Goal: Task Accomplishment & Management: Manage account settings

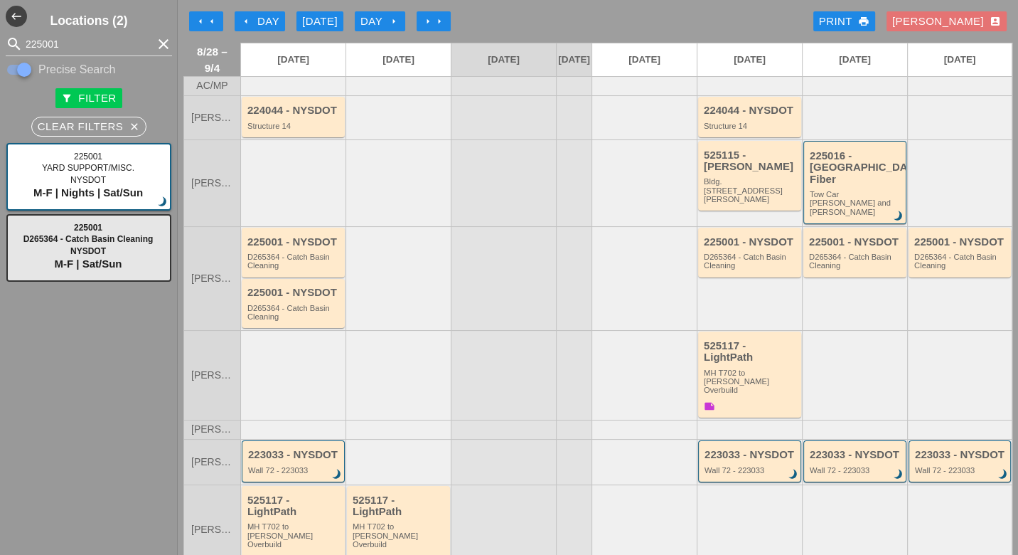
click at [267, 16] on div "arrow_left Day" at bounding box center [259, 22] width 39 height 16
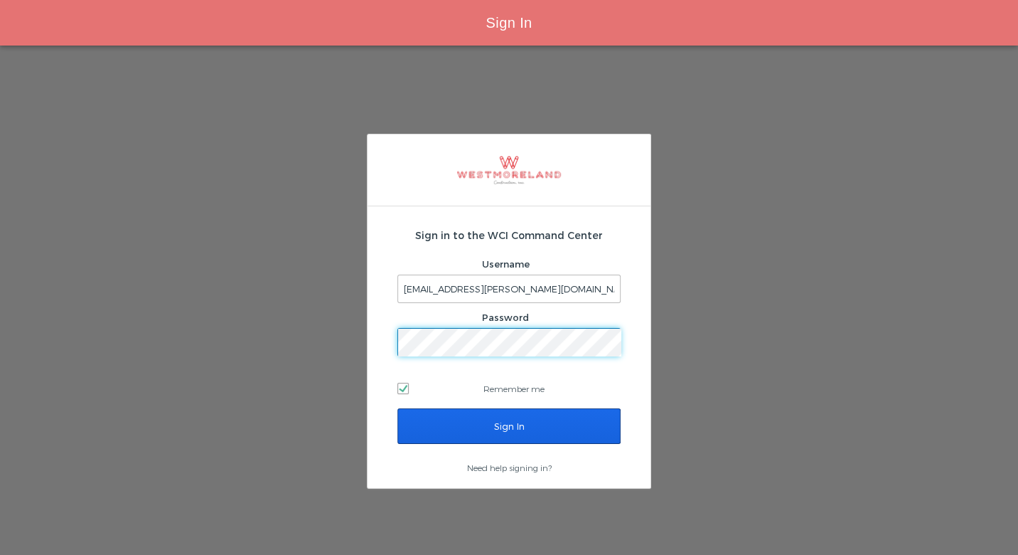
click at [454, 420] on input "Sign In" at bounding box center [509, 426] width 223 height 36
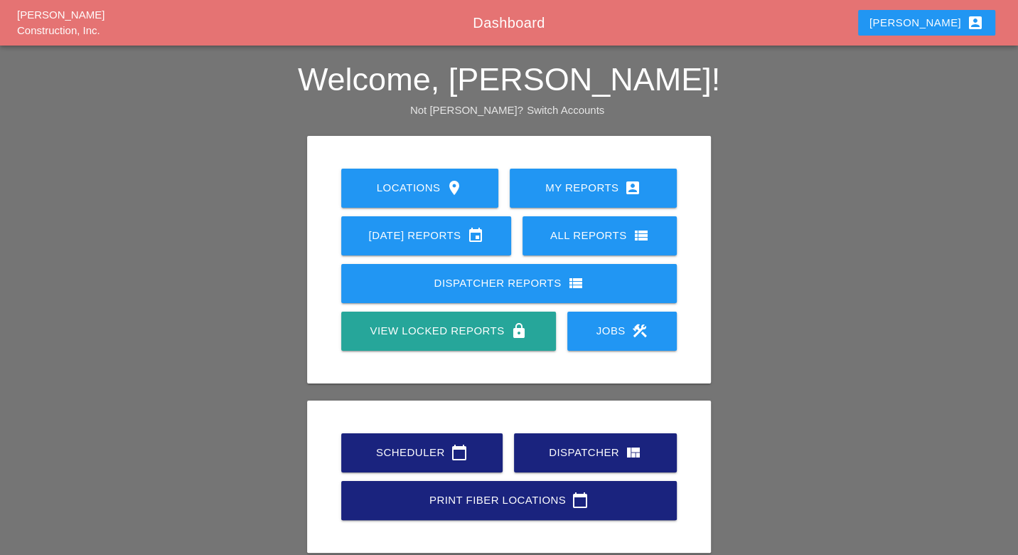
click at [419, 458] on div "Scheduler calendar_today" at bounding box center [422, 452] width 116 height 17
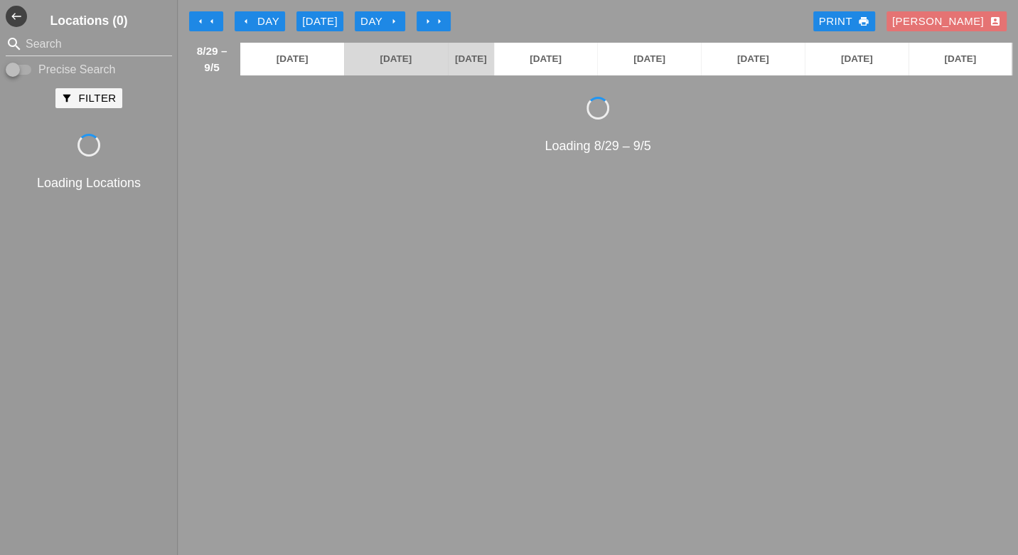
click at [265, 21] on div "arrow_left Day" at bounding box center [259, 22] width 39 height 16
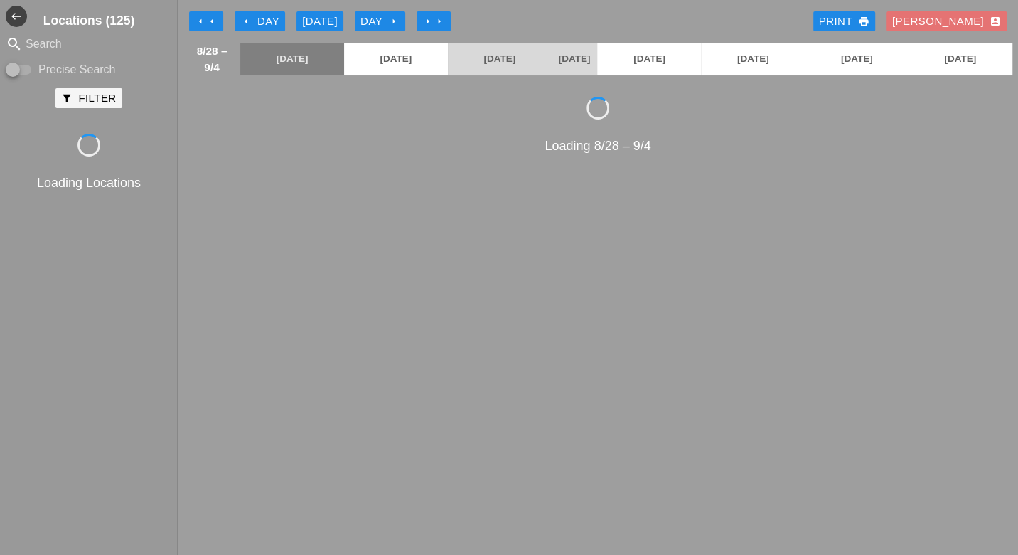
click at [265, 21] on div "arrow_left Day" at bounding box center [259, 22] width 39 height 16
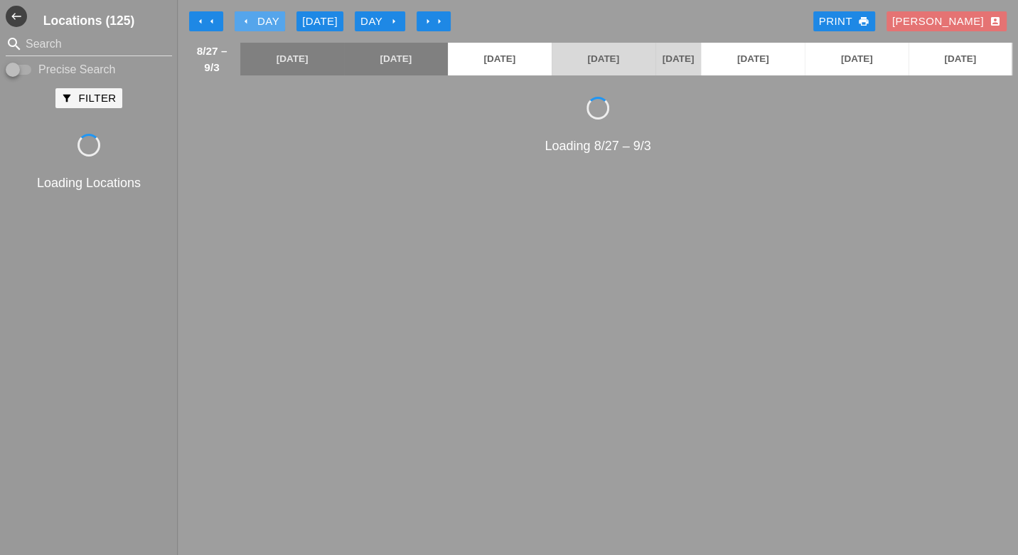
click at [265, 21] on div "arrow_left Day" at bounding box center [259, 22] width 39 height 16
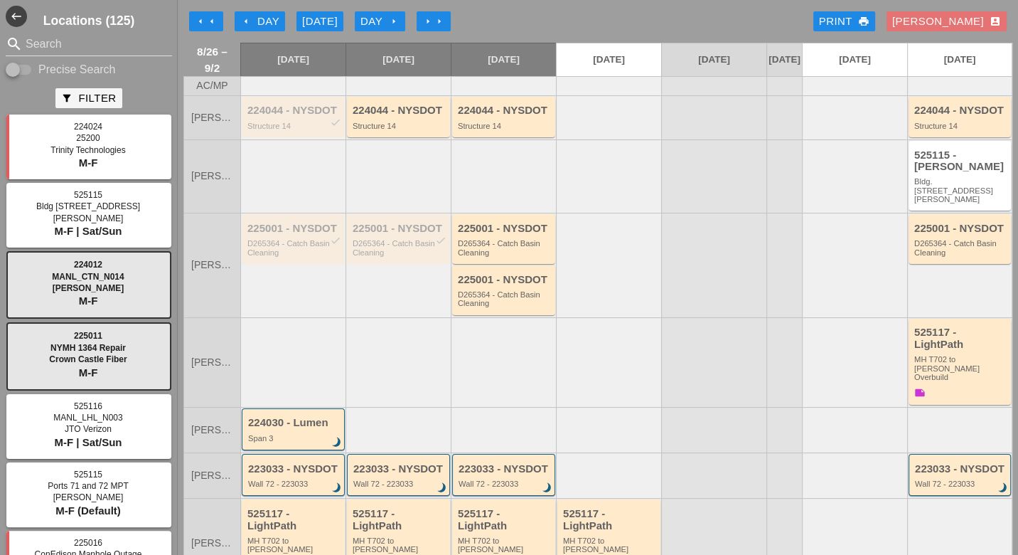
click at [393, 21] on icon "arrow_right" at bounding box center [393, 21] width 11 height 11
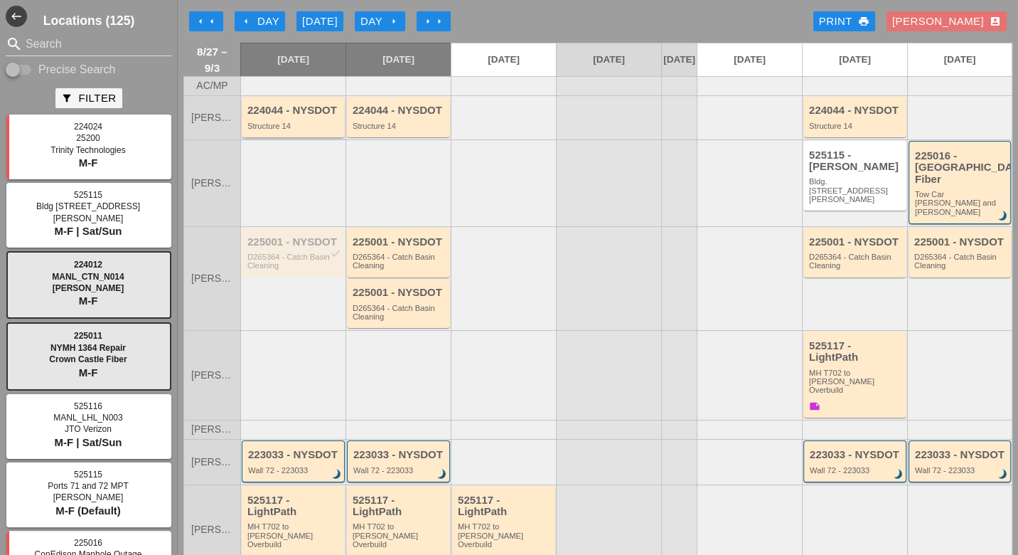
click at [311, 130] on div "Structure 14" at bounding box center [295, 126] width 94 height 9
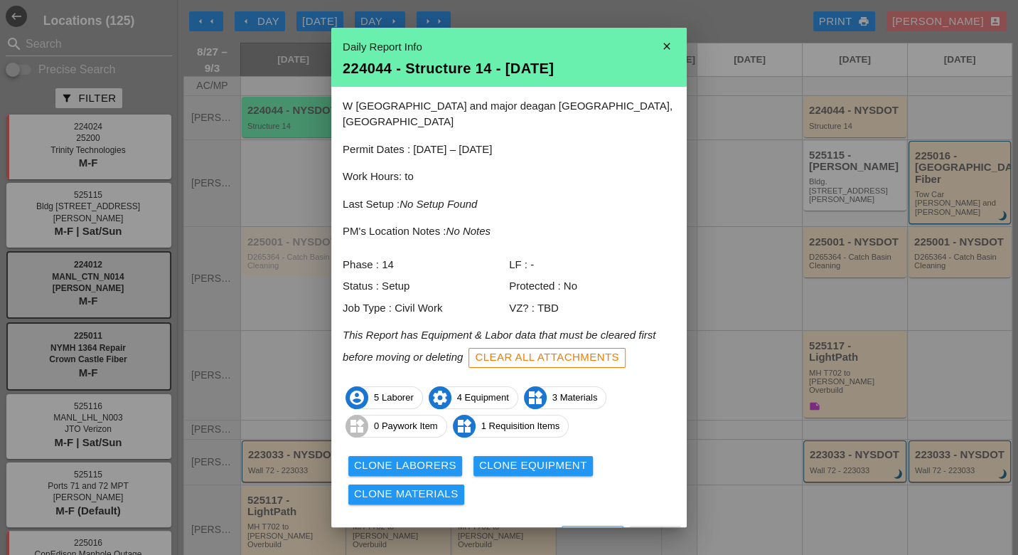
click at [468, 530] on div "View" at bounding box center [469, 538] width 28 height 16
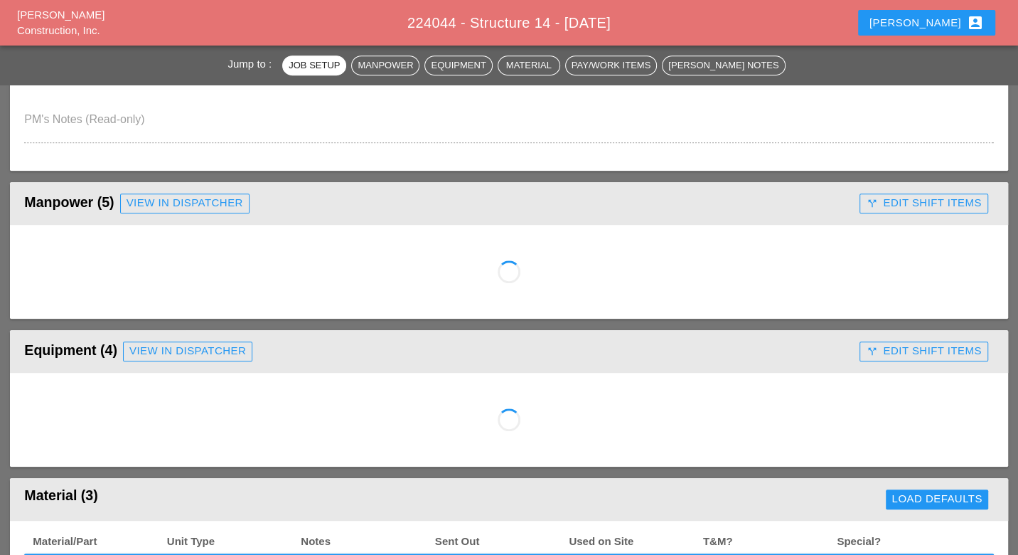
scroll to position [632, 0]
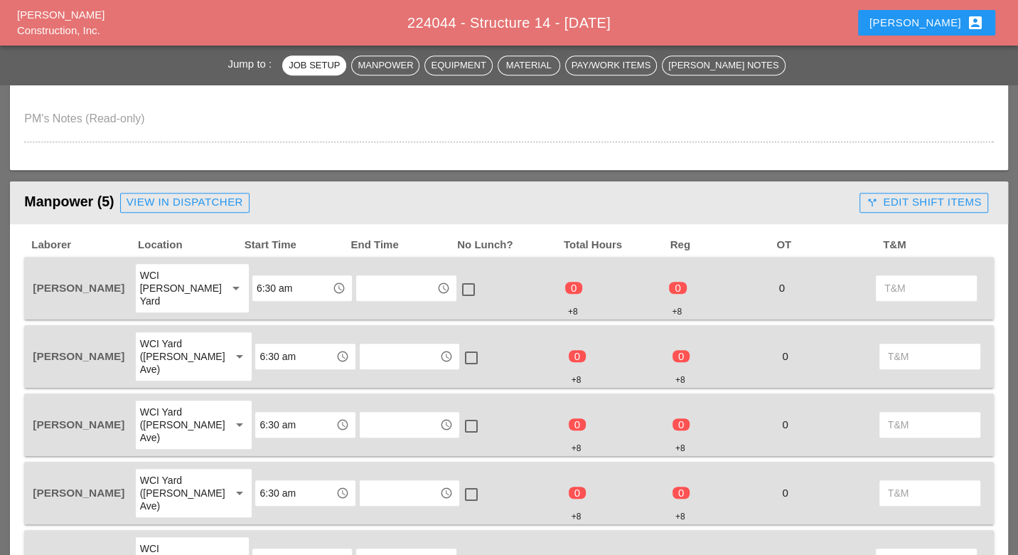
click at [930, 202] on div "call_split Edit Shift Items" at bounding box center [923, 202] width 115 height 16
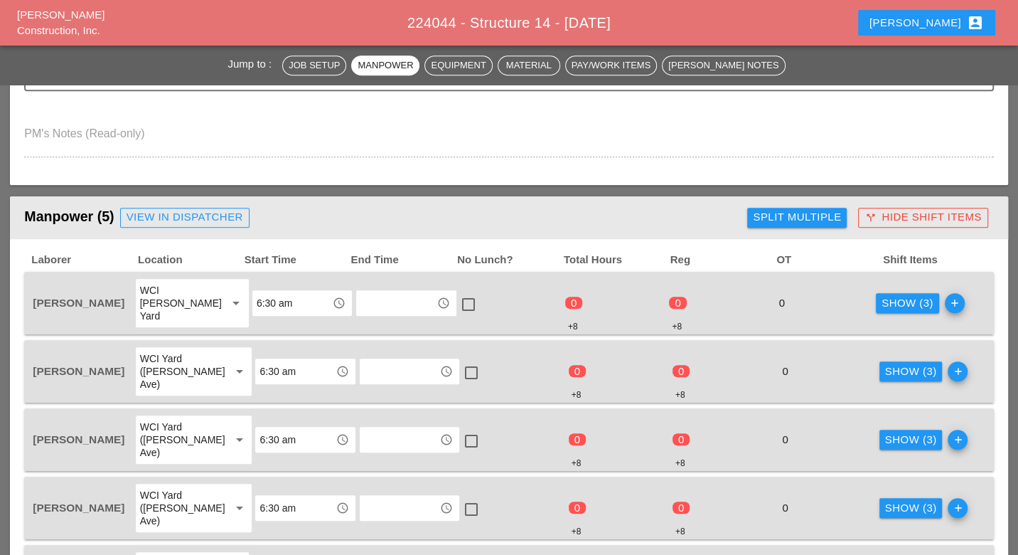
scroll to position [553, 0]
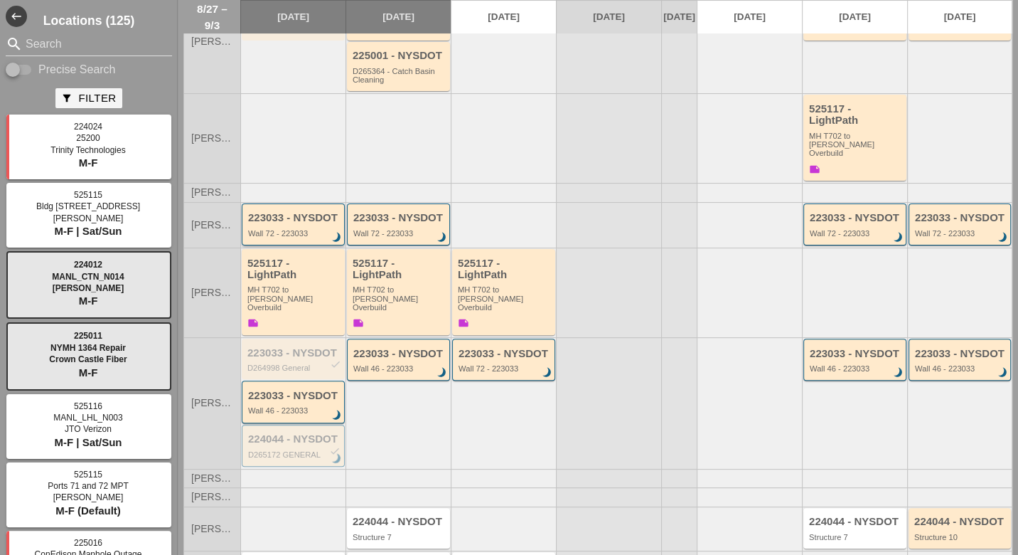
scroll to position [289, 0]
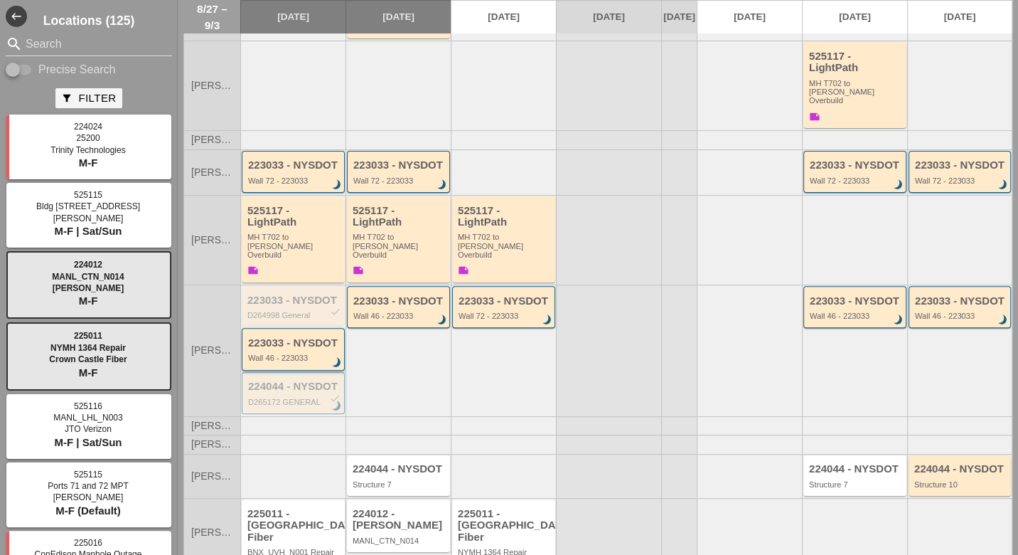
click at [302, 353] on div "Wall 46 - 223033" at bounding box center [294, 357] width 92 height 9
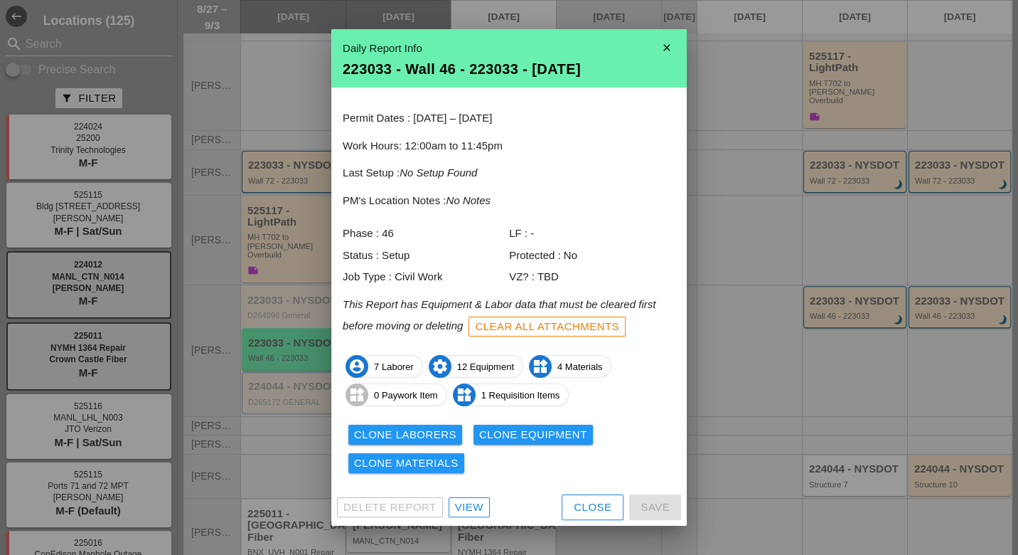
click at [476, 502] on div "View" at bounding box center [469, 507] width 28 height 16
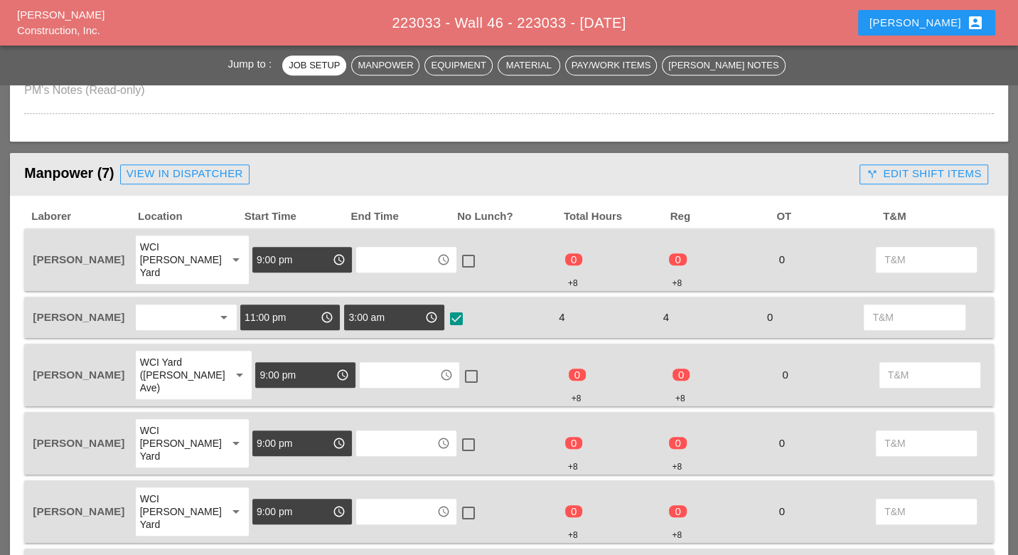
click at [372, 251] on input "text" at bounding box center [396, 259] width 71 height 23
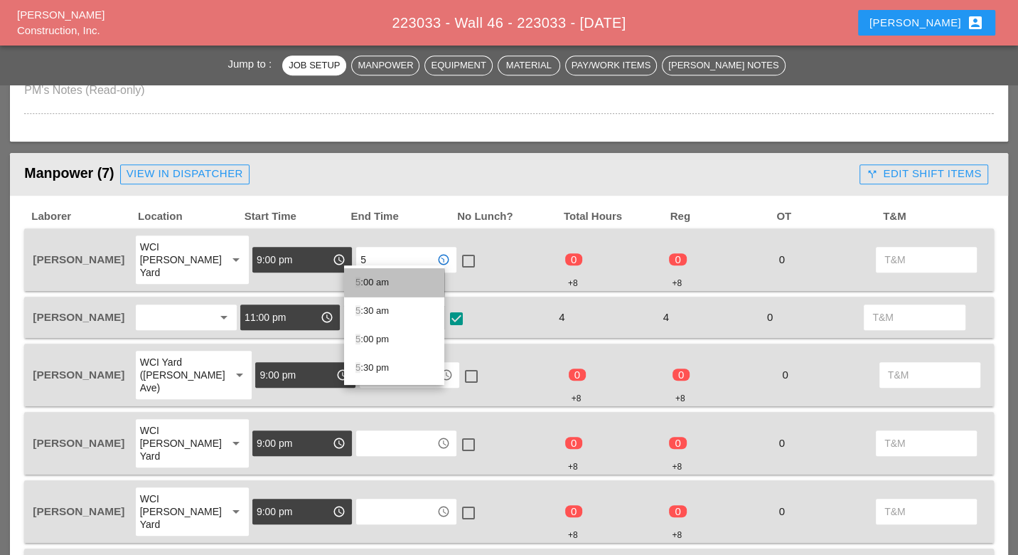
click at [378, 282] on div "5 :00 am" at bounding box center [395, 282] width 78 height 17
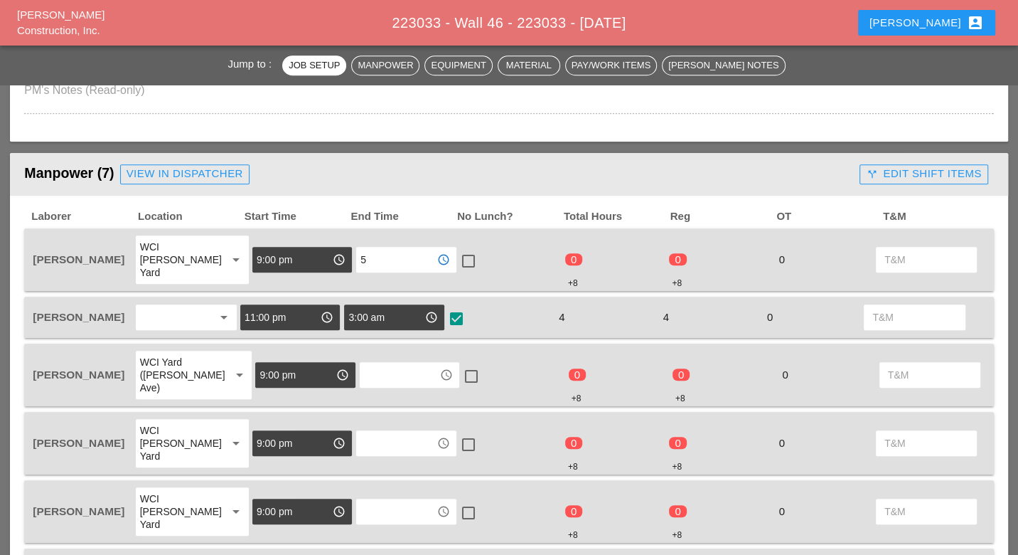
type input "5:00 am"
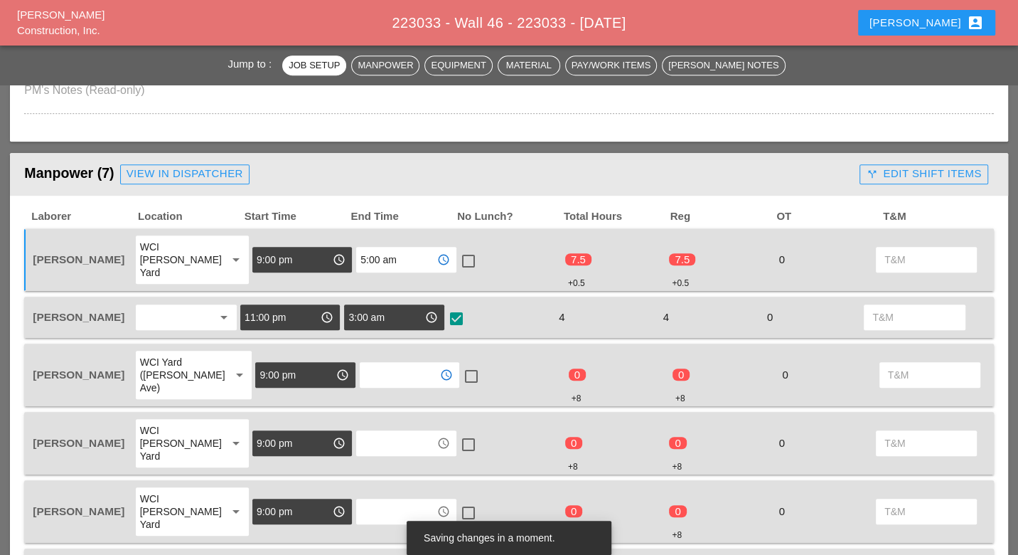
click at [365, 363] on input "text" at bounding box center [399, 374] width 71 height 23
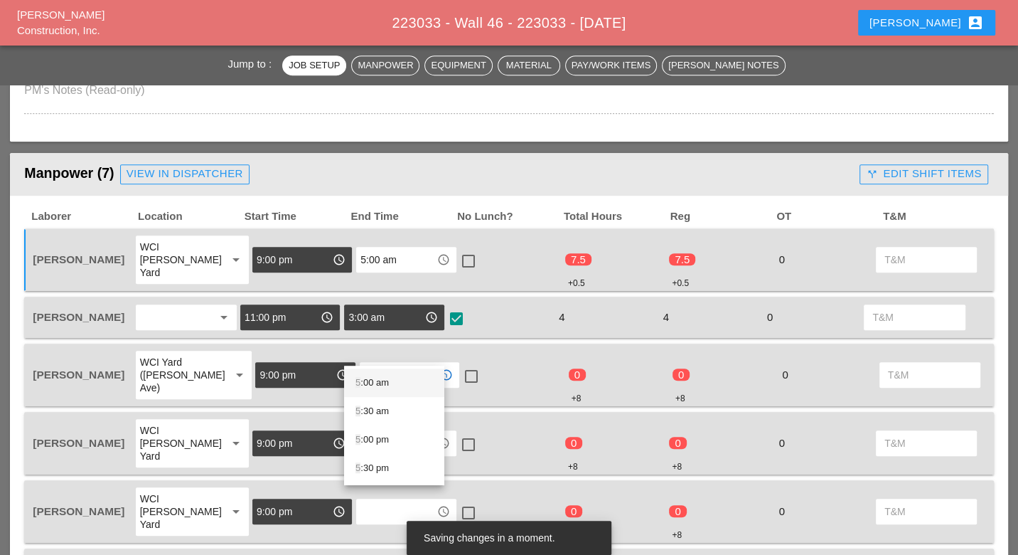
click at [368, 383] on div "5 :00 am" at bounding box center [395, 382] width 78 height 17
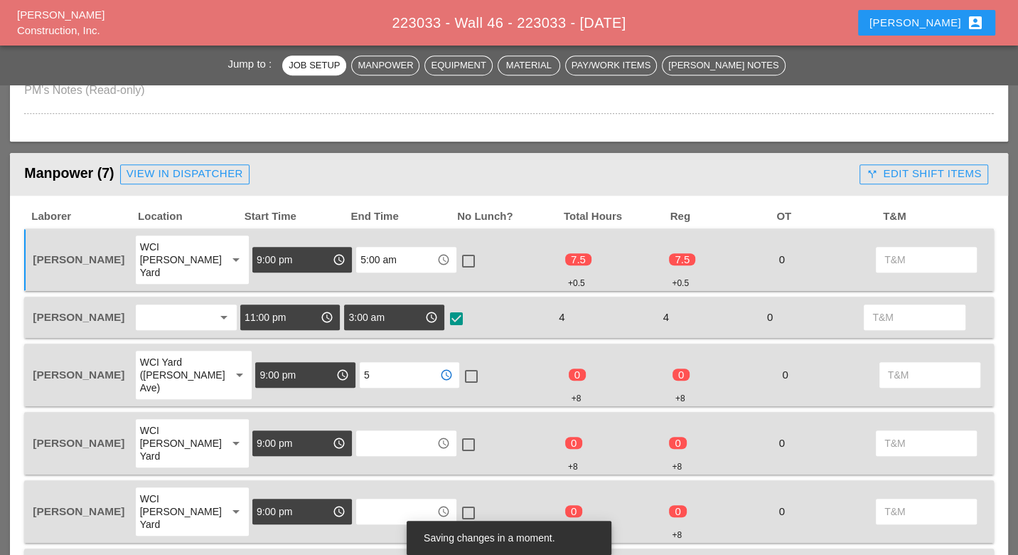
type input "5:00 am"
click at [368, 432] on input "text" at bounding box center [396, 443] width 71 height 23
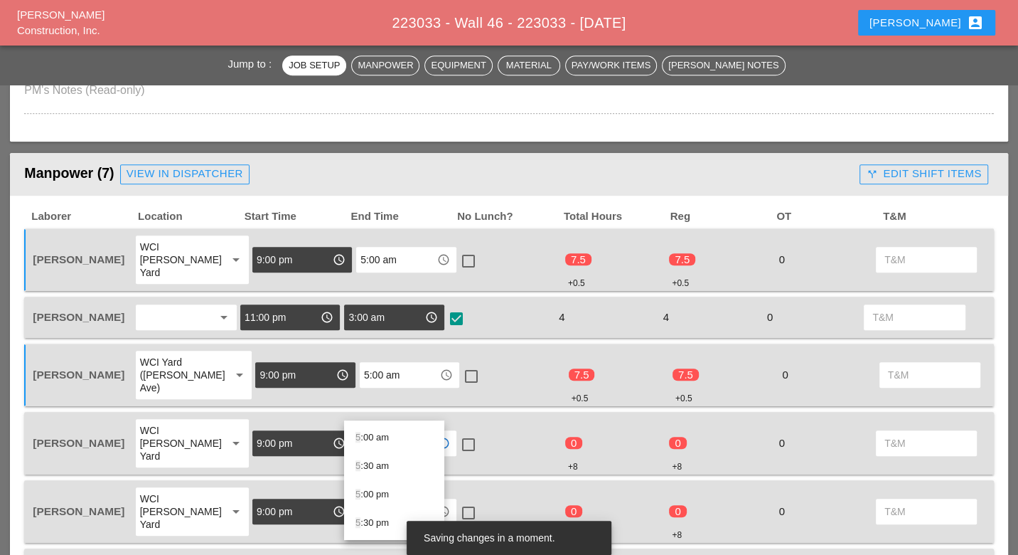
click at [368, 437] on div "5 :00 am" at bounding box center [395, 437] width 78 height 17
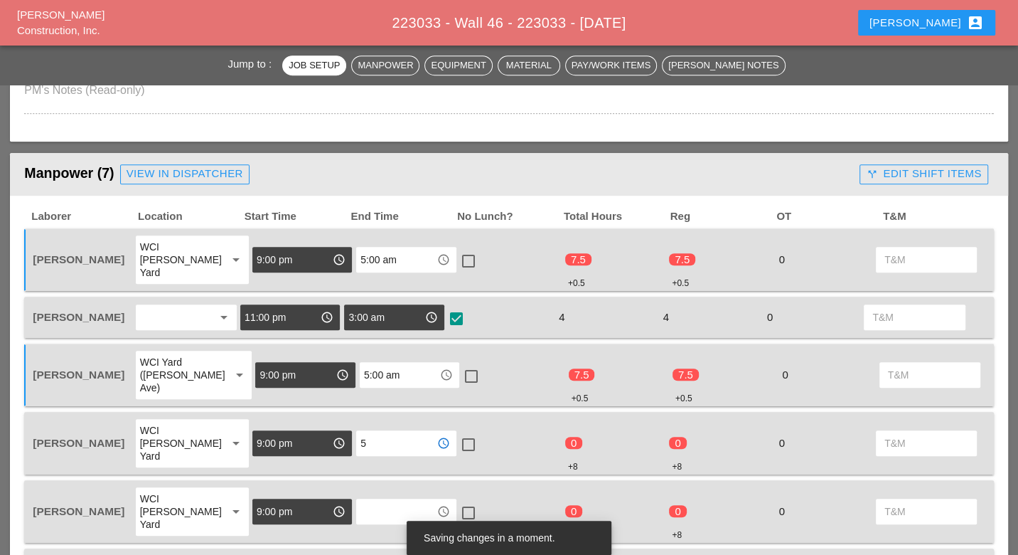
type input "5:00 am"
click at [365, 500] on input "text" at bounding box center [396, 511] width 71 height 23
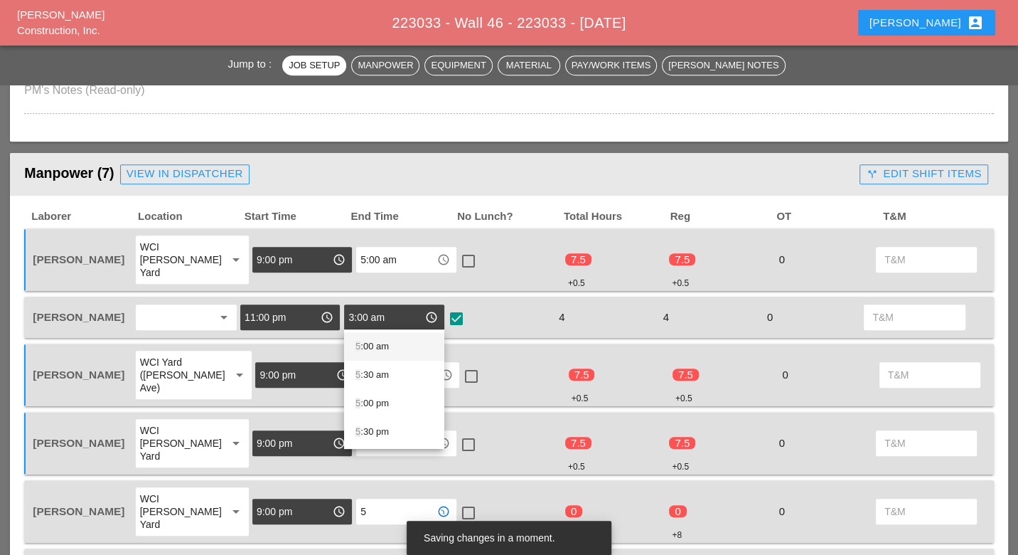
click at [375, 351] on div "5 :00 am" at bounding box center [395, 346] width 78 height 17
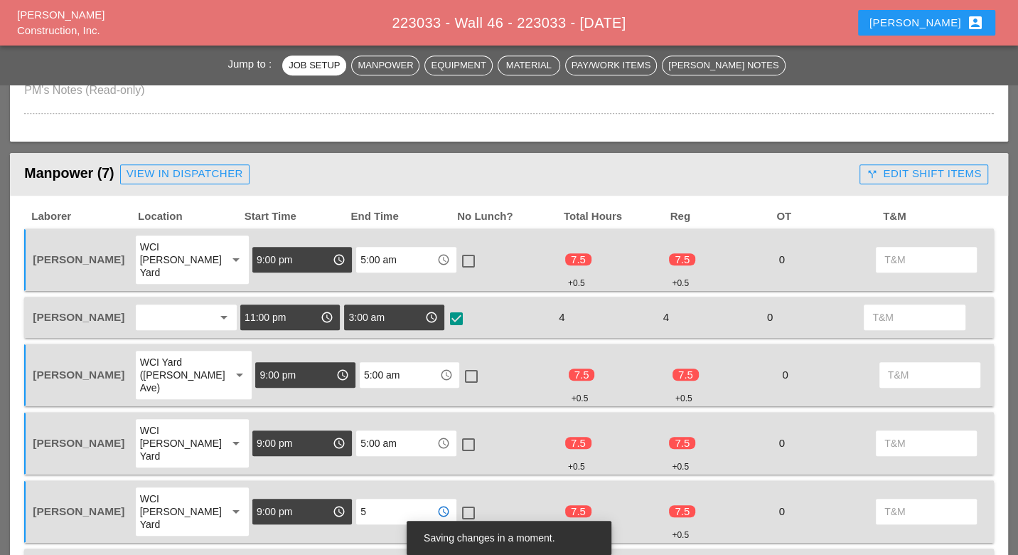
type input "5:00 am"
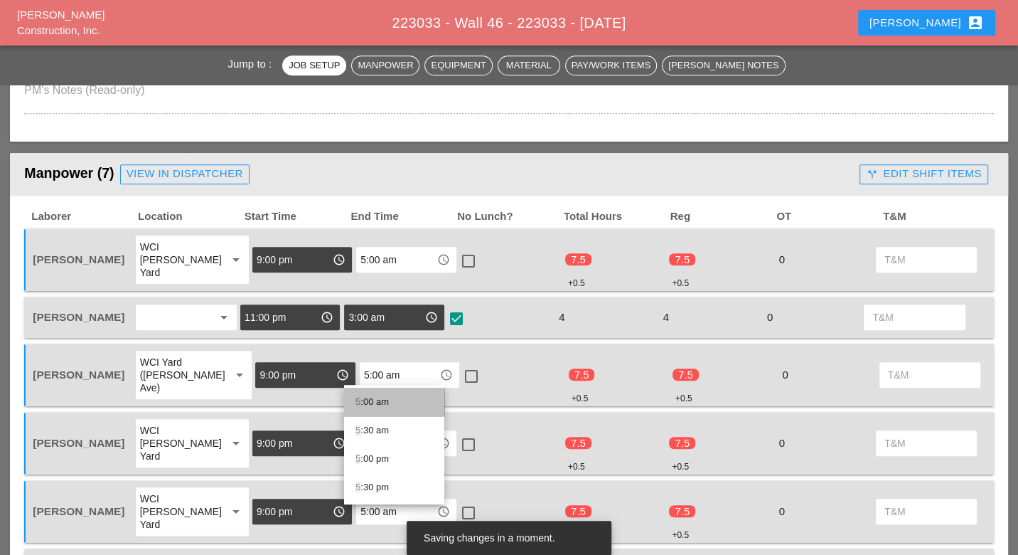
click at [371, 398] on div "5 :00 am" at bounding box center [395, 401] width 78 height 17
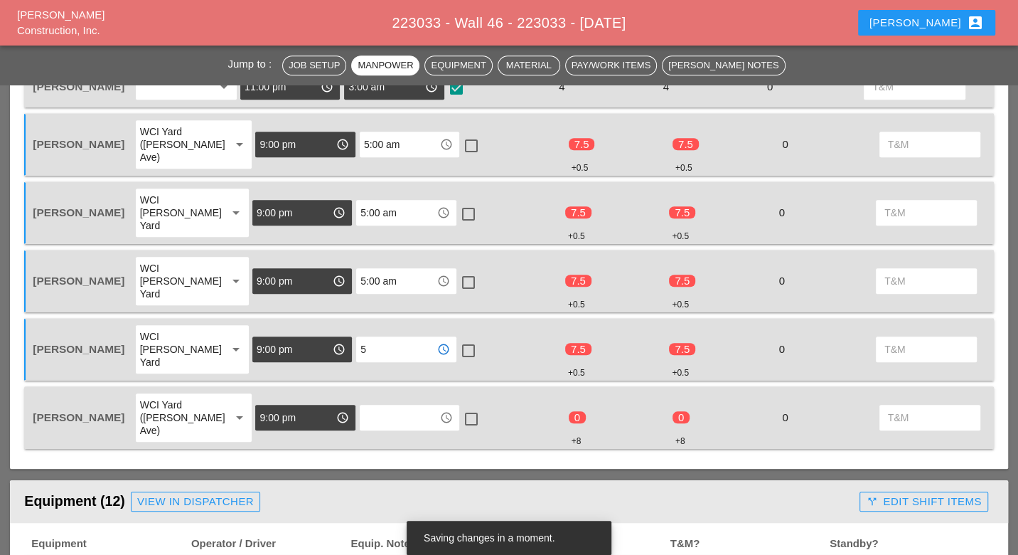
scroll to position [948, 0]
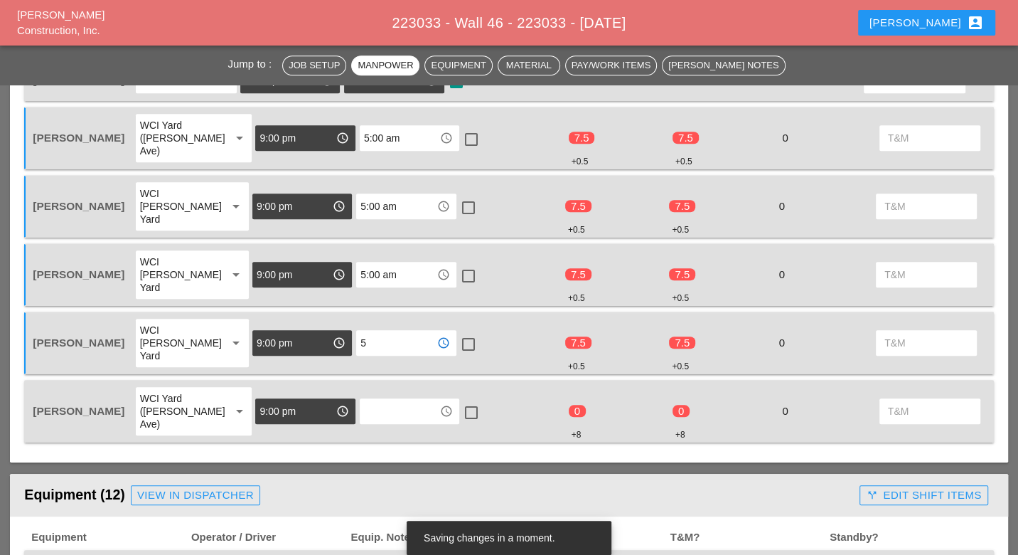
type input "5:00 am"
click at [385, 400] on input "text" at bounding box center [399, 411] width 71 height 23
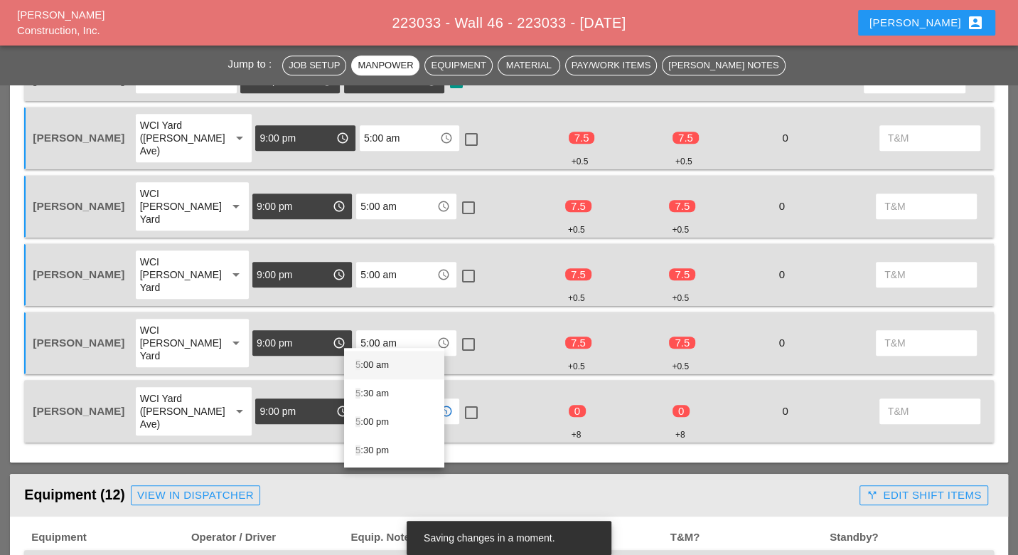
drag, startPoint x: 381, startPoint y: 367, endPoint x: 422, endPoint y: 356, distance: 43.3
click at [381, 367] on div "5 :00 am" at bounding box center [395, 364] width 78 height 17
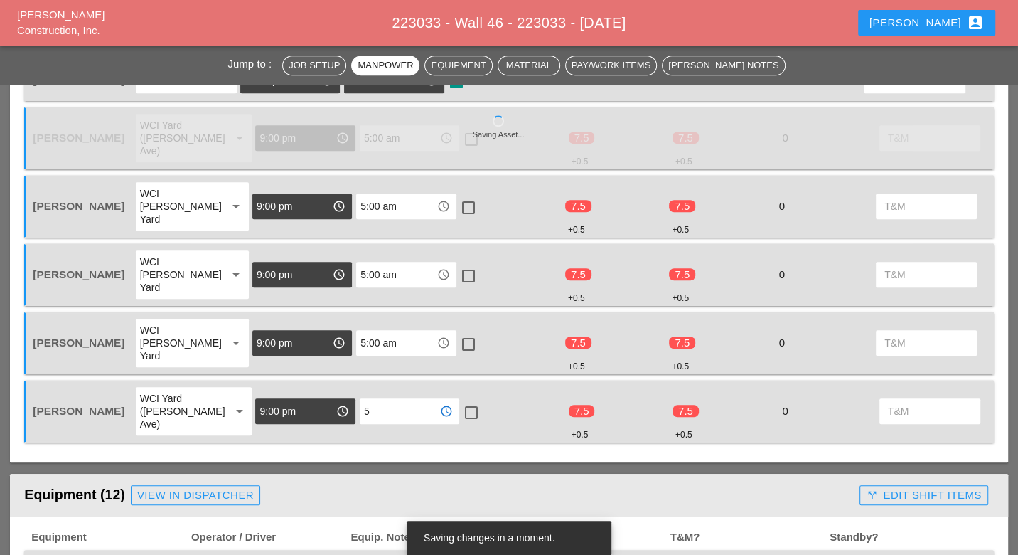
type input "5:00 am"
click at [460, 400] on div at bounding box center [471, 412] width 24 height 24
click at [459, 332] on div at bounding box center [469, 344] width 24 height 24
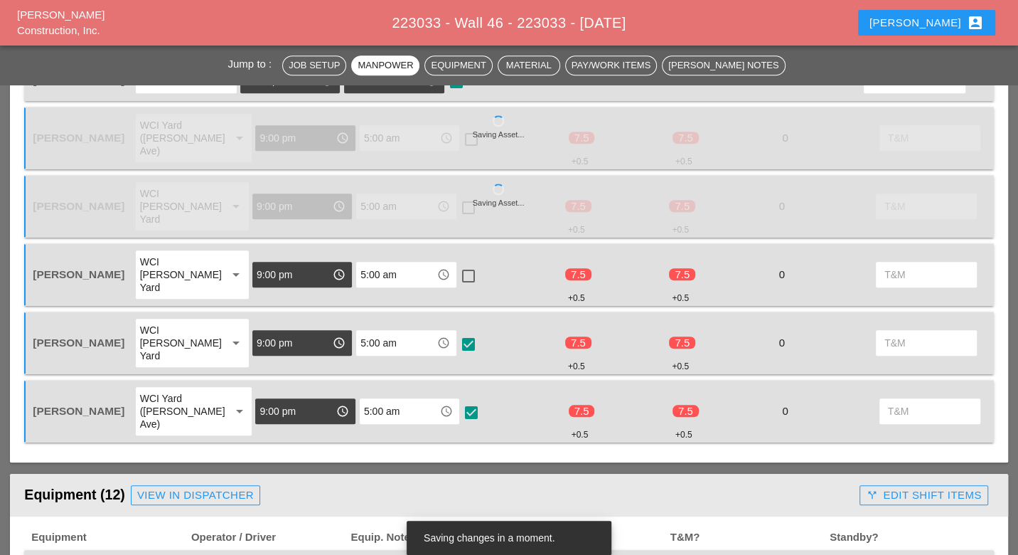
click at [459, 264] on div at bounding box center [469, 276] width 24 height 24
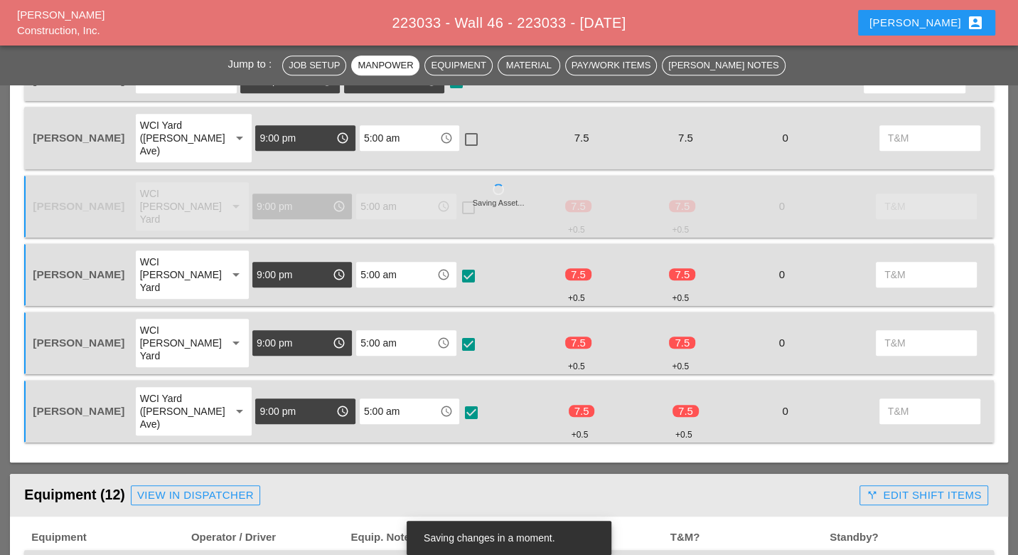
scroll to position [935, 0]
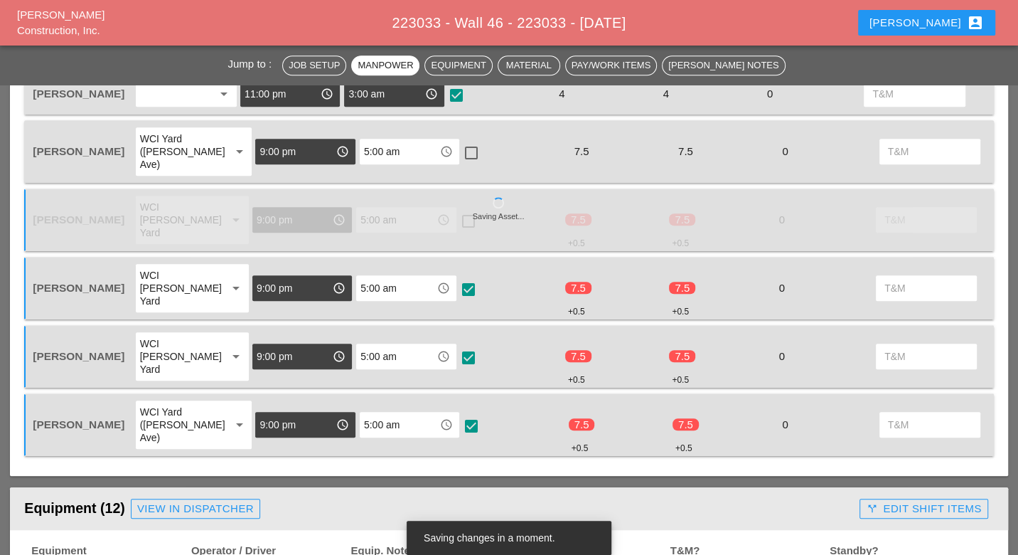
click at [457, 50] on div at bounding box center [469, 38] width 24 height 24
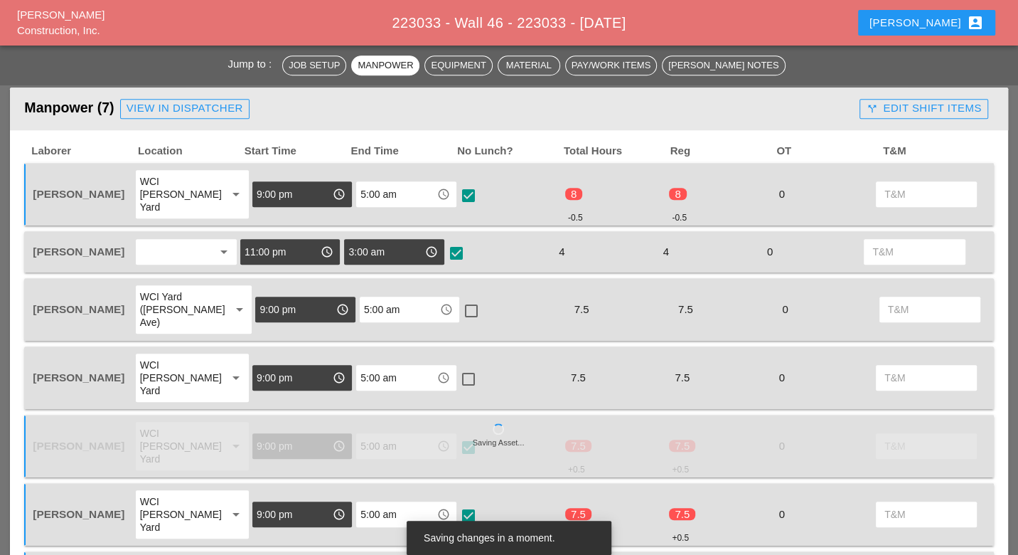
scroll to position [790, 0]
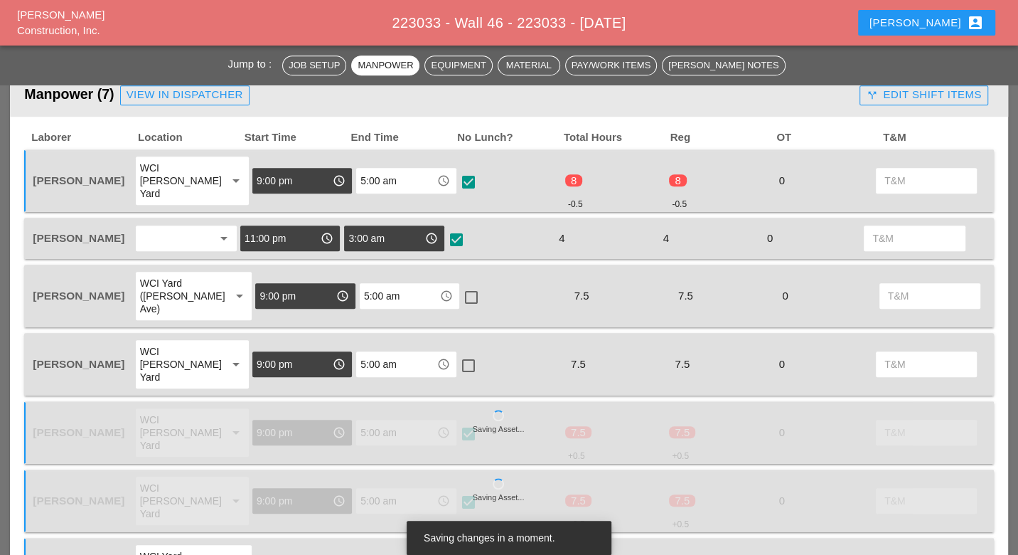
click at [459, 285] on div at bounding box center [471, 297] width 24 height 24
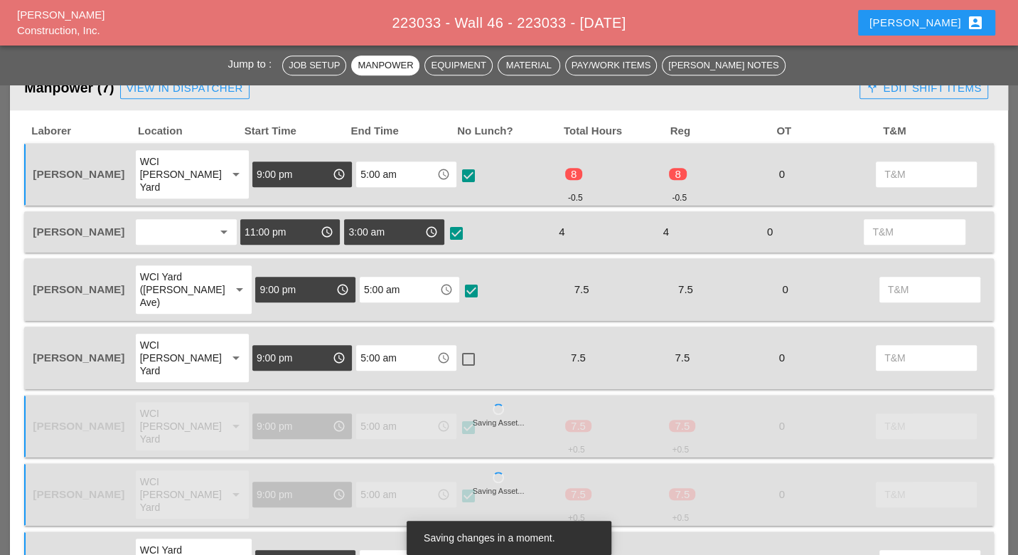
scroll to position [869, 0]
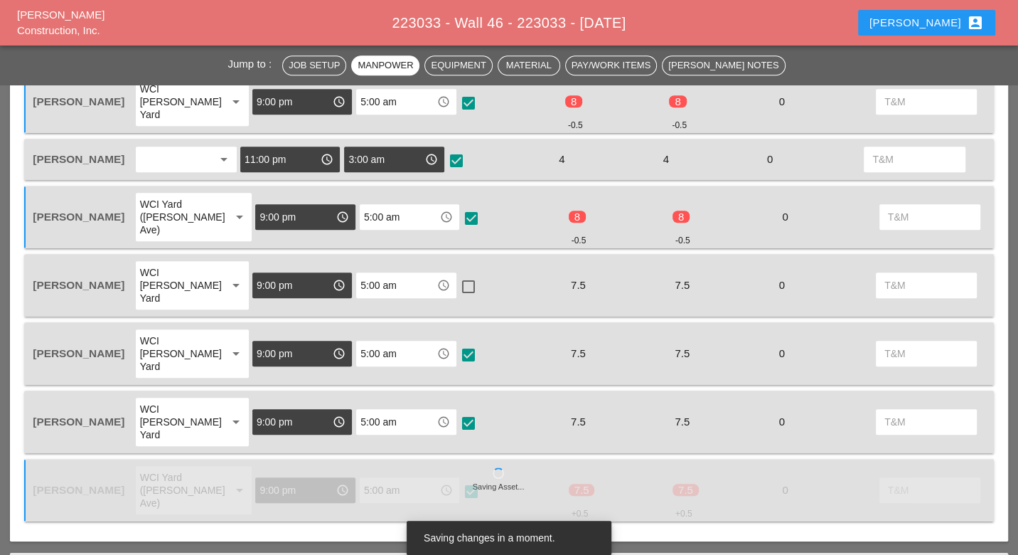
click at [457, 275] on div at bounding box center [469, 287] width 24 height 24
click at [457, 343] on div at bounding box center [469, 355] width 24 height 24
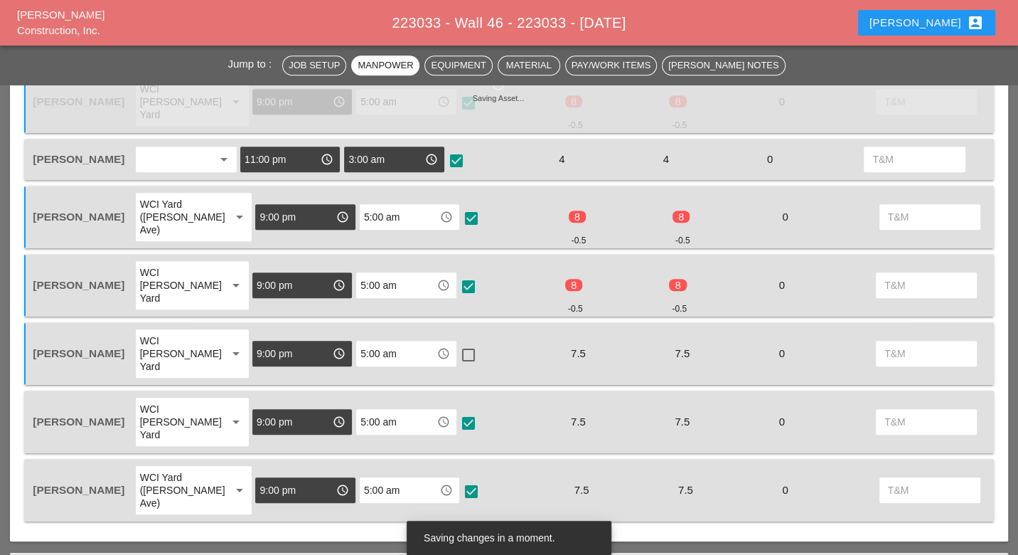
click at [457, 411] on div at bounding box center [469, 423] width 24 height 24
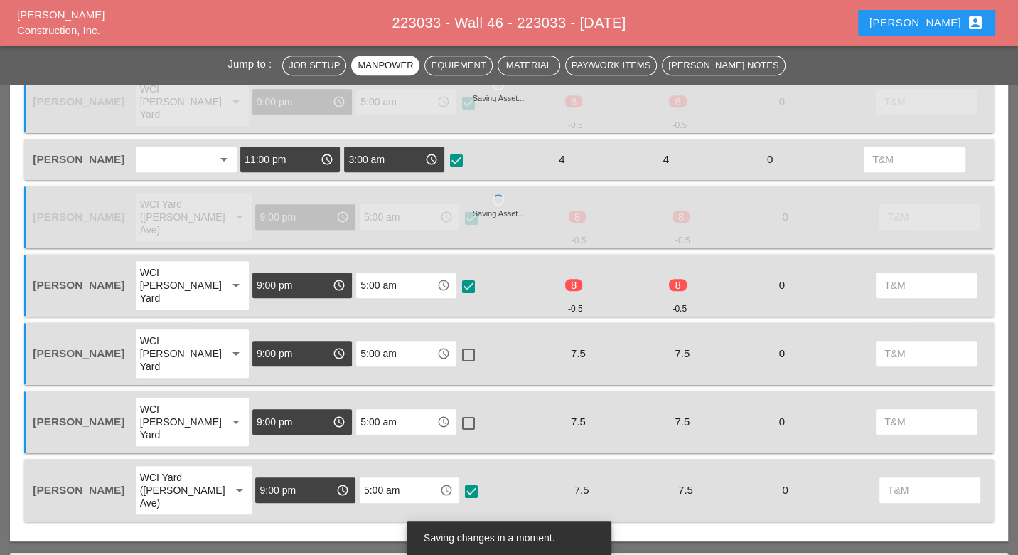
click at [461, 343] on div at bounding box center [469, 355] width 24 height 24
click at [457, 411] on div at bounding box center [469, 423] width 24 height 24
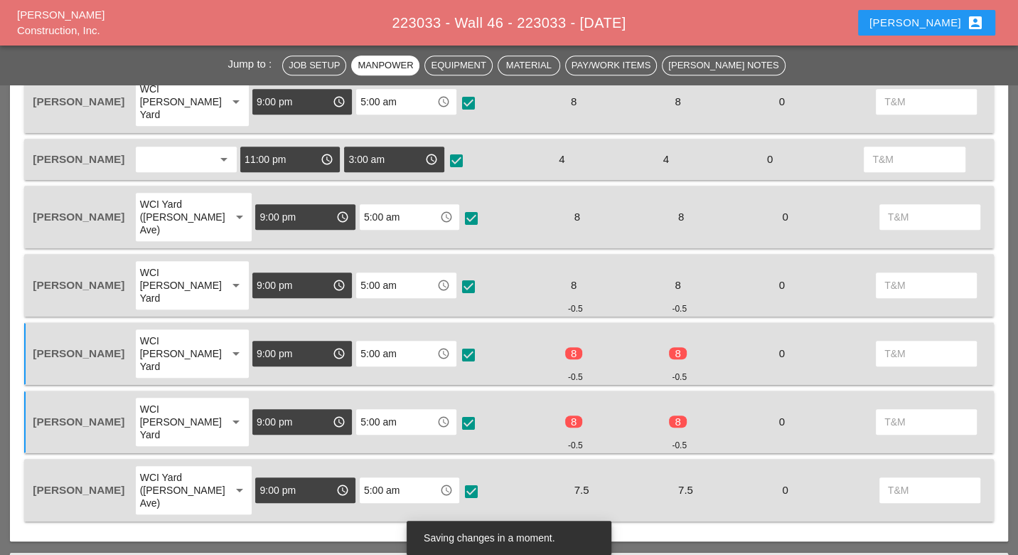
click at [459, 479] on div at bounding box center [471, 491] width 24 height 24
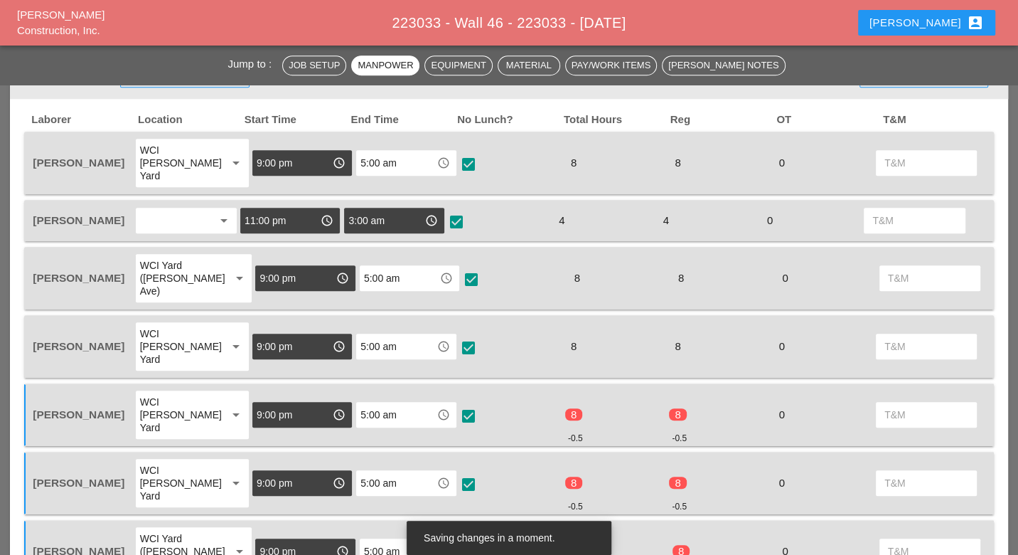
scroll to position [790, 0]
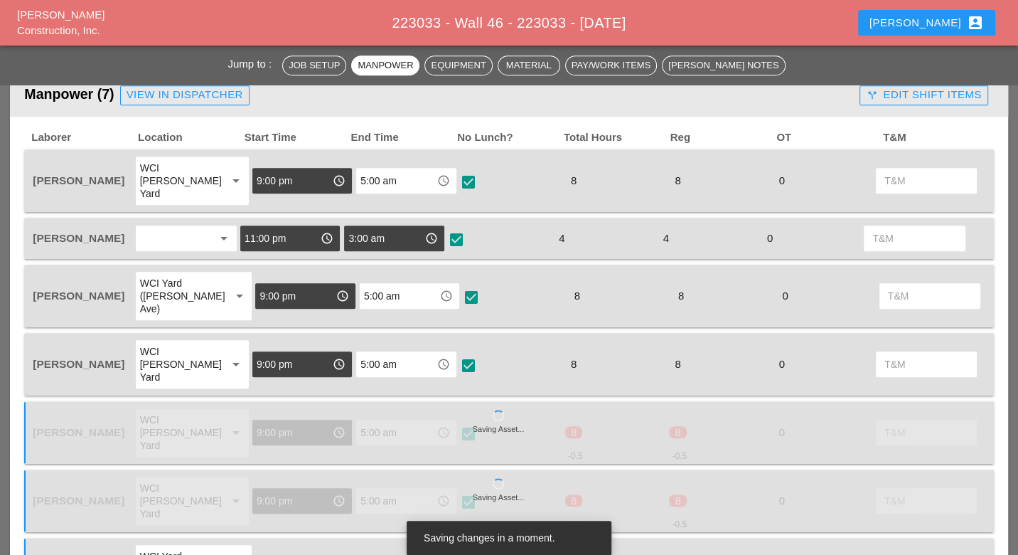
click at [910, 90] on div "call_split Edit Shift Items" at bounding box center [923, 95] width 115 height 16
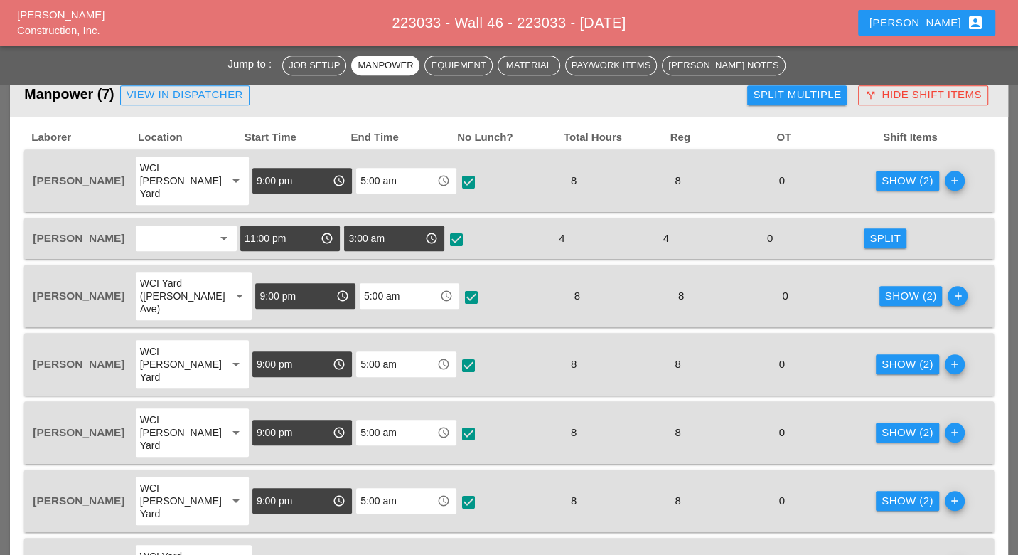
drag, startPoint x: 890, startPoint y: 269, endPoint x: 882, endPoint y: 277, distance: 11.6
click at [890, 288] on div "Show (2)" at bounding box center [911, 296] width 52 height 16
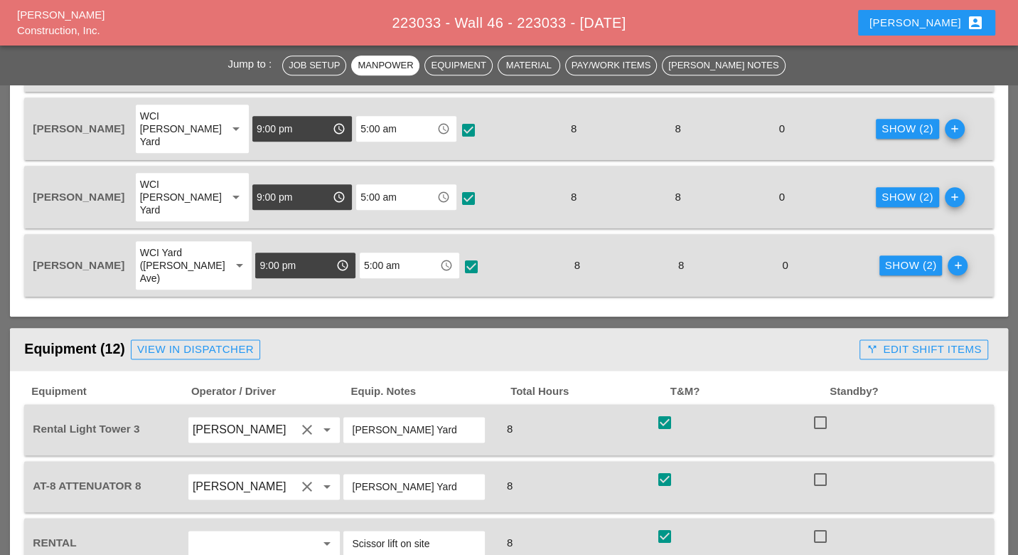
scroll to position [1343, 0]
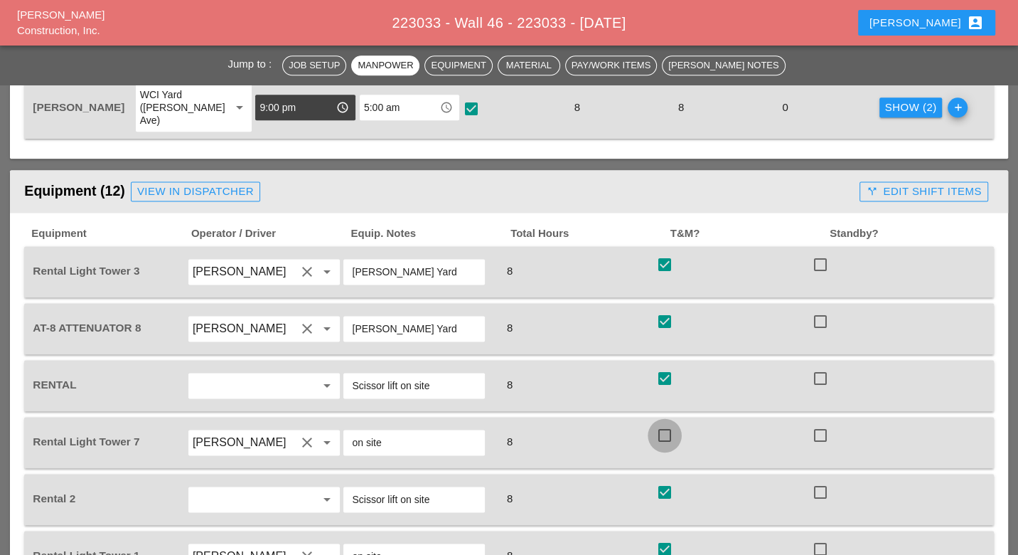
drag, startPoint x: 668, startPoint y: 349, endPoint x: 697, endPoint y: 304, distance: 53.5
click at [667, 423] on div at bounding box center [665, 435] width 24 height 24
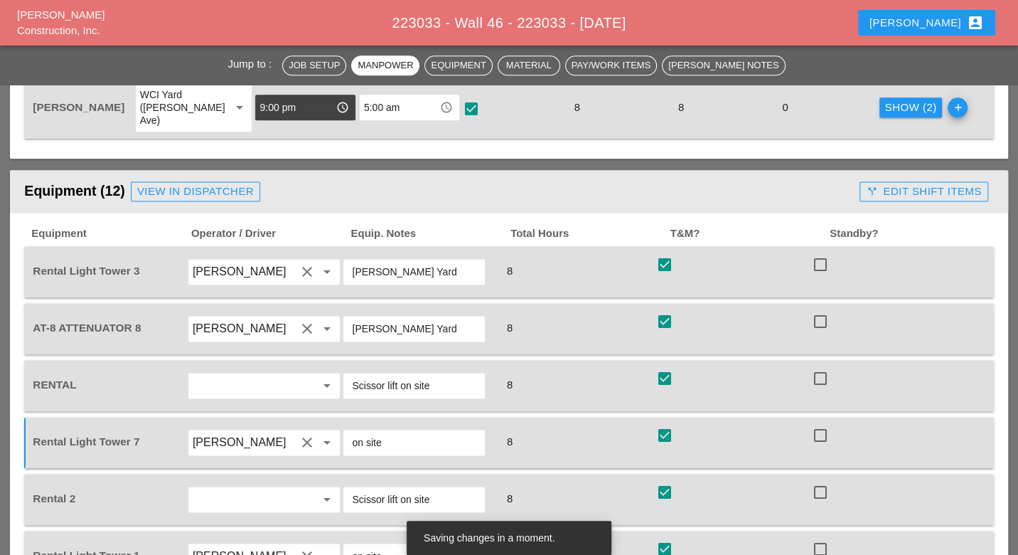
click at [889, 177] on div "call_split Edit Shift Items" at bounding box center [923, 191] width 139 height 28
click at [911, 184] on div "call_split Edit Shift Items" at bounding box center [923, 192] width 115 height 16
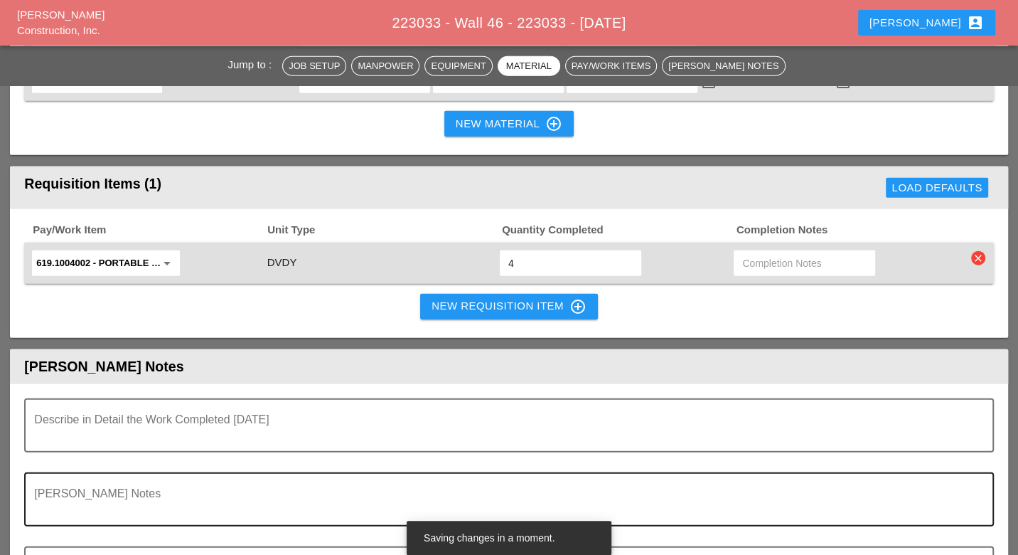
scroll to position [2607, 0]
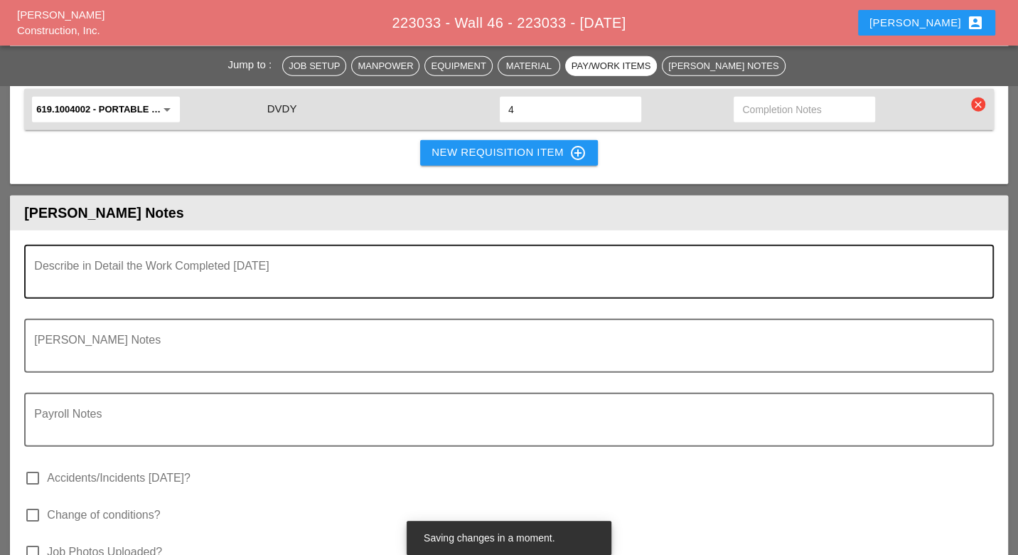
click at [160, 263] on textarea "Describe in Detail the Work Completed Today" at bounding box center [503, 280] width 938 height 34
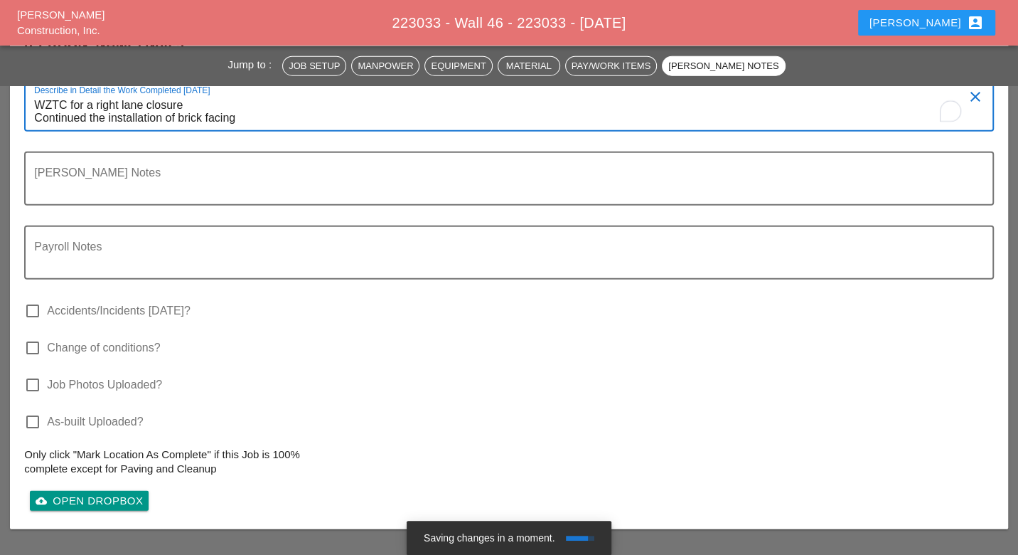
type textarea "WZTC for a right lane closure Continued the installation of brick facing"
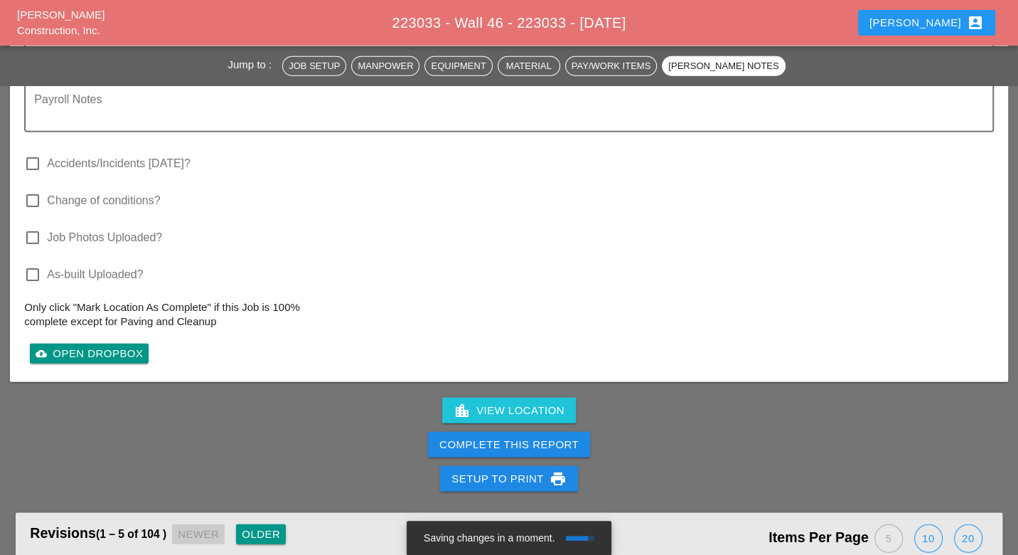
drag, startPoint x: 432, startPoint y: 254, endPoint x: 443, endPoint y: 269, distance: 18.8
click at [435, 257] on div "Describe in Detail the Work Completed Today WZTC for a right lane closure Conti…" at bounding box center [509, 148] width 998 height 468
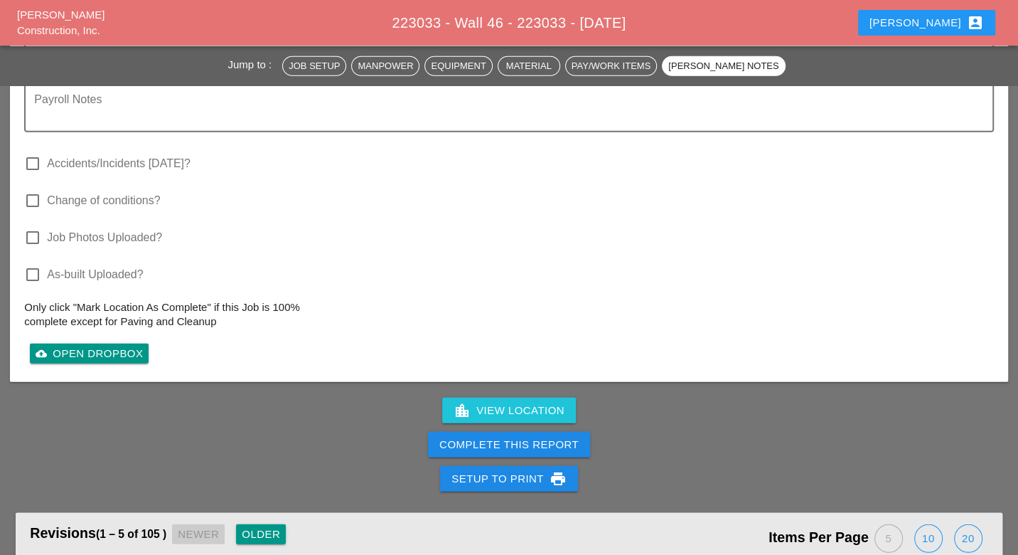
click at [504, 432] on button "Complete This Report" at bounding box center [509, 445] width 162 height 26
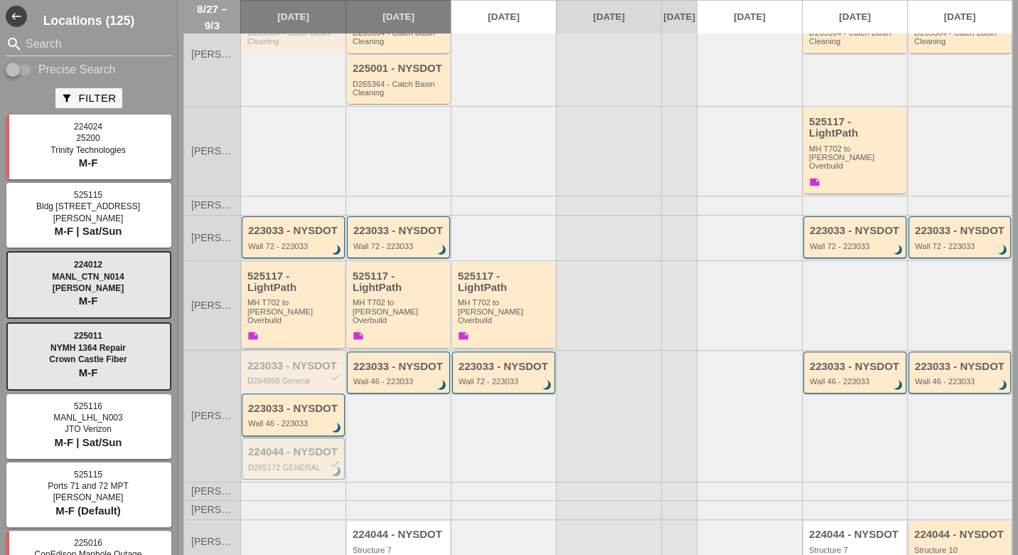
scroll to position [237, 0]
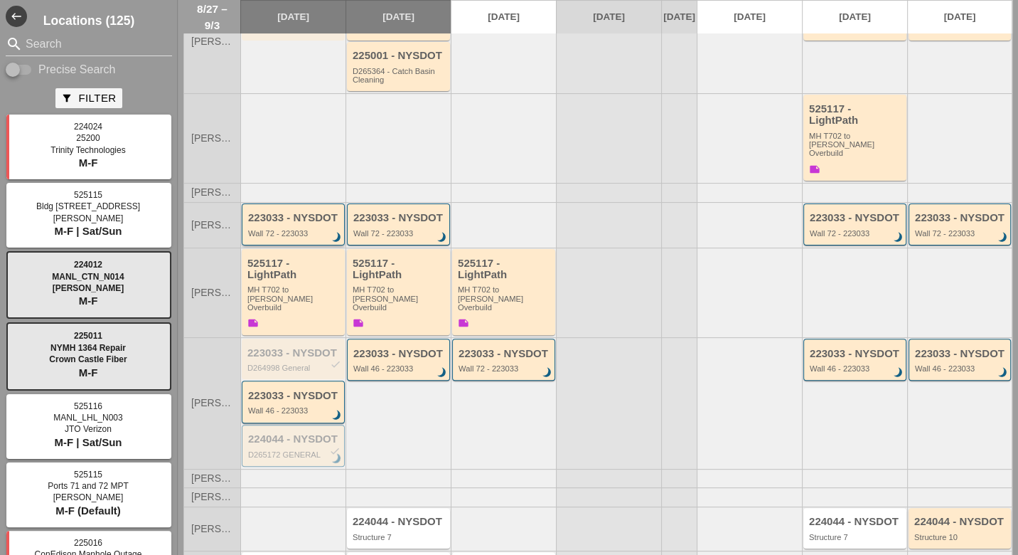
click at [299, 229] on div "Wall 72 - 223033" at bounding box center [294, 233] width 92 height 9
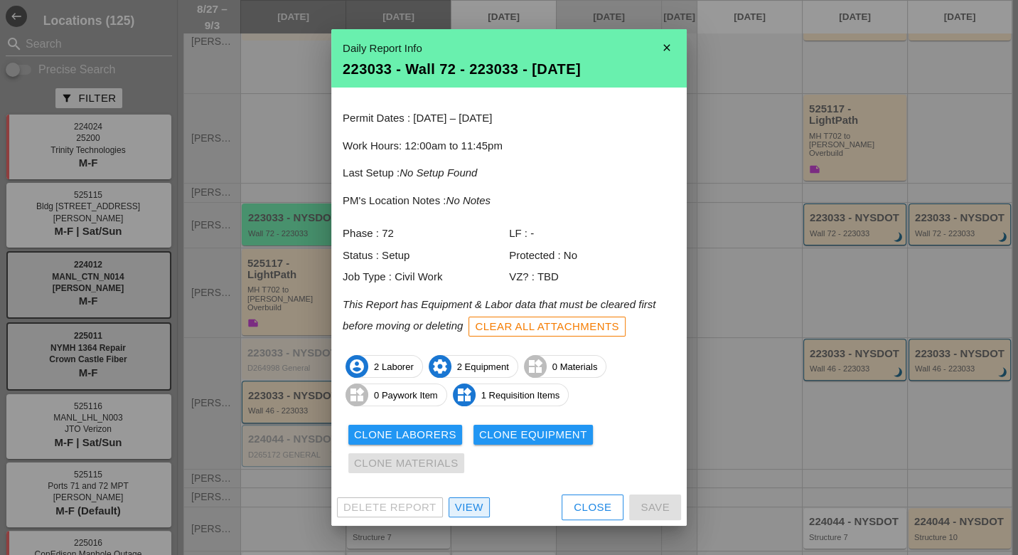
click at [469, 514] on div "View" at bounding box center [469, 507] width 28 height 16
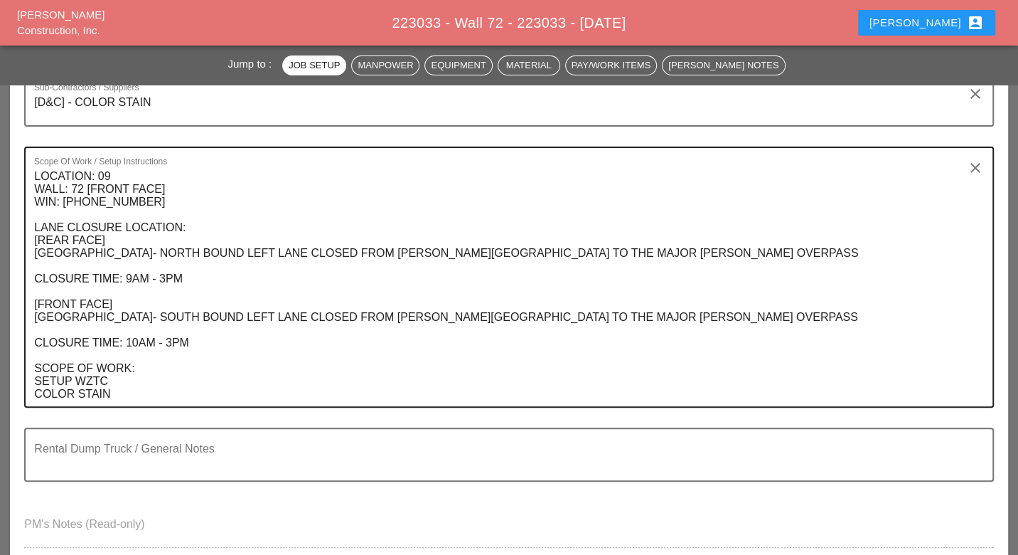
scroll to position [632, 0]
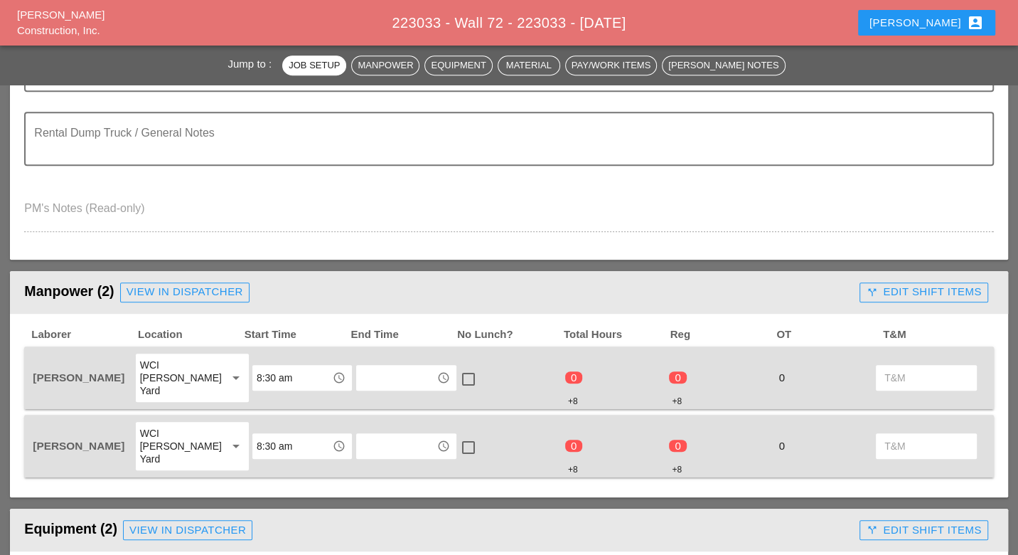
click at [880, 284] on div "call_split Edit Shift Items" at bounding box center [923, 292] width 115 height 16
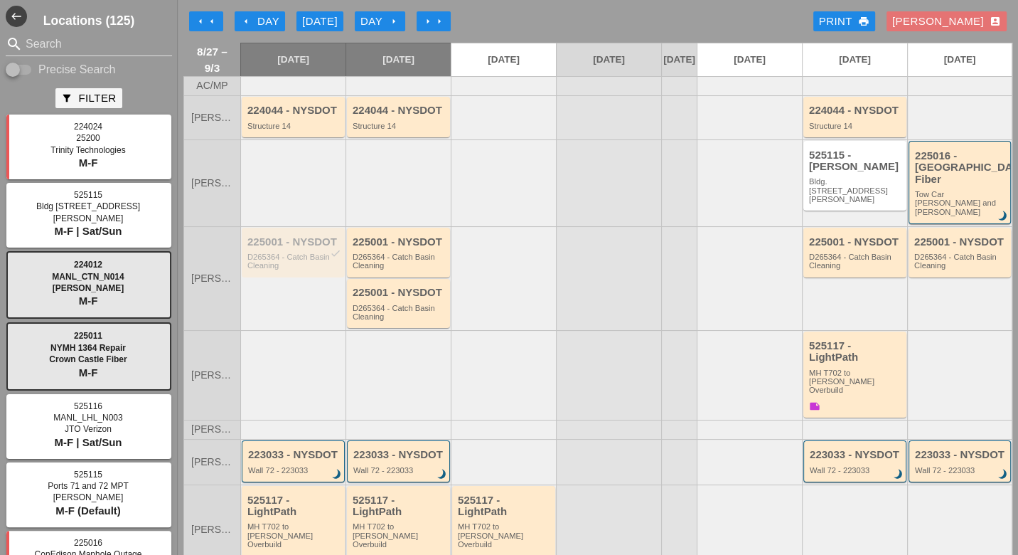
click at [383, 18] on div "Day arrow_right" at bounding box center [380, 22] width 39 height 16
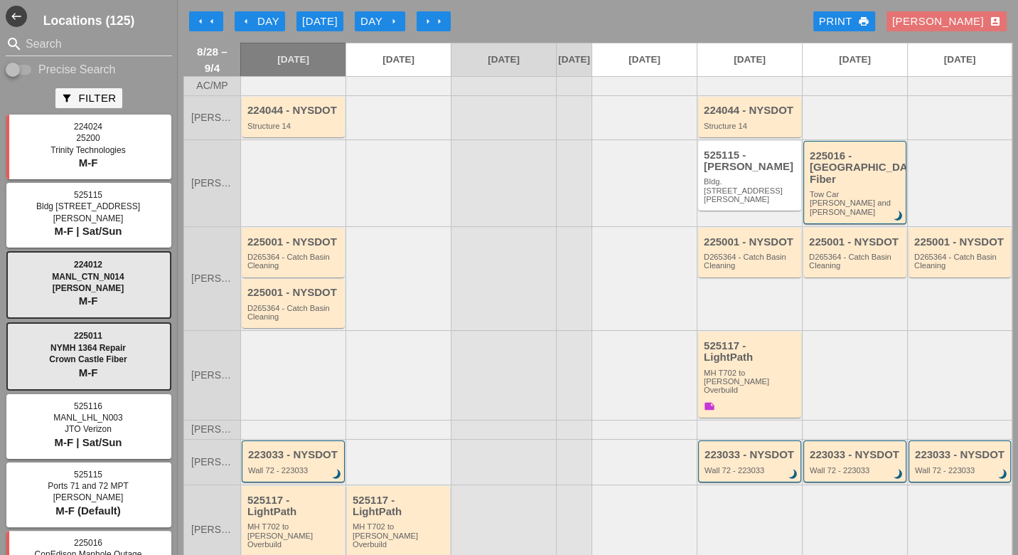
click at [267, 22] on div "arrow_left Day" at bounding box center [259, 22] width 39 height 16
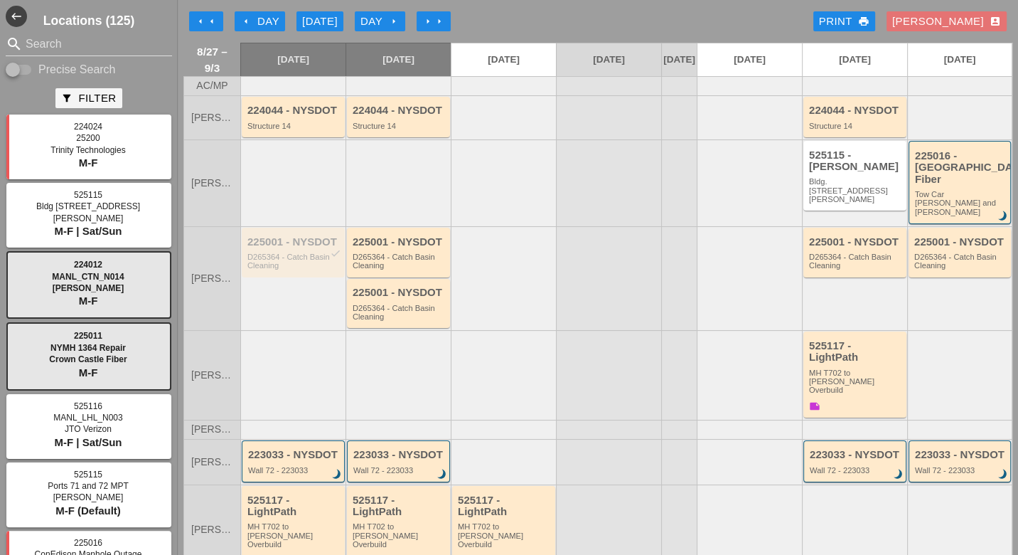
click at [377, 17] on div "Day arrow_right" at bounding box center [380, 22] width 39 height 16
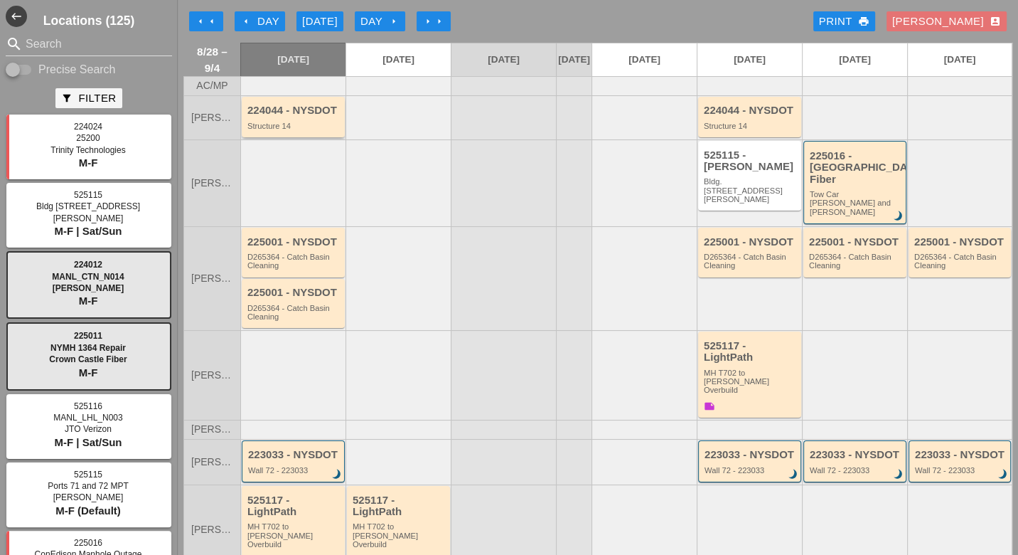
click at [297, 130] on div "Structure 14" at bounding box center [295, 126] width 94 height 9
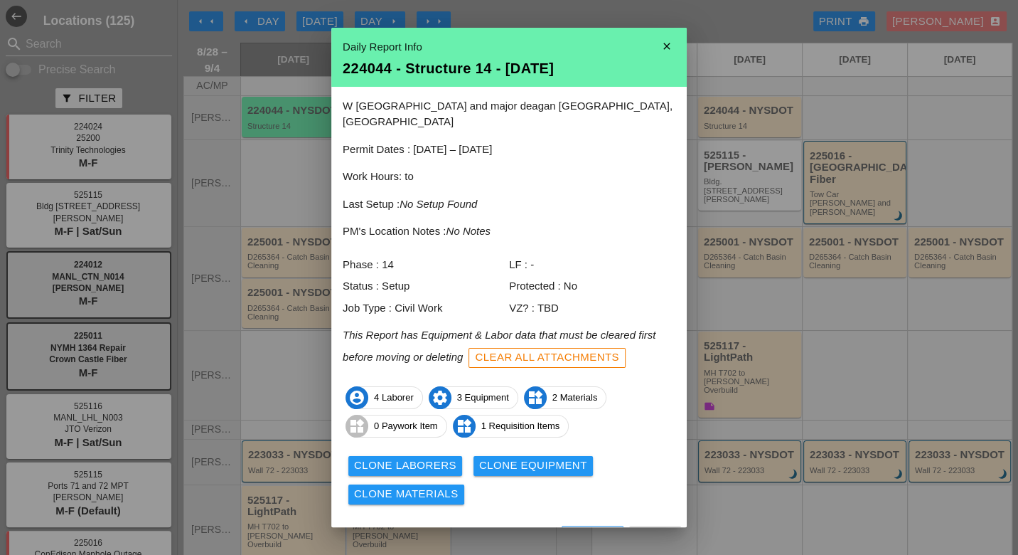
drag, startPoint x: 477, startPoint y: 516, endPoint x: 477, endPoint y: 497, distance: 19.2
click at [478, 530] on div "View" at bounding box center [469, 538] width 28 height 16
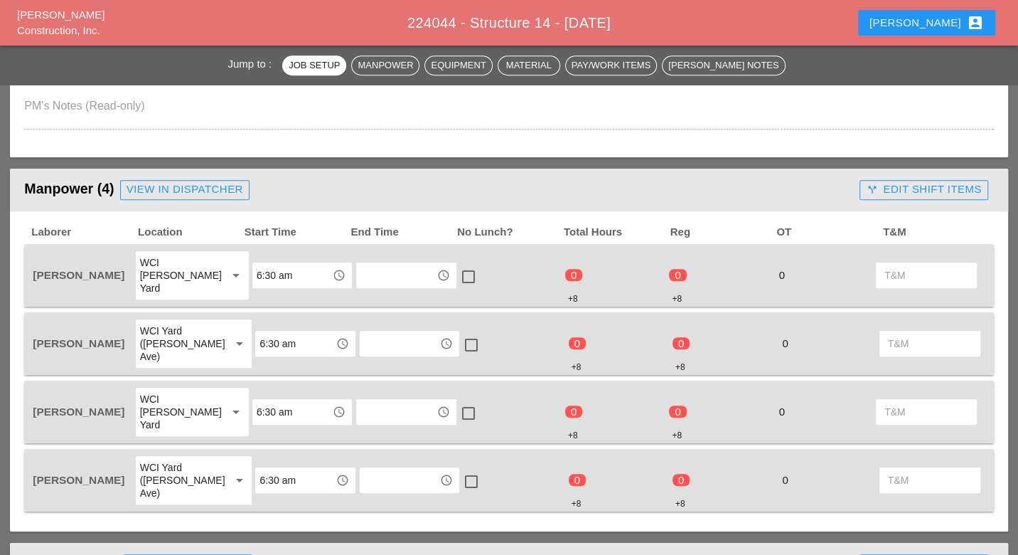
scroll to position [711, 0]
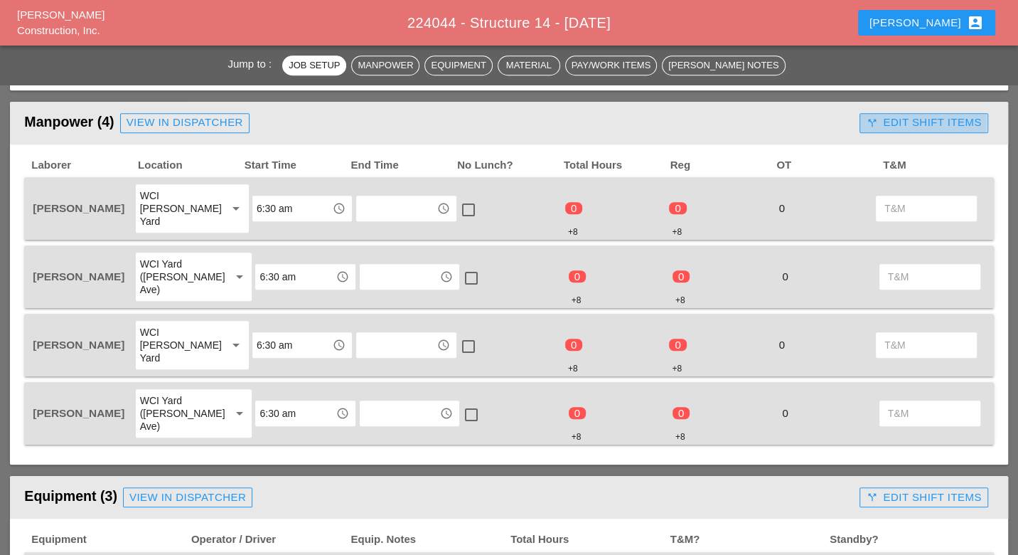
click at [903, 115] on div "call_split Edit Shift Items" at bounding box center [923, 123] width 115 height 16
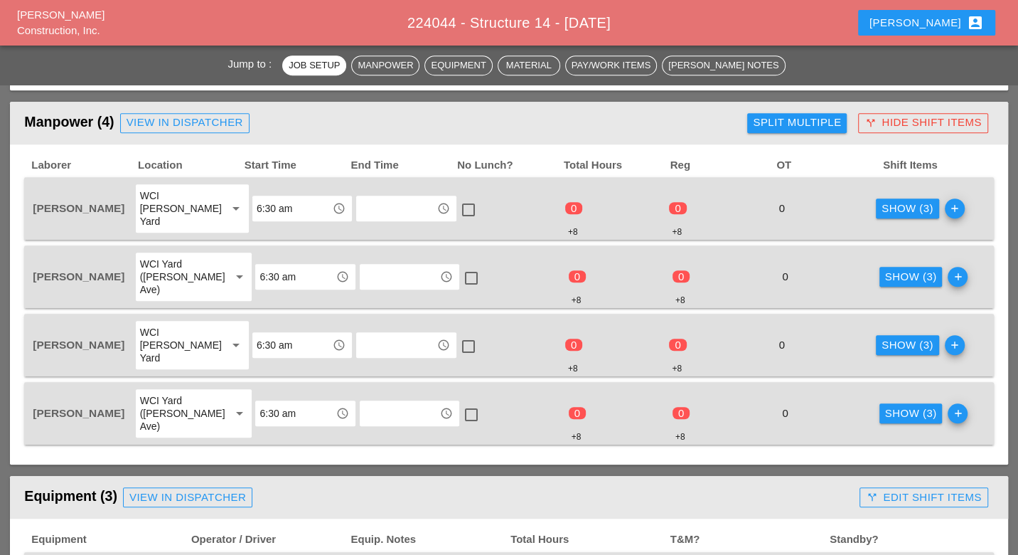
click at [802, 117] on div "Split Multiple" at bounding box center [797, 123] width 88 height 16
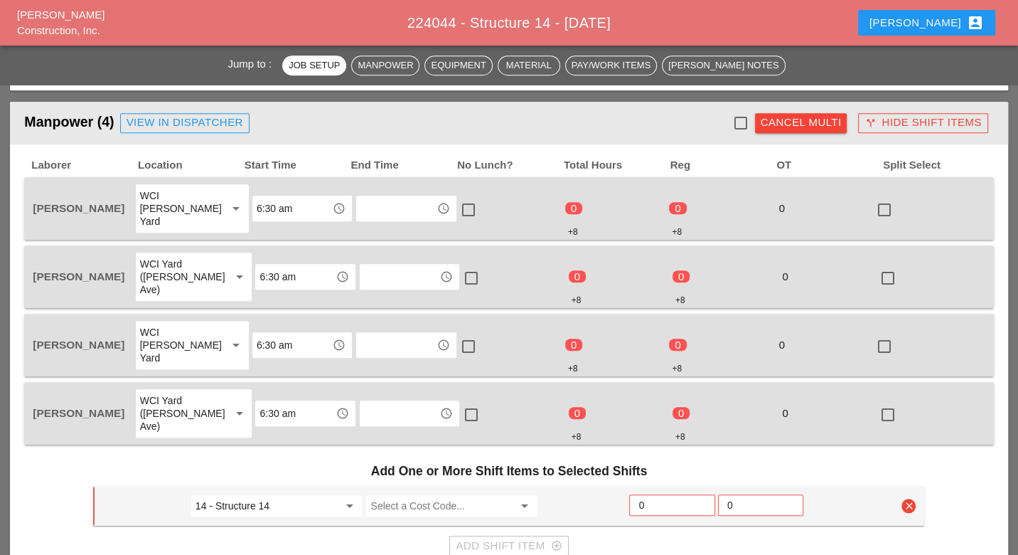
click at [793, 119] on div "Cancel Multi" at bounding box center [801, 123] width 81 height 16
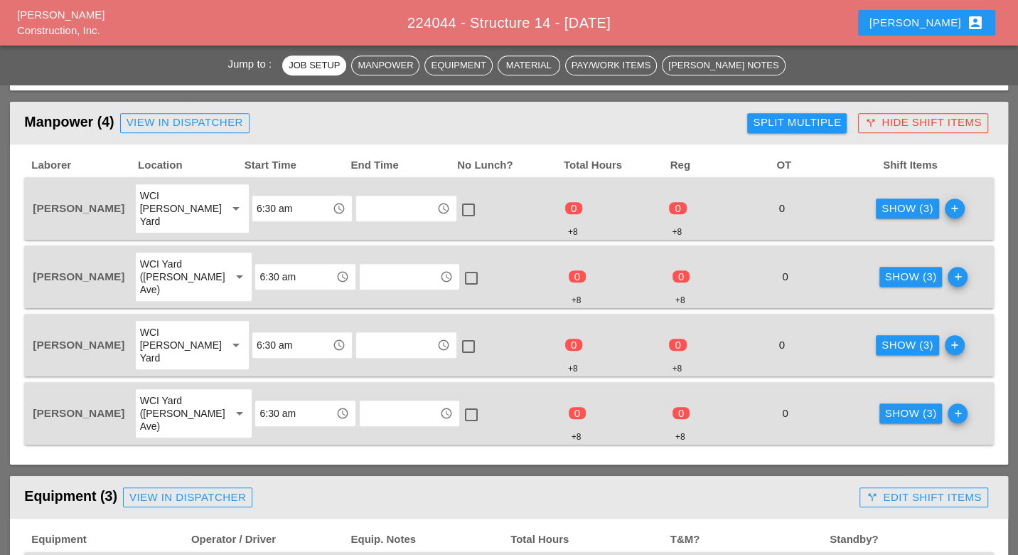
click at [893, 202] on div "Show (3)" at bounding box center [908, 209] width 52 height 16
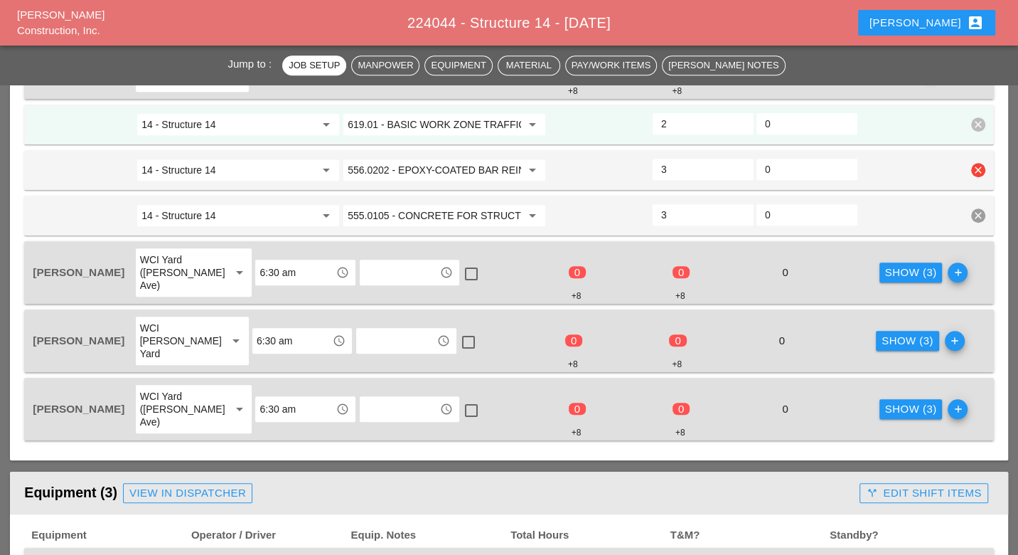
scroll to position [869, 0]
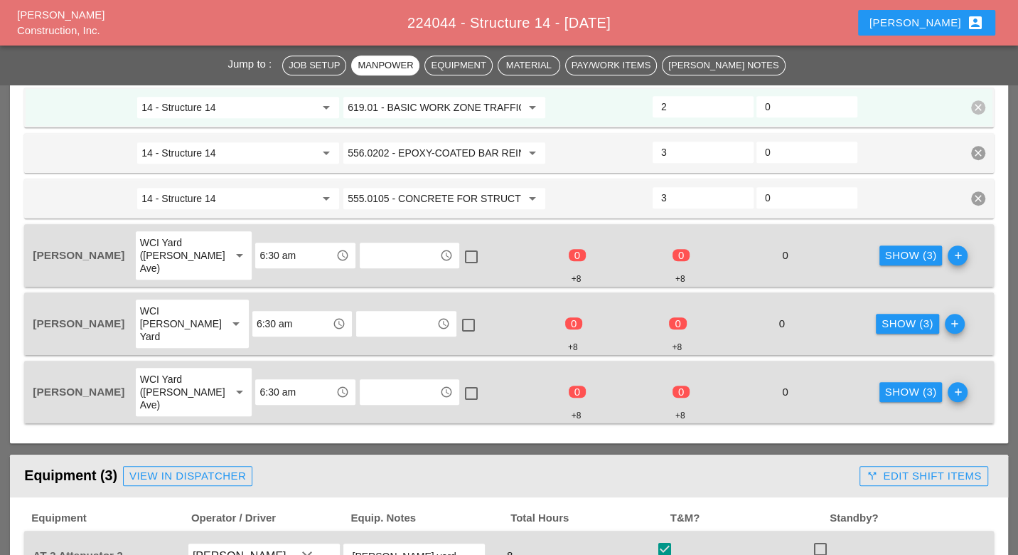
click at [888, 245] on button "Show (3)" at bounding box center [911, 255] width 63 height 20
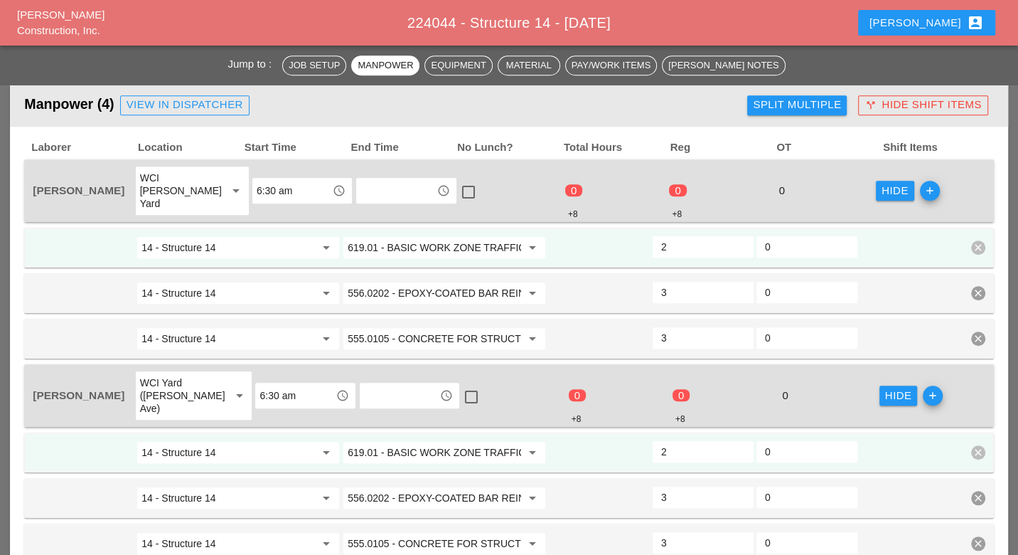
scroll to position [632, 0]
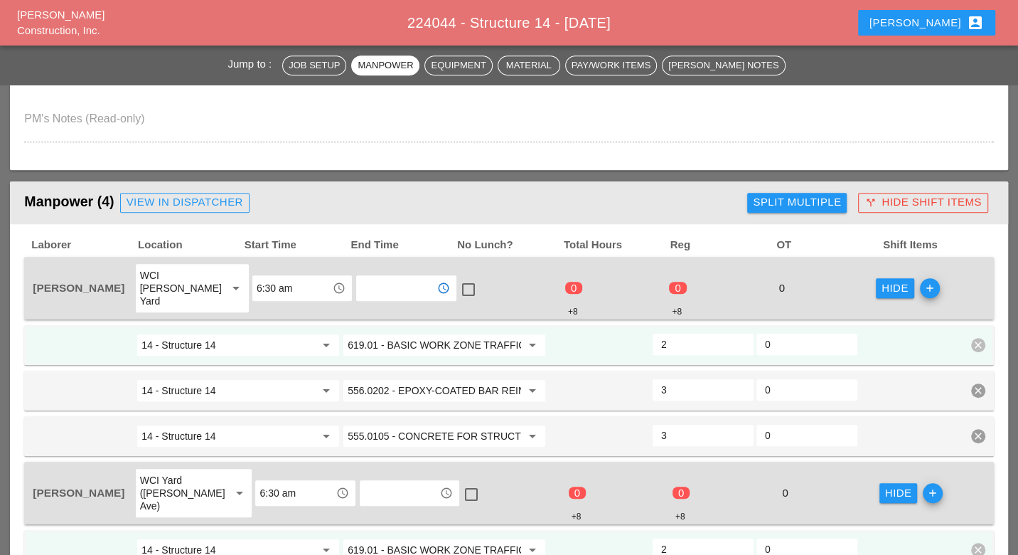
click at [383, 277] on input "text" at bounding box center [396, 288] width 71 height 23
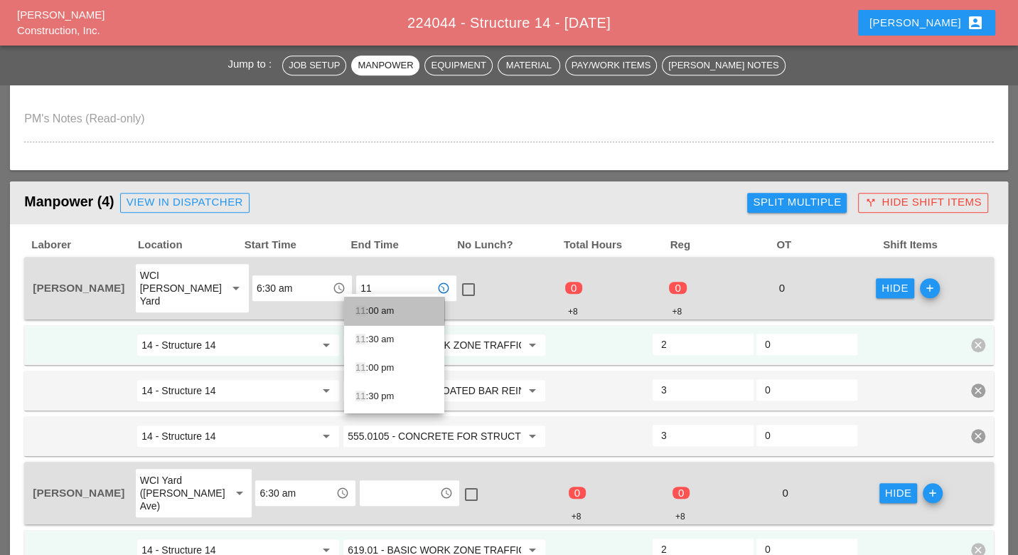
click at [388, 309] on div "11 :00 am" at bounding box center [395, 310] width 78 height 17
type input "11:00 am"
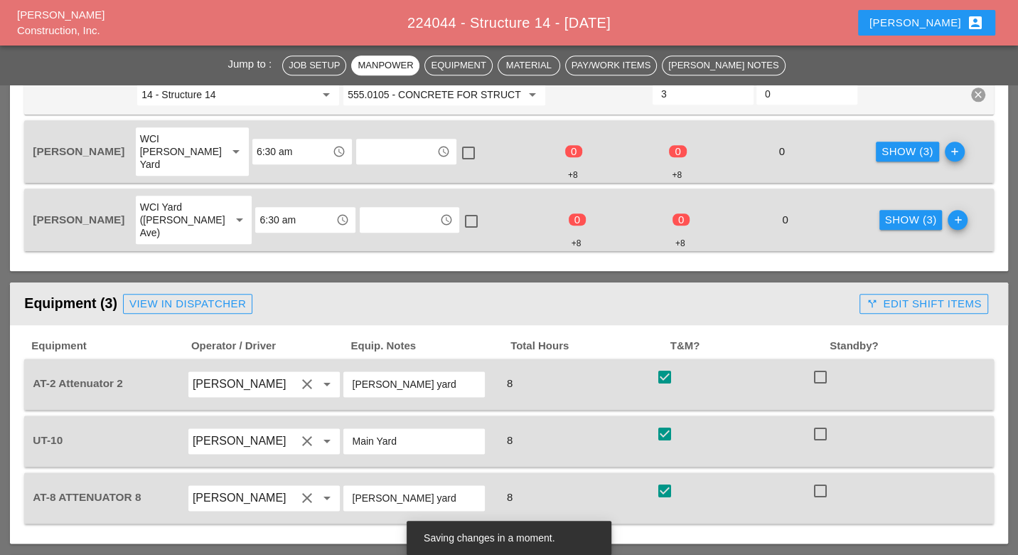
scroll to position [1185, 0]
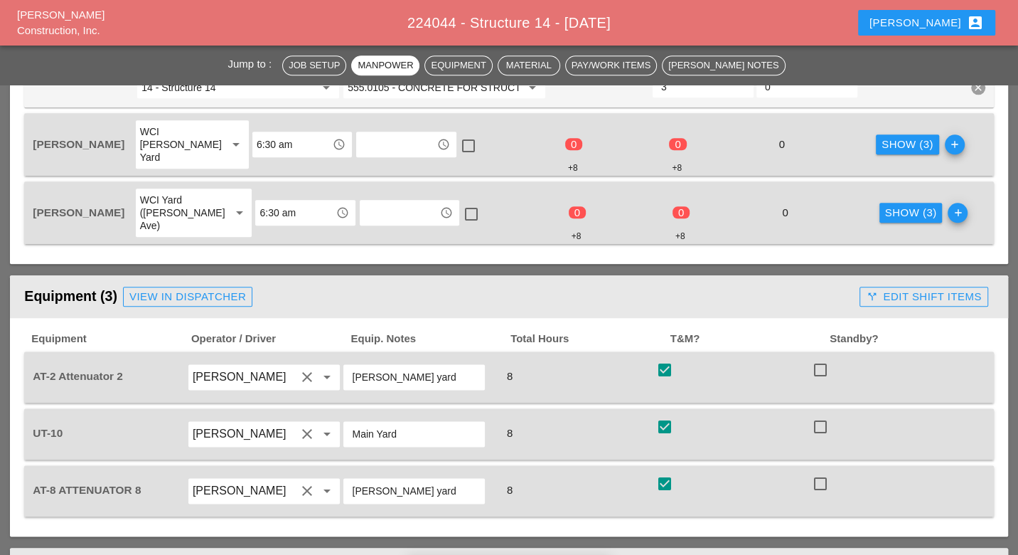
type input "0"
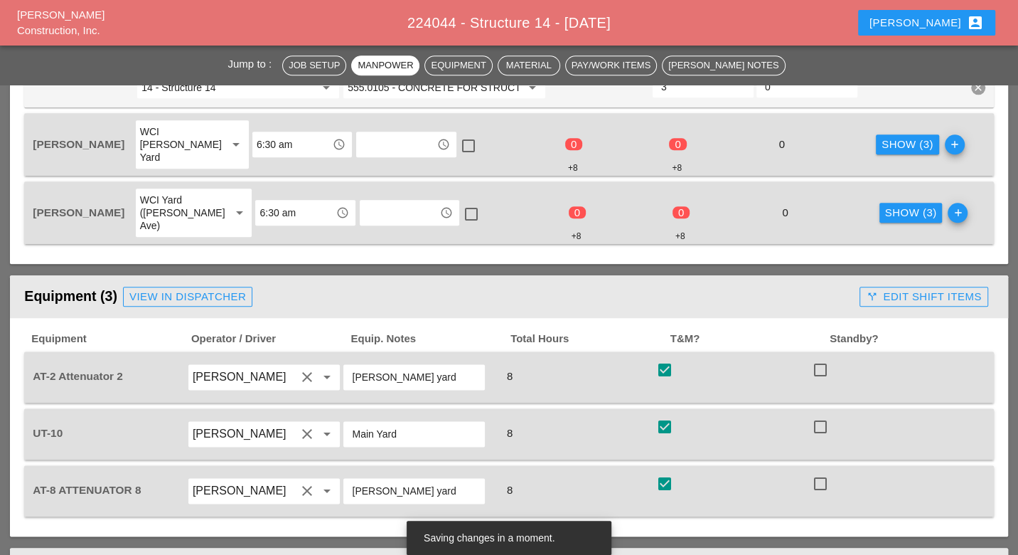
type input "11:00 am"
click at [946, 289] on div "call_split Edit Shift Items" at bounding box center [923, 297] width 115 height 16
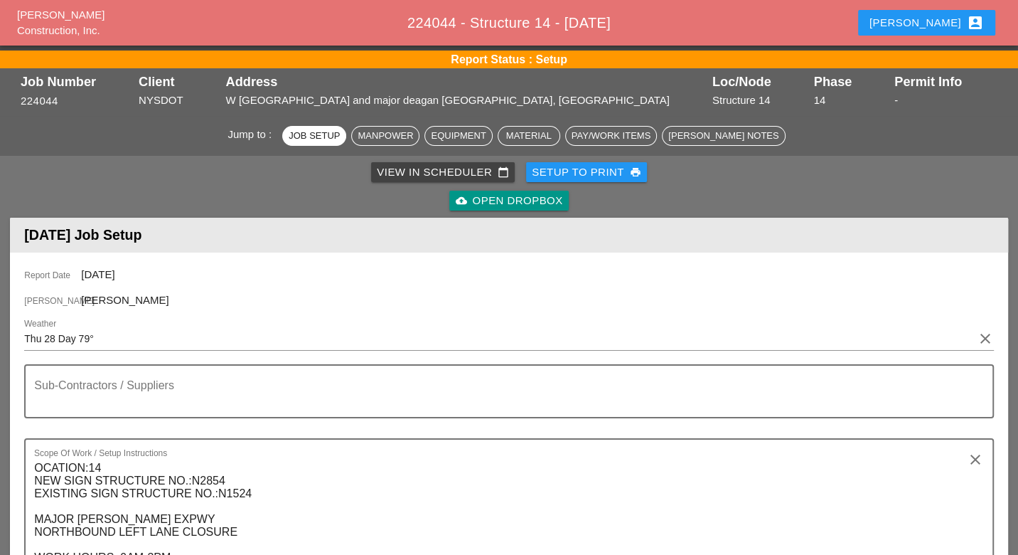
scroll to position [0, 0]
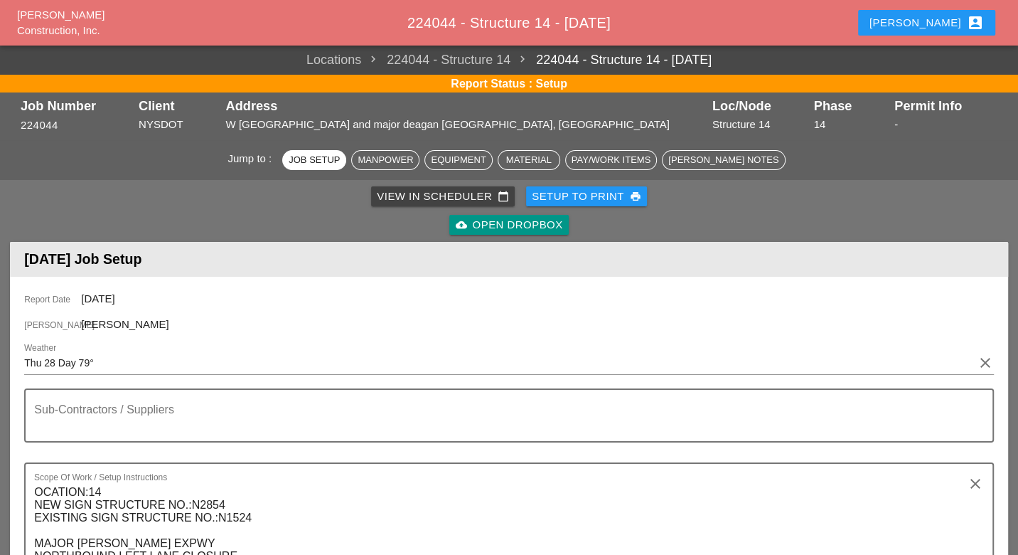
click at [454, 197] on div "View in Scheduler calendar_today" at bounding box center [443, 196] width 132 height 16
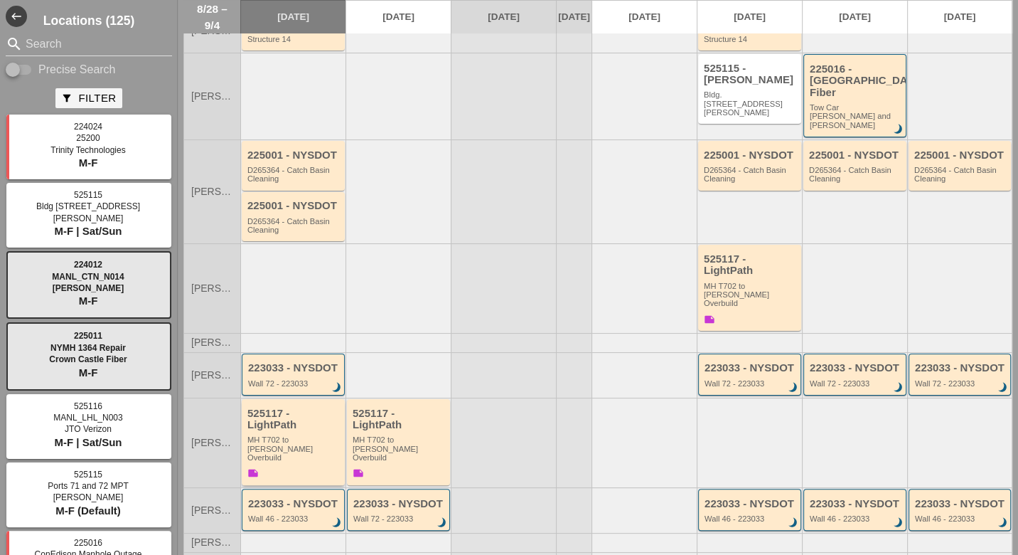
scroll to position [204, 0]
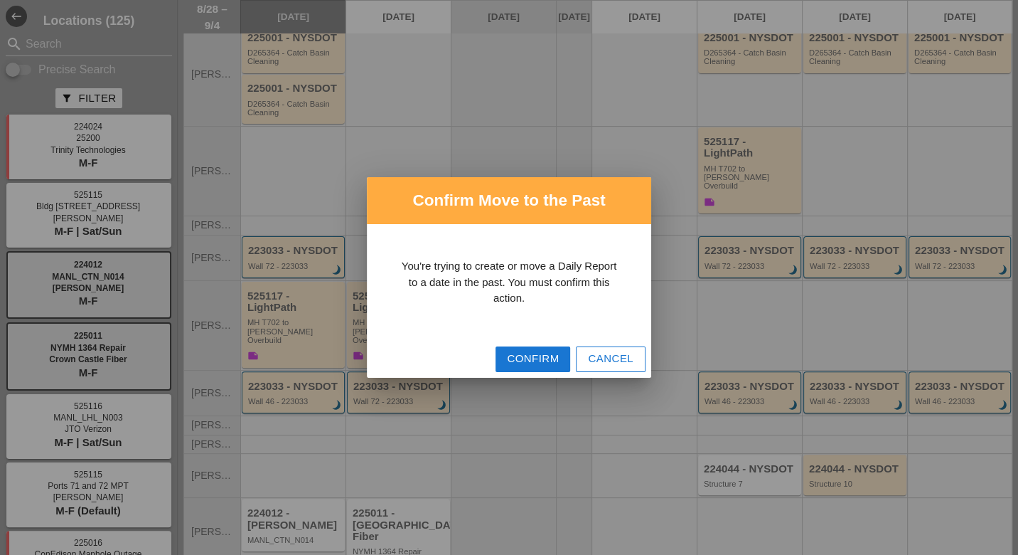
drag, startPoint x: 533, startPoint y: 362, endPoint x: 472, endPoint y: 385, distance: 64.6
click at [532, 361] on div "Confirm" at bounding box center [533, 359] width 52 height 16
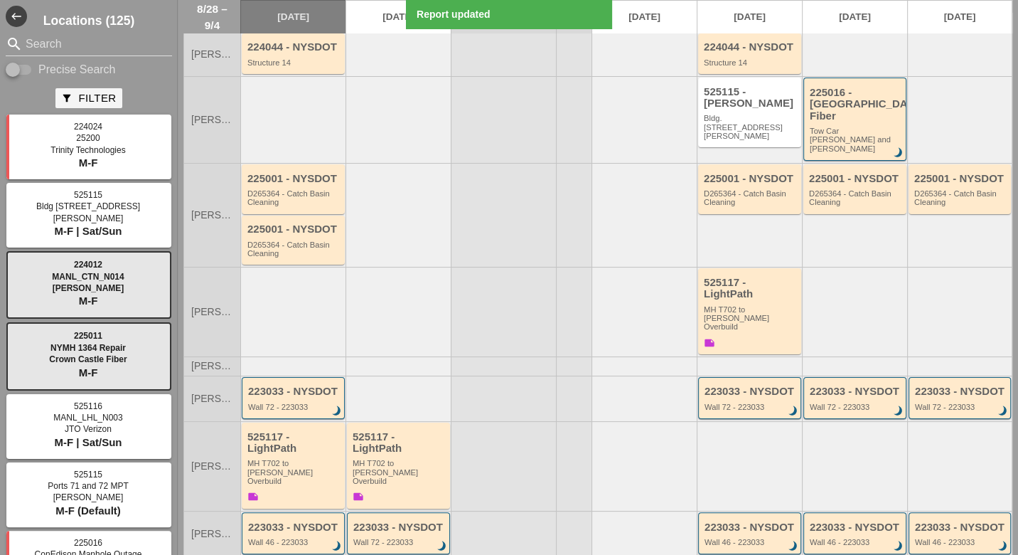
scroll to position [0, 0]
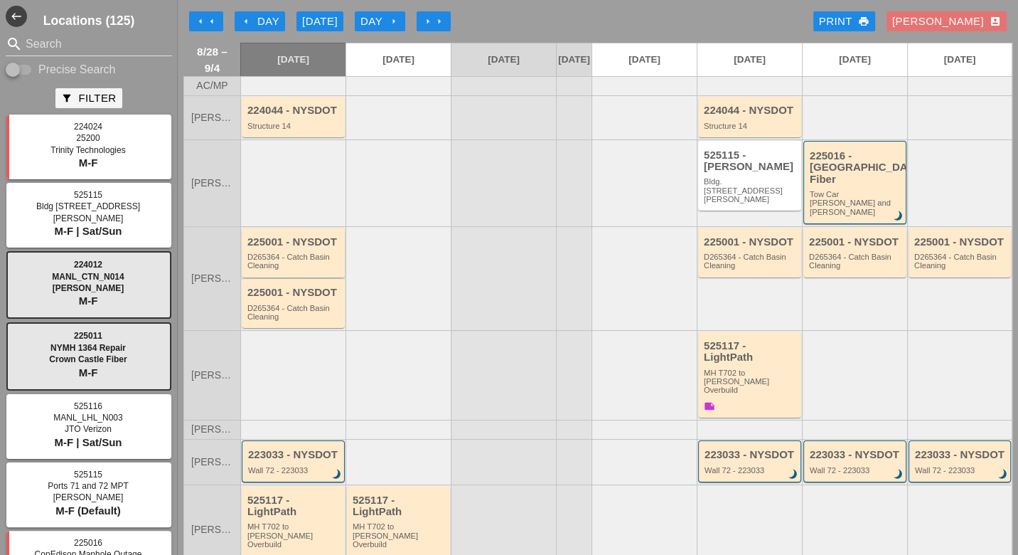
click at [287, 252] on div "D265364 - Catch Basin Cleaning" at bounding box center [295, 261] width 94 height 18
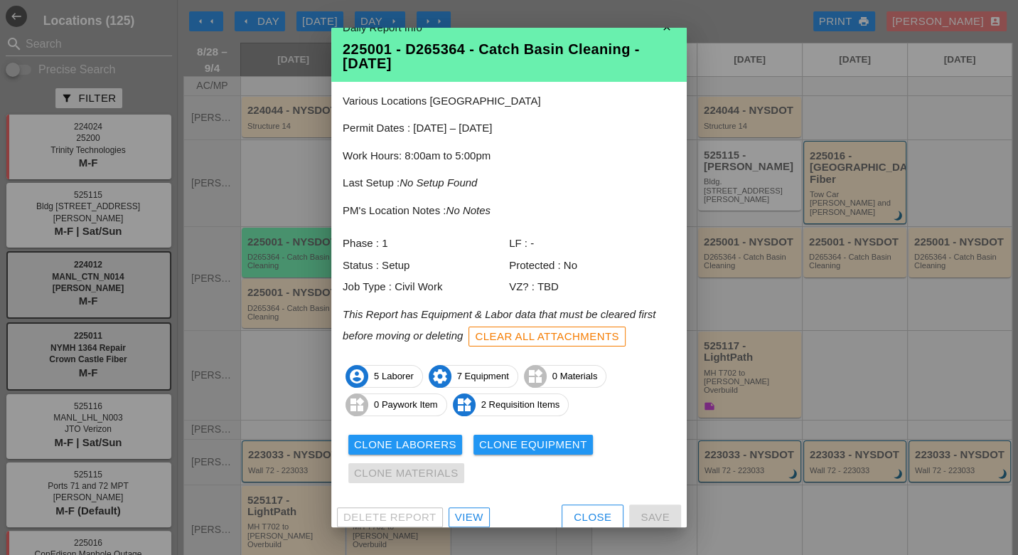
scroll to position [27, 0]
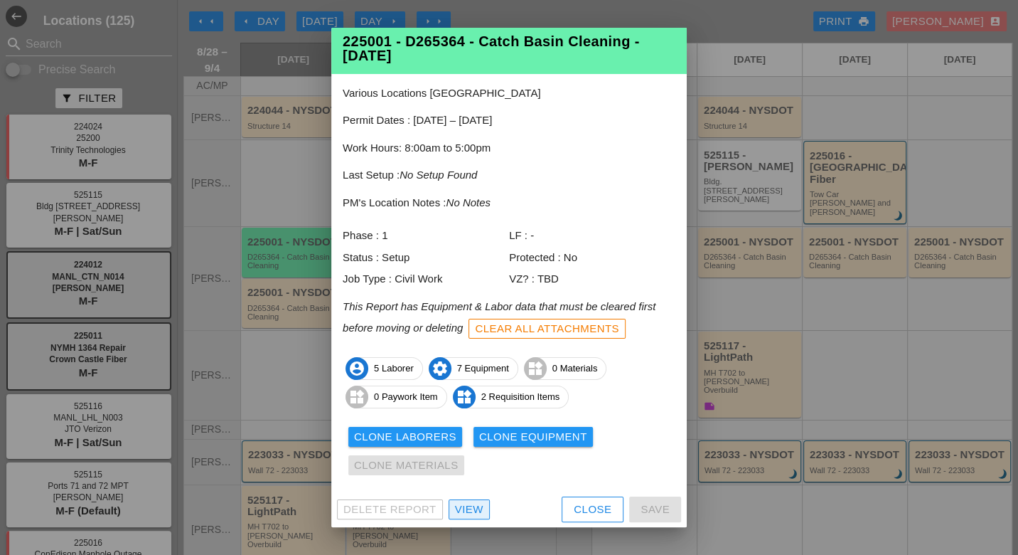
click at [477, 509] on div "View" at bounding box center [469, 509] width 28 height 16
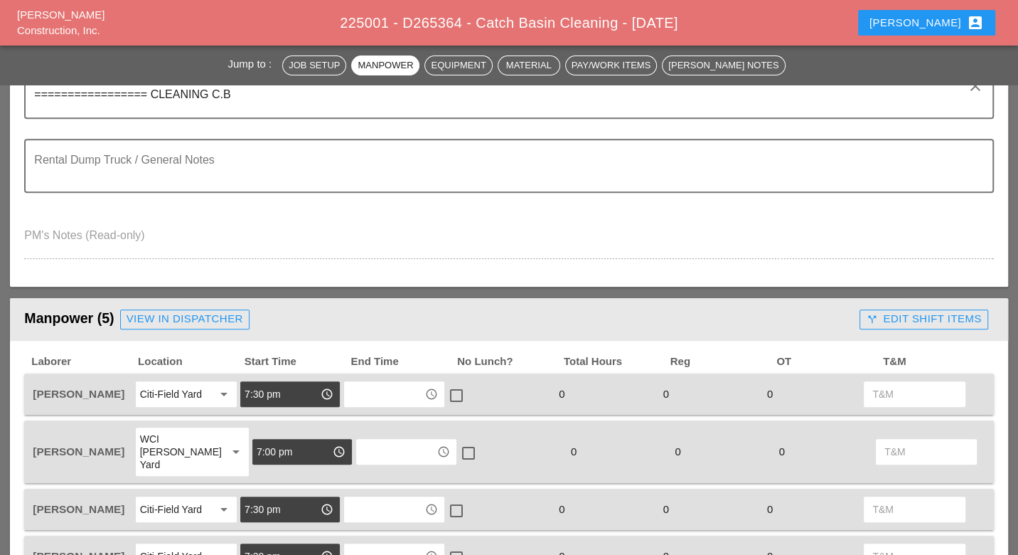
scroll to position [474, 0]
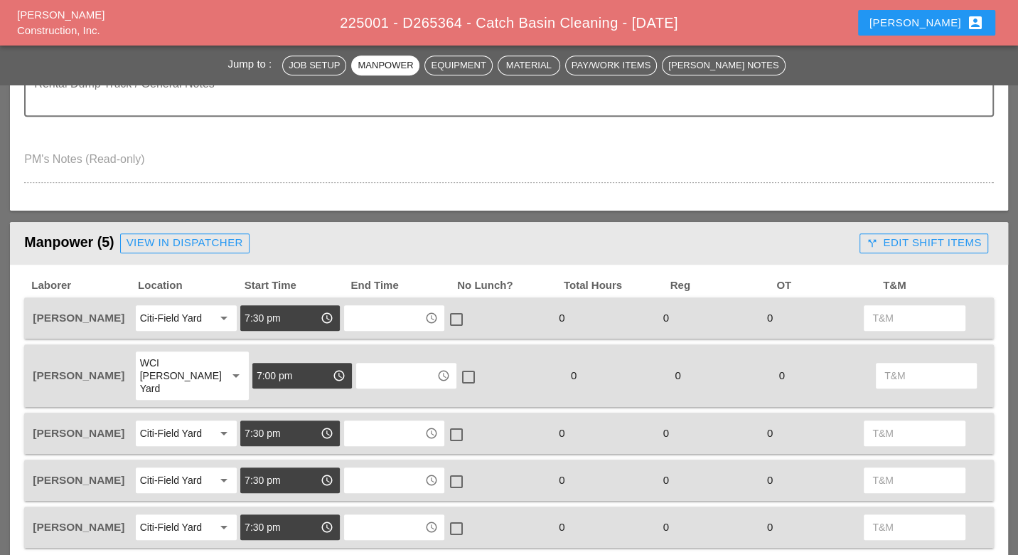
click at [913, 245] on div "call_split Edit Shift Items" at bounding box center [923, 243] width 115 height 16
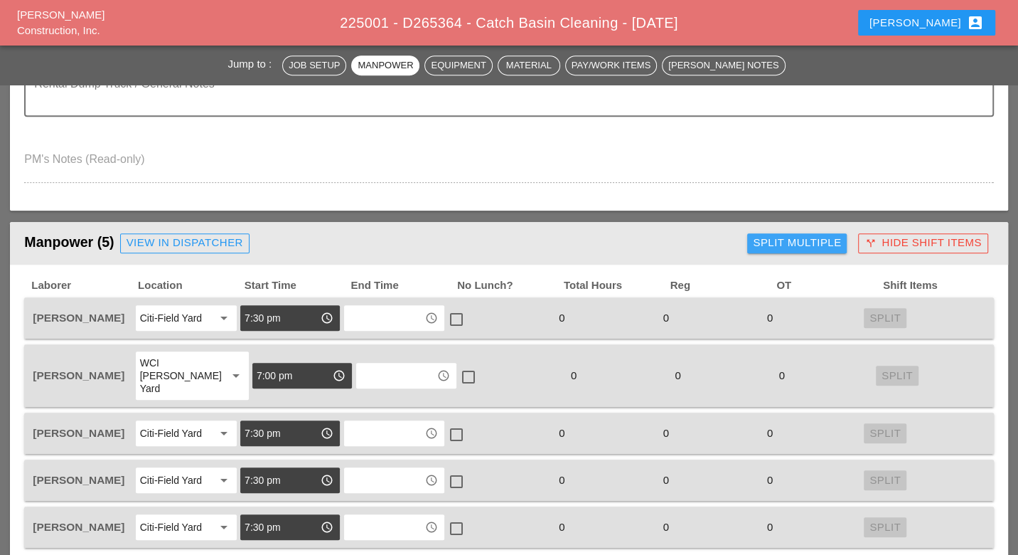
drag, startPoint x: 835, startPoint y: 240, endPoint x: 764, endPoint y: 288, distance: 86.0
click at [833, 240] on div "Split Multiple" at bounding box center [797, 243] width 88 height 16
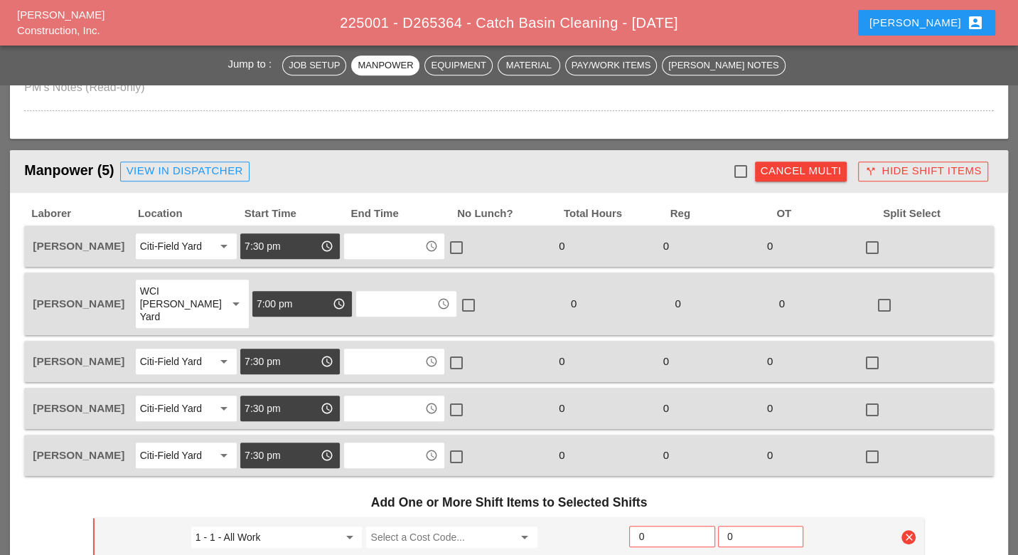
scroll to position [632, 0]
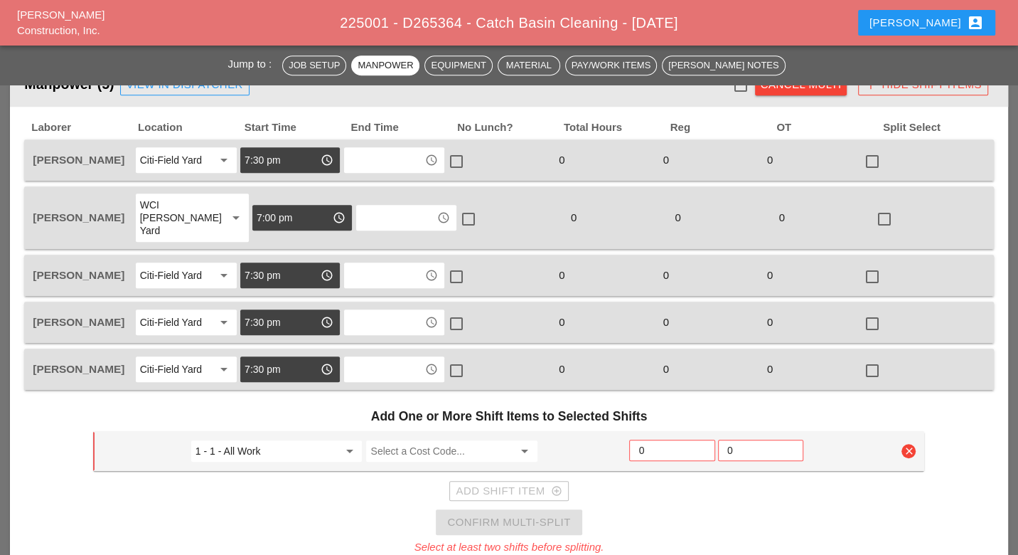
click at [745, 84] on div "Jump to : Job Setup Manpower Equipment Material Pay/Work Items Foreman's Notes" at bounding box center [509, 65] width 1018 height 39
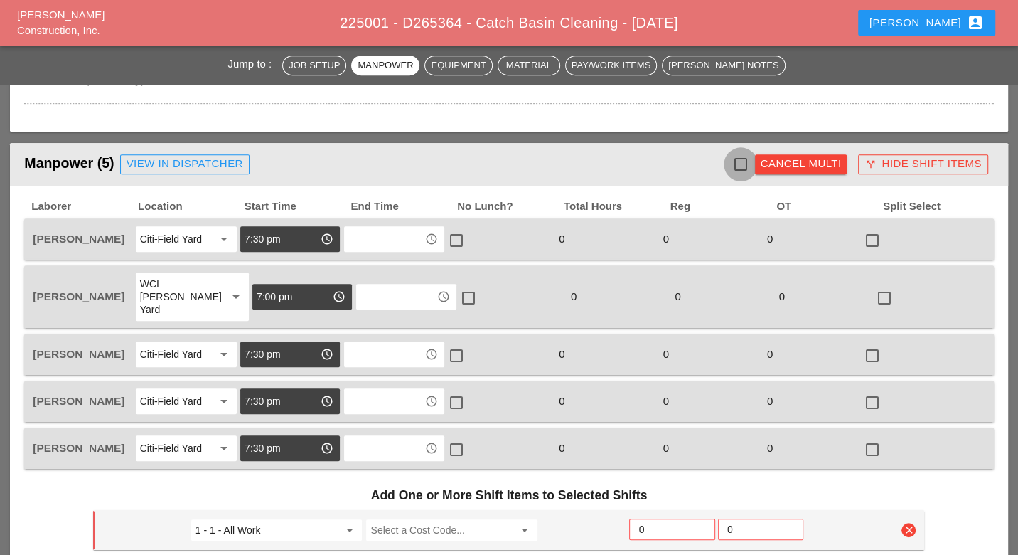
click at [743, 161] on div at bounding box center [741, 164] width 24 height 24
checkbox input "true"
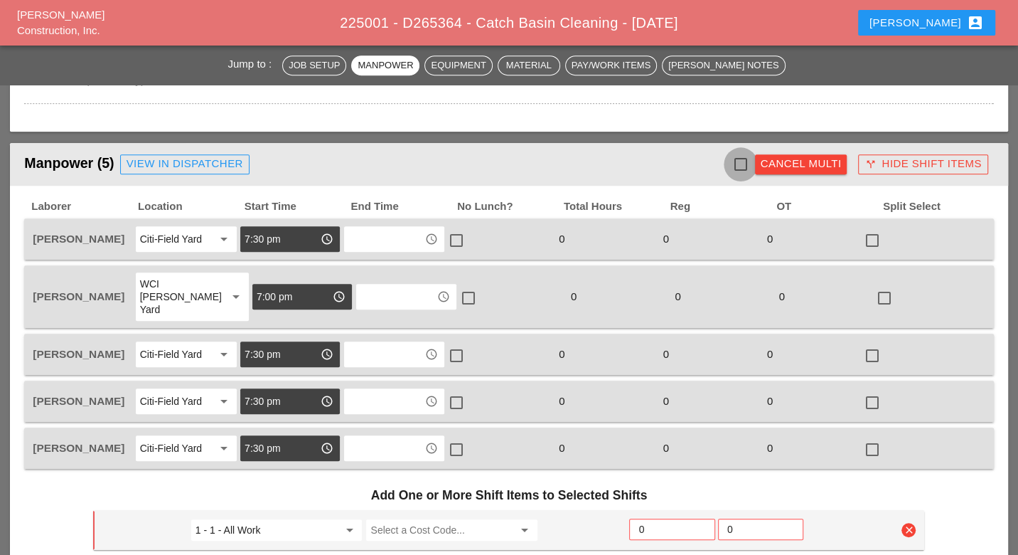
checkbox input "true"
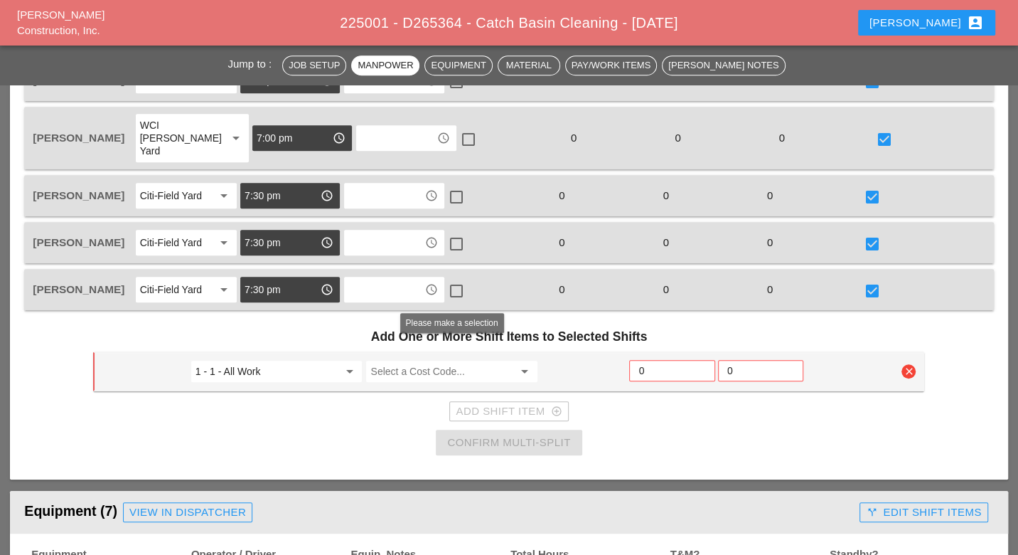
click at [396, 360] on input "Select a Cost Code..." at bounding box center [442, 371] width 143 height 23
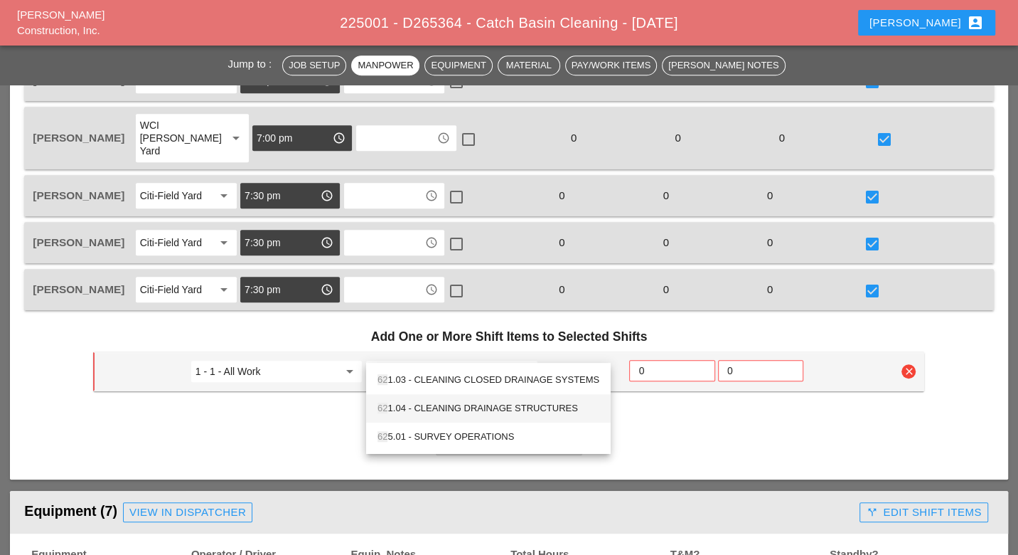
click at [435, 402] on div "62 1.04 - CLEANING DRAINAGE STRUCTURES" at bounding box center [489, 408] width 222 height 17
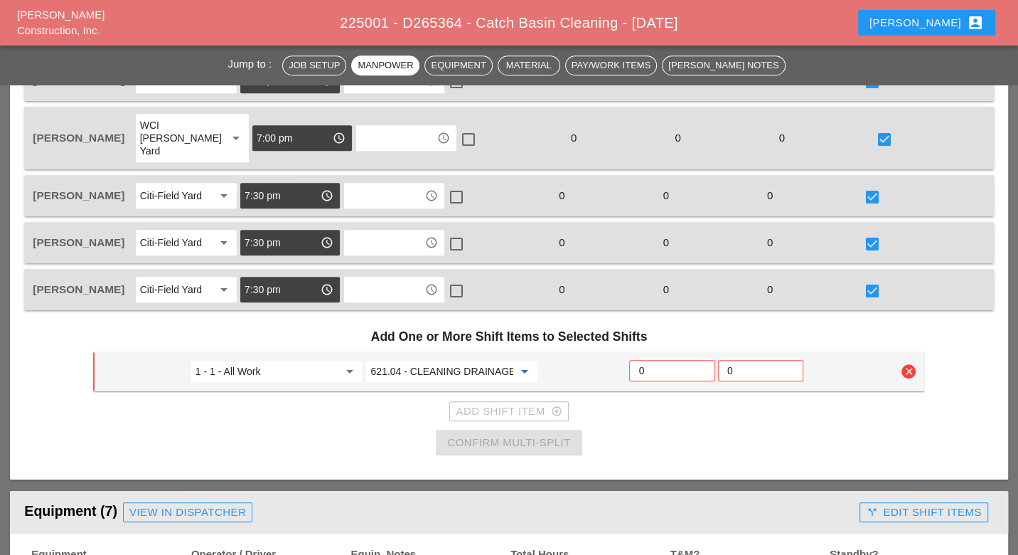
type input "621.04 - CLEANING DRAINAGE STRUCTURES"
click at [648, 359] on input "0" at bounding box center [672, 370] width 67 height 23
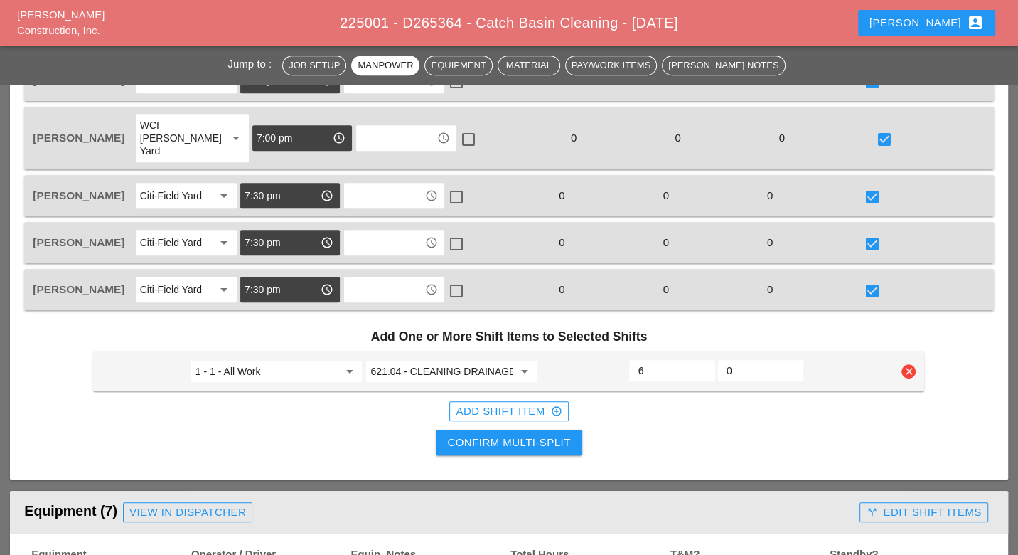
type input "6"
click at [531, 435] on div "Confirm Multi-Split" at bounding box center [508, 443] width 123 height 16
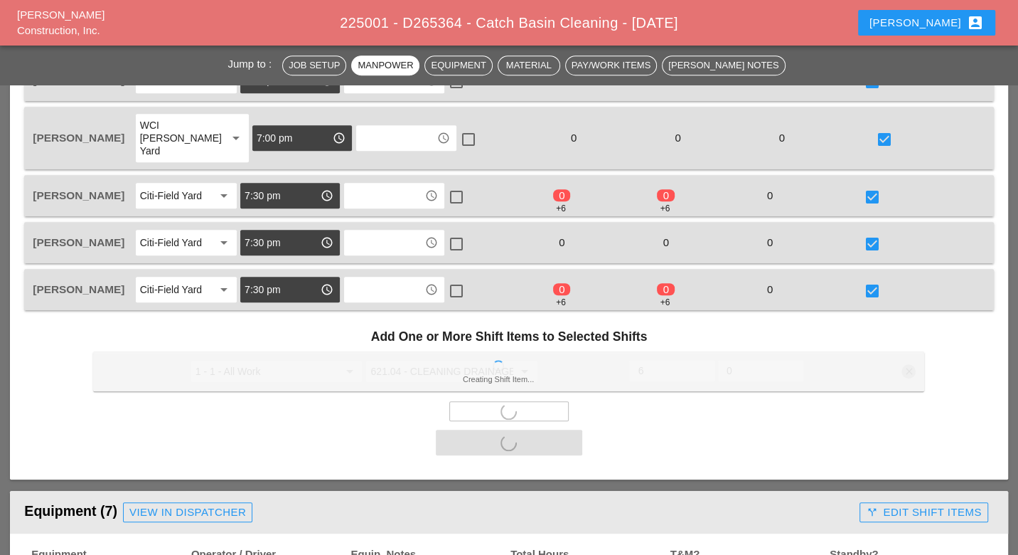
scroll to position [831, 0]
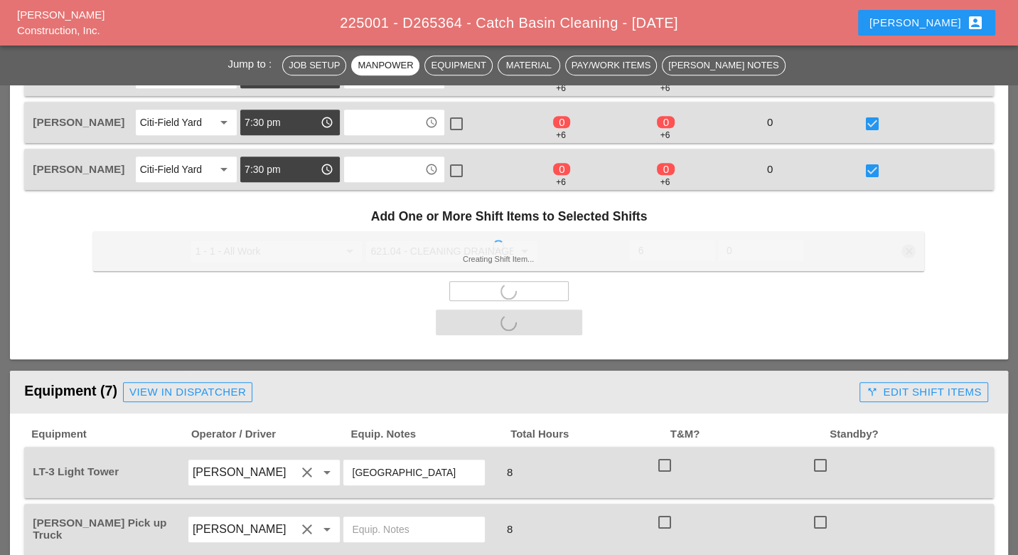
click at [668, 453] on div at bounding box center [665, 465] width 24 height 24
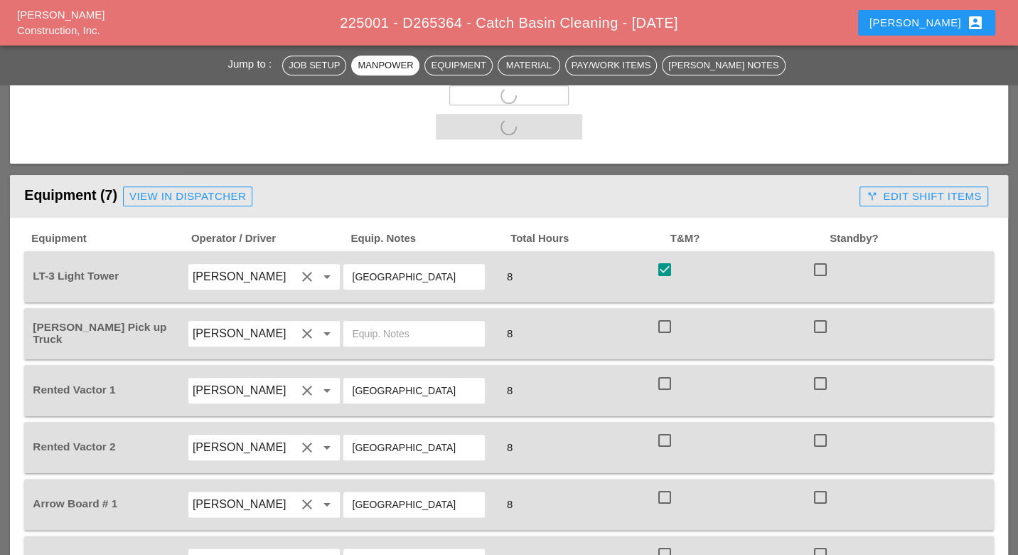
checkbox input "true"
checkbox input "false"
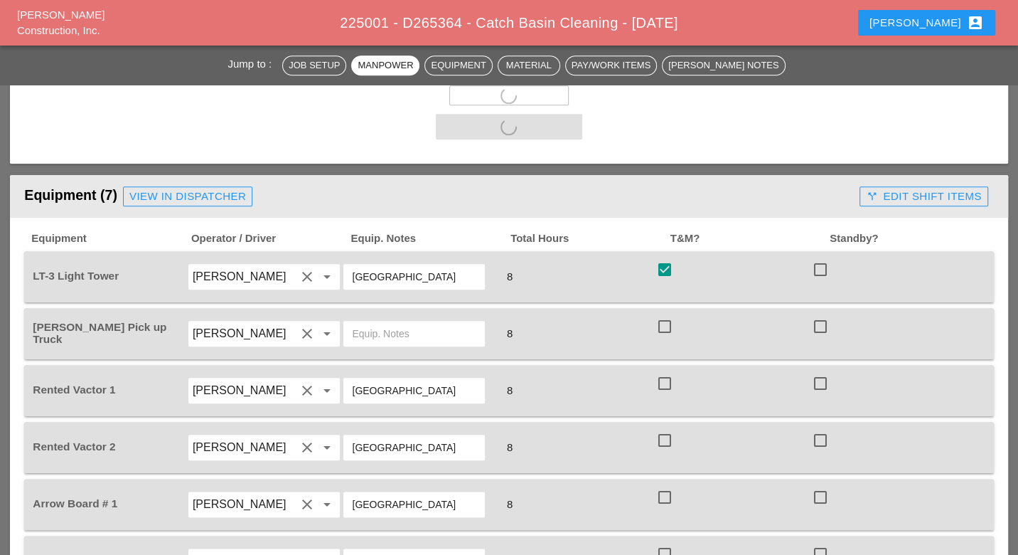
checkbox input "false"
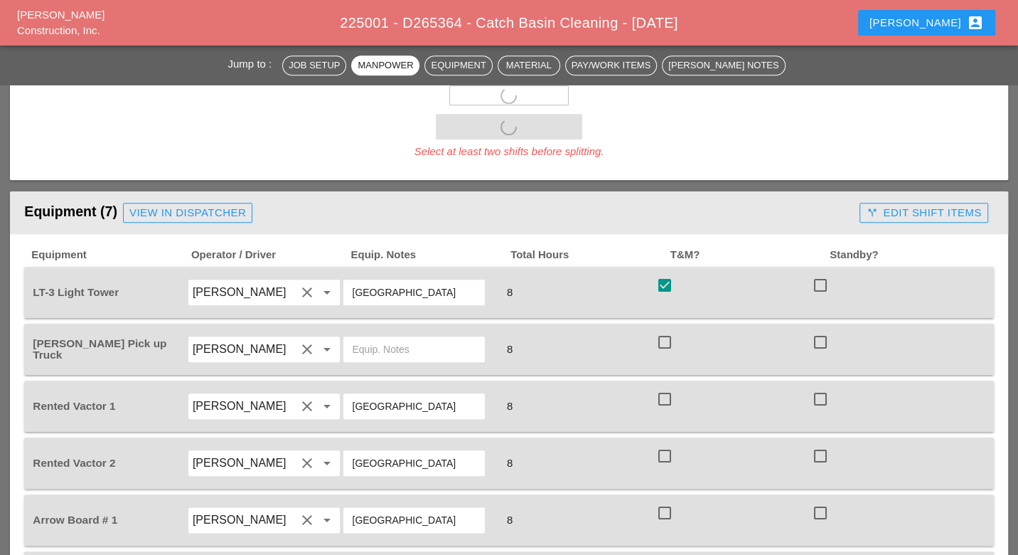
click at [664, 324] on div "Foreman's Pick up Truck Miguel Fernandes clear arrow_drop_down 8 check_box_outl…" at bounding box center [508, 349] width 969 height 51
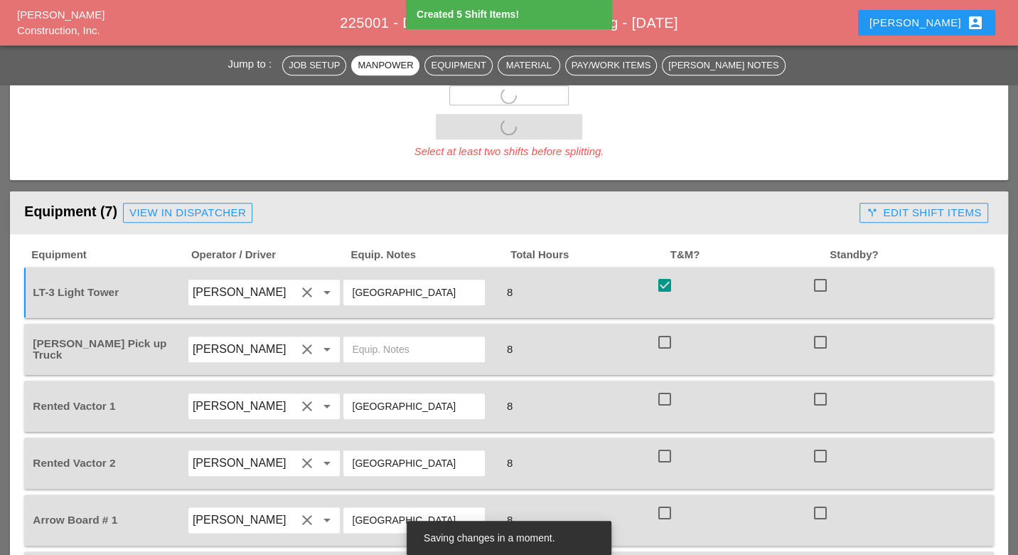
click at [662, 330] on div at bounding box center [665, 342] width 24 height 24
checkbox input "true"
drag, startPoint x: 661, startPoint y: 376, endPoint x: 661, endPoint y: 385, distance: 8.5
click at [661, 387] on div at bounding box center [665, 399] width 24 height 24
checkbox input "true"
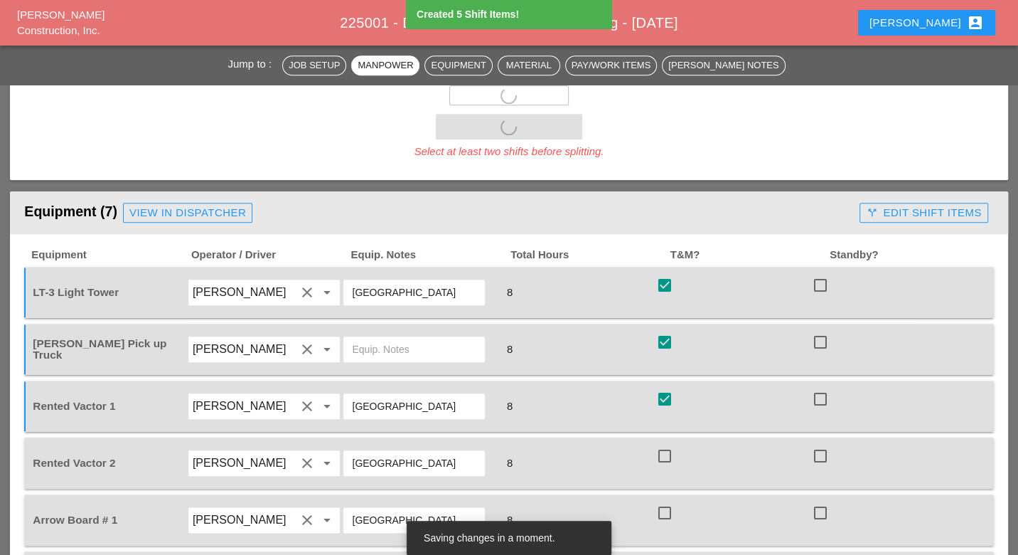
click at [666, 444] on div at bounding box center [665, 456] width 24 height 24
checkbox input "true"
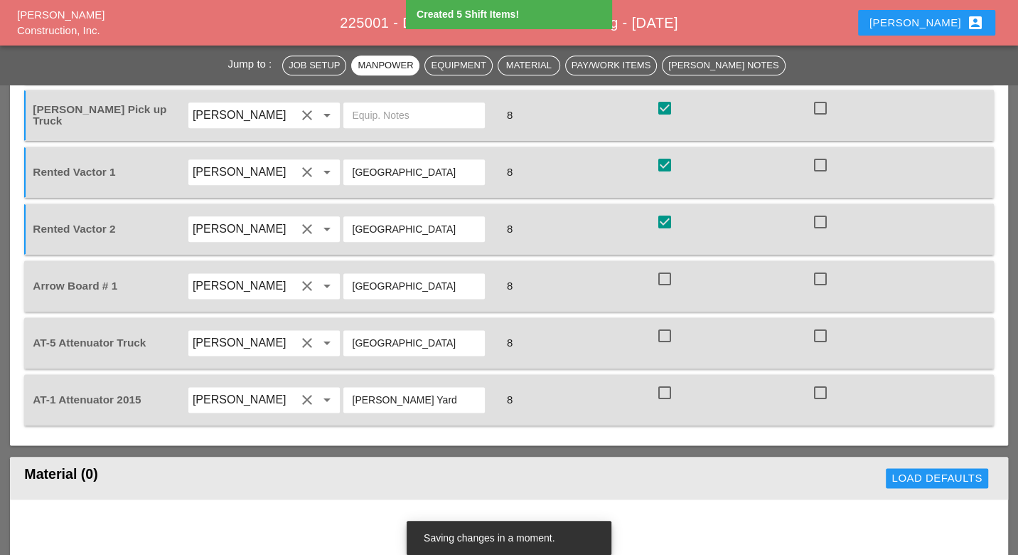
scroll to position [1264, 0]
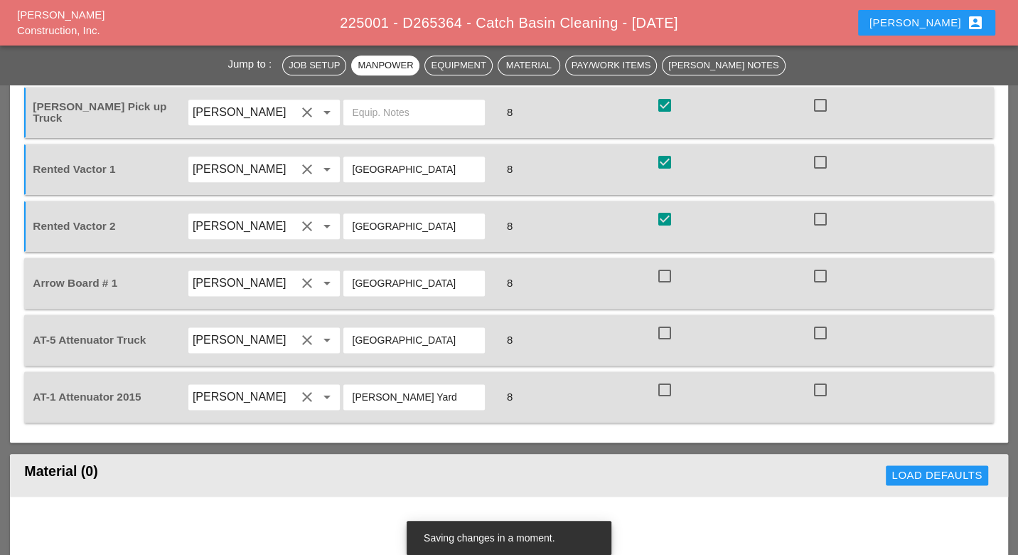
click at [666, 264] on div at bounding box center [665, 276] width 24 height 24
checkbox input "true"
click at [664, 321] on div at bounding box center [665, 333] width 24 height 24
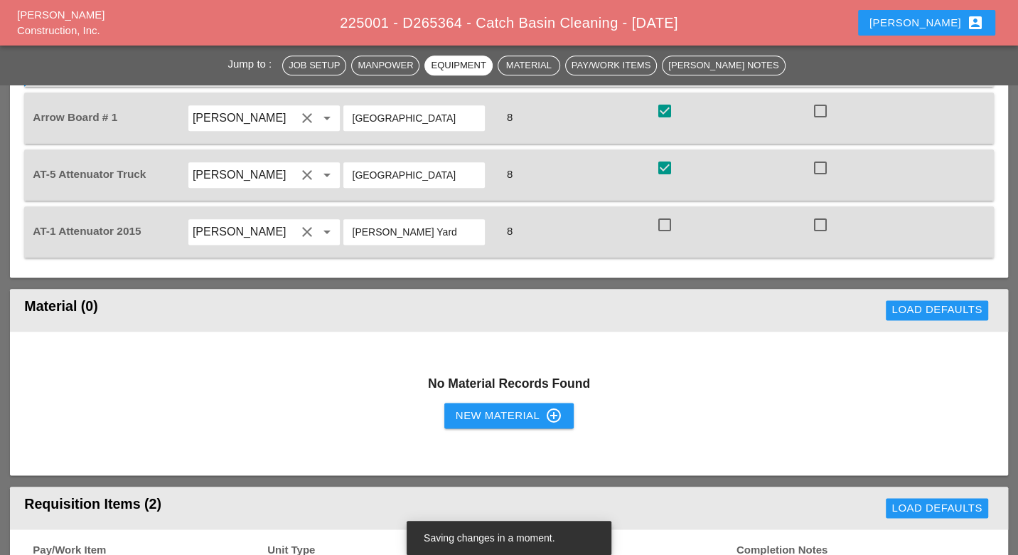
checkbox input "true"
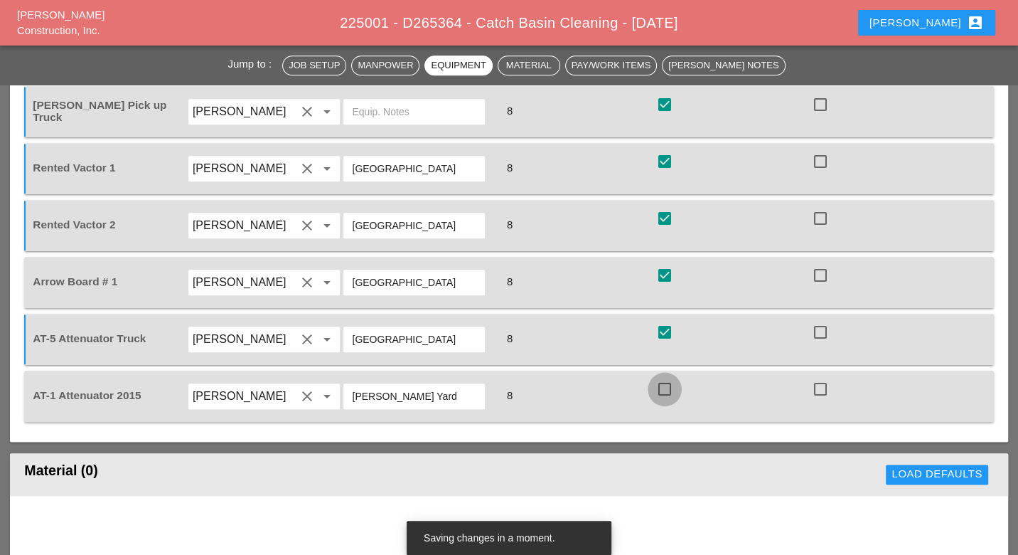
click at [669, 377] on div at bounding box center [665, 389] width 24 height 24
checkbox input "true"
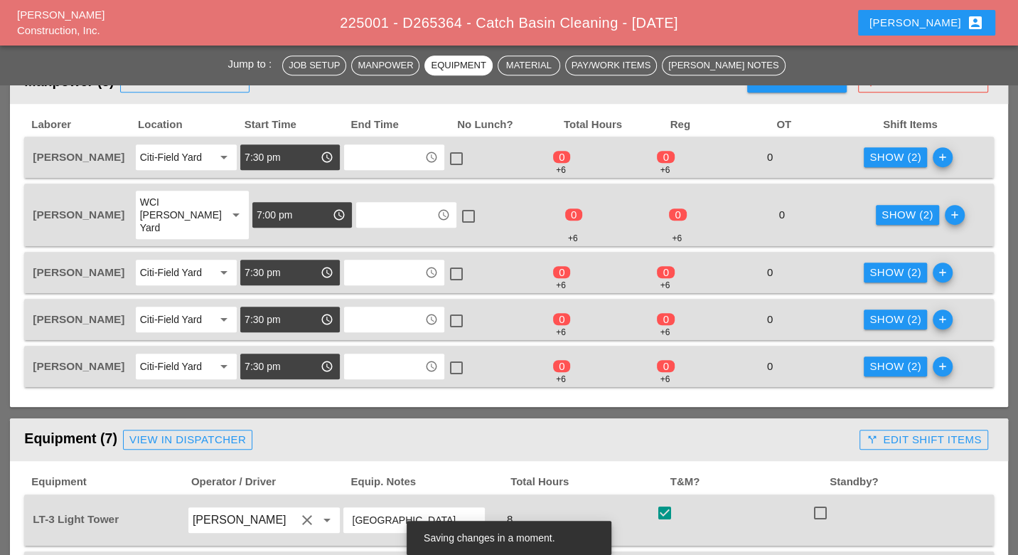
scroll to position [625, 0]
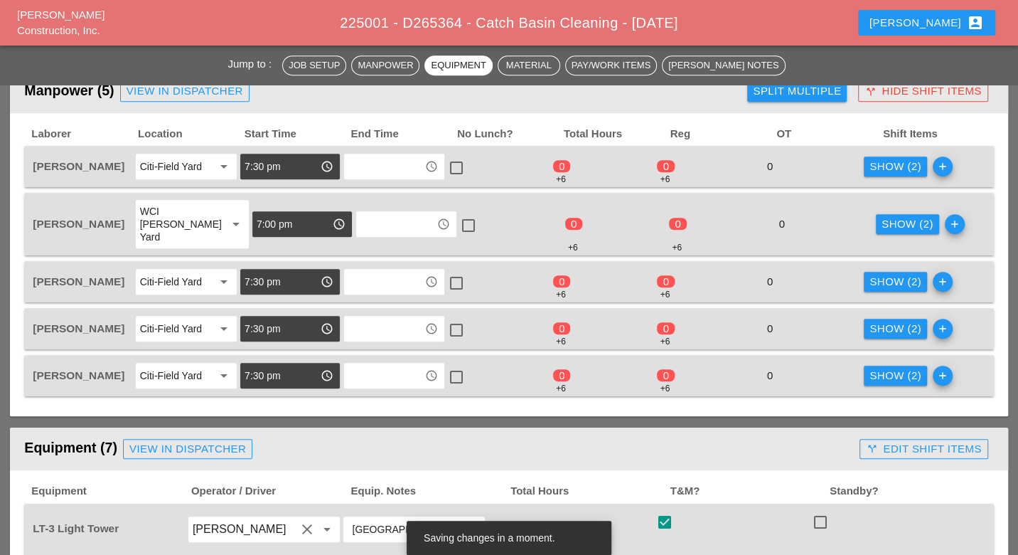
click at [890, 170] on div "Show (2)" at bounding box center [896, 167] width 52 height 16
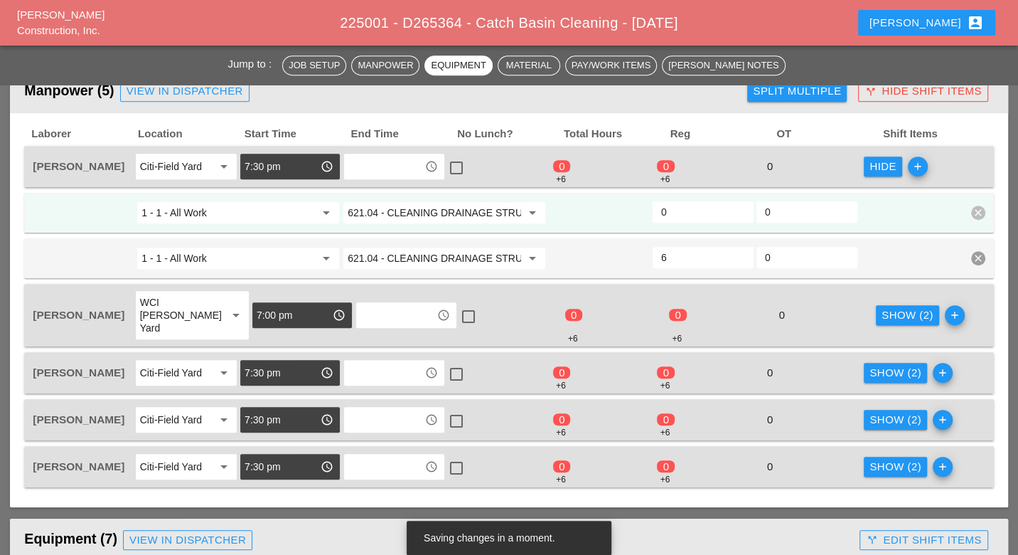
drag, startPoint x: 890, startPoint y: 297, endPoint x: 890, endPoint y: 325, distance: 27.7
click at [890, 307] on div "Show (2)" at bounding box center [908, 315] width 52 height 16
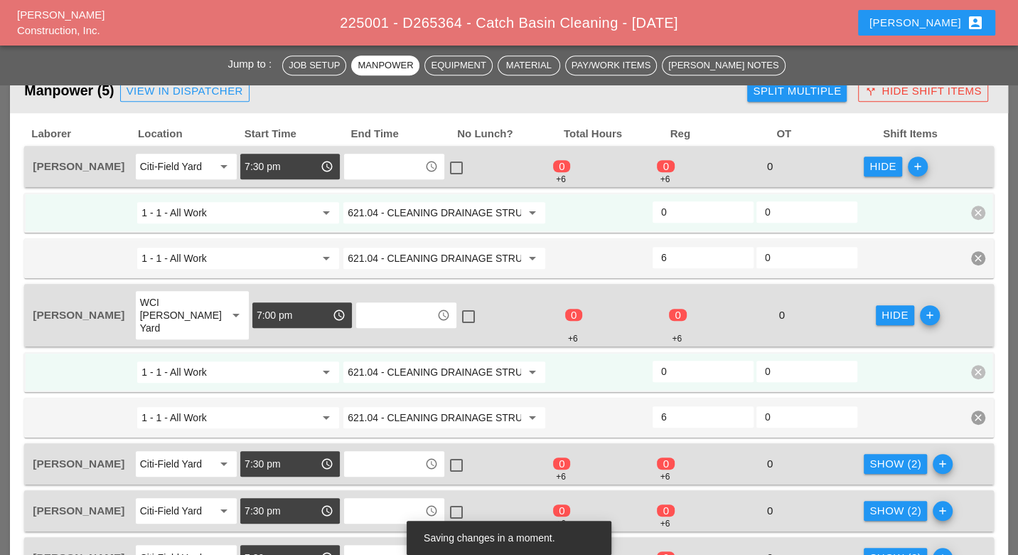
click at [887, 456] on div "Show (2)" at bounding box center [896, 464] width 52 height 16
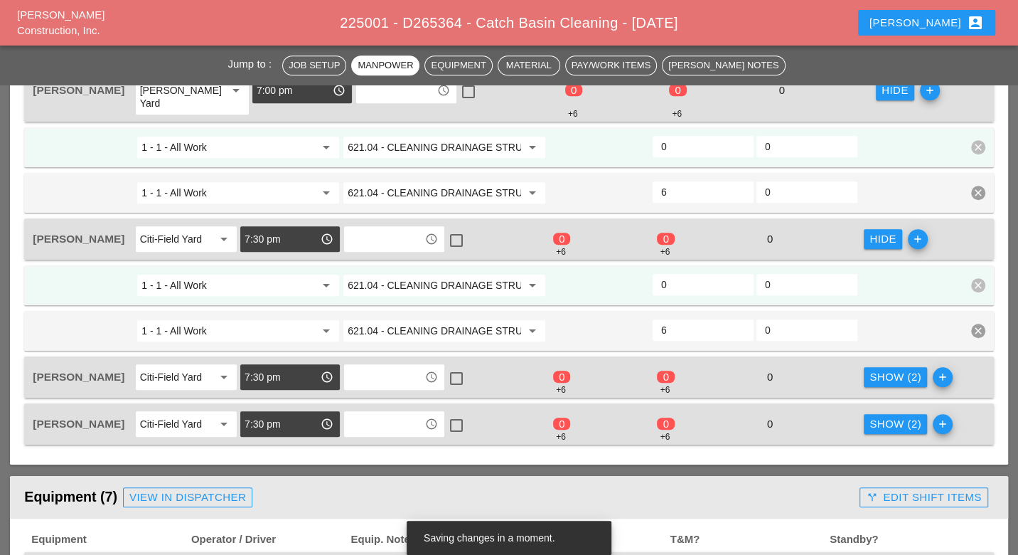
scroll to position [863, 0]
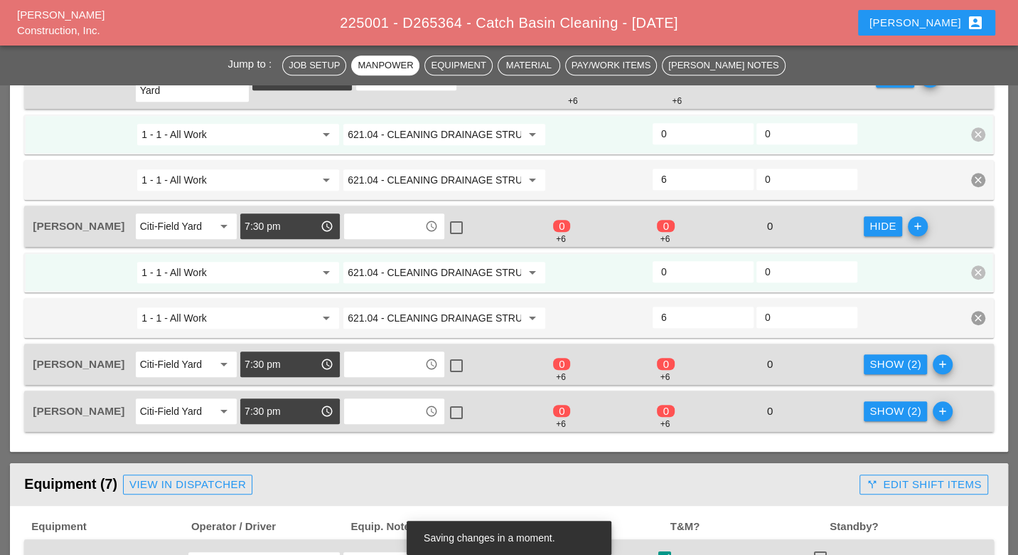
click at [893, 356] on div "Show (2)" at bounding box center [896, 364] width 52 height 16
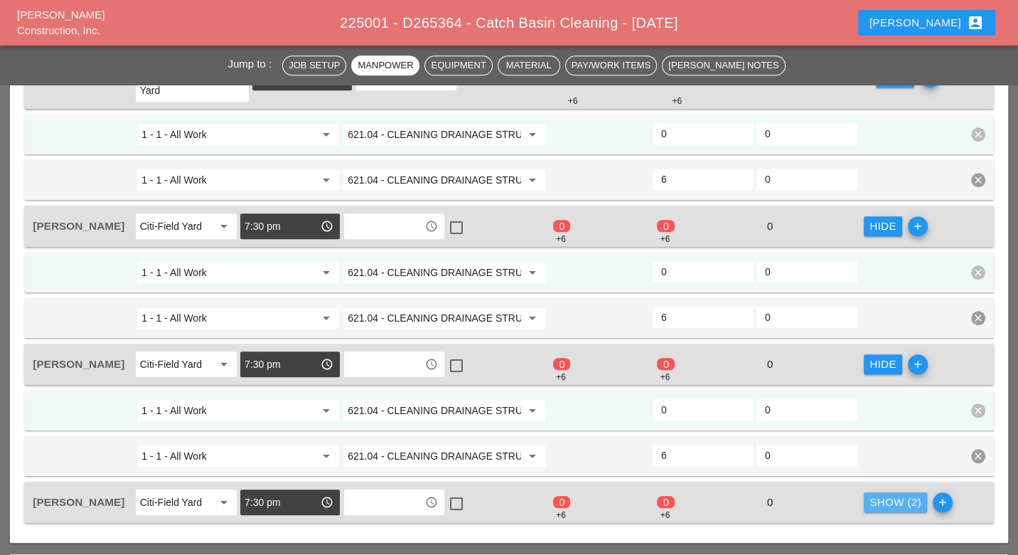
click at [888, 494] on div "Show (2)" at bounding box center [896, 502] width 52 height 16
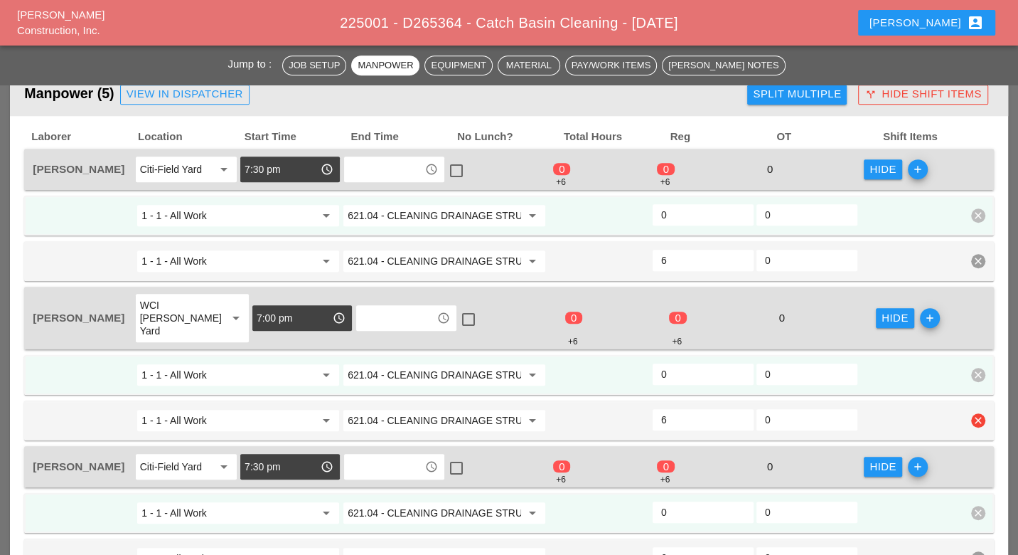
scroll to position [546, 0]
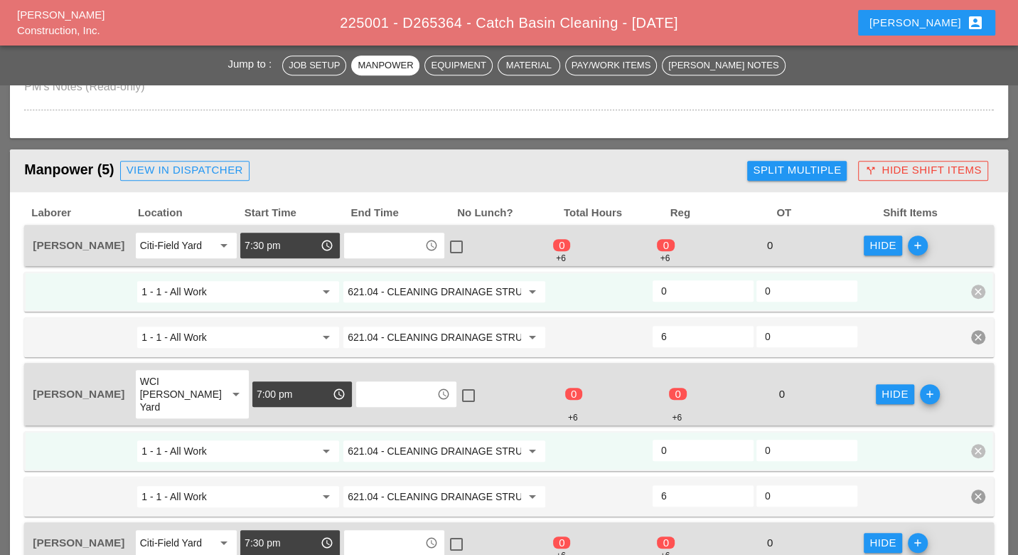
click at [415, 289] on input "621.04 - CLEANING DRAINAGE STRUCTURES" at bounding box center [435, 291] width 174 height 23
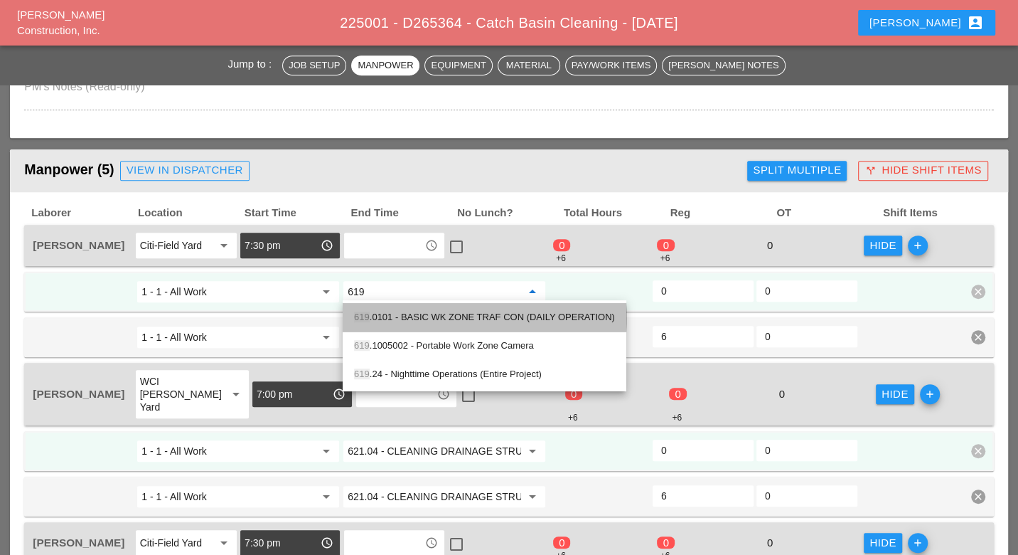
click at [435, 312] on div "619 .0101 - BASIC WK ZONE TRAF CON (DAILY OPERATION)" at bounding box center [484, 317] width 261 height 17
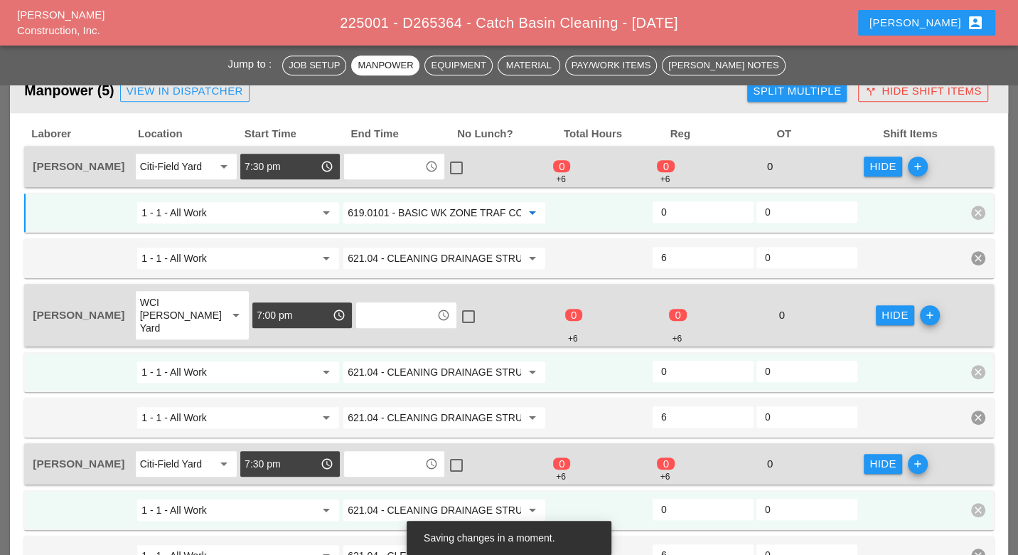
scroll to position [625, 0]
type input "619.0101 - BASIC WK ZONE TRAF CON (DAILY OPERATION)"
click at [379, 251] on input "621.04 - CLEANING DRAINAGE STRUCTURES" at bounding box center [435, 258] width 174 height 23
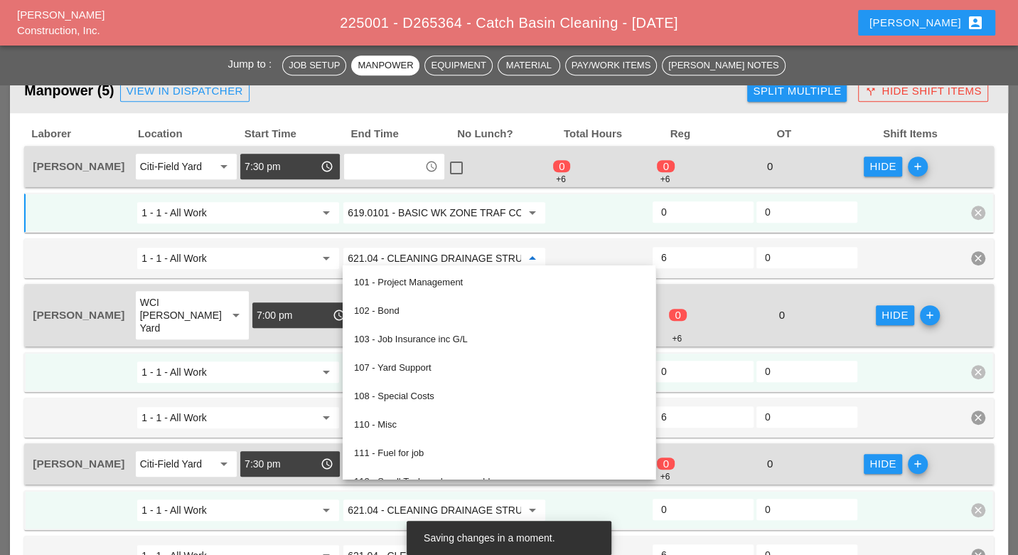
click at [396, 211] on input "619.0101 - BASIC WK ZONE TRAF CON (DAILY OPERATION)" at bounding box center [435, 212] width 174 height 23
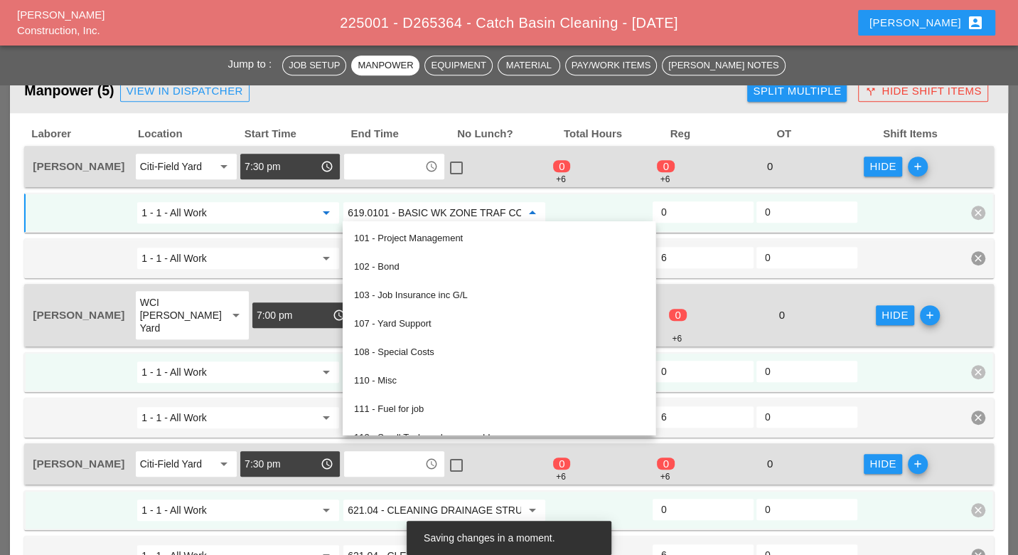
click at [301, 206] on input "1 - 1 - All Work" at bounding box center [229, 212] width 174 height 23
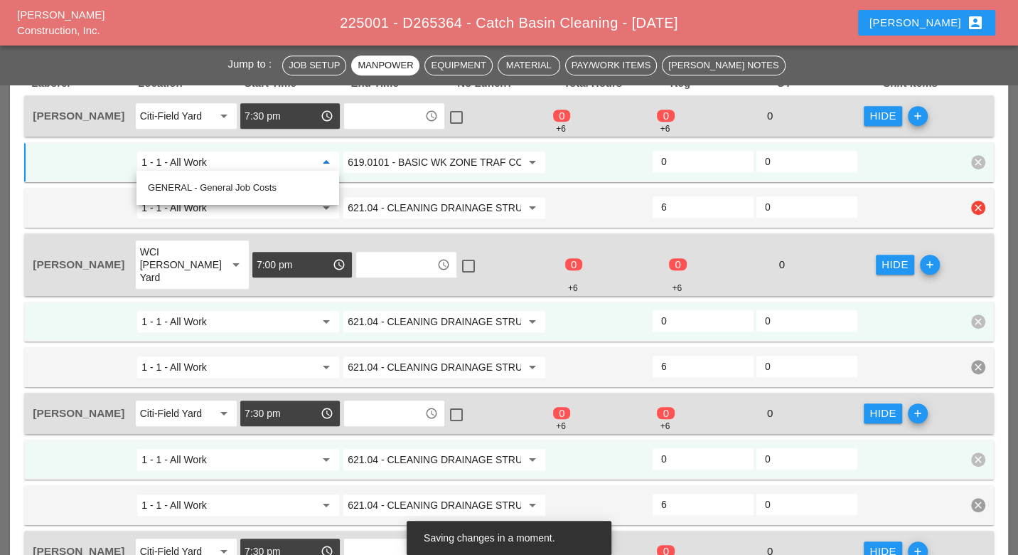
scroll to position [705, 0]
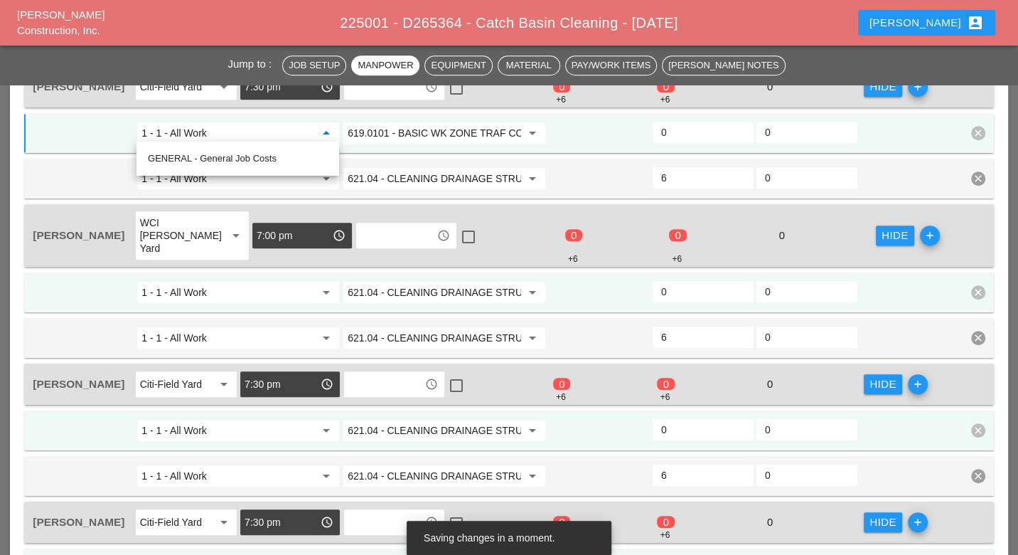
click at [397, 281] on input "621.04 - CLEANING DRAINAGE STRUCTURES" at bounding box center [435, 292] width 174 height 23
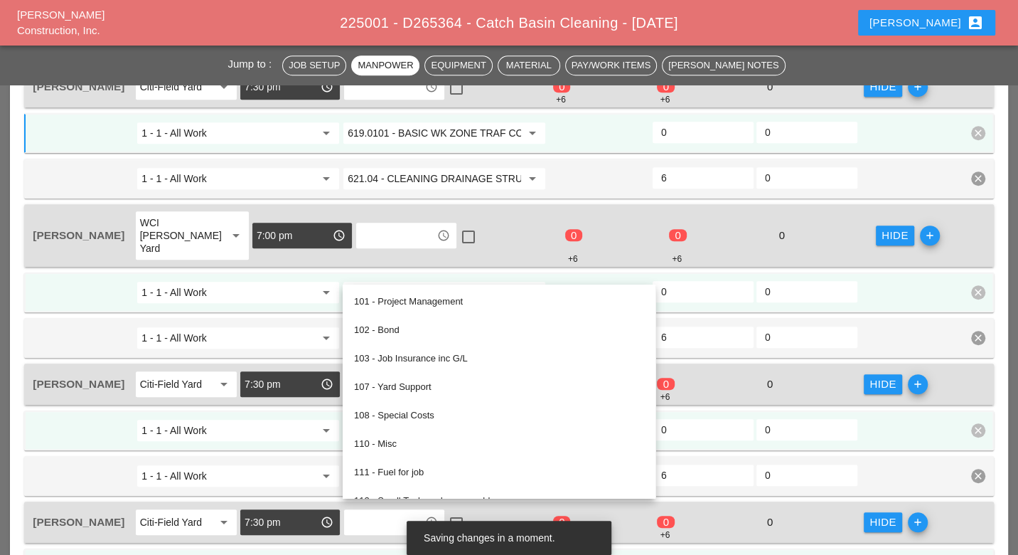
paste input "19.0101 - BASIC WK ZONE TRAF CON (DAILY OPERATION)"
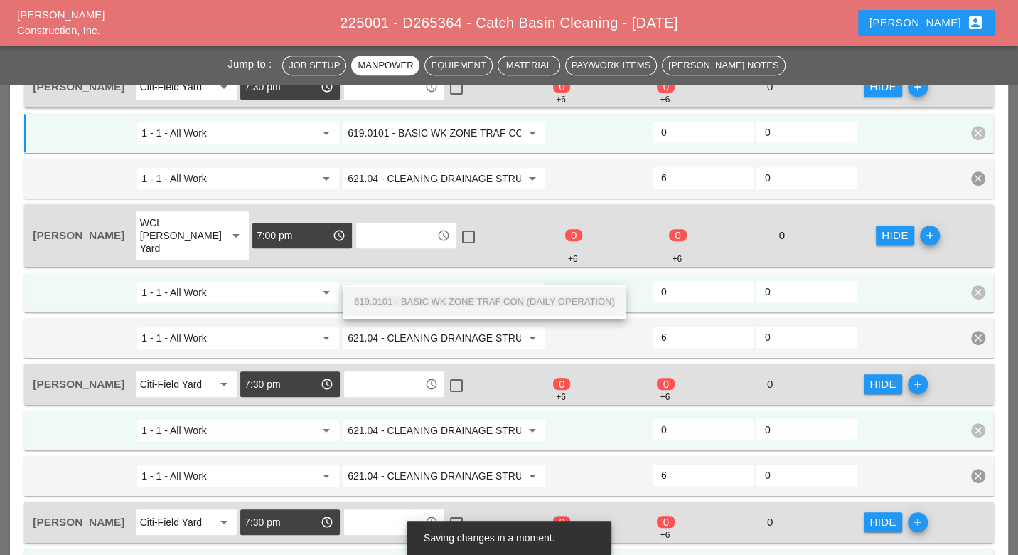
click at [408, 303] on span "619.0101 - BASIC WK ZONE TRAF CON (DAILY OPERATION)" at bounding box center [484, 301] width 261 height 11
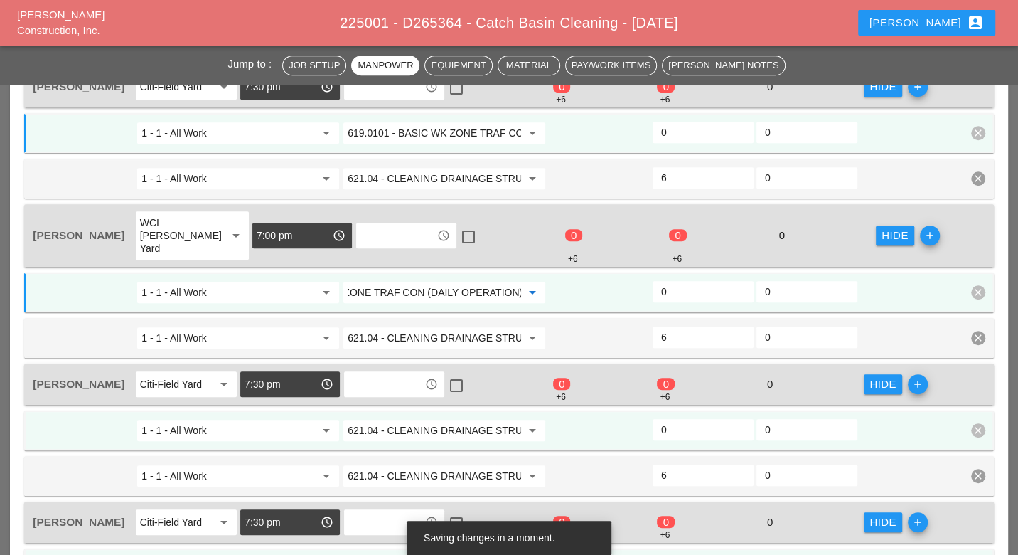
type input "619.0101 - BASIC WK ZONE TRAF CON (DAILY OPERATION)"
click at [400, 419] on input "621.04 - CLEANING DRAINAGE STRUCTURES" at bounding box center [435, 430] width 174 height 23
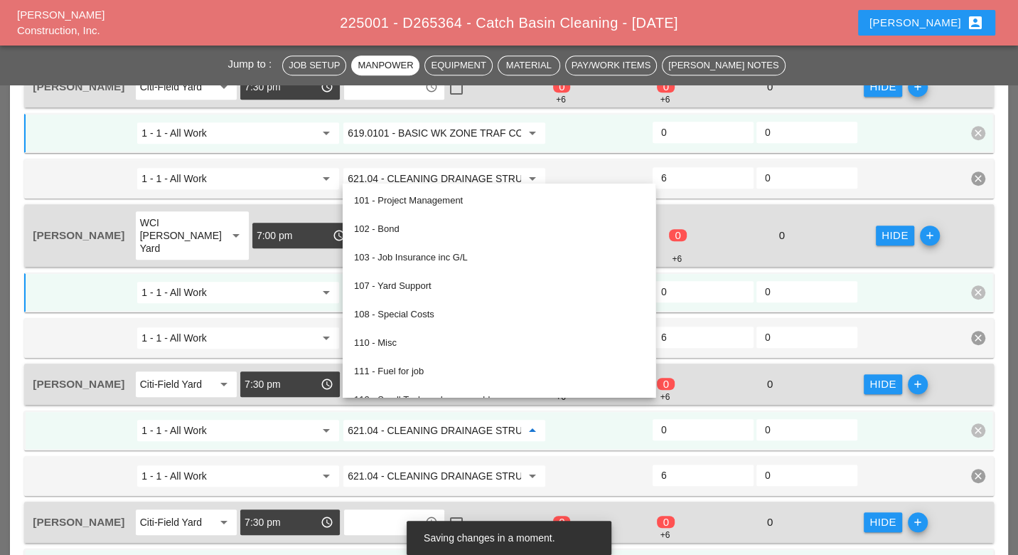
paste input "19.0101 - BASIC WK ZONE TRAF CON (DAILY OPERATION)"
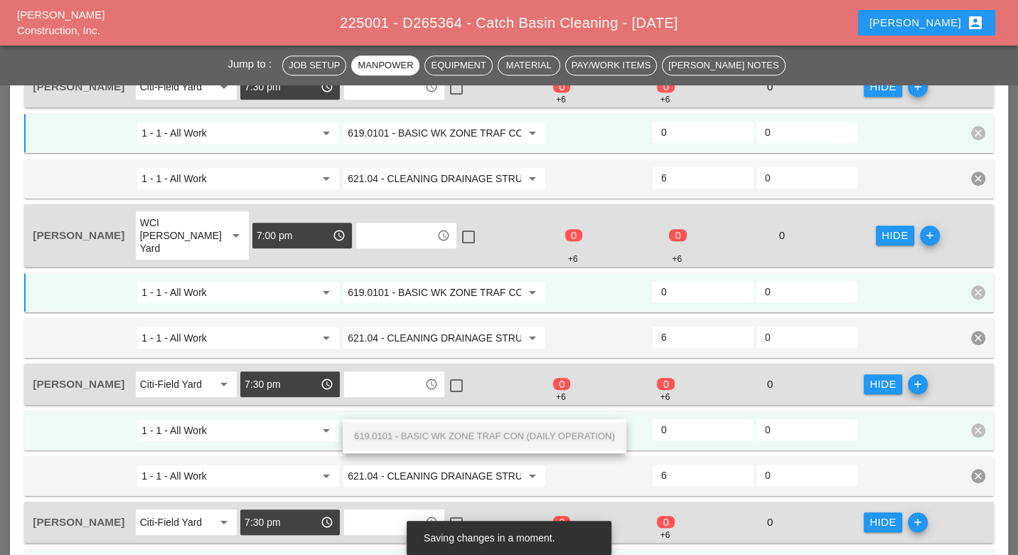
scroll to position [0, 106]
click at [410, 433] on span "619.0101 - BASIC WK ZONE TRAF CON (DAILY OPERATION)" at bounding box center [484, 435] width 261 height 11
type input "619.0101 - BASIC WK ZONE TRAF CON (DAILY OPERATION)"
click at [415, 456] on div "1 - 1 - All Work arrow_drop_down 621.04 - CLEANING DRAINAGE STRUCTURES arrow_dr…" at bounding box center [508, 476] width 969 height 40
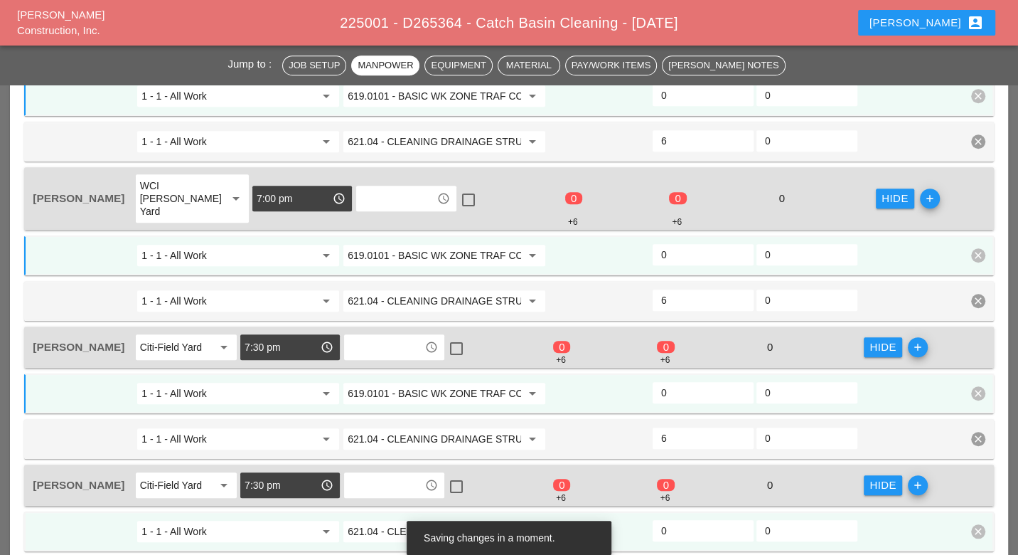
scroll to position [863, 0]
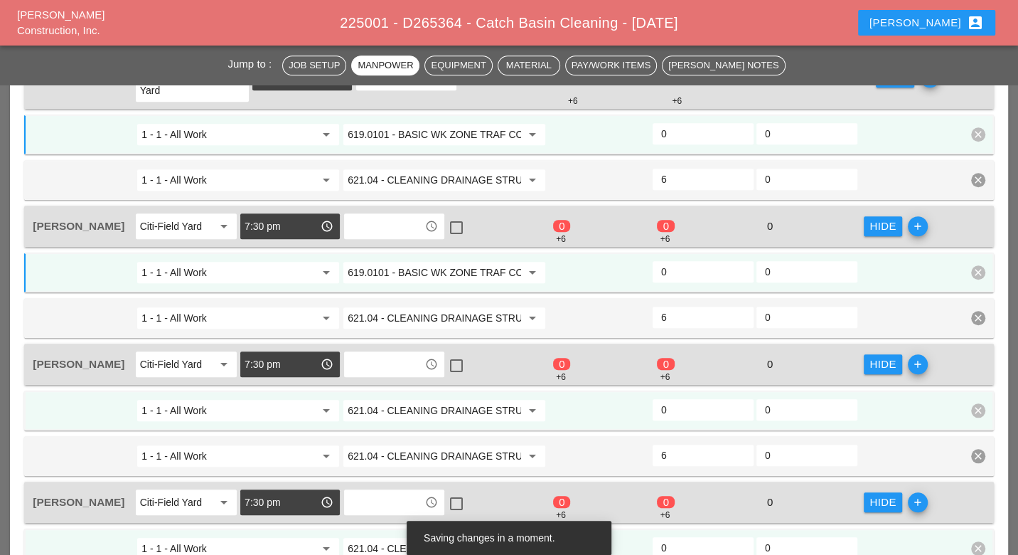
click at [396, 390] on div "1 - 1 - All Work arrow_drop_down 621.04 - CLEANING DRAINAGE STRUCTURES arrow_dr…" at bounding box center [508, 410] width 969 height 40
click at [412, 399] on input "621.04 - CLEANING DRAINAGE STRUCTURES" at bounding box center [435, 410] width 174 height 23
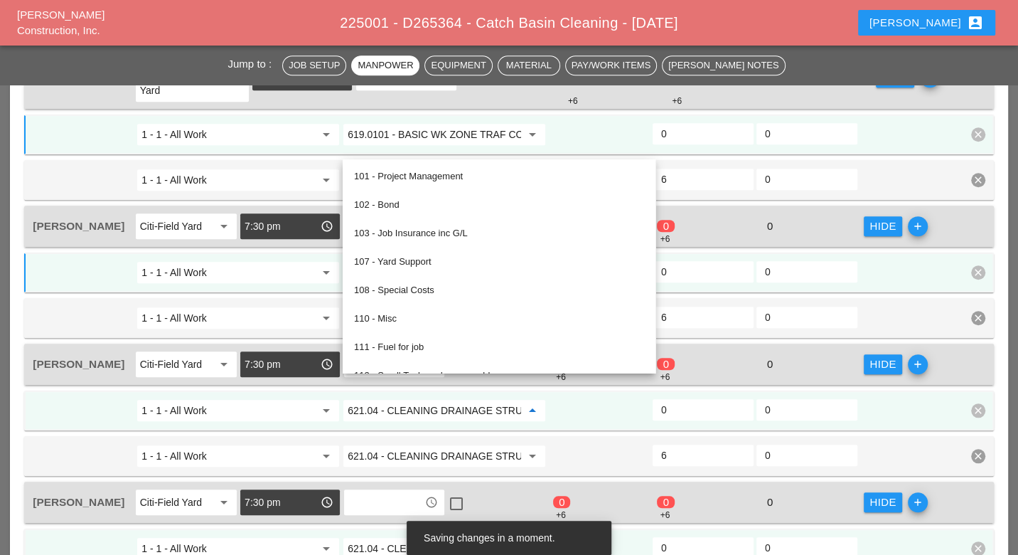
paste input "19.0101 - BASIC WK ZONE TRAF CON (DAILY OPERATION)"
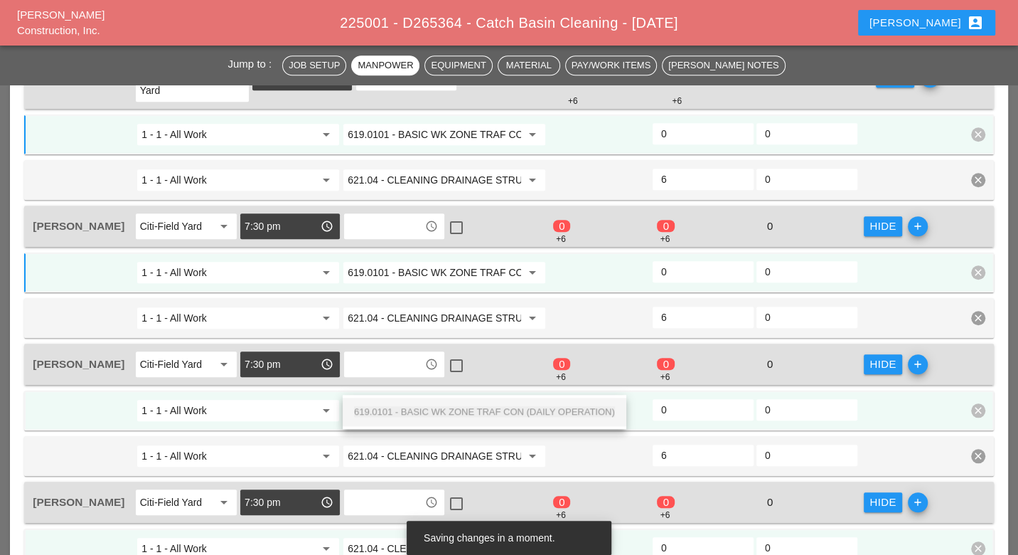
scroll to position [0, 106]
drag, startPoint x: 420, startPoint y: 411, endPoint x: 435, endPoint y: 402, distance: 17.6
click at [421, 411] on span "619.0101 - BASIC WK ZONE TRAF CON (DAILY OPERATION)" at bounding box center [484, 411] width 261 height 11
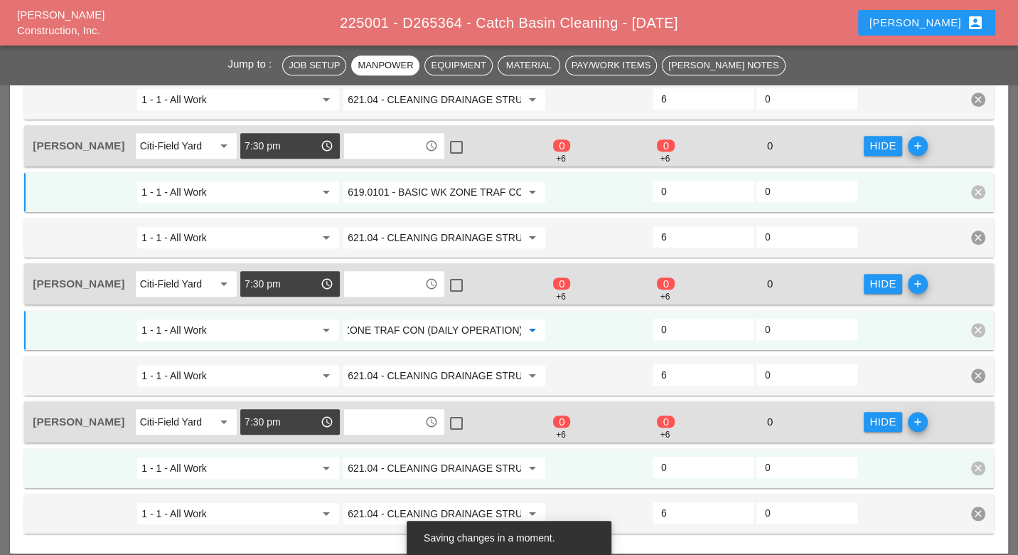
scroll to position [1021, 0]
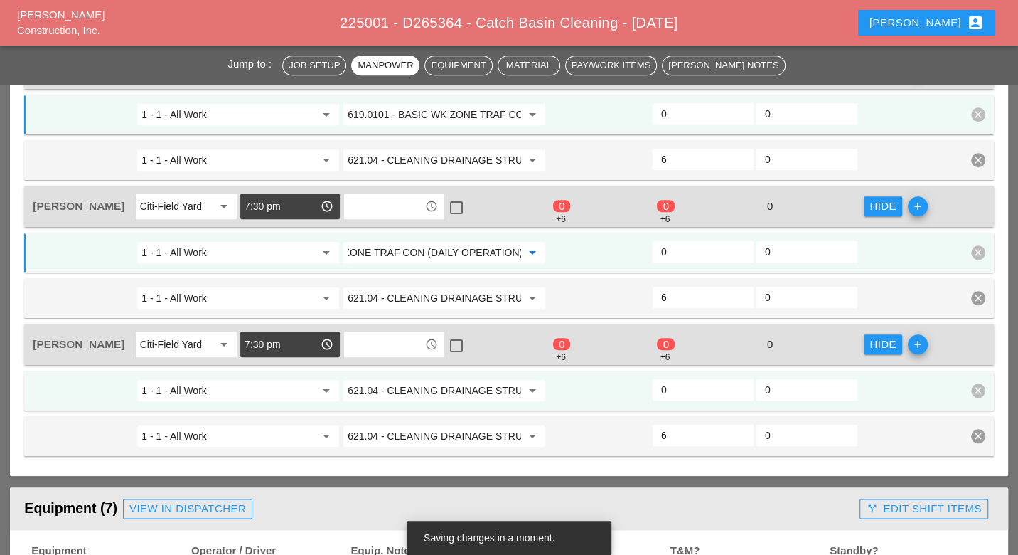
type input "619.0101 - BASIC WK ZONE TRAF CON (DAILY OPERATION)"
click at [416, 379] on input "621.04 - CLEANING DRAINAGE STRUCTURES" at bounding box center [435, 390] width 174 height 23
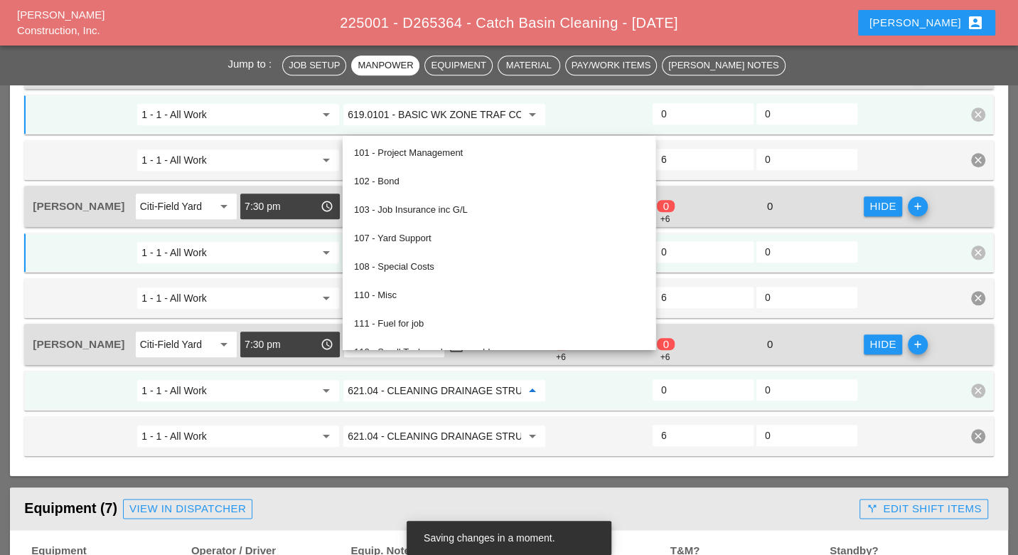
paste input "19.0101 - BASIC WK ZONE TRAF CON (DAILY OPERATION)"
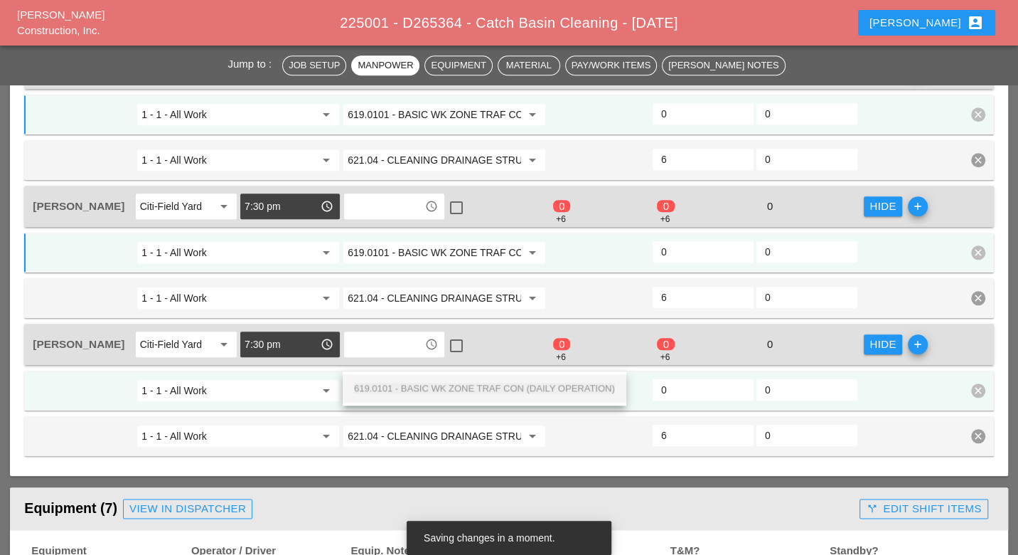
click at [422, 391] on span "619.0101 - BASIC WK ZONE TRAF CON (DAILY OPERATION)" at bounding box center [484, 388] width 261 height 11
type input "619.0101 - BASIC WK ZONE TRAF CON (DAILY OPERATION)"
click at [674, 378] on input "0" at bounding box center [703, 389] width 84 height 23
type input "2"
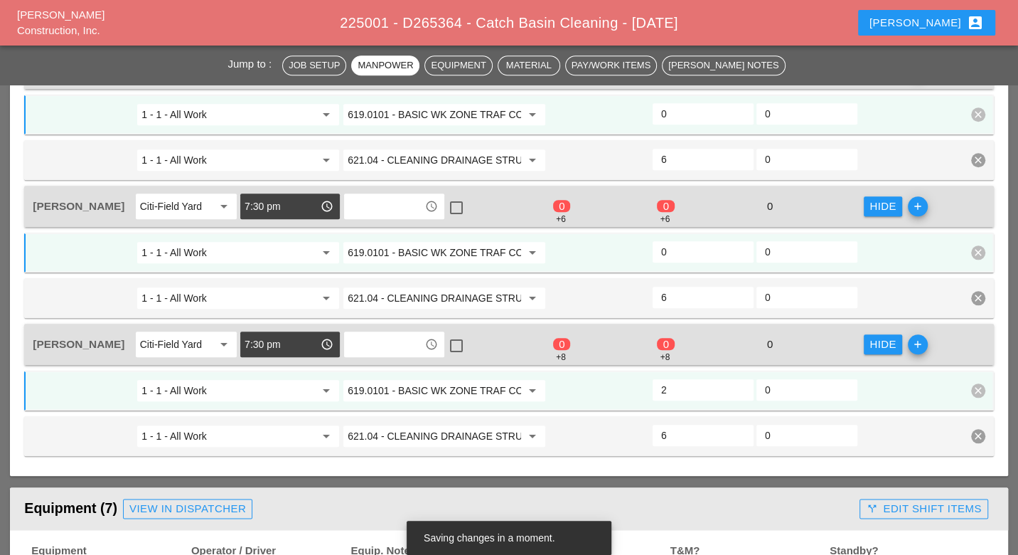
click at [674, 240] on input "0" at bounding box center [703, 251] width 84 height 23
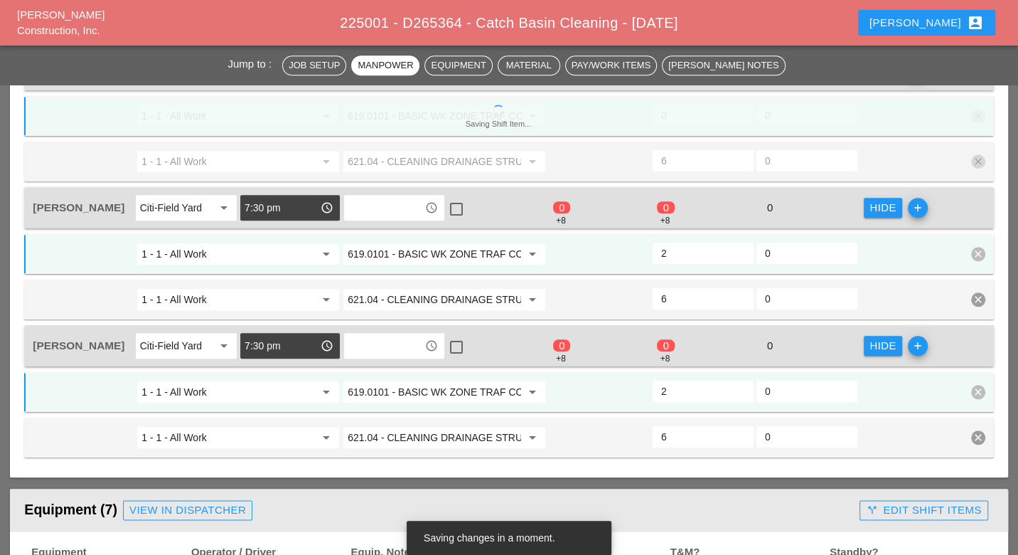
scroll to position [942, 0]
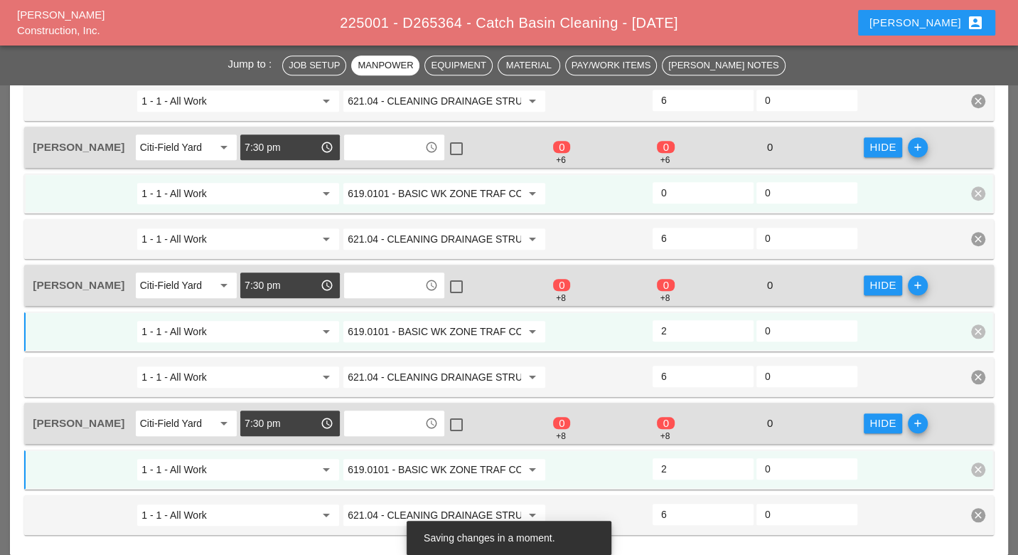
type input "2"
click at [676, 181] on input "0" at bounding box center [703, 192] width 84 height 23
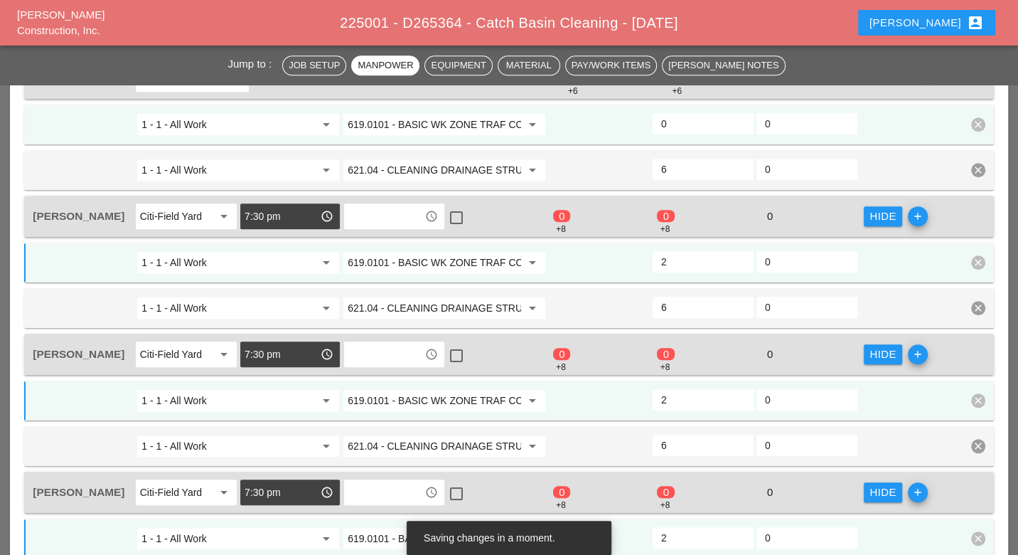
scroll to position [784, 0]
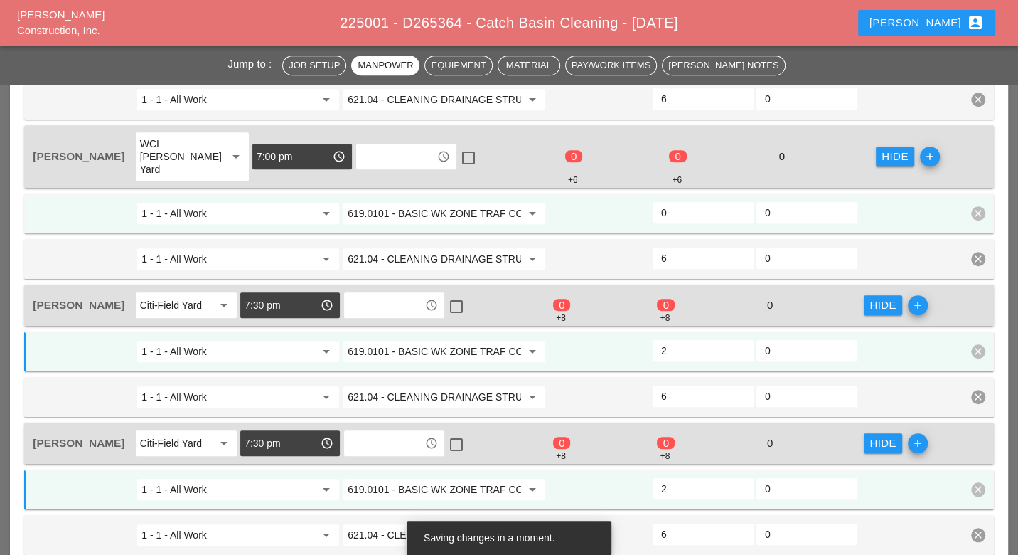
type input "2"
click at [676, 201] on input "0" at bounding box center [703, 212] width 84 height 23
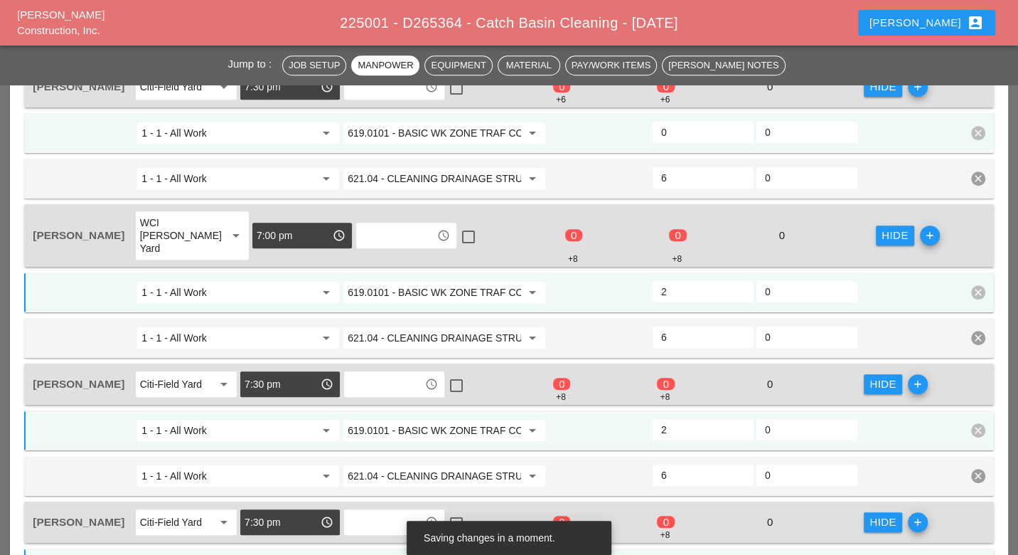
type input "2"
click at [679, 132] on input "0" at bounding box center [703, 132] width 84 height 23
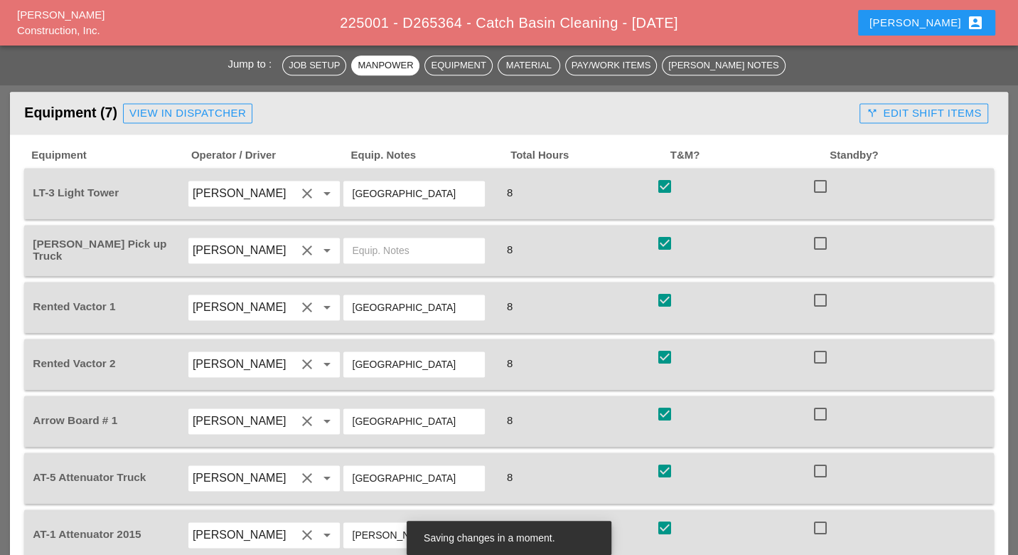
scroll to position [1336, 0]
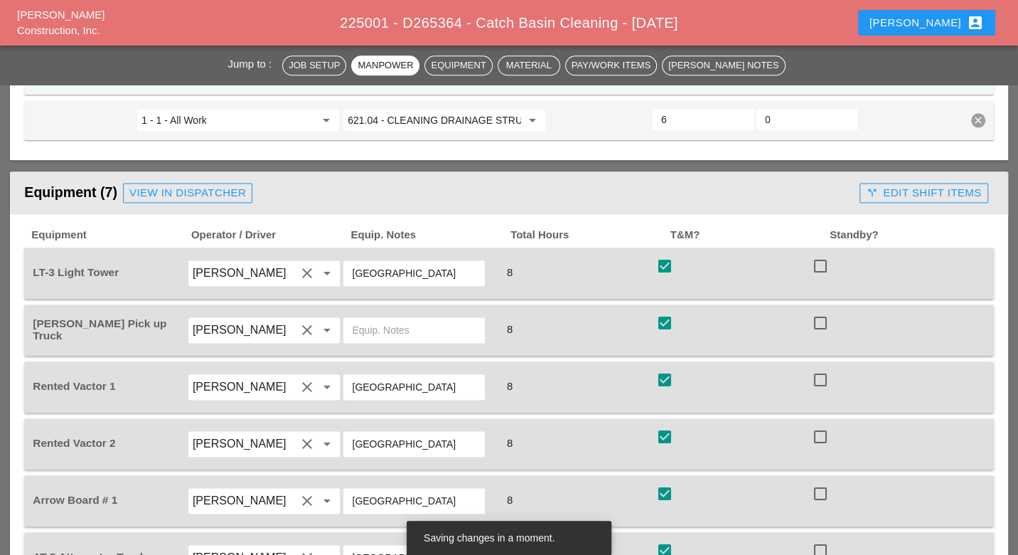
type input "2"
click at [908, 185] on div "call_split Edit Shift Items" at bounding box center [923, 193] width 115 height 16
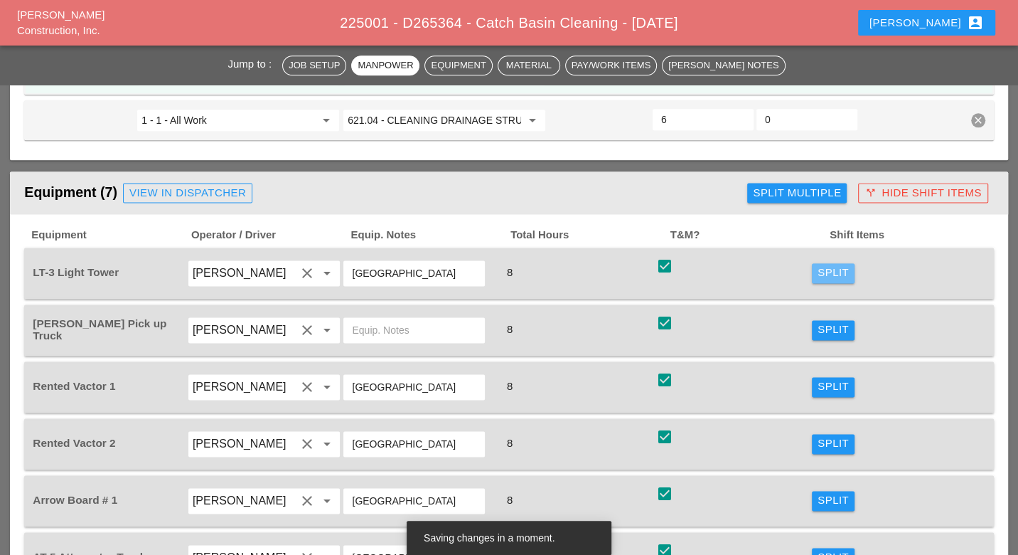
drag, startPoint x: 819, startPoint y: 238, endPoint x: 421, endPoint y: 277, distance: 399.5
click at [819, 265] on div "Split" at bounding box center [833, 273] width 31 height 16
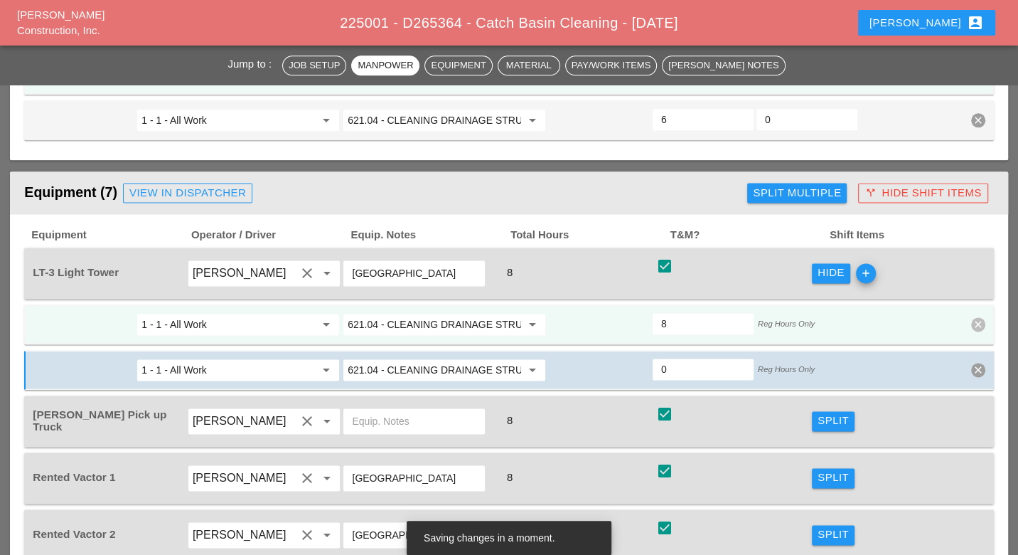
click at [379, 313] on input "621.04 - CLEANING DRAINAGE STRUCTURES" at bounding box center [435, 324] width 174 height 23
click at [427, 313] on div "619.24 - Nigh ttime Operations (Entire Project)" at bounding box center [446, 318] width 185 height 17
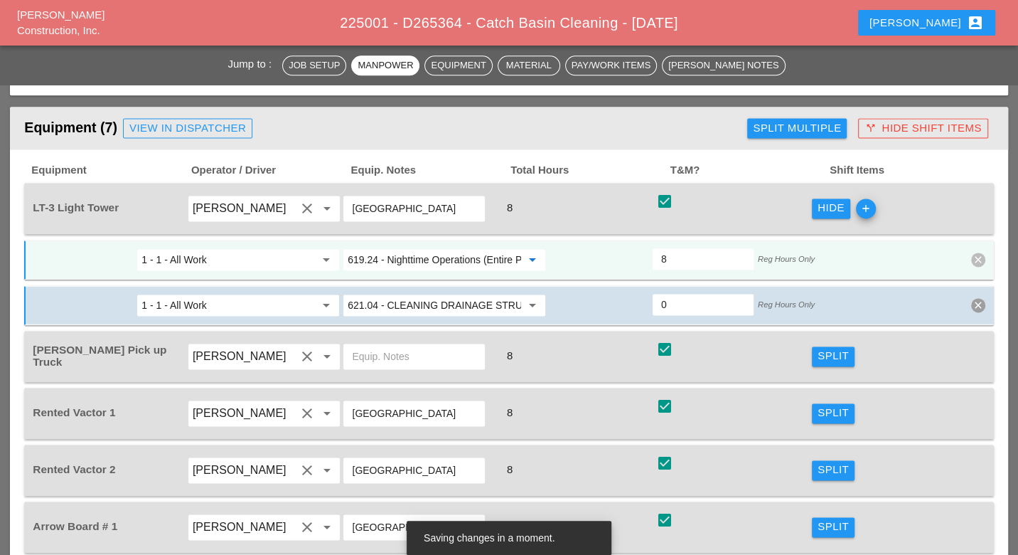
scroll to position [1495, 0]
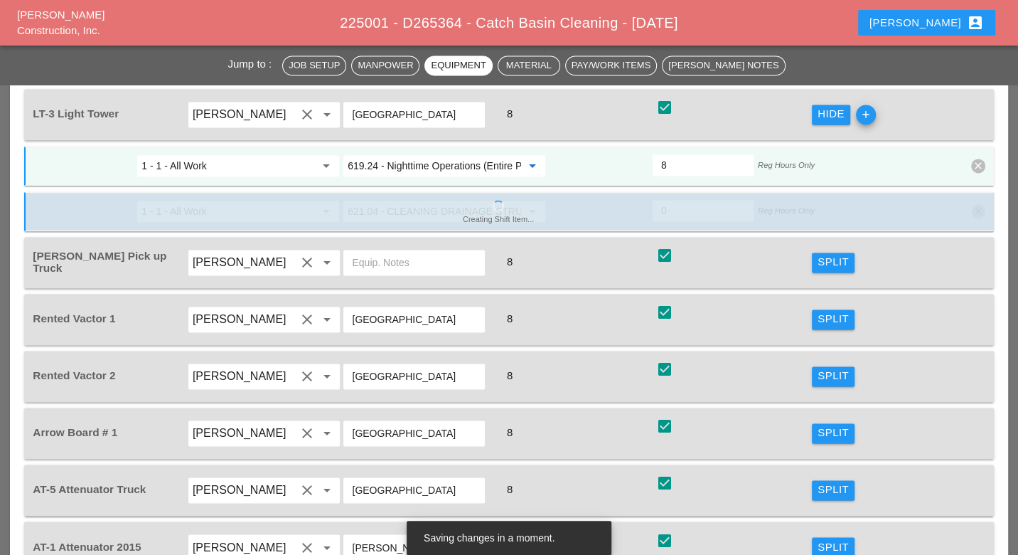
type input "619.24 - Nighttime Operations (Entire Project)"
click at [821, 254] on div "Split" at bounding box center [833, 262] width 31 height 16
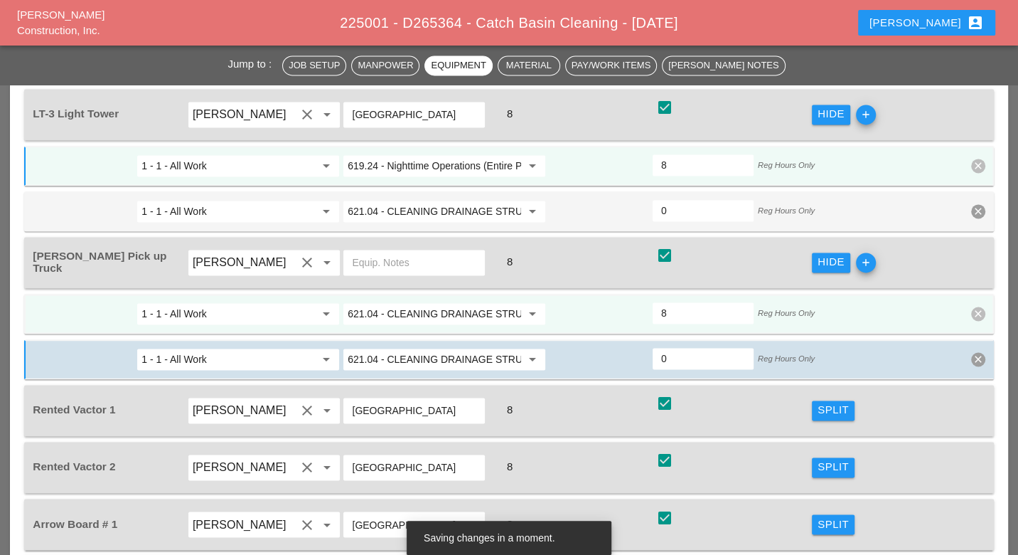
click at [463, 302] on input "621.04 - CLEANING DRAINAGE STRUCTURES" at bounding box center [435, 313] width 174 height 23
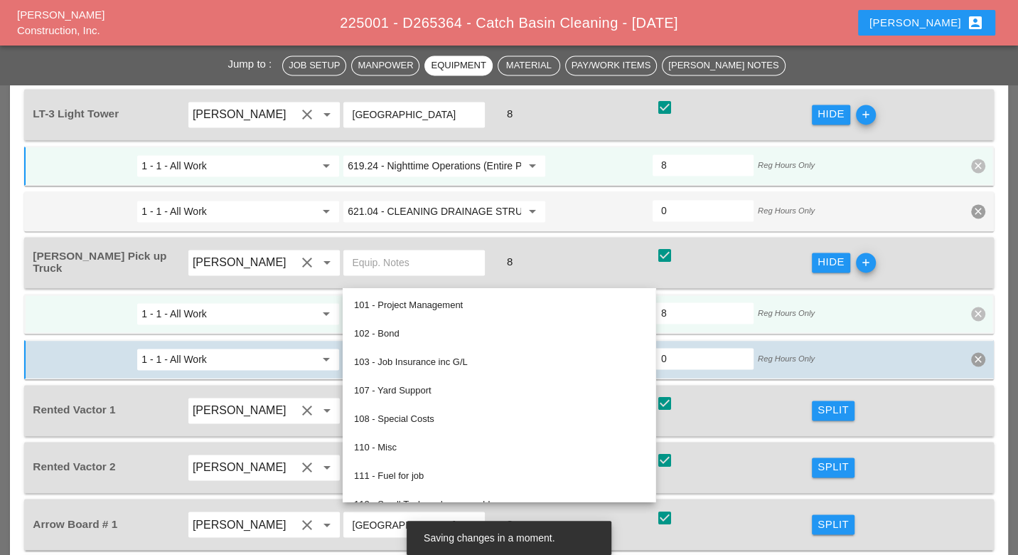
paste input "19.0101 - BASIC WK ZONE TRAF CON (DAILY OPERATION)"
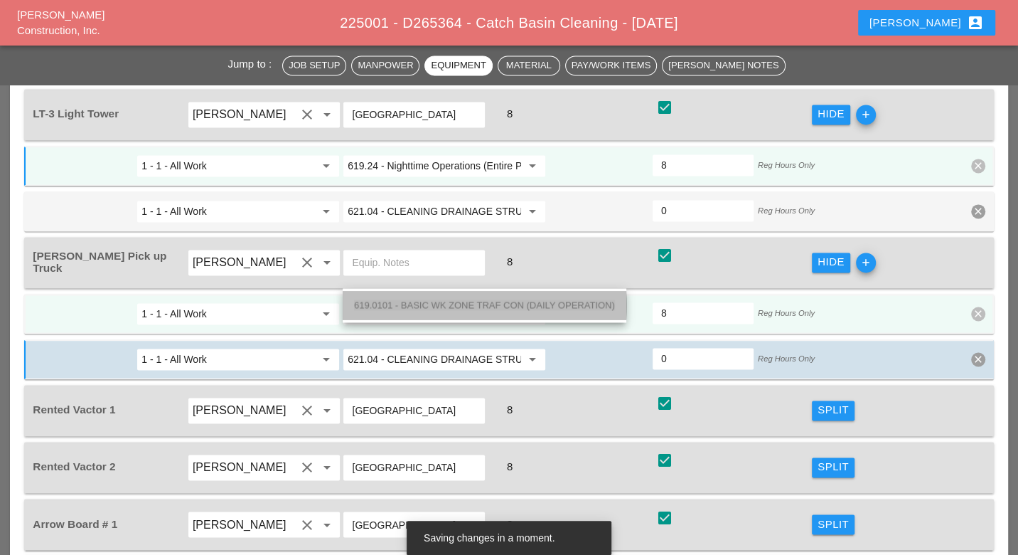
click at [466, 302] on span "619.0101 - BASIC WK ZONE TRAF CON (DAILY OPERATION)" at bounding box center [484, 304] width 261 height 11
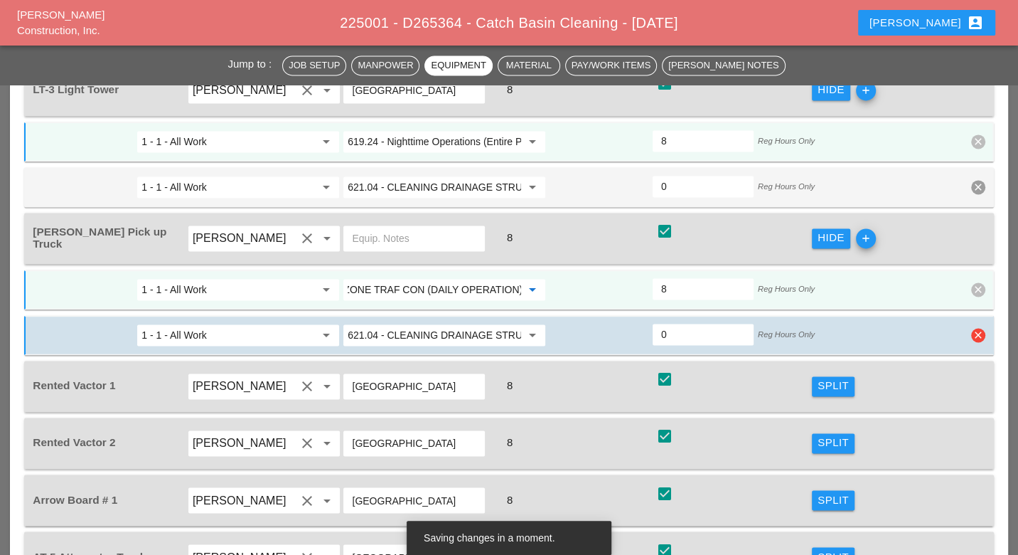
scroll to position [1574, 0]
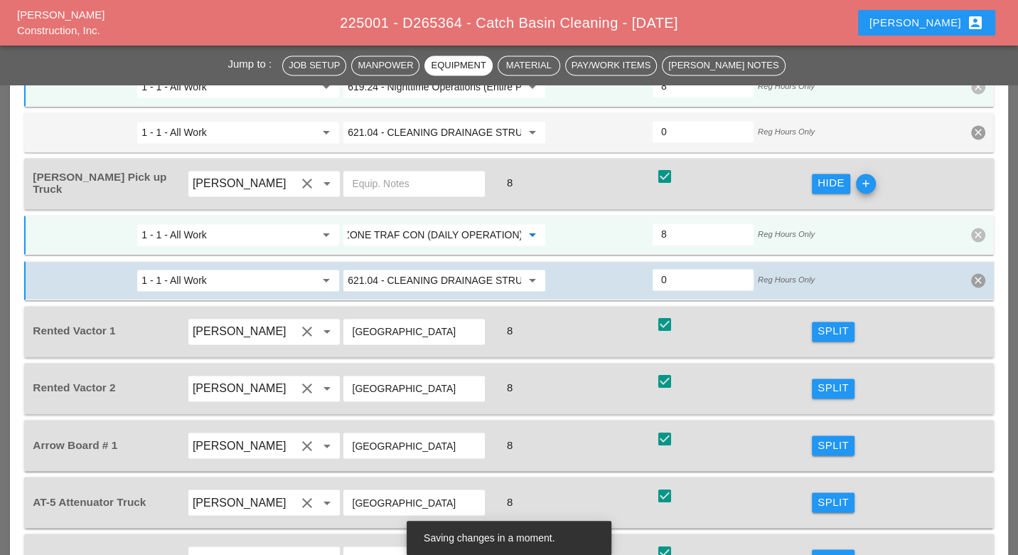
type input "619.0101 - BASIC WK ZONE TRAF CON (DAILY OPERATION)"
click at [829, 437] on div "Split" at bounding box center [833, 445] width 31 height 16
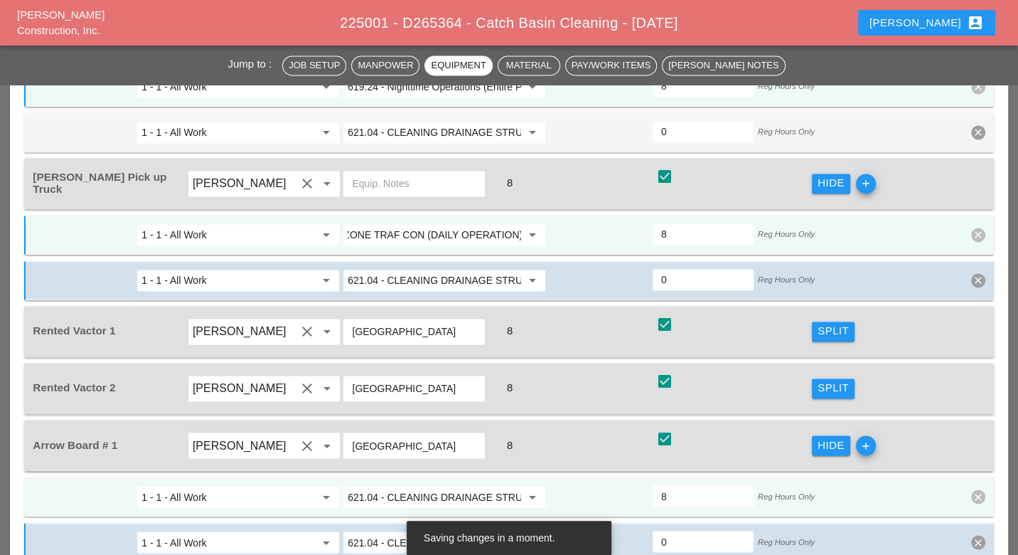
scroll to position [0, 0]
click at [435, 485] on input "621.04 - CLEANING DRAINAGE STRUCTURES" at bounding box center [435, 496] width 174 height 23
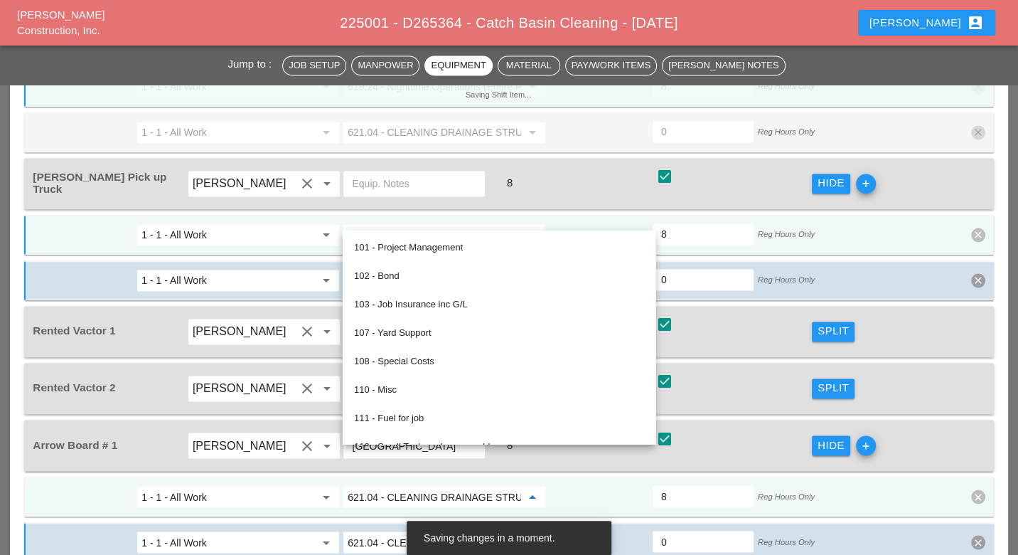
paste input "19.0101 - BASIC WK ZONE TRAF CON (DAILY OPERATION)"
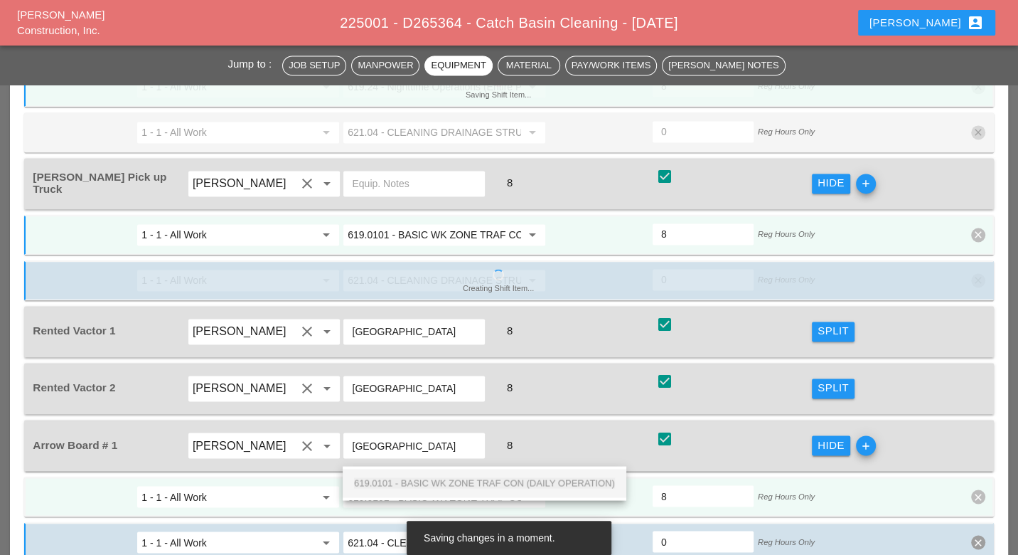
scroll to position [0, 106]
click at [443, 481] on span "619.0101 - BASIC WK ZONE TRAF CON (DAILY OPERATION)" at bounding box center [484, 482] width 261 height 11
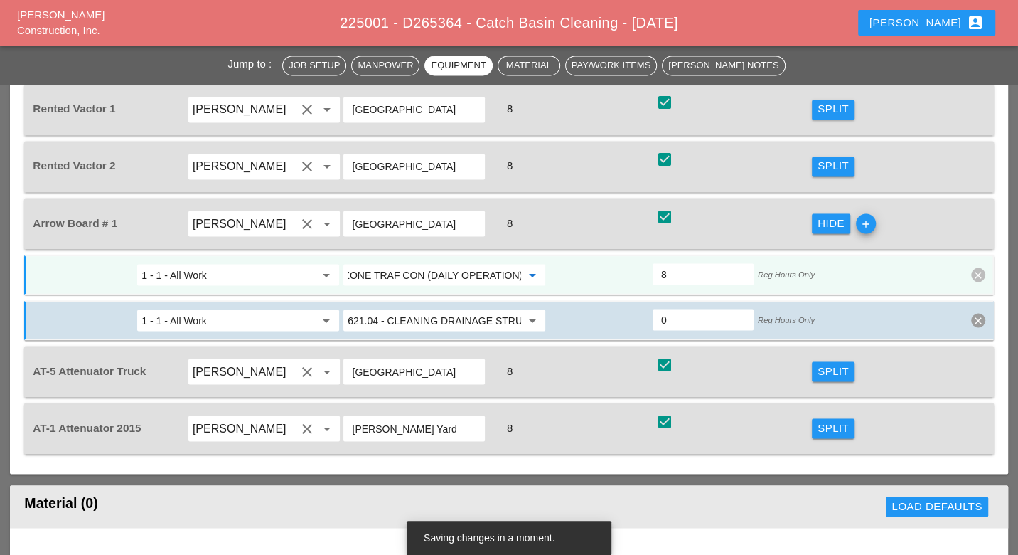
scroll to position [1811, 0]
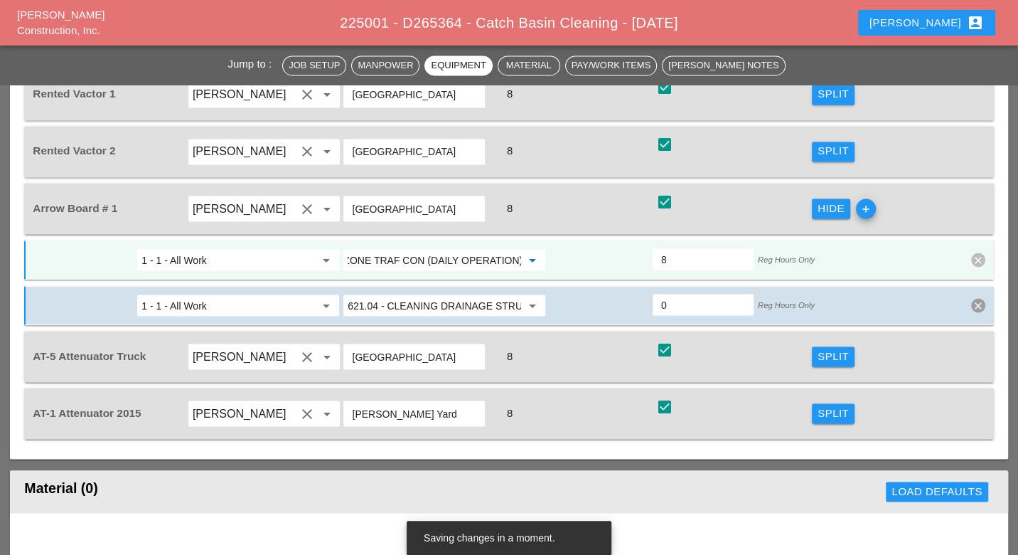
type input "619.0101 - BASIC WK ZONE TRAF CON (DAILY OPERATION)"
drag, startPoint x: 822, startPoint y: 305, endPoint x: 575, endPoint y: 359, distance: 252.7
click at [822, 348] on div "Split" at bounding box center [833, 356] width 31 height 16
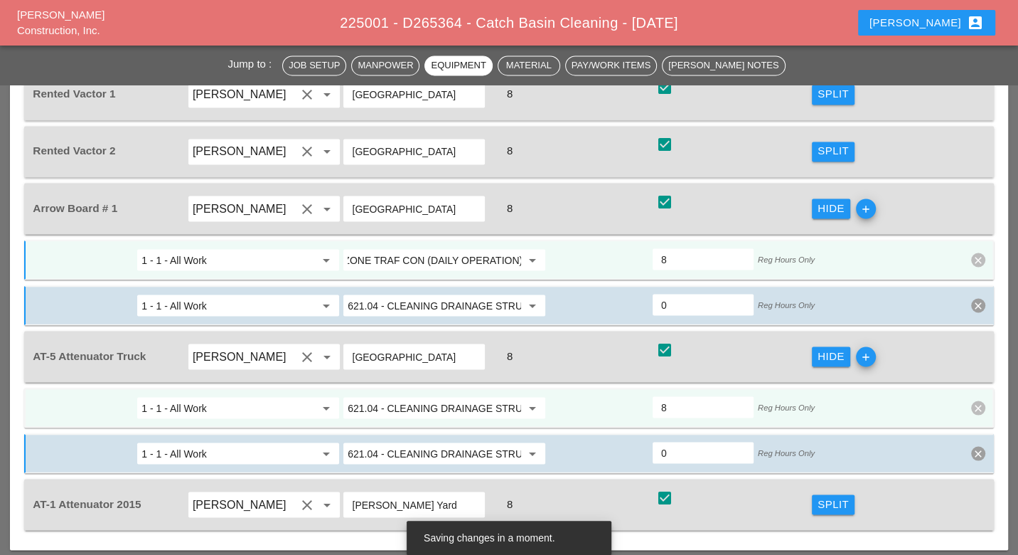
scroll to position [0, 0]
click at [454, 396] on input "621.04 - CLEANING DRAINAGE STRUCTURES" at bounding box center [435, 407] width 174 height 23
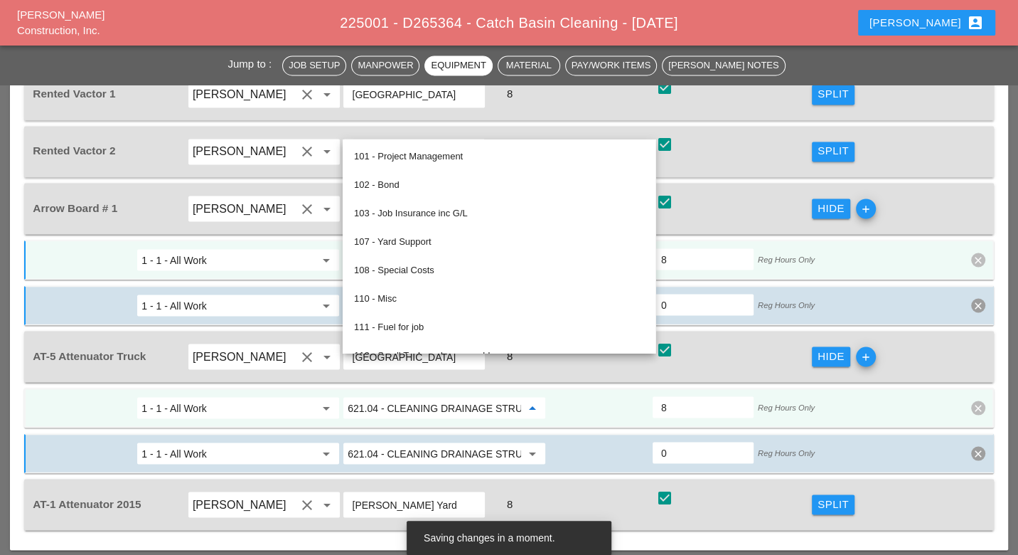
paste input "19.0101 - BASIC WK ZONE TRAF CON (DAILY OPERATION)"
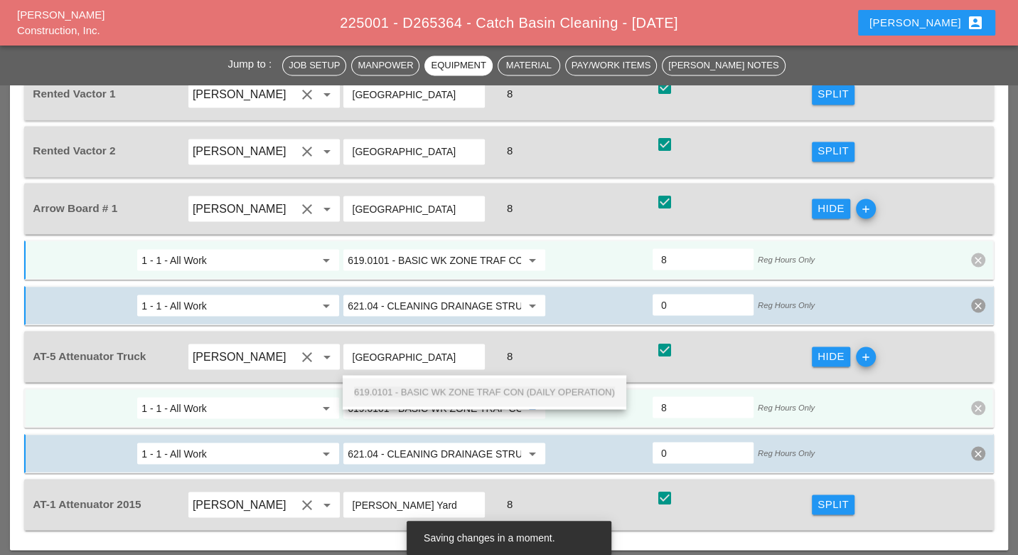
scroll to position [0, 106]
drag, startPoint x: 442, startPoint y: 392, endPoint x: 565, endPoint y: 429, distance: 129.2
click at [442, 393] on span "619.0101 - BASIC WK ZONE TRAF CON (DAILY OPERATION)" at bounding box center [484, 391] width 261 height 11
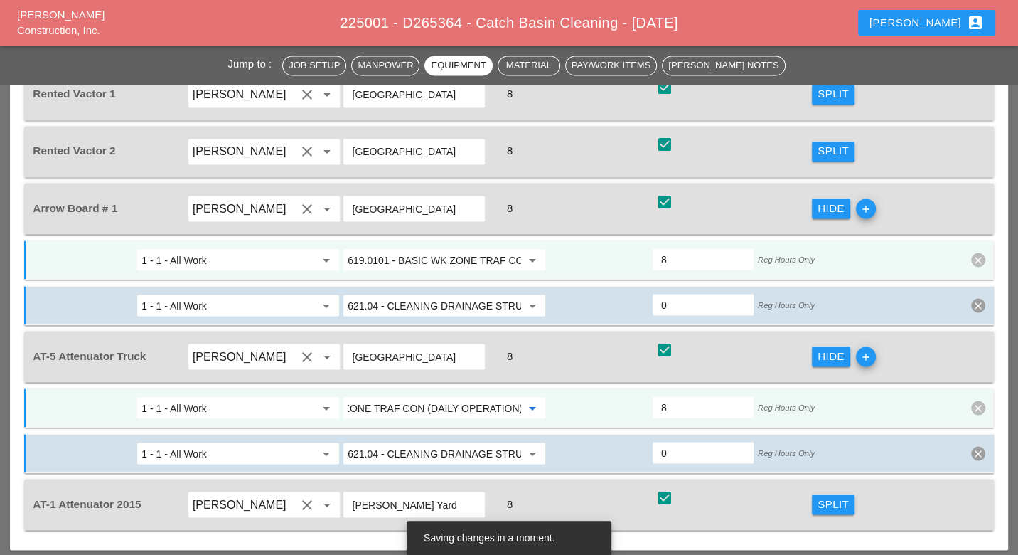
type input "619.0101 - BASIC WK ZONE TRAF CON (DAILY OPERATION)"
click at [821, 496] on div "Split" at bounding box center [833, 504] width 31 height 16
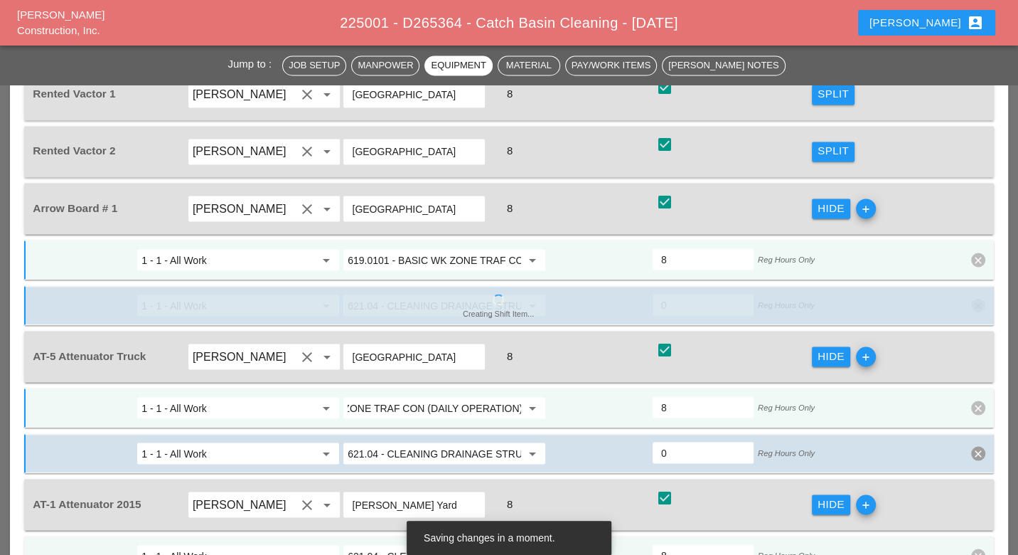
scroll to position [0, 0]
click at [417, 544] on input "621.04 - CLEANING DRAINAGE STRUCTURES" at bounding box center [435, 555] width 174 height 23
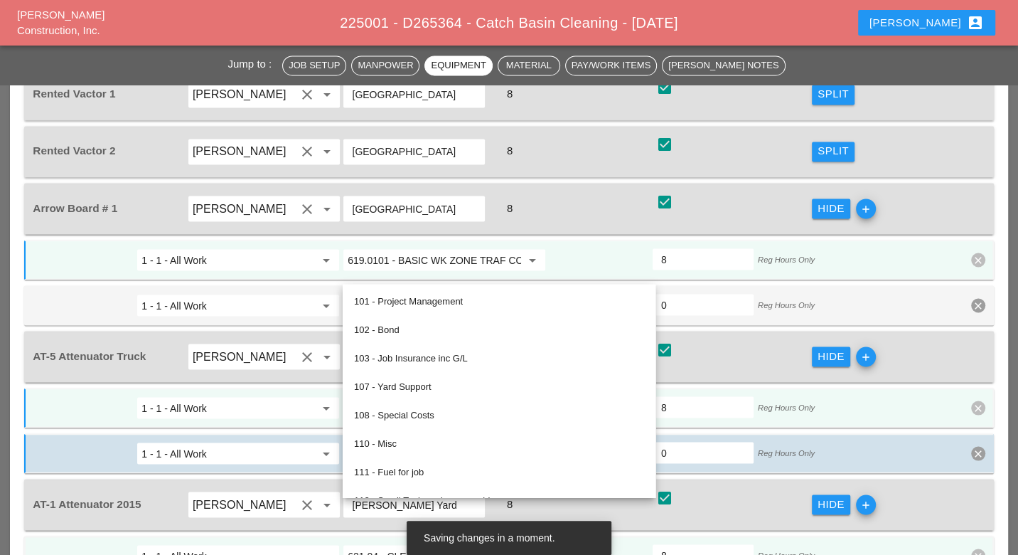
paste input "19.0101 - BASIC WK ZONE TRAF CON (DAILY OPERATION)"
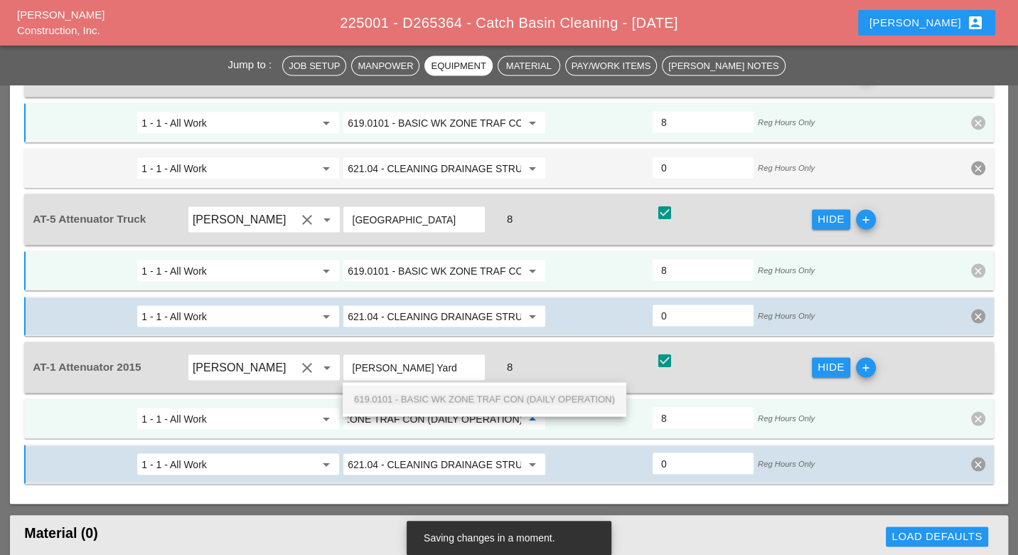
scroll to position [1969, 0]
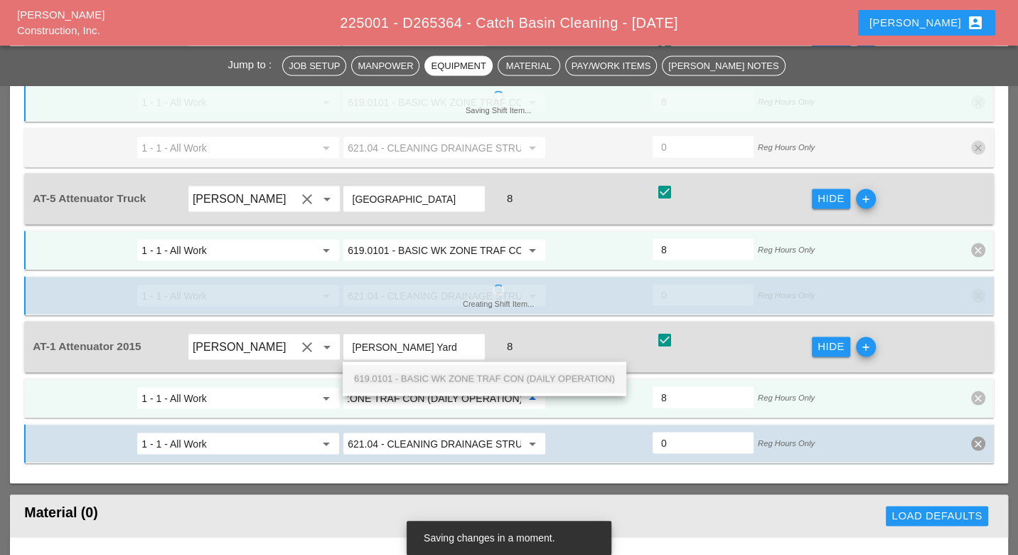
click at [432, 378] on span "619.0101 - BASIC WK ZONE TRAF CON (DAILY OPERATION)" at bounding box center [484, 378] width 261 height 11
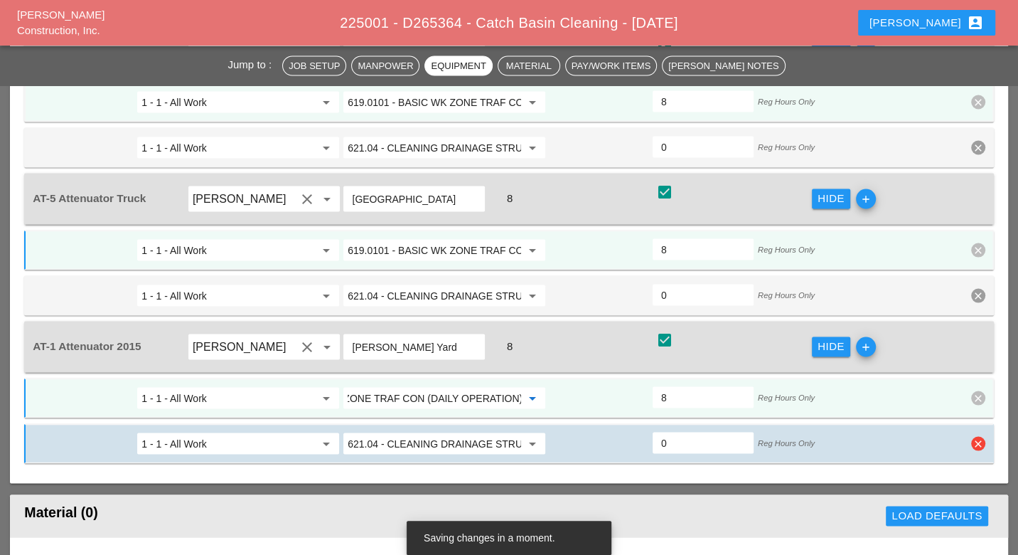
type input "619.0101 - BASIC WK ZONE TRAF CON (DAILY OPERATION)"
click at [974, 436] on icon "clear" at bounding box center [979, 443] width 14 height 14
click at [964, 354] on div "Confirm delete" at bounding box center [958, 362] width 69 height 16
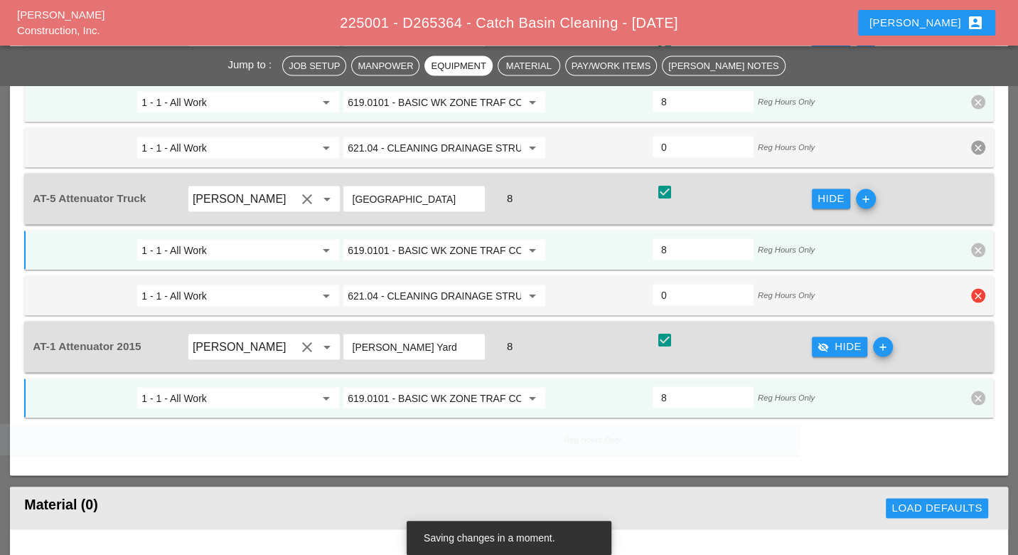
click at [974, 288] on icon "clear" at bounding box center [979, 295] width 14 height 14
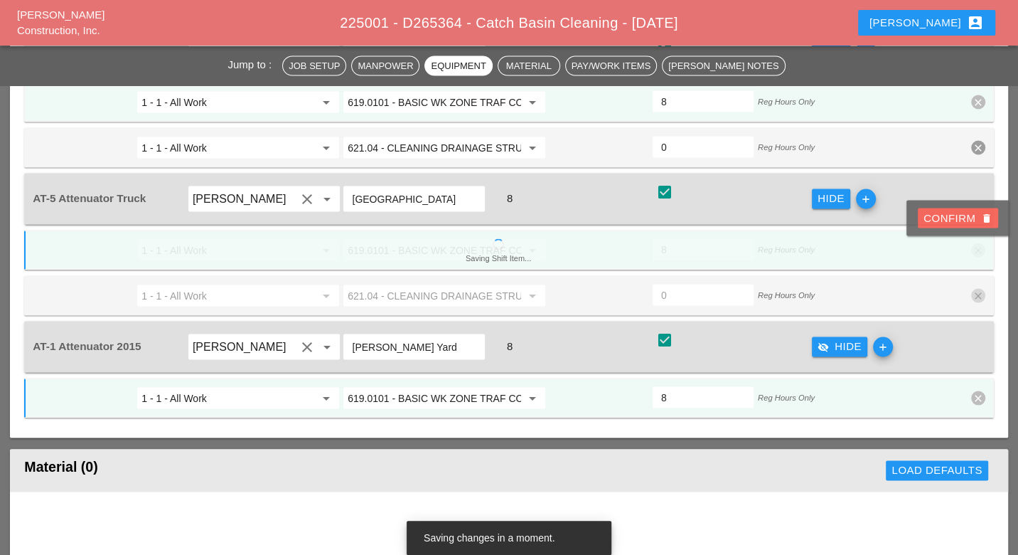
drag, startPoint x: 972, startPoint y: 217, endPoint x: 930, endPoint y: 180, distance: 56.5
click at [972, 216] on div "Confirm delete" at bounding box center [958, 218] width 69 height 16
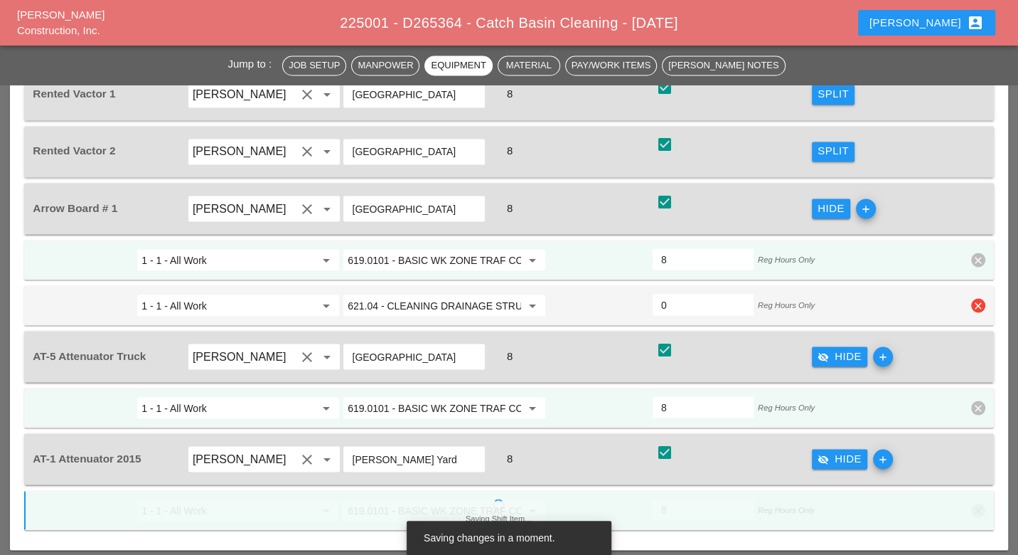
click at [984, 298] on icon "clear" at bounding box center [979, 305] width 14 height 14
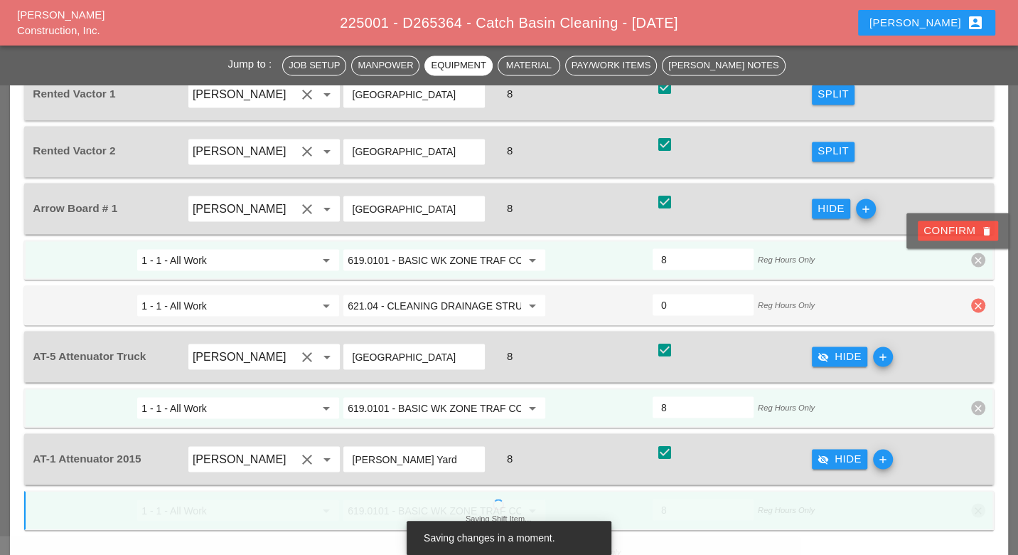
click at [981, 298] on icon "clear" at bounding box center [979, 305] width 14 height 14
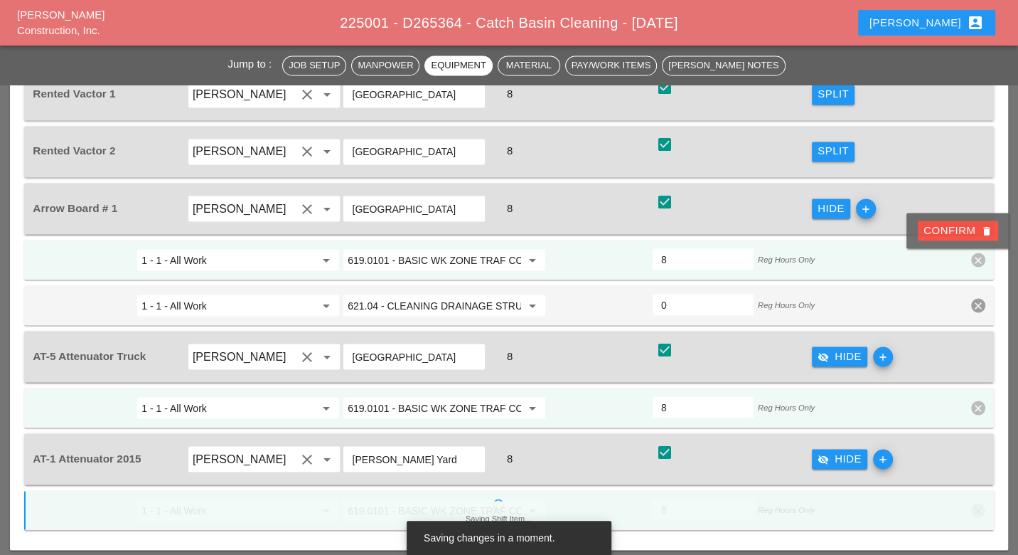
click at [973, 230] on div "Confirm delete" at bounding box center [958, 230] width 69 height 16
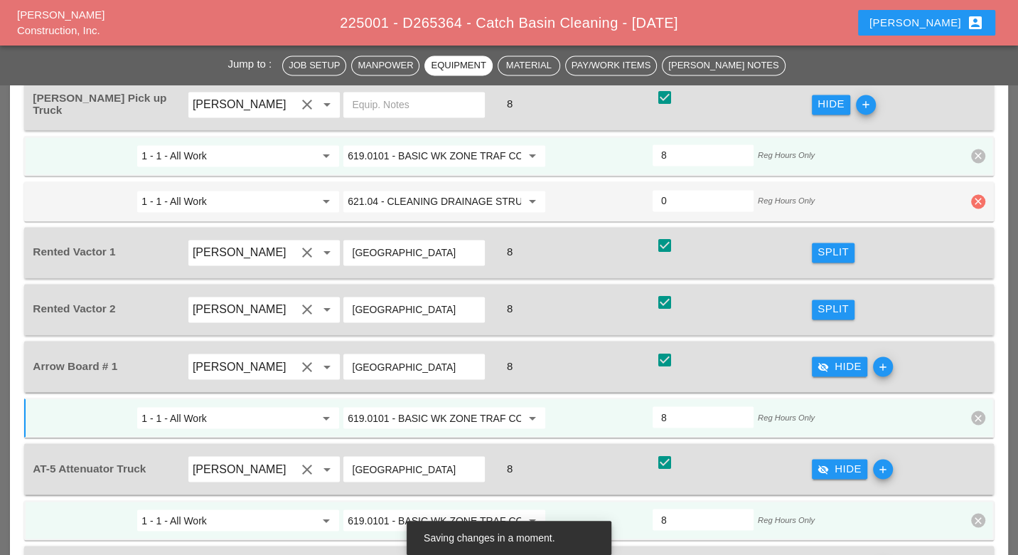
click at [973, 194] on icon "clear" at bounding box center [979, 201] width 14 height 14
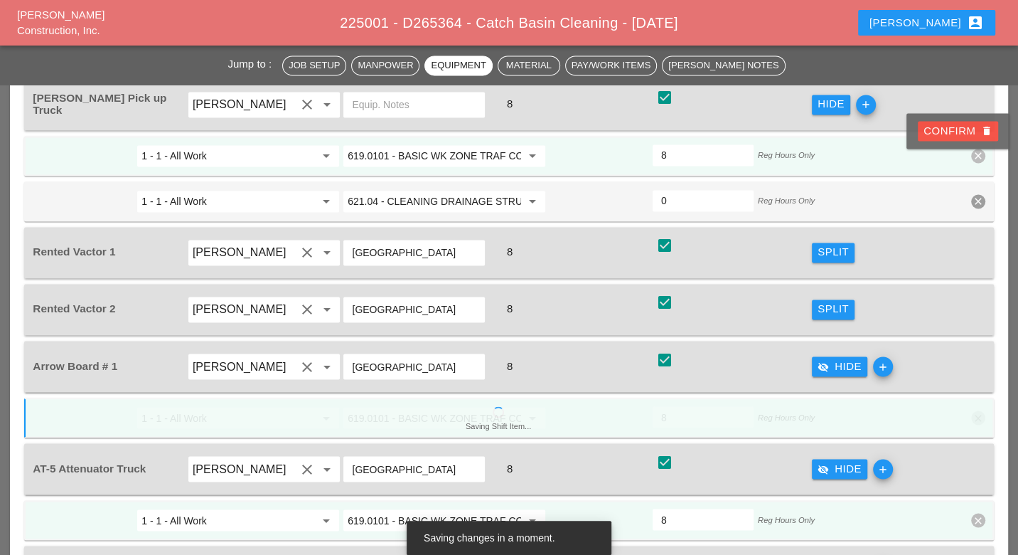
click at [959, 137] on div "Confirm delete" at bounding box center [958, 131] width 69 height 16
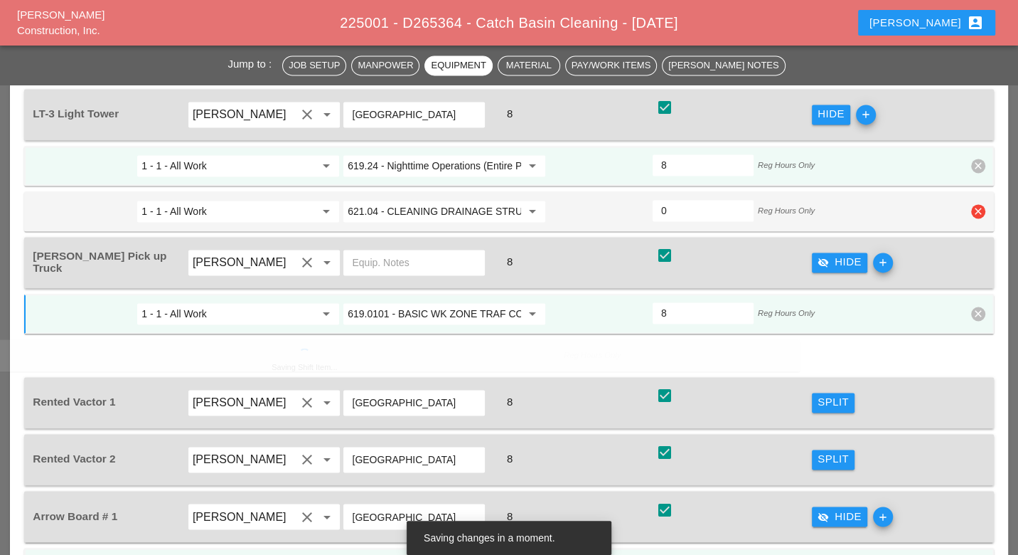
click at [975, 204] on icon "clear" at bounding box center [979, 211] width 14 height 14
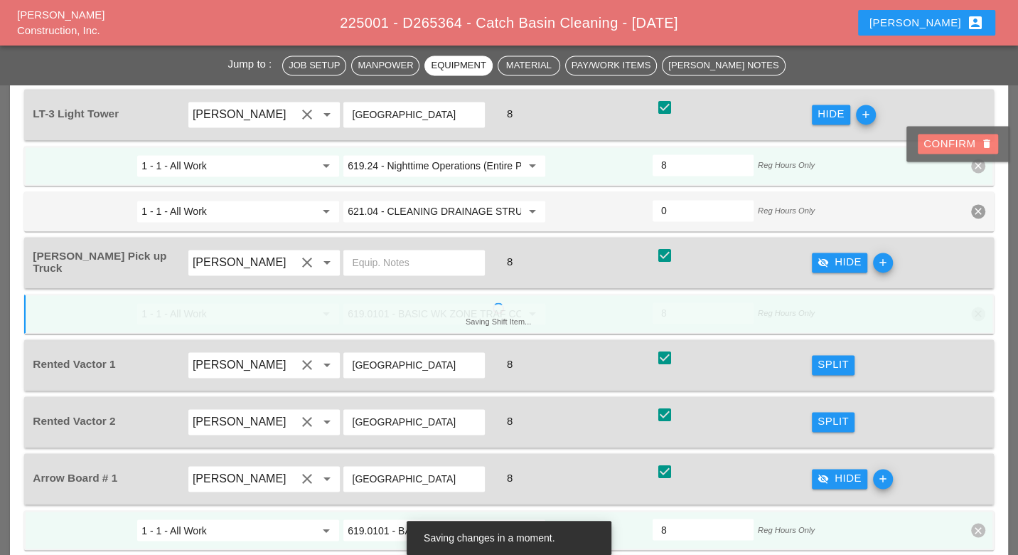
click at [964, 148] on div "Confirm delete" at bounding box center [958, 144] width 69 height 16
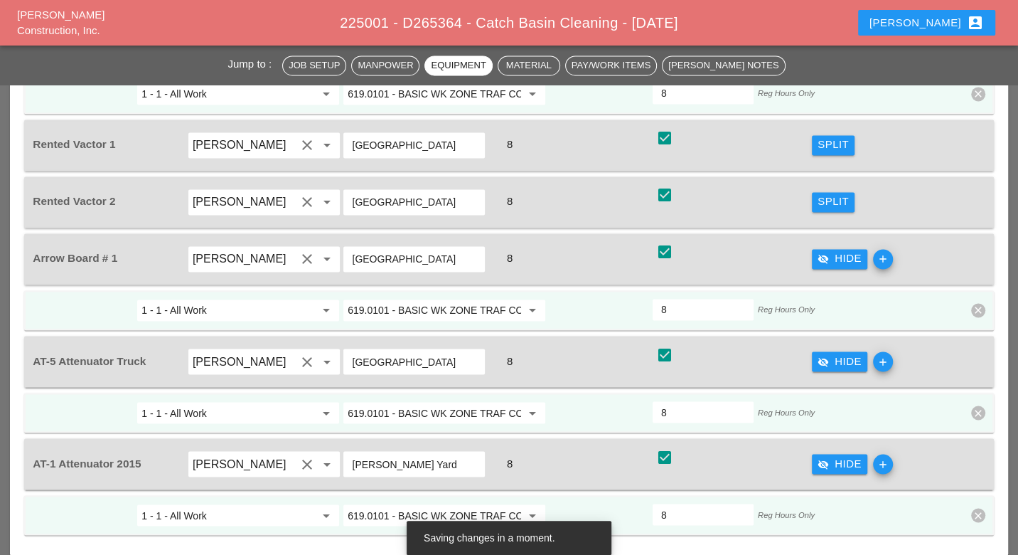
scroll to position [1574, 0]
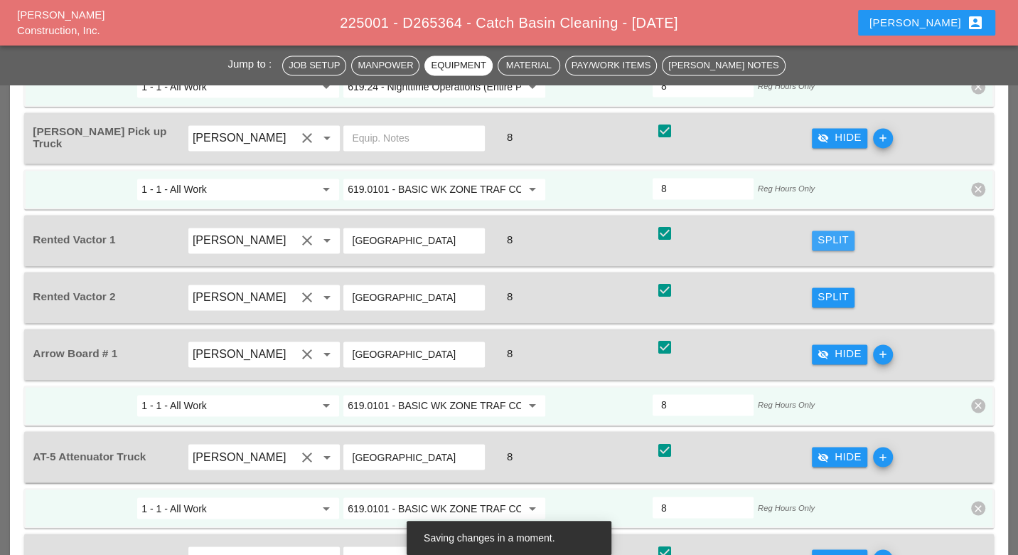
drag, startPoint x: 831, startPoint y: 200, endPoint x: 629, endPoint y: 239, distance: 205.7
click at [831, 232] on div "Split" at bounding box center [833, 240] width 31 height 16
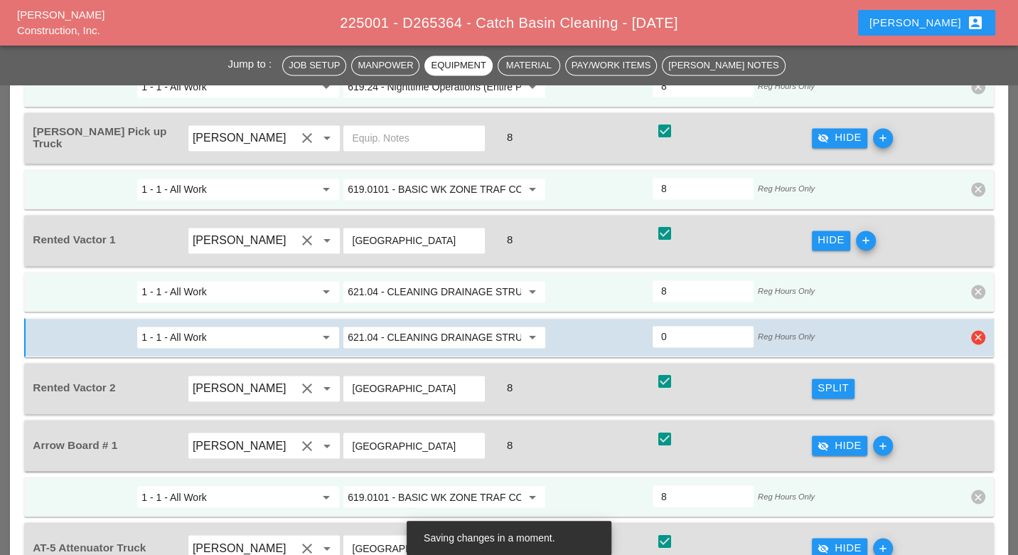
click at [976, 330] on icon "clear" at bounding box center [979, 337] width 14 height 14
click at [977, 271] on div "Confirm delete" at bounding box center [958, 266] width 69 height 16
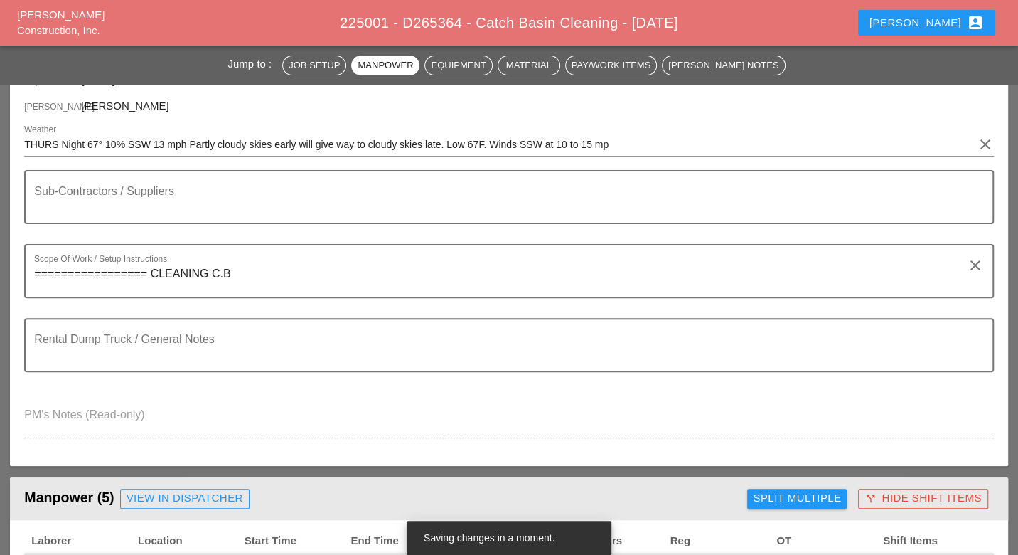
scroll to position [73, 0]
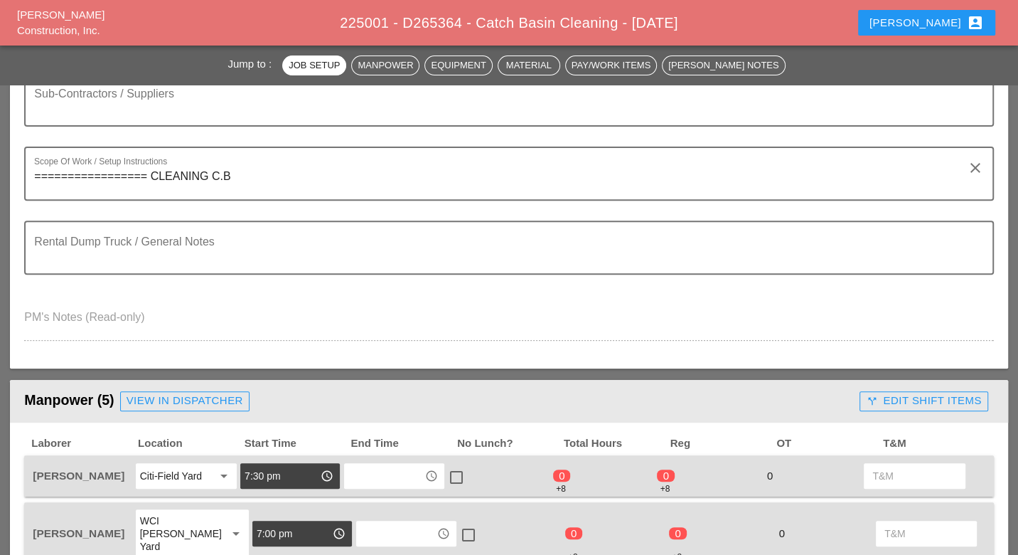
scroll to position [474, 0]
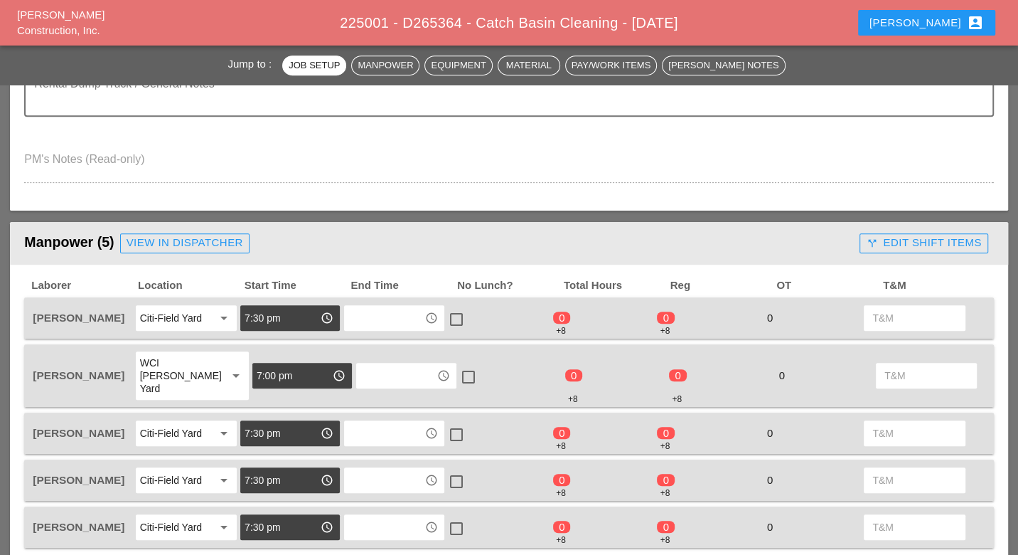
click at [903, 242] on div "call_split Edit Shift Items" at bounding box center [923, 243] width 115 height 16
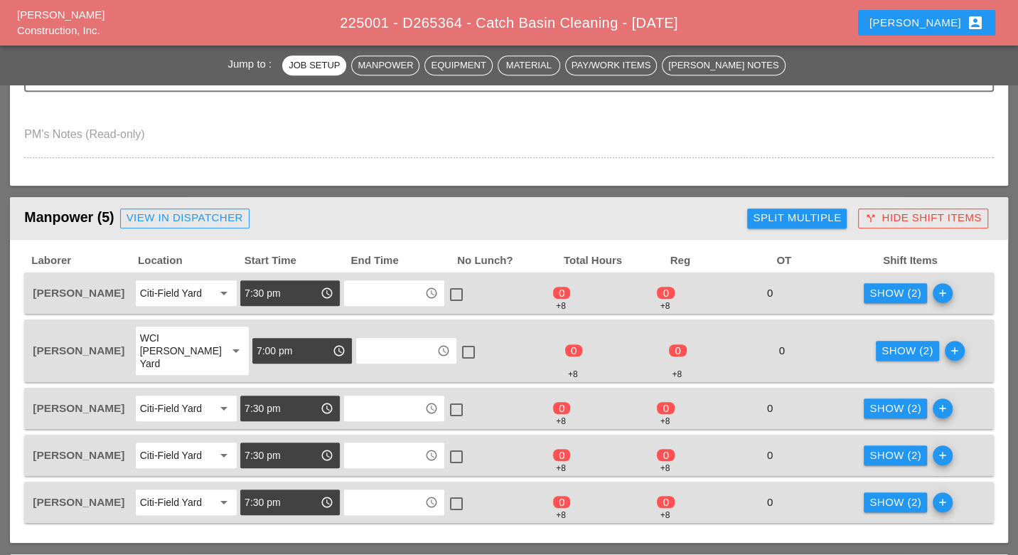
scroll to position [632, 0]
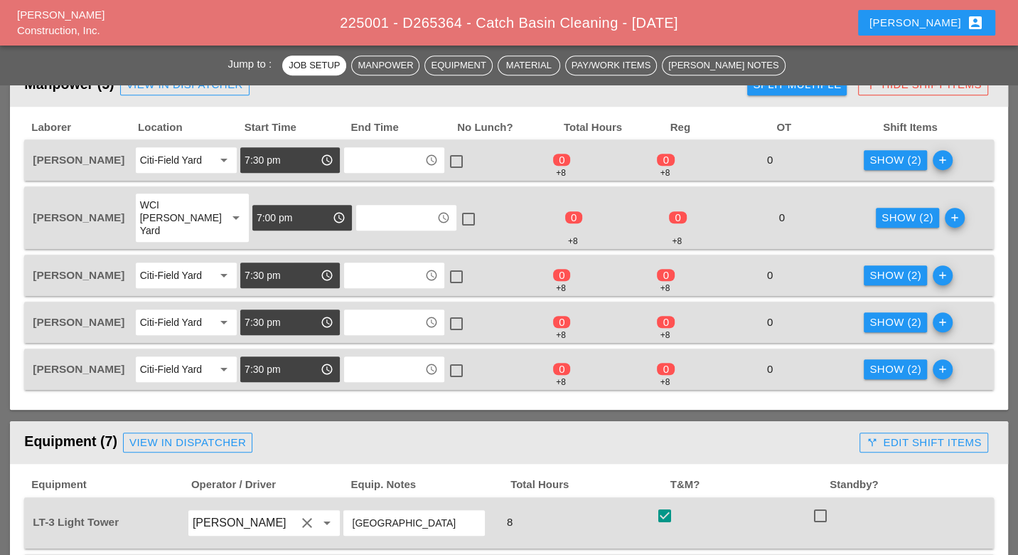
click at [904, 314] on div "Show (2)" at bounding box center [896, 322] width 52 height 16
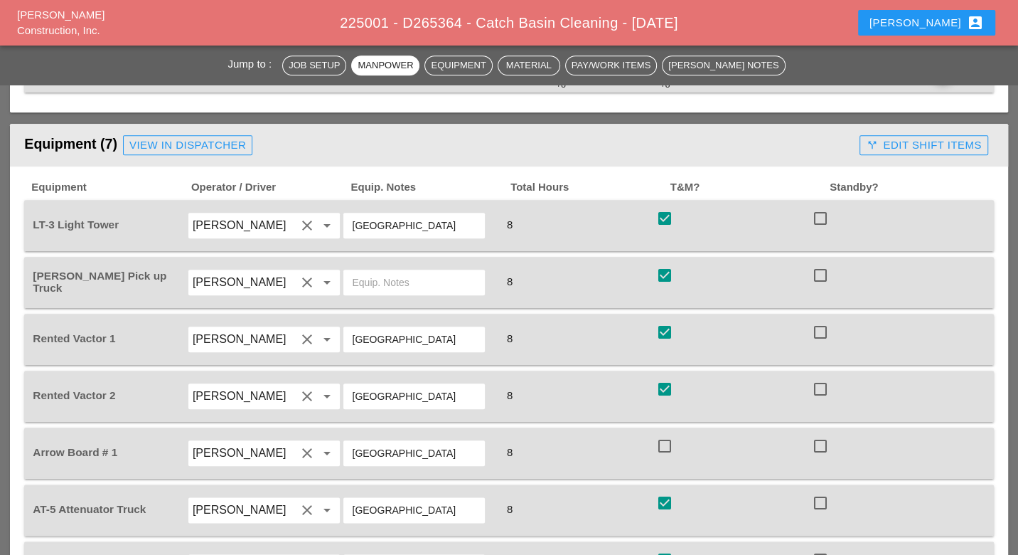
scroll to position [1027, 0]
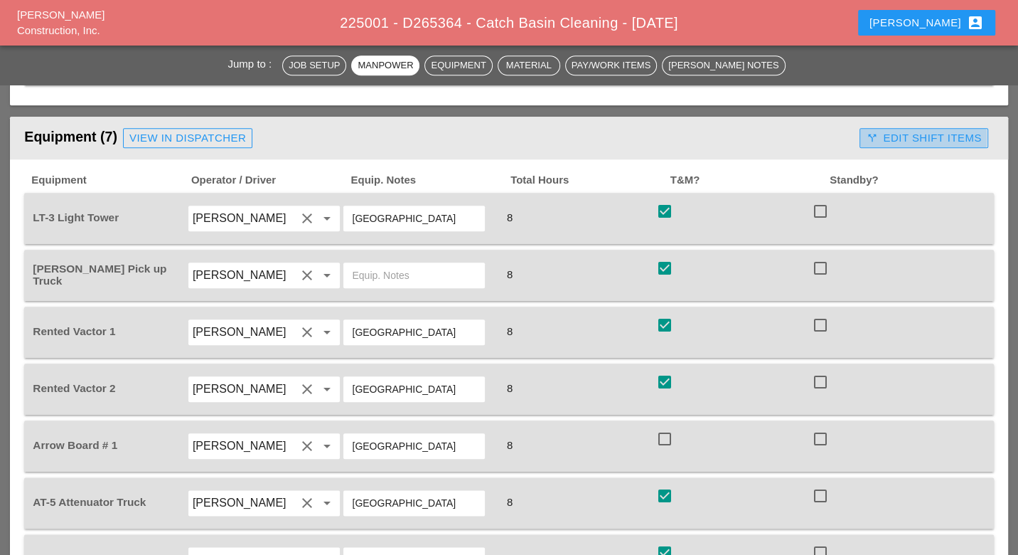
drag, startPoint x: 925, startPoint y: 112, endPoint x: 916, endPoint y: 120, distance: 11.6
click at [925, 130] on div "call_split Edit Shift Items" at bounding box center [923, 138] width 115 height 16
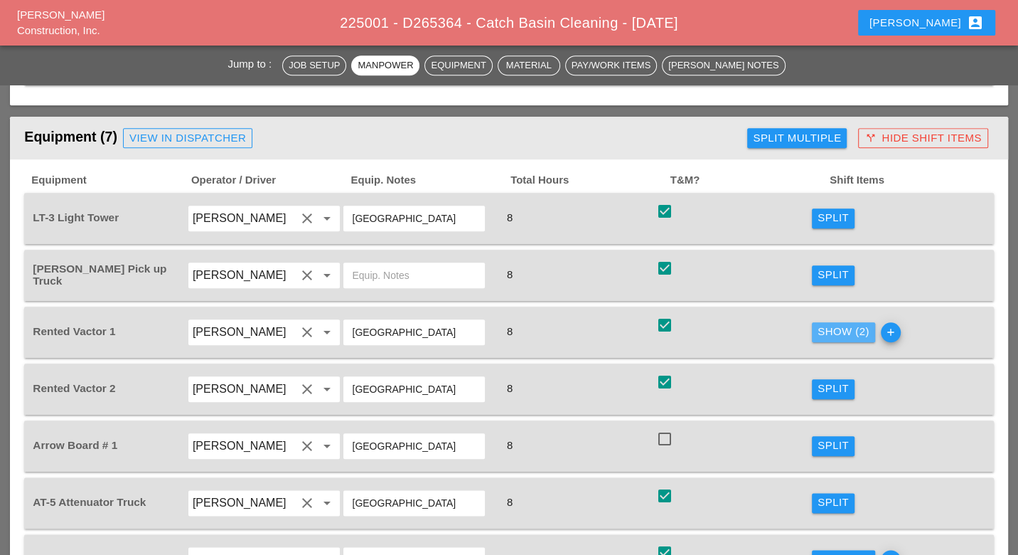
click at [836, 324] on div "Show (2)" at bounding box center [844, 332] width 52 height 16
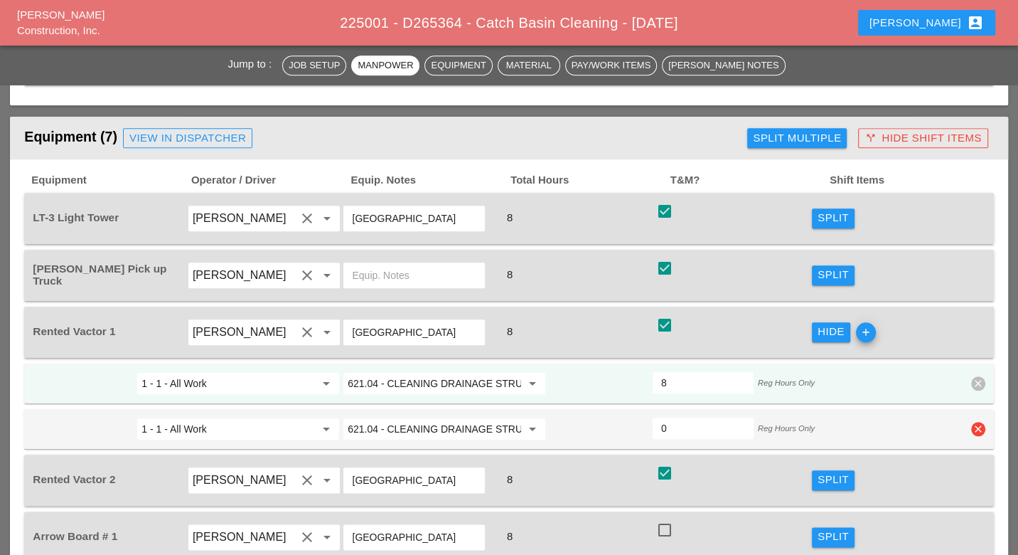
click at [979, 422] on icon "clear" at bounding box center [979, 429] width 14 height 14
click at [966, 372] on div "Confirm delete" at bounding box center [958, 371] width 69 height 16
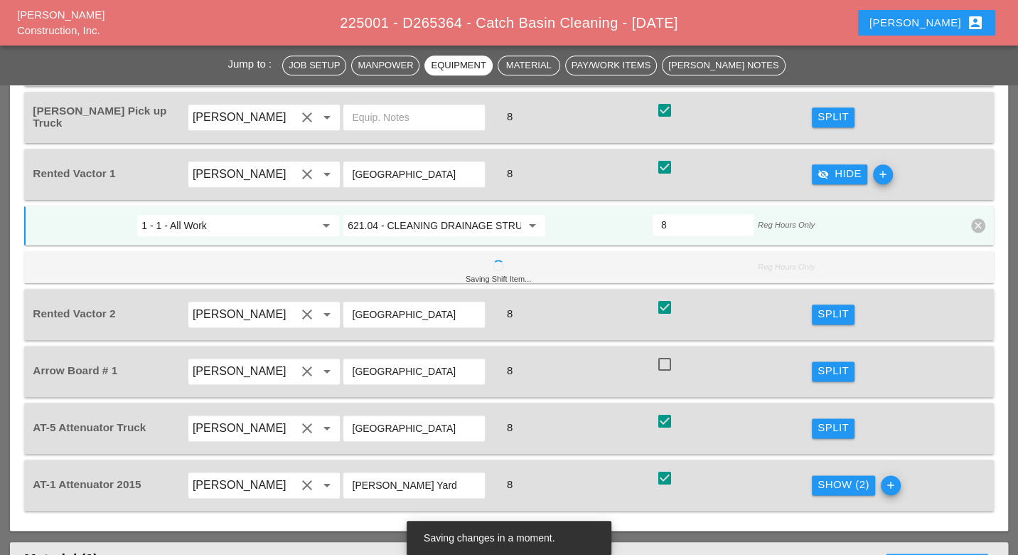
scroll to position [1343, 0]
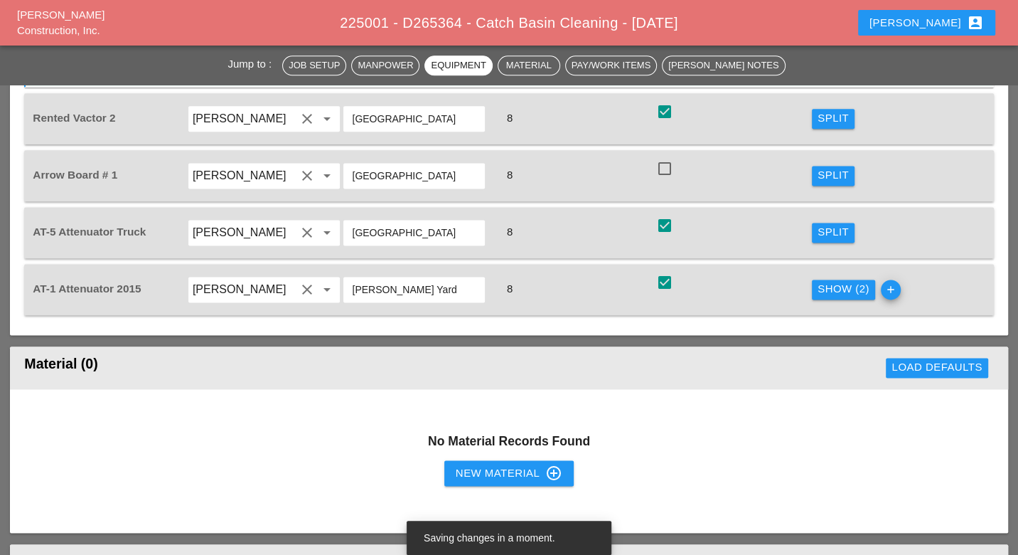
click at [849, 281] on div "Show (2)" at bounding box center [844, 289] width 52 height 16
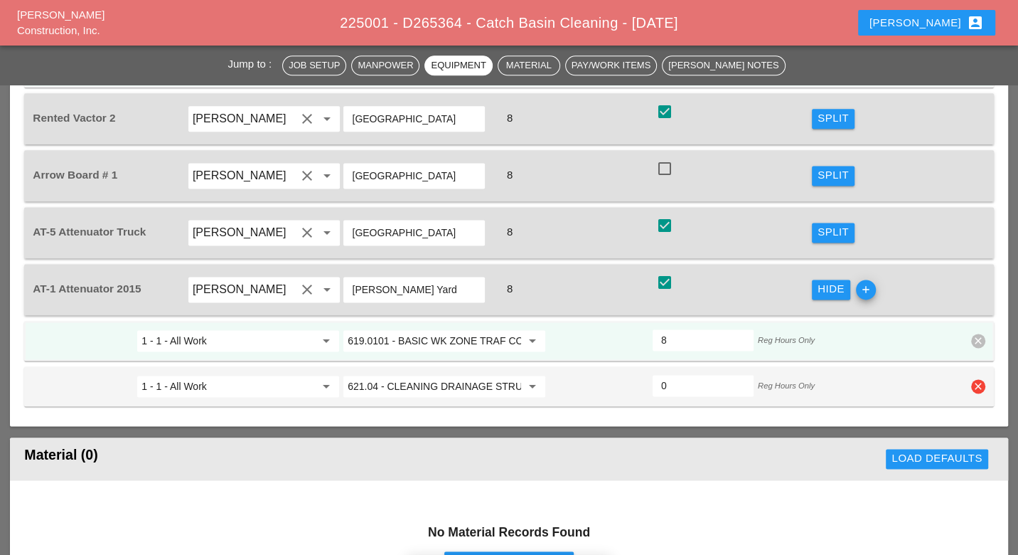
click at [984, 379] on icon "clear" at bounding box center [979, 386] width 14 height 14
click at [960, 328] on div "Confirm delete" at bounding box center [958, 325] width 69 height 16
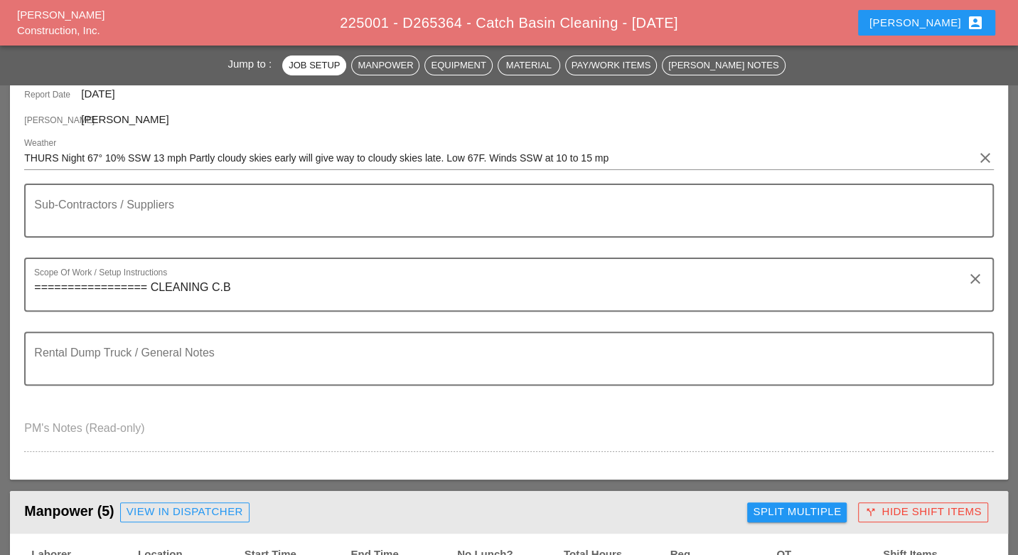
scroll to position [0, 0]
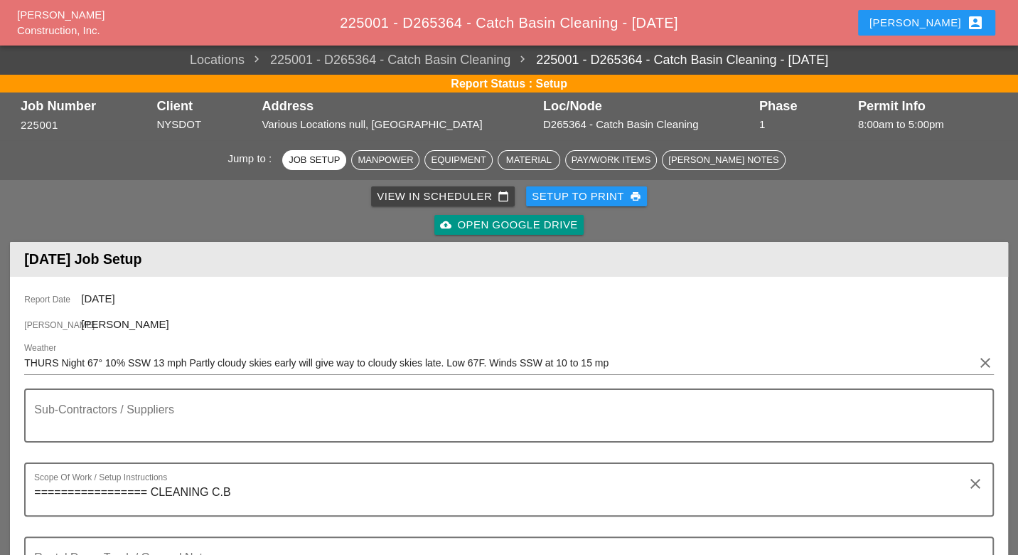
click at [451, 188] on div "View in Scheduler calendar_today" at bounding box center [443, 196] width 132 height 16
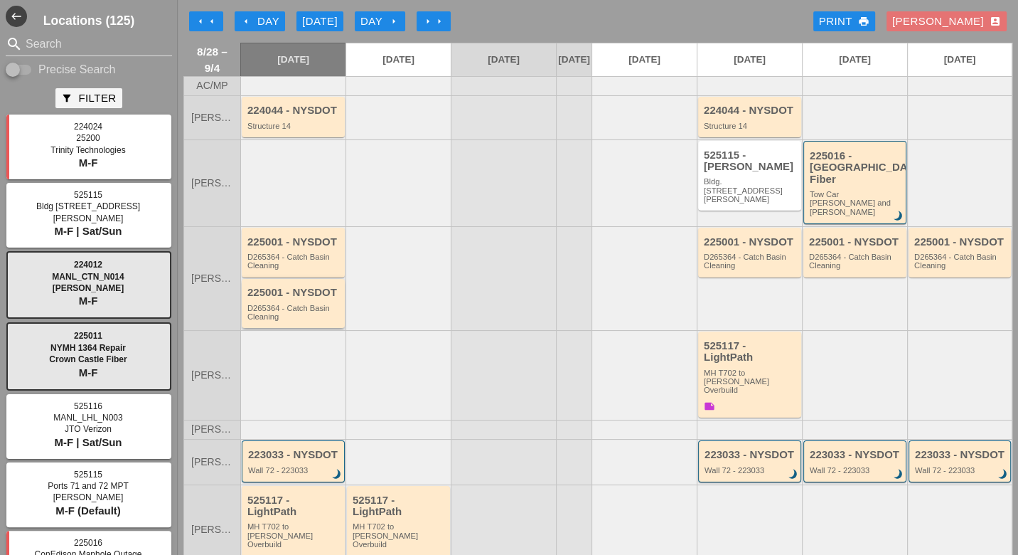
click at [289, 287] on div "225001 - NYSDOT D265364 - Catch Basin Cleaning" at bounding box center [295, 304] width 94 height 34
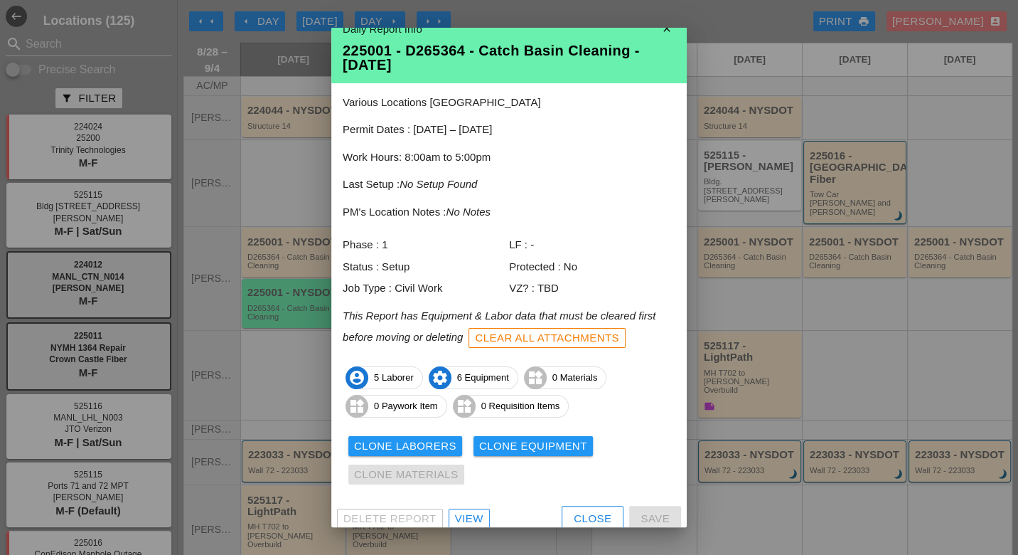
scroll to position [27, 0]
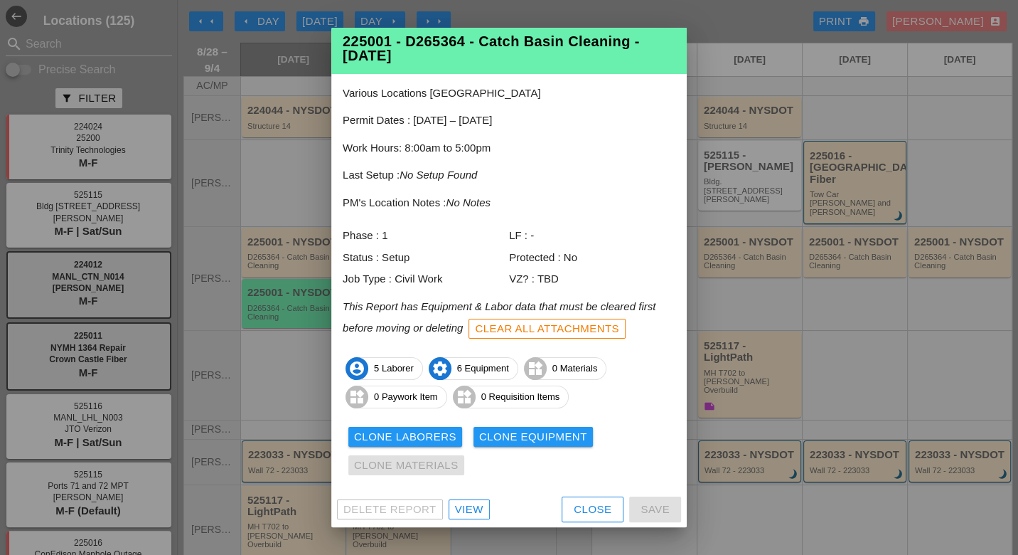
click at [471, 506] on div "View" at bounding box center [469, 509] width 28 height 16
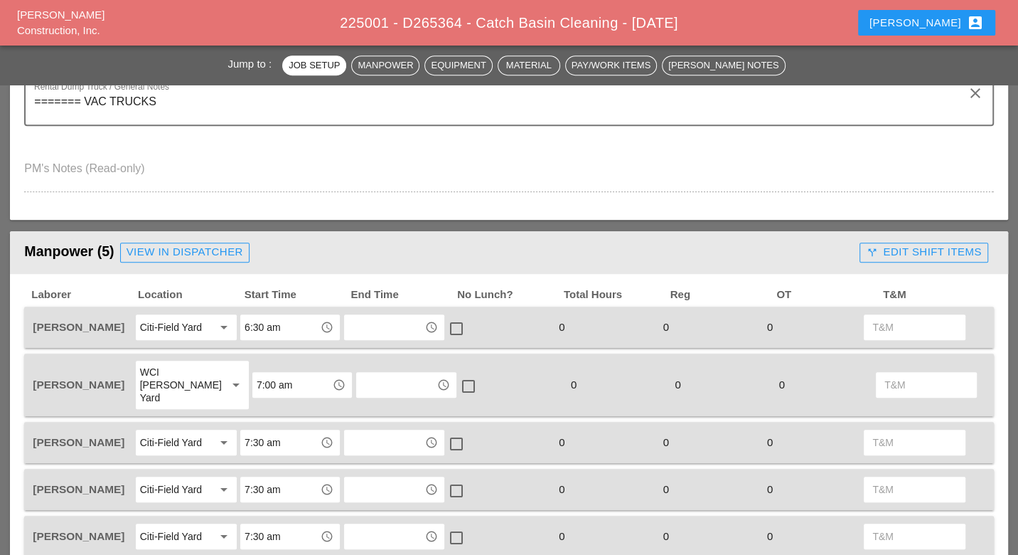
scroll to position [474, 0]
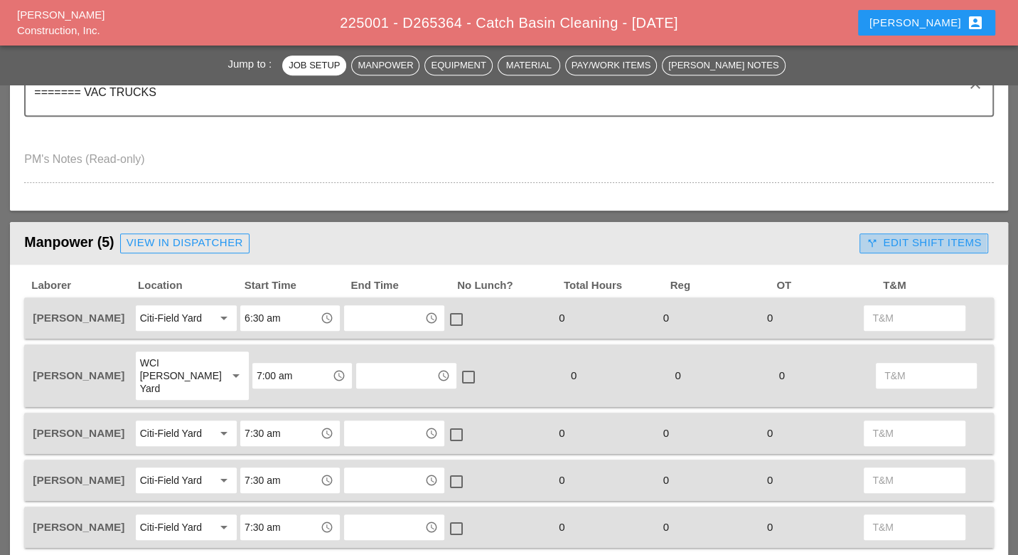
click at [921, 235] on div "call_split Edit Shift Items" at bounding box center [923, 243] width 115 height 16
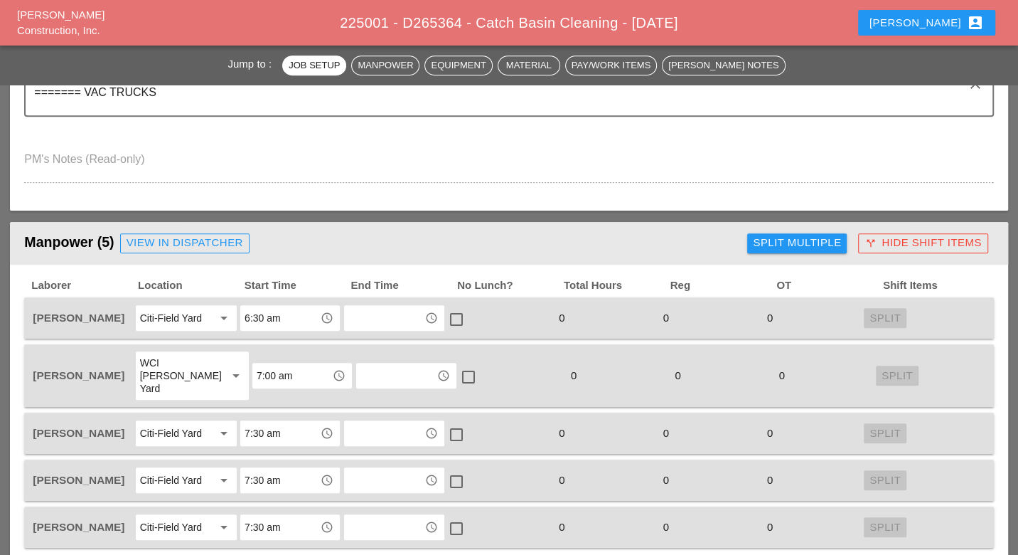
click at [817, 238] on div "Split Multiple" at bounding box center [797, 243] width 88 height 16
click at [739, 240] on div at bounding box center [741, 243] width 24 height 24
checkbox input "true"
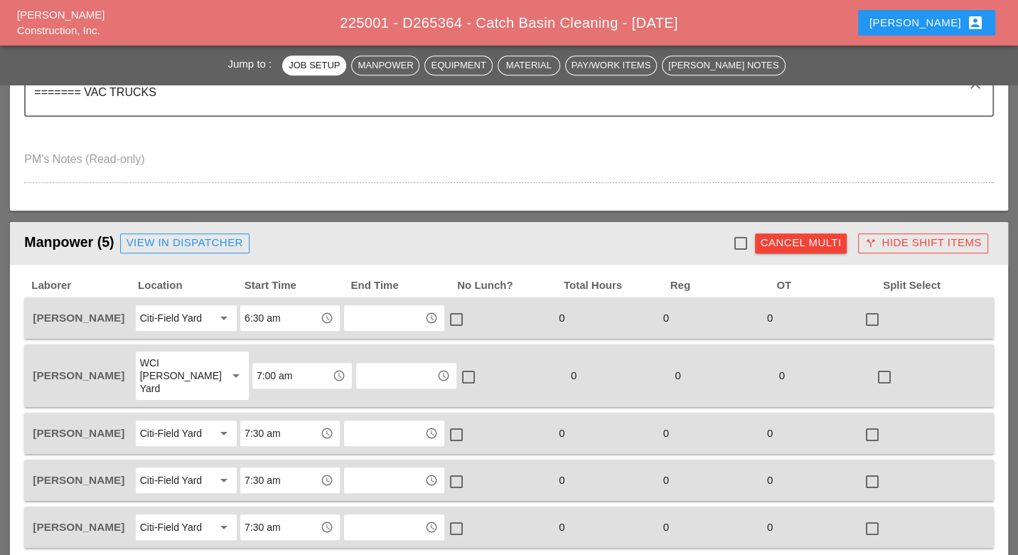
checkbox input "true"
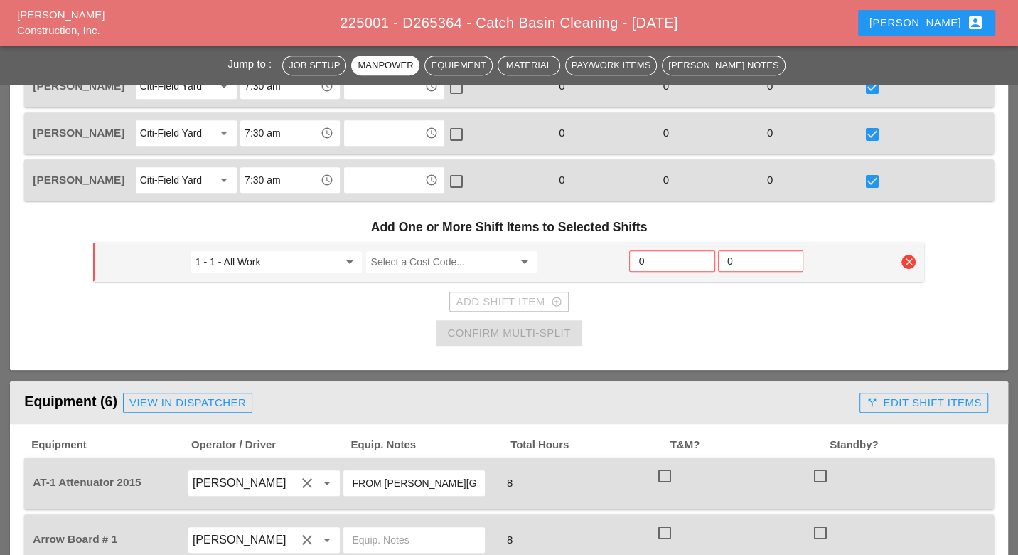
scroll to position [869, 0]
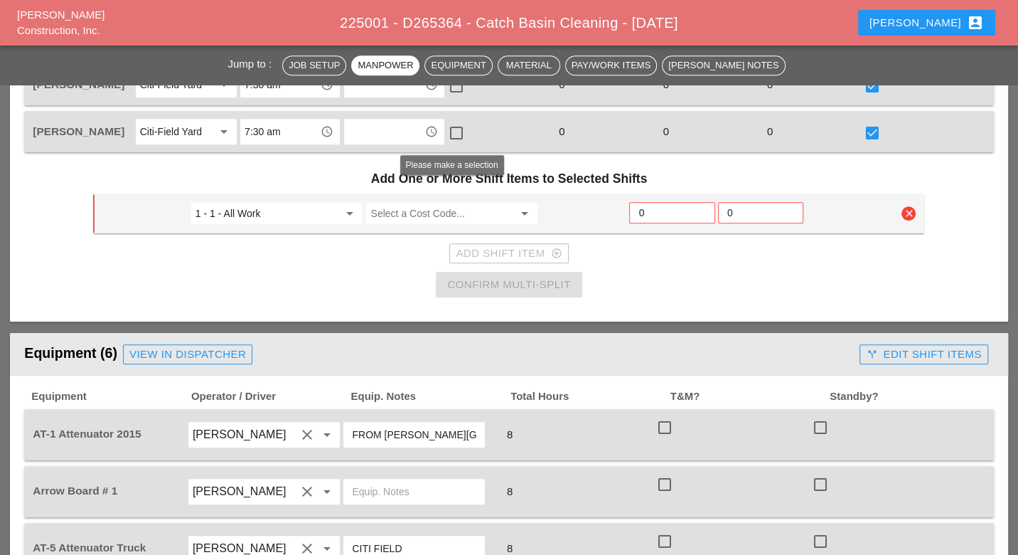
click at [410, 202] on input "Select a Cost Code..." at bounding box center [442, 213] width 143 height 23
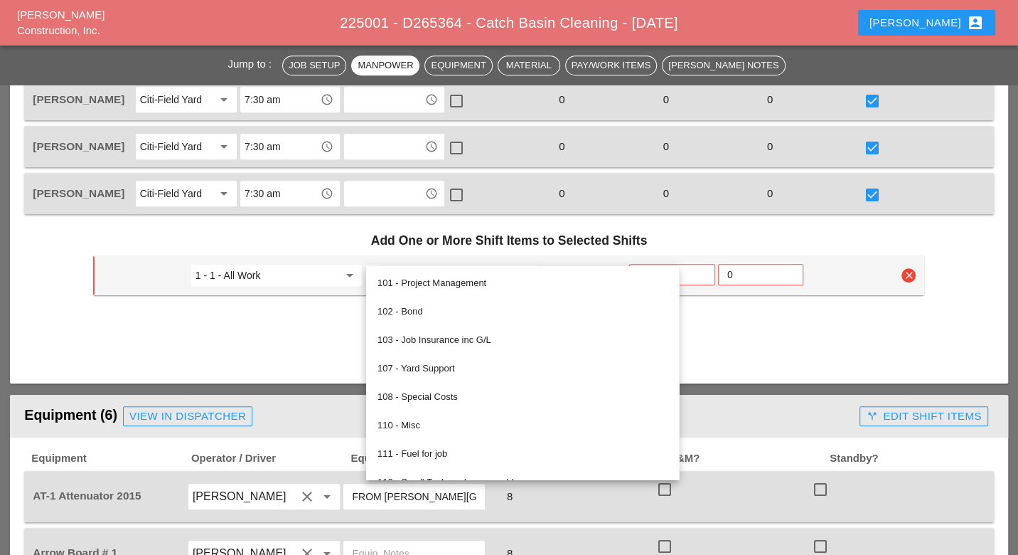
scroll to position [790, 0]
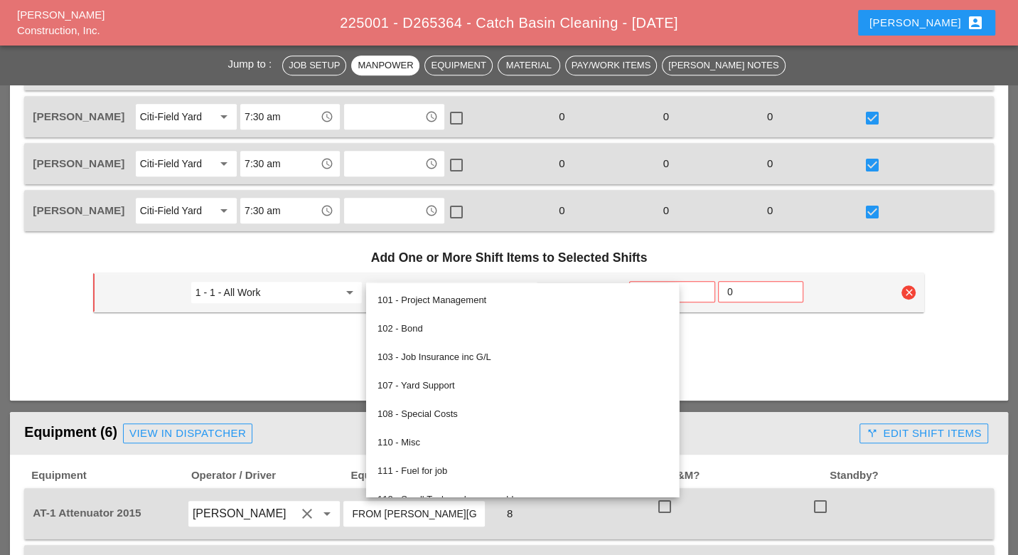
click at [318, 243] on h3 "Add One or More Shift Items to Selected Shifts" at bounding box center [508, 258] width 831 height 30
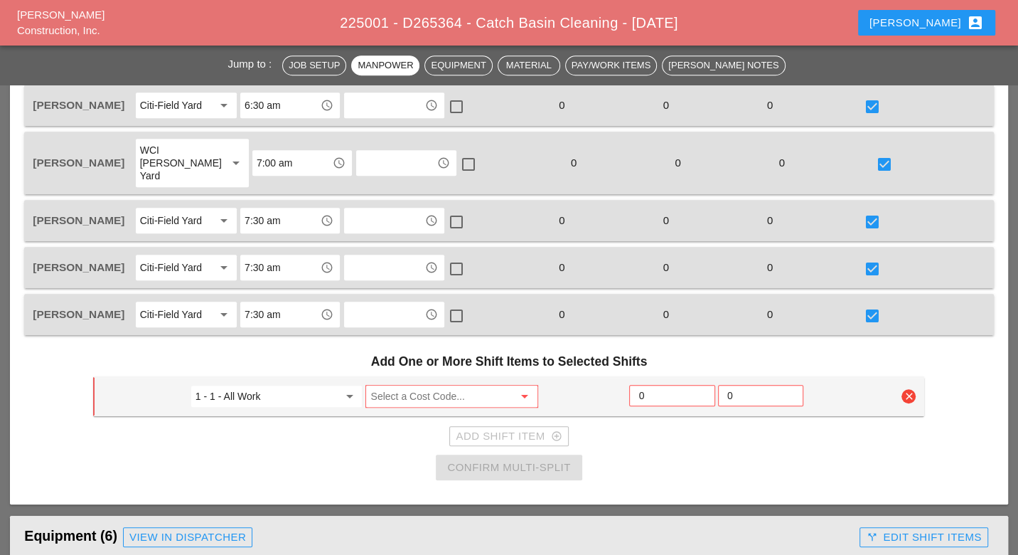
scroll to position [553, 0]
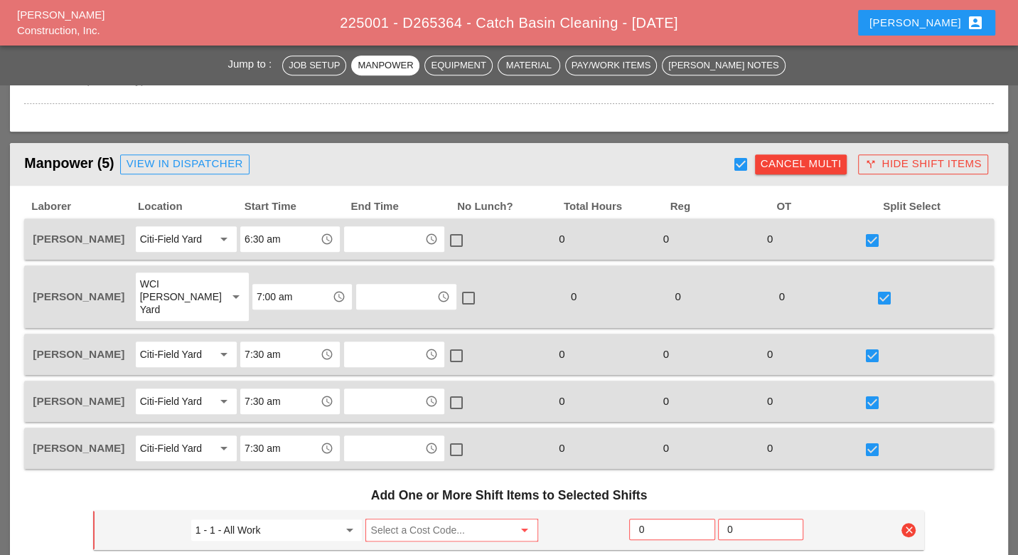
click at [823, 169] on div "Cancel Multi" at bounding box center [801, 164] width 81 height 16
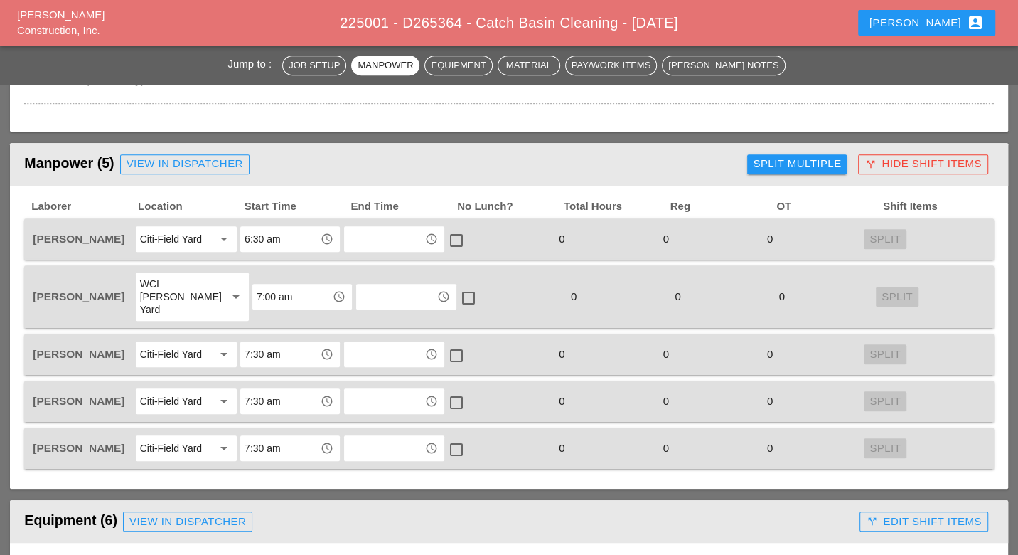
click at [804, 165] on div "Split Multiple" at bounding box center [797, 164] width 88 height 16
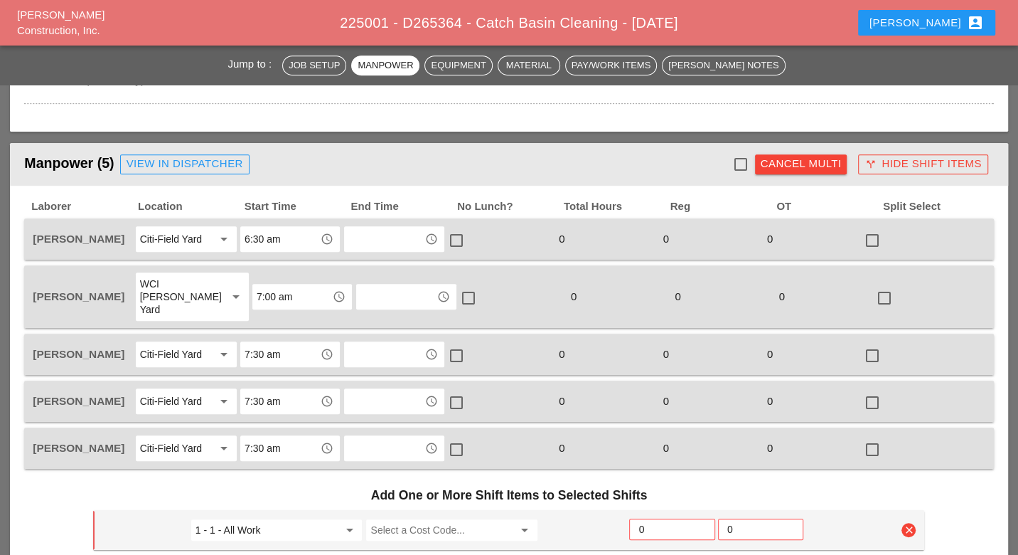
click at [745, 162] on div at bounding box center [741, 164] width 24 height 24
checkbox input "true"
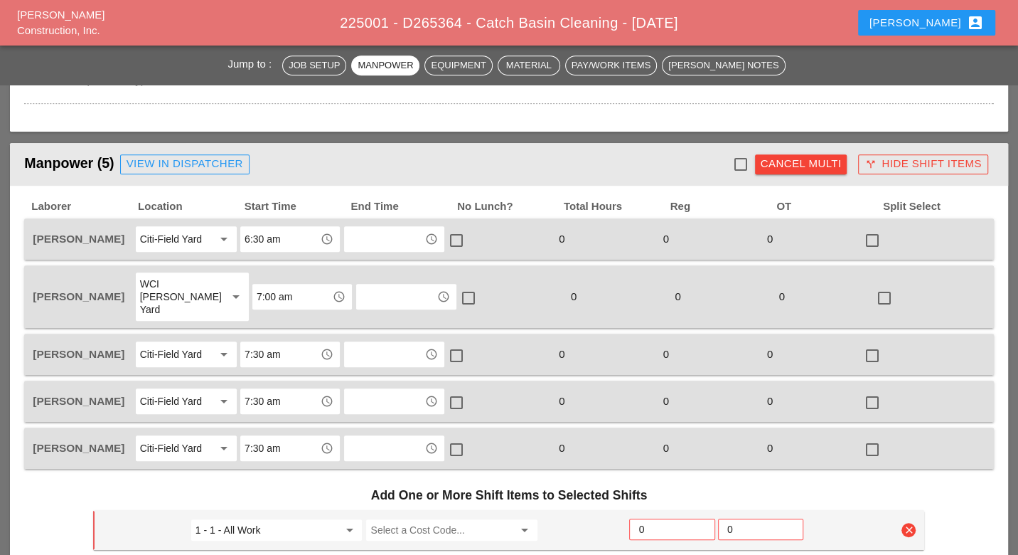
checkbox input "true"
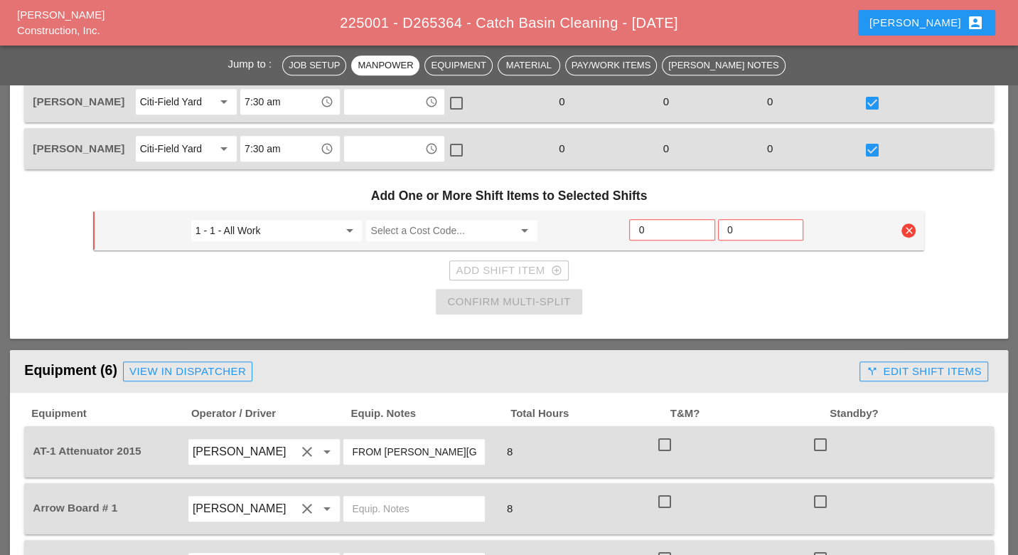
scroll to position [869, 0]
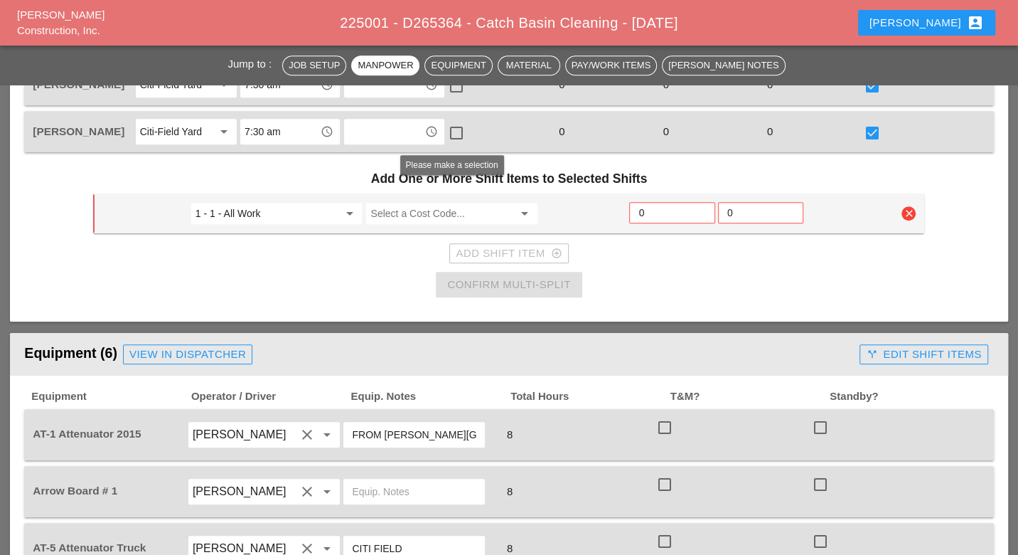
click at [410, 202] on input "Select a Cost Code..." at bounding box center [442, 213] width 143 height 23
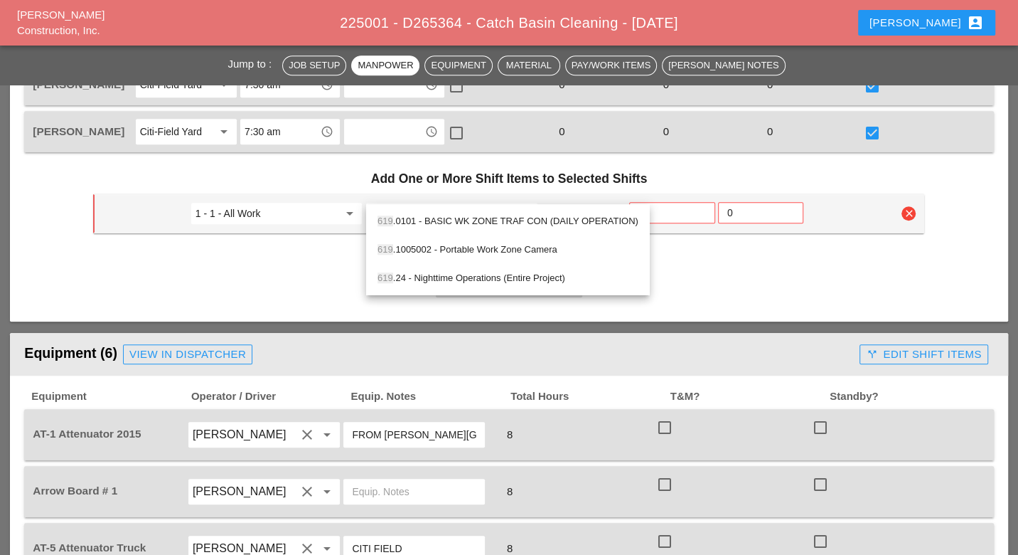
drag, startPoint x: 474, startPoint y: 220, endPoint x: 490, endPoint y: 220, distance: 16.4
click at [474, 220] on div "619 .0101 - BASIC WK ZONE TRAF CON (DAILY OPERATION)" at bounding box center [508, 221] width 261 height 17
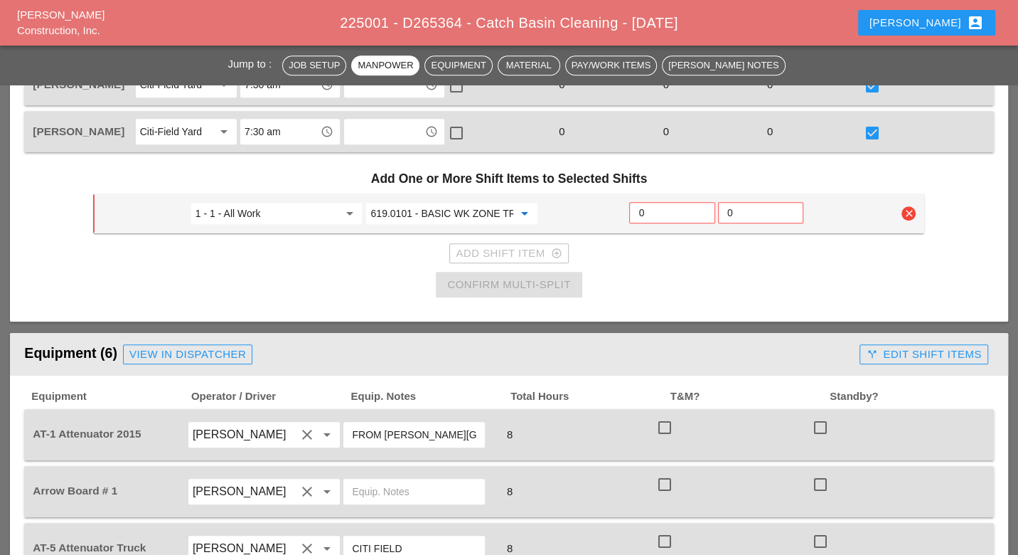
type input "619.0101 - BASIC WK ZONE TRAF CON (DAILY OPERATION)"
click at [646, 201] on input "0" at bounding box center [672, 212] width 67 height 23
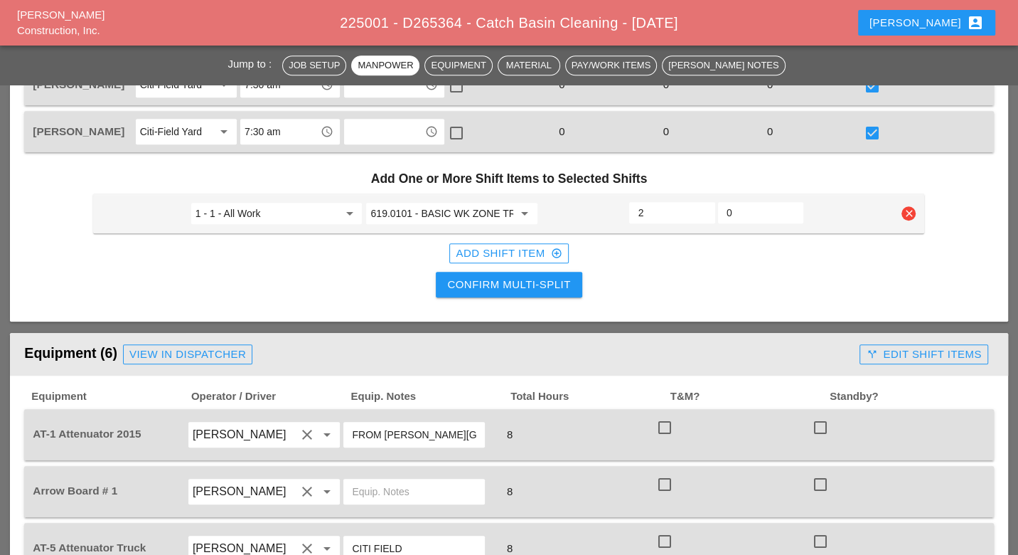
type input "2"
click at [540, 277] on div "Confirm Multi-Split" at bounding box center [508, 285] width 123 height 16
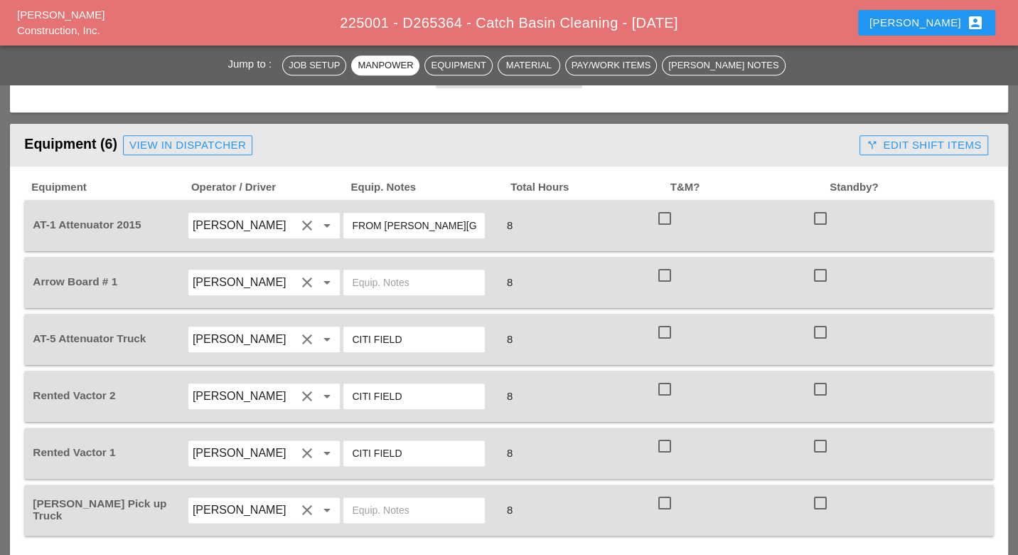
scroll to position [1106, 0]
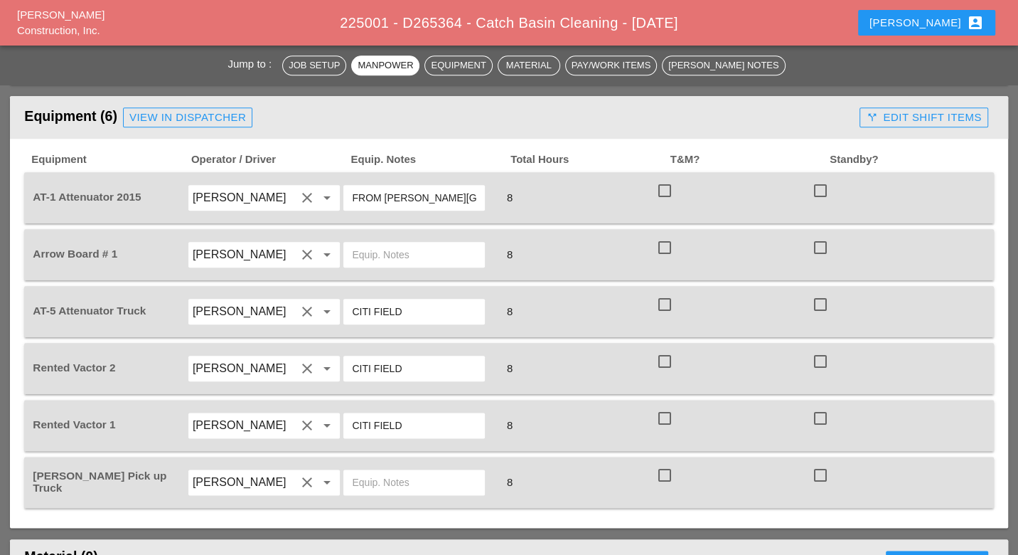
click at [664, 179] on div at bounding box center [665, 191] width 24 height 24
checkbox input "true"
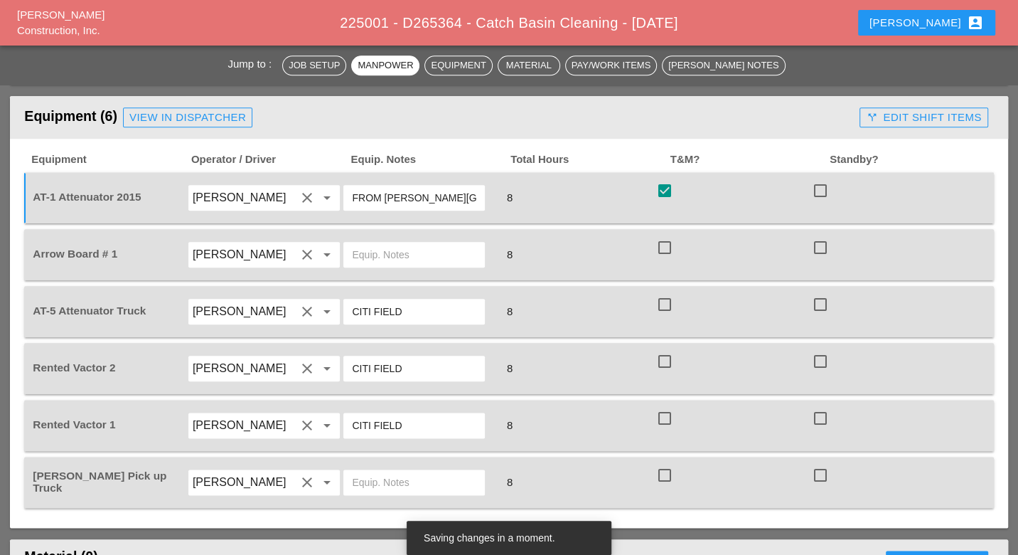
drag, startPoint x: 664, startPoint y: 218, endPoint x: 663, endPoint y: 250, distance: 31.3
click at [664, 235] on div at bounding box center [665, 247] width 24 height 24
checkbox input "true"
click at [664, 276] on div "Equipment Operator / Driver Equip. Notes Total Hours T&M? Standby? AT-1 Attenua…" at bounding box center [508, 330] width 969 height 355
checkbox input "false"
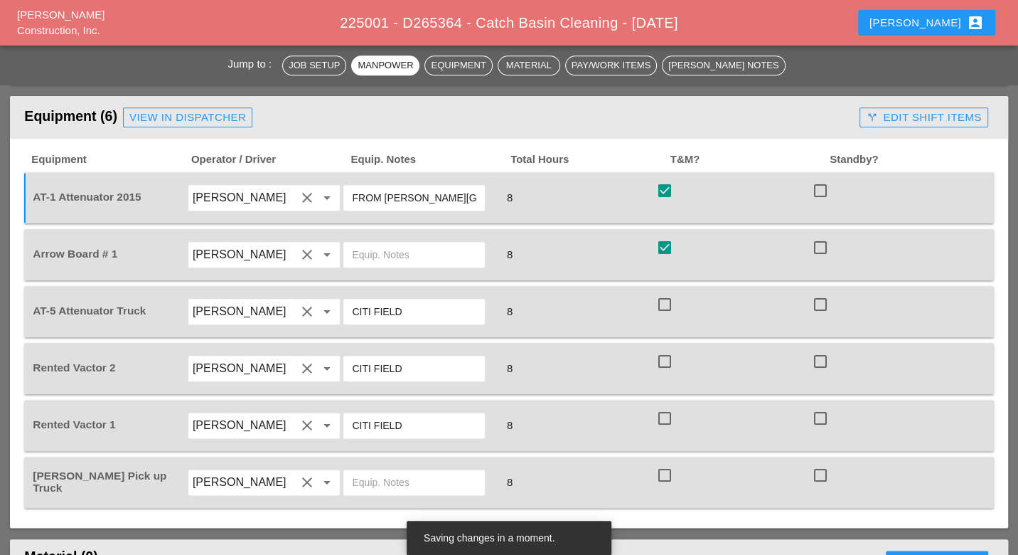
checkbox input "false"
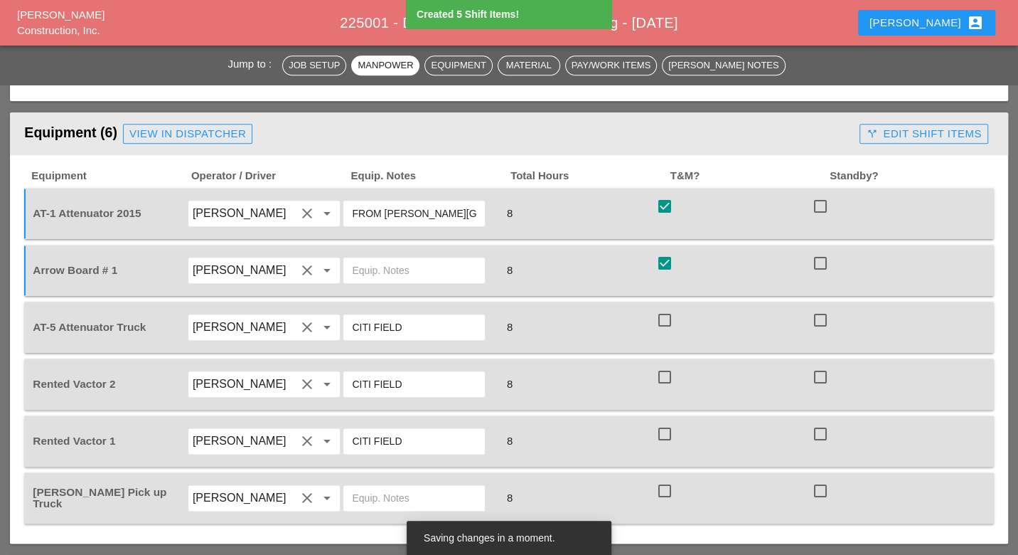
click at [666, 308] on div at bounding box center [665, 320] width 24 height 24
checkbox input "true"
click at [664, 365] on div at bounding box center [665, 377] width 24 height 24
checkbox input "true"
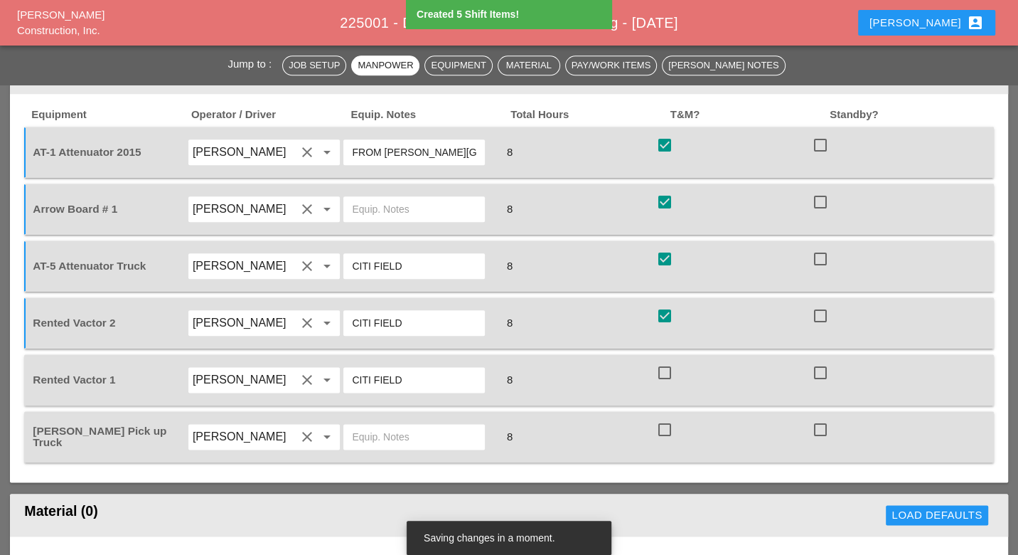
scroll to position [1185, 0]
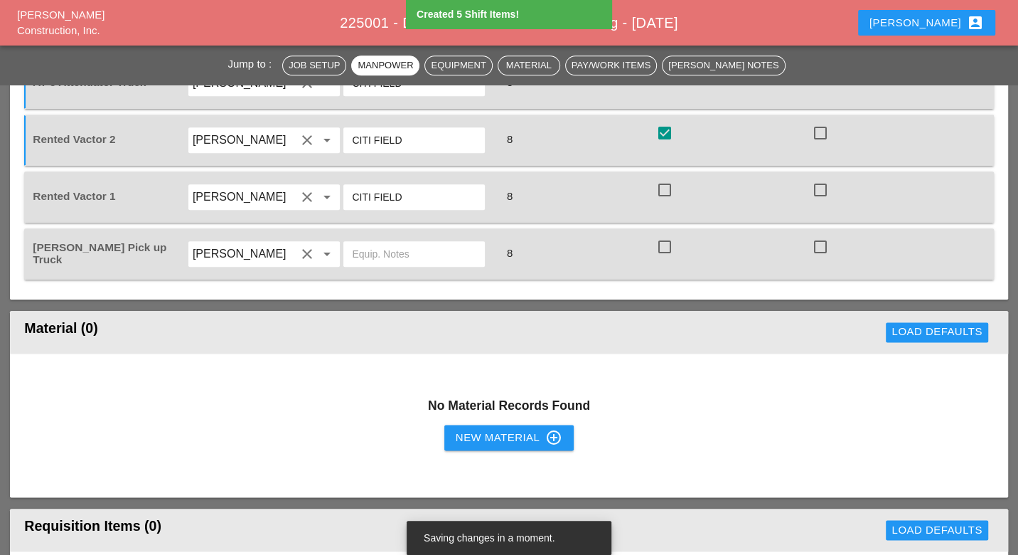
click at [667, 327] on header "Material (0) Load Defaults" at bounding box center [509, 332] width 998 height 43
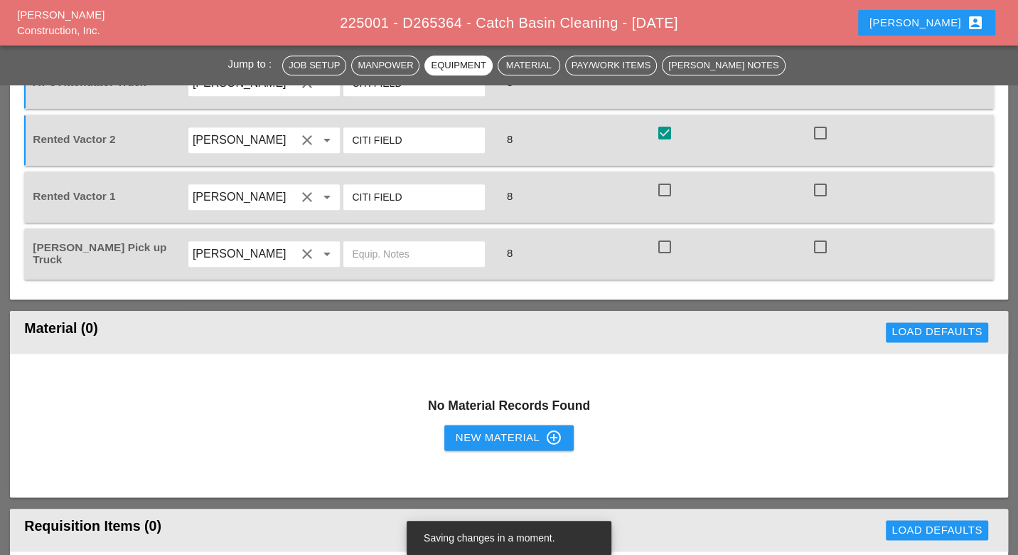
click at [666, 235] on div at bounding box center [665, 247] width 24 height 24
checkbox input "true"
click at [668, 178] on div at bounding box center [665, 190] width 24 height 24
checkbox input "true"
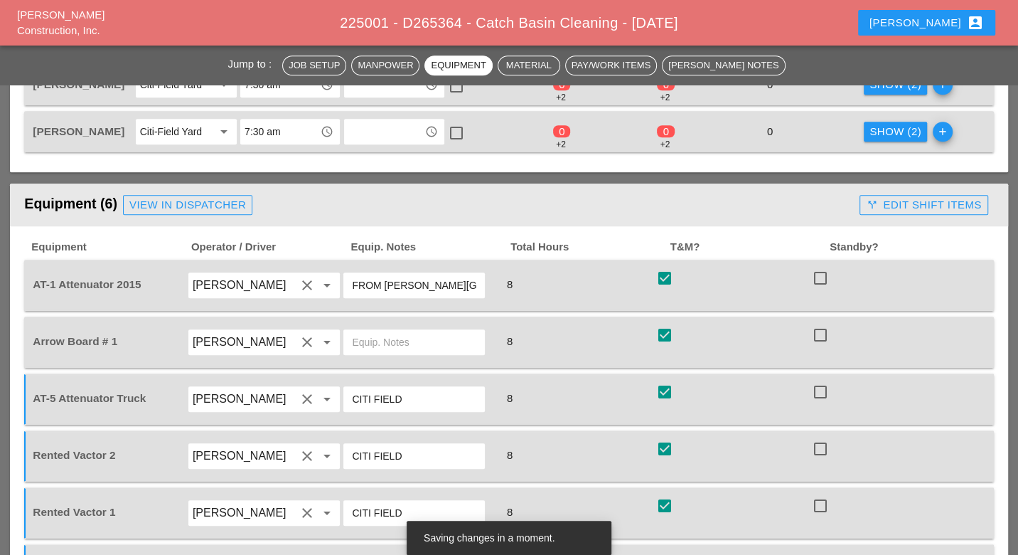
scroll to position [632, 0]
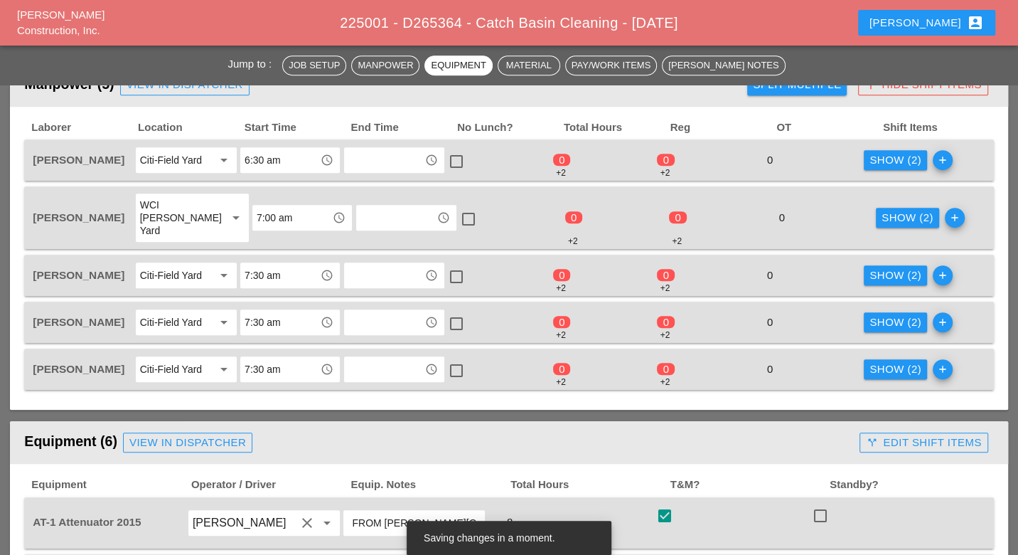
click at [895, 161] on div "Show (2)" at bounding box center [896, 160] width 52 height 16
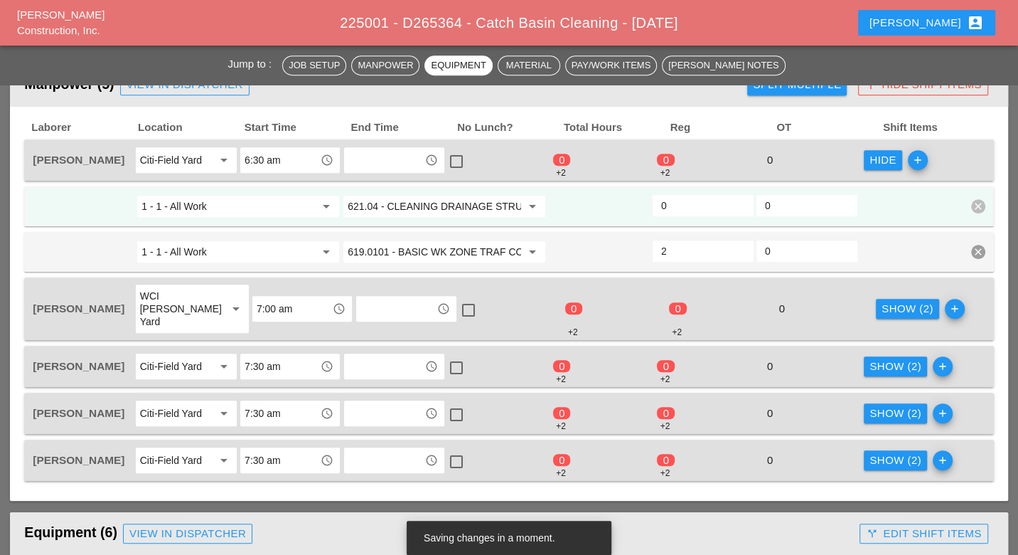
click at [669, 202] on input "0" at bounding box center [703, 205] width 84 height 23
type input "6"
drag, startPoint x: 884, startPoint y: 292, endPoint x: 801, endPoint y: 267, distance: 86.9
click at [883, 301] on div "Show (2)" at bounding box center [908, 309] width 52 height 16
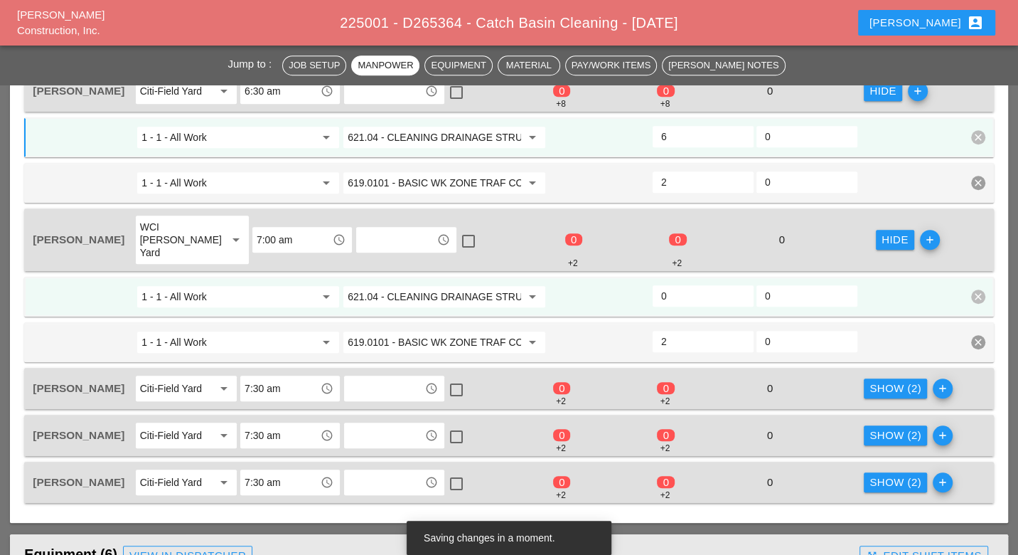
scroll to position [790, 0]
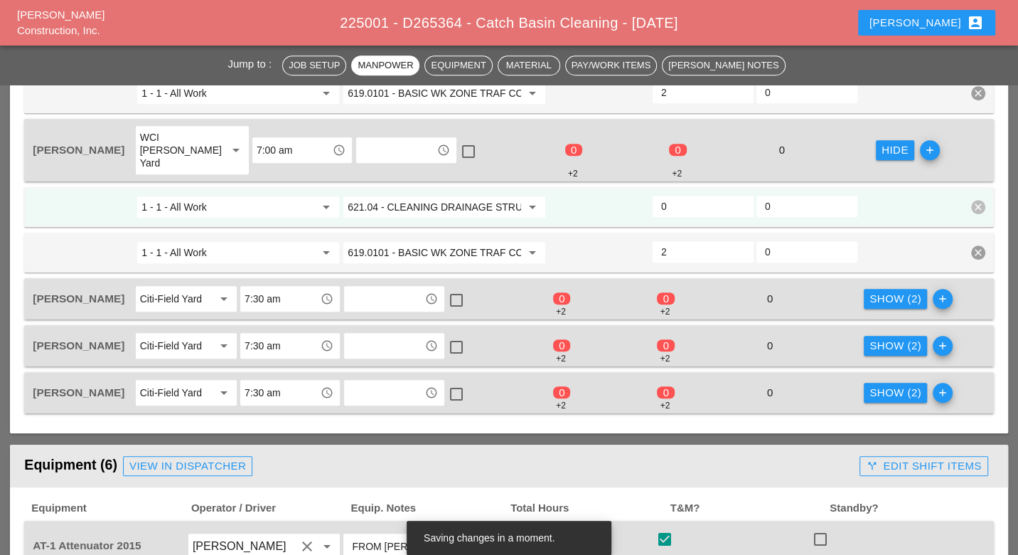
click at [677, 195] on input "0" at bounding box center [703, 206] width 84 height 23
type input "6"
drag, startPoint x: 886, startPoint y: 280, endPoint x: 806, endPoint y: 289, distance: 80.9
click at [885, 291] on div "Show (2)" at bounding box center [896, 299] width 52 height 16
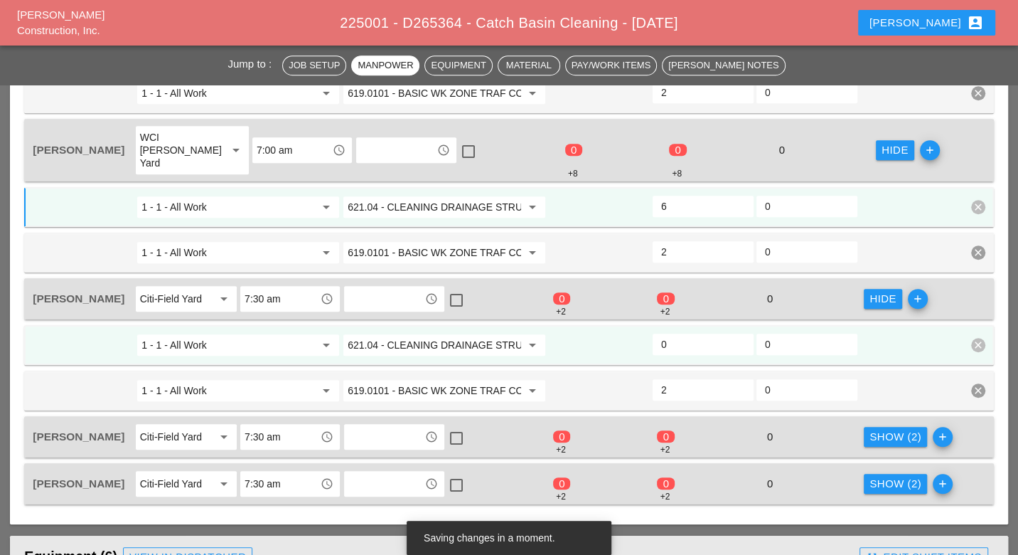
click at [689, 333] on input "0" at bounding box center [703, 344] width 84 height 23
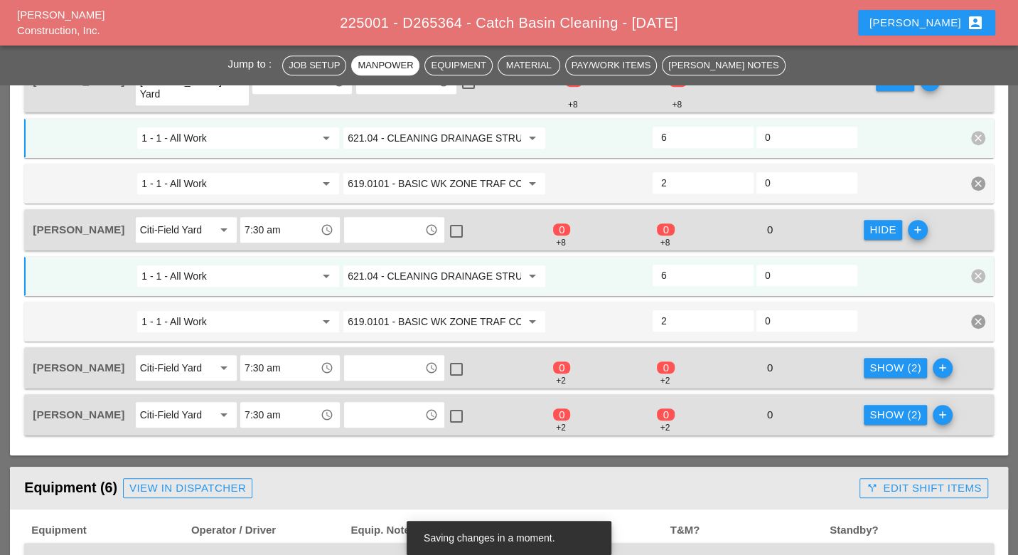
scroll to position [948, 0]
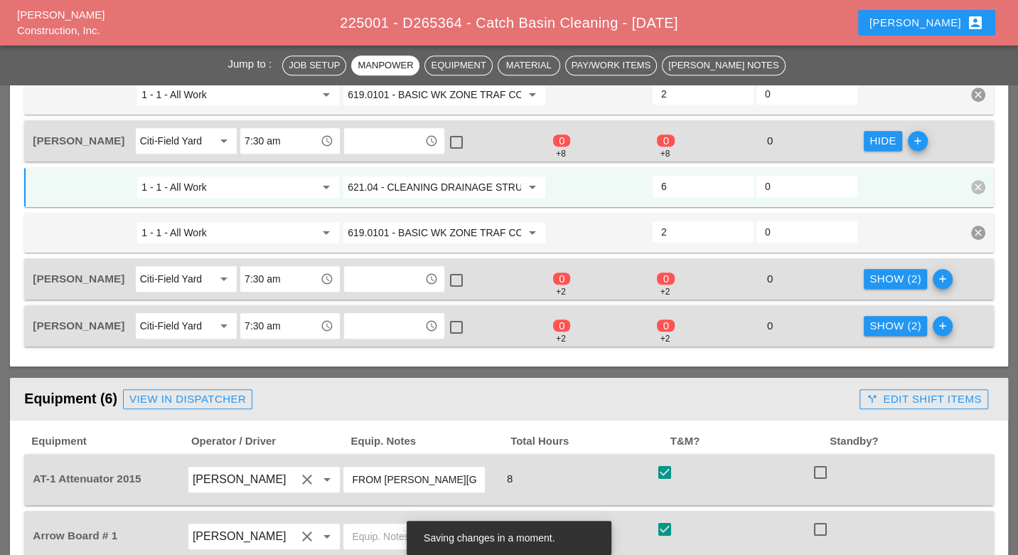
type input "6"
click at [872, 271] on div "Show (2)" at bounding box center [896, 279] width 52 height 16
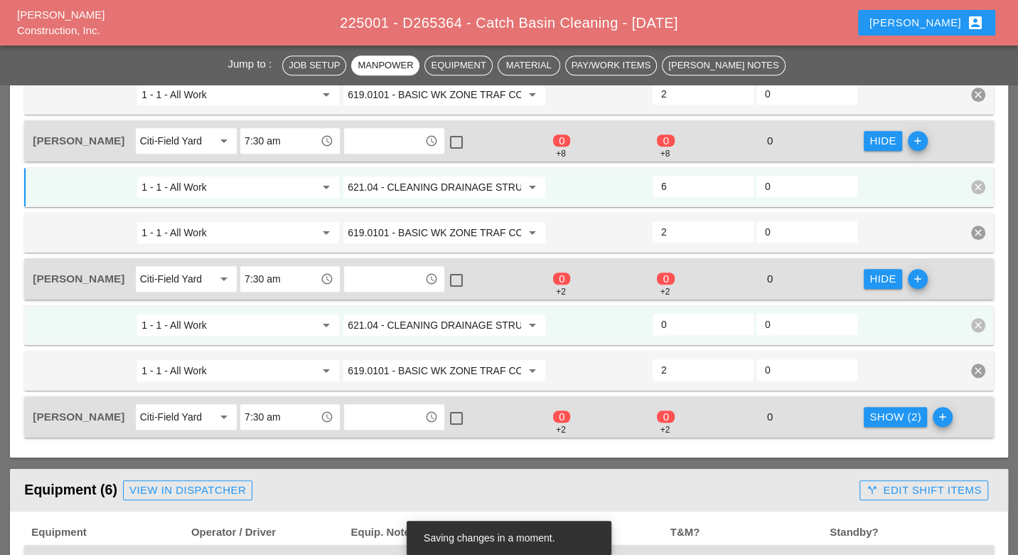
click at [679, 313] on input "0" at bounding box center [703, 324] width 84 height 23
type input "6"
click at [881, 409] on div "Show (2)" at bounding box center [896, 417] width 52 height 16
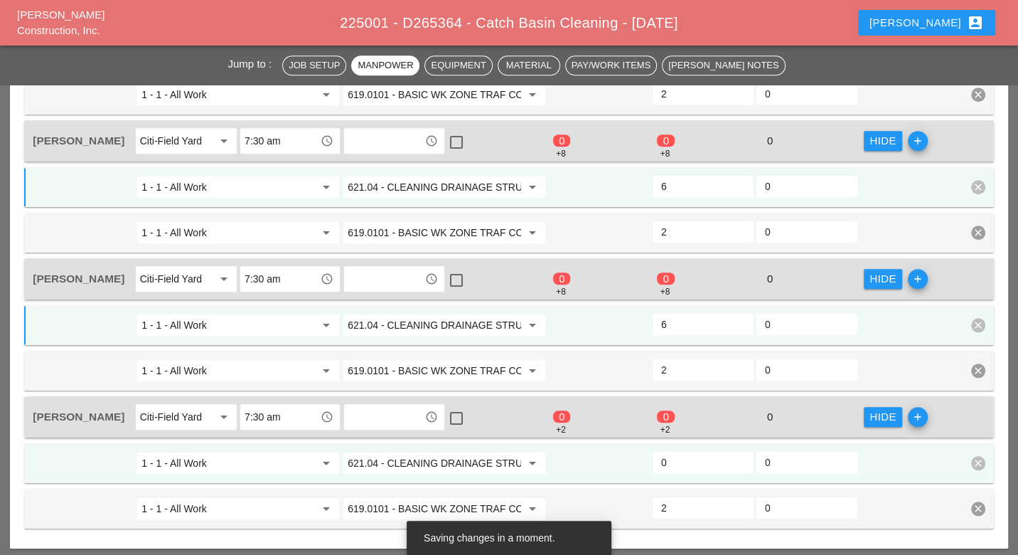
click at [686, 451] on input "0" at bounding box center [703, 462] width 84 height 23
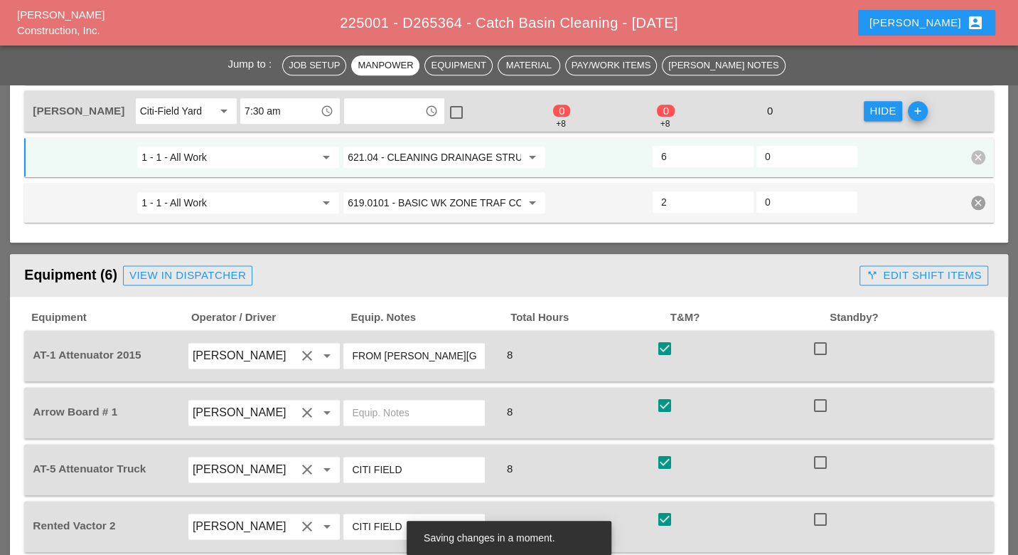
scroll to position [1264, 0]
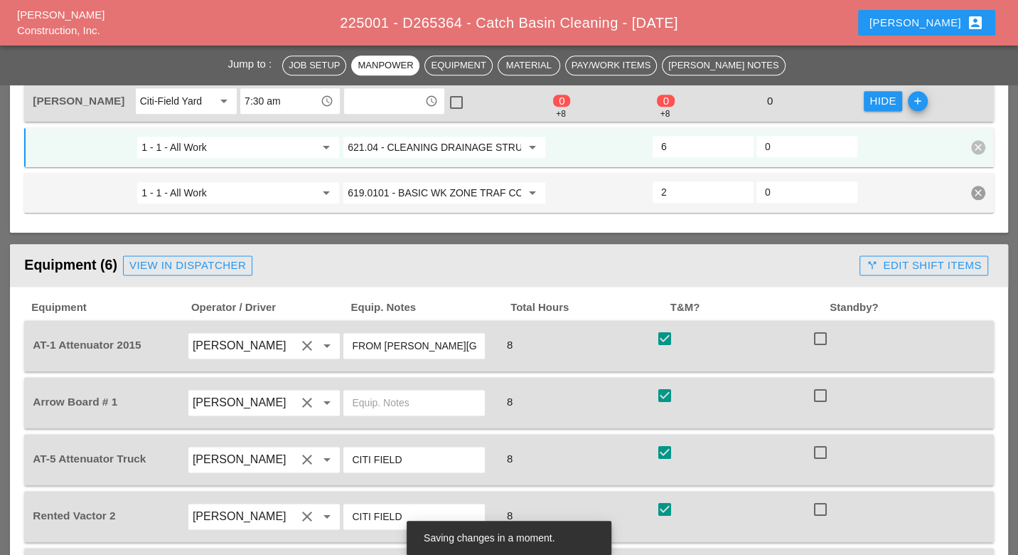
type input "6"
click at [887, 257] on div "call_split Edit Shift Items" at bounding box center [923, 265] width 115 height 16
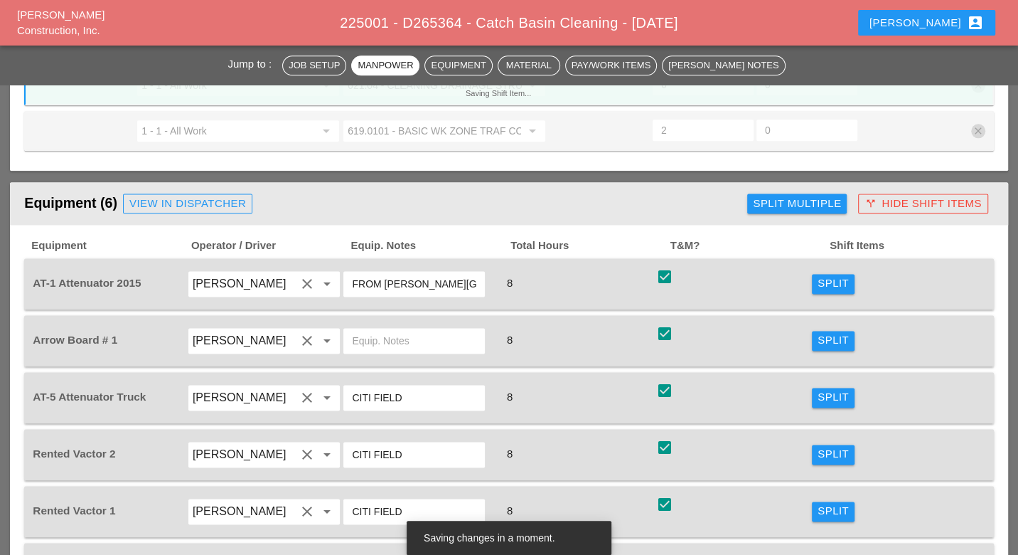
scroll to position [1343, 0]
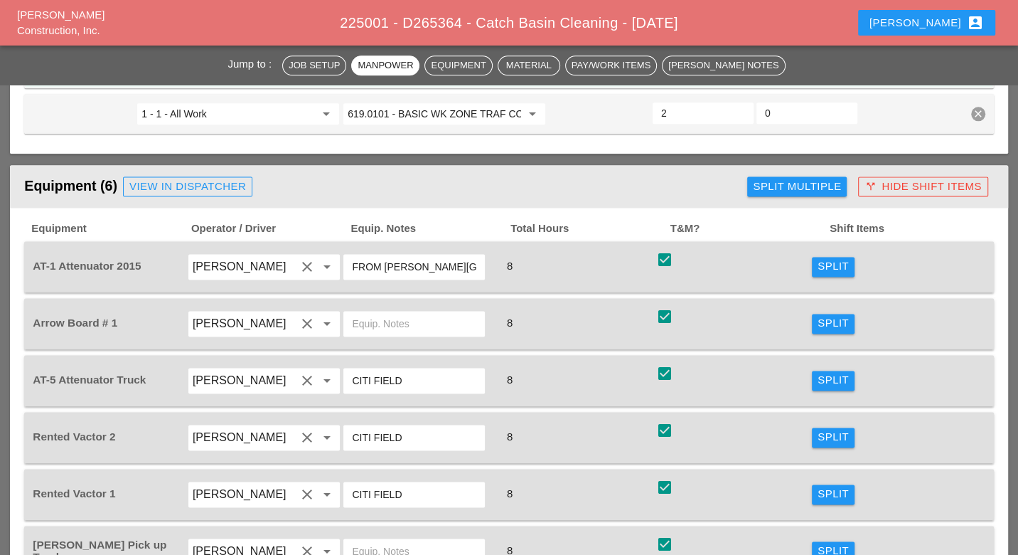
click at [822, 258] on div "Split" at bounding box center [833, 266] width 31 height 16
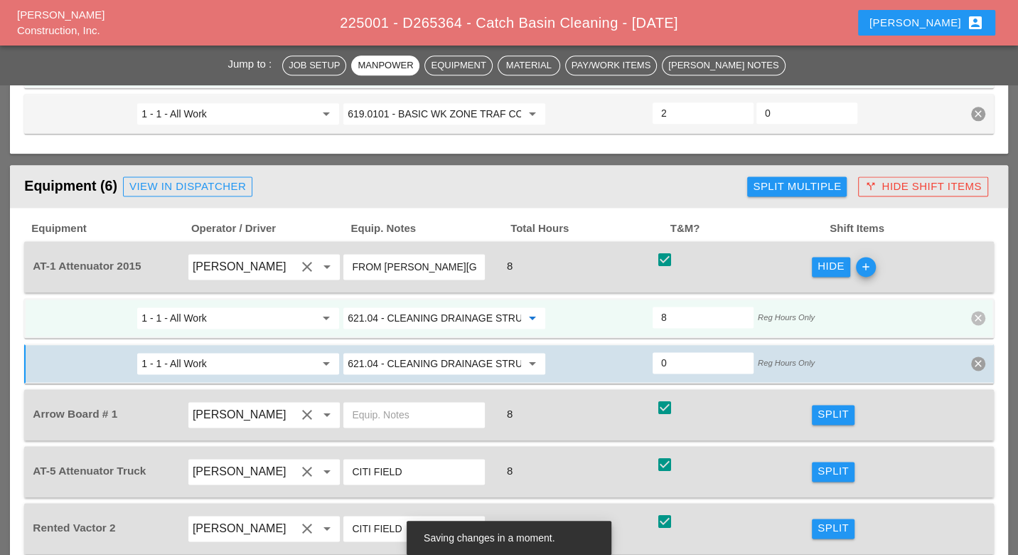
click at [460, 307] on input "621.04 - CLEANING DRAINAGE STRUCTURES" at bounding box center [435, 318] width 174 height 23
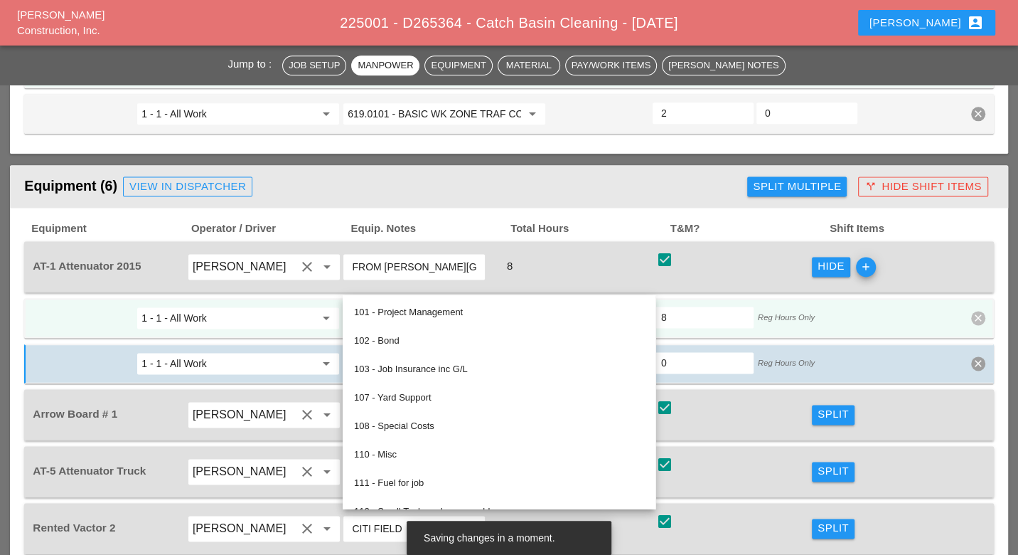
paste input "19.0101 - BASIC WK ZONE TRAF CON (DAILY OPERATION)"
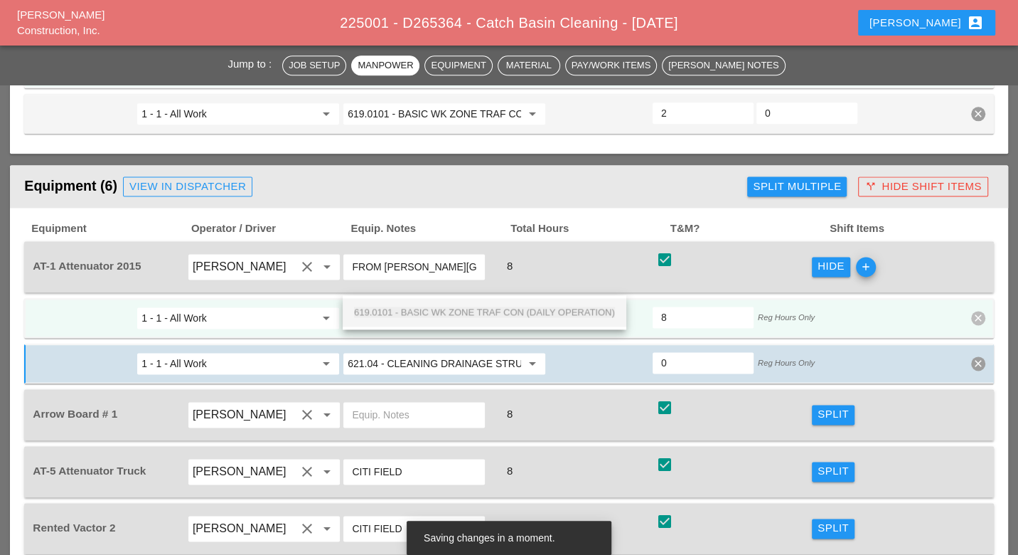
drag, startPoint x: 455, startPoint y: 310, endPoint x: 506, endPoint y: 325, distance: 52.7
click at [456, 310] on span "619.0101 - BASIC WK ZONE TRAF CON (DAILY OPERATION)" at bounding box center [484, 312] width 261 height 11
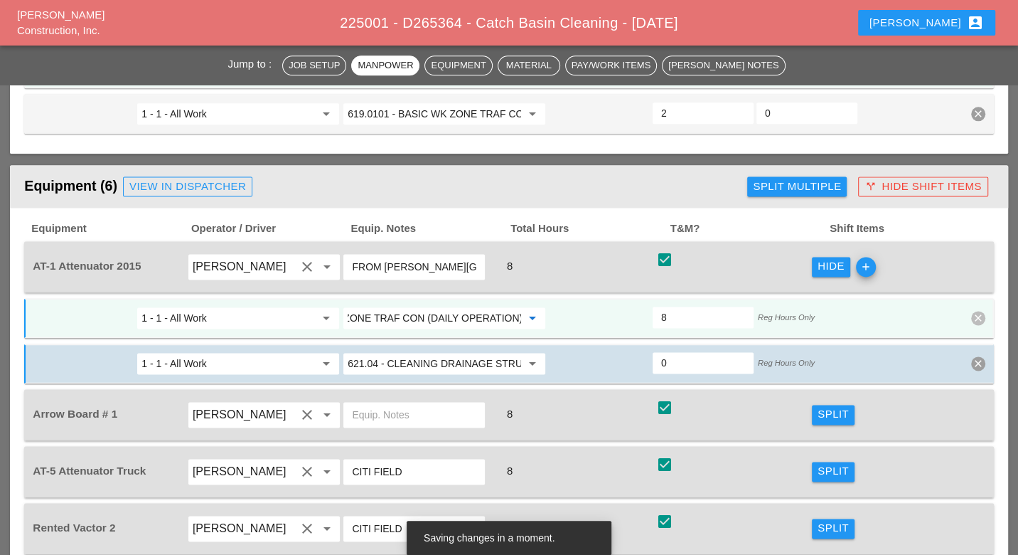
type input "619.0101 - BASIC WK ZONE TRAF CON (DAILY OPERATION)"
click at [833, 406] on div "Split" at bounding box center [833, 414] width 31 height 16
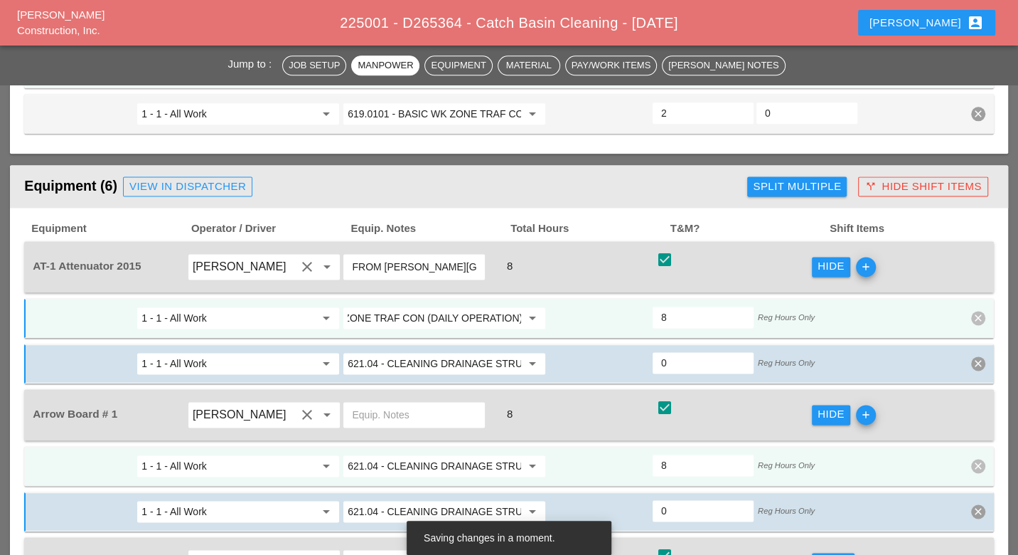
scroll to position [0, 0]
click at [413, 454] on input "621.04 - CLEANING DRAINAGE STRUCTURES" at bounding box center [435, 465] width 174 height 23
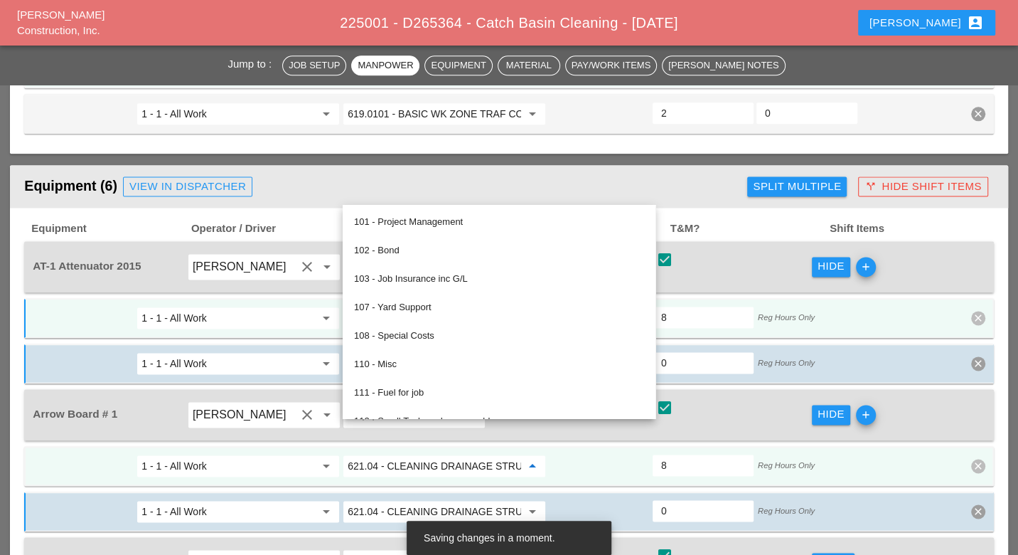
paste input "19.0101 - BASIC WK ZONE TRAF CON (DAILY OPERATION)"
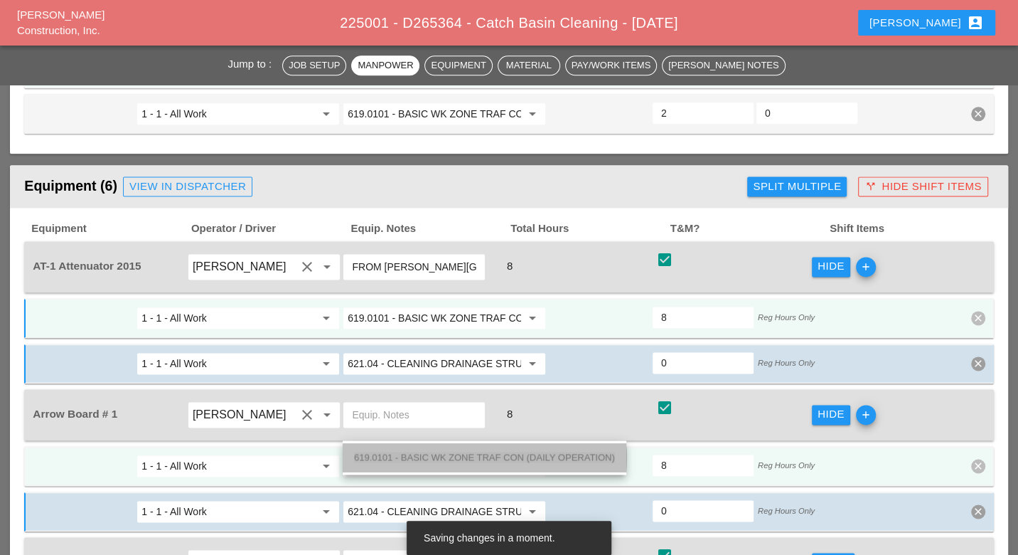
click at [425, 452] on span "619.0101 - BASIC WK ZONE TRAF CON (DAILY OPERATION)" at bounding box center [484, 457] width 261 height 11
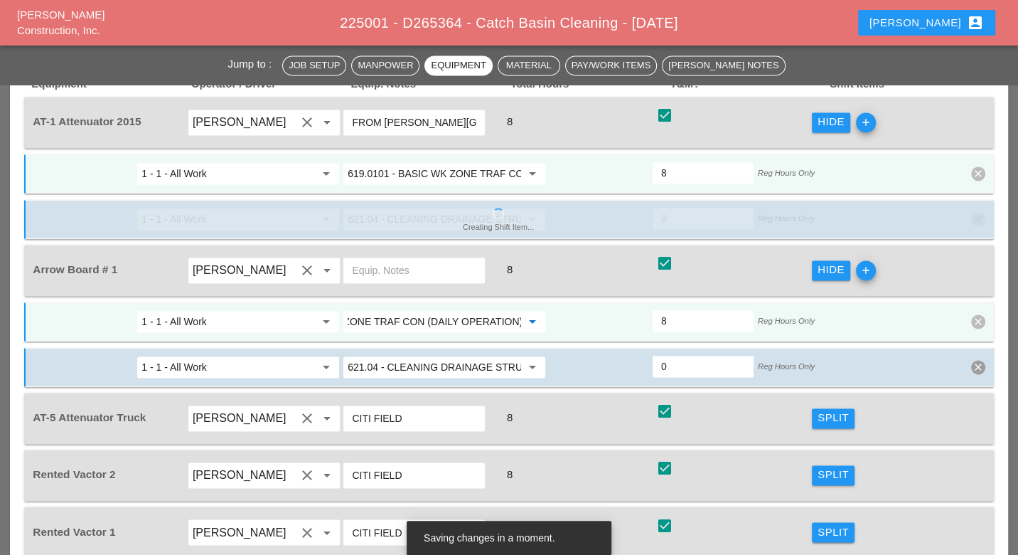
scroll to position [1659, 0]
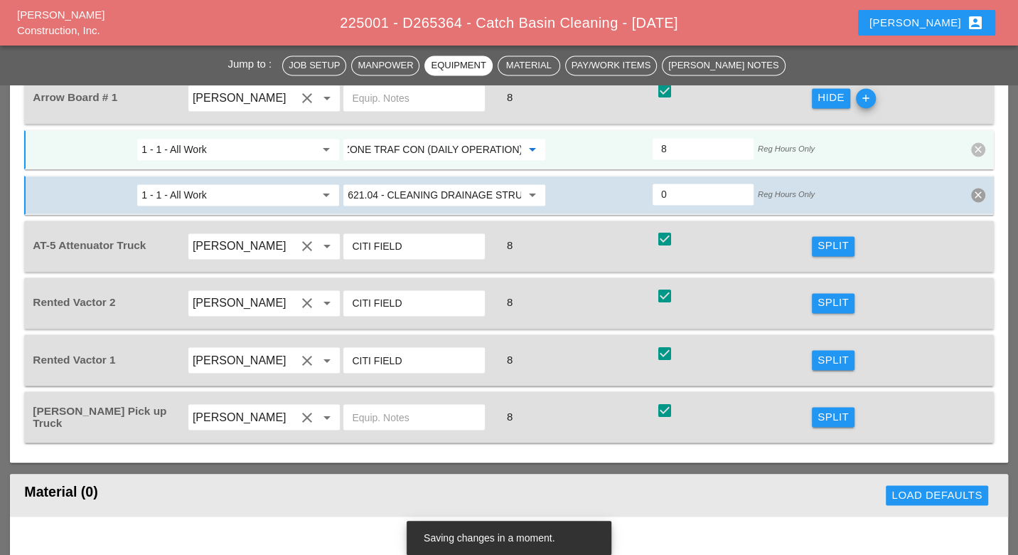
type input "619.0101 - BASIC WK ZONE TRAF CON (DAILY OPERATION)"
click at [833, 238] on div "Split" at bounding box center [833, 246] width 31 height 16
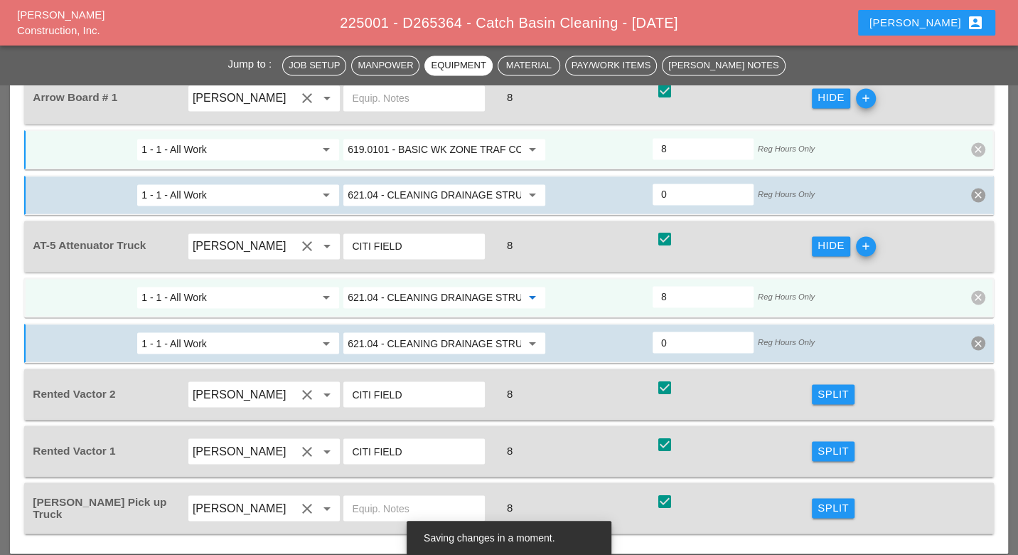
paste input "19.0101 - BASIC WK ZONE TRAF CON (DAILY OPERATION)"
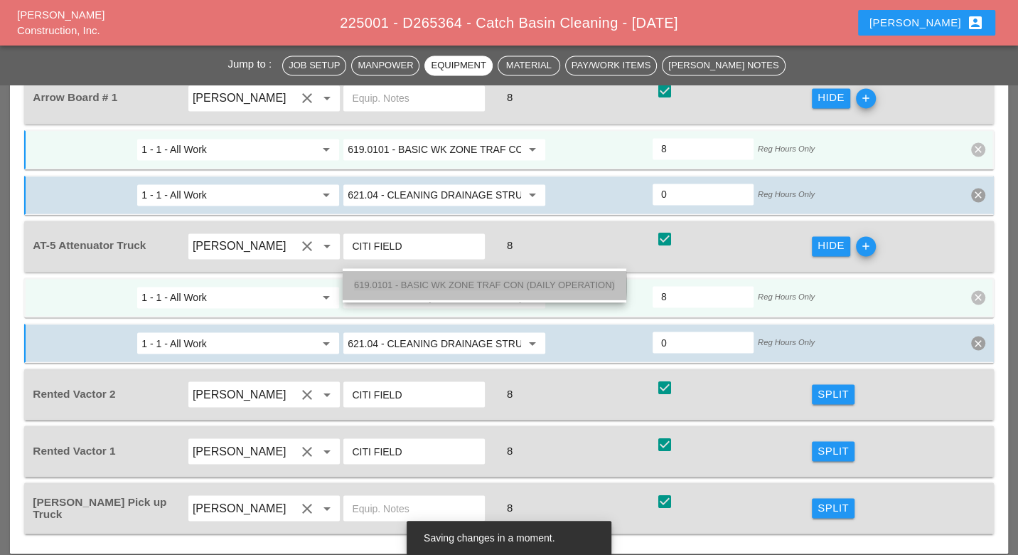
drag, startPoint x: 405, startPoint y: 281, endPoint x: 445, endPoint y: 303, distance: 45.5
click at [408, 283] on span "619.0101 - BASIC WK ZONE TRAF CON (DAILY OPERATION)" at bounding box center [484, 285] width 261 height 11
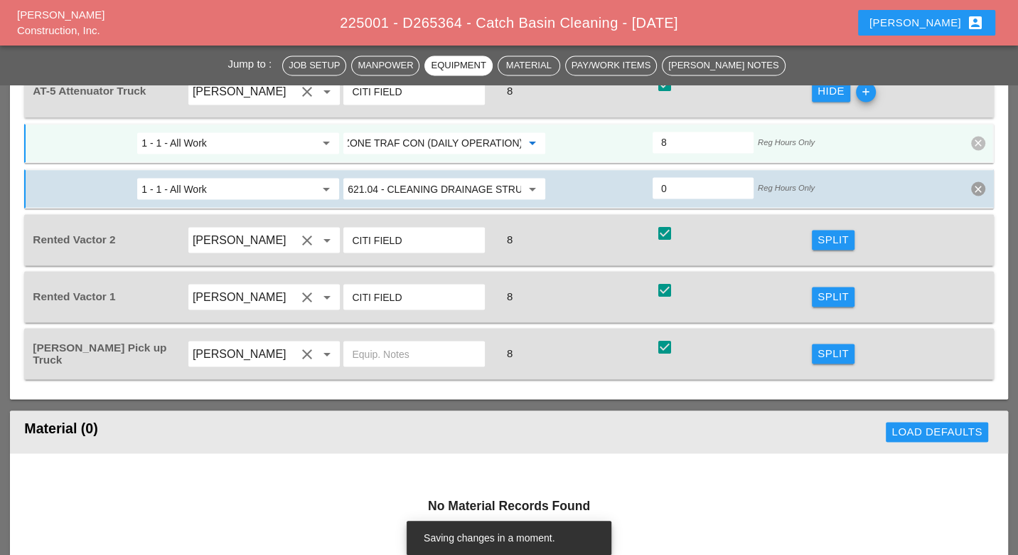
scroll to position [1817, 0]
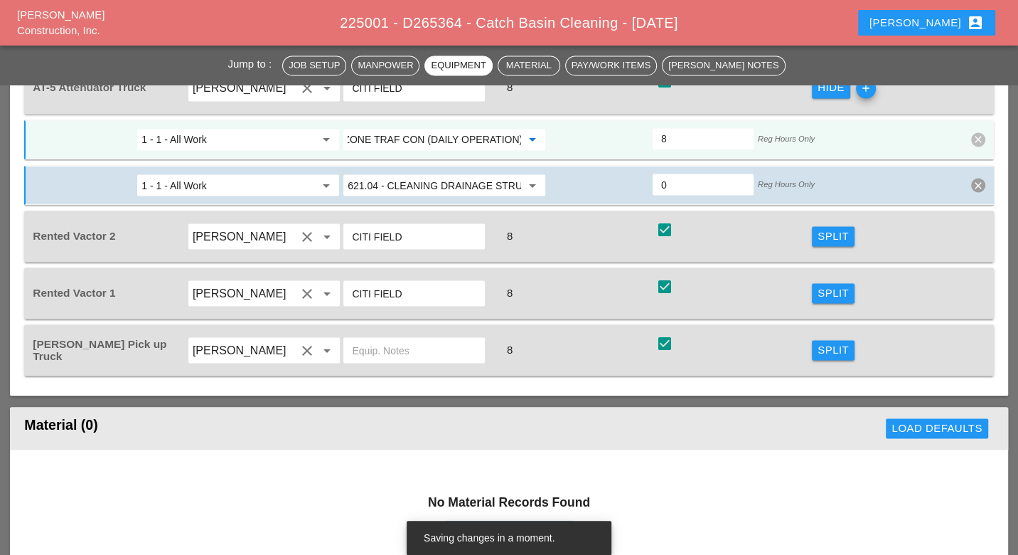
type input "619.0101 - BASIC WK ZONE TRAF CON (DAILY OPERATION)"
drag, startPoint x: 826, startPoint y: 304, endPoint x: 512, endPoint y: 329, distance: 314.6
click at [826, 341] on div "Split" at bounding box center [833, 349] width 31 height 16
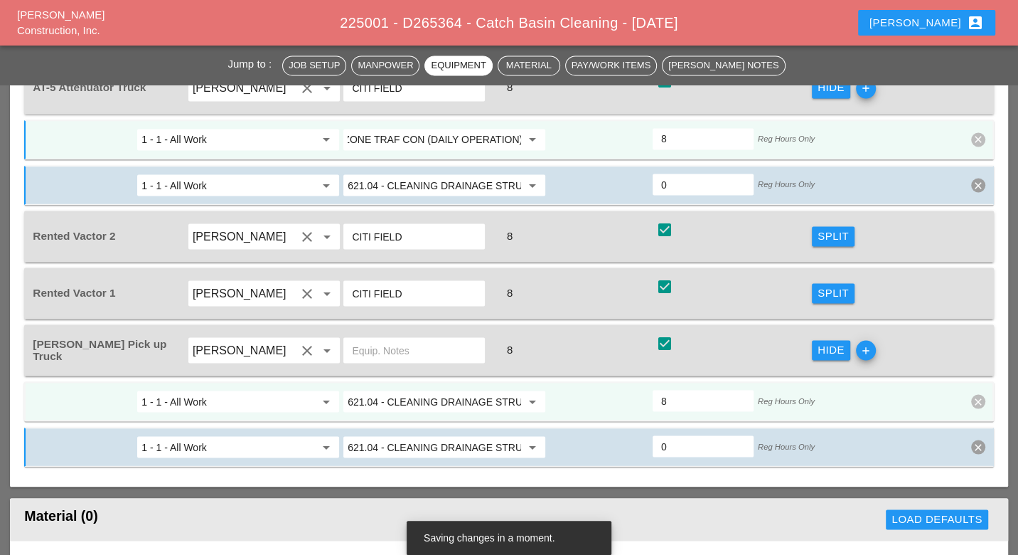
scroll to position [0, 0]
click at [445, 390] on input "621.04 - CLEANING DRAINAGE STRUCTURES" at bounding box center [435, 401] width 174 height 23
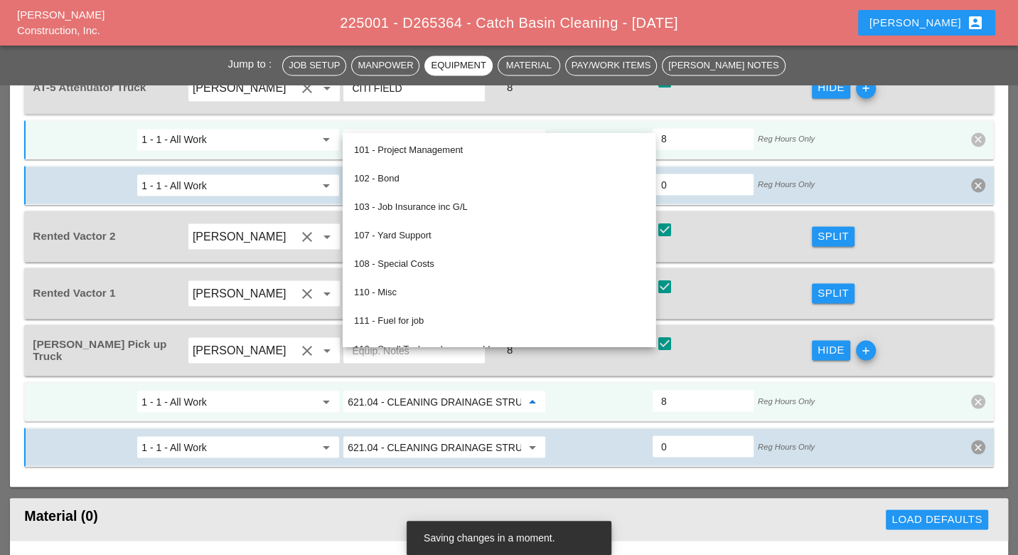
paste input "19.0101 - BASIC WK ZONE TRAF CON (DAILY OPERATION)"
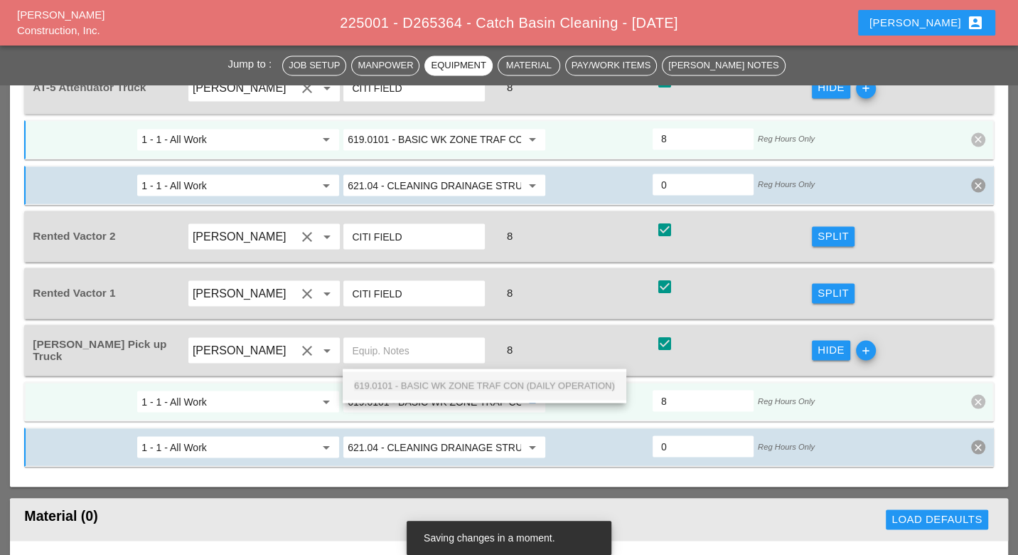
scroll to position [0, 106]
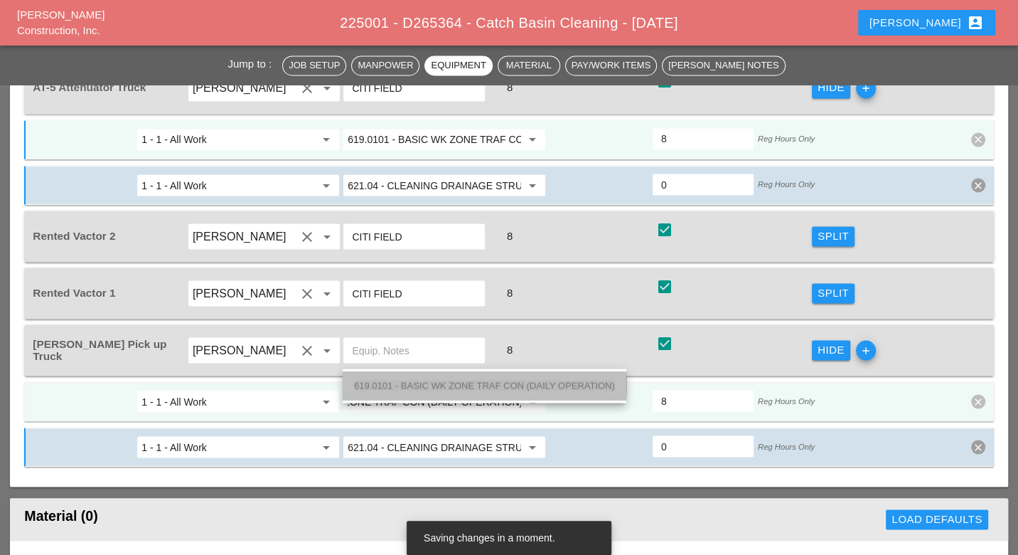
click at [436, 381] on span "619.0101 - BASIC WK ZONE TRAF CON (DAILY OPERATION)" at bounding box center [484, 385] width 261 height 11
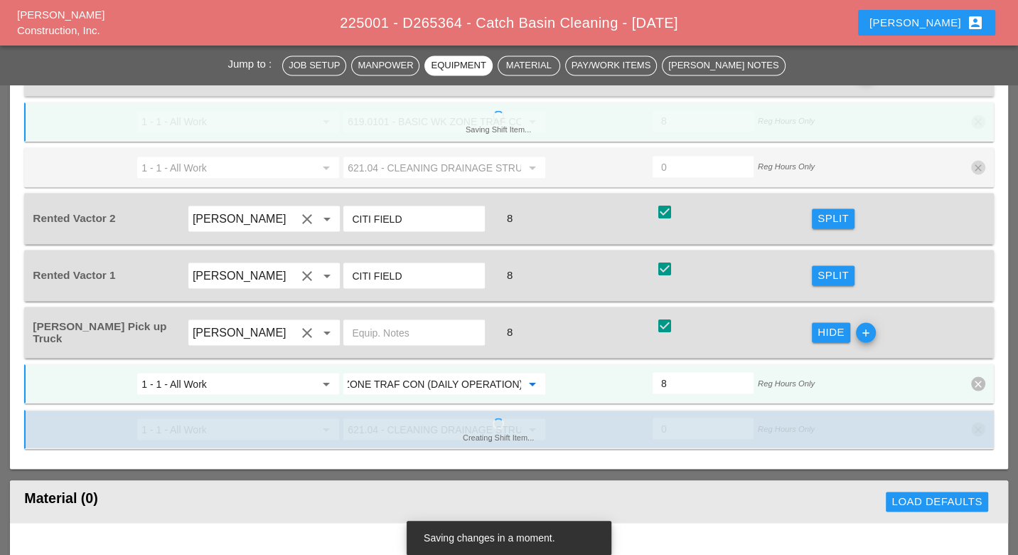
scroll to position [1817, 0]
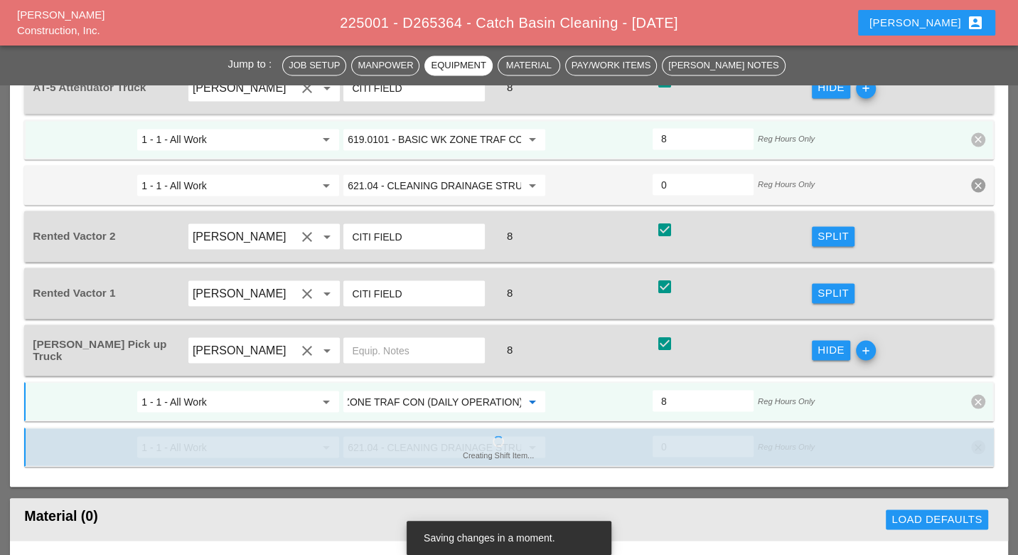
type input "619.0101 - BASIC WK ZONE TRAF CON (DAILY OPERATION)"
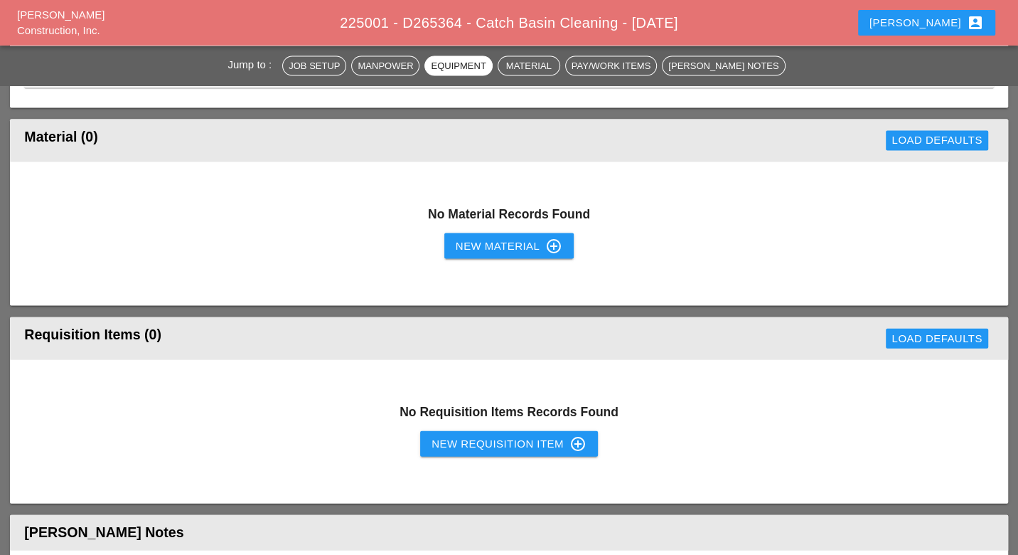
scroll to position [2213, 0]
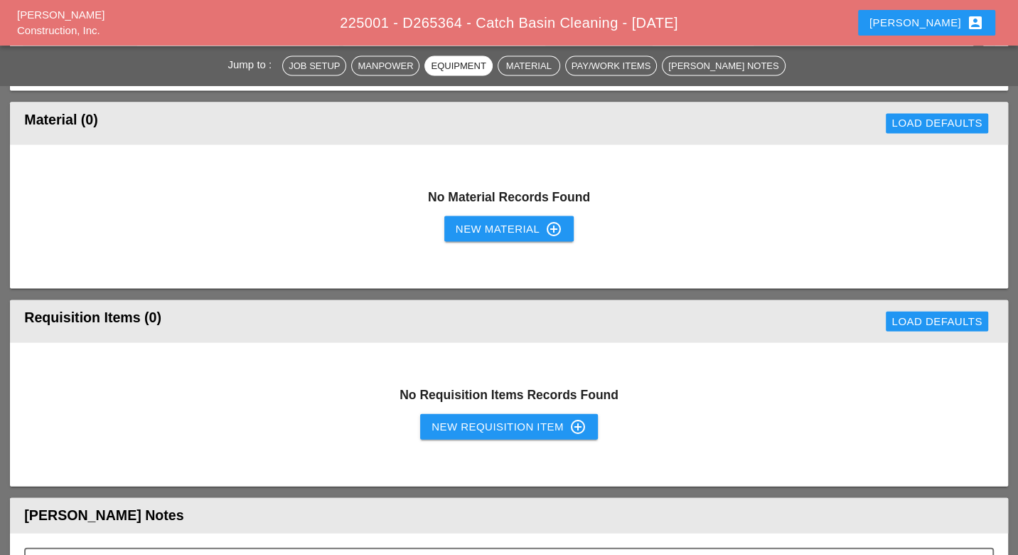
click at [468, 418] on div "New Requisition Item control_point" at bounding box center [509, 426] width 155 height 17
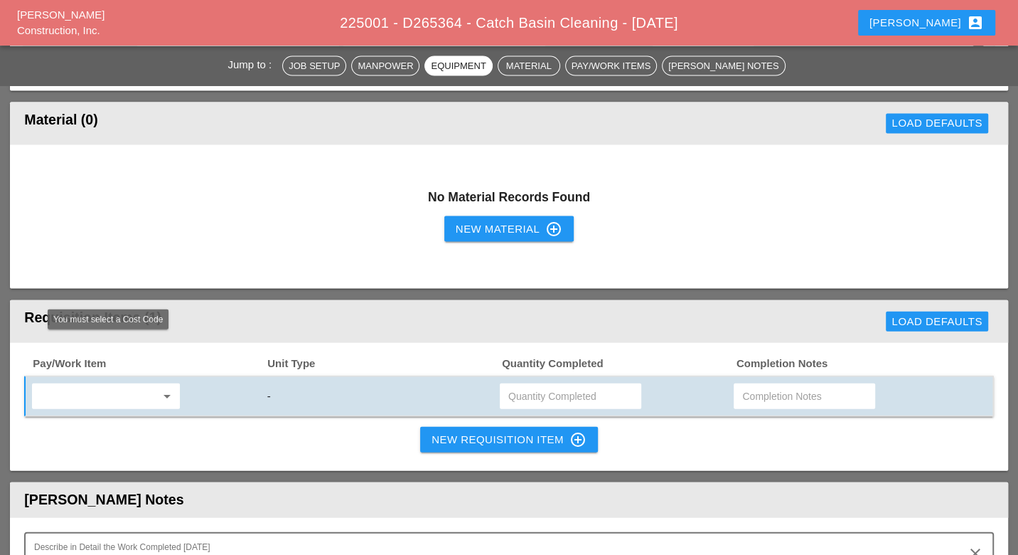
click at [119, 385] on input "text" at bounding box center [95, 396] width 119 height 23
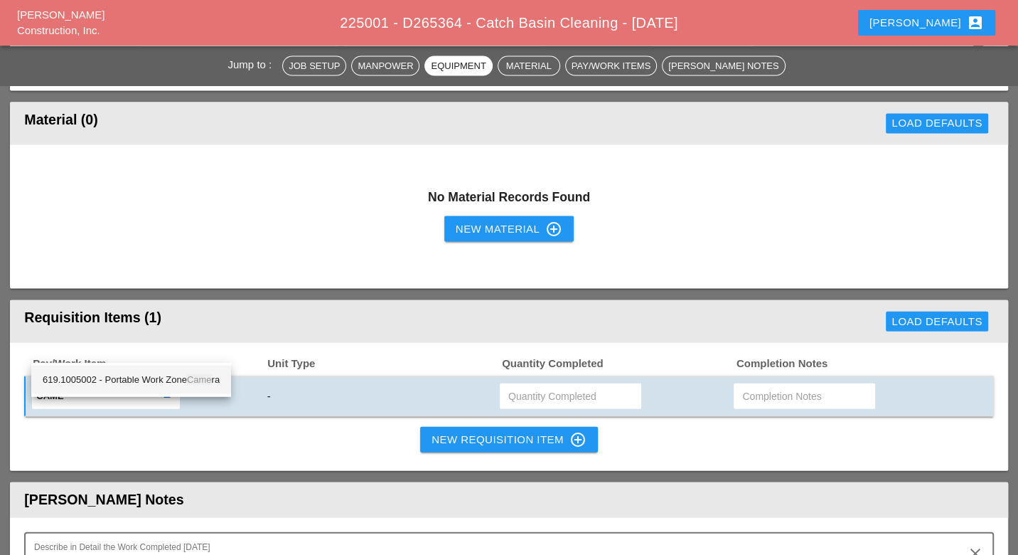
click at [136, 379] on div "619.1005002 - Portable Work Zone Came ra" at bounding box center [131, 379] width 177 height 17
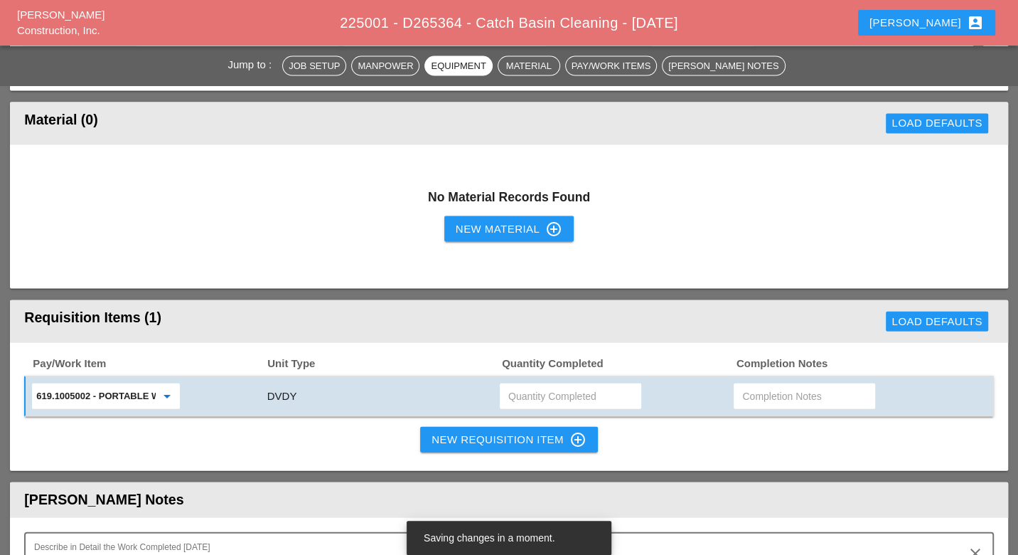
type input "619.1005002 - Portable Work Zone Camera"
click at [529, 385] on input "text" at bounding box center [571, 396] width 124 height 23
type input "4"
click at [519, 431] on div "New Requisition Item control_point" at bounding box center [509, 439] width 155 height 17
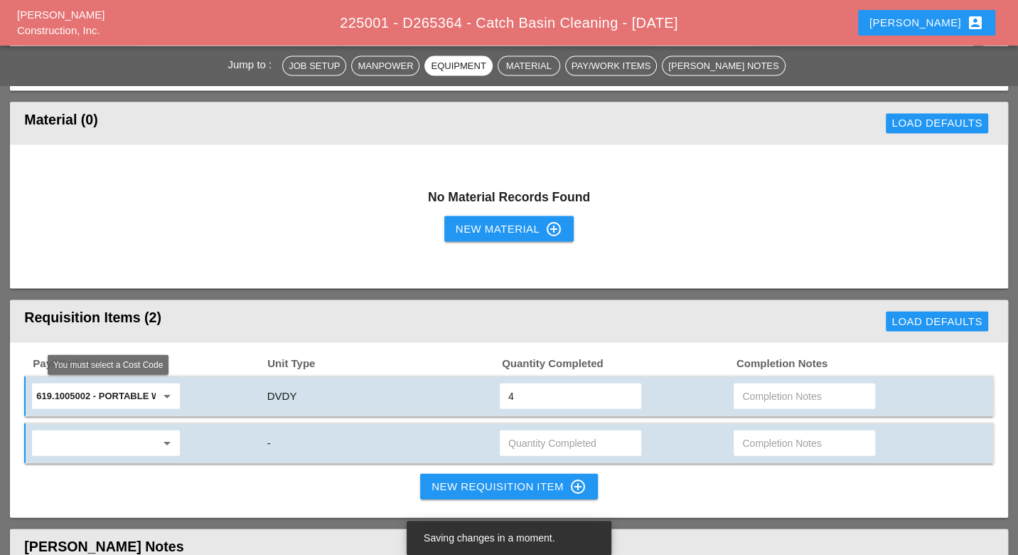
click at [109, 432] on input "text" at bounding box center [95, 443] width 119 height 23
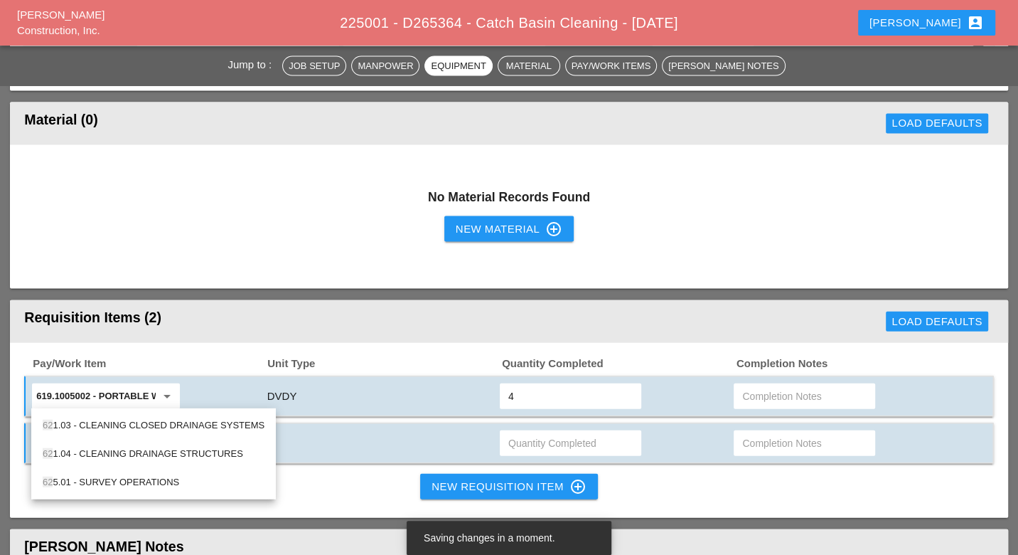
click at [159, 452] on div "62 1.04 - CLEANING DRAINAGE STRUCTURES" at bounding box center [154, 453] width 222 height 17
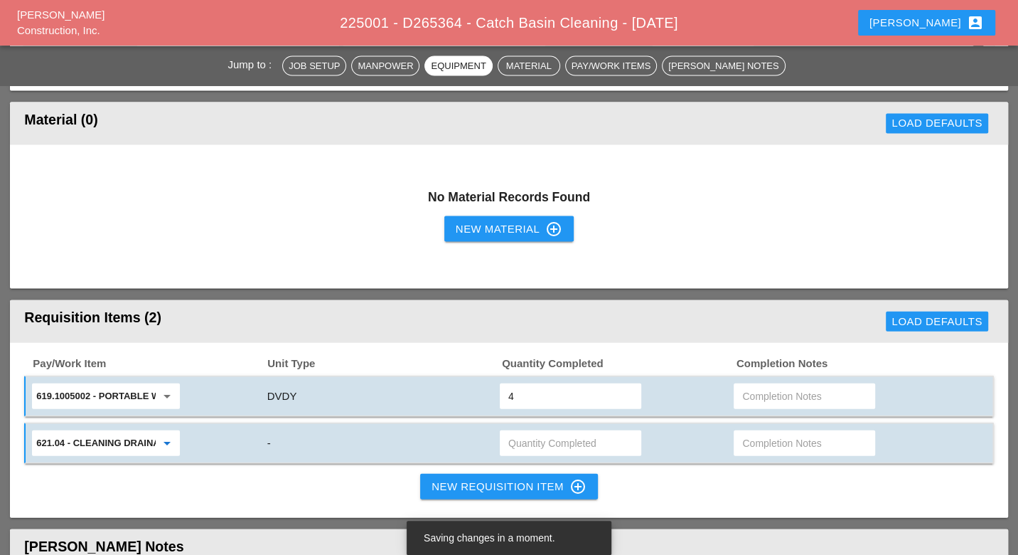
type input "621.04 - CLEANING DRAINAGE STRUCTURES"
click at [518, 432] on input "text" at bounding box center [571, 443] width 124 height 23
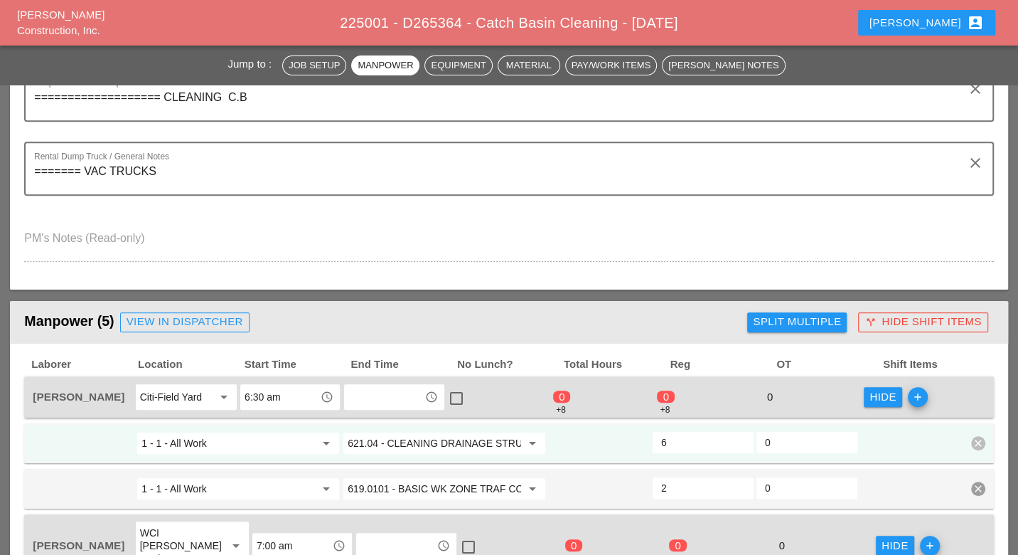
scroll to position [0, 0]
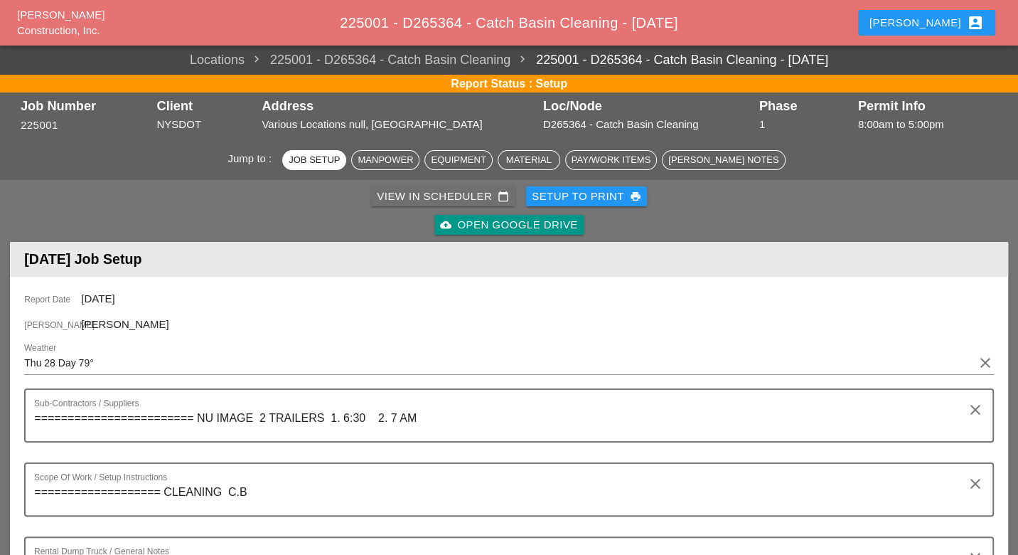
click at [442, 203] on div "View in Scheduler calendar_today" at bounding box center [443, 196] width 132 height 16
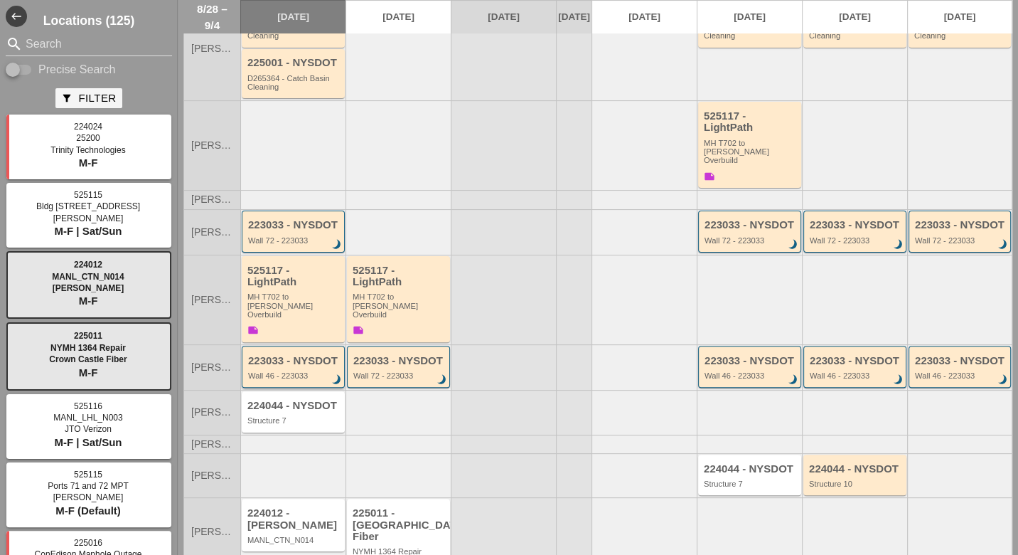
scroll to position [72, 0]
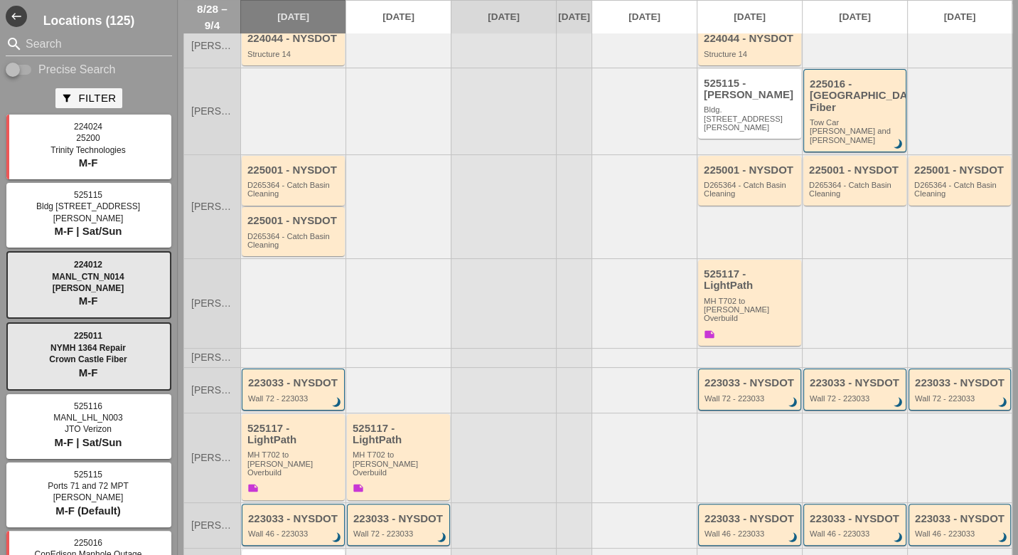
click at [312, 184] on div "D265364 - Catch Basin Cleaning" at bounding box center [295, 190] width 94 height 18
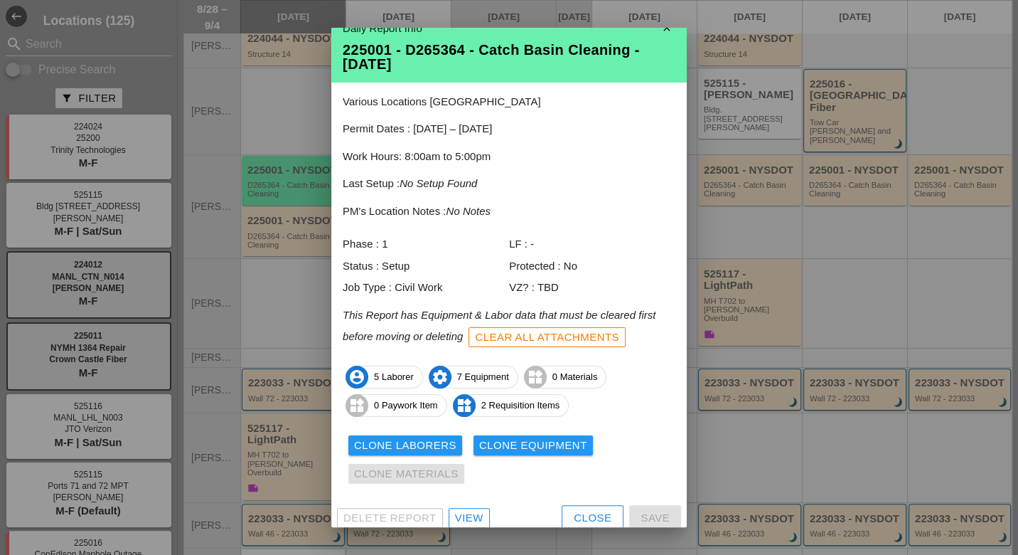
scroll to position [27, 0]
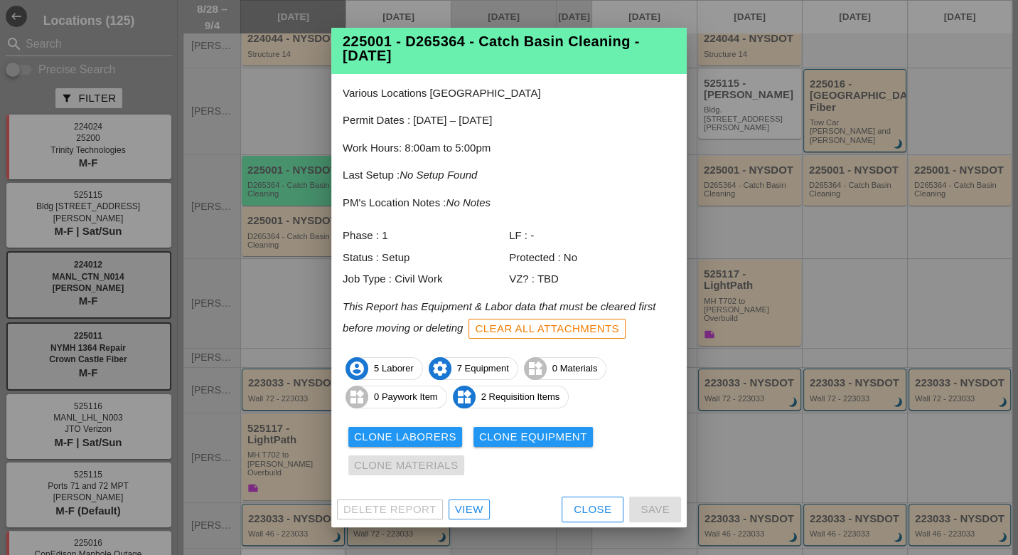
click at [477, 509] on div "View" at bounding box center [469, 509] width 28 height 16
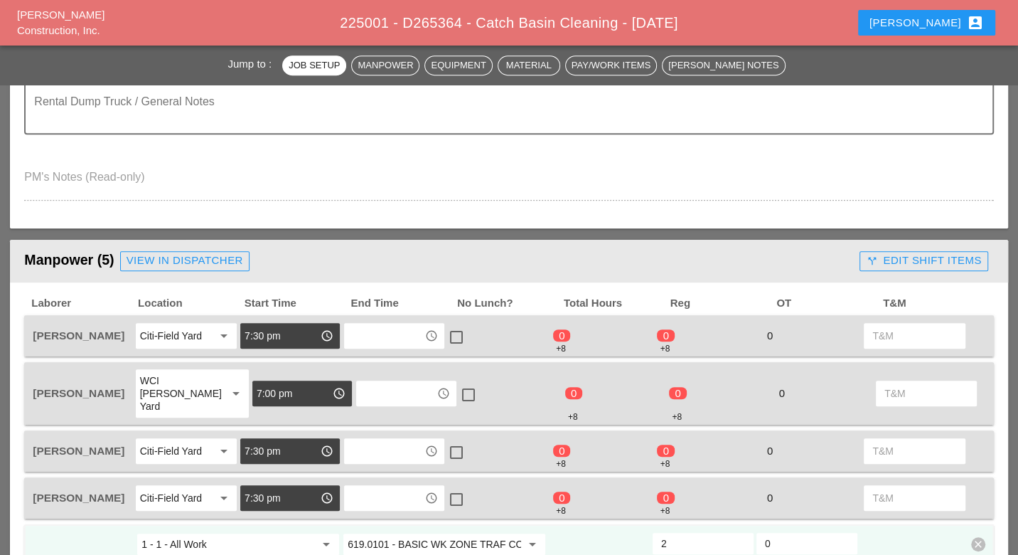
scroll to position [474, 0]
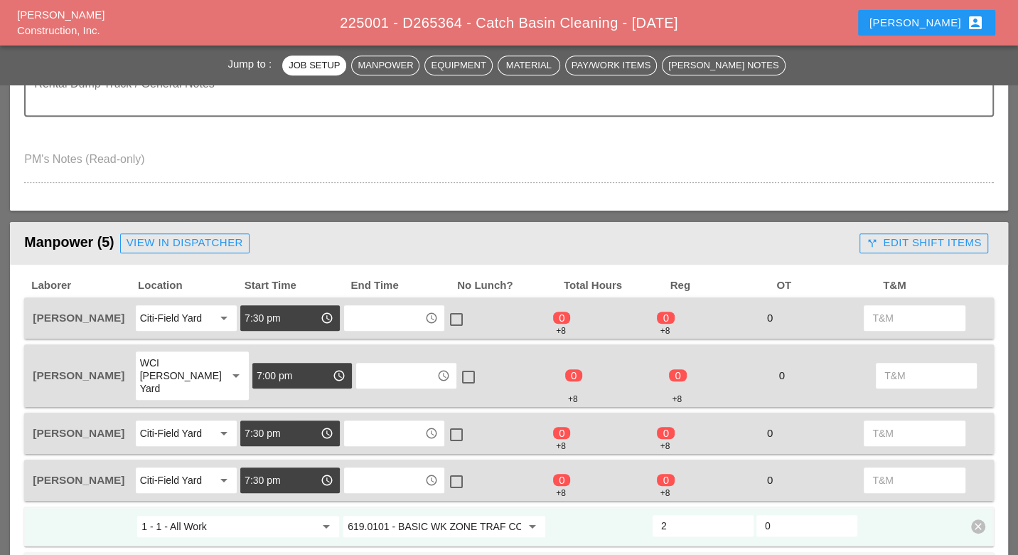
click at [918, 240] on div "call_split Edit Shift Items" at bounding box center [923, 243] width 115 height 16
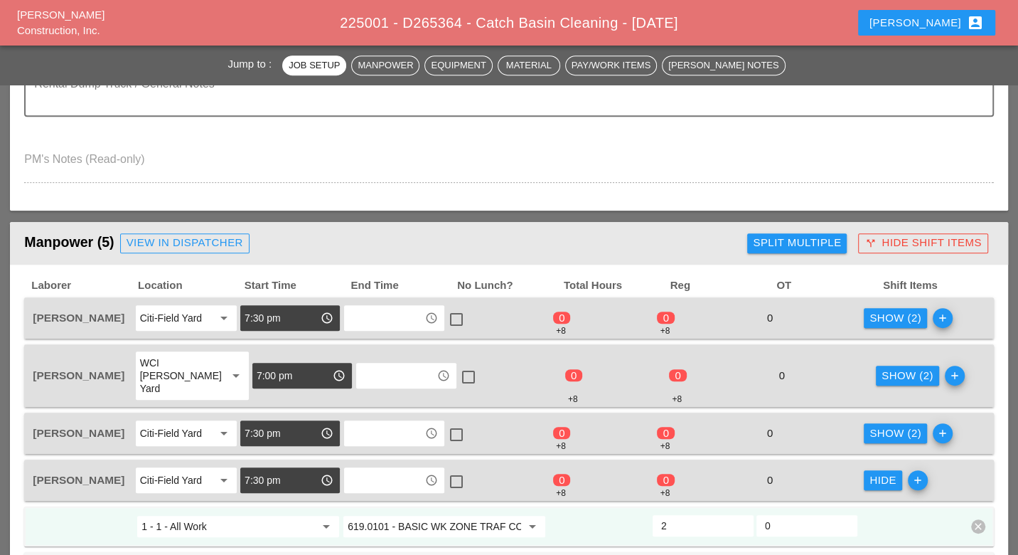
click at [881, 310] on div "Show (2)" at bounding box center [896, 318] width 52 height 16
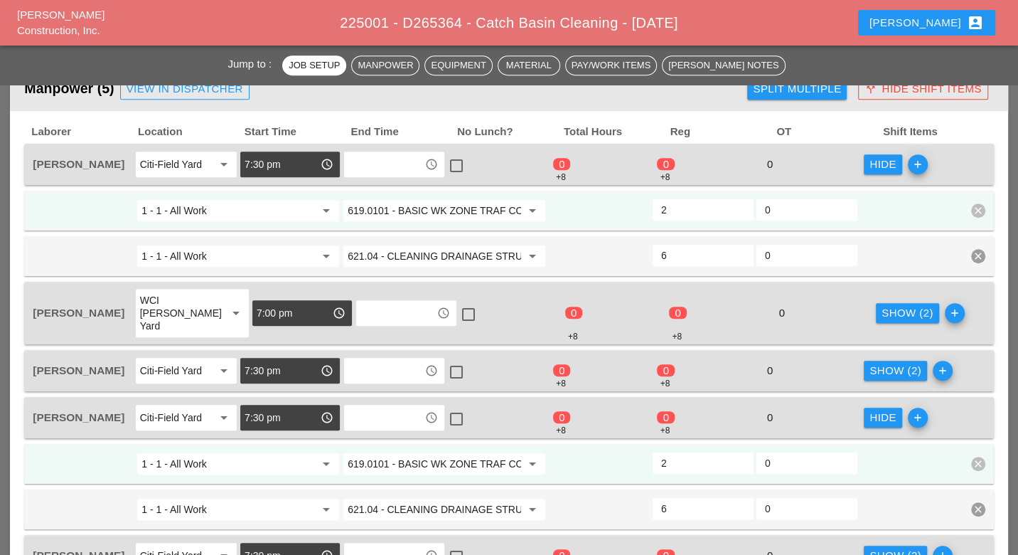
scroll to position [632, 0]
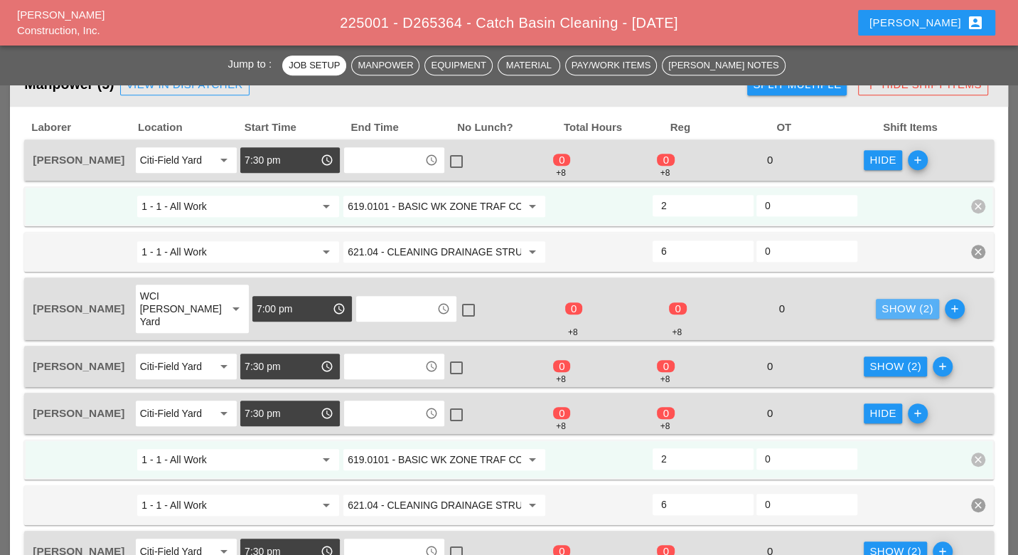
click at [893, 301] on div "Show (2)" at bounding box center [908, 309] width 52 height 16
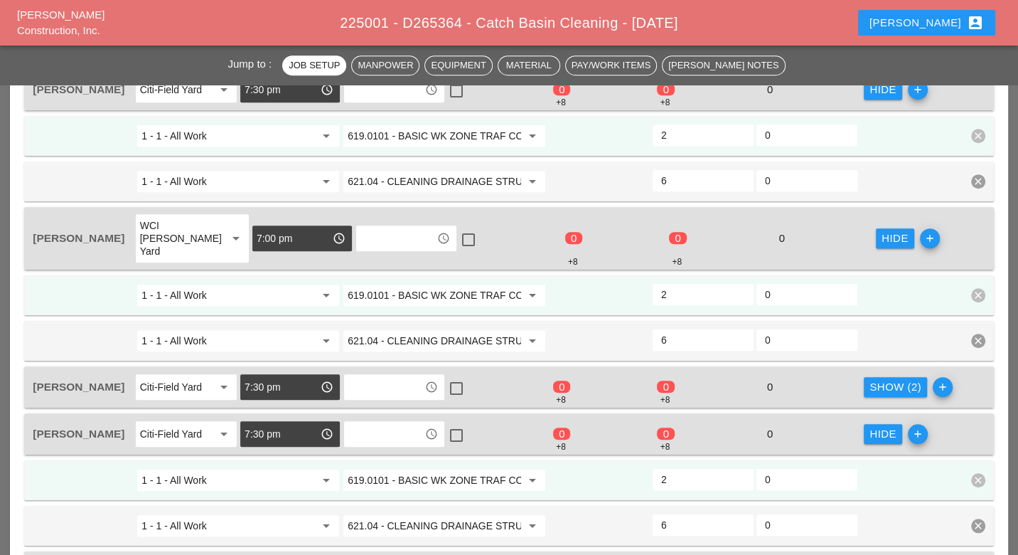
scroll to position [711, 0]
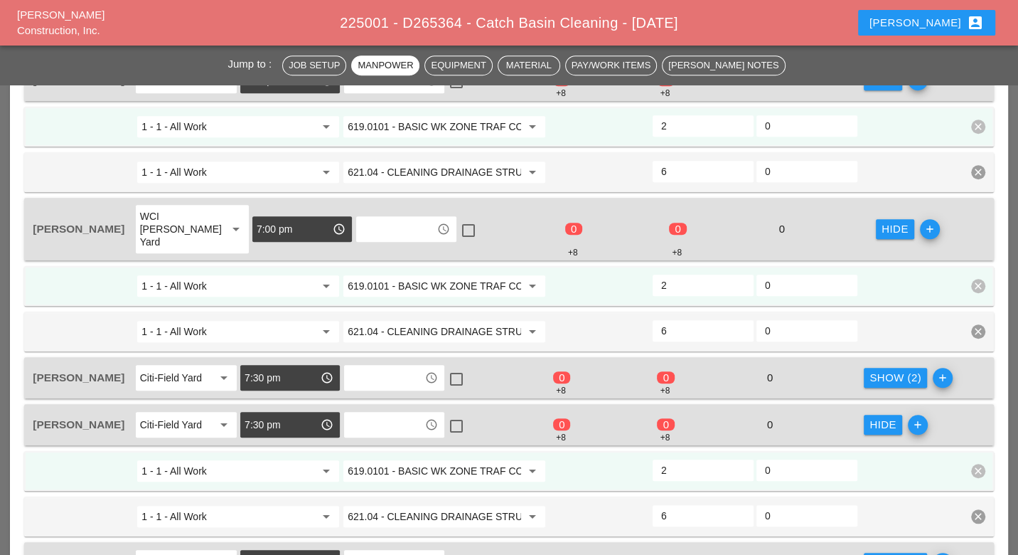
drag, startPoint x: 888, startPoint y: 359, endPoint x: 866, endPoint y: 358, distance: 21.4
click at [887, 370] on div "Show (2)" at bounding box center [896, 378] width 52 height 16
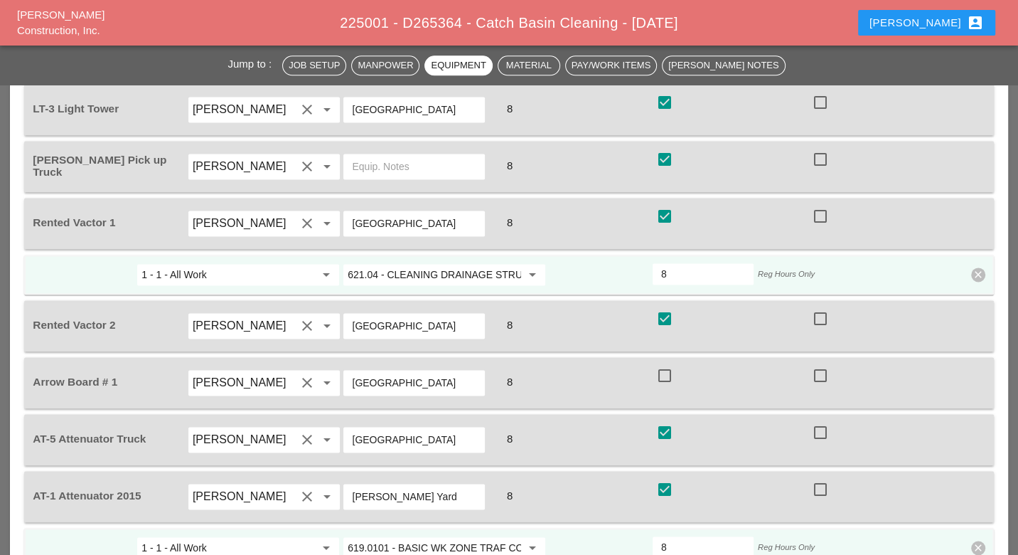
scroll to position [1422, 0]
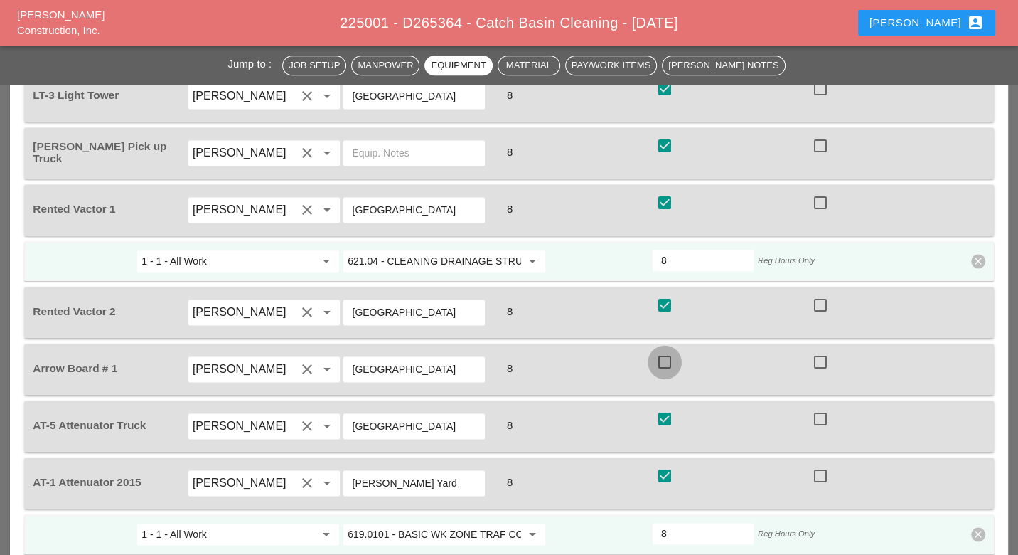
click at [665, 350] on div at bounding box center [665, 362] width 24 height 24
checkbox input "true"
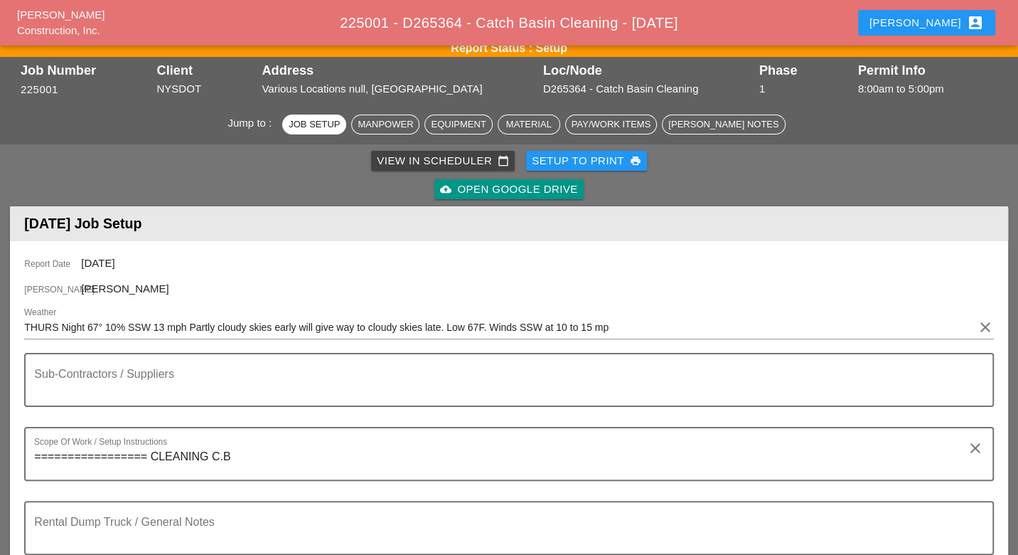
scroll to position [0, 0]
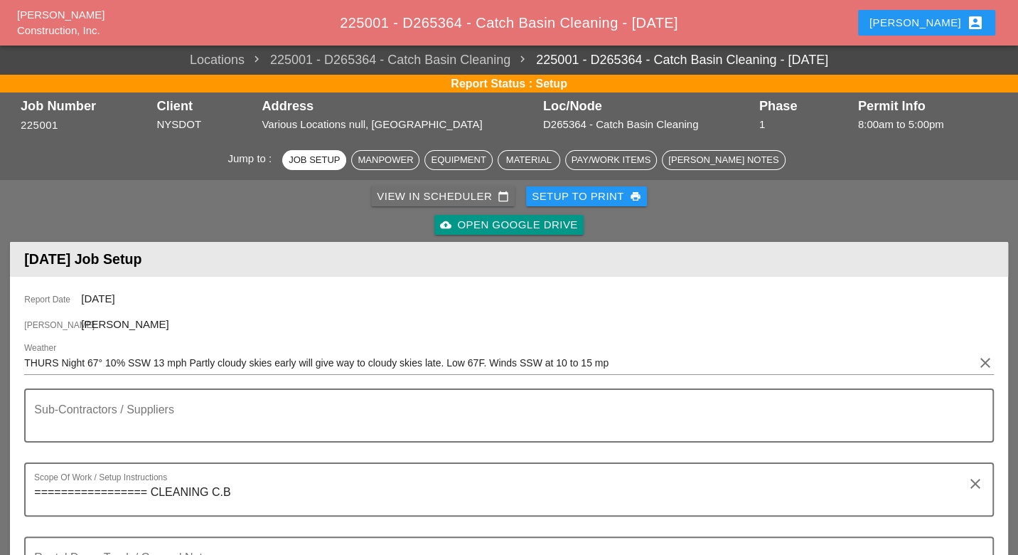
click at [454, 198] on div "View in Scheduler calendar_today" at bounding box center [443, 196] width 132 height 16
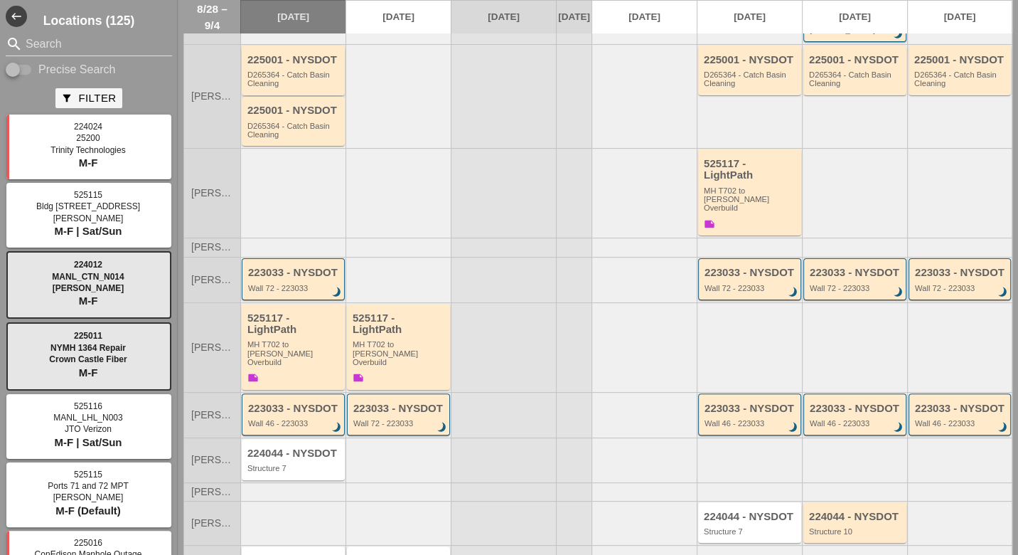
scroll to position [230, 0]
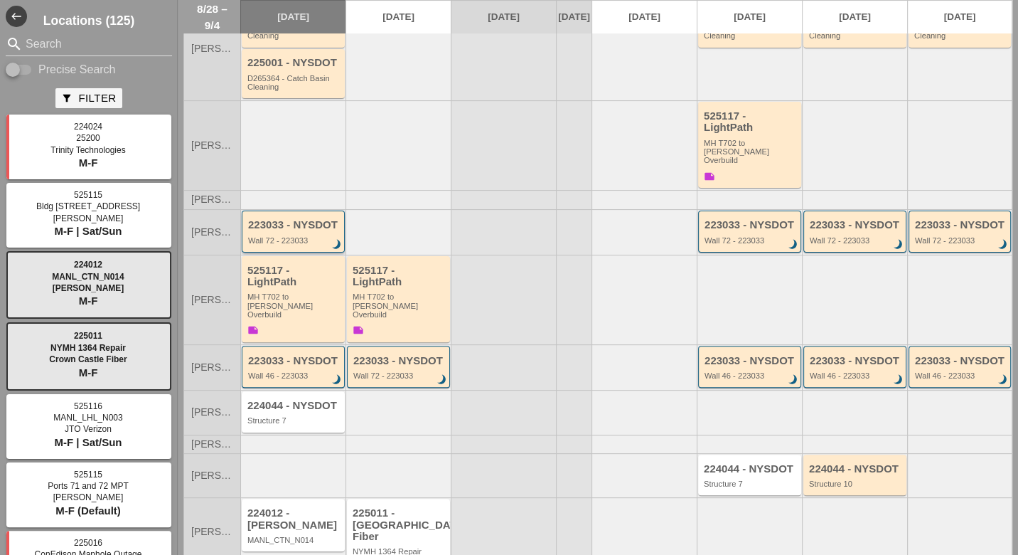
click at [320, 236] on div "Wall 72 - 223033" at bounding box center [294, 240] width 92 height 9
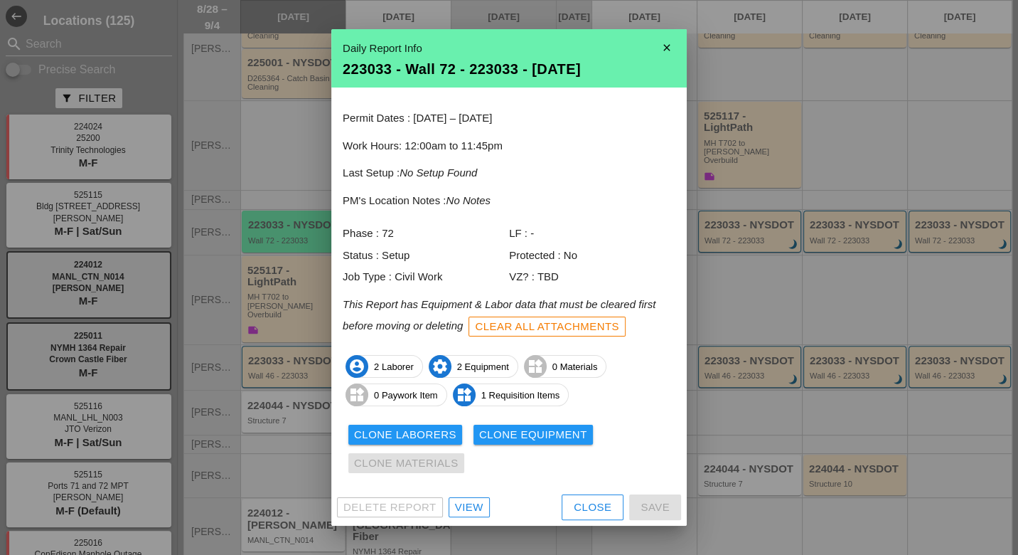
click at [467, 506] on div "View" at bounding box center [469, 507] width 28 height 16
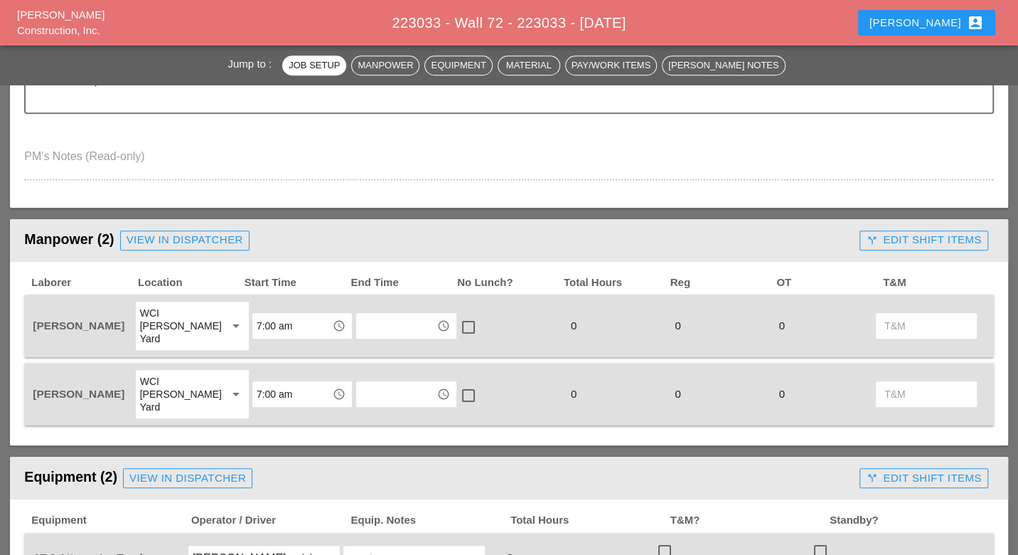
scroll to position [711, 0]
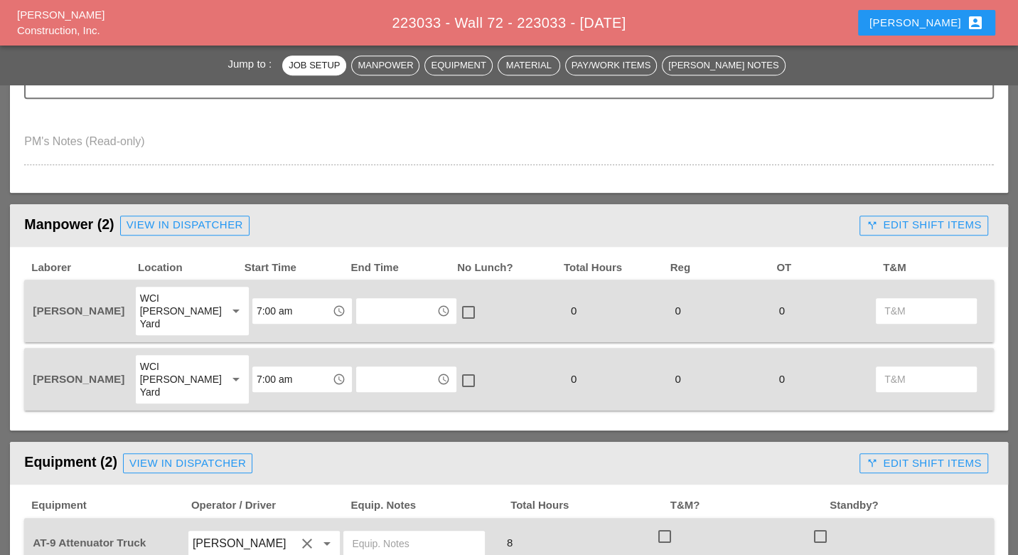
click at [893, 216] on button "call_split Edit Shift Items" at bounding box center [924, 226] width 128 height 20
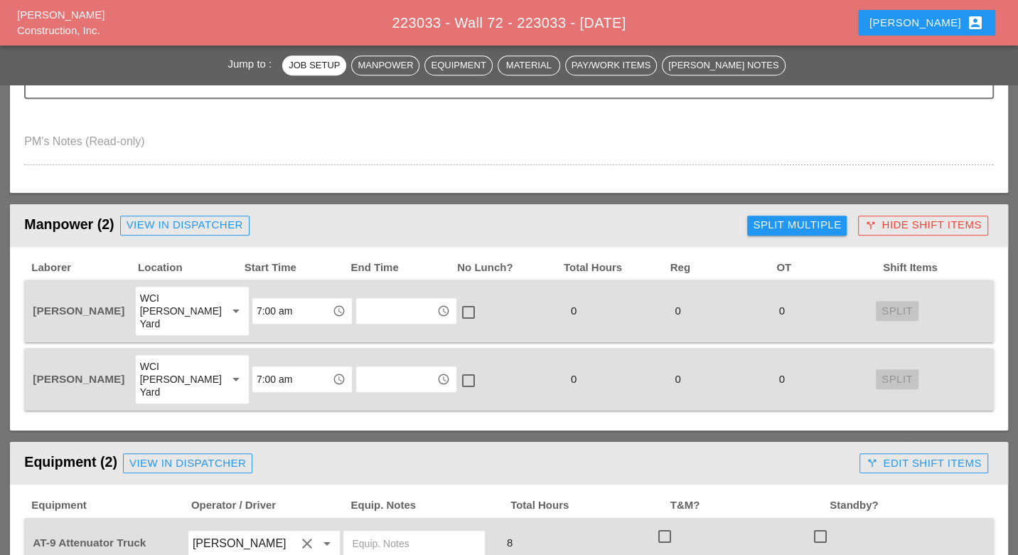
click at [823, 221] on div "Split Multiple" at bounding box center [797, 225] width 88 height 16
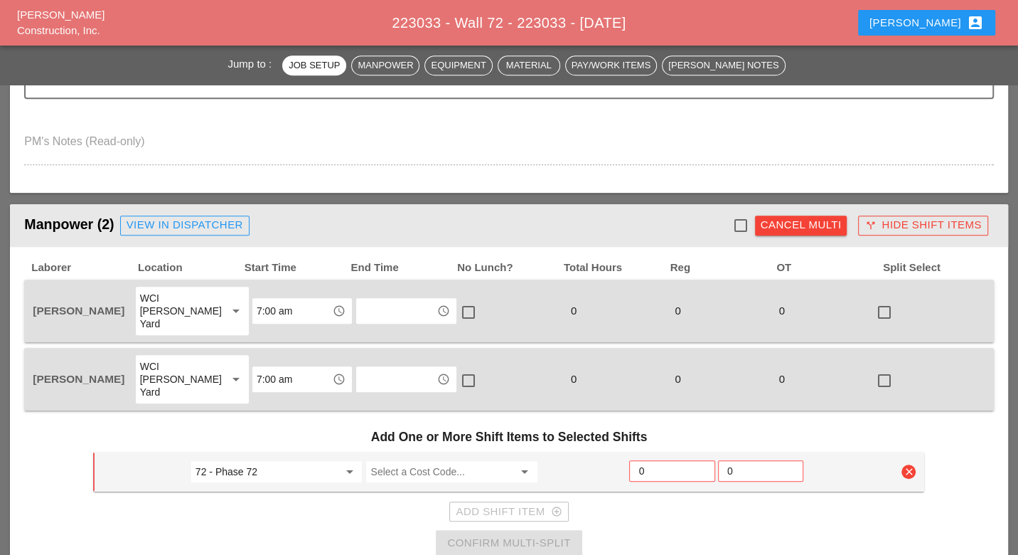
click at [873, 300] on div at bounding box center [885, 312] width 24 height 24
checkbox input "true"
drag, startPoint x: 524, startPoint y: 314, endPoint x: 502, endPoint y: 314, distance: 22.1
click at [510, 314] on div "check_box_outline_blank" at bounding box center [511, 310] width 104 height 51
click at [464, 308] on div at bounding box center [469, 312] width 24 height 24
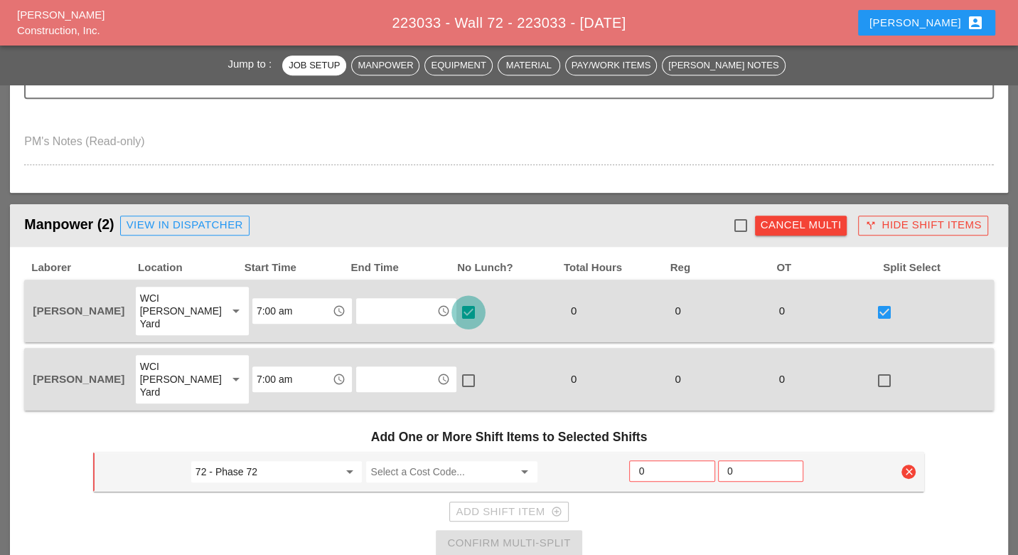
click at [464, 308] on div at bounding box center [469, 312] width 24 height 24
checkbox input "false"
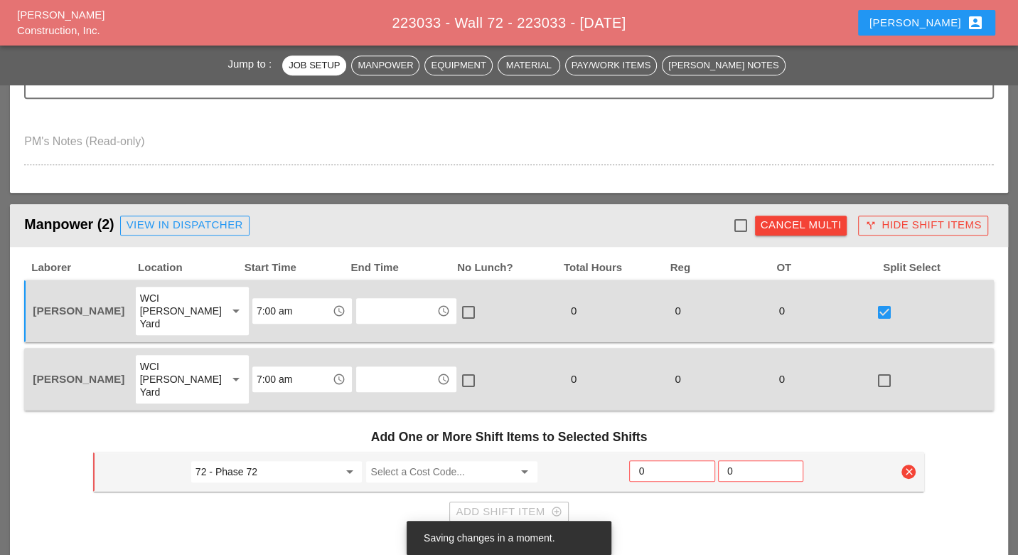
click at [873, 300] on div at bounding box center [885, 312] width 24 height 24
checkbox input "false"
click at [743, 218] on div at bounding box center [741, 225] width 24 height 24
checkbox input "true"
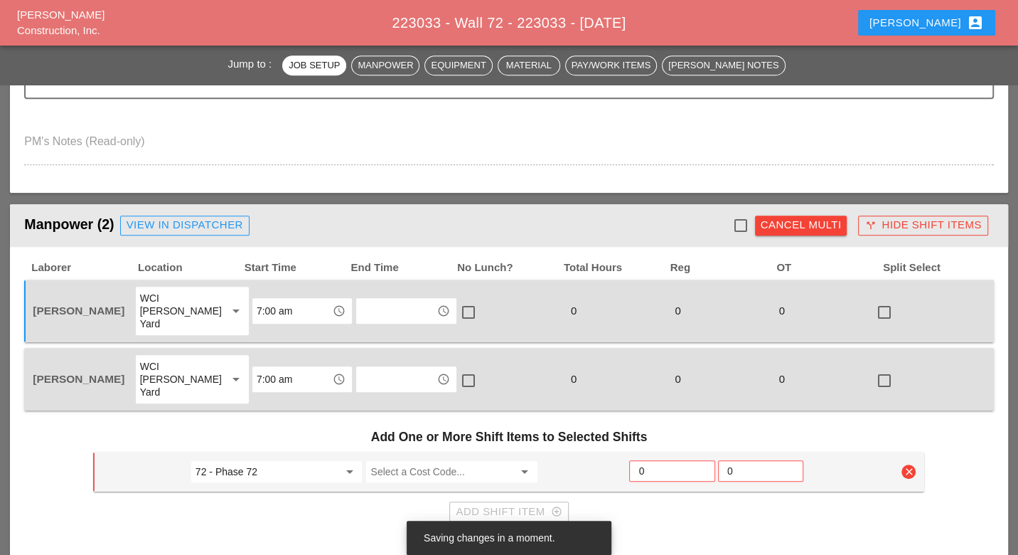
checkbox input "true"
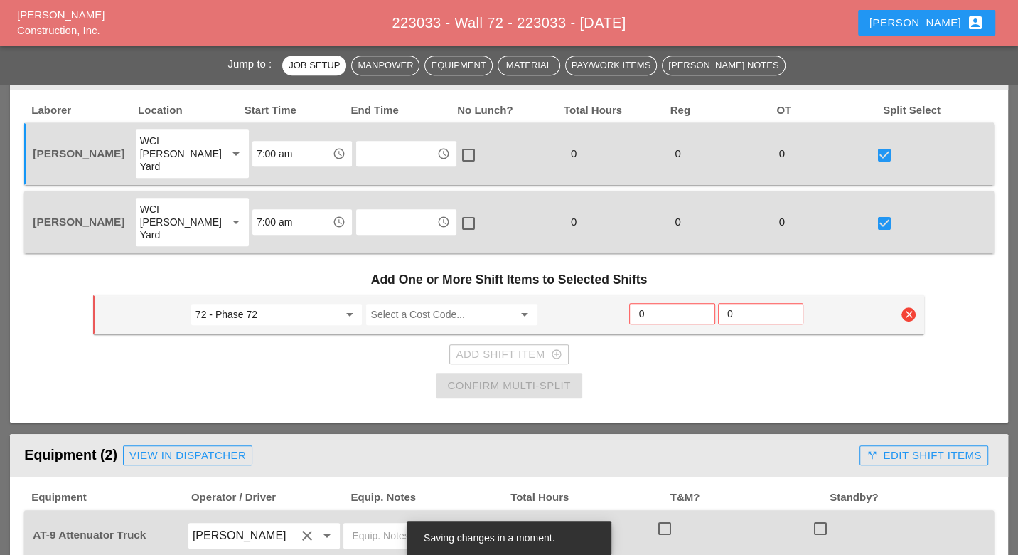
scroll to position [869, 0]
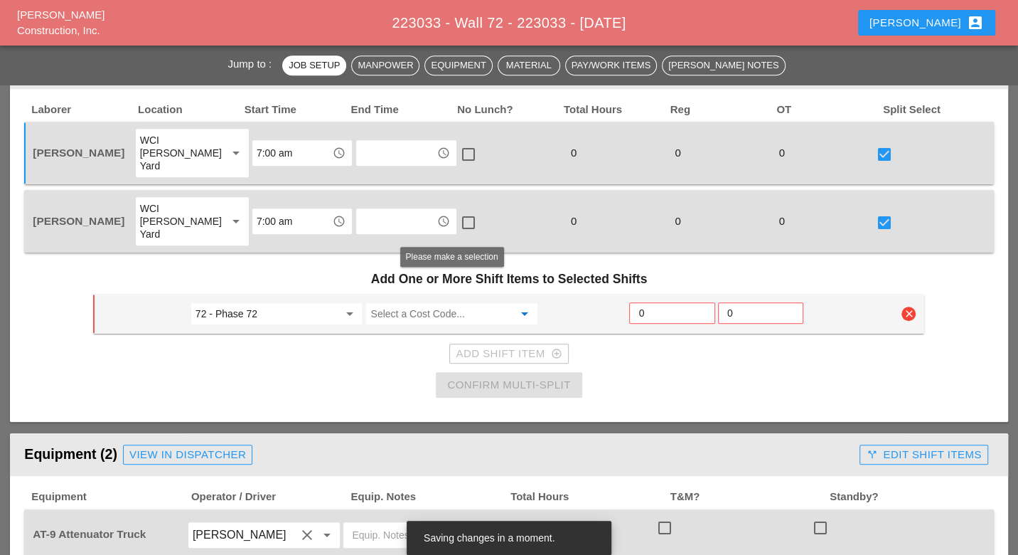
click at [425, 302] on input "Select a Cost Code..." at bounding box center [442, 313] width 143 height 23
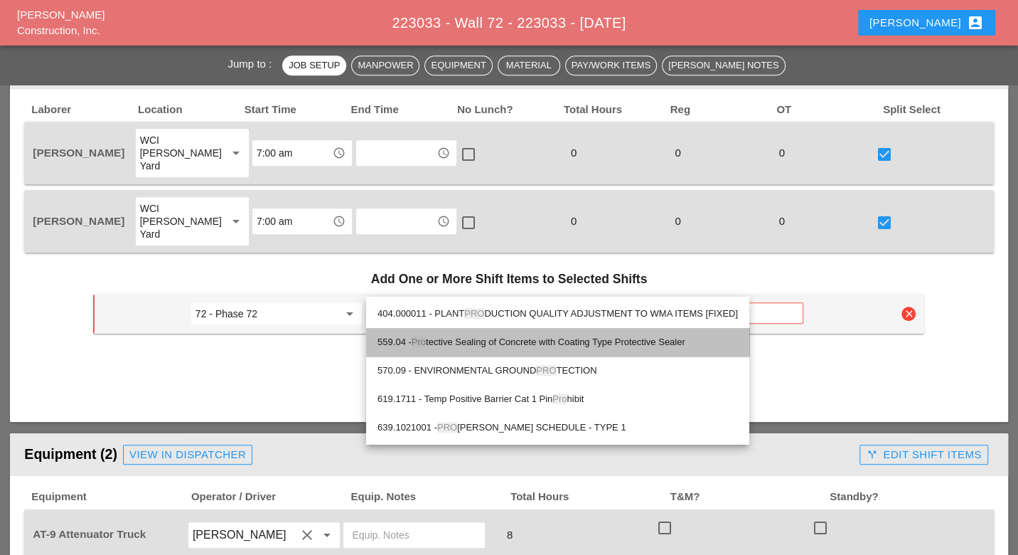
click at [484, 341] on div "559.04 - Pro tective Sealing of Concrete with Coating Type Protective Sealer" at bounding box center [558, 342] width 361 height 17
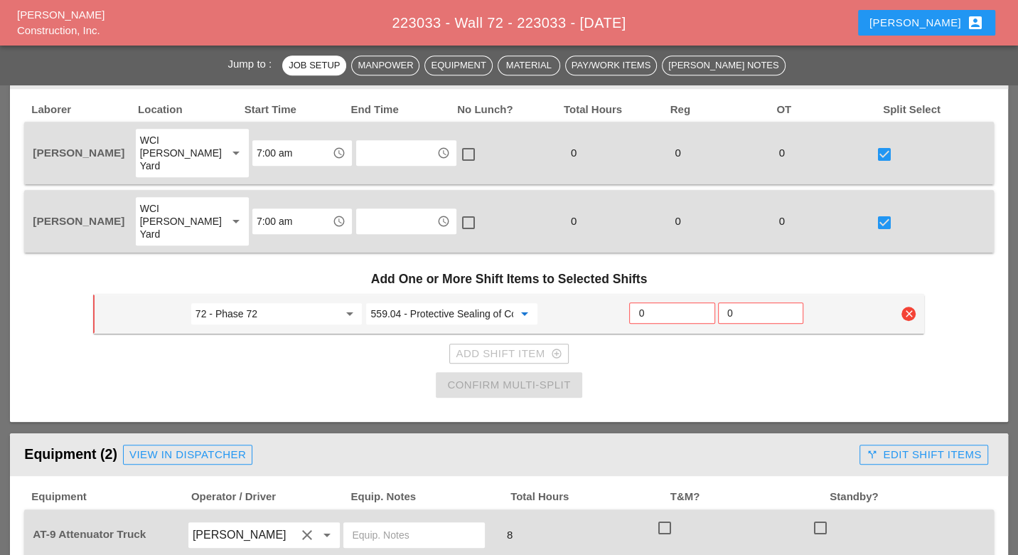
type input "559.04 - Protective Sealing of Concrete with Coating Type Protective Sealer"
click at [647, 302] on input "0" at bounding box center [672, 313] width 67 height 23
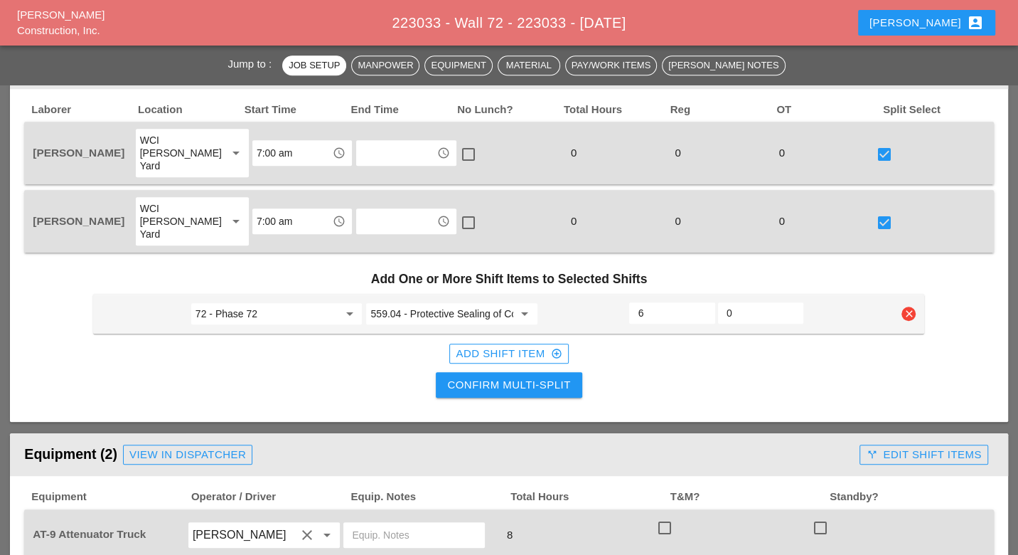
type input "6"
click at [537, 377] on div "Confirm Multi-Split" at bounding box center [508, 385] width 123 height 16
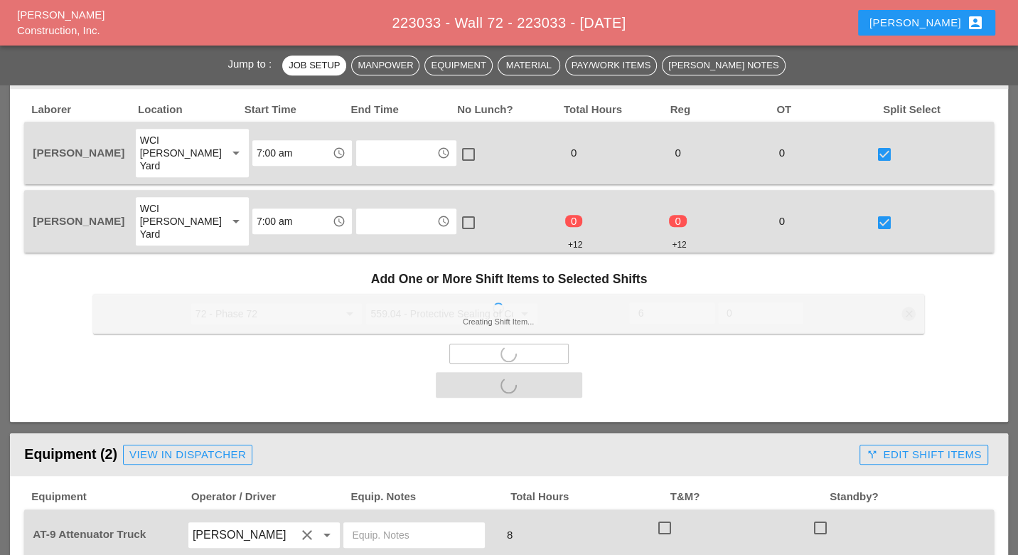
checkbox input "false"
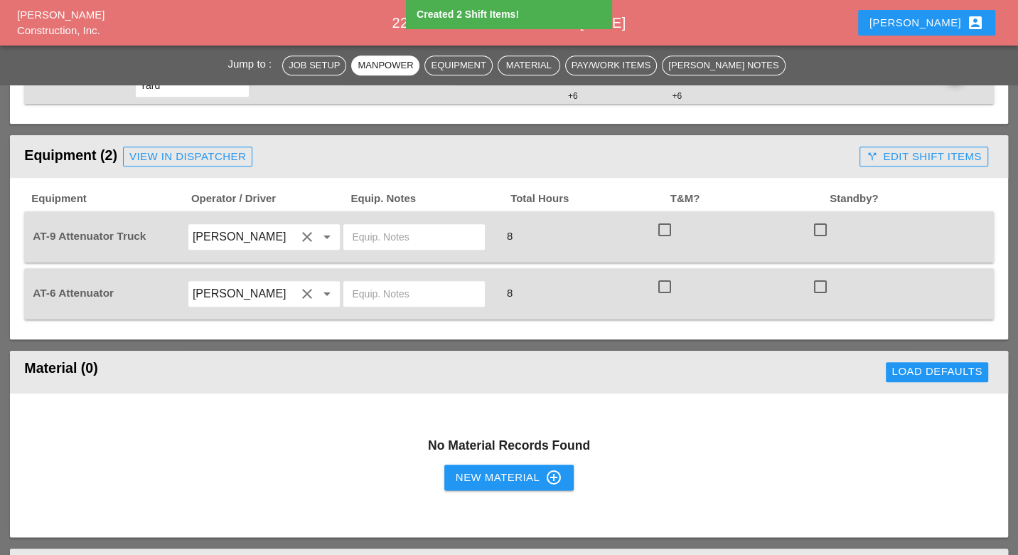
scroll to position [1027, 0]
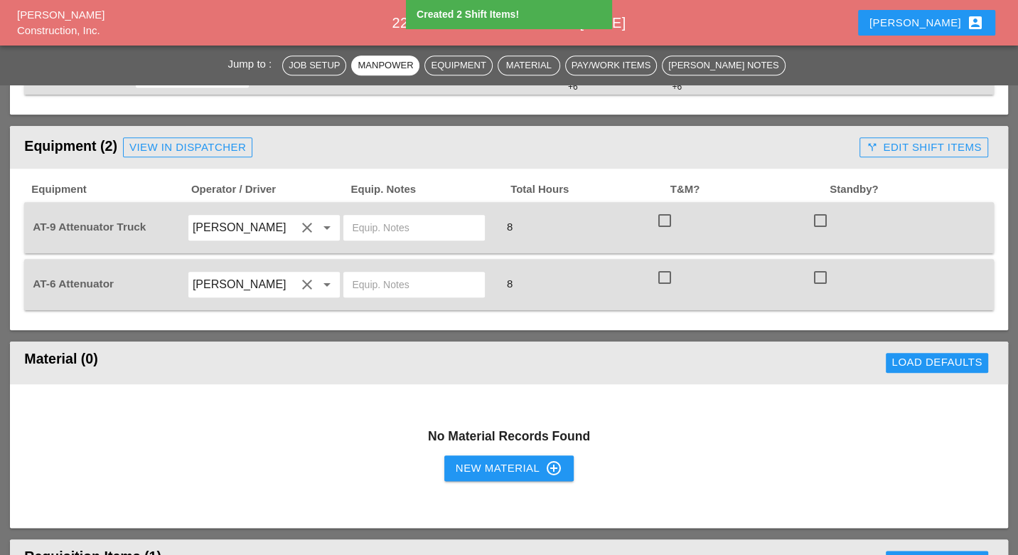
click at [664, 208] on div at bounding box center [665, 220] width 24 height 24
checkbox input "true"
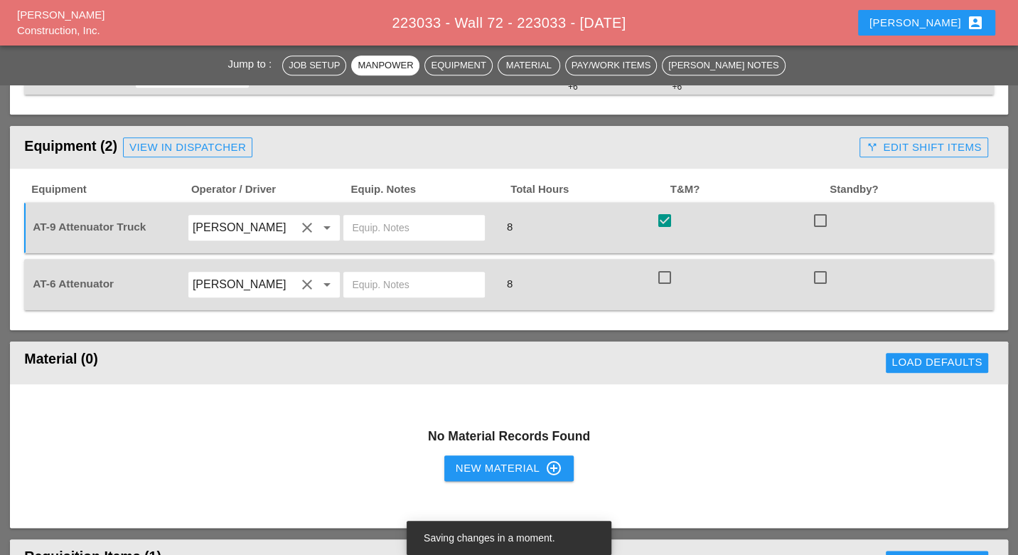
click at [662, 265] on div at bounding box center [665, 277] width 24 height 24
checkbox input "true"
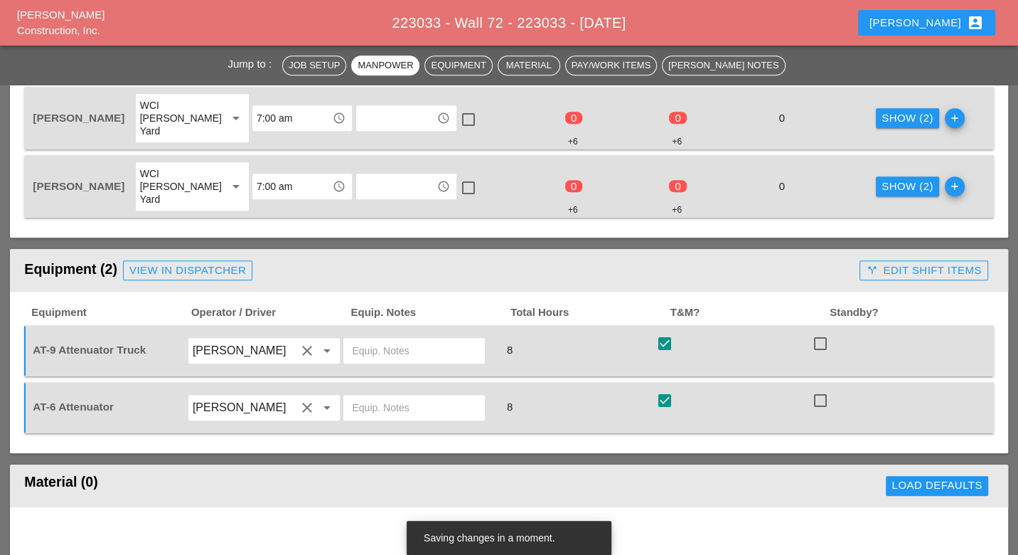
scroll to position [790, 0]
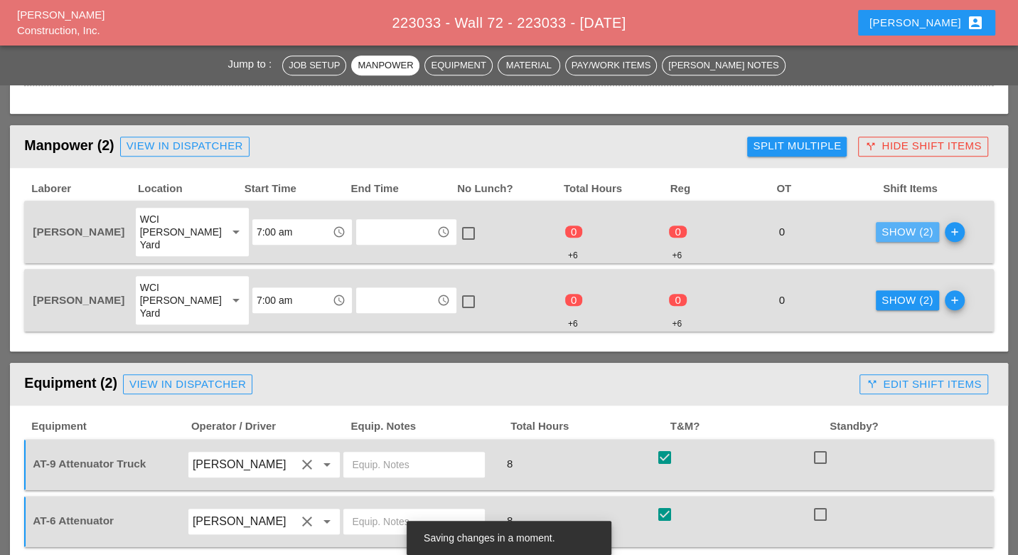
click at [911, 225] on div "Show (2)" at bounding box center [908, 232] width 52 height 16
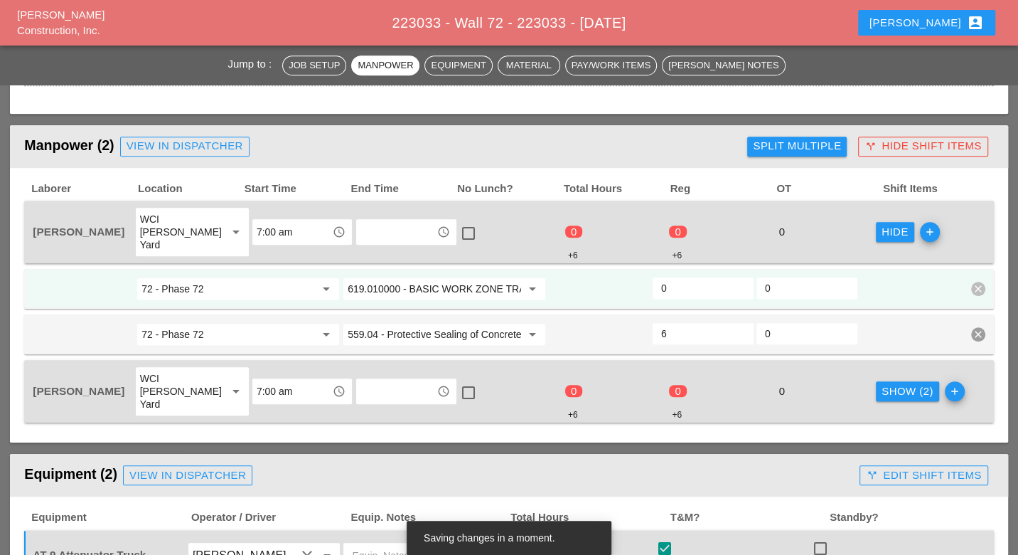
click at [675, 277] on input "0" at bounding box center [703, 288] width 84 height 23
type input "2"
click at [882, 383] on div "Show (2)" at bounding box center [908, 391] width 52 height 16
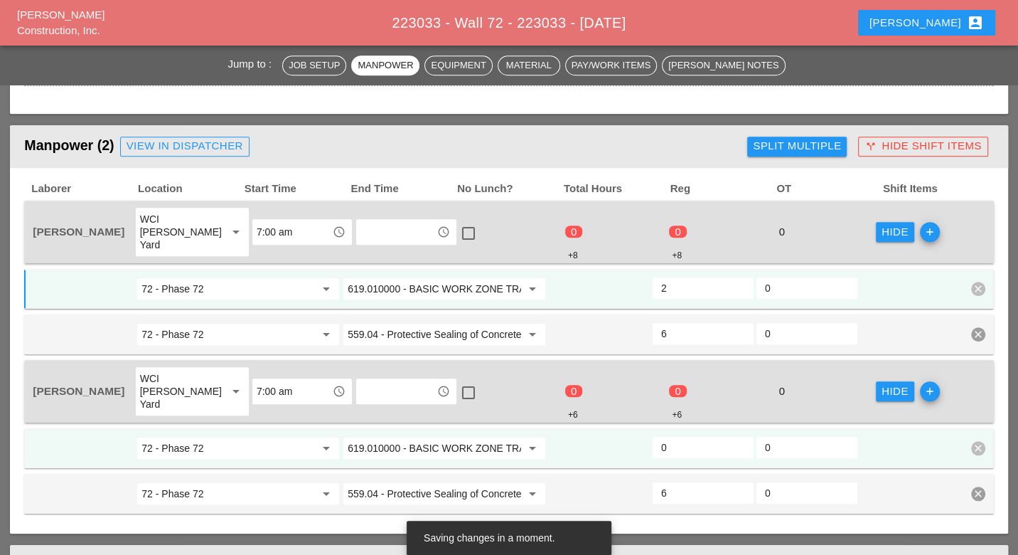
click at [676, 436] on input "0" at bounding box center [703, 447] width 84 height 23
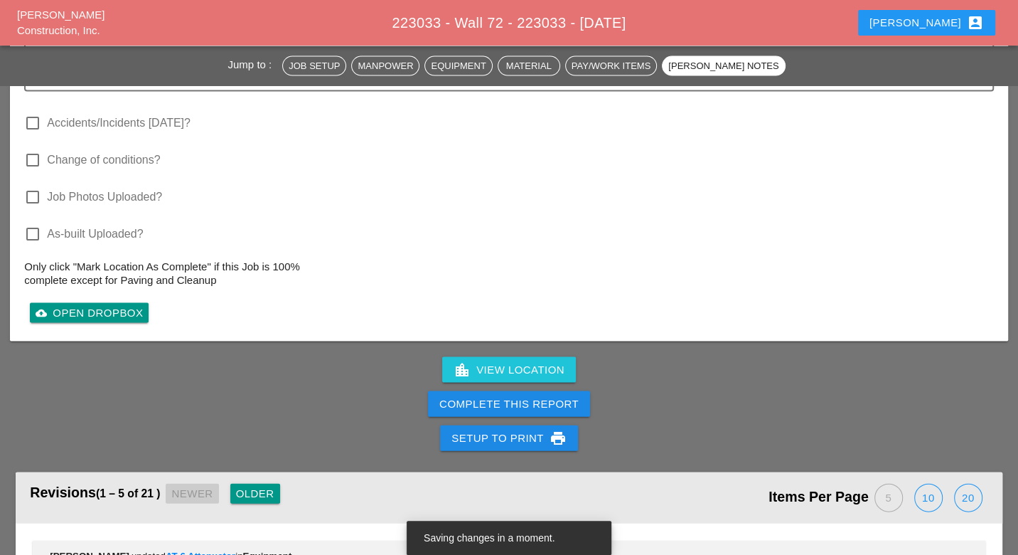
scroll to position [2134, 0]
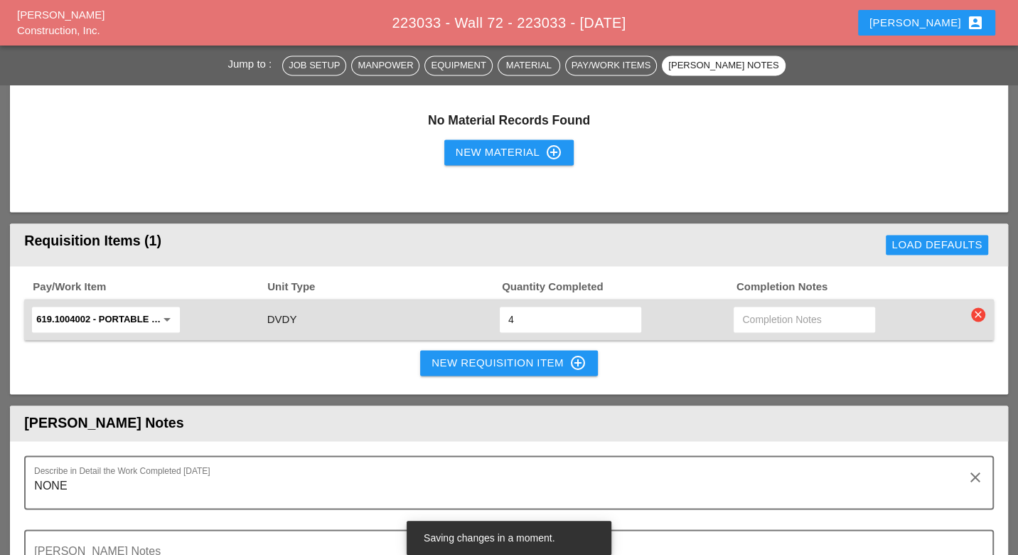
type input "2"
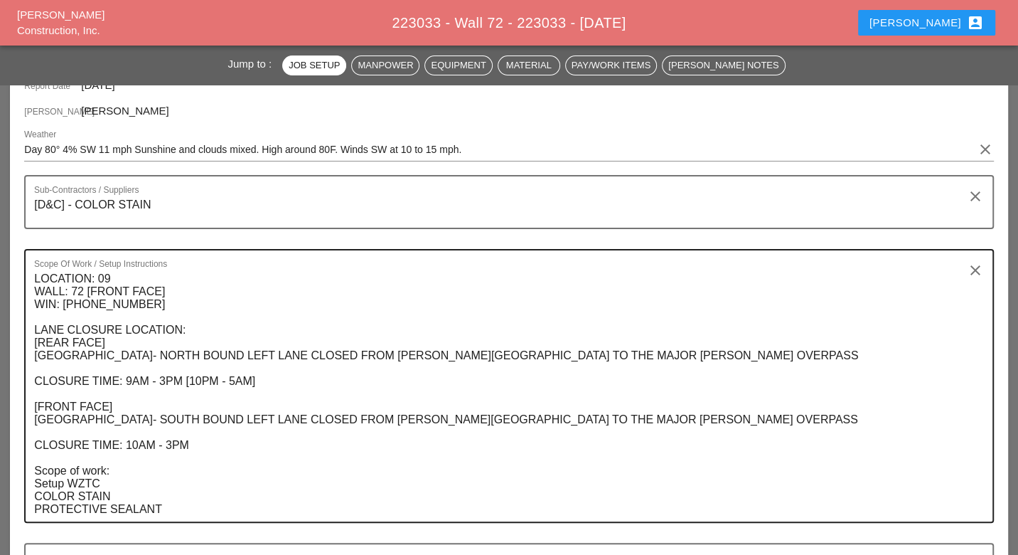
scroll to position [79, 0]
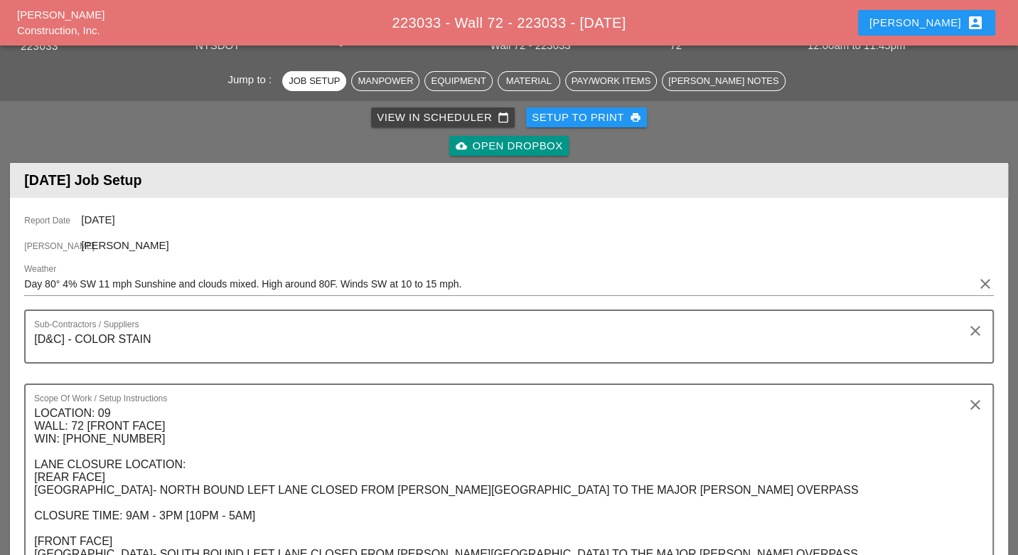
click at [385, 122] on div "View in Scheduler calendar_today" at bounding box center [443, 118] width 132 height 16
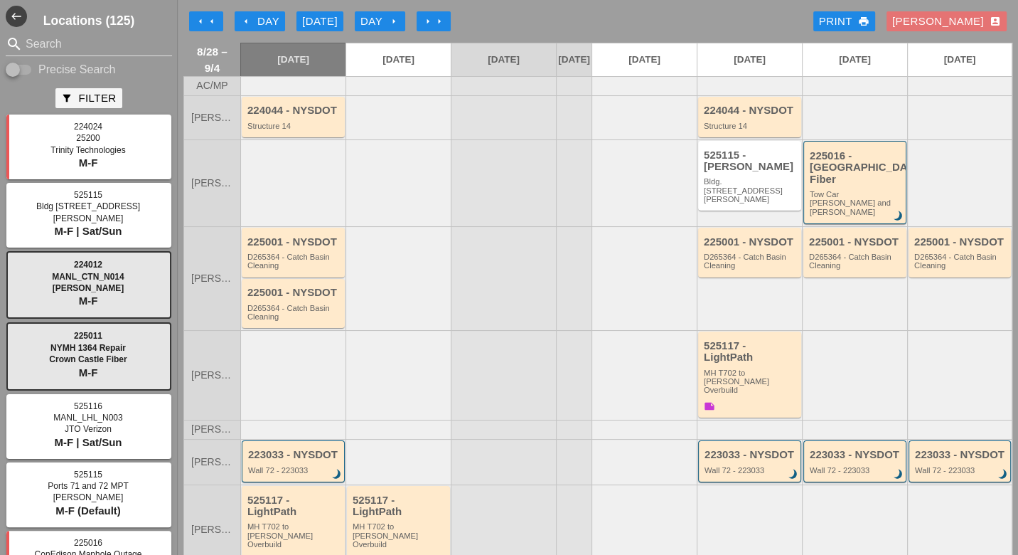
scroll to position [230, 0]
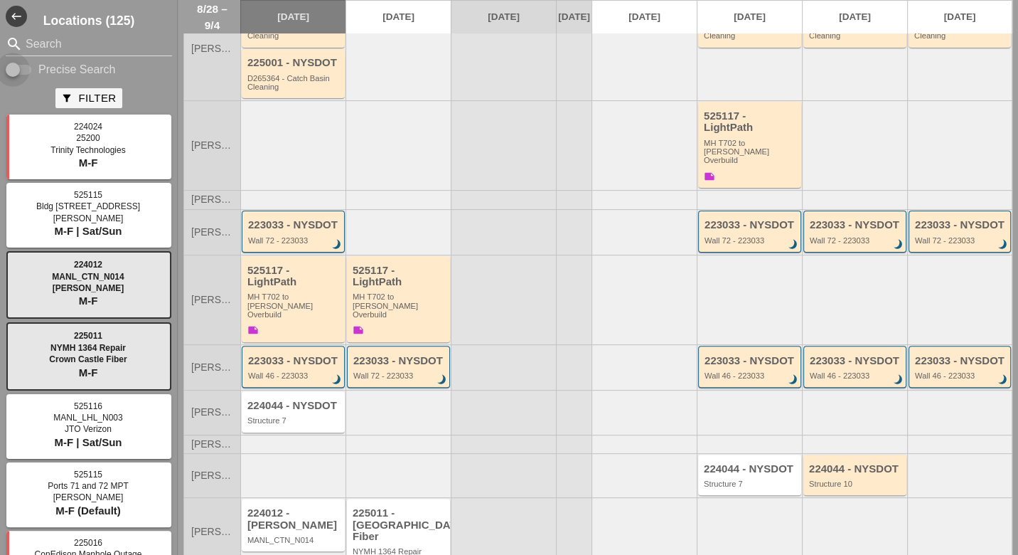
click at [23, 67] on div at bounding box center [13, 70] width 24 height 24
checkbox input "true"
click at [36, 46] on input "Search" at bounding box center [89, 44] width 127 height 23
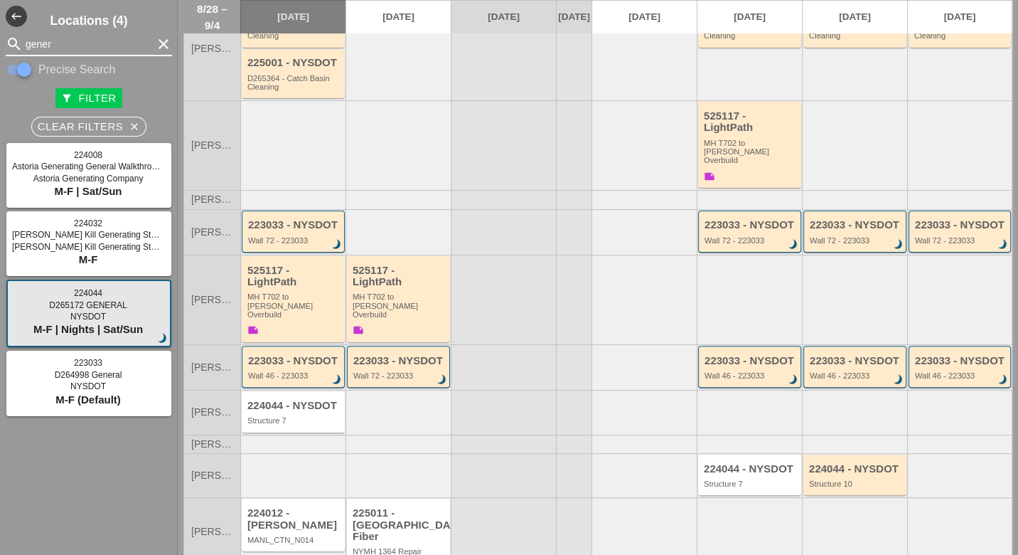
type input "gener"
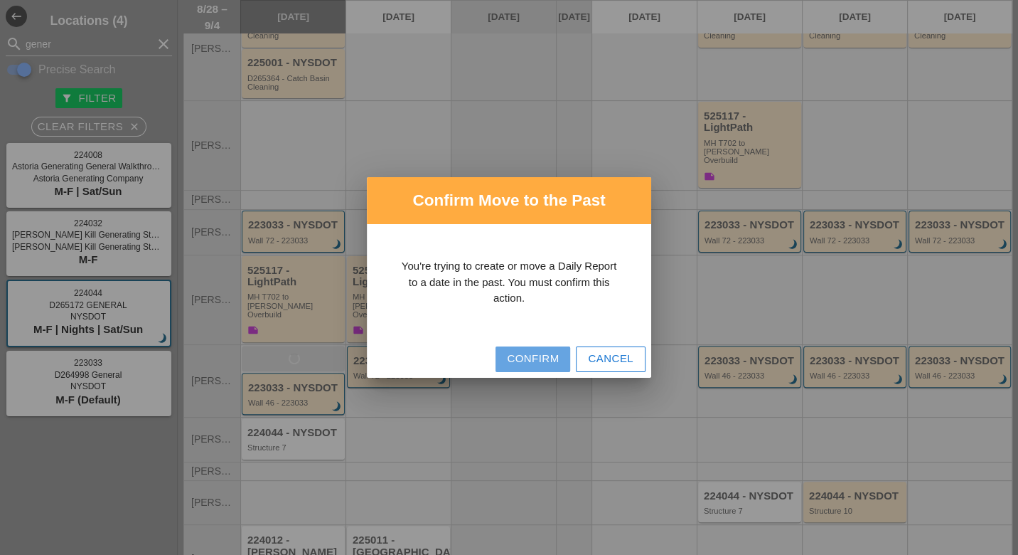
drag, startPoint x: 524, startPoint y: 360, endPoint x: 409, endPoint y: 364, distance: 115.3
click at [523, 361] on div "Confirm" at bounding box center [533, 359] width 52 height 16
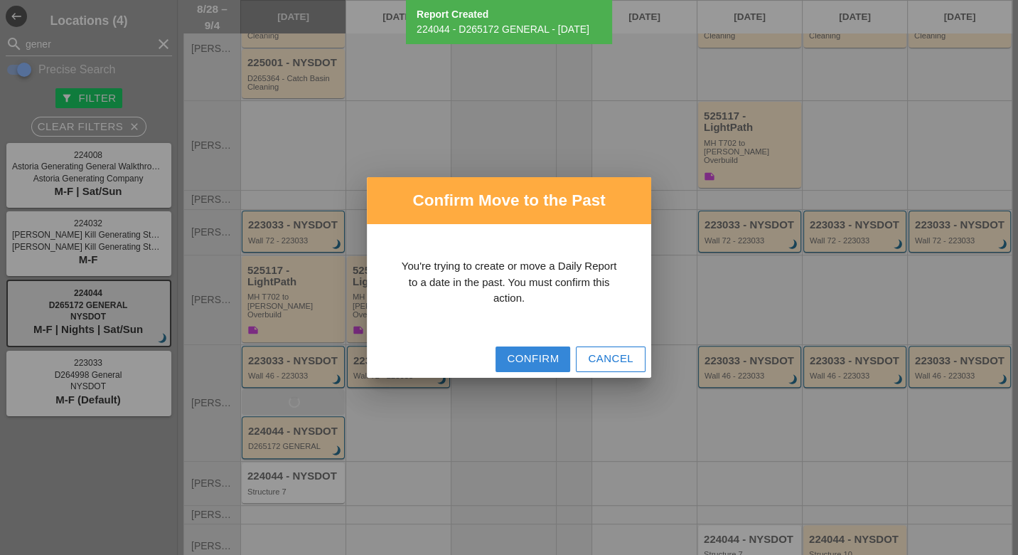
click at [521, 359] on div "Confirm" at bounding box center [533, 359] width 52 height 16
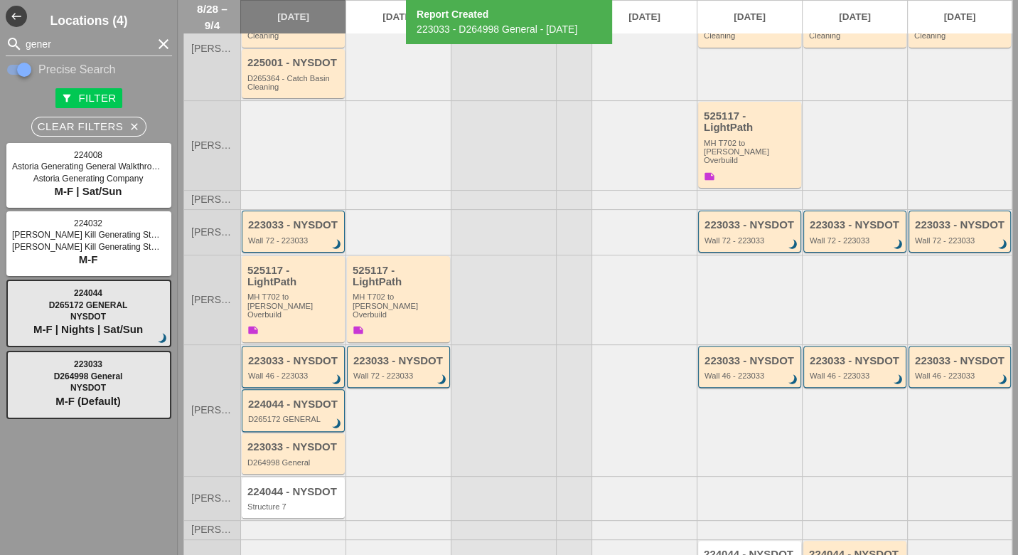
click at [286, 371] on div "Wall 46 - 223033" at bounding box center [294, 375] width 92 height 9
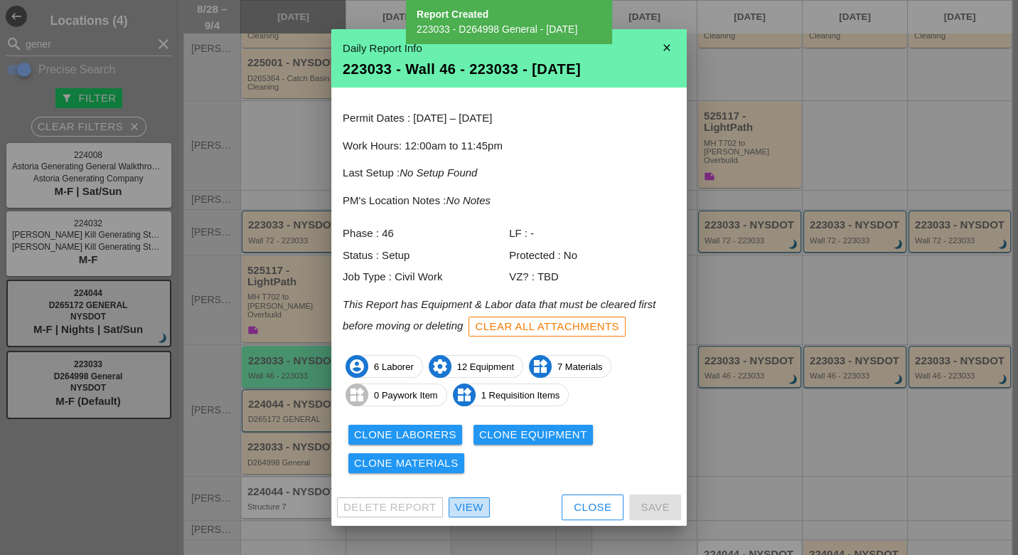
click at [477, 498] on link "View" at bounding box center [469, 507] width 41 height 20
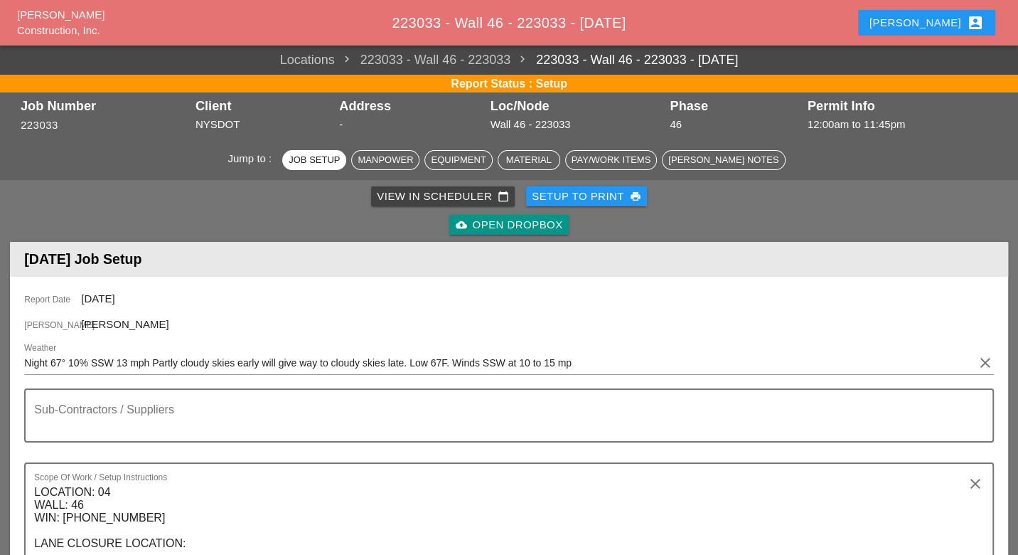
scroll to position [711, 0]
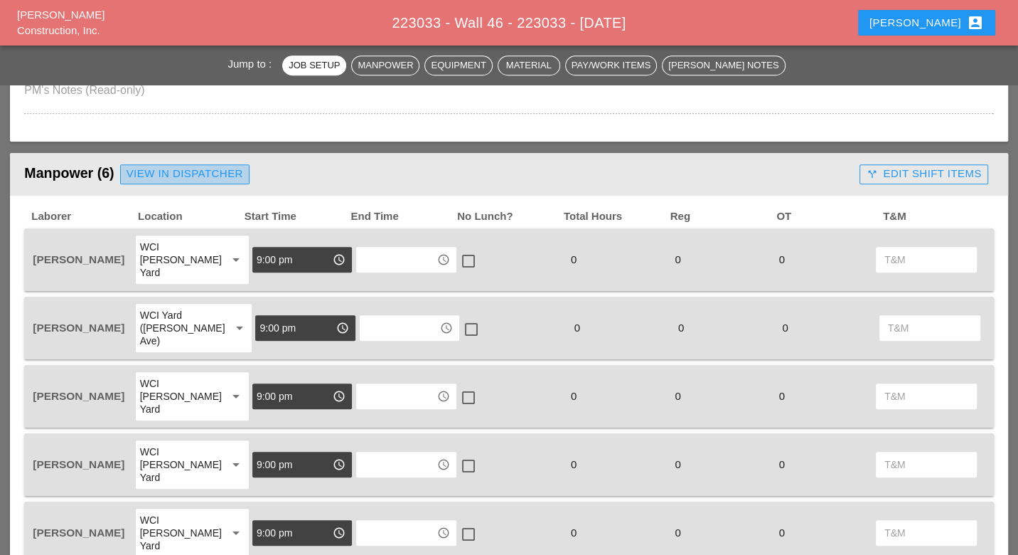
click at [202, 171] on div "View in Dispatcher" at bounding box center [185, 174] width 117 height 16
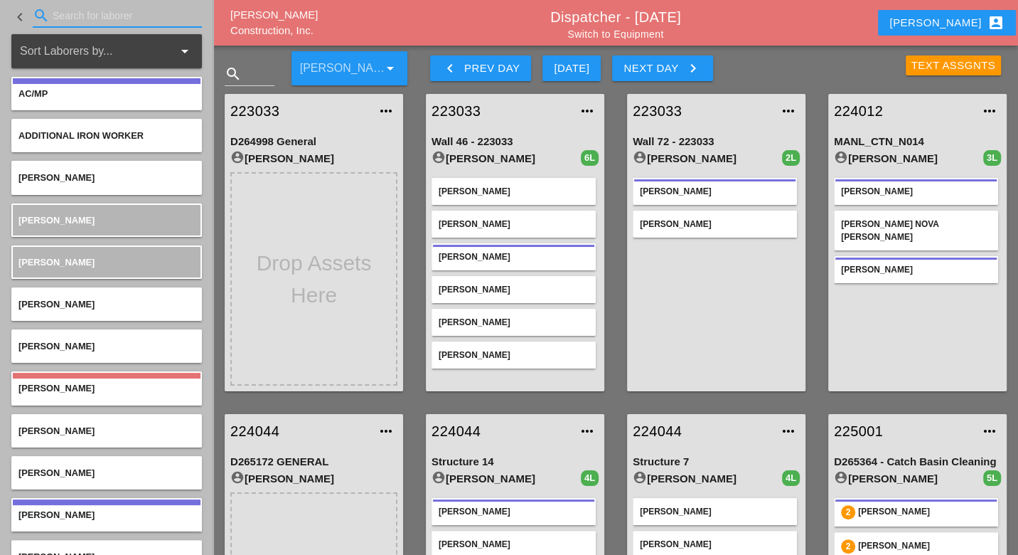
click at [63, 20] on input "Search for laborer" at bounding box center [117, 15] width 129 height 23
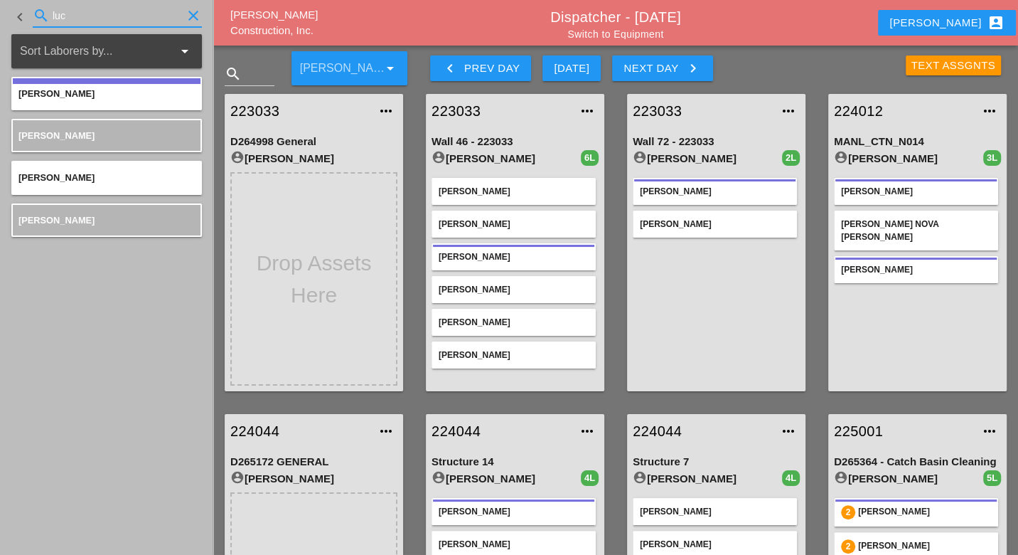
type input "luc"
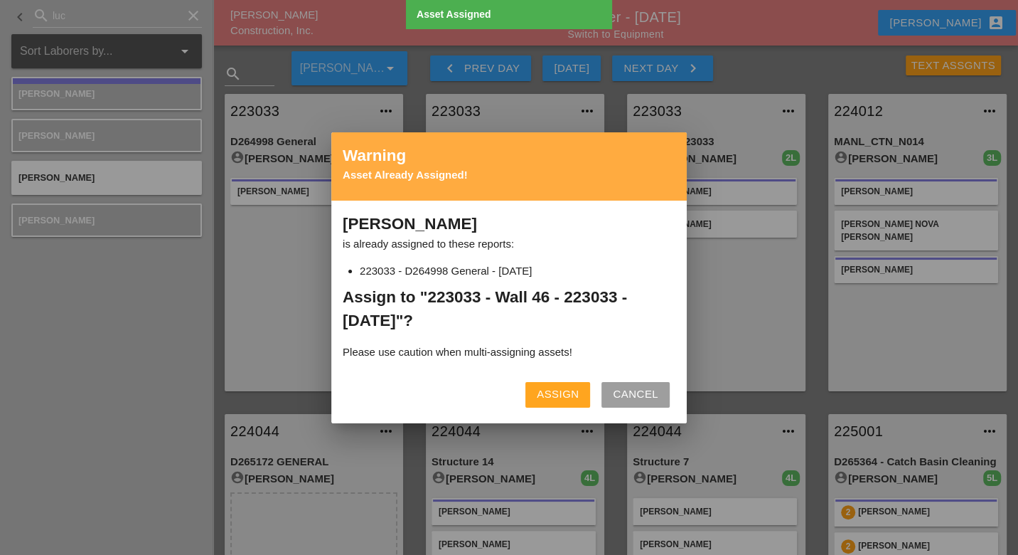
click at [555, 389] on div "Assign" at bounding box center [558, 394] width 42 height 16
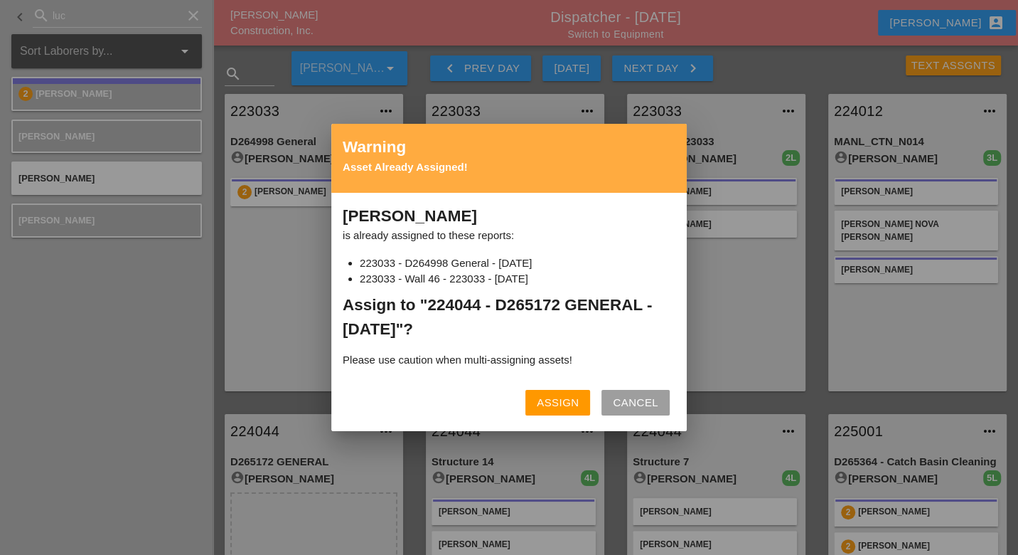
click at [548, 403] on div "Assign" at bounding box center [558, 403] width 42 height 16
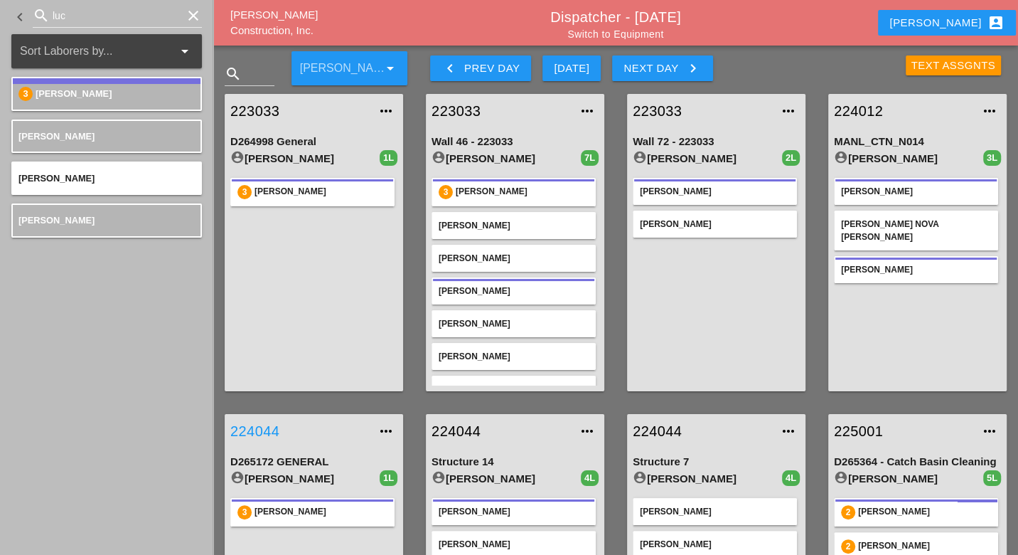
click at [269, 428] on link "224044" at bounding box center [299, 430] width 139 height 21
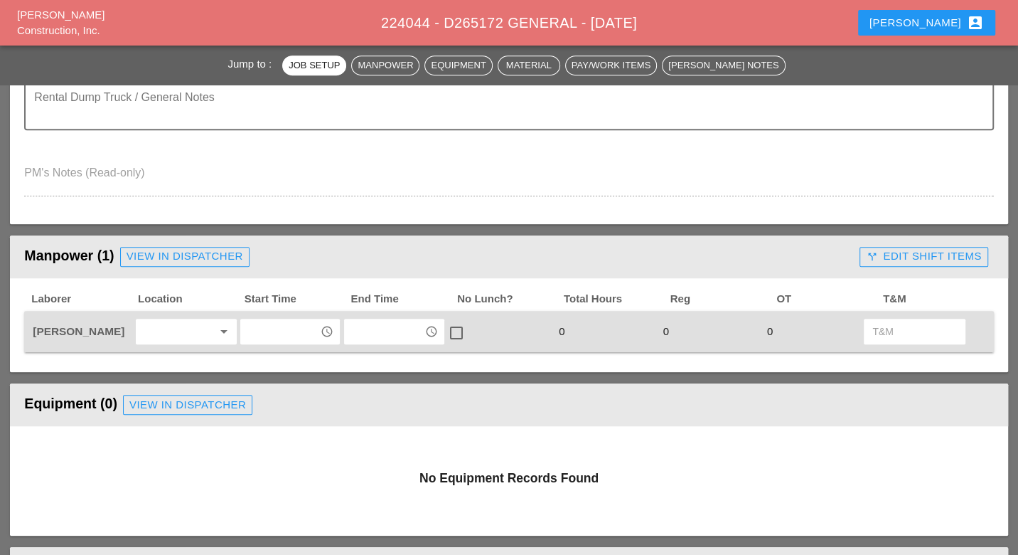
scroll to position [474, 0]
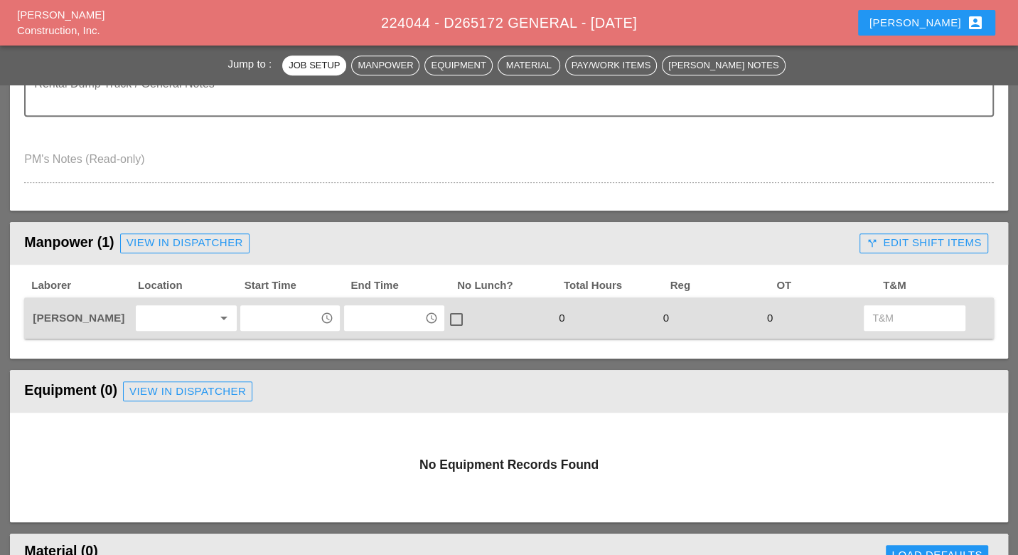
click at [293, 317] on input "text" at bounding box center [280, 318] width 71 height 23
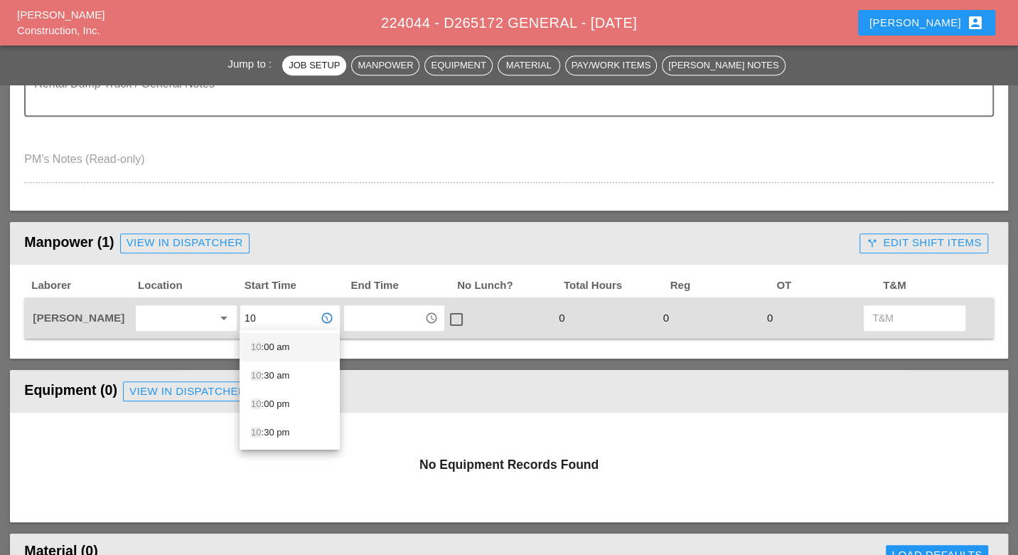
click at [285, 345] on div "10 :00 am" at bounding box center [290, 347] width 78 height 17
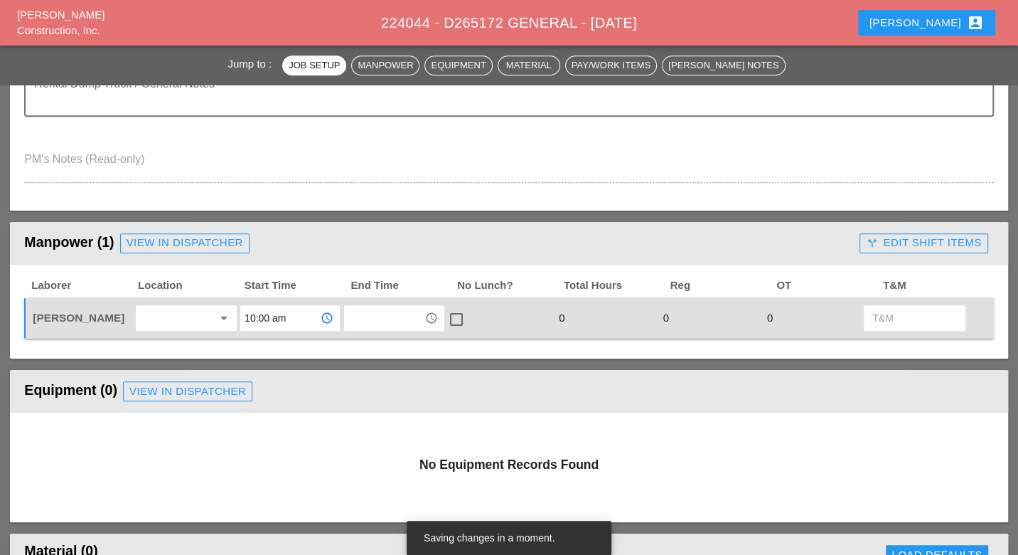
type input "10:00 am"
click at [369, 318] on input "text" at bounding box center [384, 318] width 71 height 23
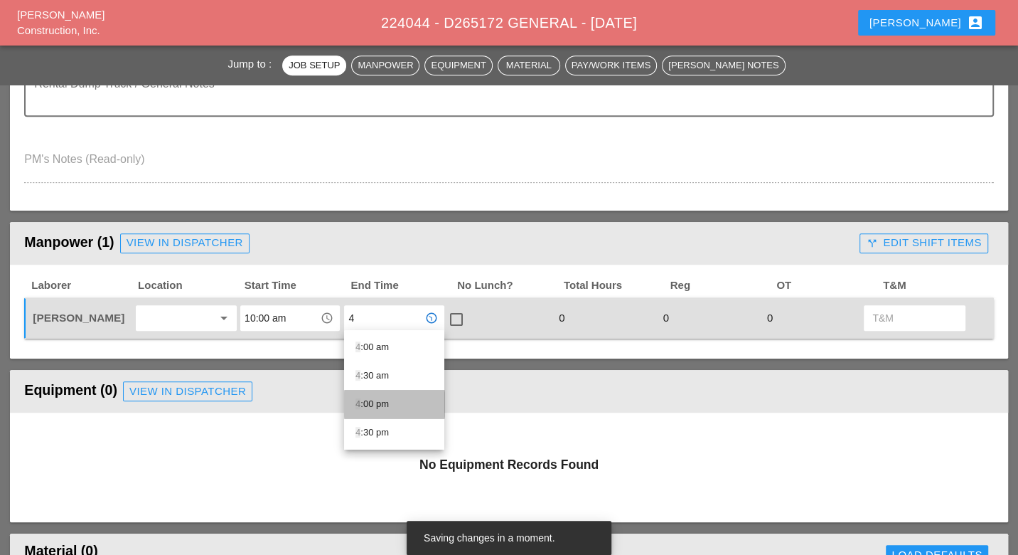
click at [373, 400] on div "4 :00 pm" at bounding box center [395, 403] width 78 height 17
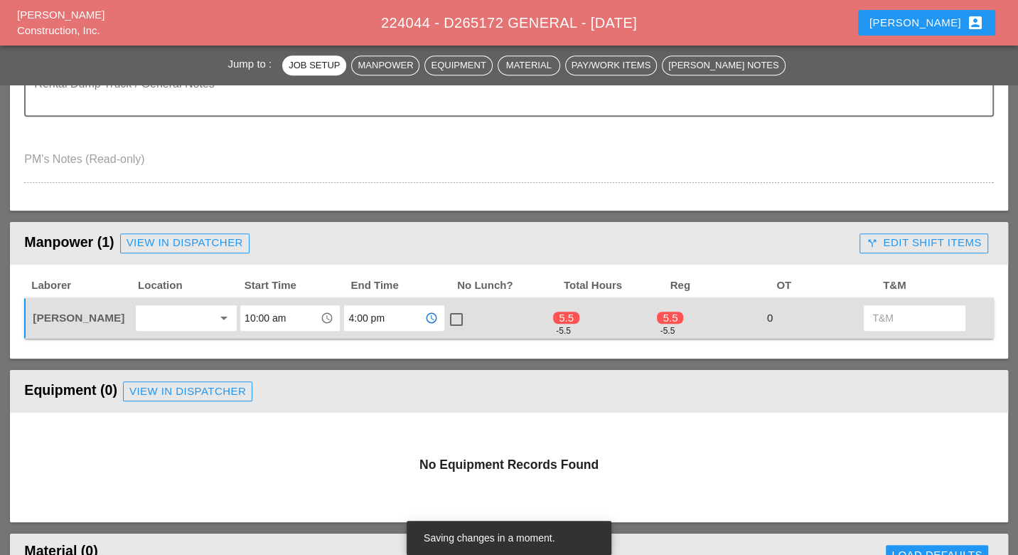
type input "4:00 pm"
click at [456, 312] on div at bounding box center [457, 319] width 24 height 24
checkbox input "true"
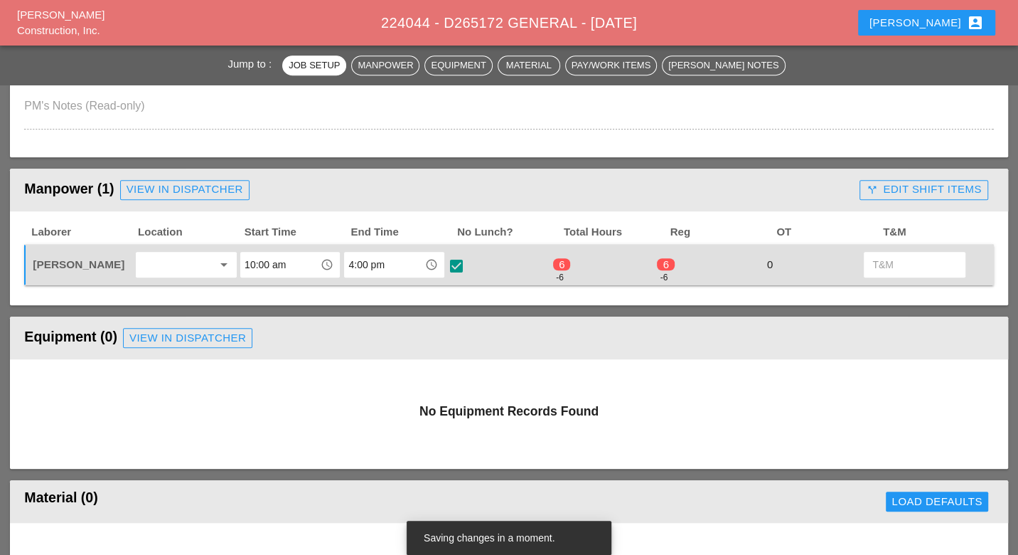
scroll to position [553, 0]
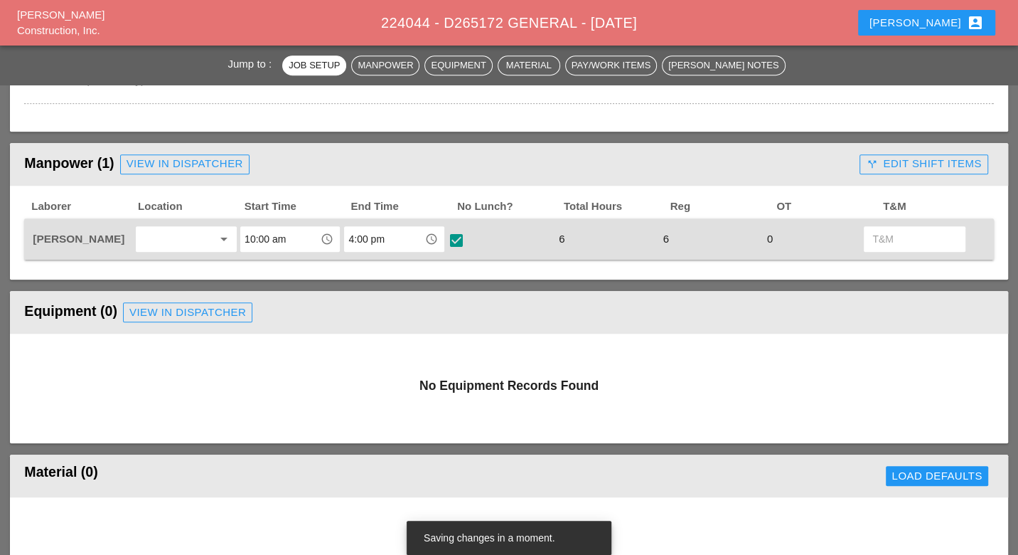
click at [885, 161] on div "call_split Edit Shift Items" at bounding box center [923, 164] width 115 height 16
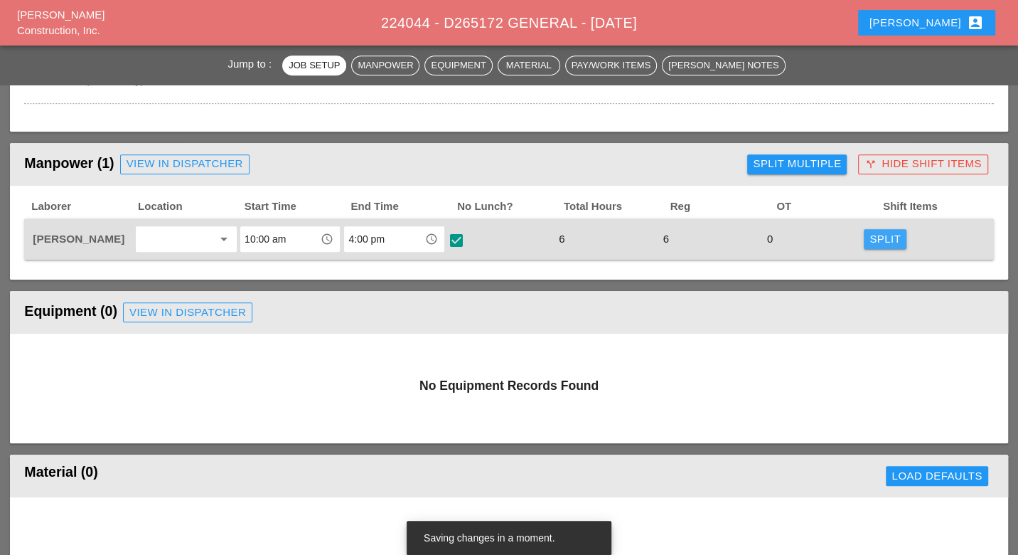
drag, startPoint x: 875, startPoint y: 234, endPoint x: 713, endPoint y: 265, distance: 165.2
click at [875, 235] on div "Split" at bounding box center [885, 239] width 31 height 16
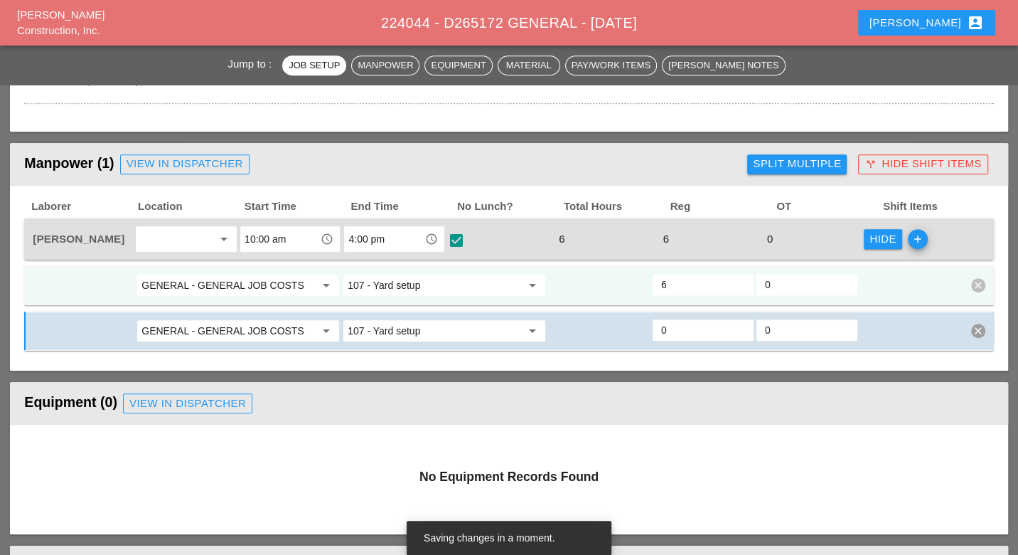
click at [281, 282] on input "GENERAL - GENERAL JOB COSTS" at bounding box center [229, 285] width 174 height 23
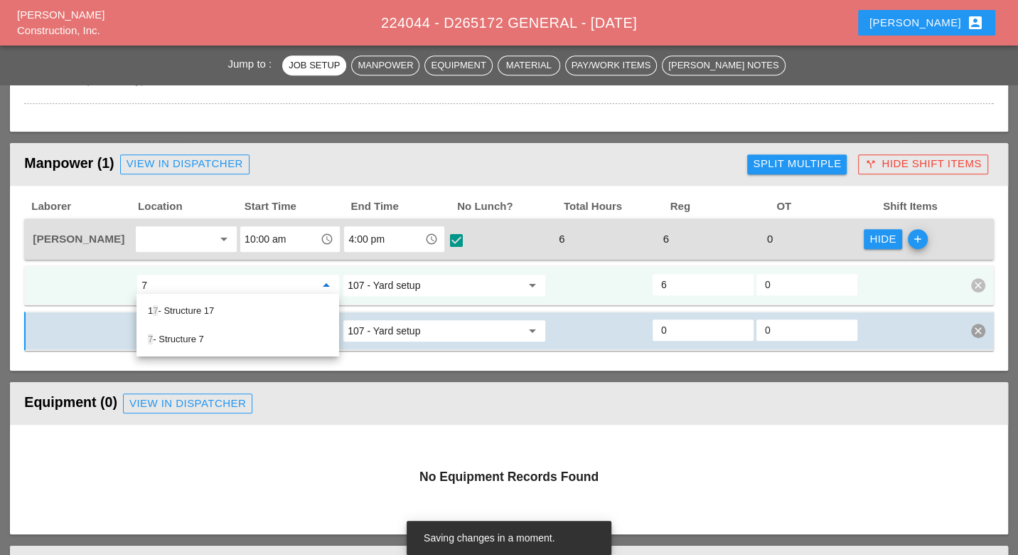
click at [178, 334] on div "7 - Structure 7" at bounding box center [238, 339] width 180 height 17
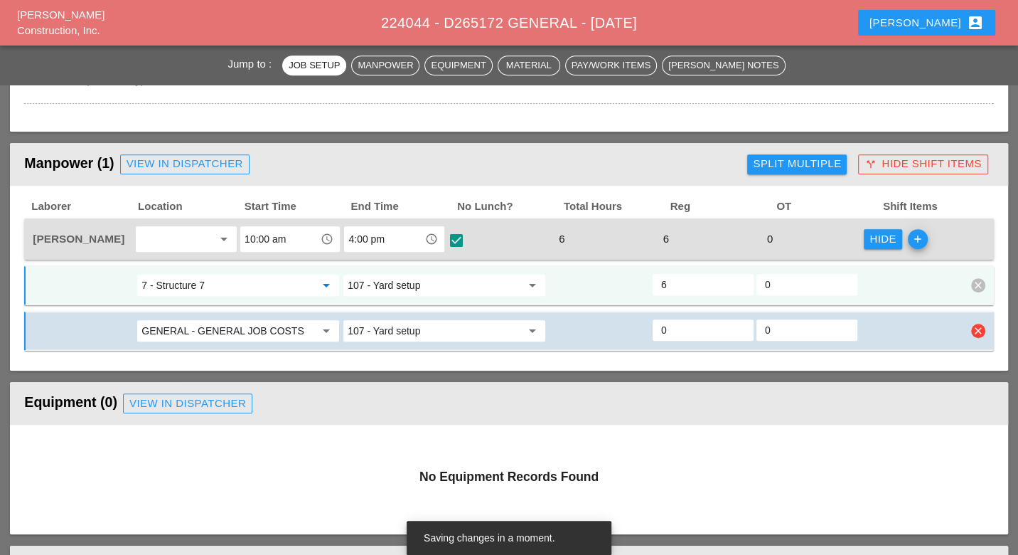
type input "7 - Structure 7"
click at [200, 331] on input "GENERAL - GENERAL JOB COSTS" at bounding box center [229, 330] width 174 height 23
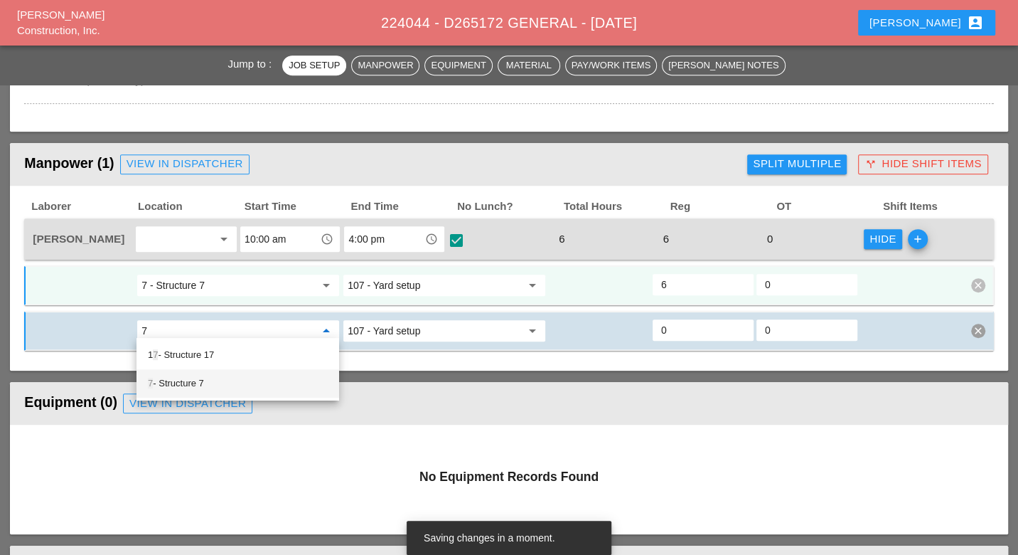
click at [190, 380] on div "7 - Structure 7" at bounding box center [238, 383] width 180 height 17
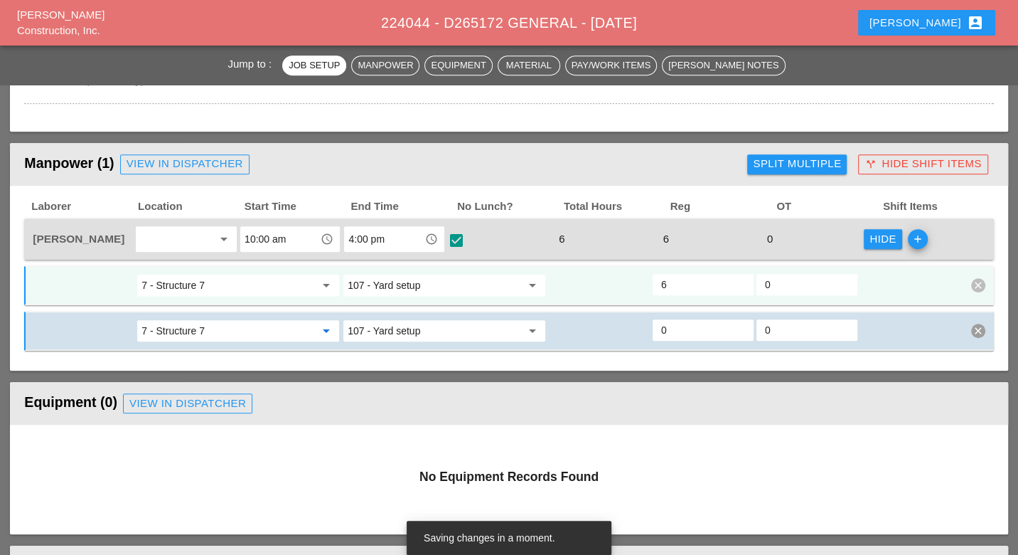
type input "7 - Structure 7"
click at [400, 279] on input "107 - Yard setup" at bounding box center [435, 285] width 174 height 23
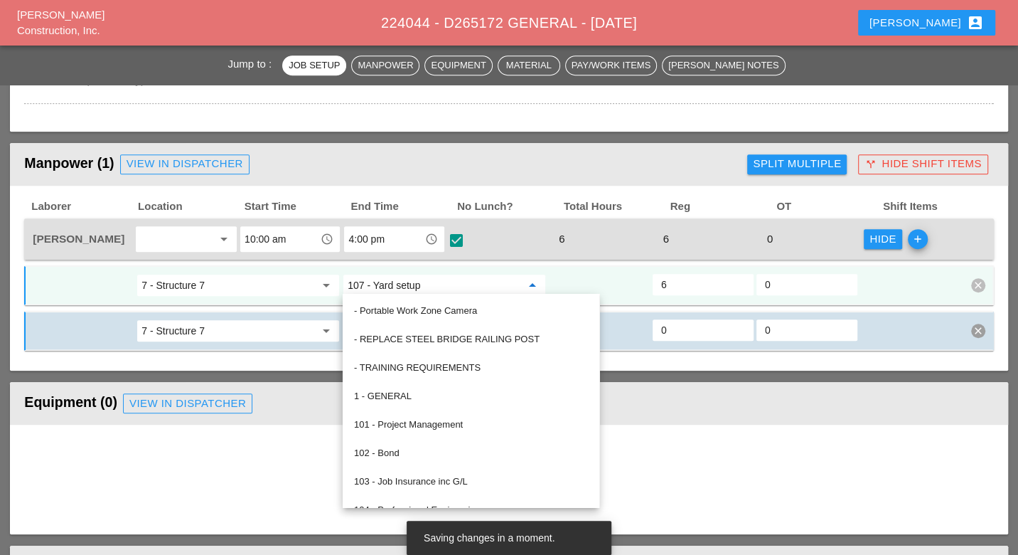
type input "g"
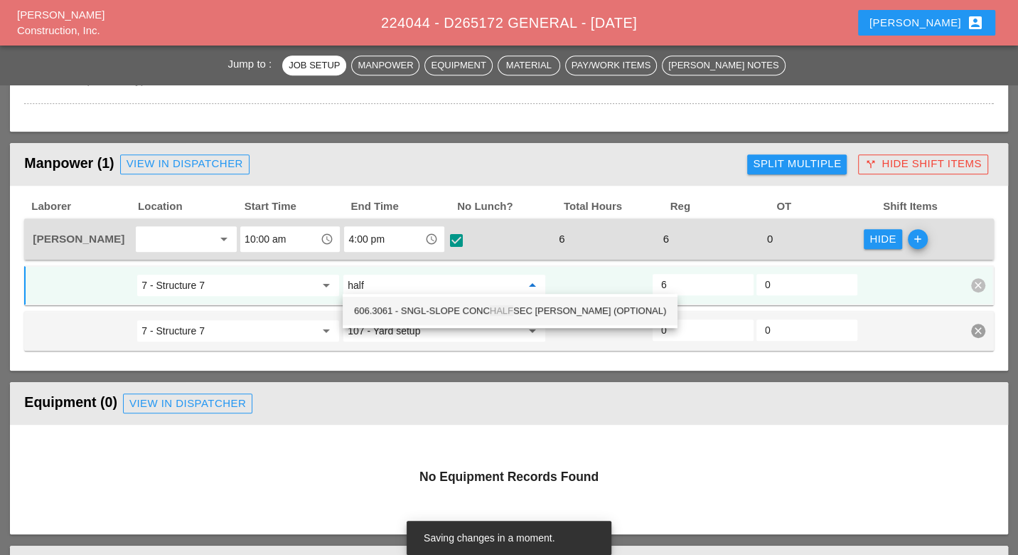
click at [491, 303] on div "606.3061 - SNGL-SLOPE CONC HALF SEC BARR (OPTIONAL)" at bounding box center [510, 310] width 312 height 17
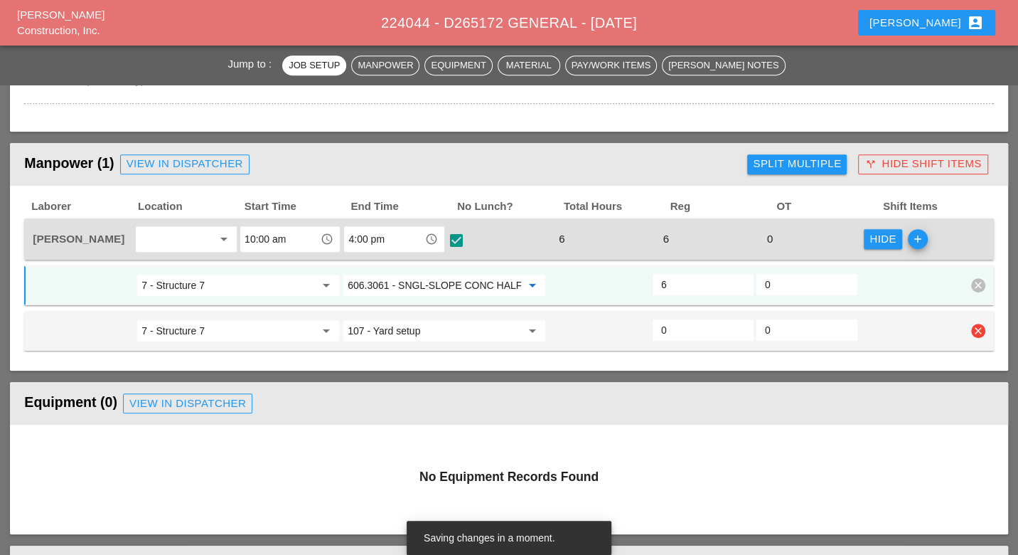
type input "606.3061 - SNGL-SLOPE CONC HALF SEC BARR (OPTIONAL)"
click at [395, 324] on input "107 - Yard setup" at bounding box center [435, 330] width 174 height 23
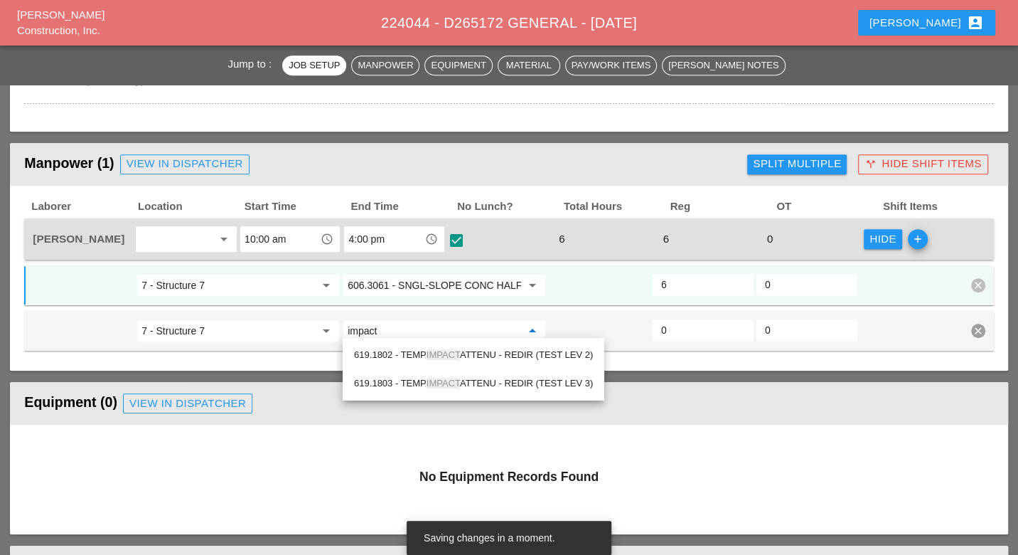
click at [466, 351] on div "619.1802 - TEMP IMPACT ATTENU - REDIR (TEST LEV 2)" at bounding box center [473, 354] width 239 height 17
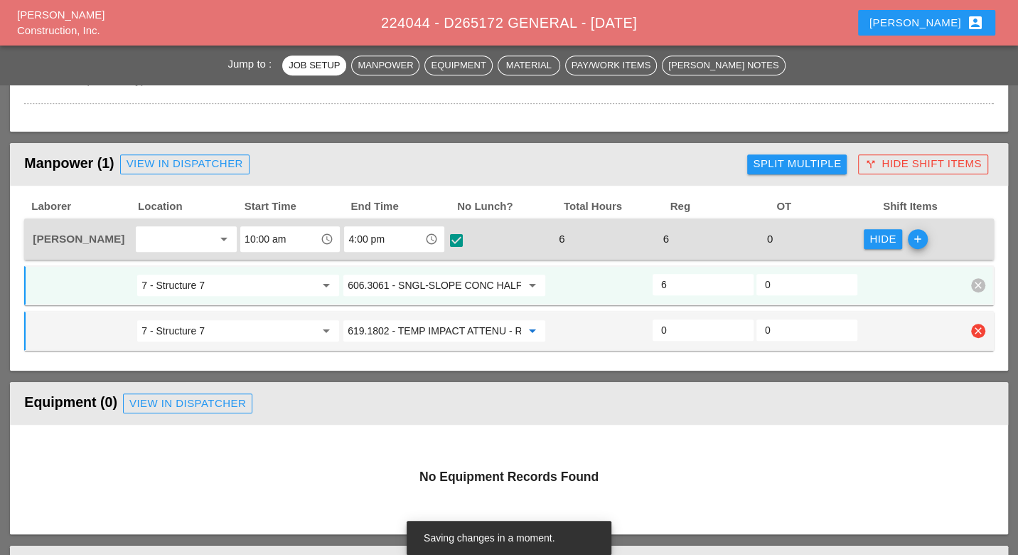
type input "619.1802 - TEMP IMPACT ATTENU - REDIR (TEST LEV 2)"
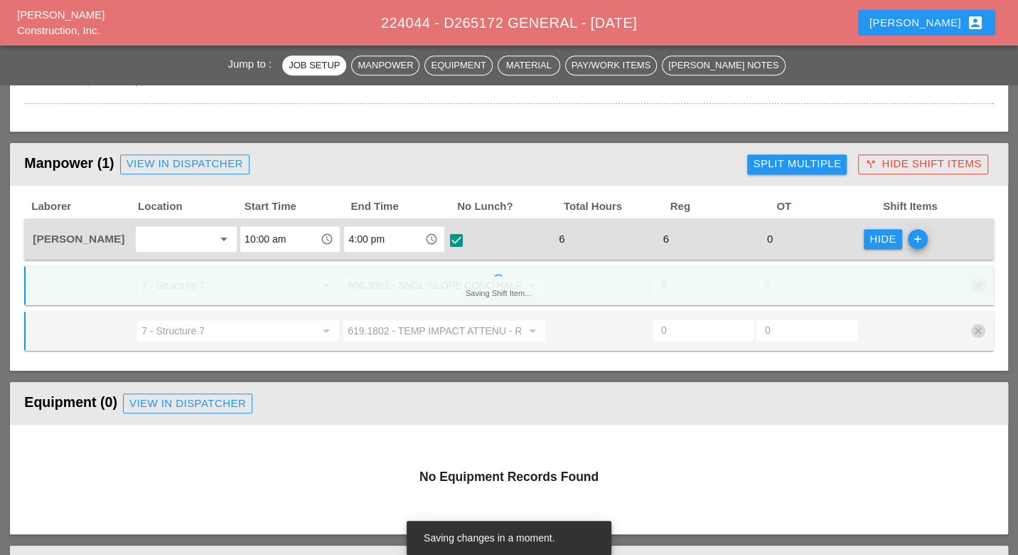
click at [668, 328] on div "0" at bounding box center [703, 329] width 101 height 21
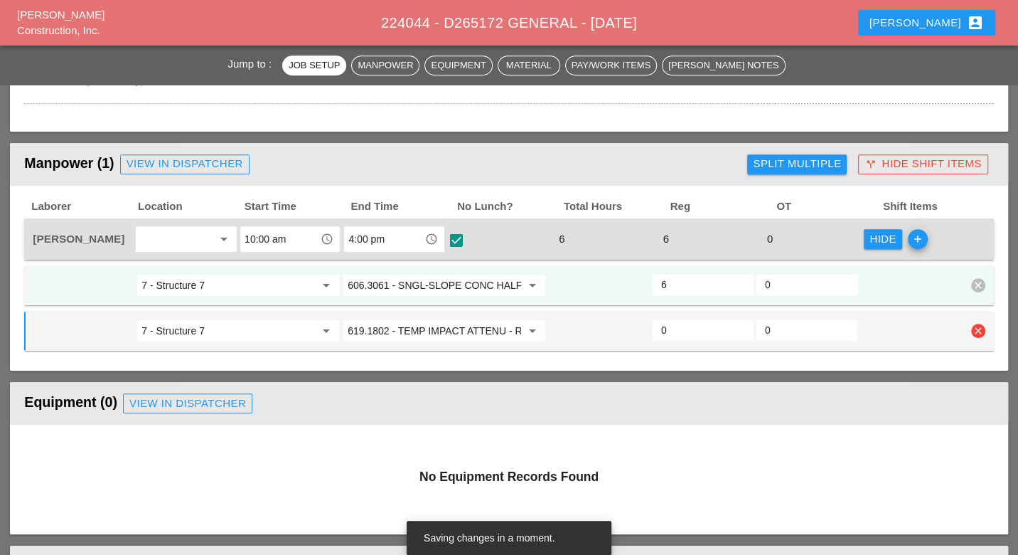
click at [670, 322] on input "0" at bounding box center [703, 330] width 84 height 23
type input "4"
type input "2"
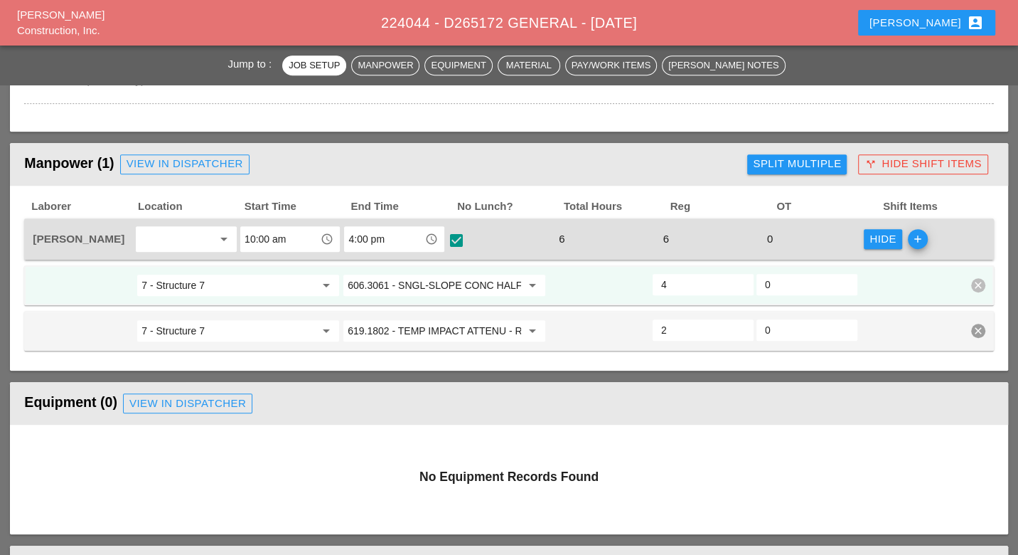
click at [918, 237] on icon "add" at bounding box center [918, 239] width 20 height 20
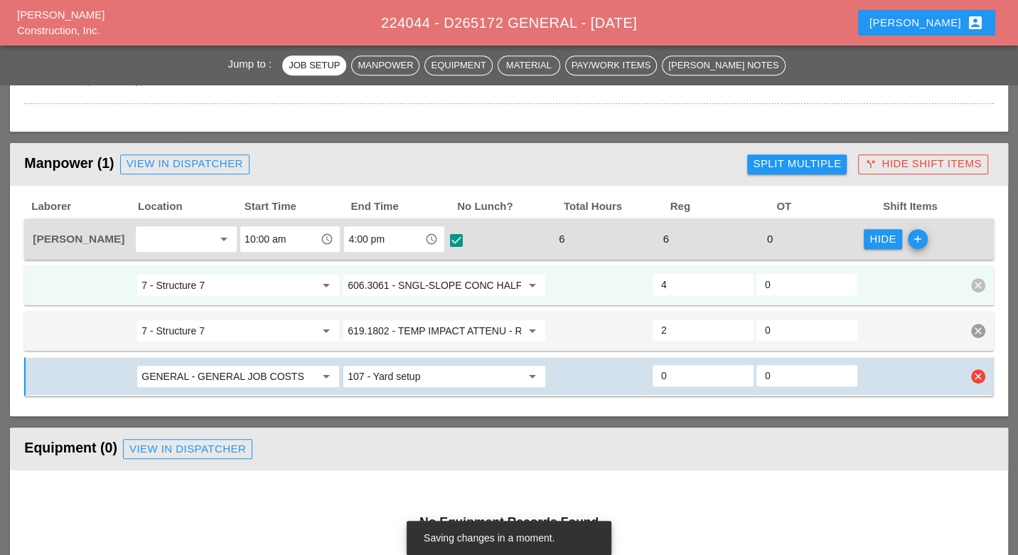
click at [230, 373] on input "GENERAL - GENERAL JOB COSTS" at bounding box center [229, 376] width 174 height 23
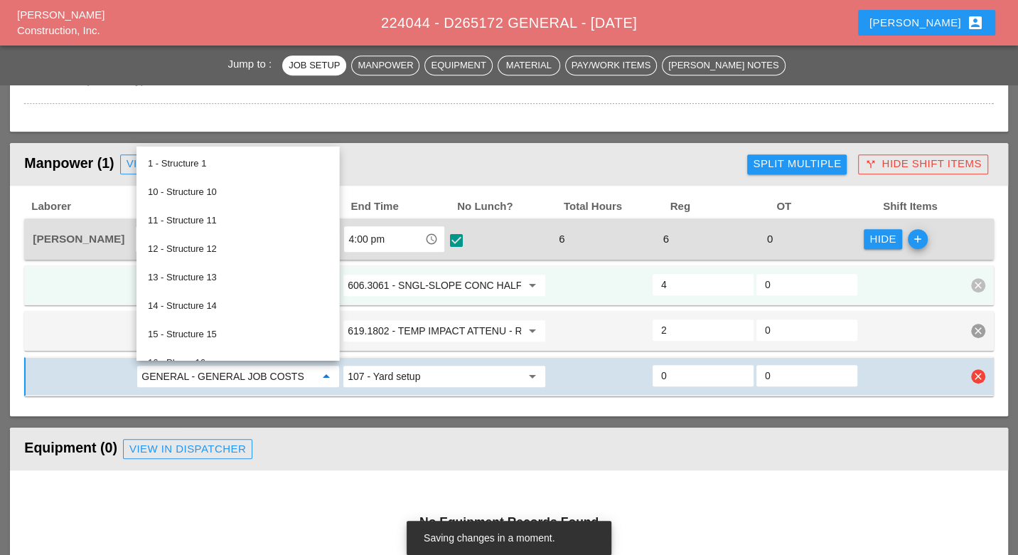
click at [391, 369] on input "107 - Yard setup" at bounding box center [435, 376] width 174 height 23
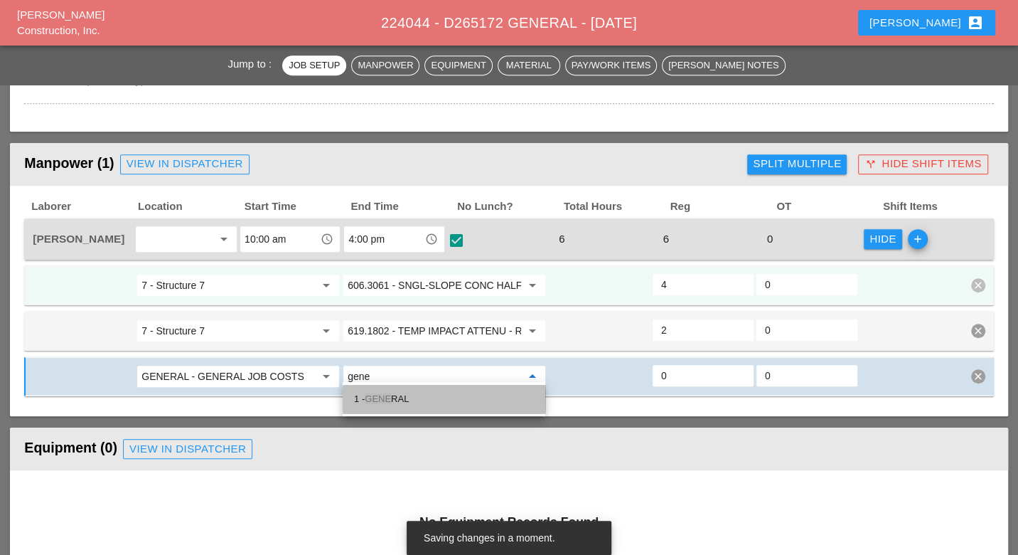
drag, startPoint x: 394, startPoint y: 398, endPoint x: 410, endPoint y: 398, distance: 15.7
click at [395, 398] on div "1 - GENE RAL" at bounding box center [444, 398] width 180 height 17
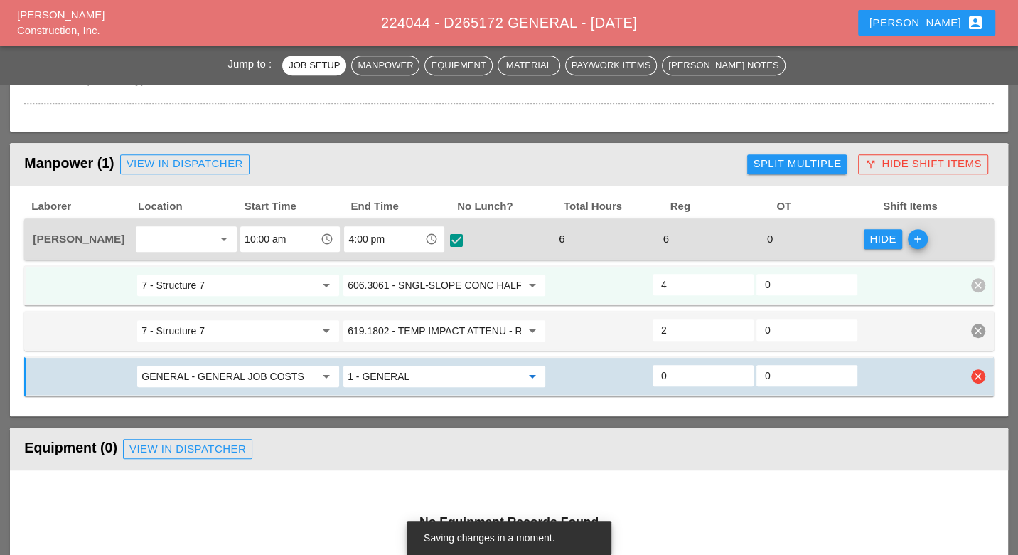
type input "1 - GENERAL"
click at [674, 372] on input "0" at bounding box center [703, 375] width 84 height 23
type input "2"
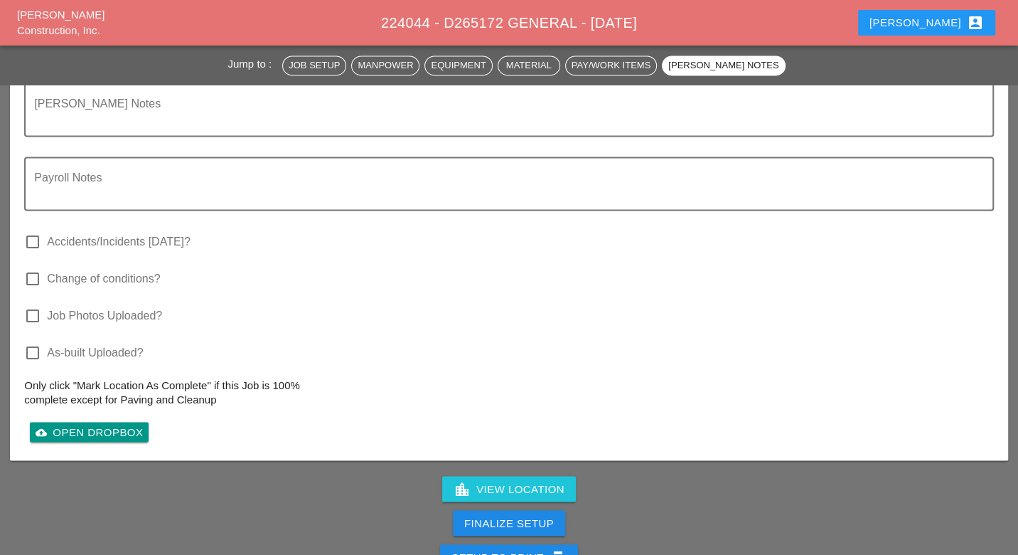
scroll to position [1738, 0]
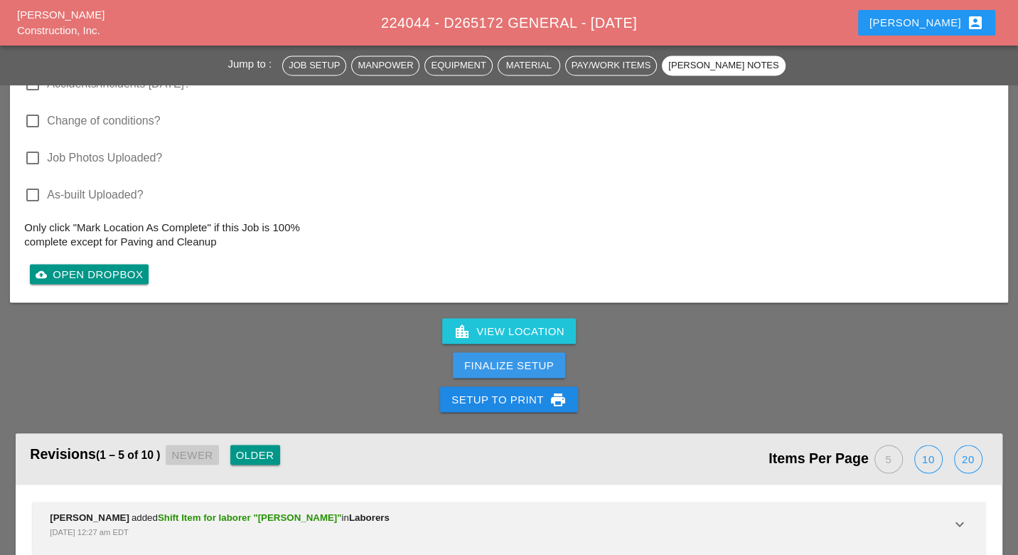
click at [525, 357] on div "Finalize Setup" at bounding box center [509, 365] width 90 height 16
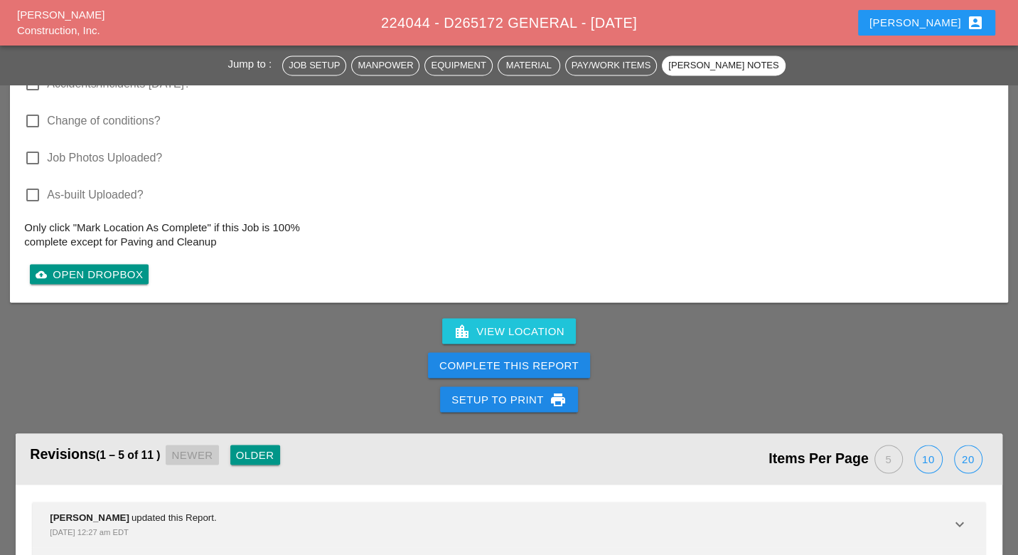
click at [535, 357] on div "Complete This Report" at bounding box center [509, 365] width 139 height 16
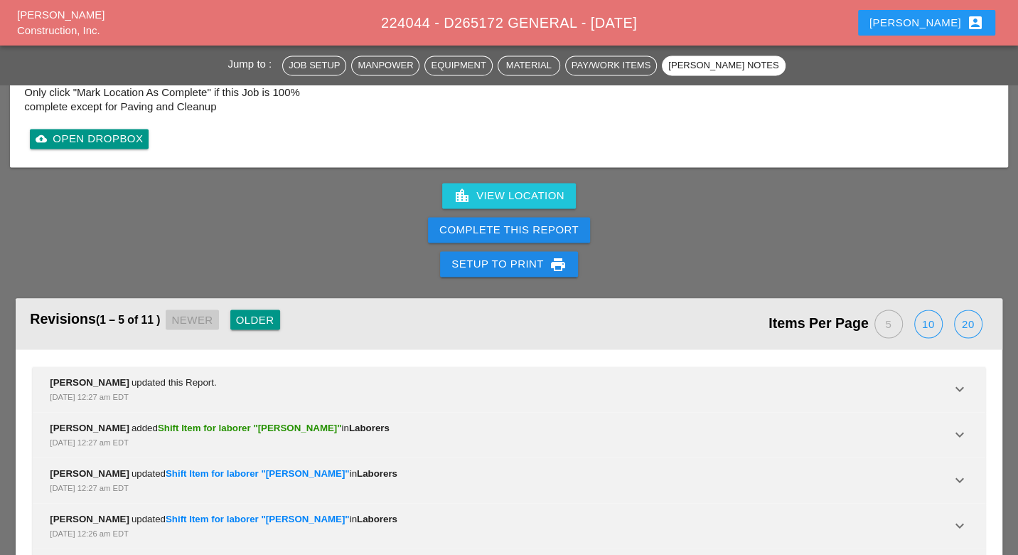
scroll to position [1738, 0]
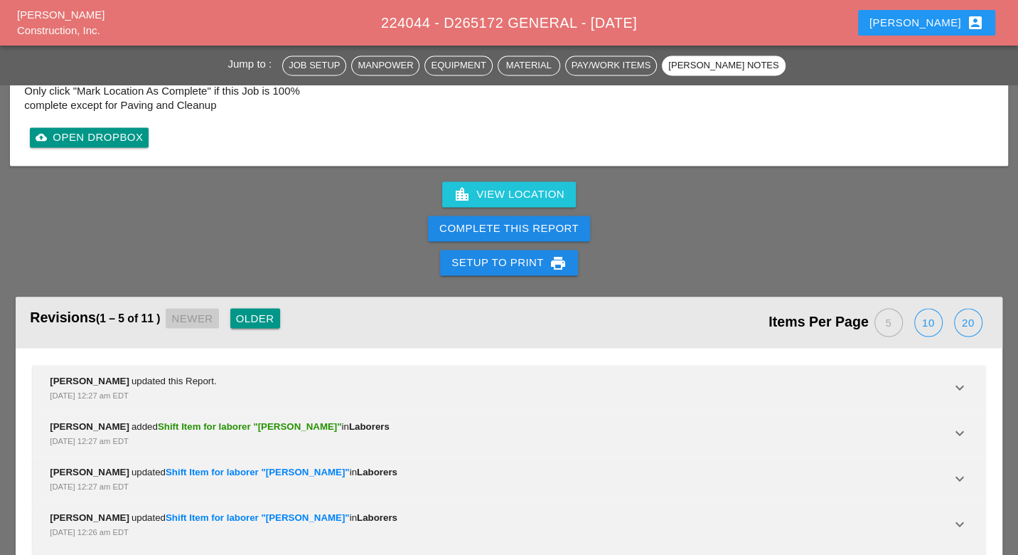
click at [514, 216] on button "Complete This Report" at bounding box center [509, 229] width 162 height 26
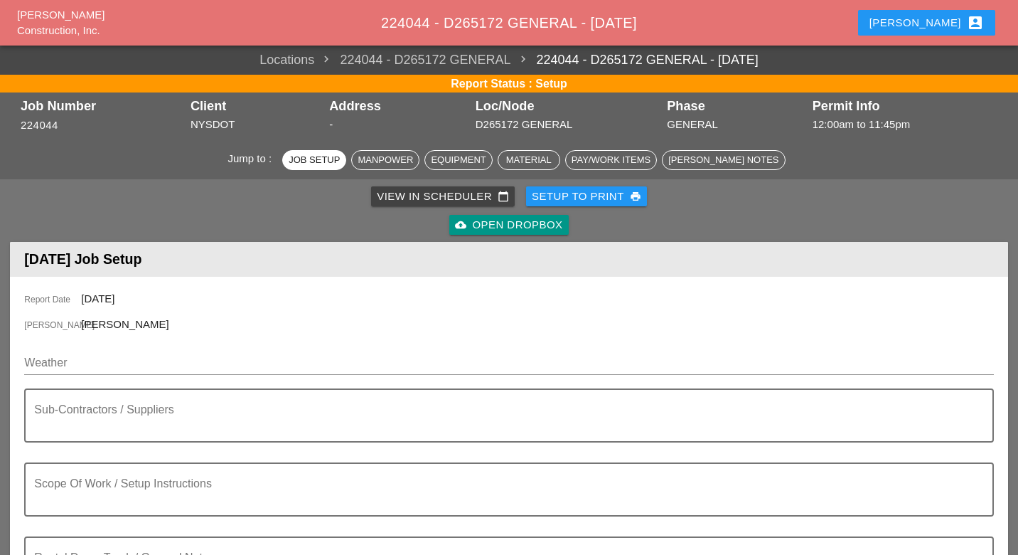
scroll to position [948, 0]
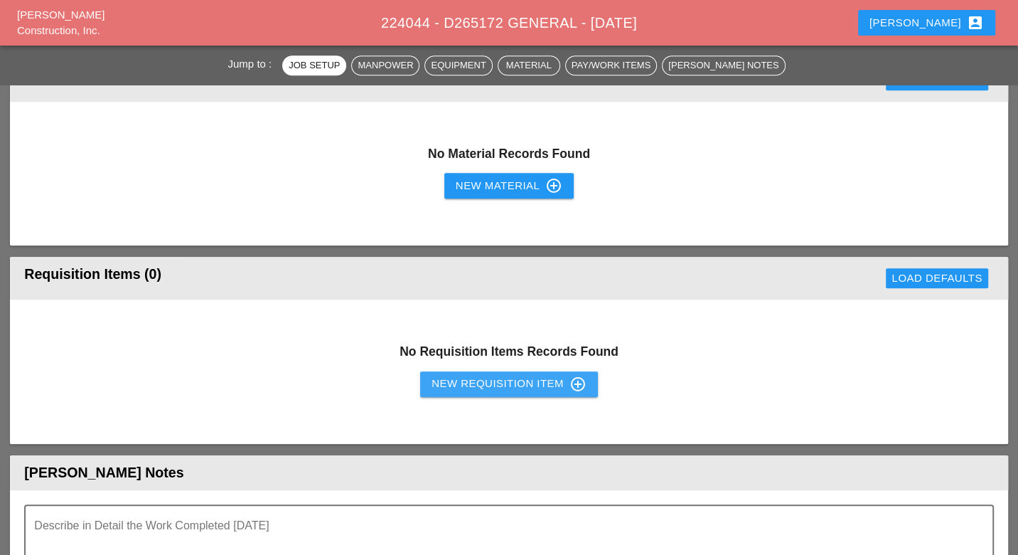
click at [522, 383] on div "New Requisition Item control_point" at bounding box center [509, 384] width 155 height 17
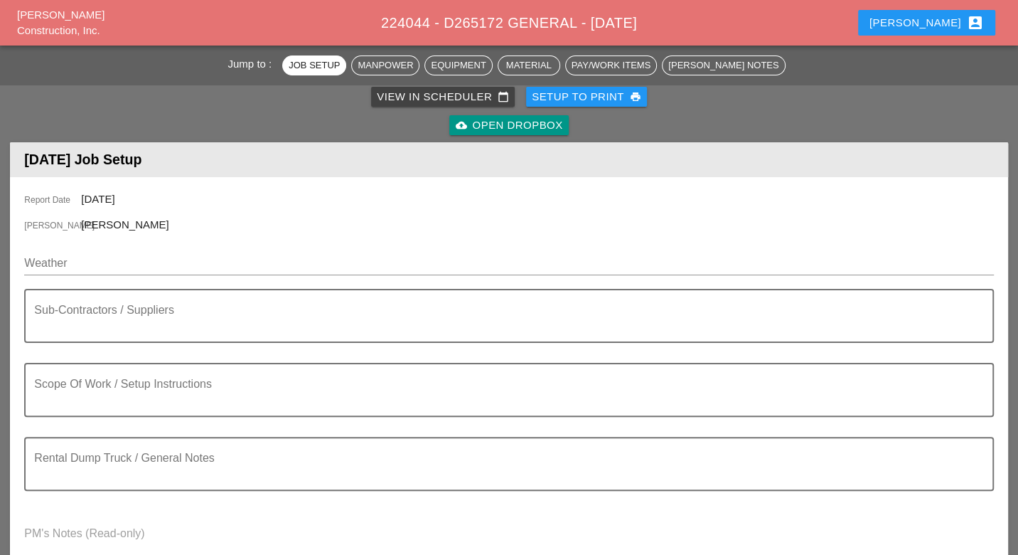
scroll to position [0, 0]
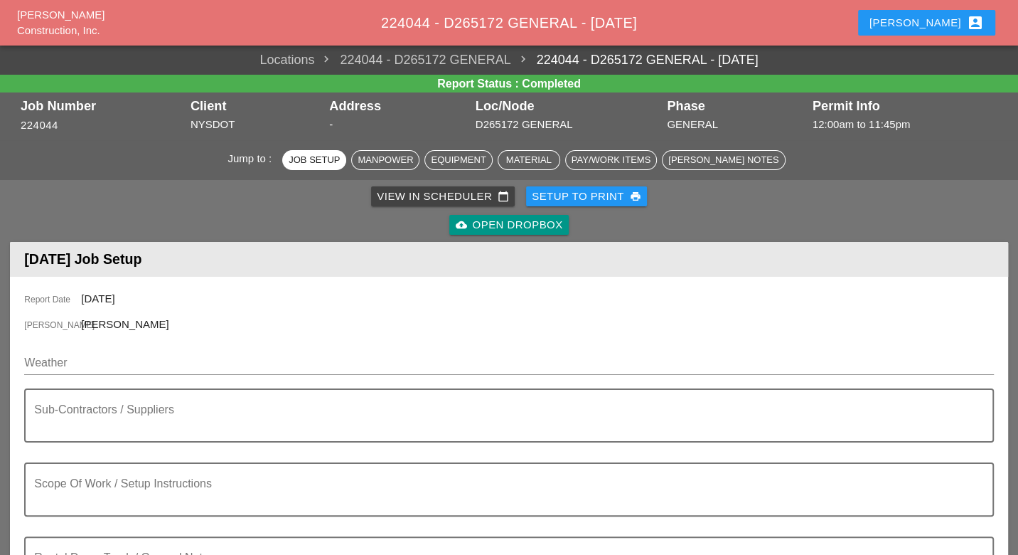
click at [427, 193] on div "View in Scheduler calendar_today" at bounding box center [443, 196] width 132 height 16
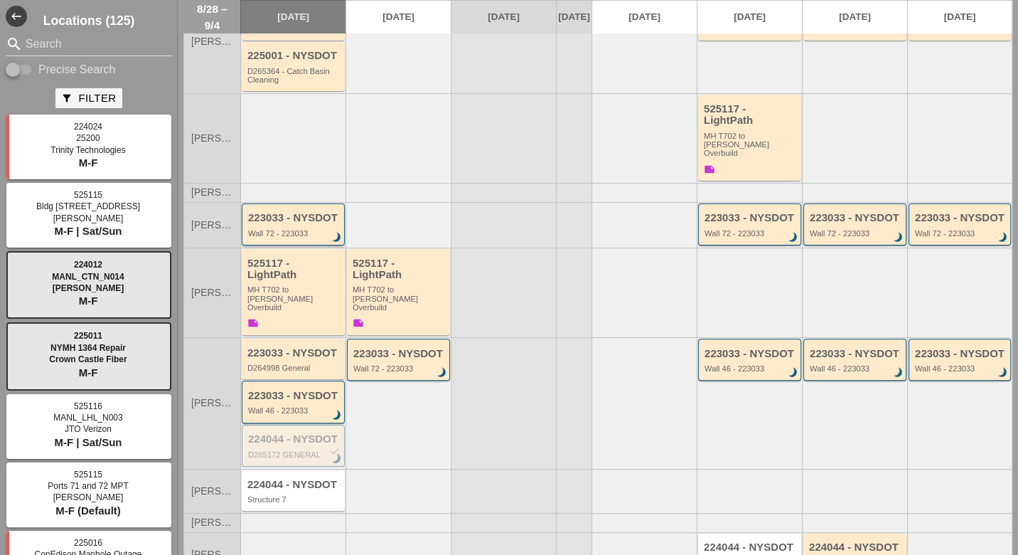
scroll to position [315, 0]
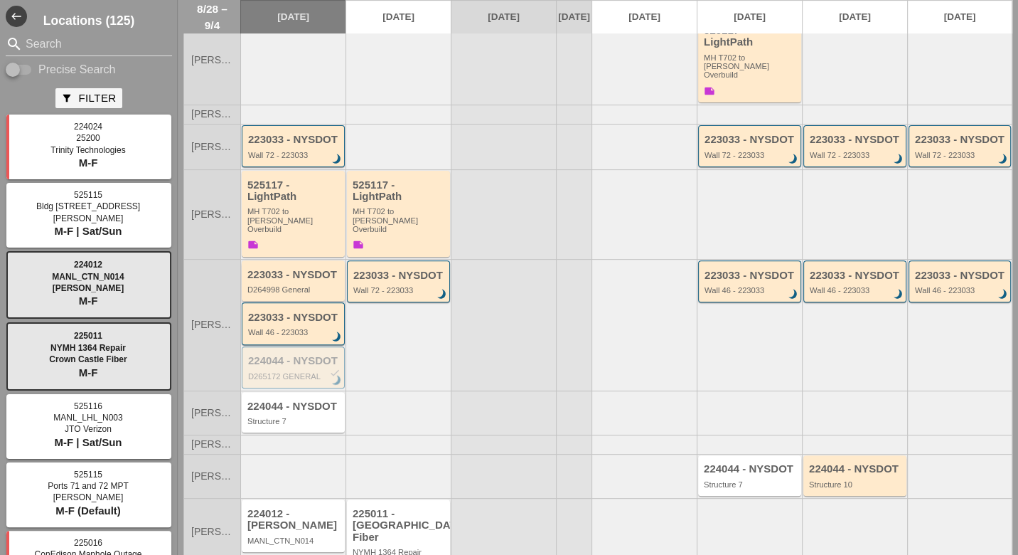
click at [285, 285] on div "D264998 General" at bounding box center [295, 289] width 94 height 9
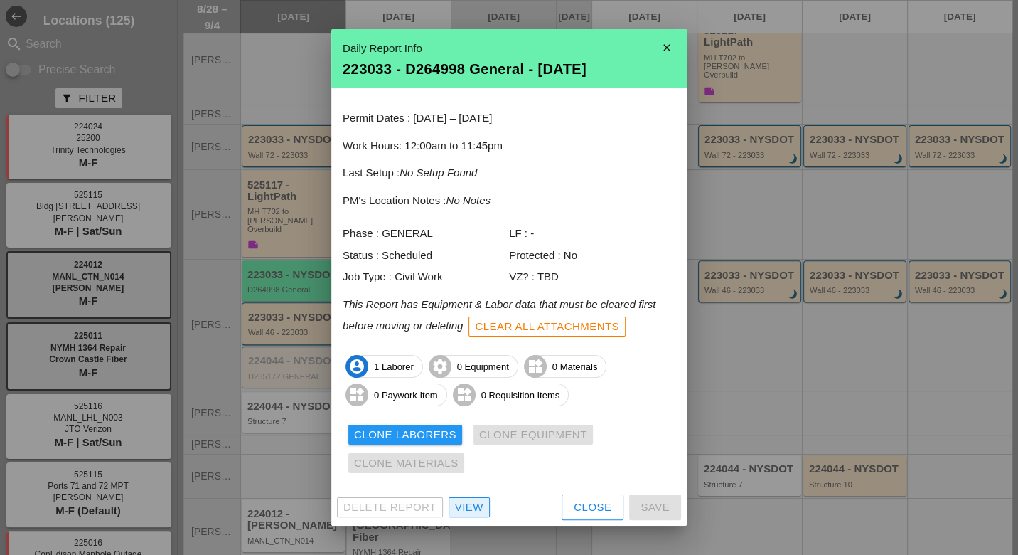
click at [480, 509] on div "View" at bounding box center [469, 507] width 28 height 16
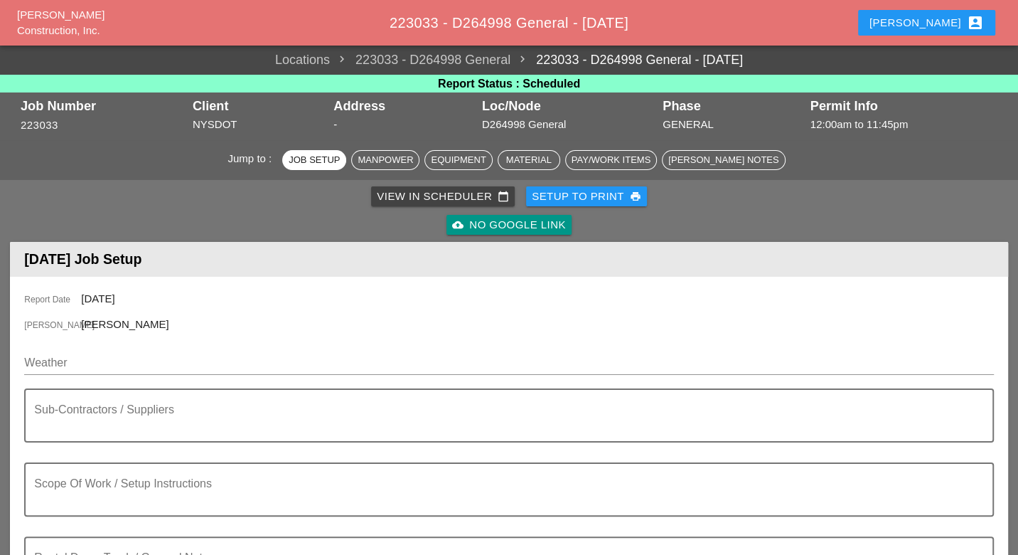
scroll to position [395, 0]
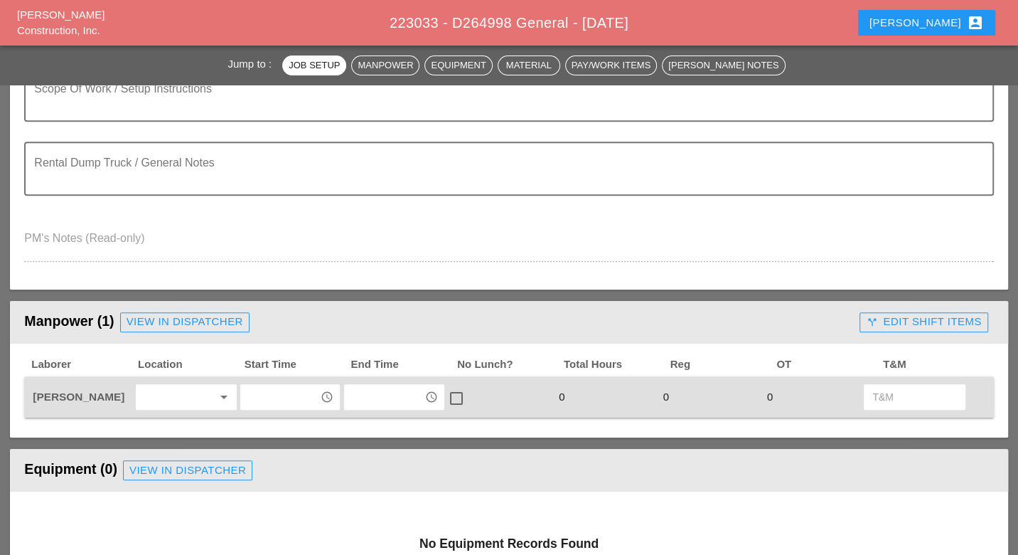
click at [255, 395] on input "text" at bounding box center [280, 396] width 71 height 23
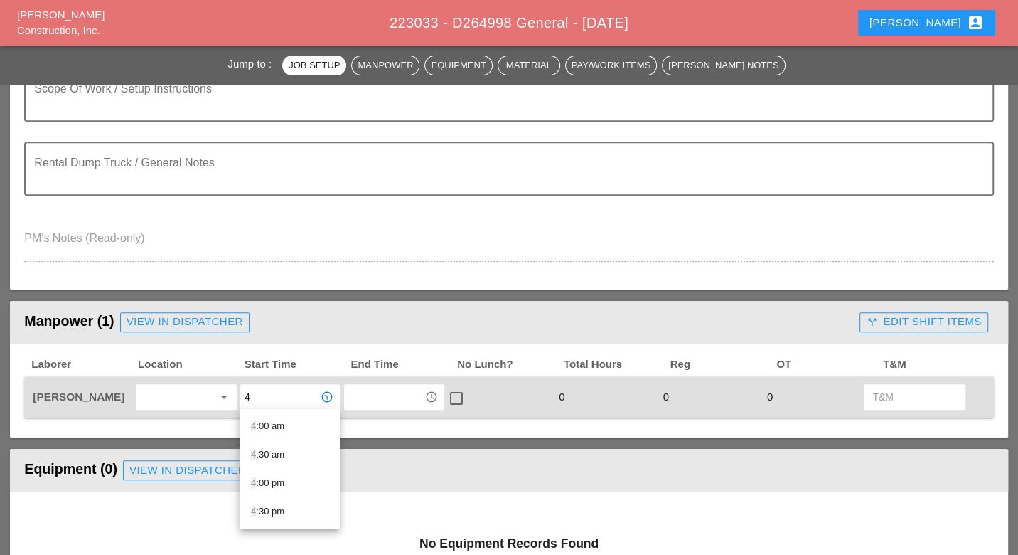
click at [268, 477] on div "4 :00 pm" at bounding box center [290, 482] width 78 height 17
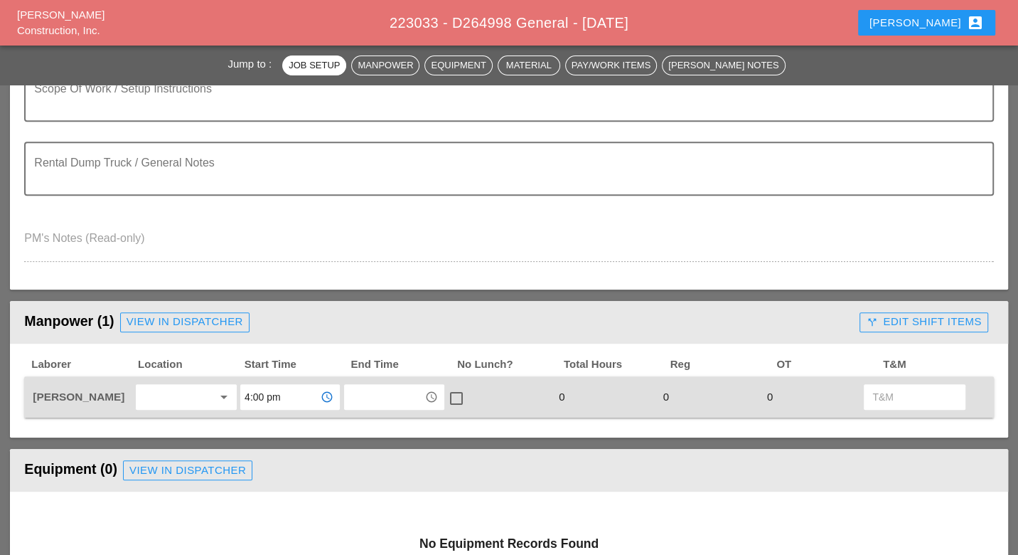
type input "4:00 pm"
click at [358, 389] on input "text" at bounding box center [384, 396] width 71 height 23
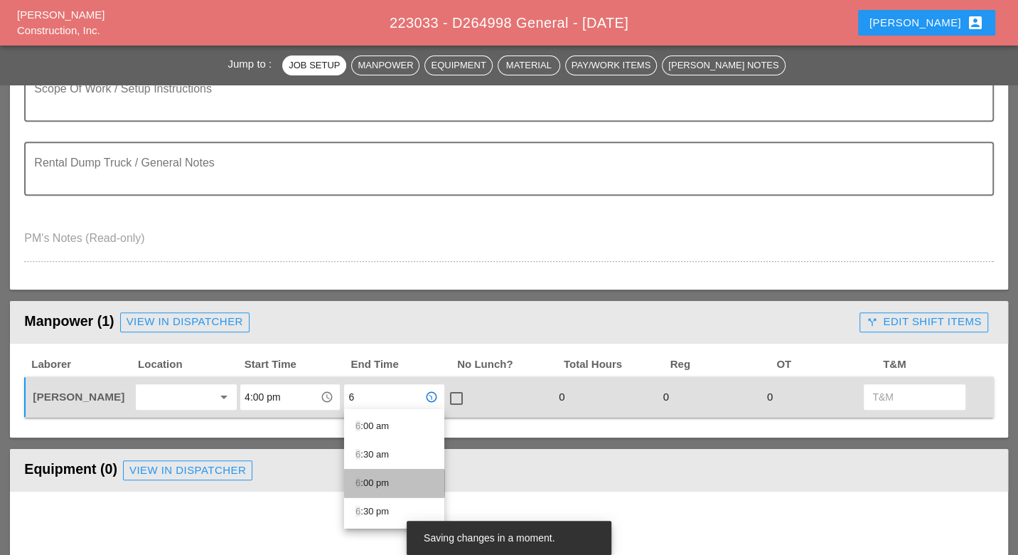
click at [371, 479] on div "6 :00 pm" at bounding box center [395, 482] width 78 height 17
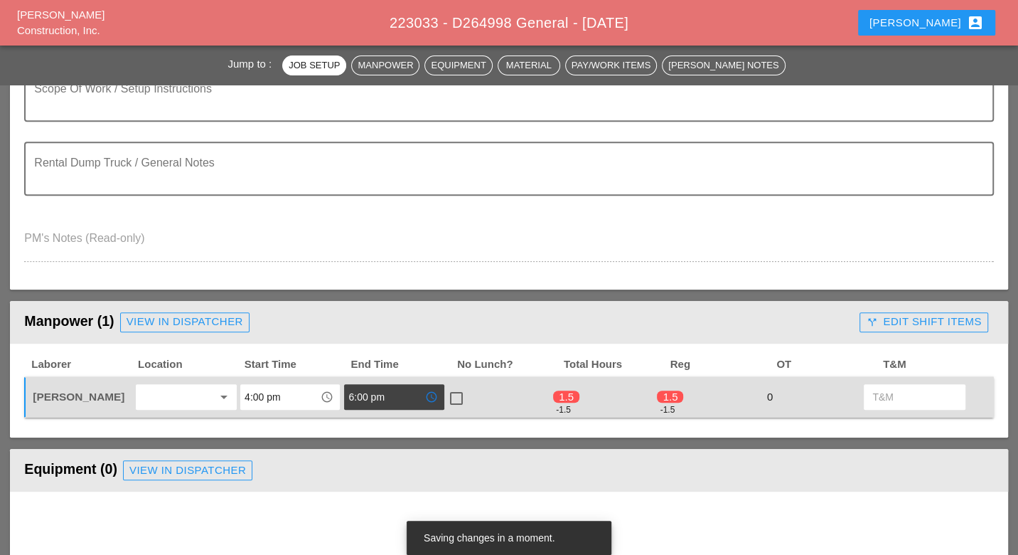
type input "6:00 pm"
click at [461, 393] on div at bounding box center [457, 398] width 24 height 24
checkbox input "true"
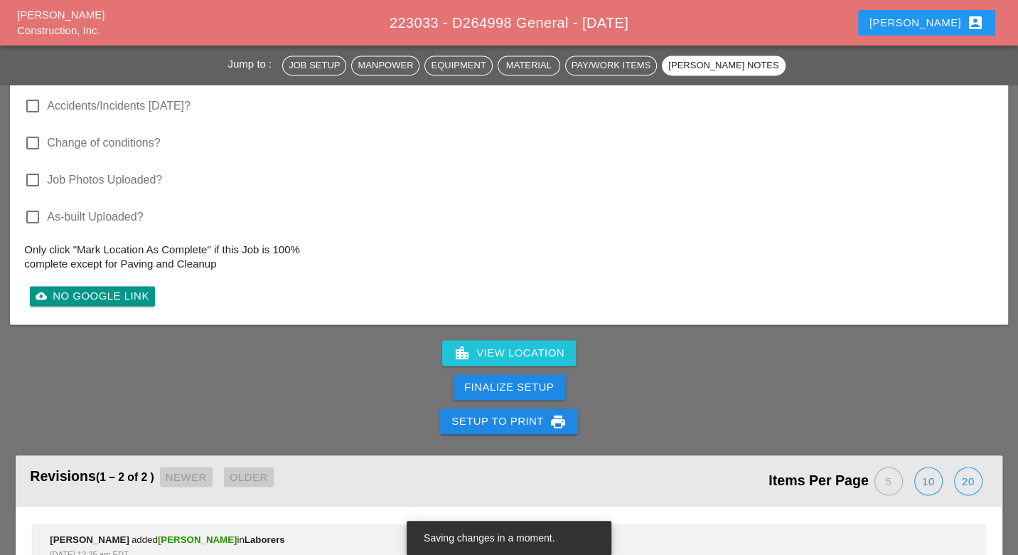
scroll to position [1580, 0]
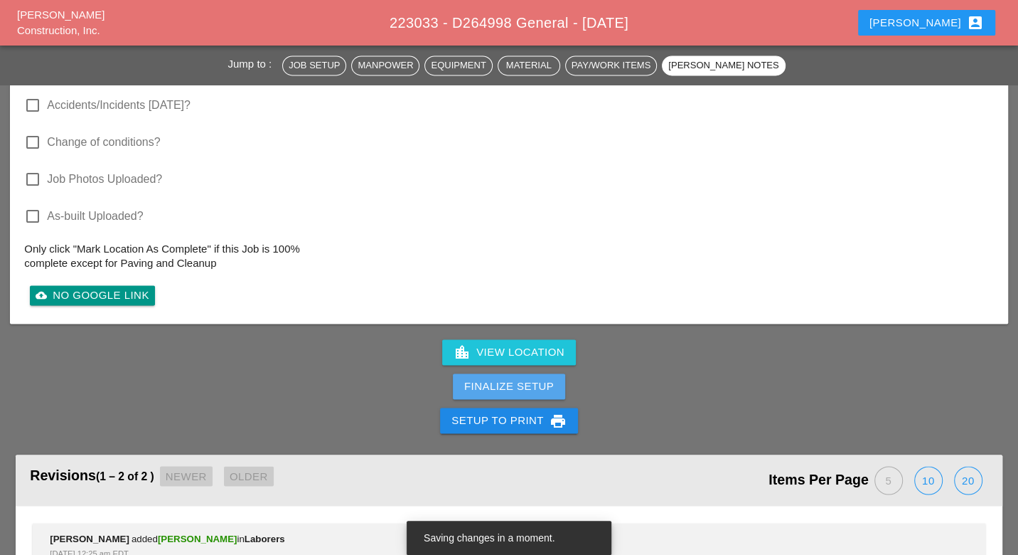
click at [540, 378] on div "Finalize Setup" at bounding box center [509, 386] width 90 height 16
click at [536, 380] on div "Complete This Report" at bounding box center [509, 386] width 139 height 16
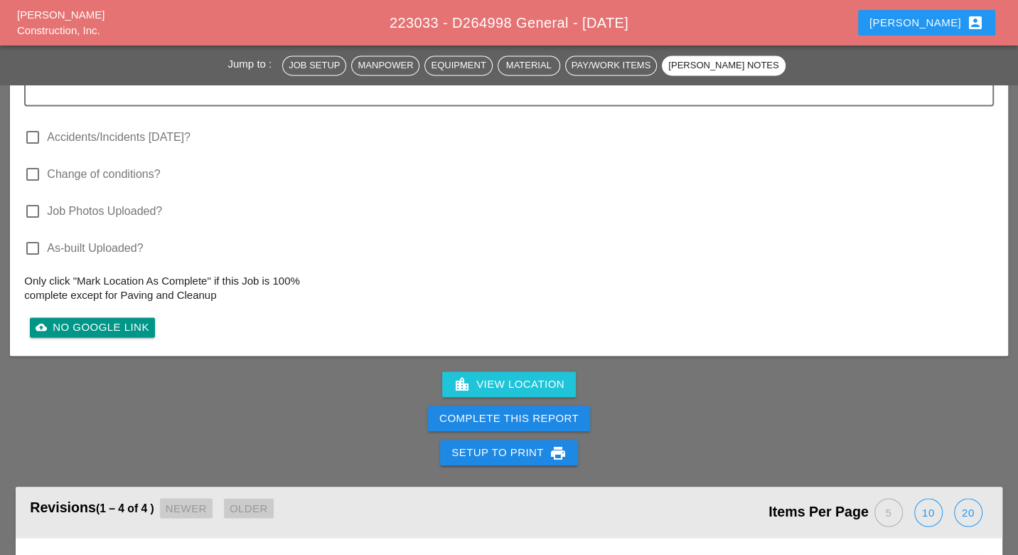
scroll to position [1580, 0]
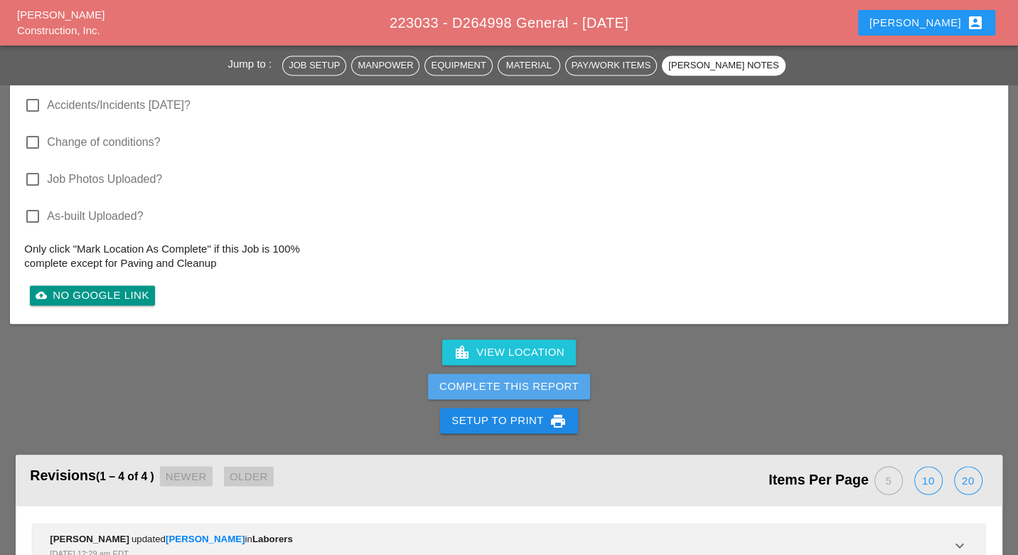
click at [526, 385] on div "Complete This Report" at bounding box center [509, 386] width 139 height 16
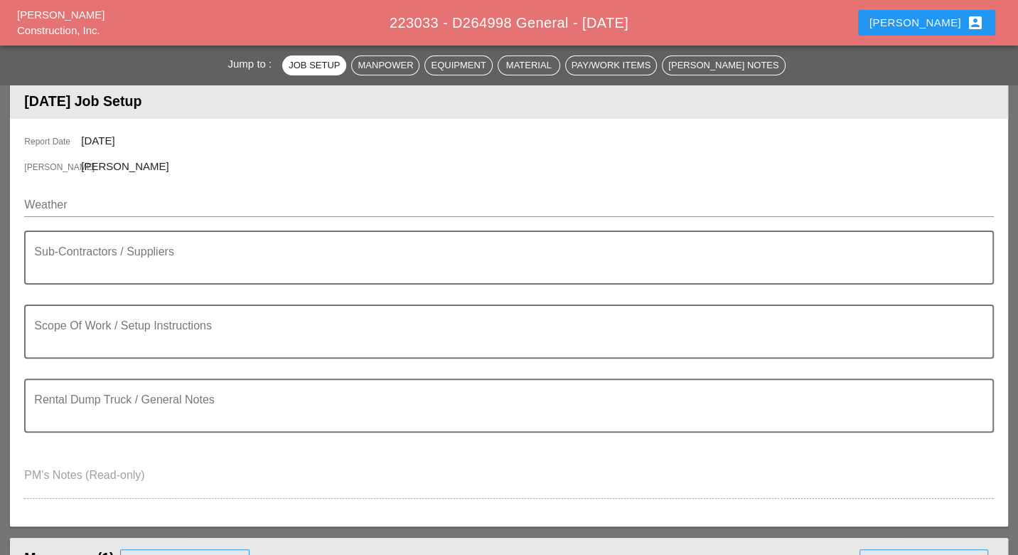
scroll to position [0, 0]
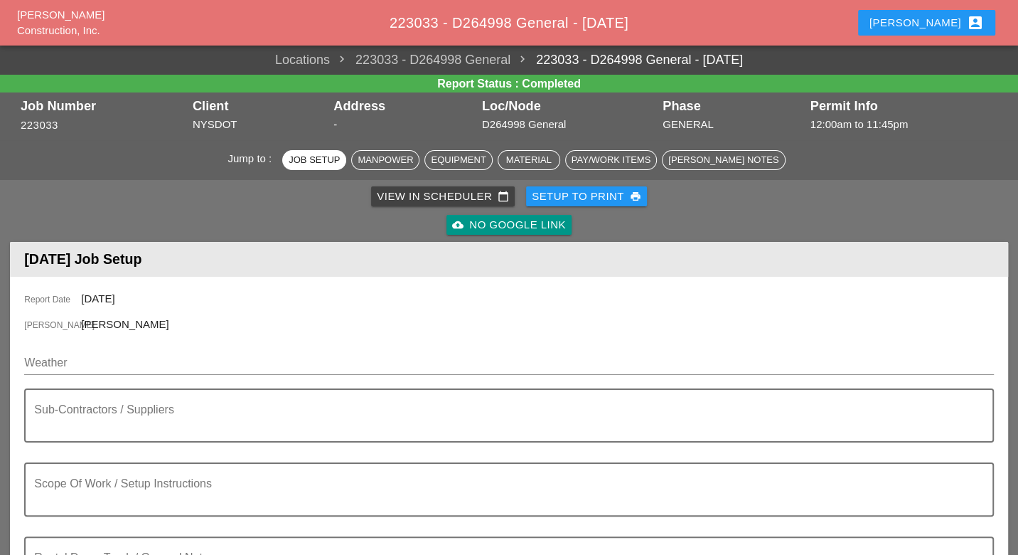
click at [437, 200] on div "View in Scheduler calendar_today" at bounding box center [443, 196] width 132 height 16
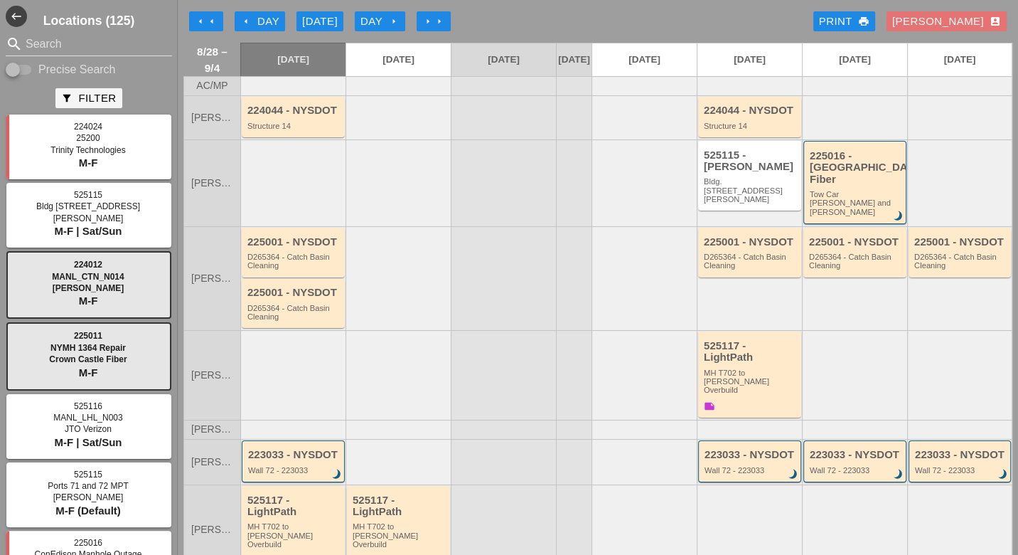
click at [270, 17] on div "arrow_left Day" at bounding box center [259, 22] width 39 height 16
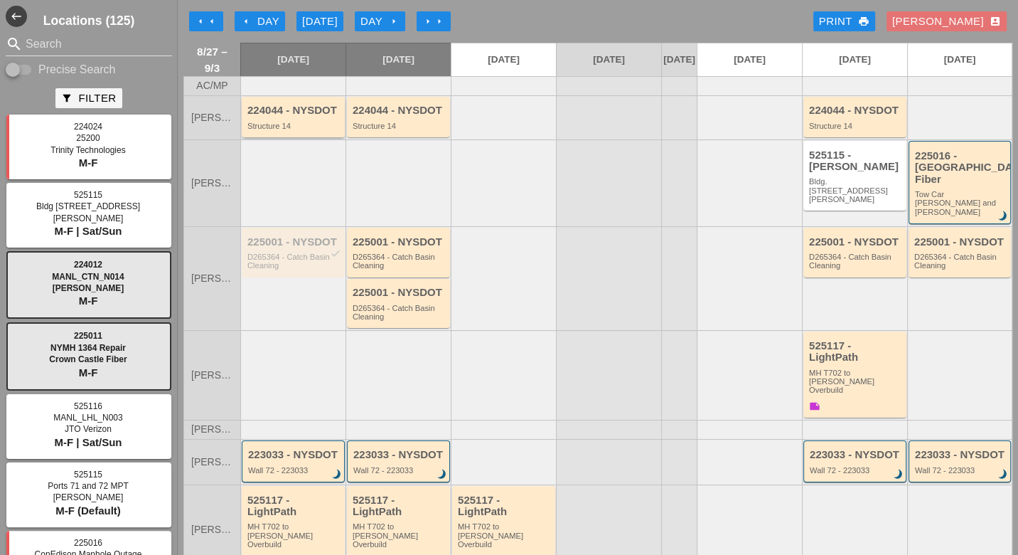
click at [290, 129] on div "224044 - NYSDOT Structure 14" at bounding box center [295, 118] width 94 height 26
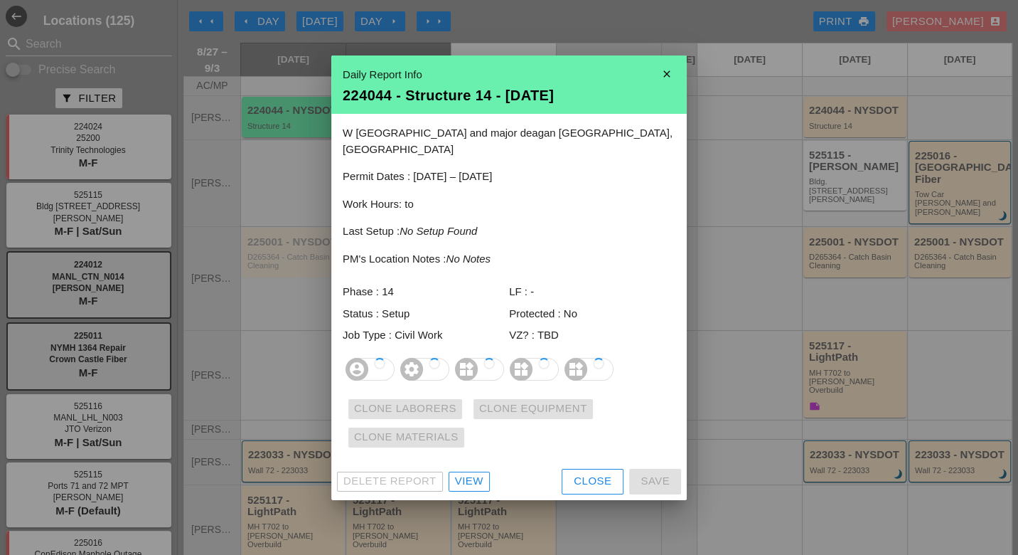
click at [290, 129] on div at bounding box center [509, 277] width 1018 height 555
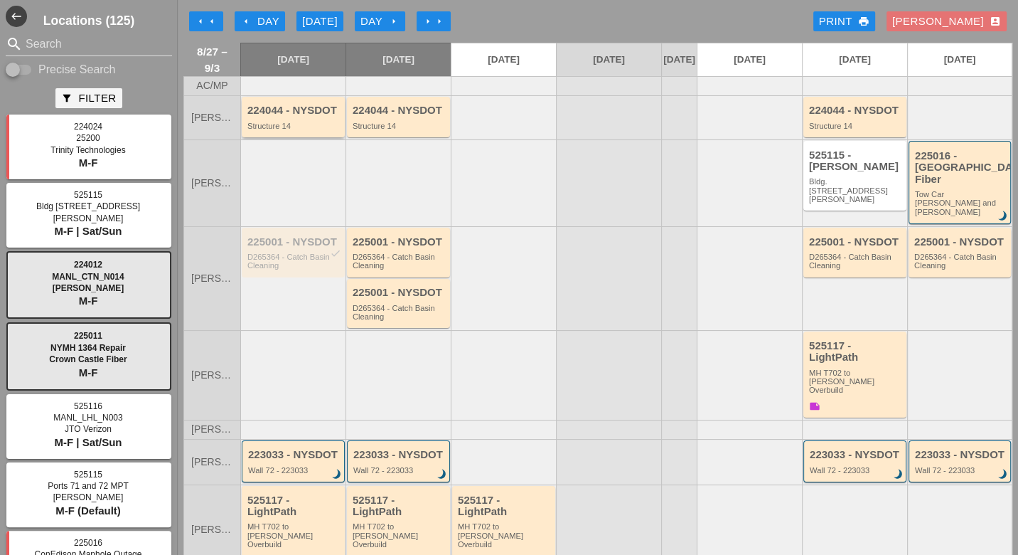
click at [308, 130] on div "Structure 14" at bounding box center [295, 126] width 94 height 9
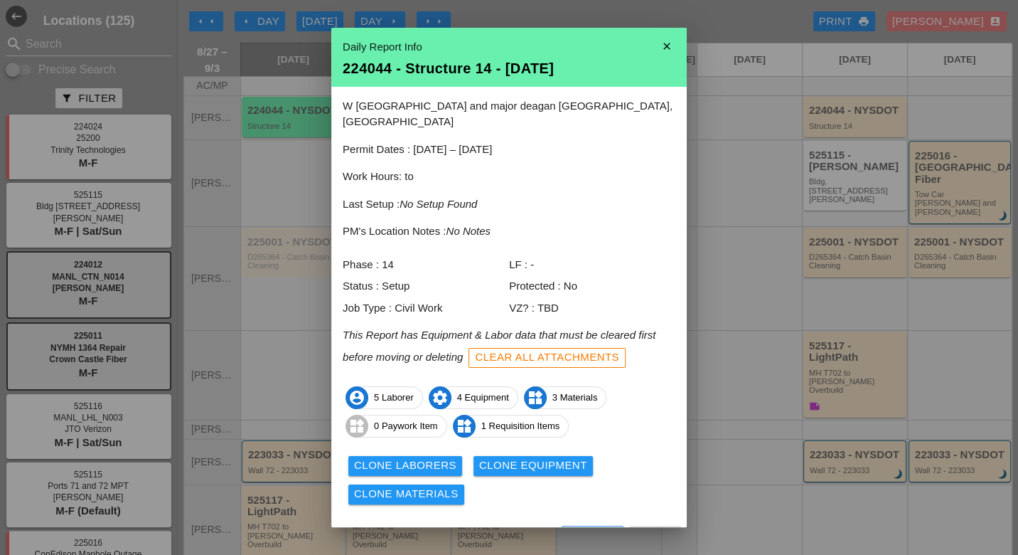
click at [565, 523] on div "close Daily Report Info 224044 - Structure 14 - [DATE] W 238th street and major…" at bounding box center [509, 277] width 1018 height 555
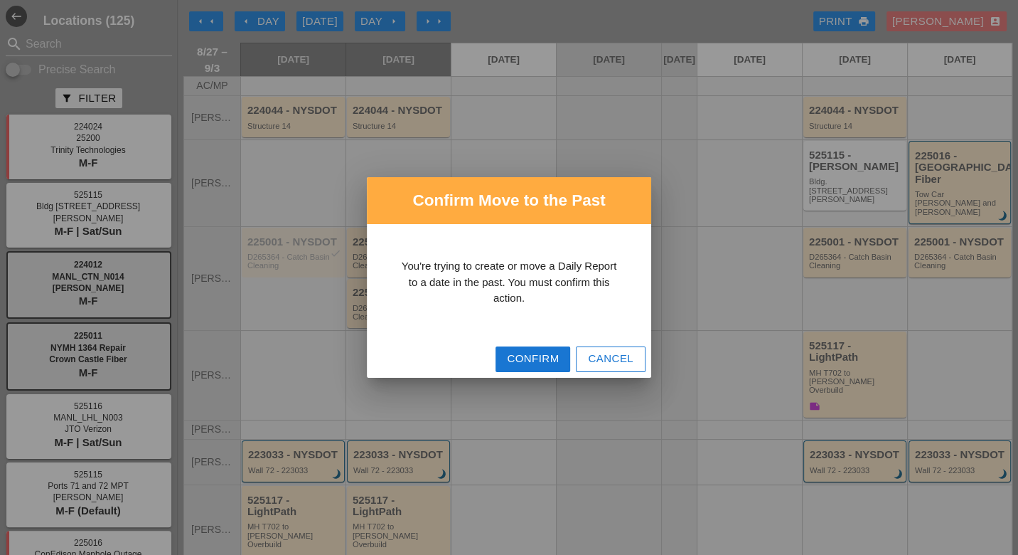
drag, startPoint x: 597, startPoint y: 362, endPoint x: 587, endPoint y: 360, distance: 10.9
click at [598, 362] on div "Cancel" at bounding box center [611, 359] width 46 height 16
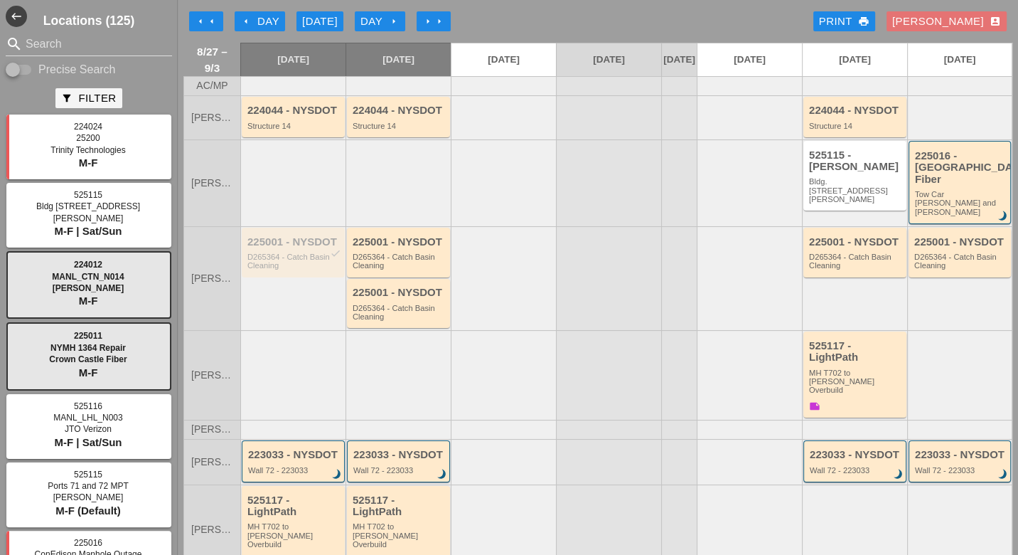
click at [273, 236] on div "225001 - NYSDOT check" at bounding box center [295, 242] width 94 height 12
click at [280, 236] on div "225001 - NYSDOT check D265364 - Catch Basin Cleaning" at bounding box center [295, 253] width 94 height 34
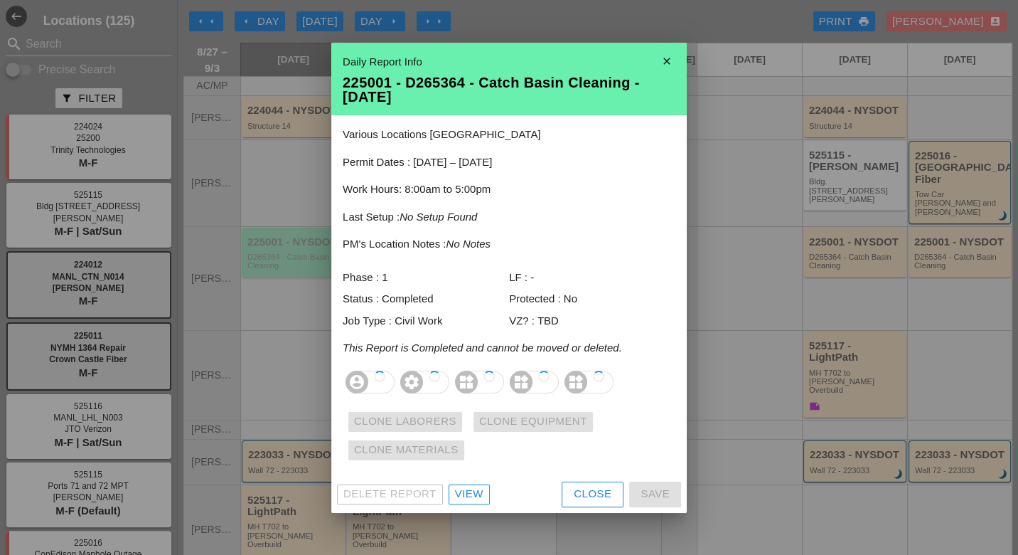
click at [293, 241] on div at bounding box center [509, 277] width 1018 height 555
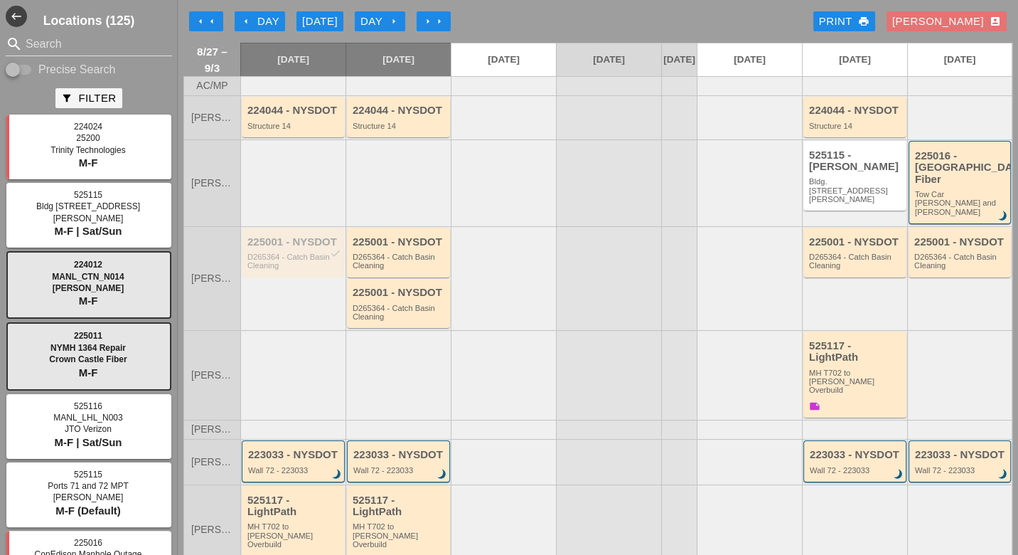
click at [319, 294] on div "225001 - NYSDOT check D265364 - Catch Basin Cleaning" at bounding box center [292, 278] width 105 height 104
click at [298, 252] on div "D265364 - Catch Basin Cleaning" at bounding box center [295, 261] width 94 height 18
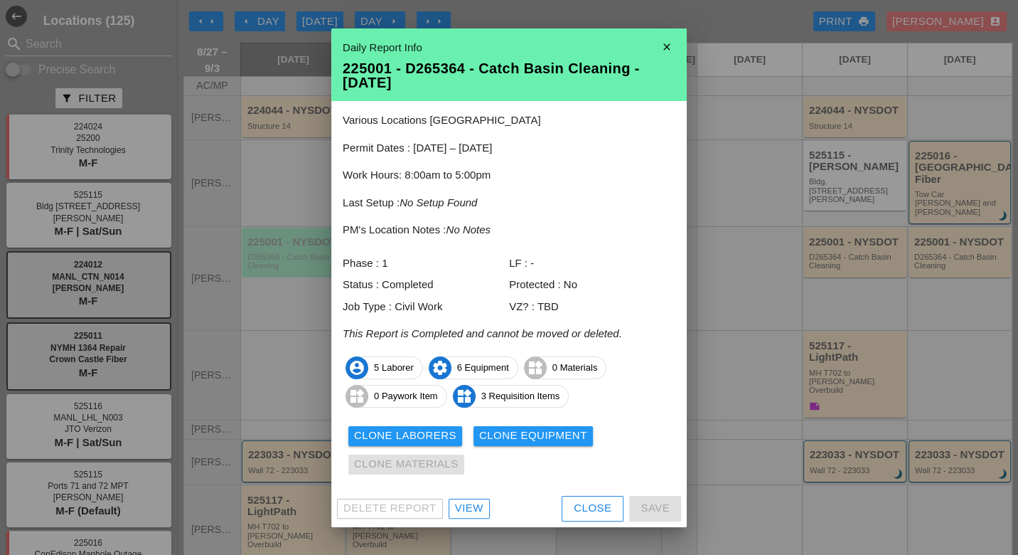
click at [298, 247] on div at bounding box center [509, 277] width 1018 height 555
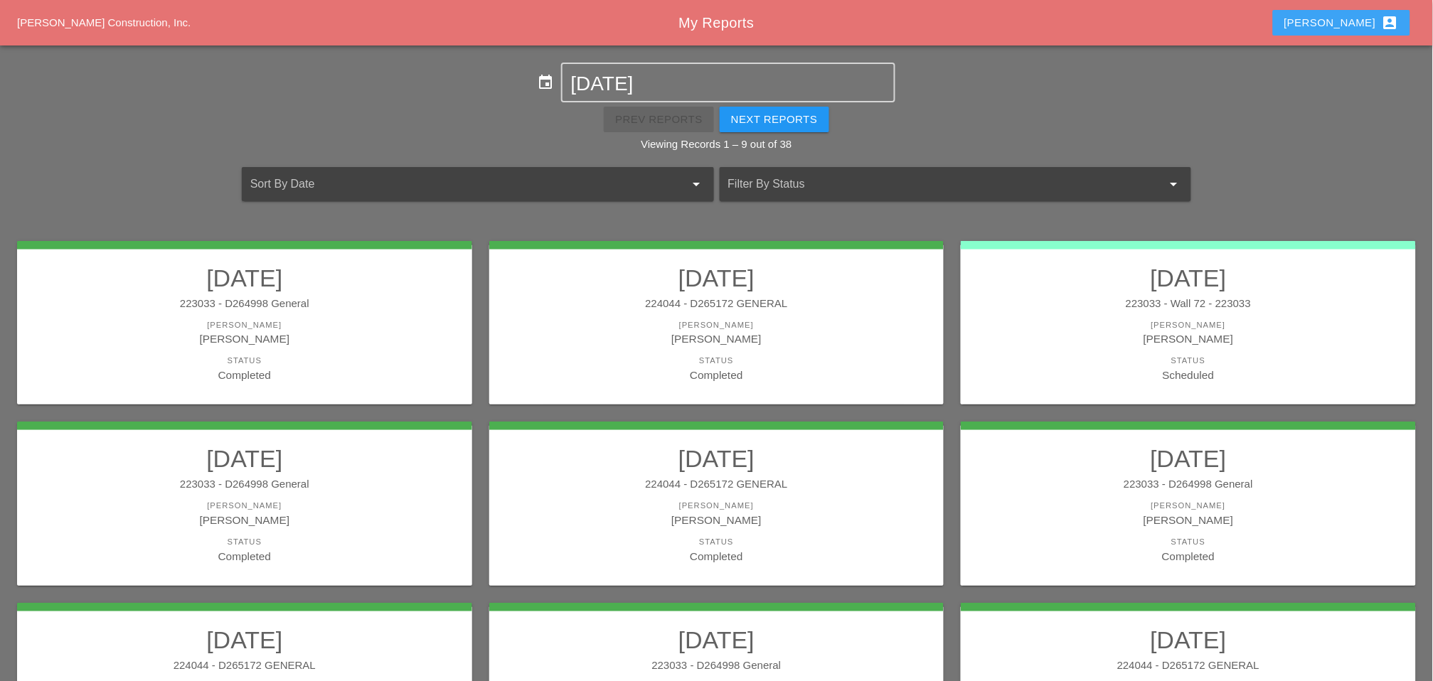
click at [817, 28] on div "Luca account_box" at bounding box center [1342, 22] width 115 height 17
click at [1361, 18] on div "Luca account_box" at bounding box center [1342, 22] width 115 height 17
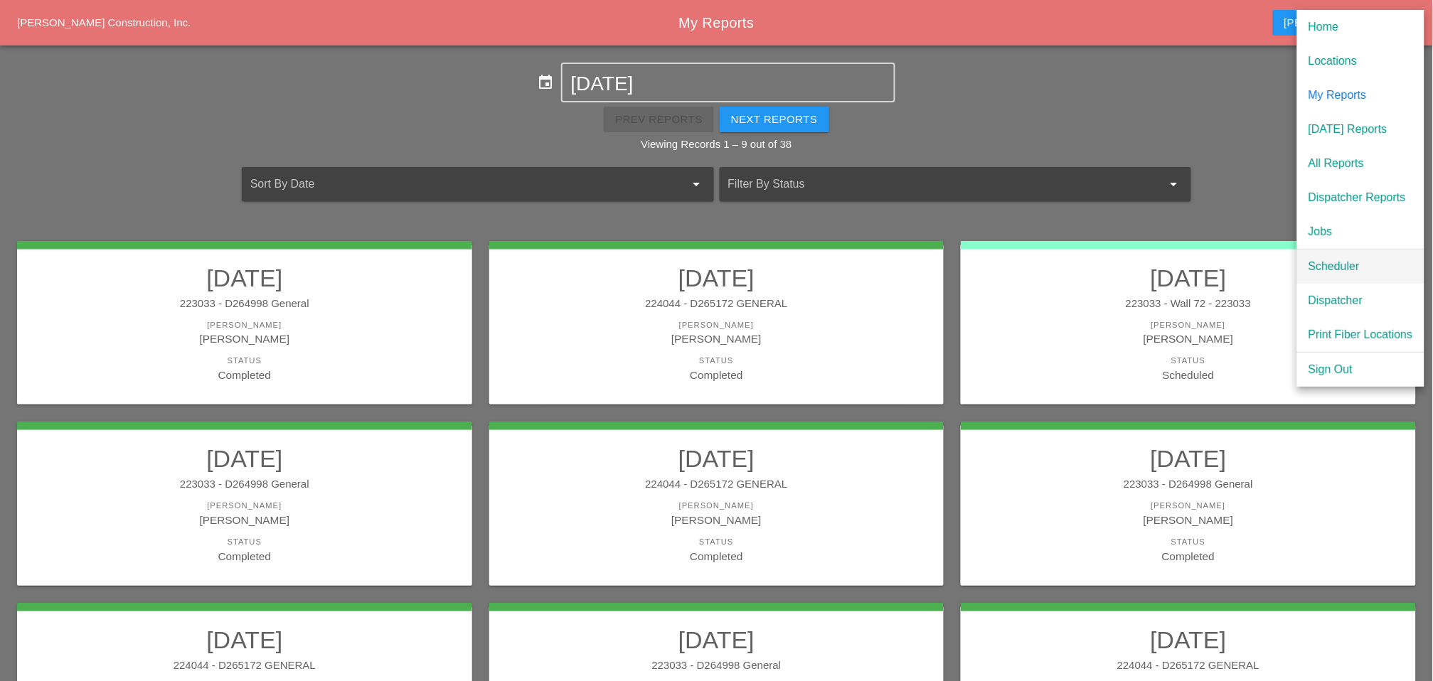
click at [1330, 265] on div "Scheduler" at bounding box center [1361, 266] width 105 height 17
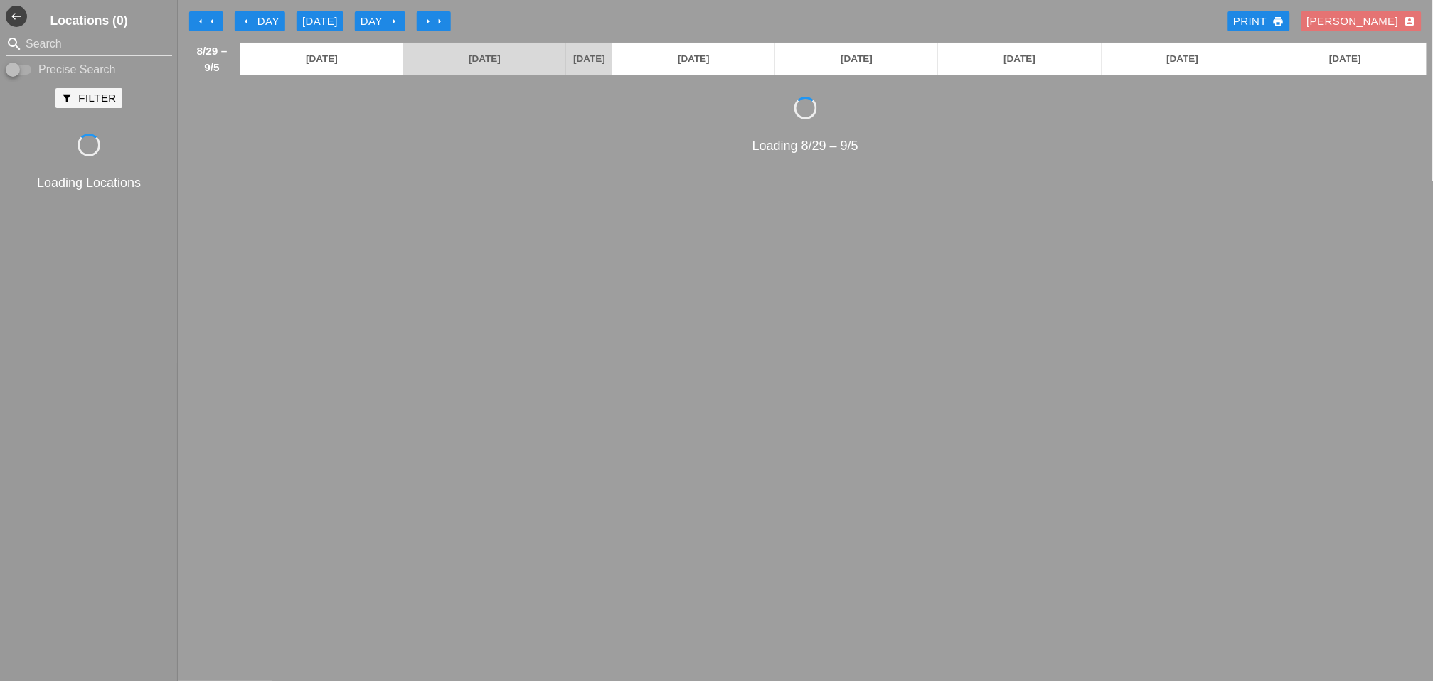
click at [257, 18] on div "arrow_left Day" at bounding box center [259, 22] width 39 height 16
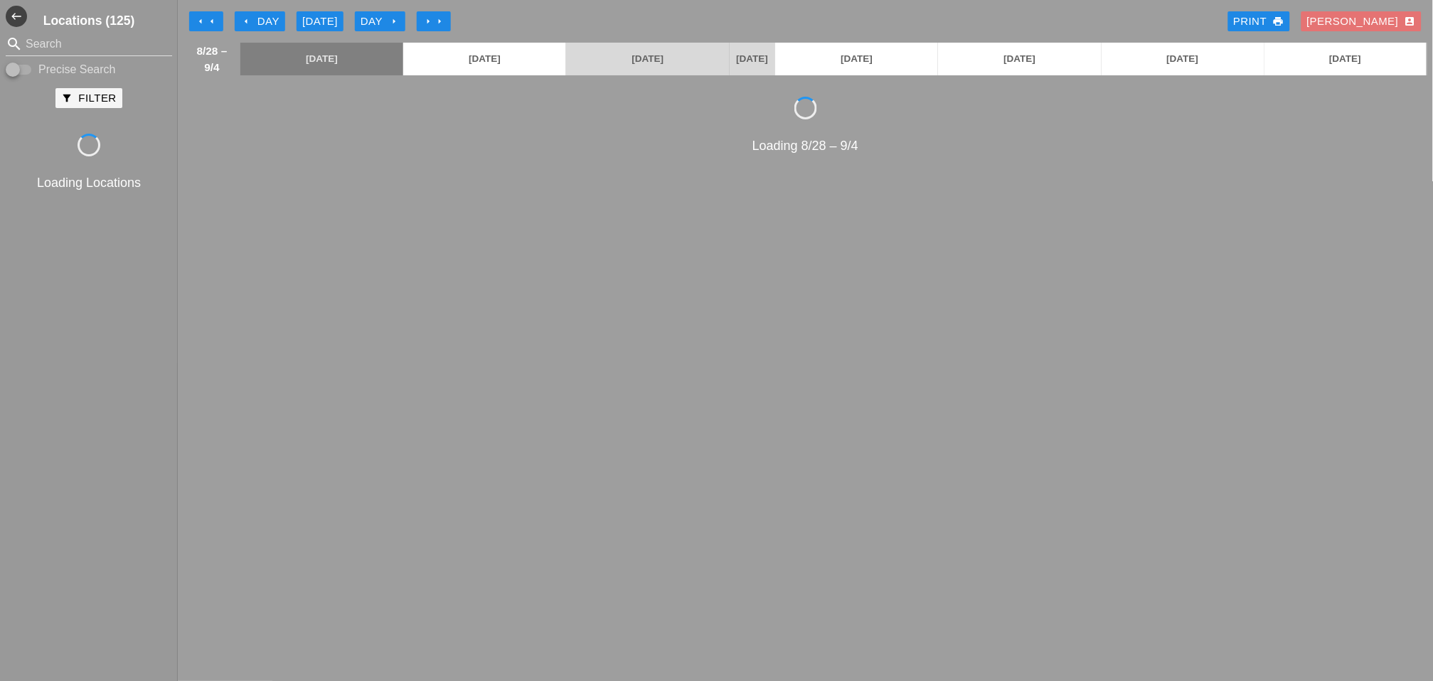
click at [251, 18] on icon "arrow_left" at bounding box center [245, 21] width 11 height 11
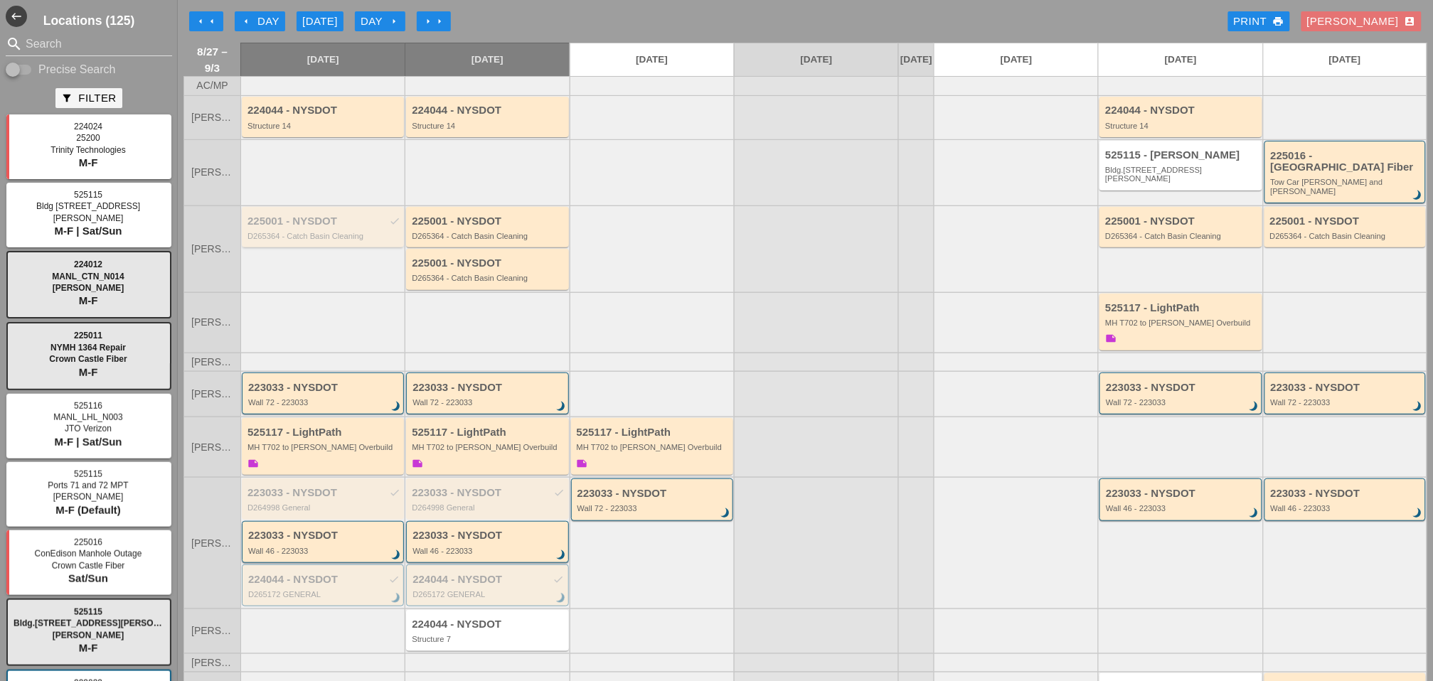
click at [294, 218] on div "225001 - NYSDOT check D265364 - Catch Basin Cleaning" at bounding box center [324, 229] width 153 height 26
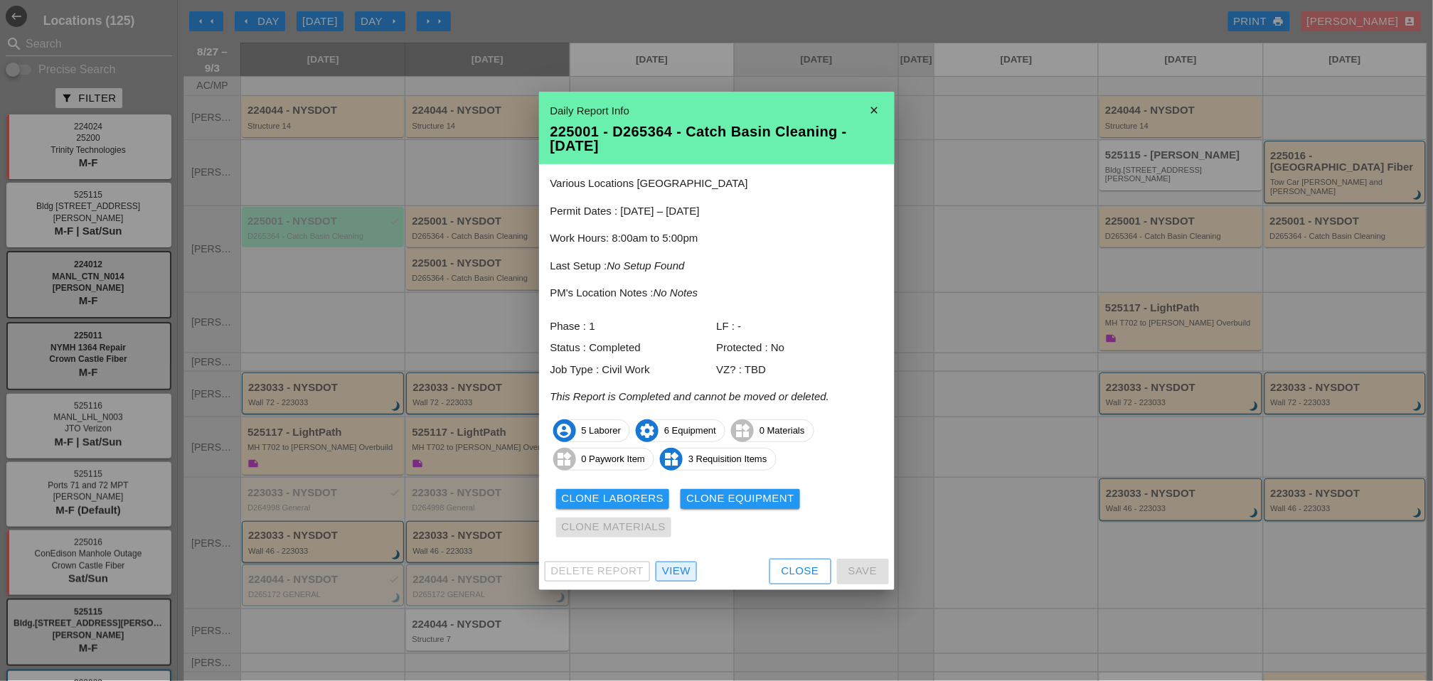
drag, startPoint x: 681, startPoint y: 572, endPoint x: 634, endPoint y: 554, distance: 50.2
click at [682, 571] on div "View" at bounding box center [676, 571] width 28 height 16
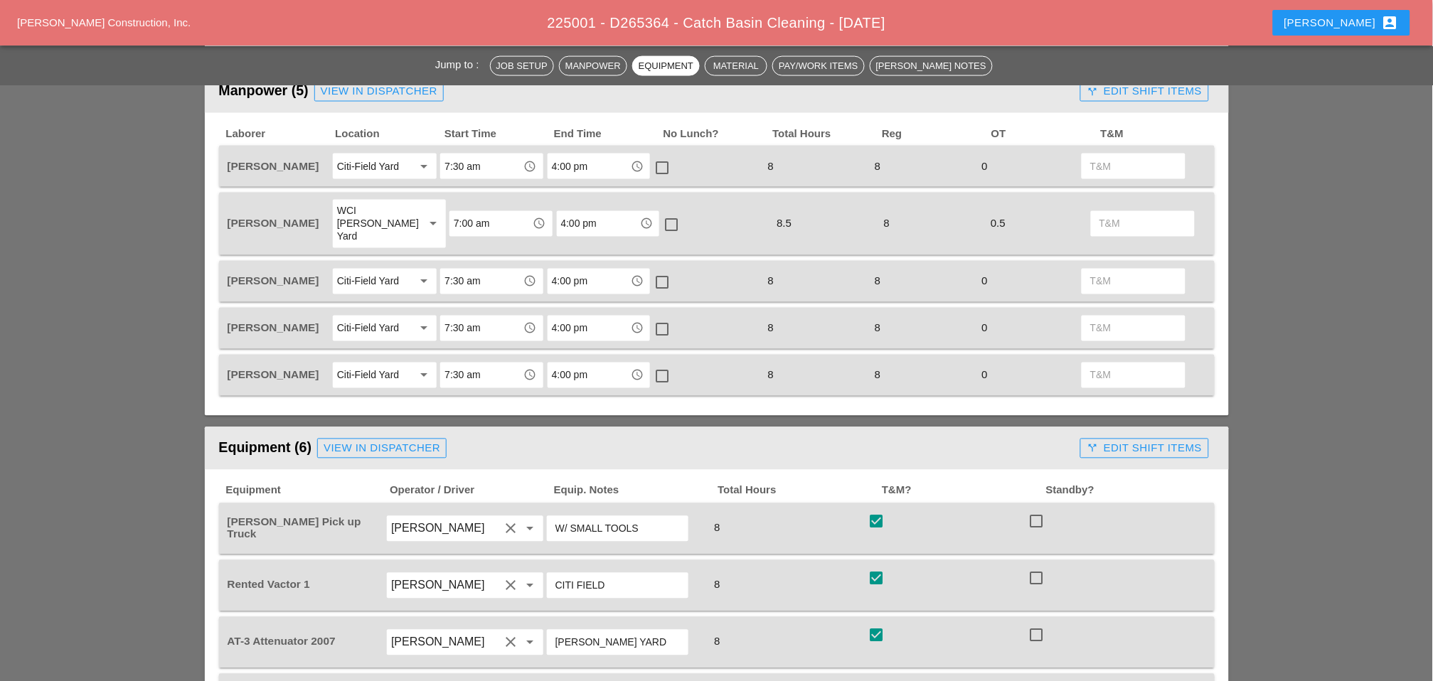
scroll to position [474, 0]
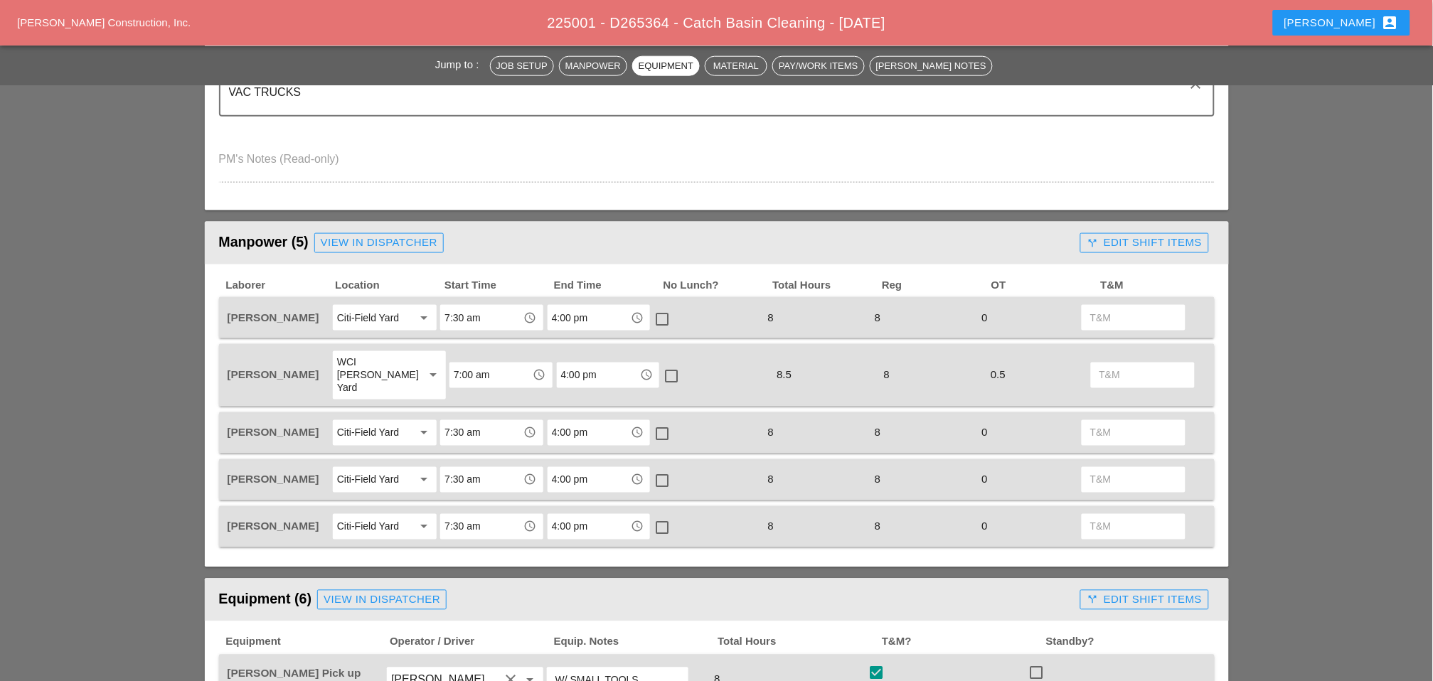
click at [1144, 235] on div "call_split Edit Shift Items" at bounding box center [1144, 243] width 115 height 16
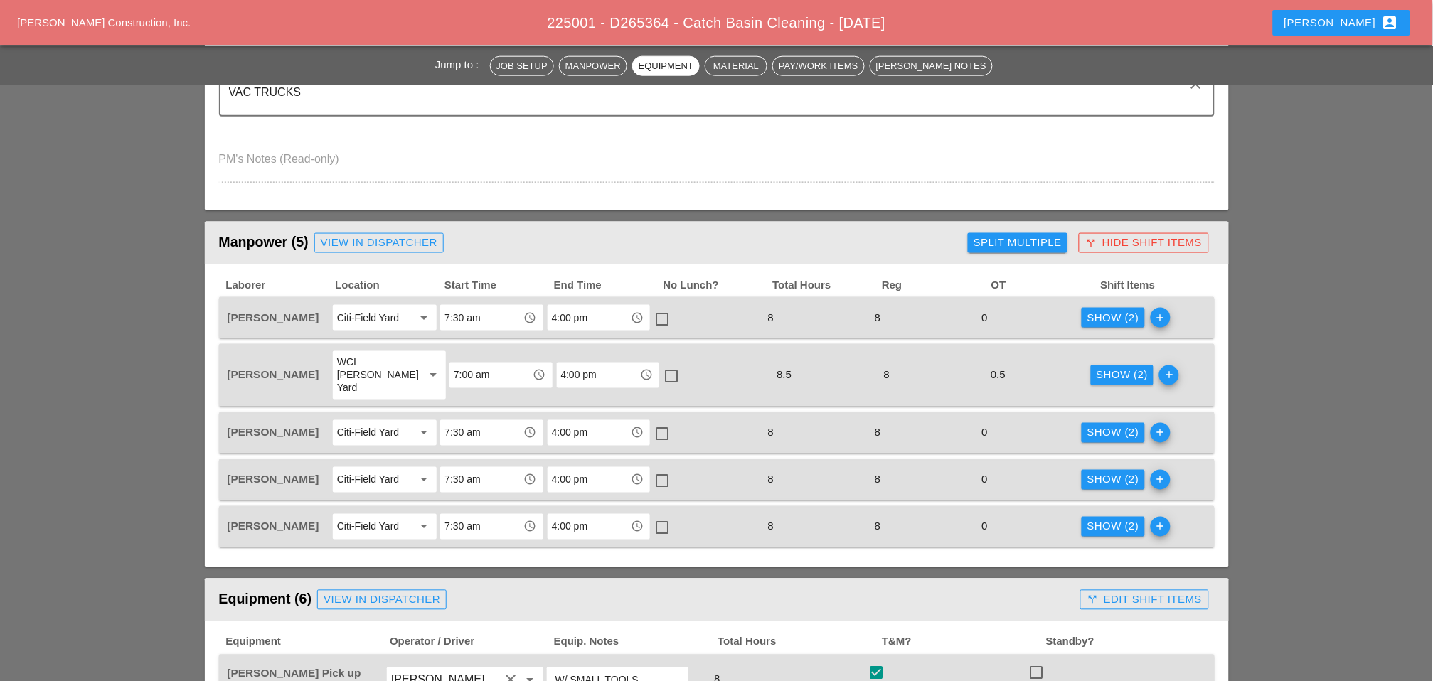
click at [1041, 236] on div "Split Multiple" at bounding box center [1018, 243] width 88 height 16
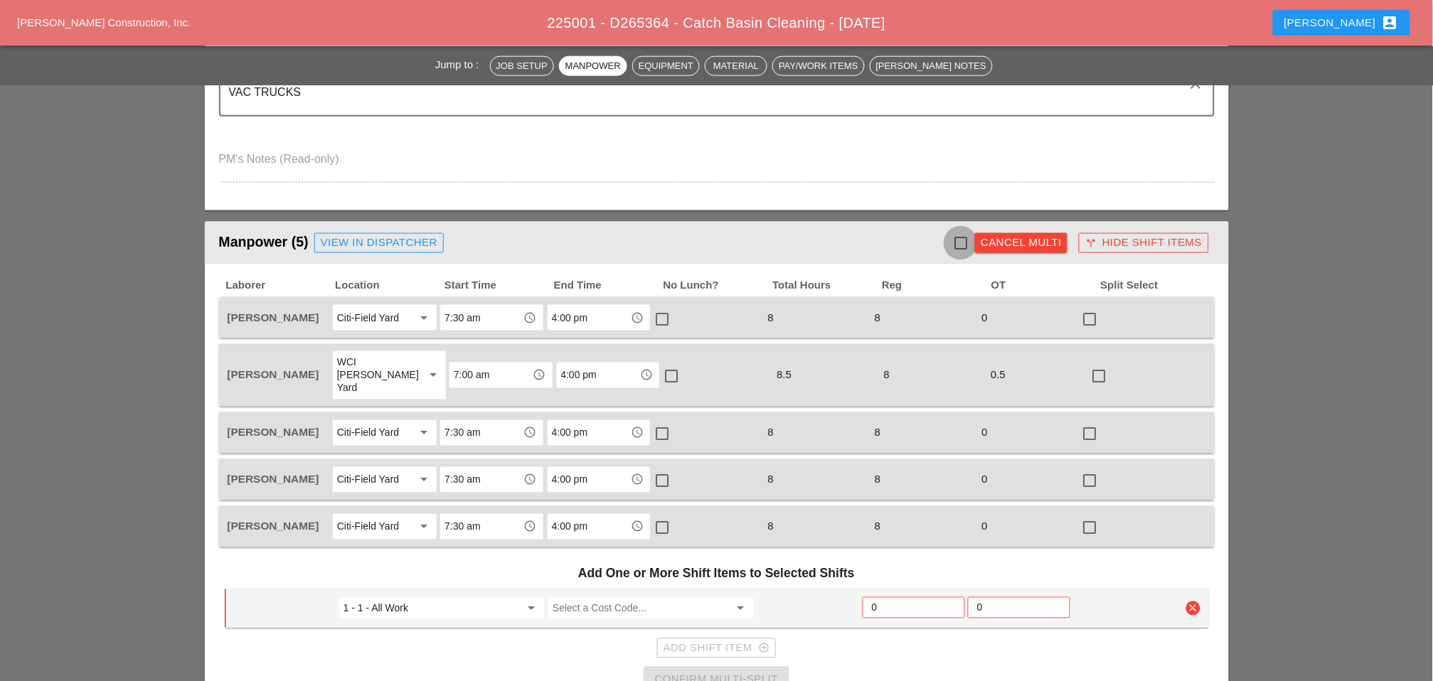
drag, startPoint x: 1041, startPoint y: 236, endPoint x: 961, endPoint y: 240, distance: 80.5
click at [961, 240] on div at bounding box center [961, 243] width 24 height 24
checkbox input "true"
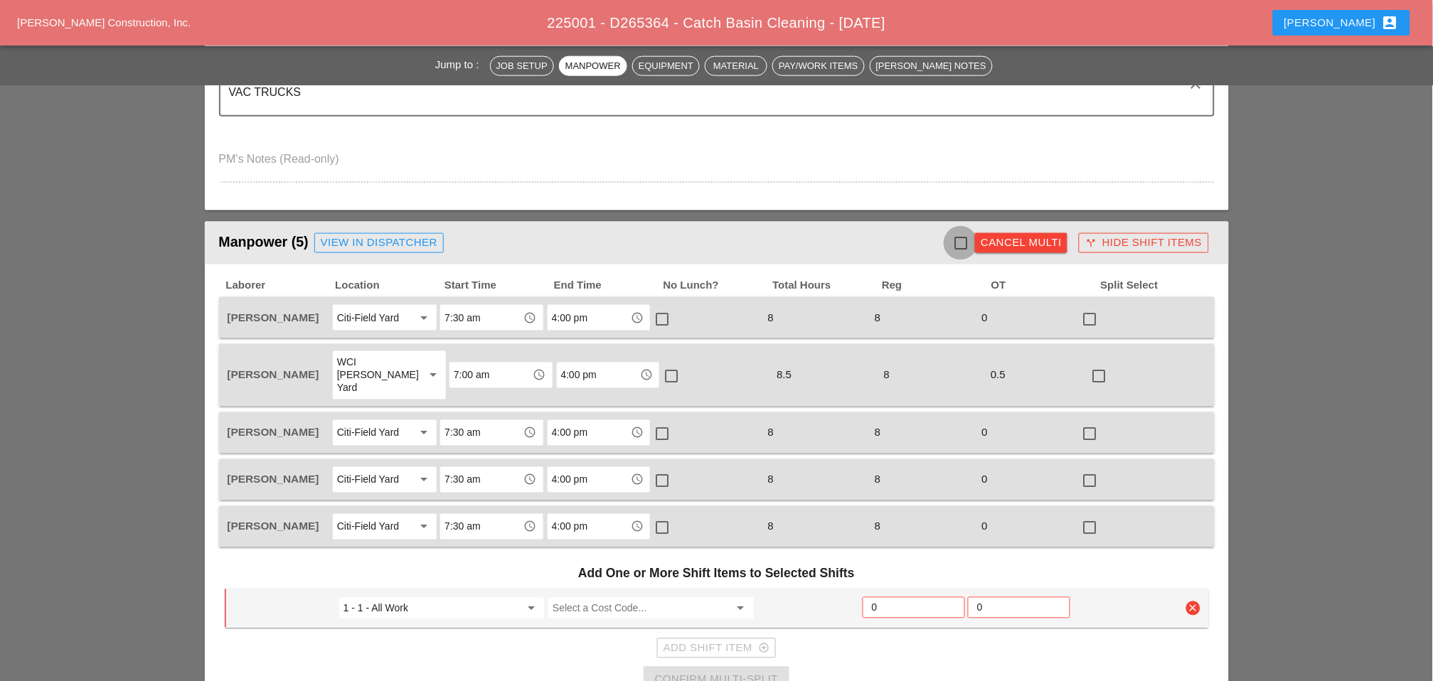
checkbox input "true"
click at [615, 597] on input "Select a Cost Code..." at bounding box center [641, 608] width 176 height 23
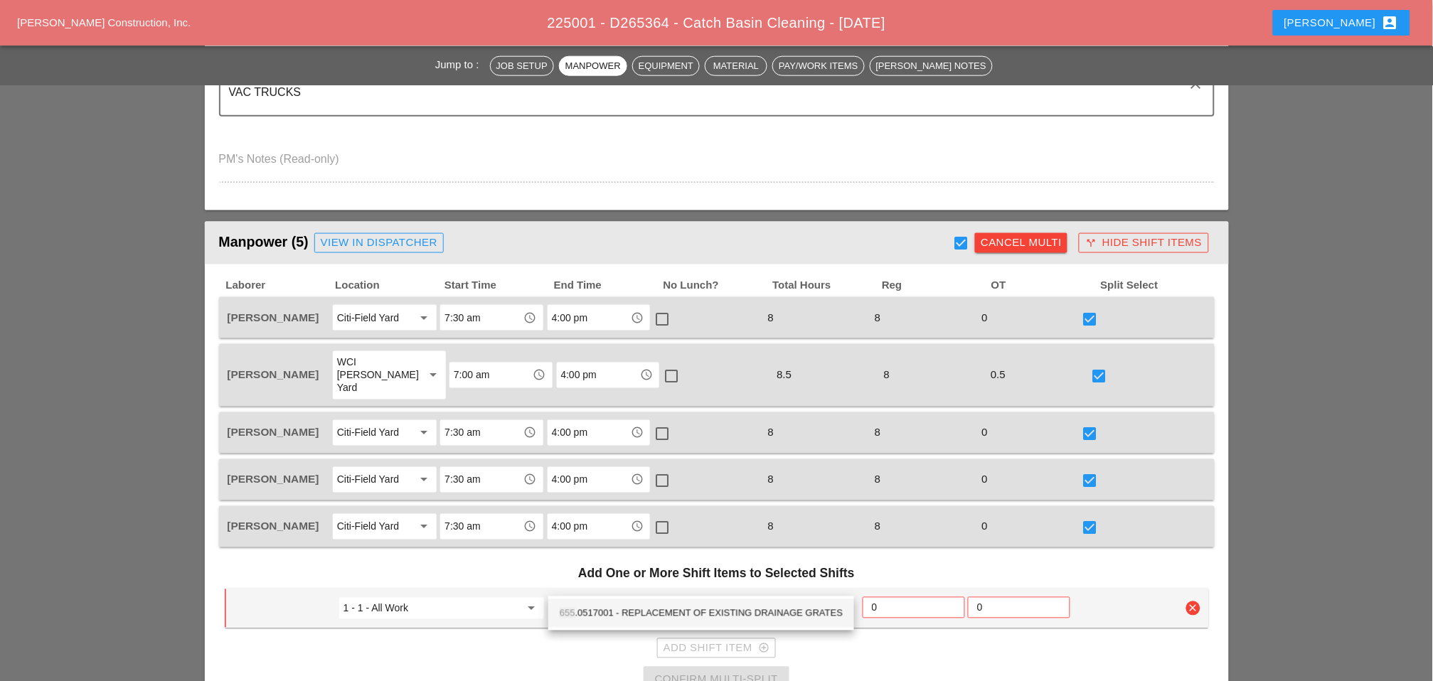
click at [652, 606] on div "655 .0517001 - REPLACEMENT OF EXISTING DRAINAGE GRATES" at bounding box center [701, 613] width 283 height 17
type input "655.0517001 - REPLACEMENT OF EXISTING DRAINAGE GRATES"
click at [881, 597] on input "0" at bounding box center [914, 608] width 84 height 23
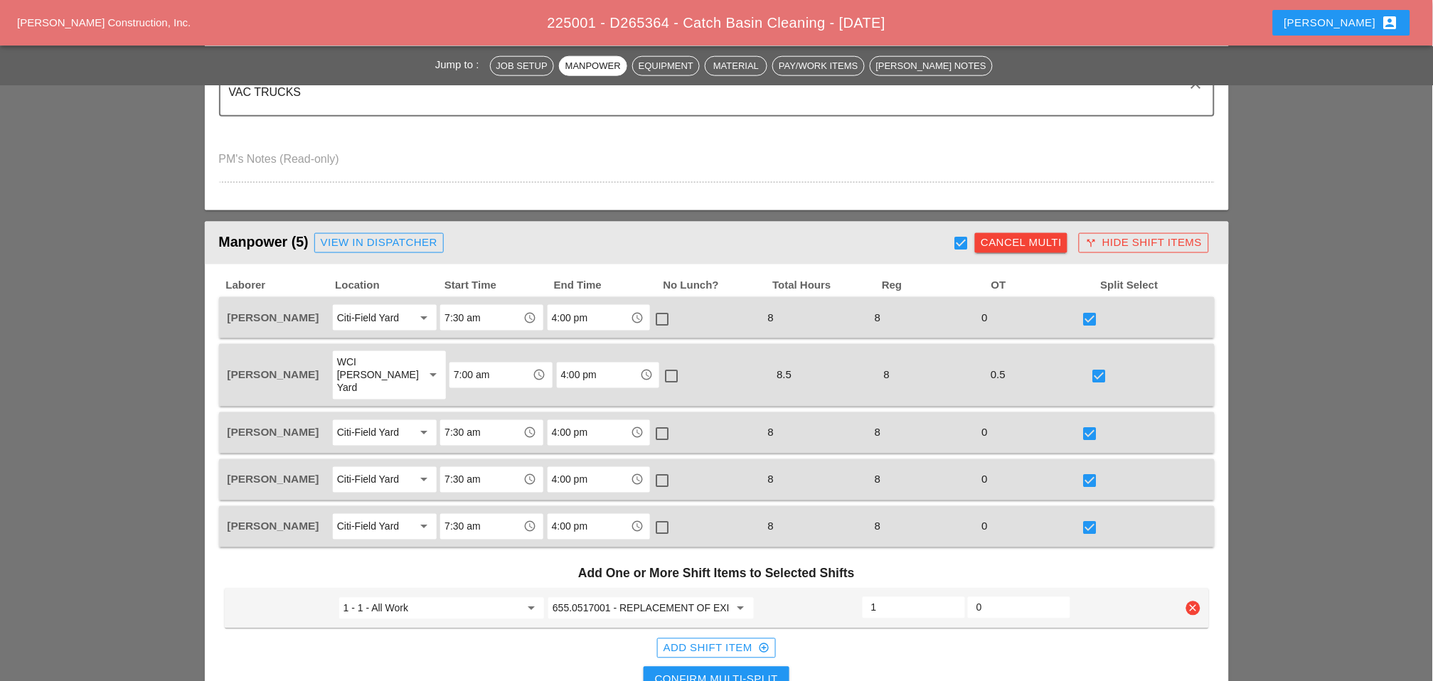
type input "1"
click at [748, 672] on div "Confirm Multi-Split" at bounding box center [716, 680] width 123 height 16
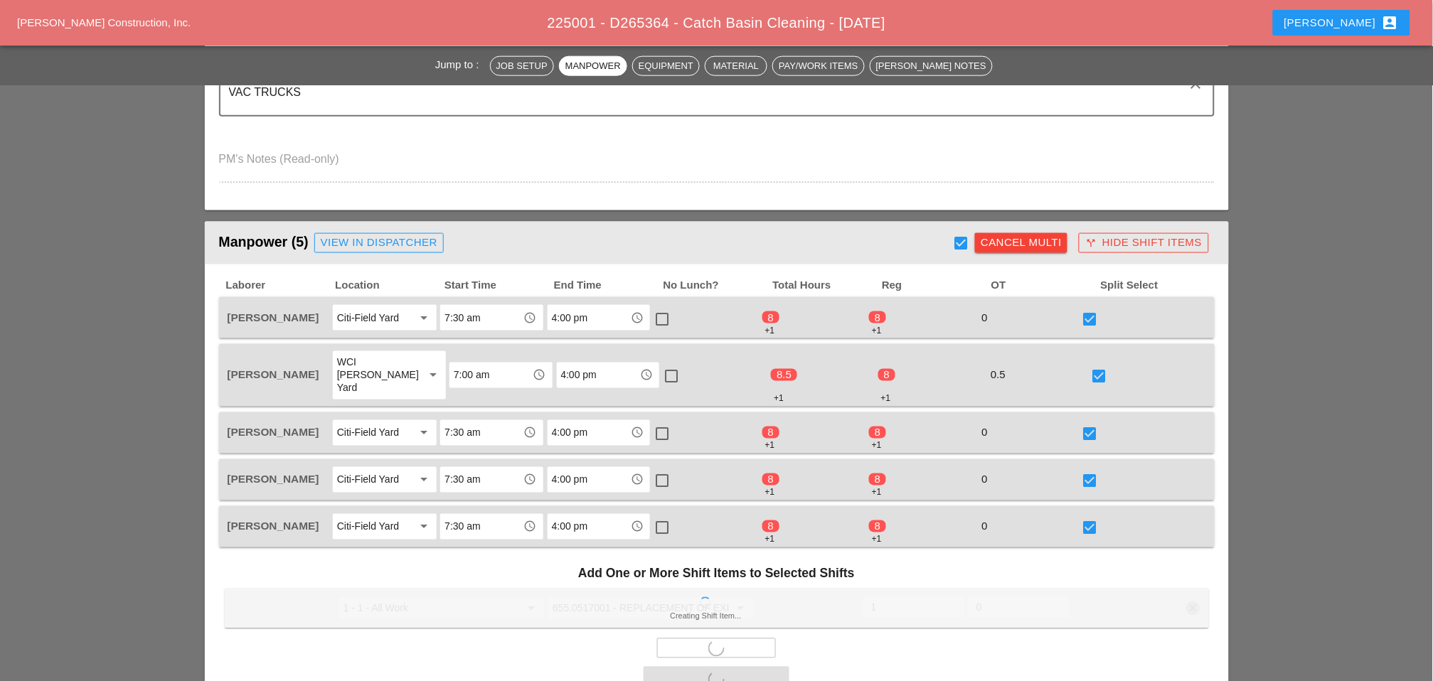
checkbox input "false"
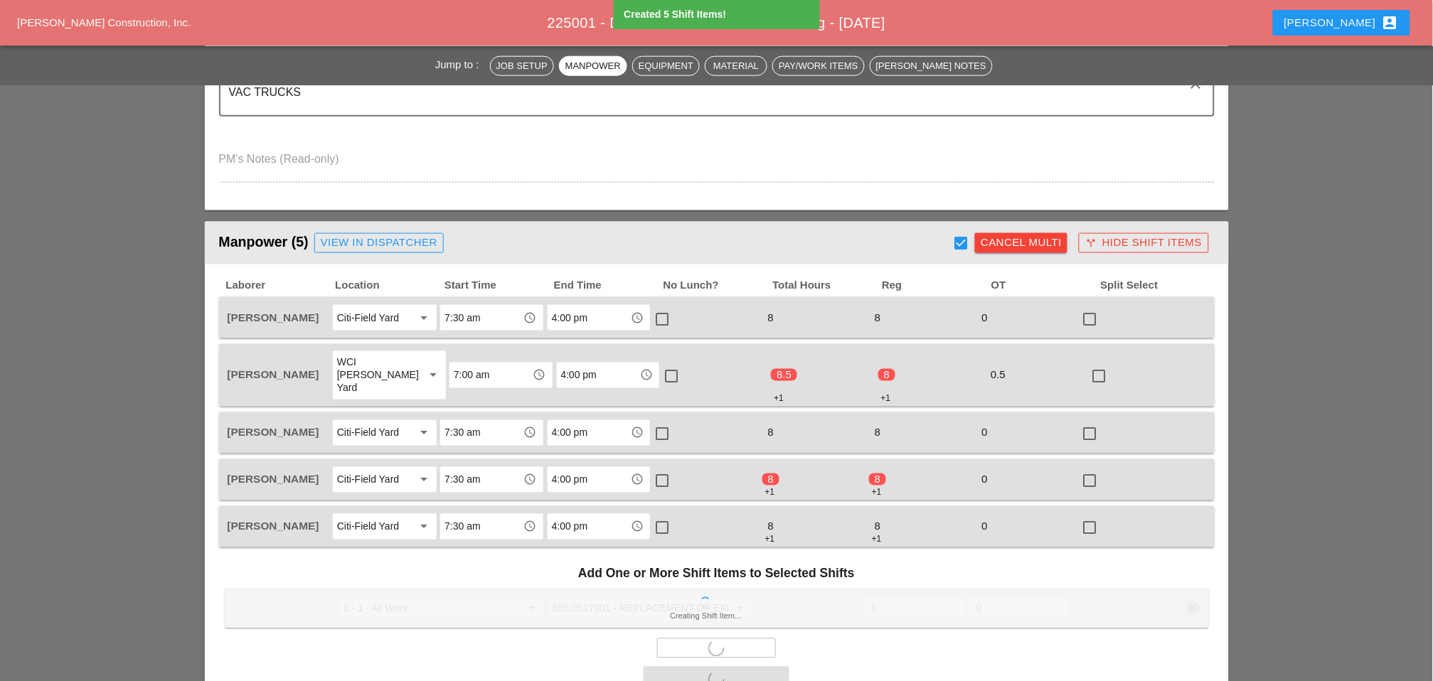
scroll to position [632, 0]
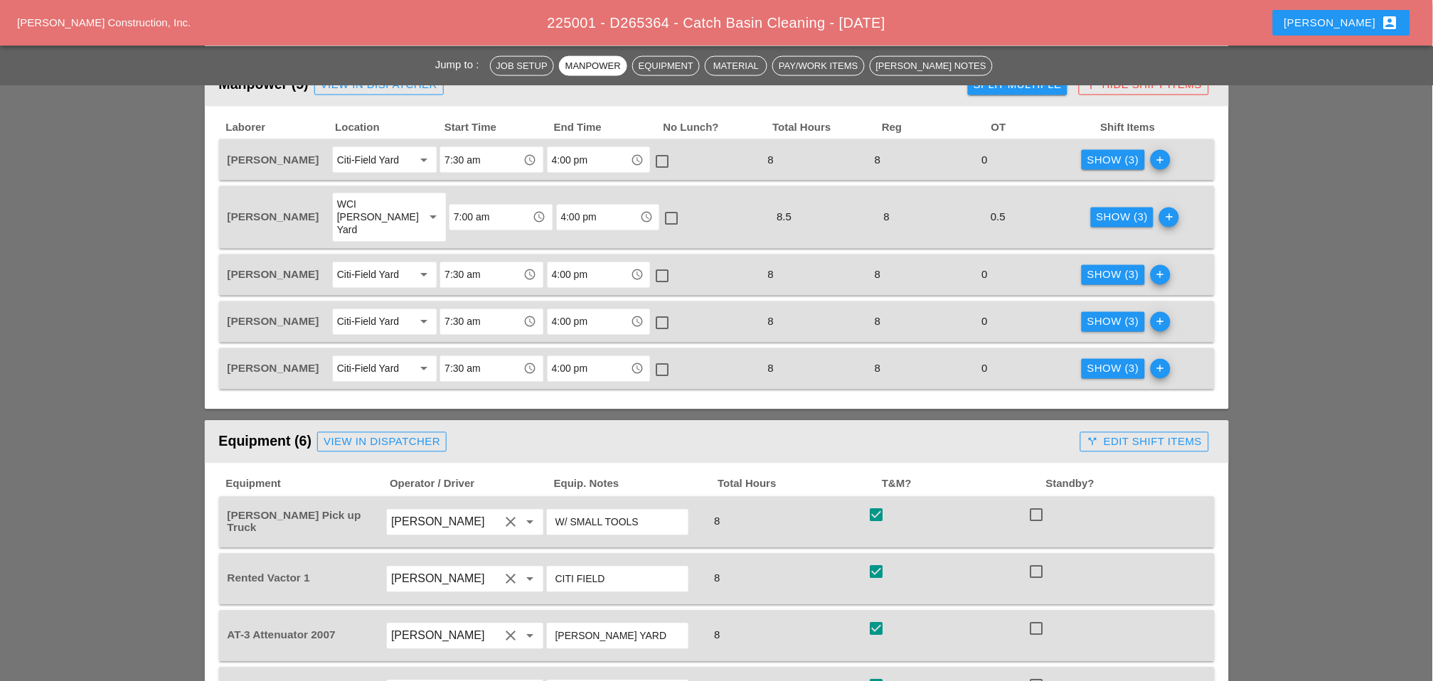
click at [1147, 435] on div "call_split Edit Shift Items" at bounding box center [1144, 443] width 115 height 16
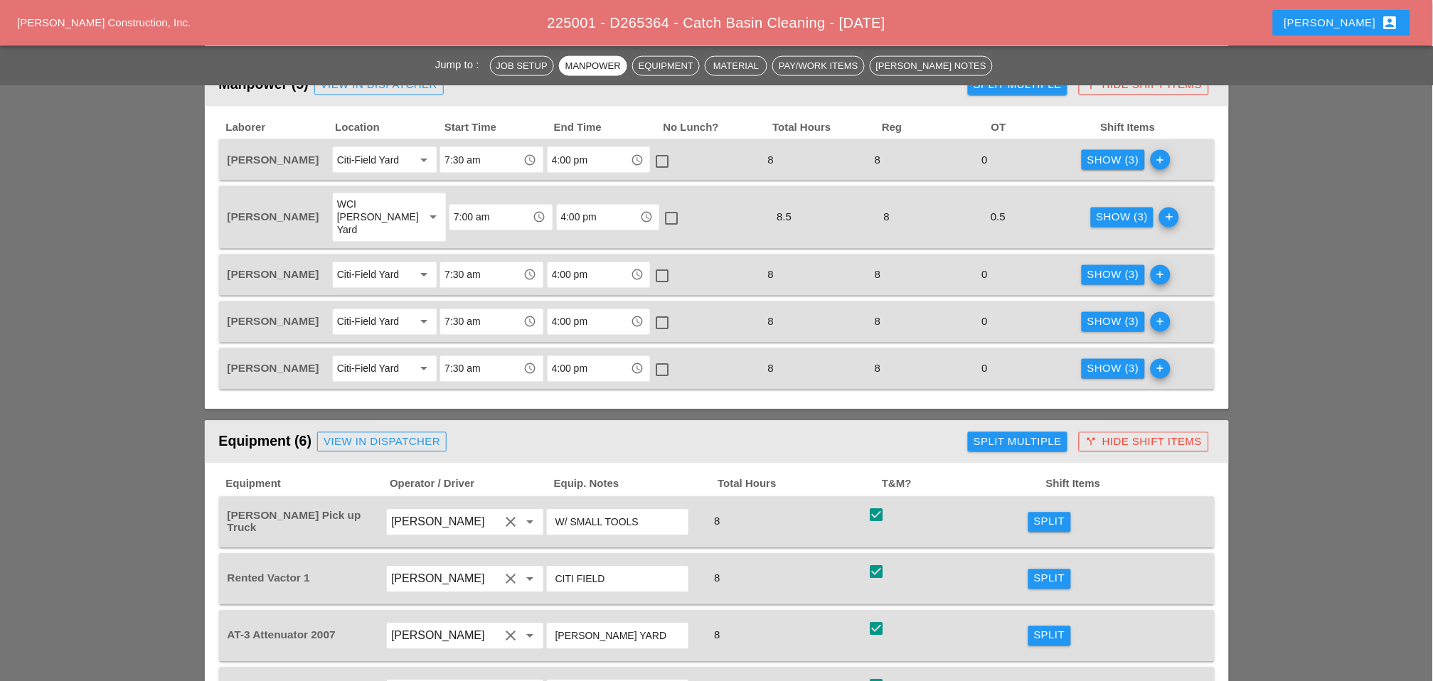
click at [1043, 435] on div "Split Multiple" at bounding box center [1018, 443] width 88 height 16
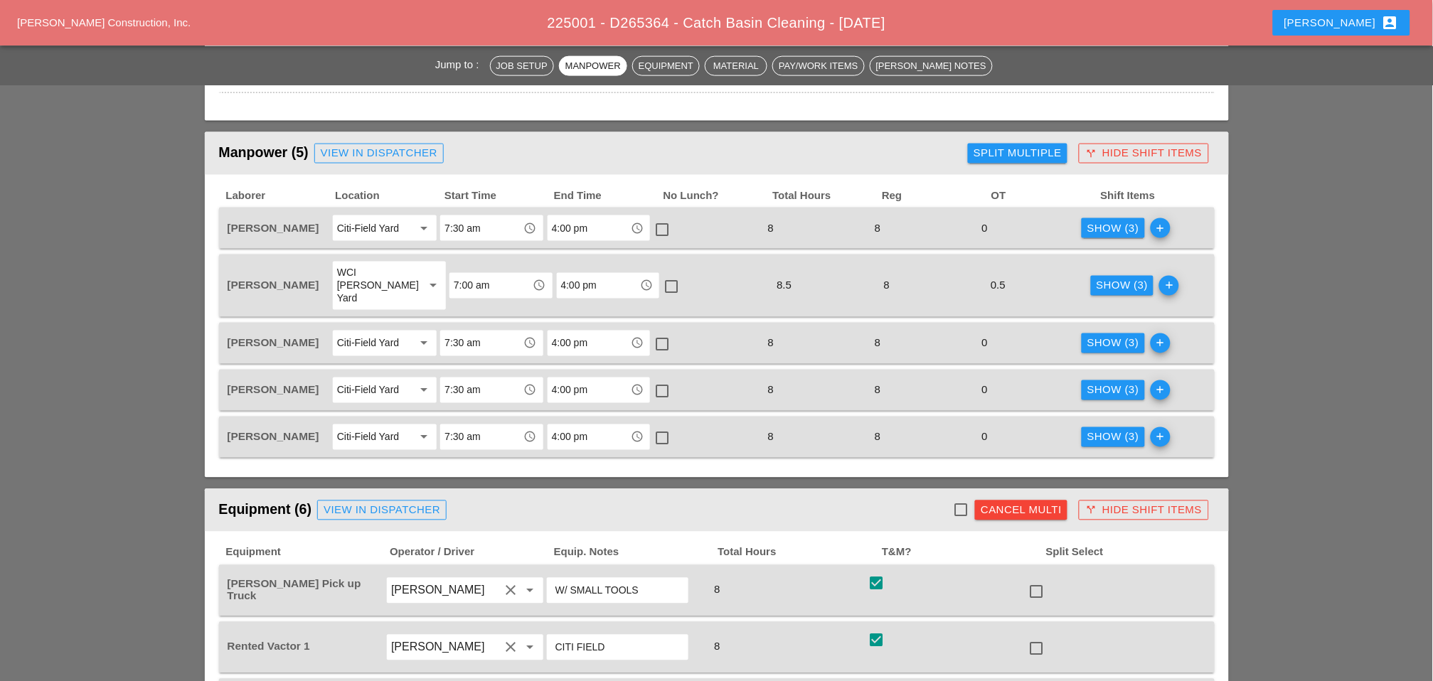
scroll to position [553, 0]
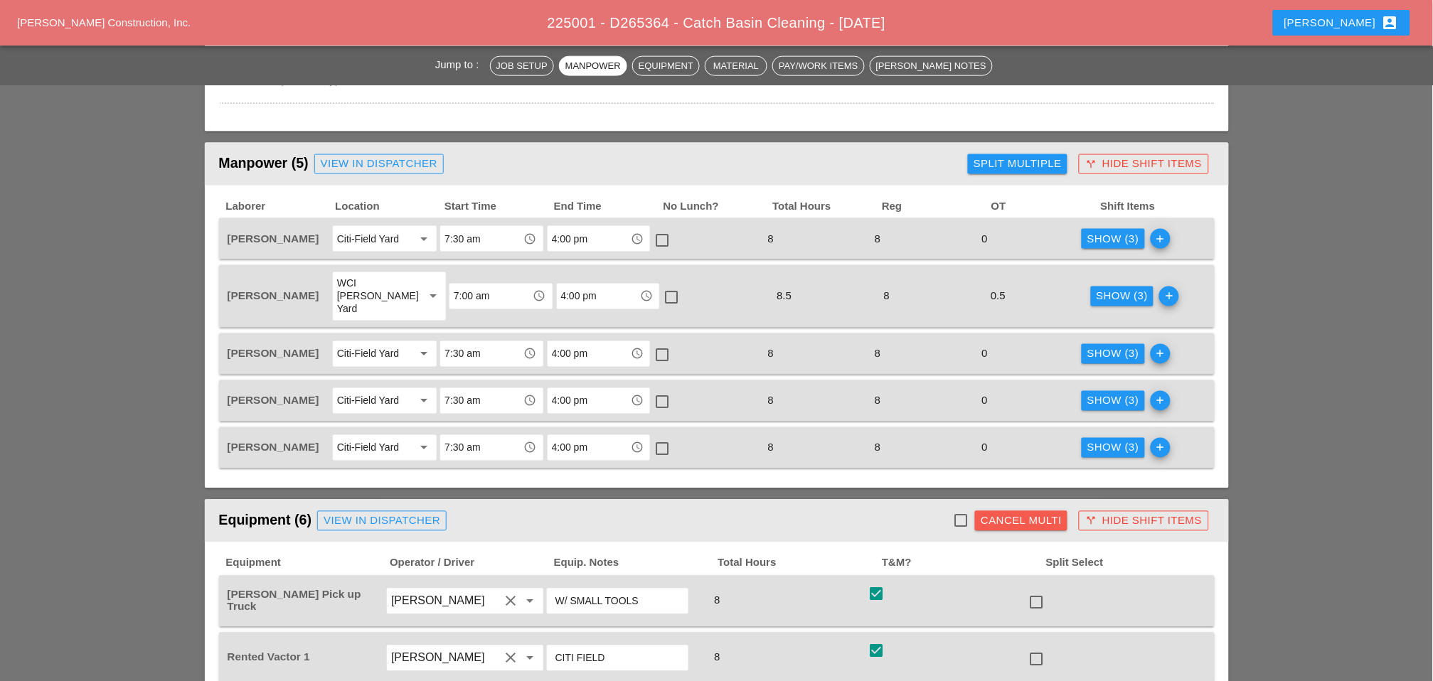
drag, startPoint x: 1033, startPoint y: 499, endPoint x: 1107, endPoint y: 234, distance: 275.6
click at [1033, 514] on div "Cancel Multi" at bounding box center [1021, 522] width 81 height 16
click at [1108, 234] on div "Show (3)" at bounding box center [1113, 239] width 52 height 16
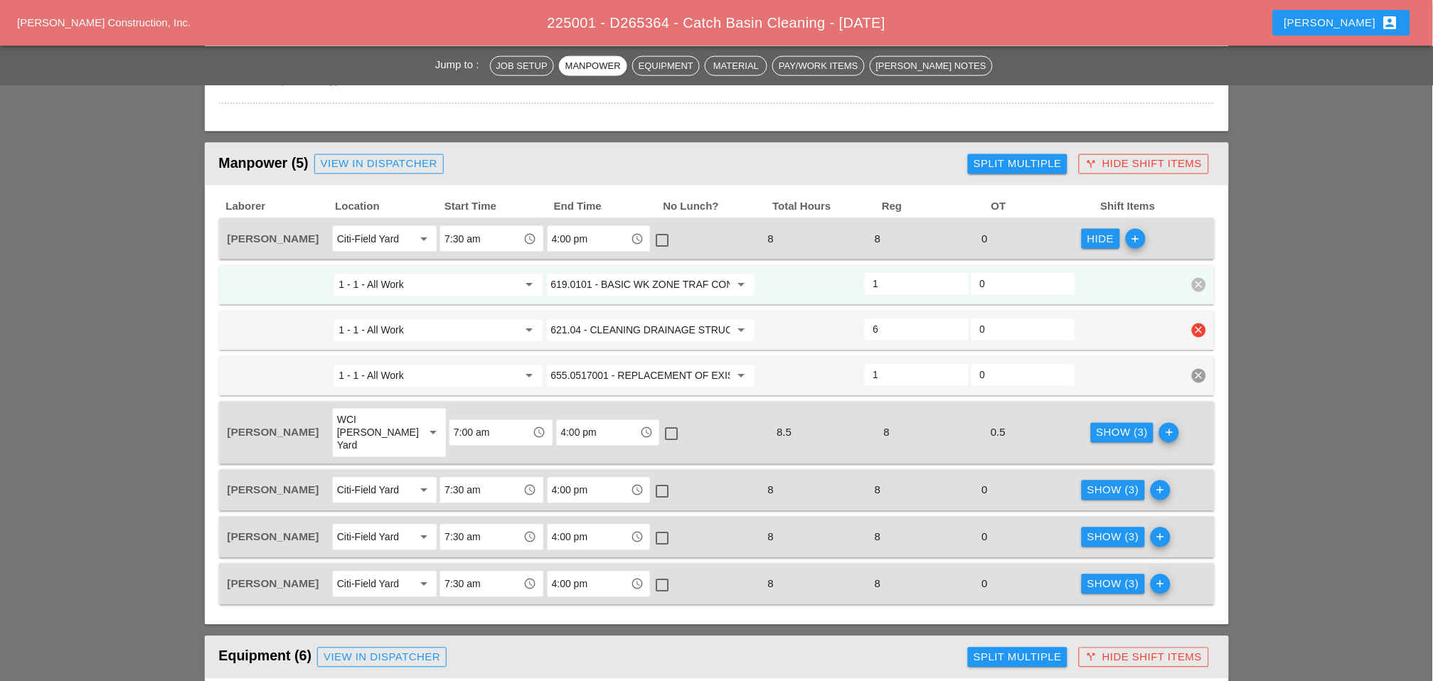
click at [873, 319] on input "6" at bounding box center [916, 330] width 87 height 23
type input "5"
type input "2"
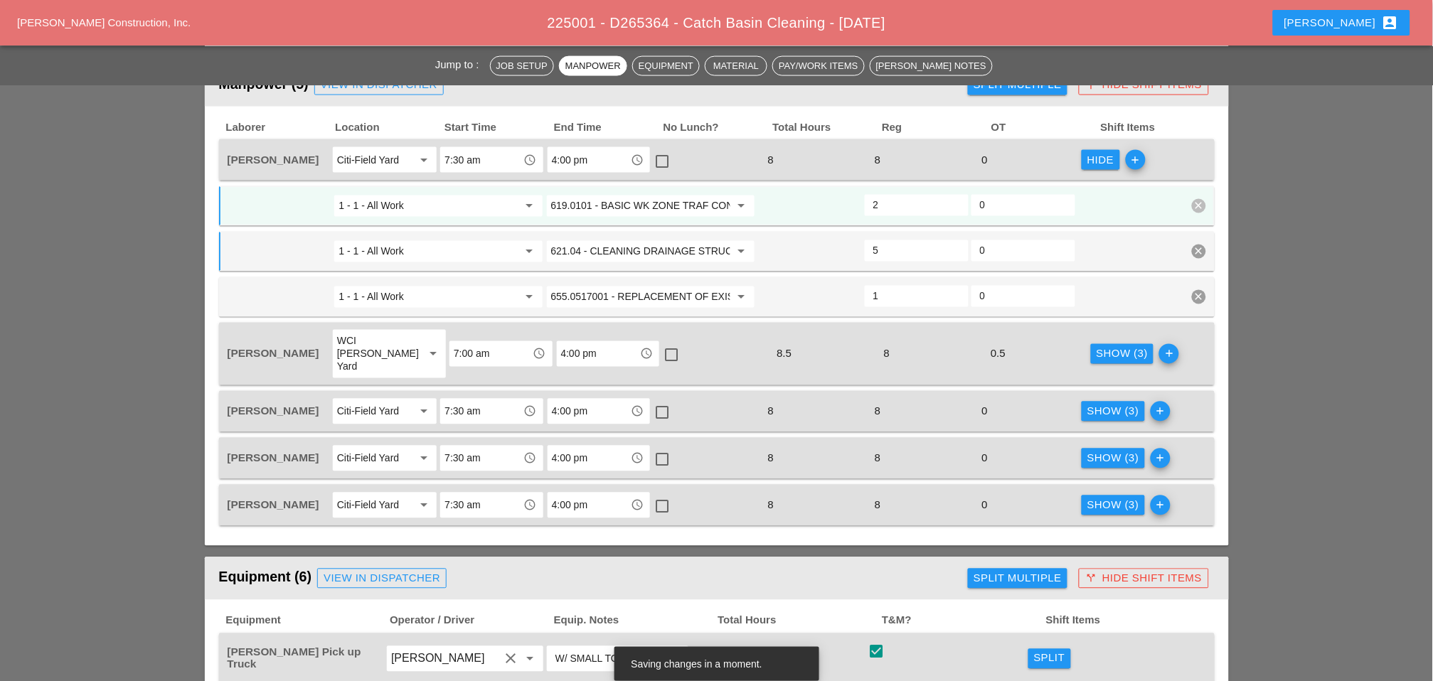
type input "5"
drag, startPoint x: 1109, startPoint y: 334, endPoint x: 998, endPoint y: 371, distance: 117.0
click at [1107, 346] on div "Show (3)" at bounding box center [1123, 354] width 52 height 16
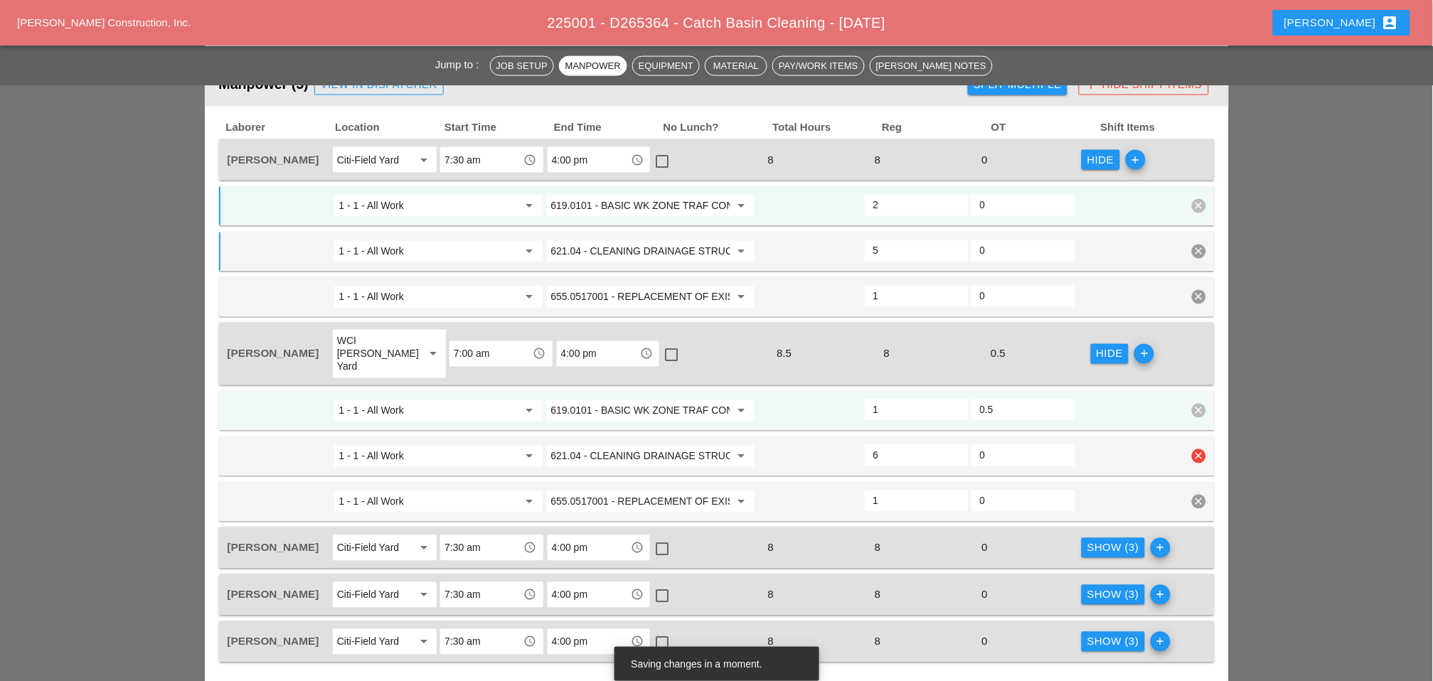
click at [866, 445] on div "6" at bounding box center [917, 455] width 104 height 21
type input "5"
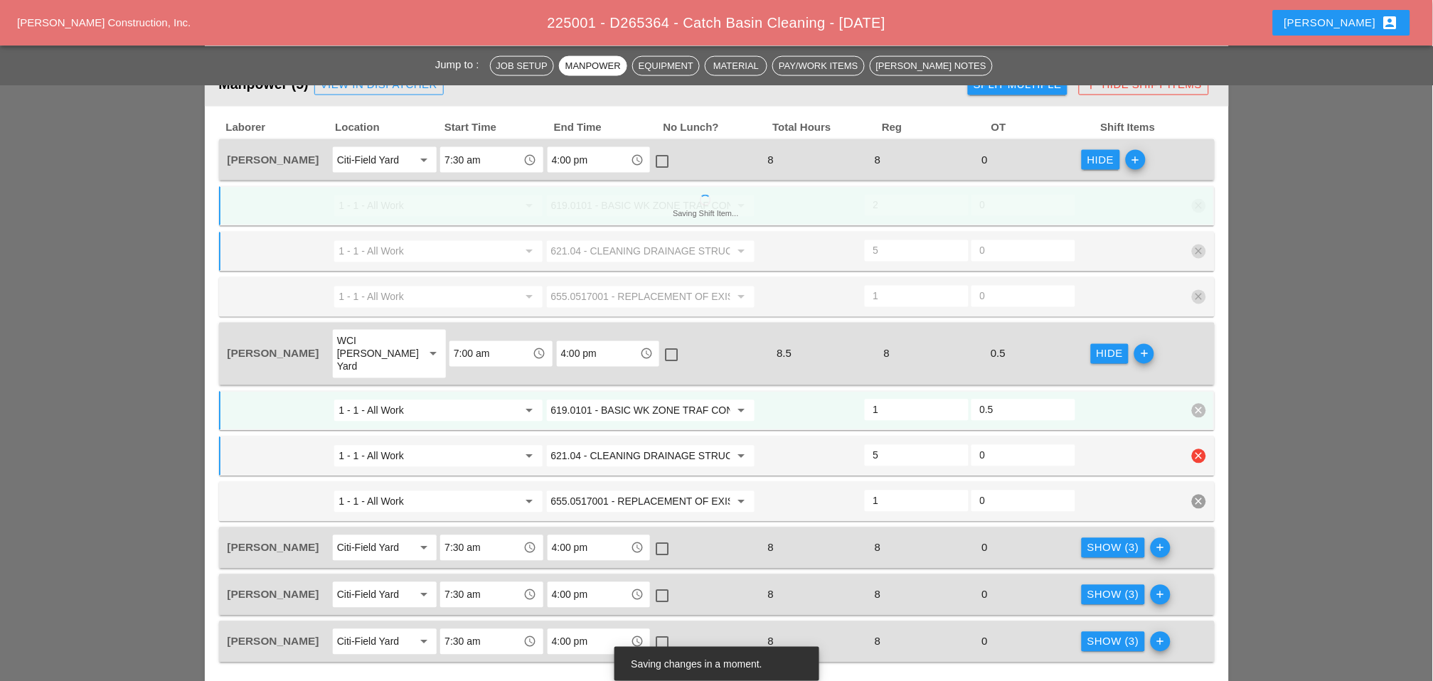
type input "2"
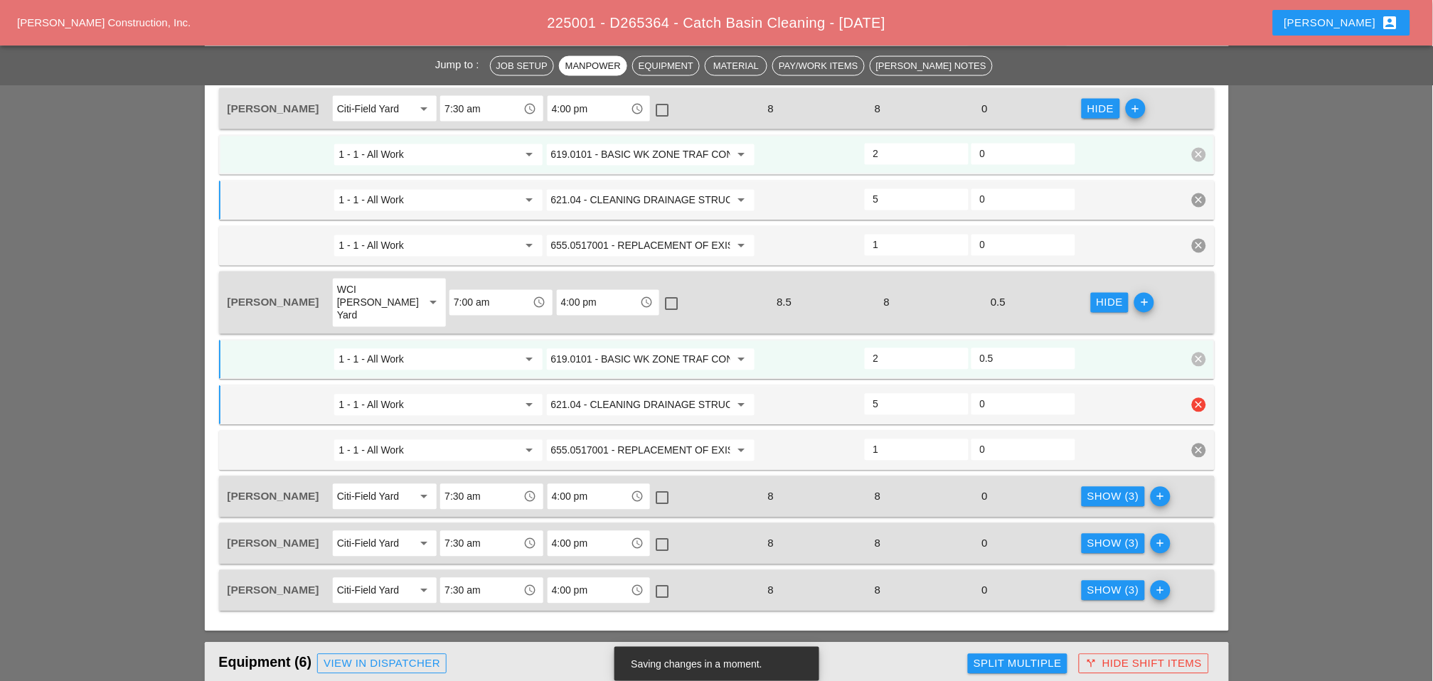
type input "5"
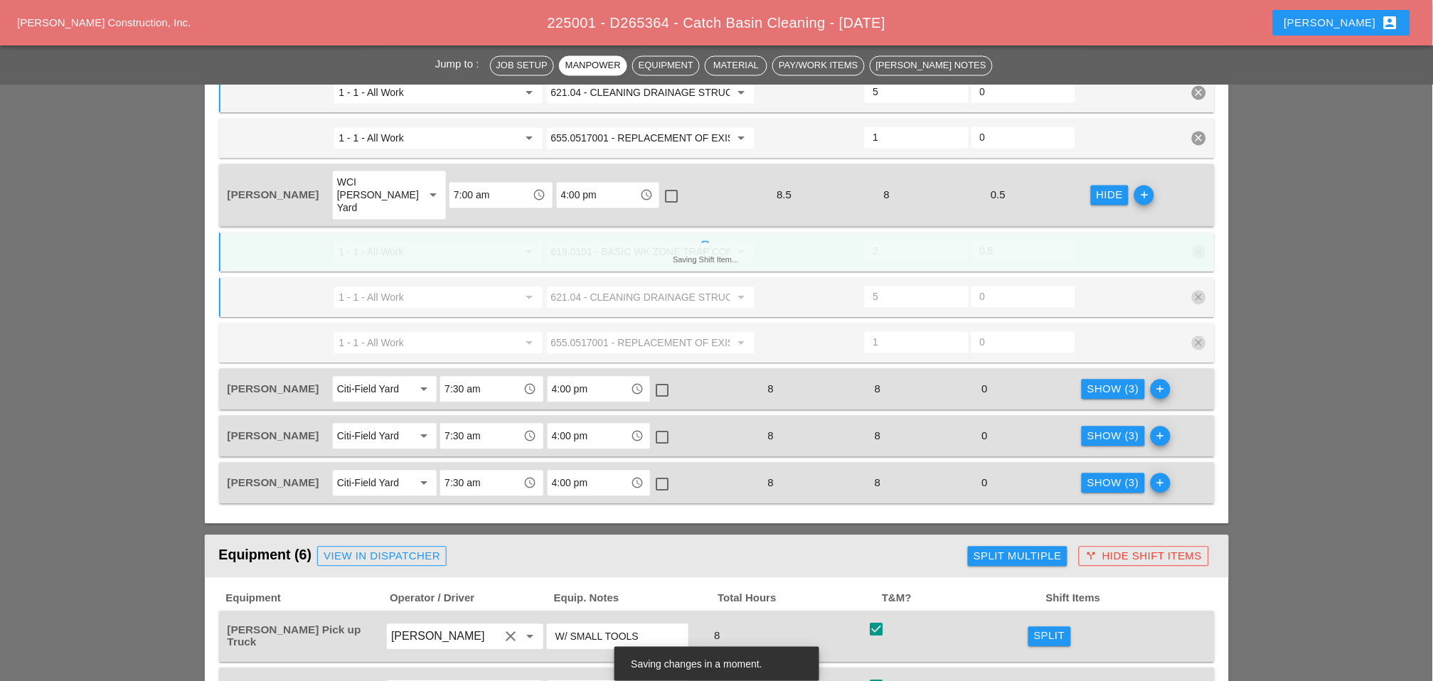
click at [1100, 382] on div "Show (3)" at bounding box center [1113, 390] width 52 height 16
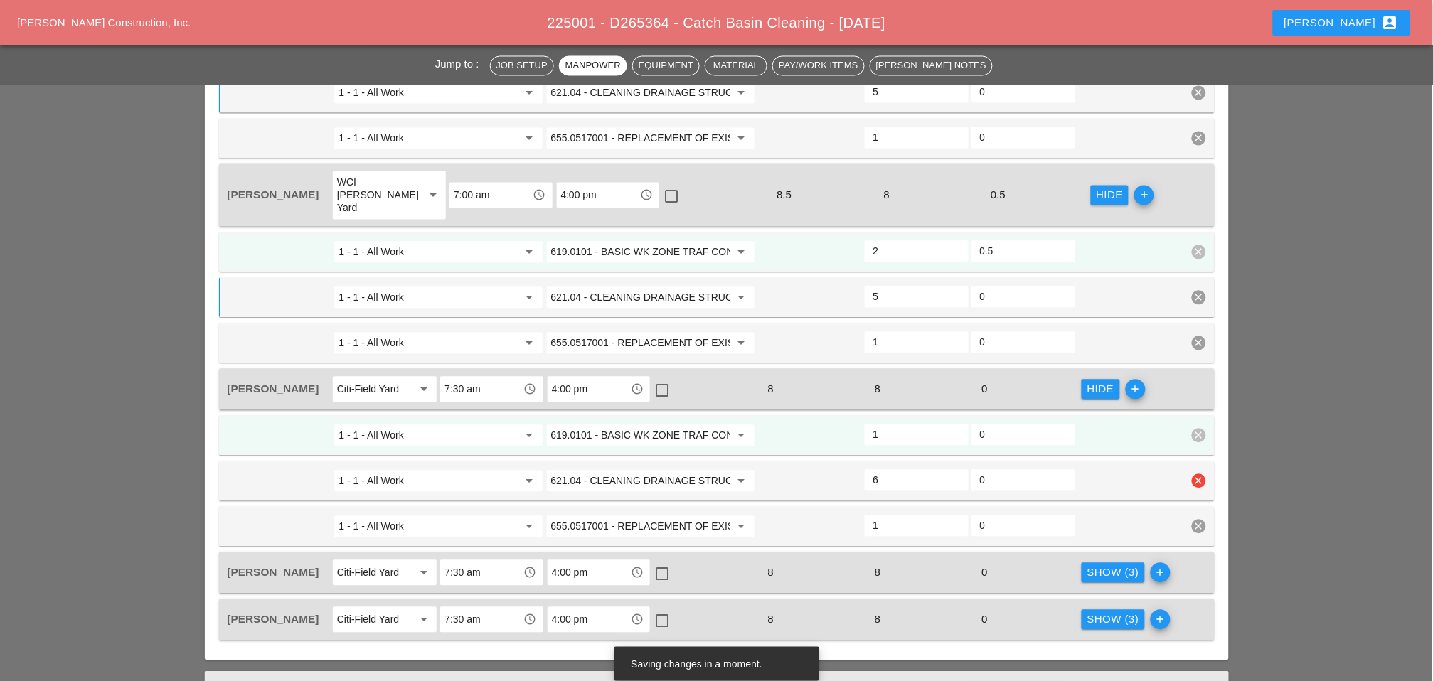
drag, startPoint x: 883, startPoint y: 450, endPoint x: 857, endPoint y: 450, distance: 26.3
click at [858, 469] on div "1 - 1 - All Work arrow_drop_down 621.04 - CLEANING DRAINAGE STRUCTURES arrow_dr…" at bounding box center [706, 482] width 960 height 26
type input "5"
type input "2"
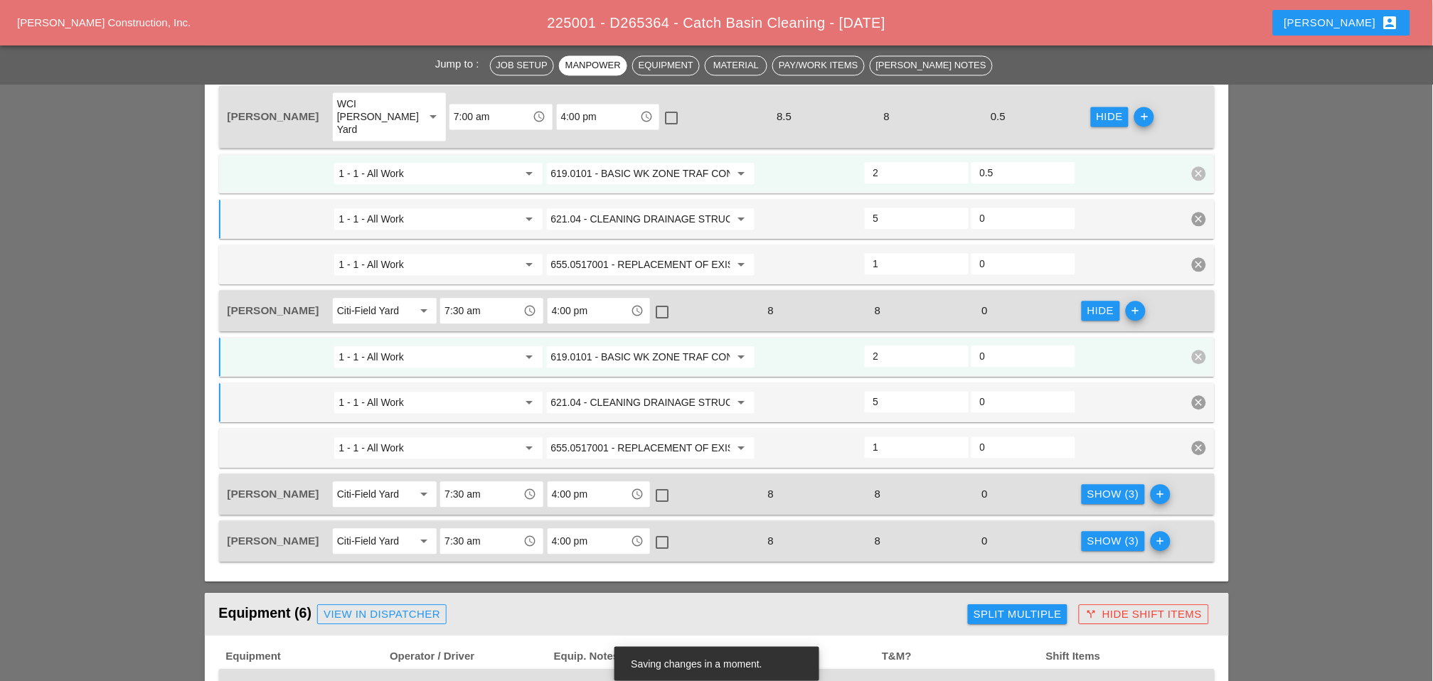
type input "5"
click at [1092, 484] on button "Show (3)" at bounding box center [1113, 494] width 63 height 20
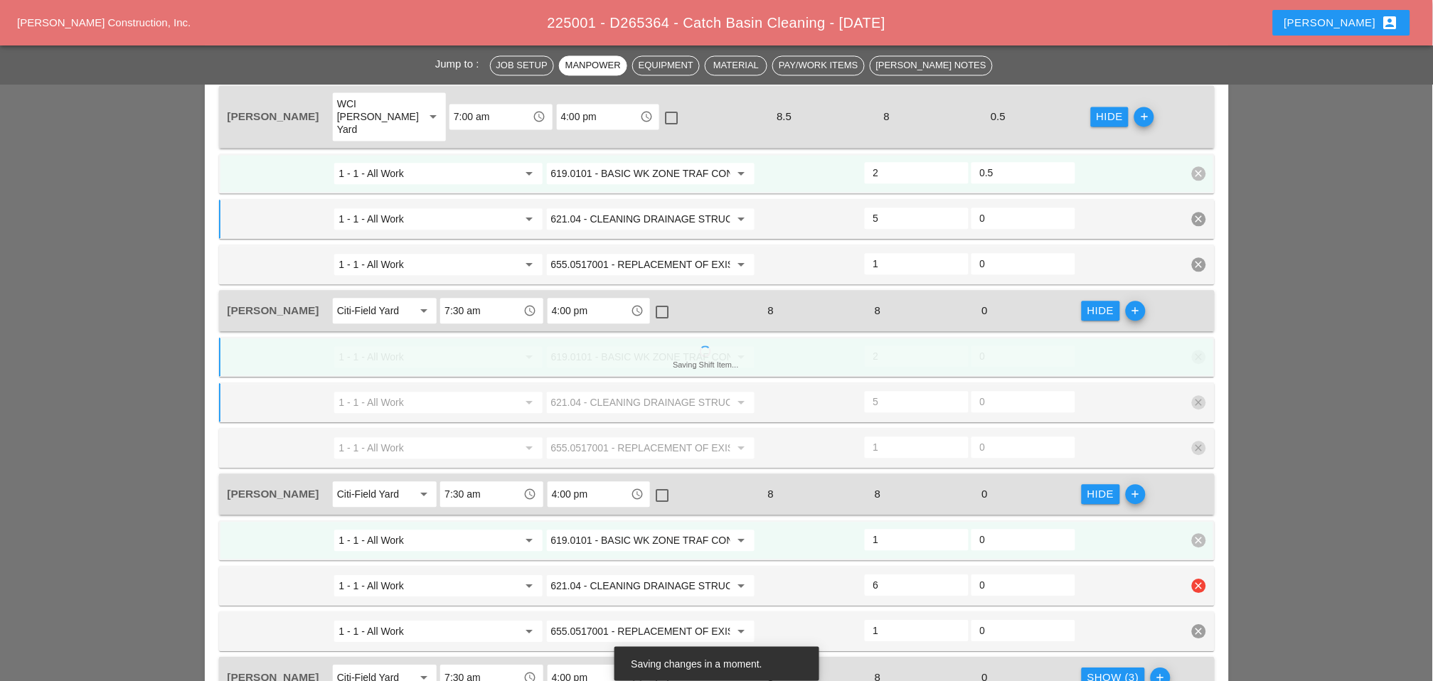
drag, startPoint x: 868, startPoint y: 472, endPoint x: 1024, endPoint y: 462, distance: 156.1
click at [867, 575] on div "6" at bounding box center [917, 585] width 104 height 21
type input "5"
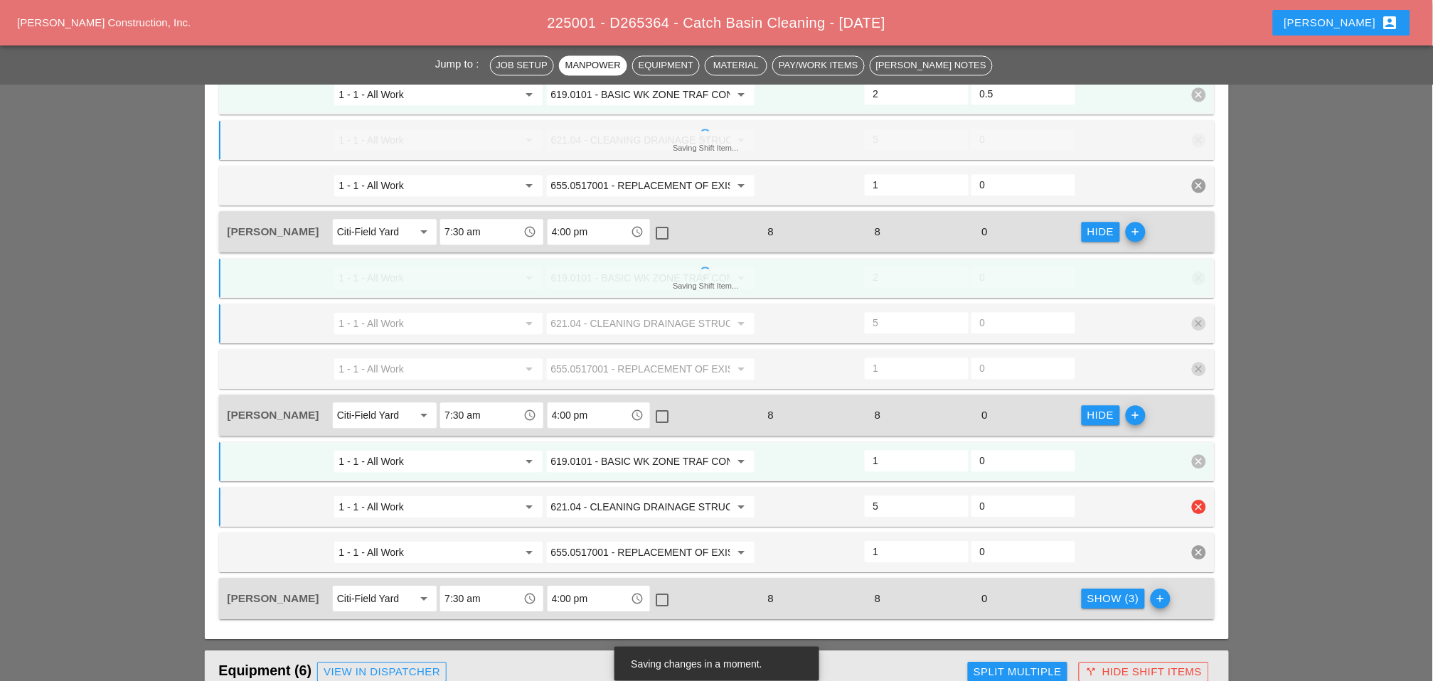
type input "2"
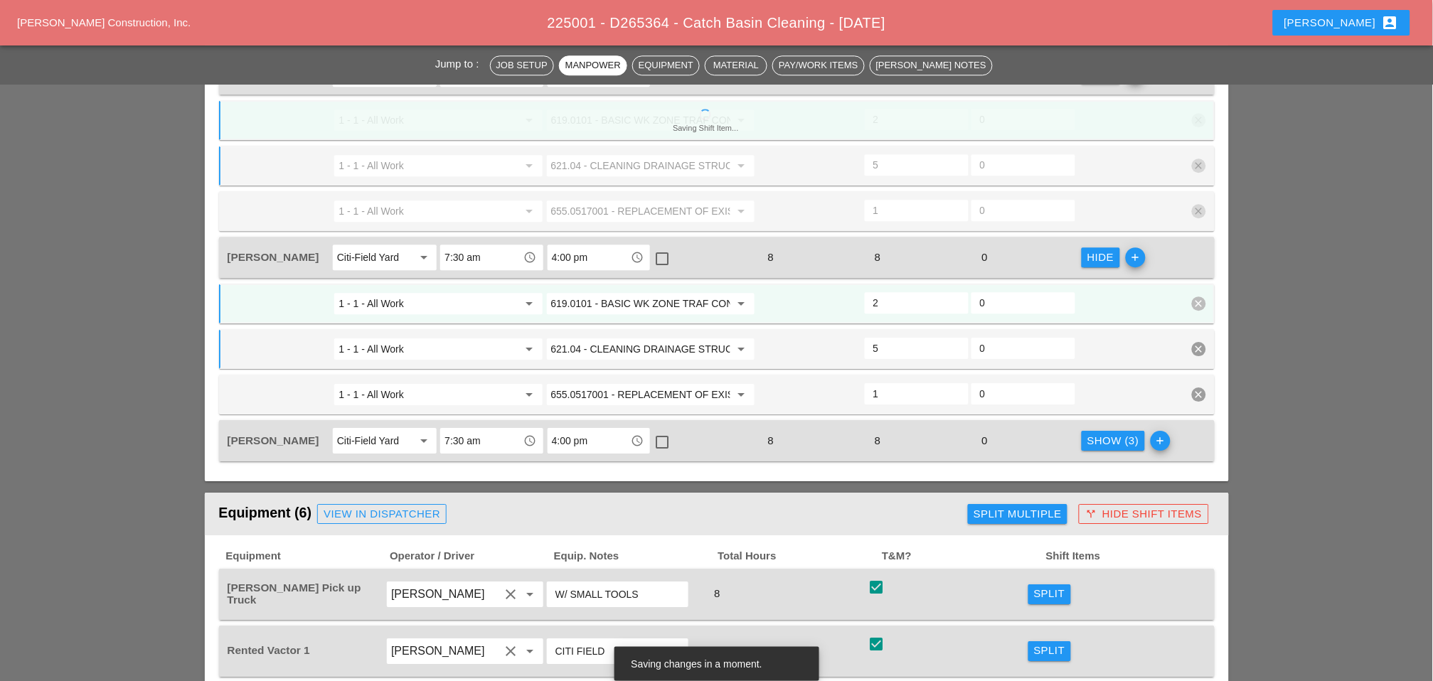
type input "5"
click at [1111, 433] on div "Show (3)" at bounding box center [1113, 441] width 52 height 16
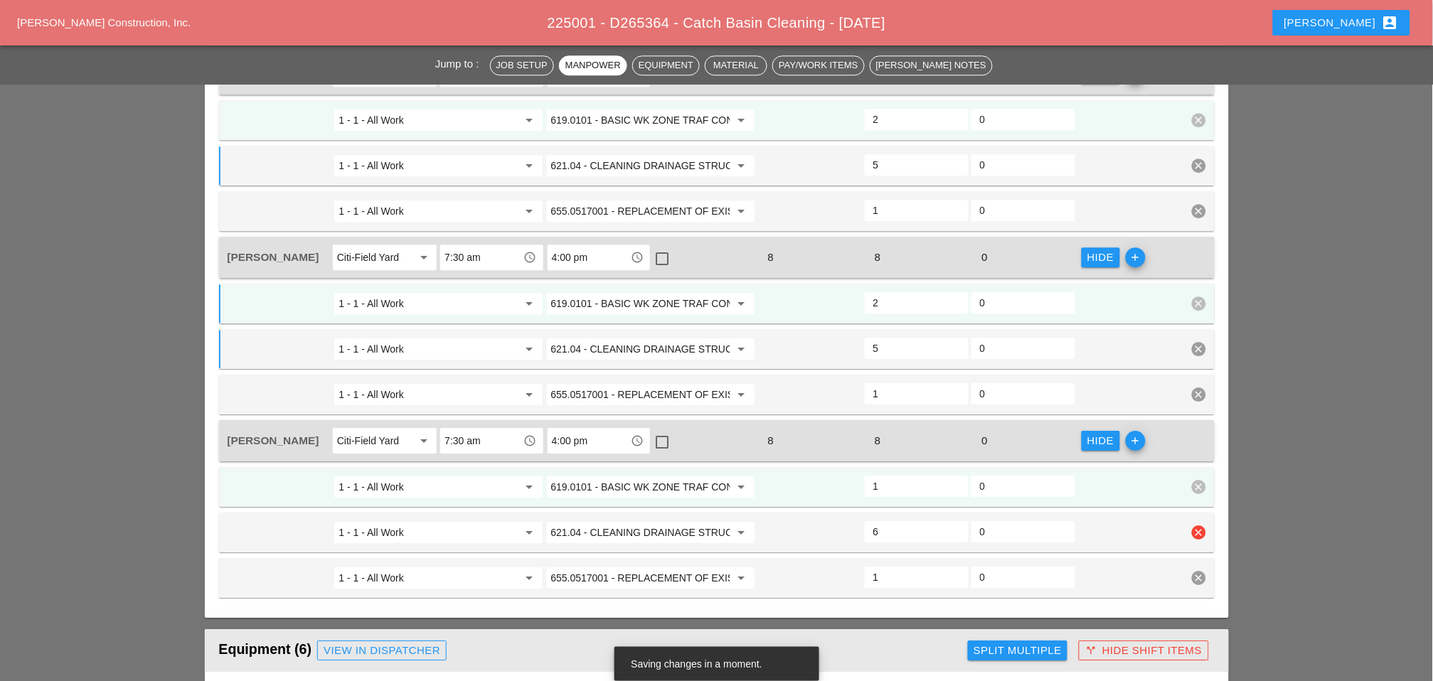
click at [865, 521] on div "6" at bounding box center [917, 531] width 104 height 21
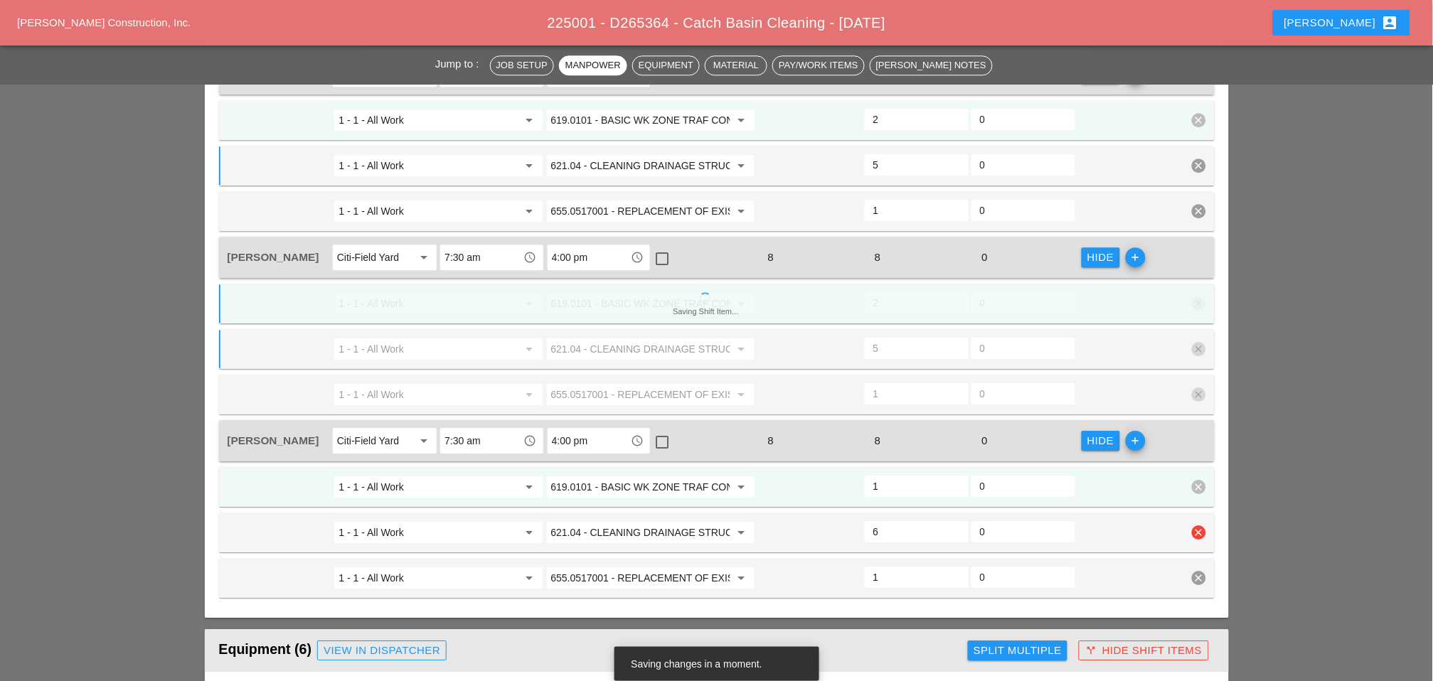
type input "5"
type input "2"
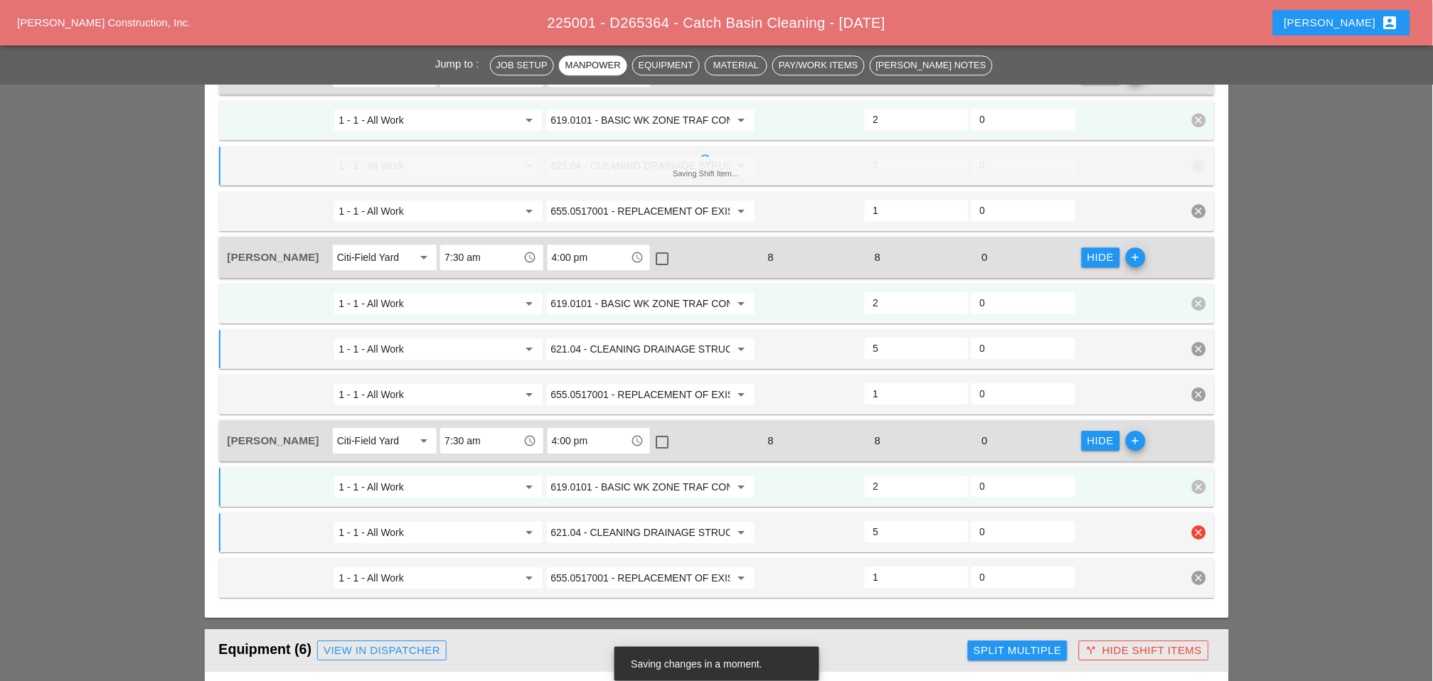
type input "5"
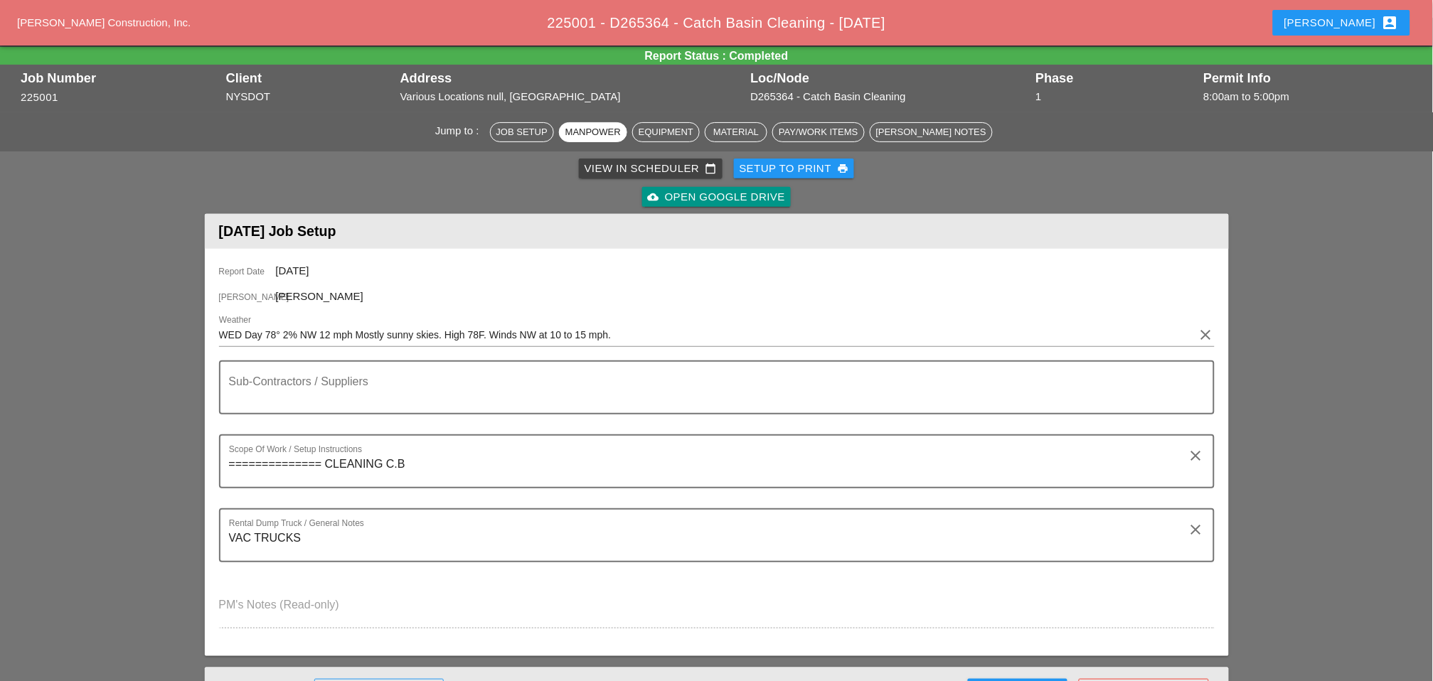
scroll to position [0, 0]
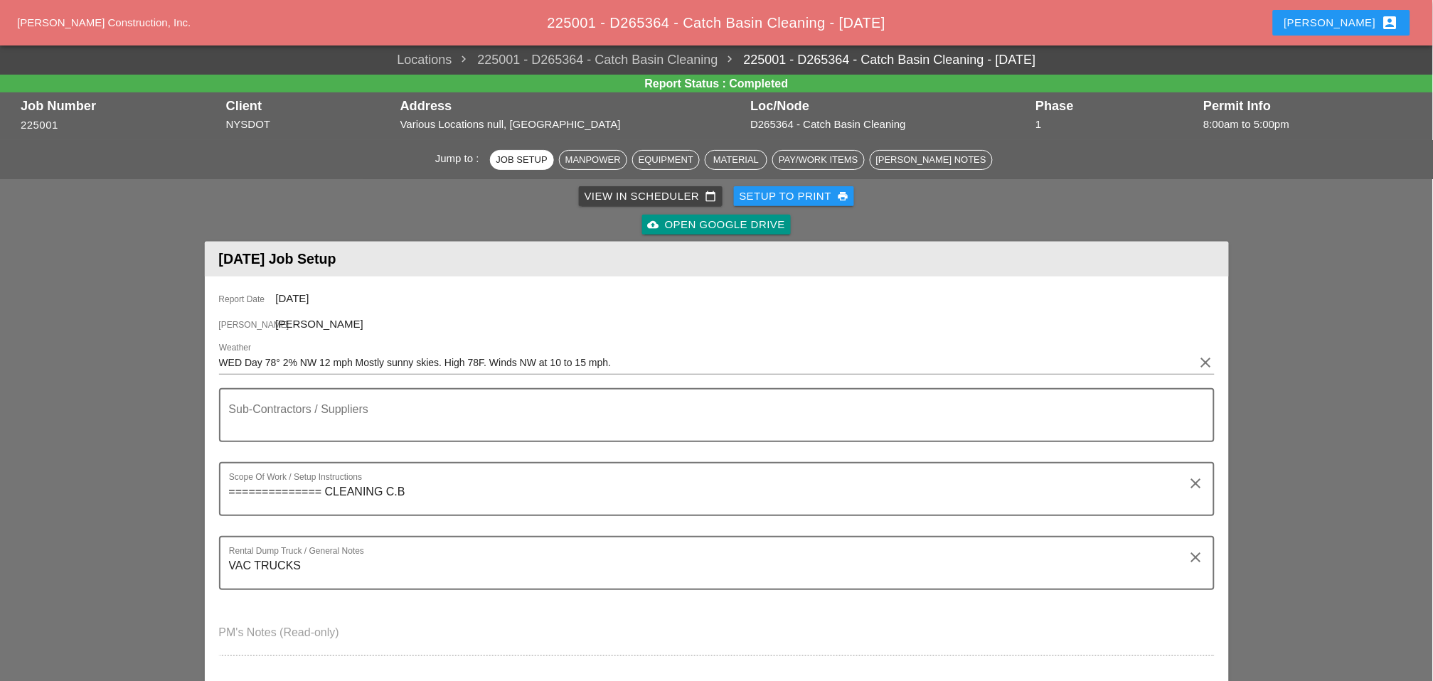
click at [654, 196] on div "View in Scheduler calendar_today" at bounding box center [651, 196] width 132 height 16
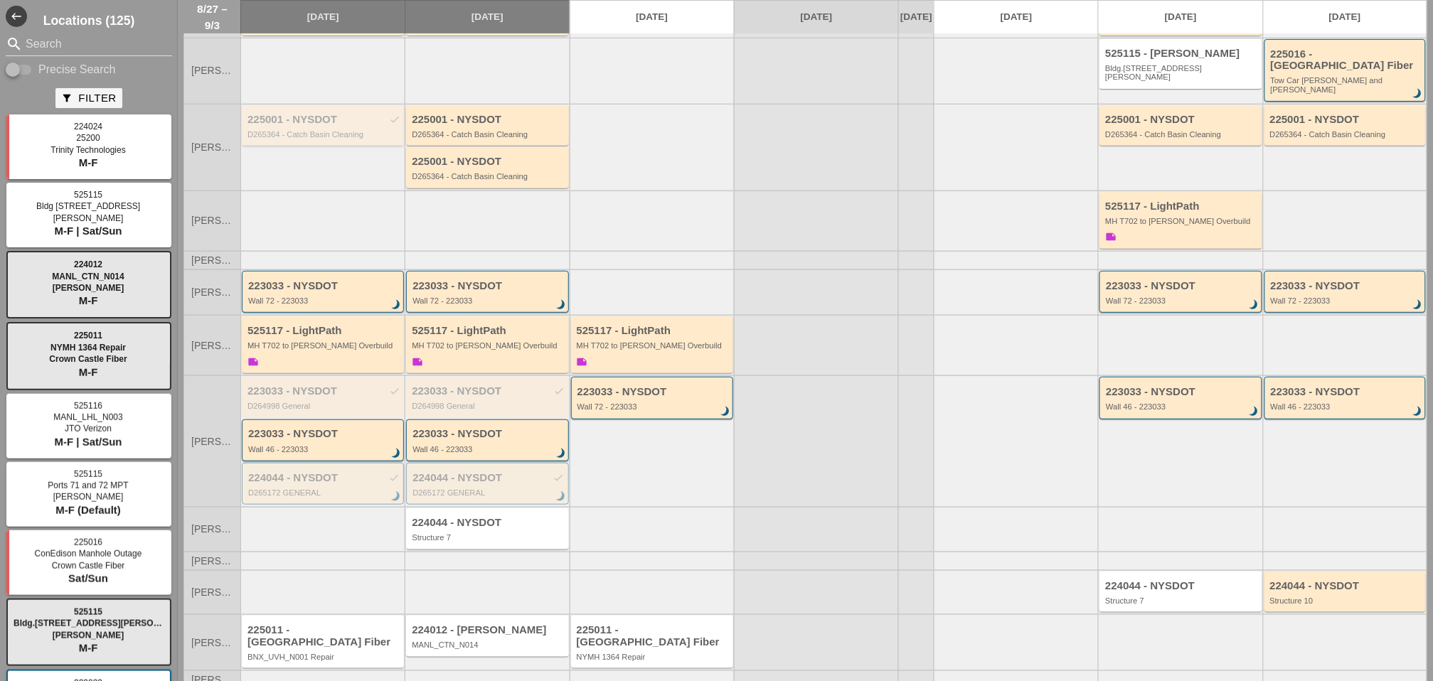
scroll to position [106, 0]
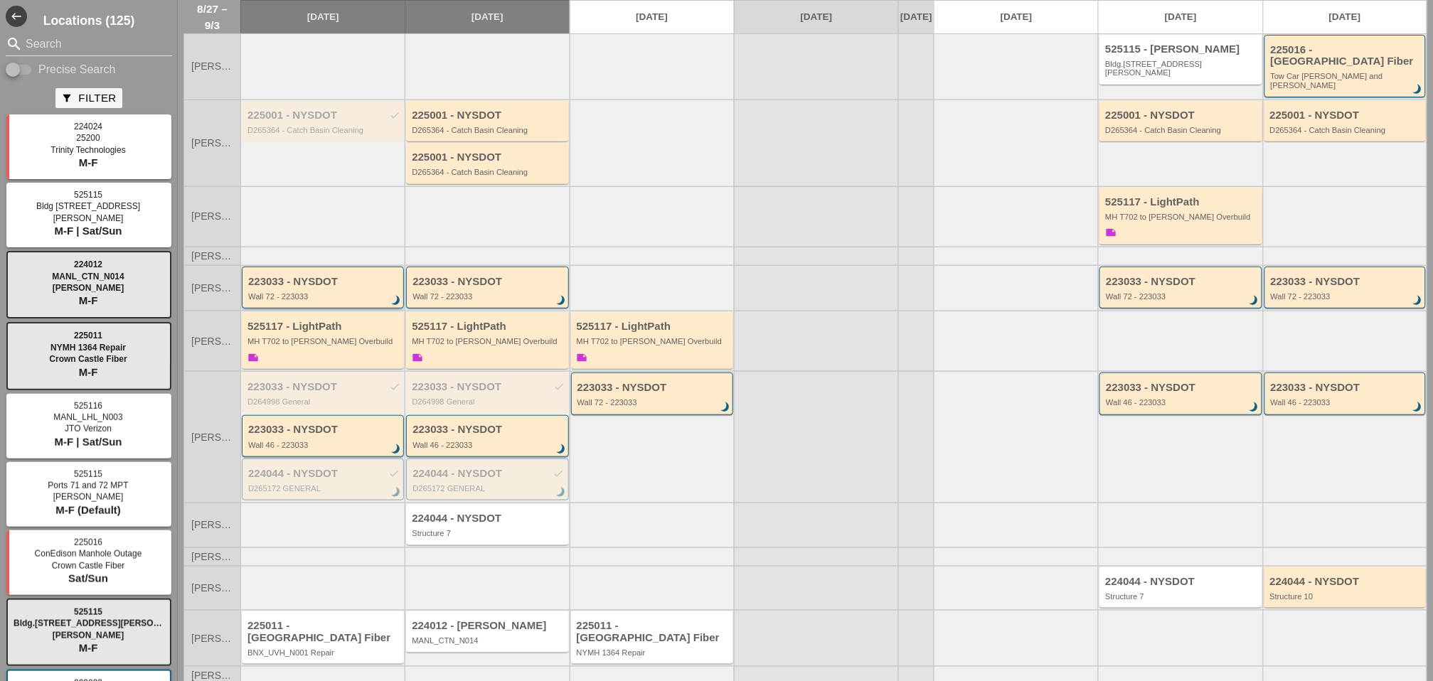
click at [331, 276] on div "223033 - NYSDOT" at bounding box center [323, 282] width 151 height 12
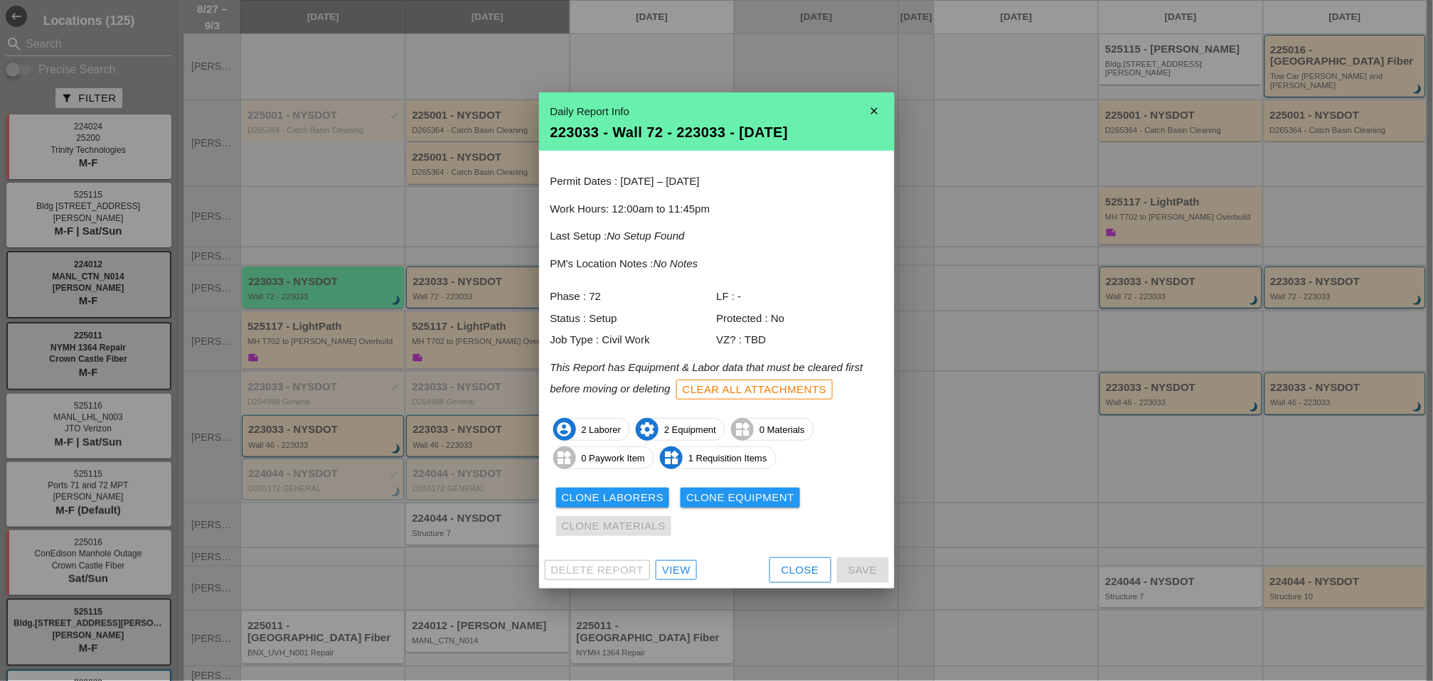
click at [812, 570] on div "Close" at bounding box center [801, 571] width 38 height 16
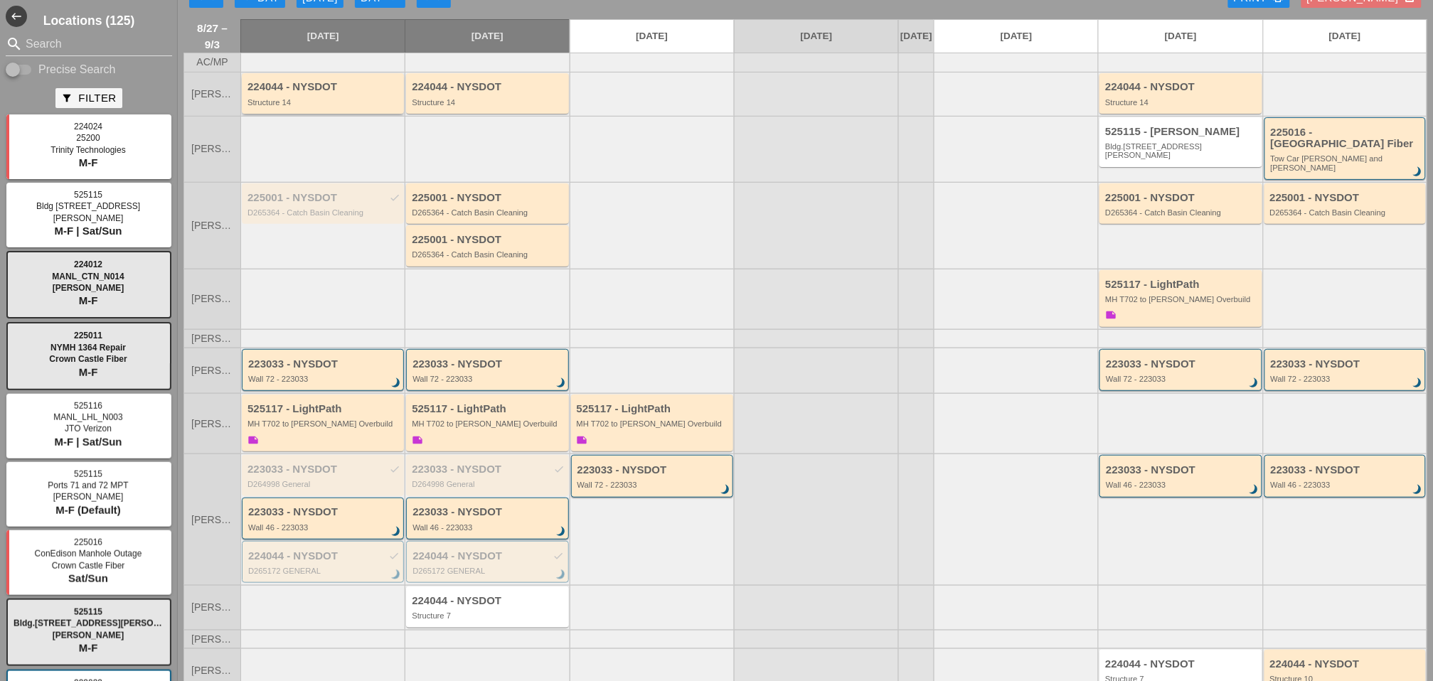
scroll to position [0, 0]
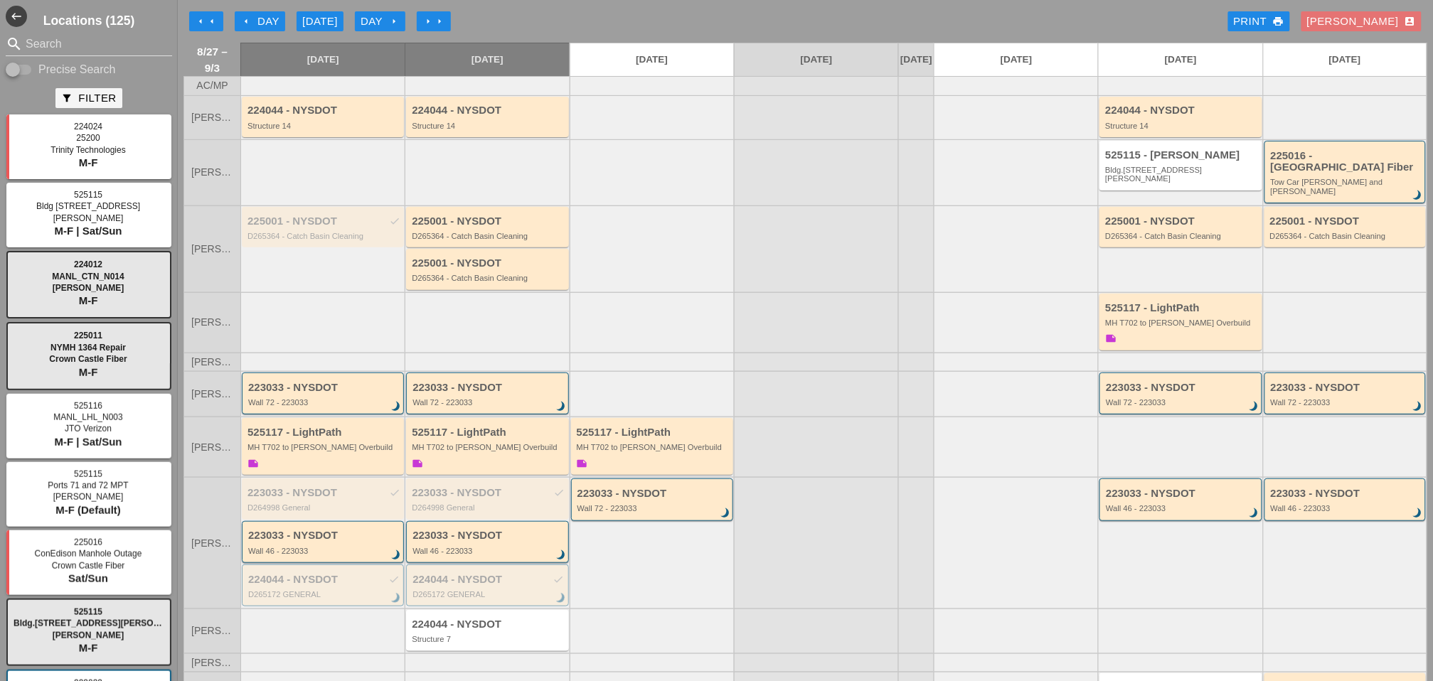
click at [259, 16] on div "arrow_left Day" at bounding box center [259, 22] width 39 height 16
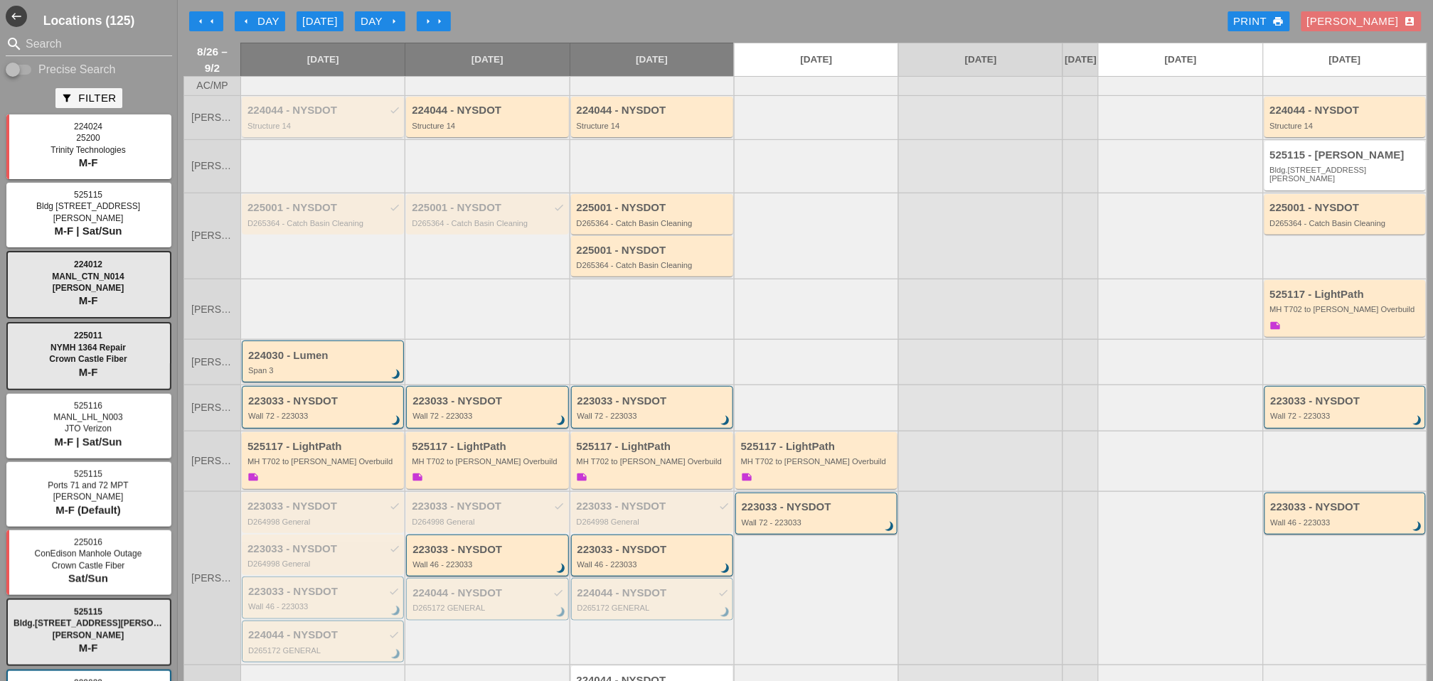
click at [315, 130] on div "Structure 14" at bounding box center [324, 126] width 153 height 9
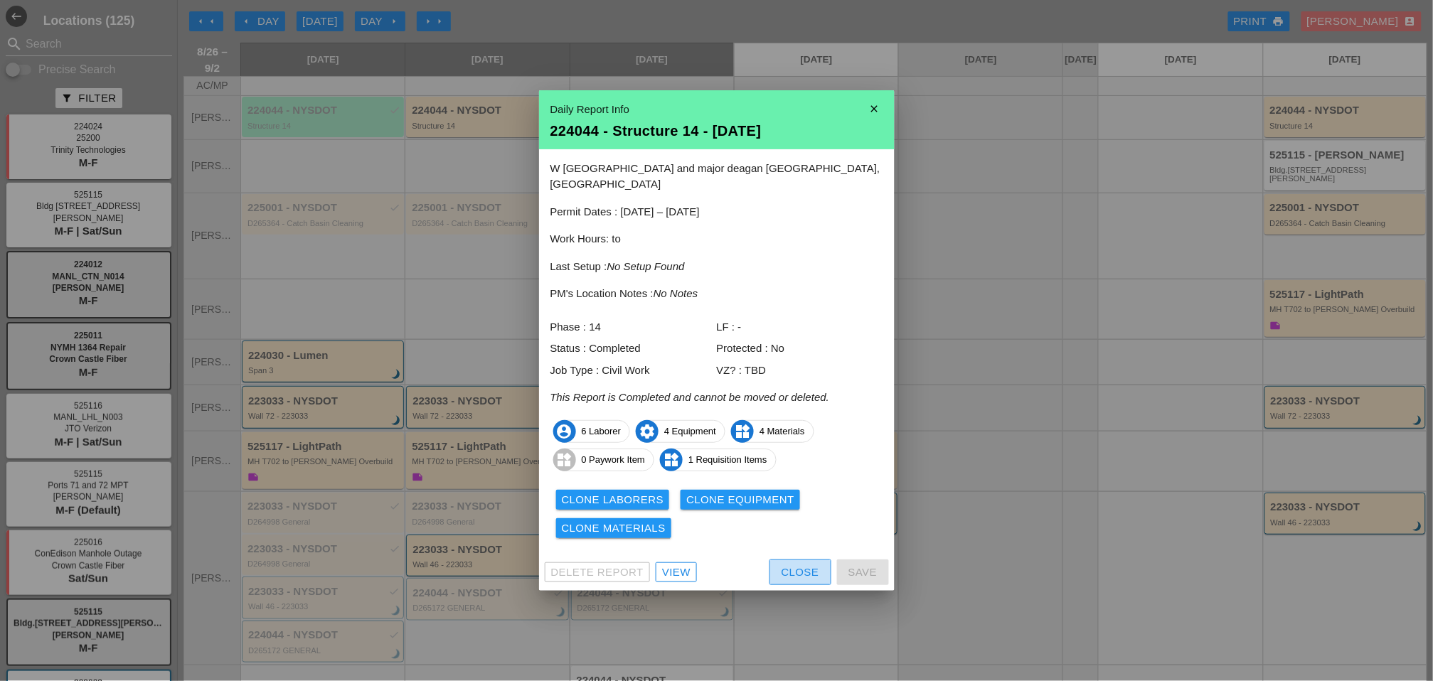
drag, startPoint x: 810, startPoint y: 563, endPoint x: 797, endPoint y: 560, distance: 13.0
click at [809, 565] on div "Close" at bounding box center [801, 573] width 38 height 16
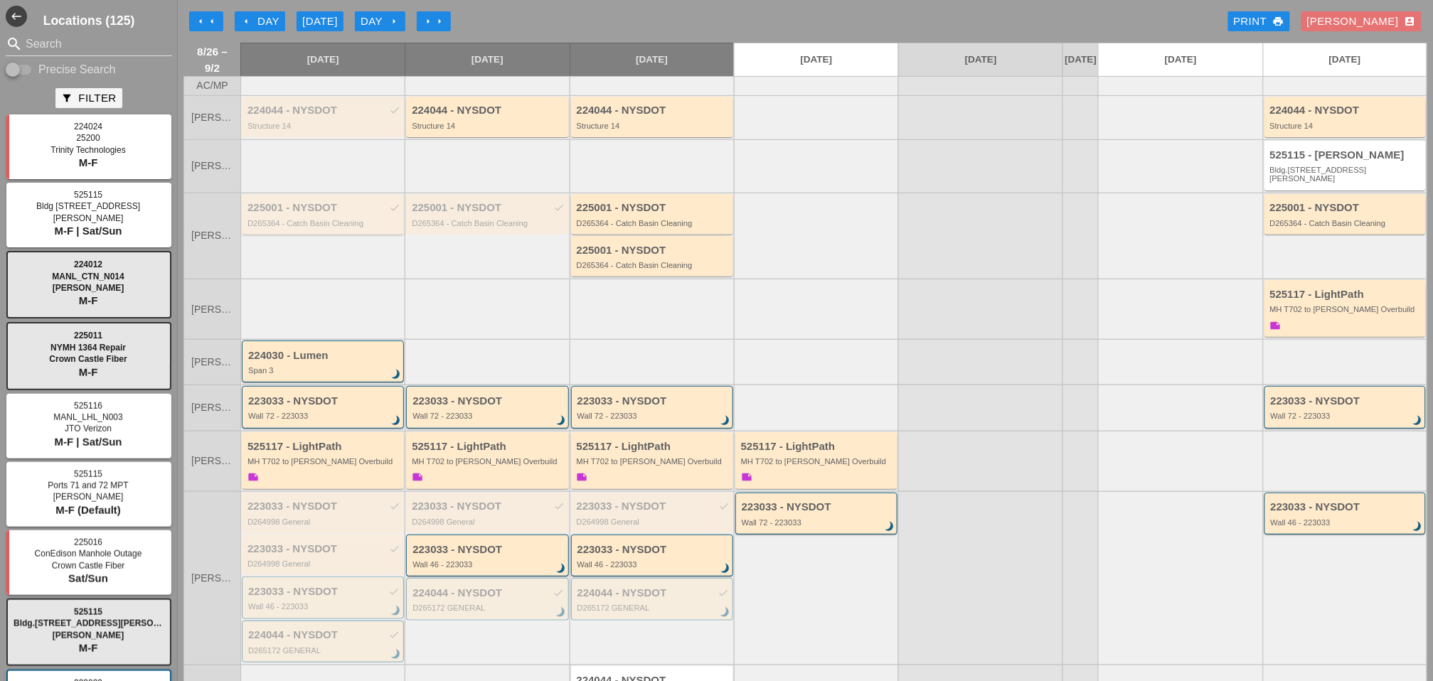
click at [319, 216] on div "225001 - NYSDOT check D265364 - Catch Basin Cleaning" at bounding box center [324, 215] width 153 height 26
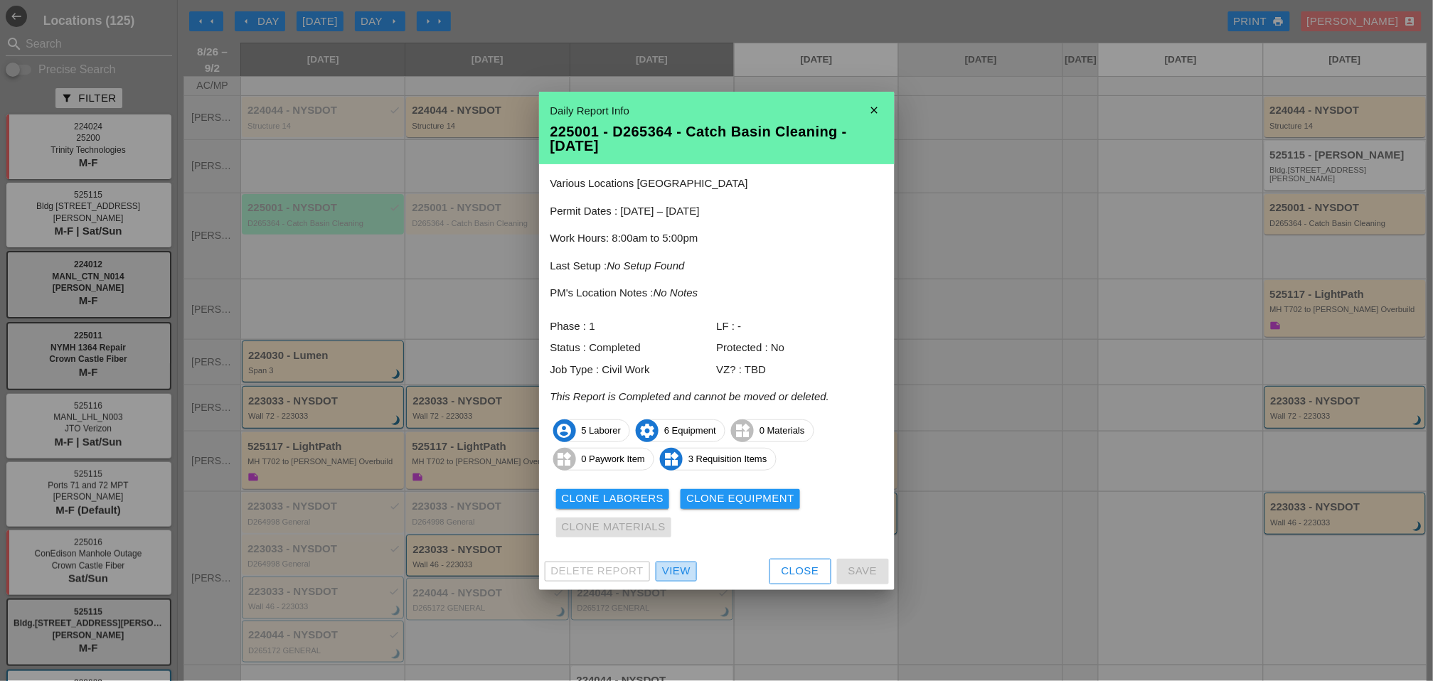
click at [684, 572] on div "View" at bounding box center [676, 571] width 28 height 16
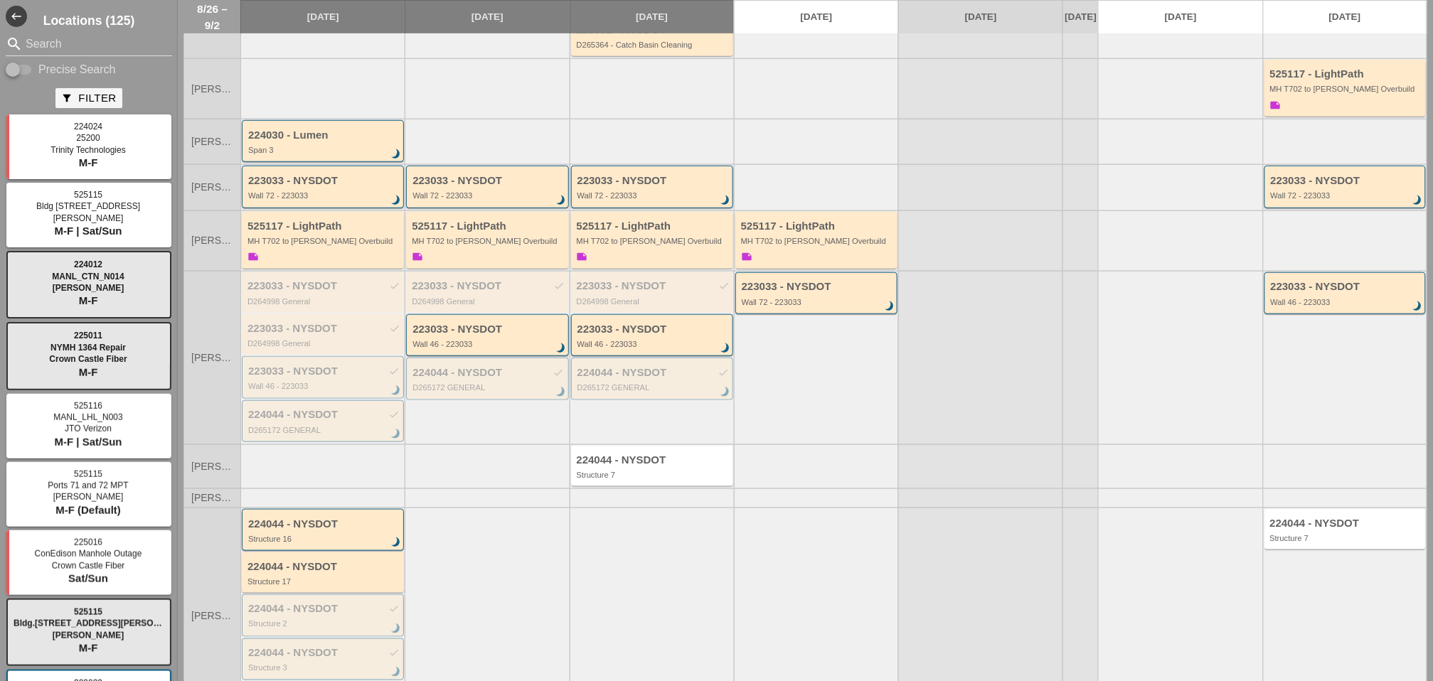
scroll to position [237, 0]
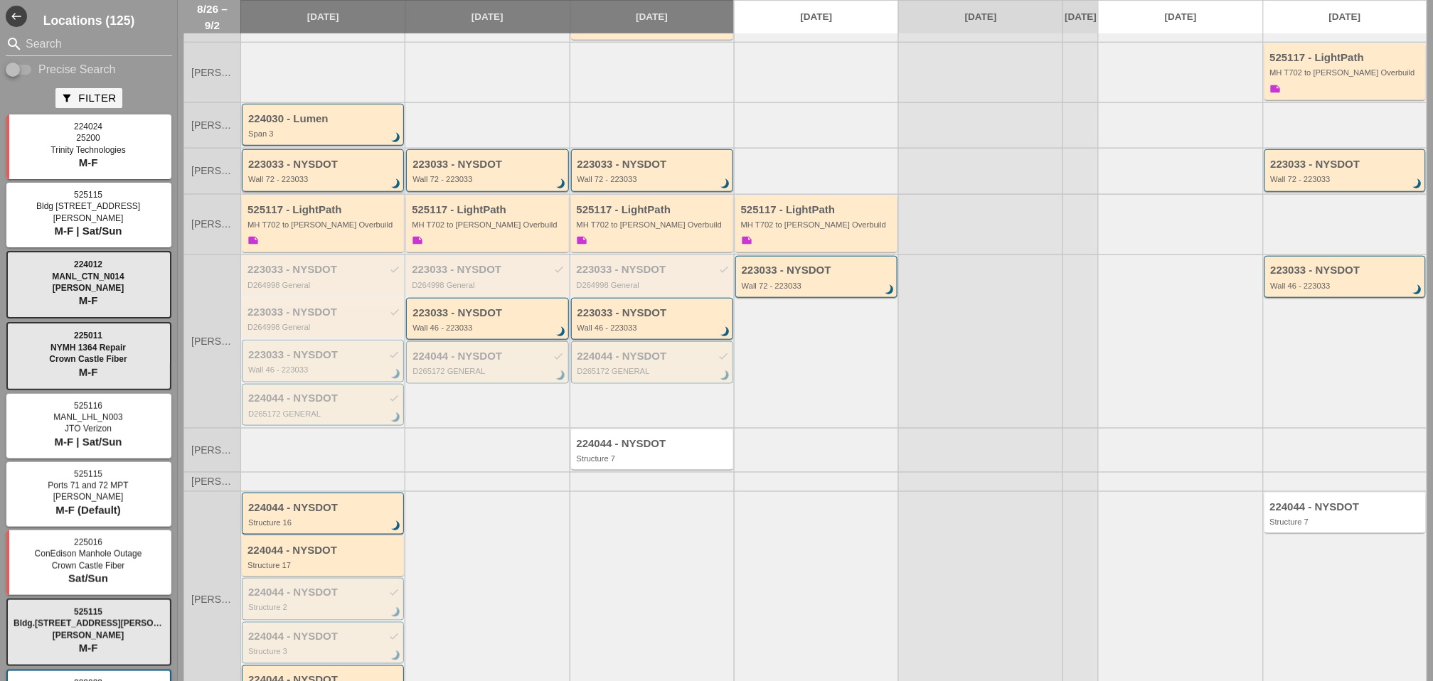
click at [324, 181] on div "Wall 72 - 223033" at bounding box center [323, 179] width 151 height 9
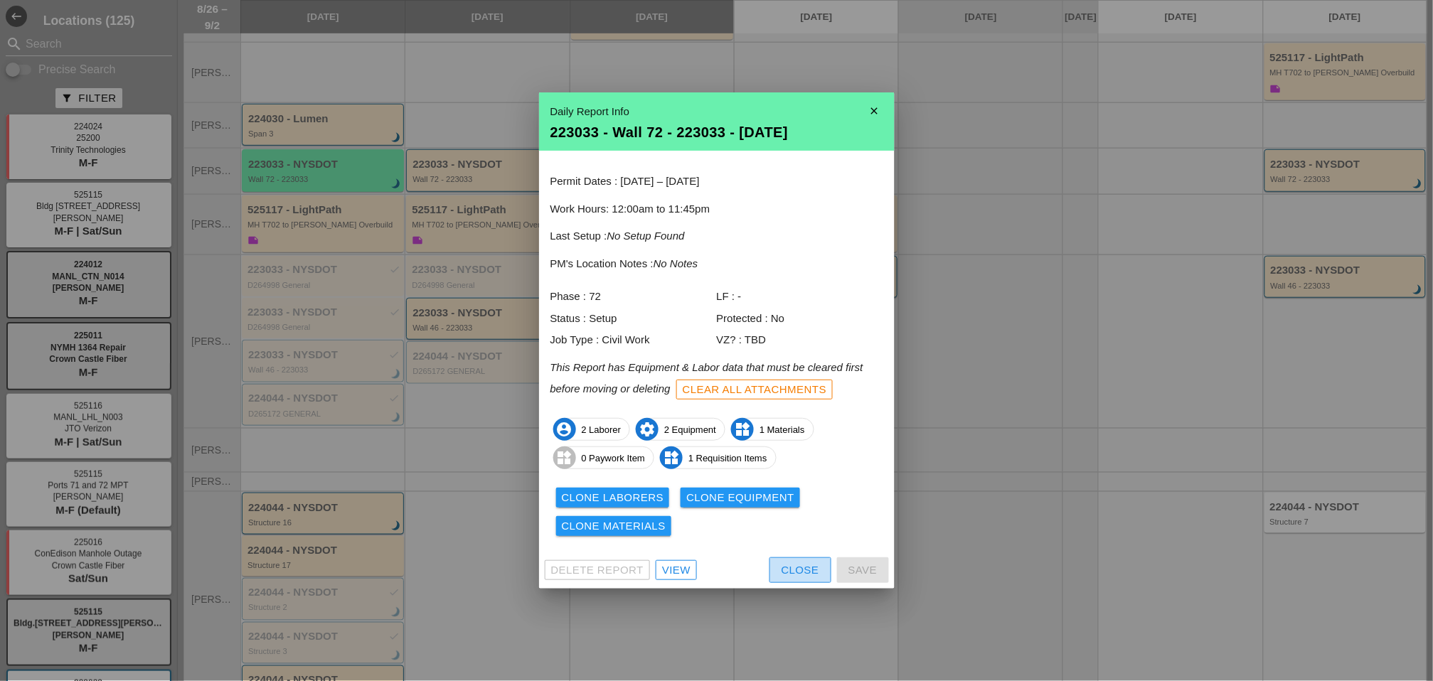
click at [791, 573] on div "Close" at bounding box center [801, 571] width 38 height 16
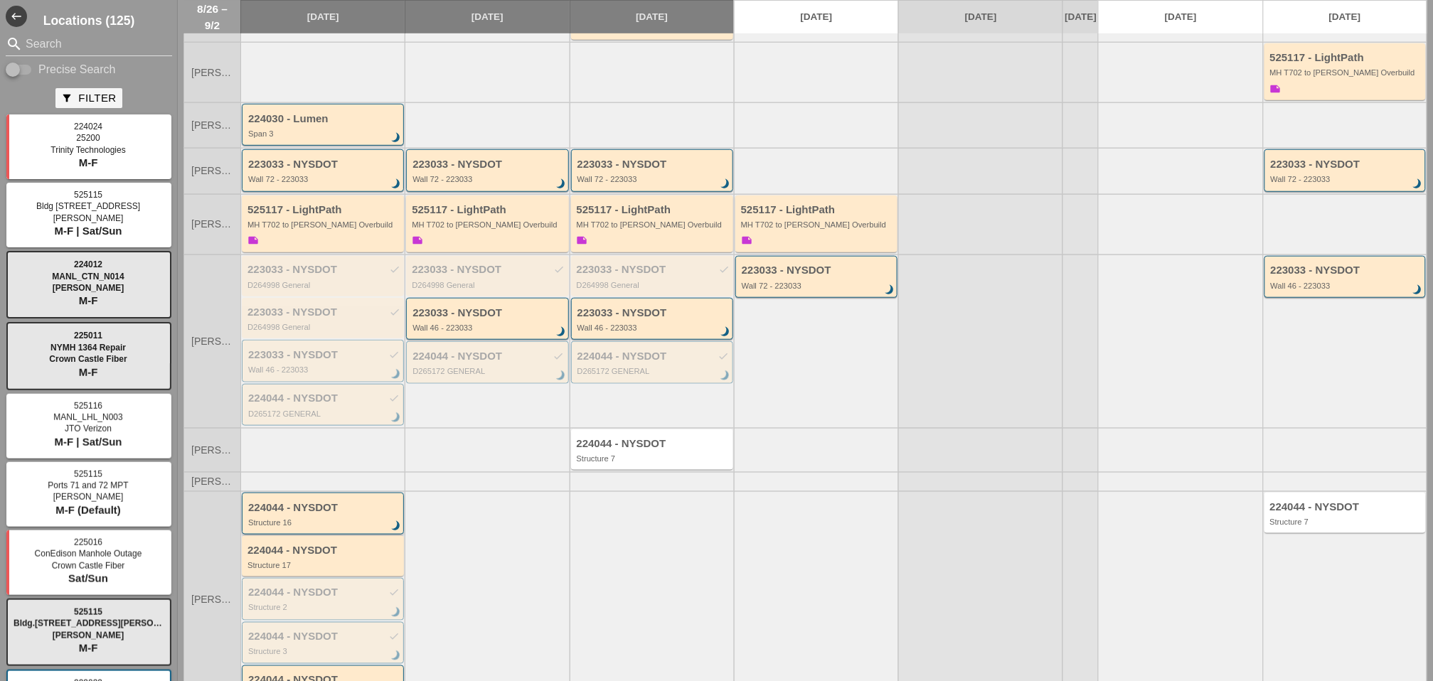
click at [342, 516] on div "224044 - NYSDOT Structure 16 brightness_3" at bounding box center [323, 515] width 151 height 26
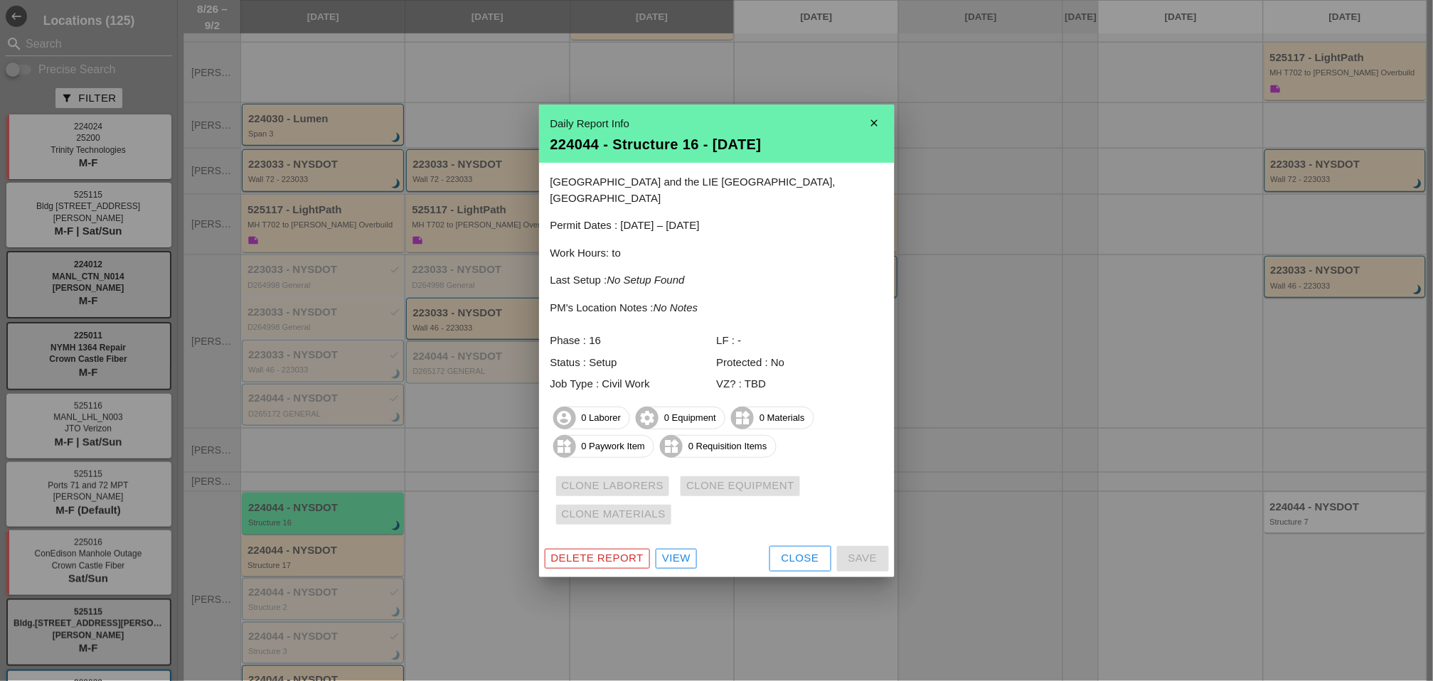
click at [787, 551] on div "Close" at bounding box center [801, 559] width 38 height 16
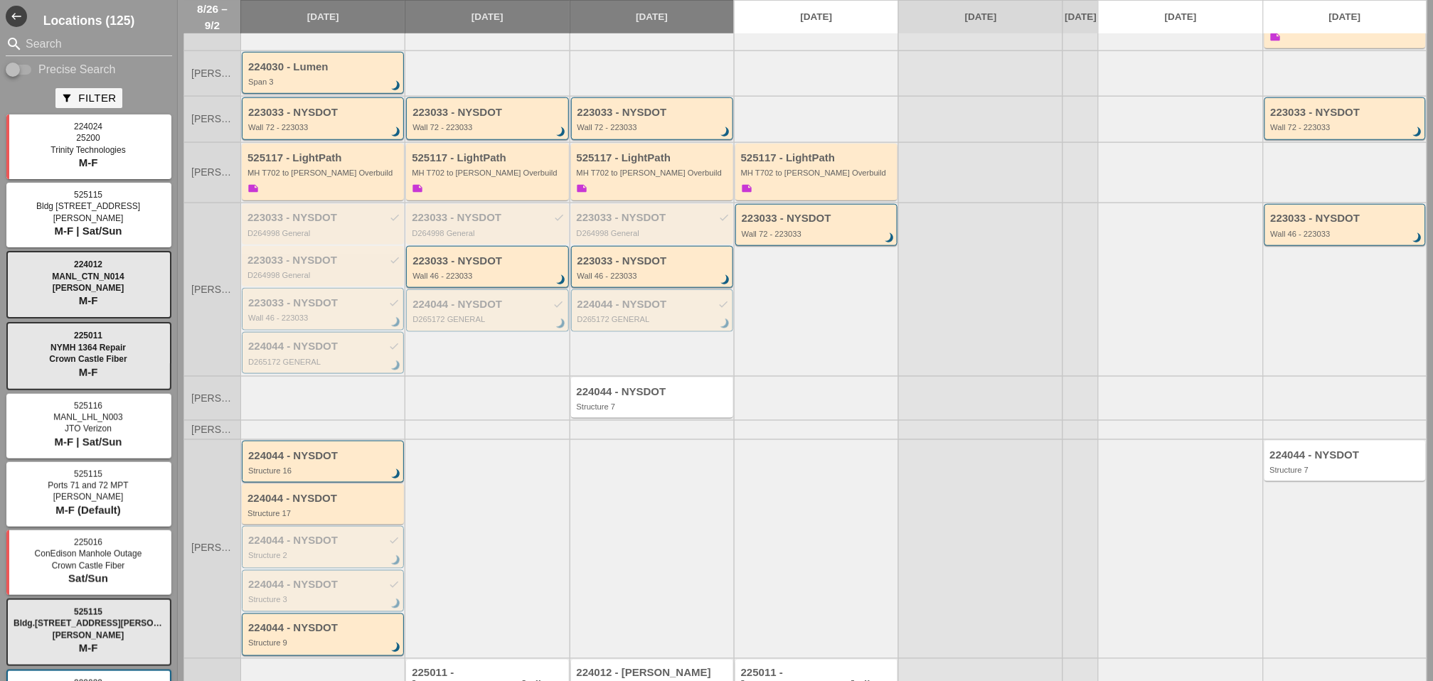
scroll to position [348, 0]
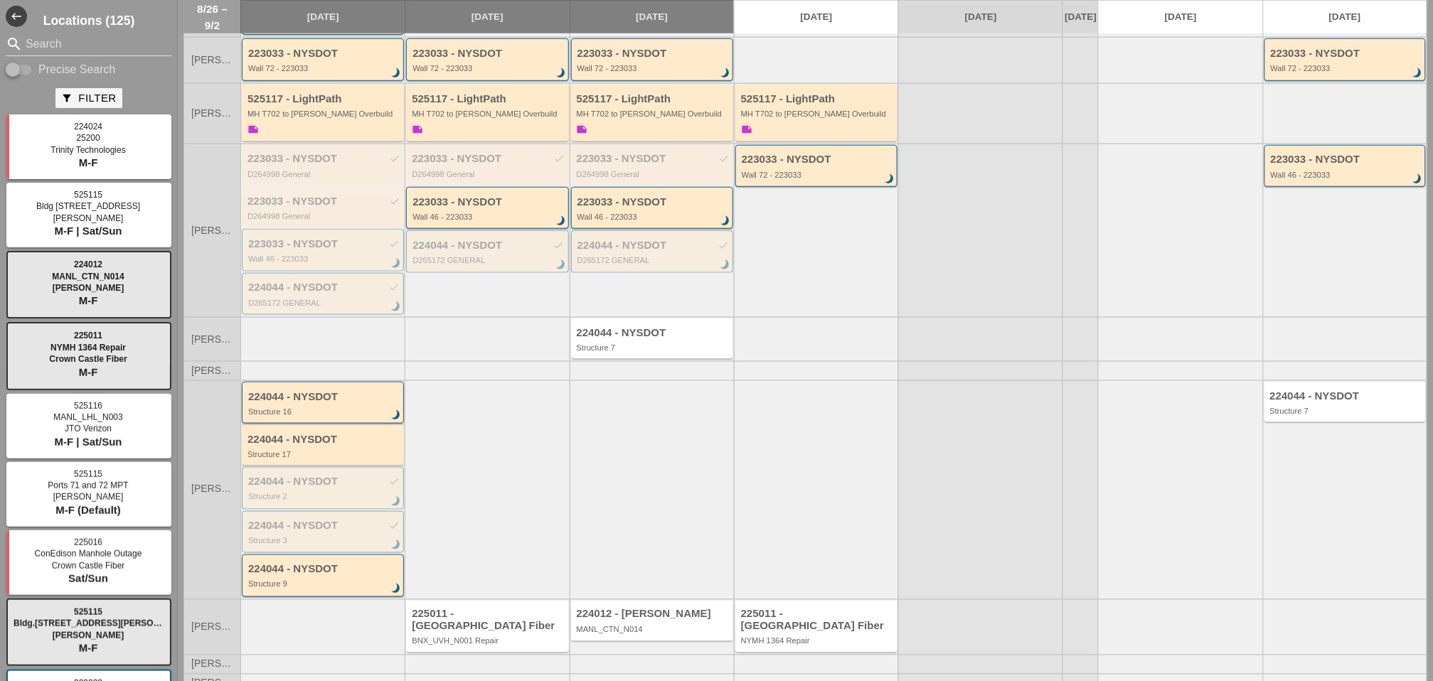
click at [328, 413] on div "Structure 16" at bounding box center [323, 412] width 151 height 9
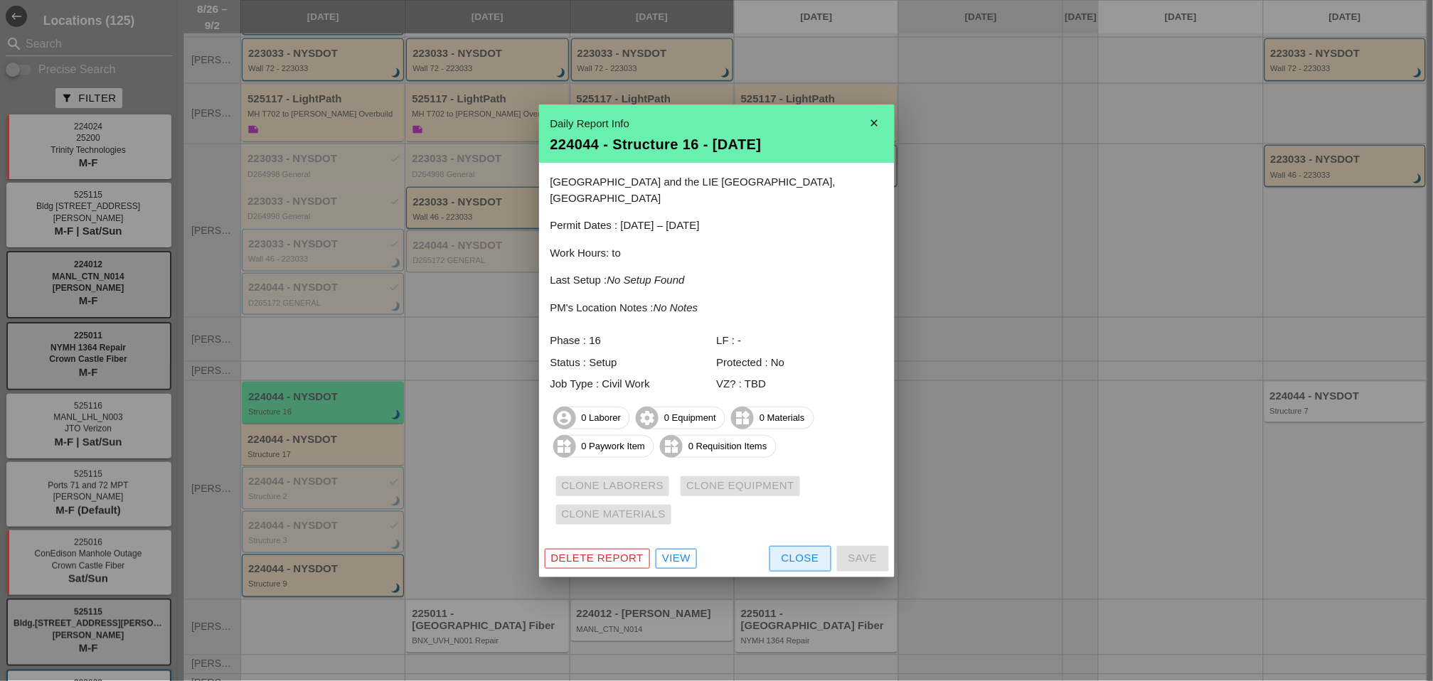
click at [795, 551] on div "Close" at bounding box center [801, 559] width 38 height 16
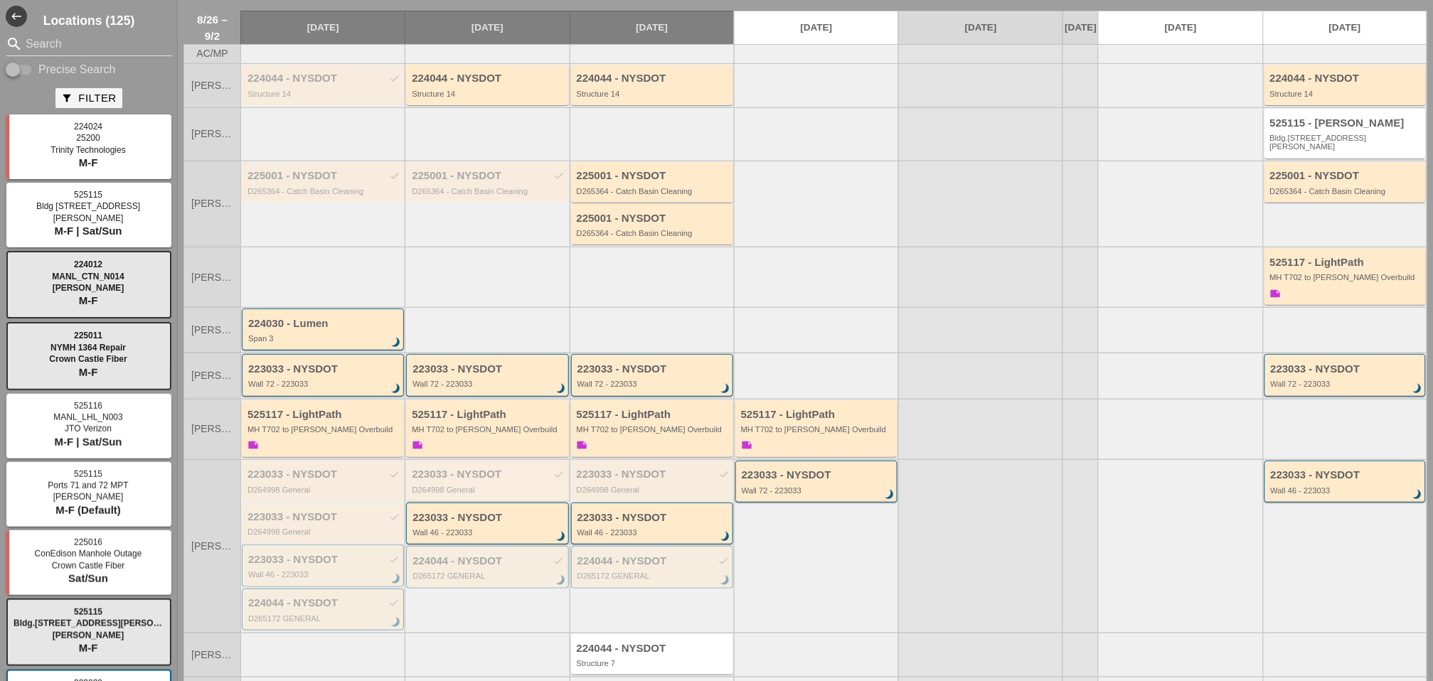
scroll to position [0, 0]
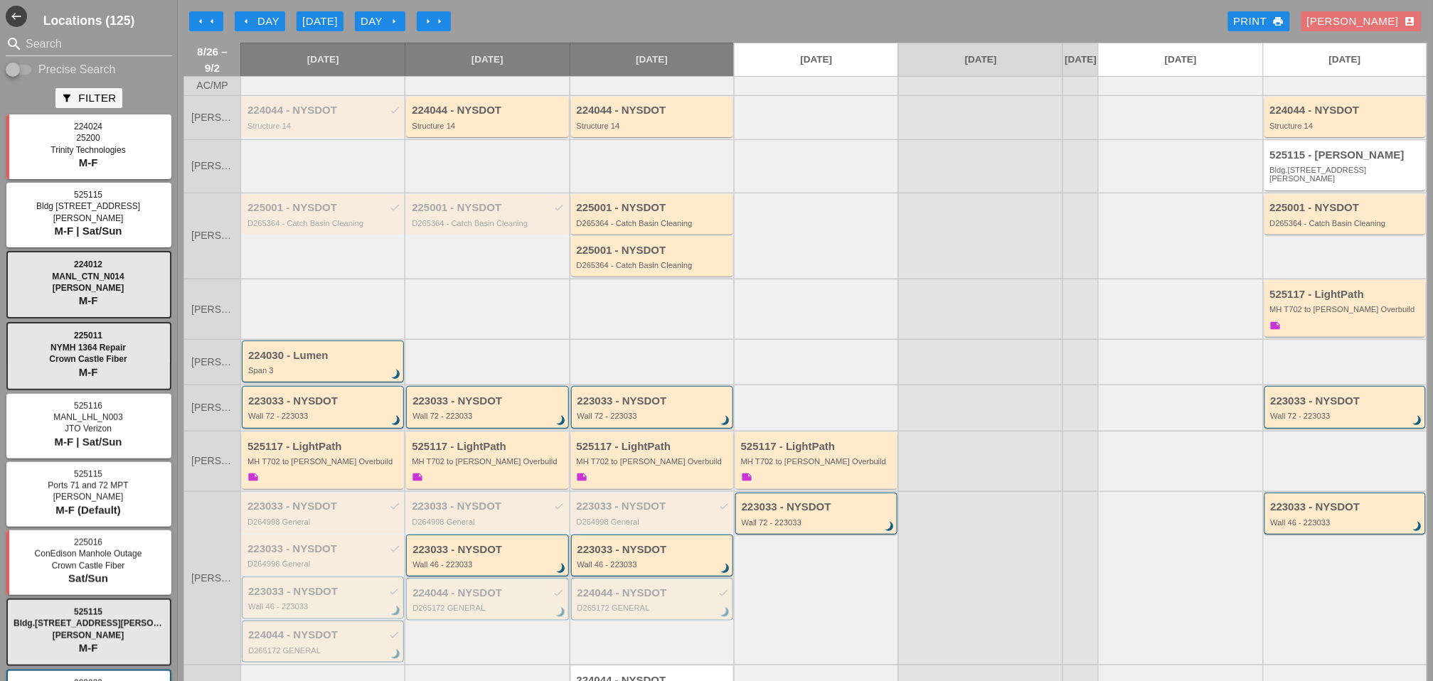
click at [377, 24] on div "Day arrow_right" at bounding box center [380, 22] width 39 height 16
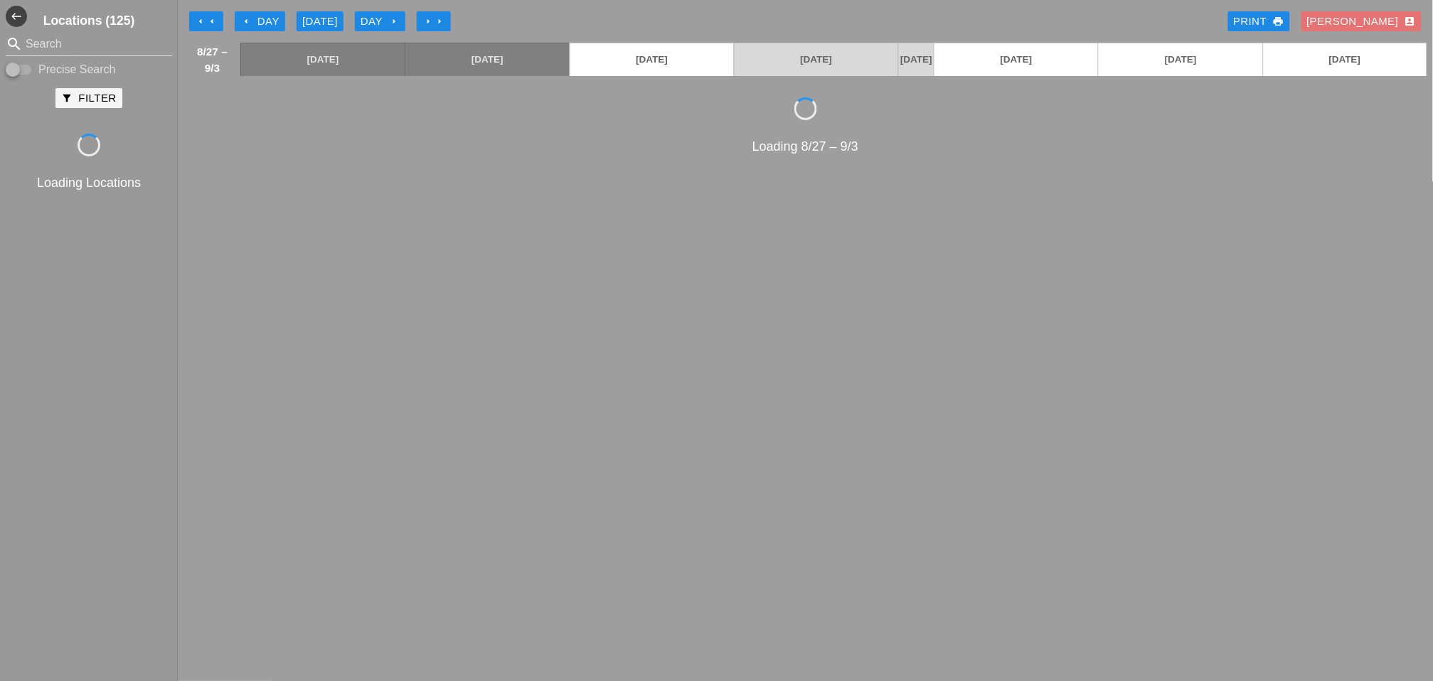
click at [377, 23] on div "Day arrow_right" at bounding box center [380, 22] width 39 height 16
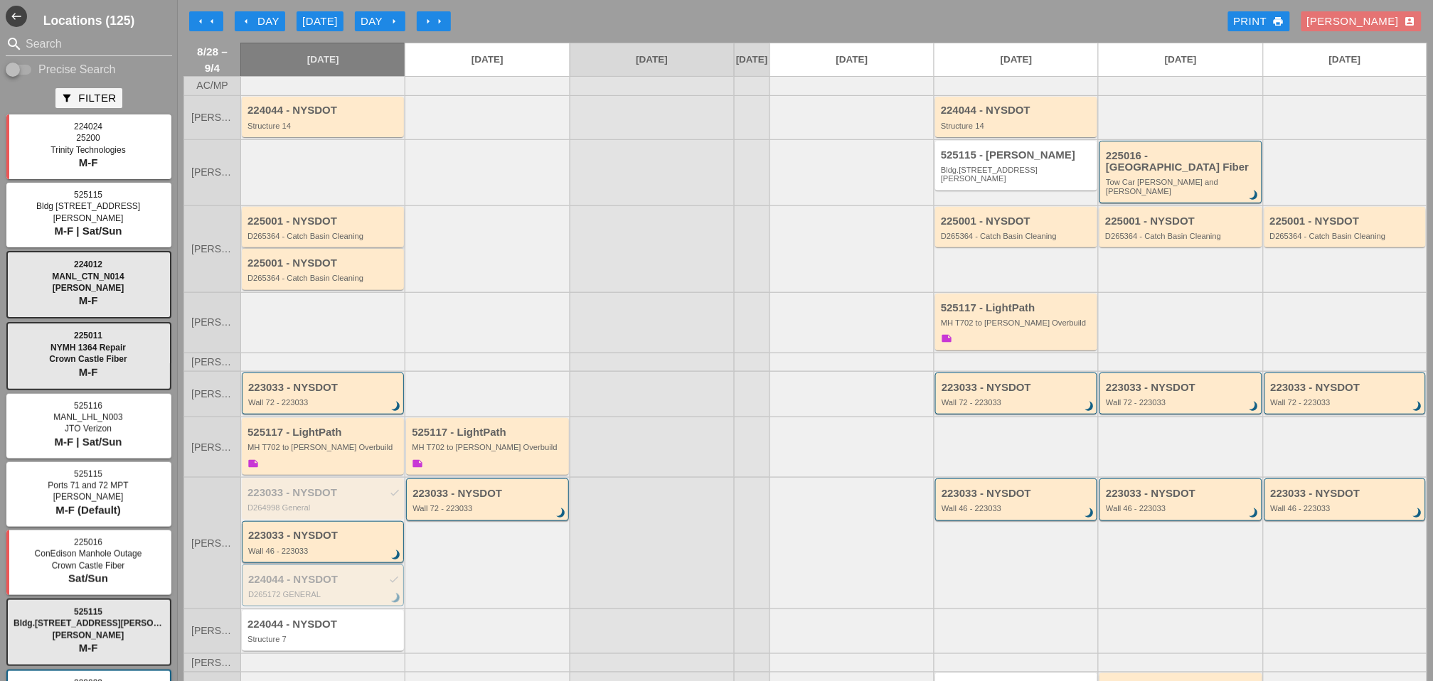
click at [324, 219] on div "225001 - NYSDOT D265364 - Catch Basin Cleaning" at bounding box center [324, 229] width 153 height 26
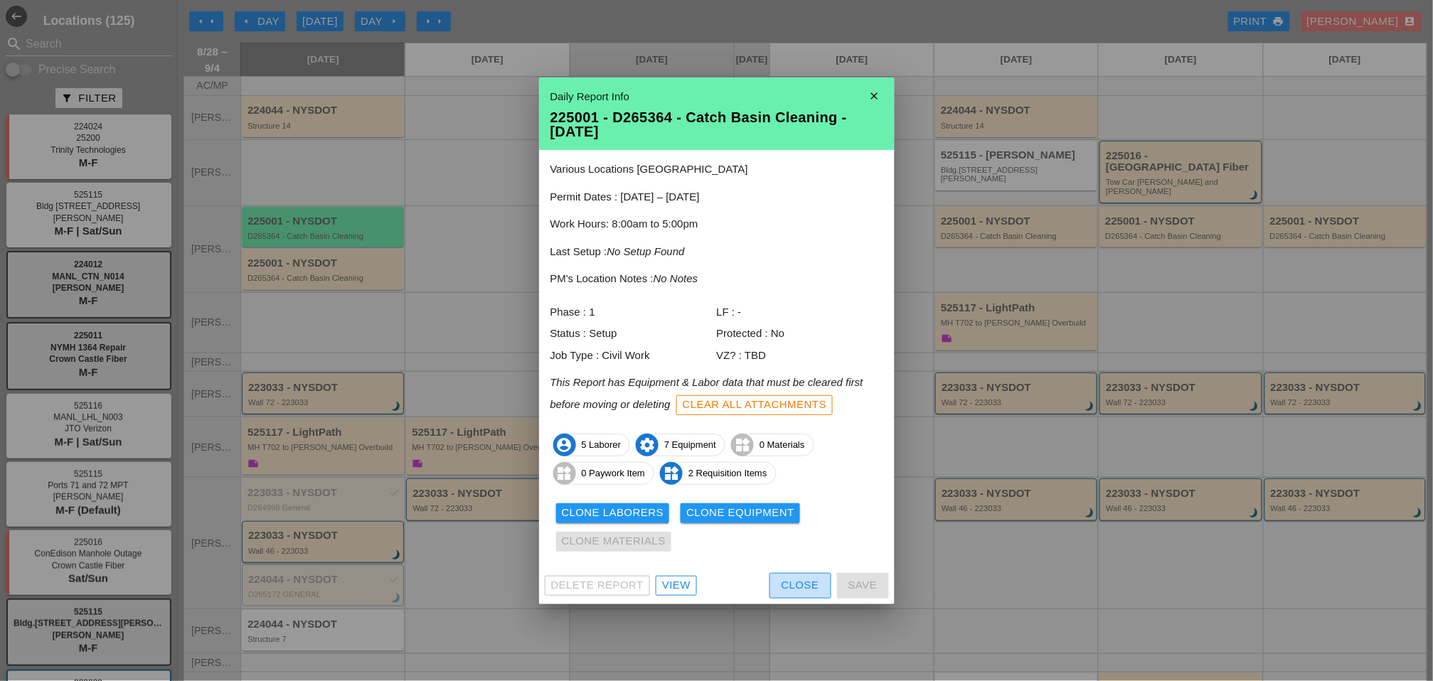
click at [786, 582] on div "Close" at bounding box center [801, 586] width 38 height 16
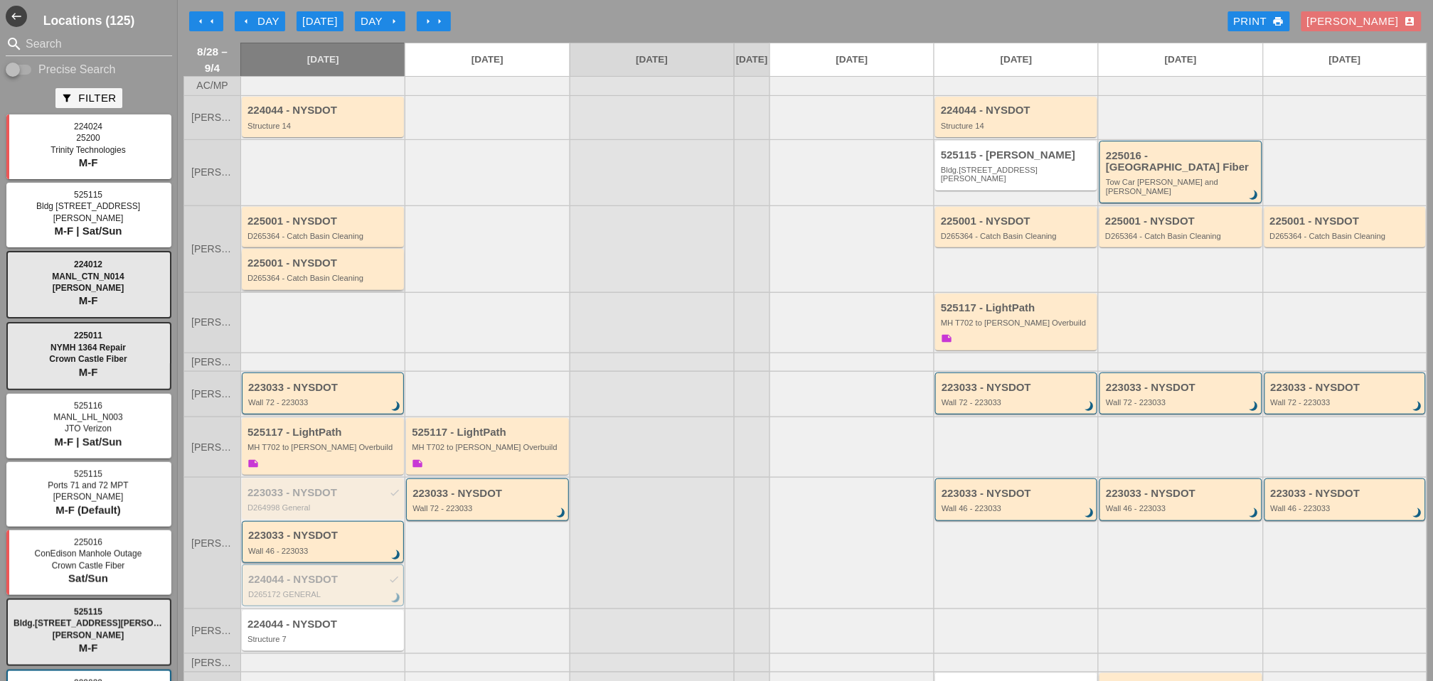
click at [333, 257] on div "225001 - NYSDOT" at bounding box center [324, 263] width 153 height 12
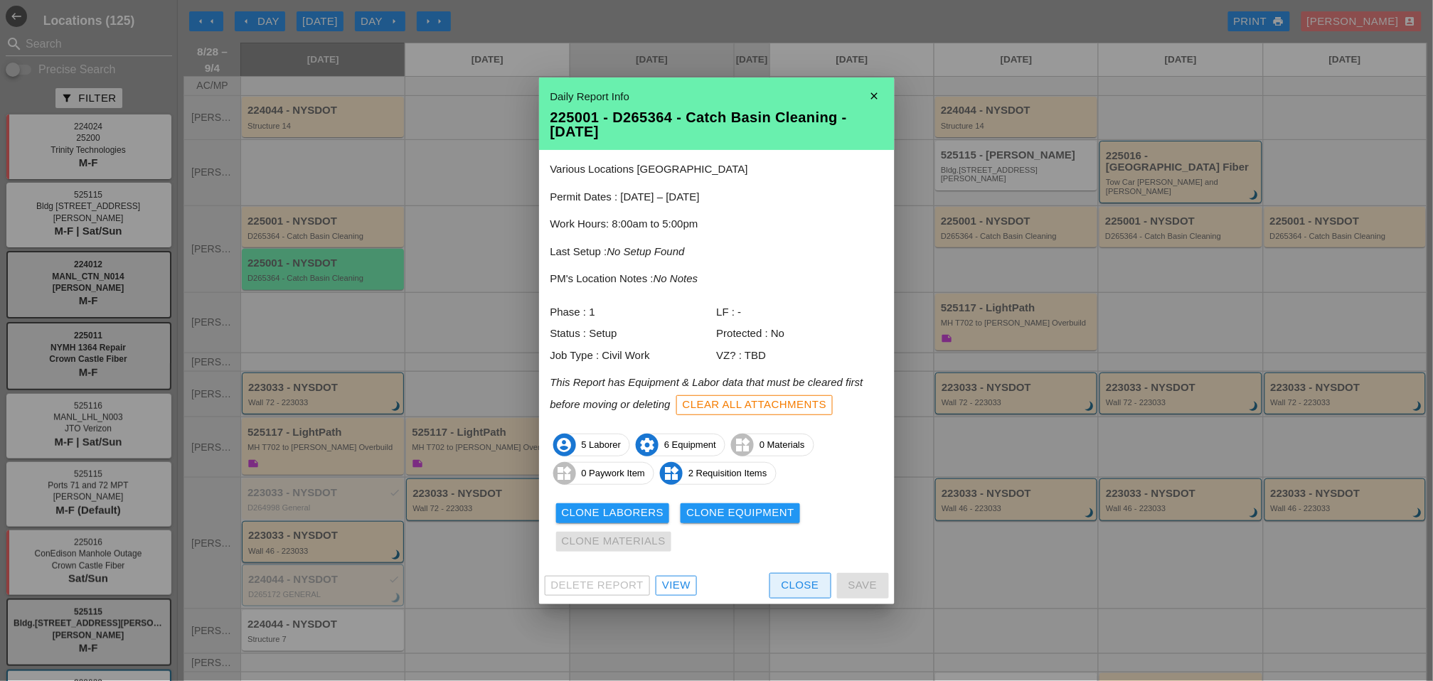
click at [782, 578] on div "Close" at bounding box center [801, 586] width 38 height 16
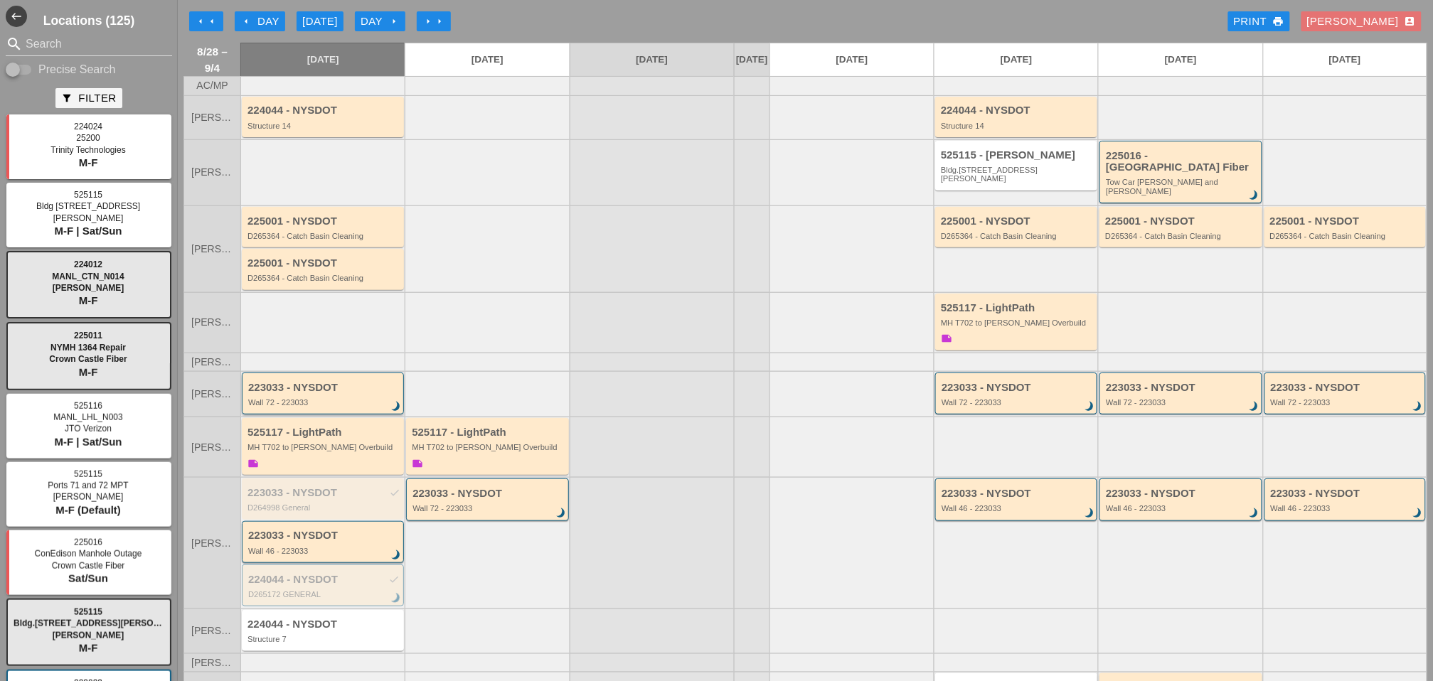
click at [351, 398] on div "Wall 72 - 223033" at bounding box center [323, 402] width 151 height 9
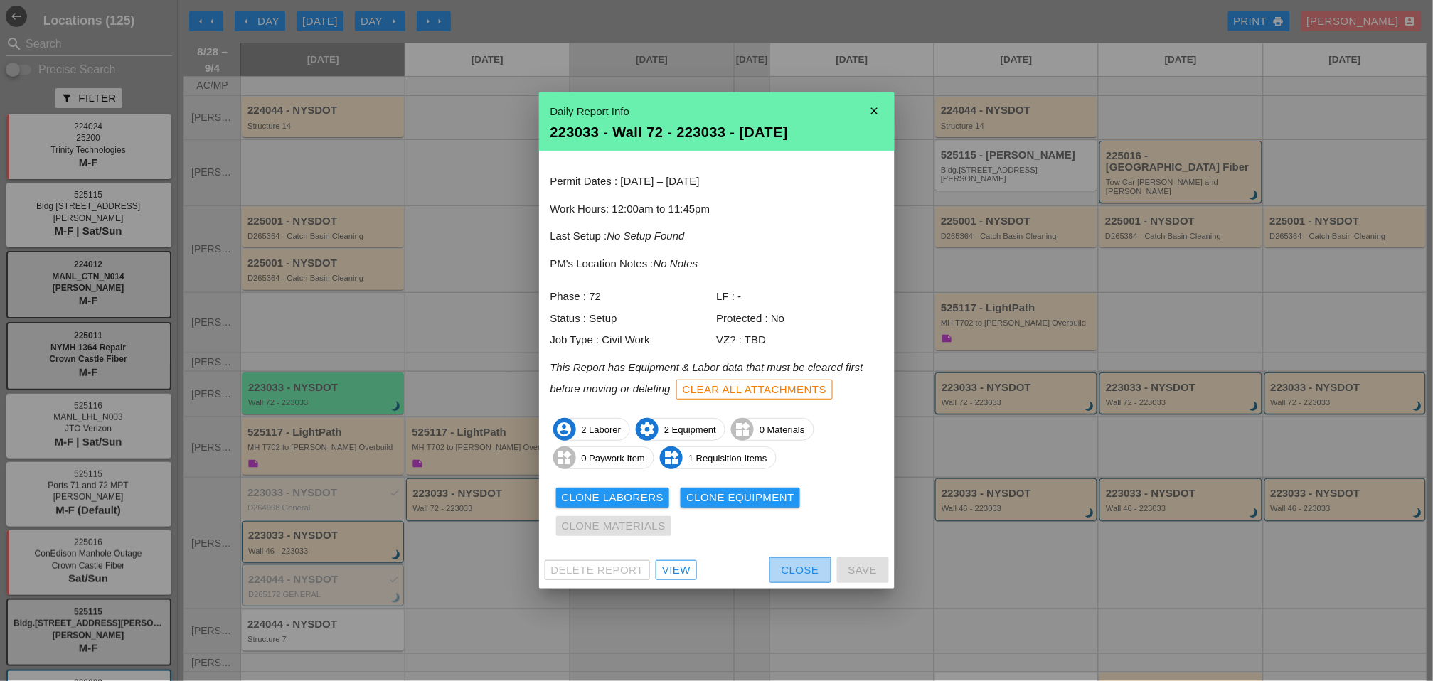
click at [787, 571] on div "Close" at bounding box center [801, 571] width 38 height 16
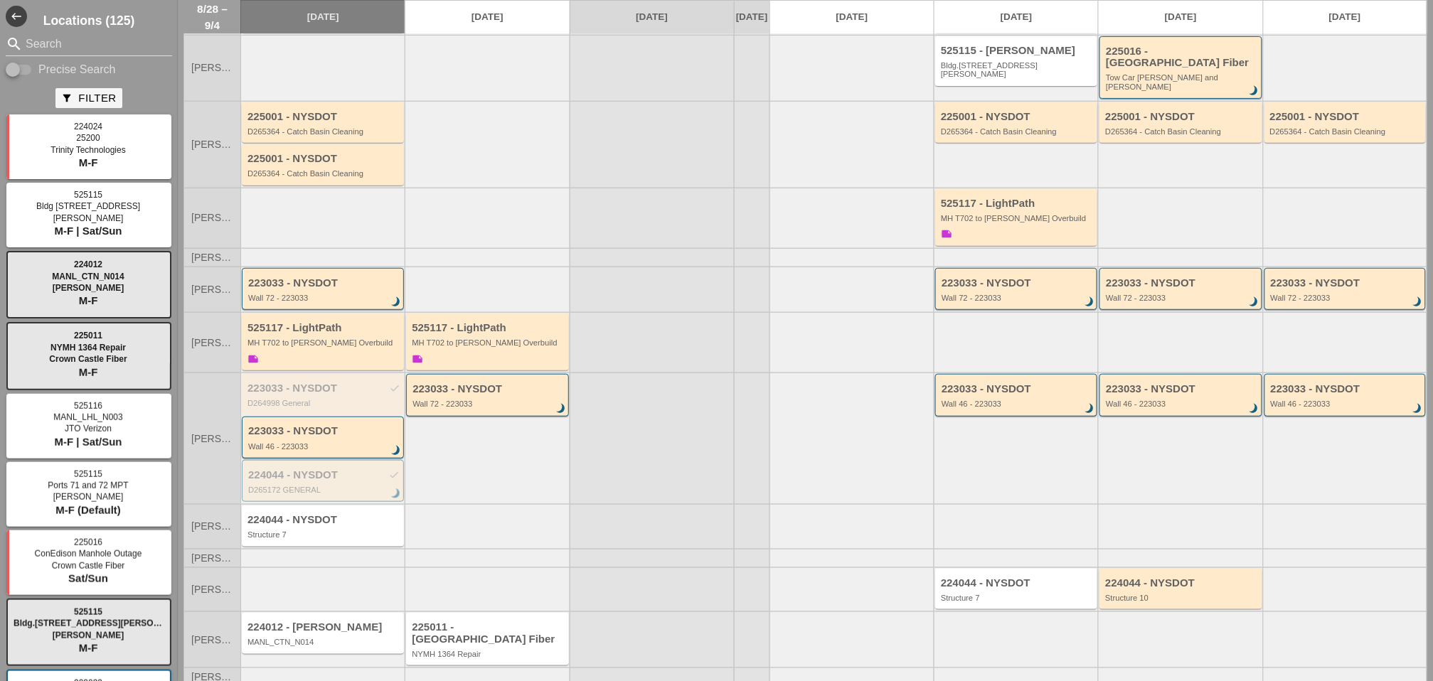
scroll to position [106, 0]
click at [342, 425] on div "223033 - NYSDOT" at bounding box center [323, 430] width 151 height 12
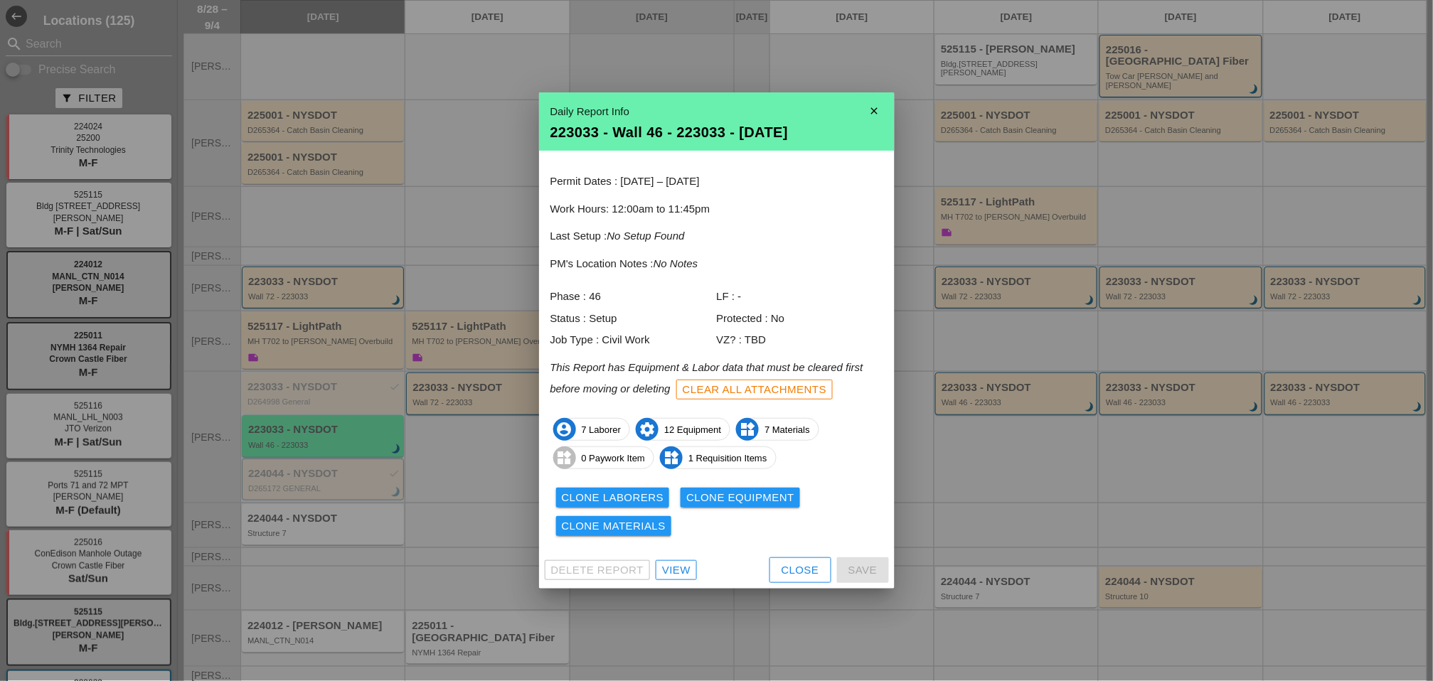
click at [684, 574] on div "View" at bounding box center [676, 571] width 28 height 16
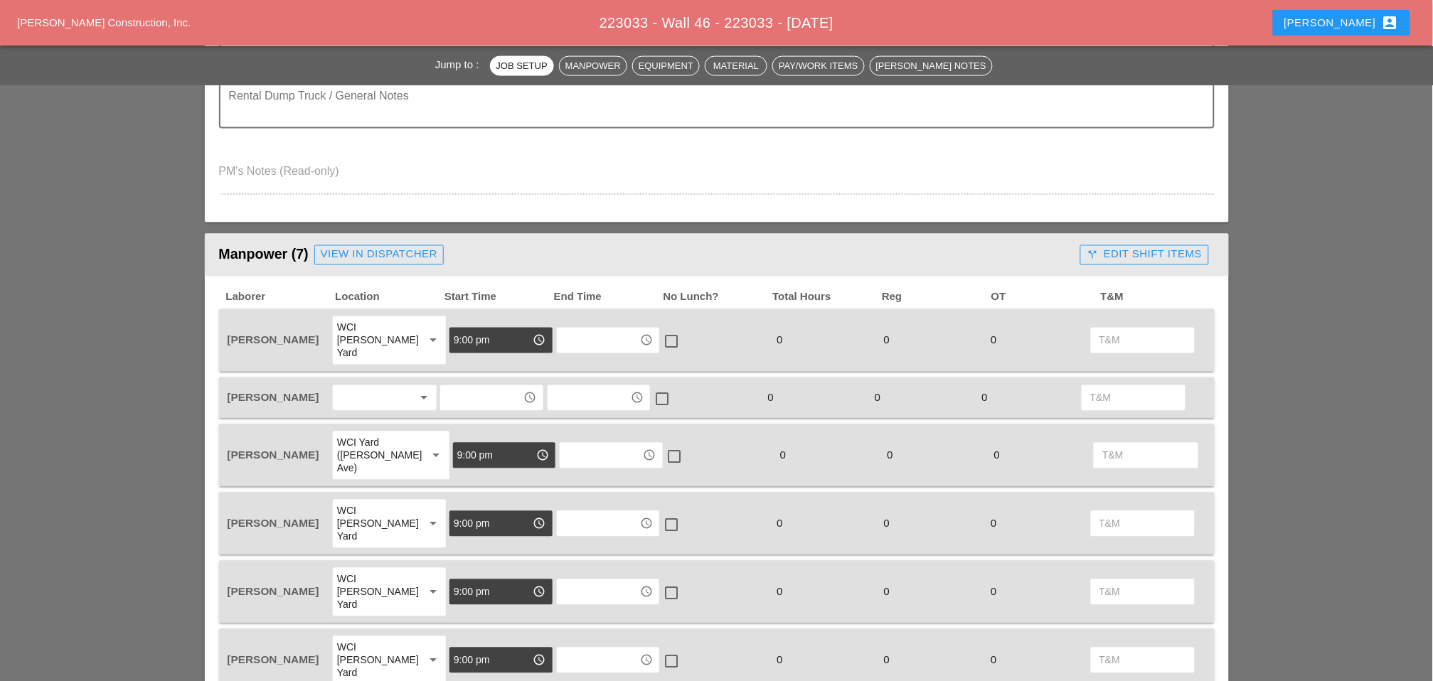
scroll to position [632, 0]
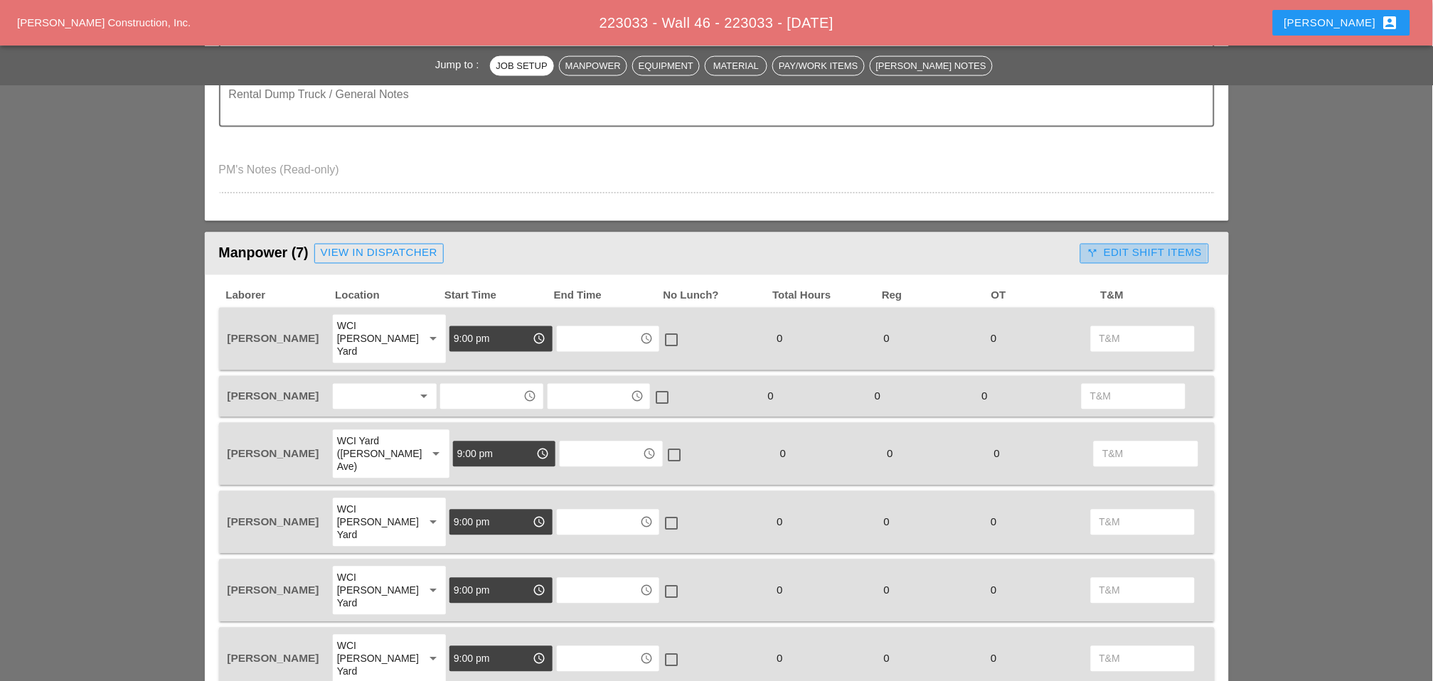
click at [1119, 249] on div "call_split Edit Shift Items" at bounding box center [1144, 253] width 115 height 16
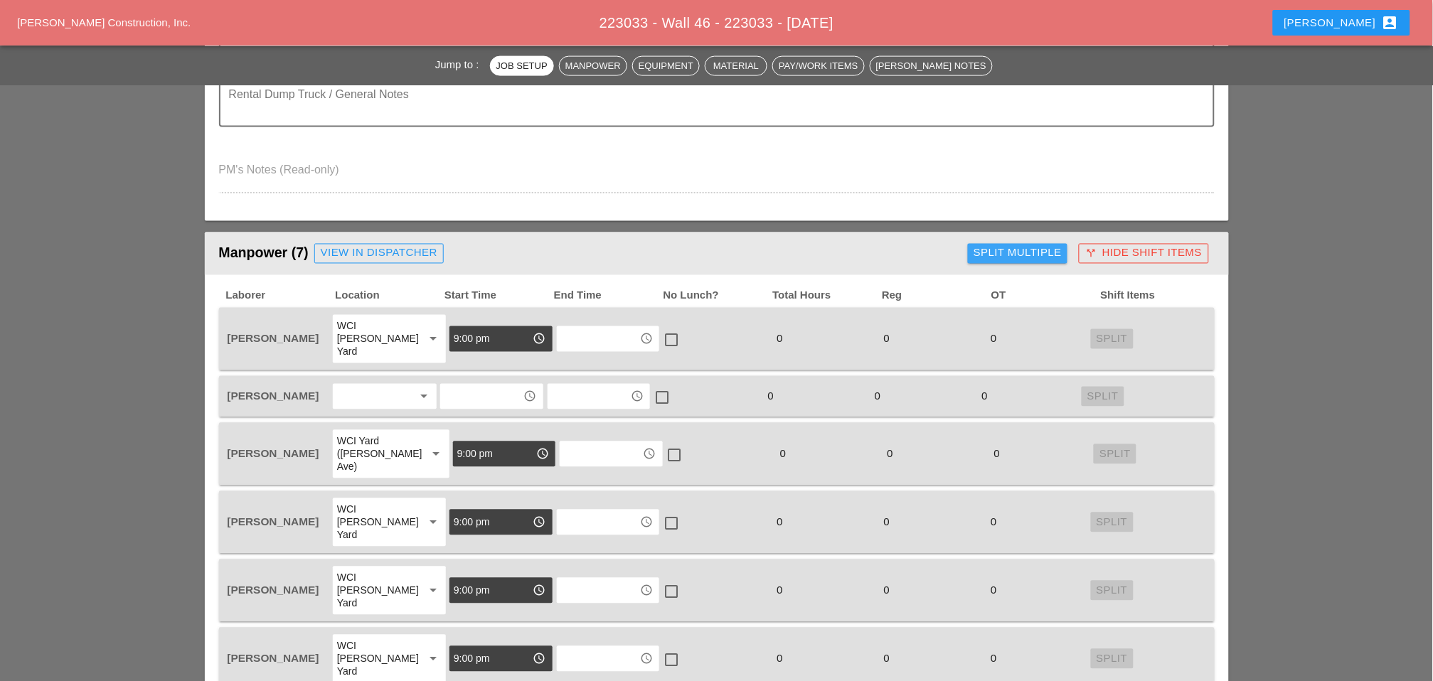
click at [1022, 248] on div "Split Multiple" at bounding box center [1018, 253] width 88 height 16
click at [964, 243] on div at bounding box center [961, 254] width 24 height 24
checkbox input "true"
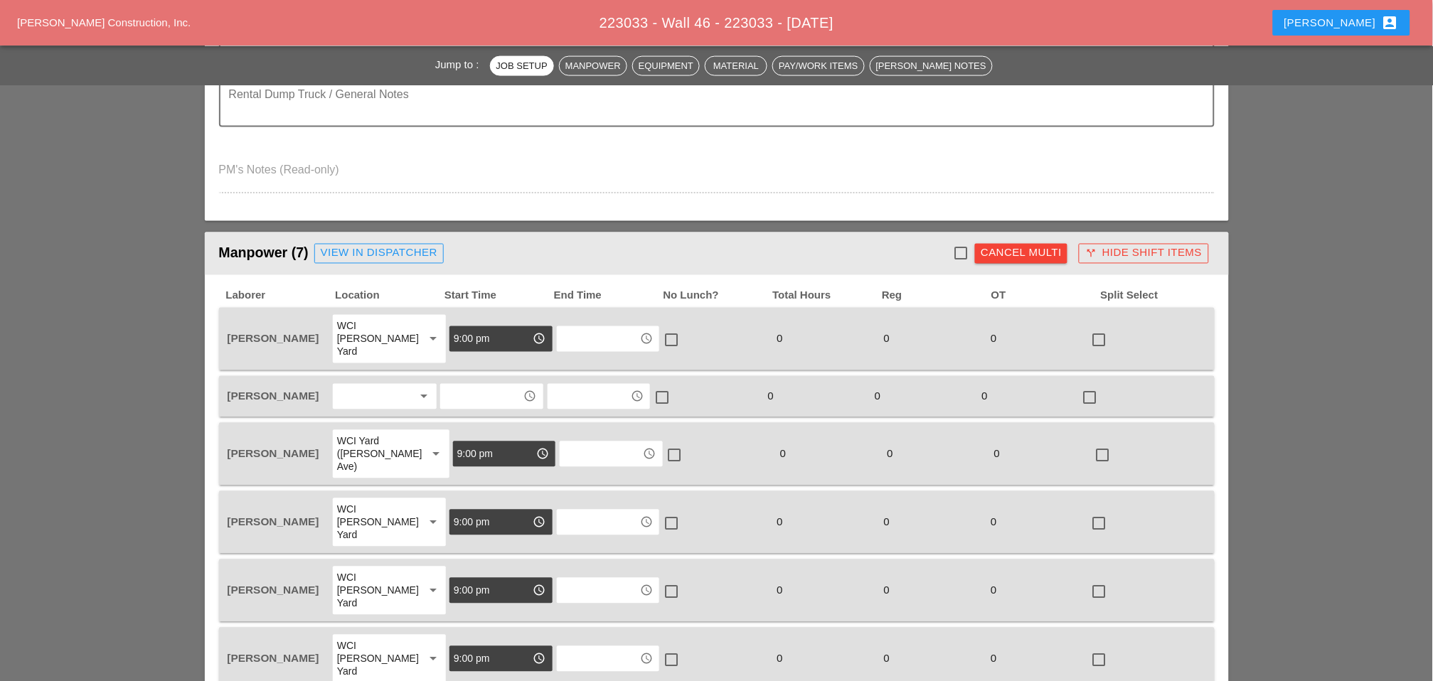
checkbox input "true"
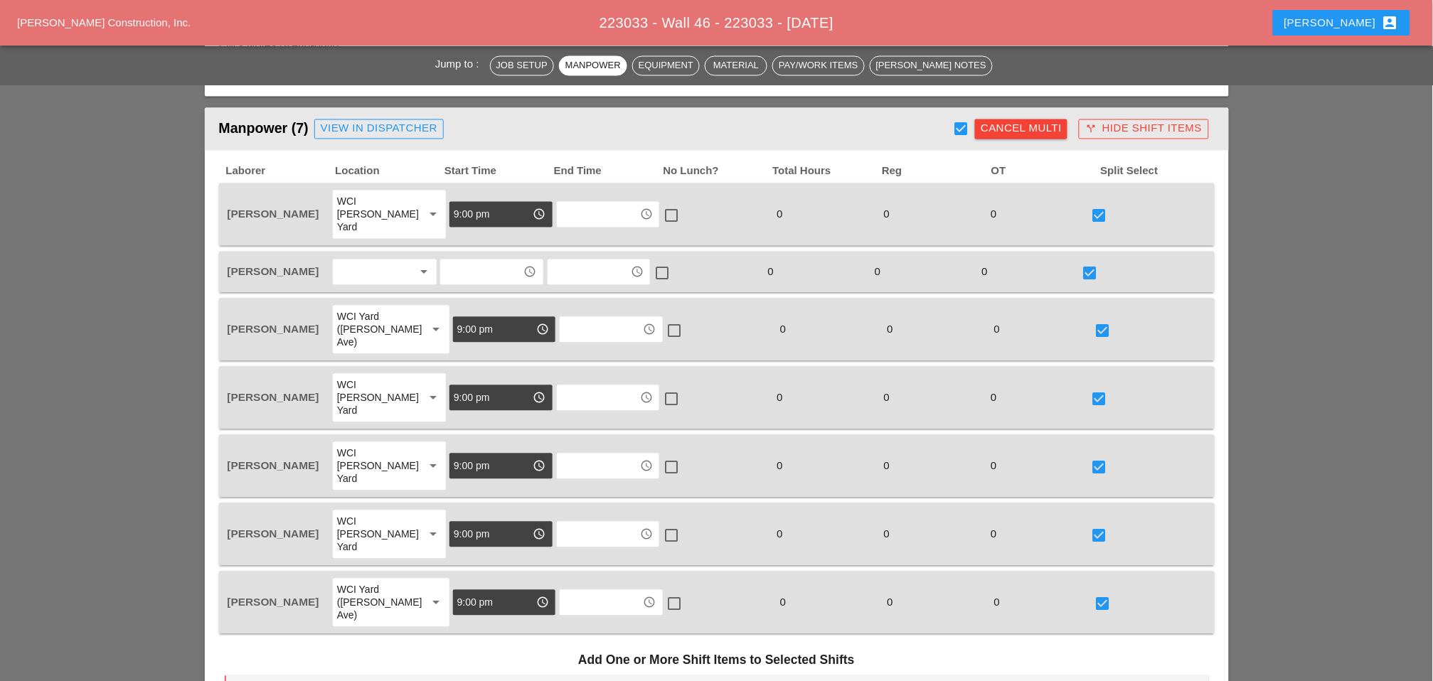
scroll to position [1027, 0]
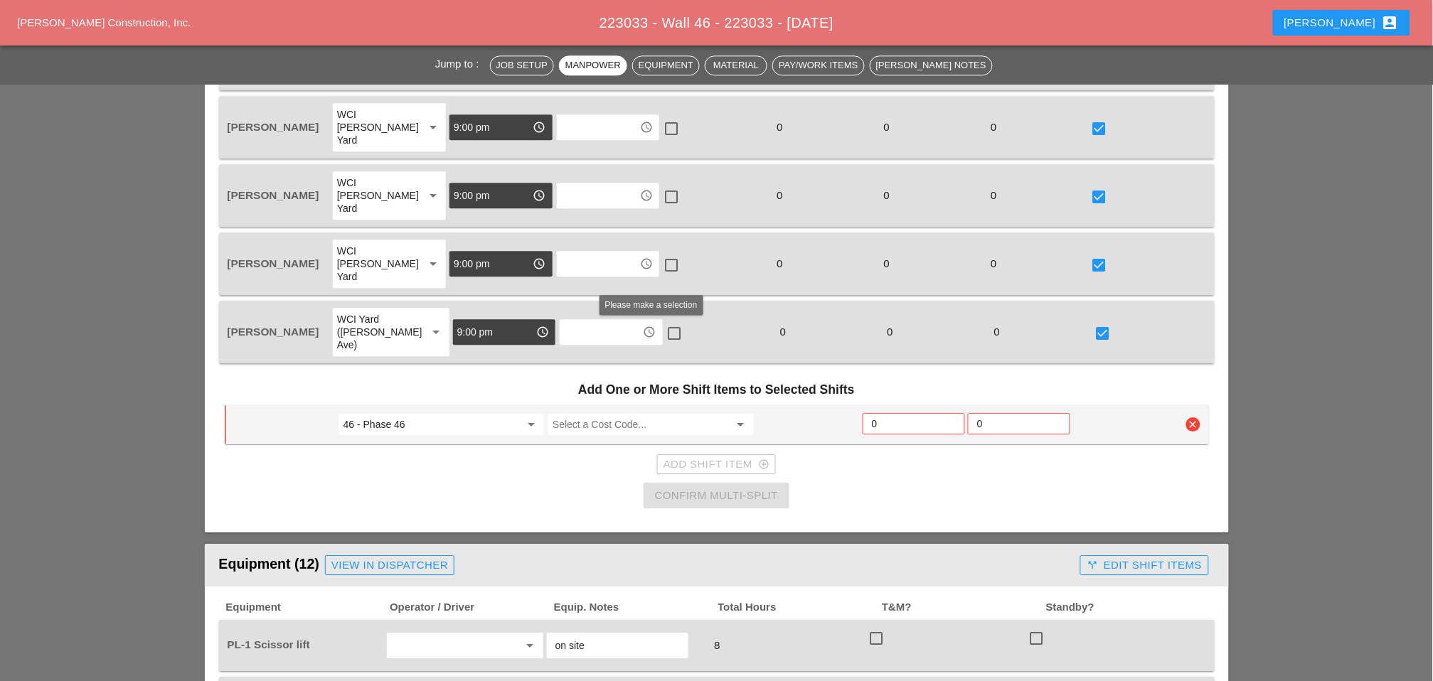
click at [598, 413] on input "Select a Cost Code..." at bounding box center [641, 424] width 176 height 23
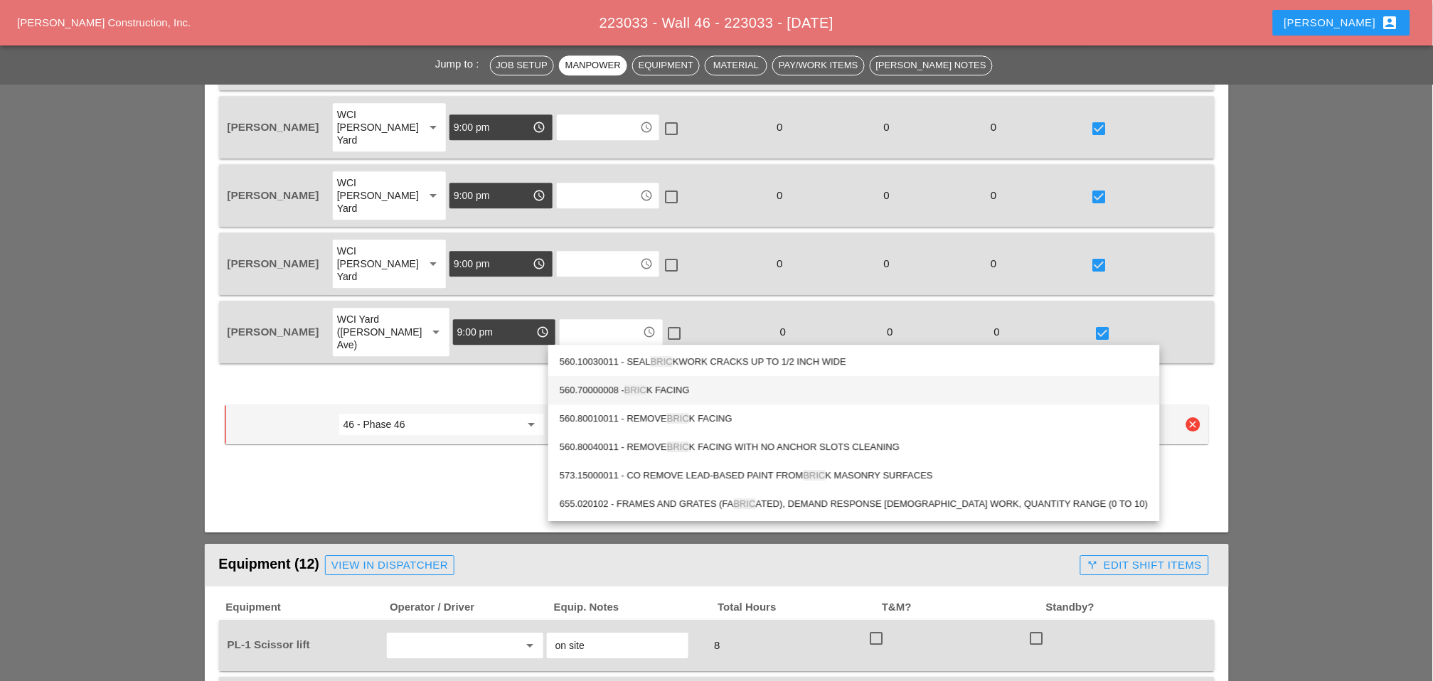
click at [667, 387] on div "560.70000008 - BRIC K FACING" at bounding box center [854, 390] width 589 height 17
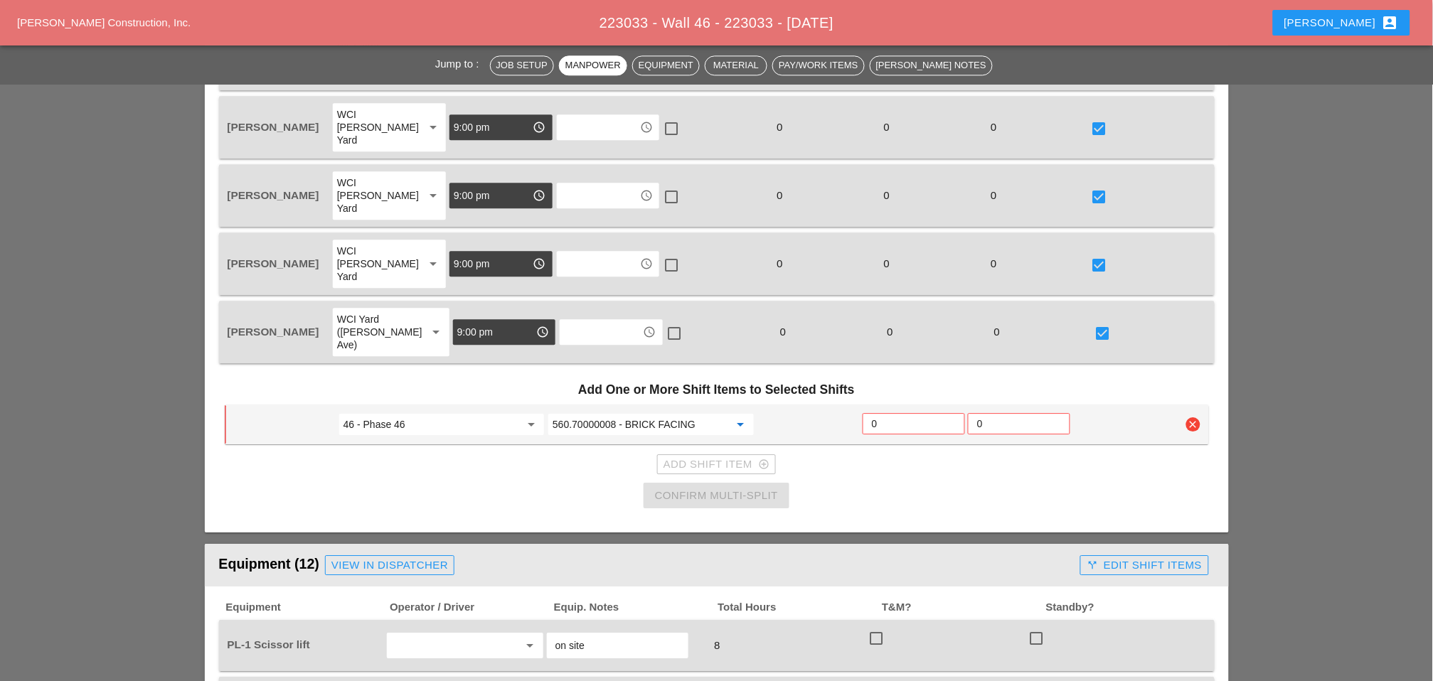
type input "560.70000008 - BRICK FACING"
click at [884, 413] on input "0" at bounding box center [914, 424] width 84 height 23
type input "6"
click at [722, 488] on div "Confirm Multi-Split" at bounding box center [716, 496] width 123 height 16
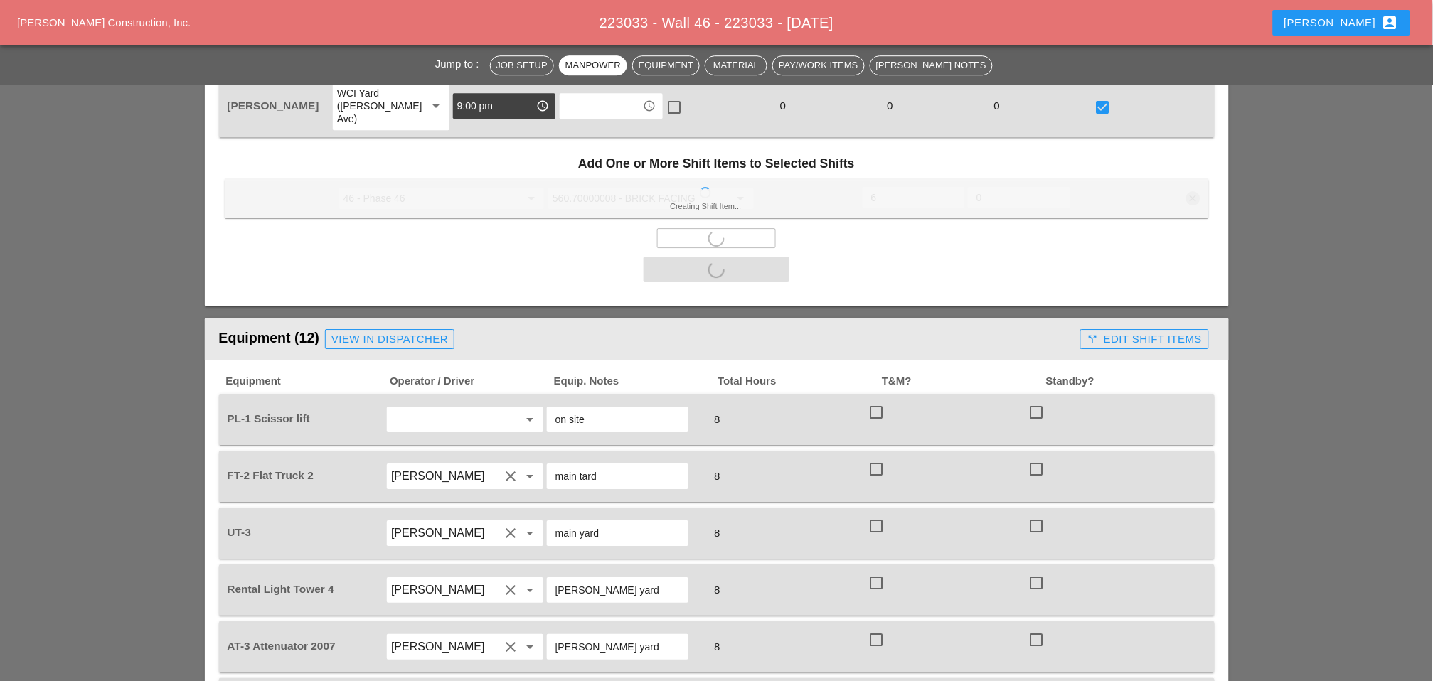
scroll to position [1264, 0]
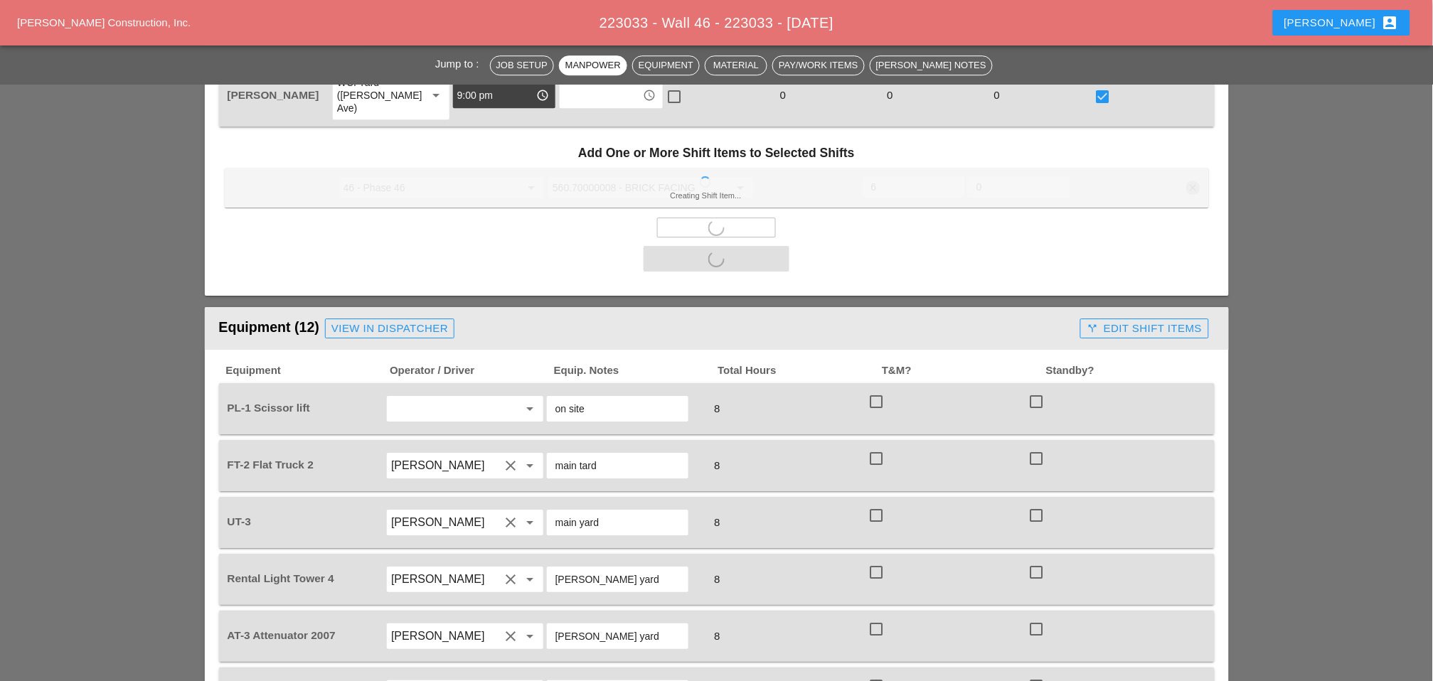
click at [877, 390] on div at bounding box center [876, 402] width 24 height 24
checkbox input "true"
click at [875, 447] on div at bounding box center [876, 459] width 24 height 24
checkbox input "true"
click at [876, 504] on div at bounding box center [876, 516] width 24 height 24
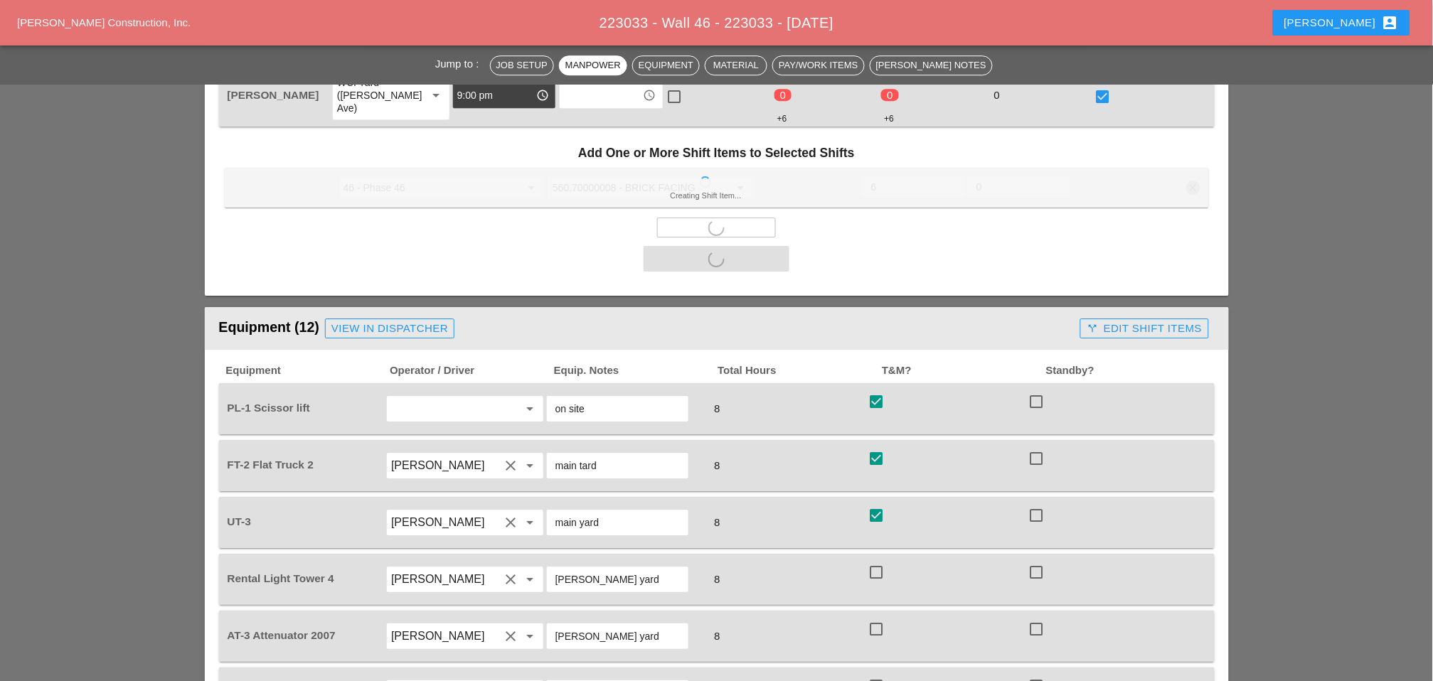
checkbox input "true"
click at [876, 560] on div at bounding box center [876, 572] width 24 height 24
checkbox input "true"
click at [881, 617] on div at bounding box center [876, 629] width 24 height 24
checkbox input "true"
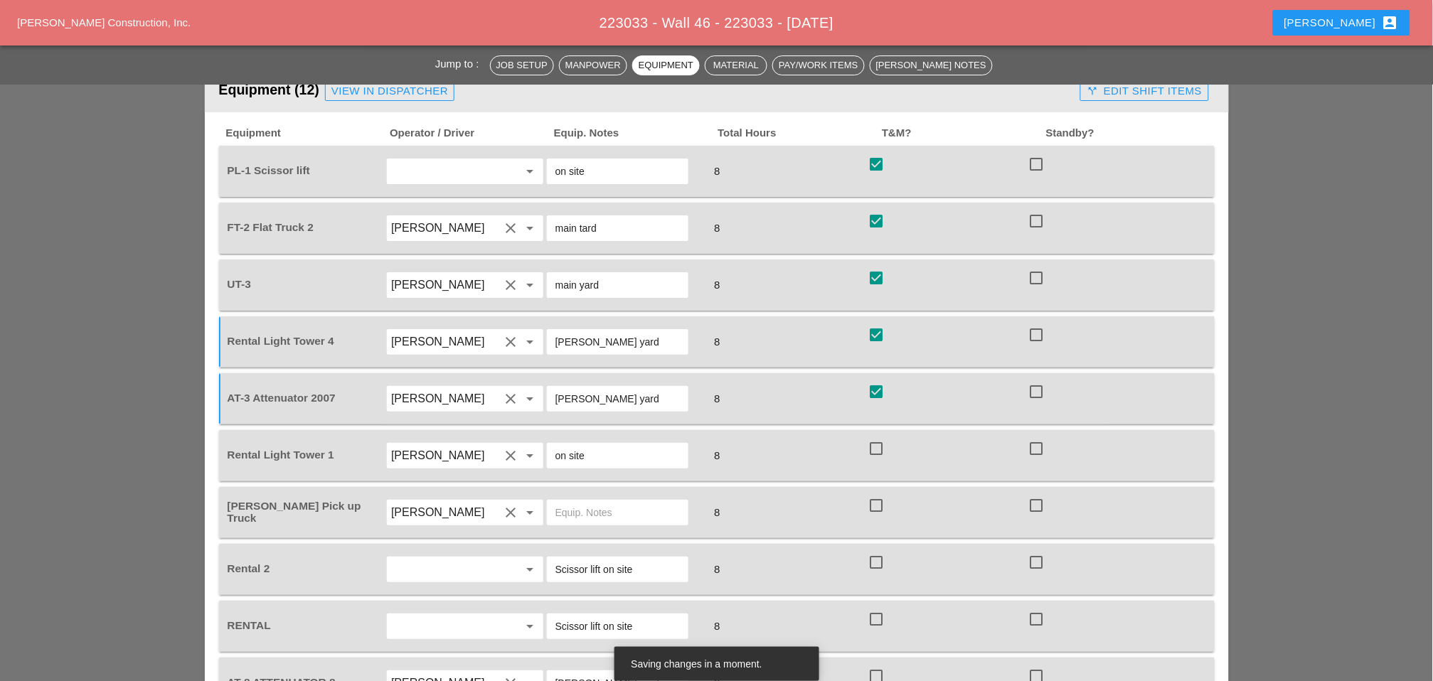
click at [876, 437] on div at bounding box center [876, 449] width 24 height 24
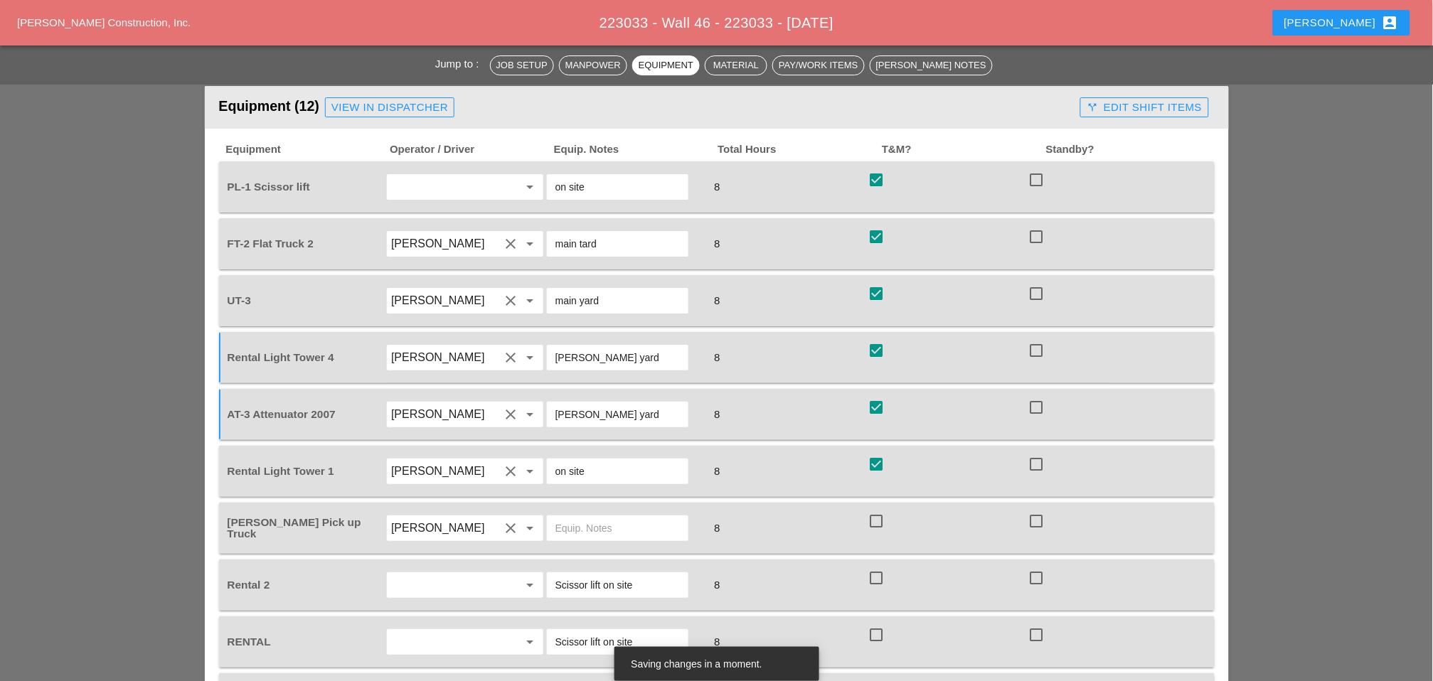
checkbox input "true"
checkbox input "false"
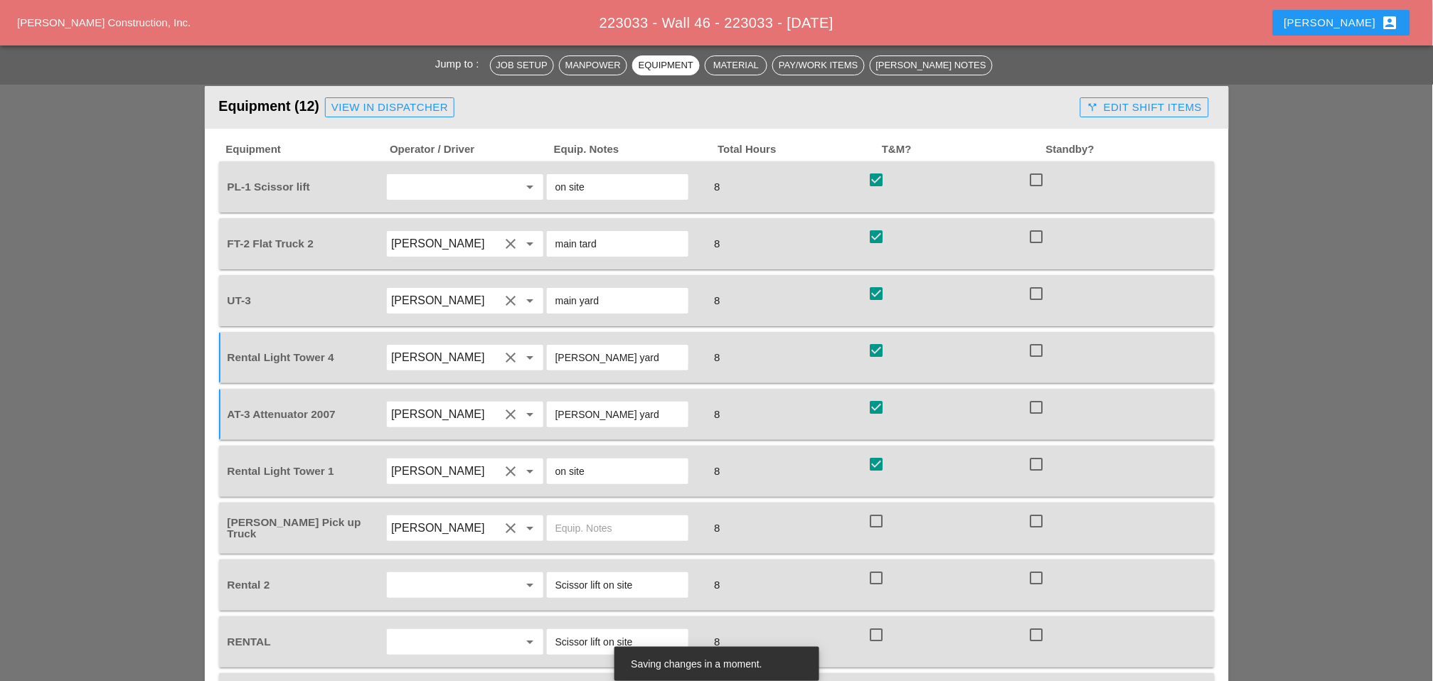
checkbox input "false"
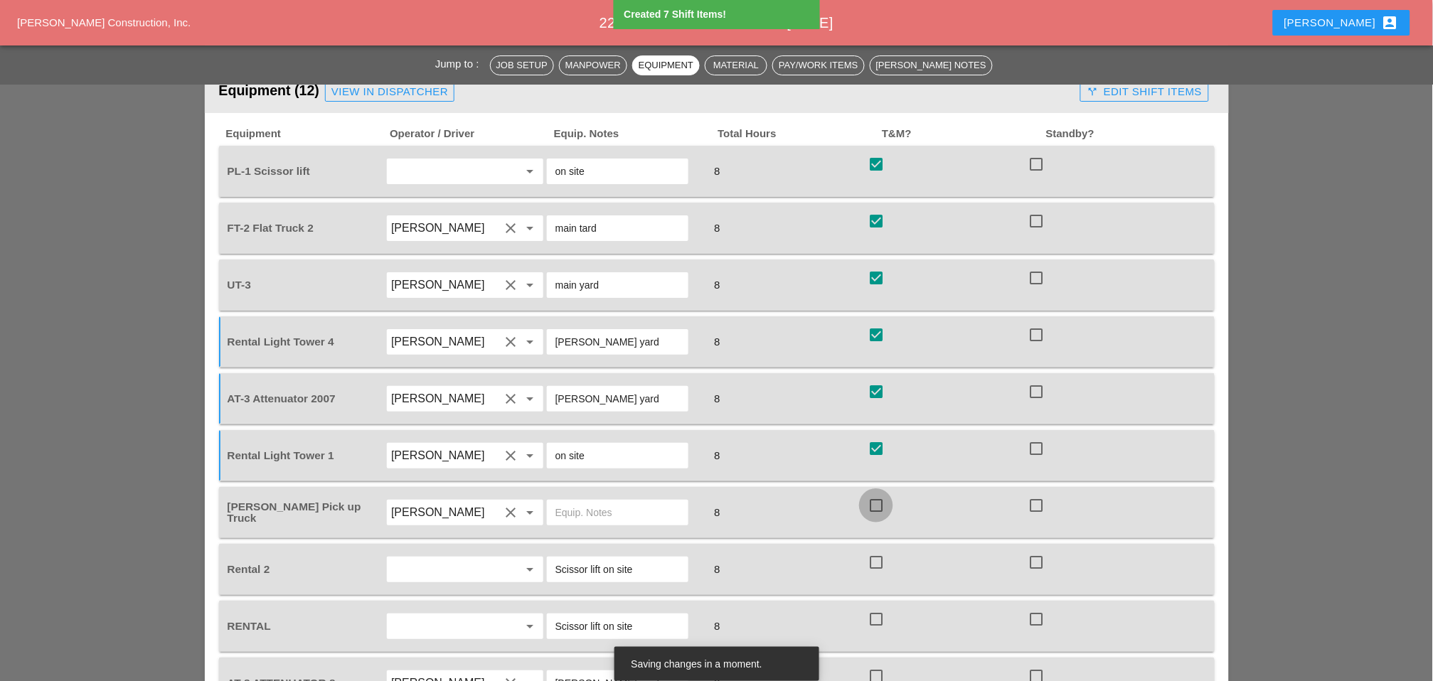
click at [878, 494] on div at bounding box center [876, 506] width 24 height 24
checkbox input "true"
click at [878, 551] on div at bounding box center [876, 563] width 24 height 24
checkbox input "true"
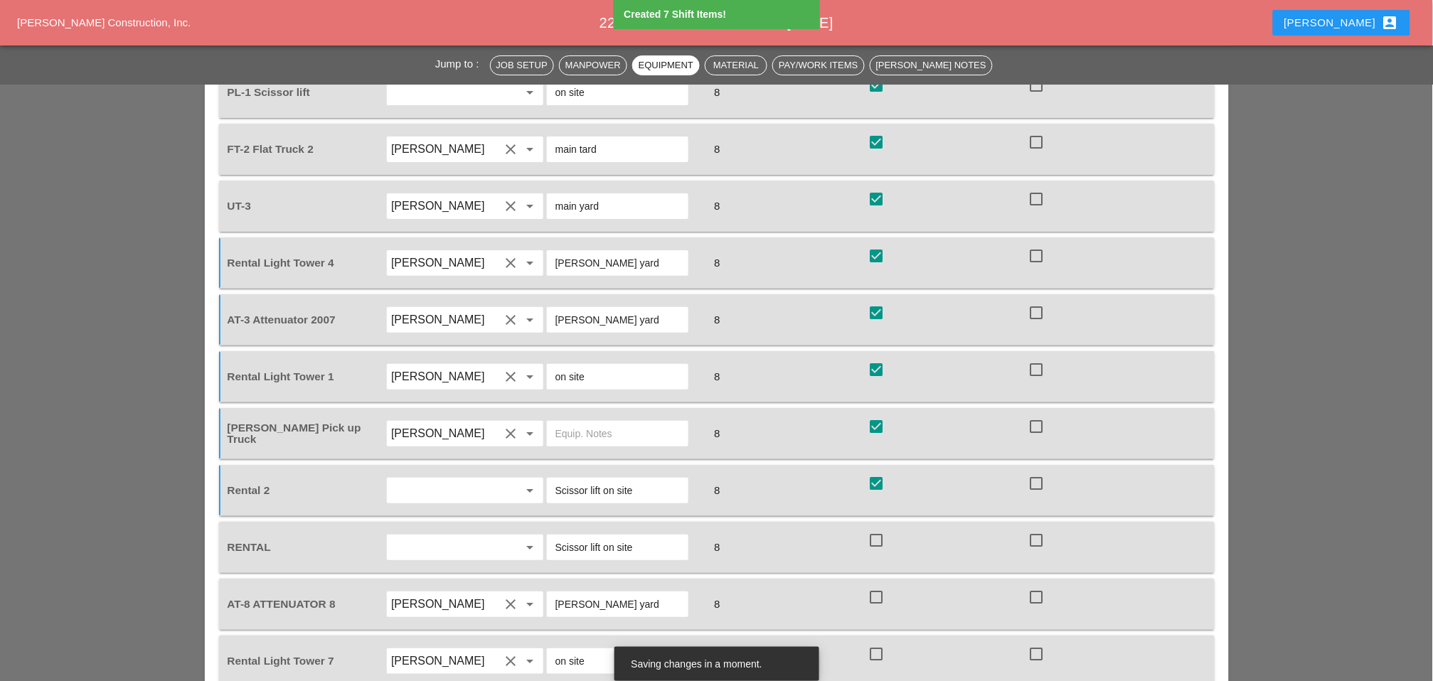
click at [875, 528] on div at bounding box center [876, 540] width 24 height 24
checkbox input "true"
click at [877, 585] on div at bounding box center [876, 597] width 24 height 24
checkbox input "true"
click at [875, 642] on div at bounding box center [876, 654] width 24 height 24
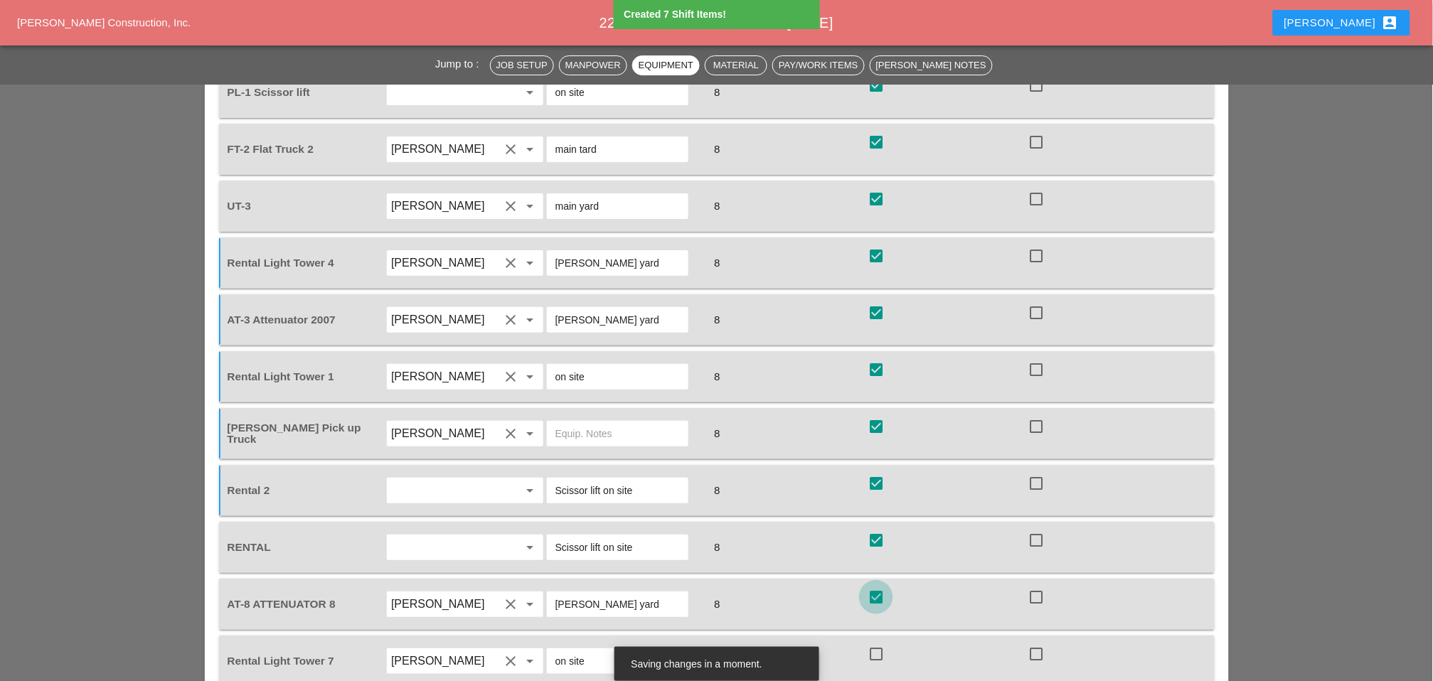
checkbox input "true"
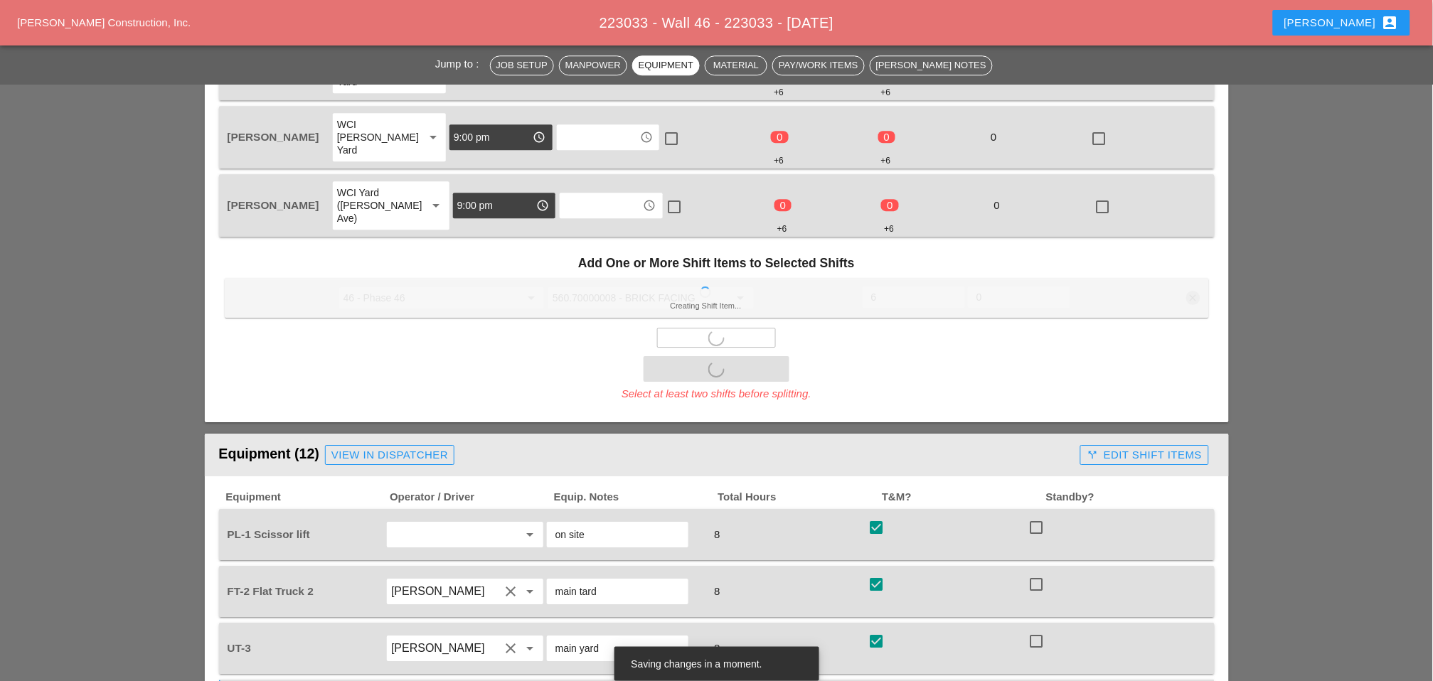
scroll to position [1122, 0]
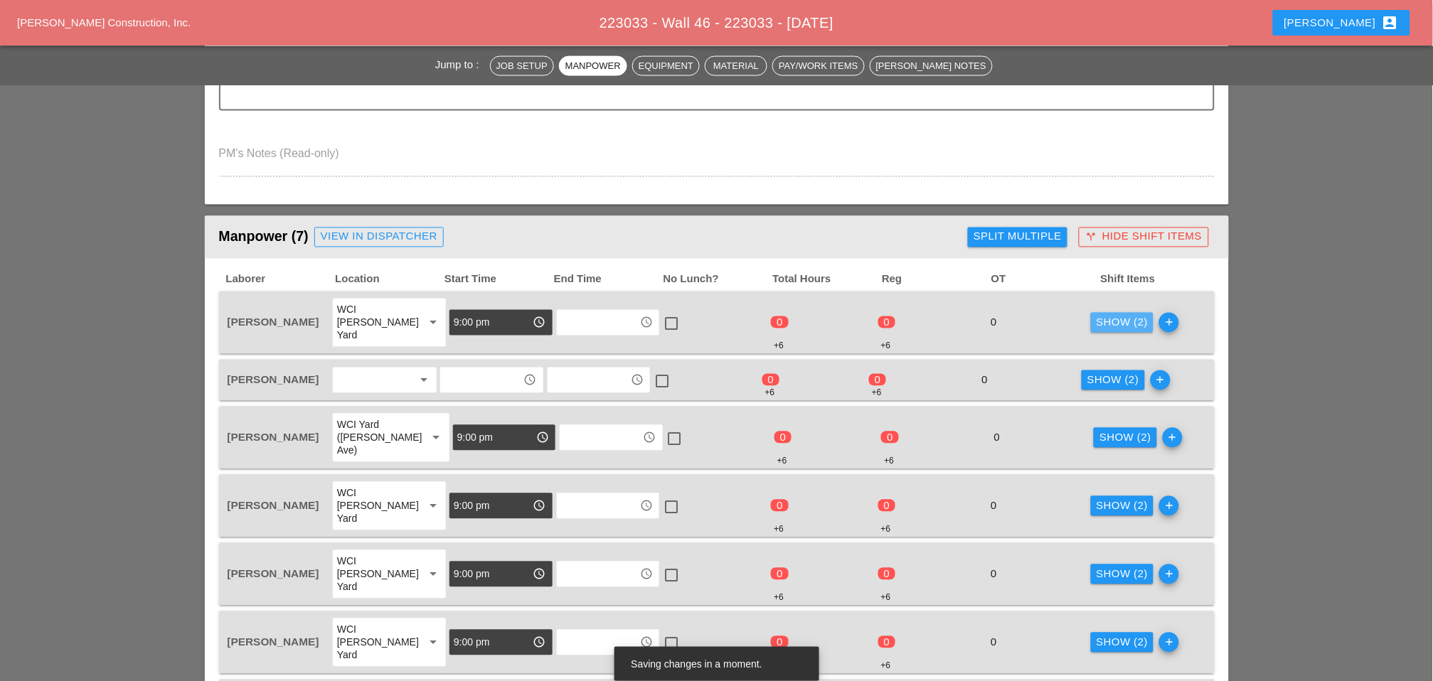
click at [1102, 315] on div "Show (2)" at bounding box center [1123, 323] width 52 height 16
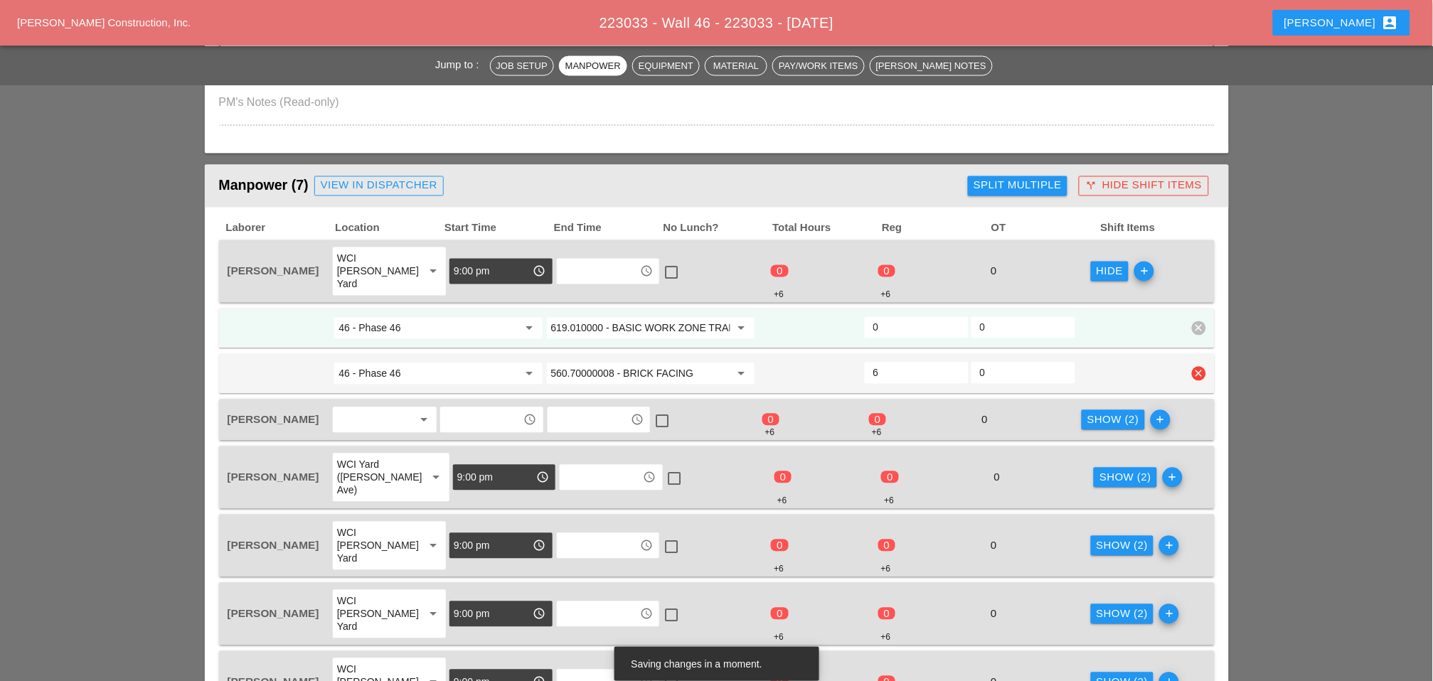
scroll to position [727, 0]
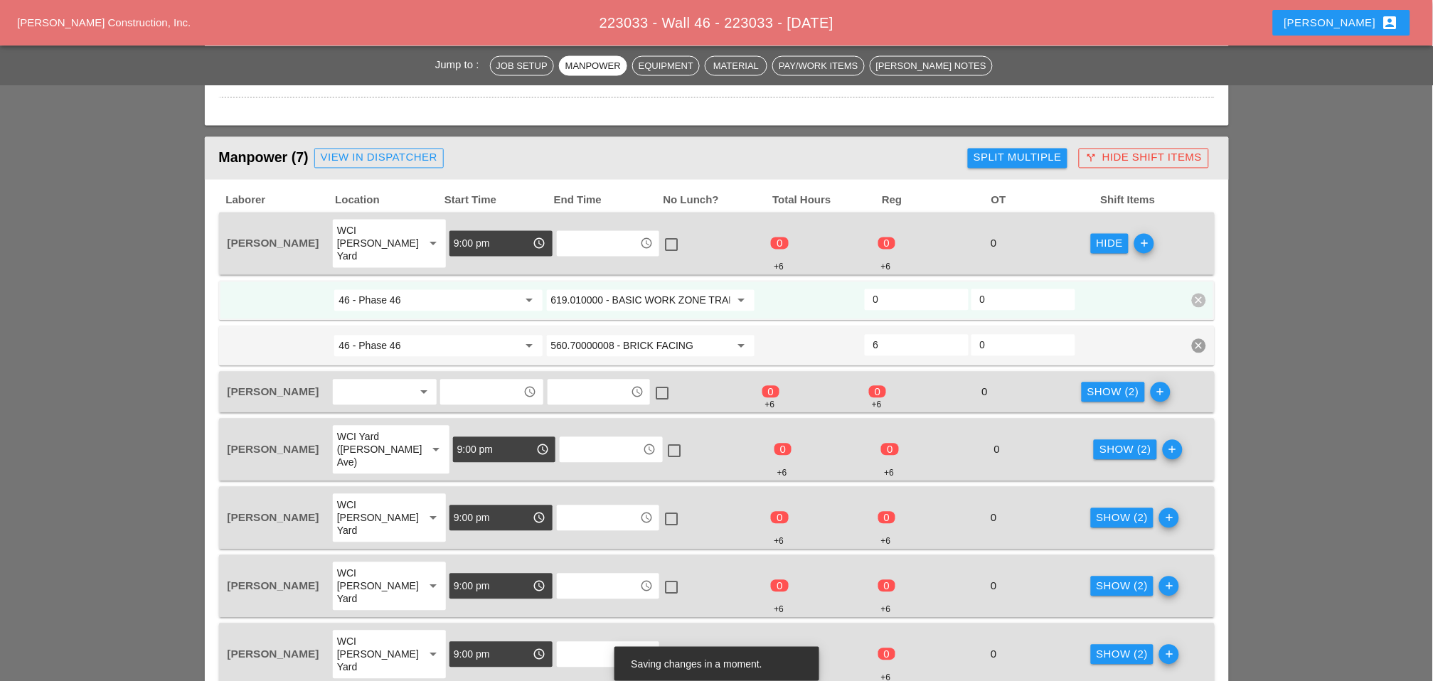
click at [881, 289] on input "0" at bounding box center [916, 300] width 87 height 23
type input "2"
click at [1107, 385] on div "Show (2)" at bounding box center [1113, 393] width 52 height 16
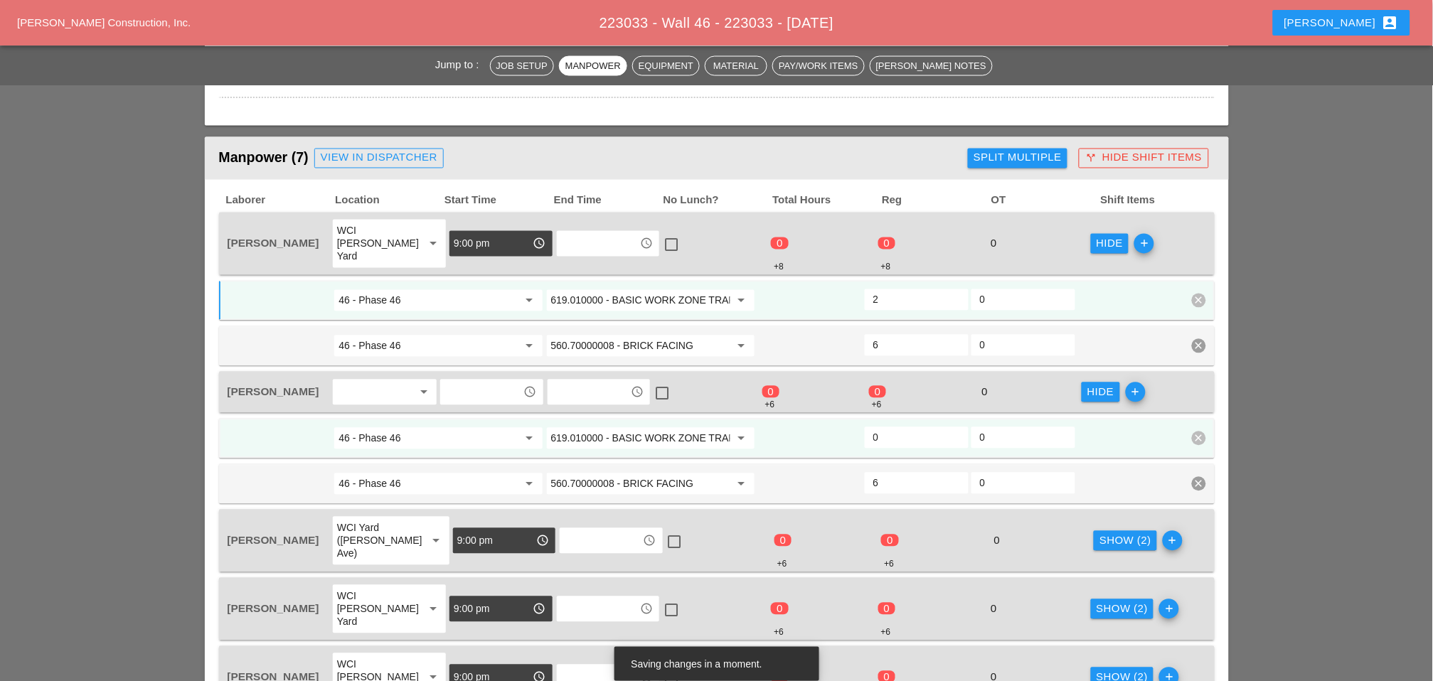
click at [904, 427] on input "0" at bounding box center [916, 438] width 87 height 23
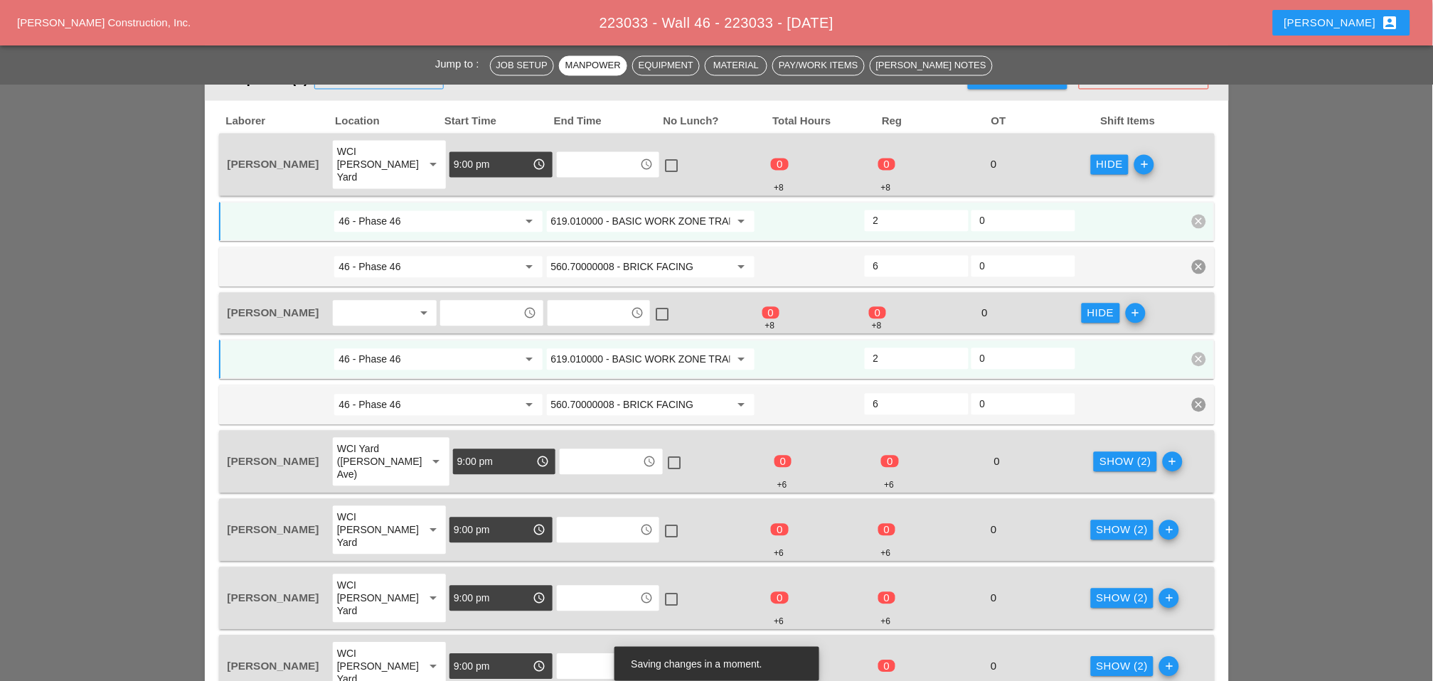
type input "2"
click at [674, 349] on input "619.010000 - BASIC WORK ZONE TRAFFIC CONTROL" at bounding box center [640, 360] width 179 height 23
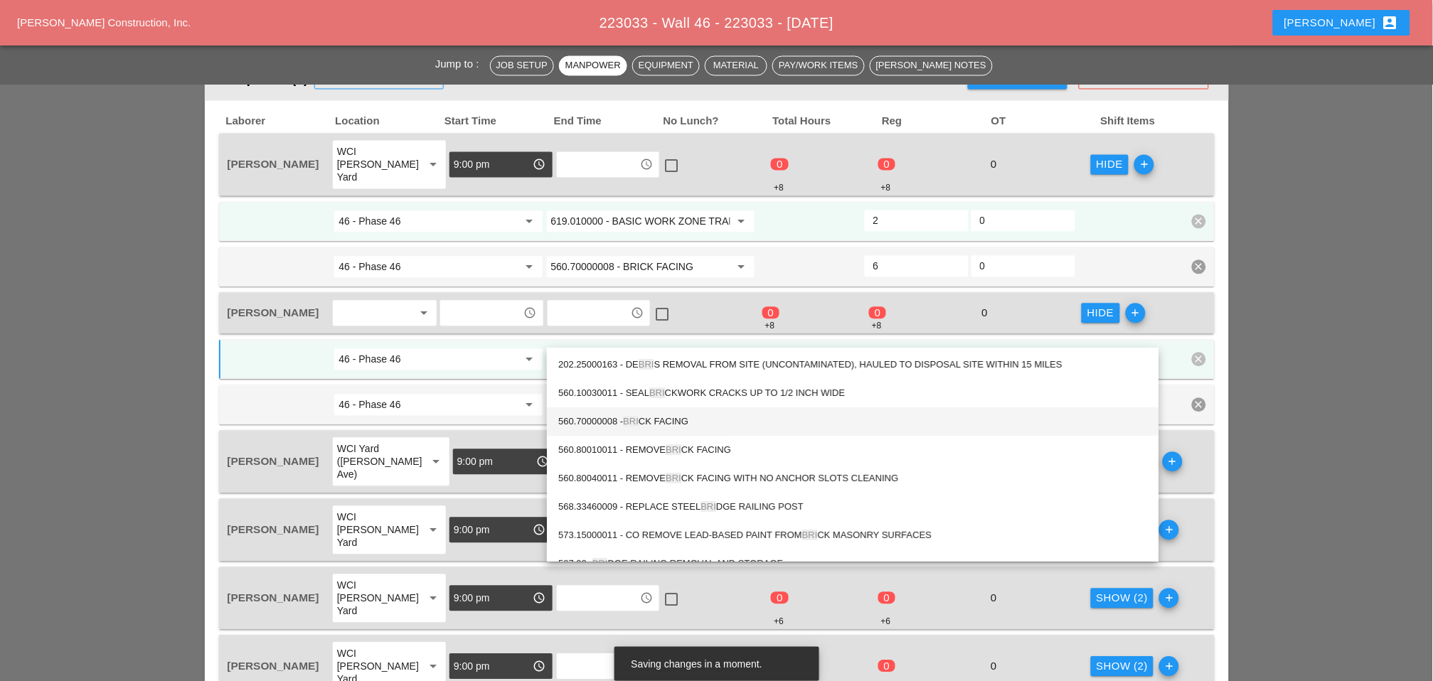
click at [674, 419] on div "560.70000008 - BRI CK FACING" at bounding box center [852, 422] width 589 height 17
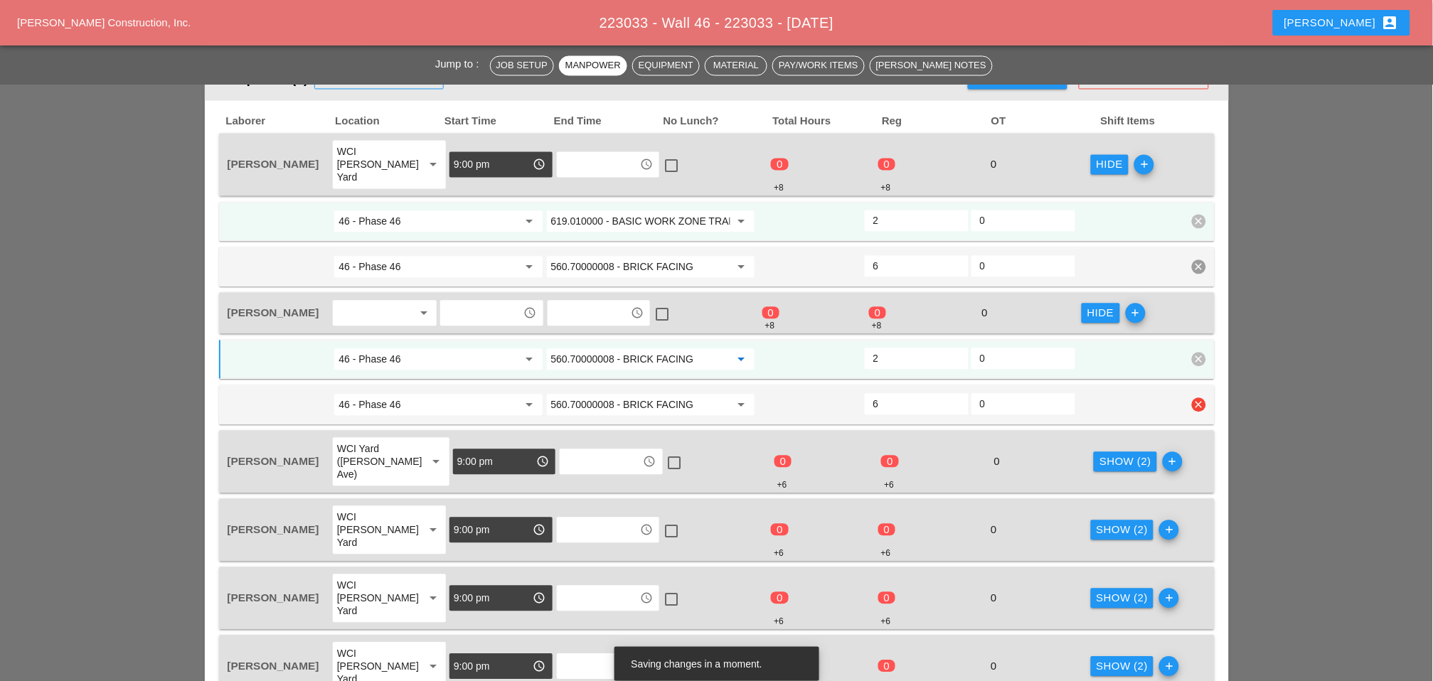
type input "560.70000008 - BRICK FACING"
click at [641, 394] on input "560.70000008 - BRICK FACING" at bounding box center [640, 405] width 179 height 23
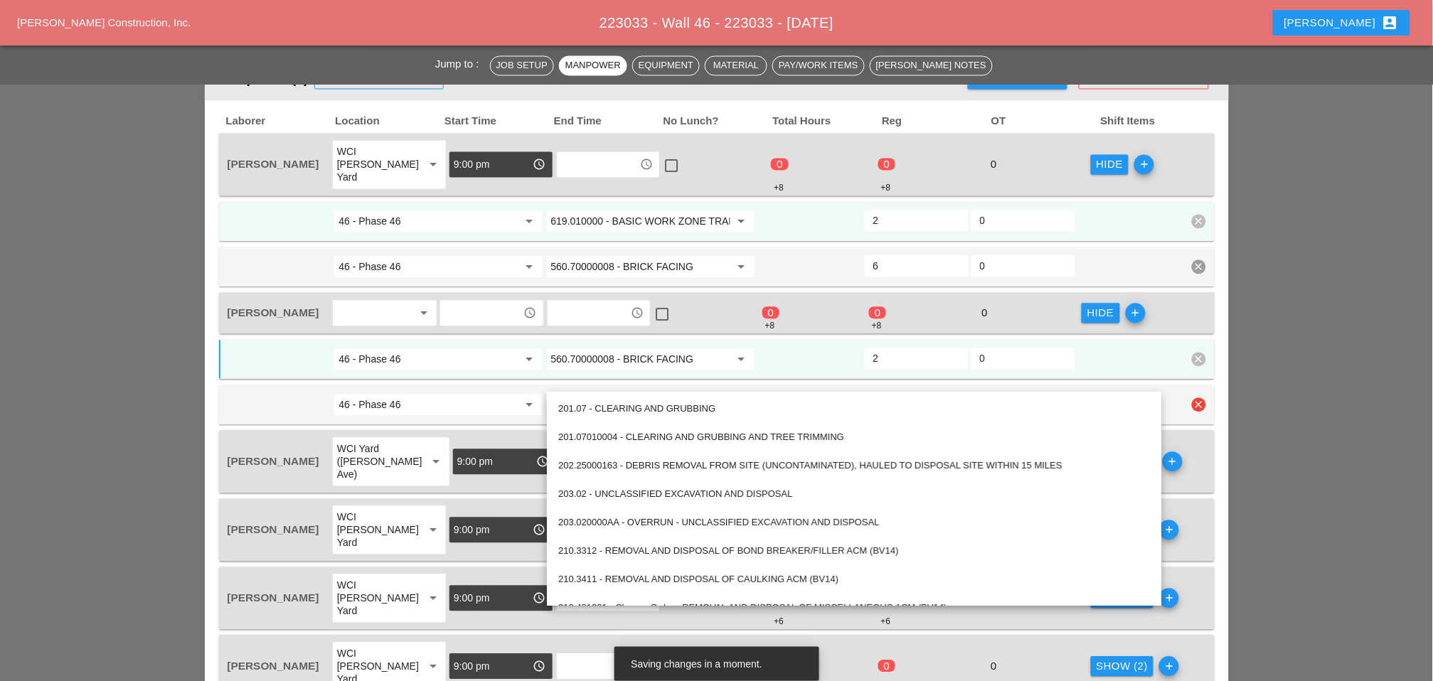
click at [1198, 398] on icon "clear" at bounding box center [1199, 405] width 14 height 14
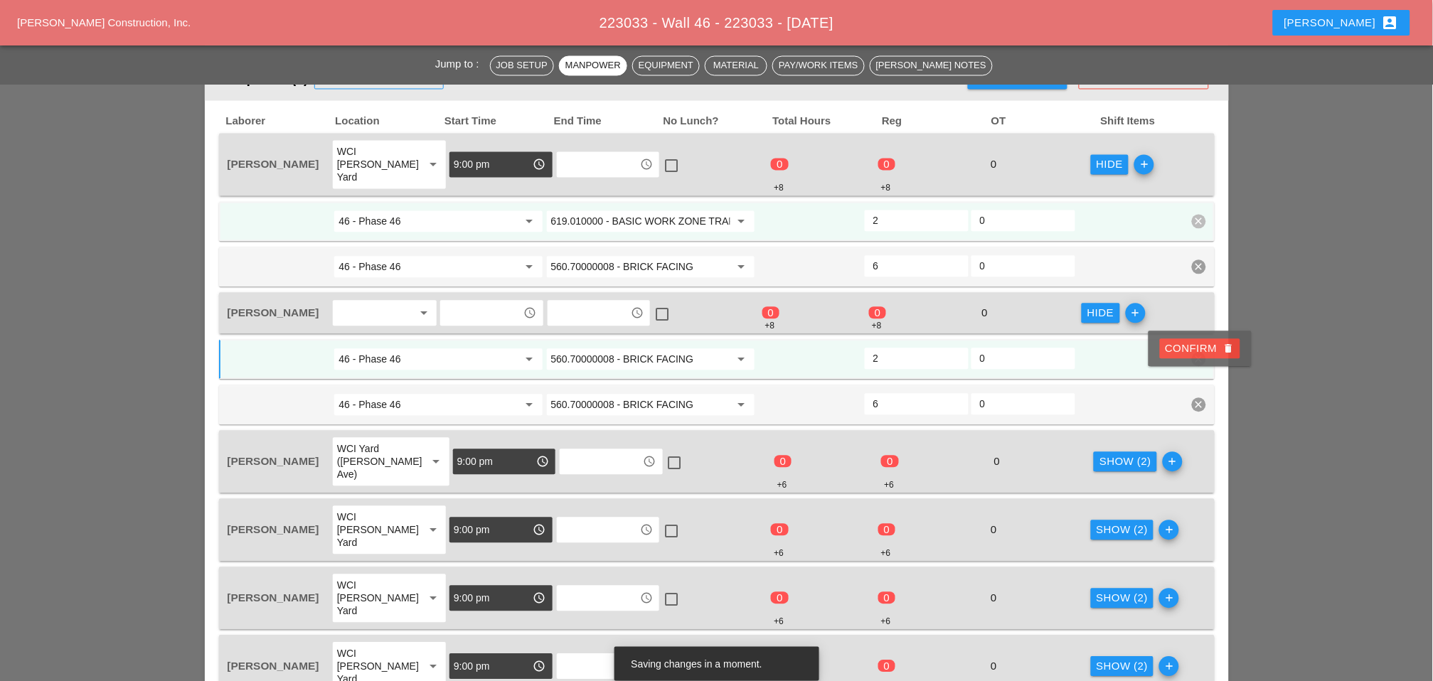
click at [1176, 348] on div "Confirm delete" at bounding box center [1200, 349] width 69 height 16
drag, startPoint x: 882, startPoint y: 333, endPoint x: 866, endPoint y: 333, distance: 16.4
click at [867, 349] on div "0" at bounding box center [917, 359] width 104 height 21
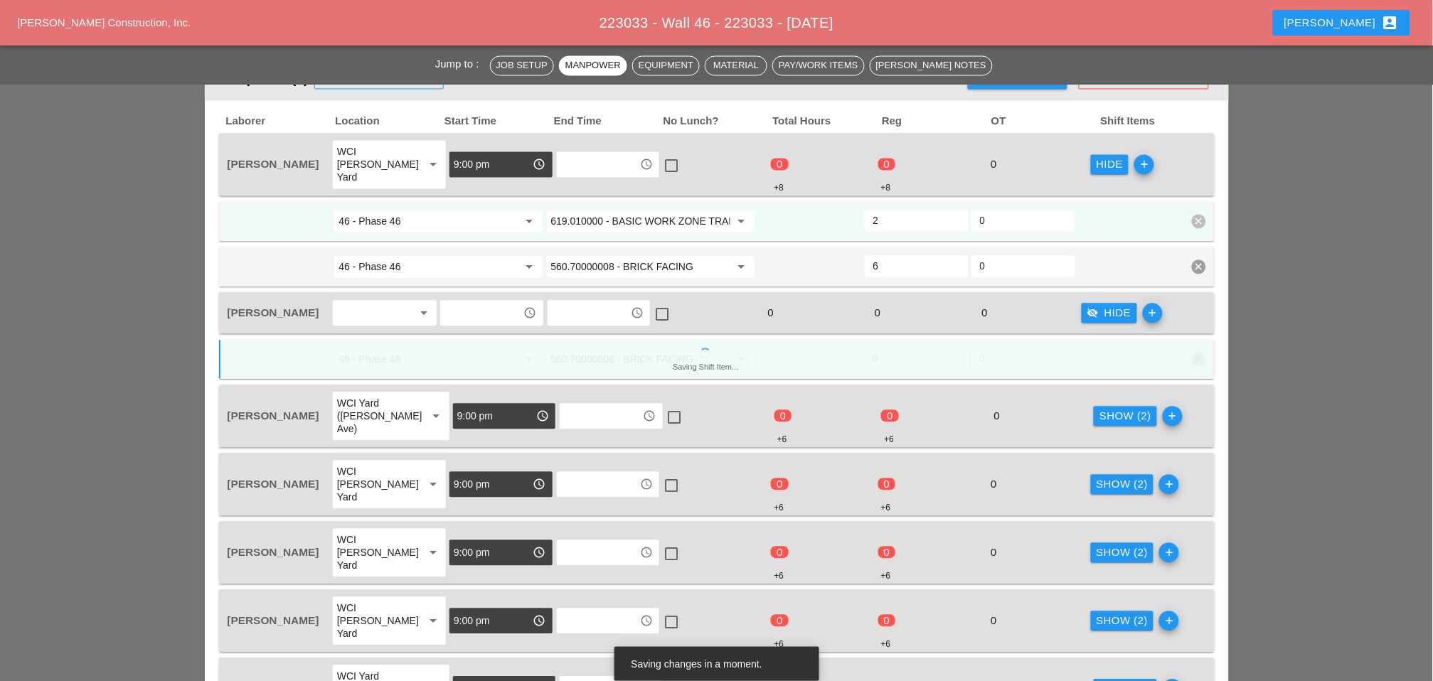
type input "2"
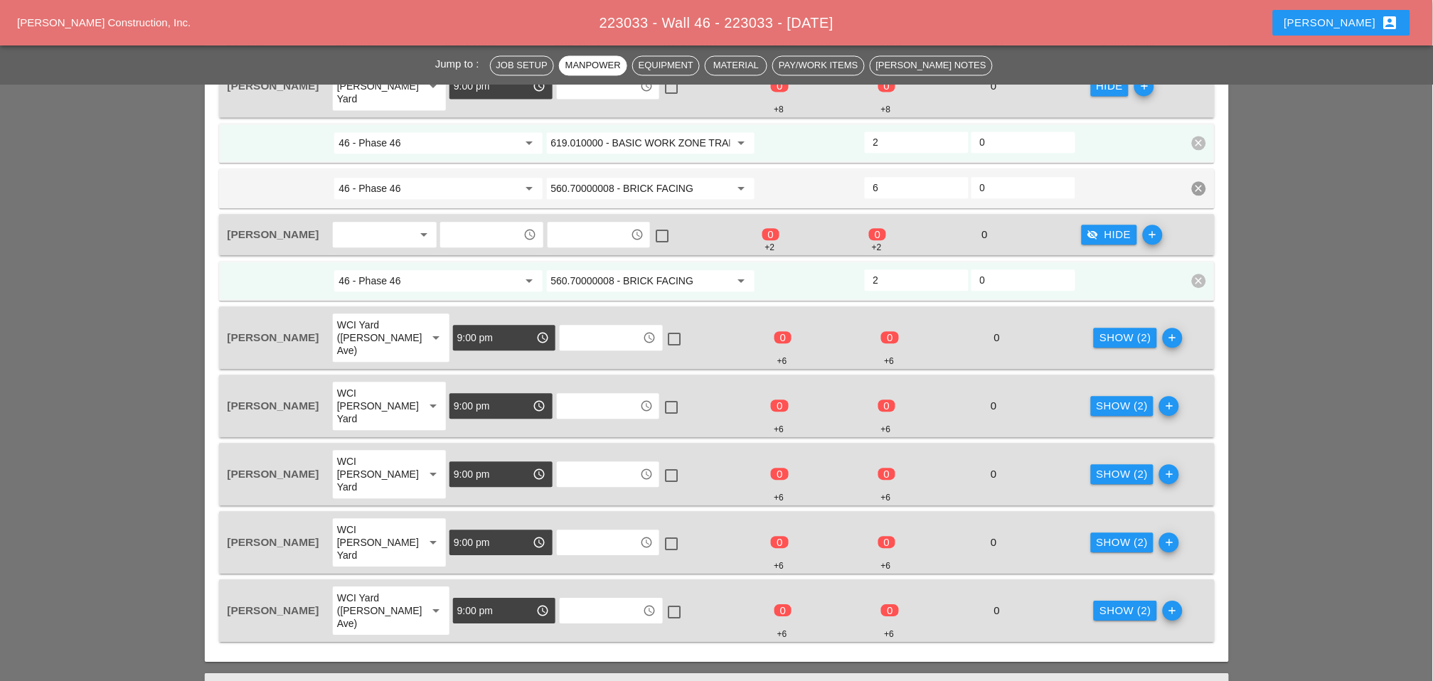
click at [1100, 330] on div "Show (2)" at bounding box center [1126, 338] width 52 height 16
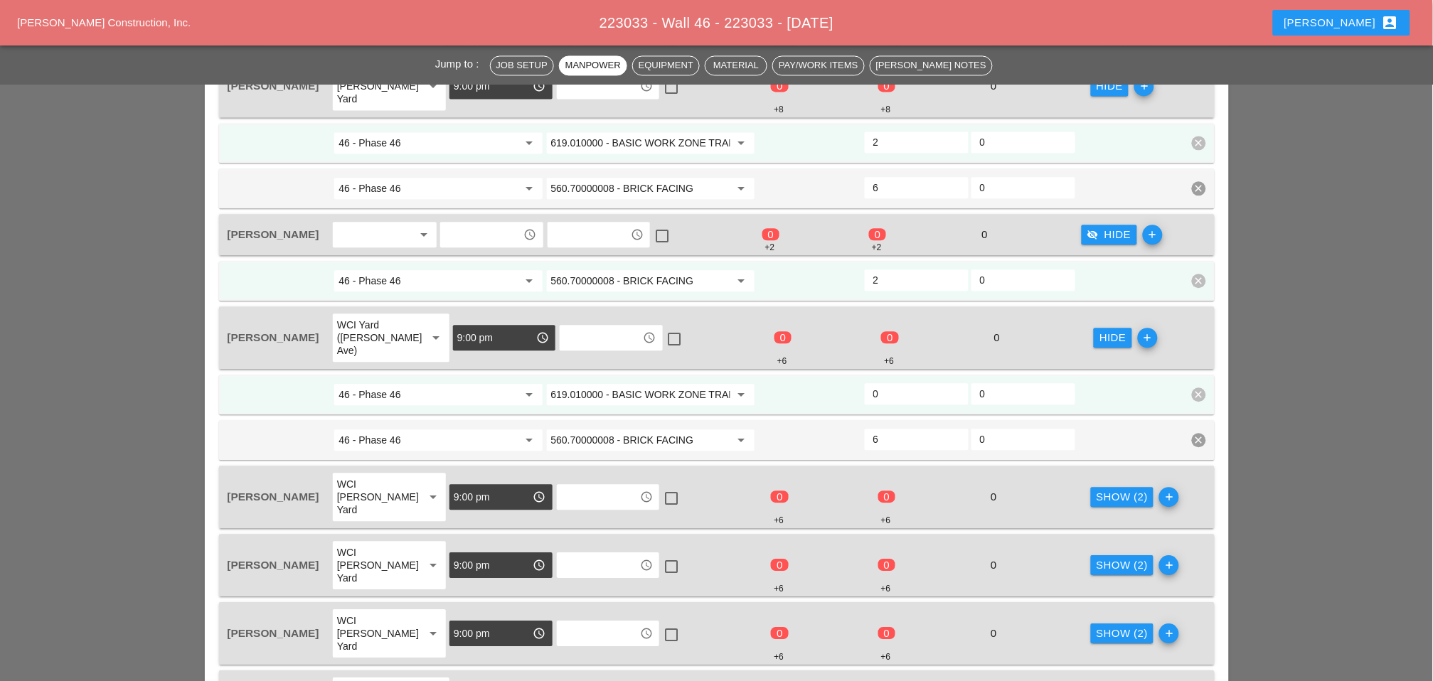
click at [885, 383] on input "0" at bounding box center [916, 394] width 87 height 23
type input "2"
drag, startPoint x: 1109, startPoint y: 449, endPoint x: 1010, endPoint y: 452, distance: 98.9
click at [1110, 489] on div "Show (2)" at bounding box center [1123, 497] width 52 height 16
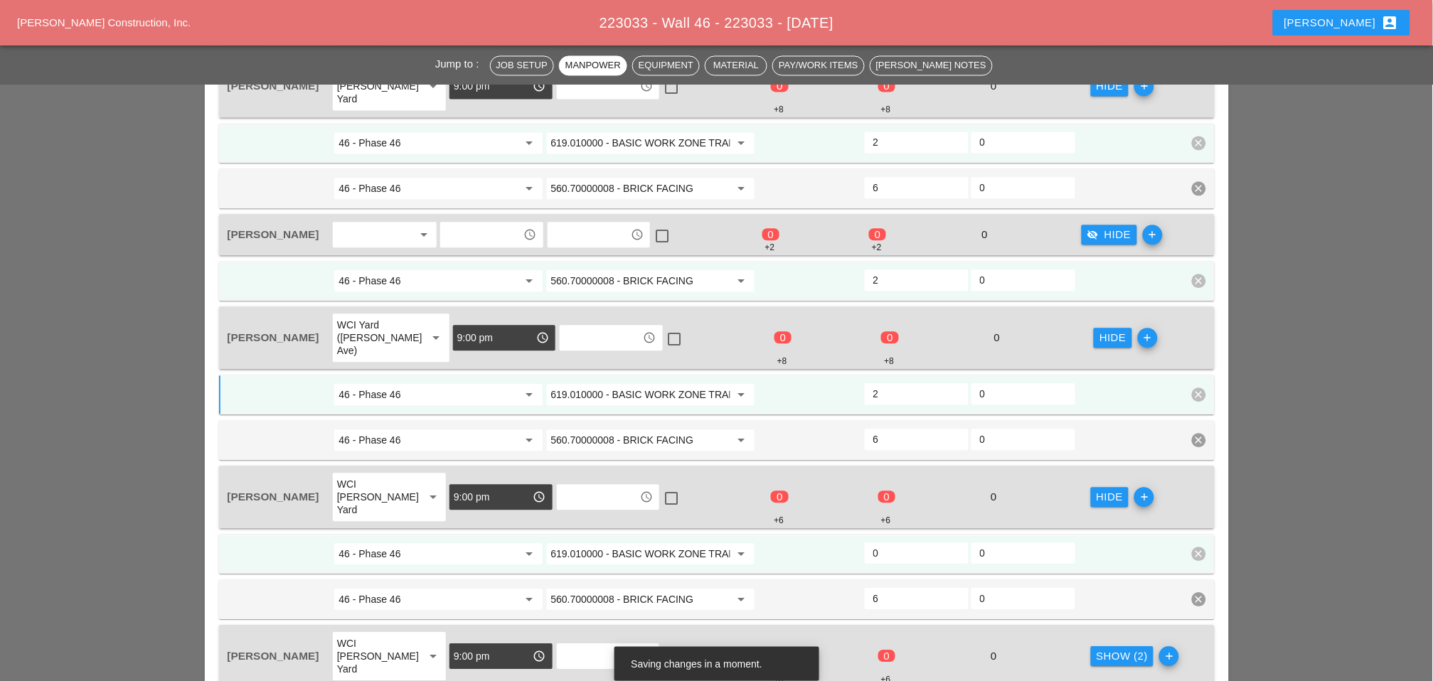
click at [910, 541] on div "0" at bounding box center [916, 554] width 107 height 26
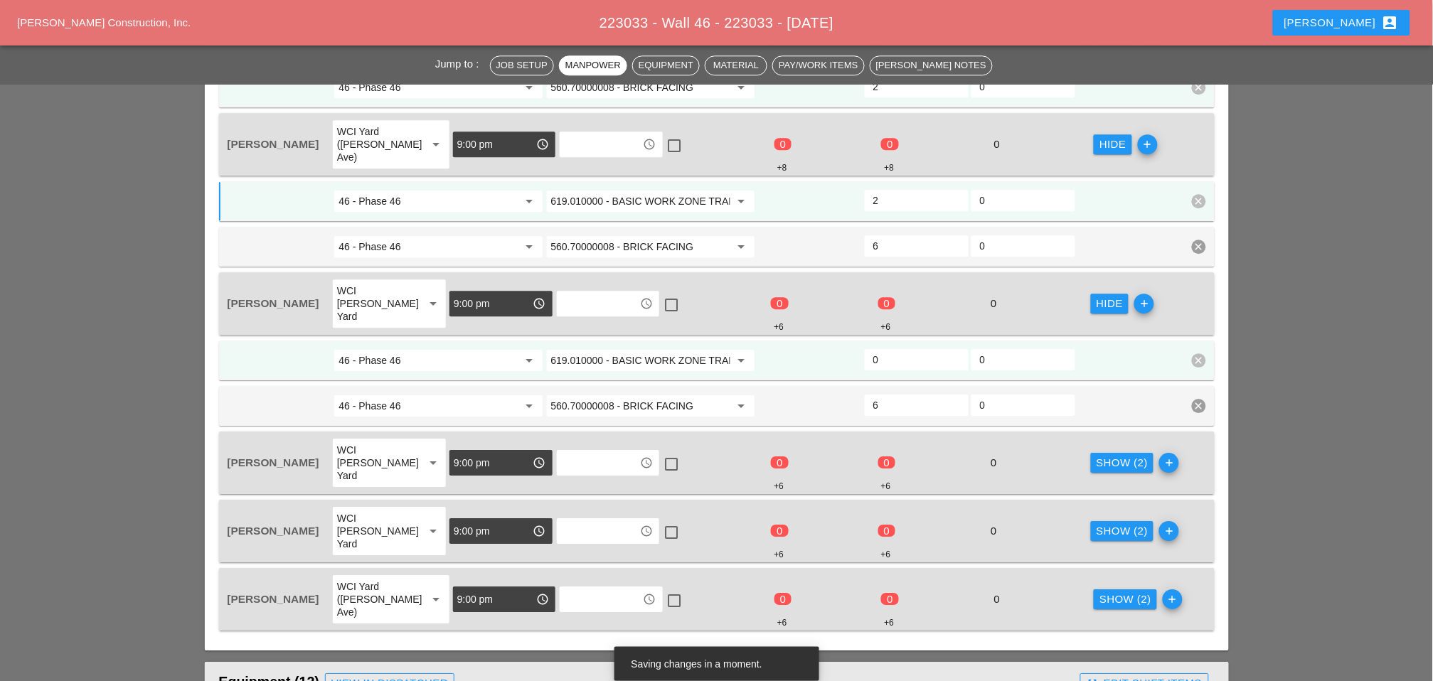
scroll to position [1122, 0]
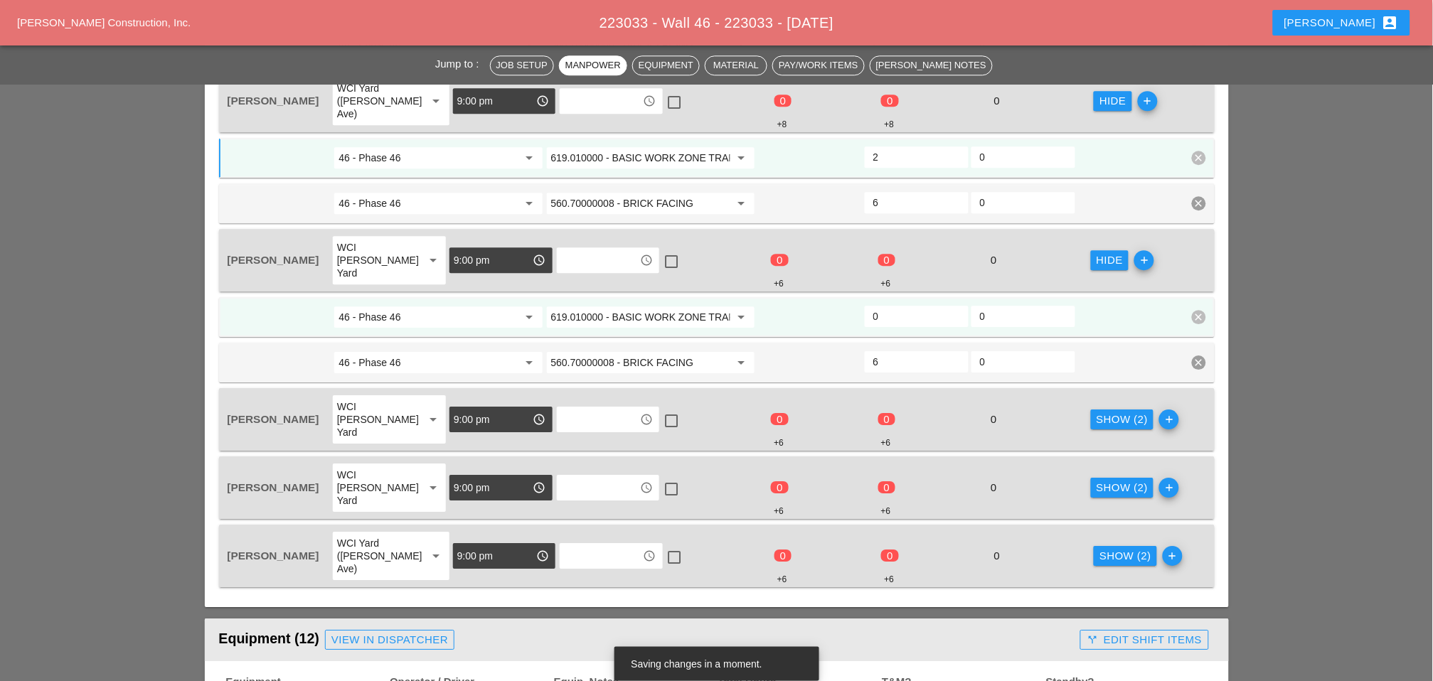
click at [891, 305] on input "0" at bounding box center [916, 316] width 87 height 23
type input "2"
click at [1097, 412] on div "Show (2)" at bounding box center [1123, 420] width 52 height 16
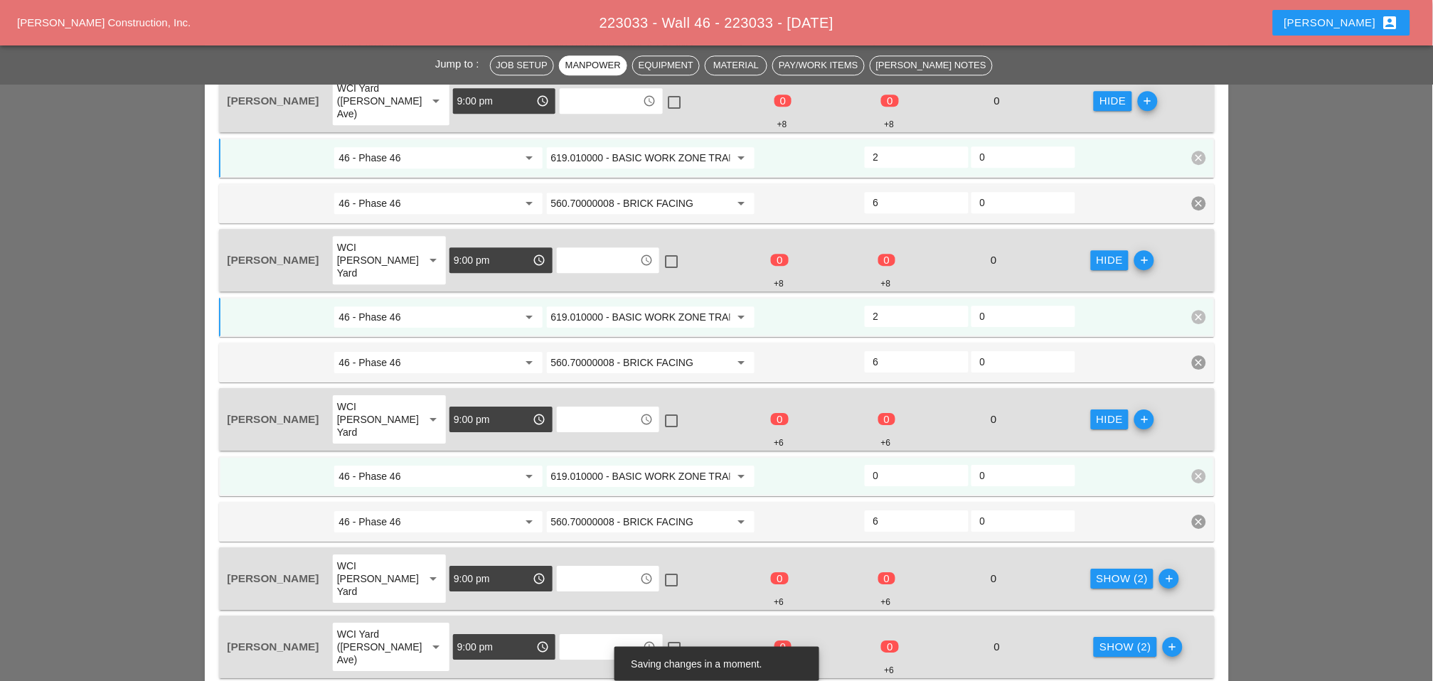
click at [897, 464] on input "0" at bounding box center [916, 475] width 87 height 23
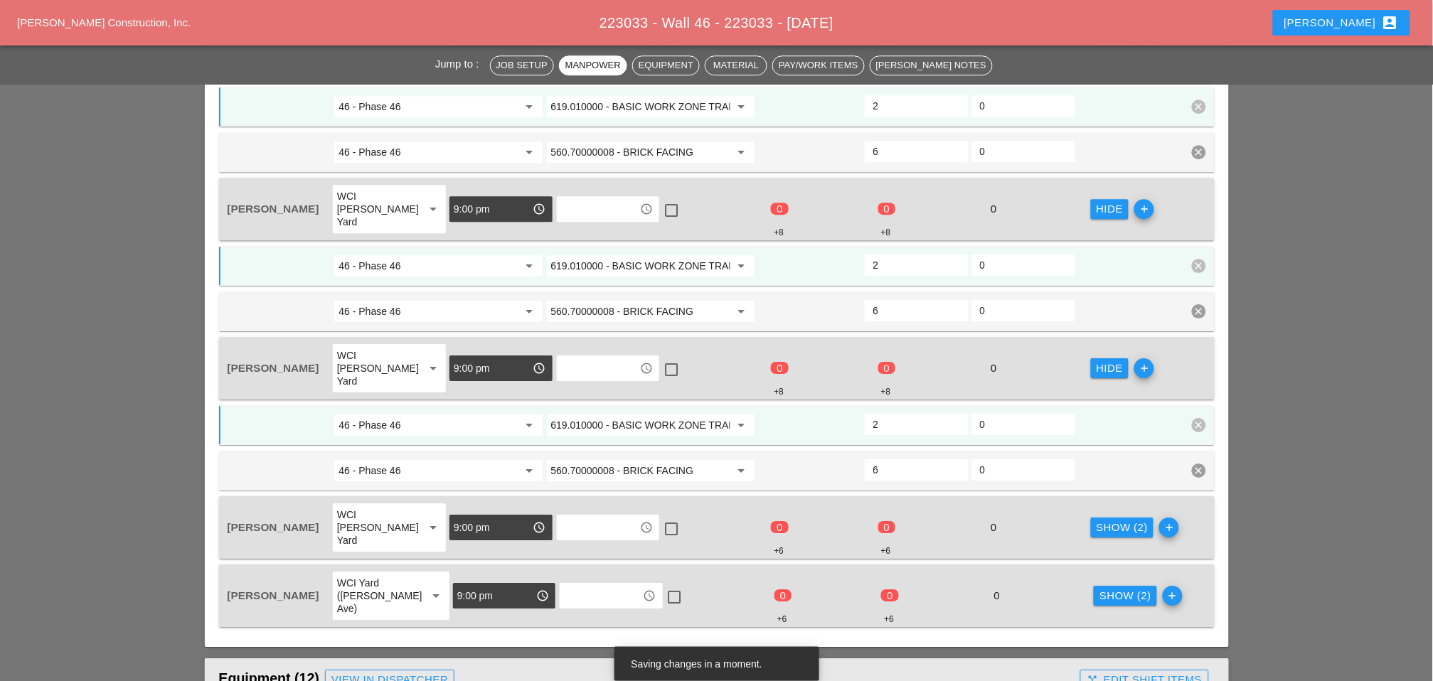
scroll to position [1201, 0]
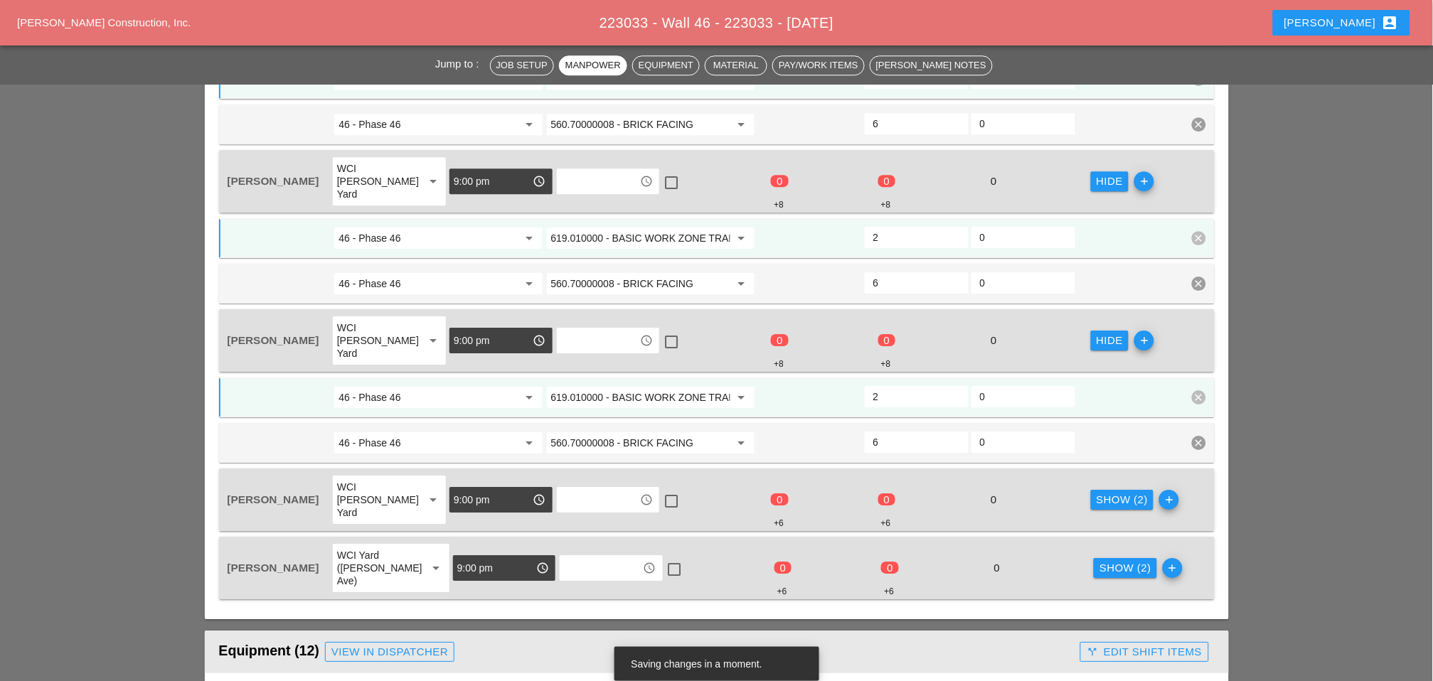
type input "2"
click at [1097, 492] on div "Show (2)" at bounding box center [1123, 500] width 52 height 16
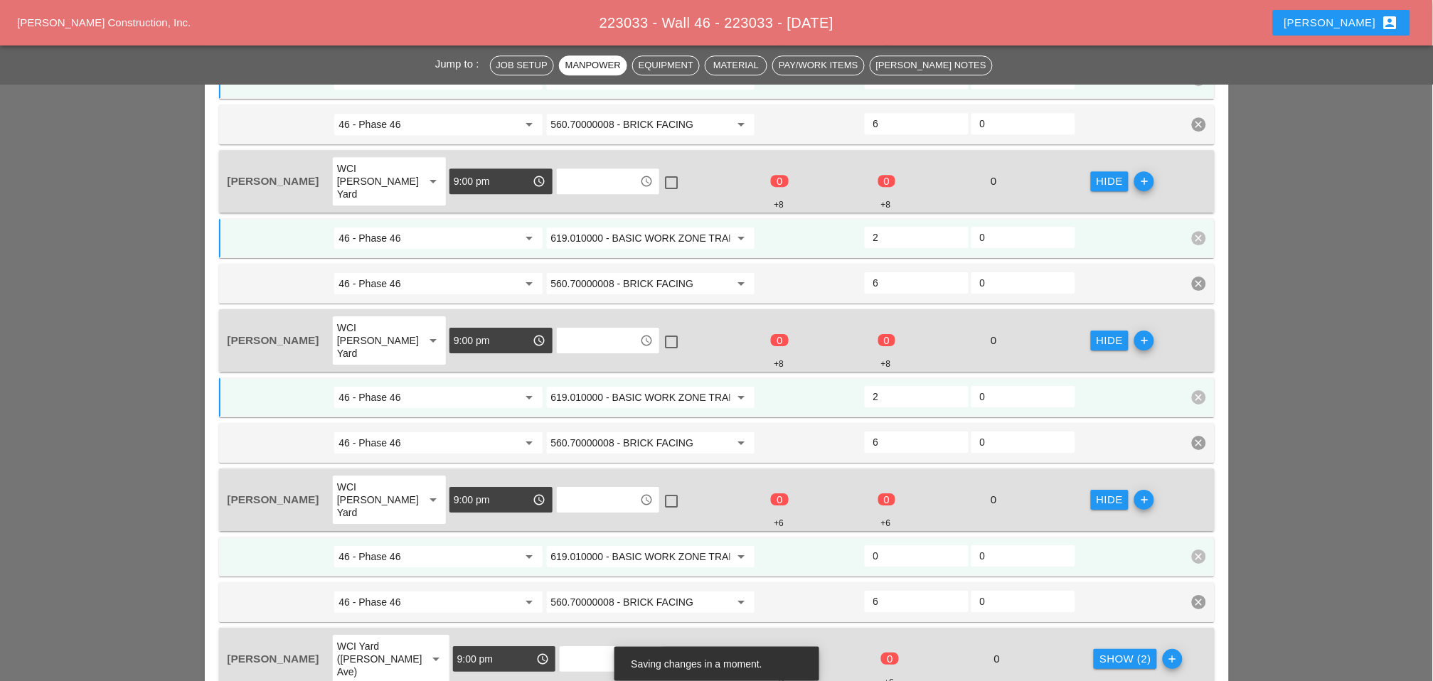
click at [885, 545] on input "0" at bounding box center [916, 556] width 87 height 23
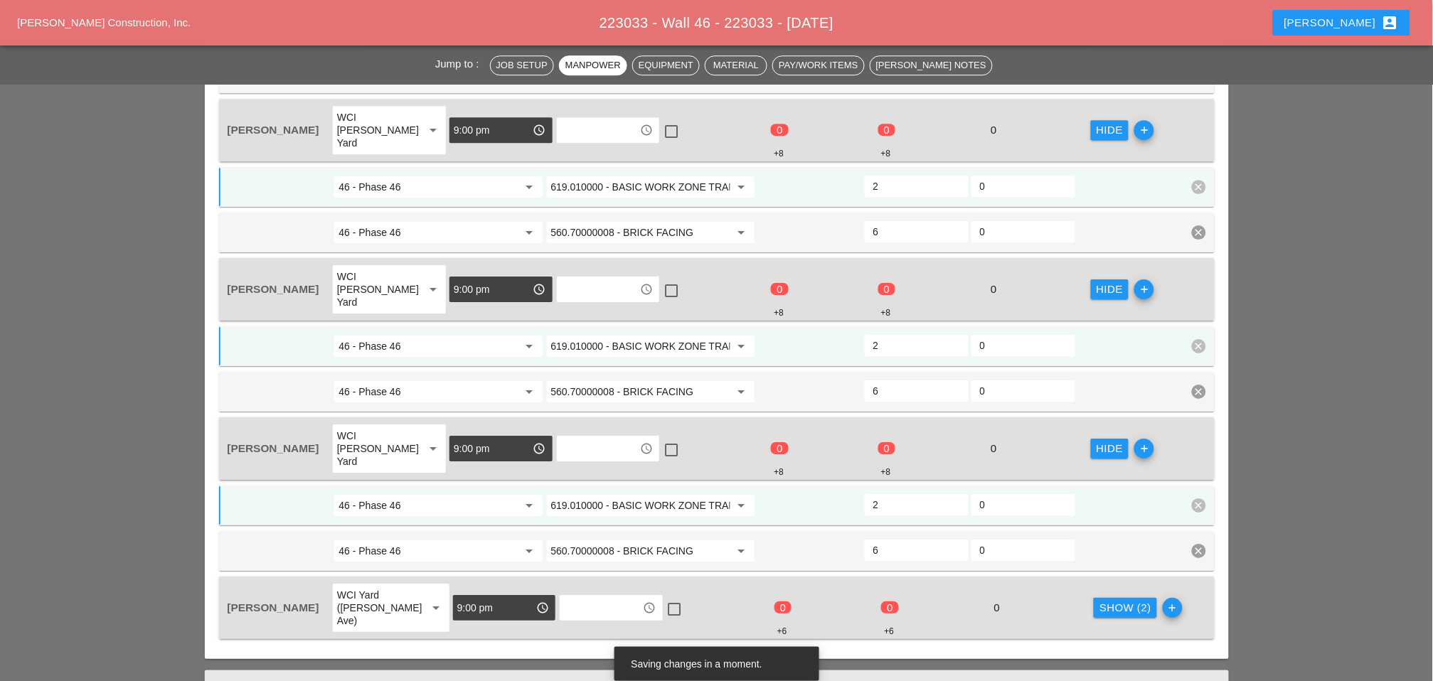
scroll to position [1359, 0]
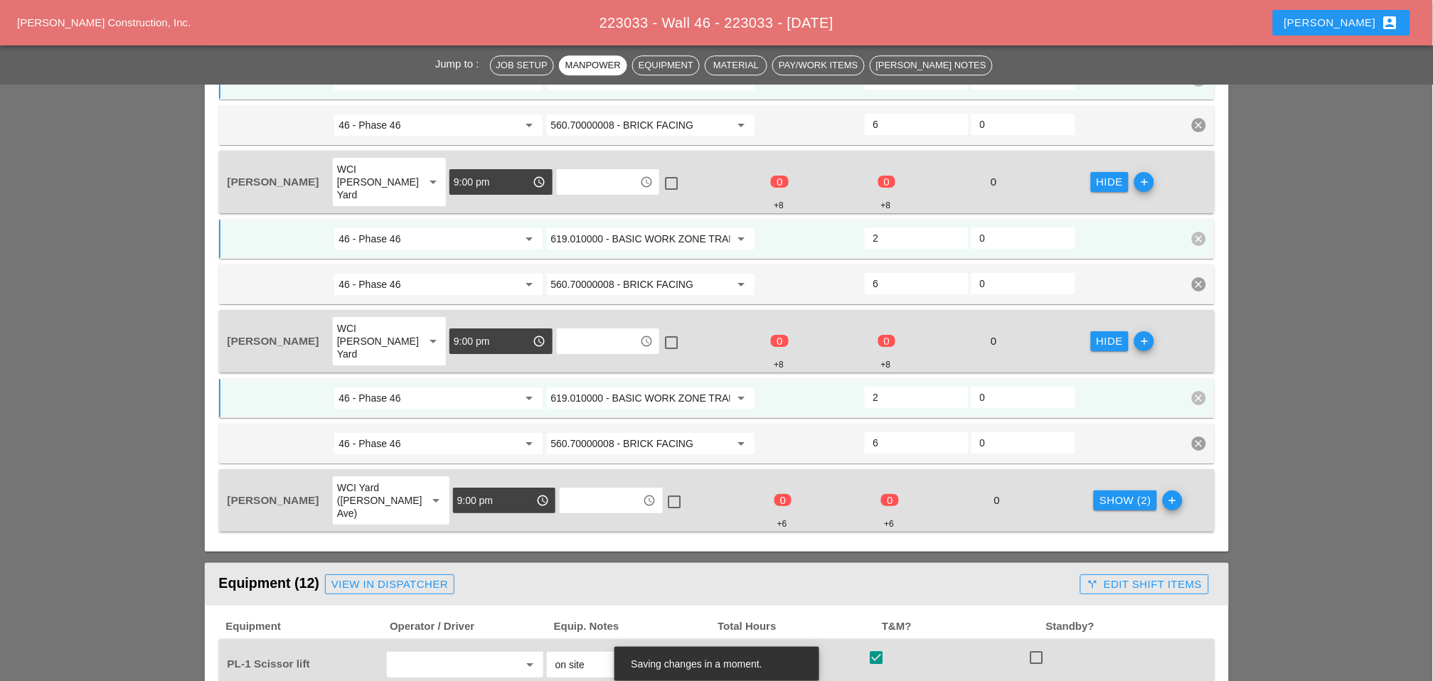
type input "2"
click at [1102, 493] on div "Show (2)" at bounding box center [1126, 501] width 52 height 16
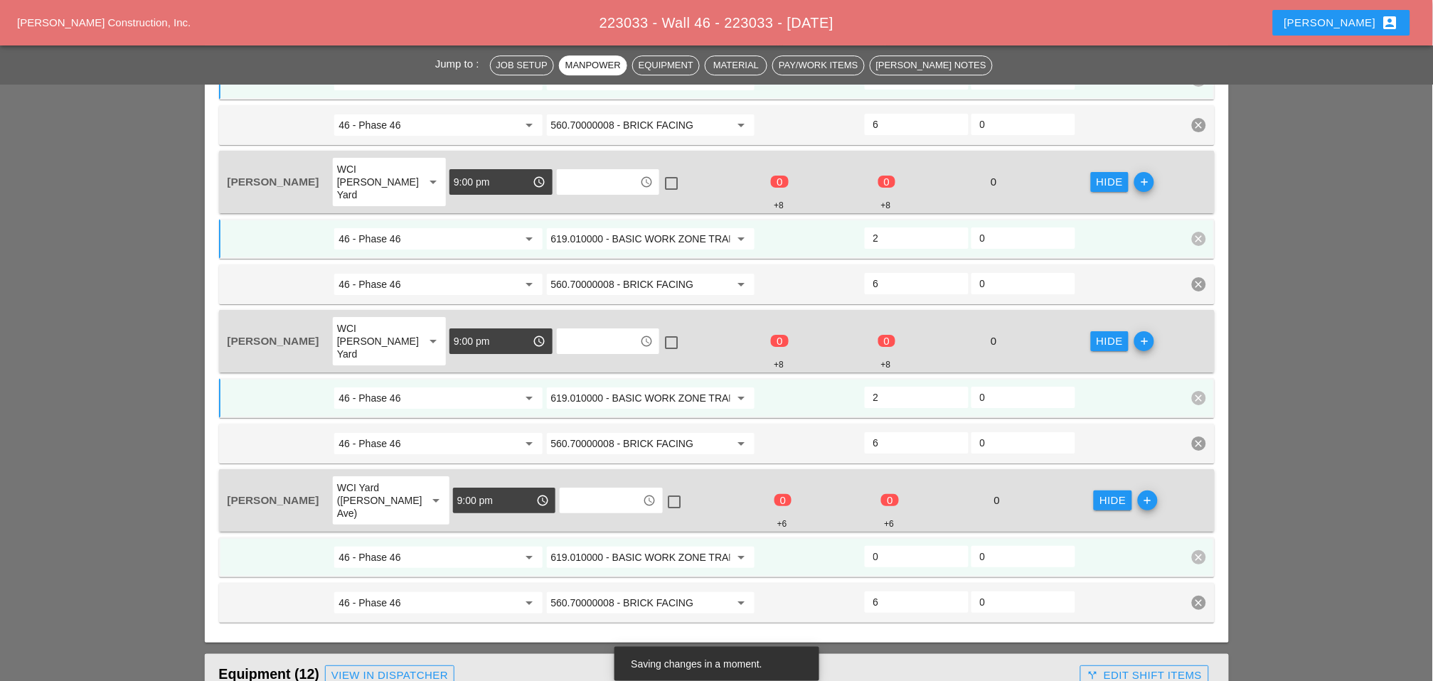
drag, startPoint x: 891, startPoint y: 447, endPoint x: 939, endPoint y: 457, distance: 48.8
click at [891, 546] on input "0" at bounding box center [916, 557] width 87 height 23
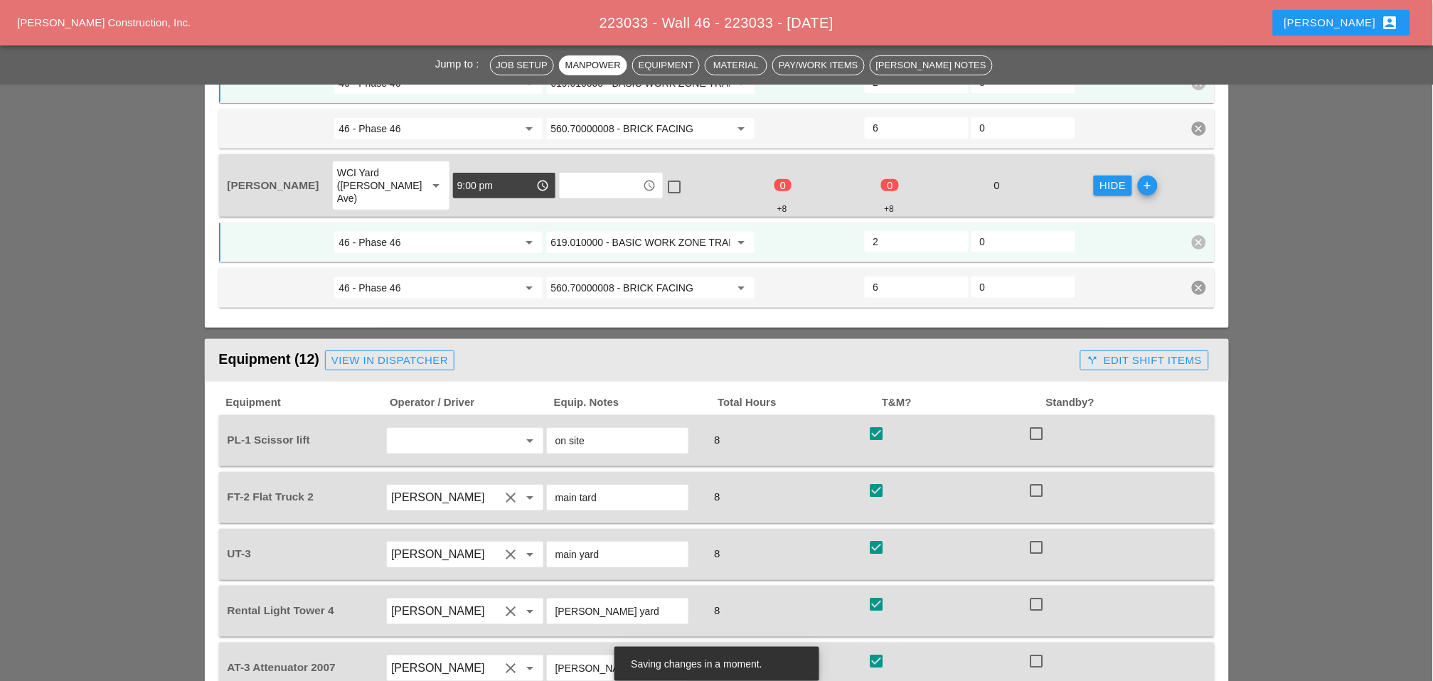
scroll to position [1675, 0]
type input "2"
click at [1141, 339] on header "Equipment (12) View in Dispatcher call_split Edit Shift Items" at bounding box center [717, 360] width 1024 height 43
click at [1136, 346] on div "call_split Edit Shift Items" at bounding box center [1144, 360] width 139 height 28
click at [1126, 352] on div "call_split Edit Shift Items" at bounding box center [1144, 360] width 115 height 16
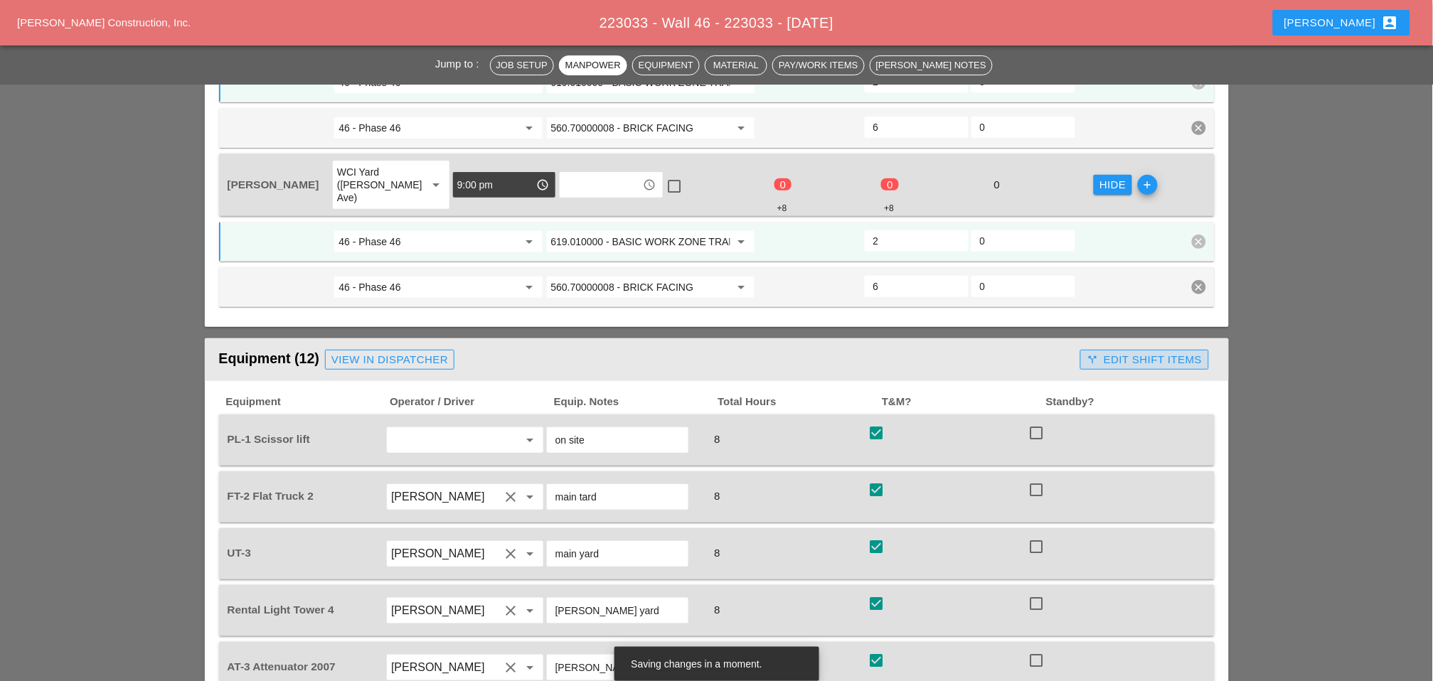
click at [1143, 352] on div "call_split Edit Shift Items" at bounding box center [1144, 360] width 115 height 16
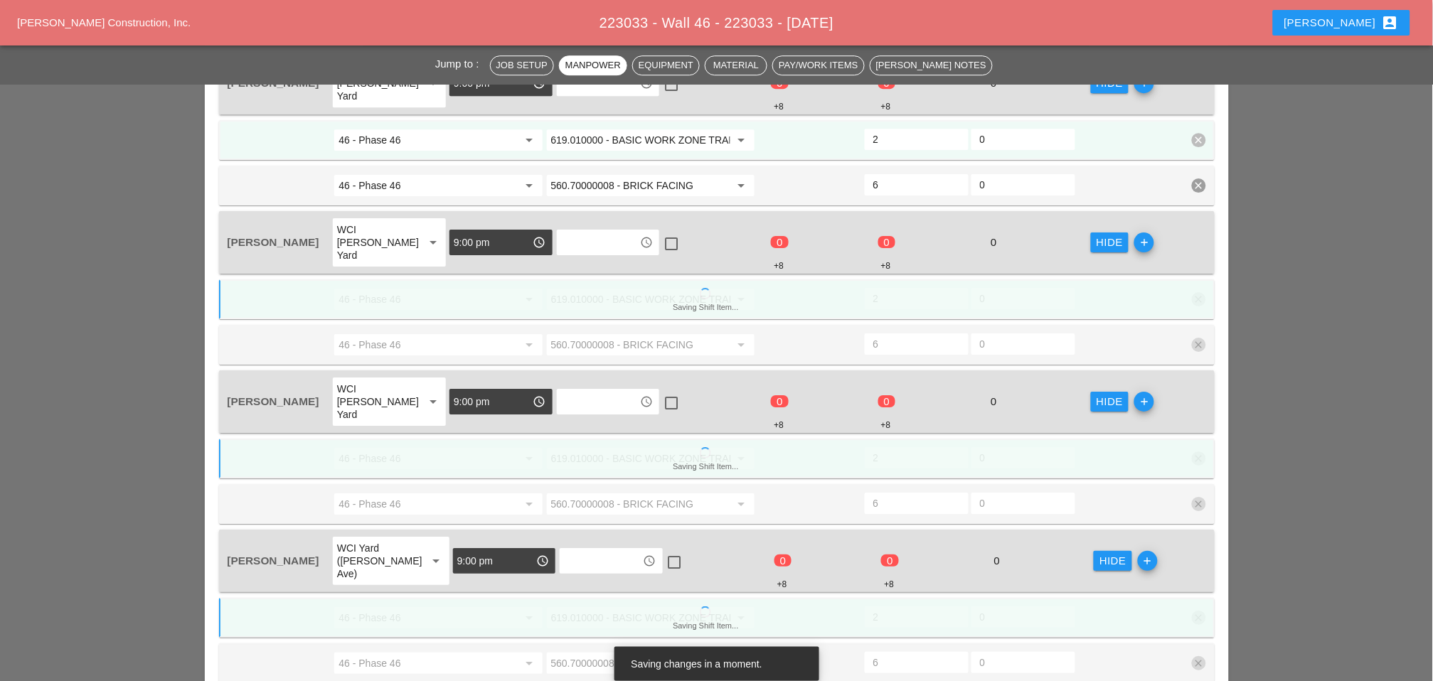
scroll to position [1407, 0]
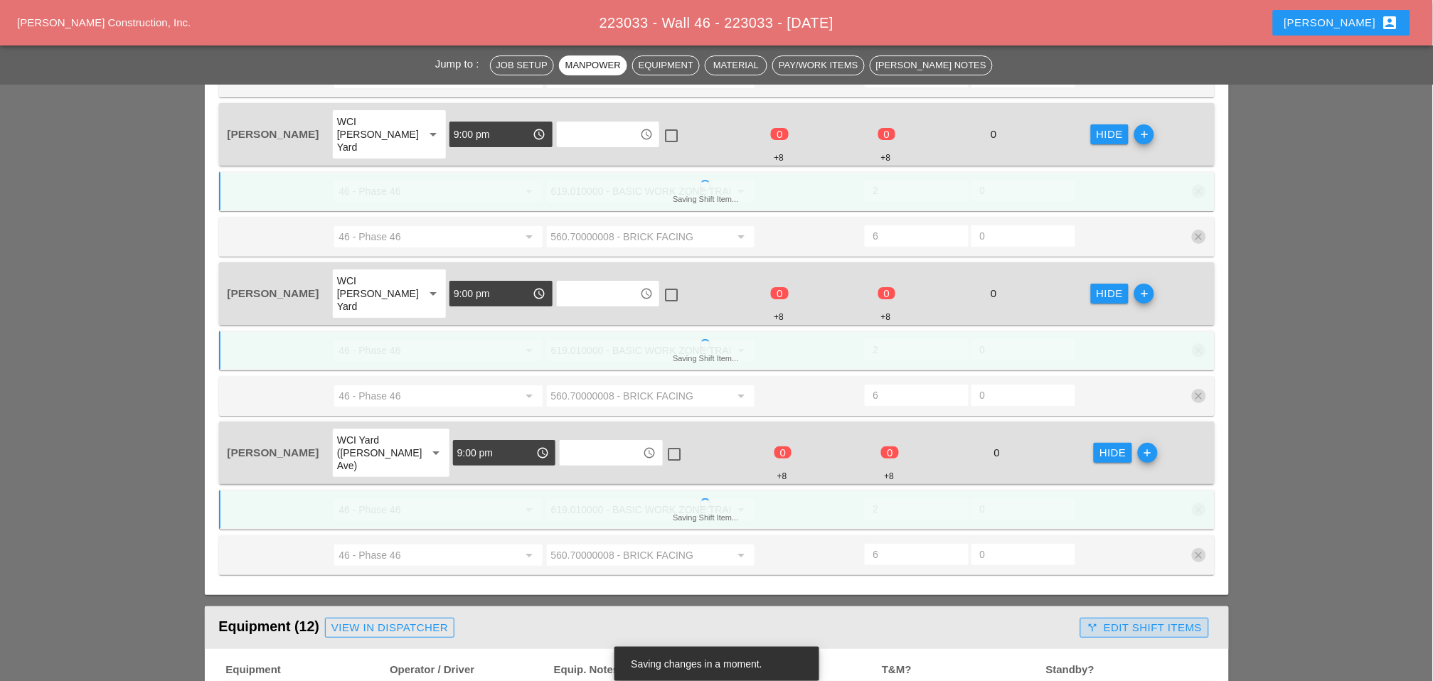
click at [1130, 620] on div "call_split Edit Shift Items" at bounding box center [1144, 628] width 115 height 16
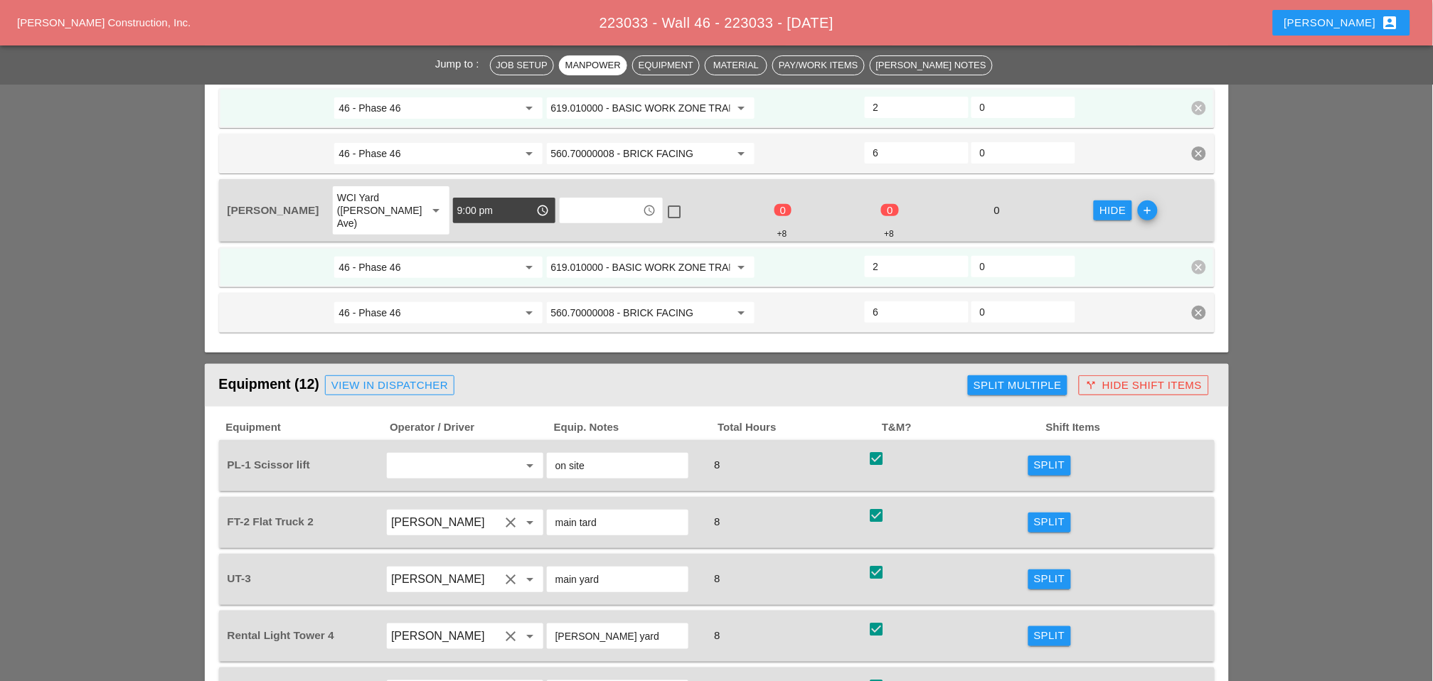
scroll to position [1754, 0]
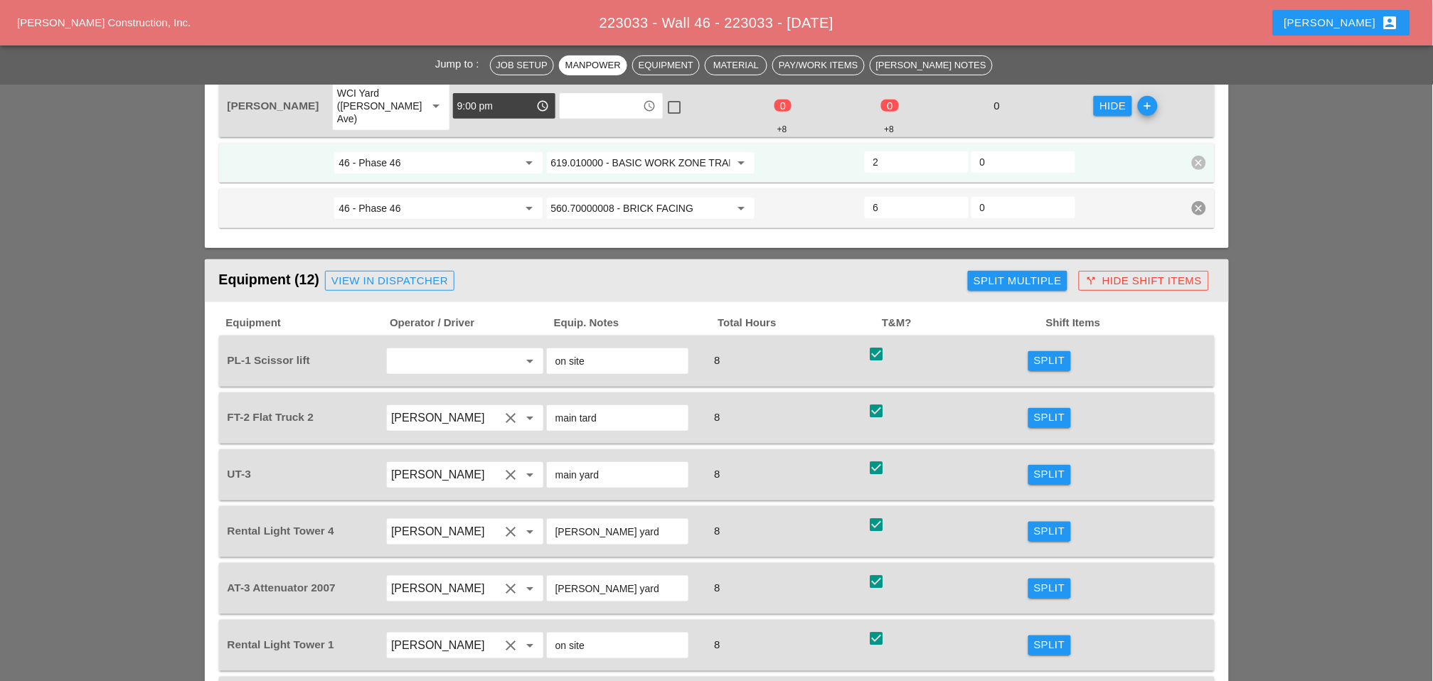
click at [1048, 353] on div "Split" at bounding box center [1049, 361] width 31 height 16
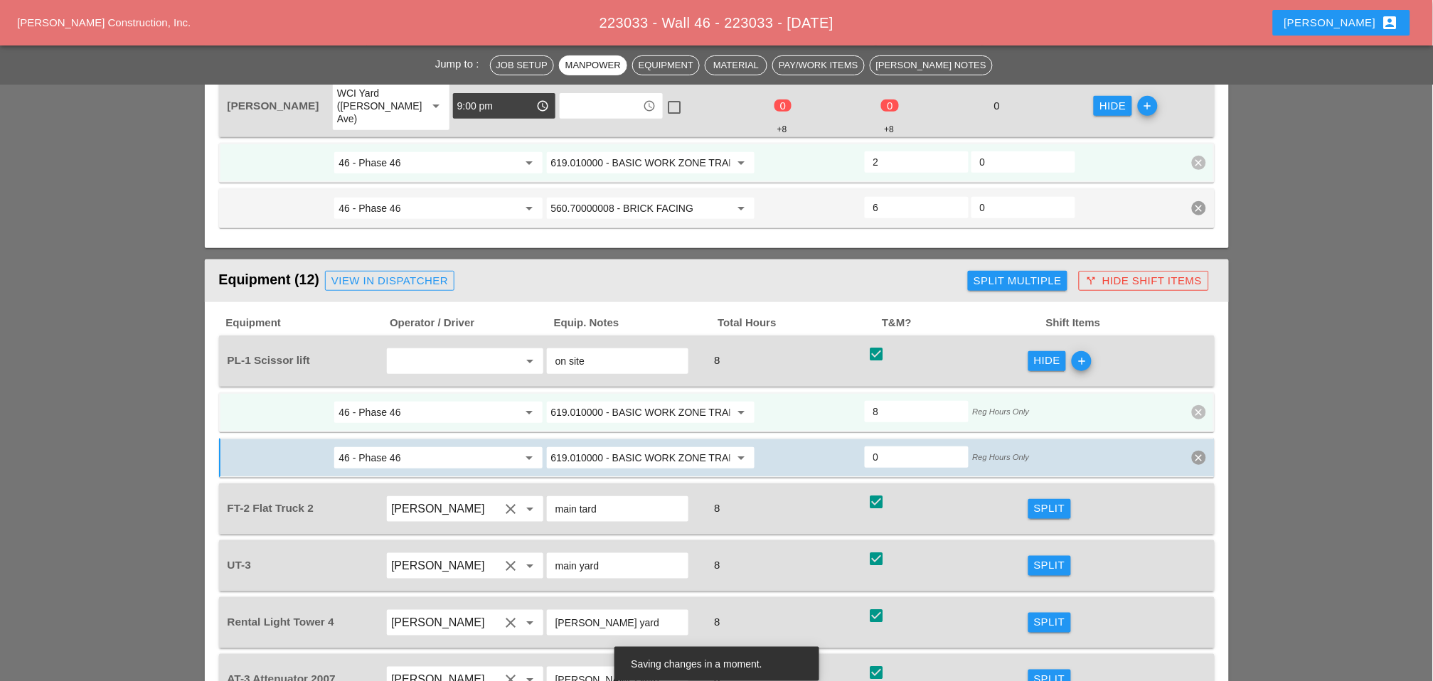
click at [661, 401] on input "619.010000 - BASIC WORK ZONE TRAFFIC CONTROL" at bounding box center [640, 412] width 179 height 23
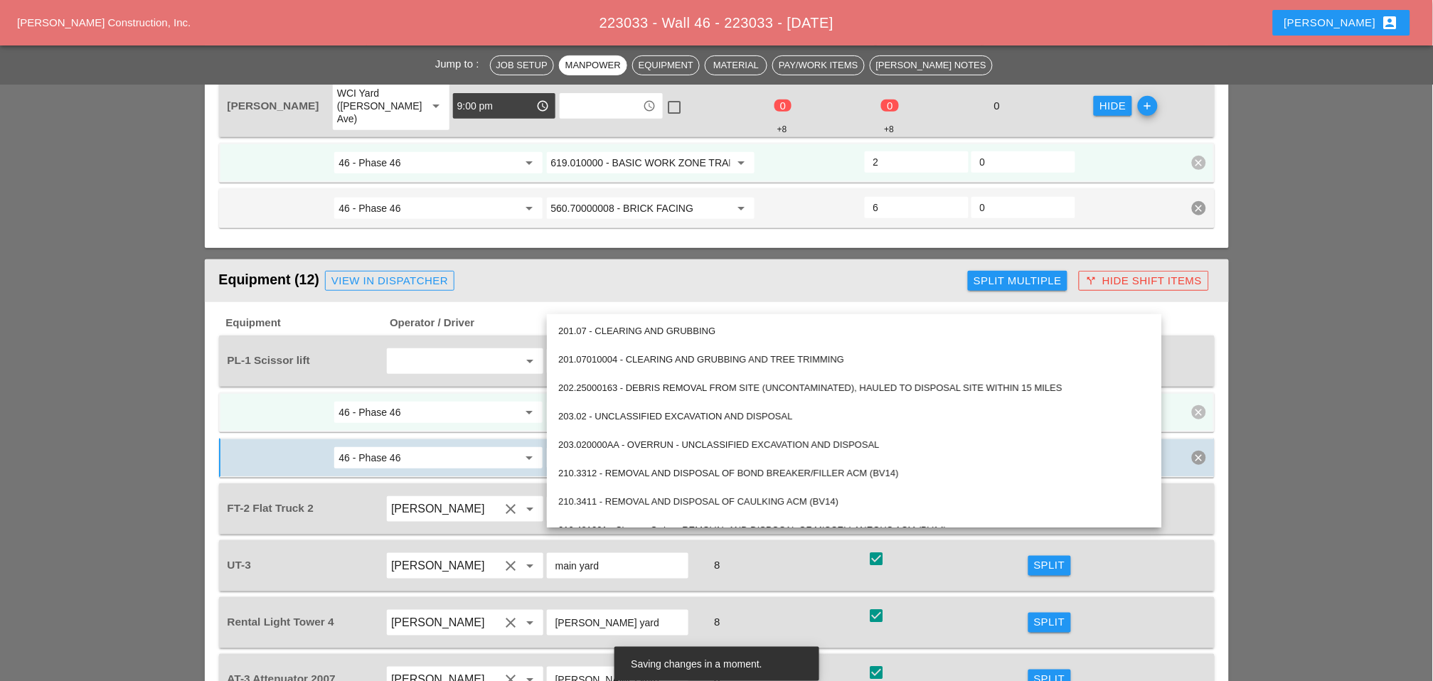
paste input "560.70000008 - BRICK FACING"
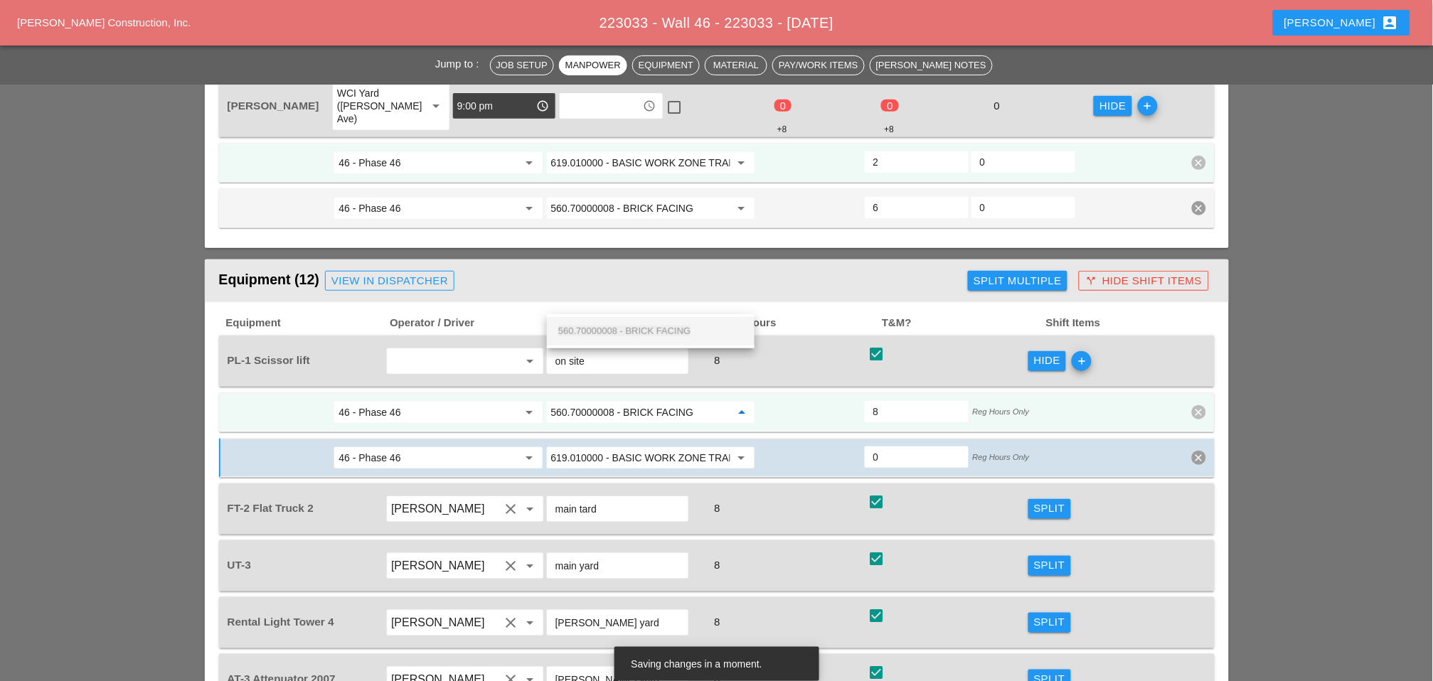
click at [663, 331] on span "560.70000008 - BRICK FACING" at bounding box center [624, 331] width 132 height 11
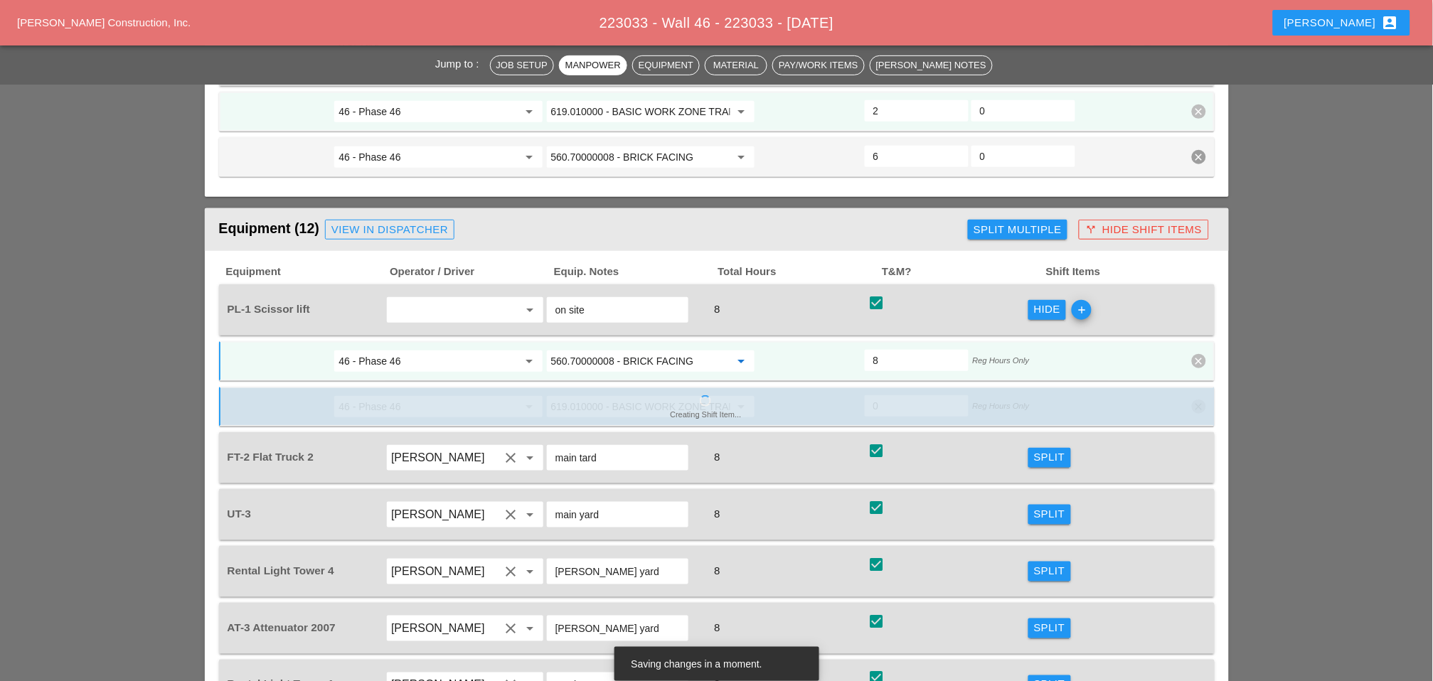
scroll to position [1833, 0]
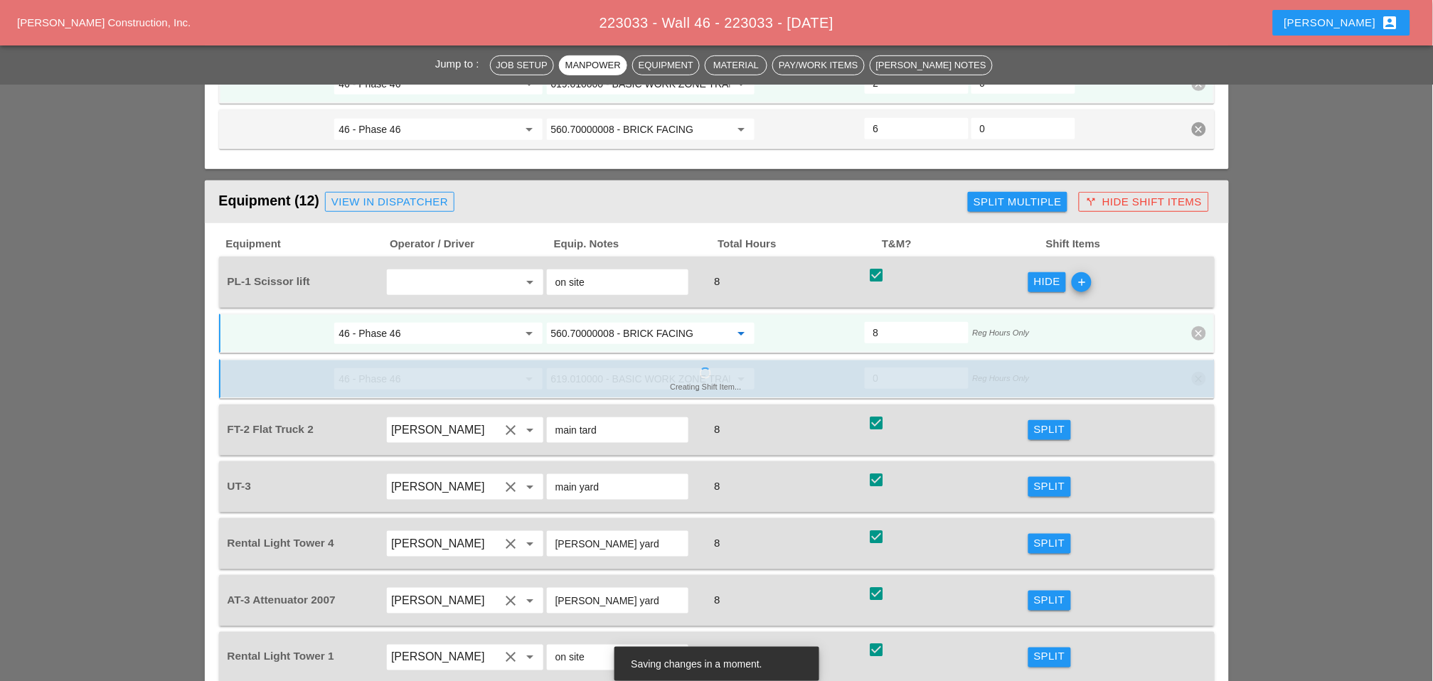
type input "560.70000008 - BRICK FACING"
click at [1045, 420] on button "Split" at bounding box center [1049, 430] width 43 height 20
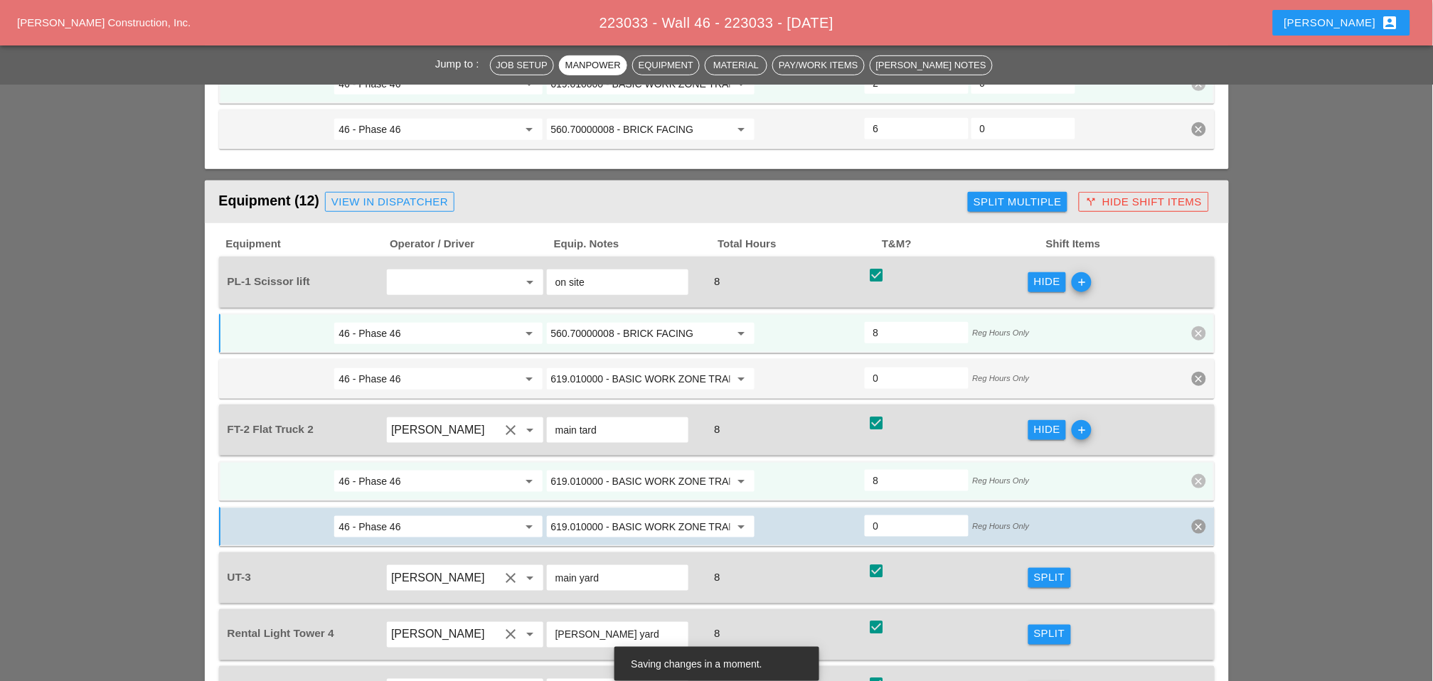
click at [634, 470] on input "619.010000 - BASIC WORK ZONE TRAFFIC CONTROL" at bounding box center [640, 481] width 179 height 23
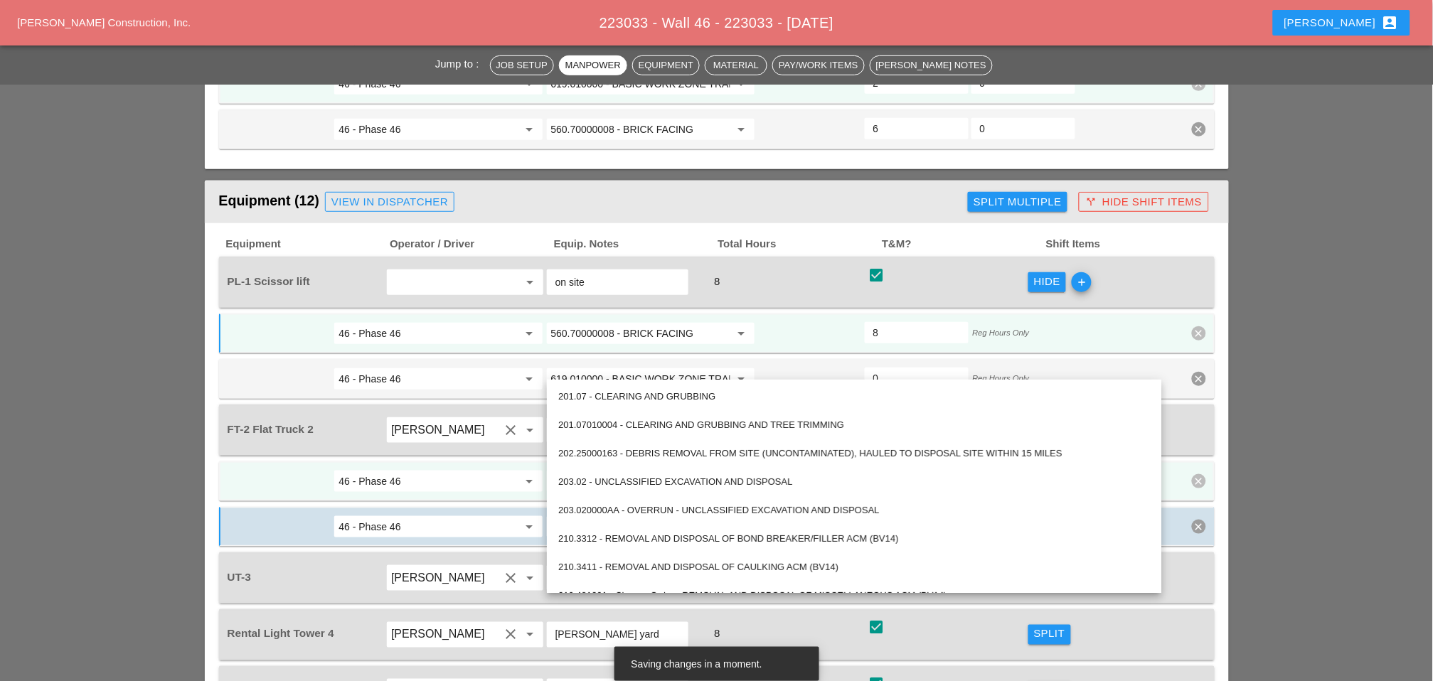
paste input "560.70000008 - BRICK FACING"
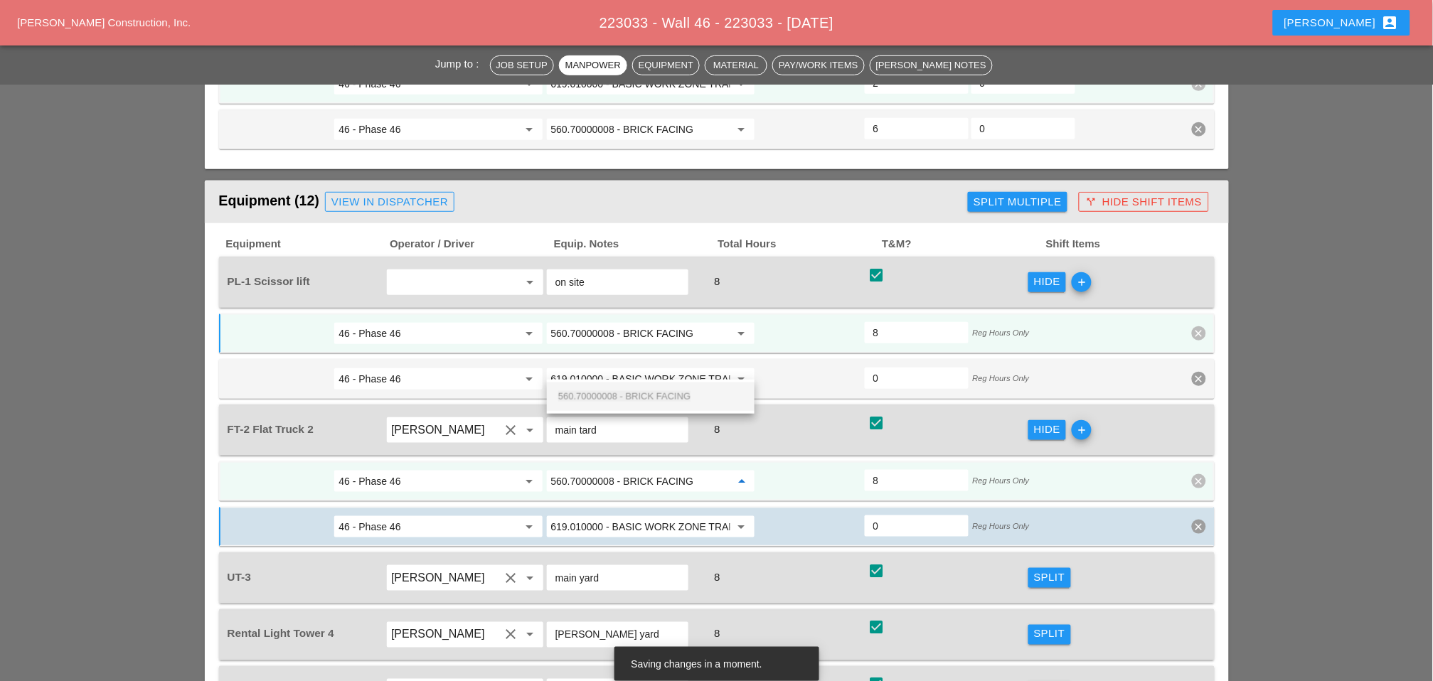
click at [642, 396] on span "560.70000008 - BRICK FACING" at bounding box center [624, 396] width 132 height 11
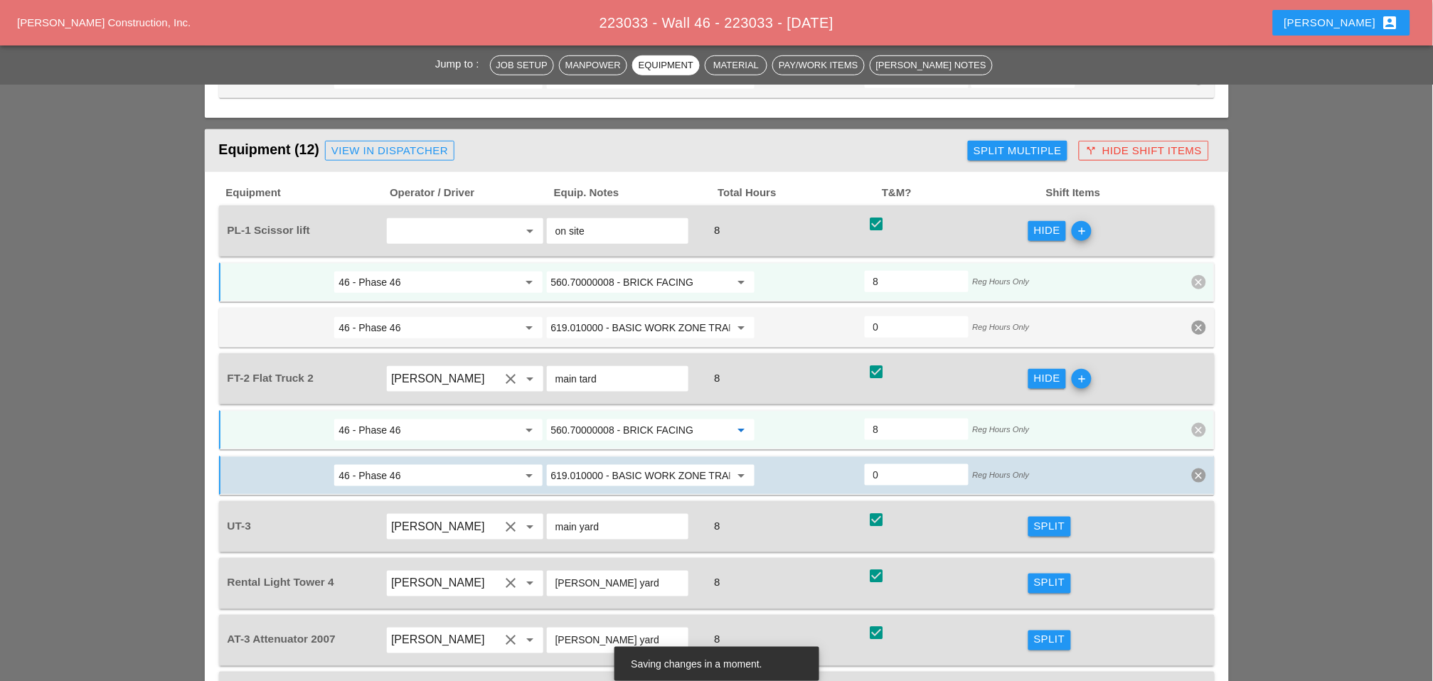
scroll to position [1912, 0]
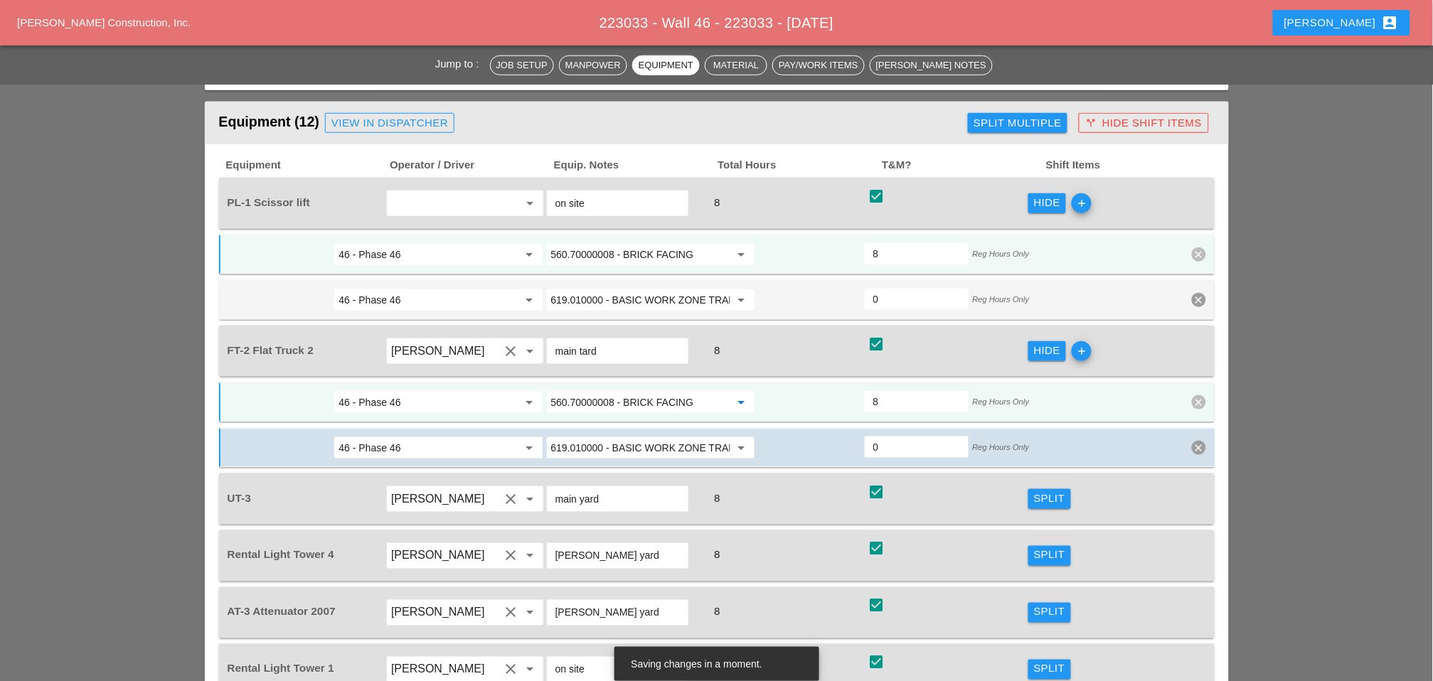
type input "560.70000008 - BRICK FACING"
click at [1043, 491] on div "Split" at bounding box center [1049, 499] width 31 height 16
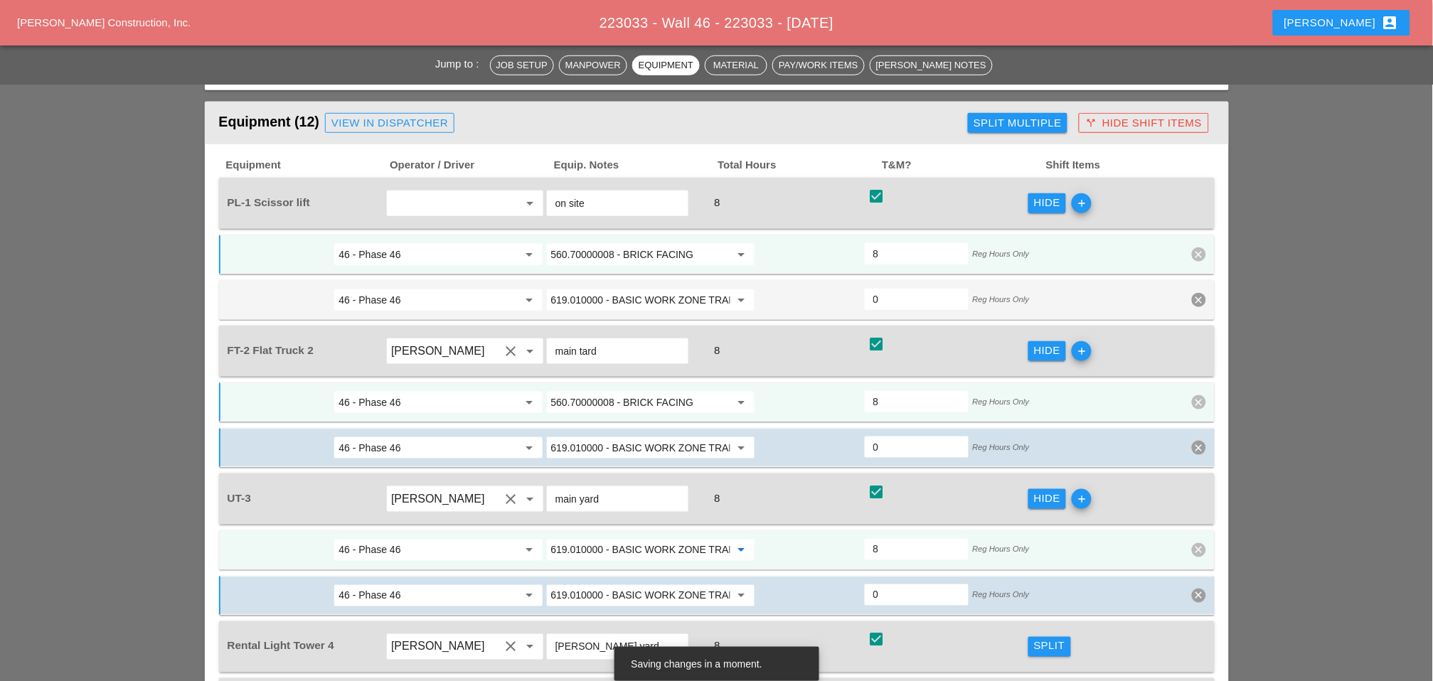
click at [606, 539] on input "619.010000 - BASIC WORK ZONE TRAFFIC CONTROL" at bounding box center [640, 550] width 179 height 23
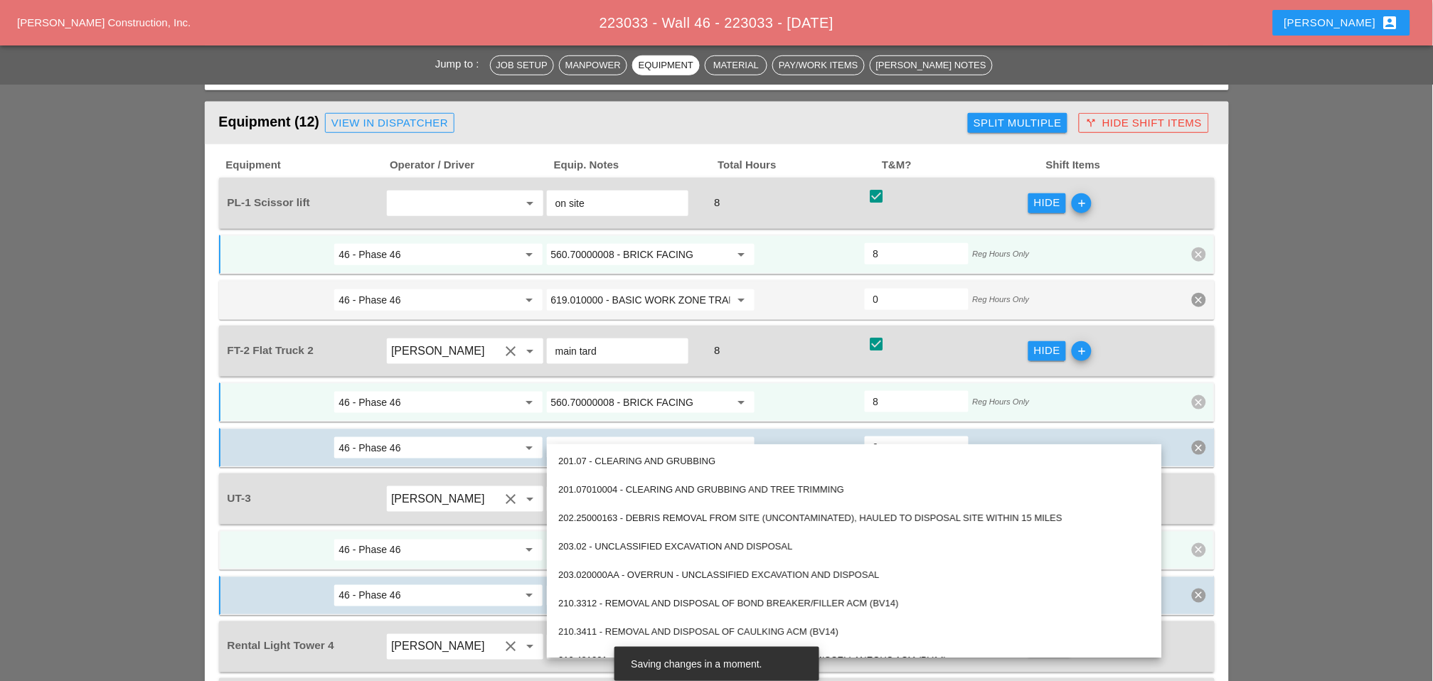
paste input "560.70000008 - BRICK FACING"
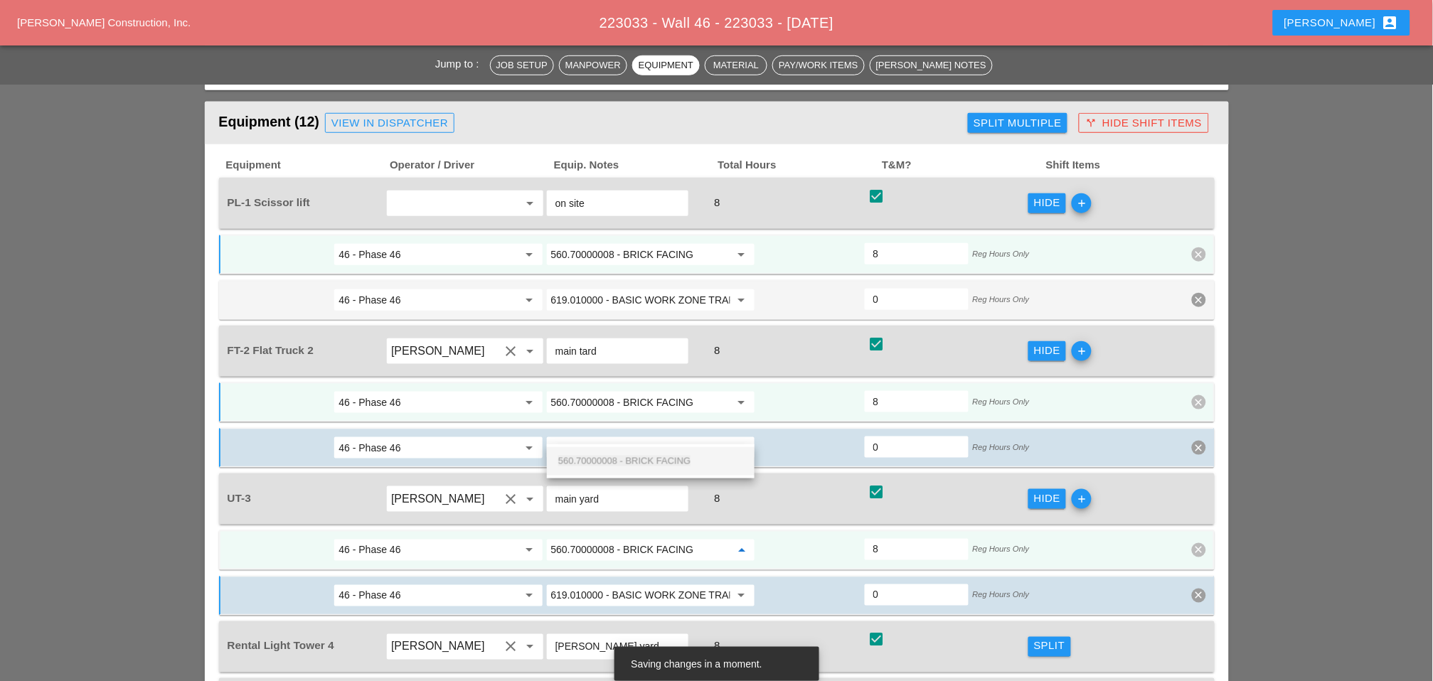
click at [619, 457] on span "560.70000008 - BRICK FACING" at bounding box center [624, 461] width 132 height 11
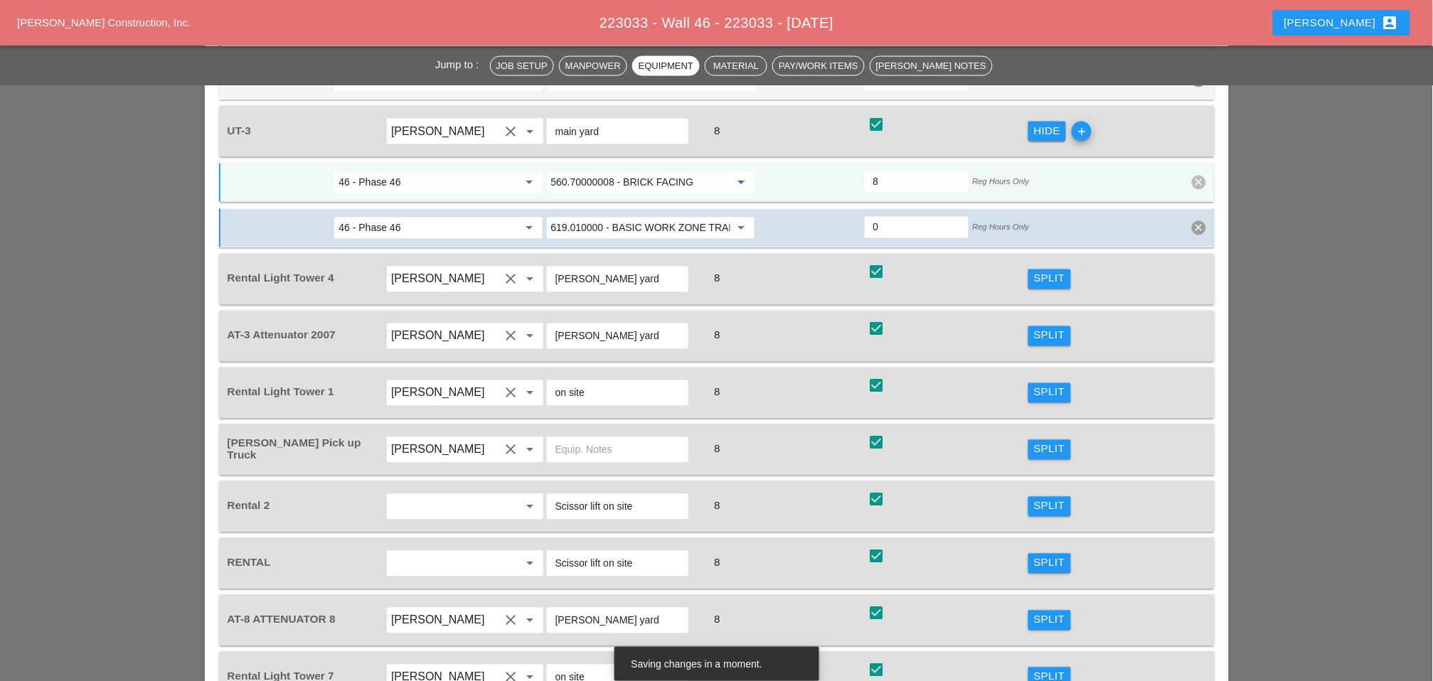
scroll to position [2386, 0]
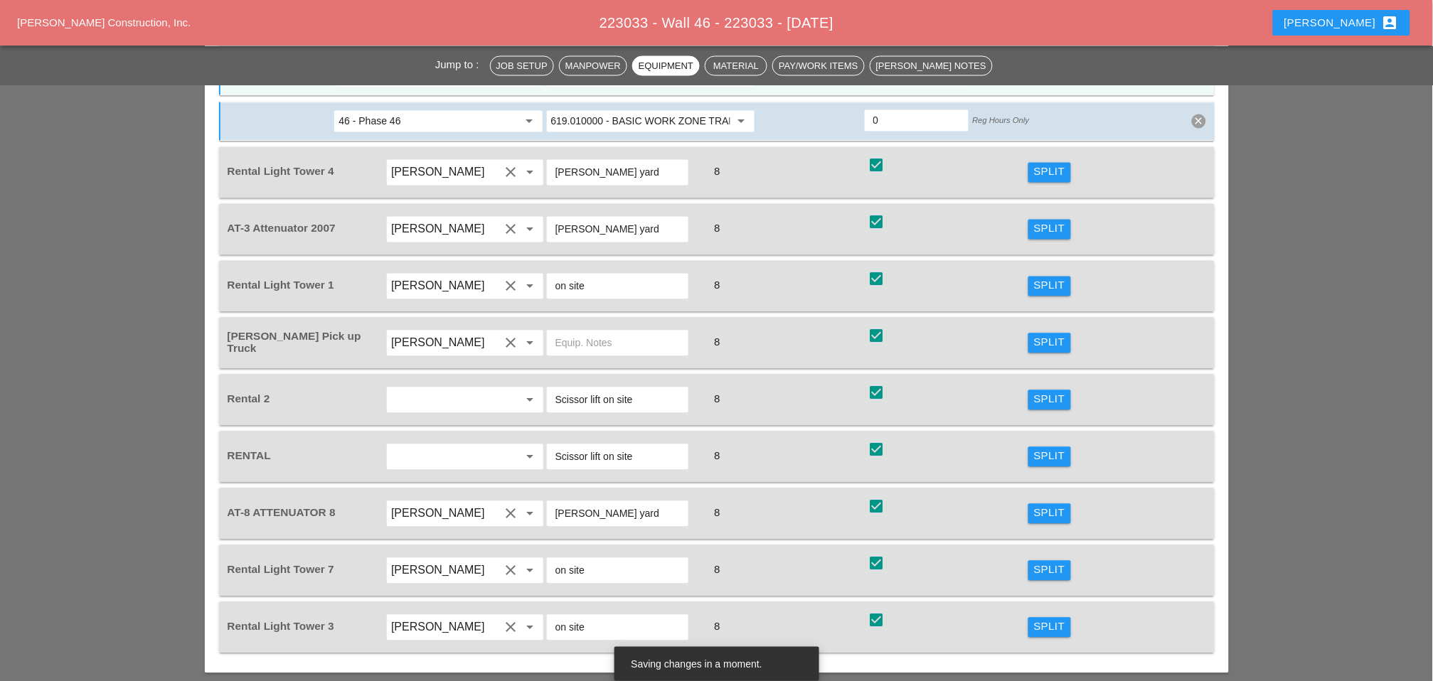
type input "560.70000008 - BRICK FACING"
click at [1046, 619] on div "Split" at bounding box center [1049, 627] width 31 height 16
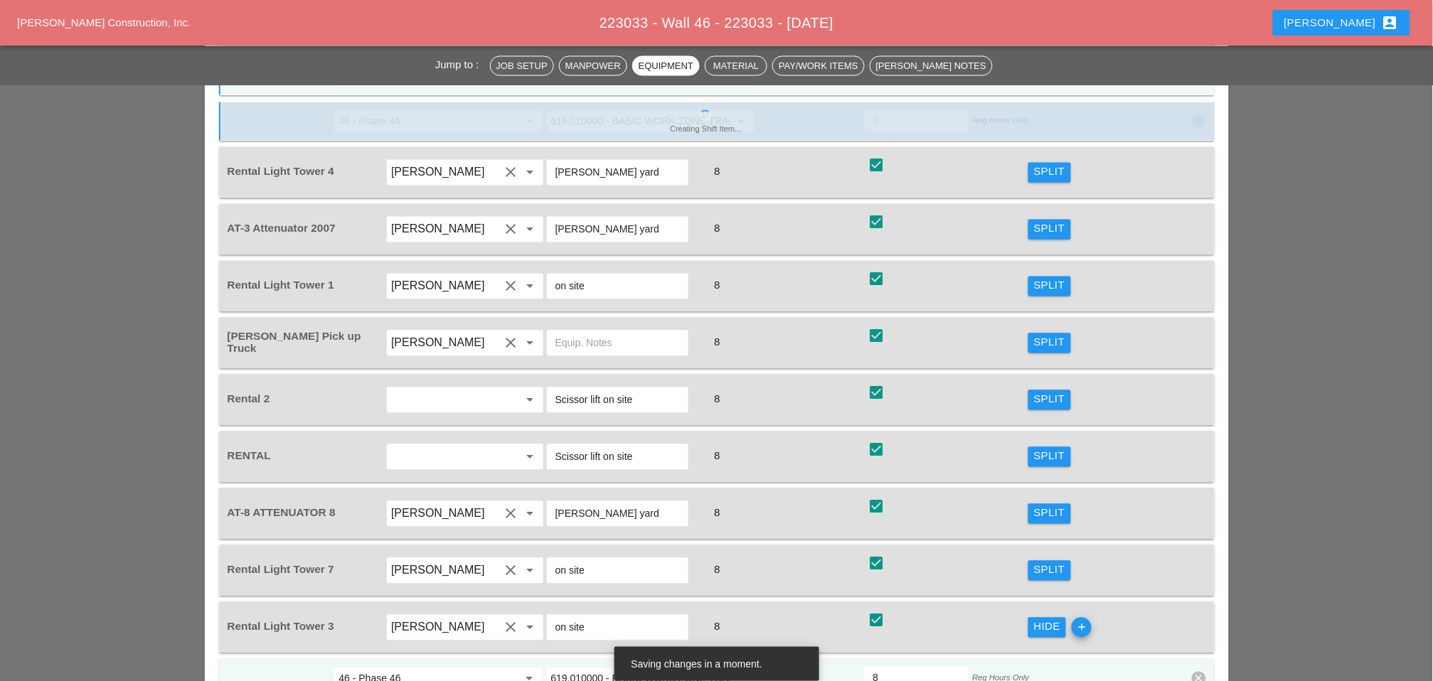
click at [595, 668] on input "619.010000 - BASIC WORK ZONE TRAFFIC CONTROL" at bounding box center [640, 679] width 179 height 23
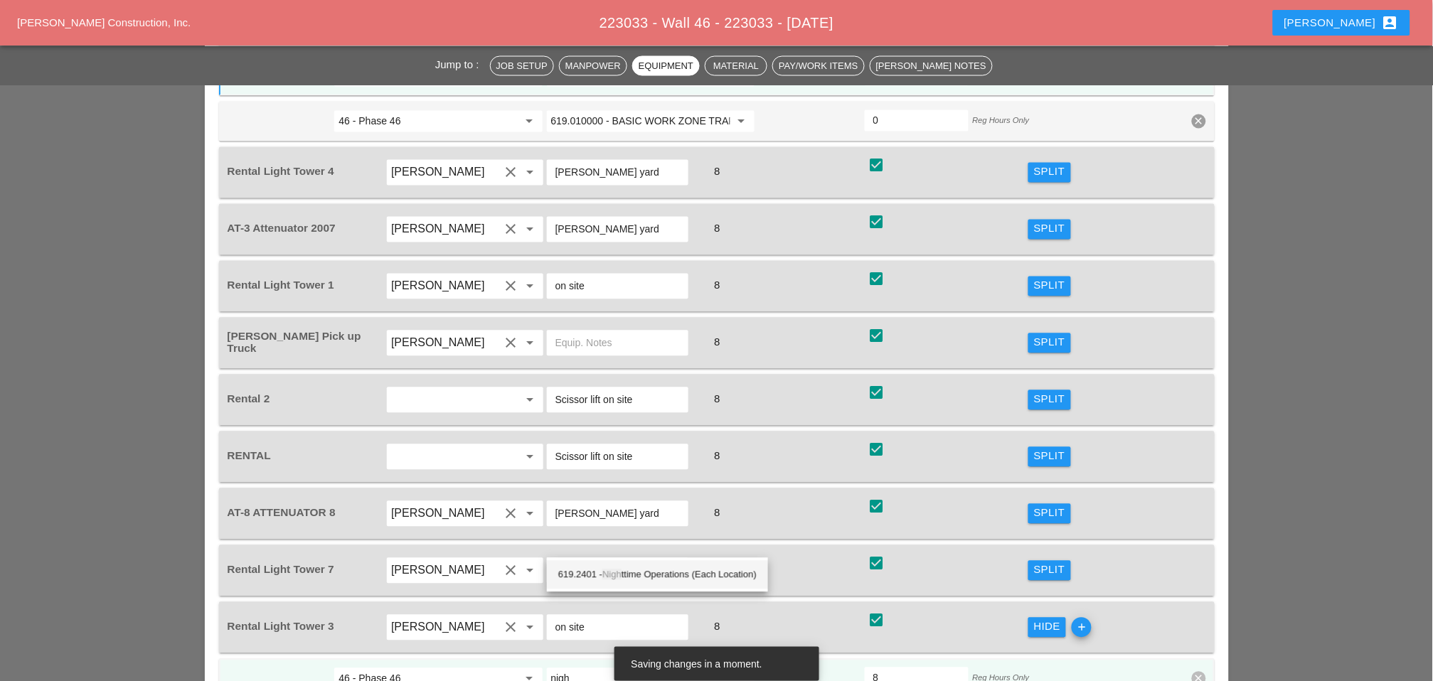
click at [617, 570] on span "Nigh" at bounding box center [611, 575] width 19 height 11
click at [494, 668] on input "46 - Phase 46" at bounding box center [428, 679] width 179 height 23
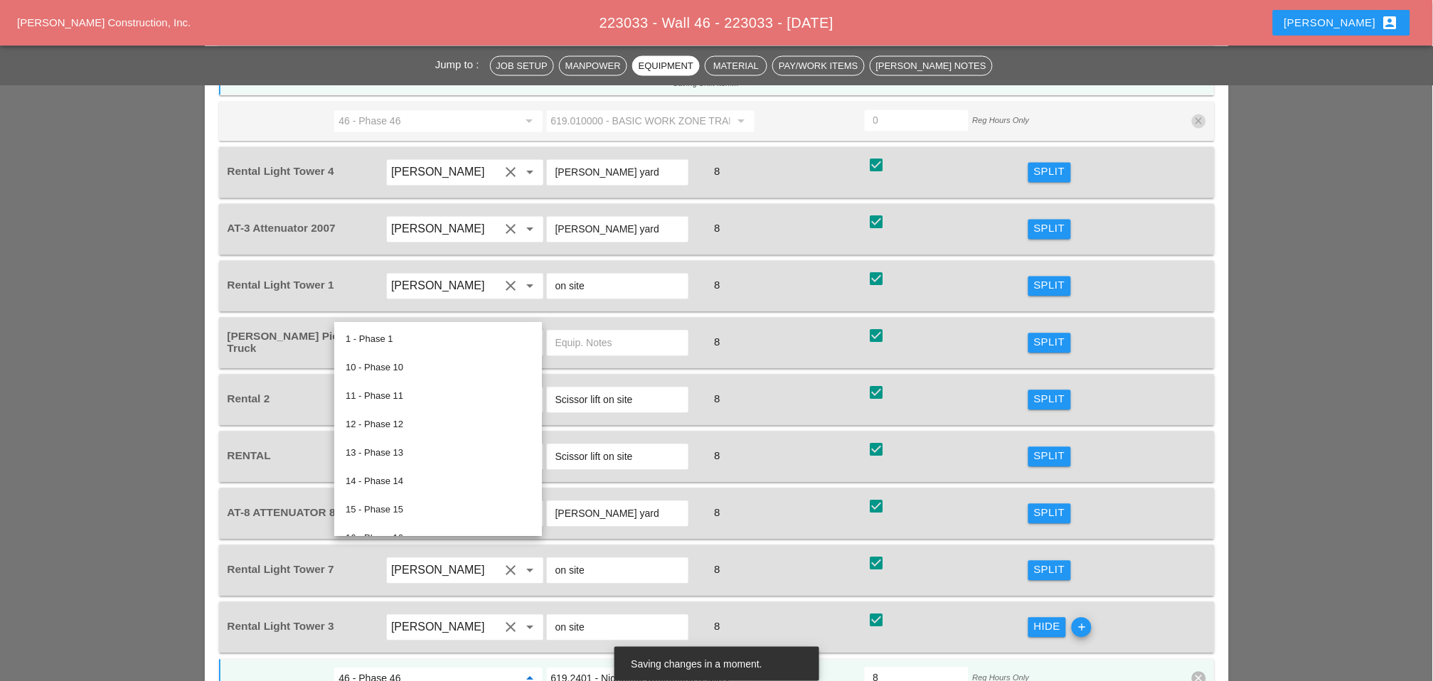
click at [585, 668] on input "619.2401 - Nighttime Operations (Each Location)" at bounding box center [640, 679] width 179 height 23
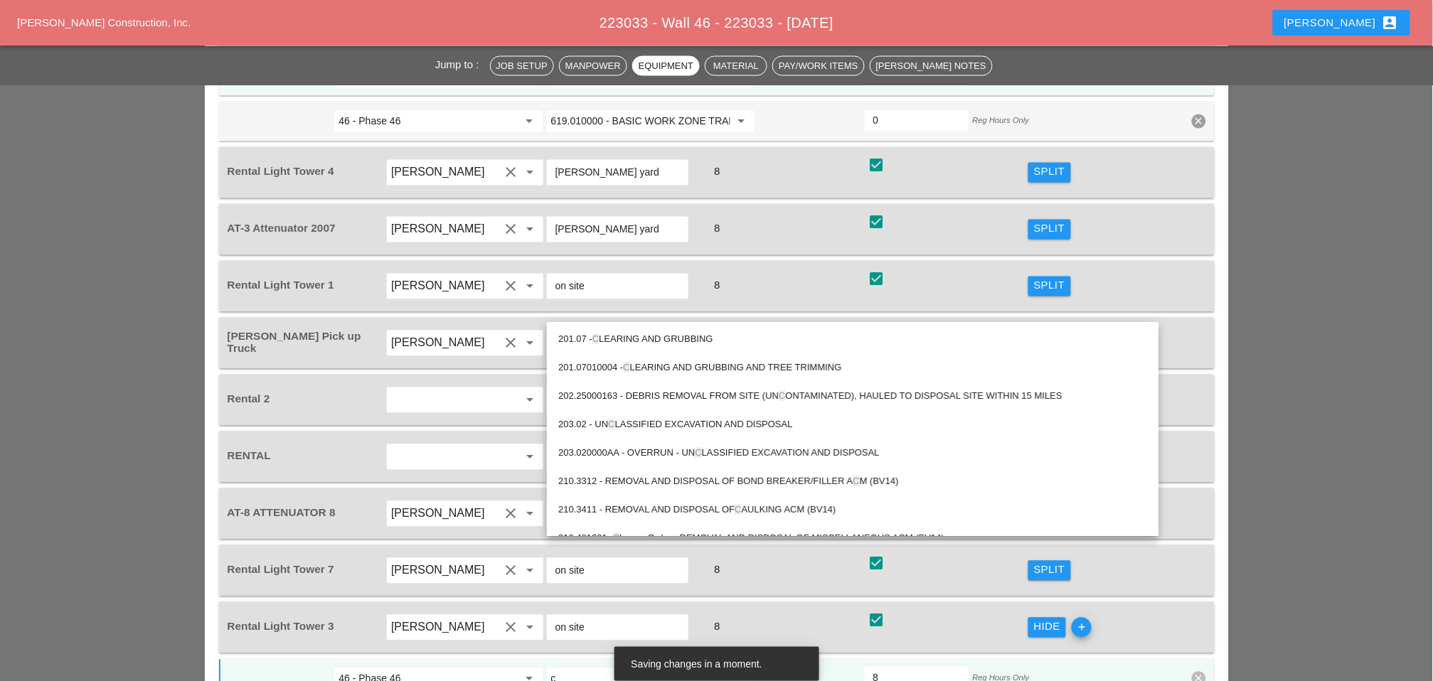
type input "619.2401 - Nighttime Operations (Each Location)"
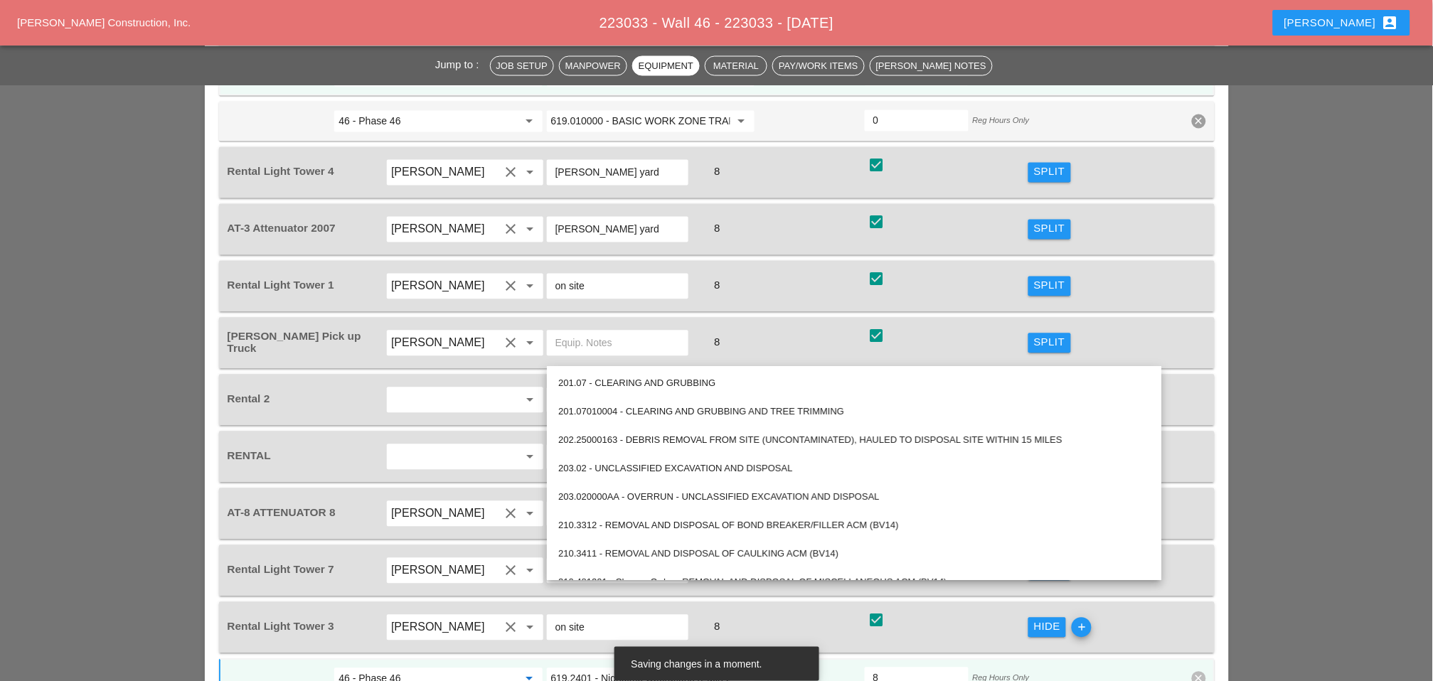
click at [509, 668] on input "46 - Phase 46" at bounding box center [428, 679] width 179 height 23
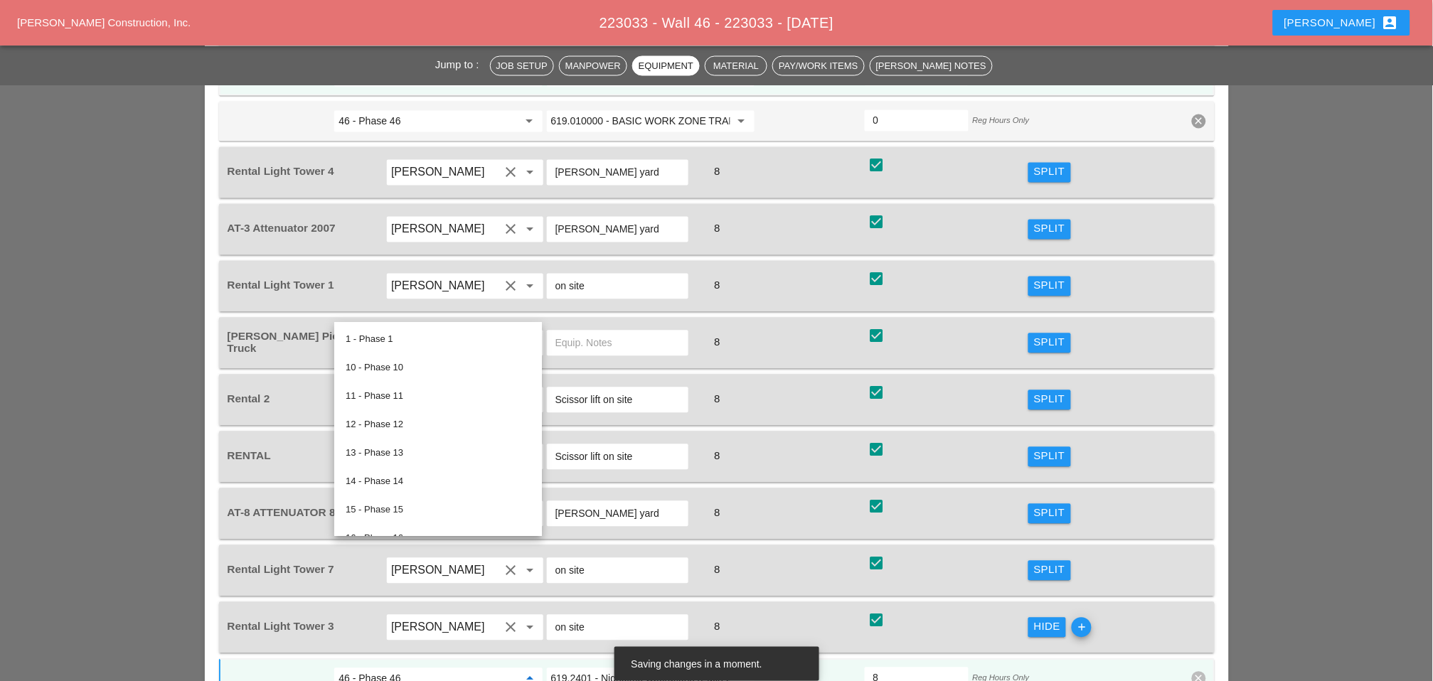
click at [579, 668] on input "619.2401 - Nighttime Operations (Each Location)" at bounding box center [640, 679] width 179 height 23
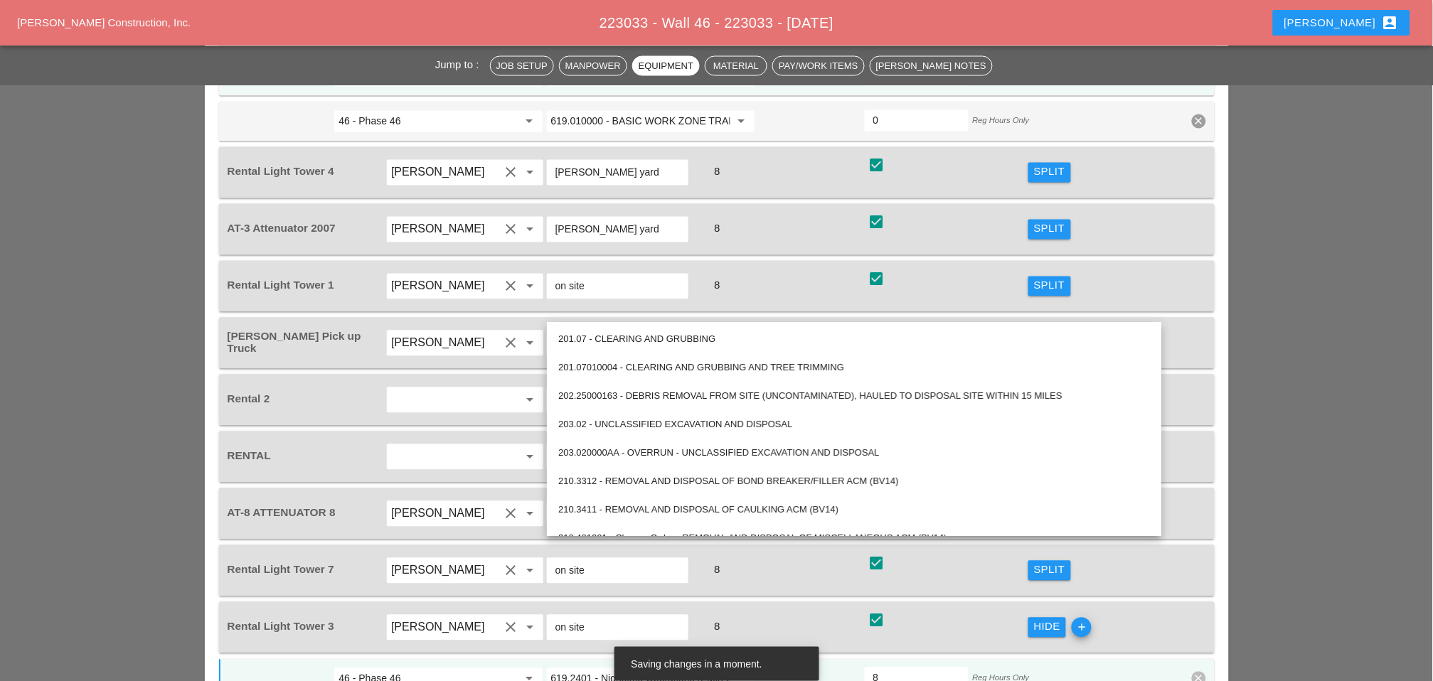
click at [750, 381] on div "8" at bounding box center [786, 401] width 161 height 40
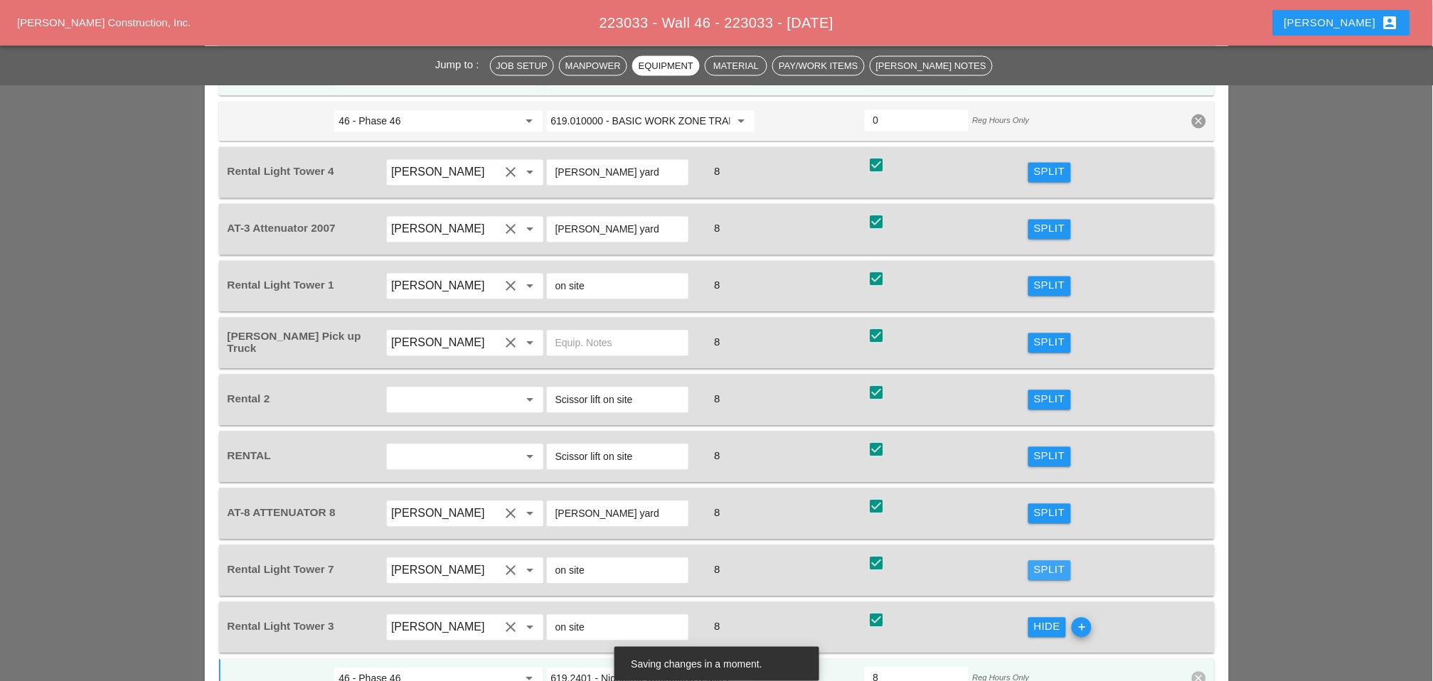
drag, startPoint x: 1051, startPoint y: 435, endPoint x: 603, endPoint y: 477, distance: 449.4
click at [1051, 563] on div "Split" at bounding box center [1049, 571] width 31 height 16
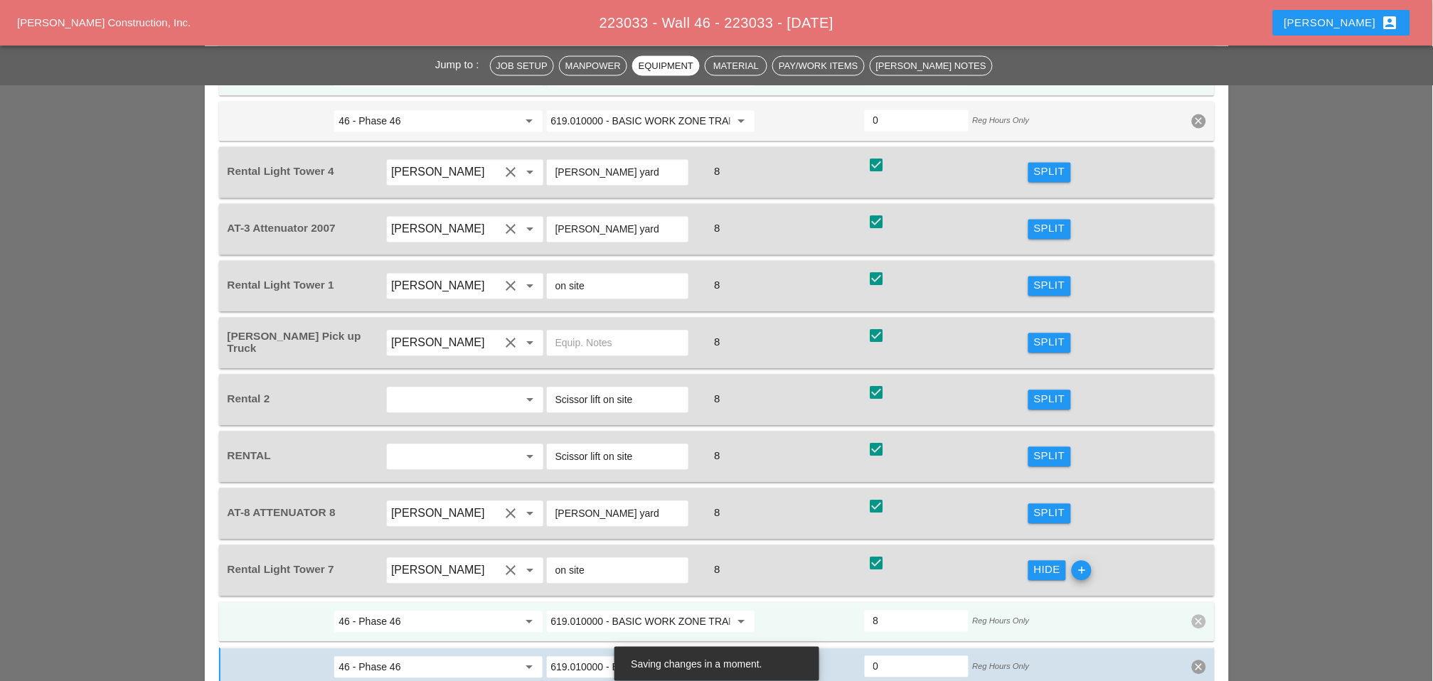
click at [596, 611] on input "619.010000 - BASIC WORK ZONE TRAFFIC CONTROL" at bounding box center [640, 622] width 179 height 23
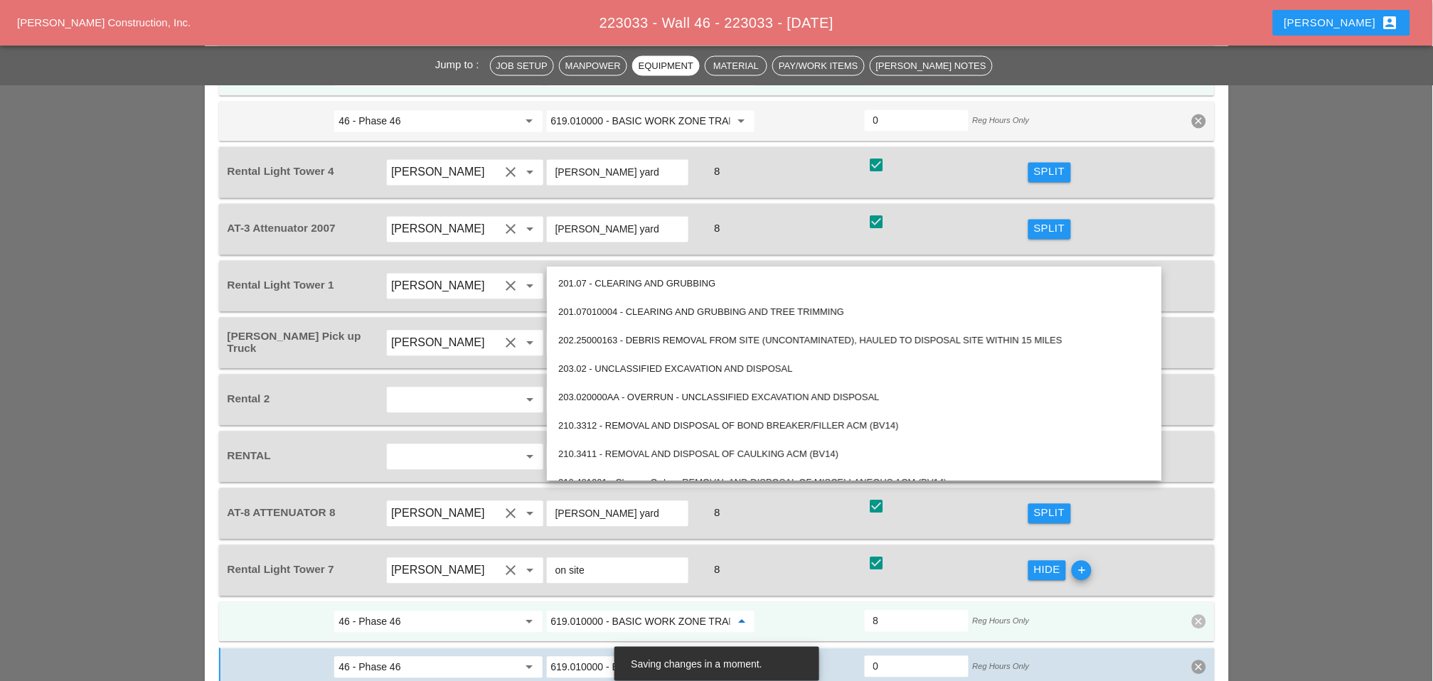
paste input "2401 - Nighttime Operations (Each Location)"
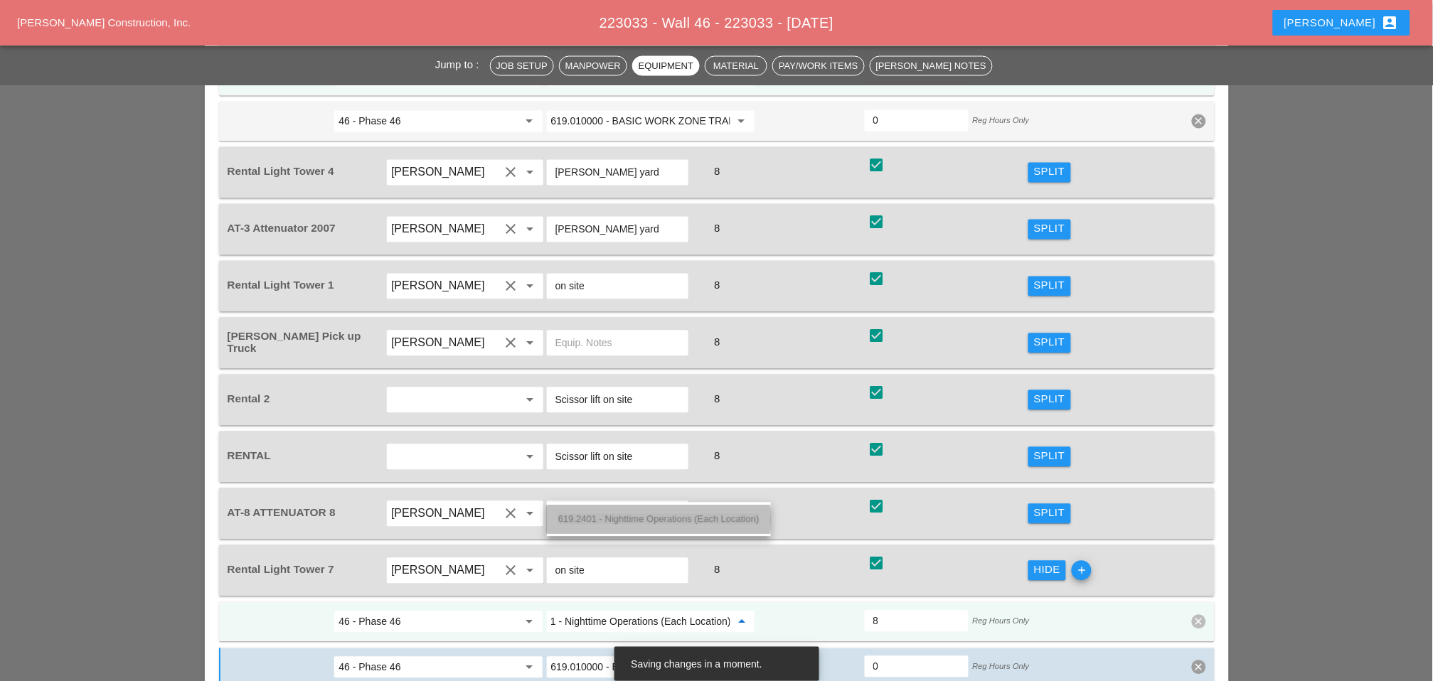
click at [602, 516] on span "619.2401 - Nighttime Operations (Each Location)" at bounding box center [658, 519] width 201 height 11
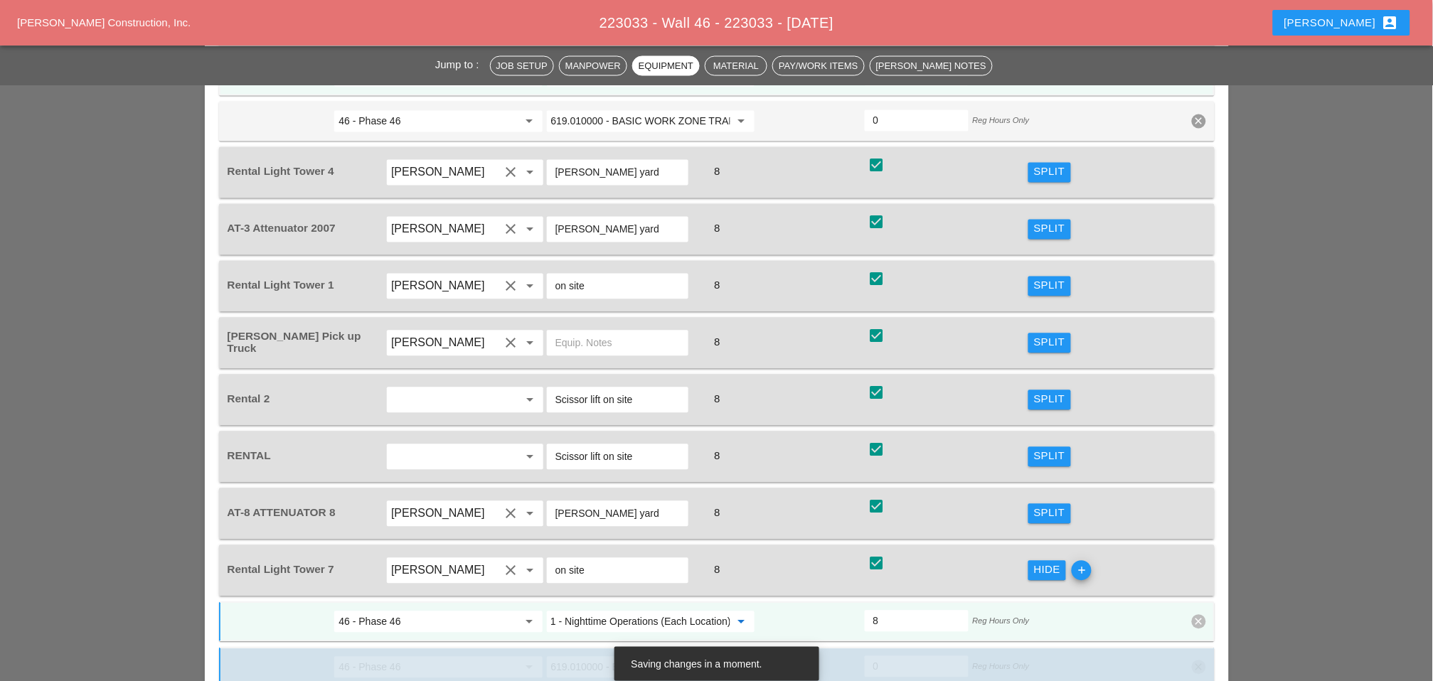
scroll to position [2307, 0]
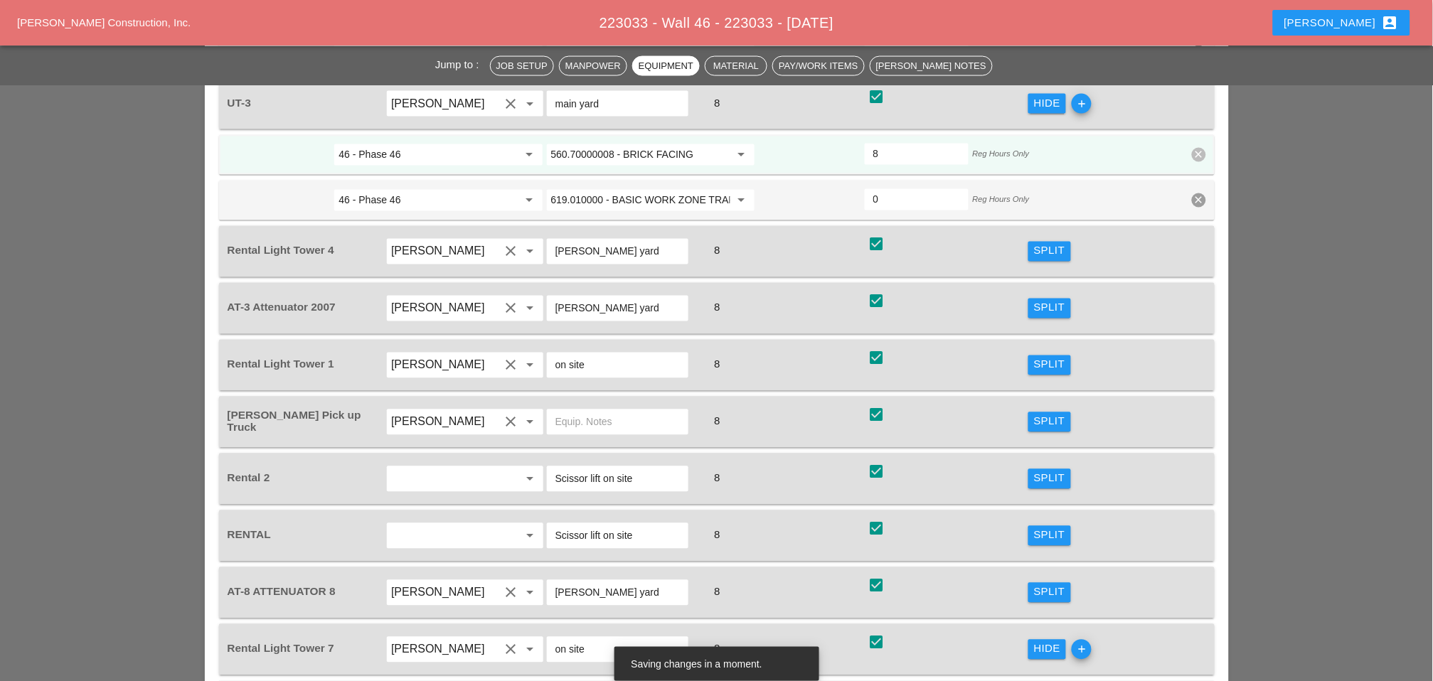
type input "619.2401 - Nighttime Operations (Each Location)"
drag, startPoint x: 1043, startPoint y: 238, endPoint x: 652, endPoint y: 288, distance: 393.7
click at [1044, 357] on div "Split" at bounding box center [1049, 365] width 31 height 16
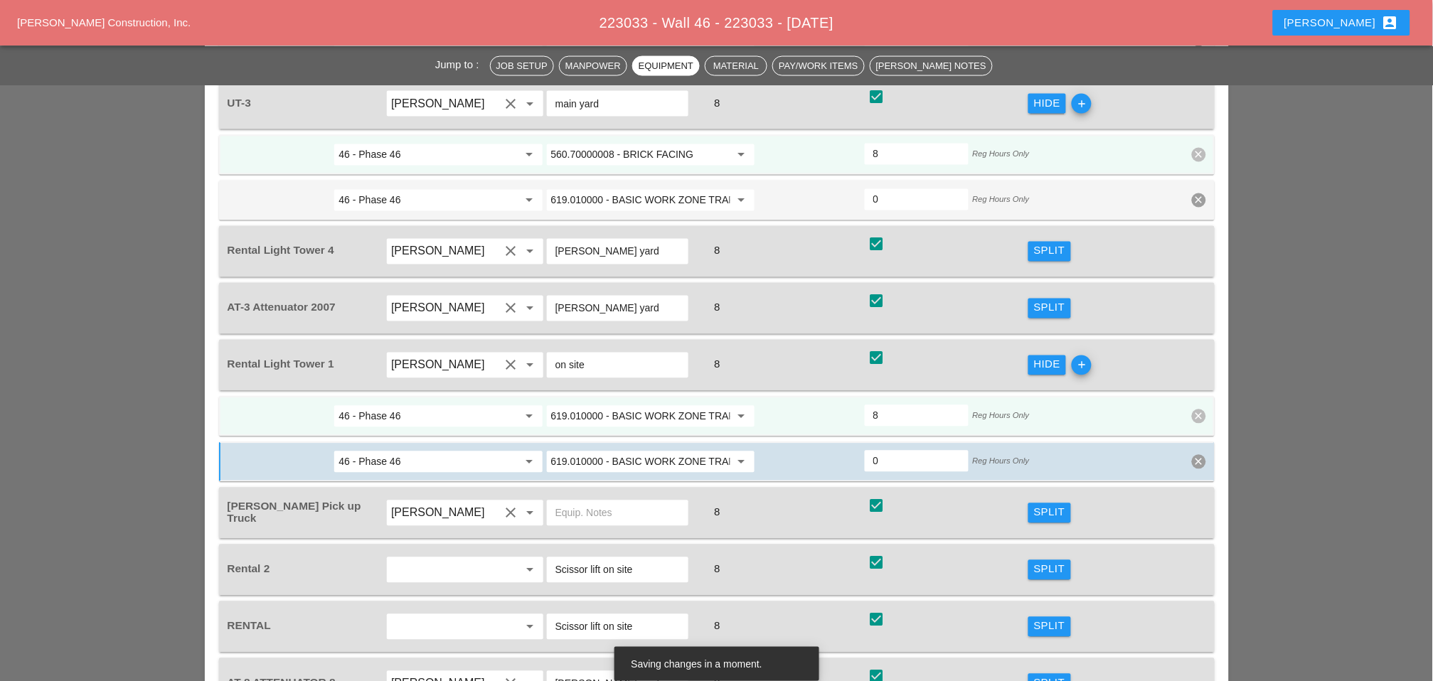
scroll to position [0, 0]
click at [629, 405] on input "619.010000 - BASIC WORK ZONE TRAFFIC CONTROL" at bounding box center [640, 416] width 179 height 23
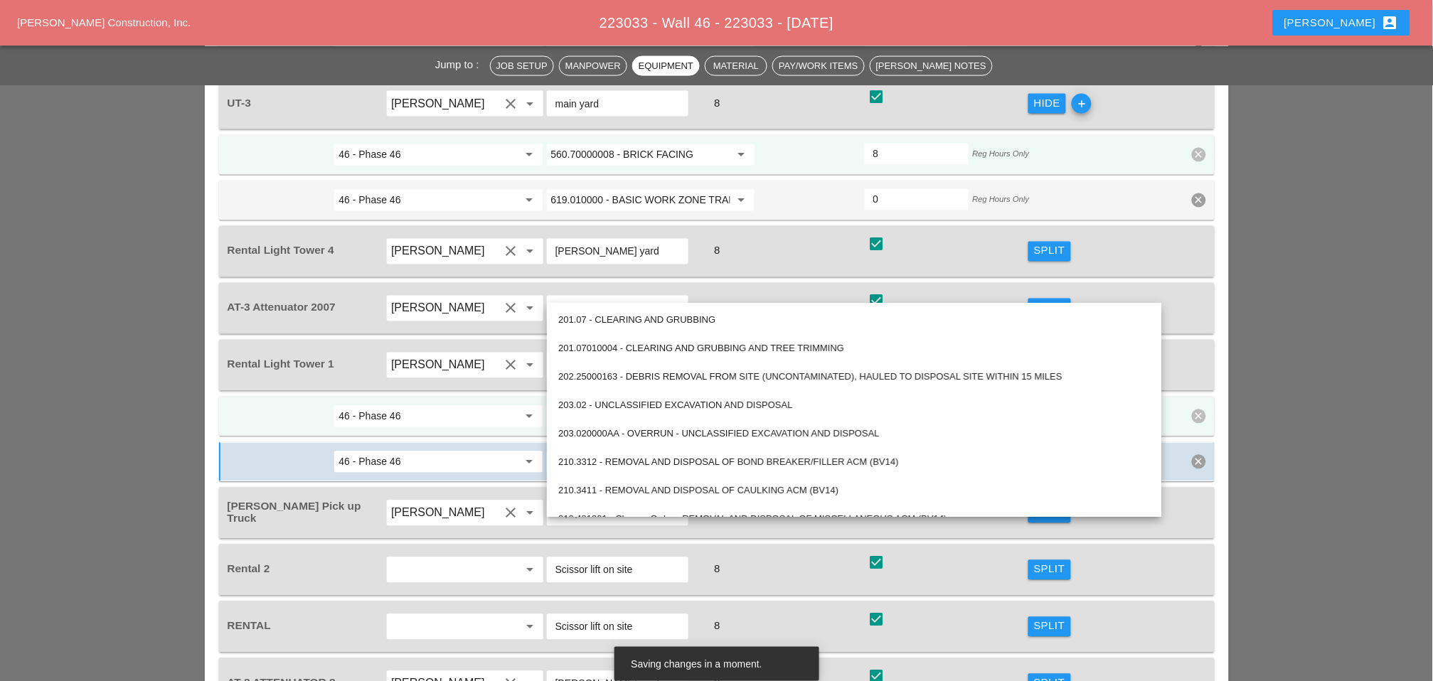
paste input "2401 - Nighttime Operations (Each Location)"
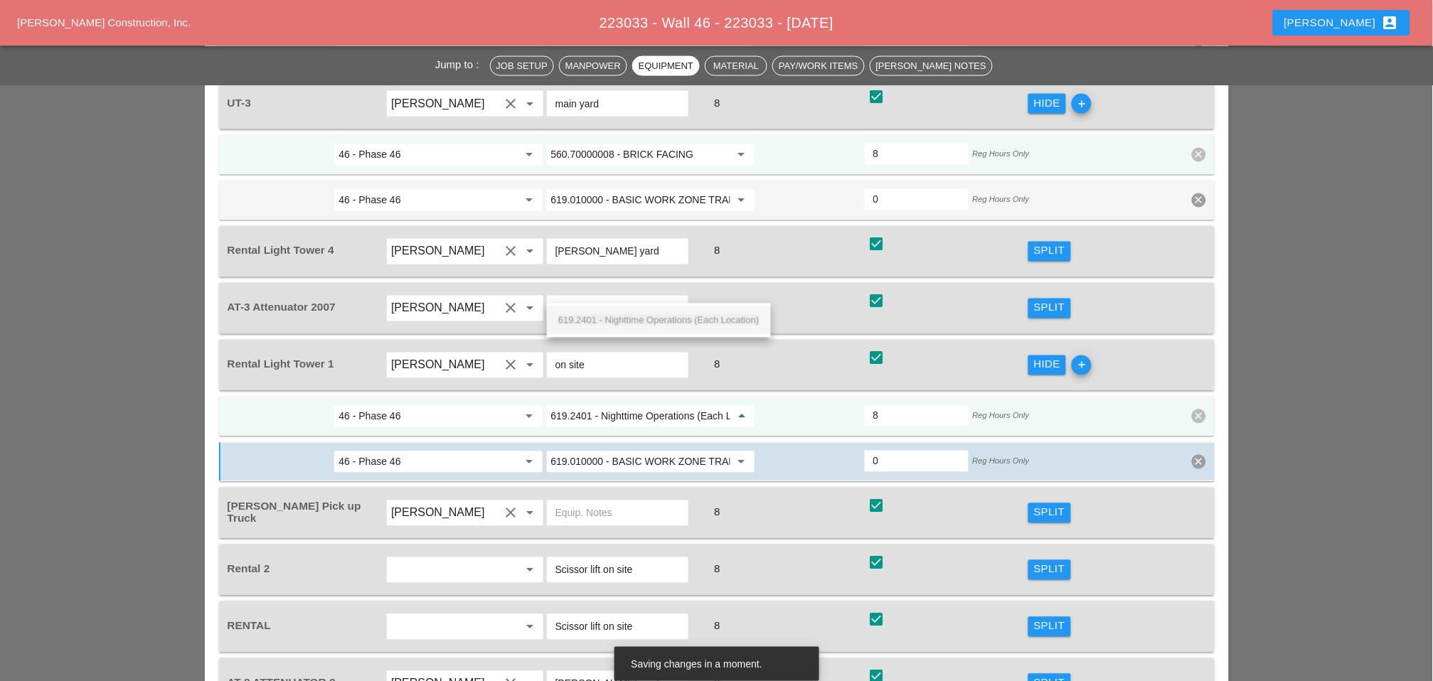
scroll to position [0, 36]
click at [623, 317] on span "619.2401 - Nighttime Operations (Each Location)" at bounding box center [658, 320] width 201 height 11
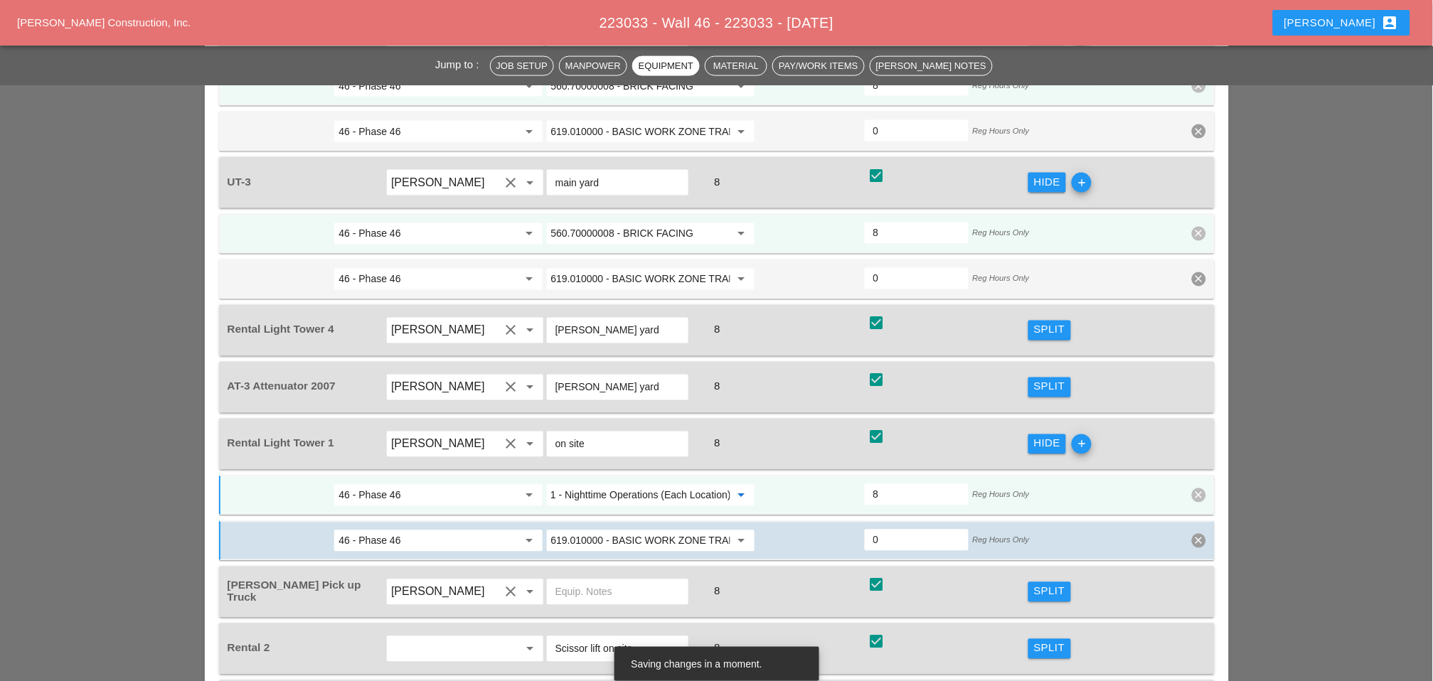
type input "619.2401 - Nighttime Operations (Each Location)"
click at [1051, 322] on div "Split" at bounding box center [1049, 330] width 31 height 16
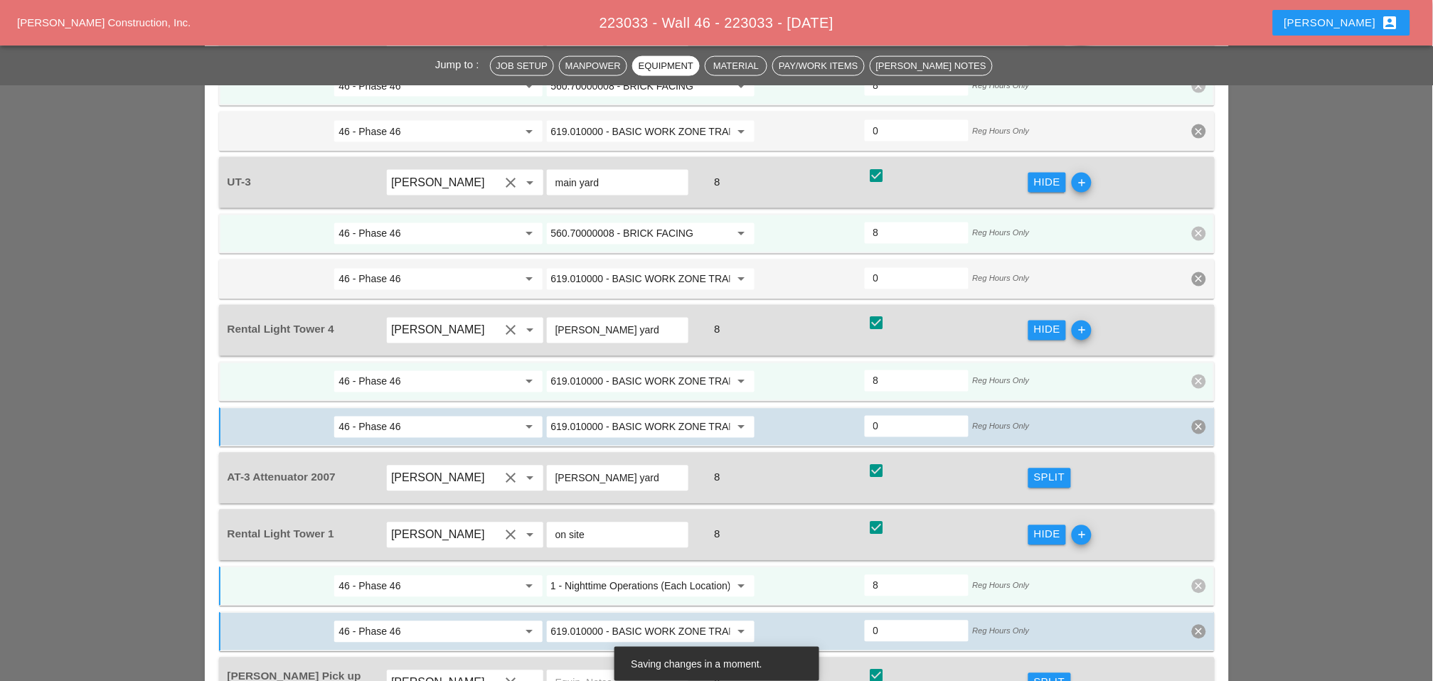
scroll to position [0, 0]
click at [671, 371] on input "619.010000 - BASIC WORK ZONE TRAFFIC CONTROL" at bounding box center [640, 382] width 179 height 23
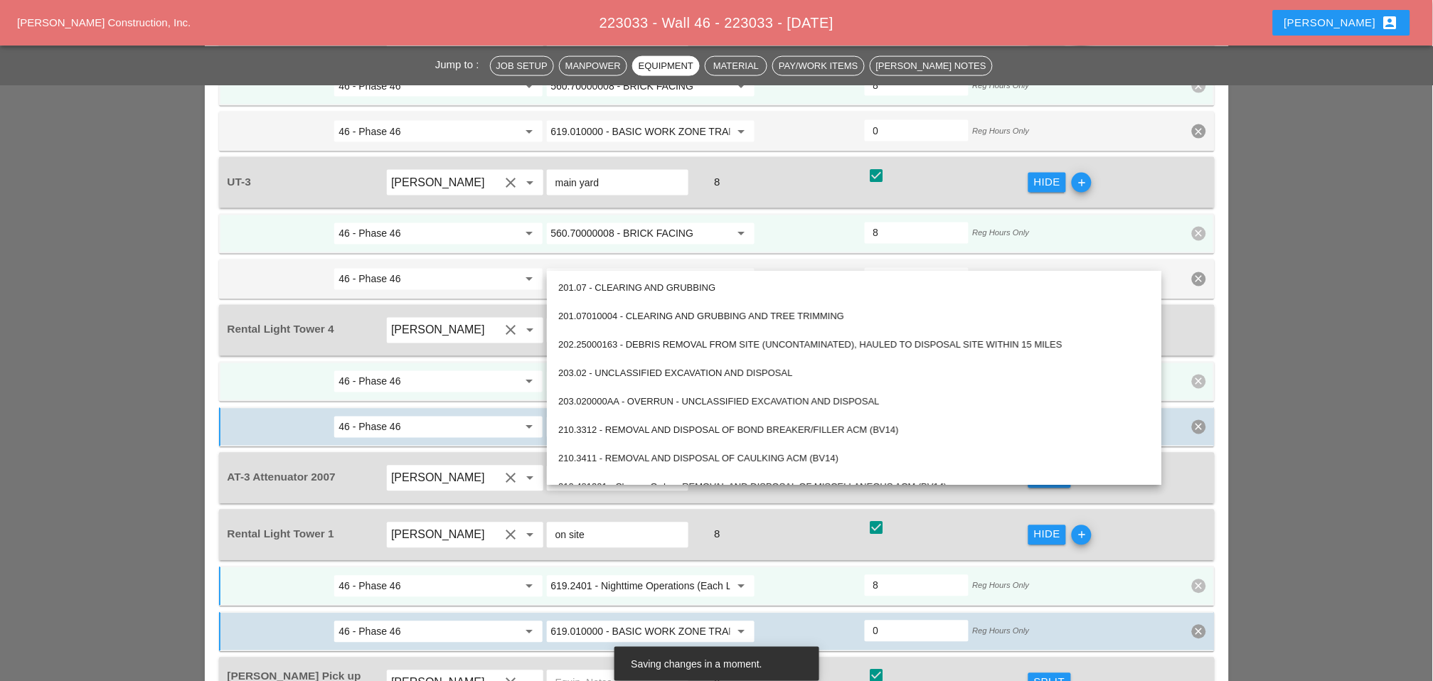
paste input "2401 - Nighttime Operations (Each Location)"
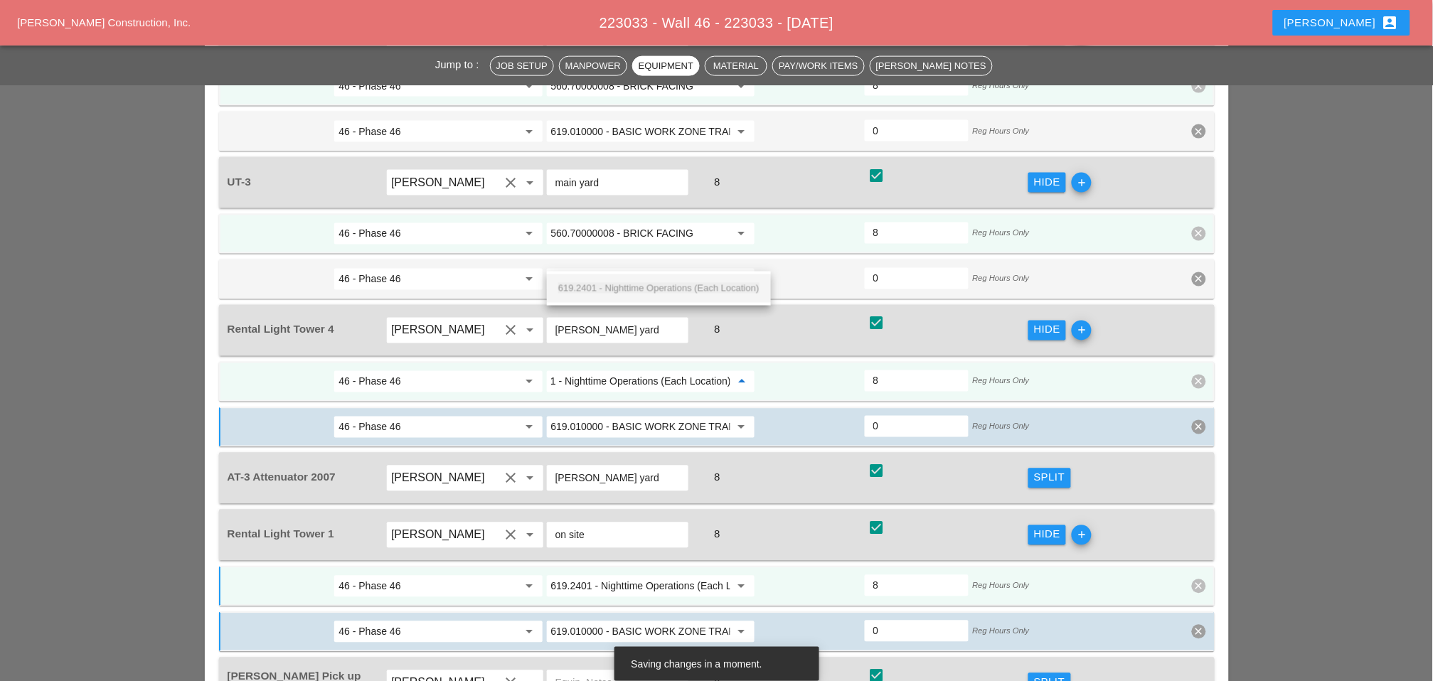
click at [658, 283] on span "619.2401 - Nighttime Operations (Each Location)" at bounding box center [658, 288] width 201 height 11
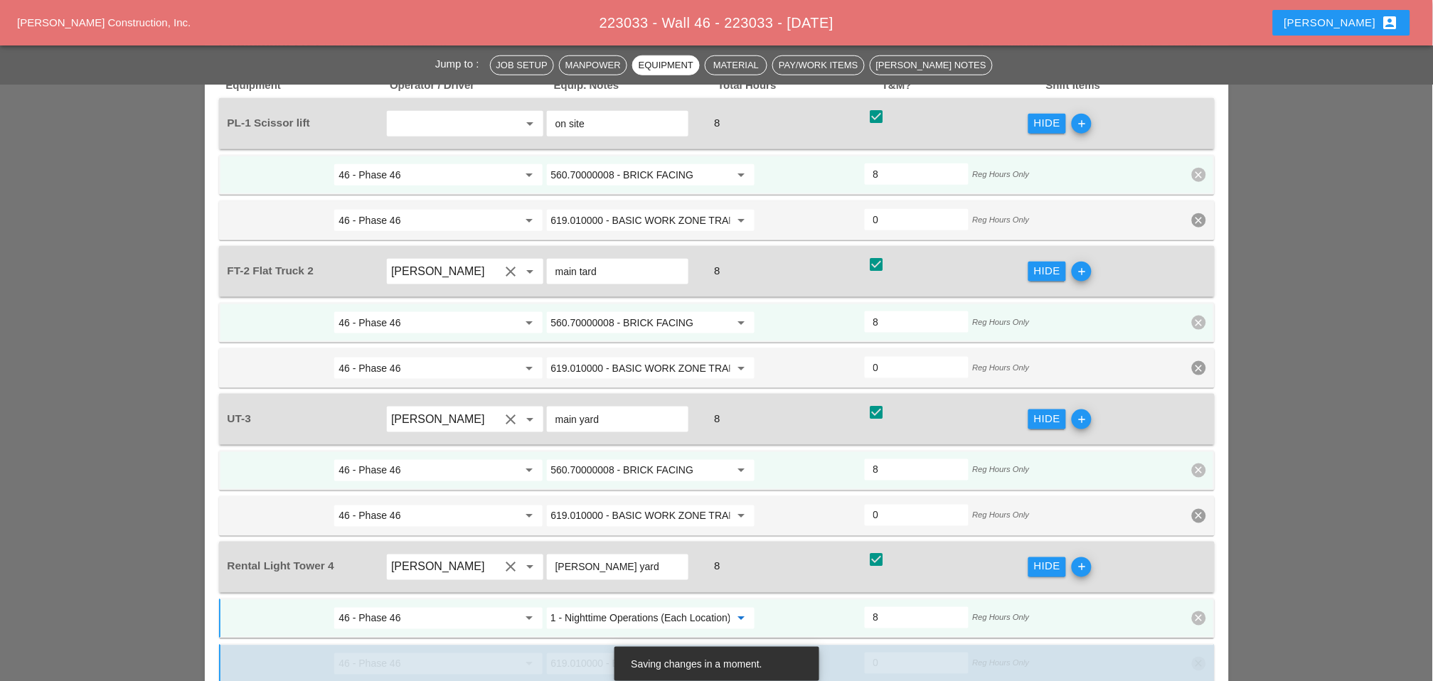
scroll to position [1912, 0]
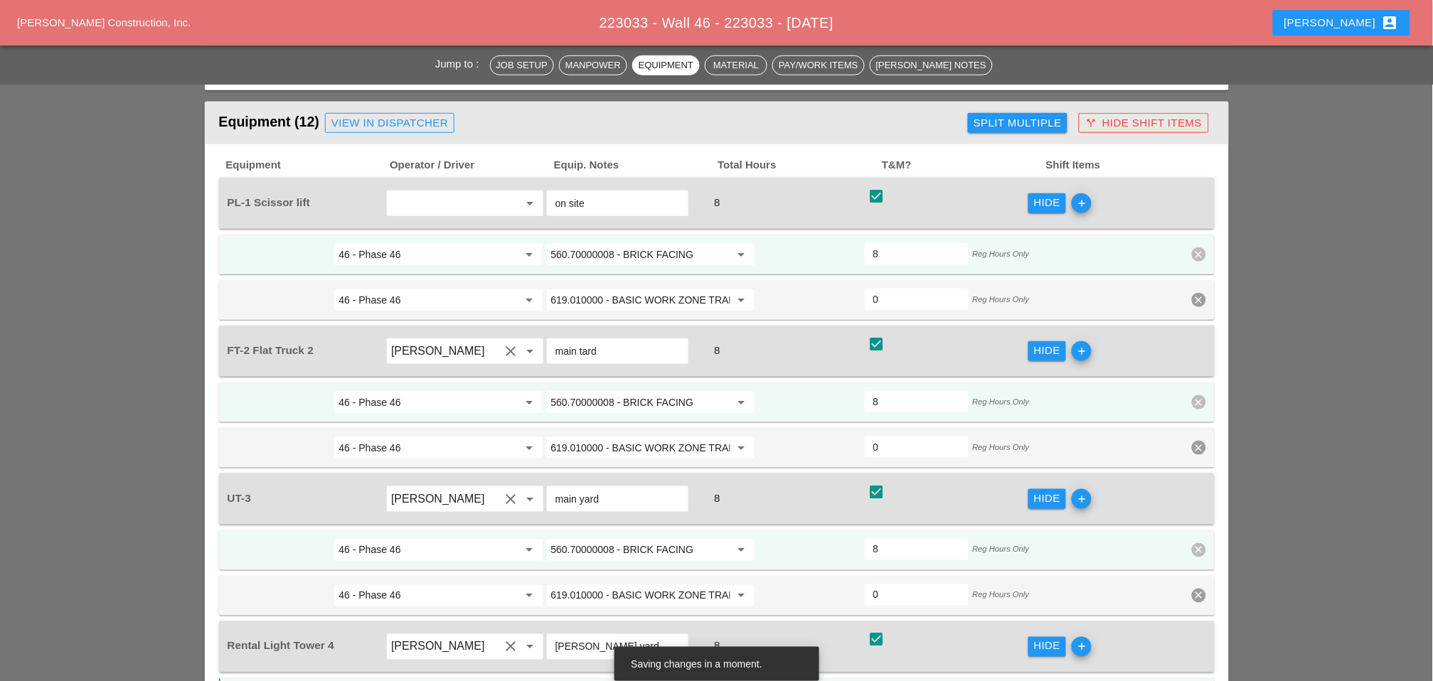
type input "619.2401 - Nighttime Operations (Each Location)"
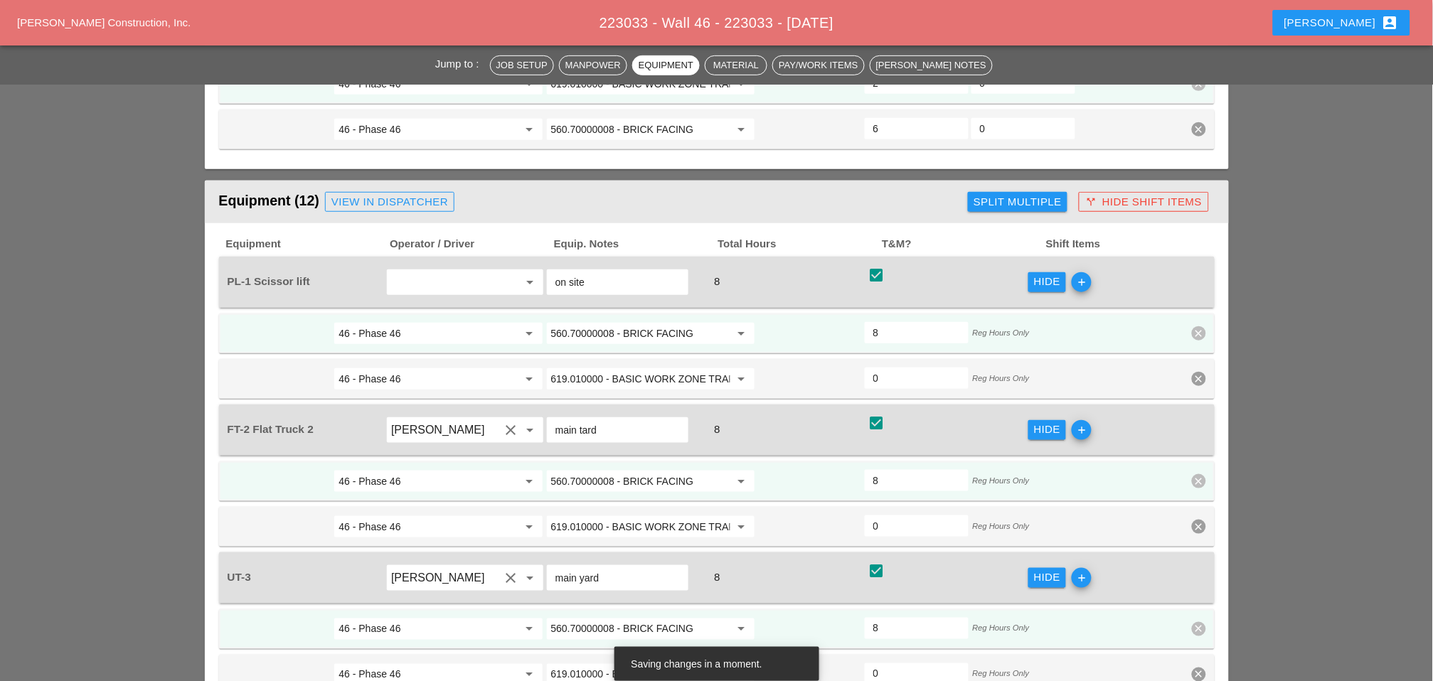
scroll to position [0, 0]
click at [657, 470] on input "560.70000008 - BRICK FACING" at bounding box center [640, 481] width 179 height 23
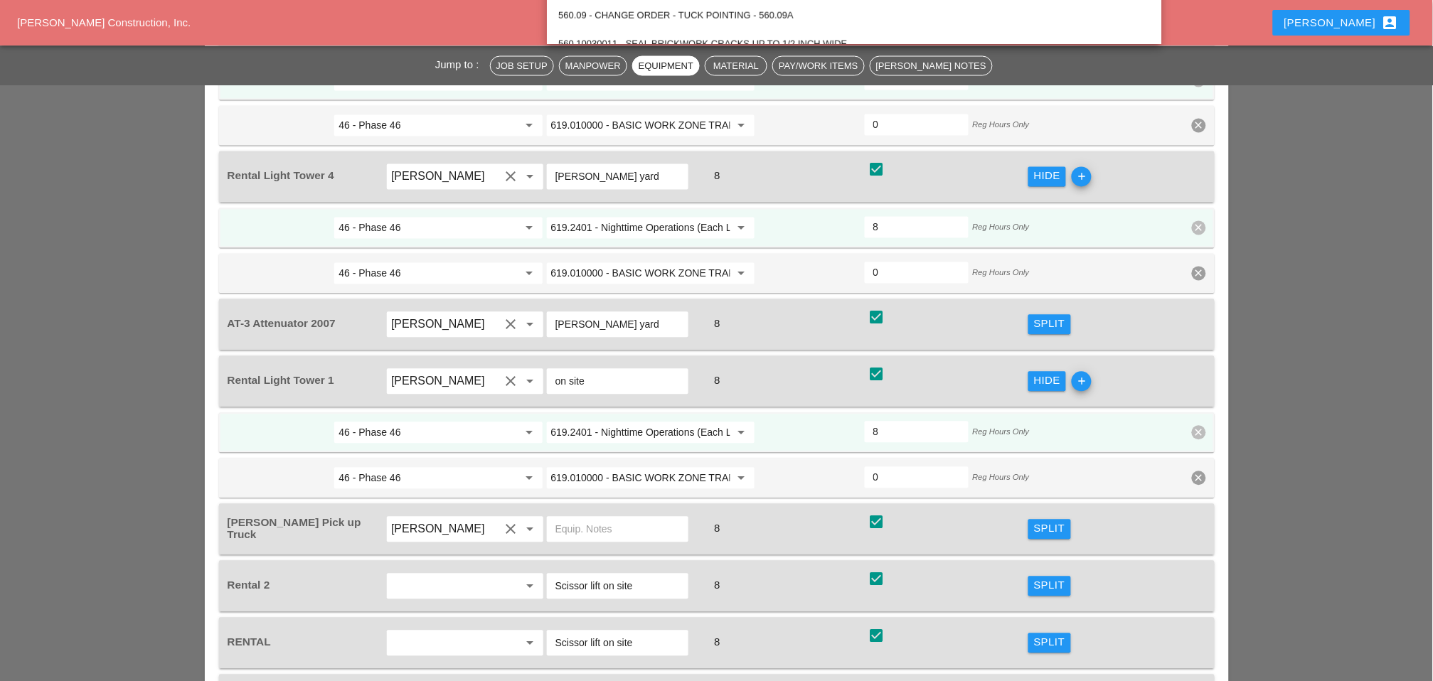
scroll to position [2386, 0]
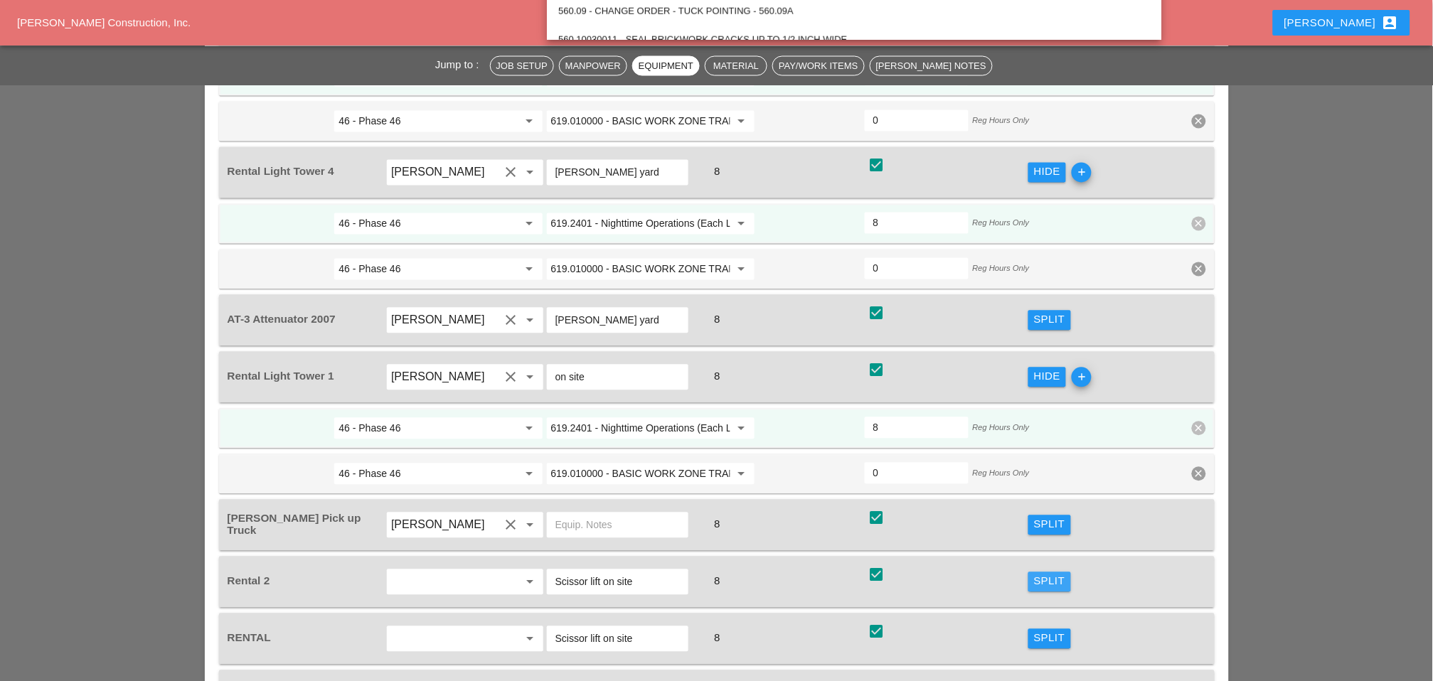
click at [1054, 574] on div "Split" at bounding box center [1049, 582] width 31 height 16
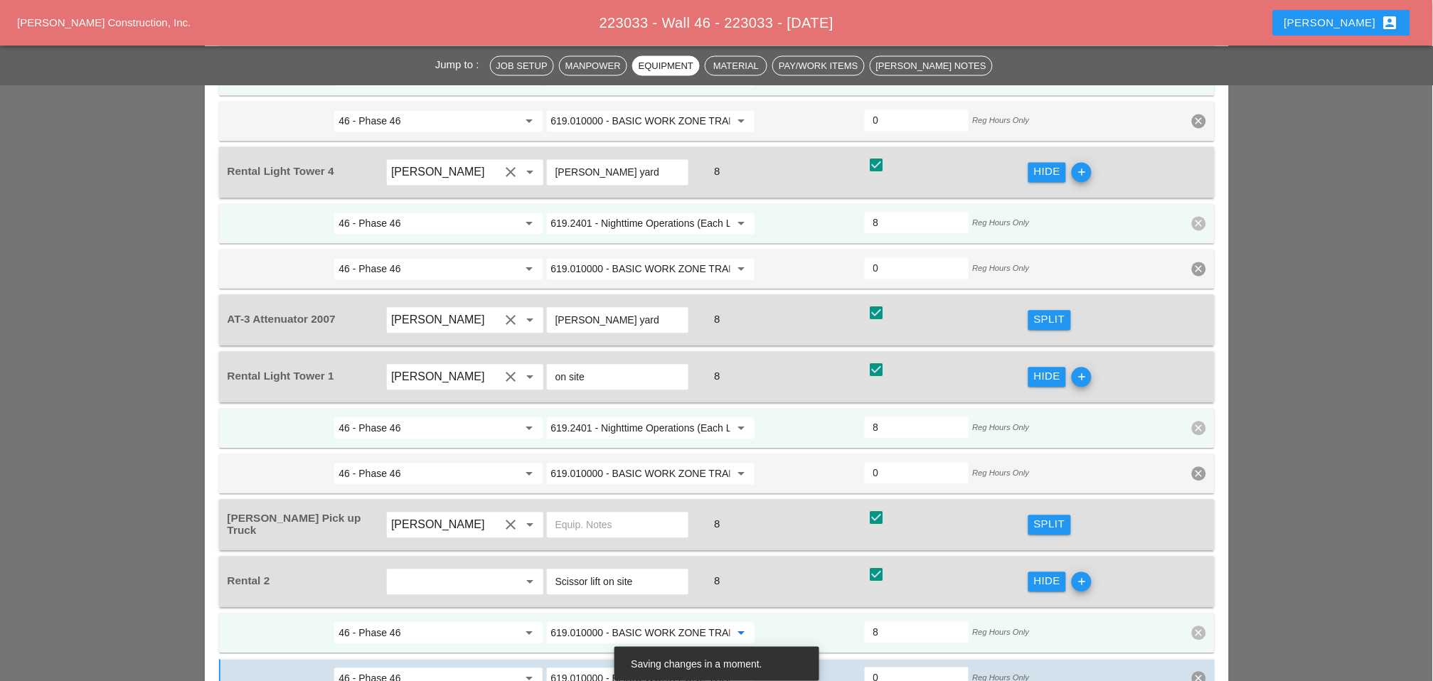
click at [631, 622] on input "619.010000 - BASIC WORK ZONE TRAFFIC CONTROL" at bounding box center [640, 633] width 179 height 23
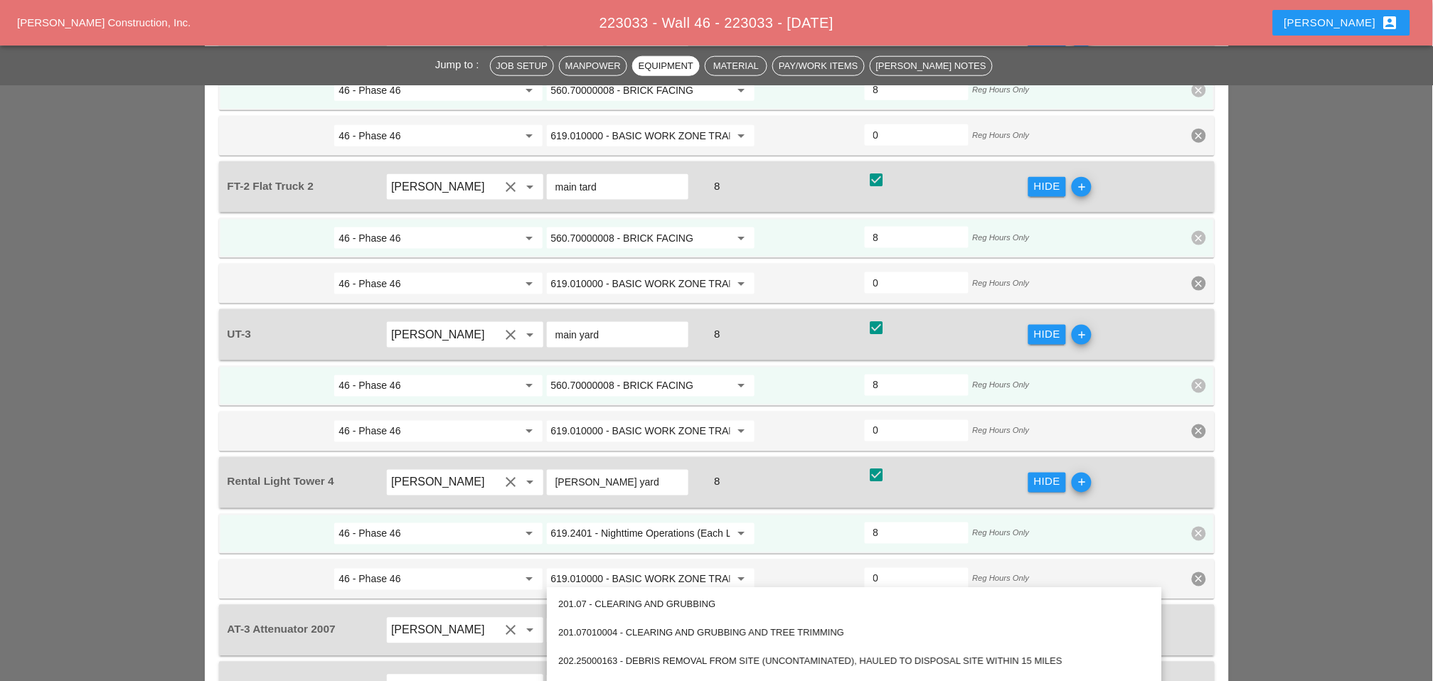
scroll to position [2070, 0]
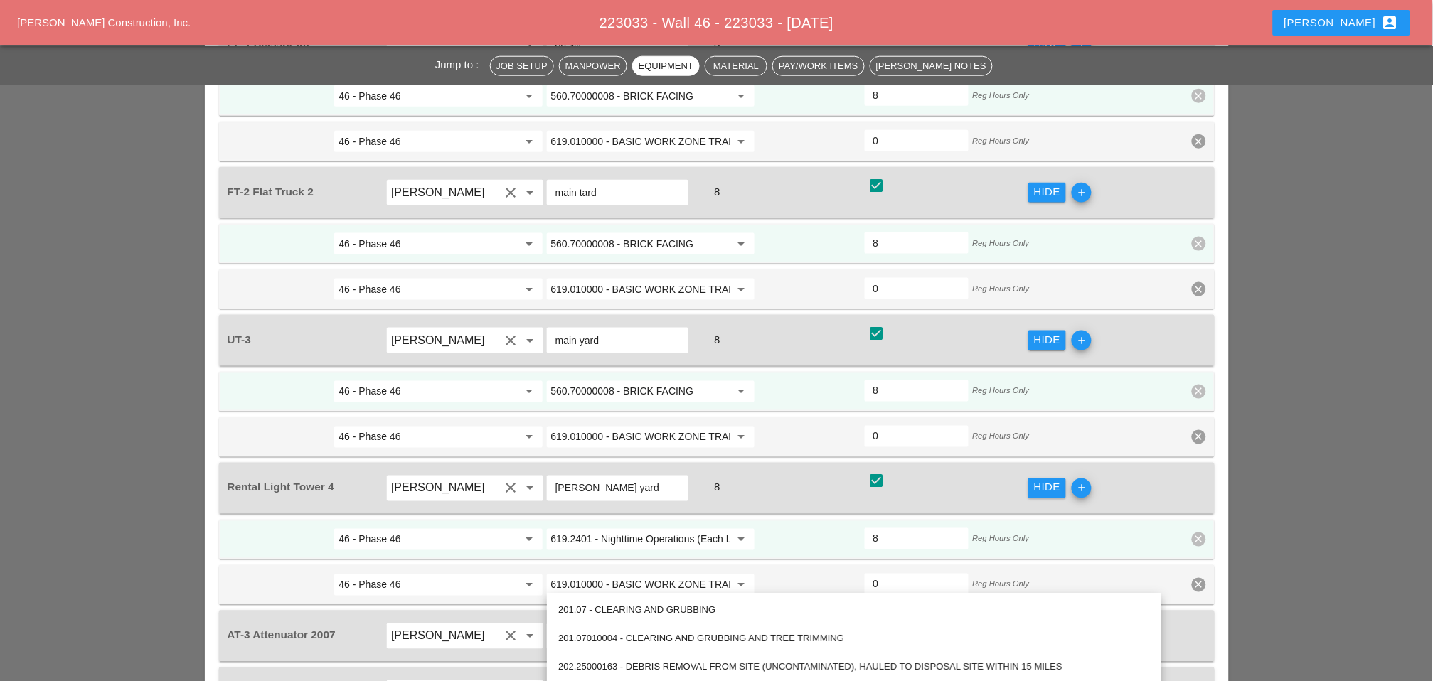
click at [622, 381] on input "560.70000008 - BRICK FACING" at bounding box center [640, 392] width 179 height 23
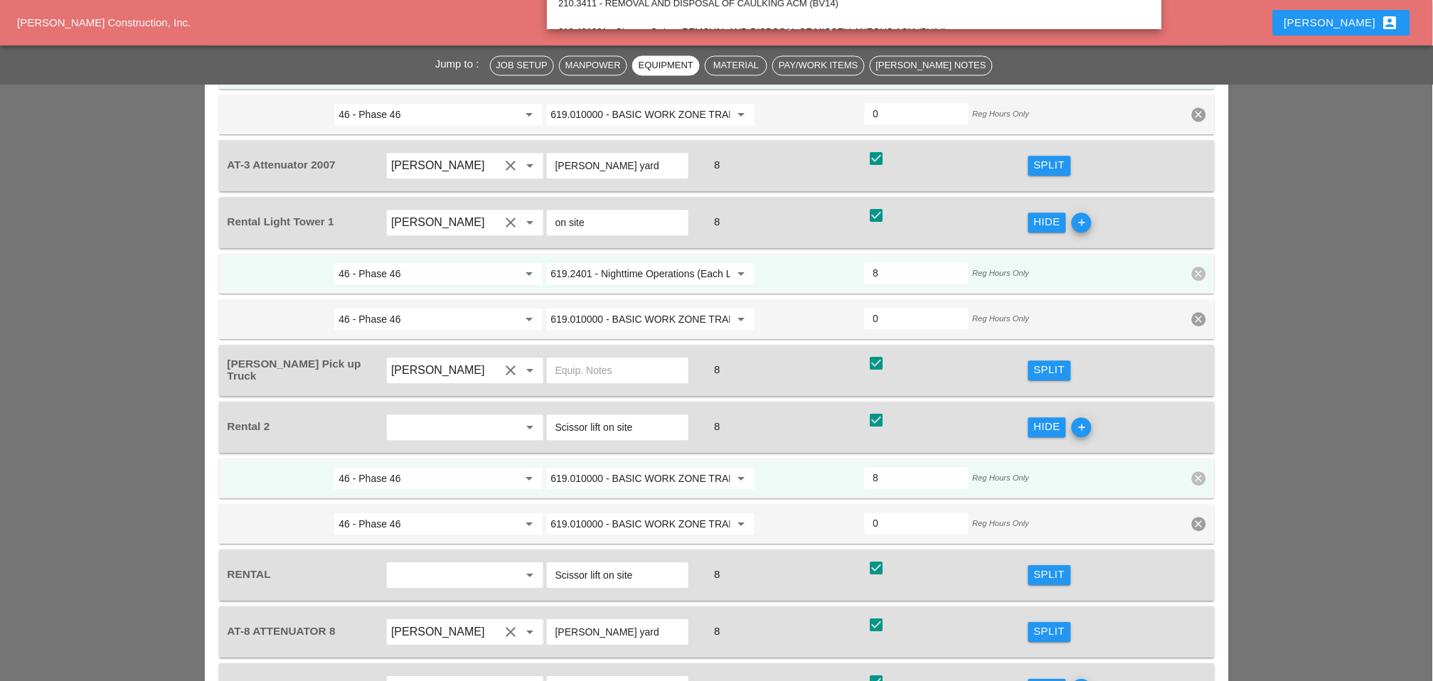
scroll to position [2544, 0]
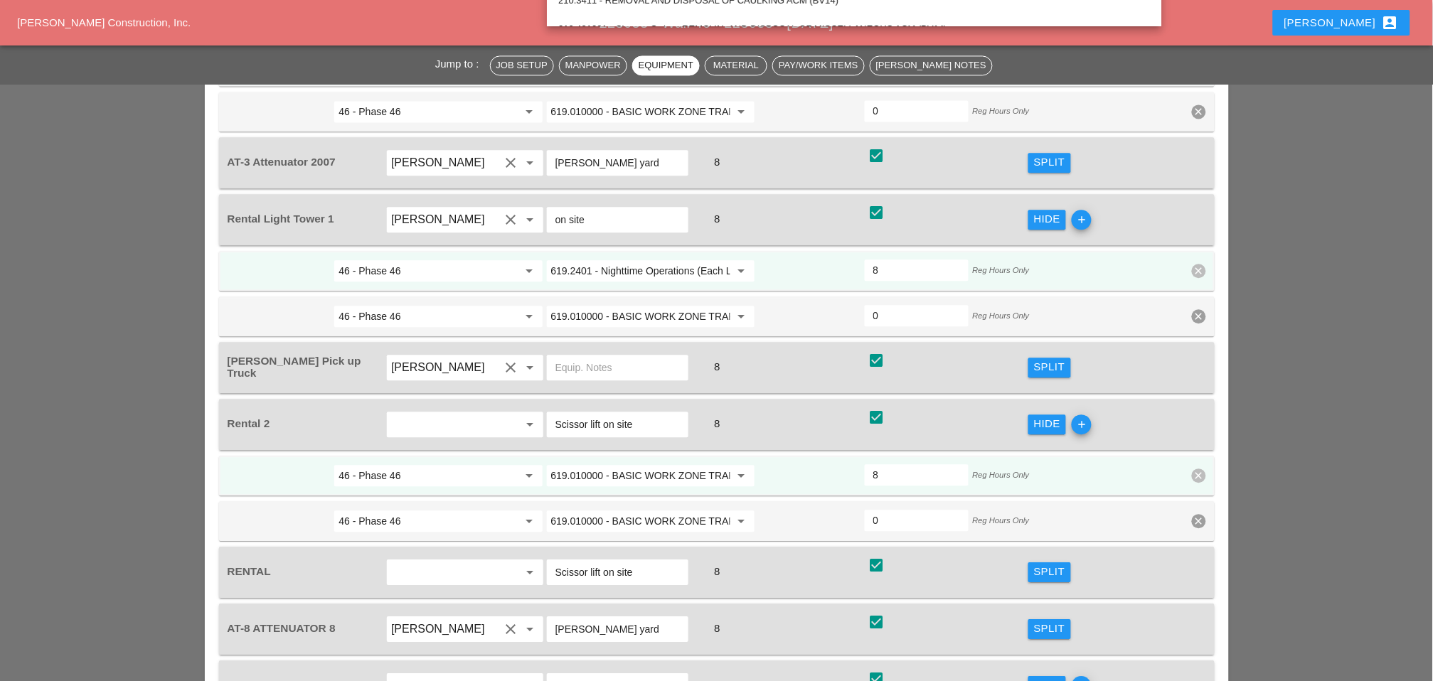
click at [617, 464] on input "619.010000 - BASIC WORK ZONE TRAFFIC CONTROL" at bounding box center [640, 475] width 179 height 23
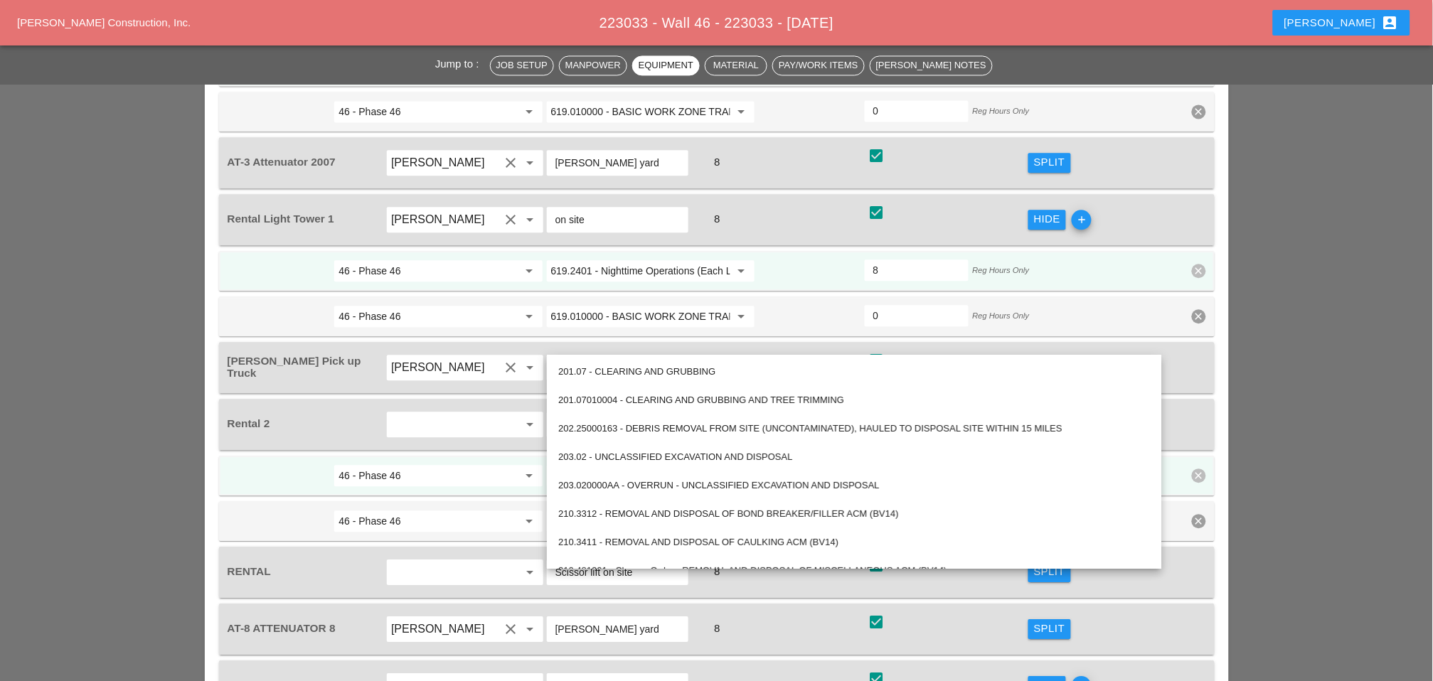
paste input "560.70000008 - BRICK FACING"
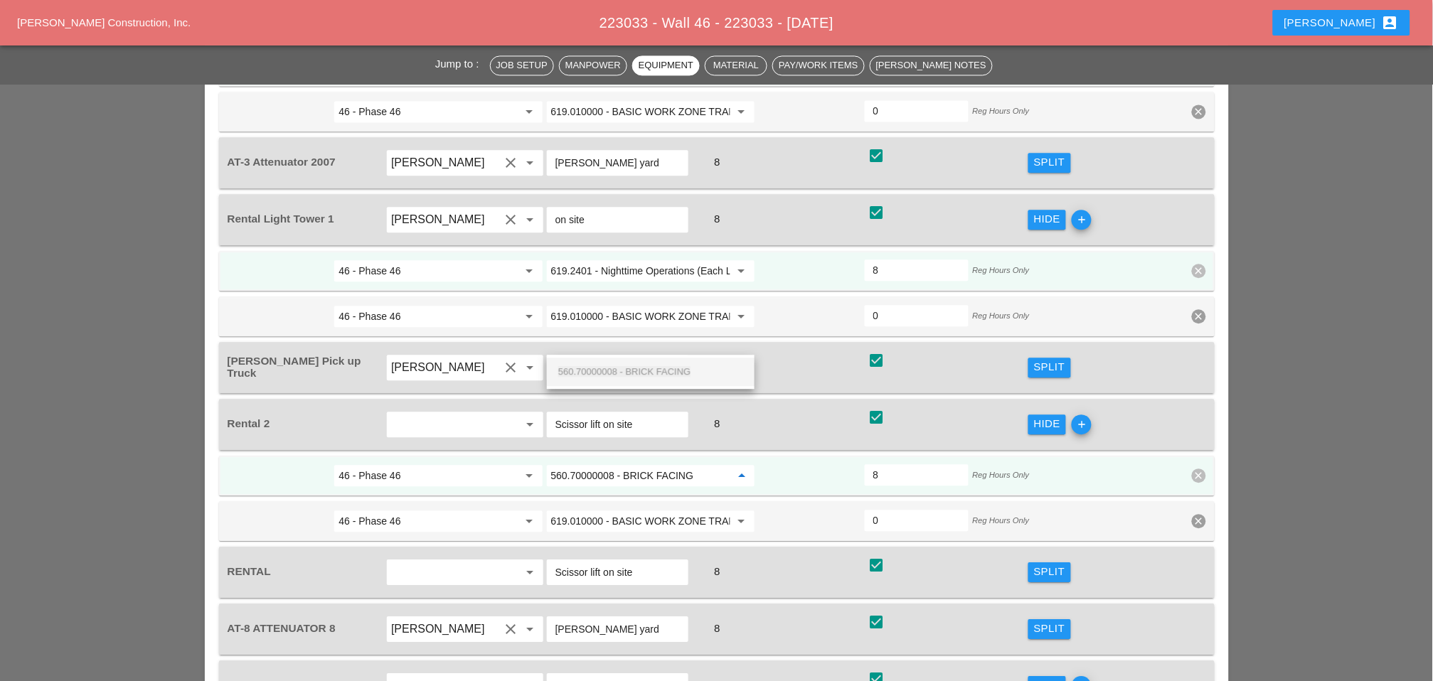
click at [609, 370] on span "560.70000008 - BRICK FACING" at bounding box center [624, 371] width 132 height 11
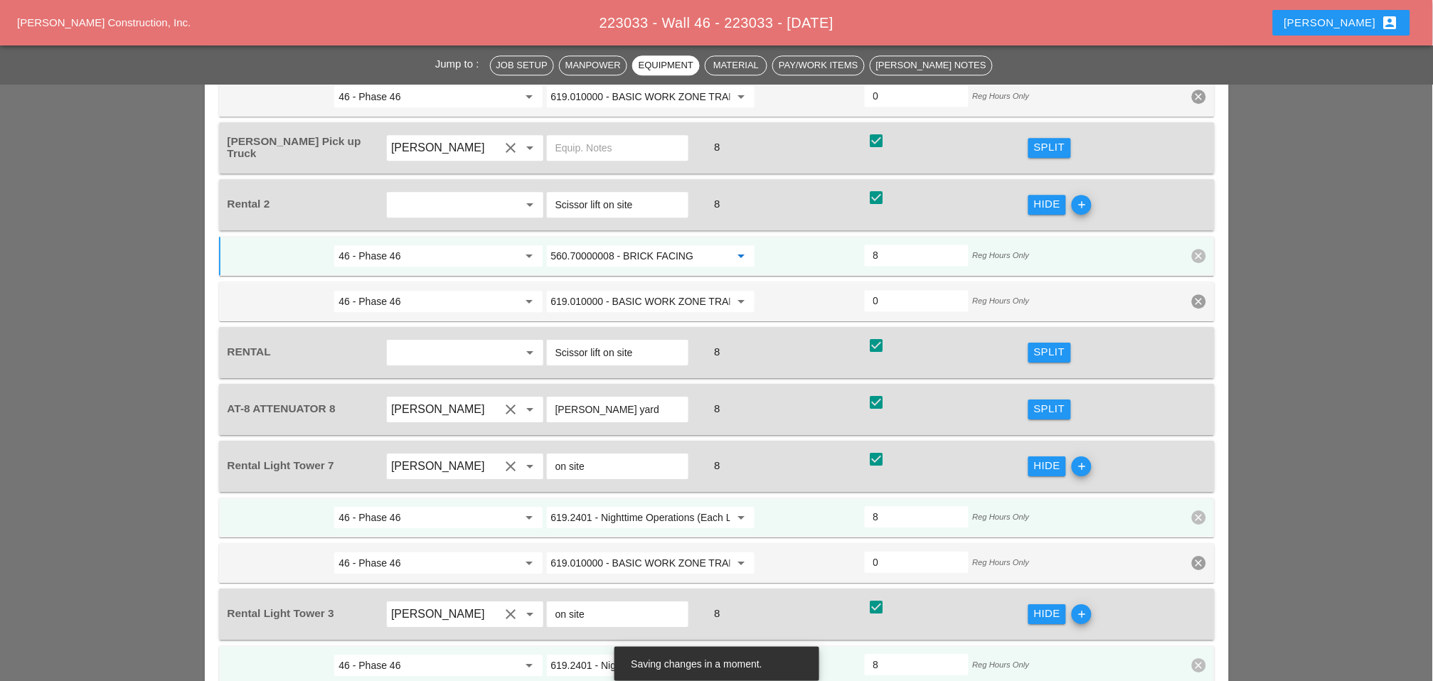
scroll to position [2782, 0]
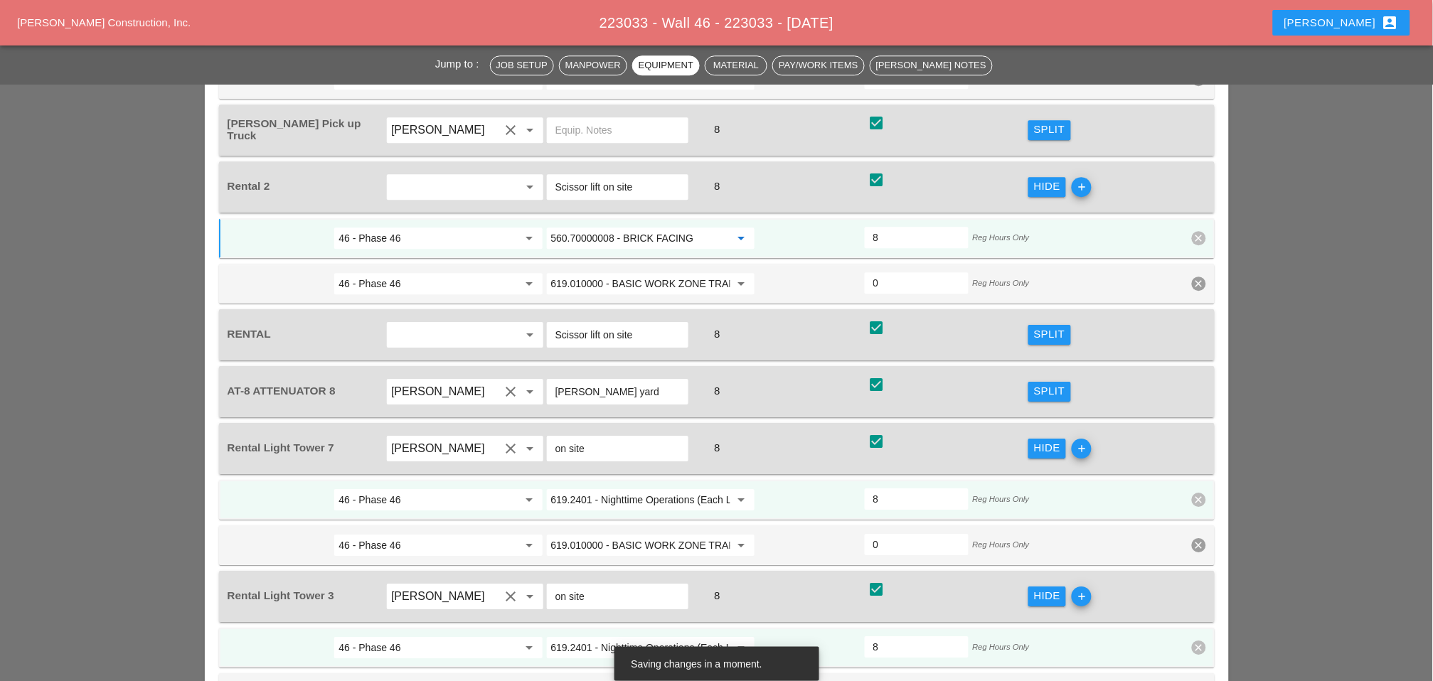
type input "560.70000008 - BRICK FACING"
click at [1041, 326] on div "Split" at bounding box center [1049, 334] width 31 height 16
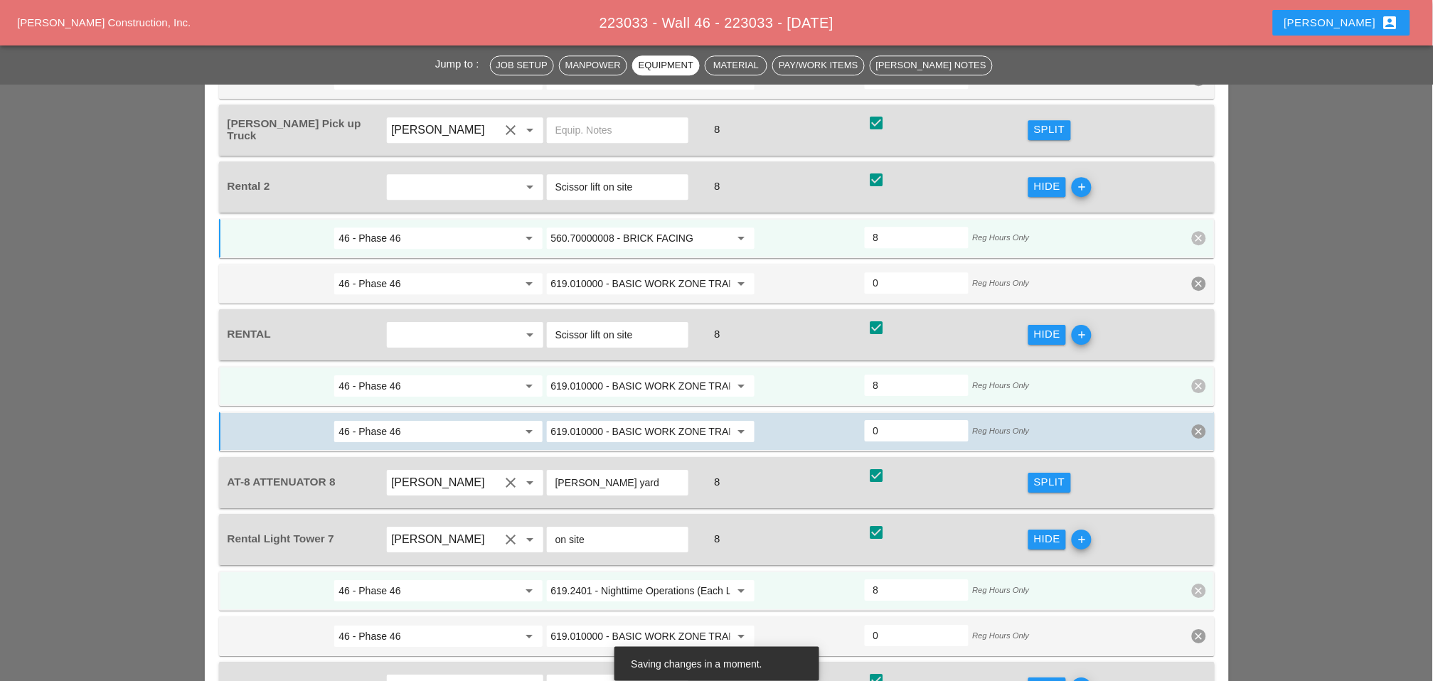
click at [615, 375] on input "619.010000 - BASIC WORK ZONE TRAFFIC CONTROL" at bounding box center [640, 386] width 179 height 23
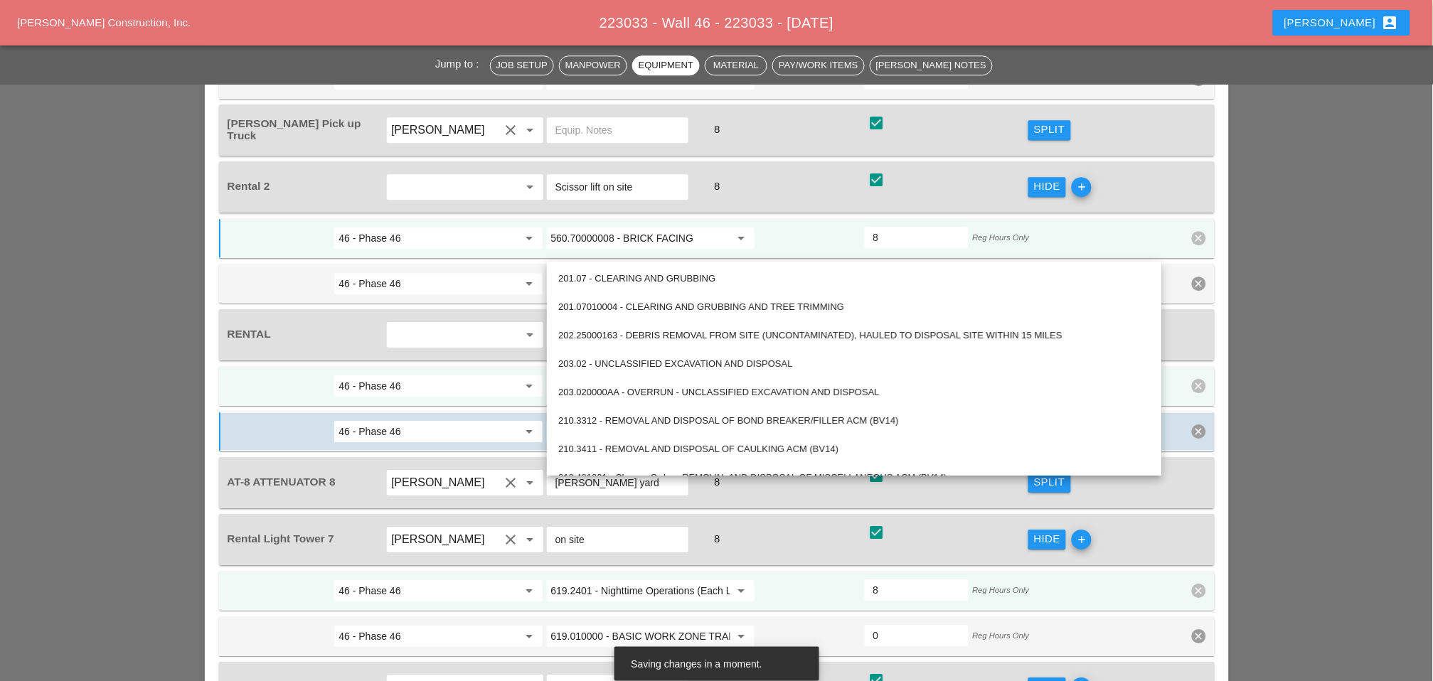
paste input "560.70000008 - BRICK FACING"
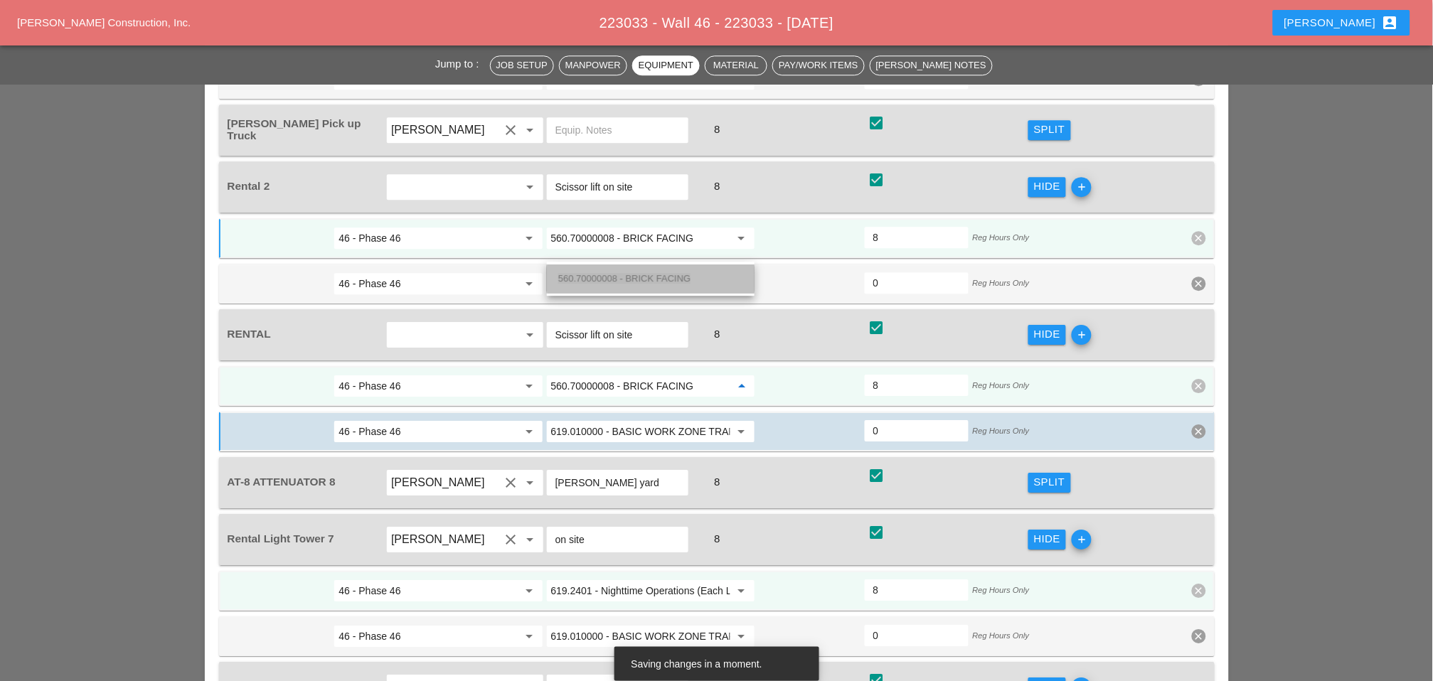
click at [617, 277] on span "560.70000008 - BRICK FACING" at bounding box center [624, 278] width 132 height 11
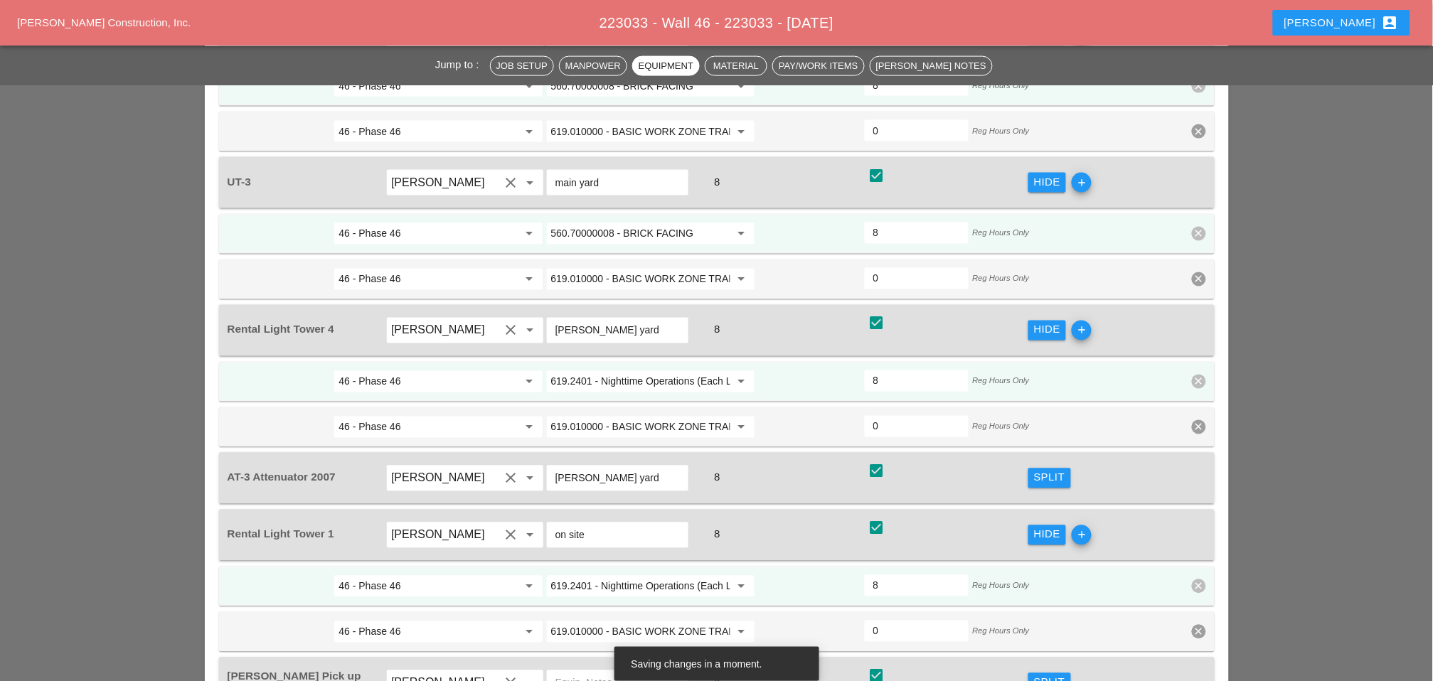
scroll to position [2149, 0]
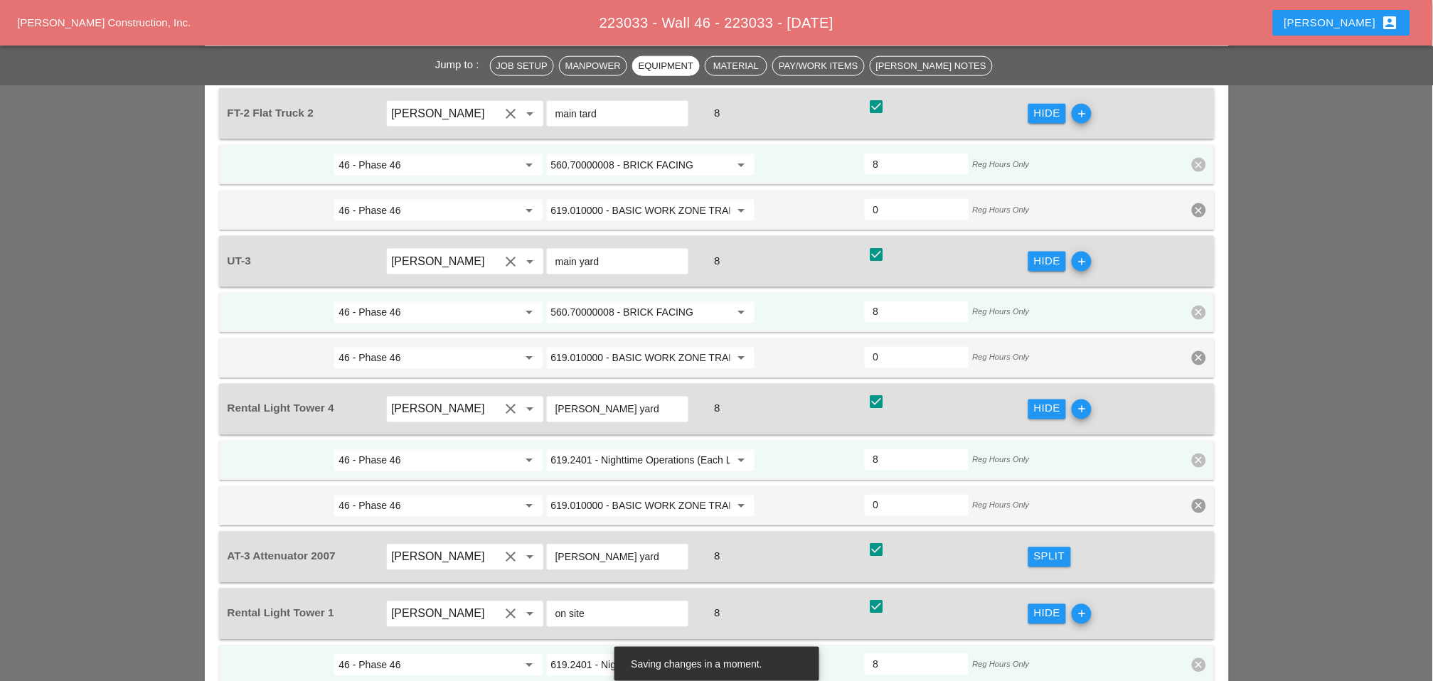
type input "560.70000008 - BRICK FACING"
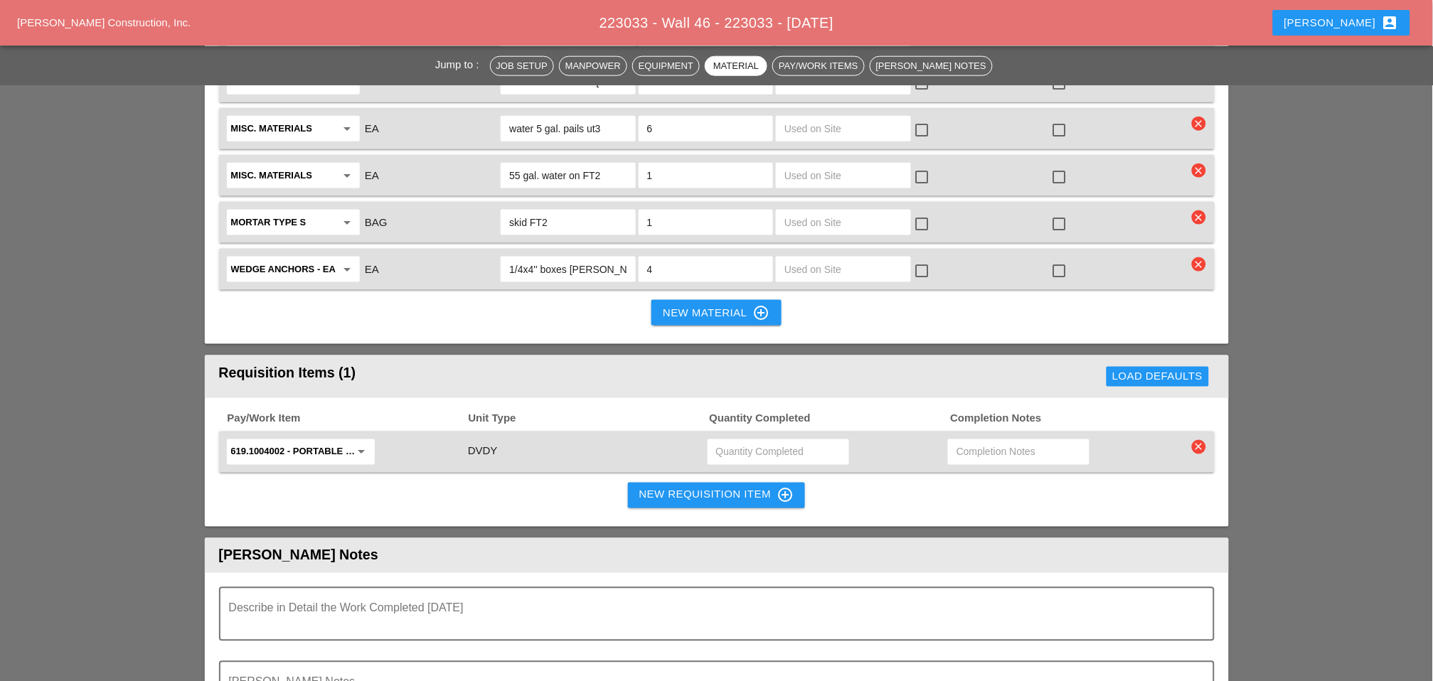
scroll to position [3730, 0]
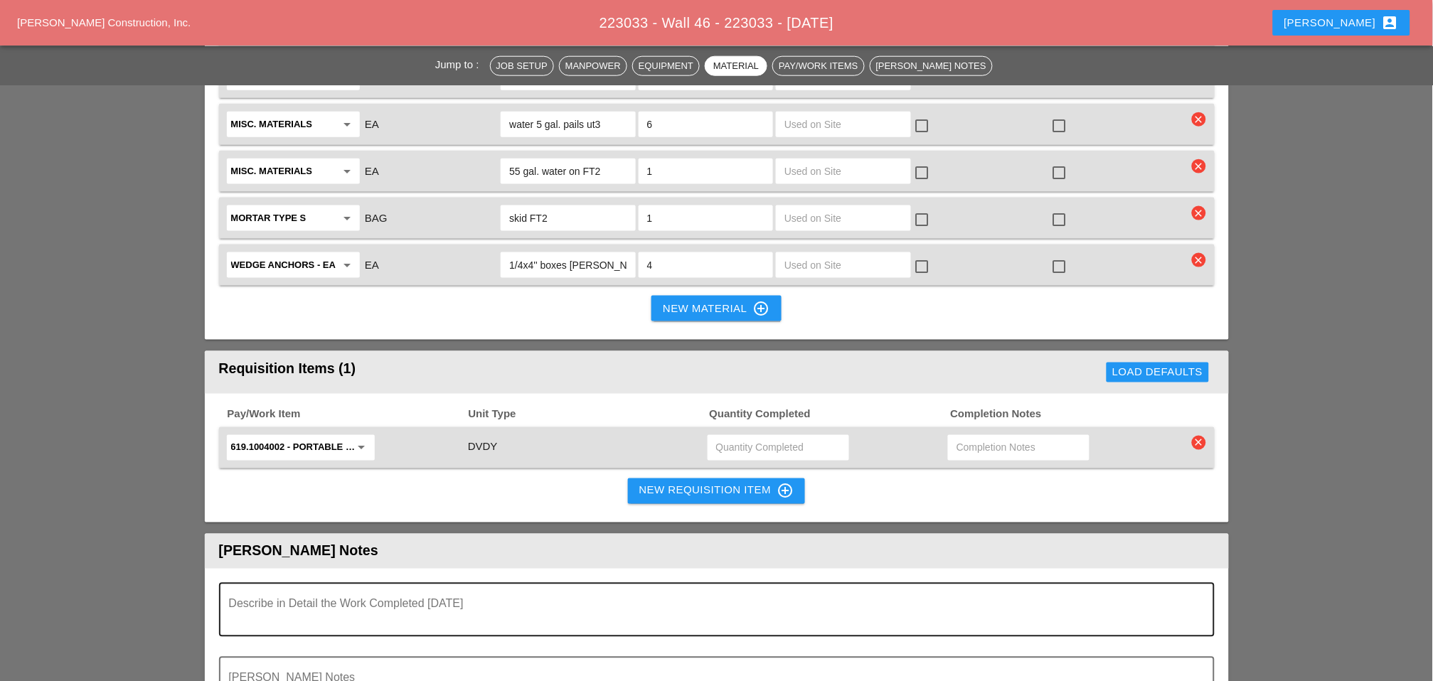
click at [317, 602] on textarea "Describe in Detail the Work Completed Today" at bounding box center [711, 619] width 964 height 34
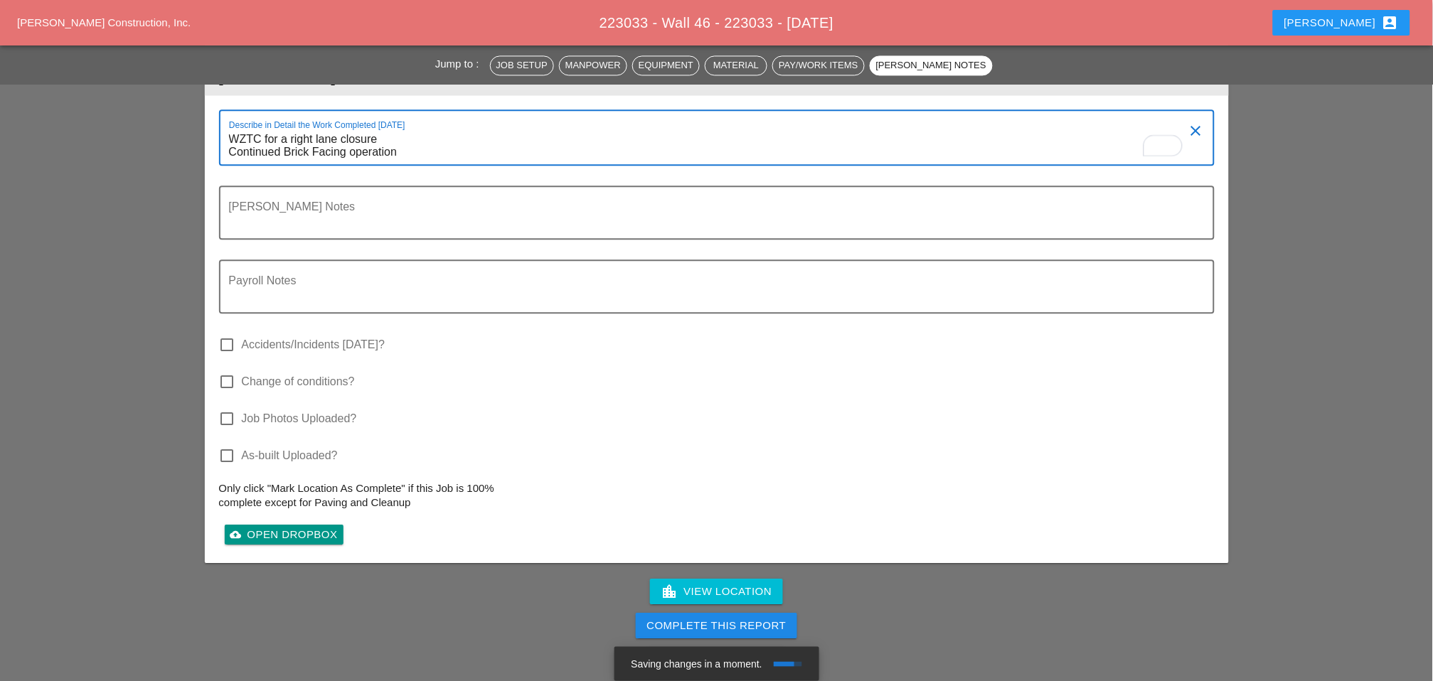
scroll to position [4204, 0]
type textarea "WZTC for a right lane closure Continued Brick Facing operation"
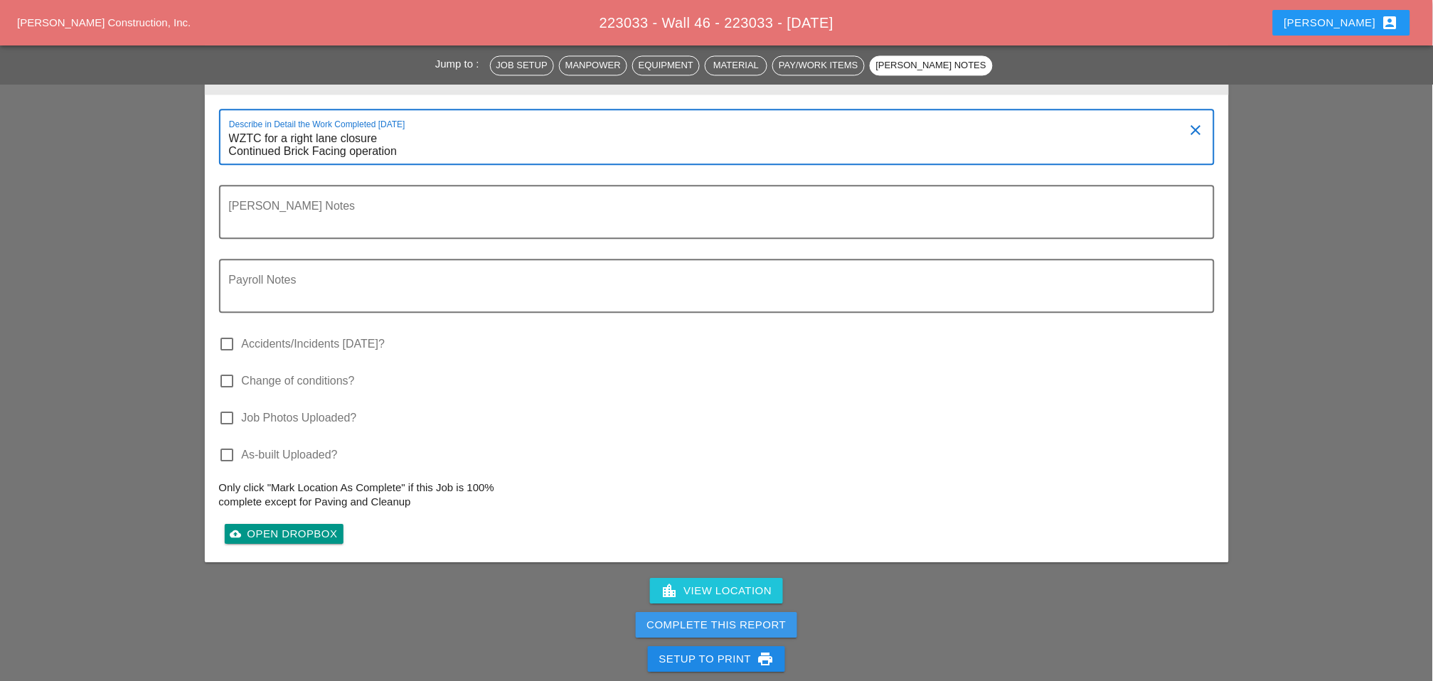
drag, startPoint x: 681, startPoint y: 465, endPoint x: 856, endPoint y: 83, distance: 420.4
click at [681, 617] on div "Complete This Report" at bounding box center [716, 625] width 139 height 16
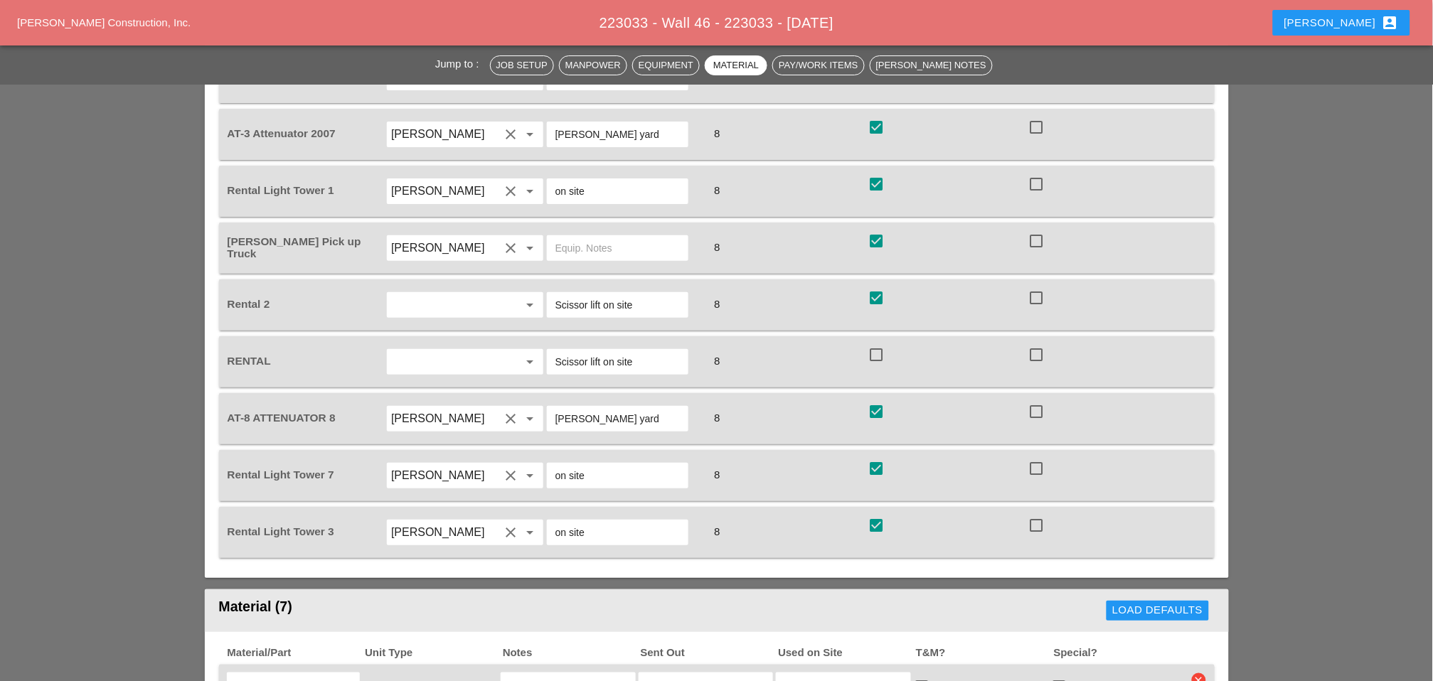
scroll to position [1537, 0]
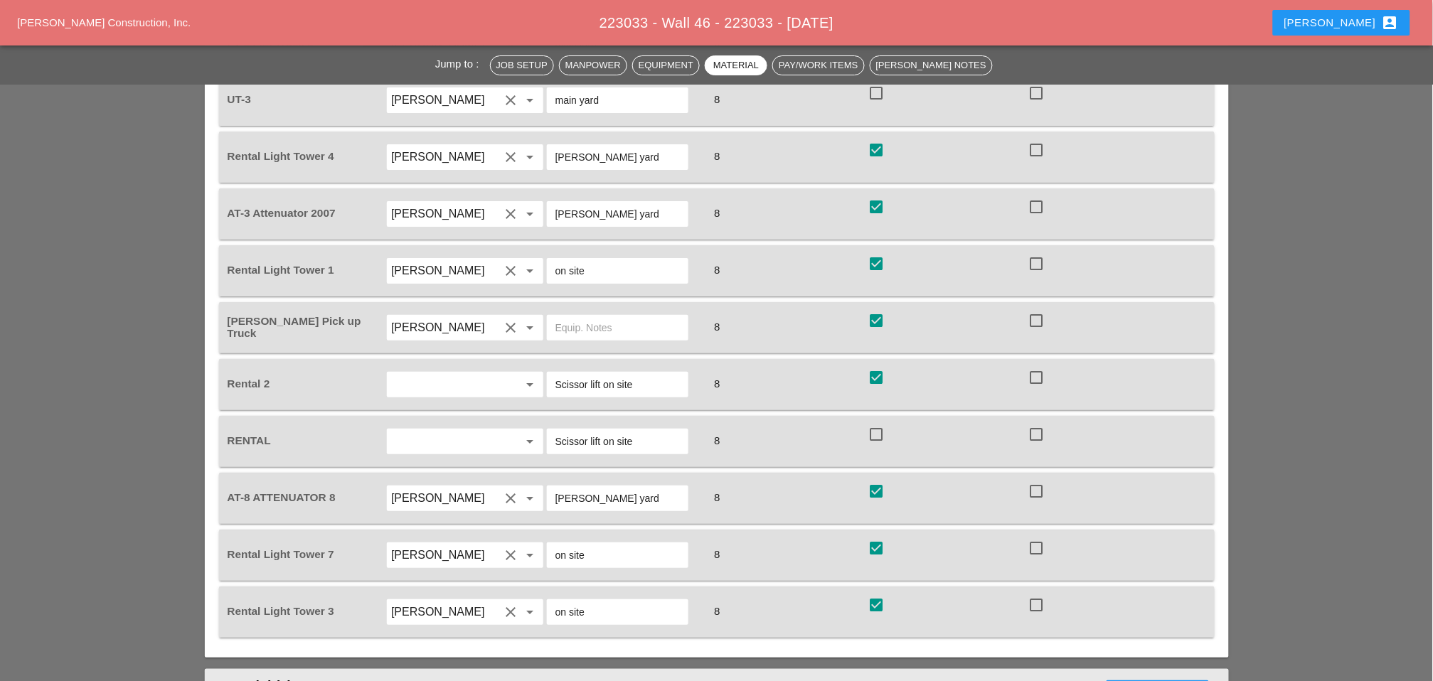
click at [881, 422] on div at bounding box center [876, 434] width 24 height 24
checkbox input "true"
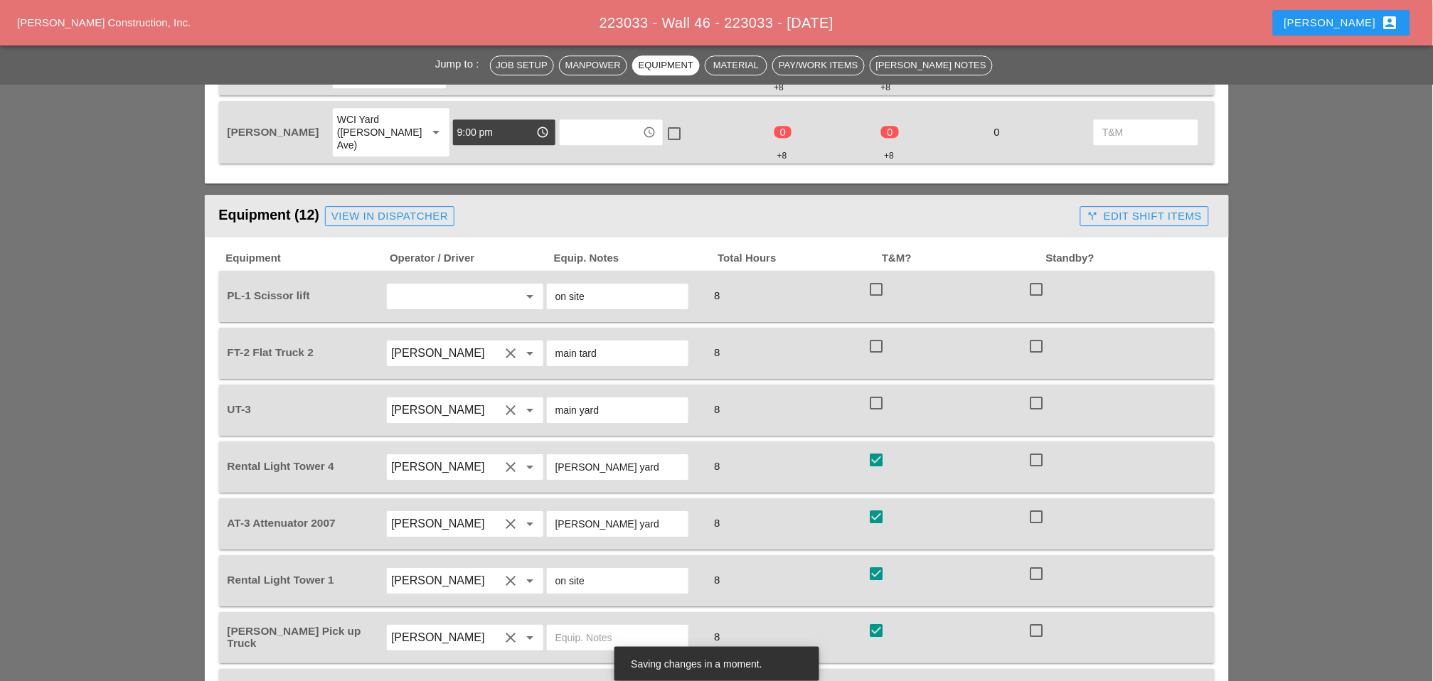
scroll to position [1221, 0]
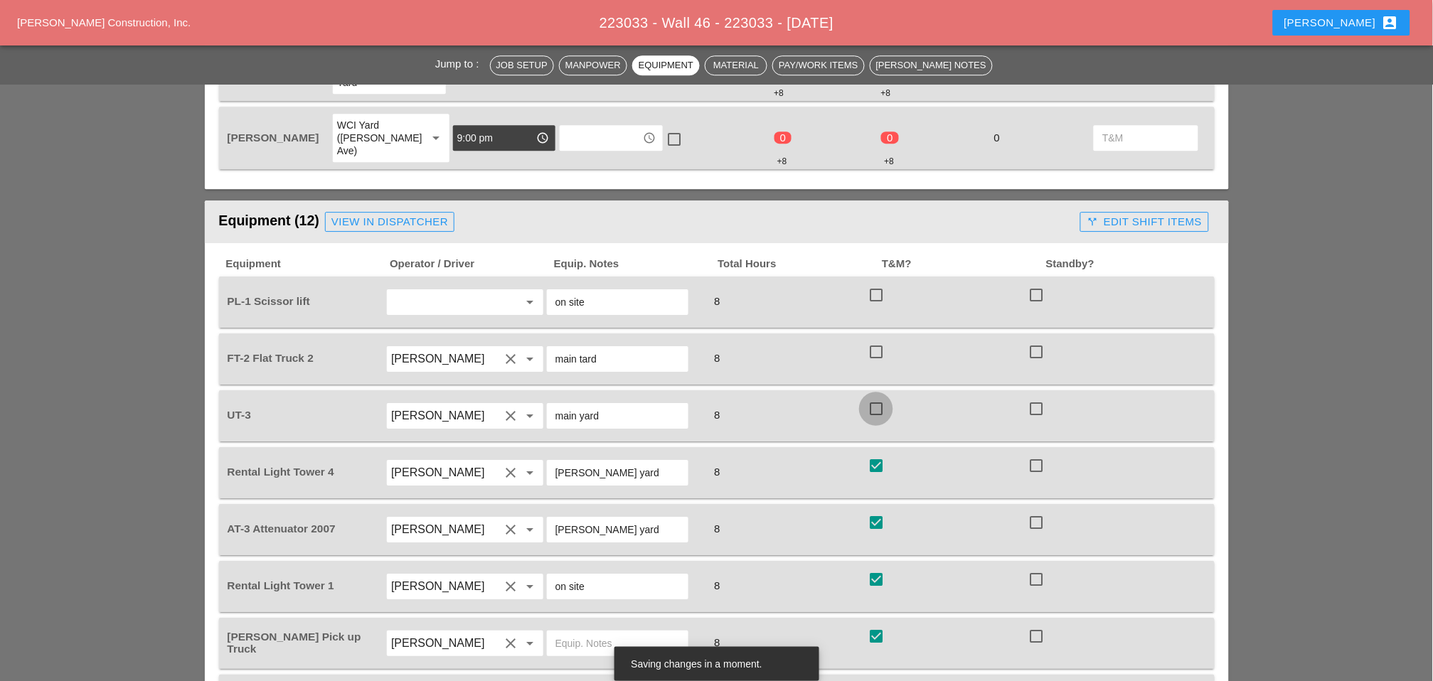
click at [873, 397] on div at bounding box center [876, 409] width 24 height 24
checkbox input "true"
click at [878, 340] on div at bounding box center [876, 352] width 24 height 24
checkbox input "true"
click at [876, 283] on div at bounding box center [876, 295] width 24 height 24
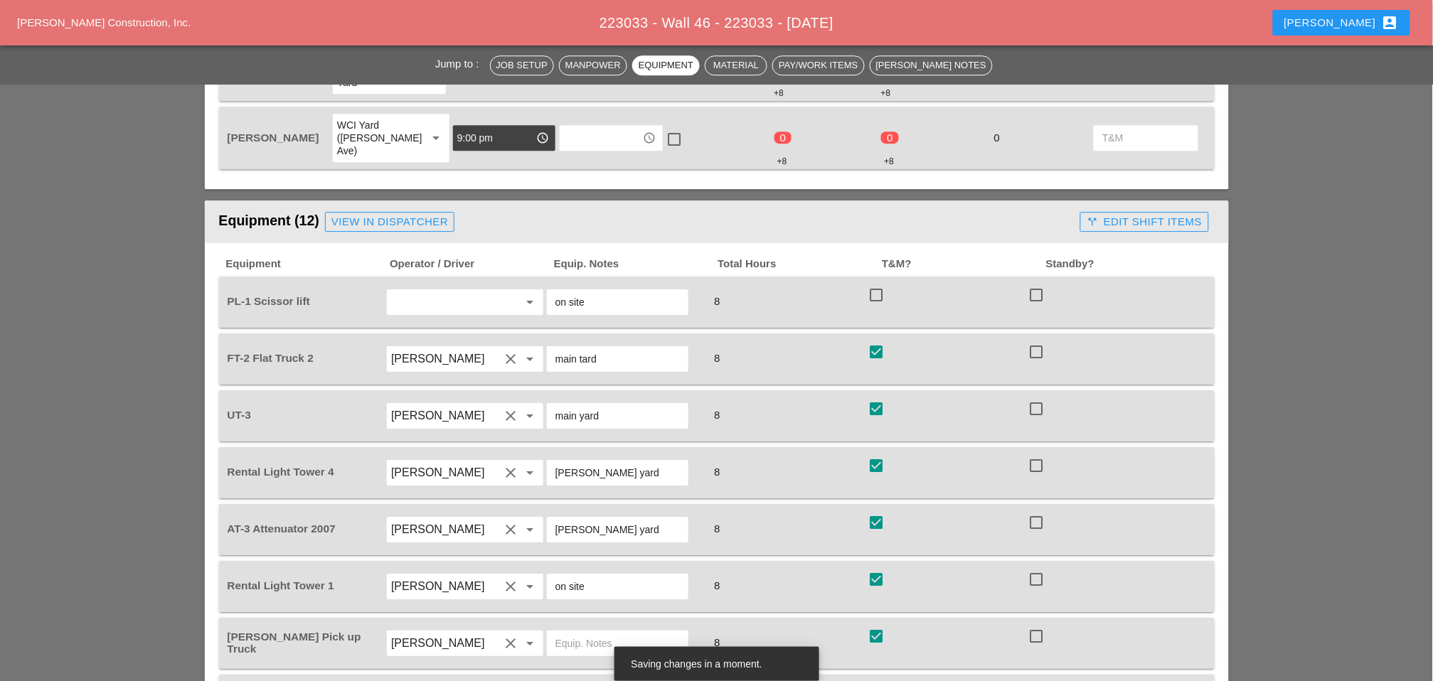
checkbox input "true"
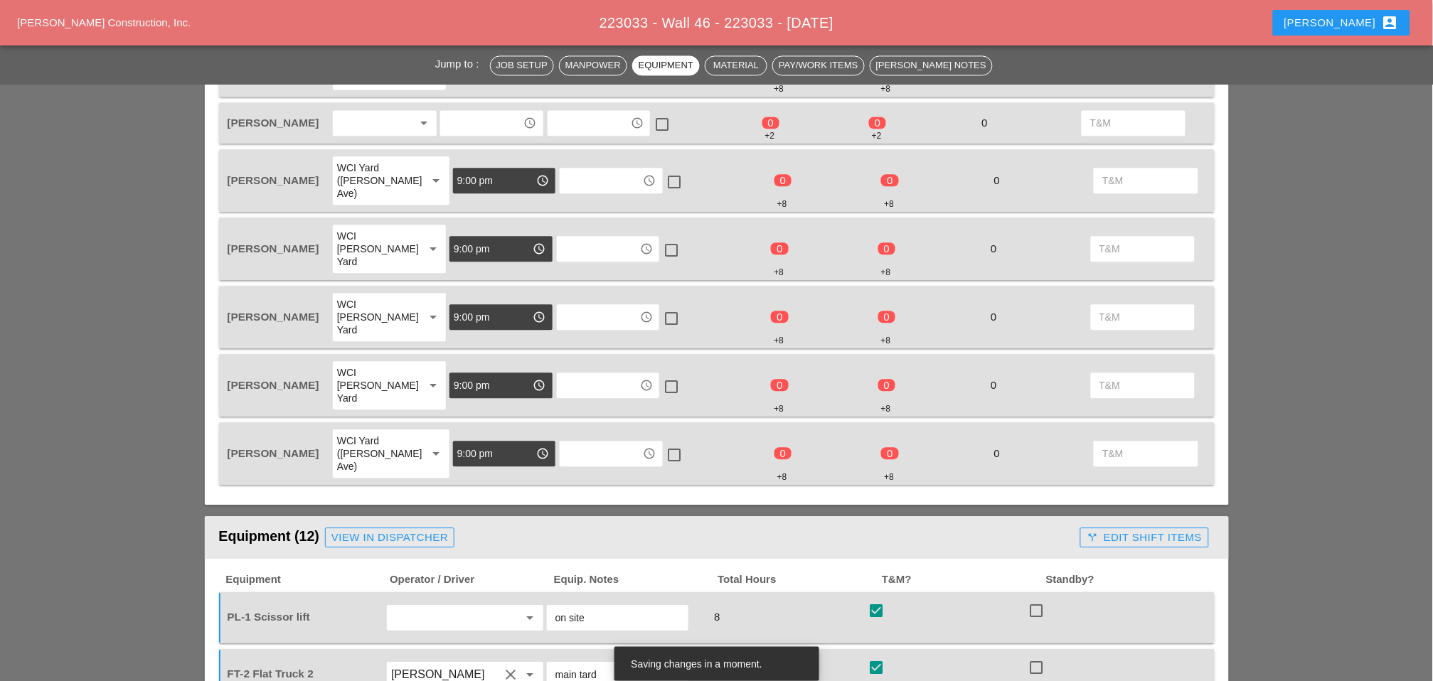
scroll to position [589, 0]
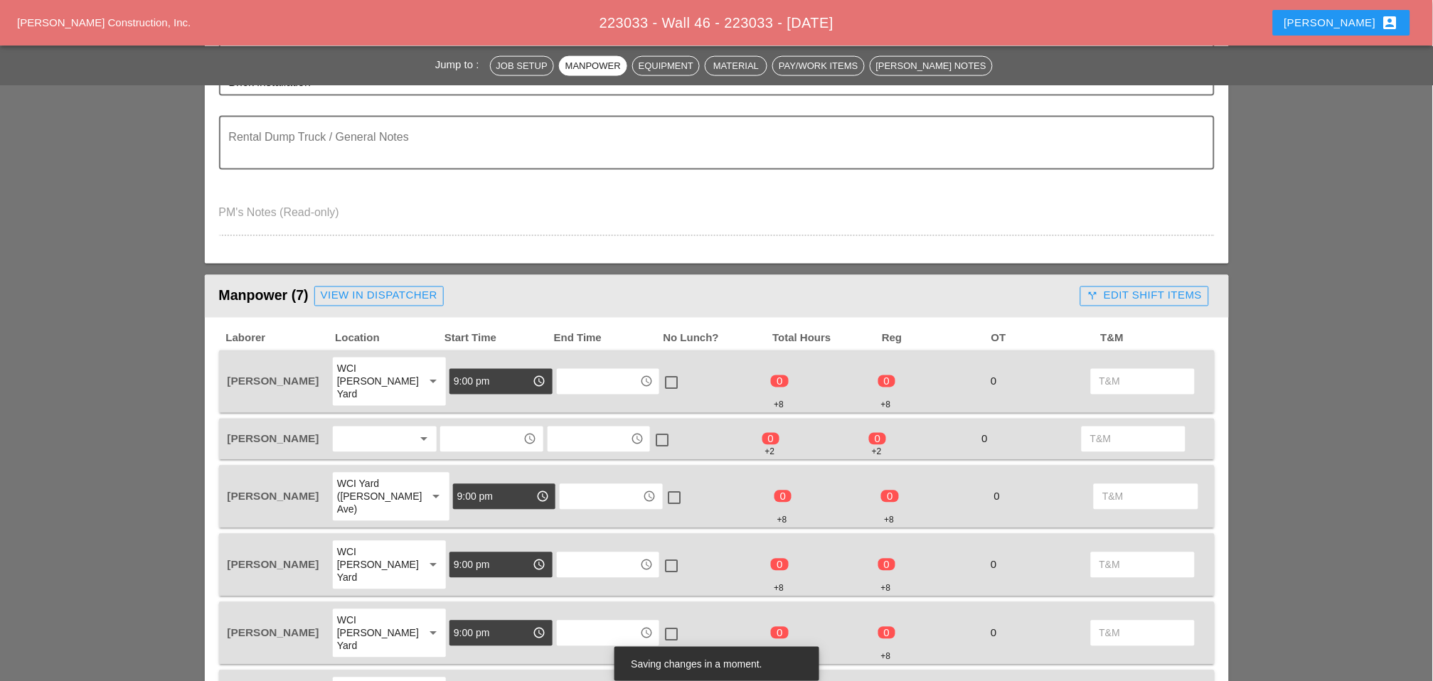
drag, startPoint x: 461, startPoint y: 420, endPoint x: 480, endPoint y: 417, distance: 19.4
click at [462, 428] on input "text" at bounding box center [482, 439] width 74 height 23
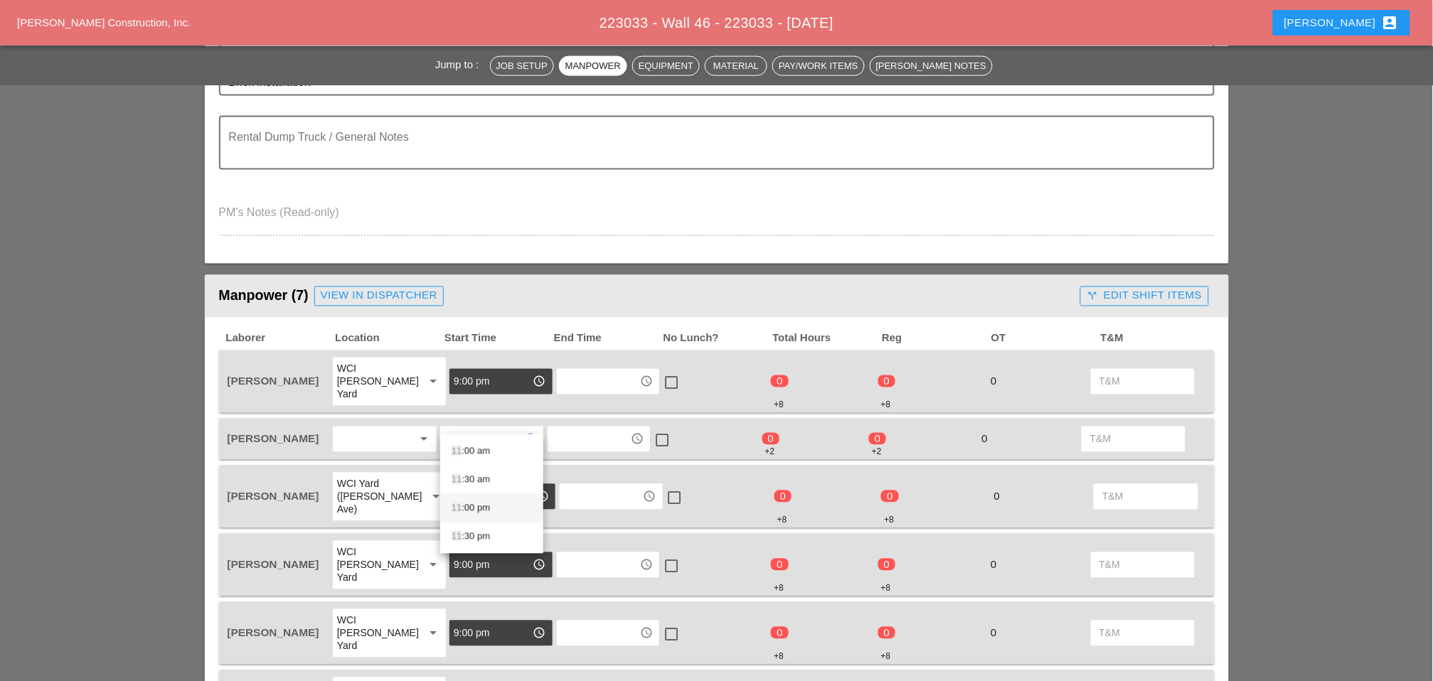
click at [477, 506] on div "11 :00 pm" at bounding box center [492, 508] width 80 height 17
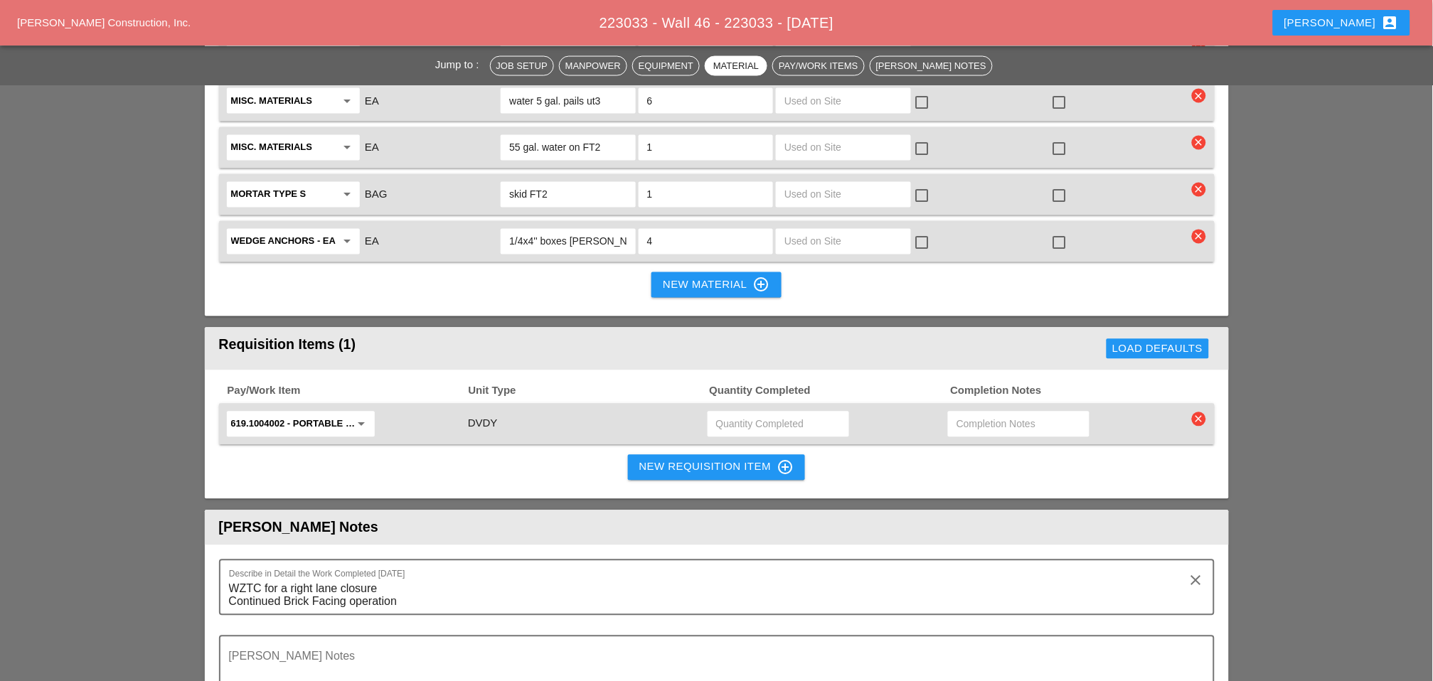
scroll to position [2371, 0]
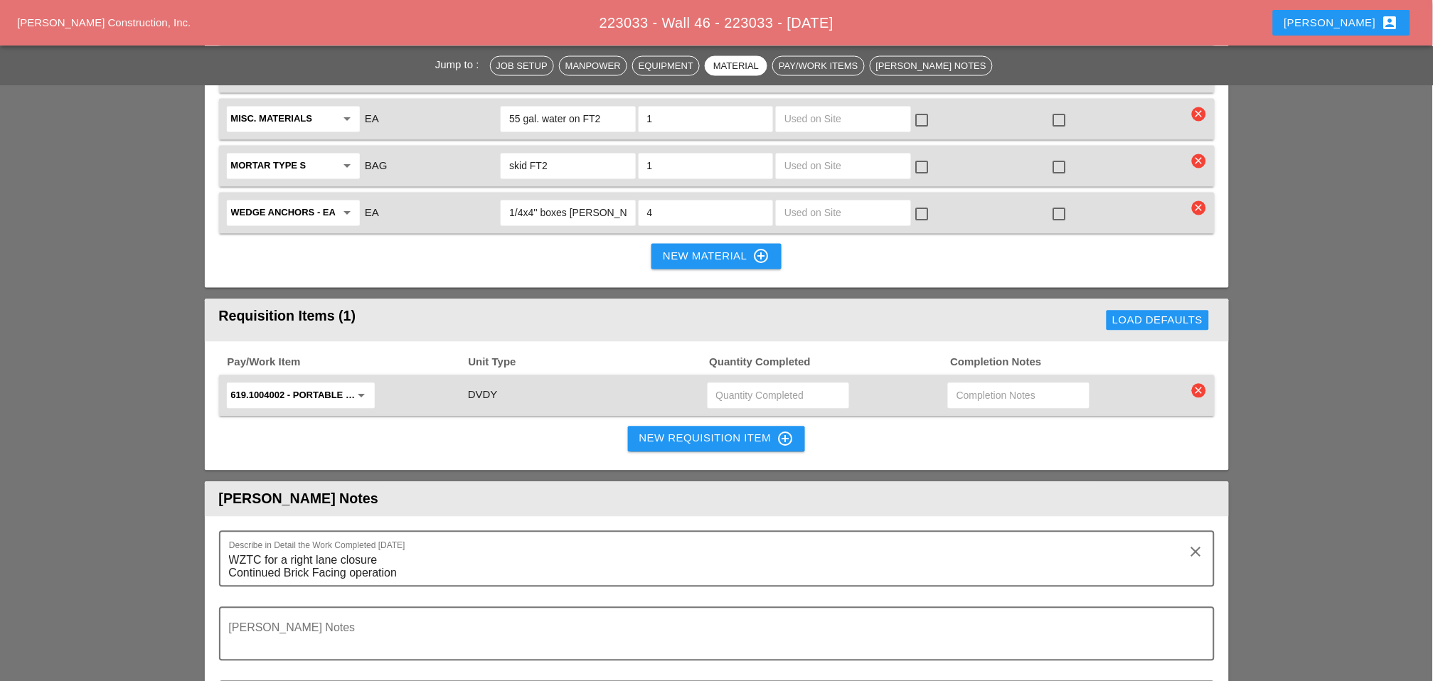
type input "11:00 pm"
click at [740, 385] on input "text" at bounding box center [778, 396] width 124 height 23
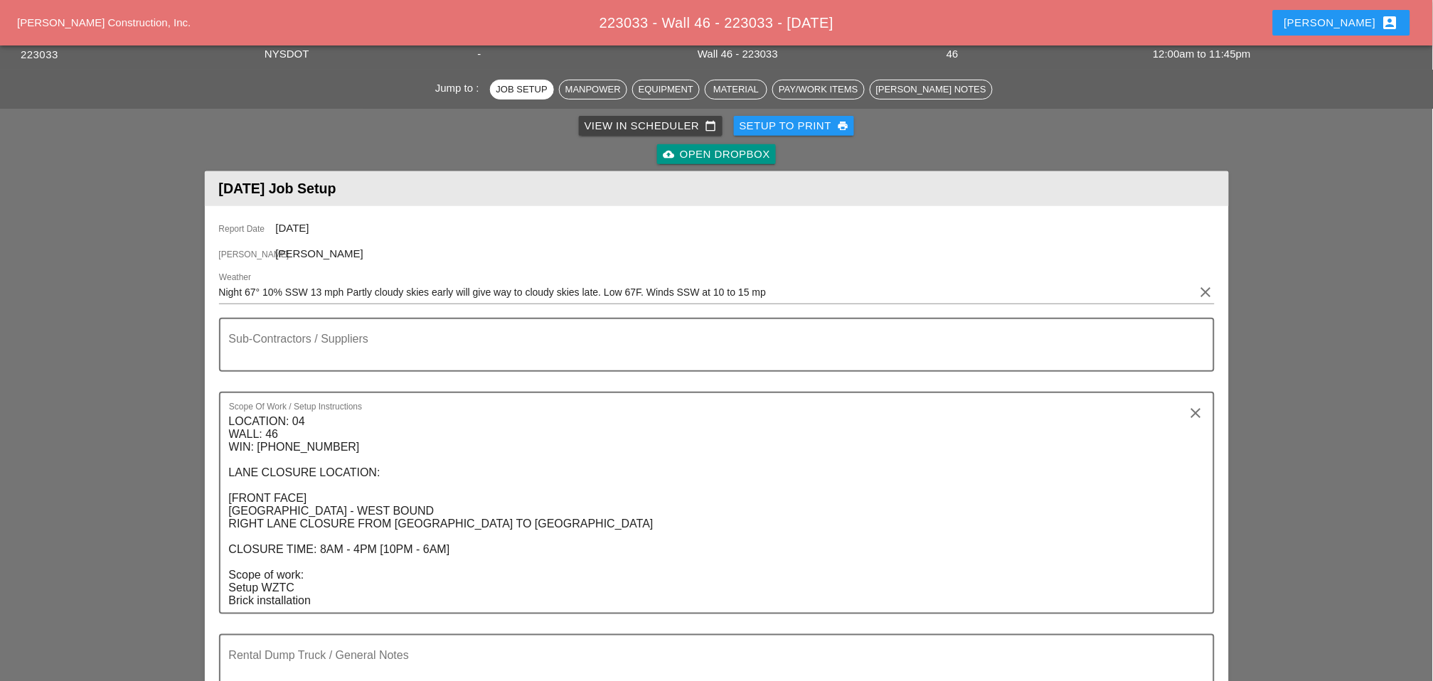
scroll to position [0, 0]
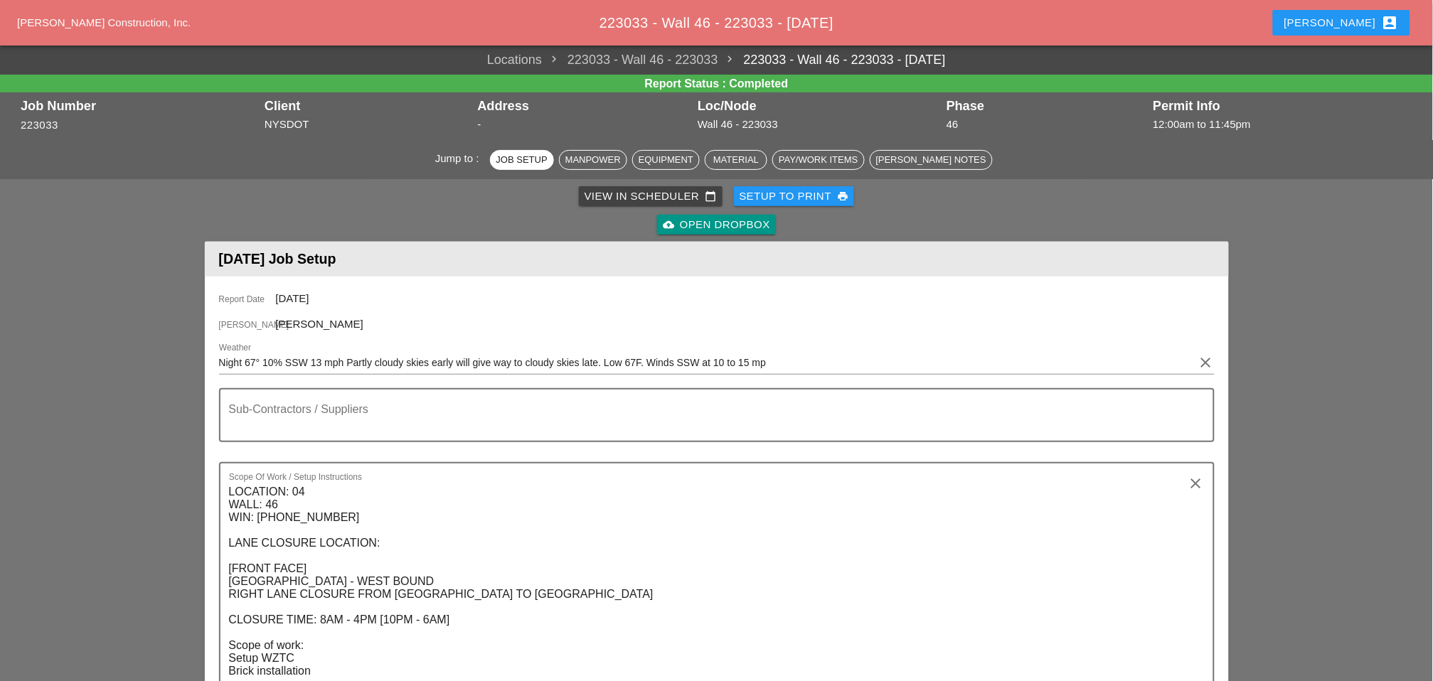
type input "4"
click at [622, 186] on link "View in Scheduler calendar_today" at bounding box center [651, 196] width 144 height 20
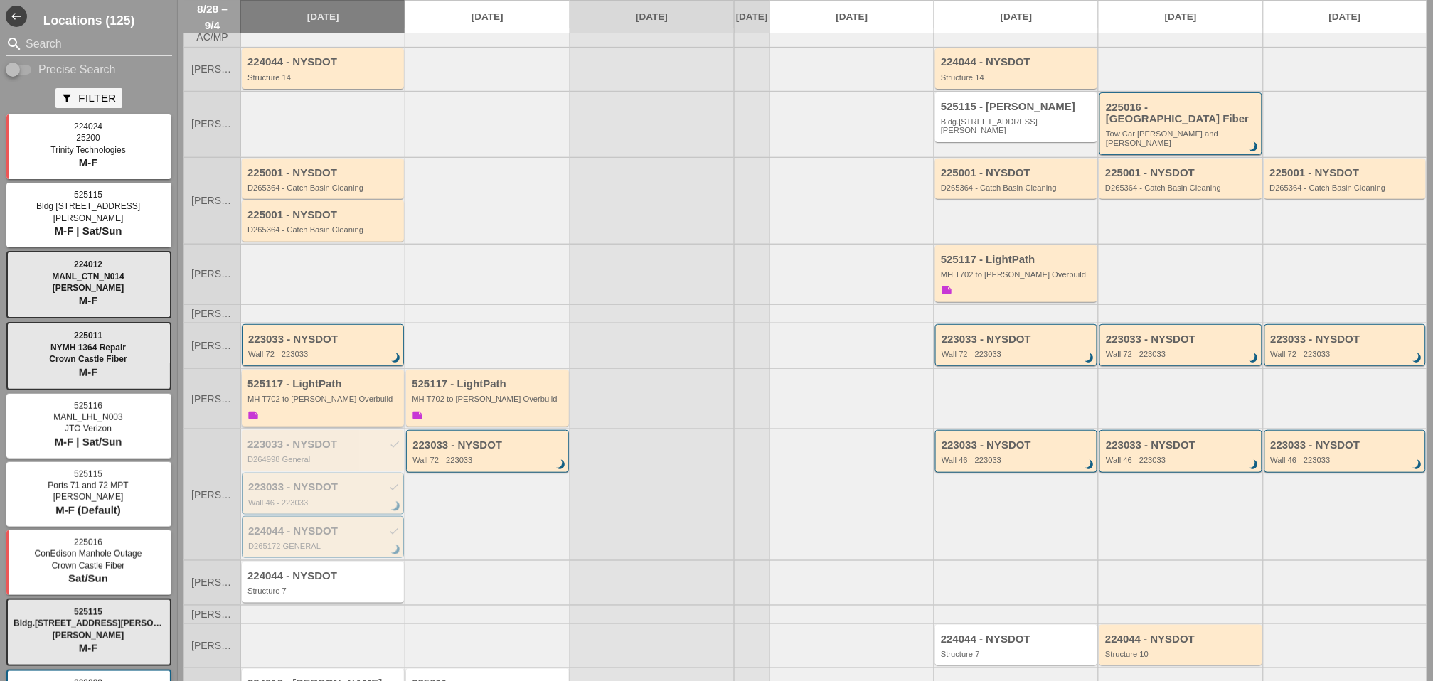
scroll to position [106, 0]
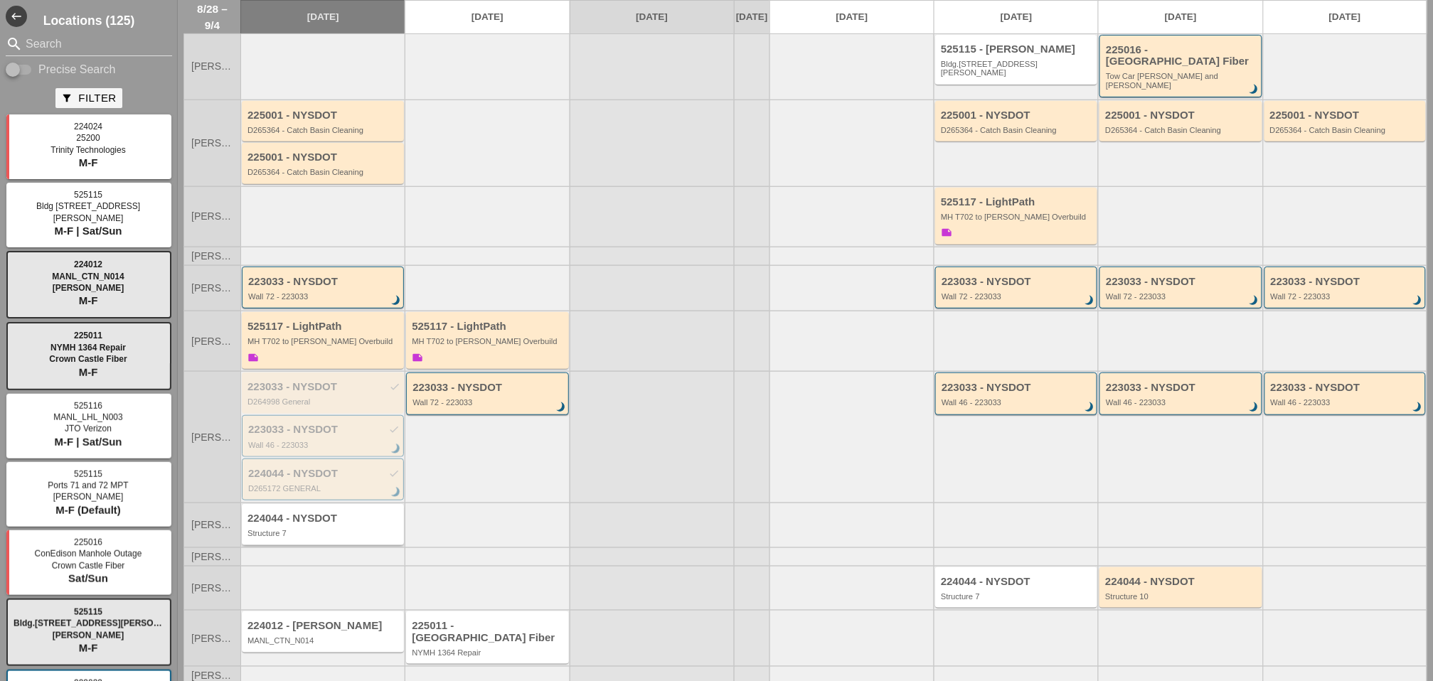
click at [299, 529] on div "Structure 7" at bounding box center [324, 533] width 153 height 9
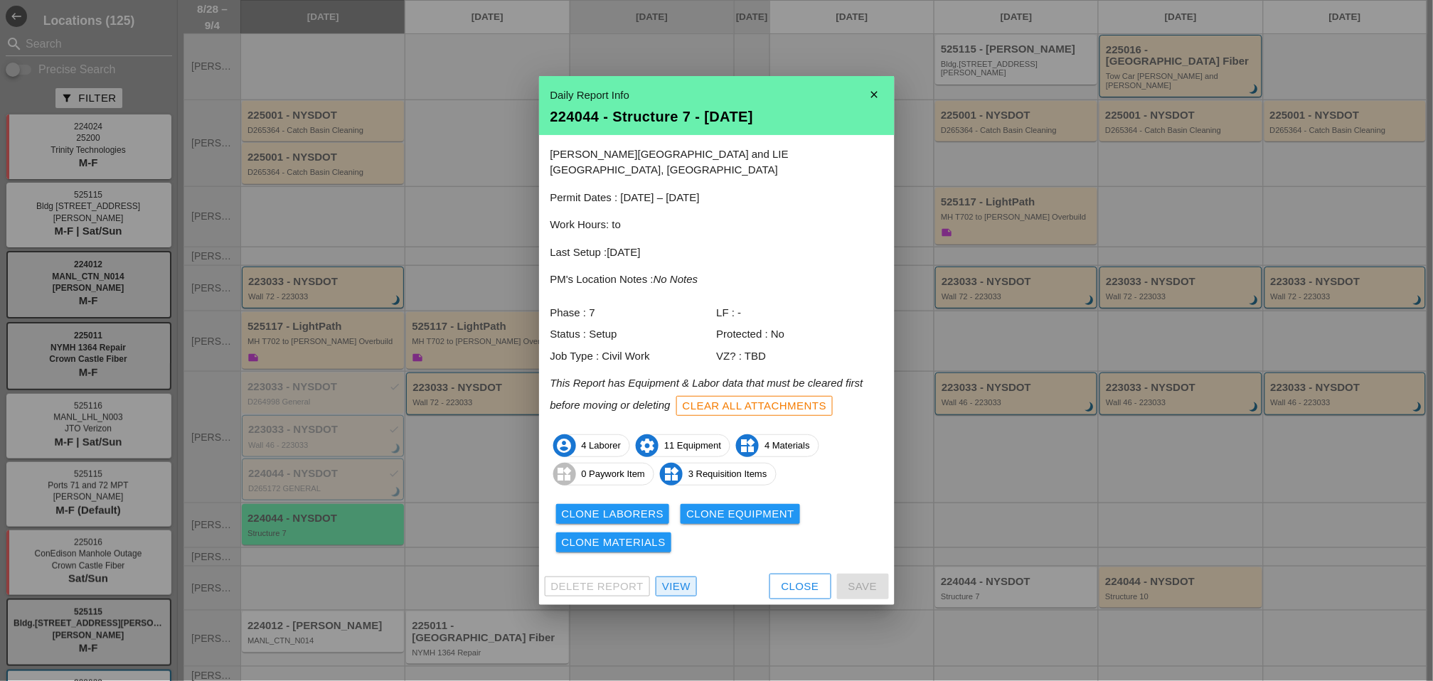
drag, startPoint x: 674, startPoint y: 580, endPoint x: 679, endPoint y: 565, distance: 16.4
click at [674, 580] on div "View" at bounding box center [676, 587] width 28 height 16
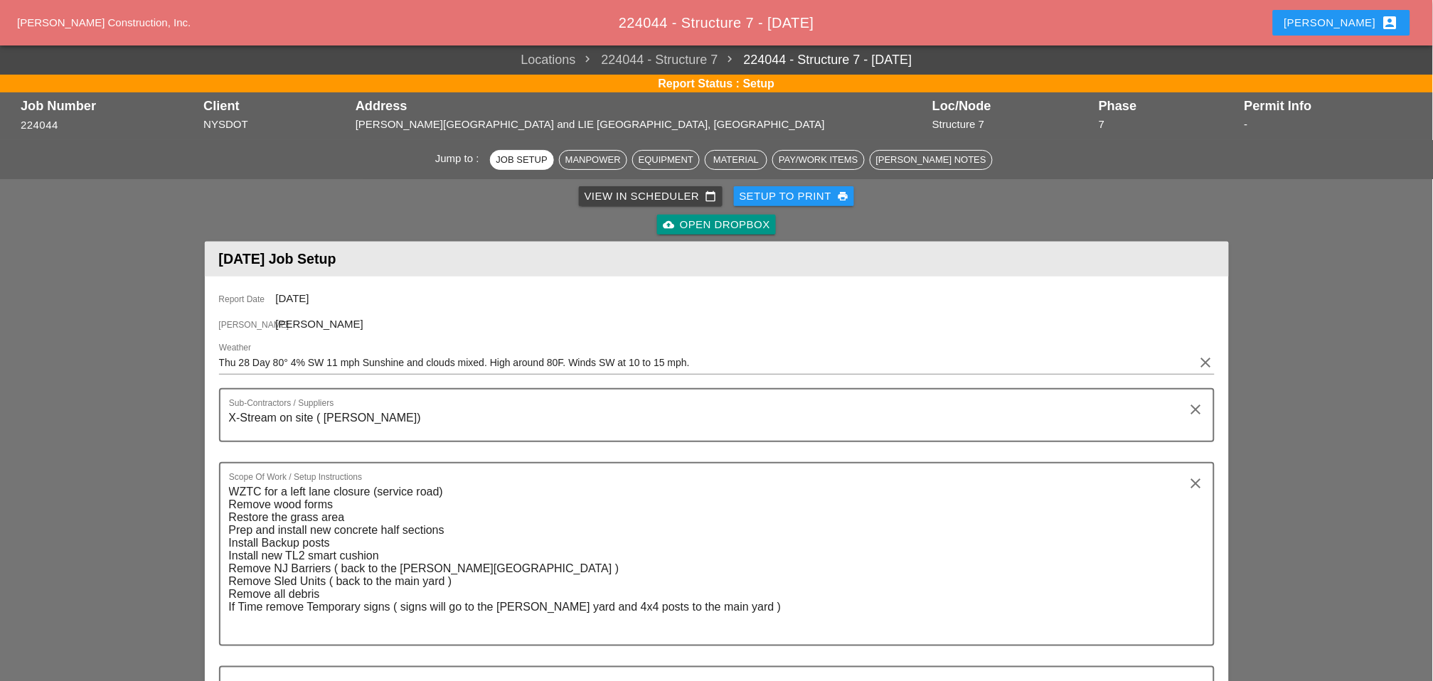
scroll to position [632, 0]
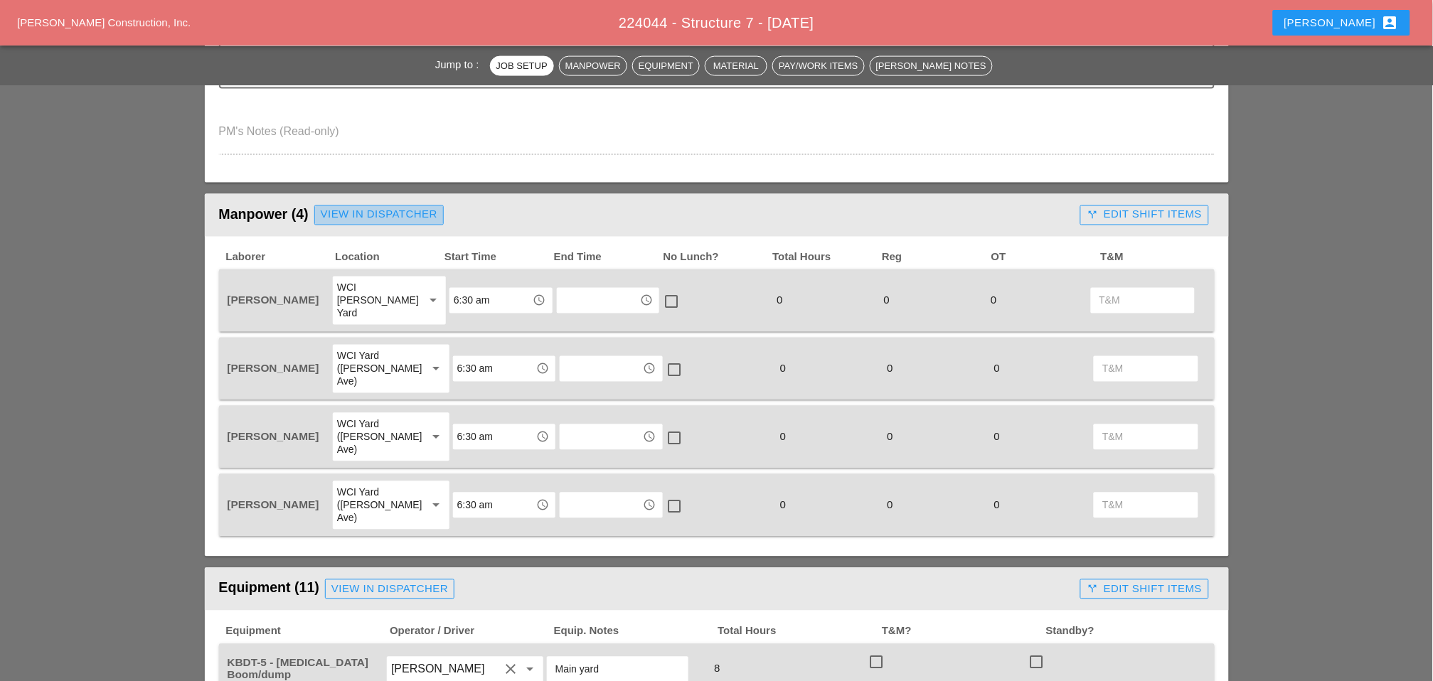
click at [395, 211] on div "View in Dispatcher" at bounding box center [379, 215] width 117 height 16
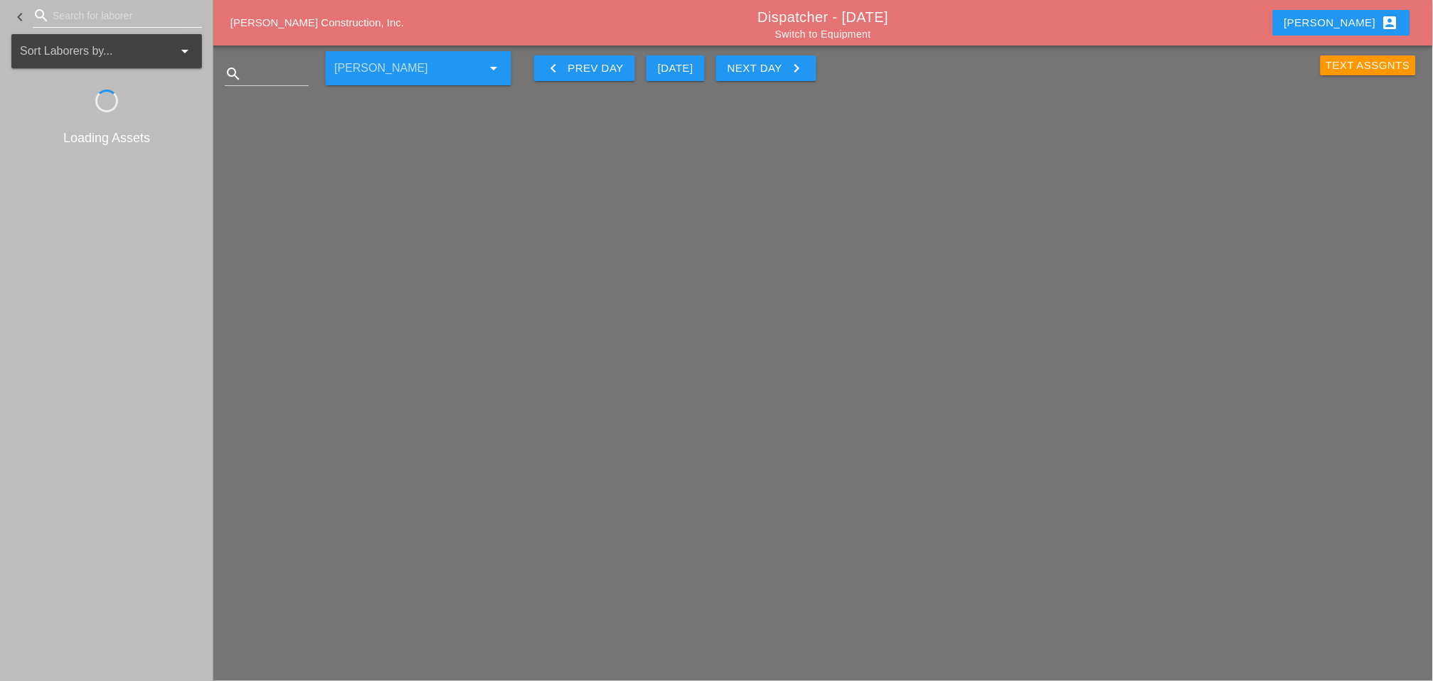
click at [76, 18] on input "Search for laborer" at bounding box center [117, 15] width 129 height 23
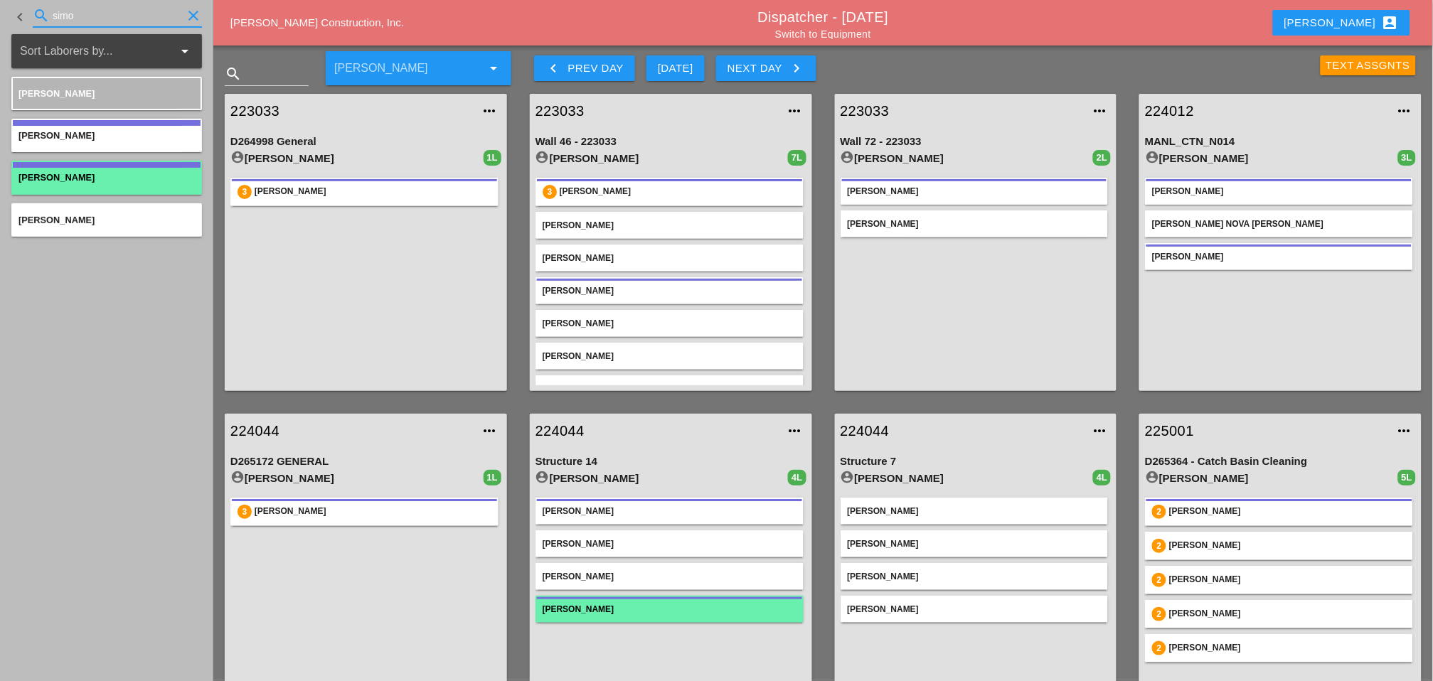
type input "simo"
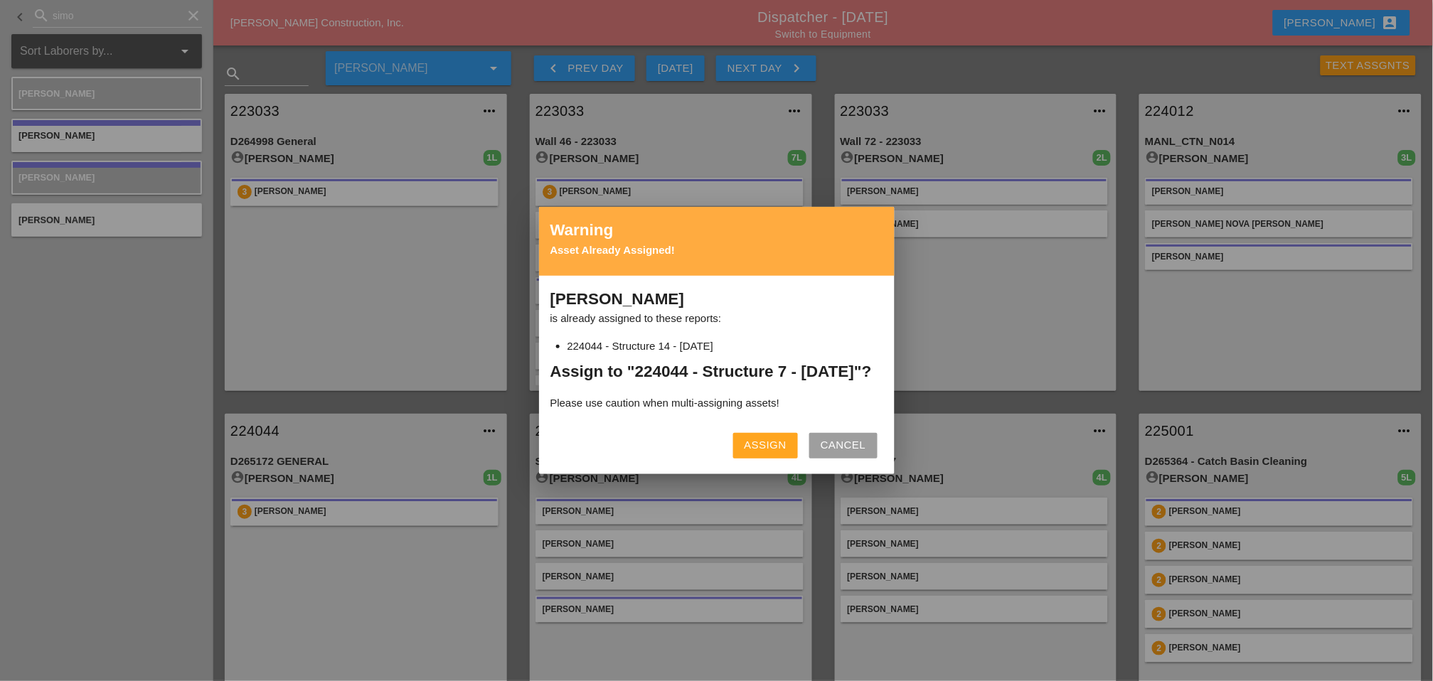
click at [770, 454] on div "Assign" at bounding box center [766, 445] width 42 height 16
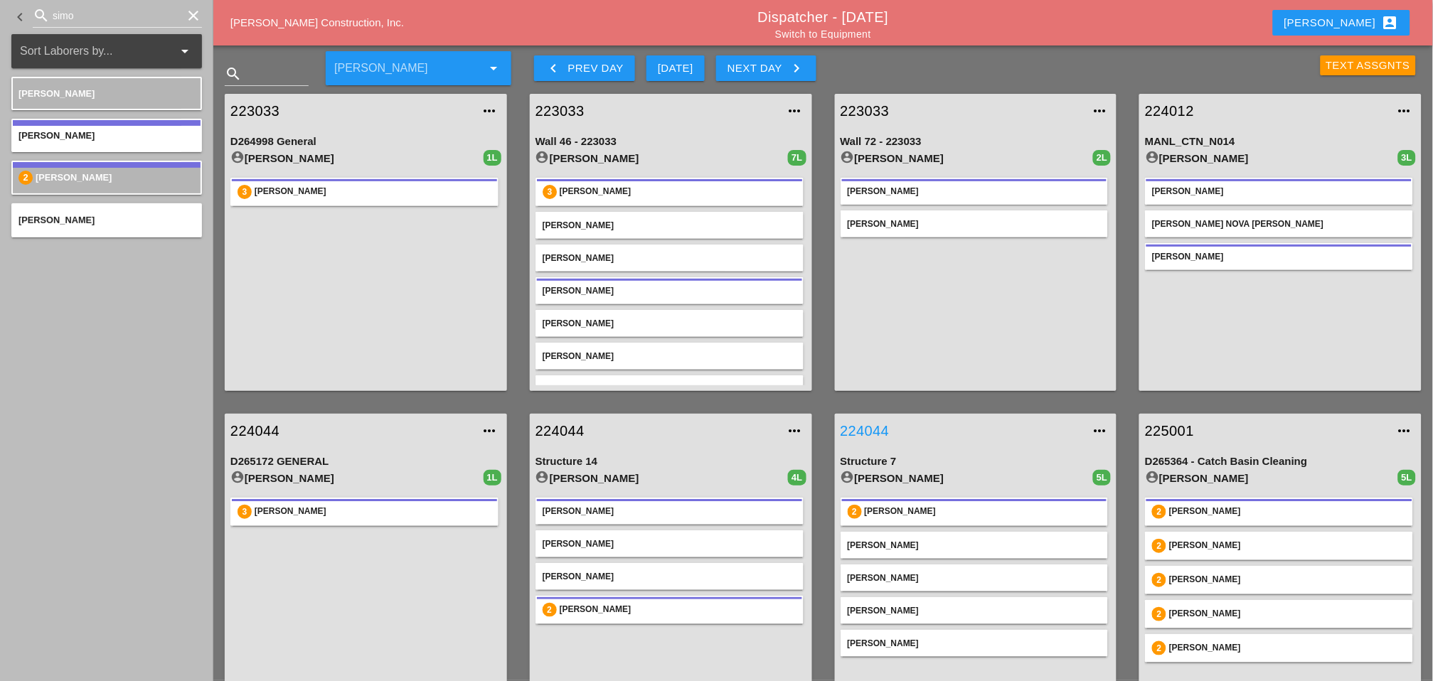
click at [864, 430] on link "224044" at bounding box center [962, 430] width 243 height 21
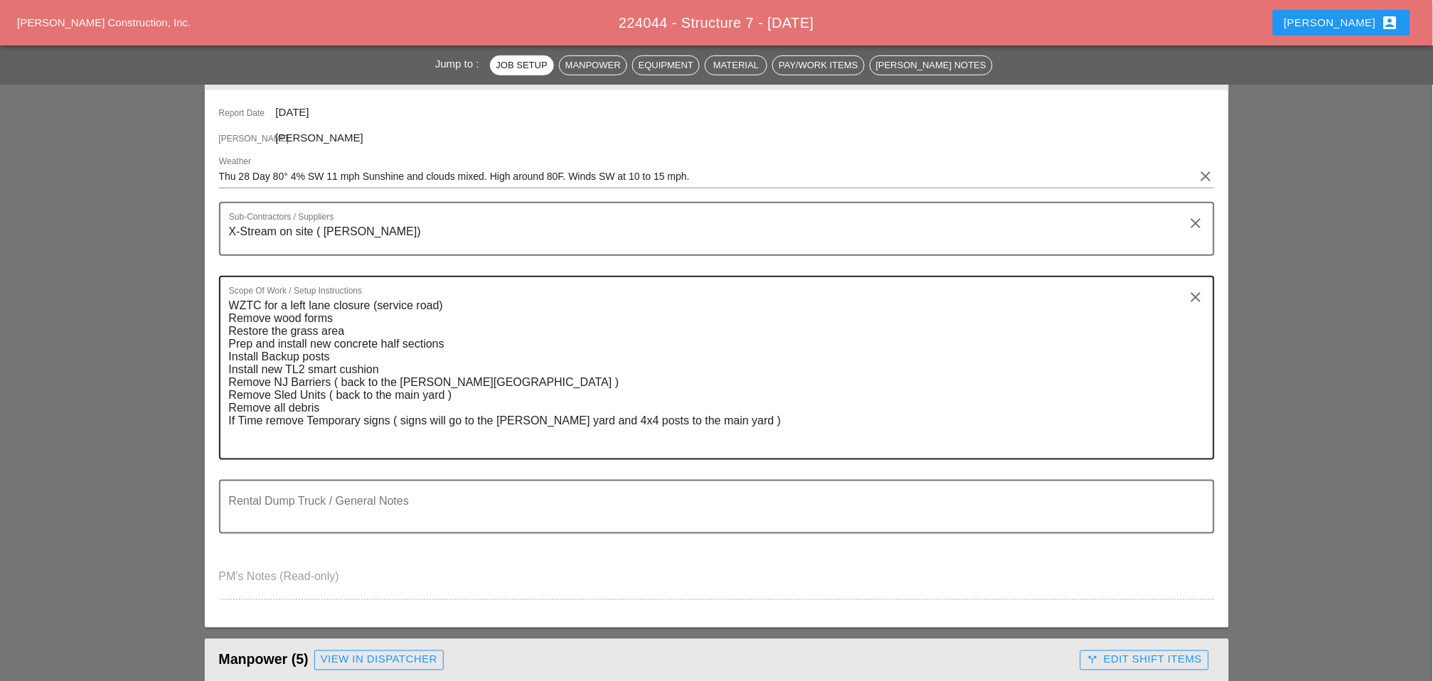
scroll to position [632, 0]
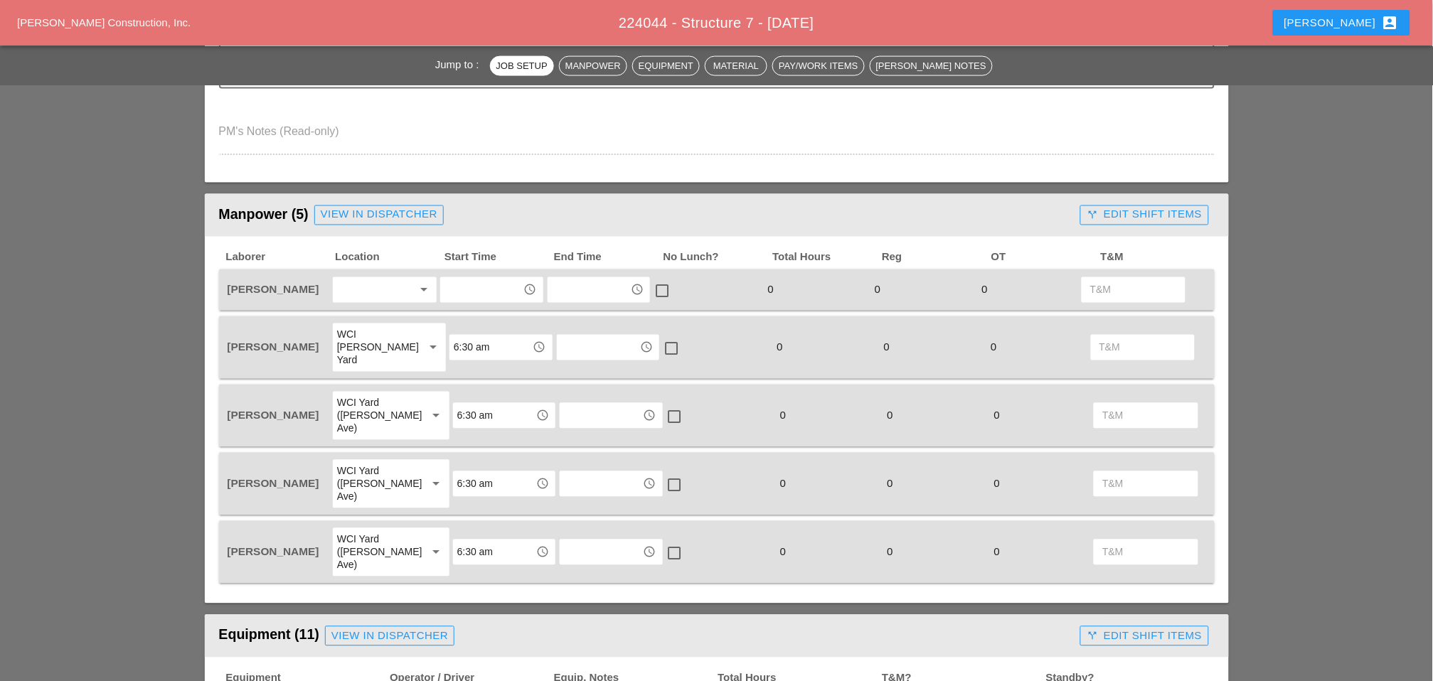
click at [363, 283] on div at bounding box center [374, 290] width 75 height 23
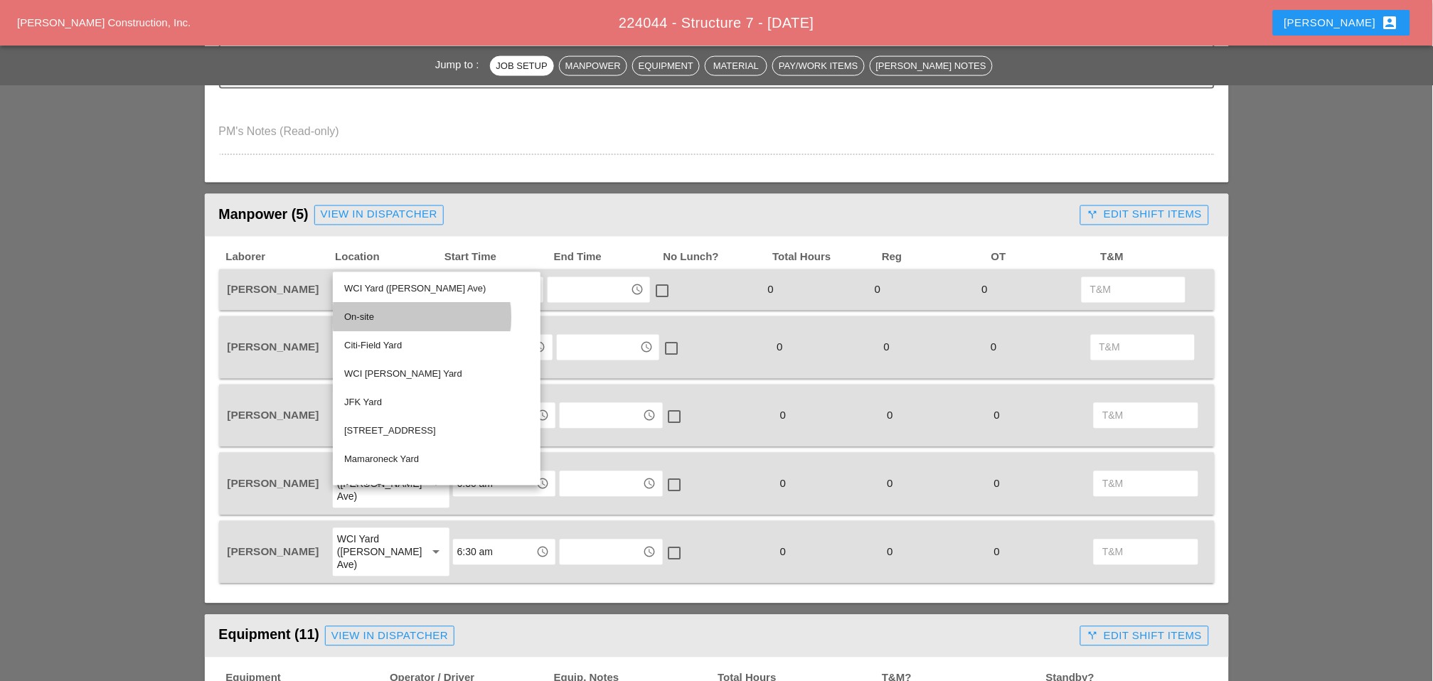
drag, startPoint x: 359, startPoint y: 320, endPoint x: 379, endPoint y: 320, distance: 19.9
click at [360, 320] on div "On-site" at bounding box center [436, 317] width 185 height 17
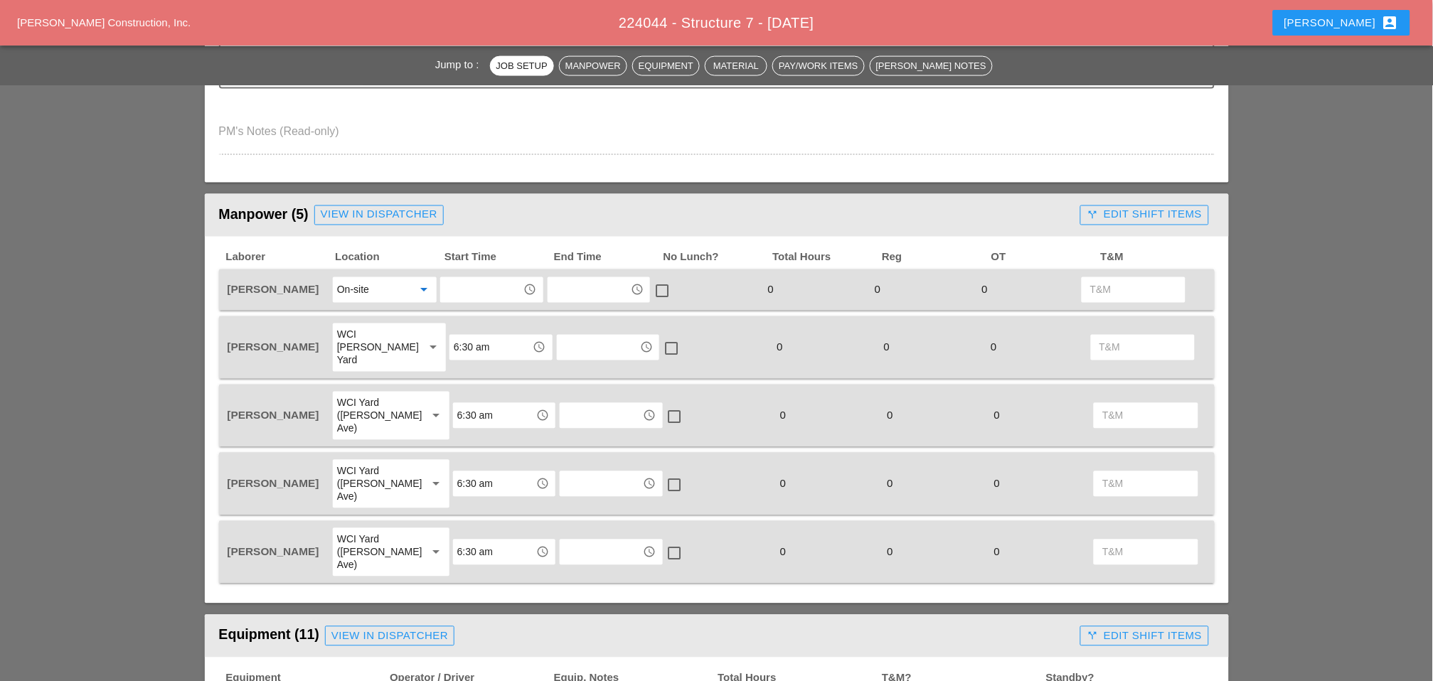
click at [468, 287] on input "text" at bounding box center [482, 290] width 74 height 23
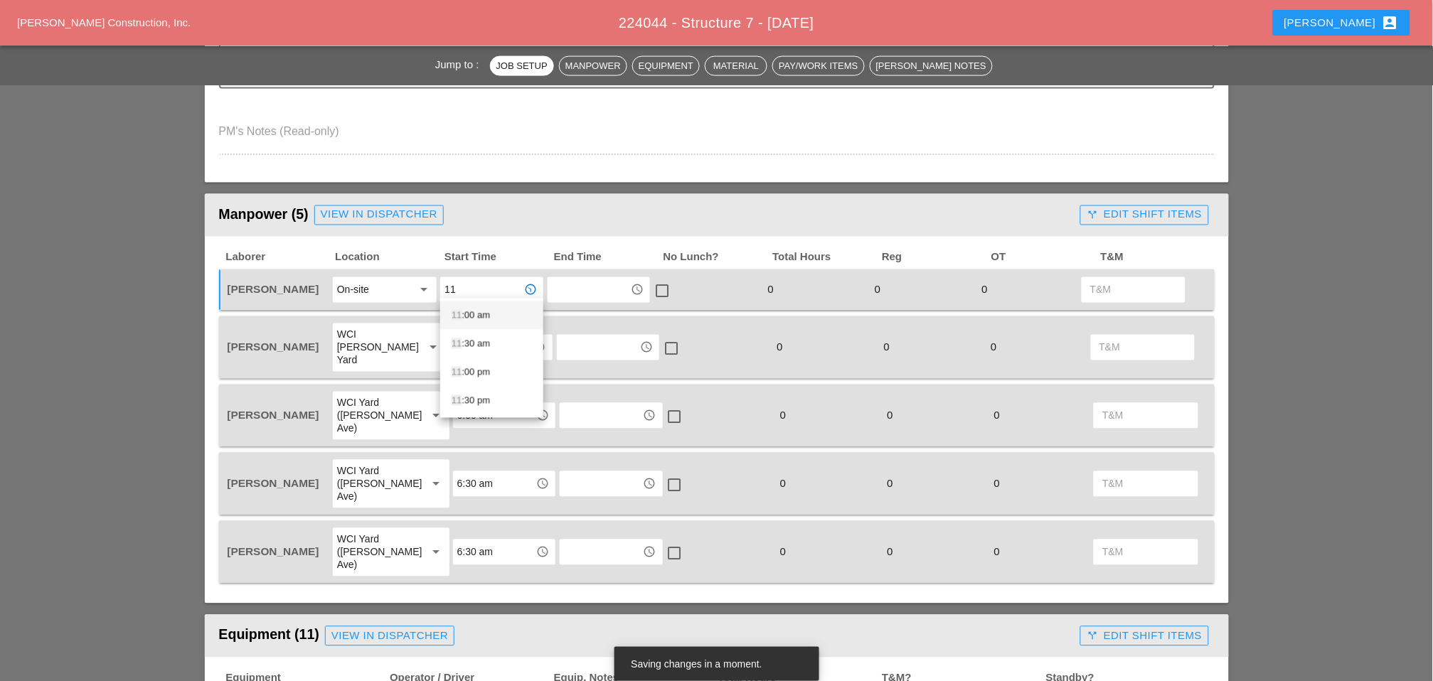
click at [484, 316] on div "11 :00 am" at bounding box center [492, 315] width 80 height 17
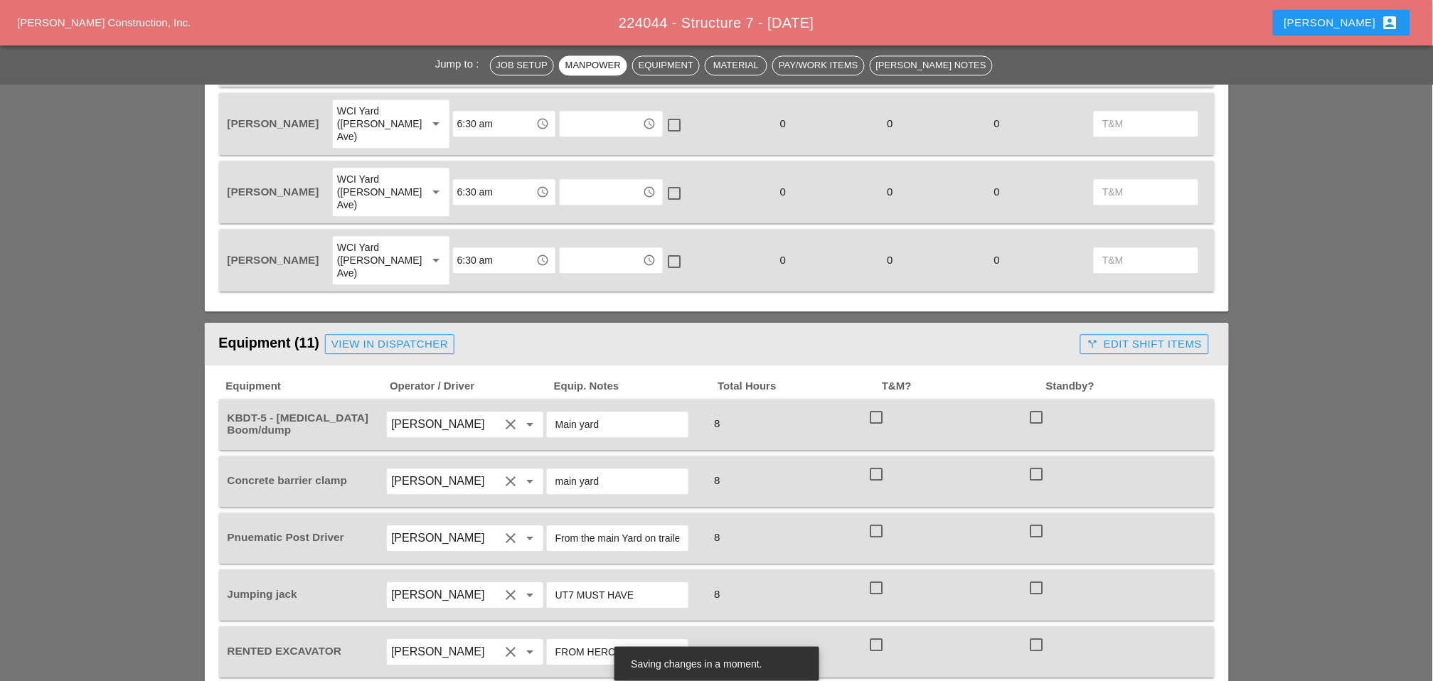
scroll to position [948, 0]
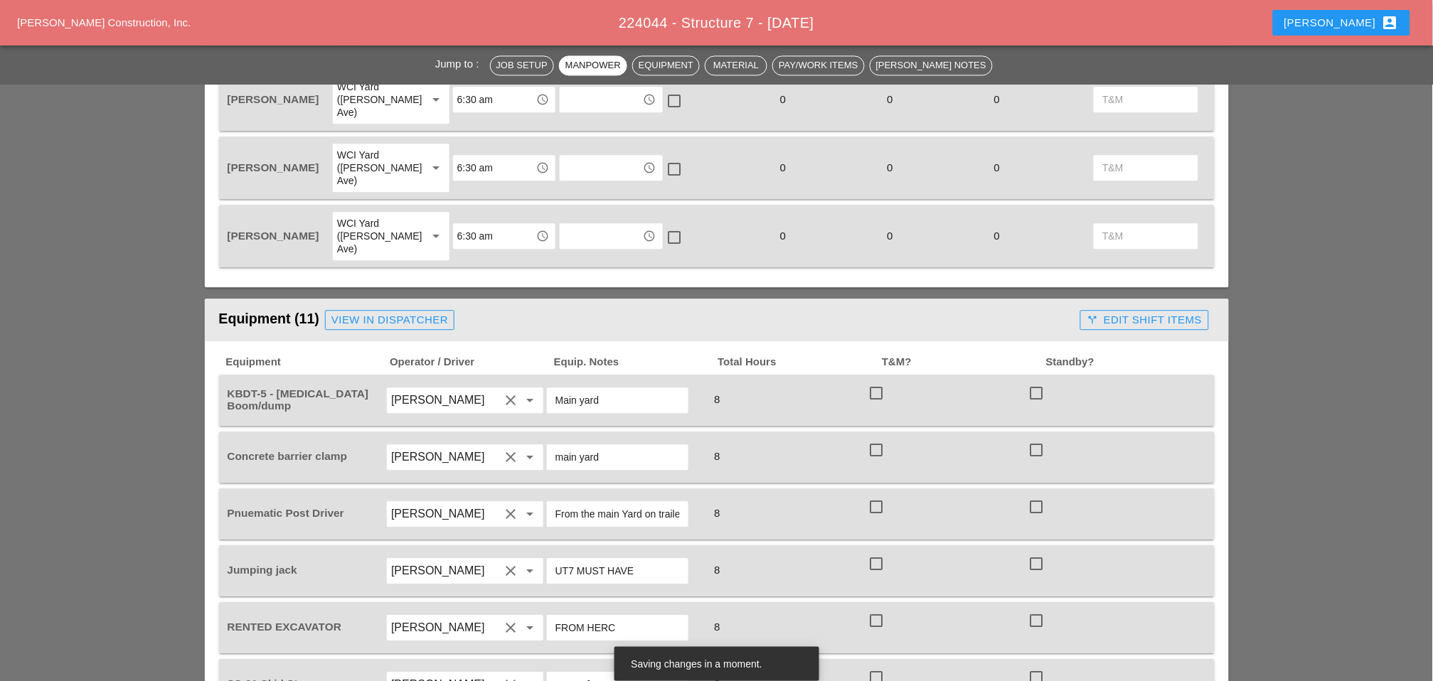
type input "11:00 am"
click at [884, 381] on div at bounding box center [876, 393] width 24 height 24
checkbox input "true"
click at [878, 438] on div at bounding box center [876, 450] width 24 height 24
checkbox input "true"
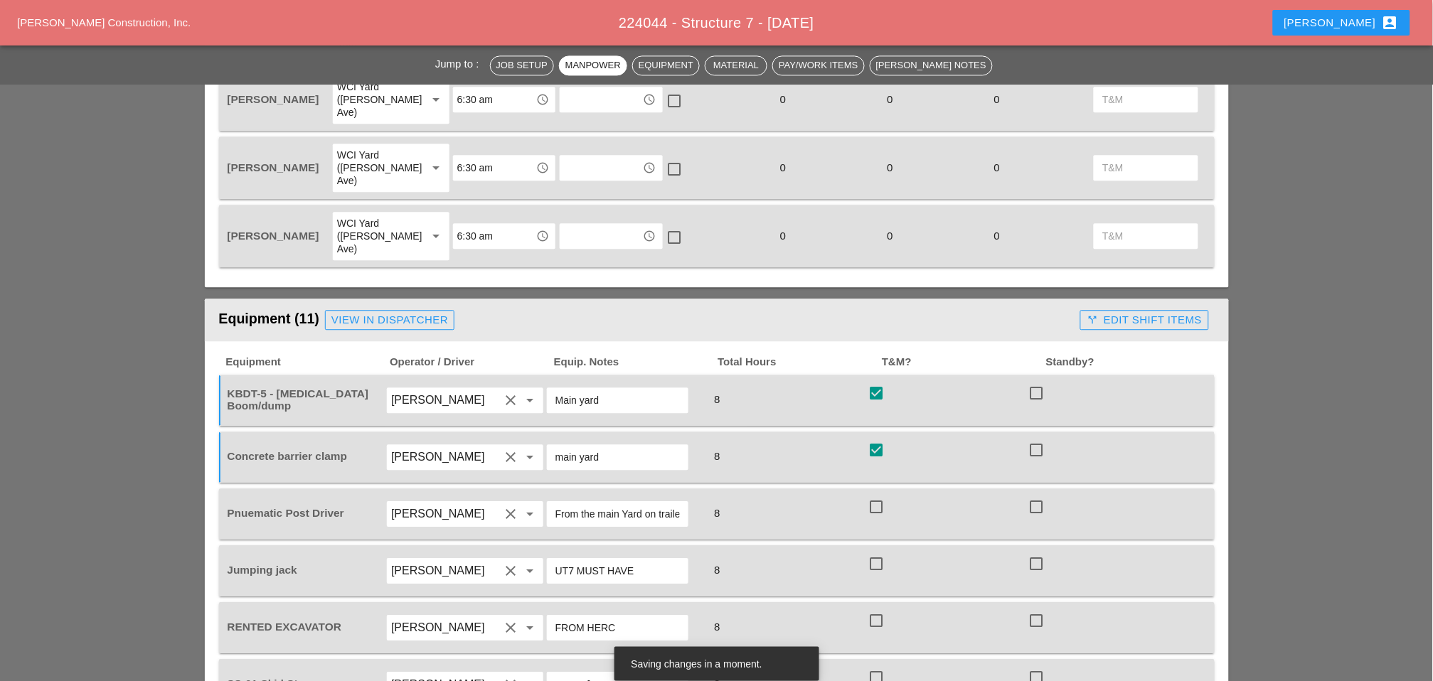
click at [876, 495] on div at bounding box center [876, 507] width 24 height 24
checkbox input "true"
drag, startPoint x: 881, startPoint y: 496, endPoint x: 883, endPoint y: 514, distance: 17.2
click at [881, 552] on div at bounding box center [876, 564] width 24 height 24
checkbox input "true"
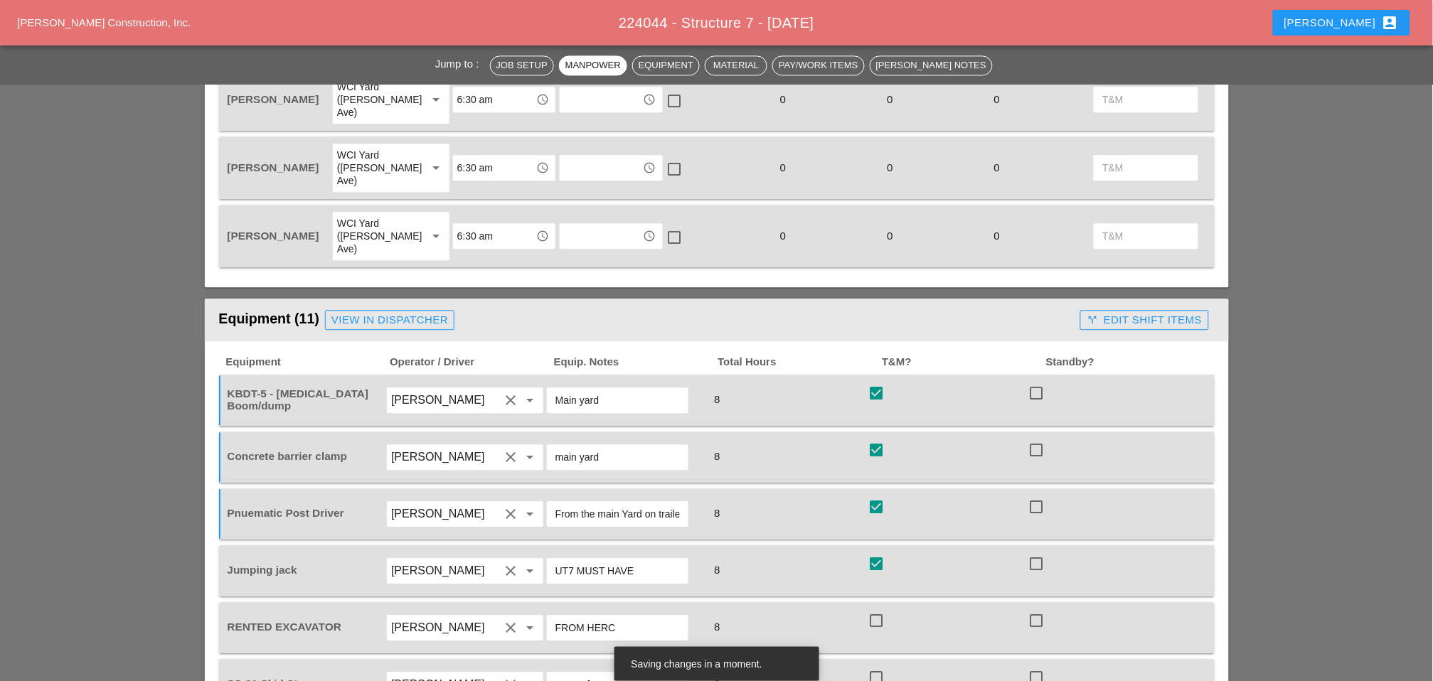
click at [880, 609] on div at bounding box center [876, 621] width 24 height 24
checkbox input "true"
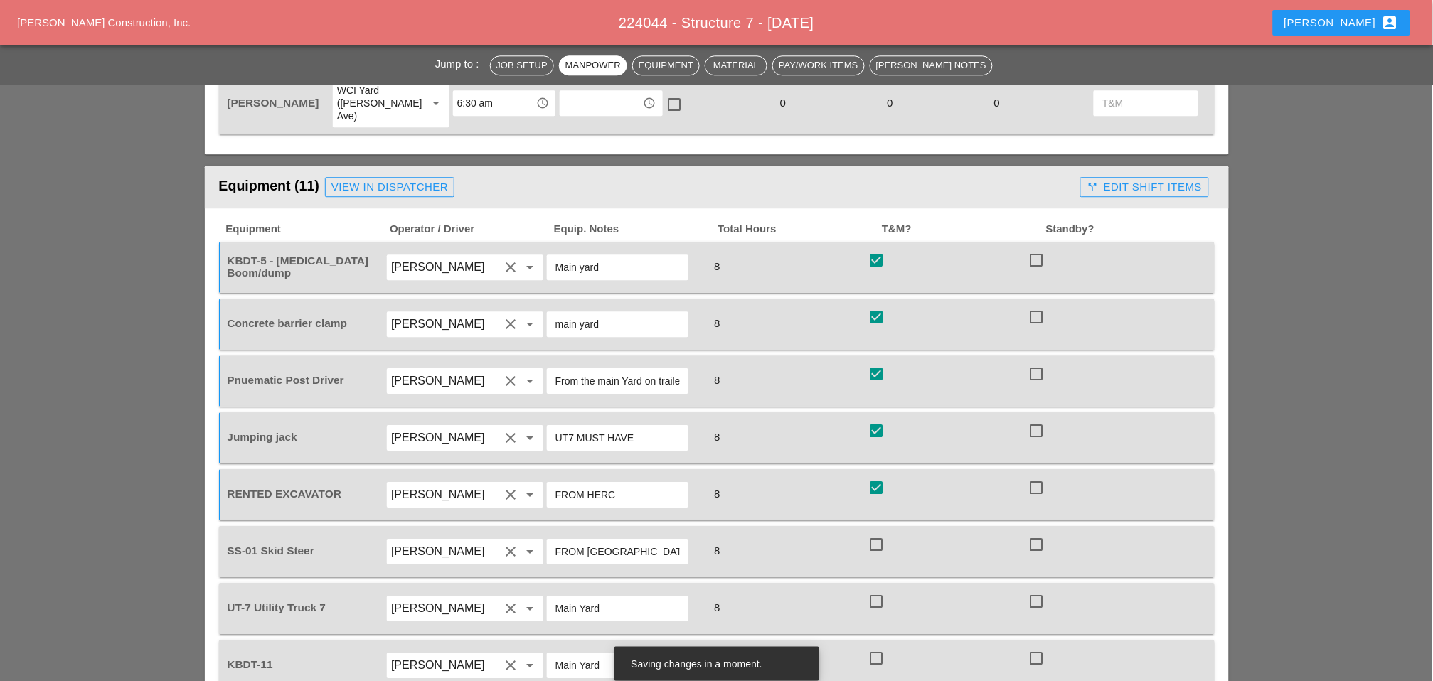
scroll to position [1106, 0]
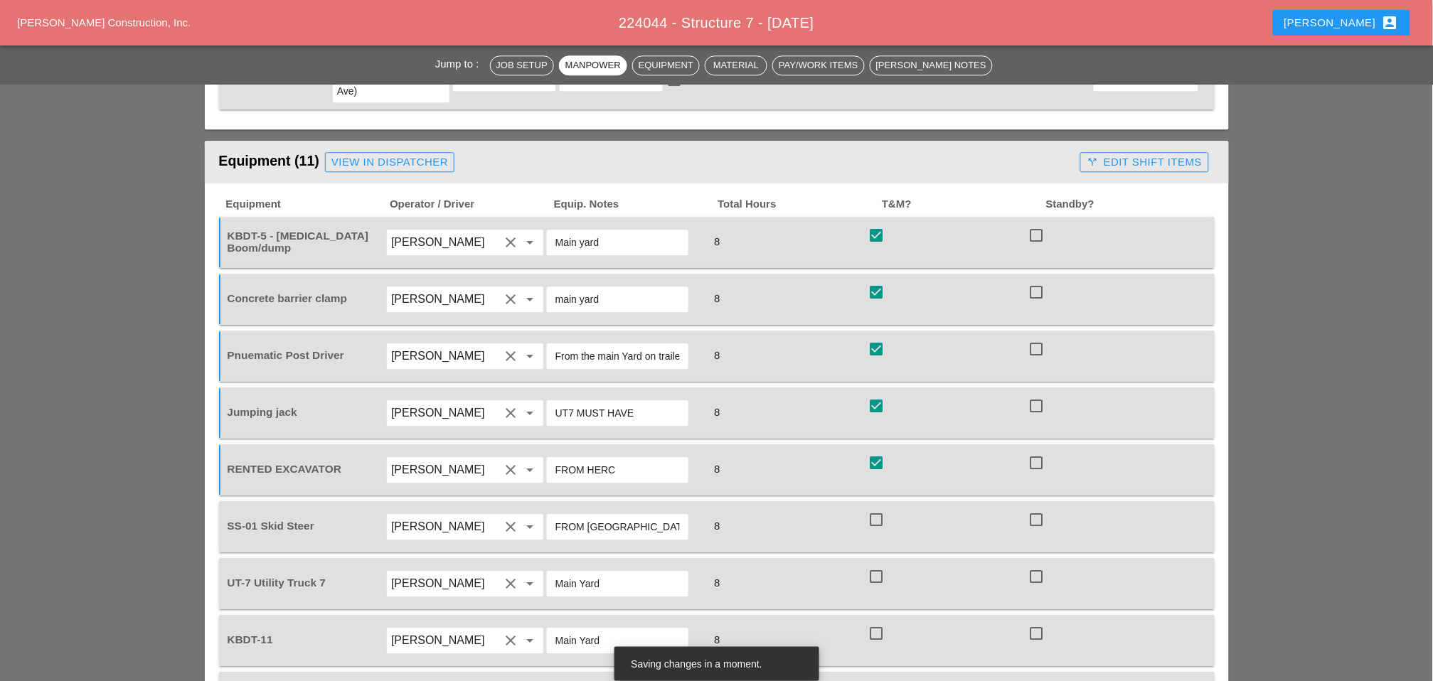
click at [883, 508] on div at bounding box center [876, 520] width 24 height 24
checkbox input "true"
click at [881, 565] on div at bounding box center [876, 577] width 24 height 24
checkbox input "true"
click at [874, 622] on div at bounding box center [876, 634] width 24 height 24
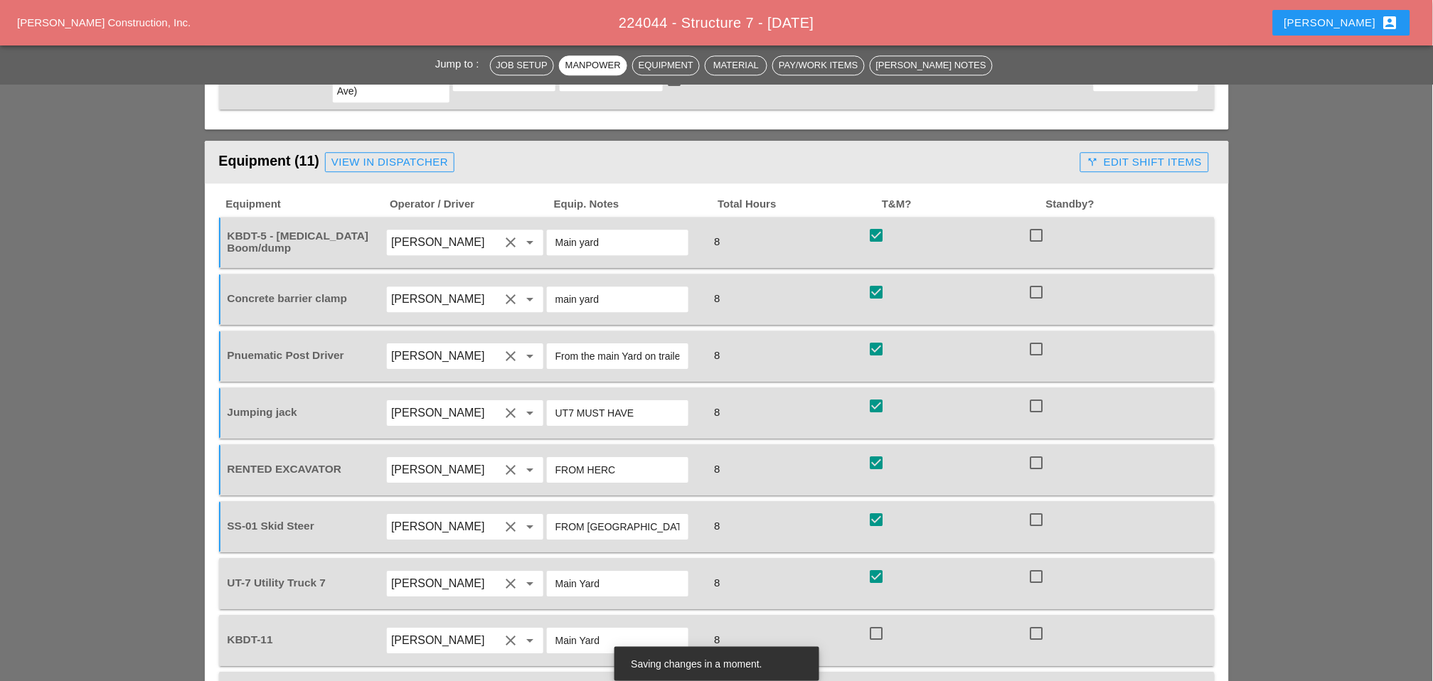
checkbox input "true"
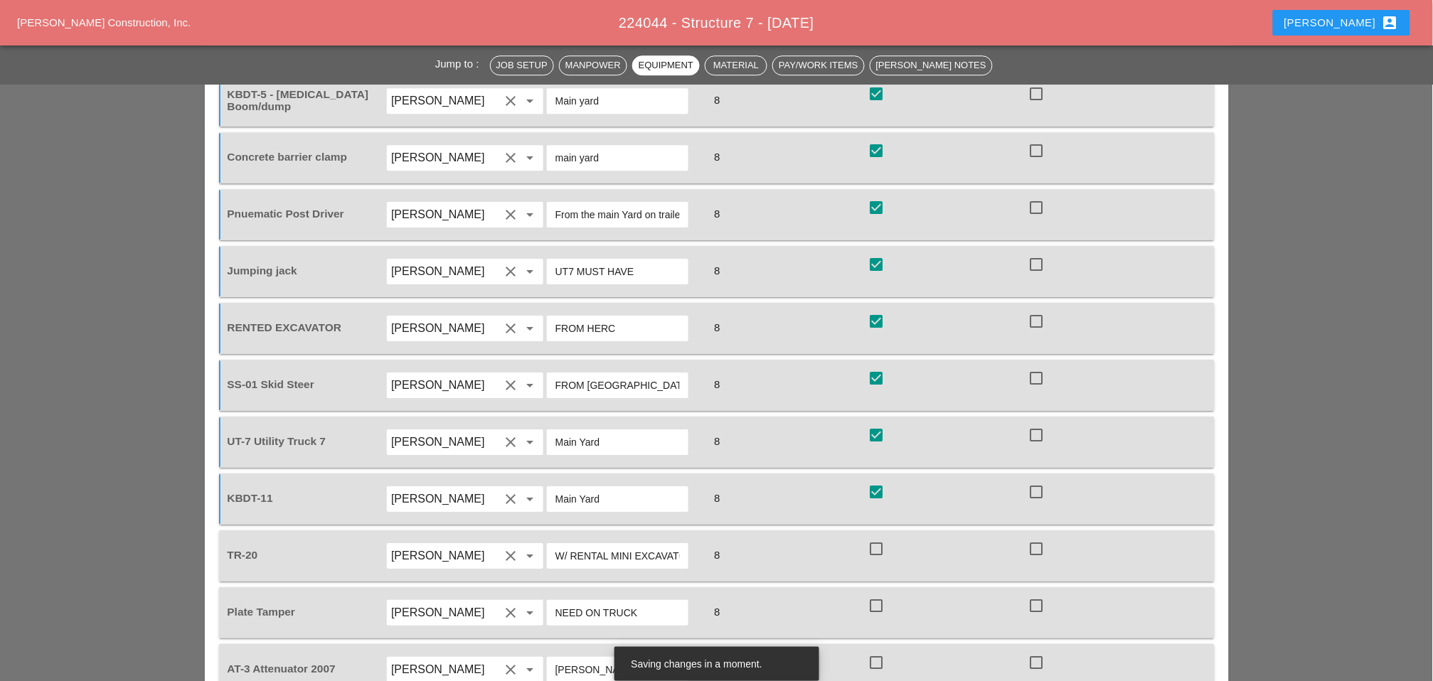
scroll to position [1264, 0]
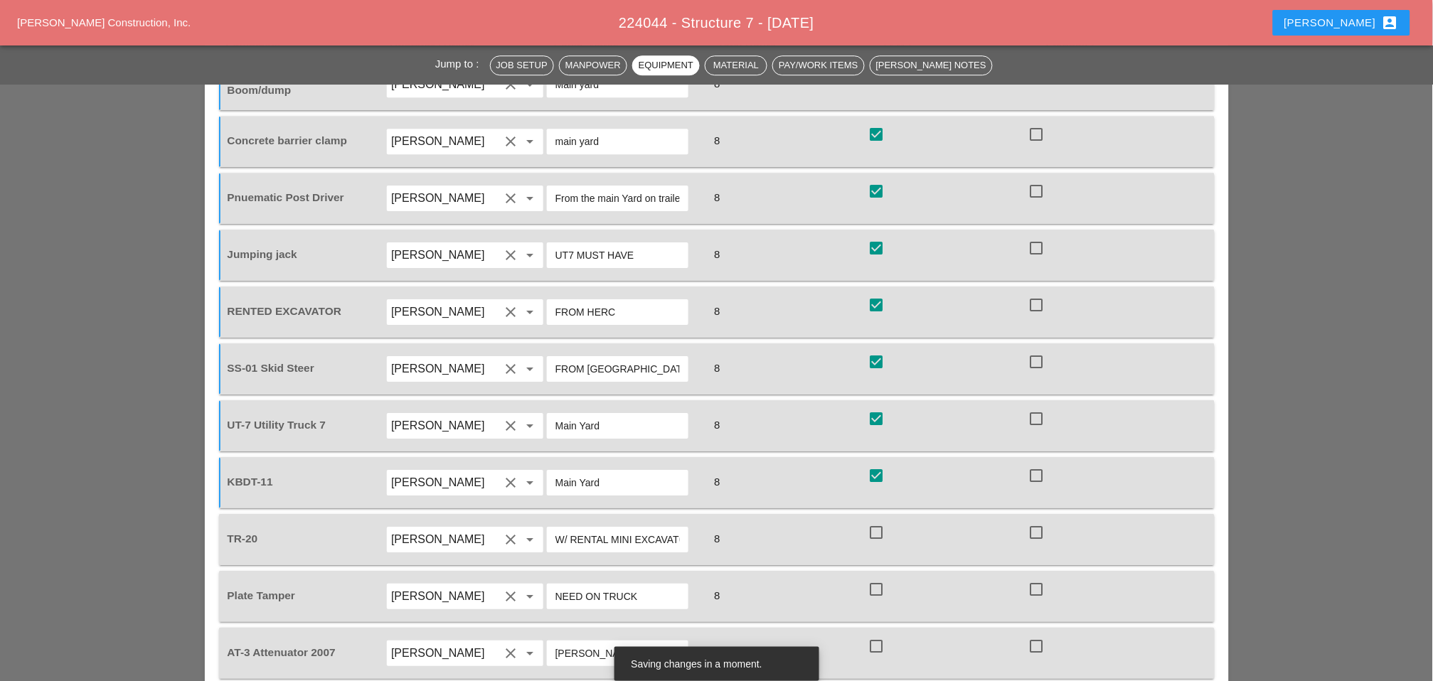
click at [882, 521] on div at bounding box center [876, 533] width 24 height 24
checkbox input "true"
click at [878, 578] on div at bounding box center [876, 590] width 24 height 24
checkbox input "true"
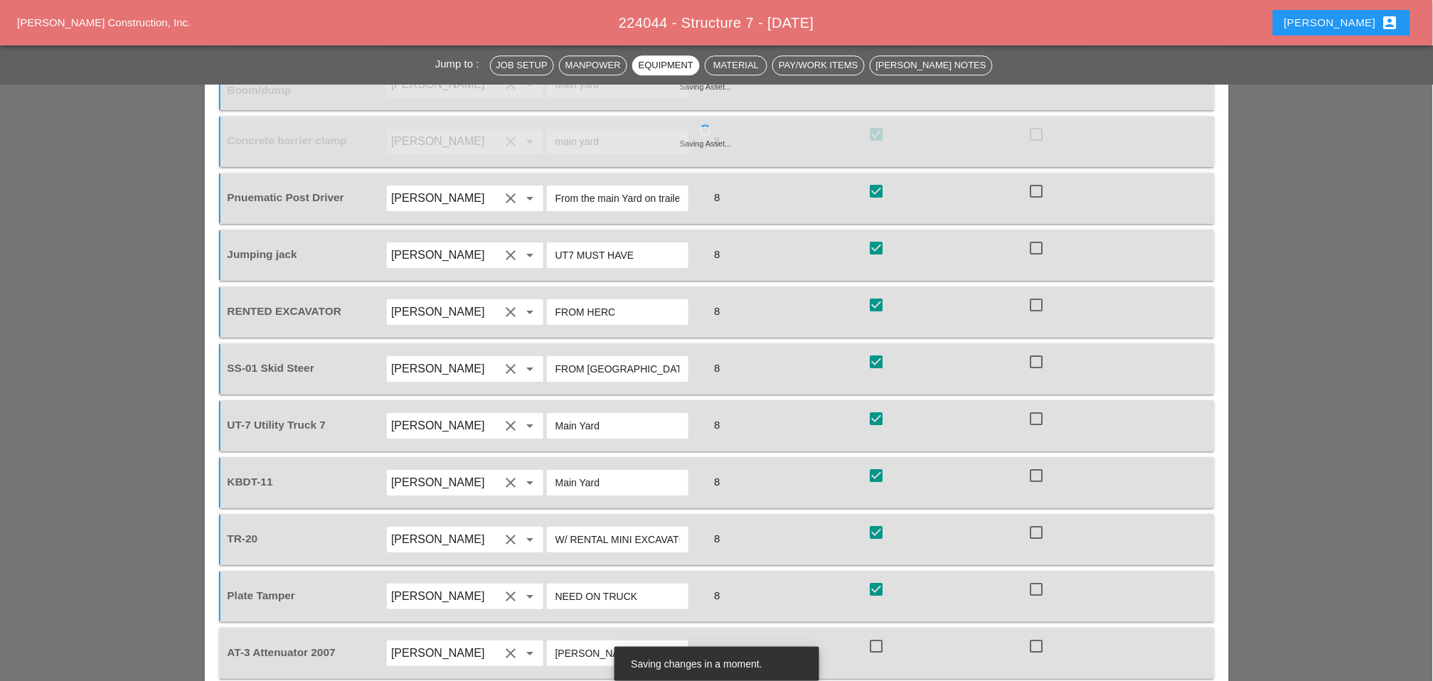
click at [874, 634] on div at bounding box center [876, 646] width 24 height 24
checkbox input "true"
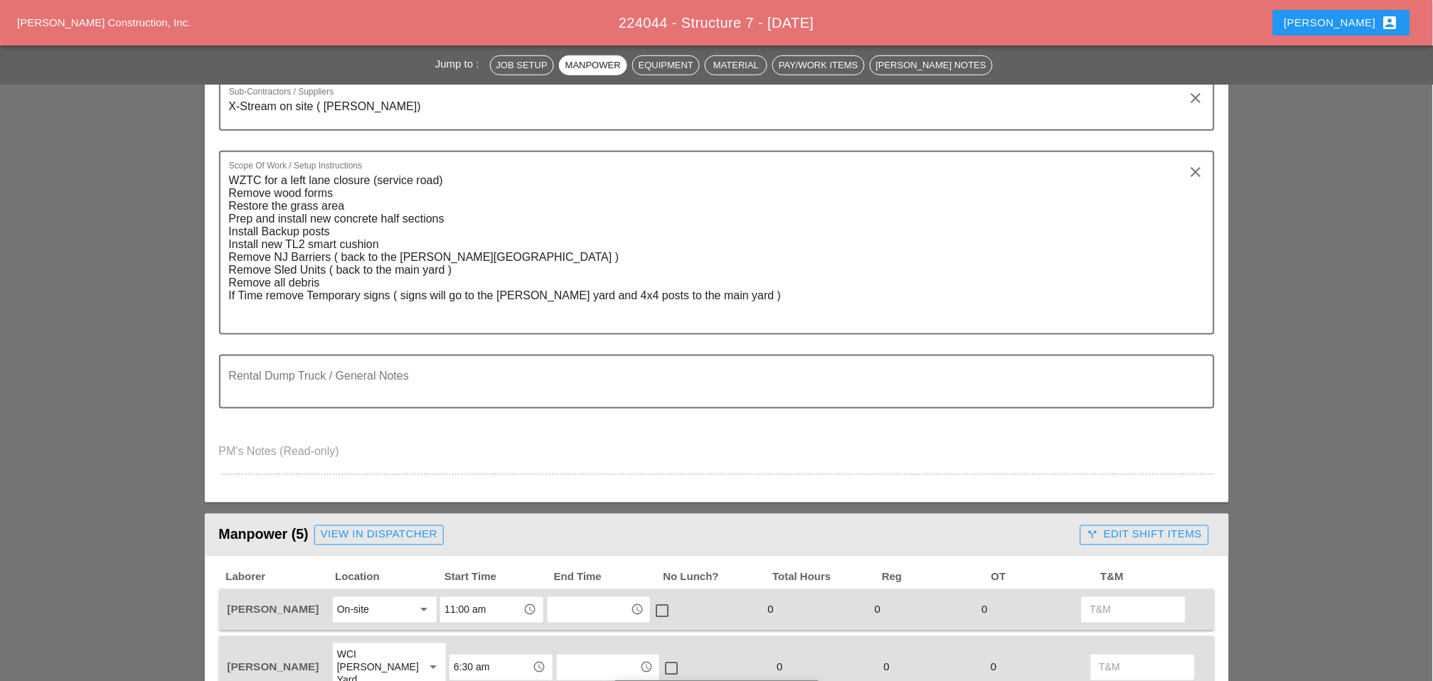
scroll to position [632, 0]
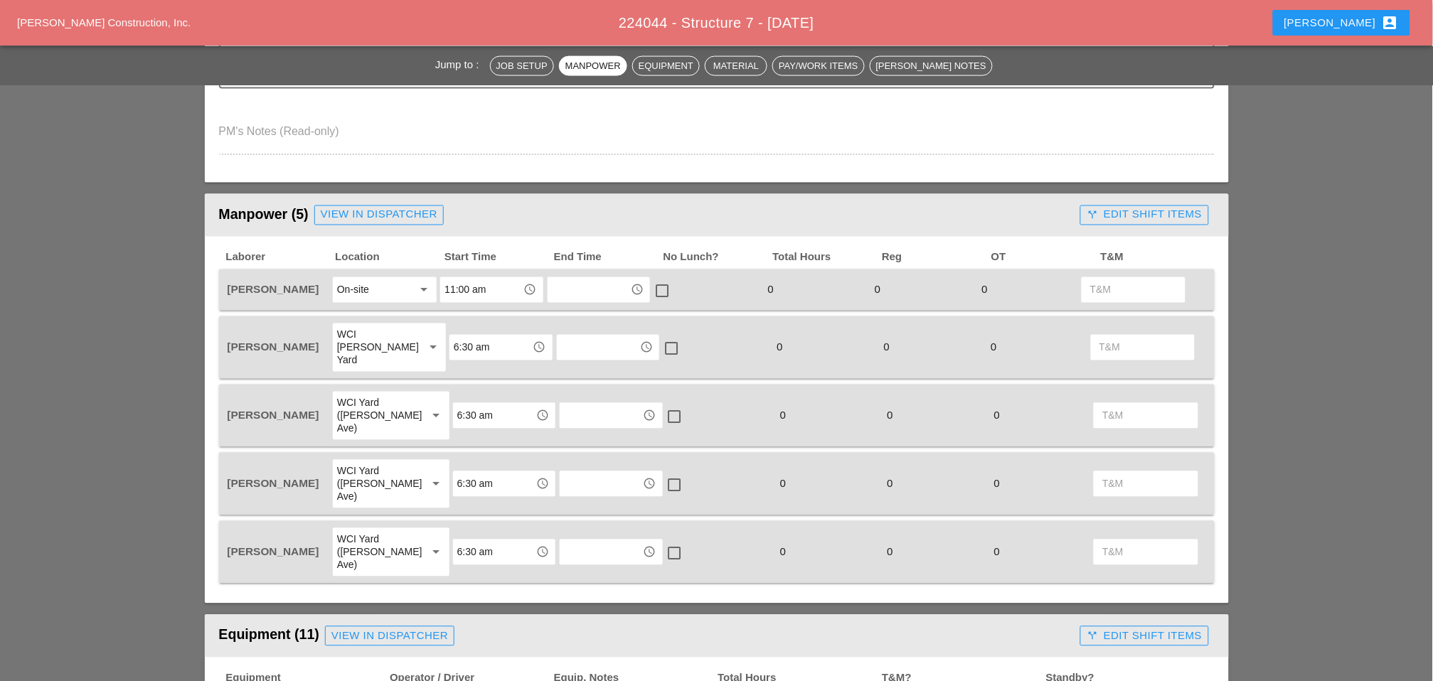
drag, startPoint x: 1130, startPoint y: 208, endPoint x: 1109, endPoint y: 211, distance: 21.5
click at [1130, 208] on div "call_split Edit Shift Items" at bounding box center [1144, 215] width 115 height 16
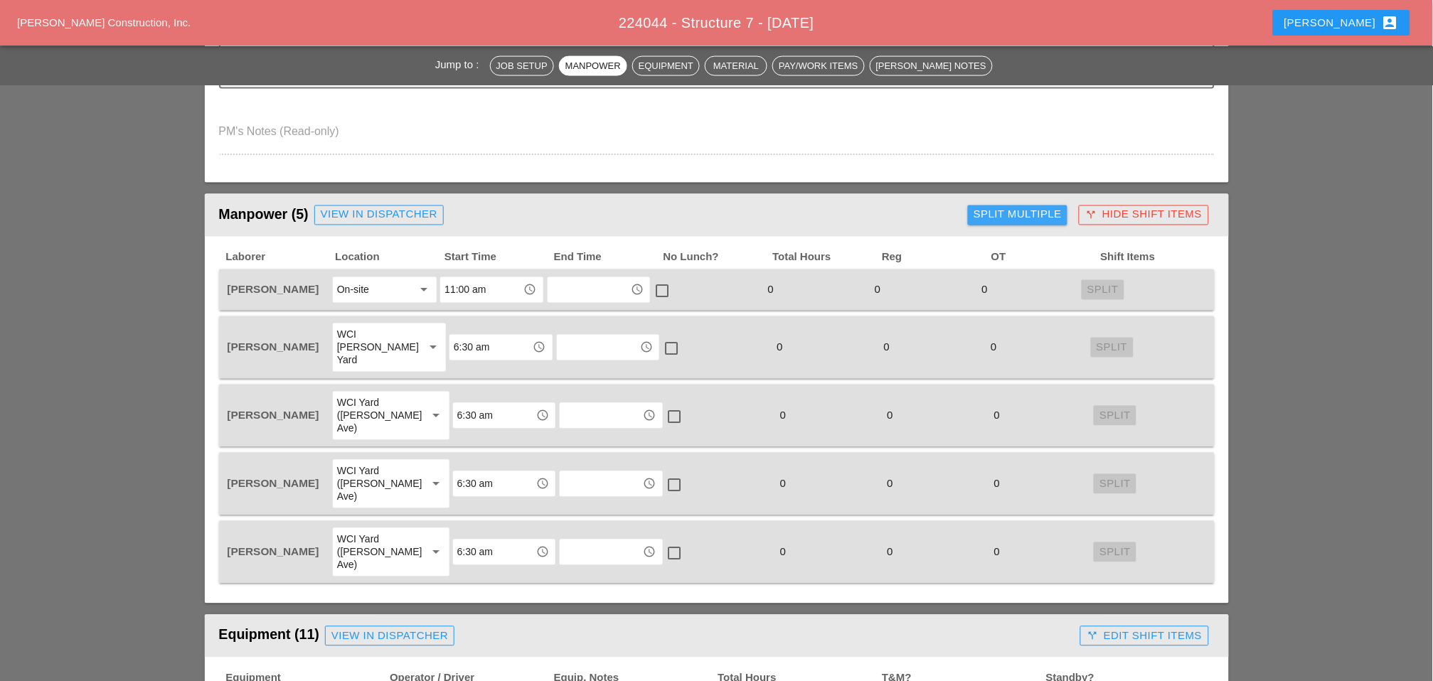
click at [1004, 212] on div "Split Multiple" at bounding box center [1018, 215] width 88 height 16
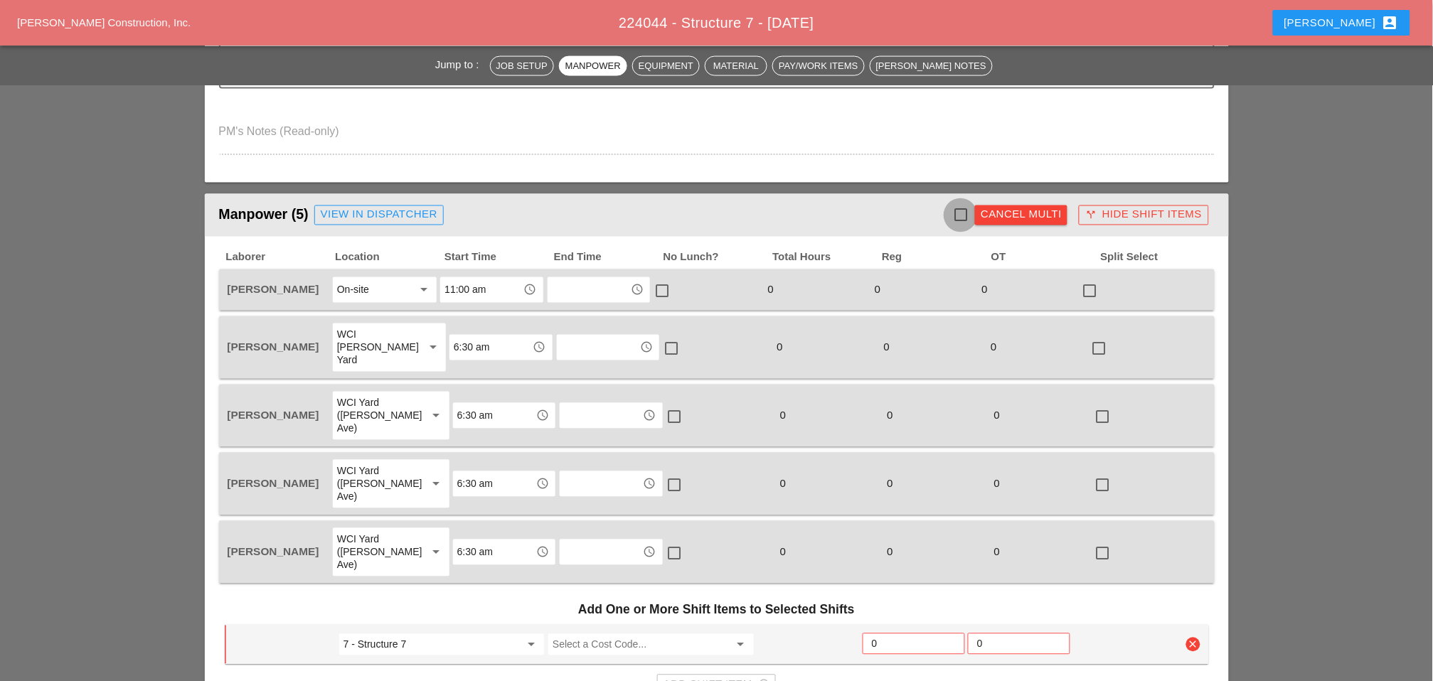
drag, startPoint x: 959, startPoint y: 210, endPoint x: 953, endPoint y: 215, distance: 7.6
click at [959, 210] on div at bounding box center [961, 215] width 24 height 24
checkbox input "true"
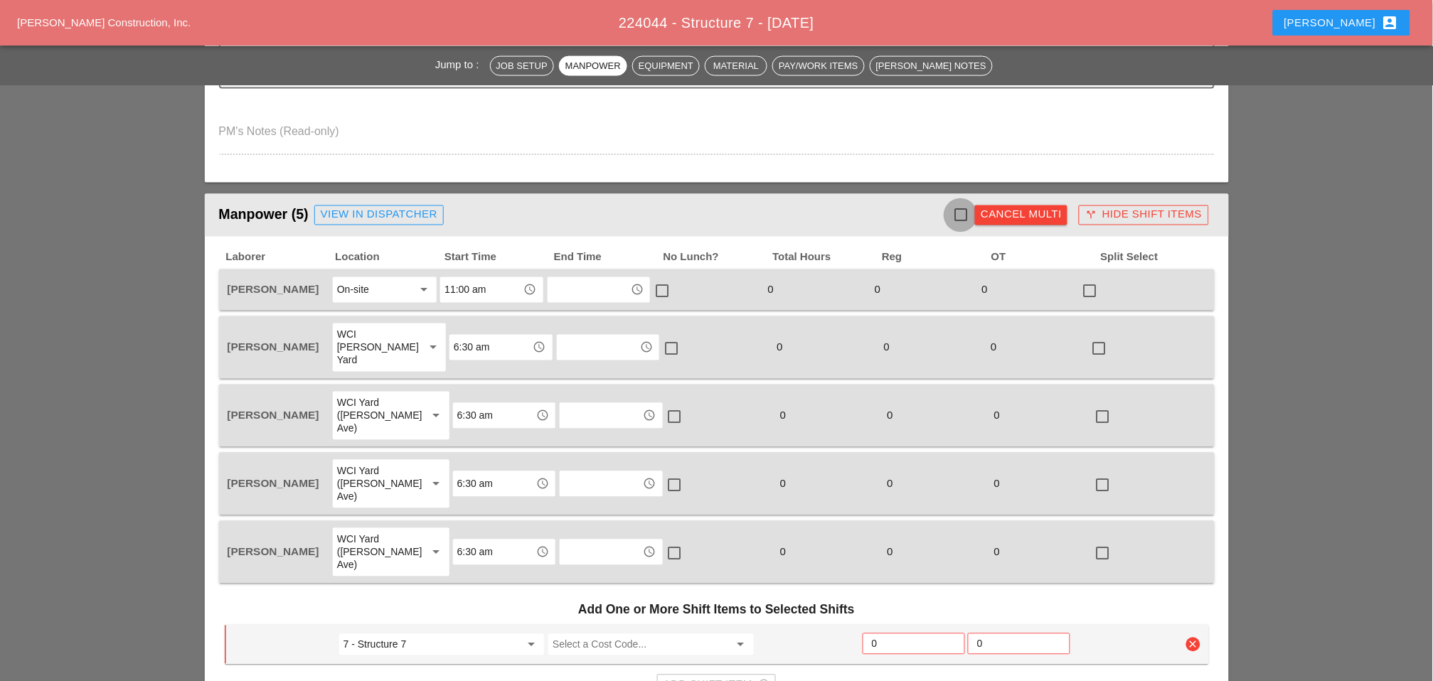
checkbox input "true"
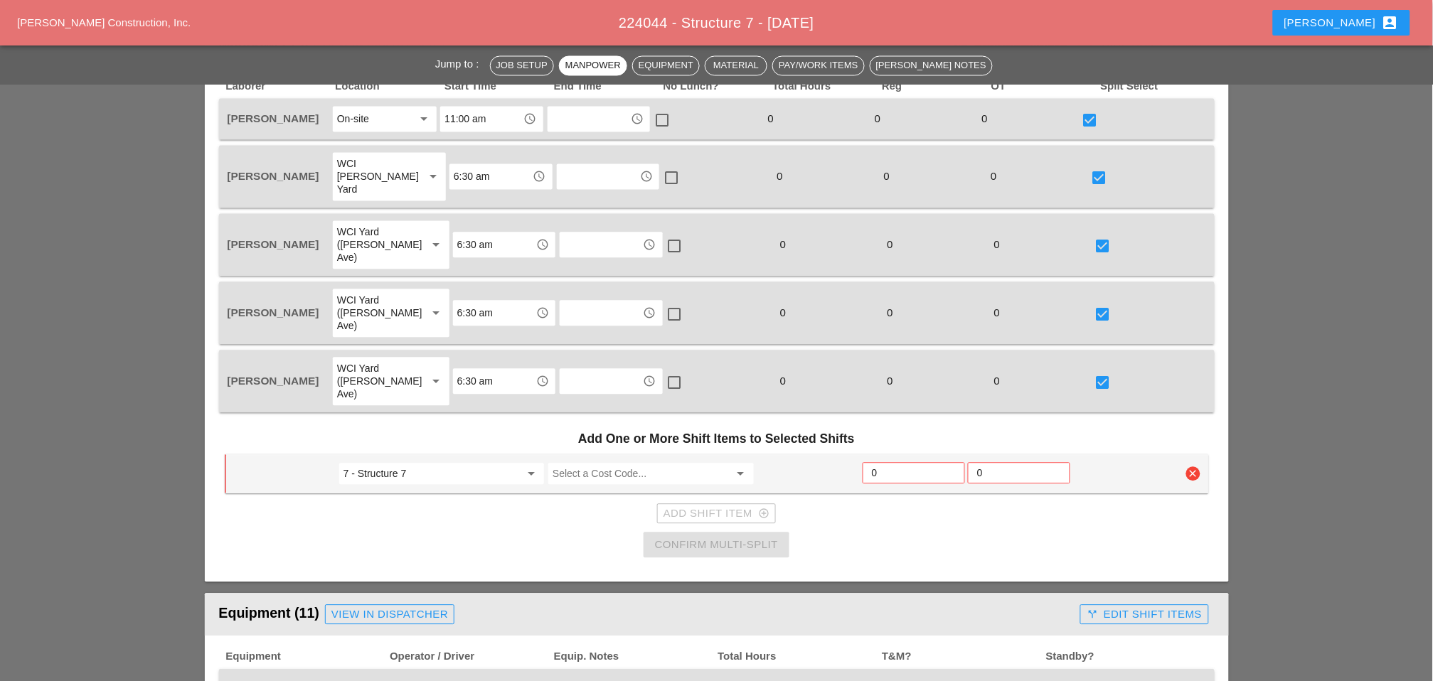
scroll to position [869, 0]
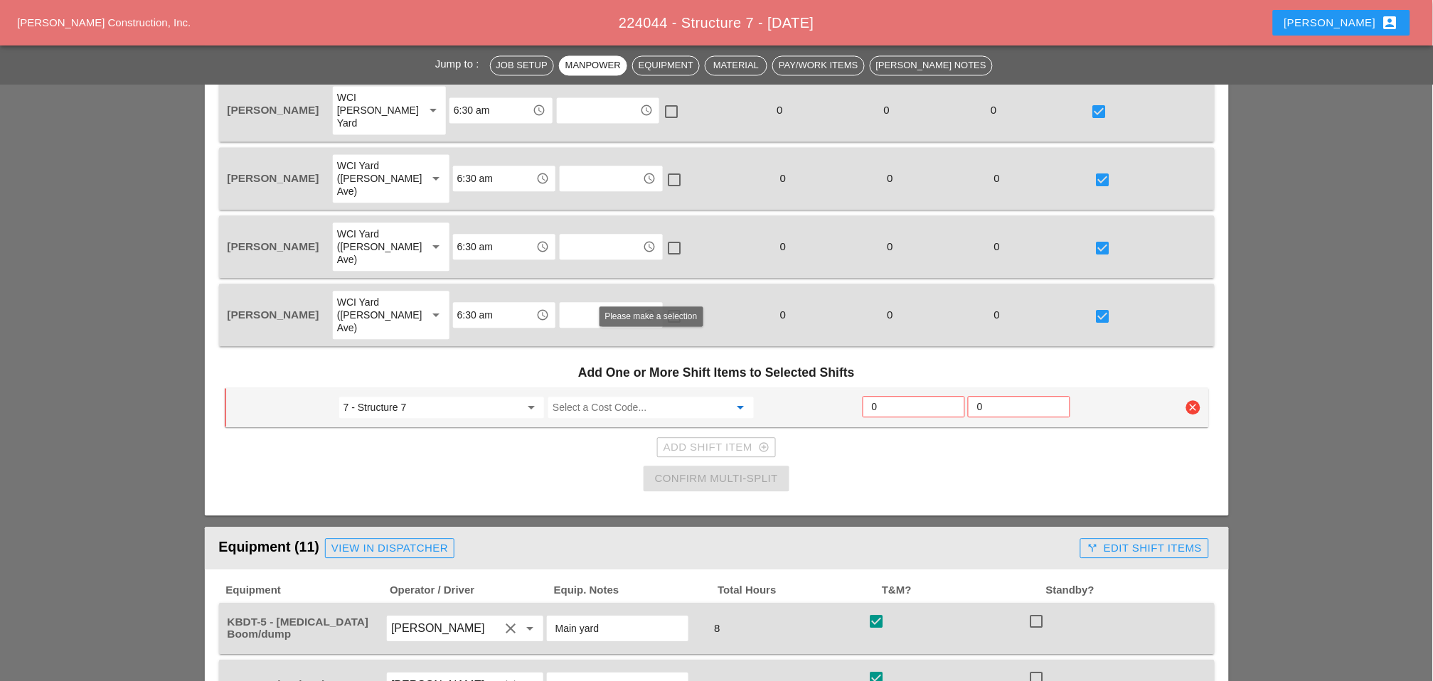
click at [593, 396] on input "Select a Cost Code..." at bounding box center [641, 407] width 176 height 23
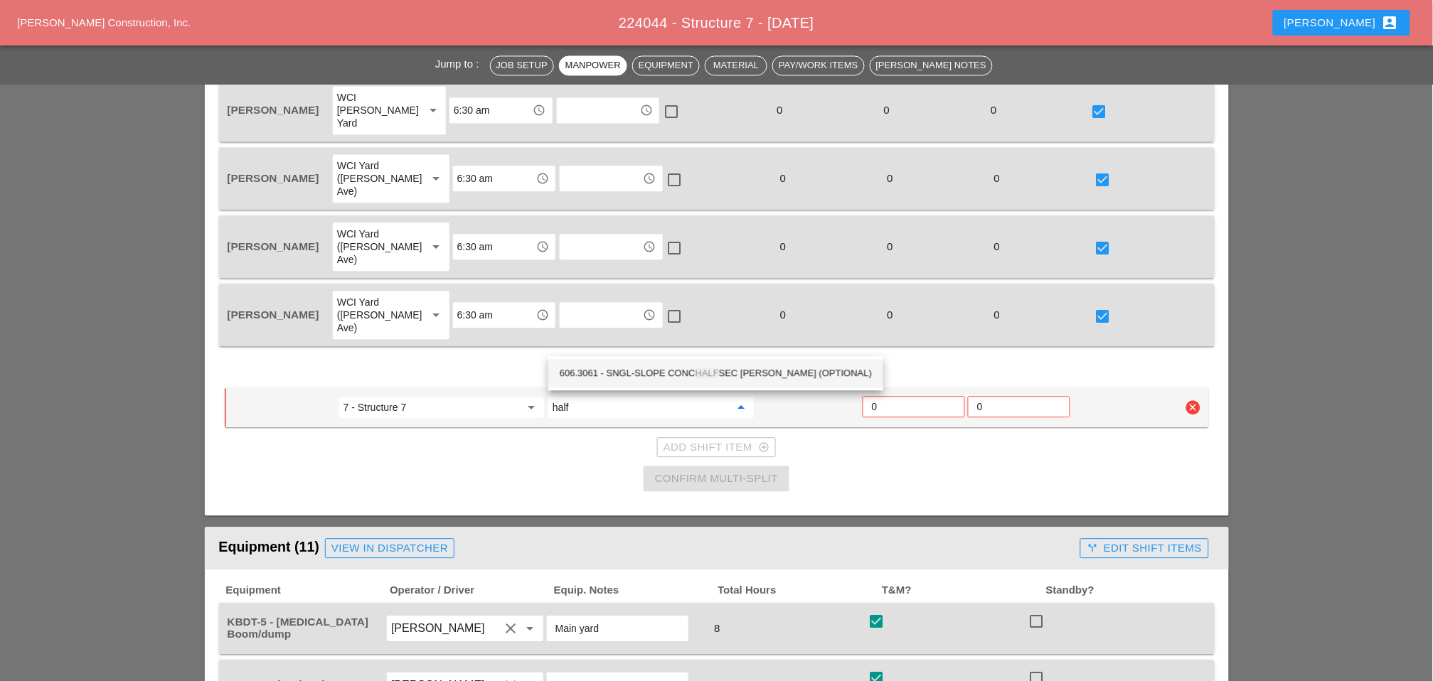
click at [652, 370] on div "606.3061 - SNGL-SLOPE CONC HALF SEC BARR (OPTIONAL)" at bounding box center [716, 373] width 312 height 17
type input "606.3061 - SNGL-SLOPE CONC HALF SEC BARR (OPTIONAL)"
click at [894, 395] on input "0" at bounding box center [914, 406] width 84 height 23
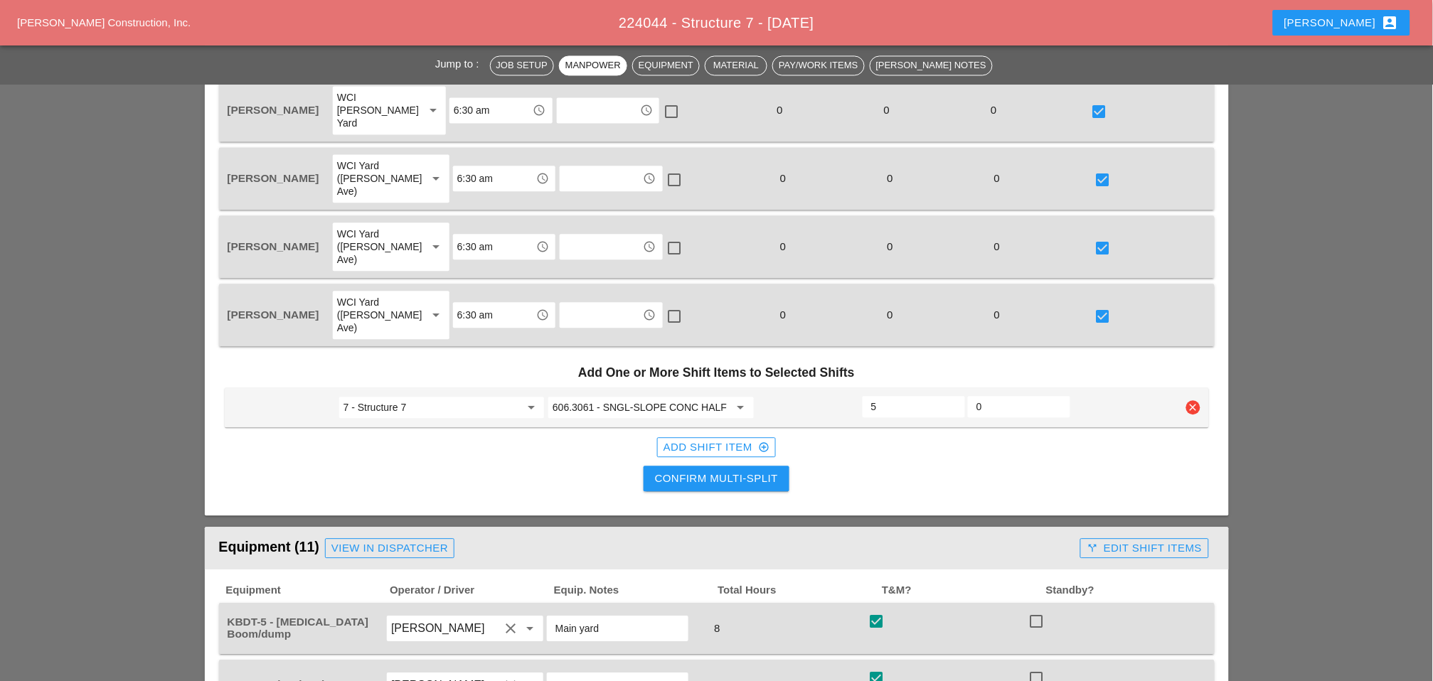
type input "5"
click at [723, 440] on div "Add Shift Item add_circle_outline" at bounding box center [717, 448] width 106 height 16
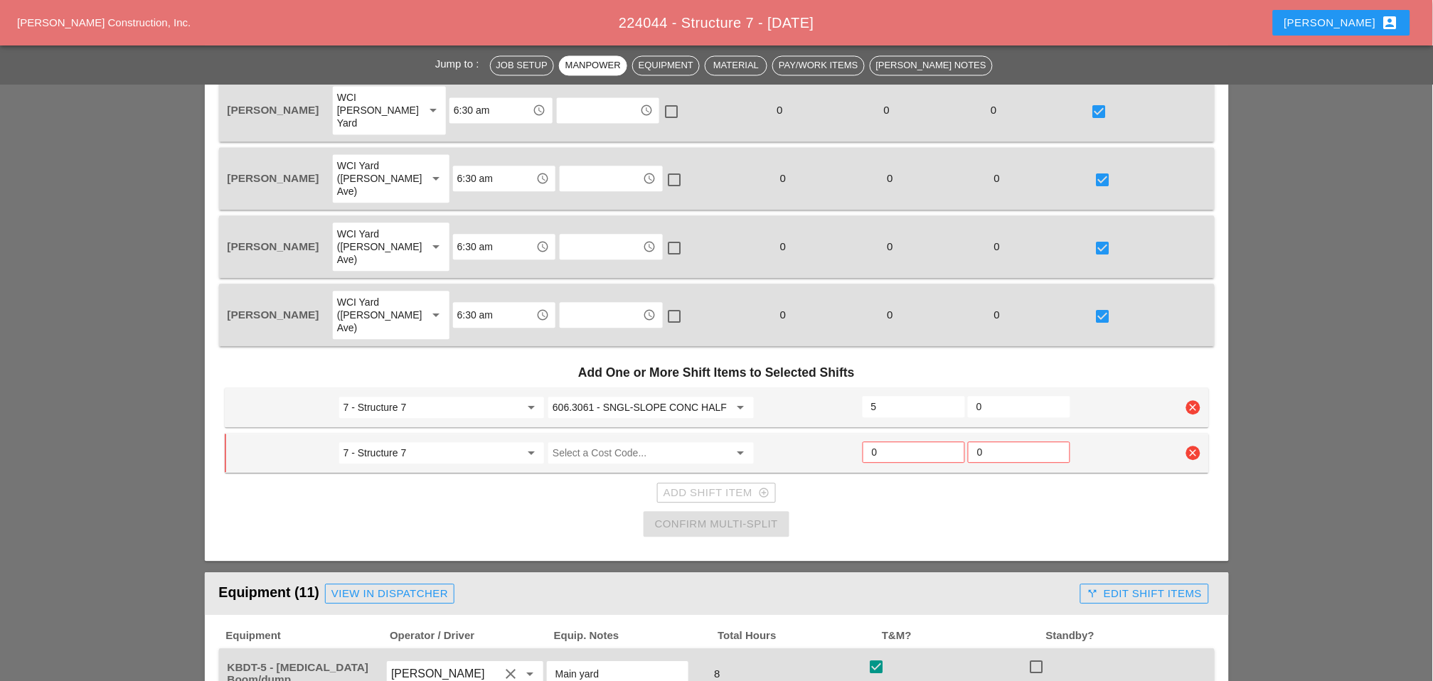
click at [871, 395] on input "5" at bounding box center [913, 406] width 85 height 23
click at [635, 442] on input "Select a Cost Code..." at bounding box center [641, 453] width 176 height 23
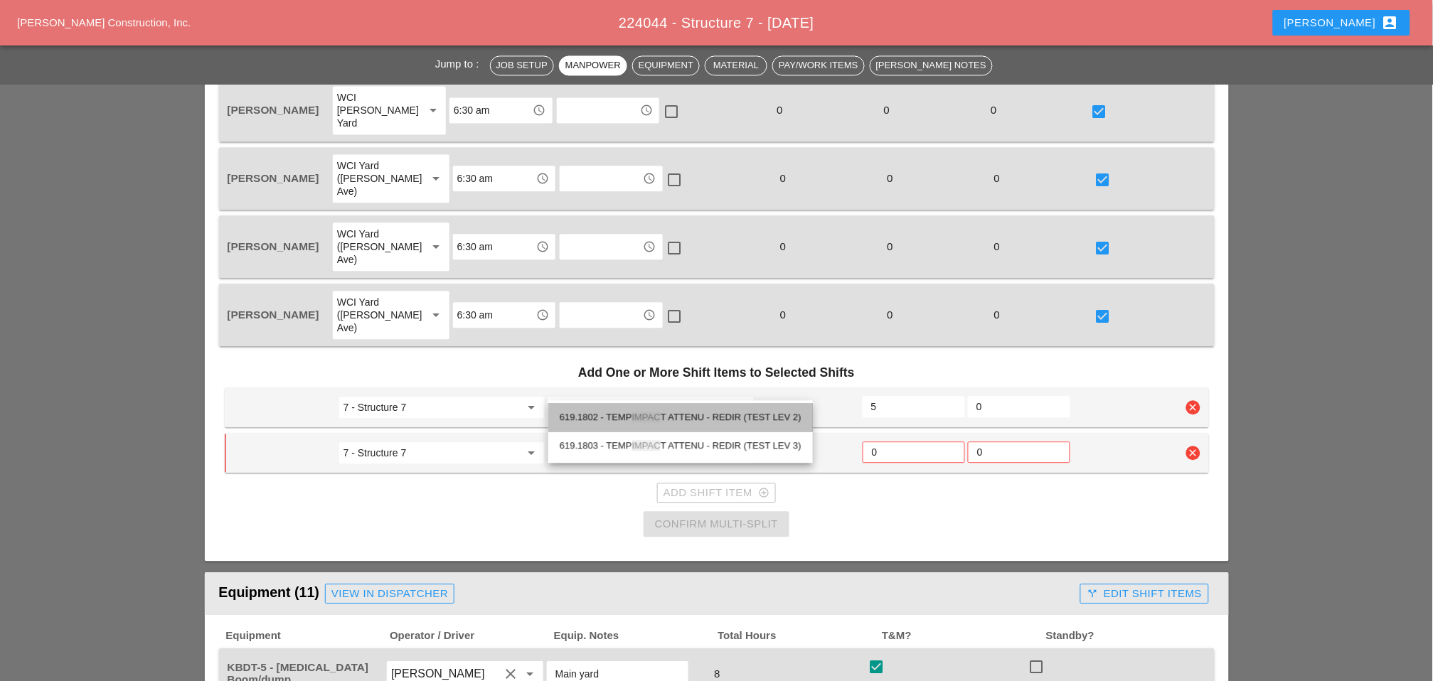
click at [733, 418] on div "619.1802 - TEMP IMPAC T ATTENU - REDIR (TEST LEV 2)" at bounding box center [681, 417] width 242 height 17
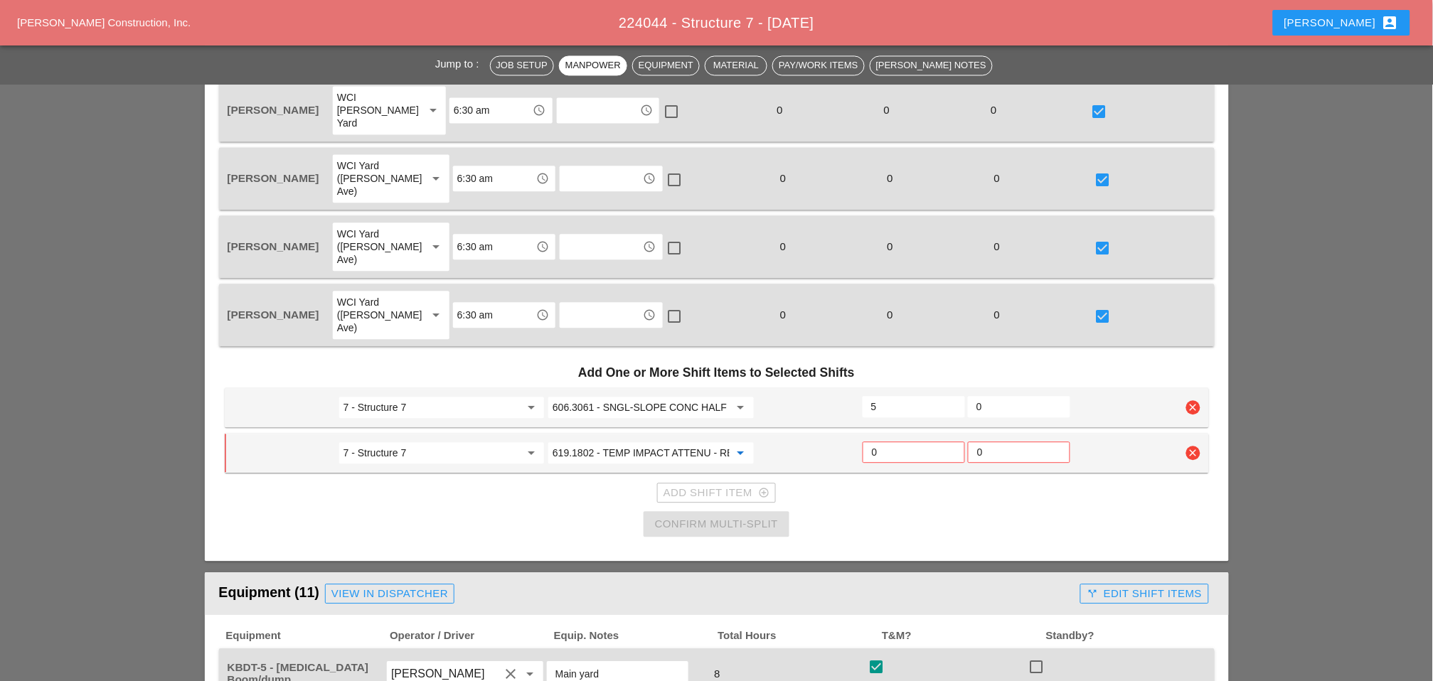
type input "619.1802 - TEMP IMPACT ATTENU - REDIR (TEST LEV 2)"
click at [885, 441] on input "0" at bounding box center [914, 452] width 84 height 23
type input "5"
click at [752, 516] on div "Confirm Multi-Split" at bounding box center [716, 524] width 123 height 16
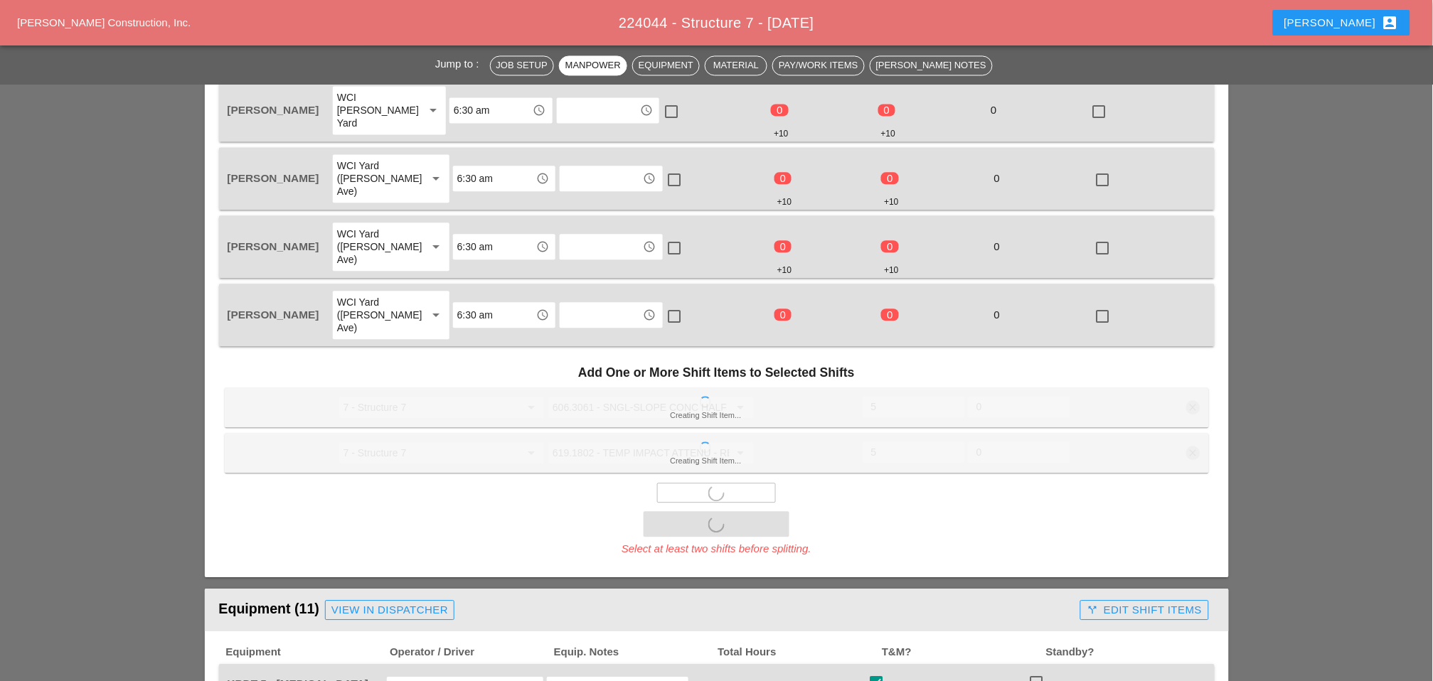
checkbox input "false"
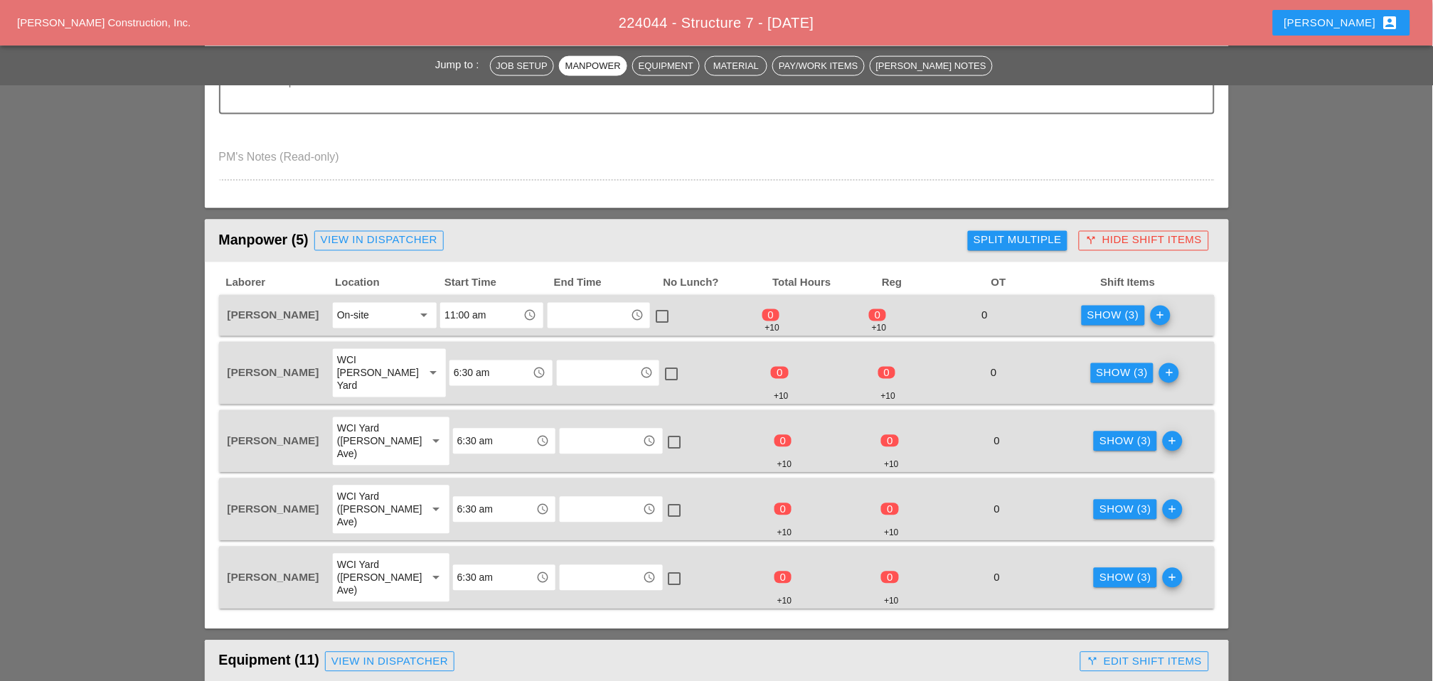
scroll to position [632, 0]
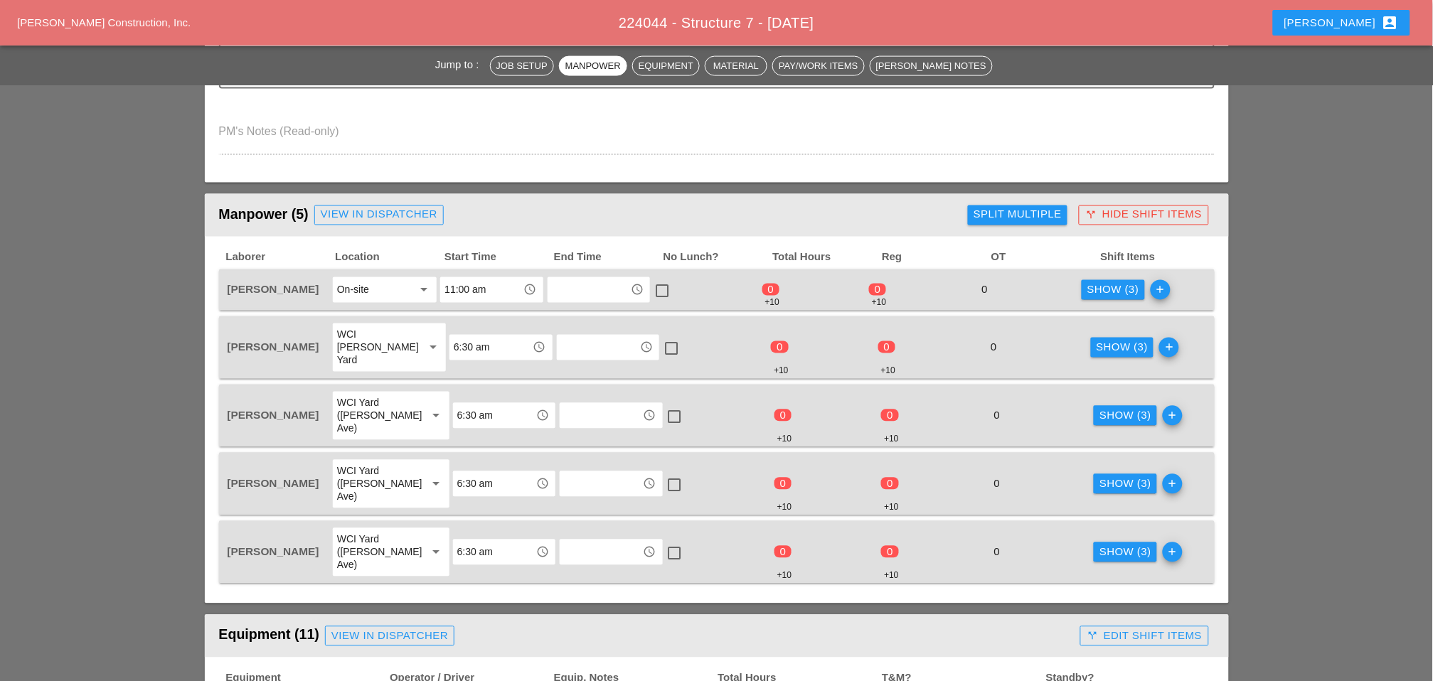
click at [1110, 282] on div "Show (3)" at bounding box center [1113, 290] width 52 height 16
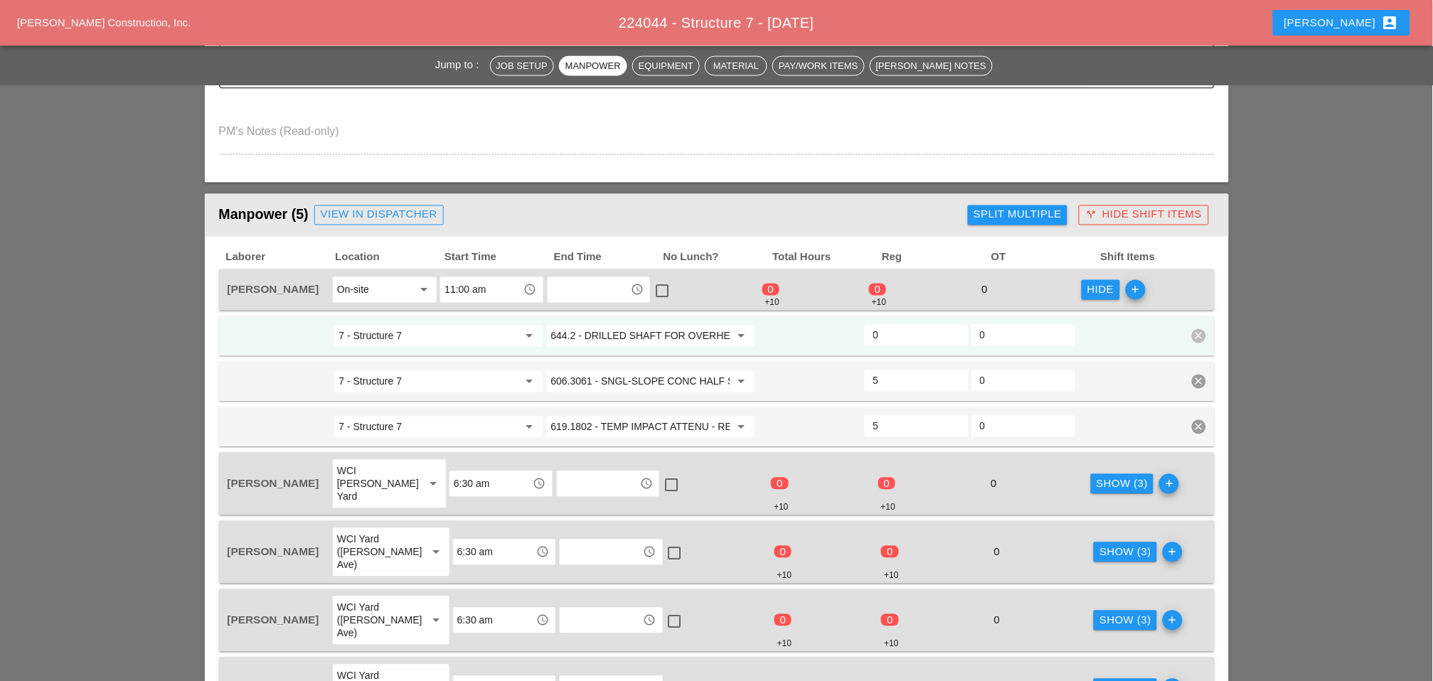
click at [632, 334] on input "644.2 - DRILLED SHAFT FOR OVERHEAD SIGN STRUCTUR" at bounding box center [640, 336] width 179 height 23
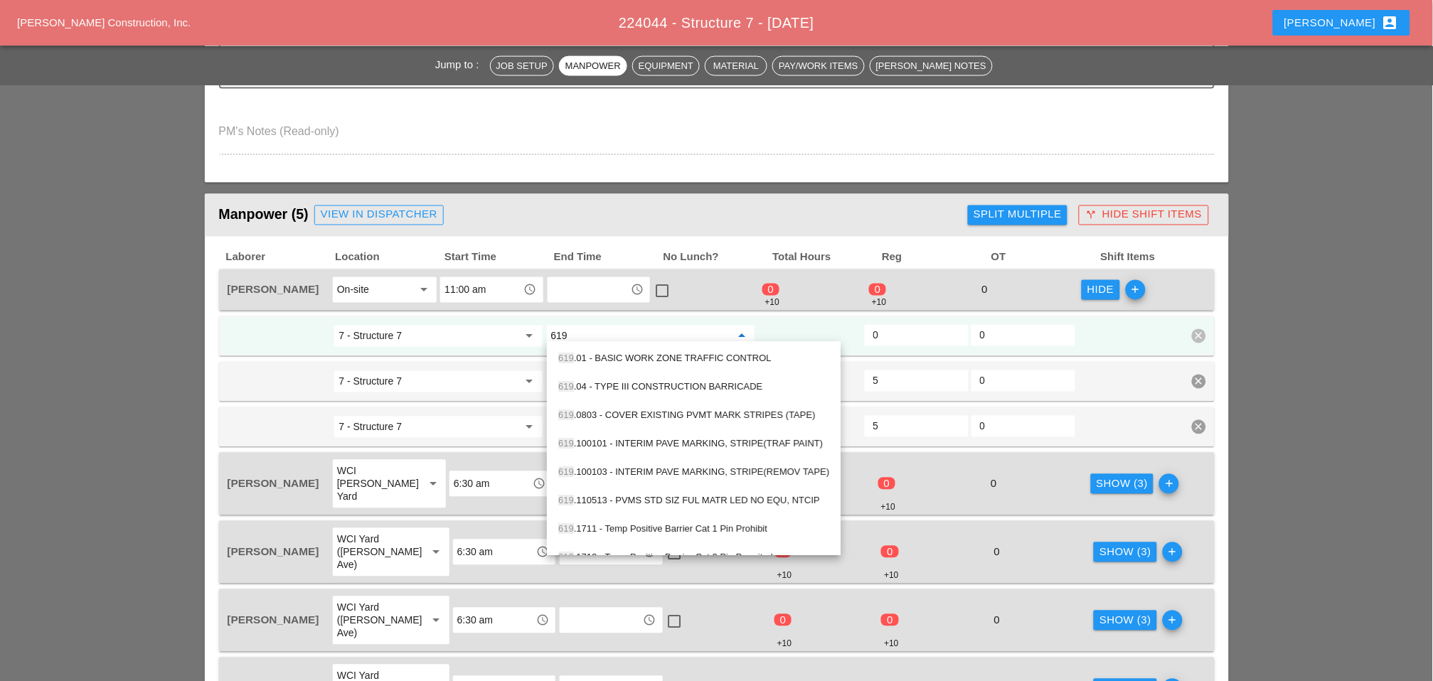
drag, startPoint x: 665, startPoint y: 358, endPoint x: 883, endPoint y: 341, distance: 219.0
click at [666, 358] on div "619 .01 - BASIC WORK ZONE TRAFFIC CONTROL" at bounding box center [693, 359] width 271 height 17
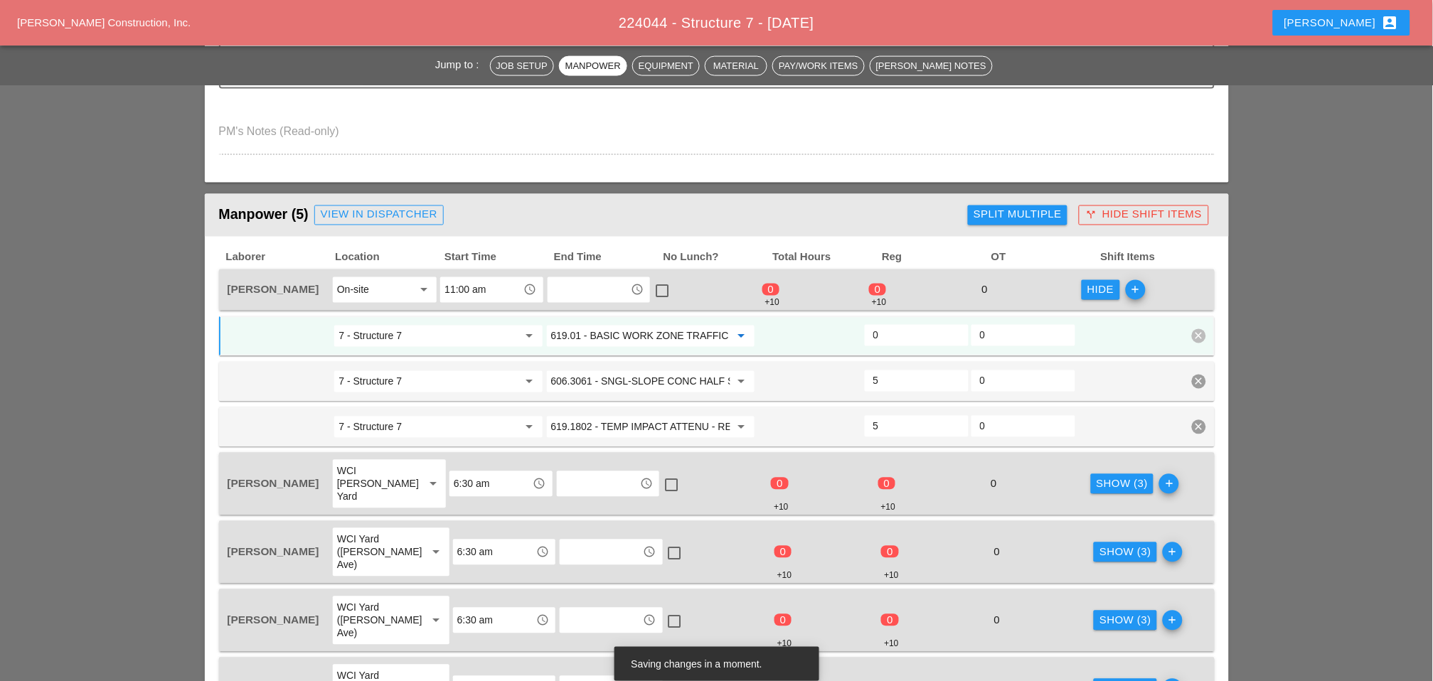
type input "619.01 - BASIC WORK ZONE TRAFFIC CONTROL"
click at [886, 329] on input "0" at bounding box center [916, 335] width 87 height 23
type input "2"
click at [1097, 477] on div "Show (3)" at bounding box center [1123, 485] width 52 height 16
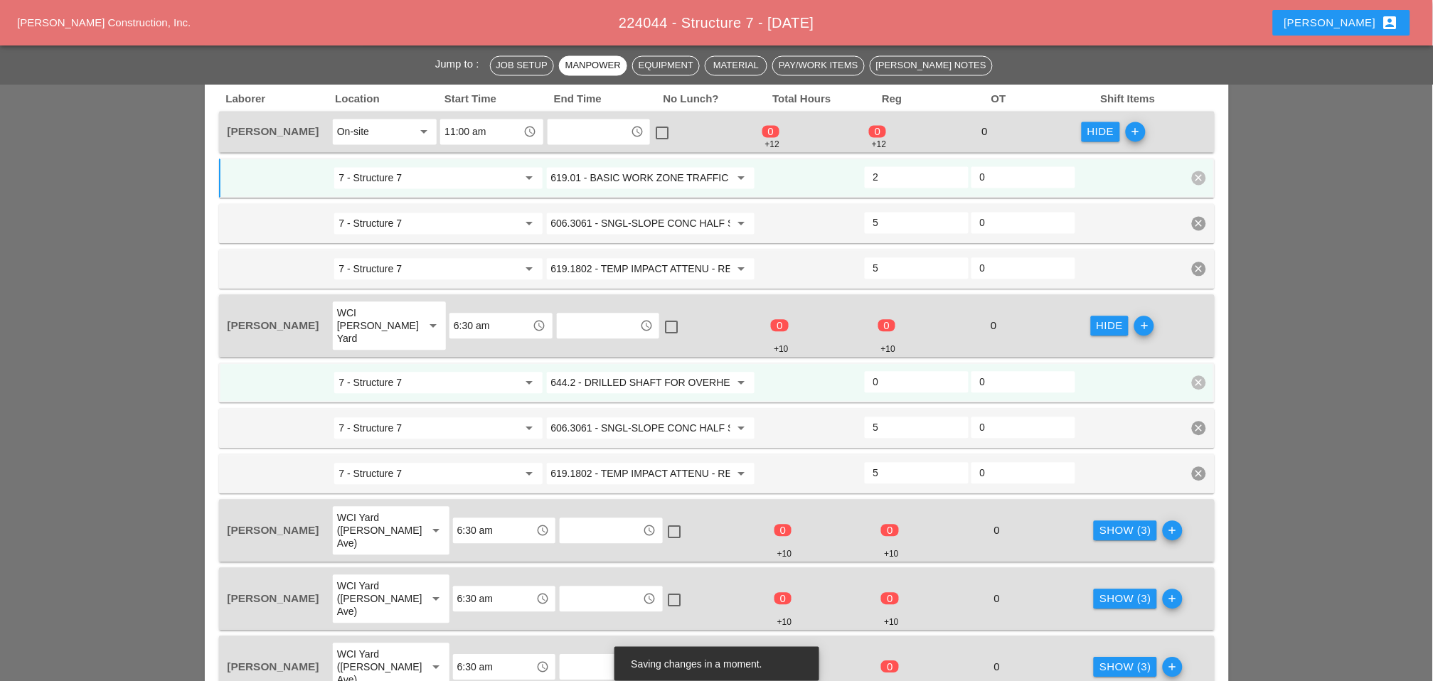
scroll to position [790, 0]
click at [1101, 523] on div "Show (3)" at bounding box center [1126, 531] width 52 height 16
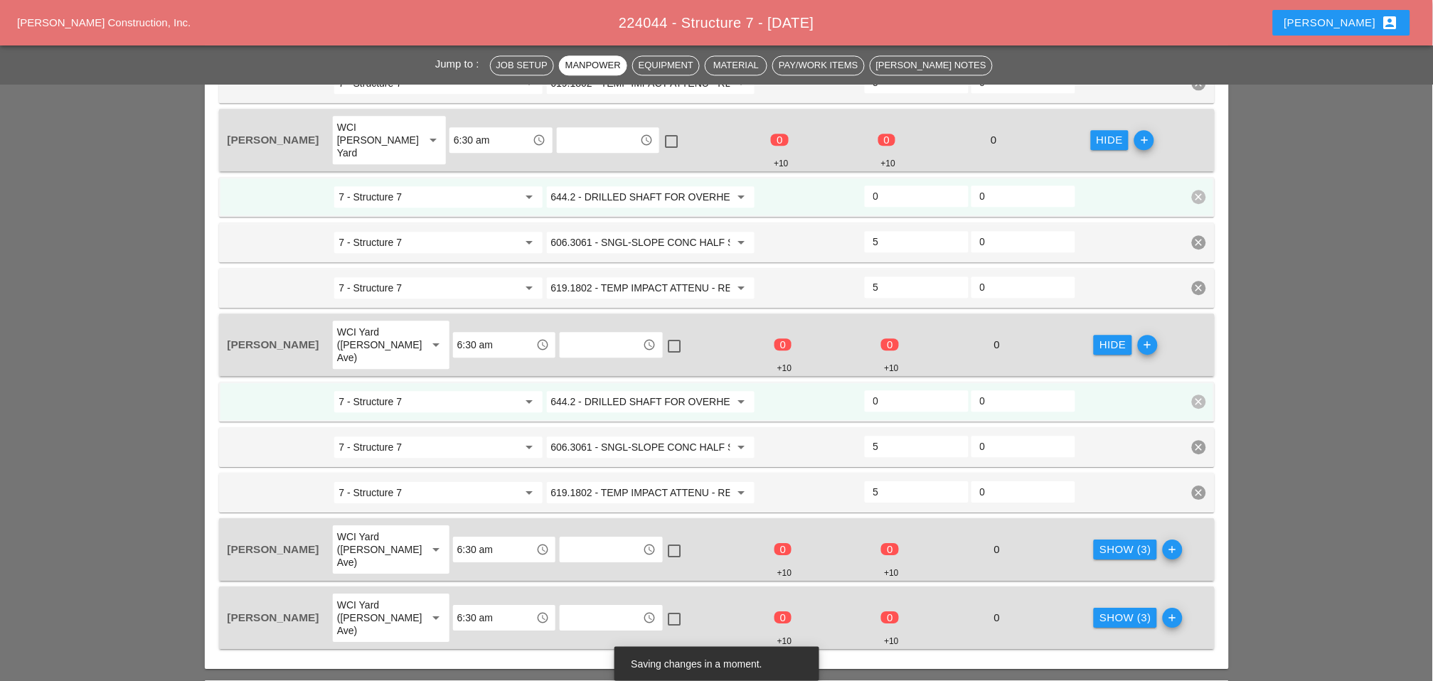
scroll to position [1027, 0]
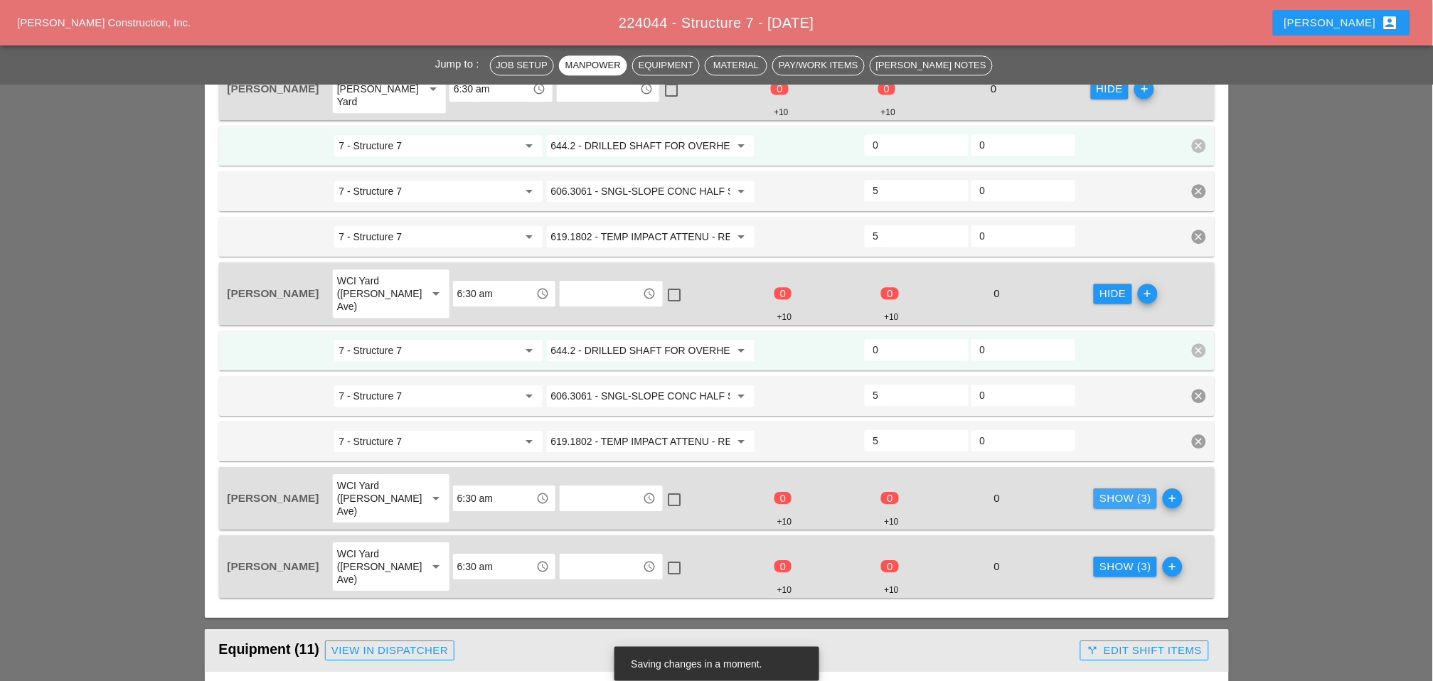
click at [1101, 491] on div "Show (3)" at bounding box center [1126, 499] width 52 height 16
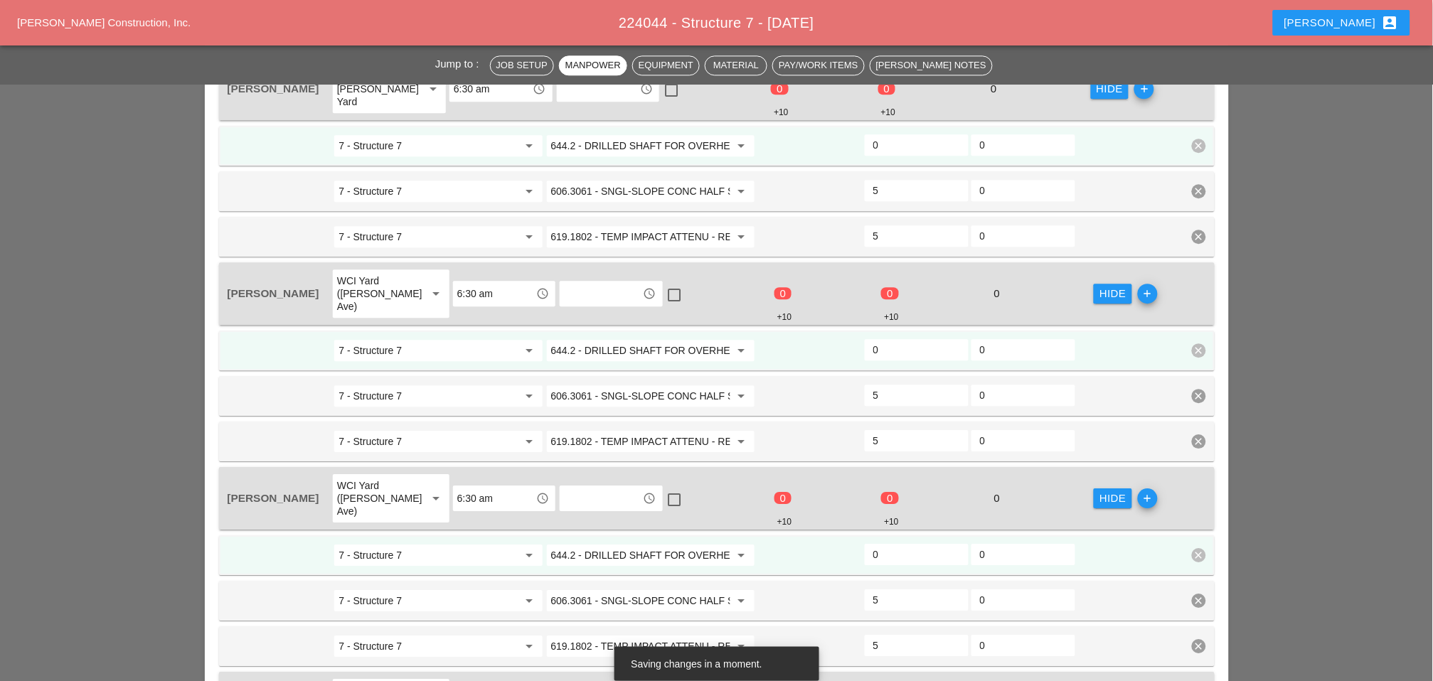
drag, startPoint x: 1104, startPoint y: 627, endPoint x: 1019, endPoint y: 525, distance: 132.9
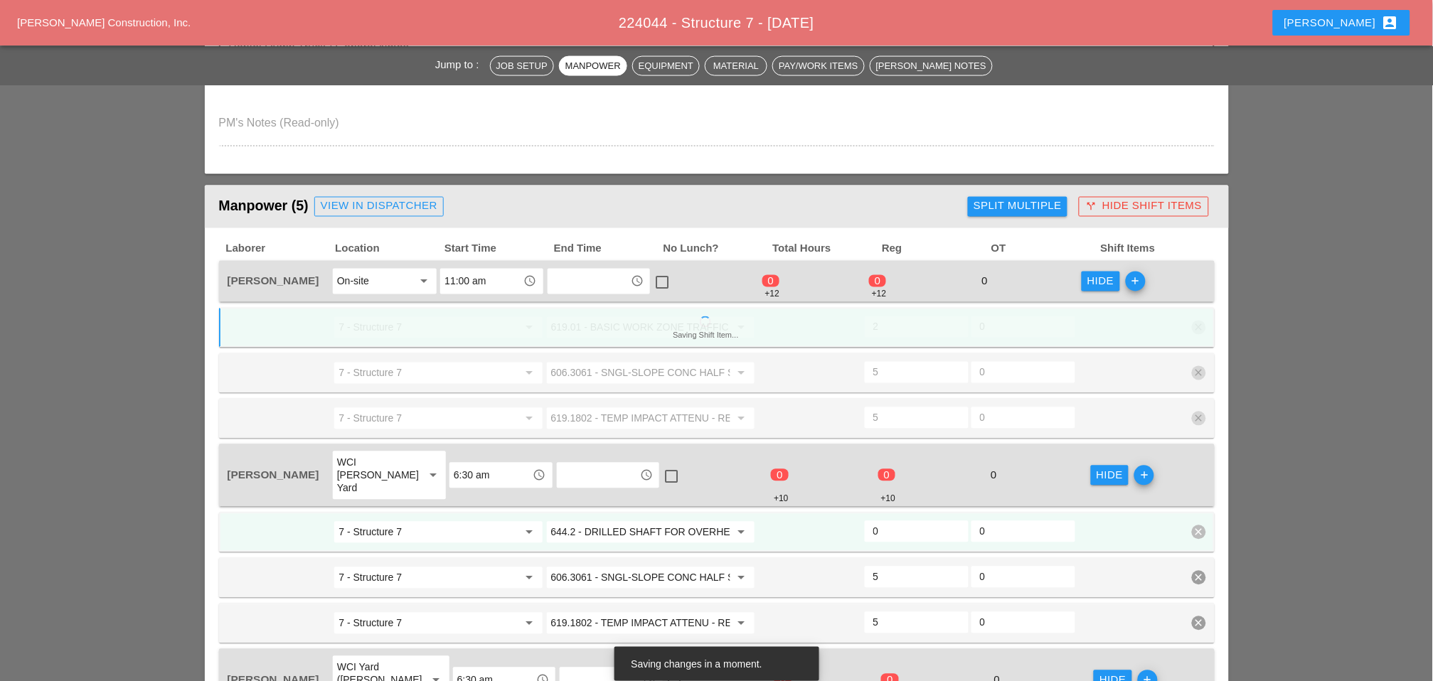
scroll to position [632, 0]
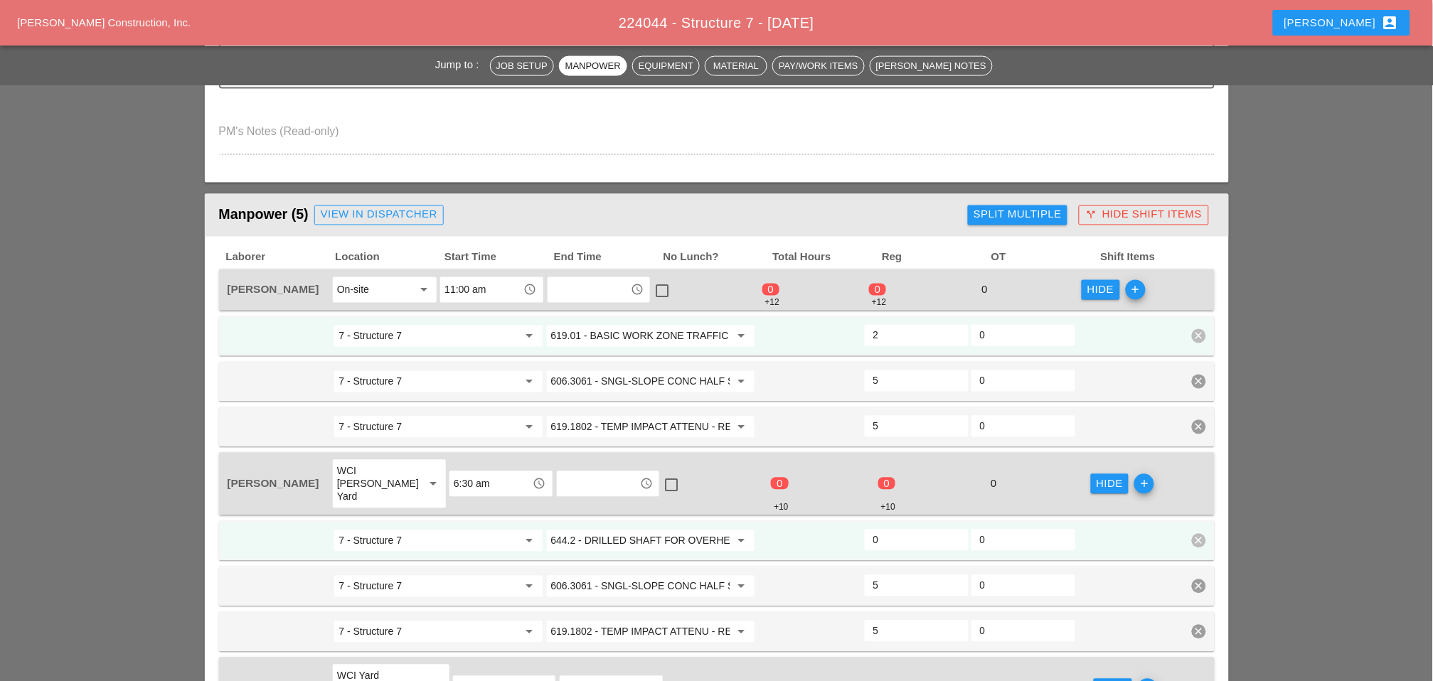
click at [658, 327] on input "619.01 - BASIC WORK ZONE TRAFFIC CONTROL" at bounding box center [640, 336] width 179 height 23
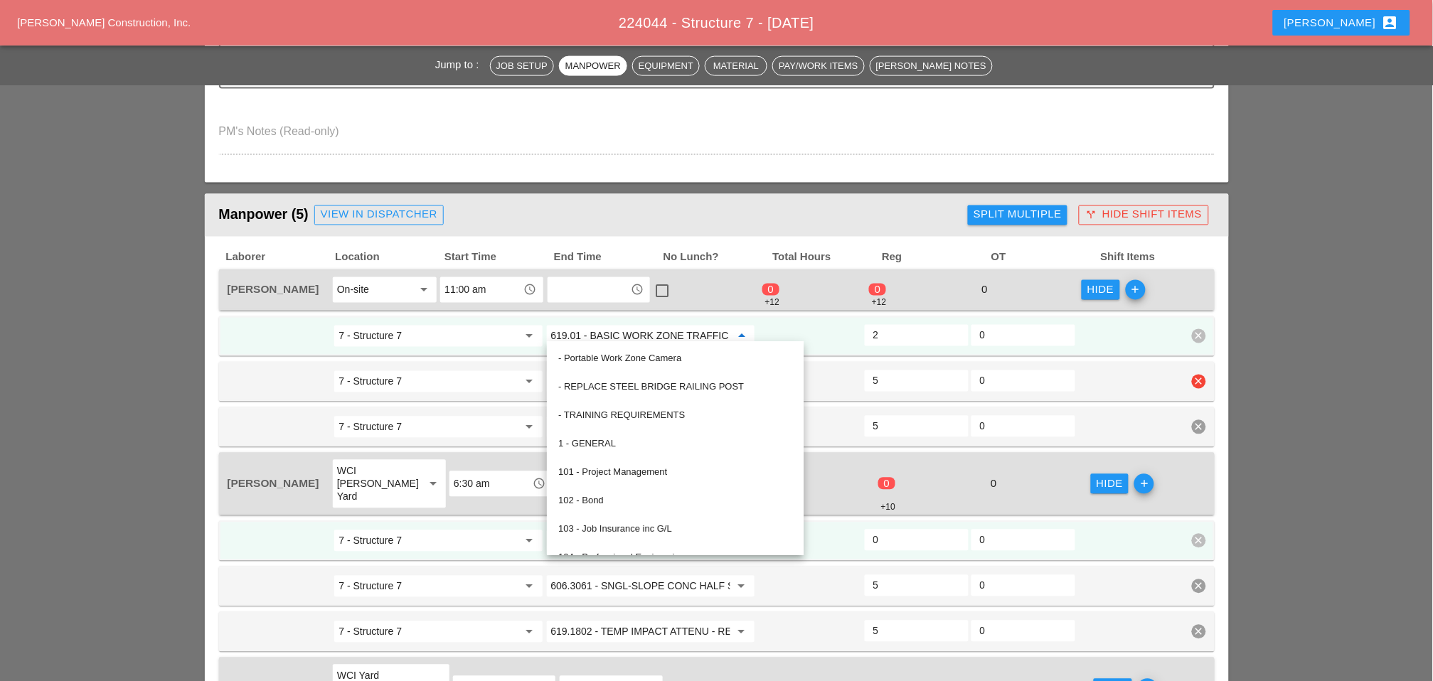
click at [901, 372] on input "5" at bounding box center [916, 381] width 87 height 23
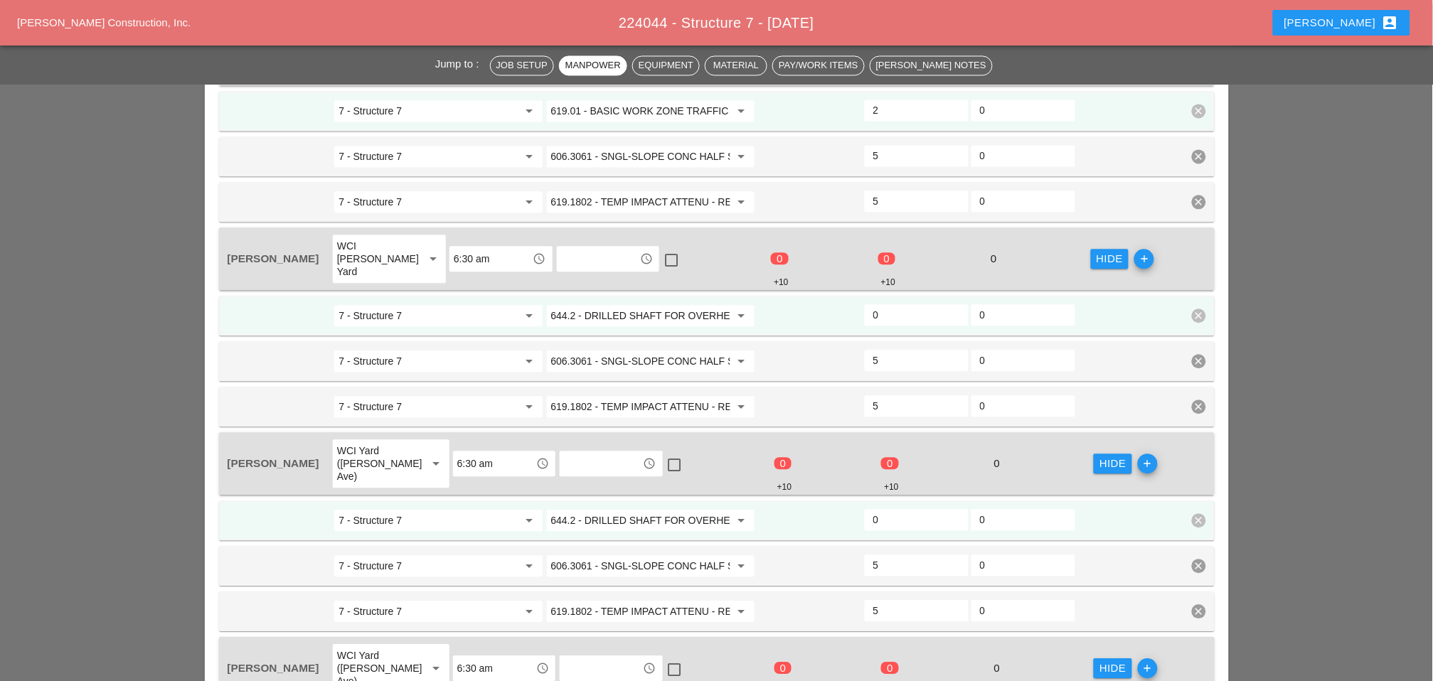
scroll to position [869, 0]
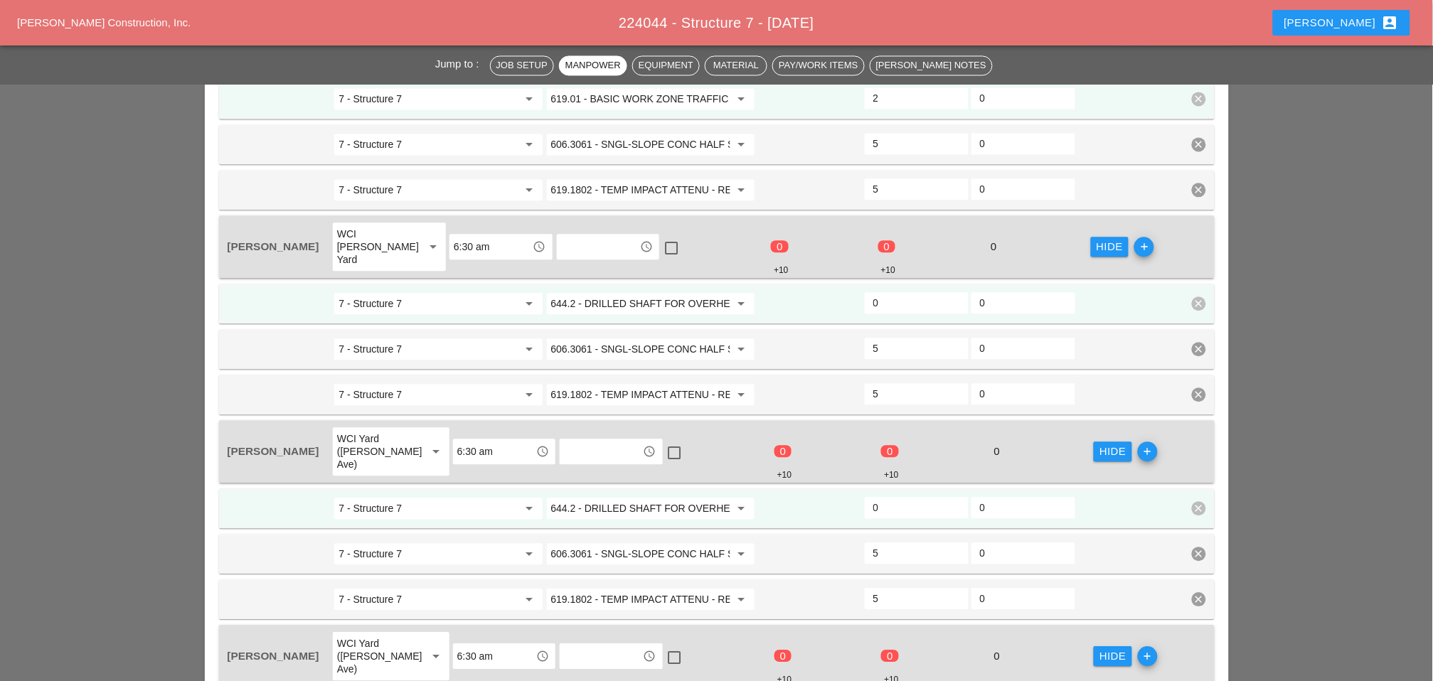
click at [647, 292] on input "644.2 - DRILLED SHAFT FOR OVERHEAD SIGN STRUCTUR" at bounding box center [640, 303] width 179 height 23
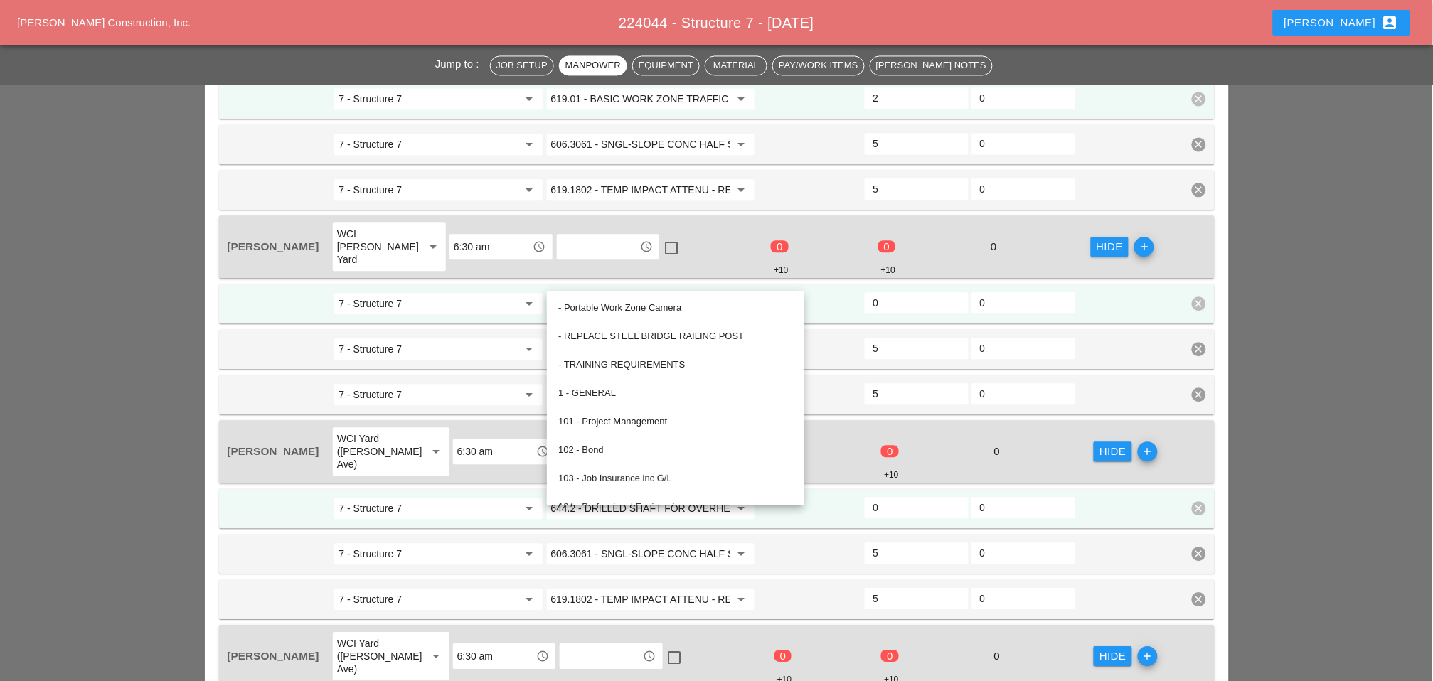
paste input "19.01 - BASIC WORK ZONE TRAFFIC CONTROL"
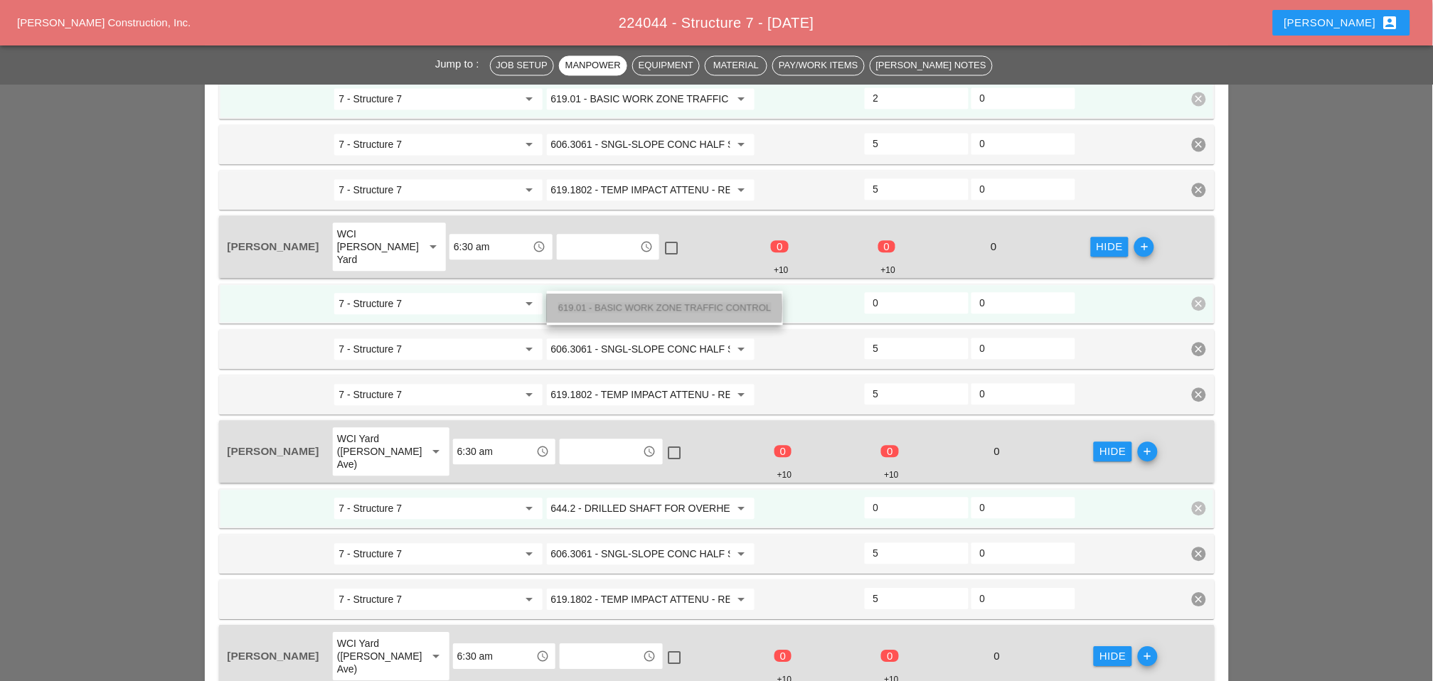
drag, startPoint x: 632, startPoint y: 307, endPoint x: 632, endPoint y: 366, distance: 59.7
click at [634, 307] on span "619.01 - BASIC WORK ZONE TRAFFIC CONTROL" at bounding box center [664, 307] width 213 height 11
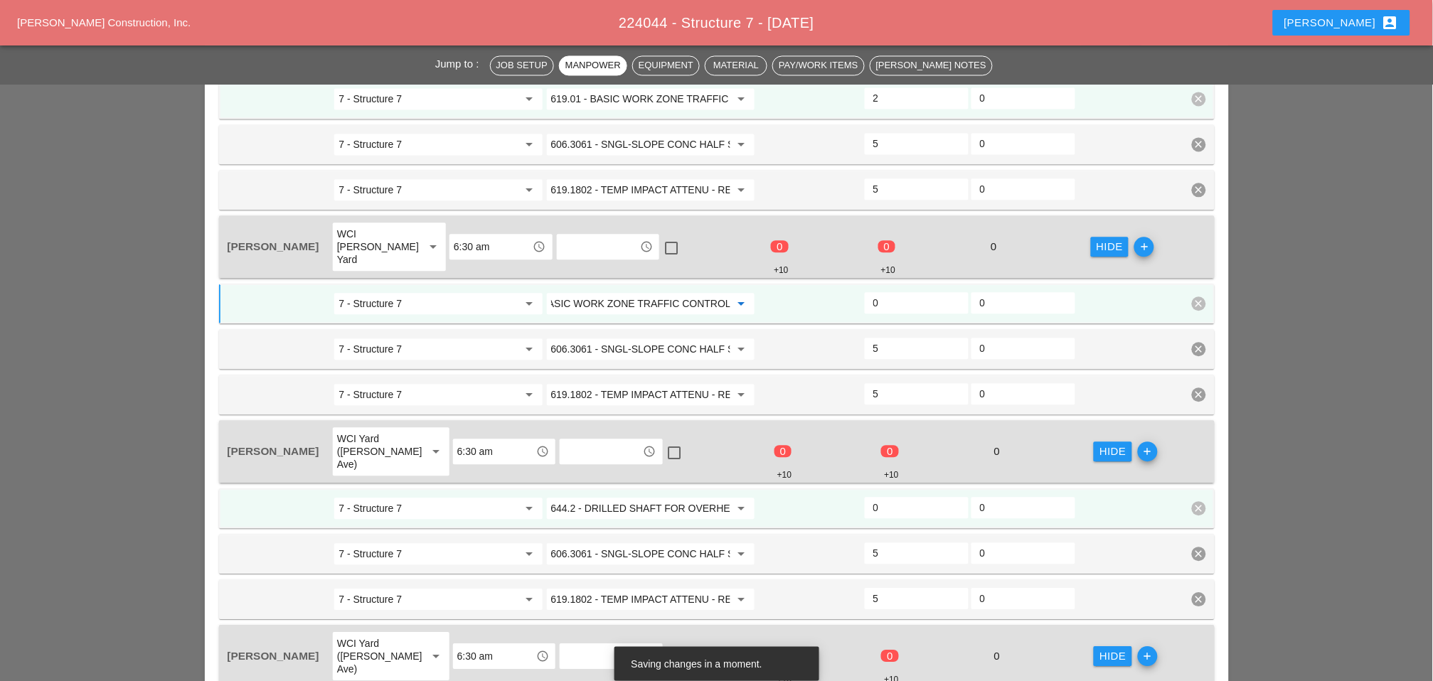
type input "619.01 - BASIC WORK ZONE TRAFFIC CONTROL"
click at [629, 497] on input "644.2 - DRILLED SHAFT FOR OVERHEAD SIGN STRUCTUR" at bounding box center [640, 508] width 179 height 23
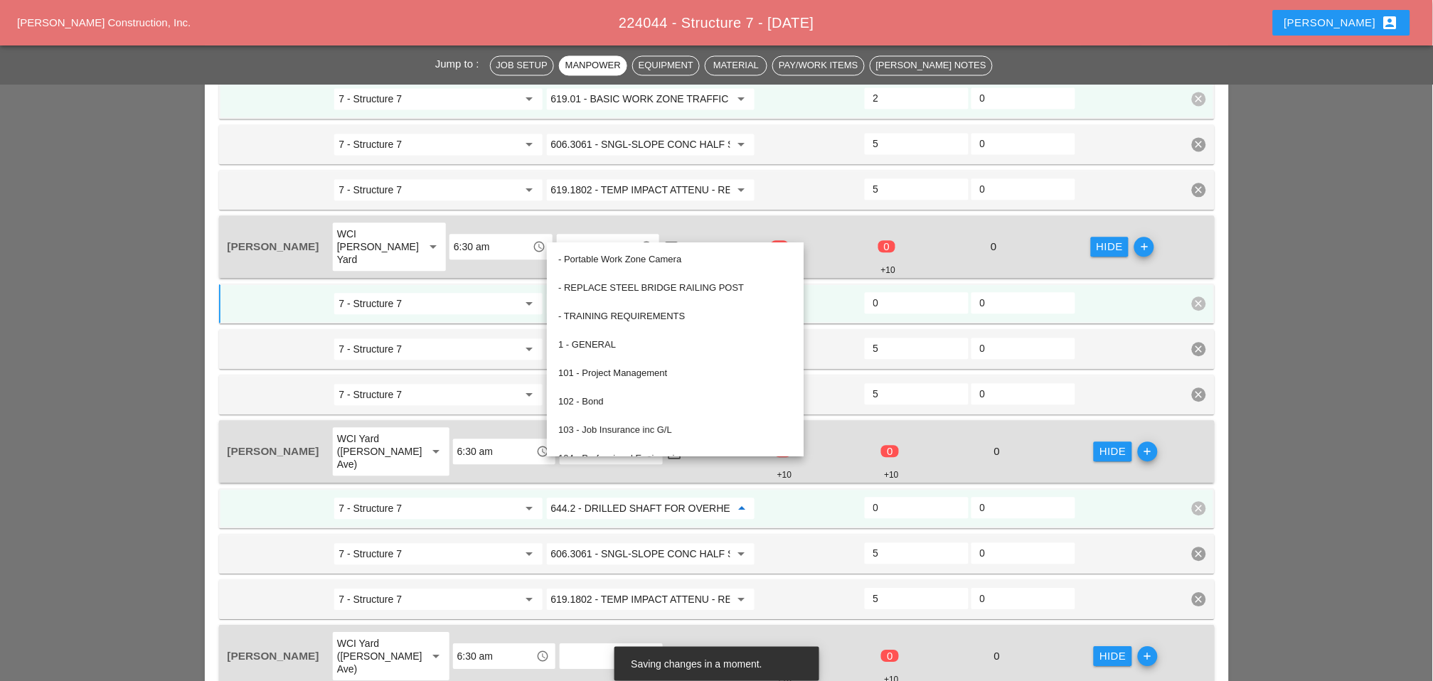
paste input "19.01 - BASIC WORK ZONE TRAFFIC CONTROL"
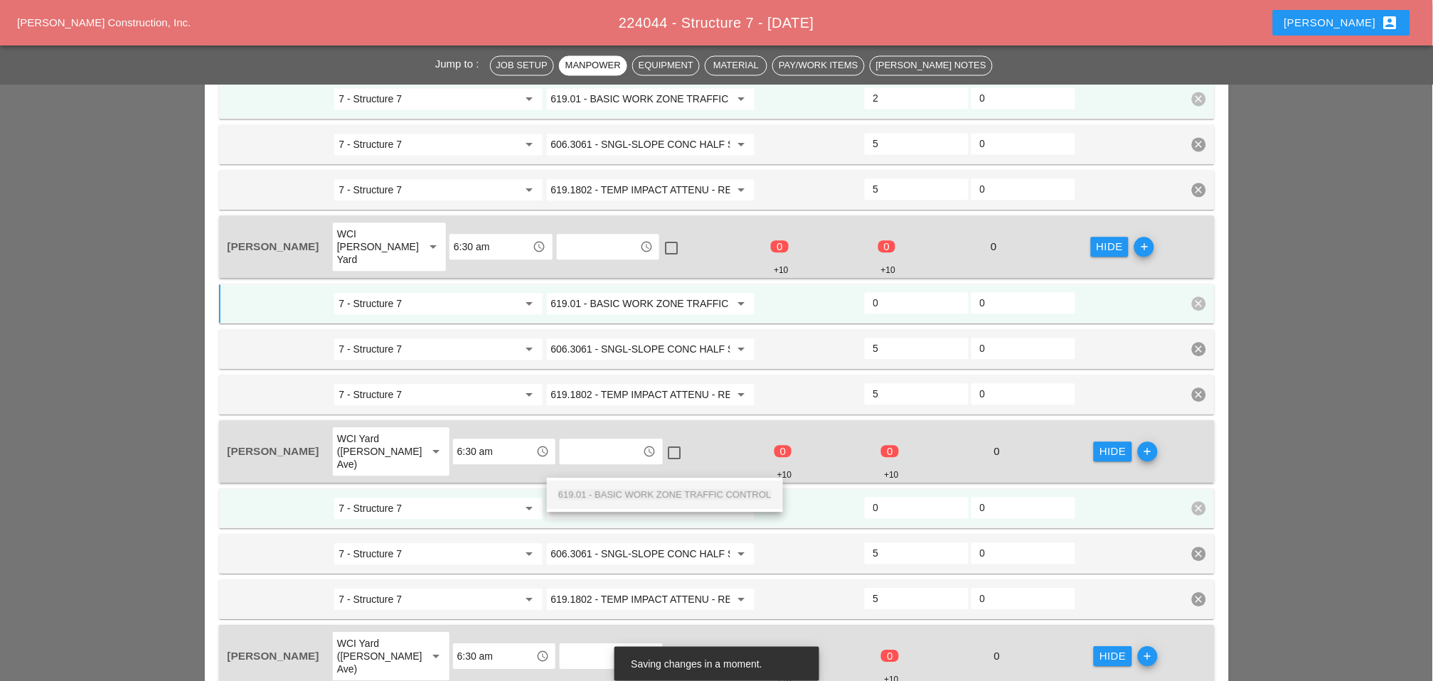
scroll to position [0, 49]
click at [637, 495] on span "619.01 - BASIC WORK ZONE TRAFFIC CONTROL" at bounding box center [664, 494] width 213 height 11
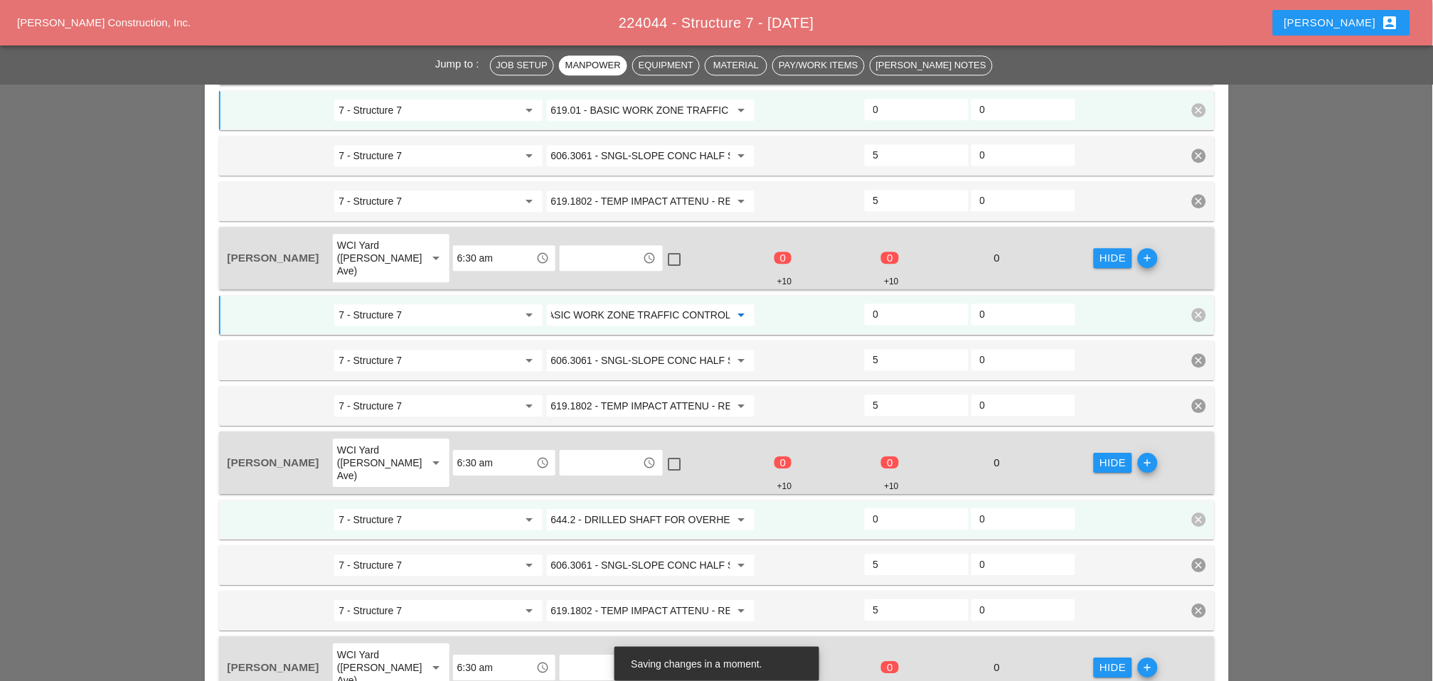
scroll to position [1106, 0]
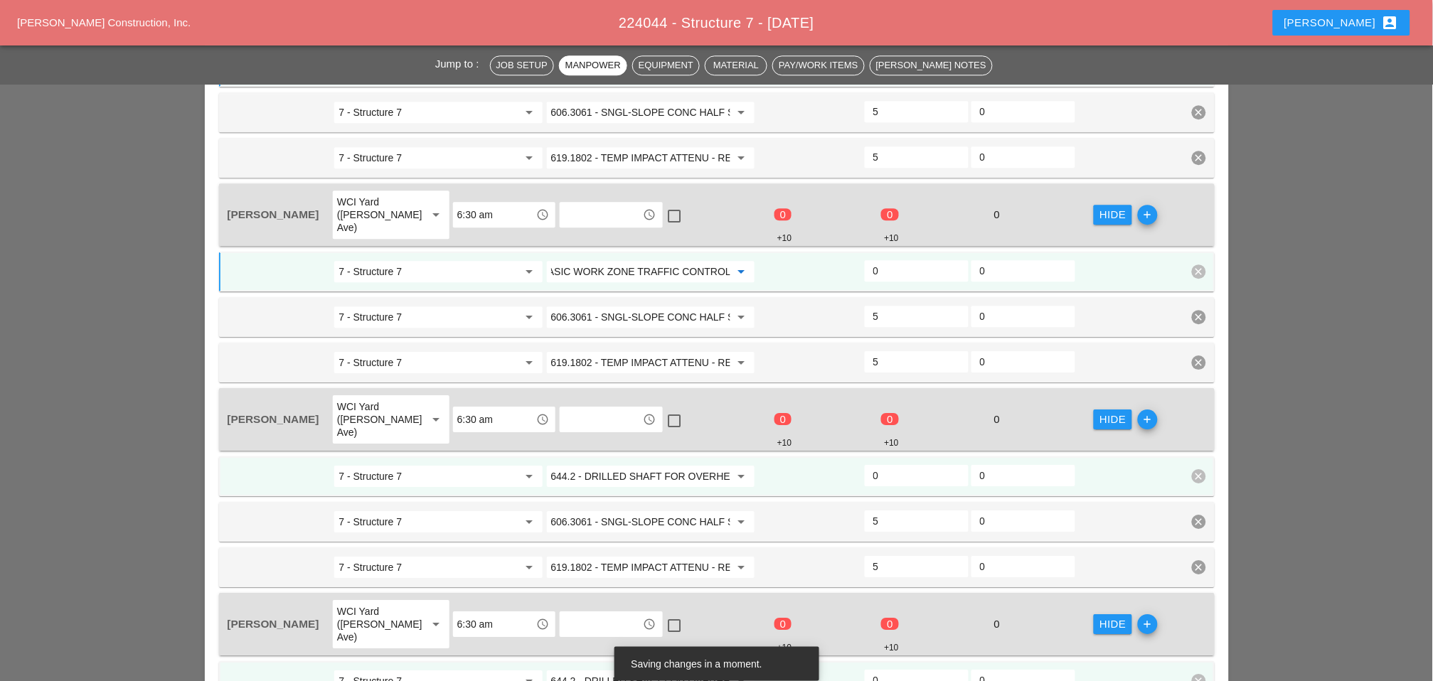
type input "619.01 - BASIC WORK ZONE TRAFFIC CONTROL"
click at [656, 465] on input "644.2 - DRILLED SHAFT FOR OVERHEAD SIGN STRUCTUR" at bounding box center [640, 476] width 179 height 23
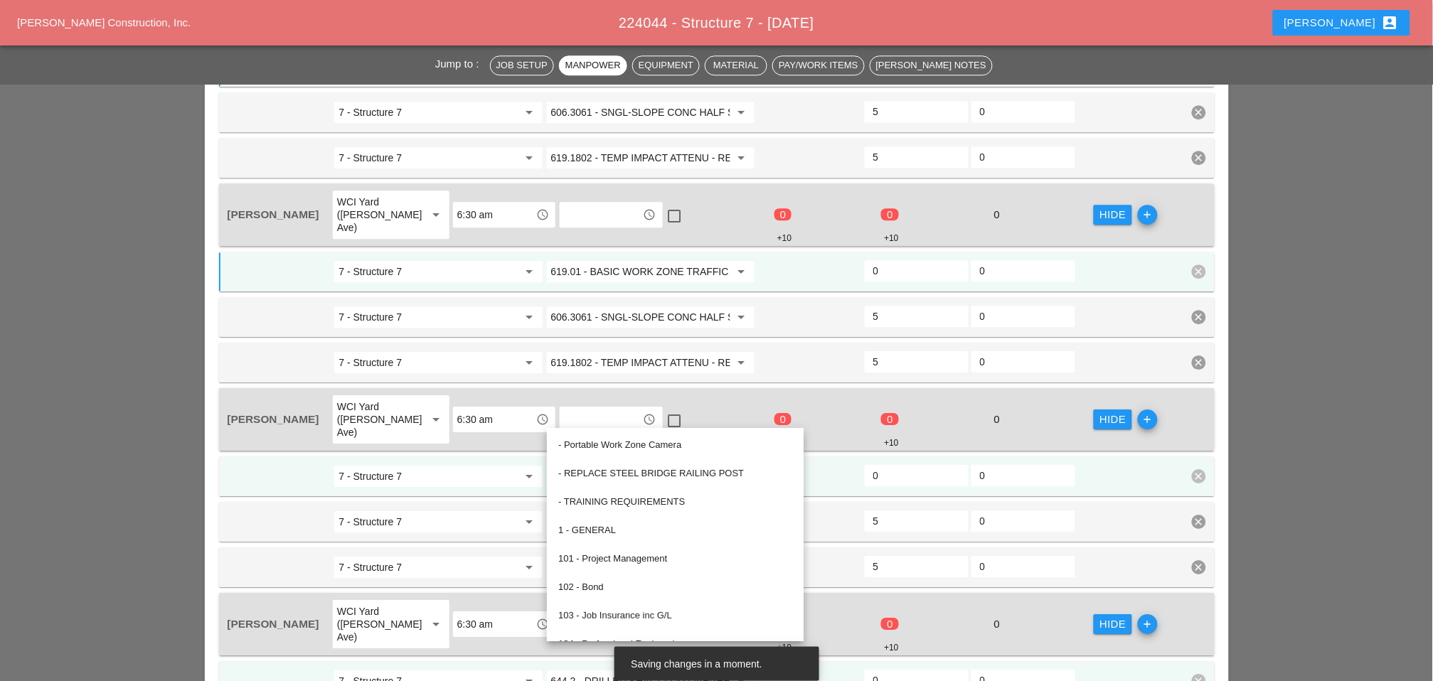
paste input "19.01 - BASIC WORK ZONE TRAFFIC CONTROL"
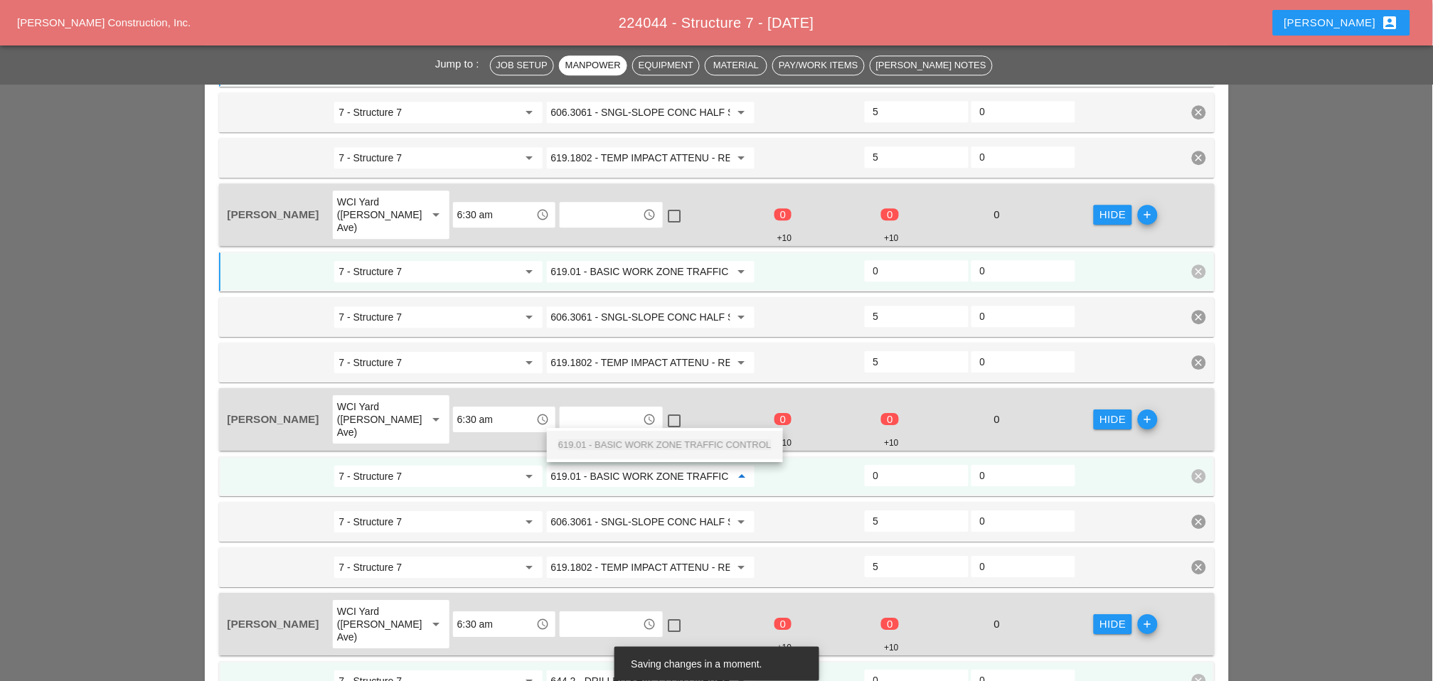
scroll to position [0, 49]
click at [657, 437] on div "619.01 - BASIC WORK ZONE TRAFFIC CONTROL" at bounding box center [664, 445] width 213 height 17
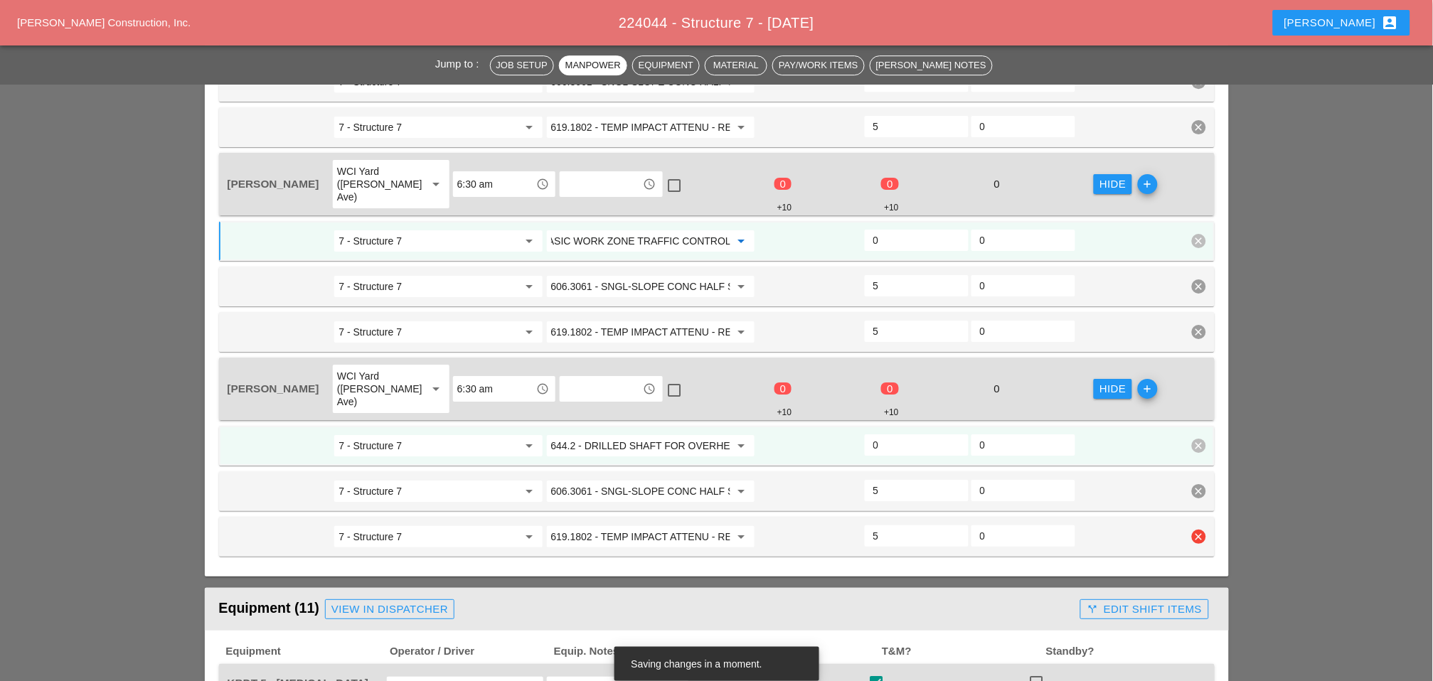
scroll to position [1343, 0]
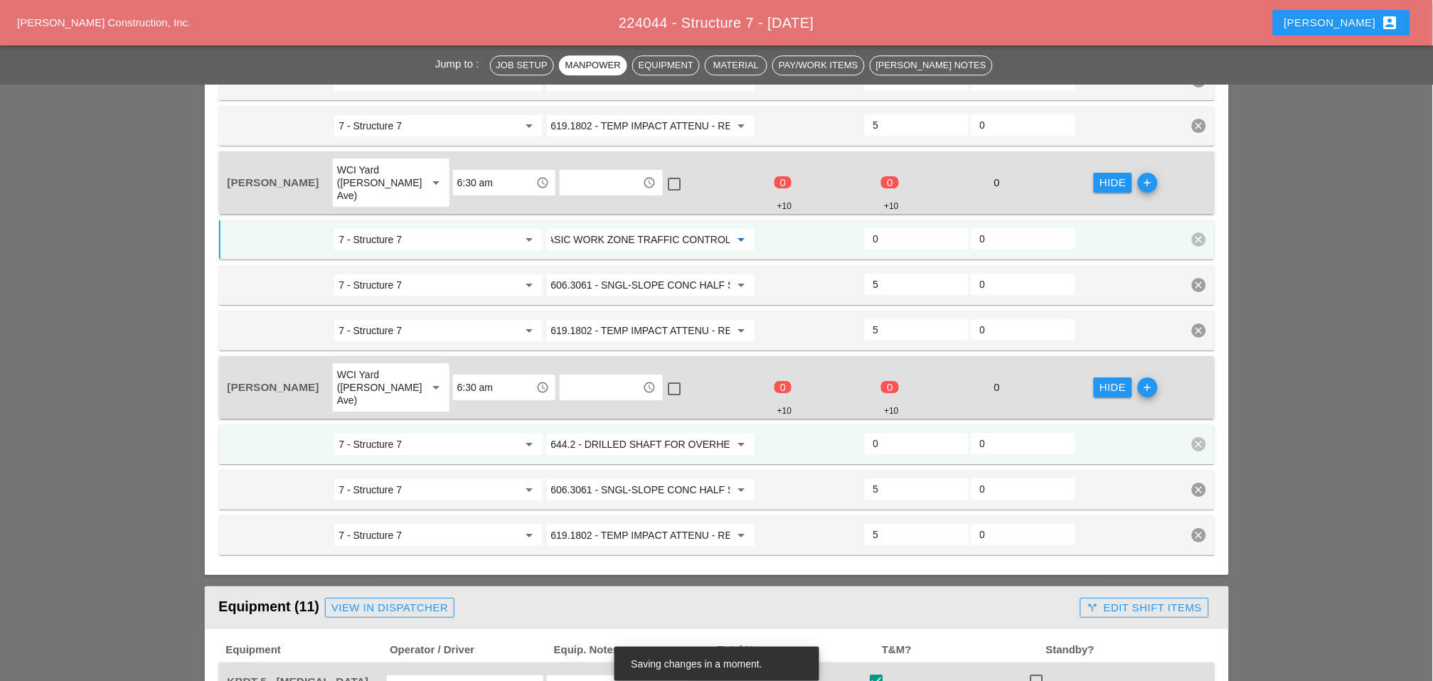
type input "619.01 - BASIC WORK ZONE TRAFFIC CONTROL"
click at [651, 433] on input "644.2 - DRILLED SHAFT FOR OVERHEAD SIGN STRUCTUR" at bounding box center [640, 444] width 179 height 23
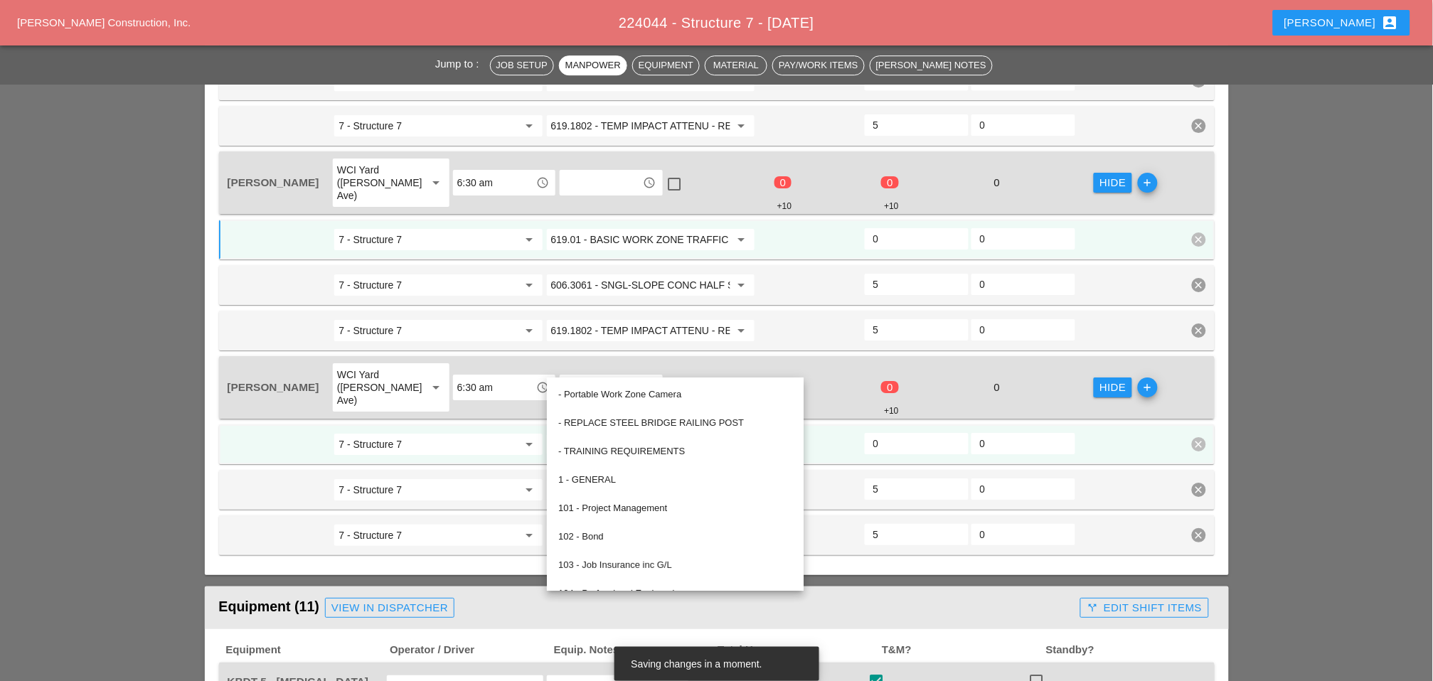
paste input "19.01 - BASIC WORK ZONE TRAFFIC CONTROL"
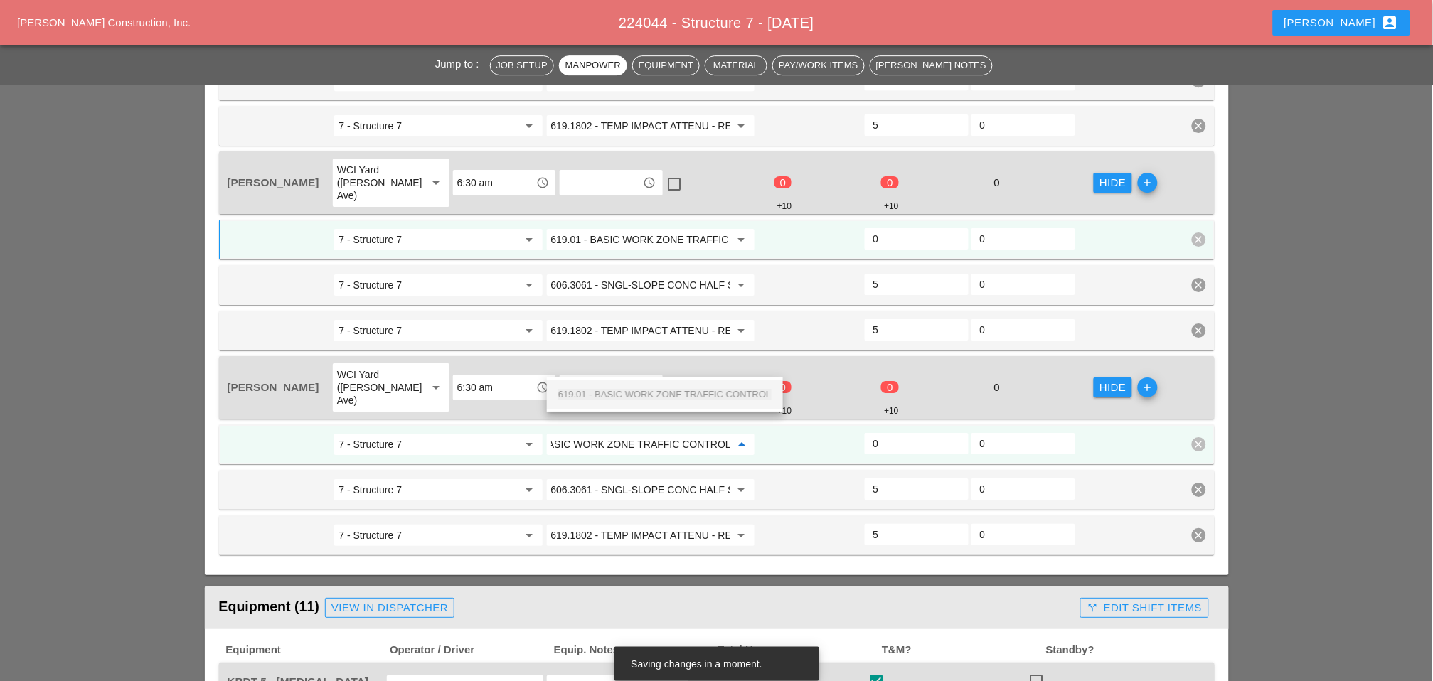
click at [659, 393] on span "619.01 - BASIC WORK ZONE TRAFFIC CONTROL" at bounding box center [664, 394] width 213 height 11
type input "619.01 - BASIC WORK ZONE TRAFFIC CONTROL"
click at [878, 432] on input "0" at bounding box center [916, 443] width 87 height 23
type input "2"
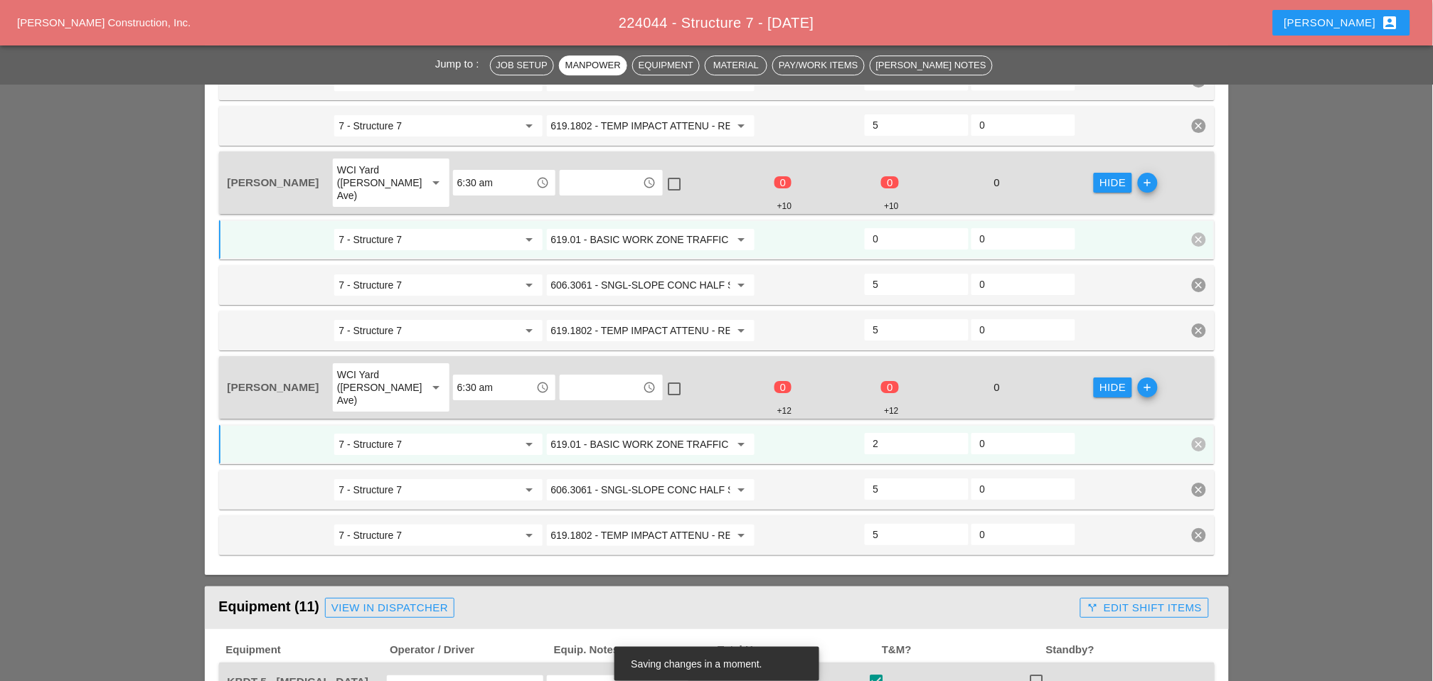
click at [885, 228] on input "0" at bounding box center [916, 239] width 87 height 23
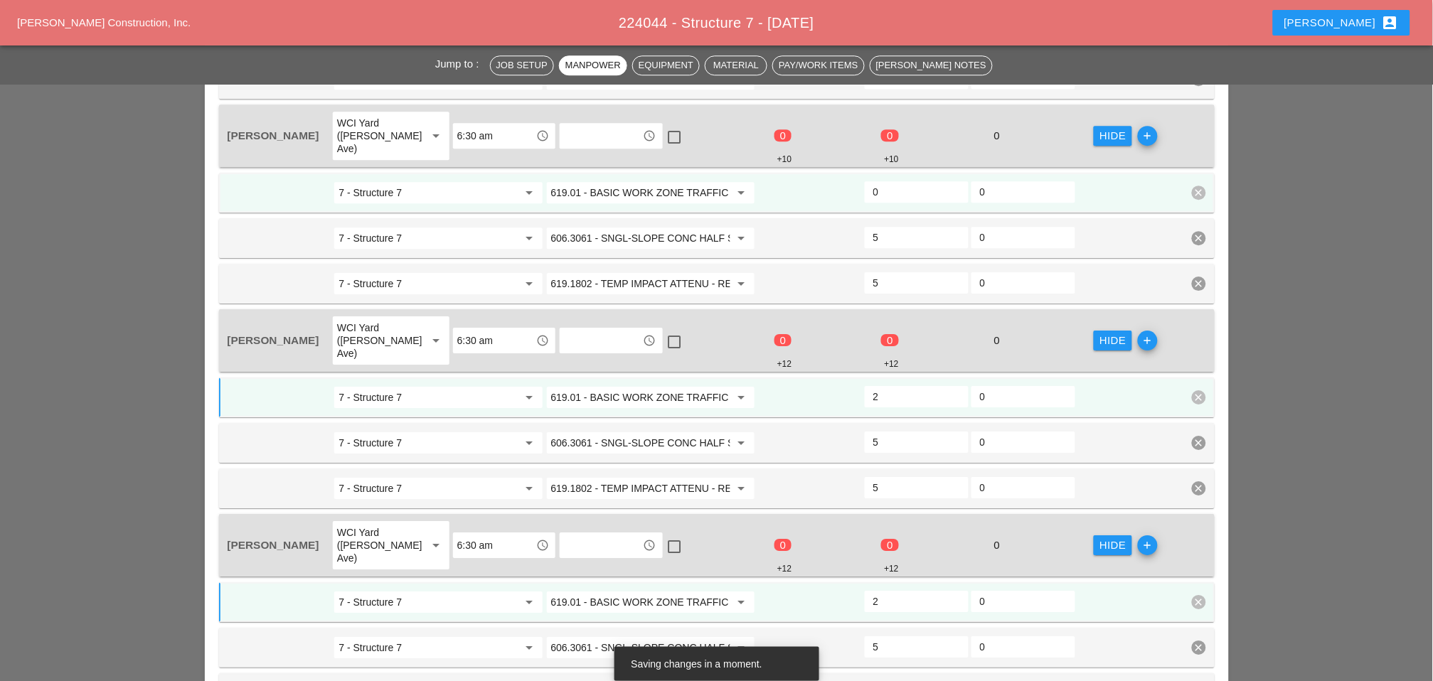
type input "2"
click at [885, 181] on input "0" at bounding box center [916, 192] width 87 height 23
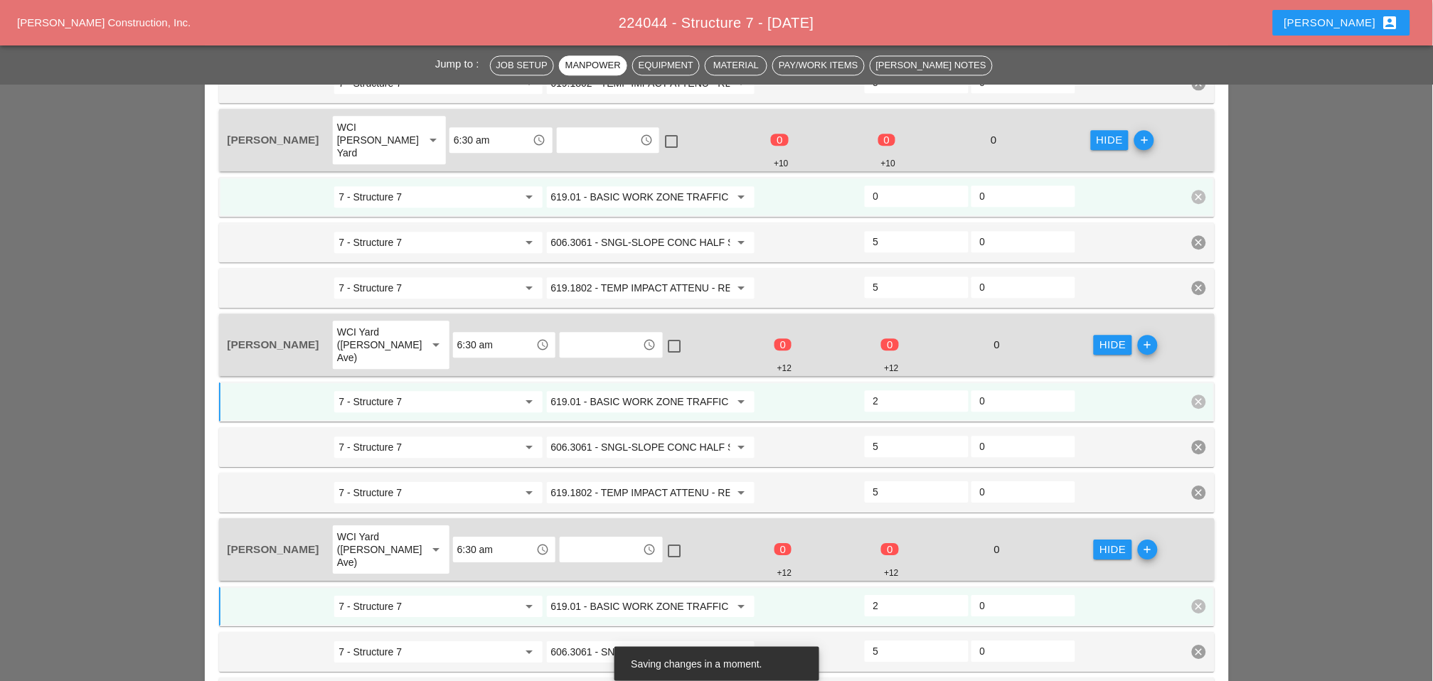
scroll to position [948, 0]
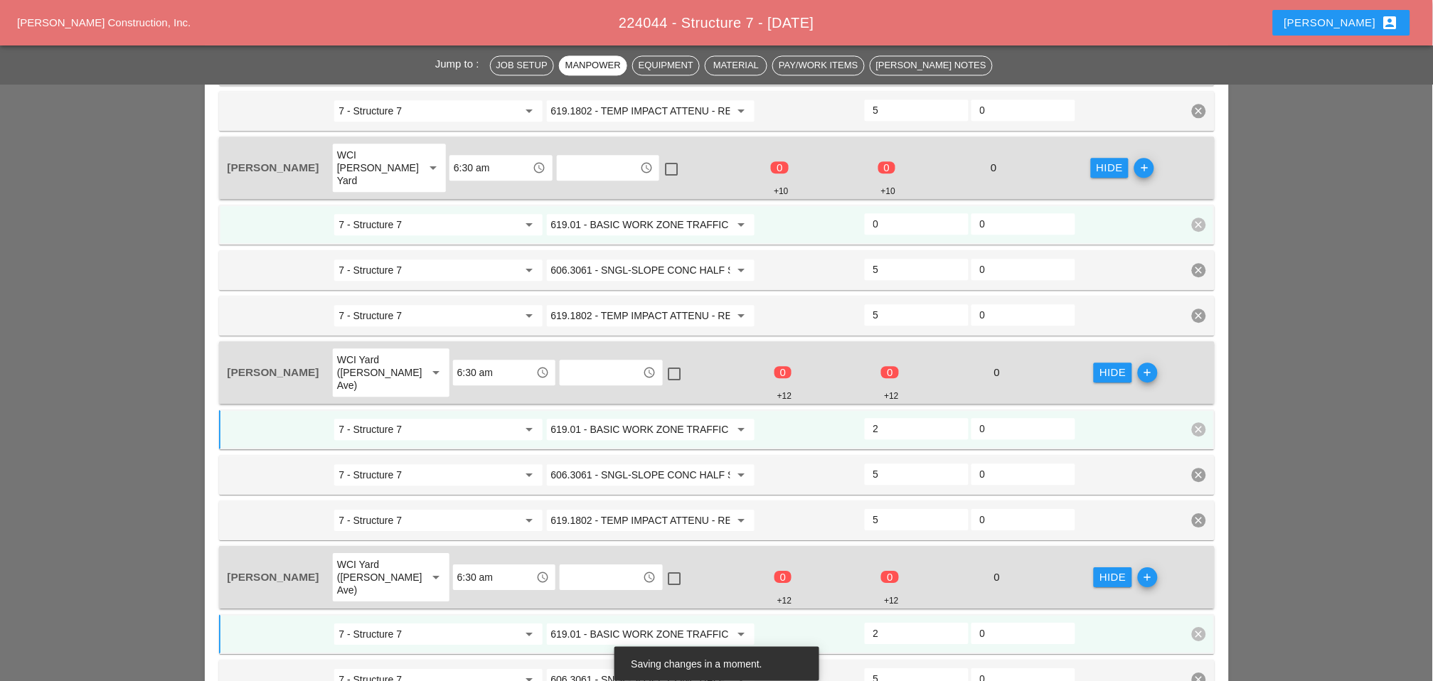
type input "2"
click at [889, 213] on input "0" at bounding box center [916, 224] width 87 height 23
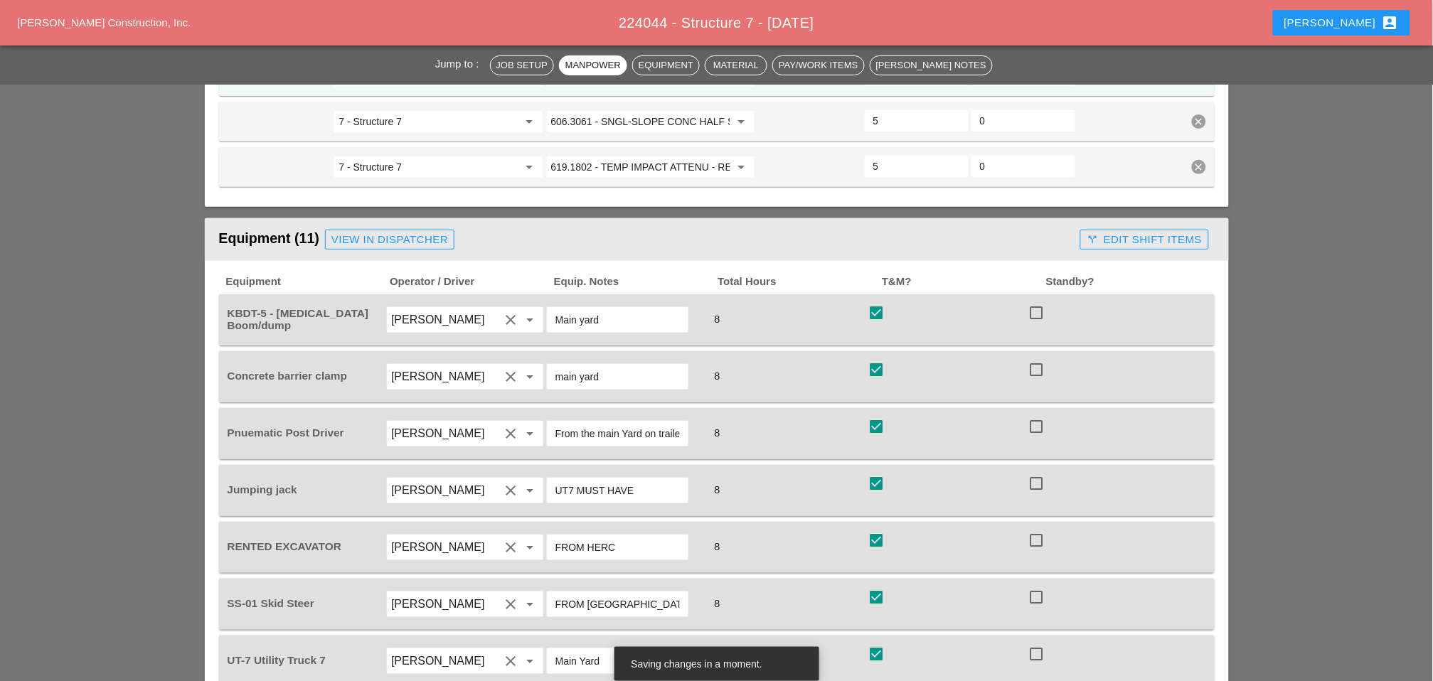
scroll to position [1738, 0]
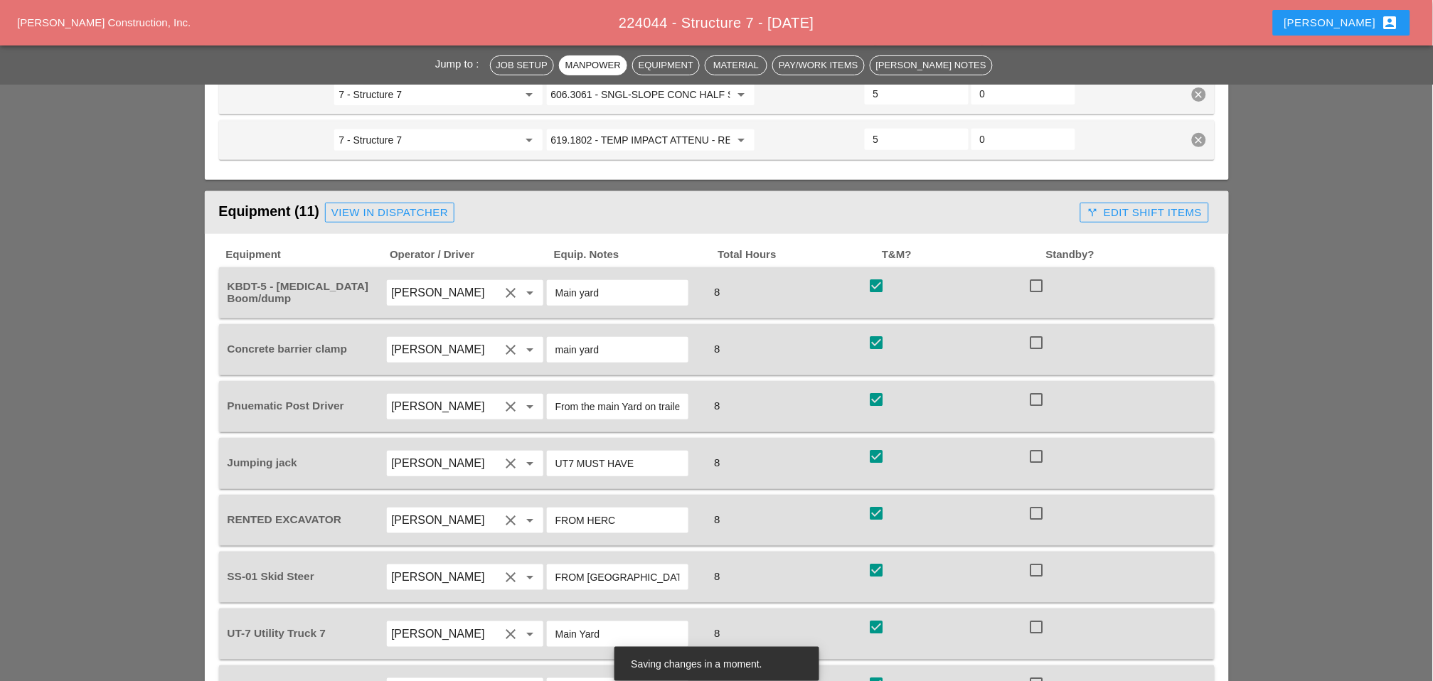
type input "2"
click at [1129, 205] on div "call_split Edit Shift Items" at bounding box center [1144, 213] width 115 height 16
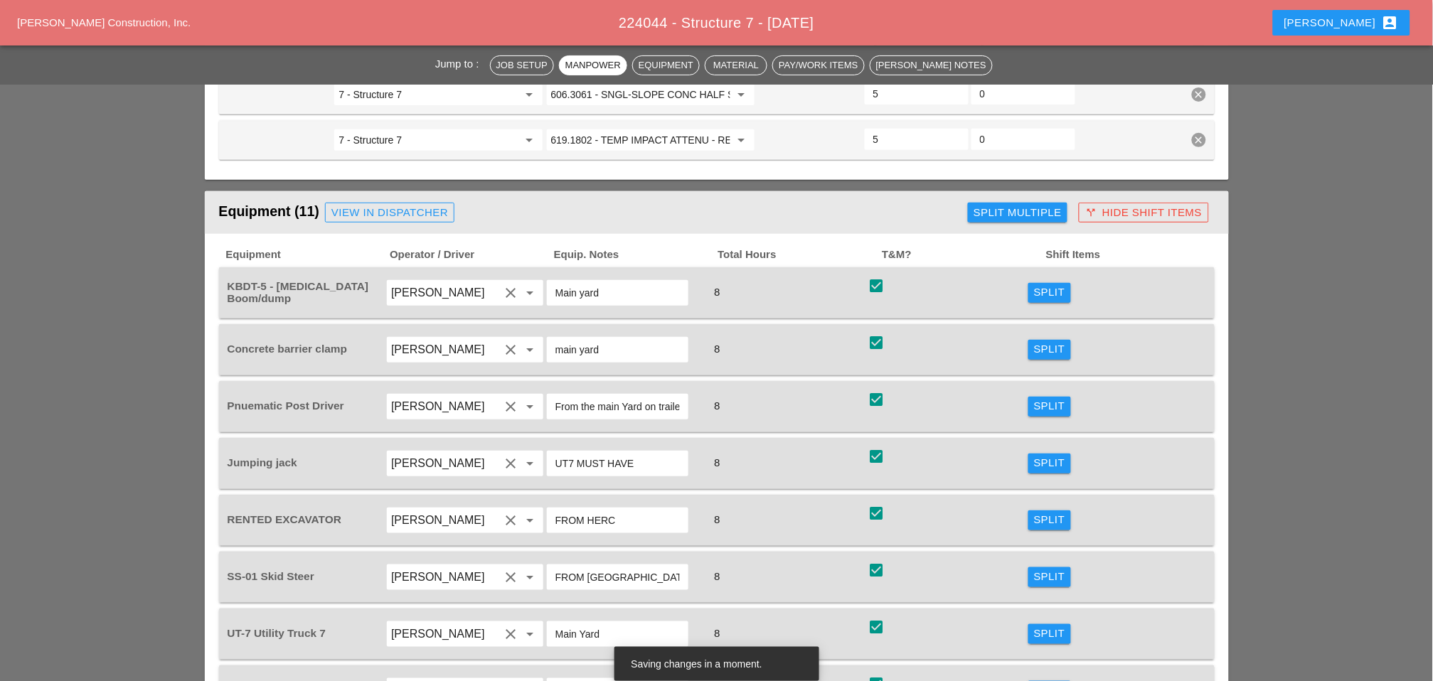
click at [1018, 205] on div "Split Multiple" at bounding box center [1018, 213] width 88 height 16
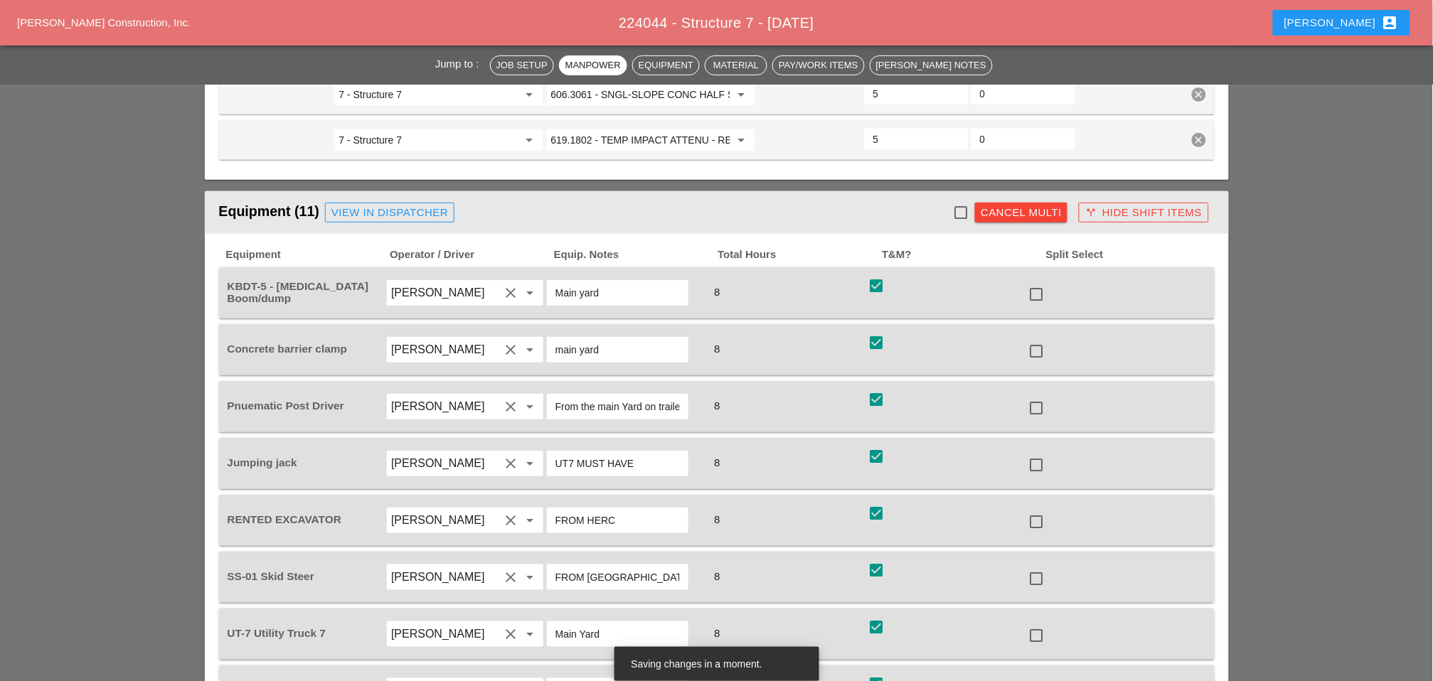
click at [962, 201] on div at bounding box center [961, 213] width 24 height 24
checkbox input "true"
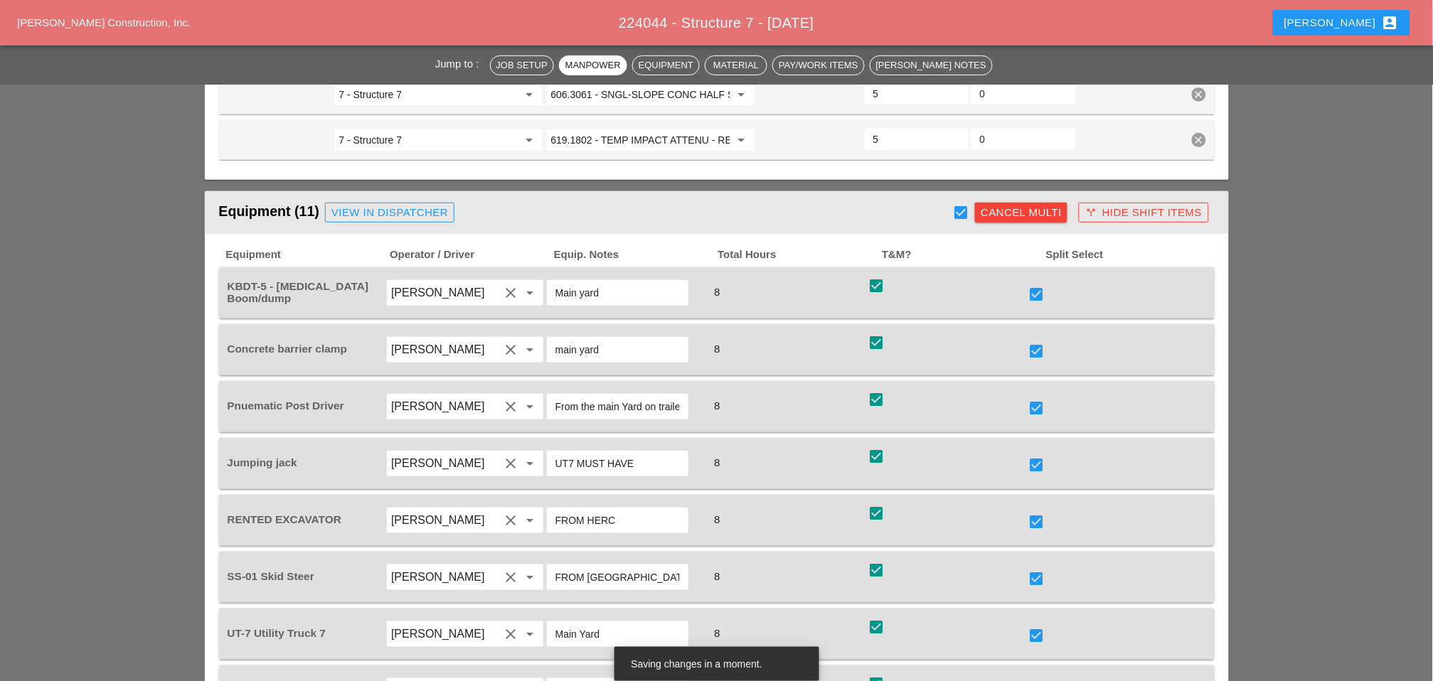
checkbox input "true"
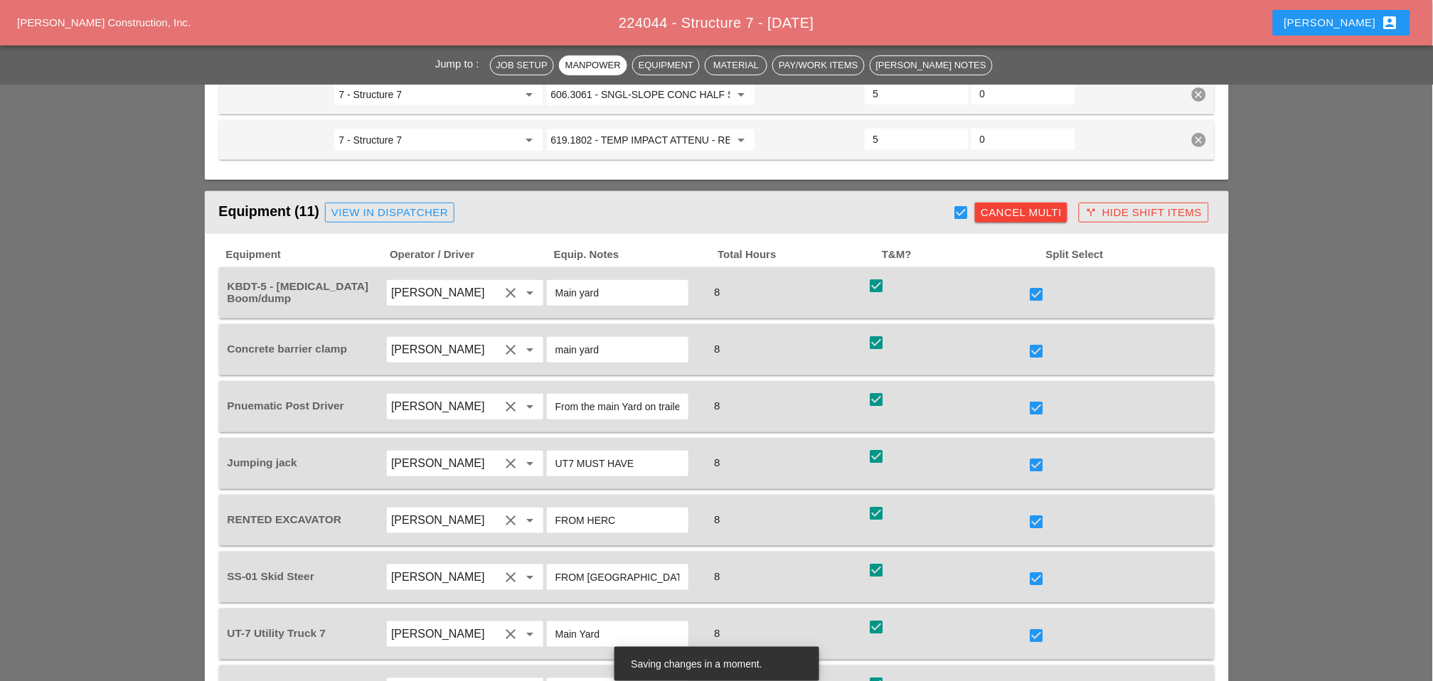
checkbox input "true"
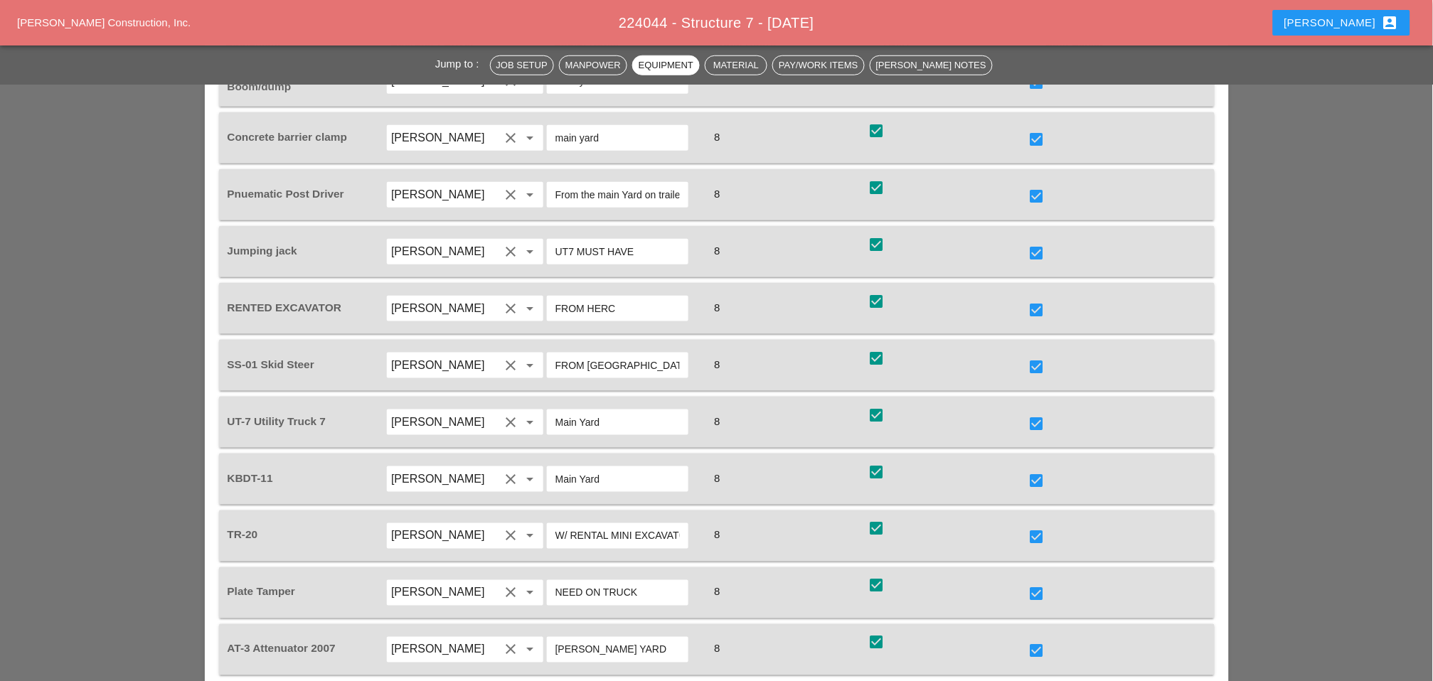
scroll to position [1975, 0]
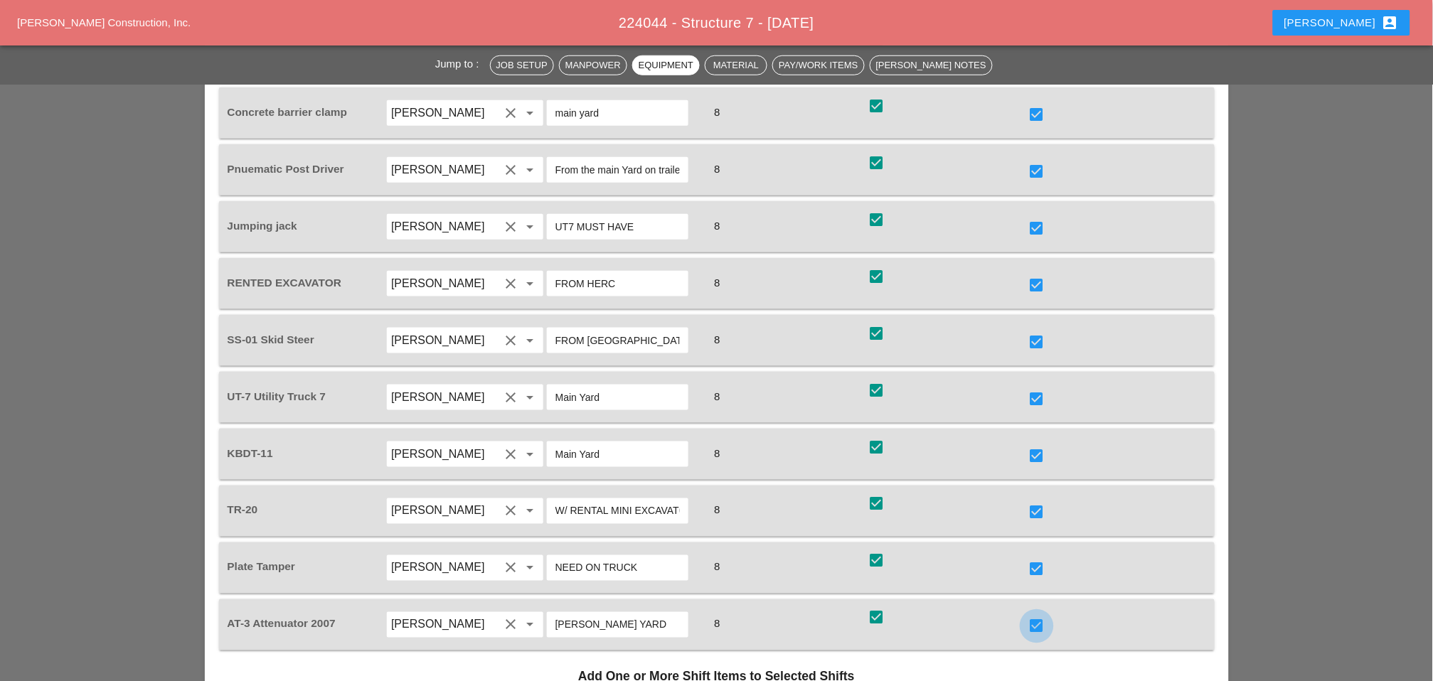
click at [1041, 615] on div at bounding box center [1037, 627] width 24 height 24
checkbox input "false"
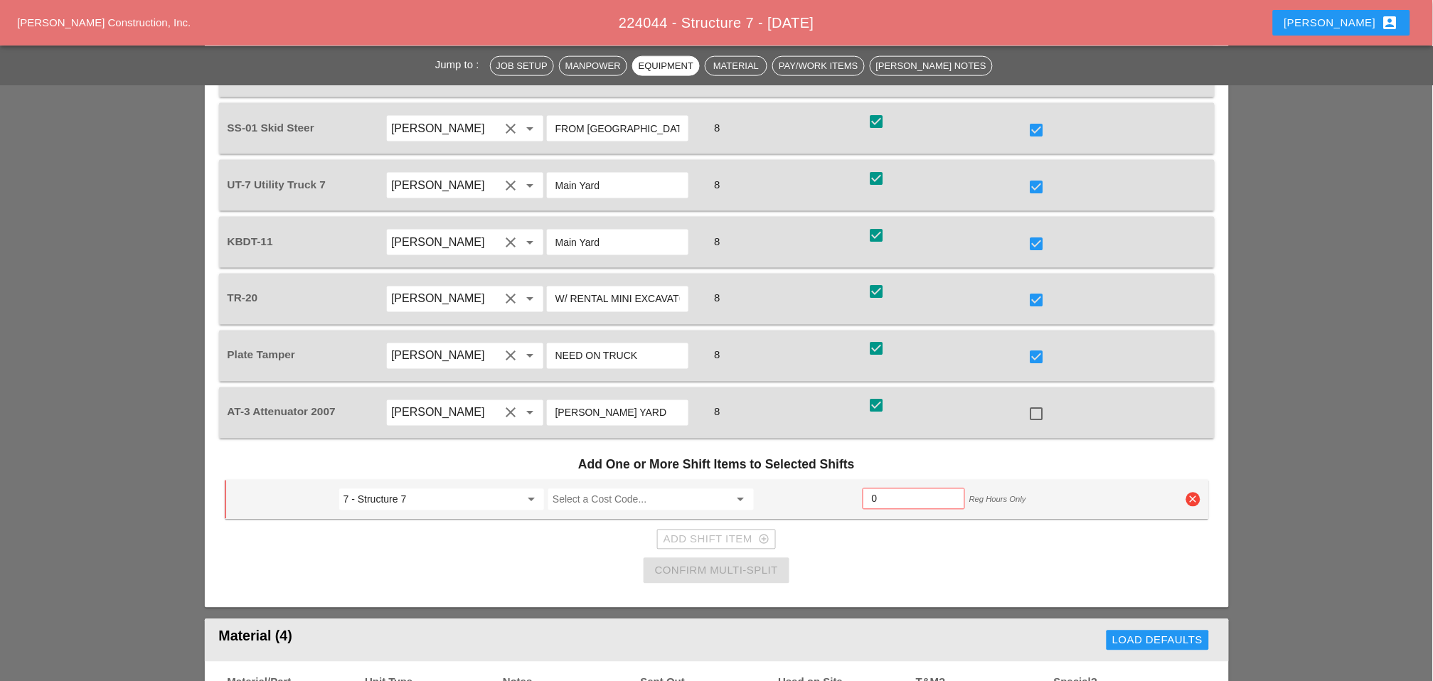
scroll to position [2213, 0]
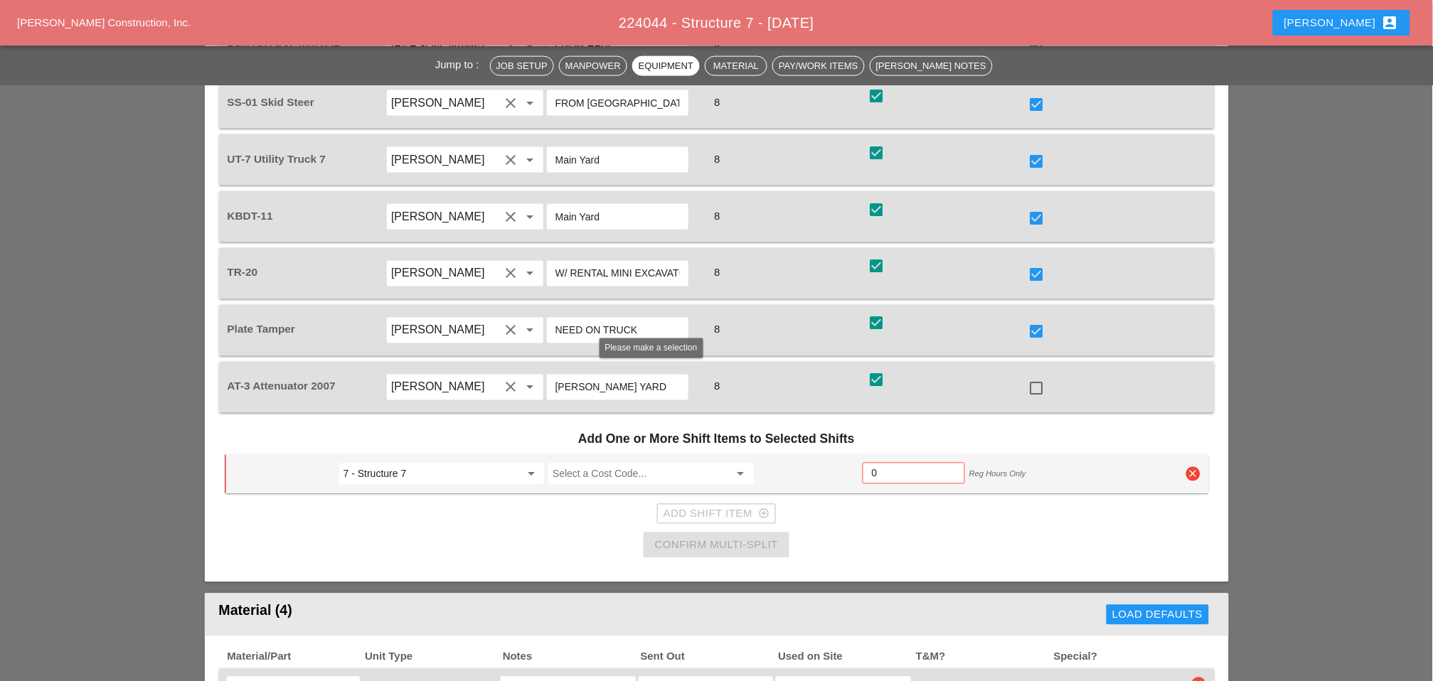
click at [584, 463] on input "Select a Cost Code..." at bounding box center [641, 474] width 176 height 23
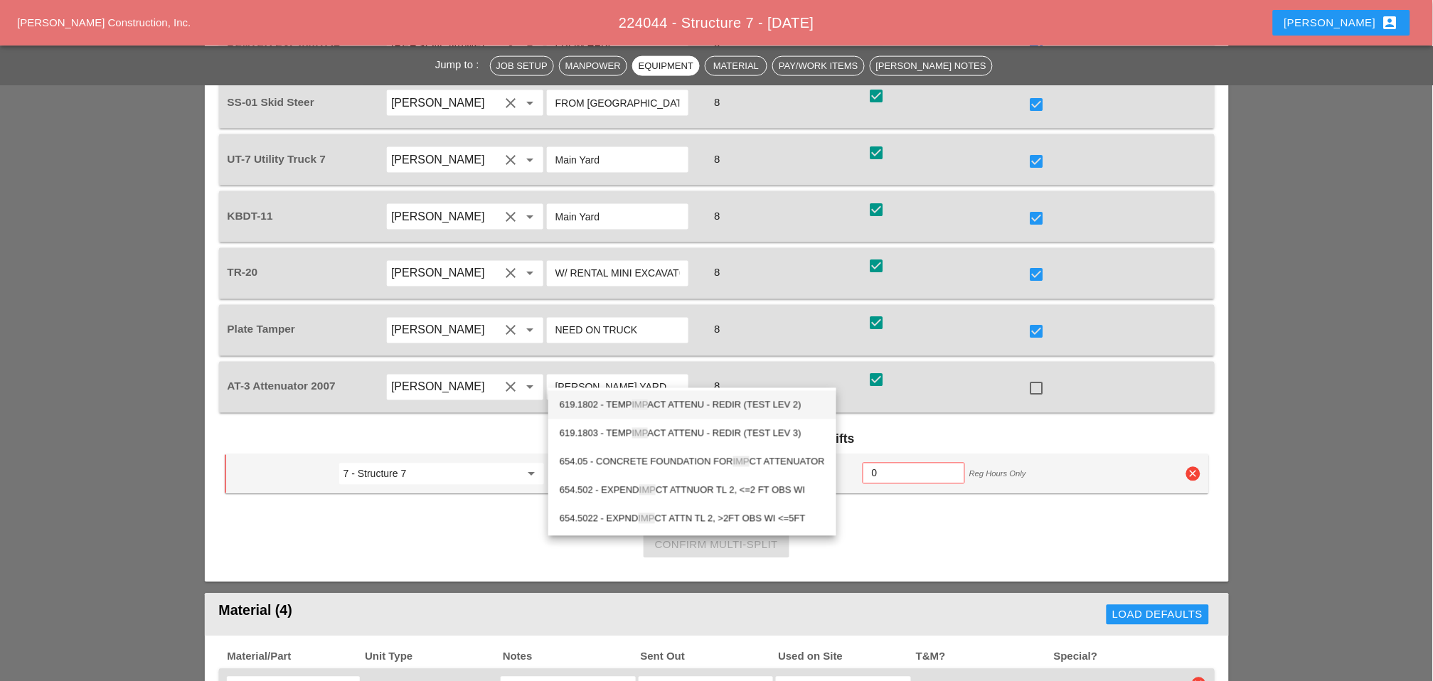
click at [676, 403] on div "619.1802 - TEMP IMP ACT ATTENU - REDIR (TEST LEV 2)" at bounding box center [692, 405] width 265 height 17
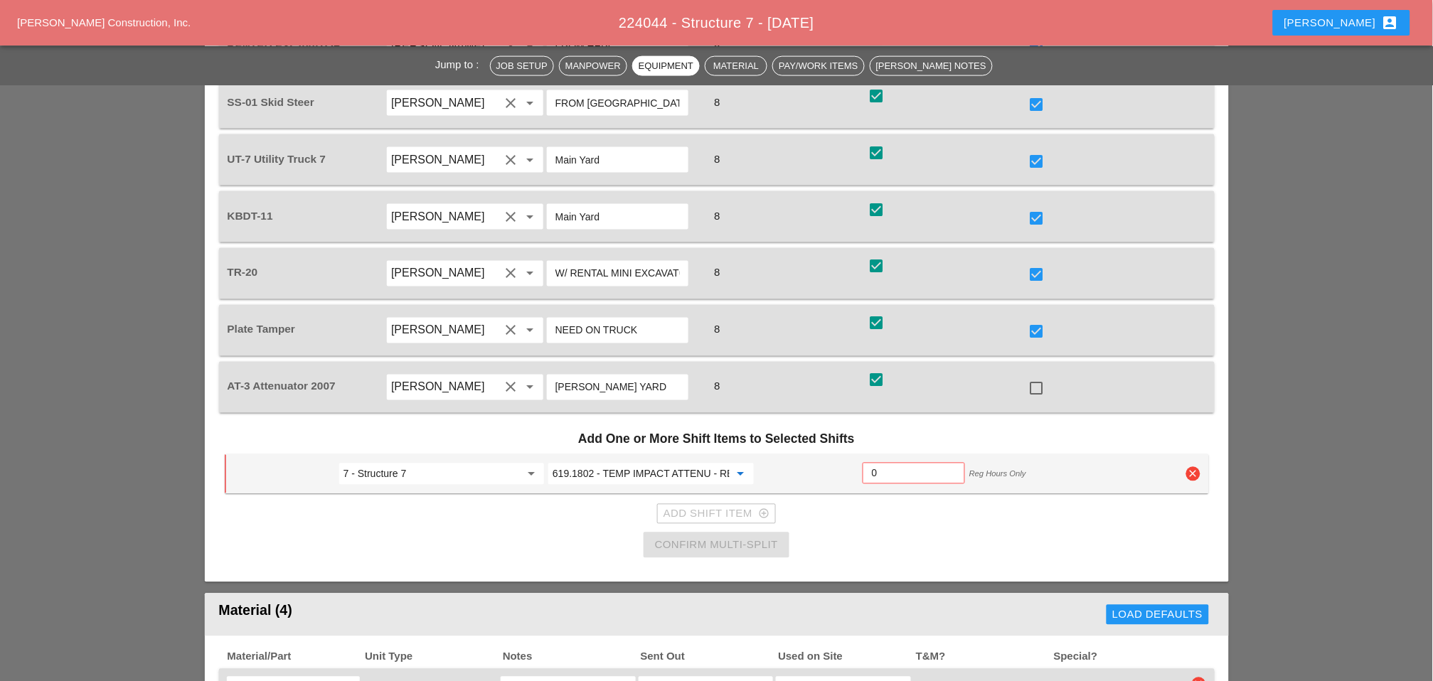
type input "619.1802 - TEMP IMPACT ATTENU - REDIR (TEST LEV 2)"
click at [884, 462] on input "0" at bounding box center [914, 473] width 84 height 23
type input "4"
click at [710, 538] on div "Confirm Multi-Split" at bounding box center [716, 546] width 123 height 16
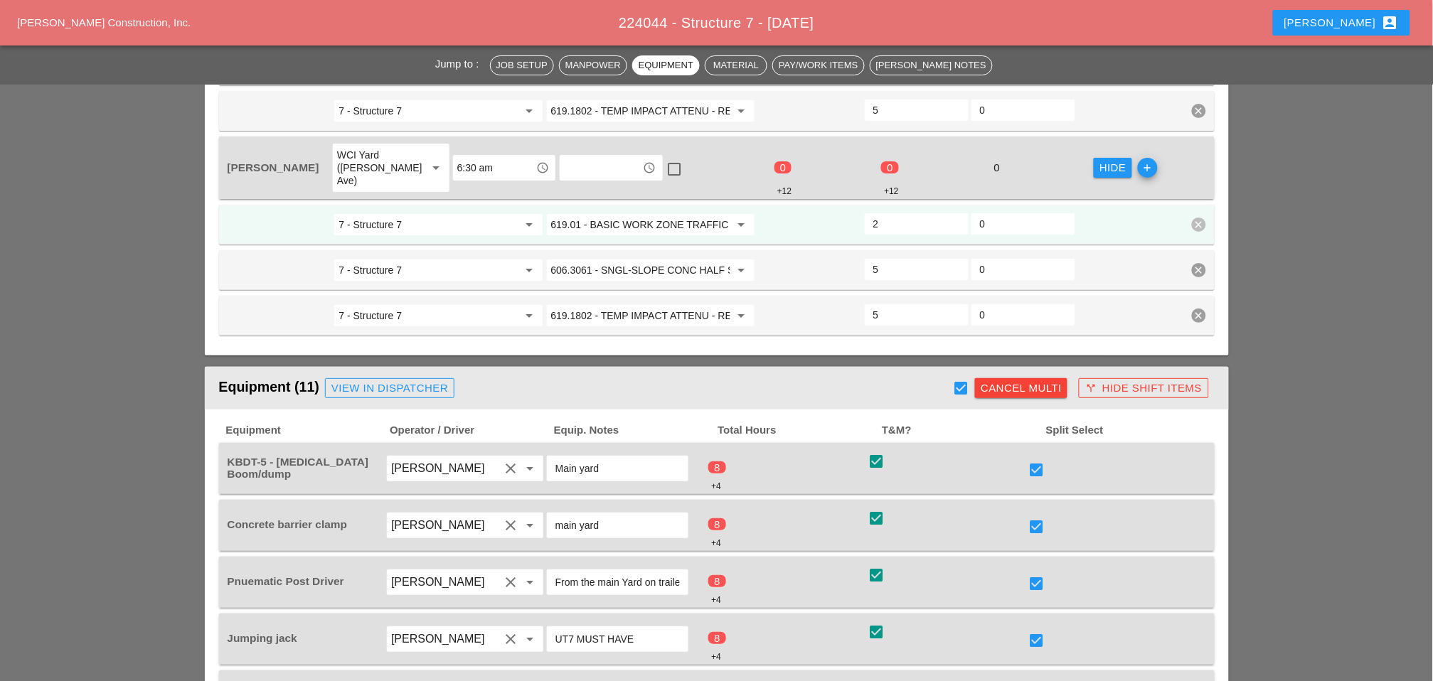
scroll to position [1501, 0]
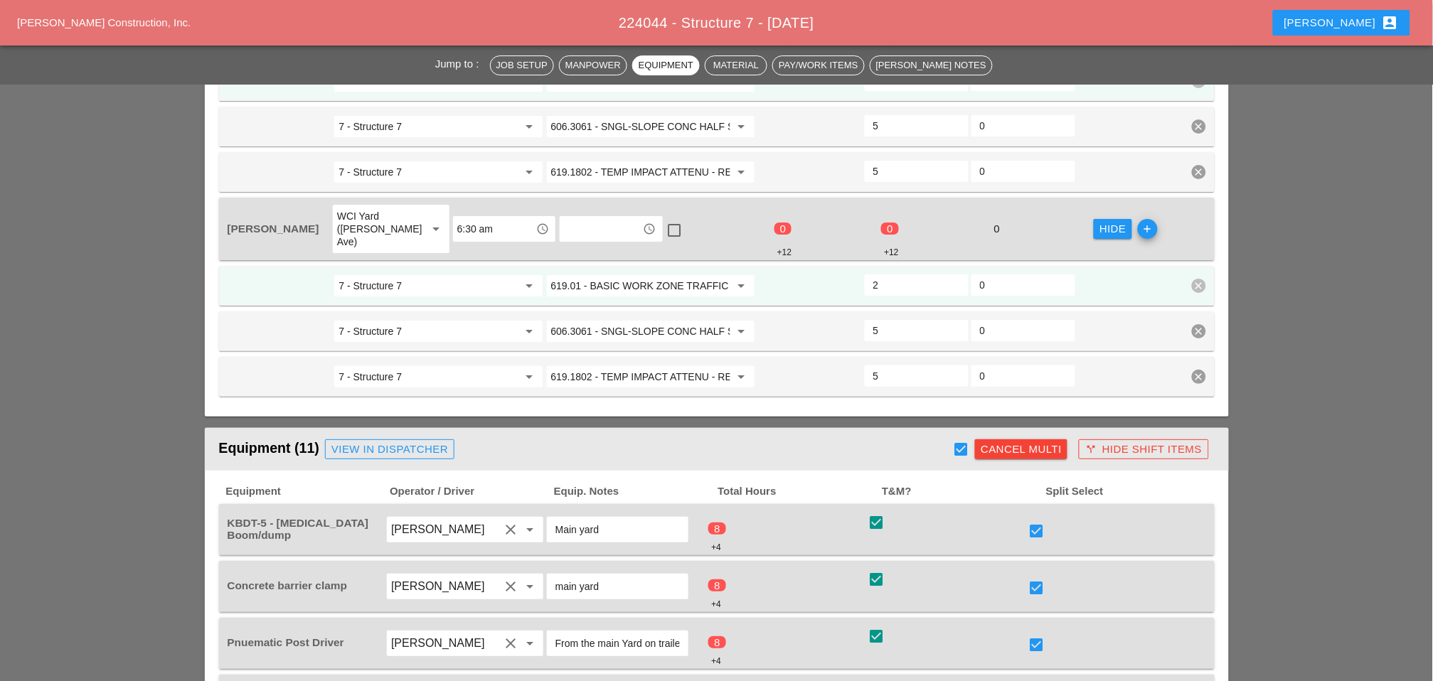
checkbox input "false"
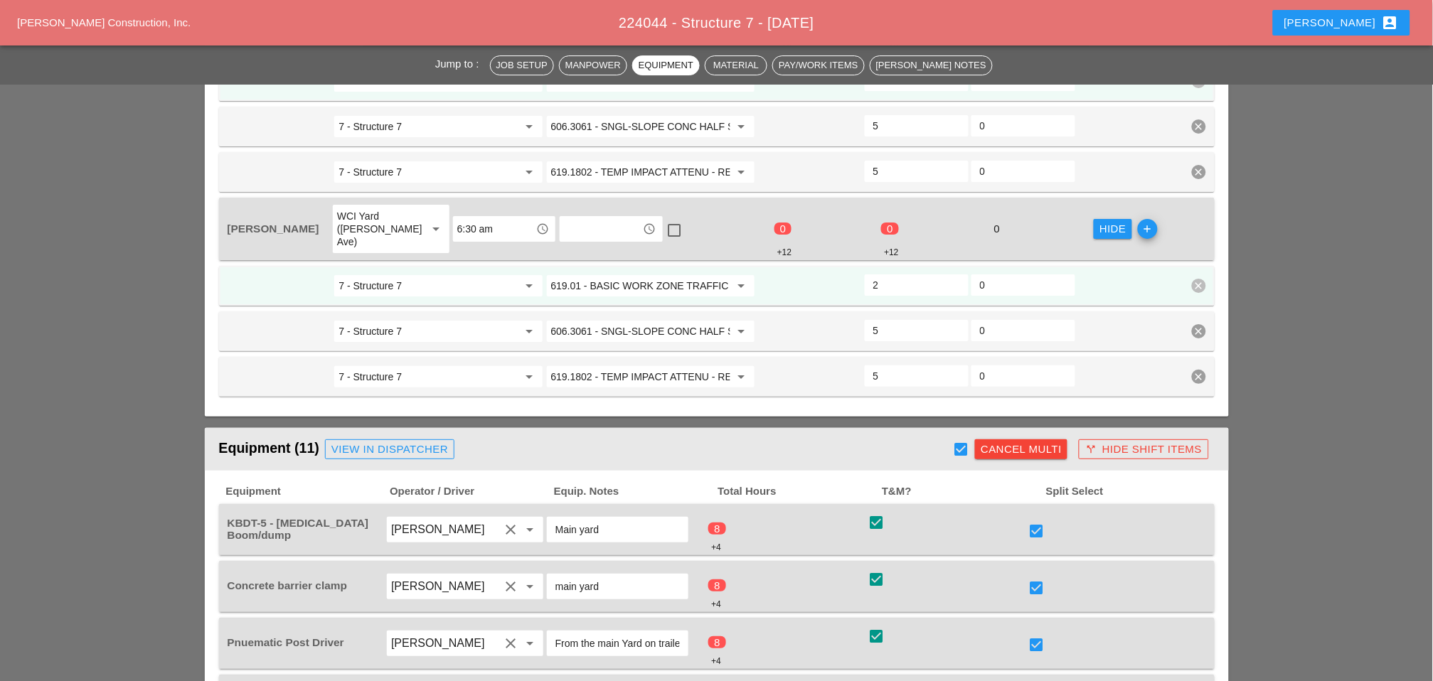
checkbox input "false"
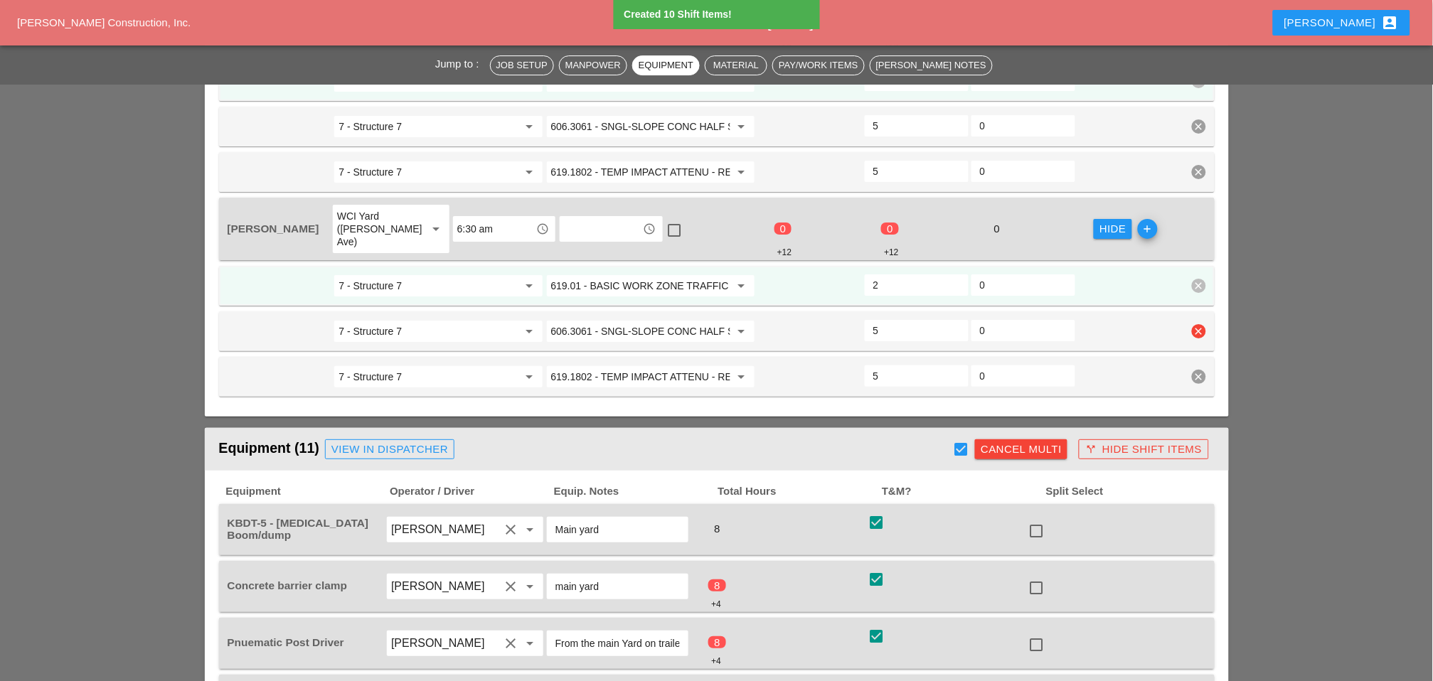
click at [637, 320] on input "606.3061 - SNGL-SLOPE CONC HALF SEC BARR (OPTIONAL)" at bounding box center [640, 331] width 179 height 23
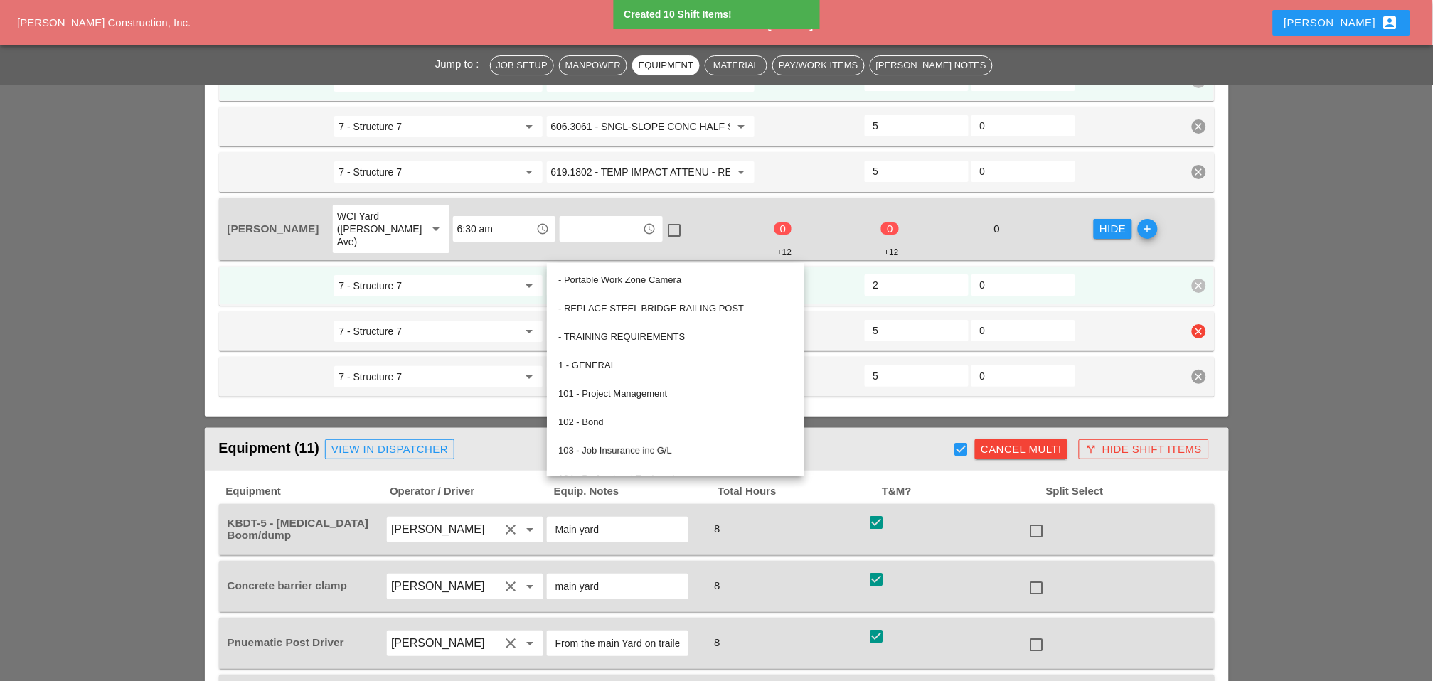
click at [635, 320] on input "606.3061 - SNGL-SLOPE CONC HALF SEC BARR (OPTIONAL)" at bounding box center [640, 331] width 179 height 23
click at [639, 320] on input "606.3061 - SNGL-SLOPE CONC HALF SEC BARR (OPTIONAL)" at bounding box center [640, 331] width 179 height 23
click at [617, 275] on input "619.01 - BASIC WORK ZONE TRAFFIC CONTROL" at bounding box center [640, 286] width 179 height 23
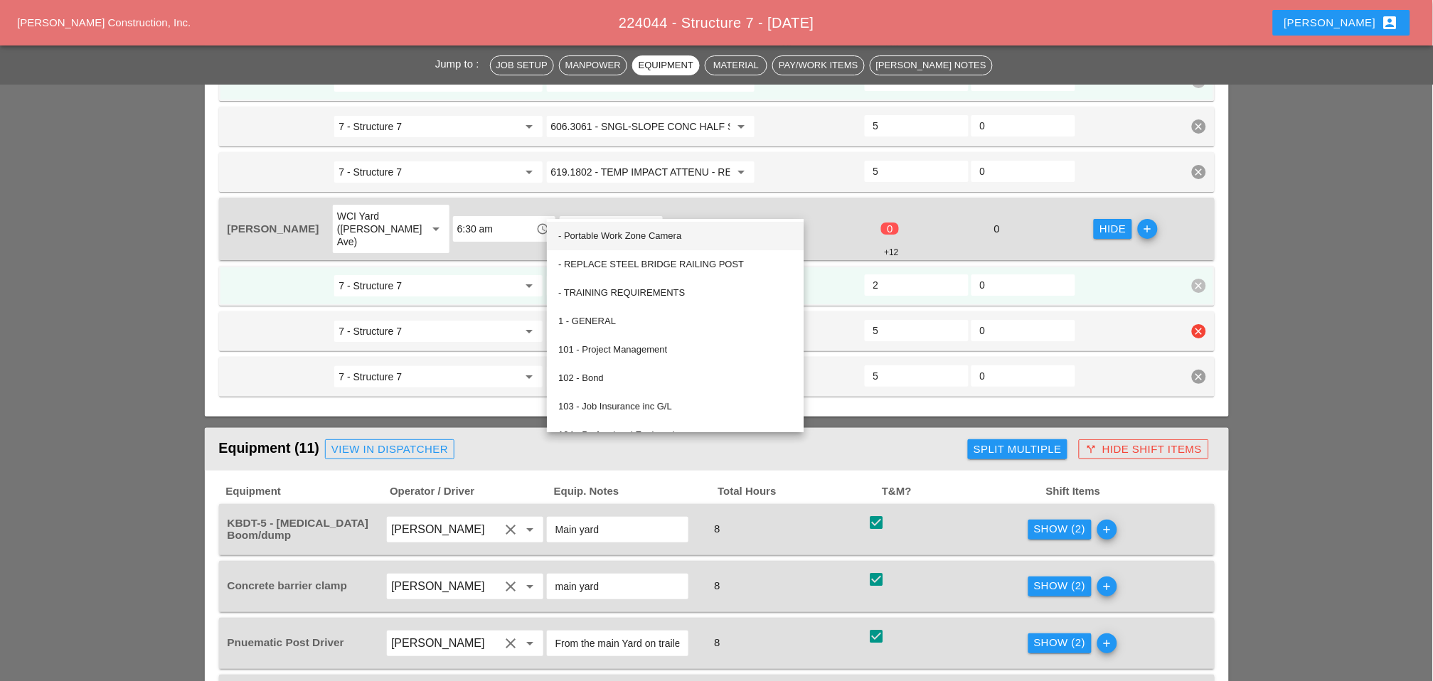
click at [486, 320] on input "7 - Structure 7" at bounding box center [428, 331] width 179 height 23
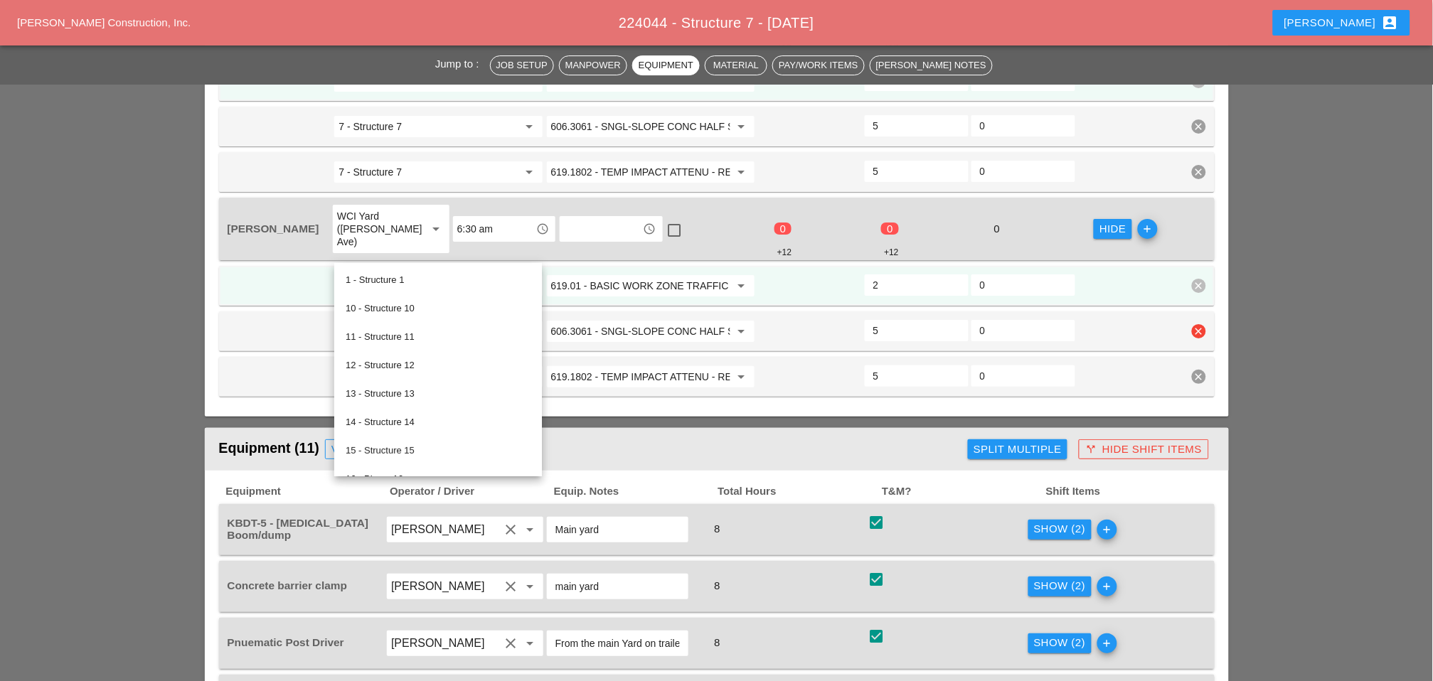
click at [621, 320] on input "606.3061 - SNGL-SLOPE CONC HALF SEC BARR (OPTIONAL)" at bounding box center [640, 331] width 179 height 23
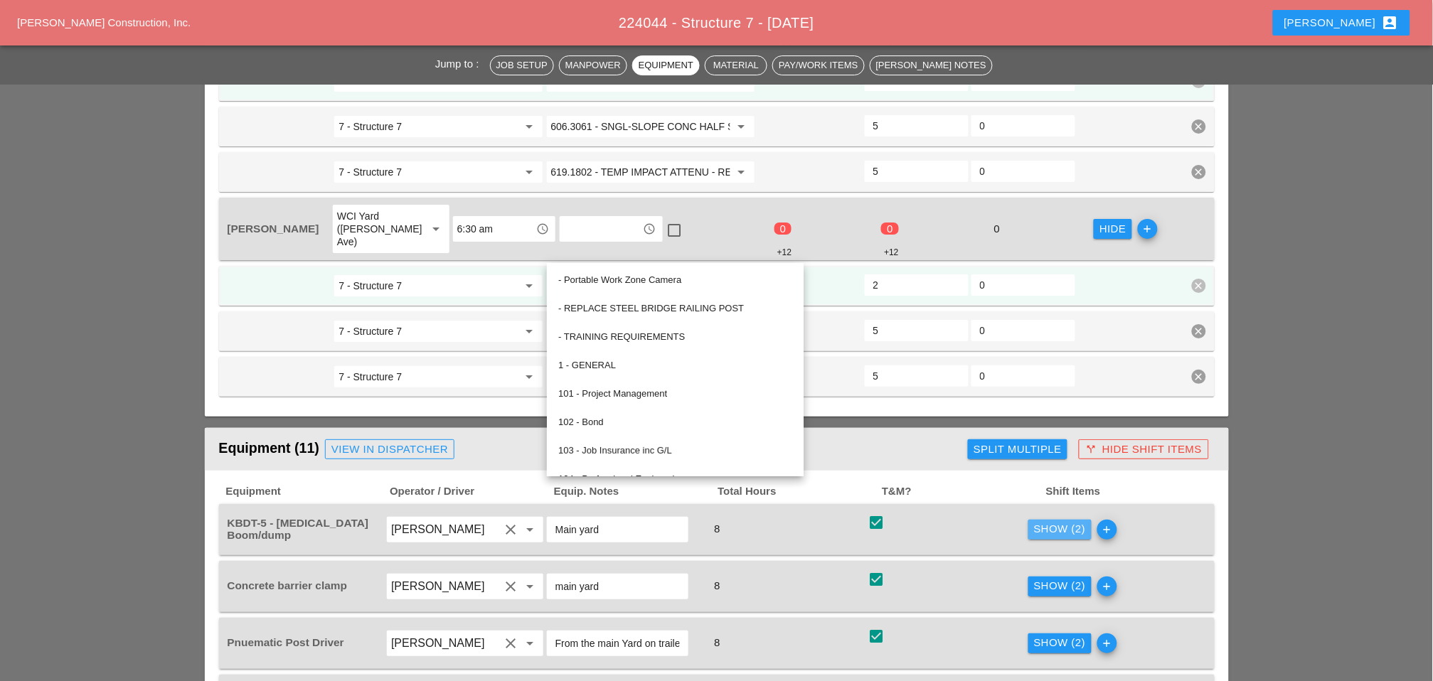
click at [1065, 521] on div "Show (2)" at bounding box center [1060, 529] width 52 height 16
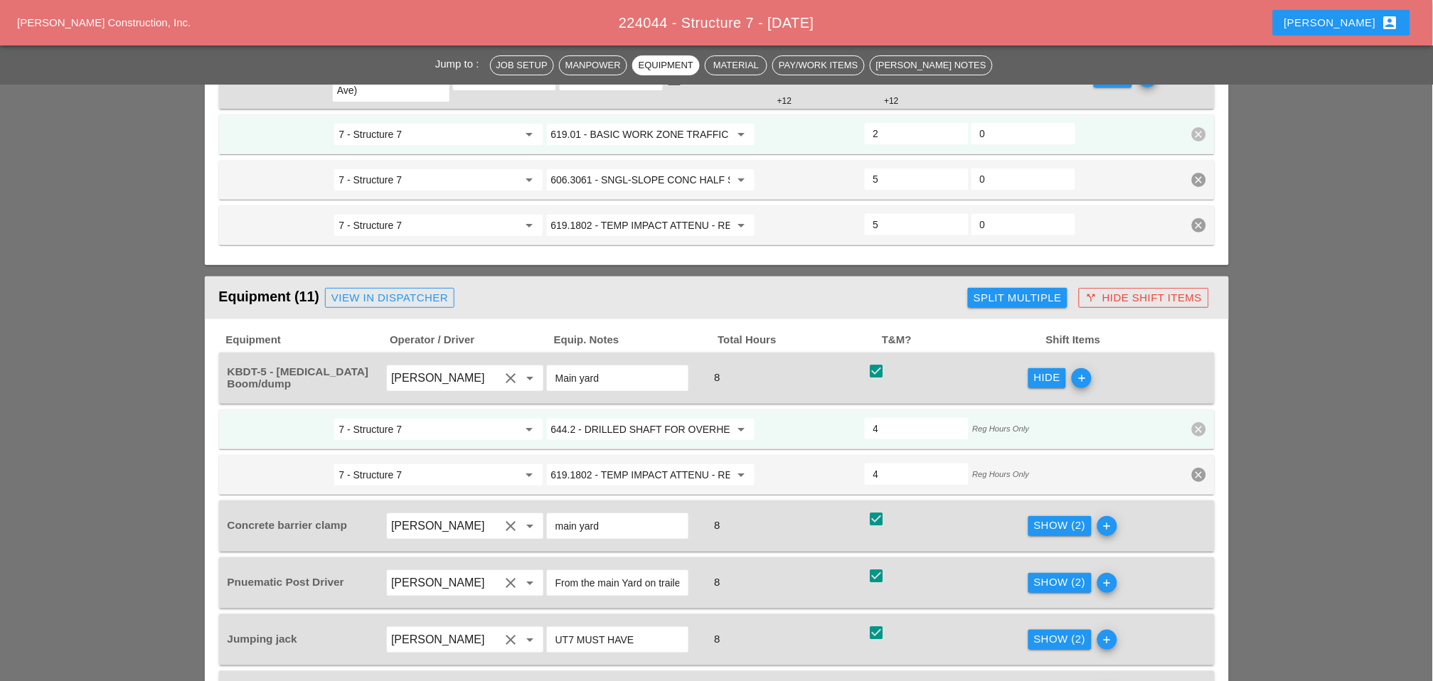
scroll to position [1659, 0]
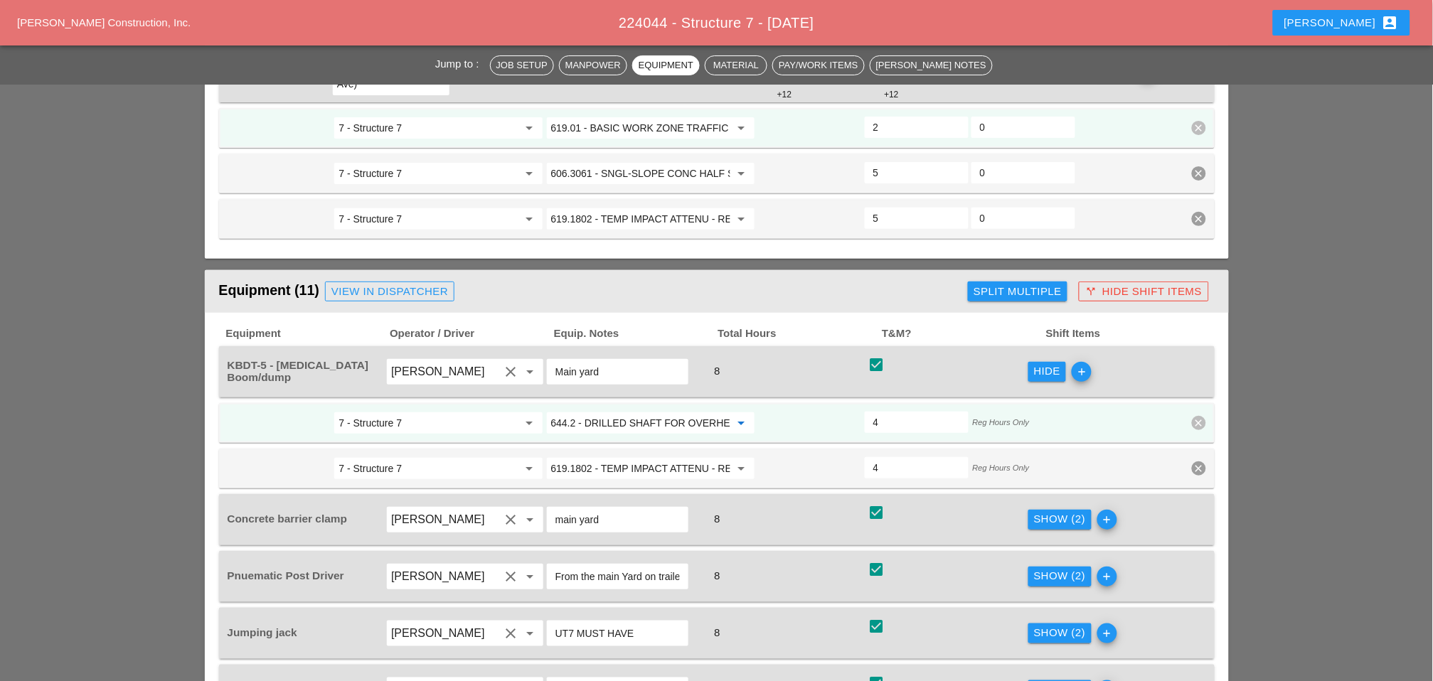
click at [631, 412] on input "644.2 - DRILLED SHAFT FOR OVERHEAD SIGN STRUCTUR" at bounding box center [640, 423] width 179 height 23
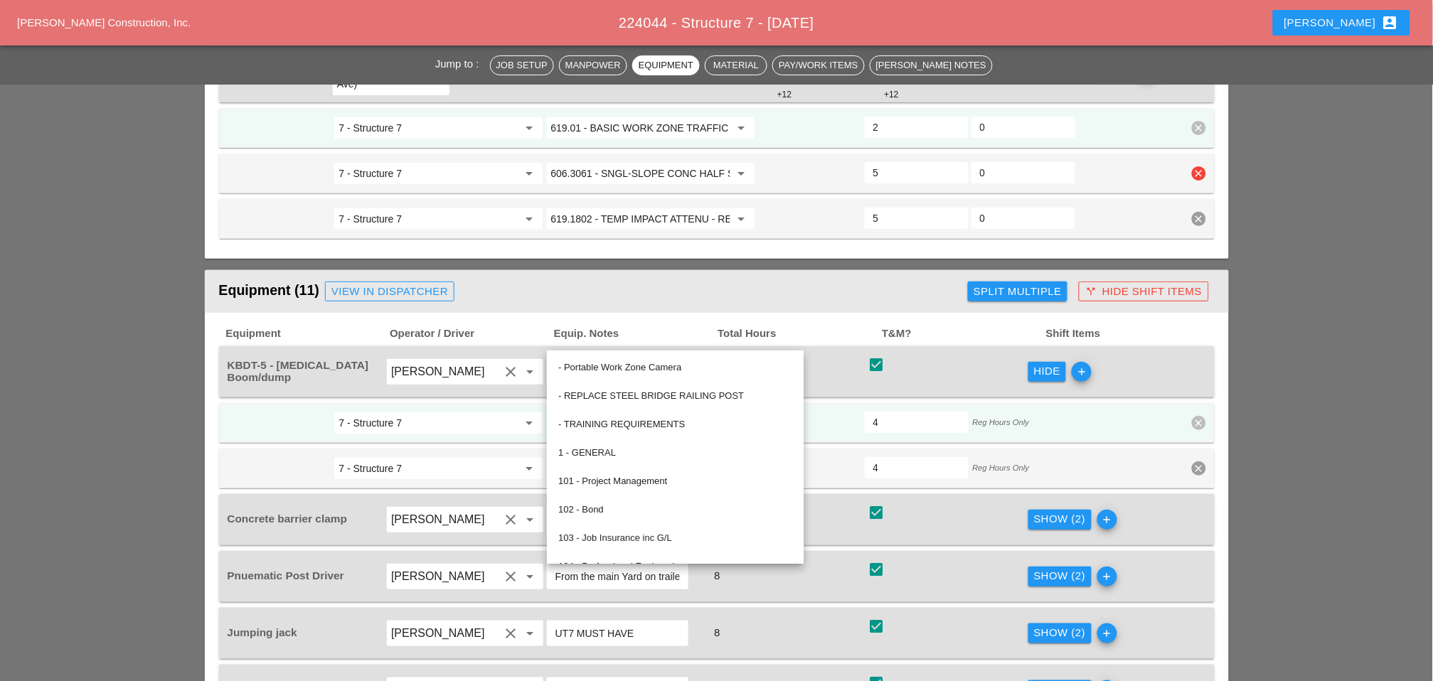
click at [622, 162] on input "606.3061 - SNGL-SLOPE CONC HALF SEC BARR (OPTIONAL)" at bounding box center [640, 173] width 179 height 23
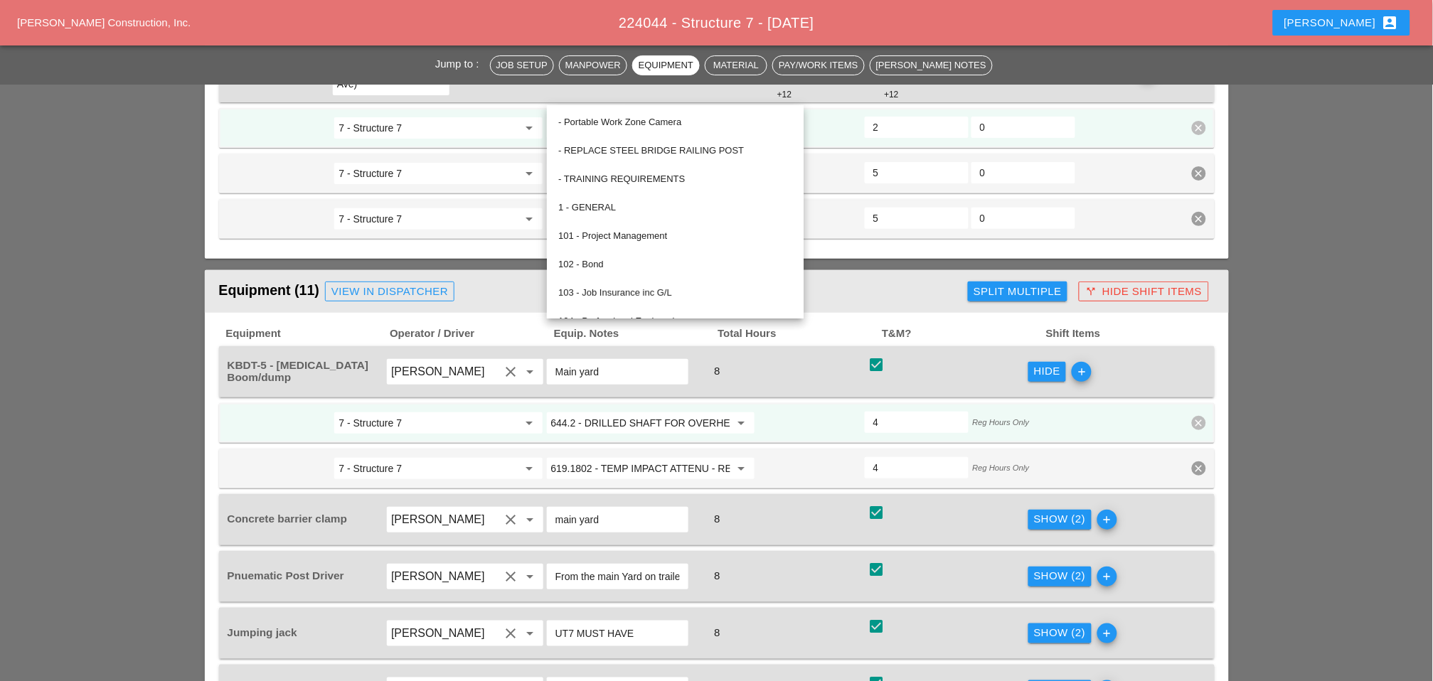
click at [617, 412] on input "644.2 - DRILLED SHAFT FOR OVERHEAD SIGN STRUCTUR" at bounding box center [640, 423] width 179 height 23
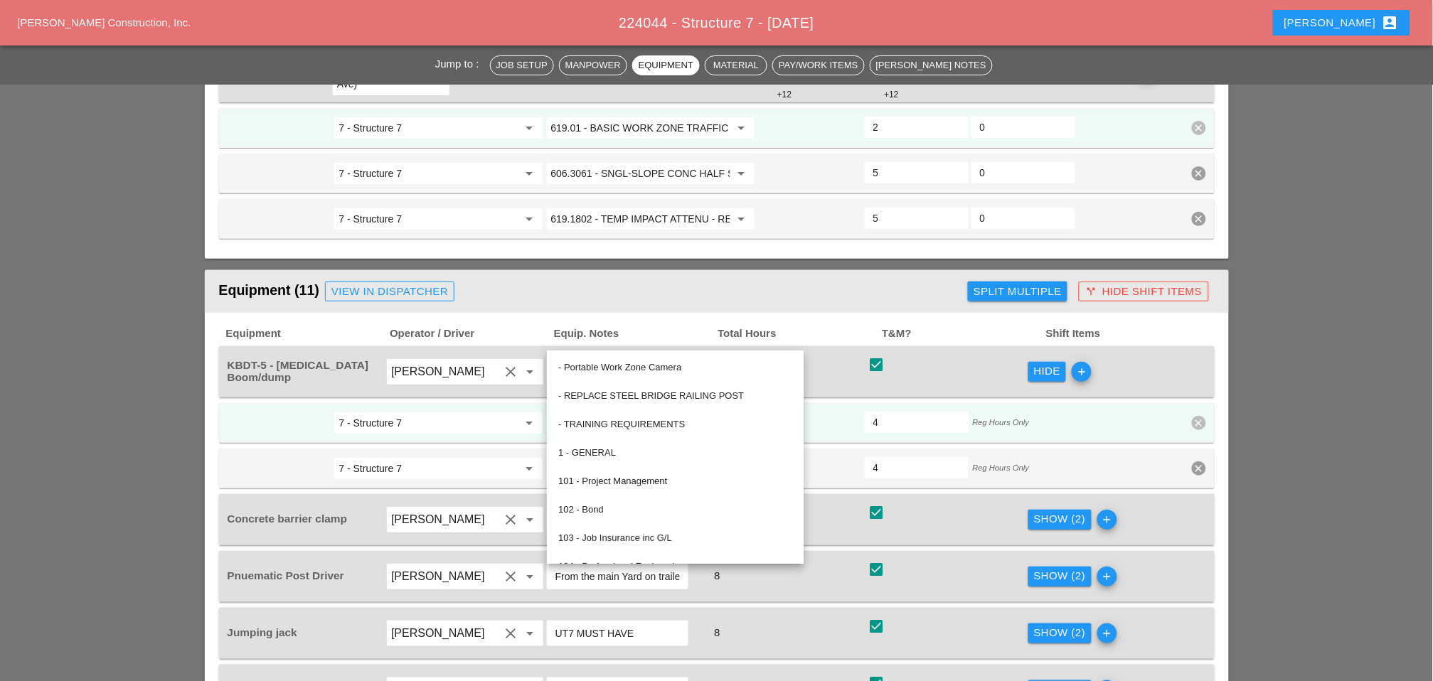
paste input "06.3061 - SNGL-SLOPE CONC HALF SEC BARR (OPTIONAL)"
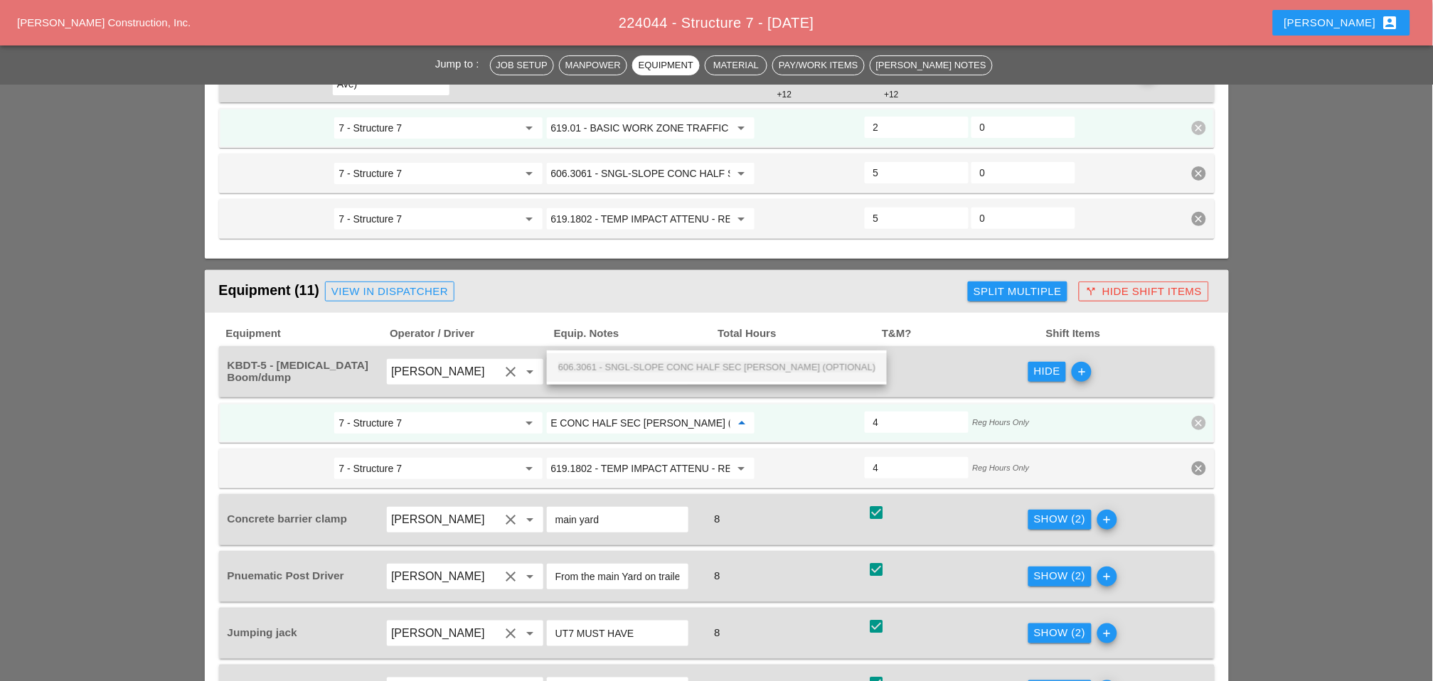
click at [629, 364] on span "606.3061 - SNGL-SLOPE CONC HALF SEC BARR (OPTIONAL)" at bounding box center [716, 367] width 317 height 11
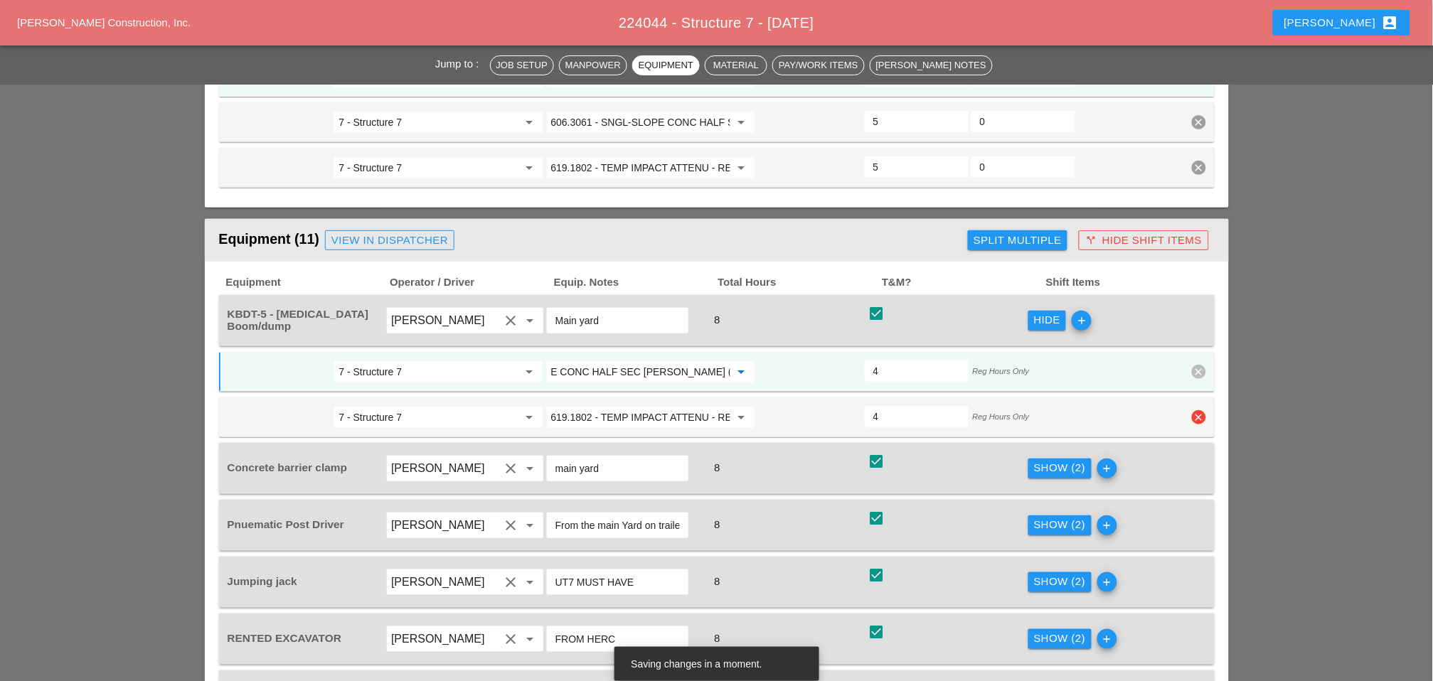
scroll to position [1738, 0]
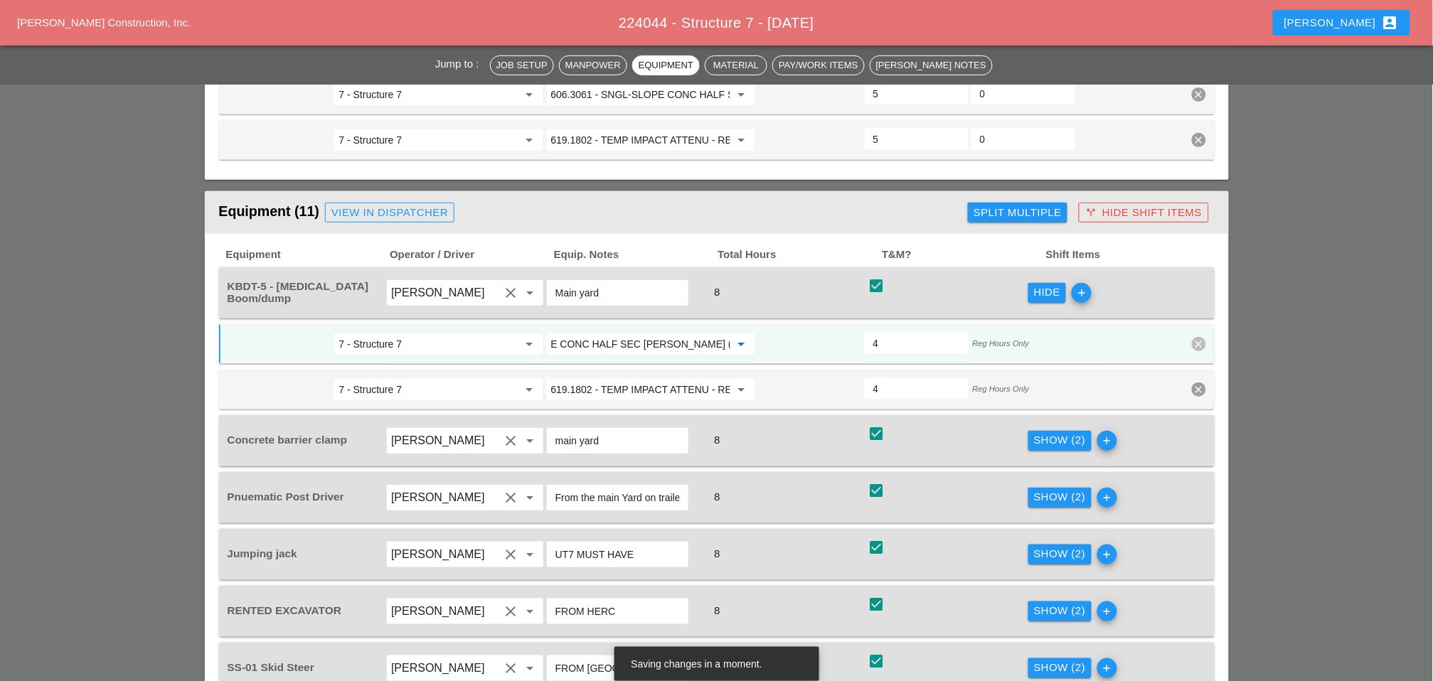
type input "606.3061 - SNGL-SLOPE CONC HALF SEC BARR (OPTIONAL)"
drag, startPoint x: 1061, startPoint y: 357, endPoint x: 846, endPoint y: 387, distance: 217.6
click at [1059, 432] on div "Show (2)" at bounding box center [1060, 440] width 52 height 16
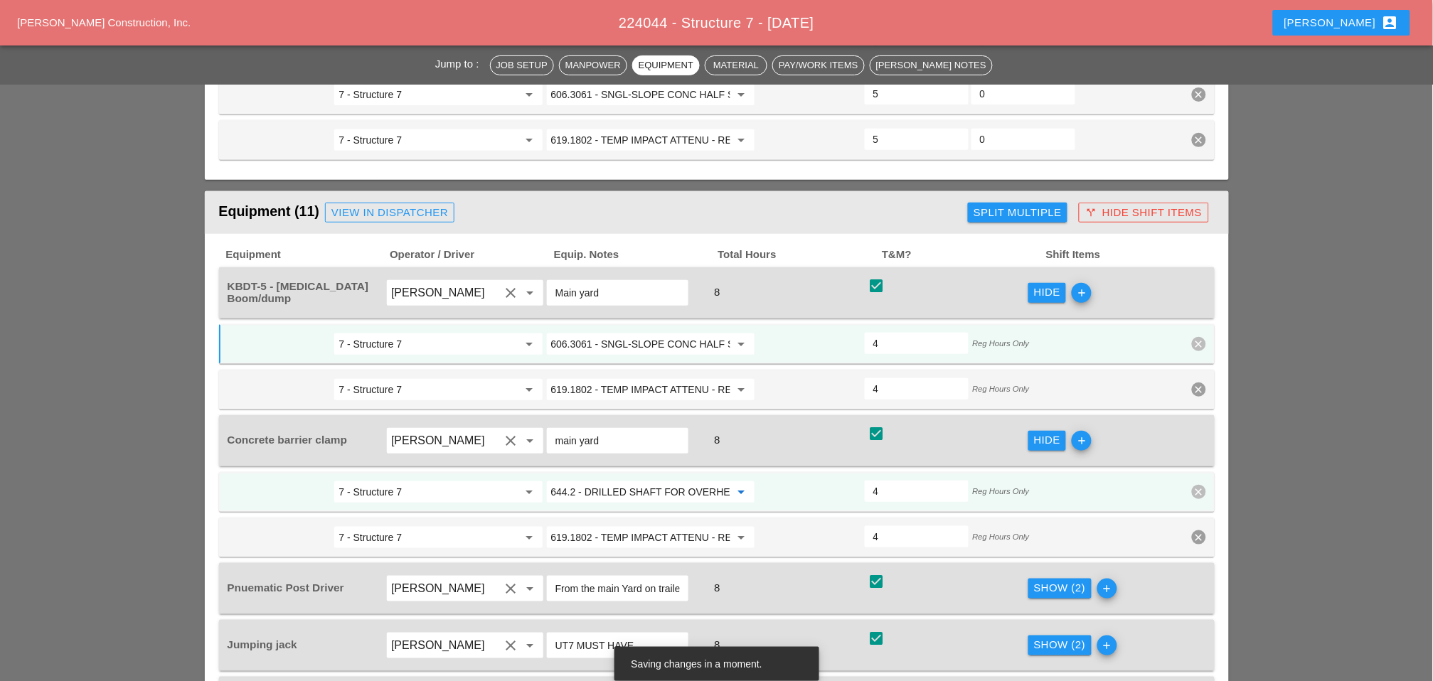
click at [610, 481] on input "644.2 - DRILLED SHAFT FOR OVERHEAD SIGN STRUCTUR" at bounding box center [640, 492] width 179 height 23
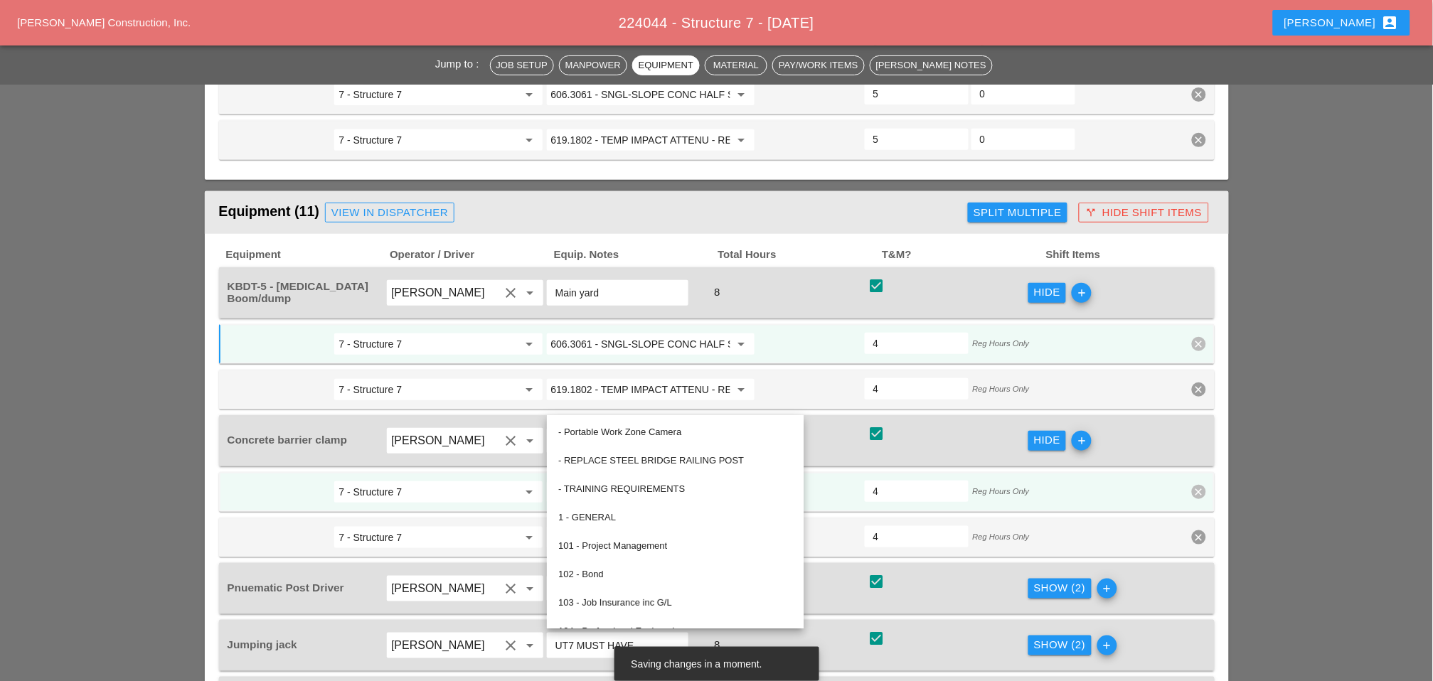
paste input "06.3061 - SNGL-SLOPE CONC HALF SEC BARR (OPTIONAL)"
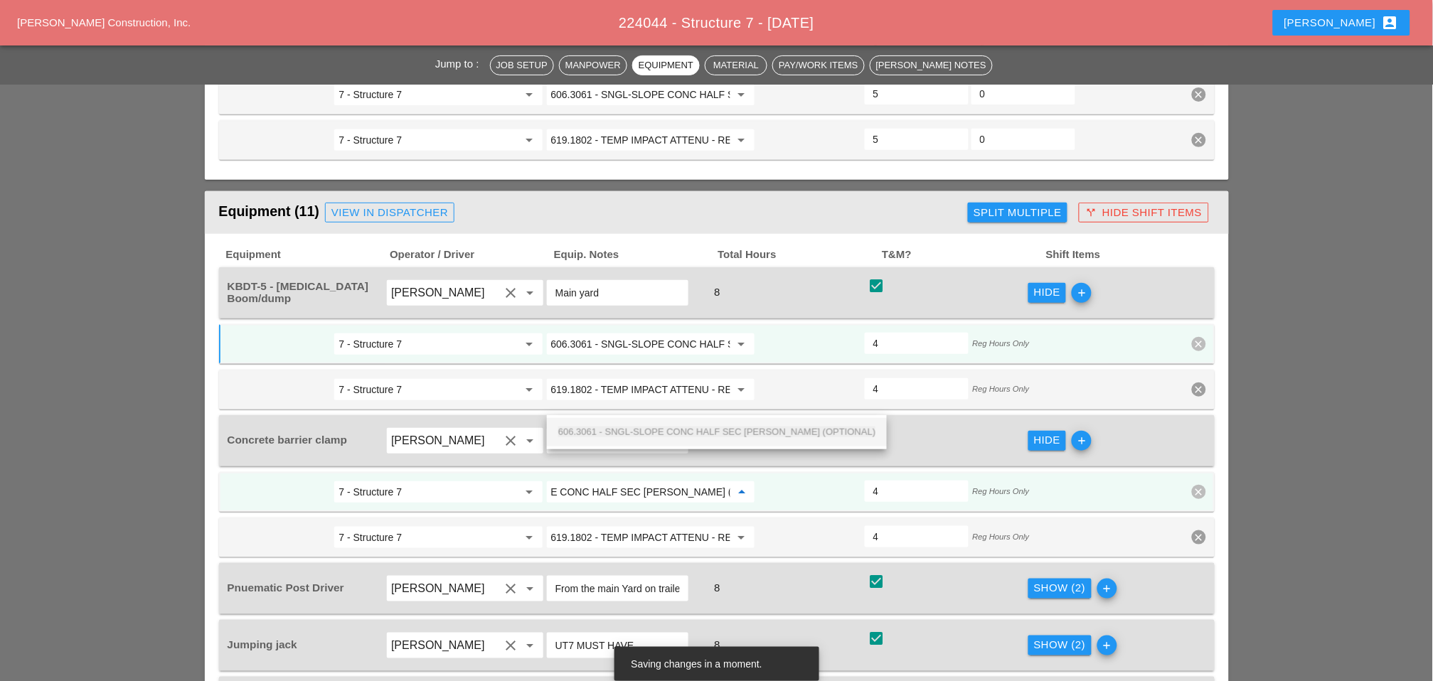
drag, startPoint x: 618, startPoint y: 425, endPoint x: 824, endPoint y: 429, distance: 205.6
click at [622, 426] on div "606.3061 - SNGL-SLOPE CONC HALF SEC BARR (OPTIONAL)" at bounding box center [716, 432] width 317 height 17
type input "606.3061 - SNGL-SLOPE CONC HALF SEC BARR (OPTIONAL)"
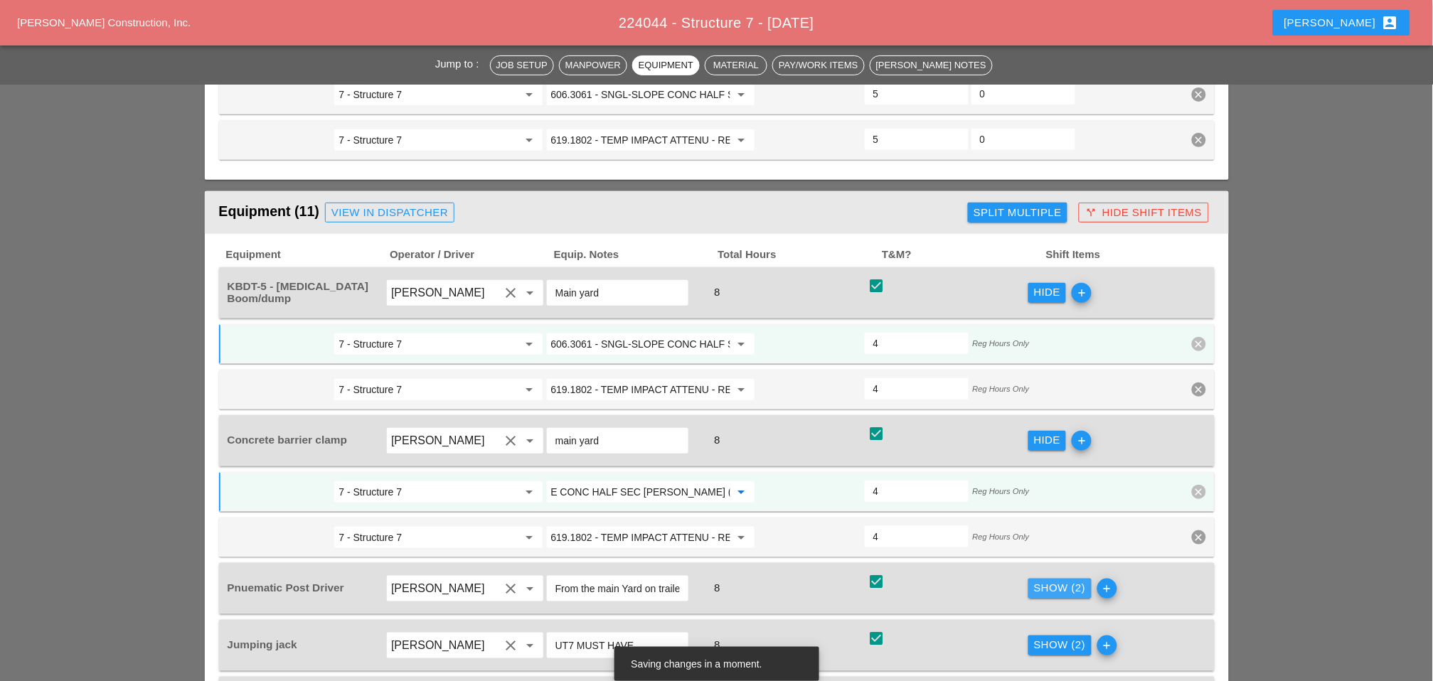
drag, startPoint x: 1053, startPoint y: 497, endPoint x: 871, endPoint y: 484, distance: 182.5
click at [1052, 580] on div "Show (2)" at bounding box center [1060, 588] width 52 height 16
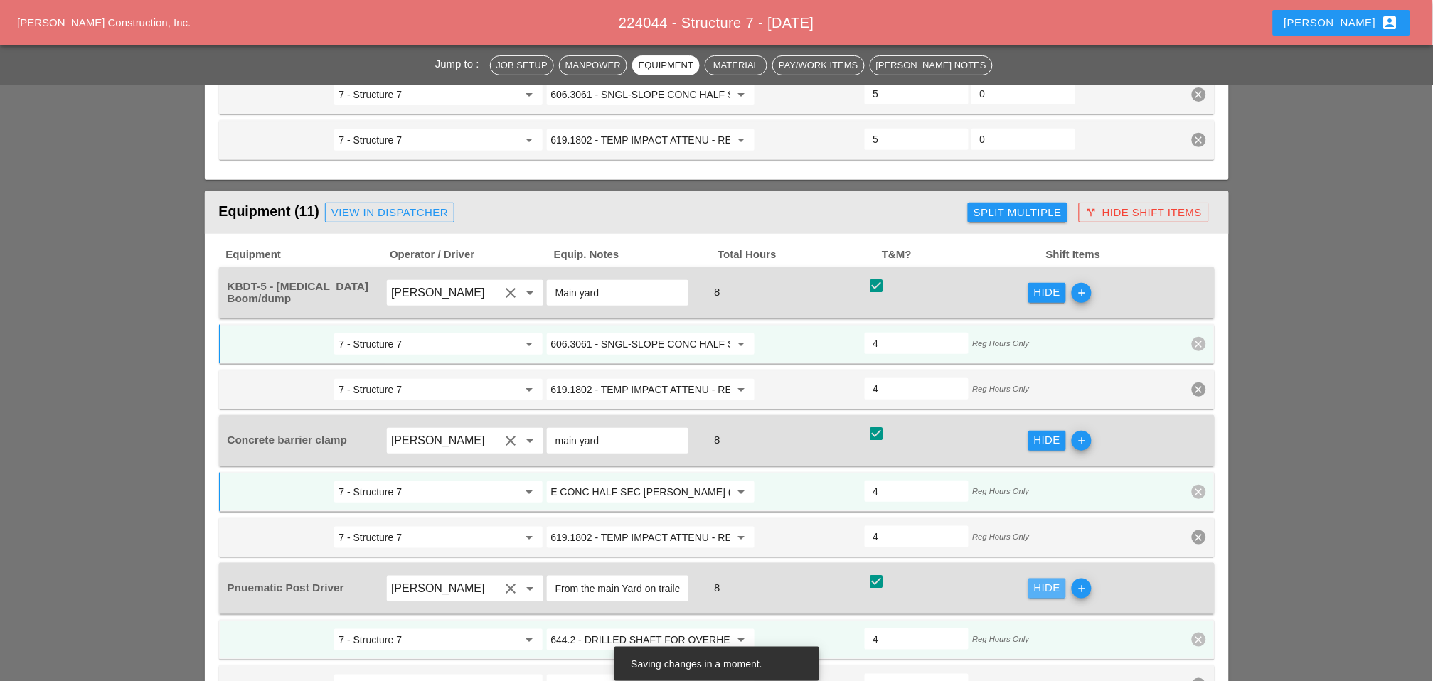
scroll to position [0, 0]
click at [617, 629] on input "644.2 - DRILLED SHAFT FOR OVERHEAD SIGN STRUCTUR" at bounding box center [640, 640] width 179 height 23
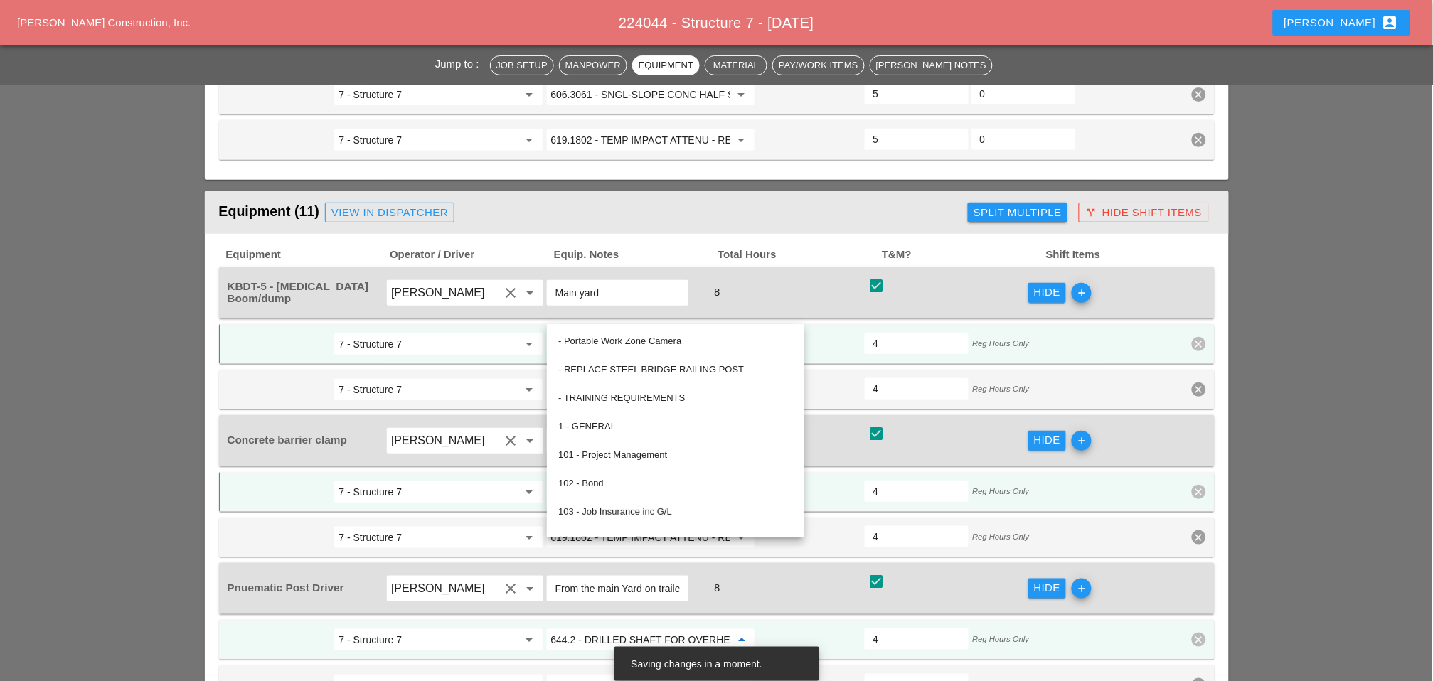
paste input "06.3061 - SNGL-SLOPE CONC HALF SEC BARR (OPTIONAL)"
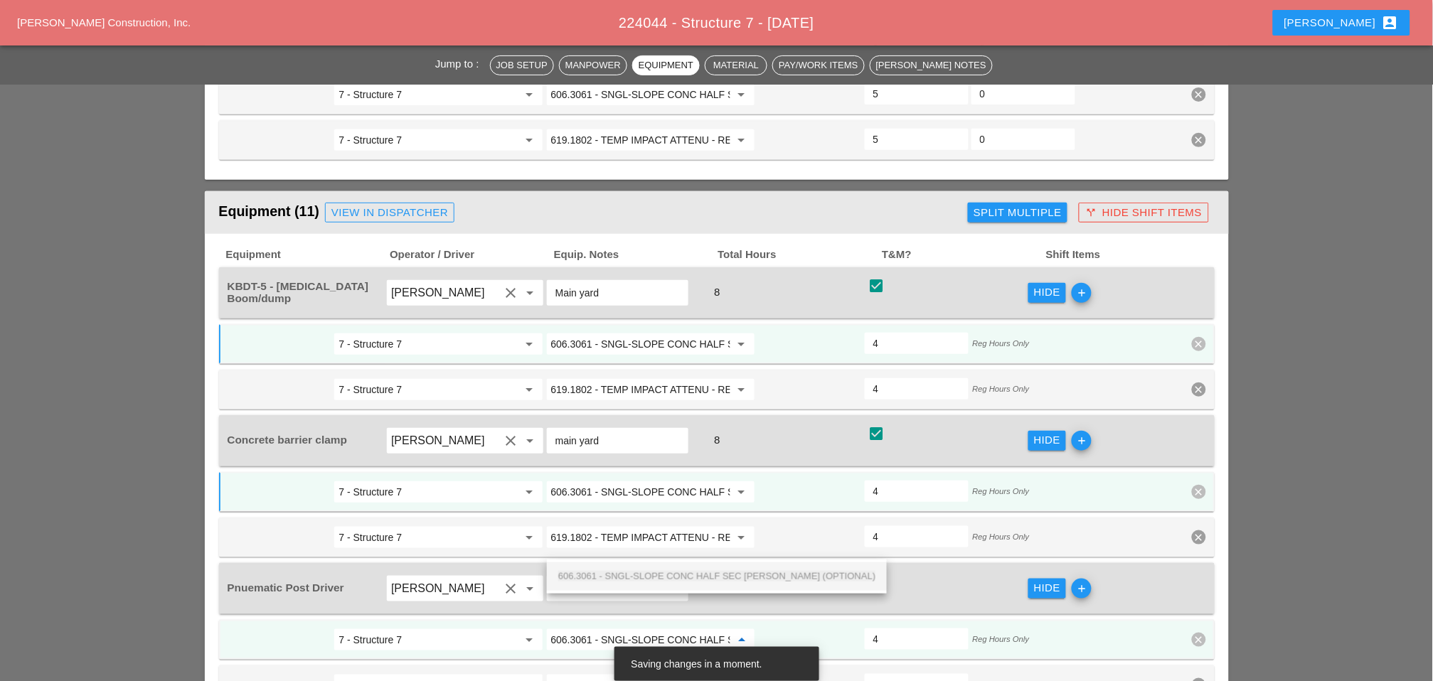
scroll to position [0, 107]
click at [637, 570] on div "606.3061 - SNGL-SLOPE CONC HALF SEC BARR (OPTIONAL)" at bounding box center [716, 576] width 317 height 17
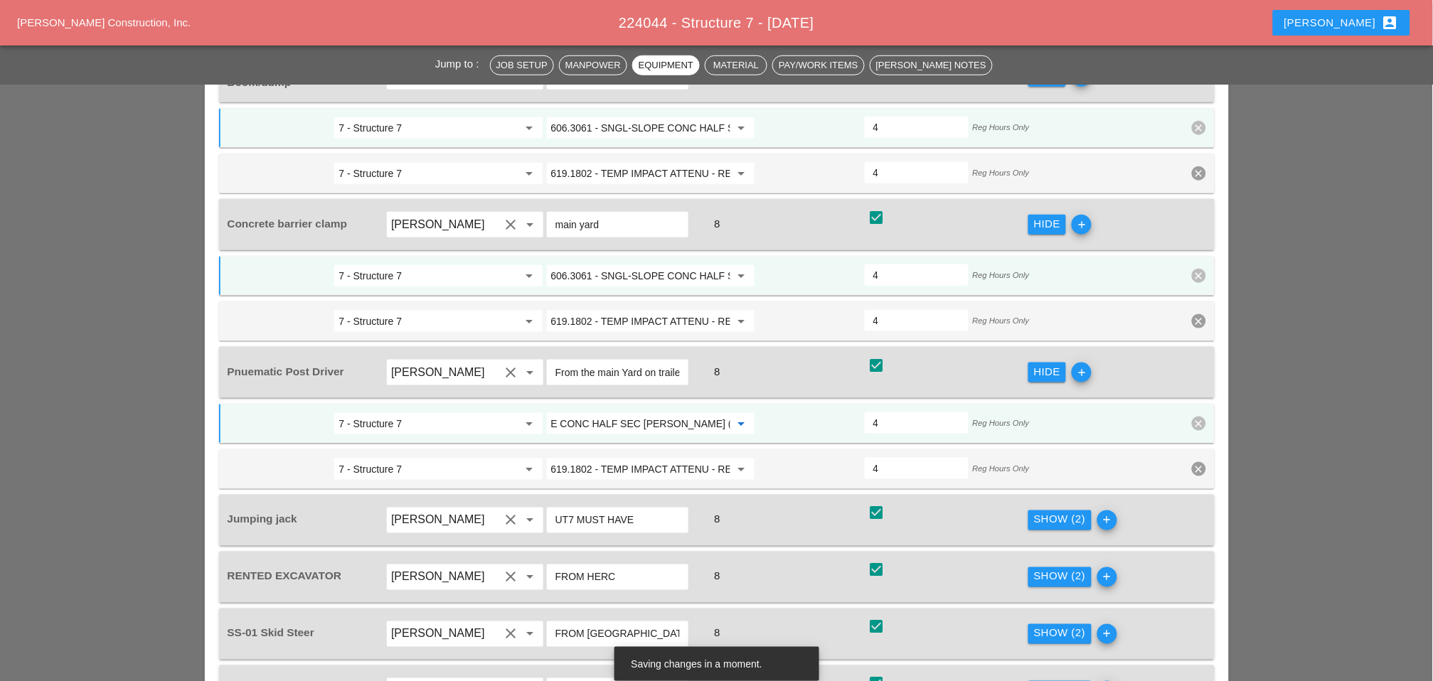
scroll to position [1975, 0]
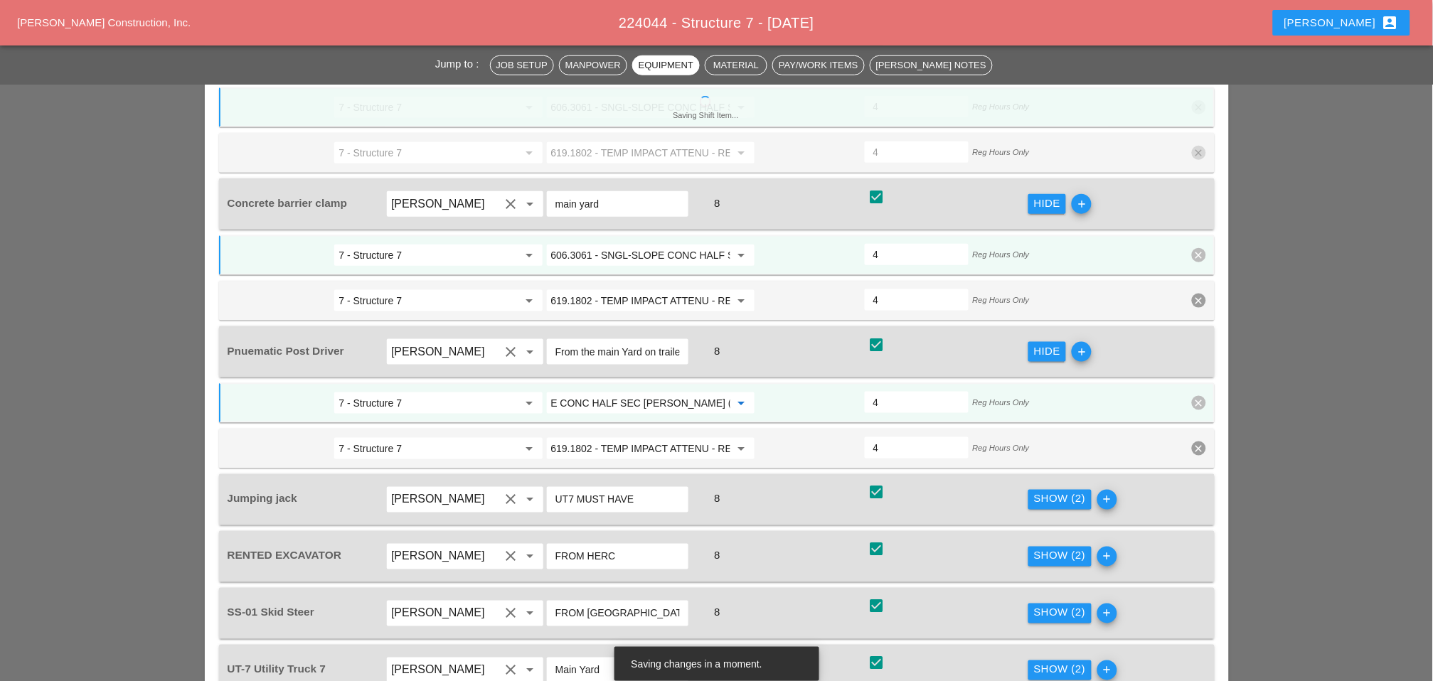
type input "606.3061 - SNGL-SLOPE CONC HALF SEC BARR (OPTIONAL)"
click at [1048, 491] on div "Show (2)" at bounding box center [1060, 499] width 52 height 16
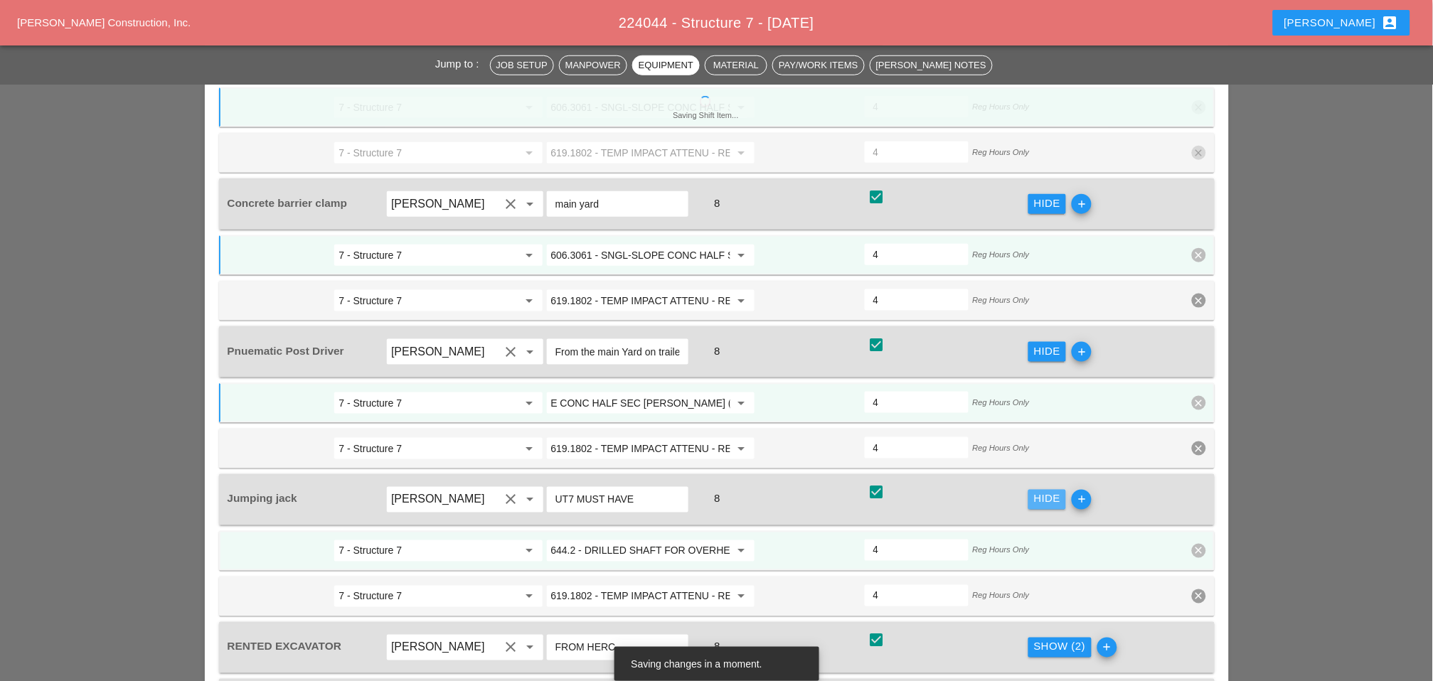
scroll to position [0, 0]
click at [627, 540] on input "644.2 - DRILLED SHAFT FOR OVERHEAD SIGN STRUCTUR" at bounding box center [640, 551] width 179 height 23
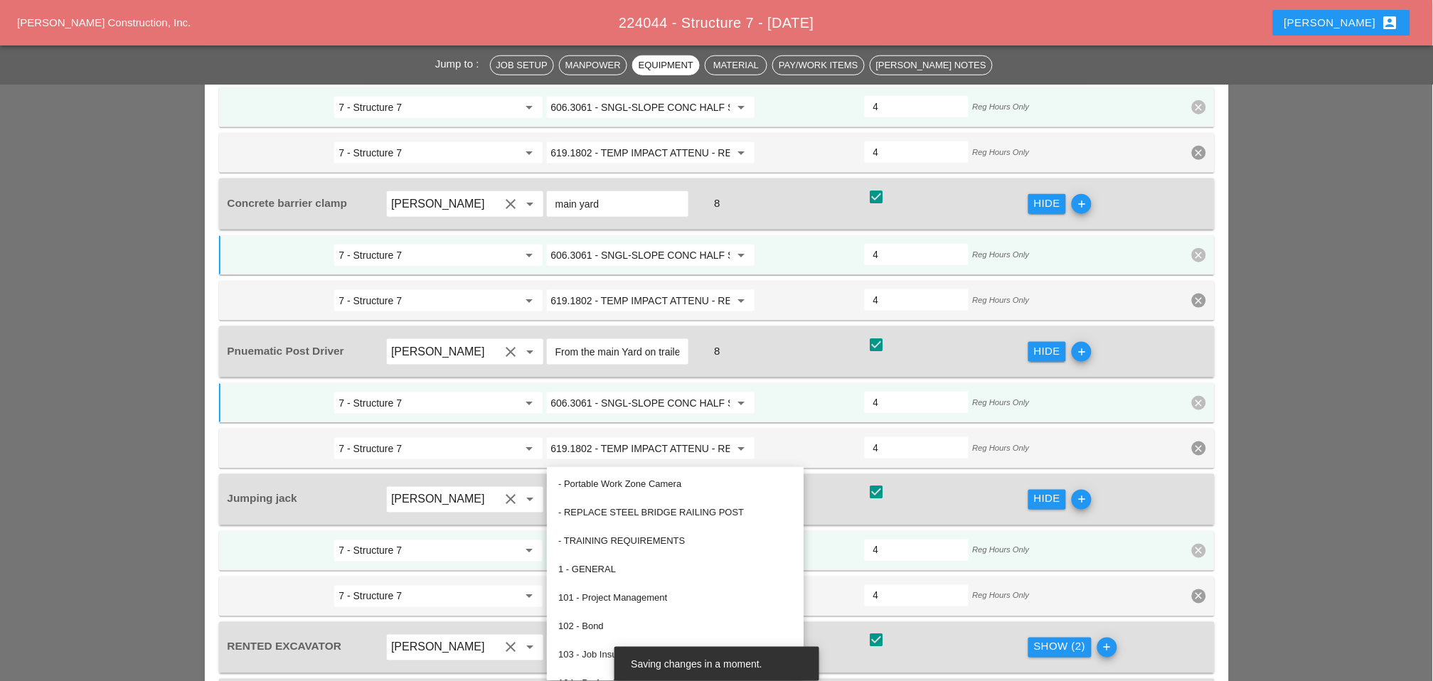
paste input "06.3061 - SNGL-SLOPE CONC HALF SEC BARR (OPTIONAL)"
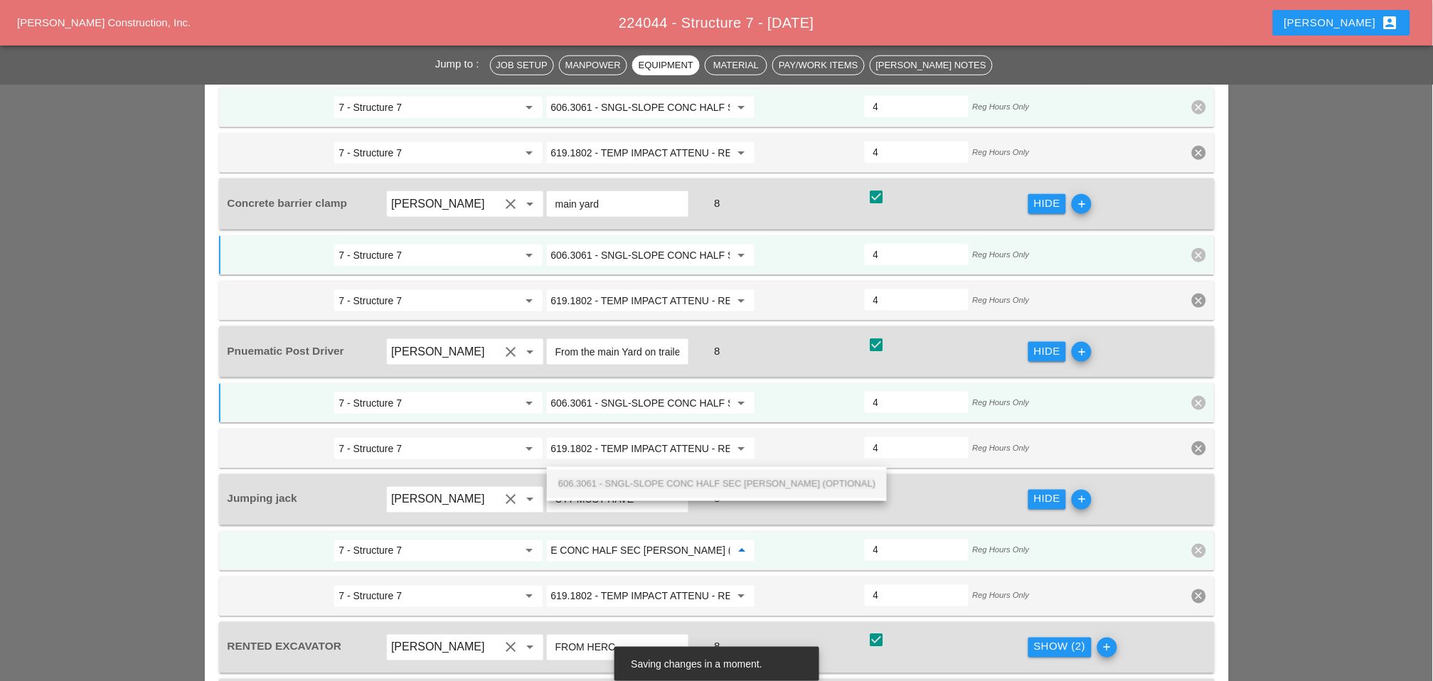
click at [628, 477] on div "606.3061 - SNGL-SLOPE CONC HALF SEC BARR (OPTIONAL)" at bounding box center [716, 484] width 317 height 17
type input "606.3061 - SNGL-SLOPE CONC HALF SEC BARR (OPTIONAL)"
click at [1041, 639] on div "Show (2)" at bounding box center [1060, 647] width 52 height 16
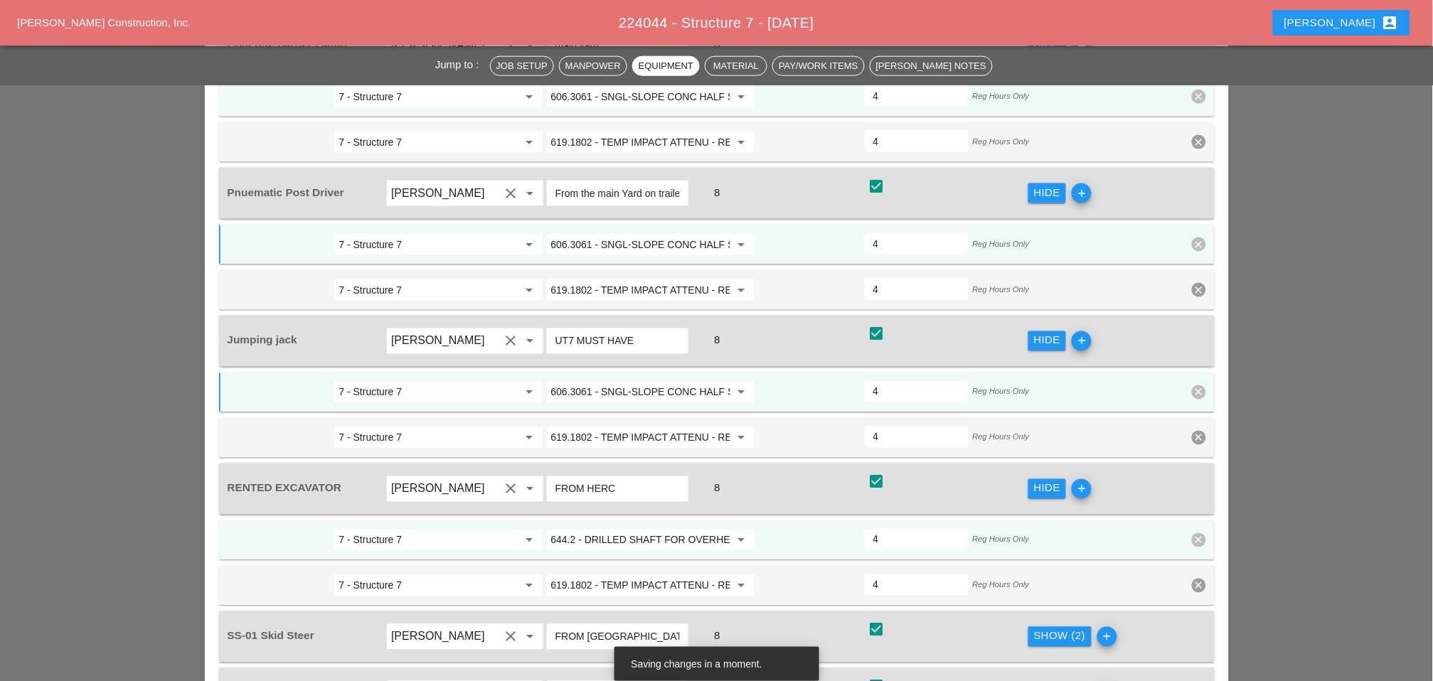
click at [637, 529] on input "644.2 - DRILLED SHAFT FOR OVERHEAD SIGN STRUCTUR" at bounding box center [640, 540] width 179 height 23
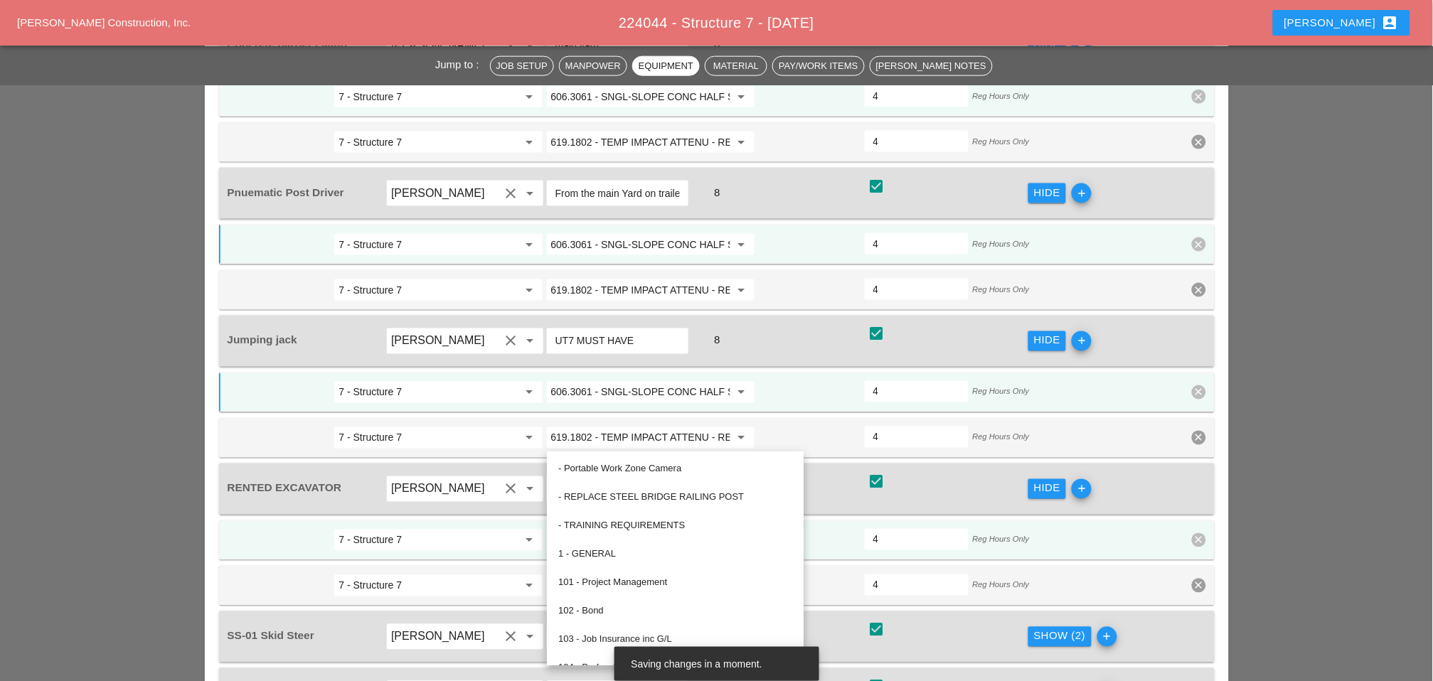
paste input "06.3061 - SNGL-SLOPE CONC HALF SEC BARR (OPTIONAL)"
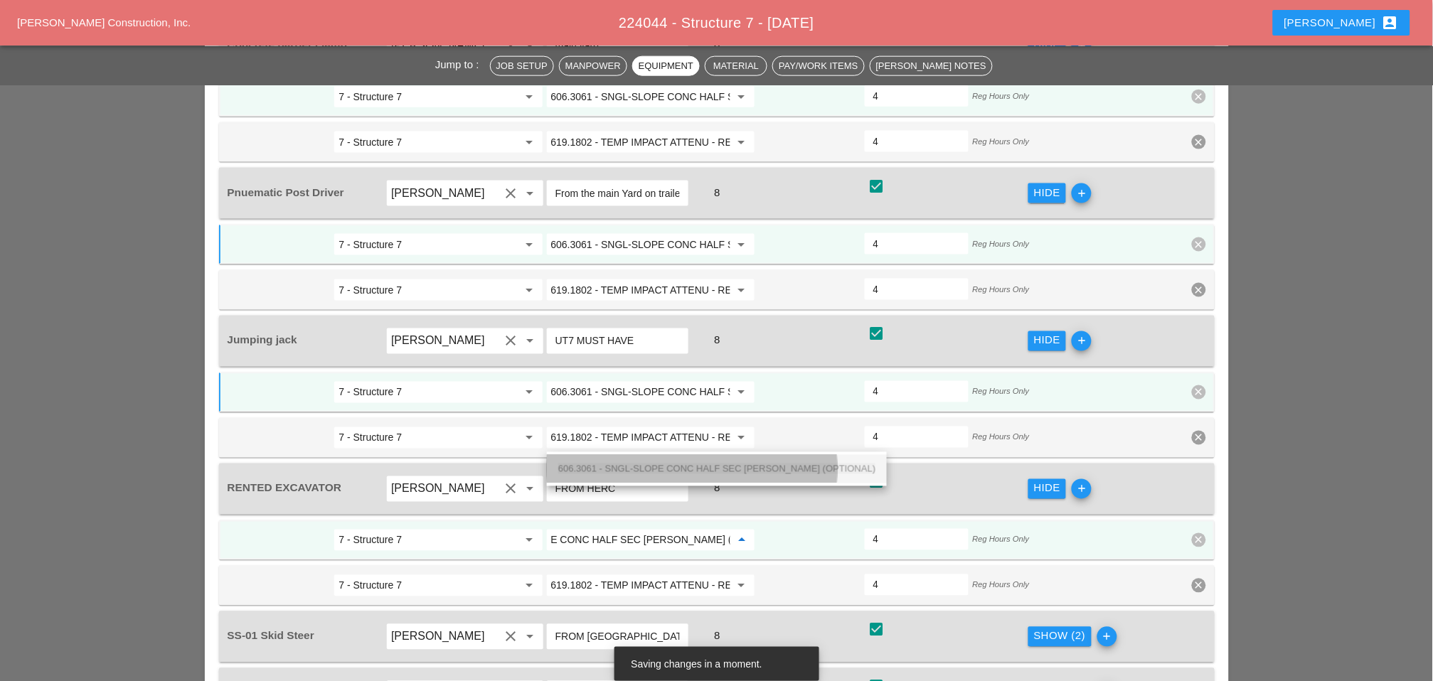
drag, startPoint x: 640, startPoint y: 467, endPoint x: 884, endPoint y: 501, distance: 246.3
click at [641, 467] on span "606.3061 - SNGL-SLOPE CONC HALF SEC BARR (OPTIONAL)" at bounding box center [716, 469] width 317 height 11
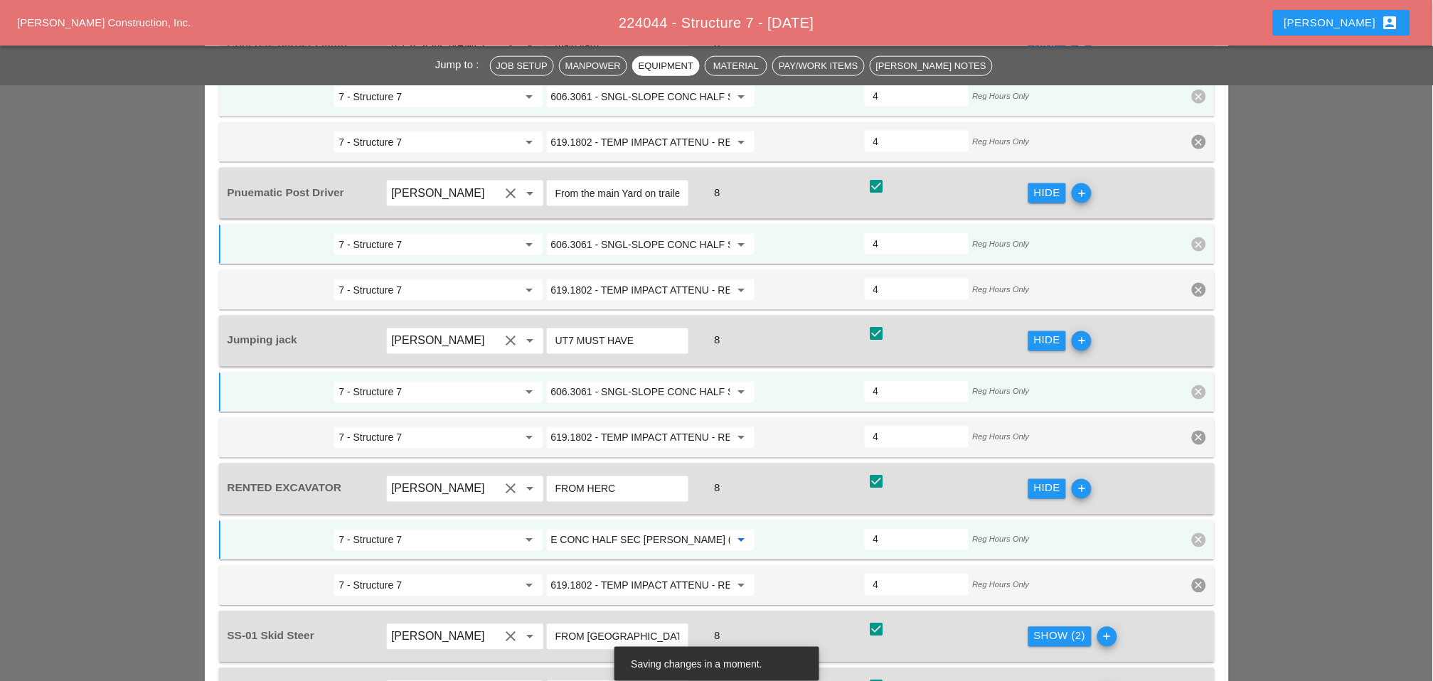
type input "606.3061 - SNGL-SLOPE CONC HALF SEC BARR (OPTIONAL)"
click at [1046, 629] on div "Show (2)" at bounding box center [1060, 637] width 52 height 16
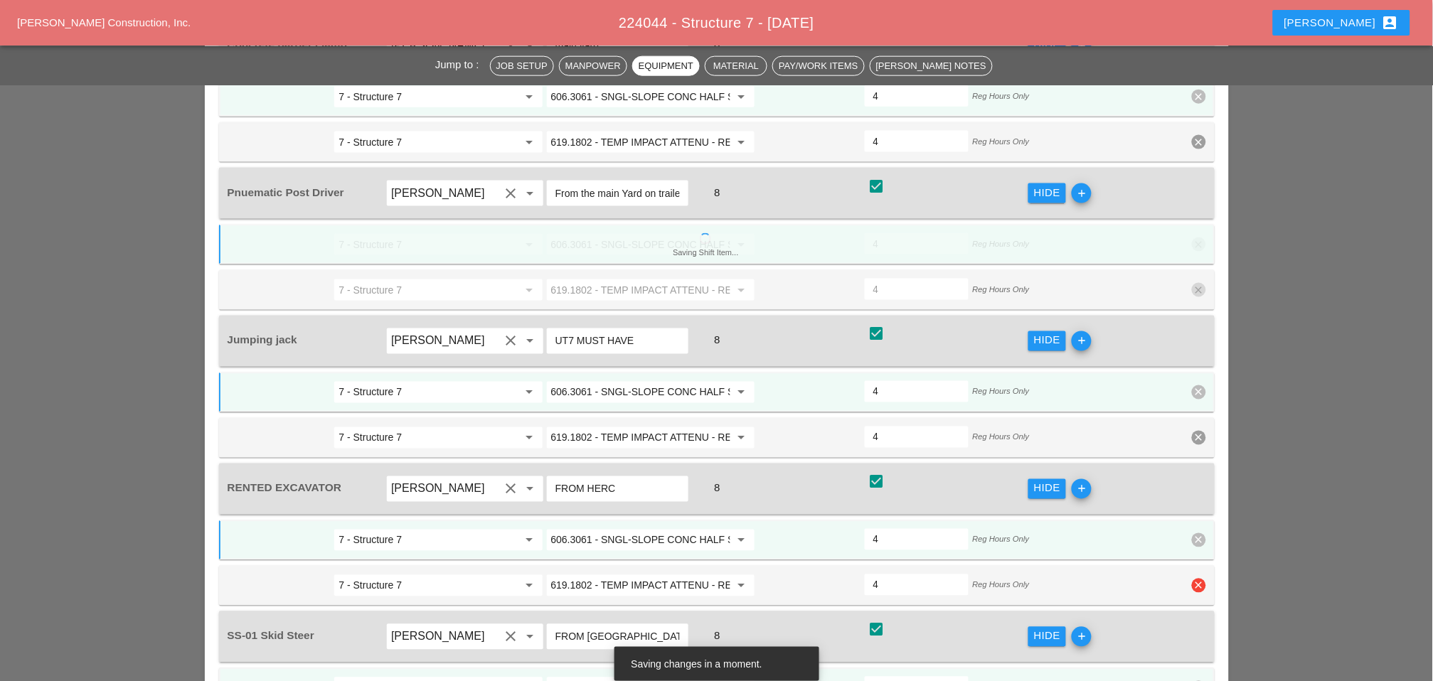
scroll to position [2371, 0]
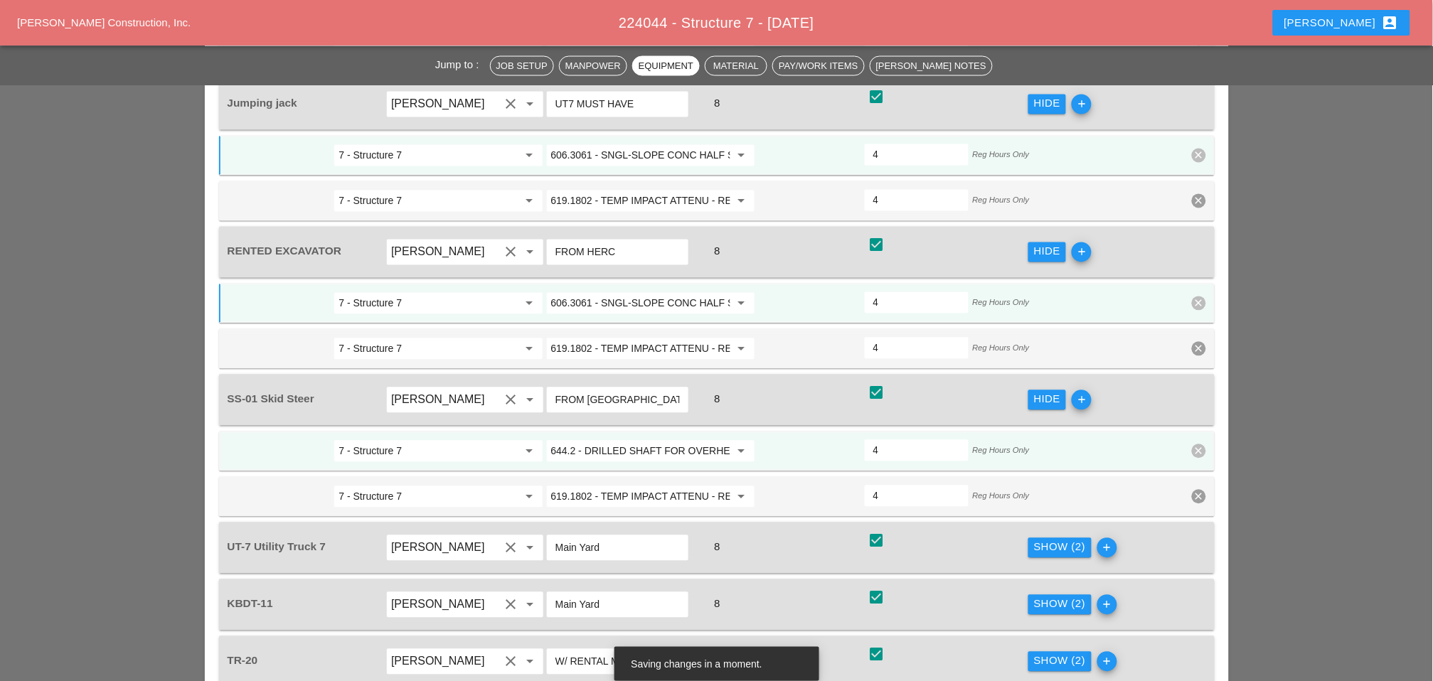
click at [626, 440] on input "644.2 - DRILLED SHAFT FOR OVERHEAD SIGN STRUCTUR" at bounding box center [640, 451] width 179 height 23
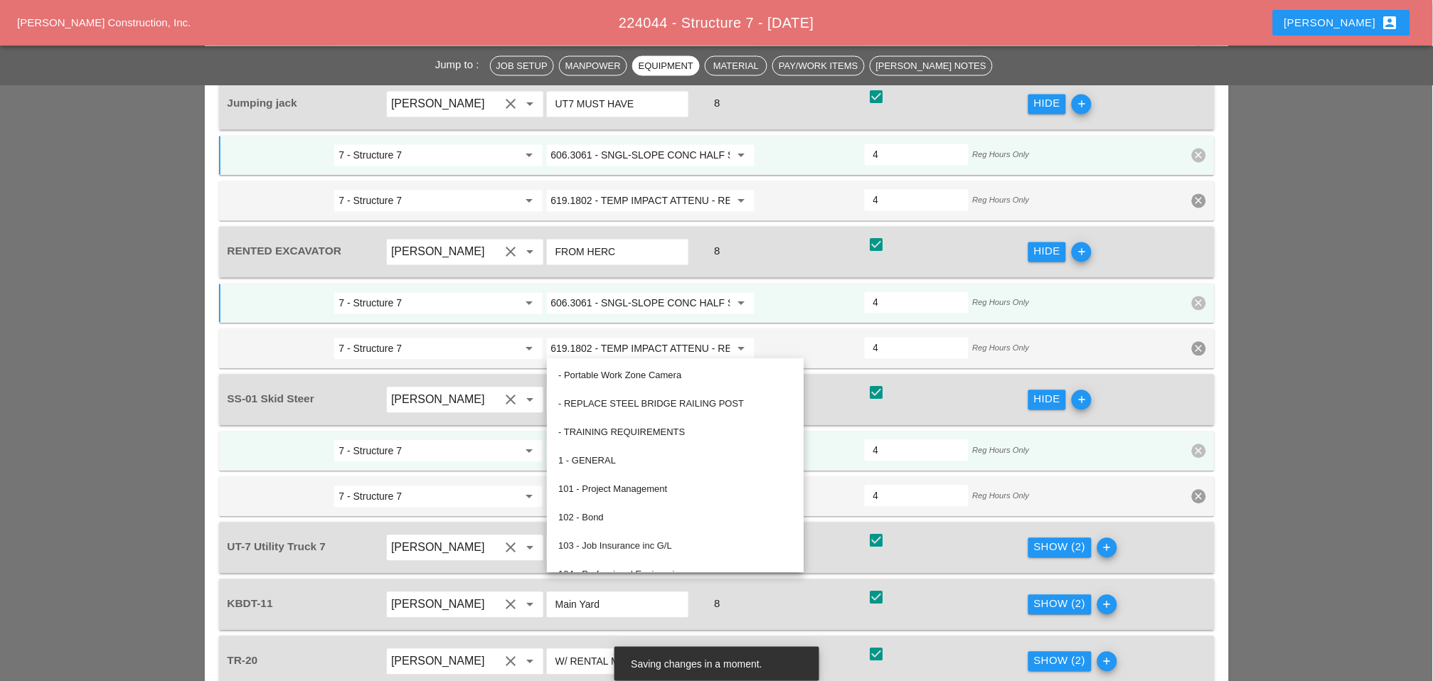
paste input "06.3061 - SNGL-SLOPE CONC HALF SEC BARR (OPTIONAL)"
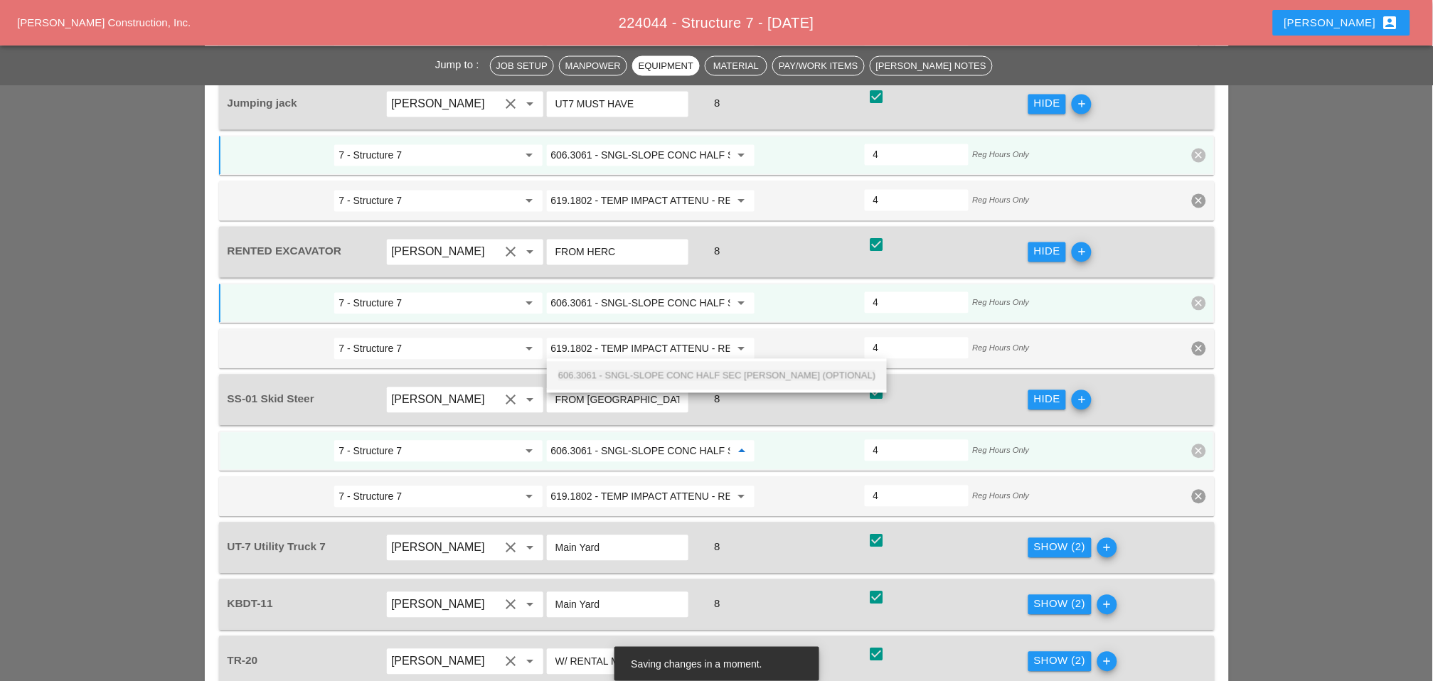
scroll to position [0, 107]
drag, startPoint x: 623, startPoint y: 371, endPoint x: 924, endPoint y: 450, distance: 310.9
click at [624, 371] on span "606.3061 - SNGL-SLOPE CONC HALF SEC BARR (OPTIONAL)" at bounding box center [716, 376] width 317 height 11
type input "606.3061 - SNGL-SLOPE CONC HALF SEC BARR (OPTIONAL)"
drag, startPoint x: 1042, startPoint y: 443, endPoint x: 970, endPoint y: 450, distance: 72.2
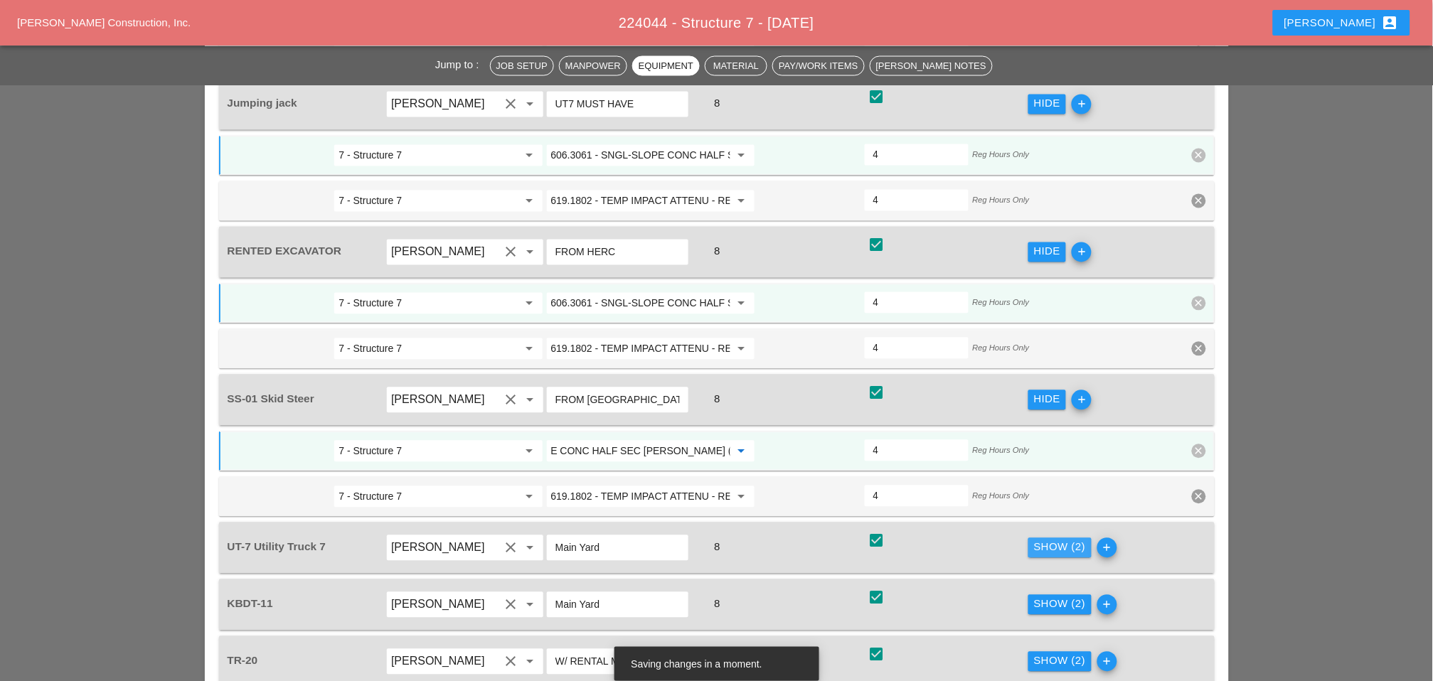
click at [1043, 540] on div "Show (2)" at bounding box center [1060, 548] width 52 height 16
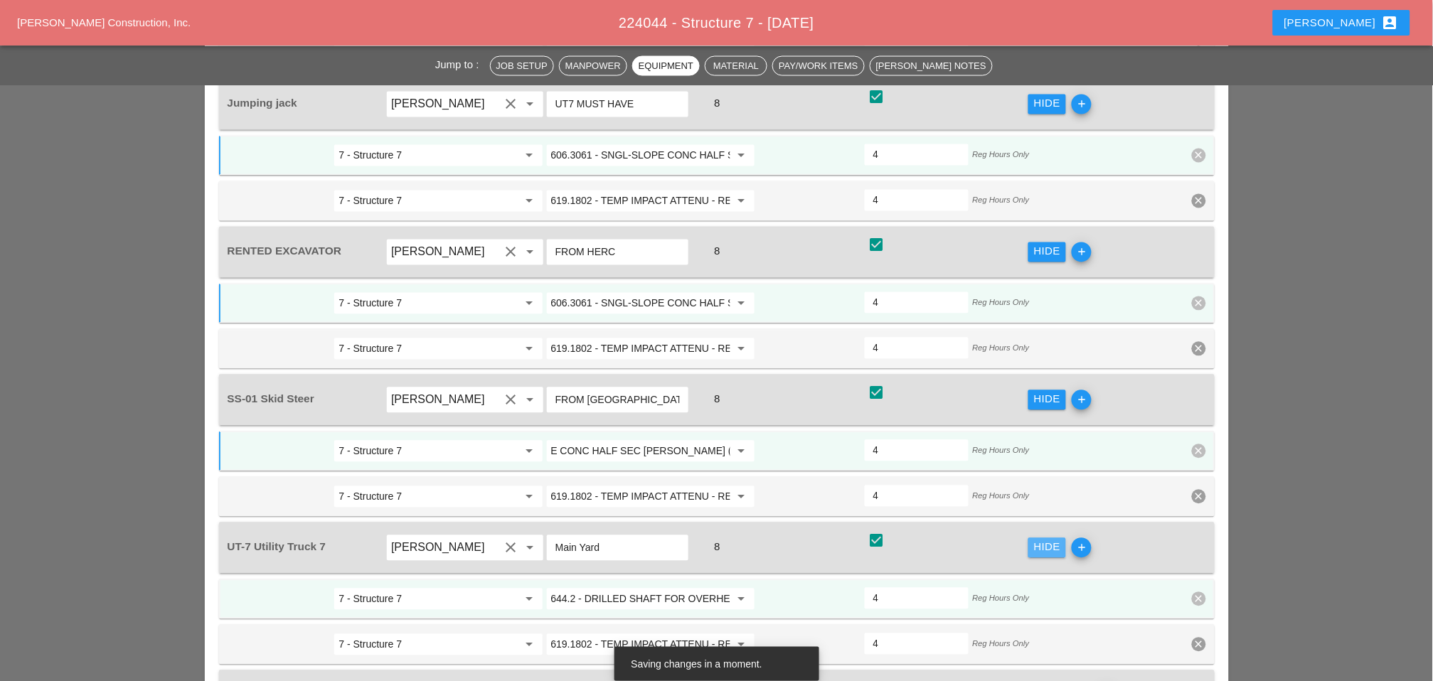
scroll to position [0, 0]
click at [657, 588] on input "644.2 - DRILLED SHAFT FOR OVERHEAD SIGN STRUCTUR" at bounding box center [640, 599] width 179 height 23
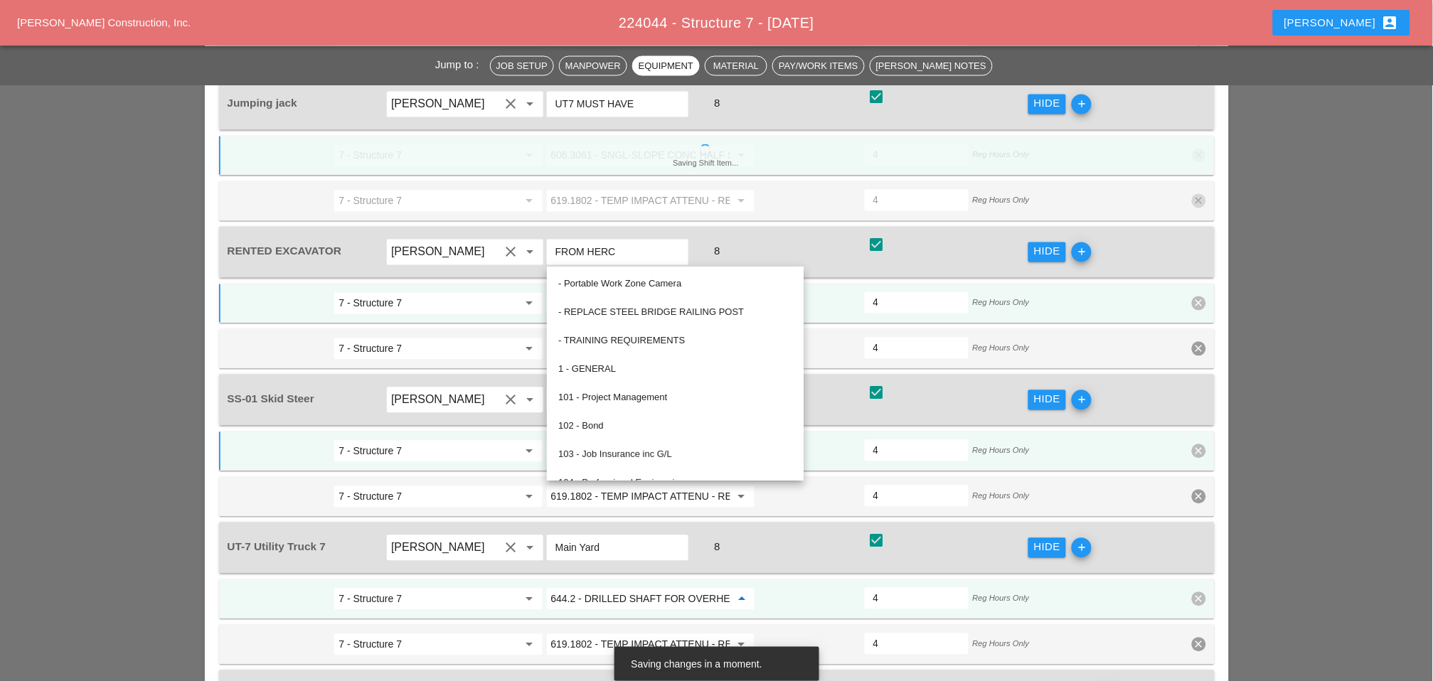
paste input "06.3061 - SNGL-SLOPE CONC HALF SEC BARR (OPTIONAL)"
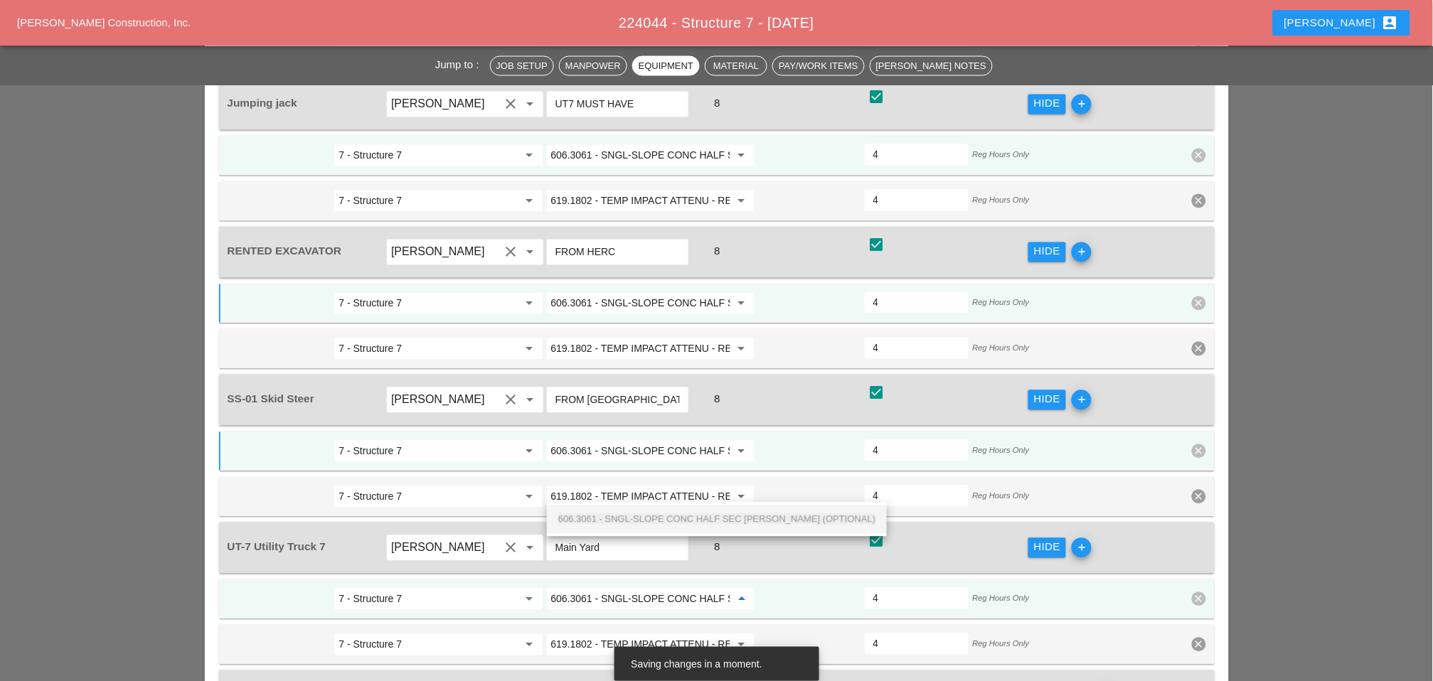
scroll to position [0, 107]
drag, startPoint x: 634, startPoint y: 516, endPoint x: 948, endPoint y: 559, distance: 316.6
click at [636, 516] on span "606.3061 - SNGL-SLOPE CONC HALF SEC BARR (OPTIONAL)" at bounding box center [716, 519] width 317 height 11
type input "606.3061 - SNGL-SLOPE CONC HALF SEC BARR (OPTIONAL)"
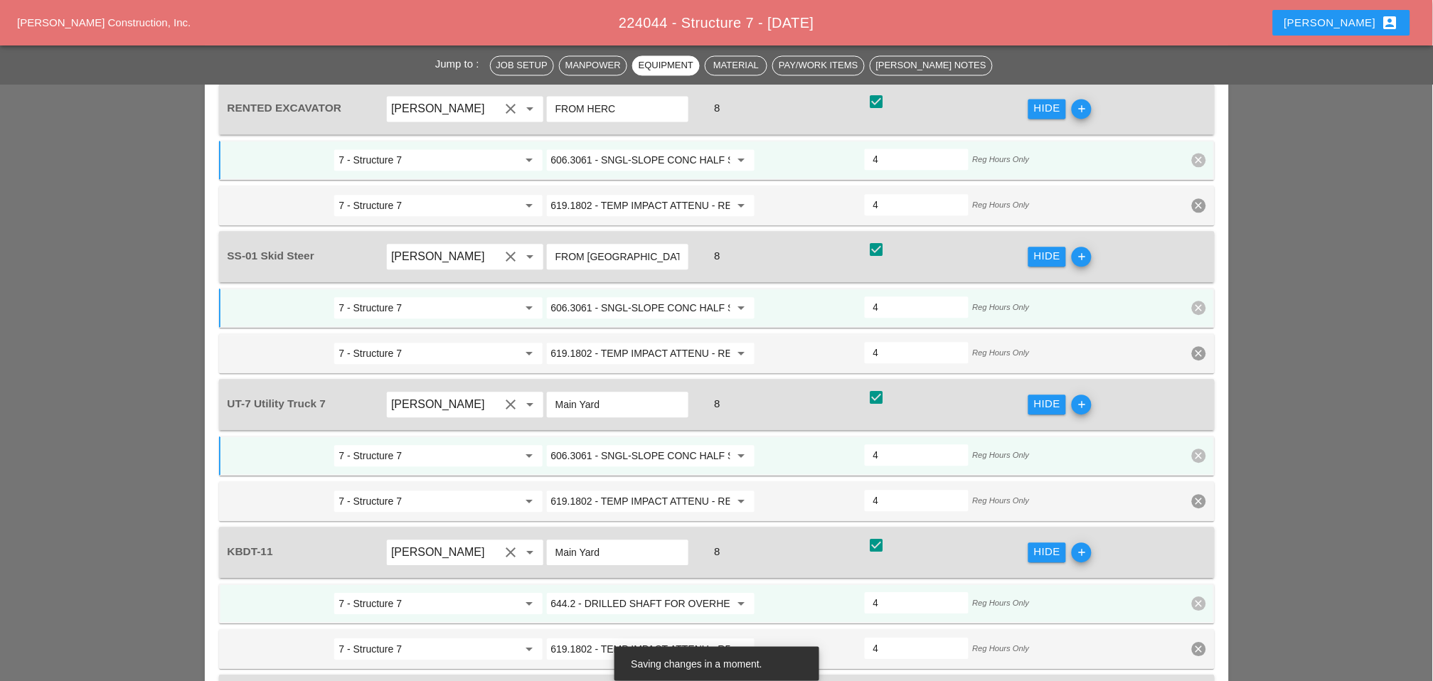
scroll to position [2528, 0]
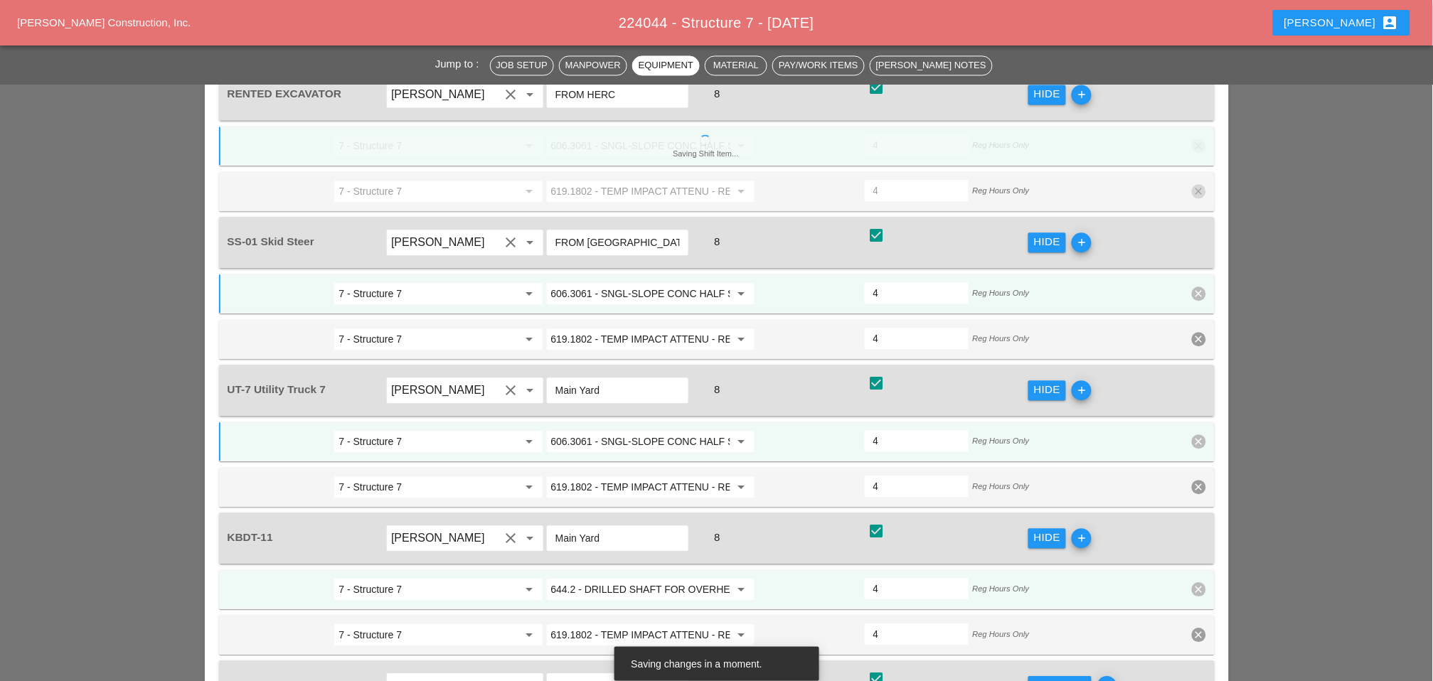
click at [642, 578] on input "644.2 - DRILLED SHAFT FOR OVERHEAD SIGN STRUCTUR" at bounding box center [640, 589] width 179 height 23
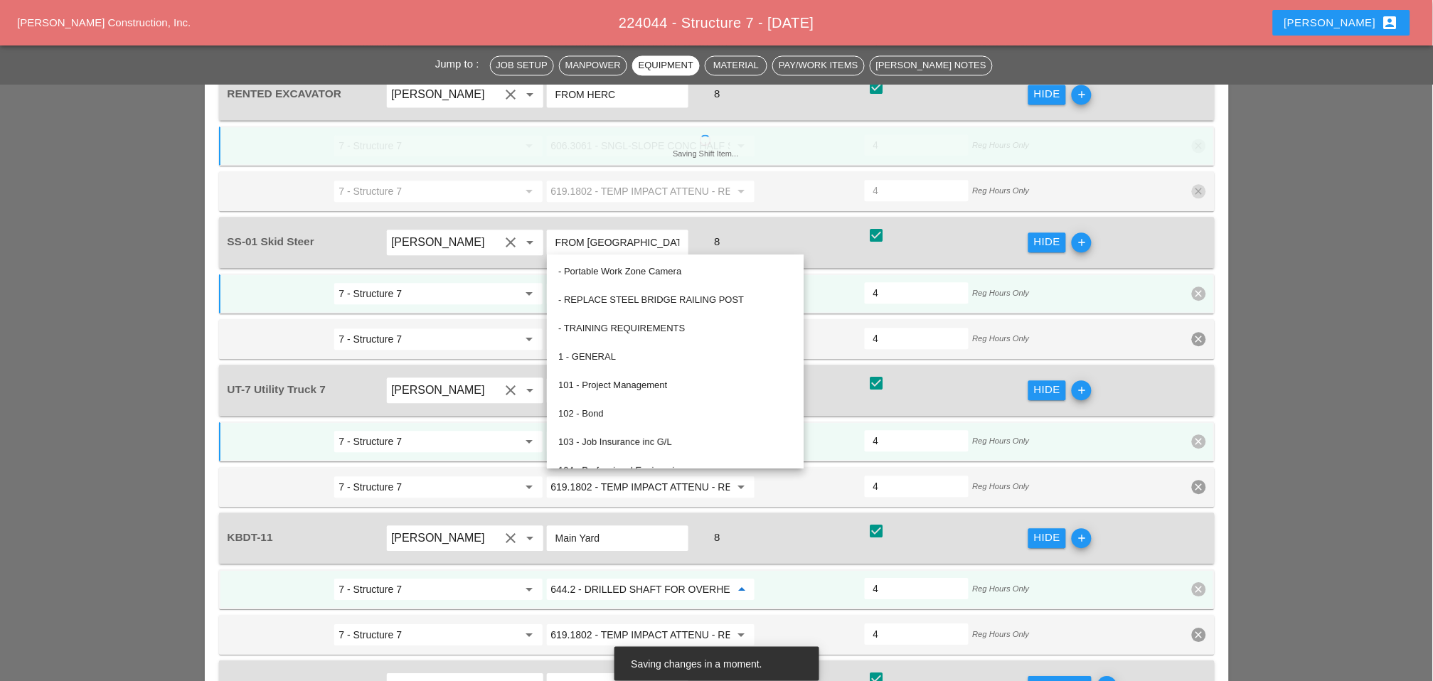
paste input "06.3061 - SNGL-SLOPE CONC HALF SEC BARR (OPTIONAL)"
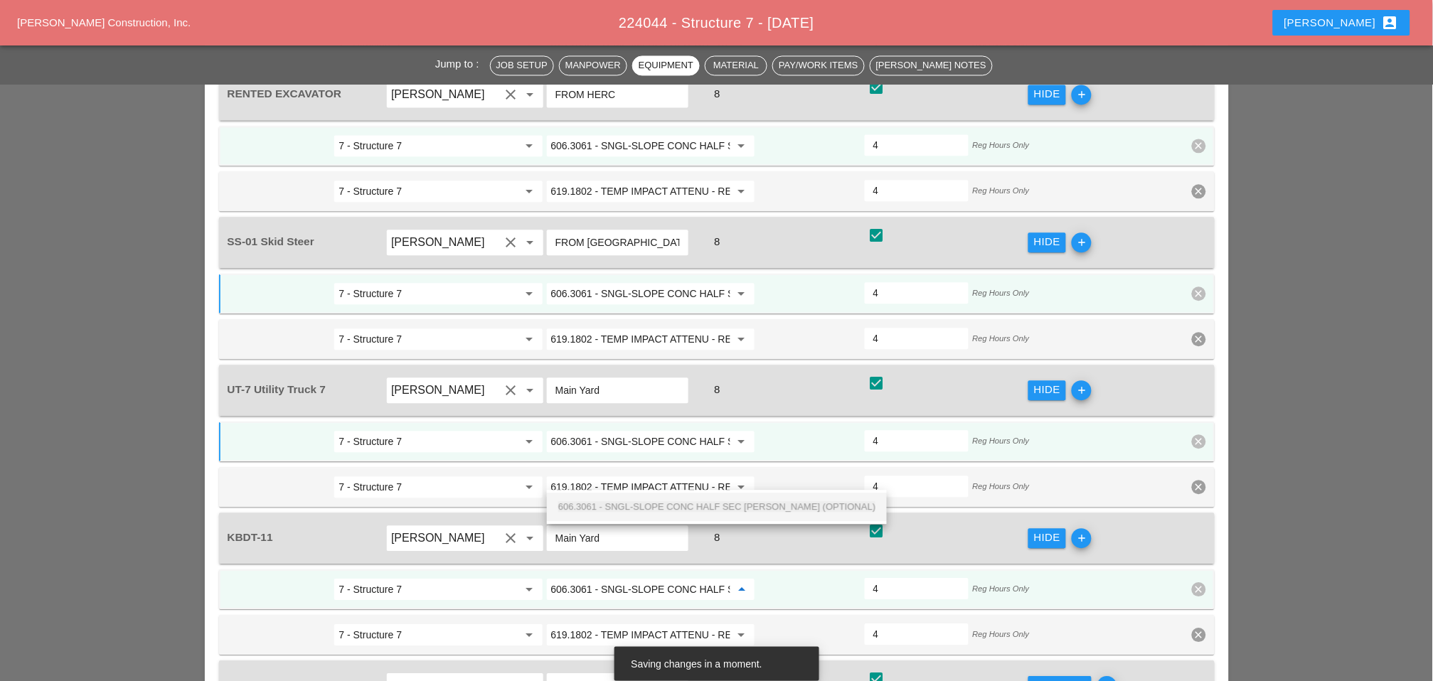
scroll to position [0, 107]
drag, startPoint x: 645, startPoint y: 501, endPoint x: 888, endPoint y: 509, distance: 242.7
click at [647, 501] on span "606.3061 - SNGL-SLOPE CONC HALF SEC BARR (OPTIONAL)" at bounding box center [716, 506] width 317 height 11
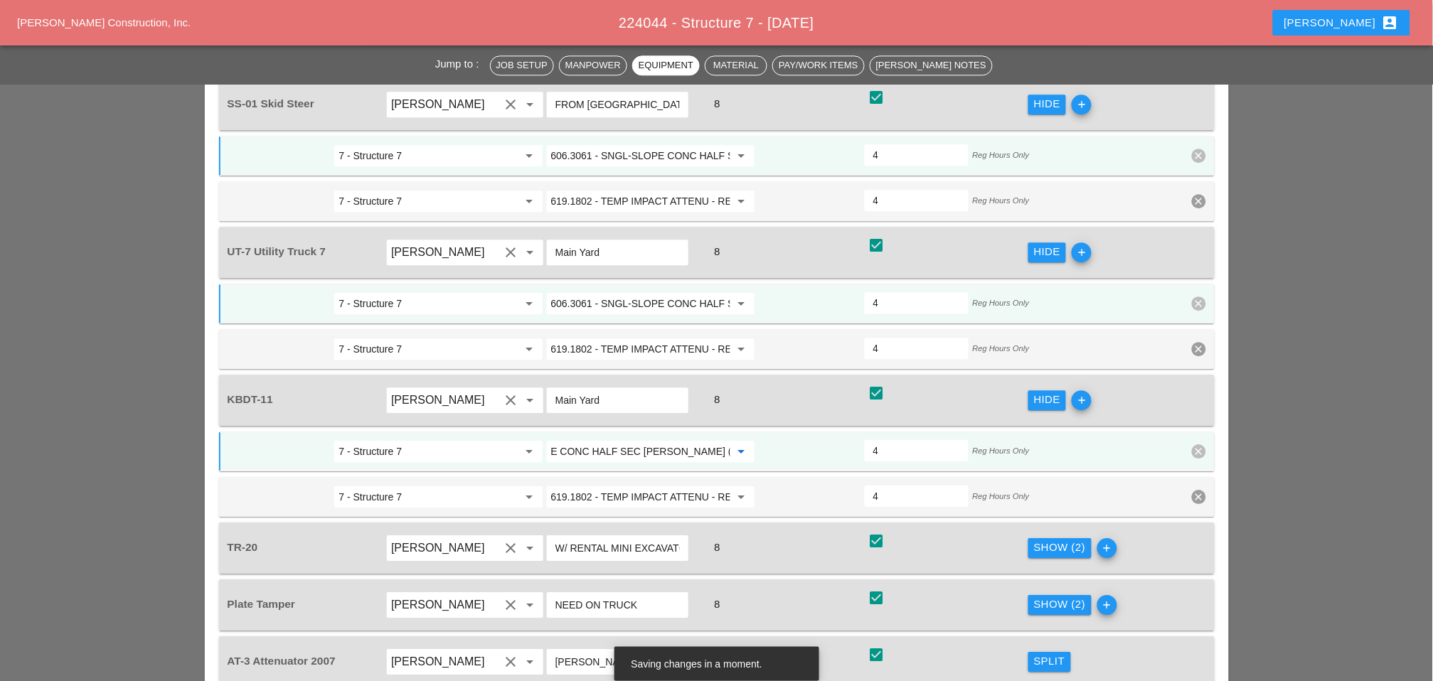
scroll to position [2686, 0]
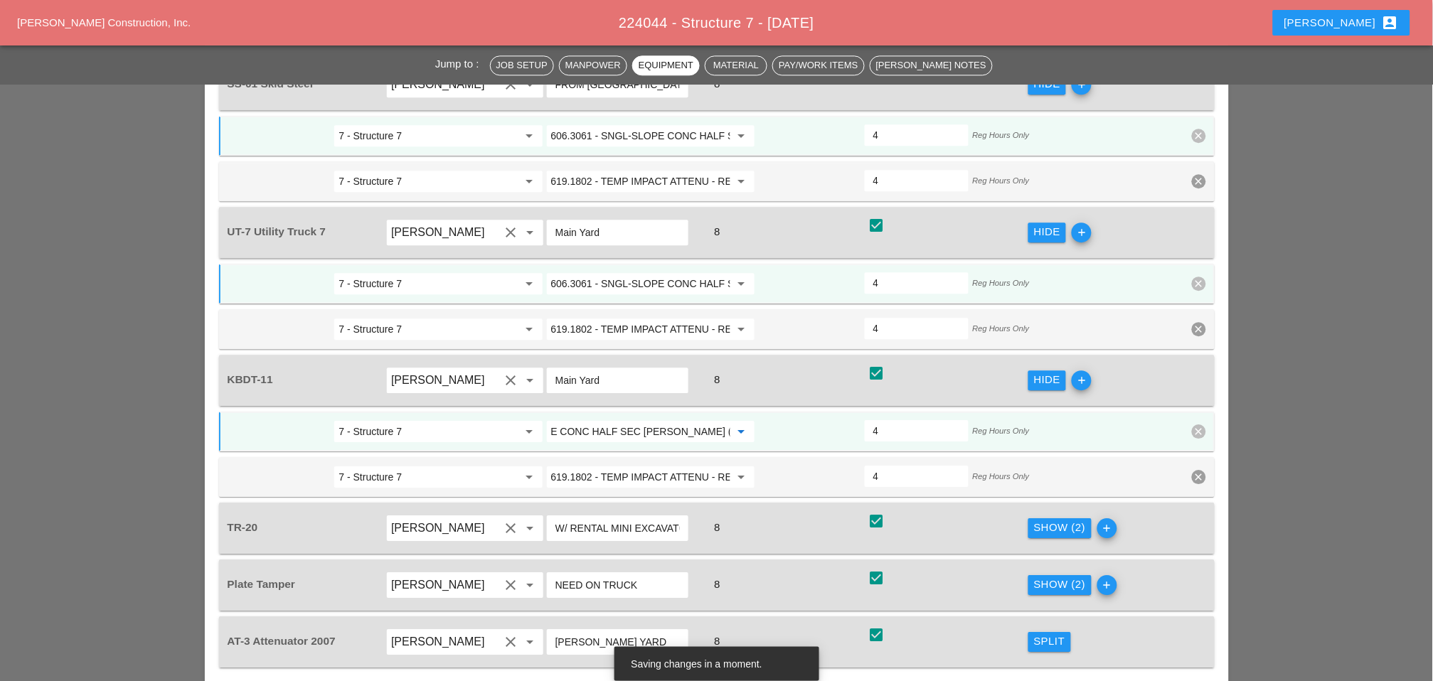
type input "606.3061 - SNGL-SLOPE CONC HALF SEC BARR (OPTIONAL)"
drag, startPoint x: 1056, startPoint y: 413, endPoint x: 592, endPoint y: 445, distance: 464.8
click at [1055, 520] on div "Show (2)" at bounding box center [1060, 528] width 52 height 16
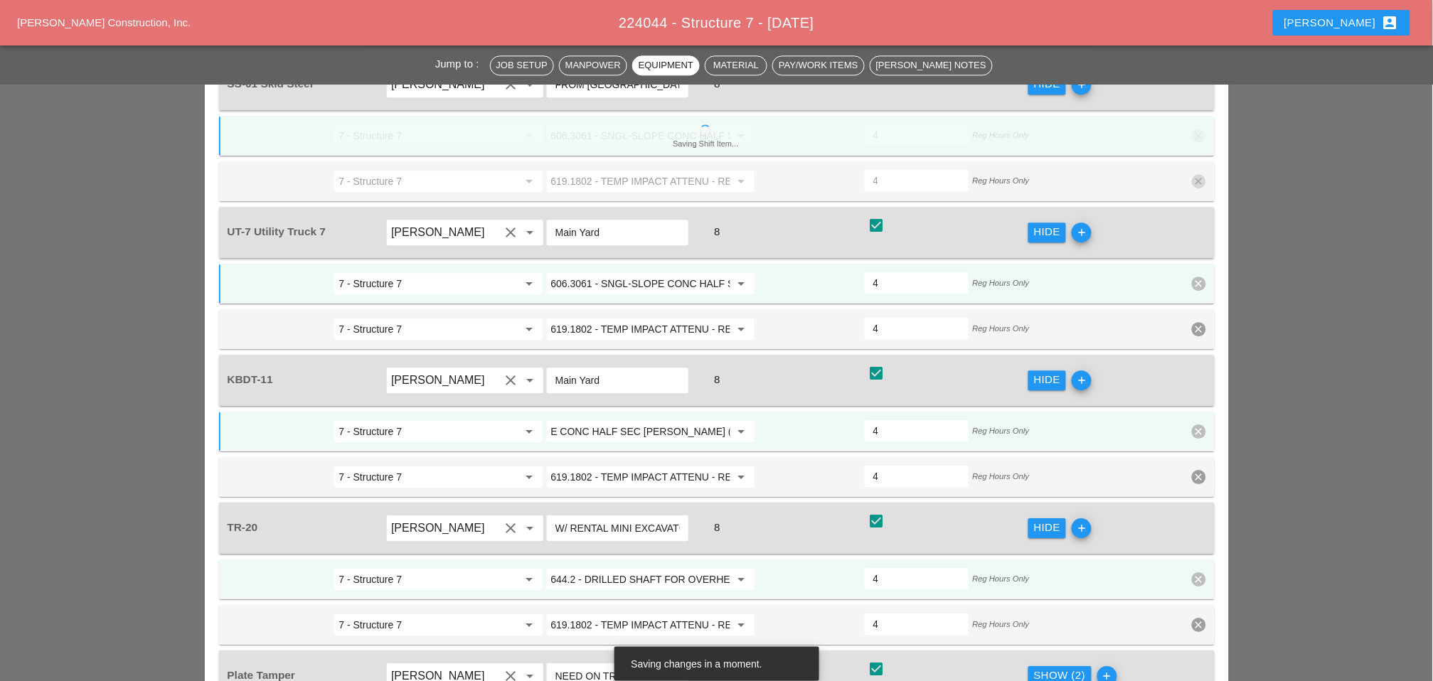
scroll to position [0, 0]
click at [603, 568] on input "644.2 - DRILLED SHAFT FOR OVERHEAD SIGN STRUCTUR" at bounding box center [640, 579] width 179 height 23
paste input "06.3061 - SNGL-SLOPE CONC HALF SEC BARR (OPTIONAL)"
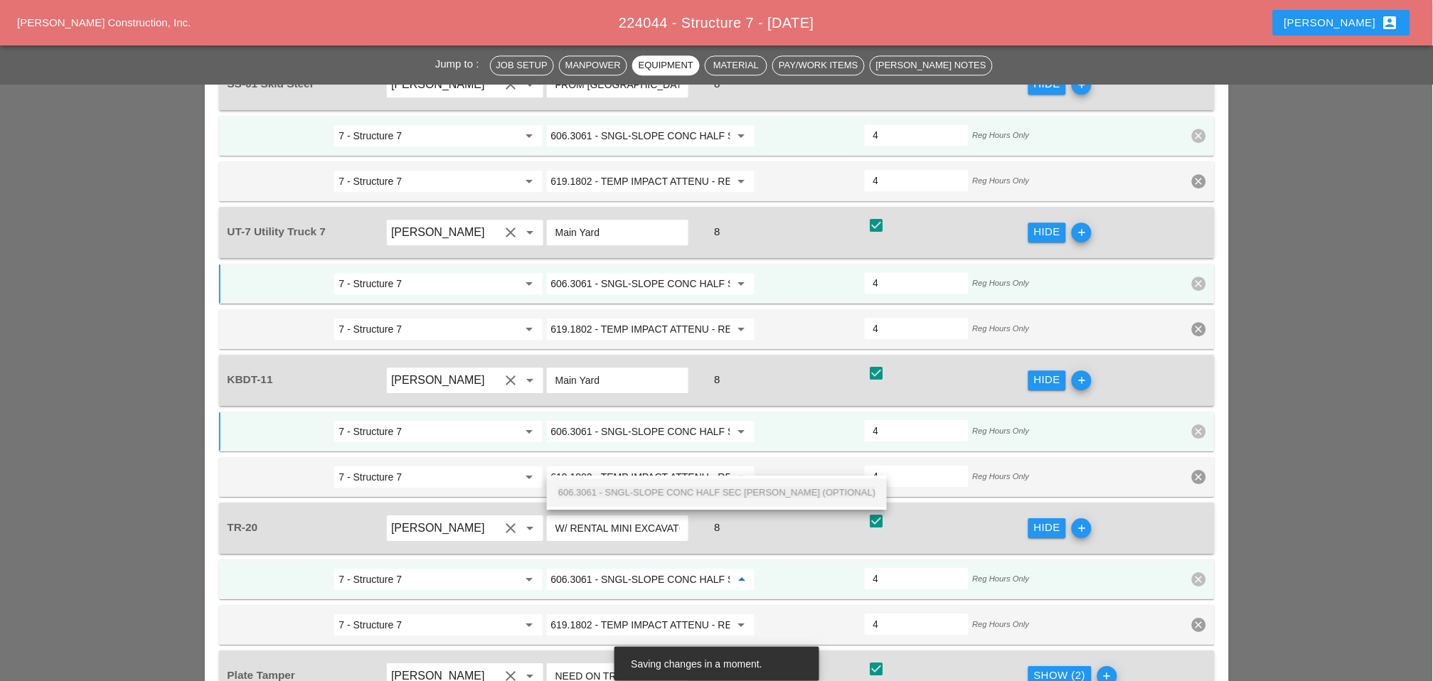
scroll to position [0, 107]
click at [619, 487] on span "606.3061 - SNGL-SLOPE CONC HALF SEC BARR (OPTIONAL)" at bounding box center [716, 492] width 317 height 11
type input "606.3061 - SNGL-SLOPE CONC HALF SEC BARR (OPTIONAL)"
click at [1042, 668] on div "Show (2)" at bounding box center [1060, 676] width 52 height 16
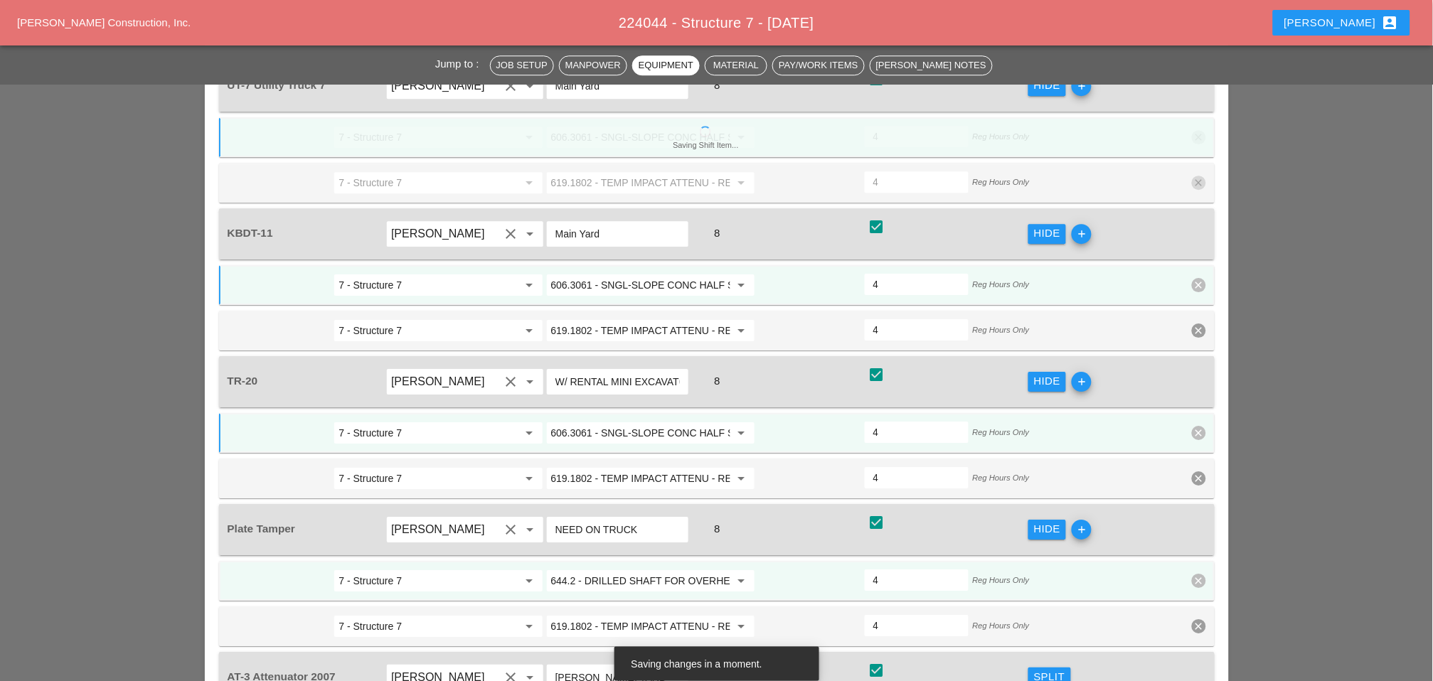
scroll to position [2845, 0]
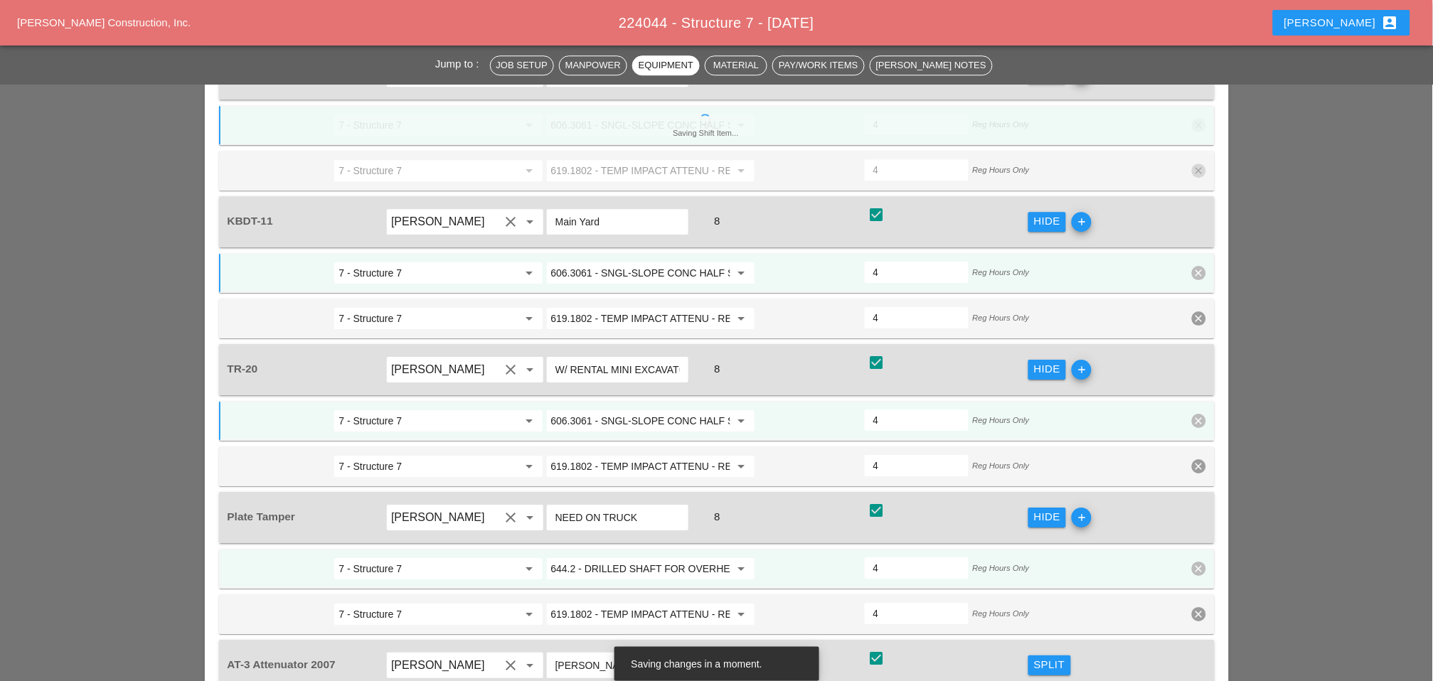
click at [624, 558] on input "644.2 - DRILLED SHAFT FOR OVERHEAD SIGN STRUCTUR" at bounding box center [640, 569] width 179 height 23
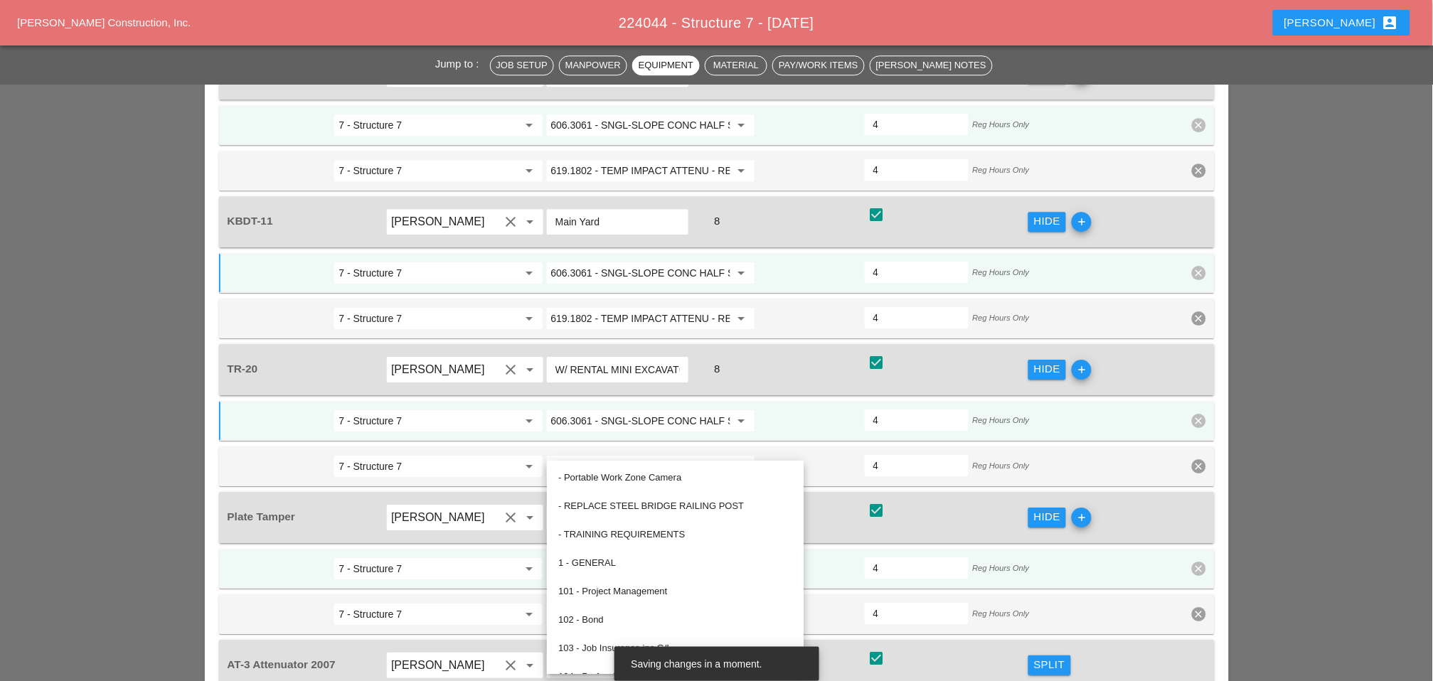
paste input "06.3061 - SNGL-SLOPE CONC HALF SEC BARR (OPTIONAL)"
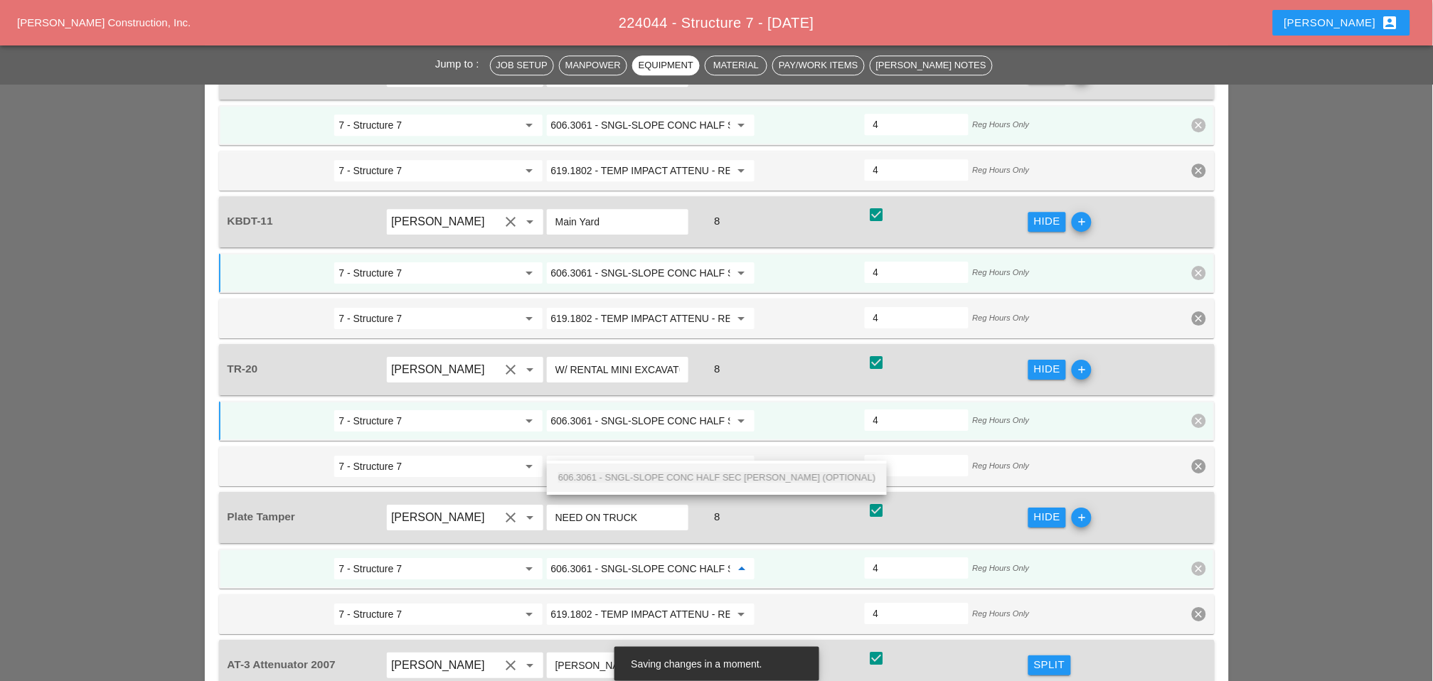
scroll to position [0, 107]
click at [627, 474] on span "606.3061 - SNGL-SLOPE CONC HALF SEC BARR (OPTIONAL)" at bounding box center [716, 477] width 317 height 11
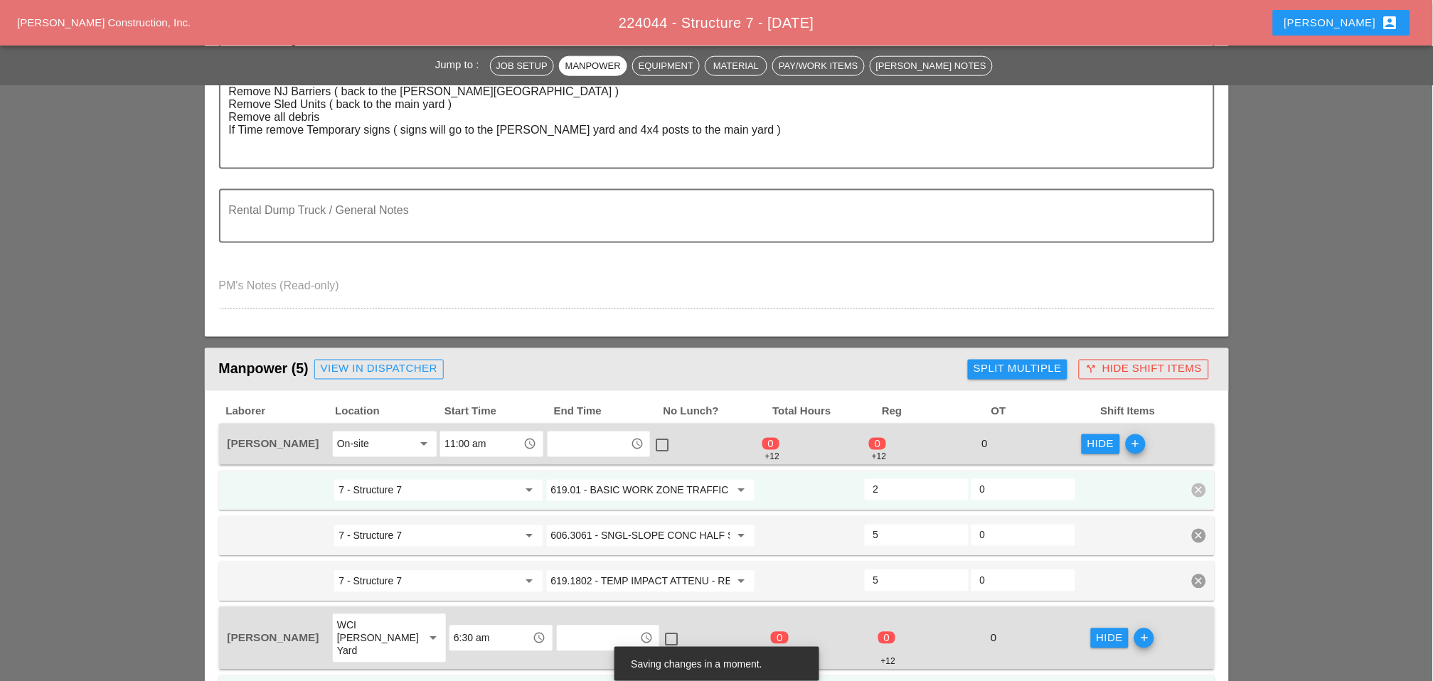
scroll to position [474, 0]
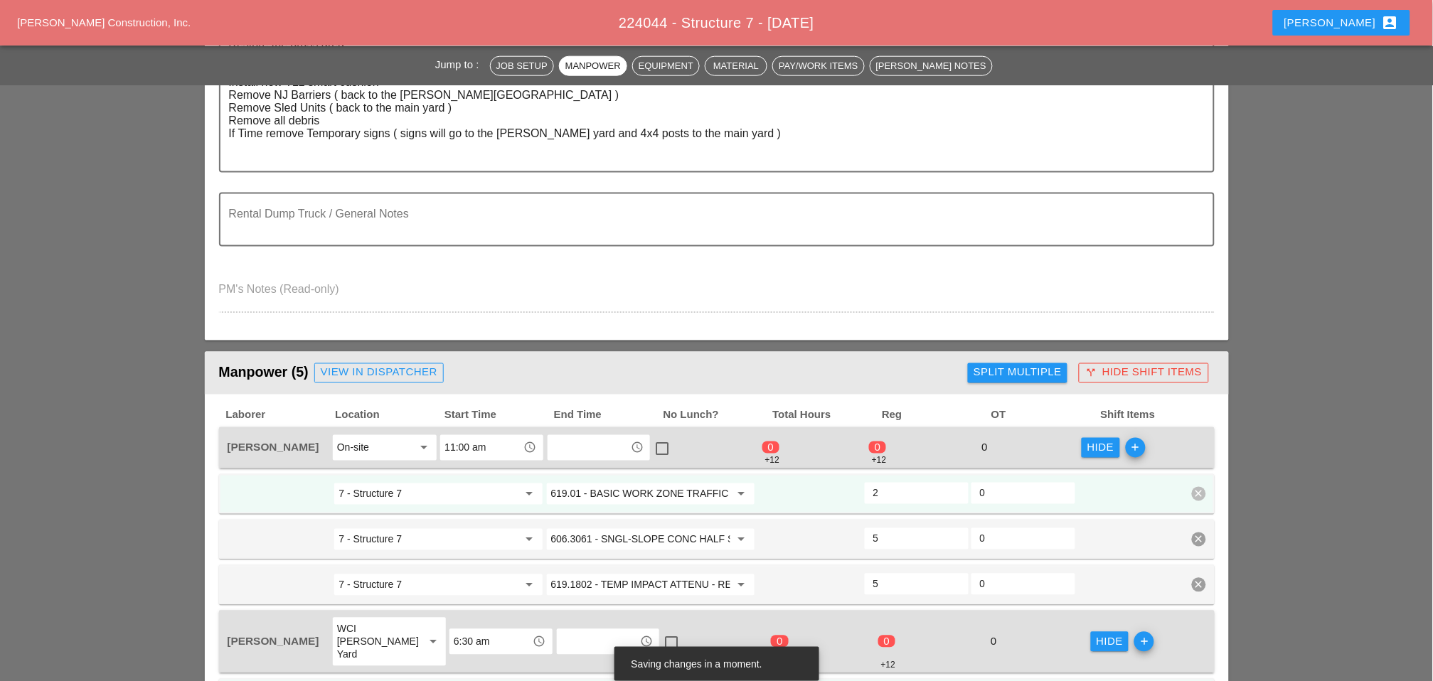
type input "606.3061 - SNGL-SLOPE CONC HALF SEC BARR (OPTIONAL)"
click at [999, 368] on div "Split Multiple" at bounding box center [1018, 373] width 88 height 16
click at [959, 368] on div at bounding box center [961, 373] width 24 height 24
click at [959, 367] on div at bounding box center [961, 373] width 24 height 24
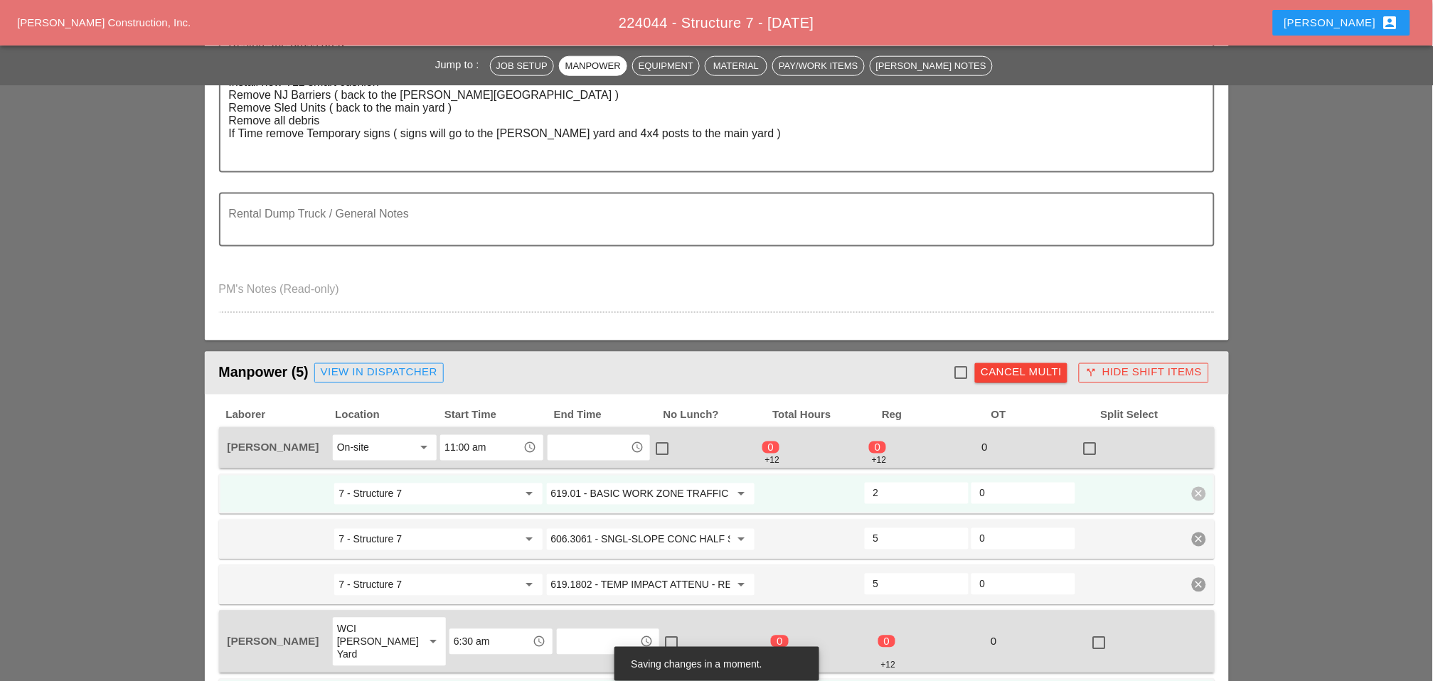
checkbox input "true"
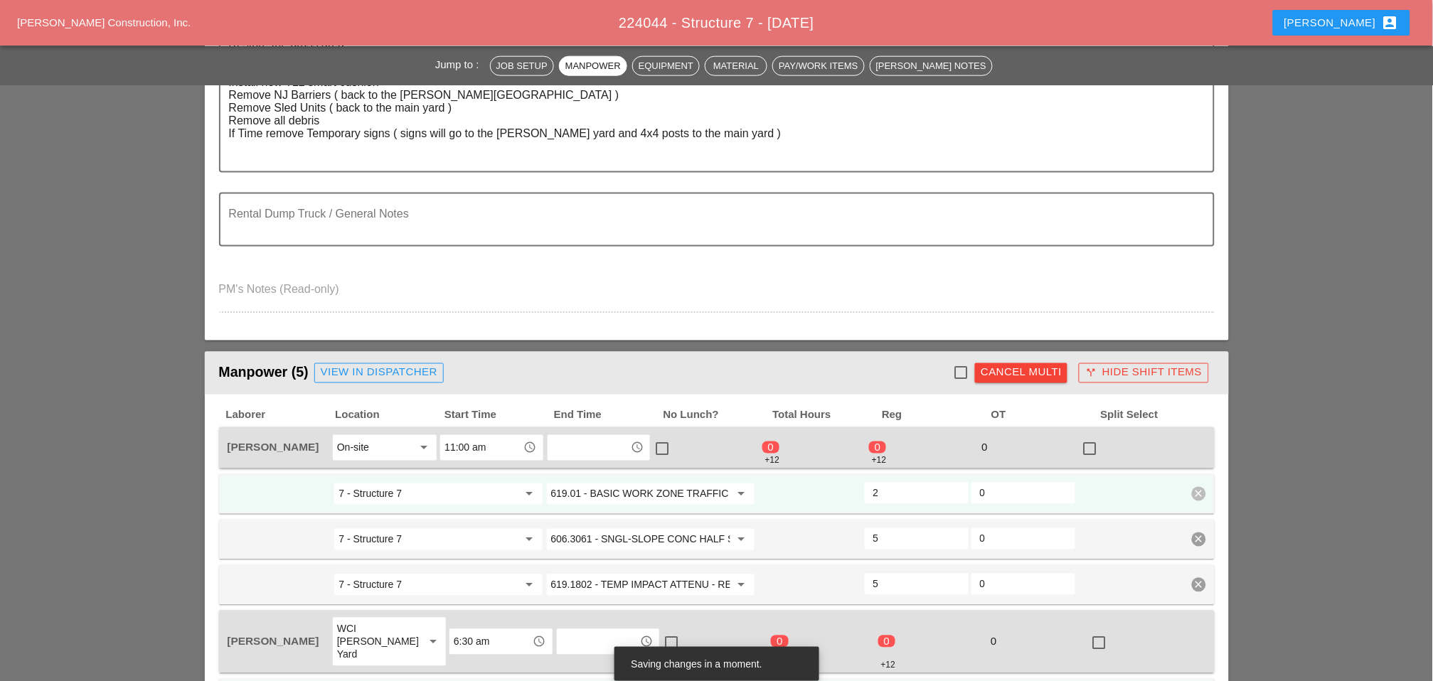
checkbox input "true"
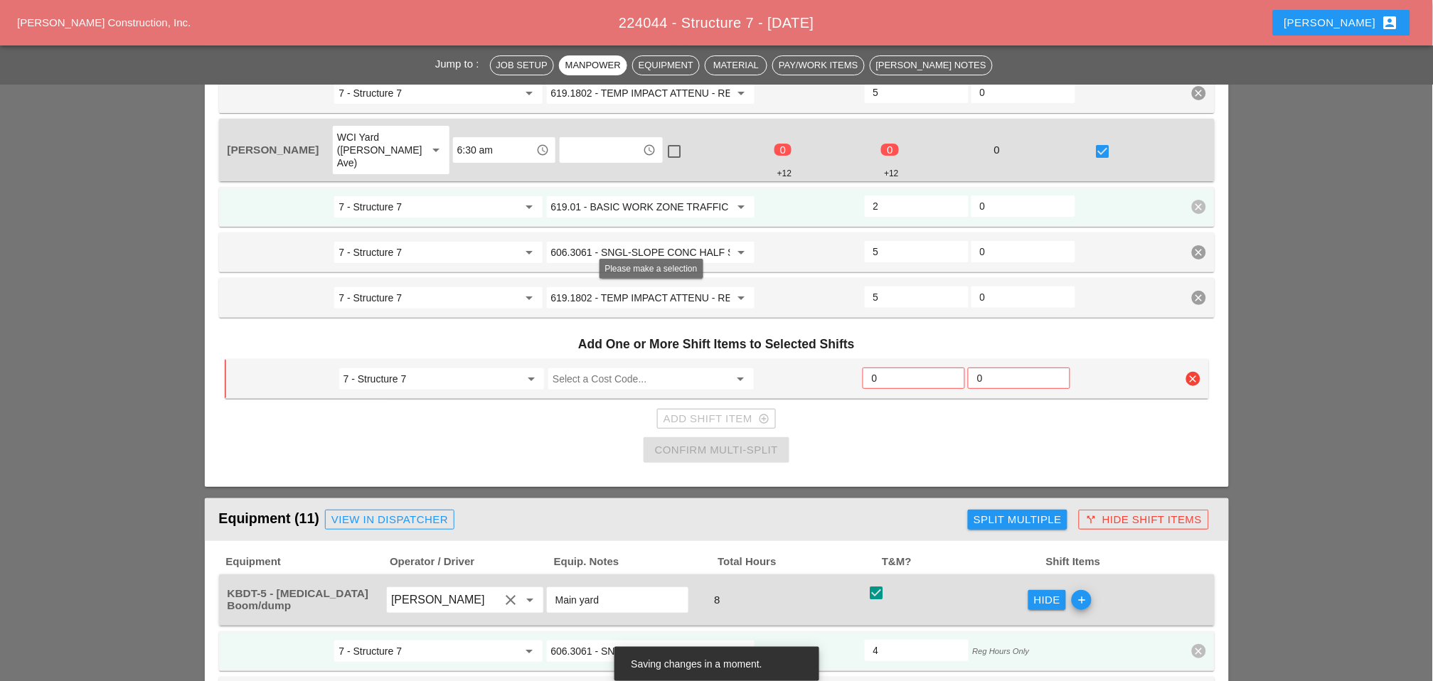
click at [601, 368] on input "Select a Cost Code..." at bounding box center [641, 379] width 176 height 23
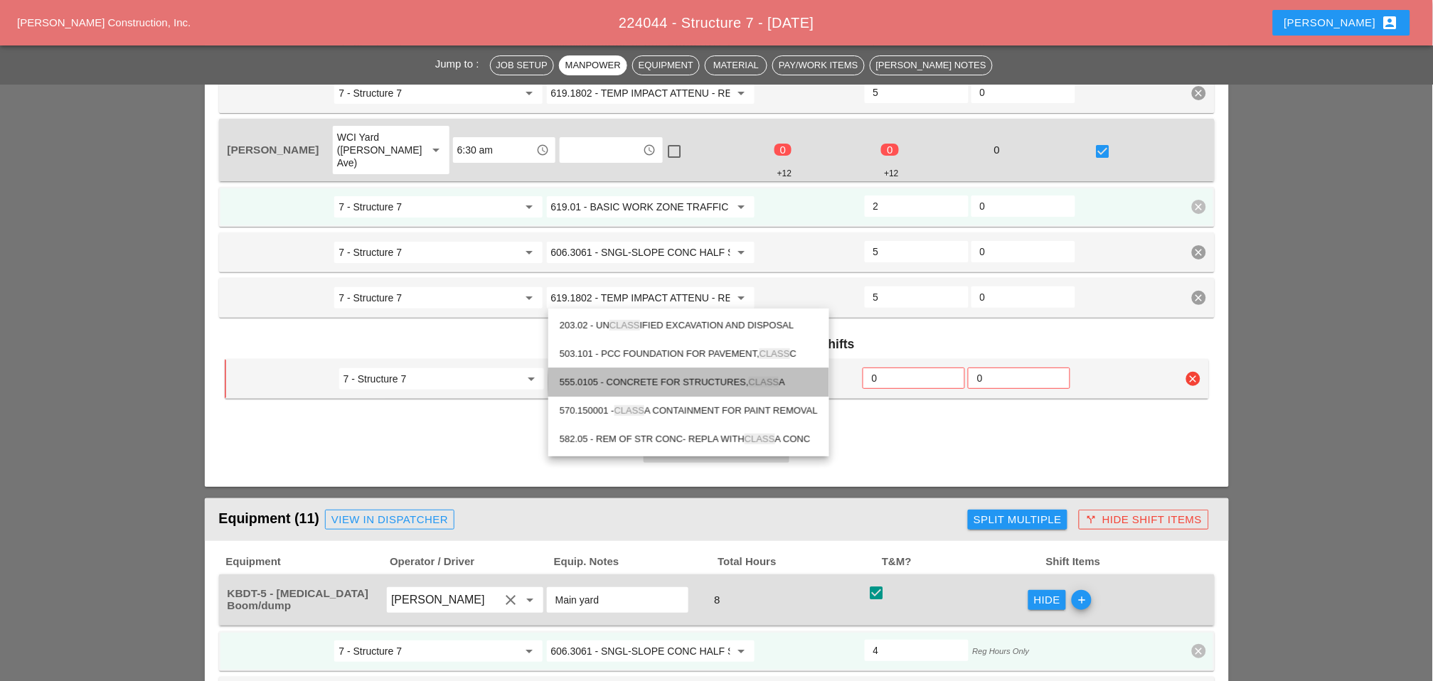
click at [669, 378] on div "555.0105 - CONCRETE FOR STRUCTURES, CLASS A" at bounding box center [689, 382] width 258 height 17
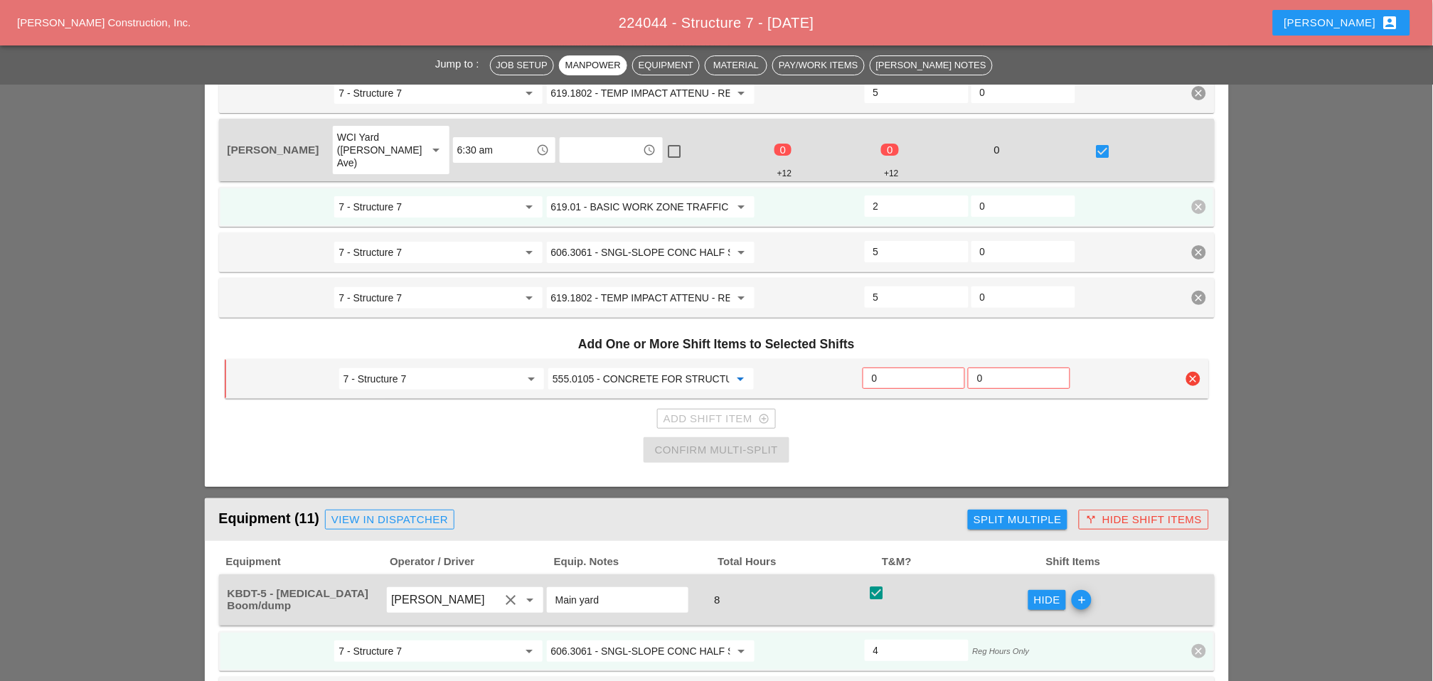
type input "555.0105 - CONCRETE FOR STRUCTURES, CLASS A"
click at [883, 367] on input "0" at bounding box center [914, 378] width 84 height 23
type input "2"
click at [716, 442] on div "Confirm Multi-Split" at bounding box center [716, 450] width 123 height 16
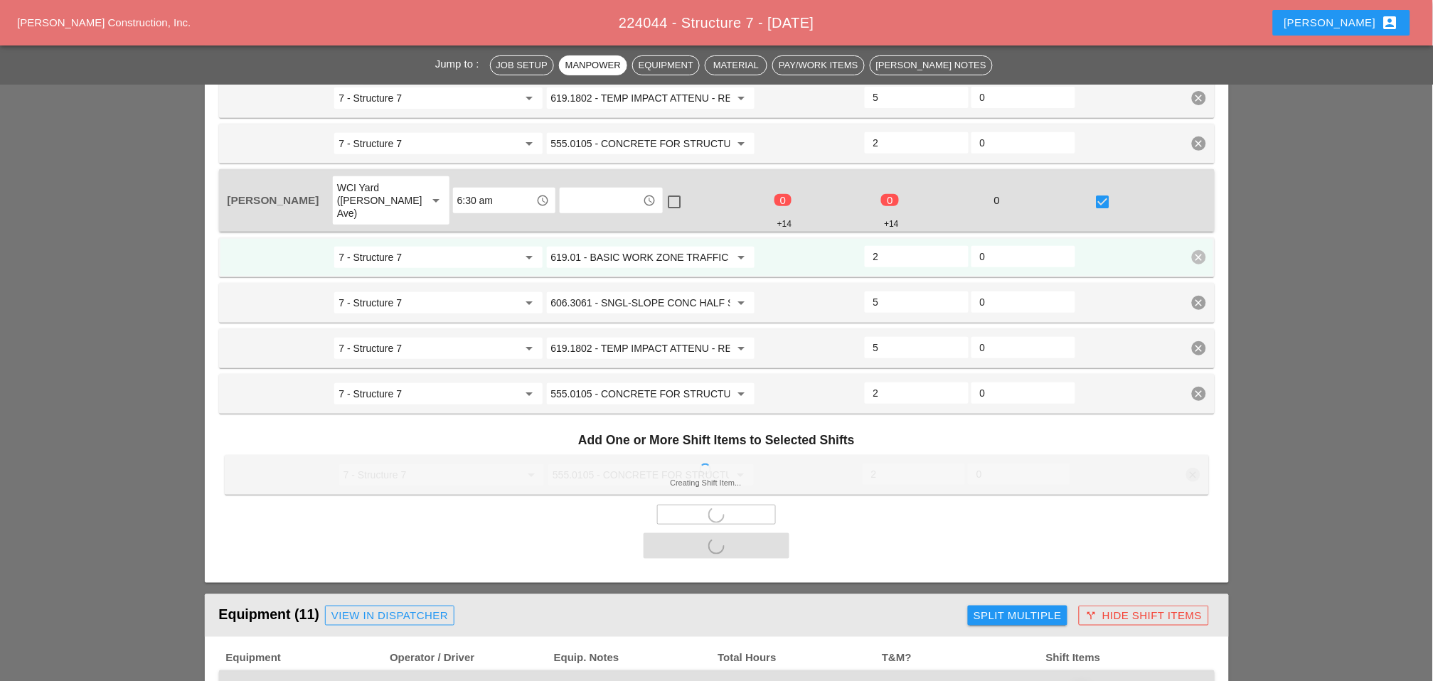
checkbox input "false"
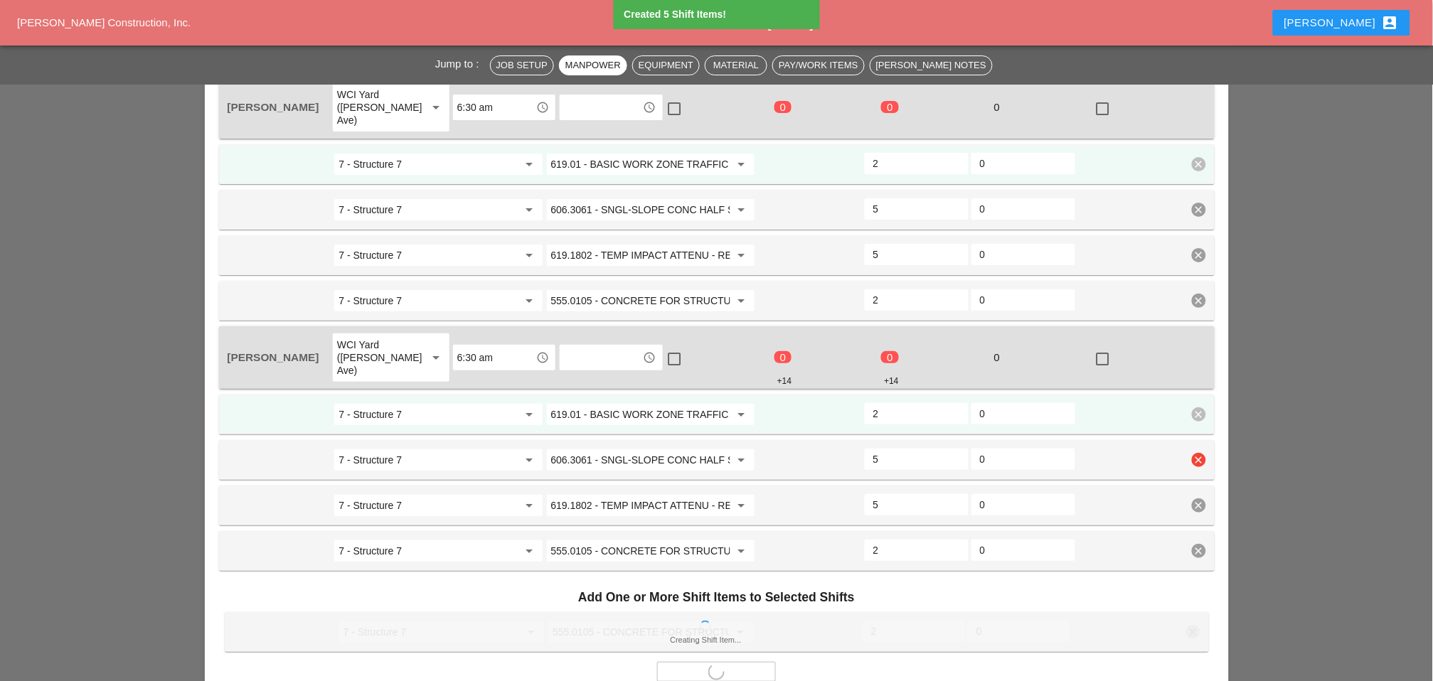
type input "0"
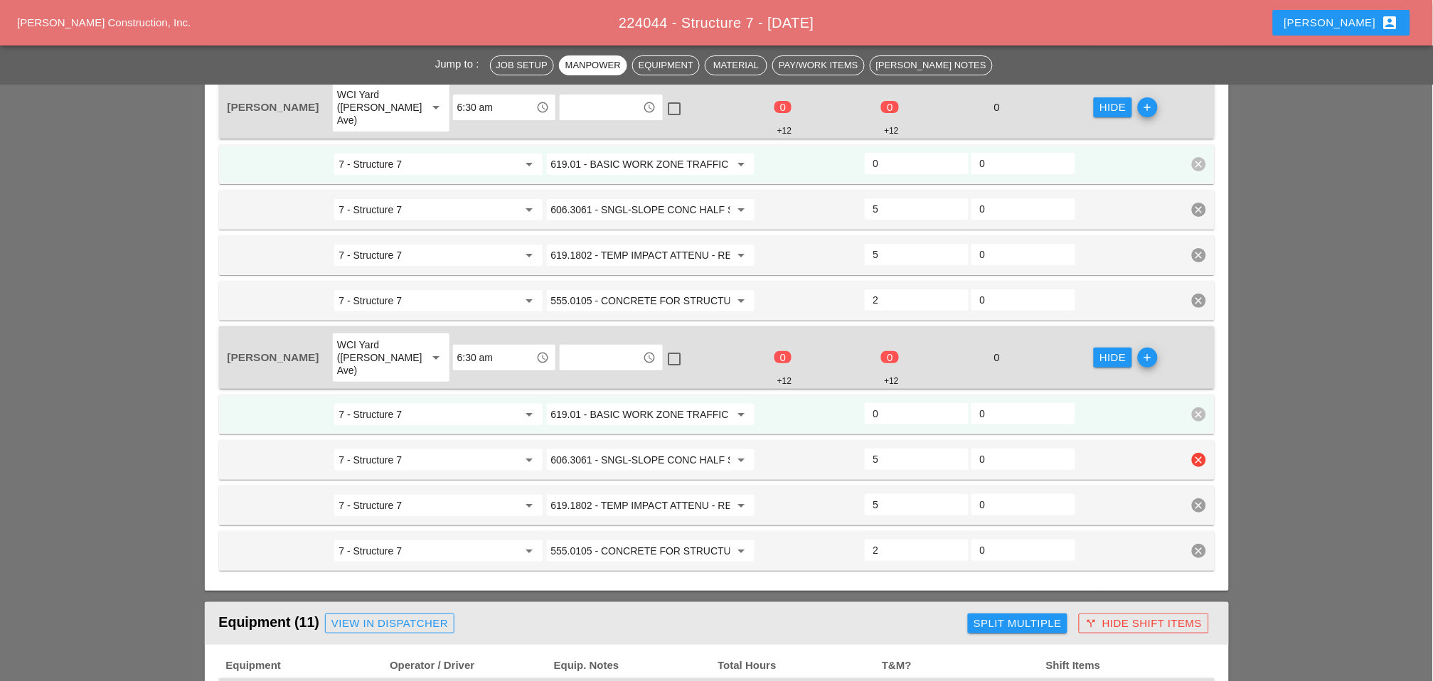
drag, startPoint x: 881, startPoint y: 372, endPoint x: 867, endPoint y: 373, distance: 13.5
click at [868, 449] on div "5" at bounding box center [917, 459] width 104 height 21
type input "4"
drag, startPoint x: 883, startPoint y: 415, endPoint x: 895, endPoint y: 435, distance: 23.9
click at [866, 494] on div "5" at bounding box center [917, 504] width 104 height 21
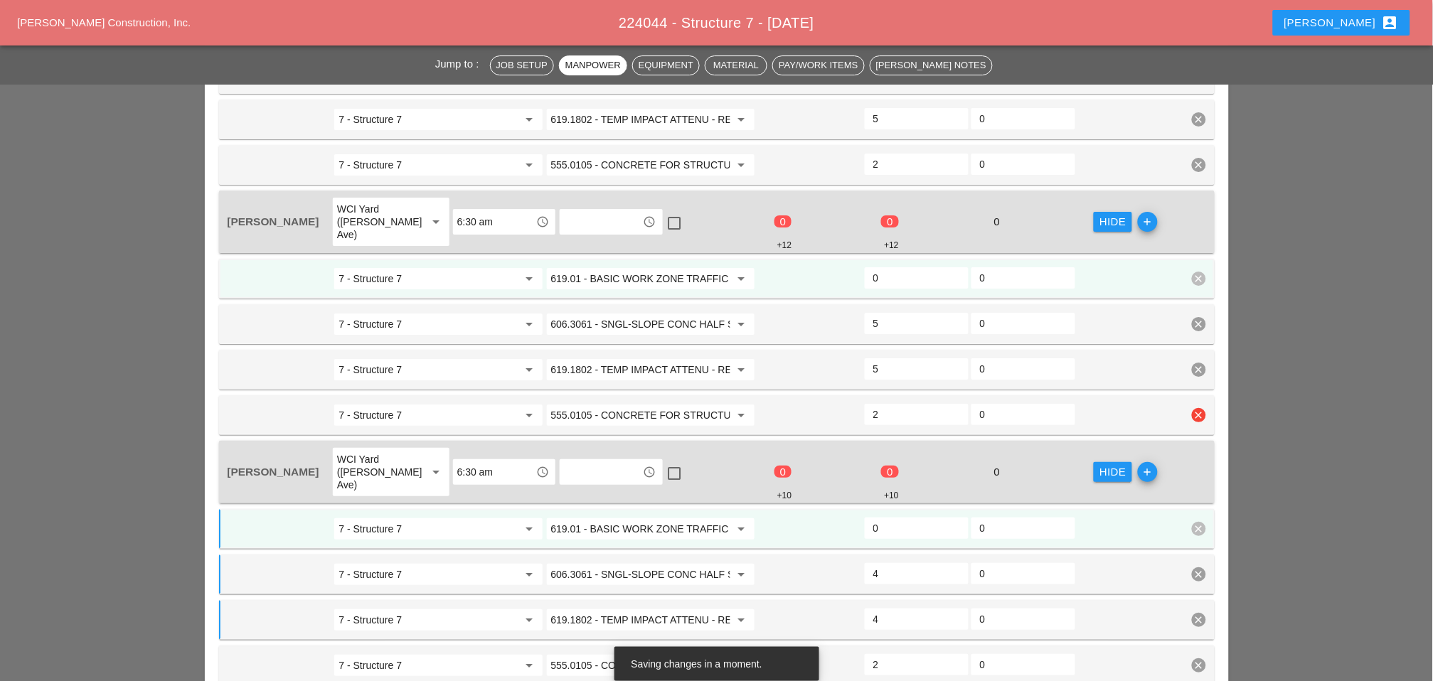
scroll to position [1397, 0]
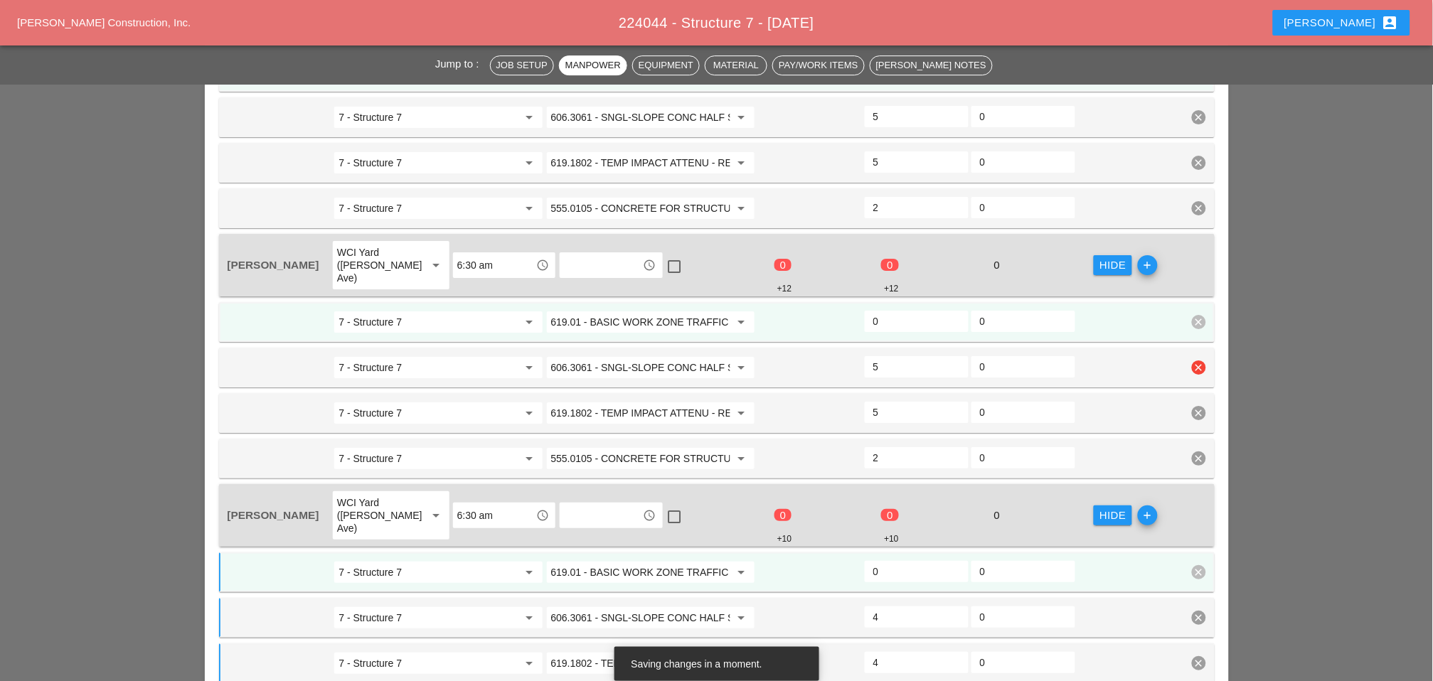
type input "4"
click at [856, 355] on div "7 - Structure 7 arrow_drop_down 606.3061 - SNGL-SLOPE CONC HALF SEC BARR (OPTIO…" at bounding box center [706, 368] width 960 height 26
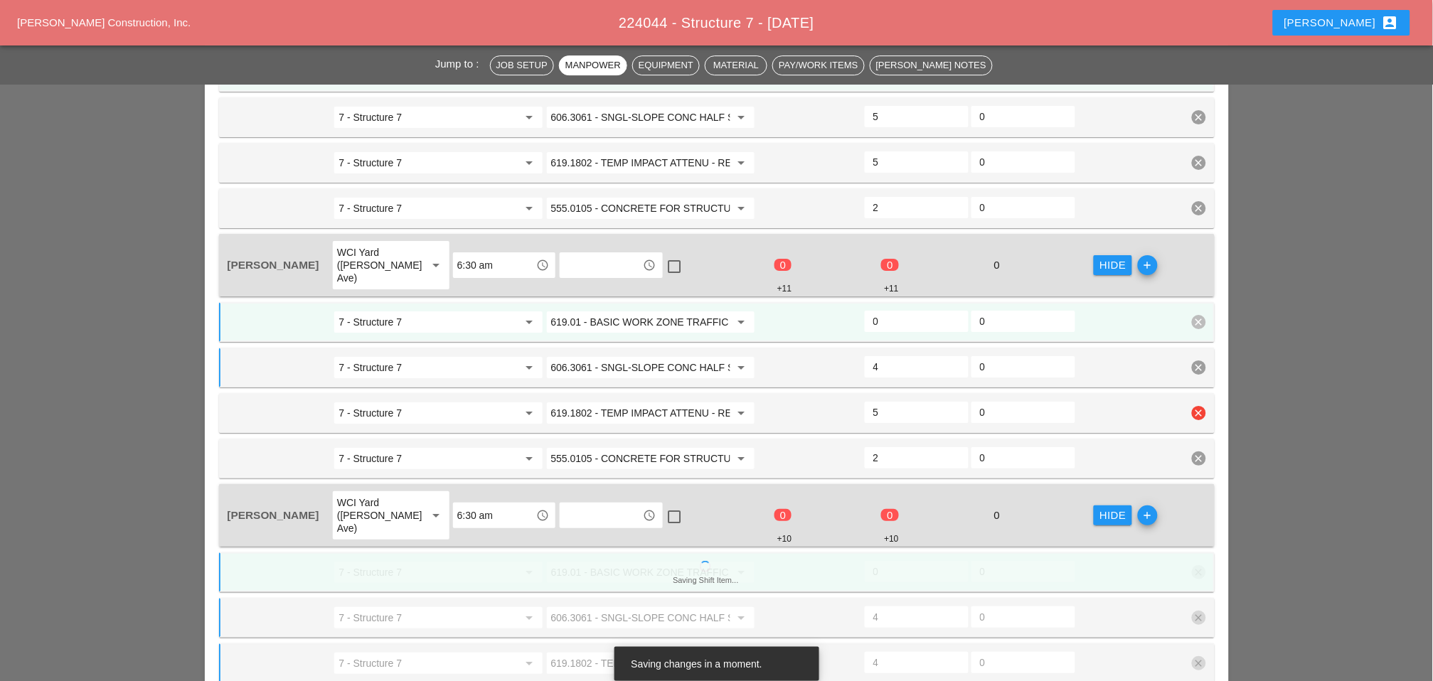
type input "4"
drag, startPoint x: 883, startPoint y: 342, endPoint x: 891, endPoint y: 260, distance: 82.2
click at [863, 400] on div "5" at bounding box center [916, 413] width 107 height 26
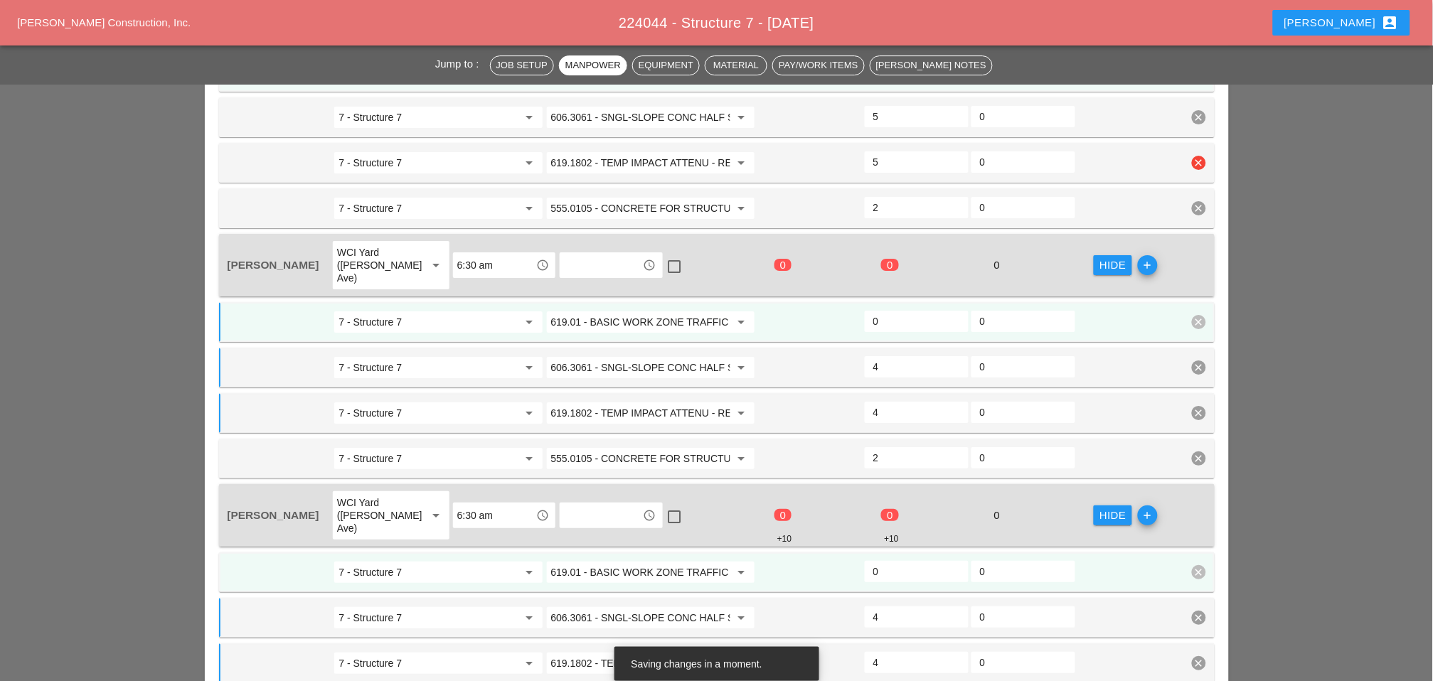
scroll to position [1238, 0]
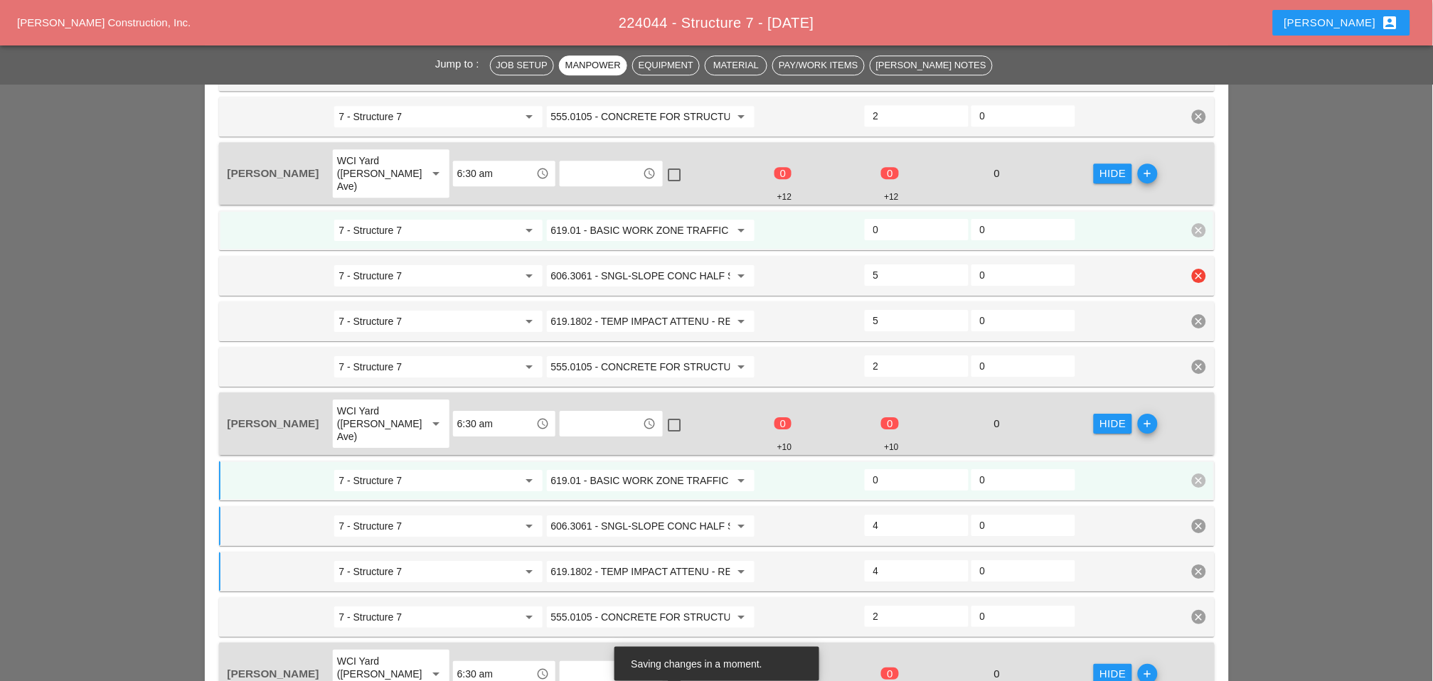
type input "4"
drag, startPoint x: 884, startPoint y: 230, endPoint x: 855, endPoint y: 229, distance: 29.2
click at [856, 263] on div "7 - Structure 7 arrow_drop_down 606.3061 - SNGL-SLOPE CONC HALF SEC BARR (OPTIO…" at bounding box center [706, 276] width 960 height 26
type input "4"
drag, startPoint x: 887, startPoint y: 268, endPoint x: 881, endPoint y: 302, distance: 34.0
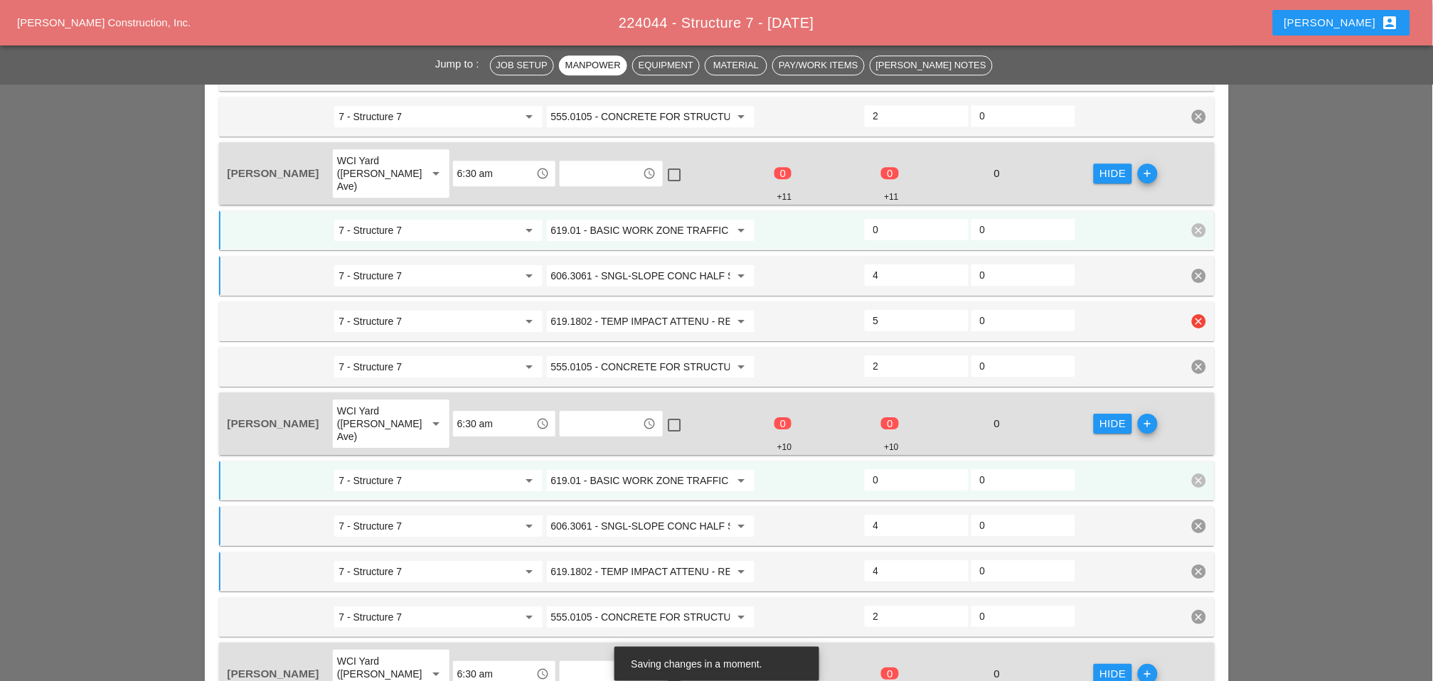
click at [858, 309] on div "7 - Structure 7 arrow_drop_down 619.1802 - TEMP IMPACT ATTENU - REDIR (TEST LEV…" at bounding box center [706, 322] width 960 height 26
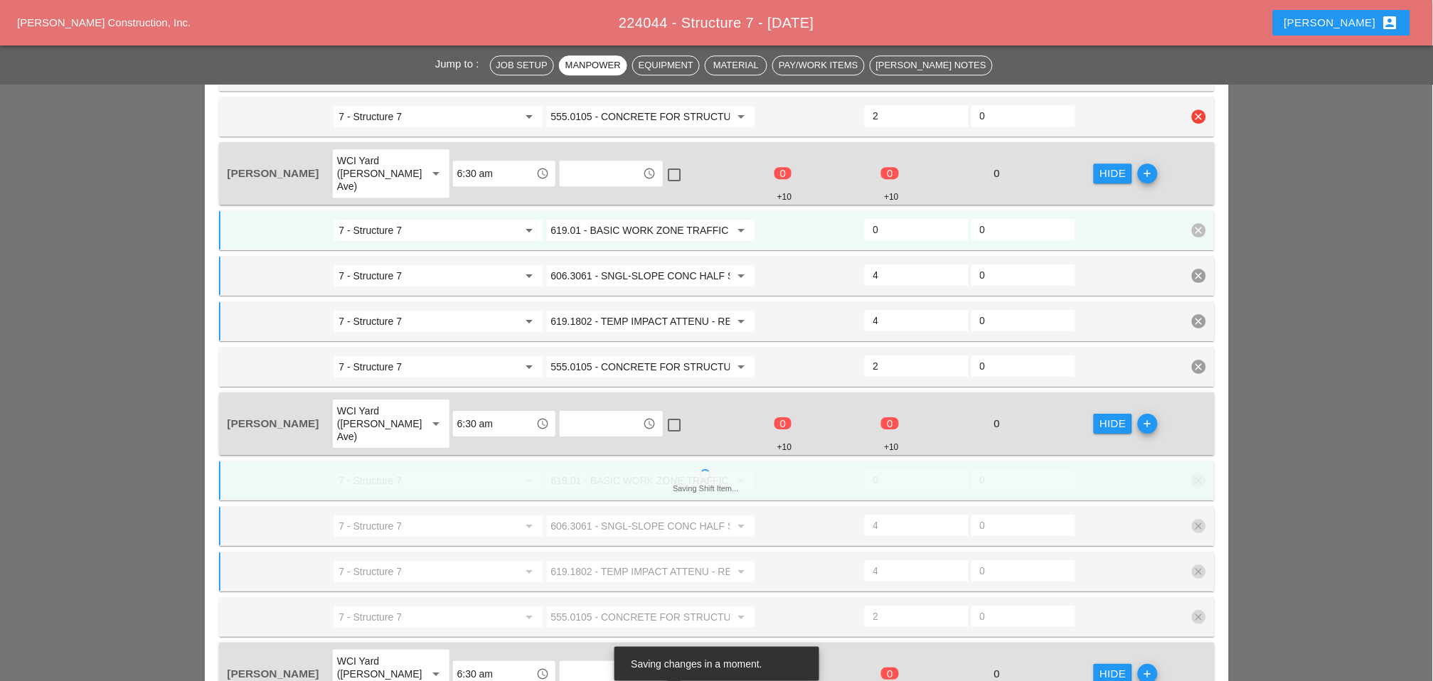
scroll to position [1080, 0]
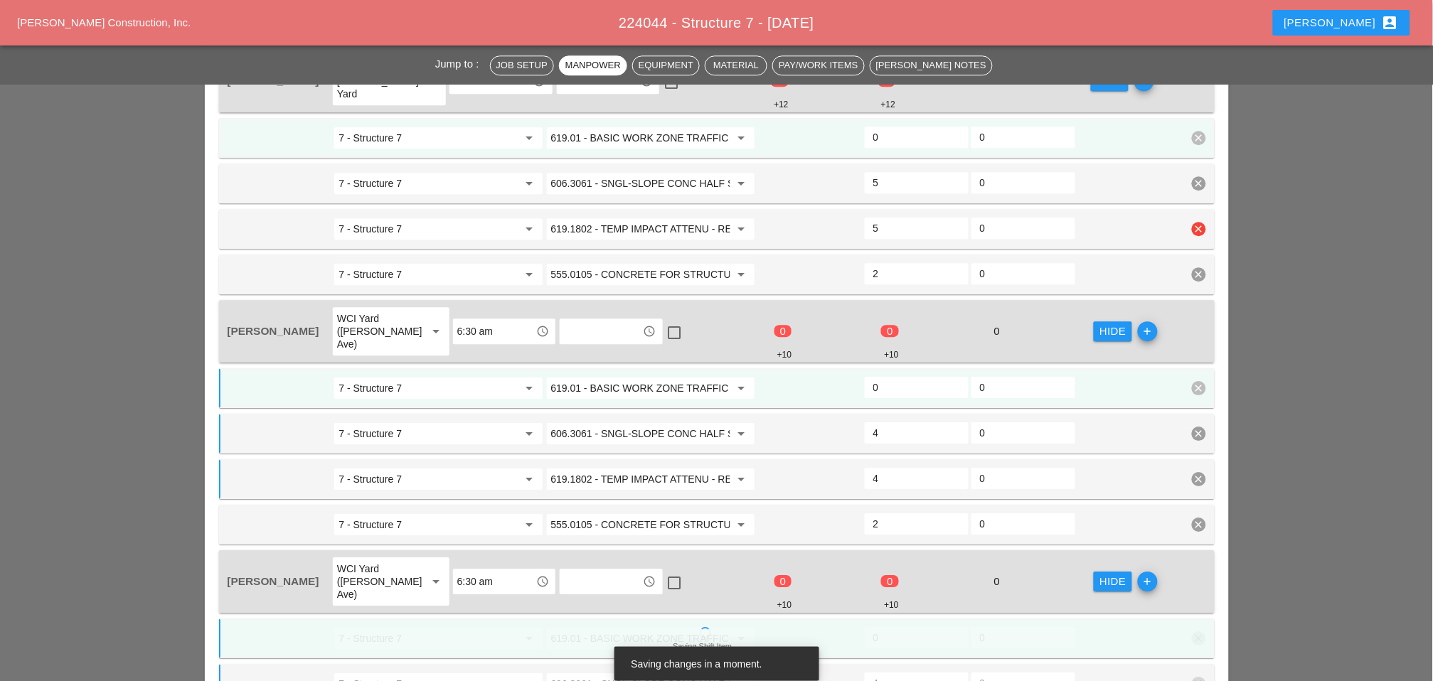
type input "4"
drag, startPoint x: 888, startPoint y: 203, endPoint x: 876, endPoint y: 203, distance: 12.1
click at [851, 216] on div "7 - Structure 7 arrow_drop_down 619.1802 - TEMP IMPACT ATTENU - REDIR (TEST LEV…" at bounding box center [706, 229] width 960 height 26
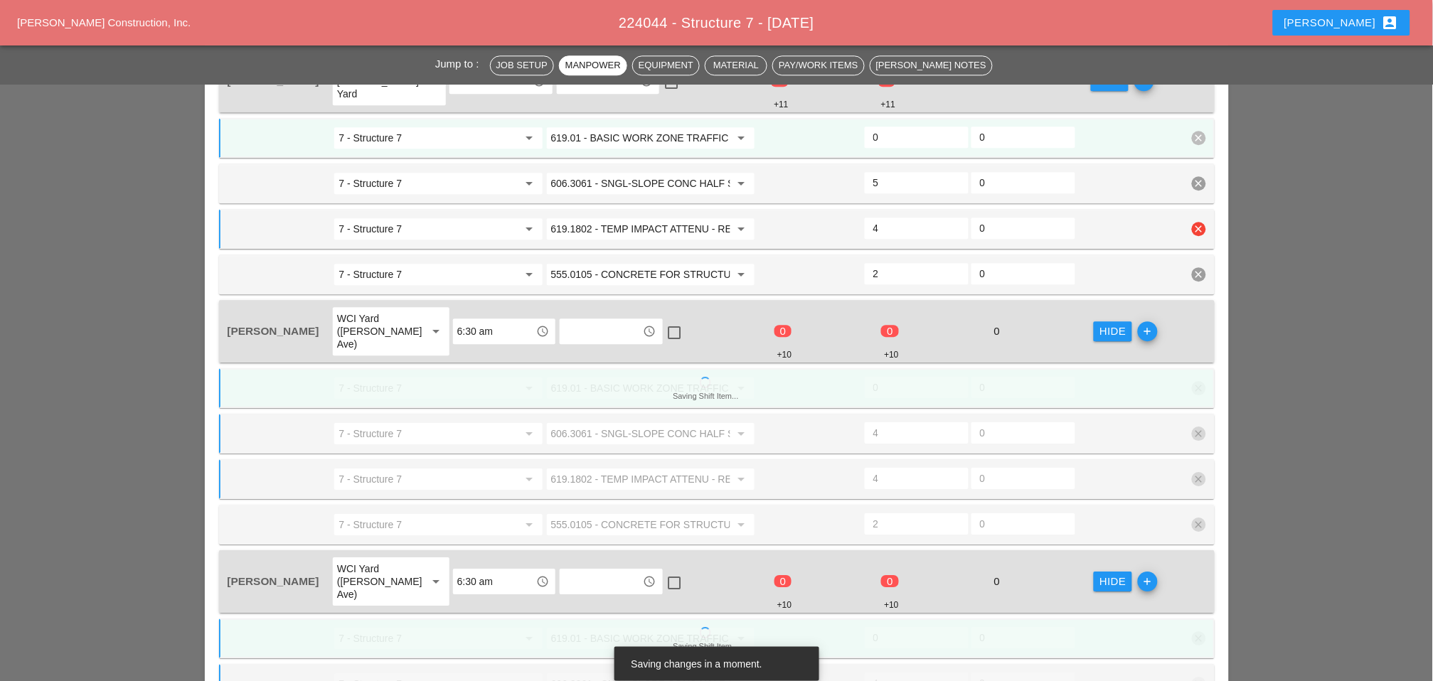
scroll to position [1070, 0]
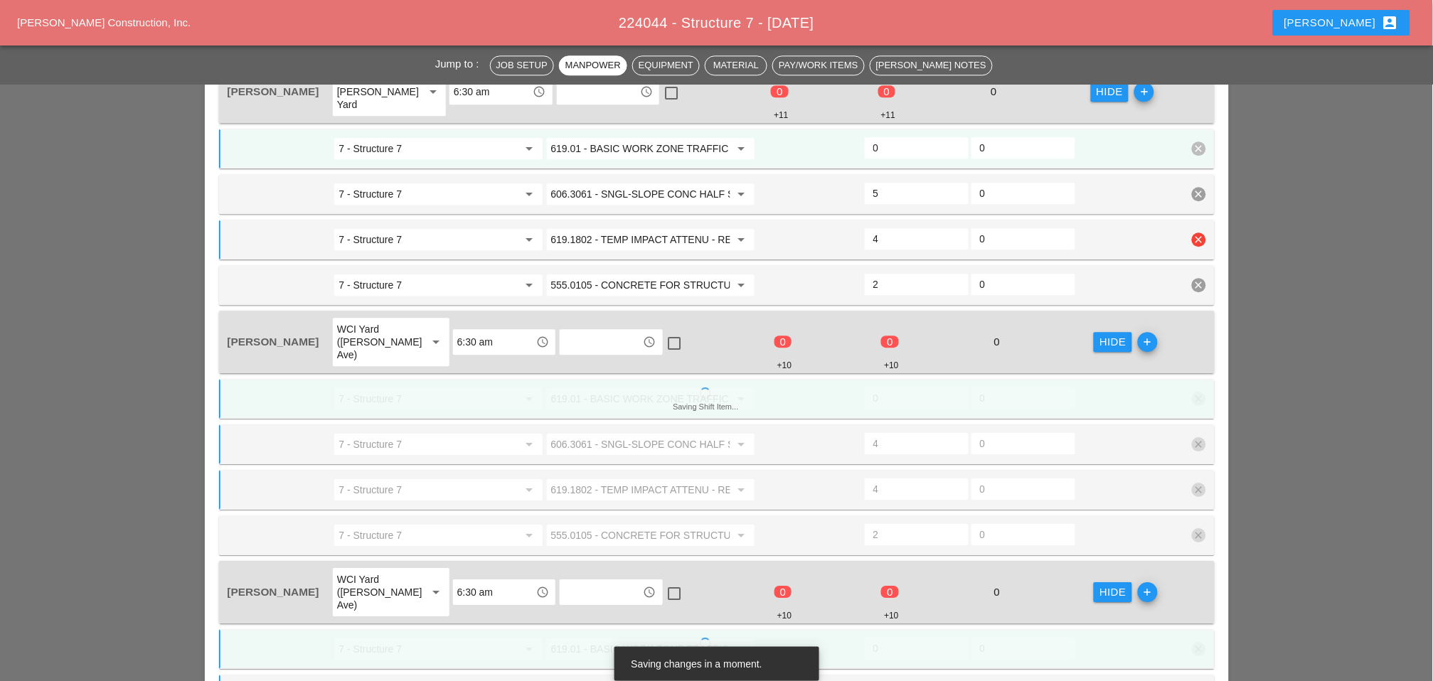
type input "4"
drag, startPoint x: 881, startPoint y: 235, endPoint x: 873, endPoint y: 244, distance: 12.1
click at [865, 204] on div "5" at bounding box center [917, 193] width 104 height 21
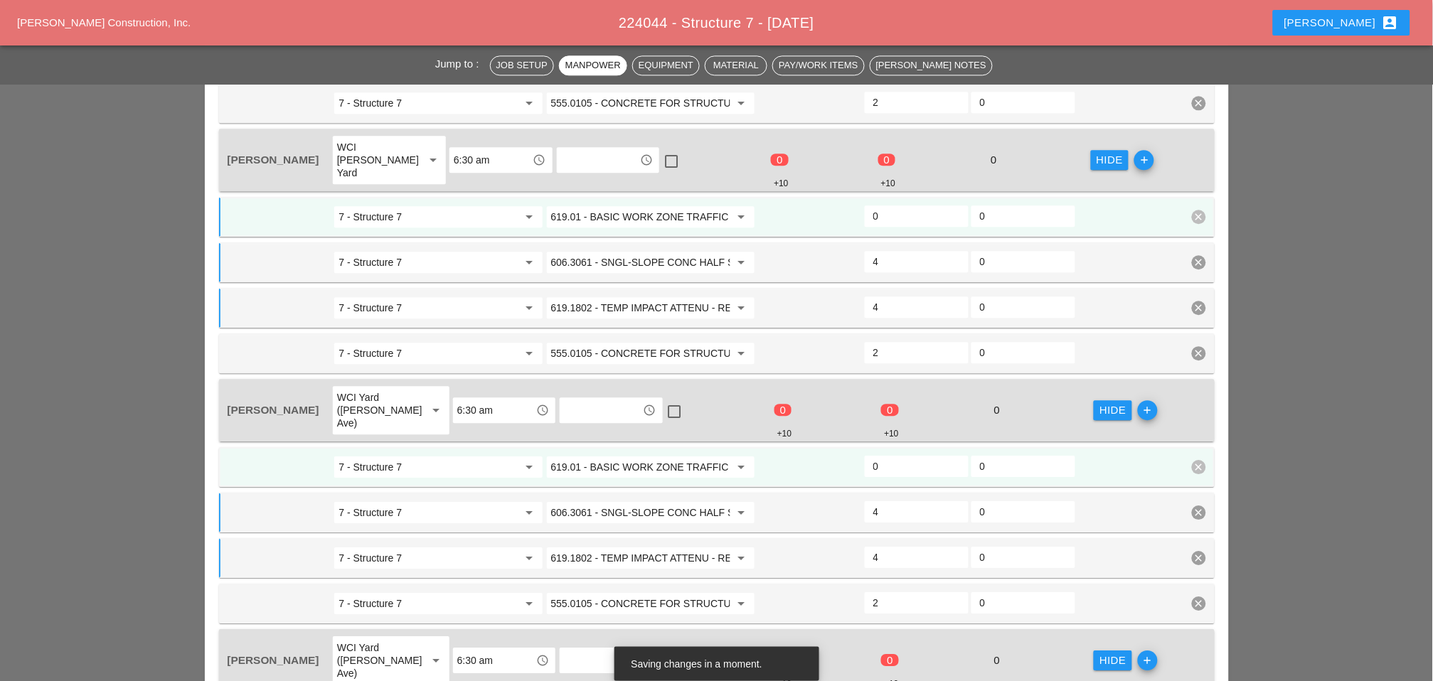
type input "4"
click at [851, 70] on div "7 - Structure 7 arrow_drop_down 619.1802 - TEMP IMPACT ATTENU - REDIR (TEST LEV…" at bounding box center [706, 58] width 960 height 26
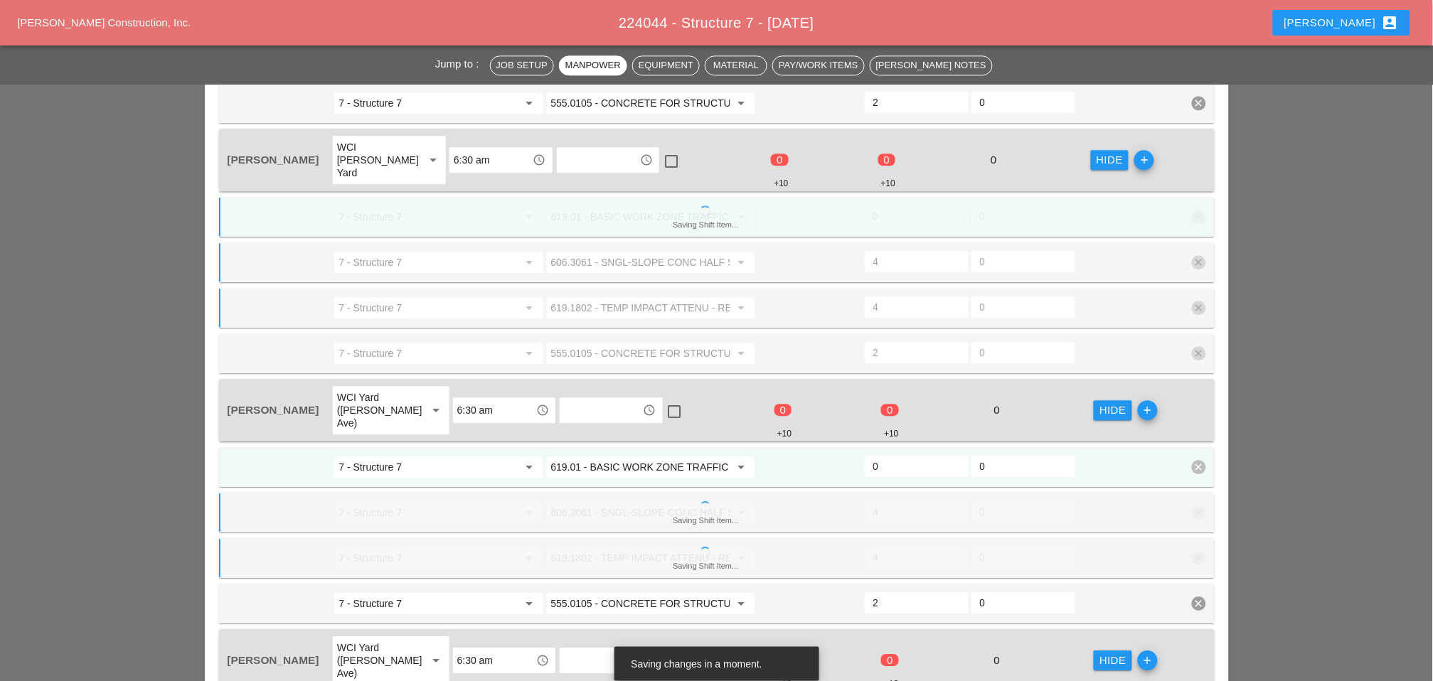
type input "4"
drag, startPoint x: 884, startPoint y: 315, endPoint x: 863, endPoint y: 315, distance: 20.6
click at [865, 22] on div "5" at bounding box center [917, 11] width 104 height 21
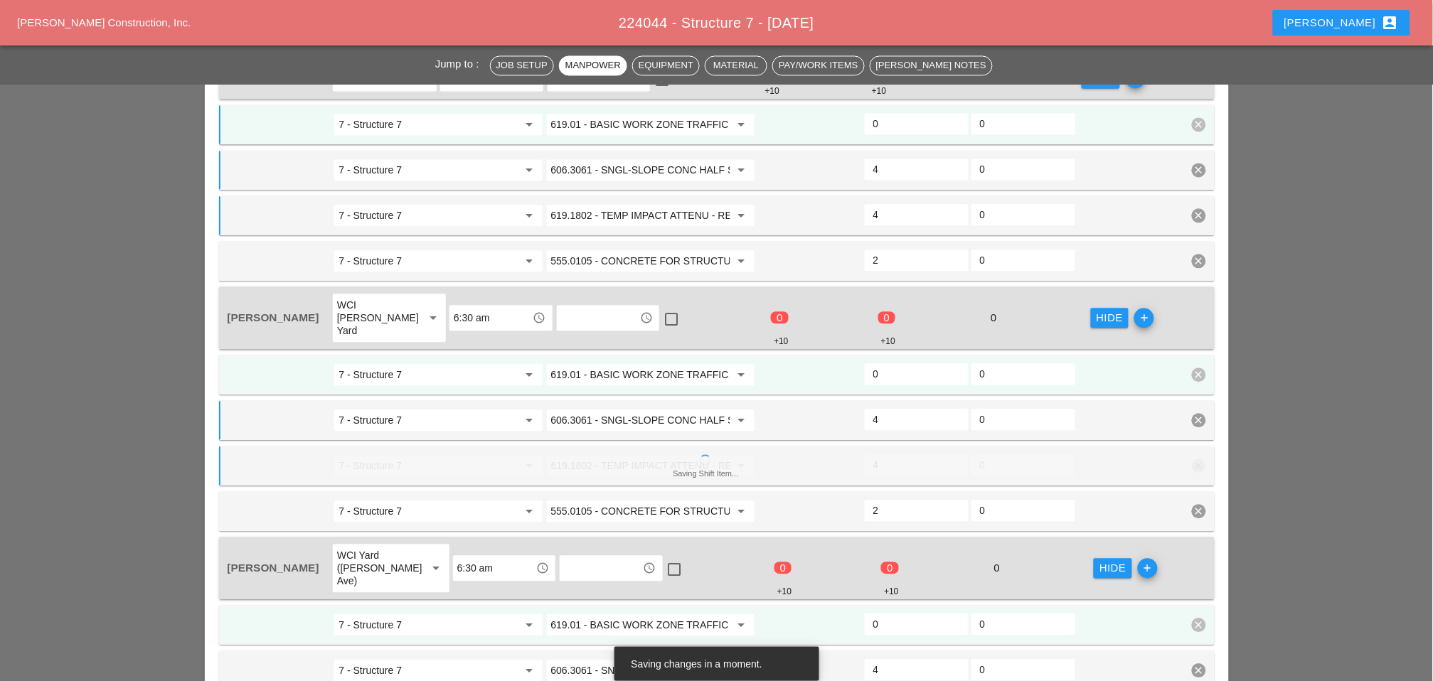
scroll to position [765, 0]
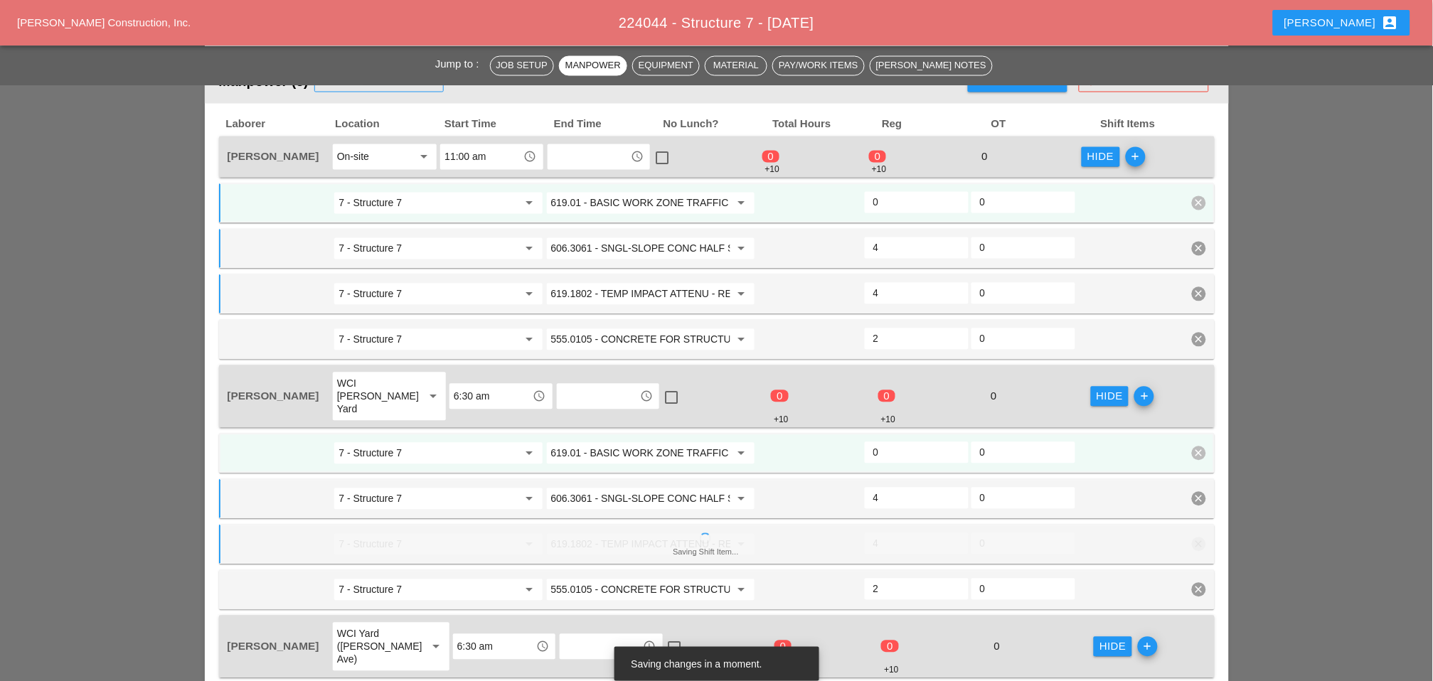
type input "4"
click at [884, 198] on input "0" at bounding box center [916, 202] width 87 height 23
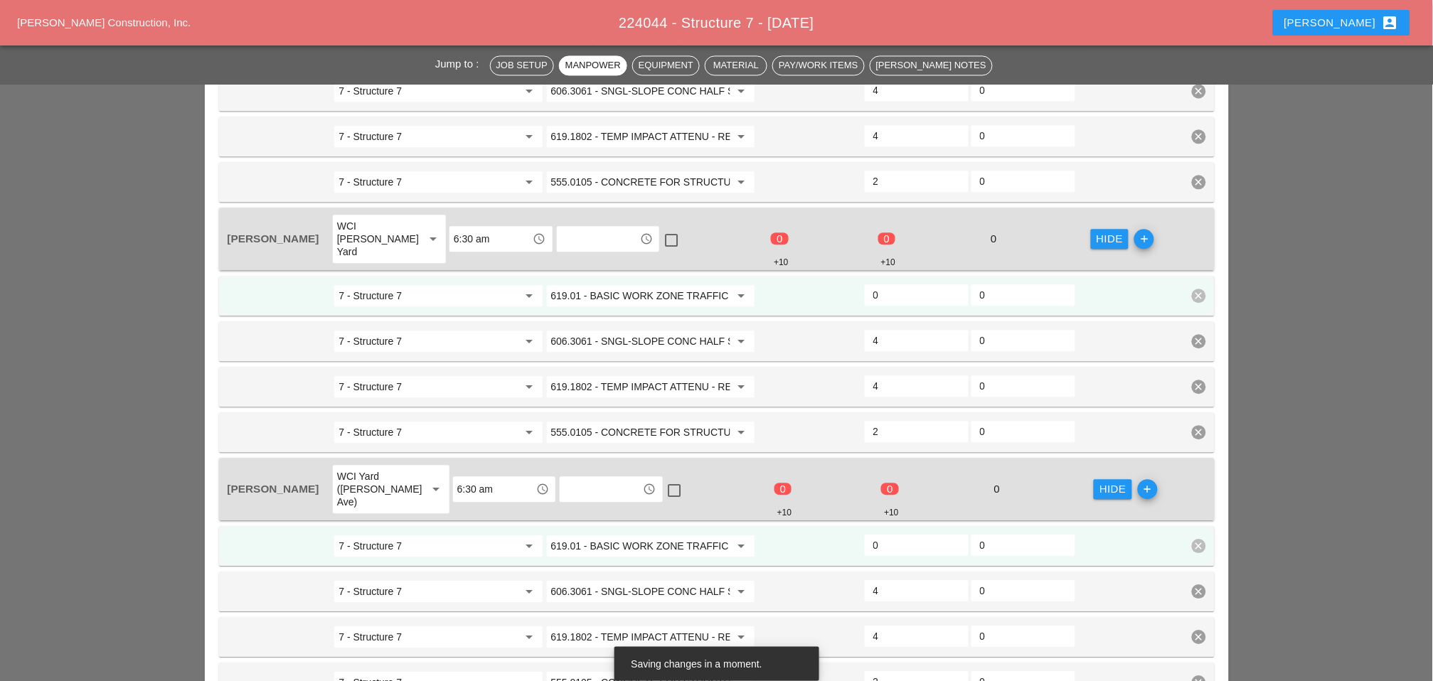
type input "2"
click at [890, 284] on input "0" at bounding box center [916, 295] width 87 height 23
type input "2"
click at [902, 534] on input "0" at bounding box center [916, 545] width 87 height 23
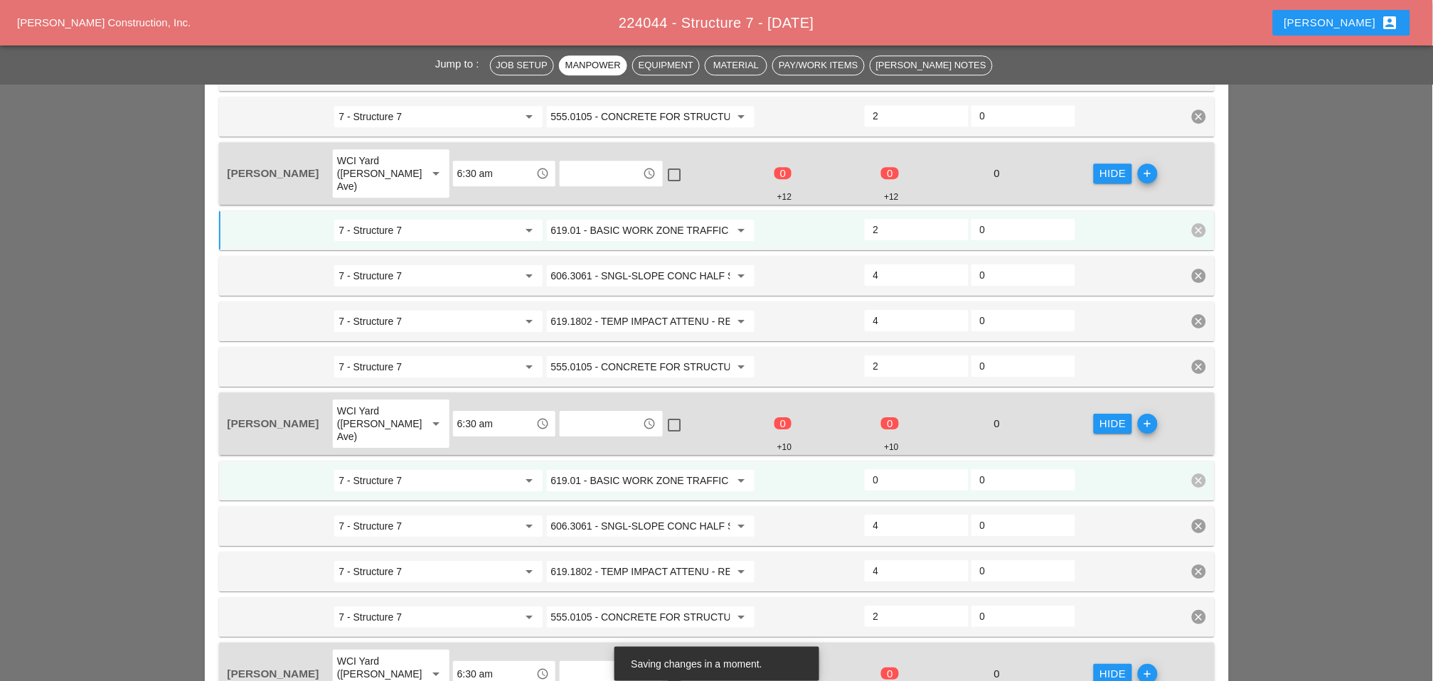
type input "2"
click at [891, 469] on input "0" at bounding box center [916, 480] width 87 height 23
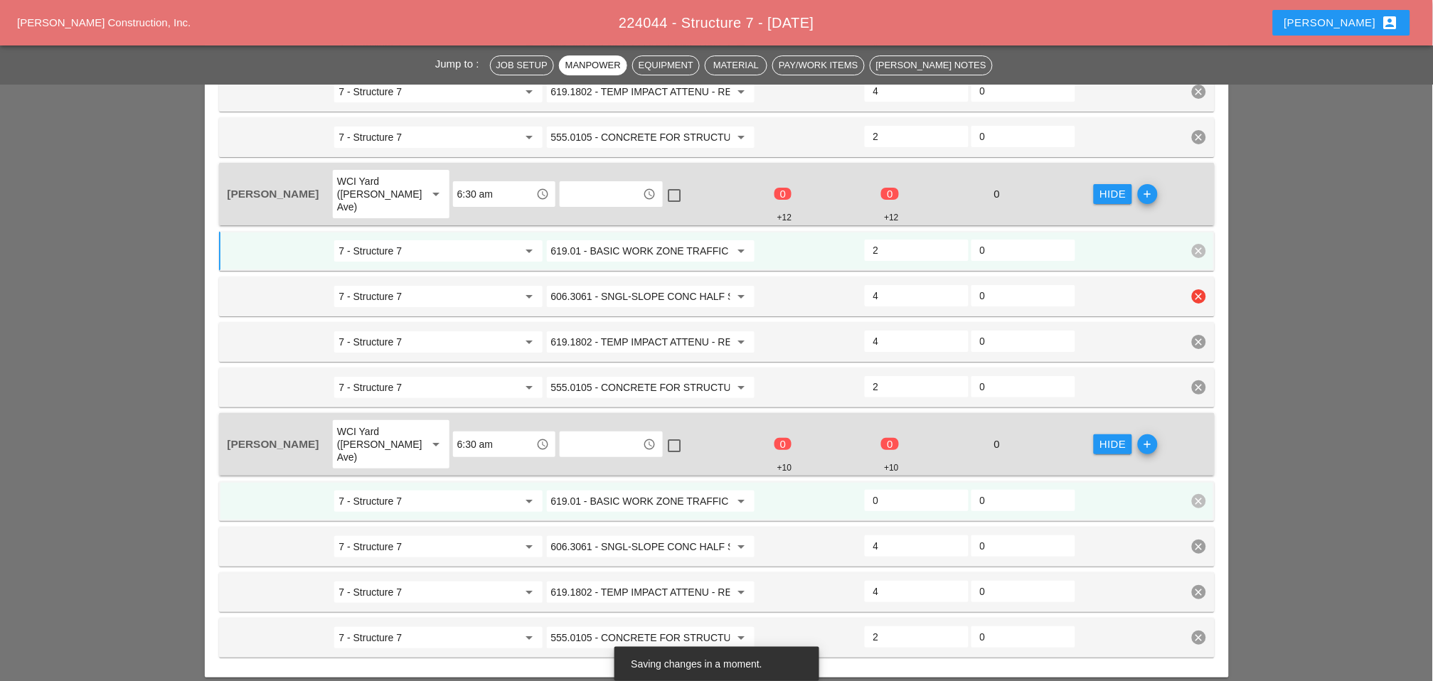
scroll to position [1476, 0]
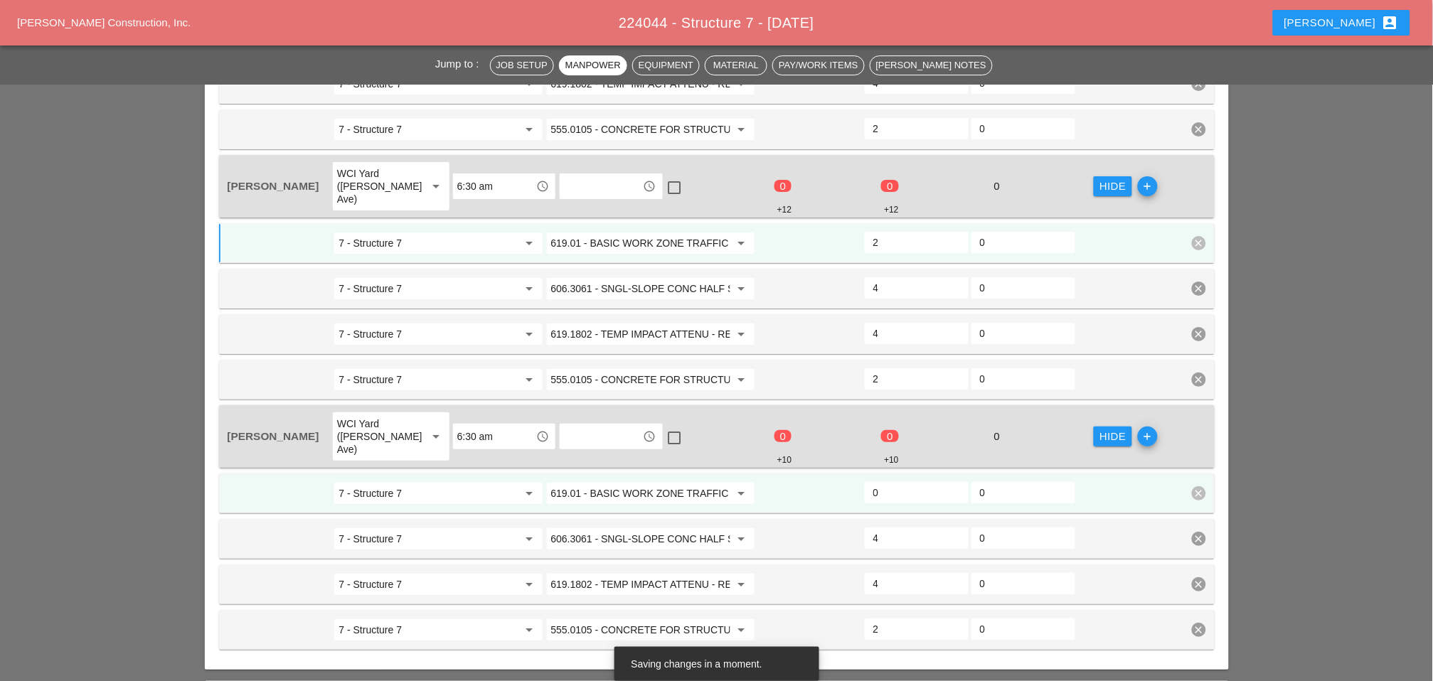
type input "2"
click at [893, 482] on input "0" at bounding box center [916, 493] width 87 height 23
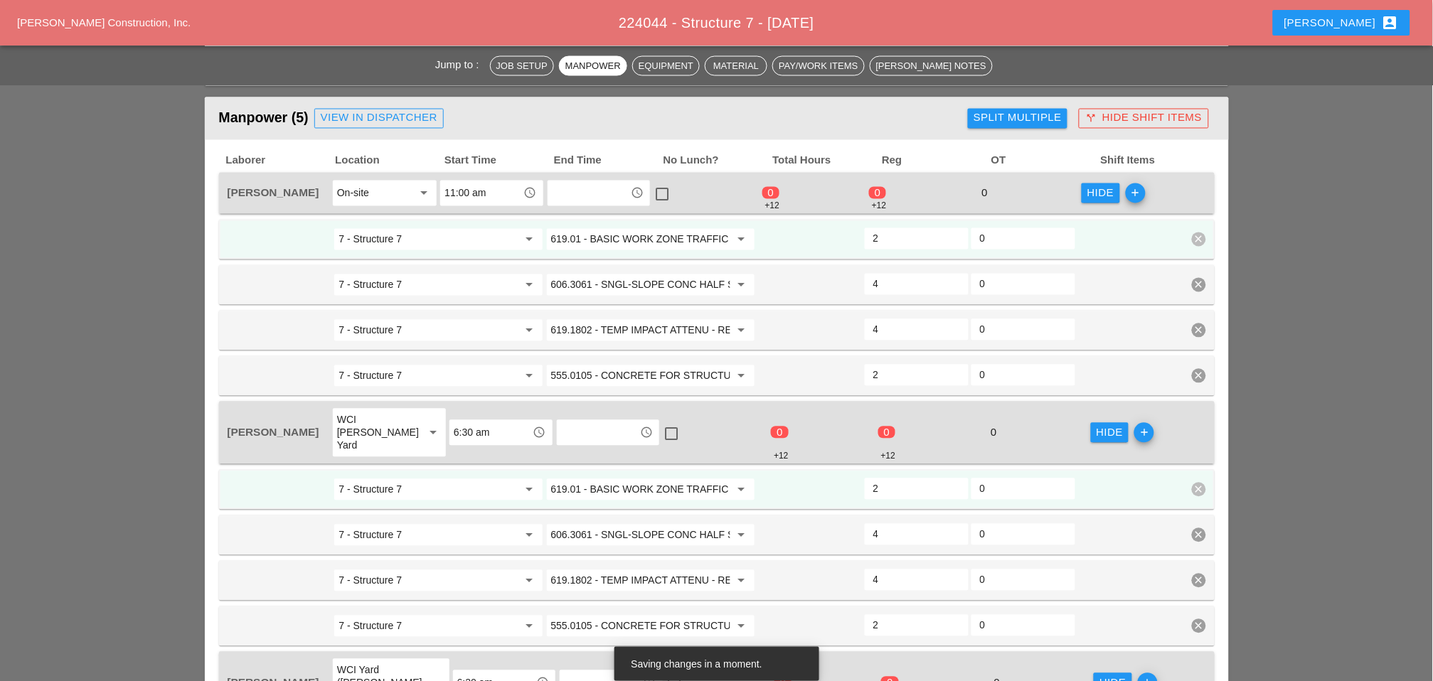
scroll to position [211, 0]
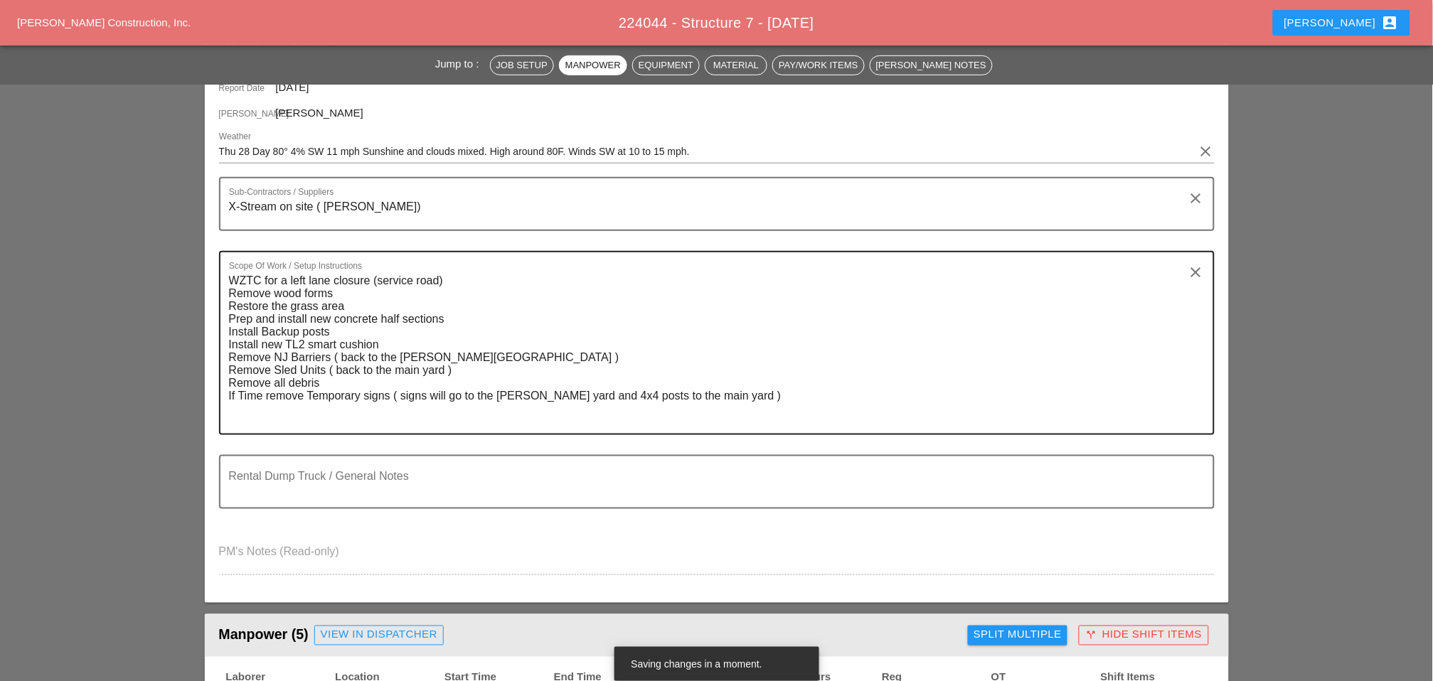
type input "2"
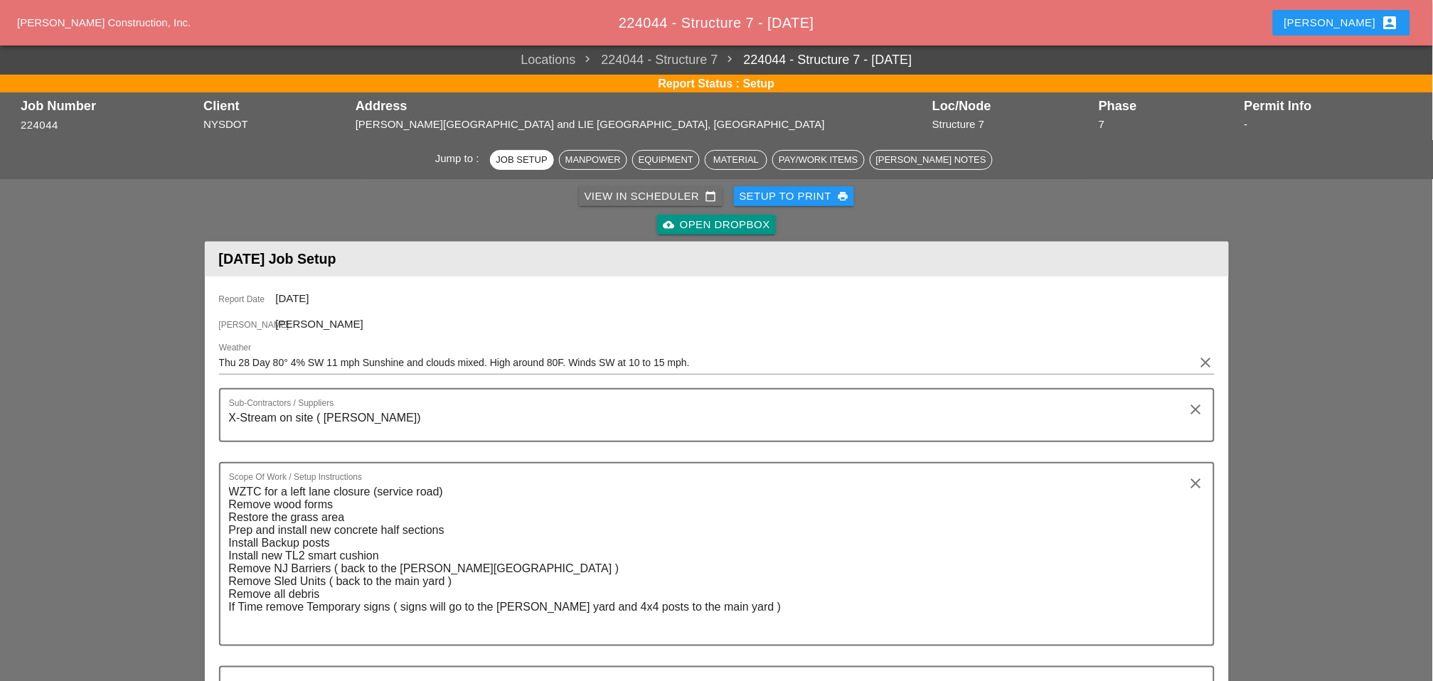
click at [647, 193] on div "View in Scheduler calendar_today" at bounding box center [651, 196] width 132 height 16
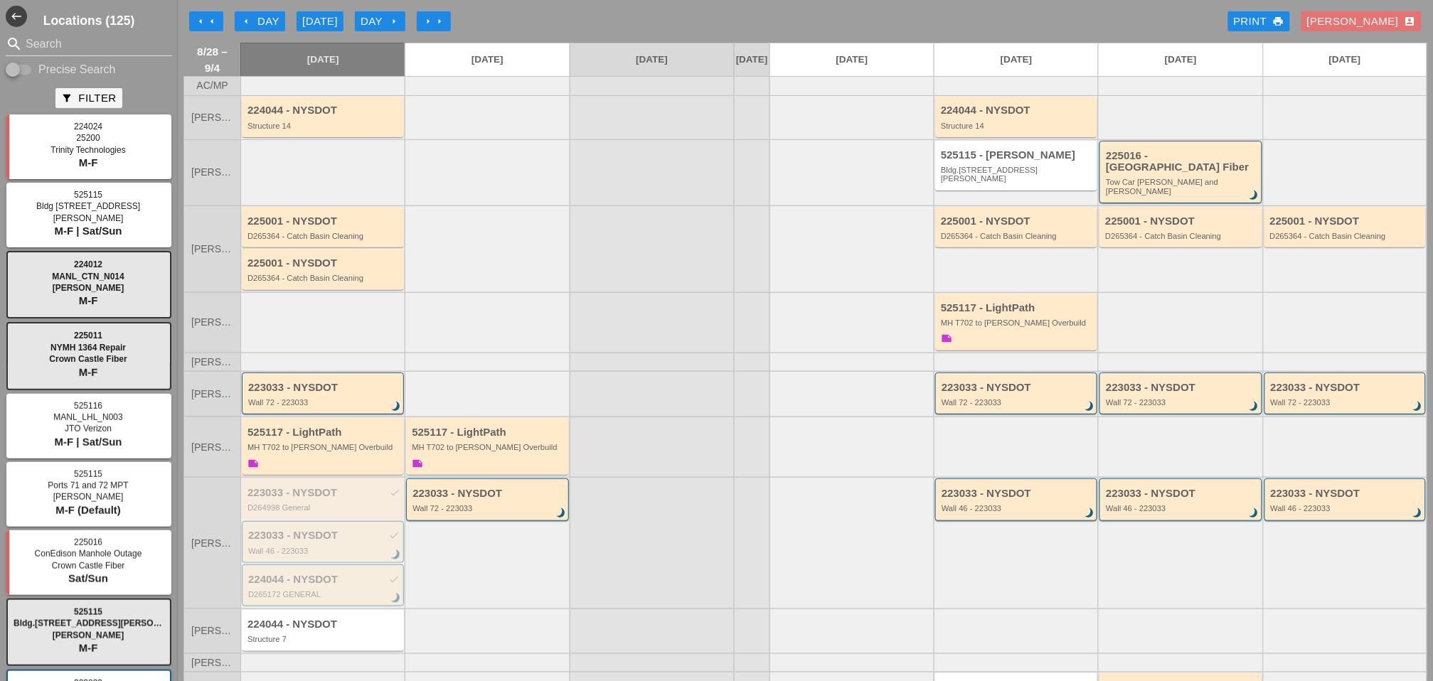
click at [387, 22] on div "Day arrow_right" at bounding box center [380, 22] width 39 height 16
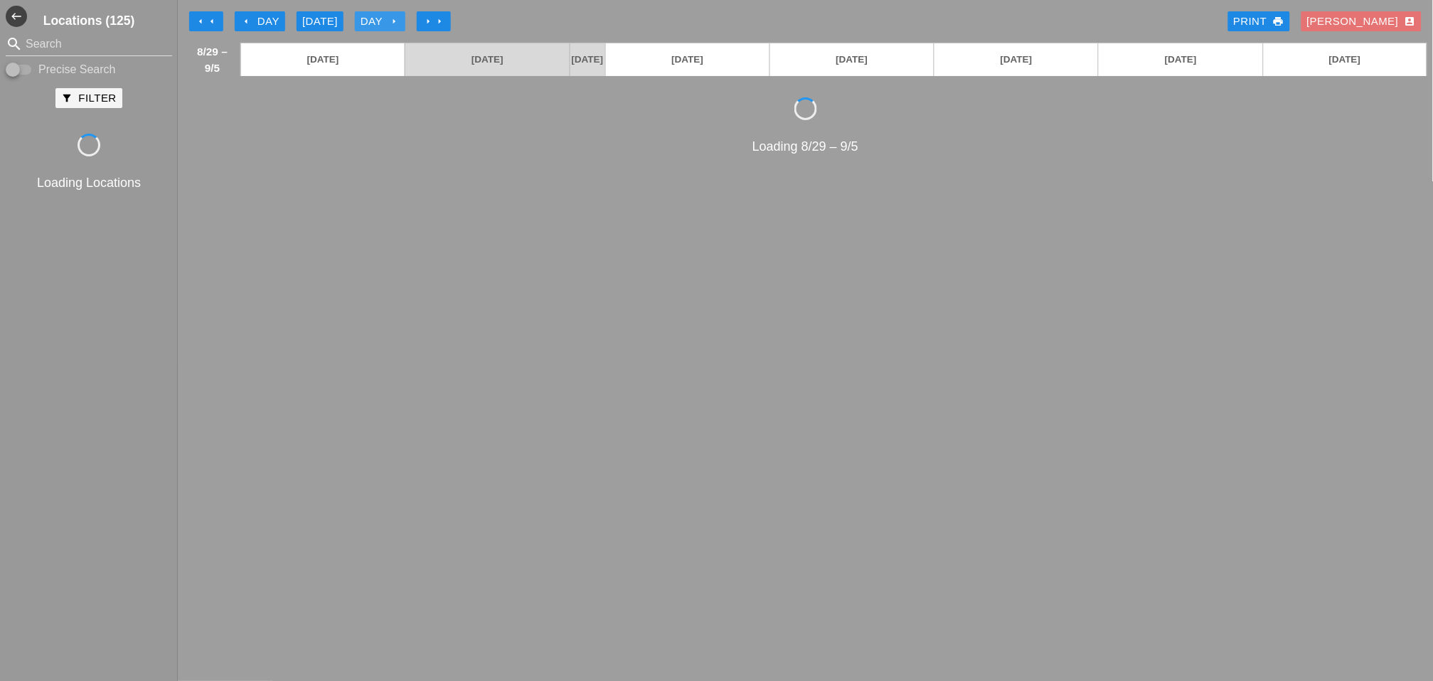
drag, startPoint x: 387, startPoint y: 22, endPoint x: 381, endPoint y: 1, distance: 22.3
click at [387, 22] on div "Day arrow_right" at bounding box center [380, 22] width 39 height 16
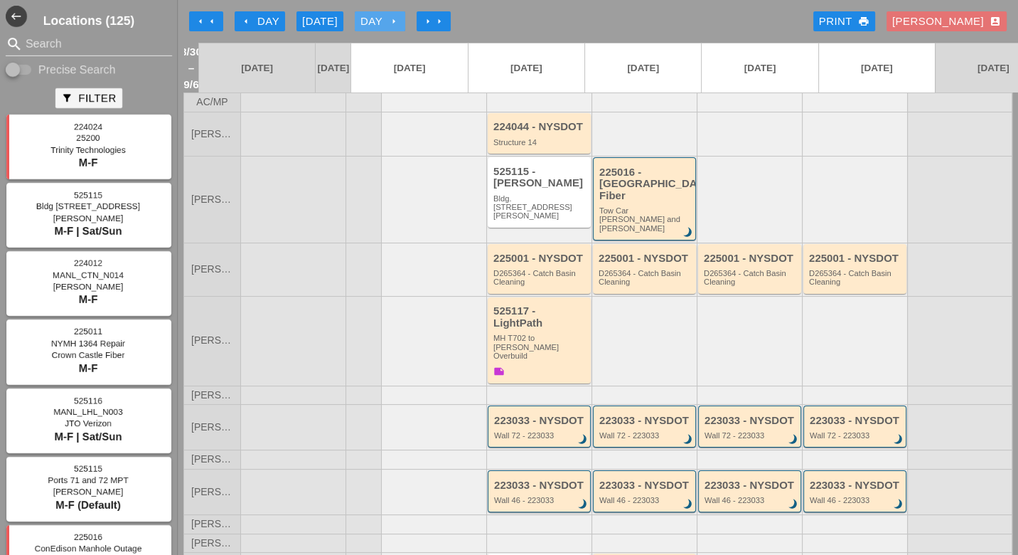
click at [387, 19] on div "Day arrow_right" at bounding box center [380, 22] width 39 height 16
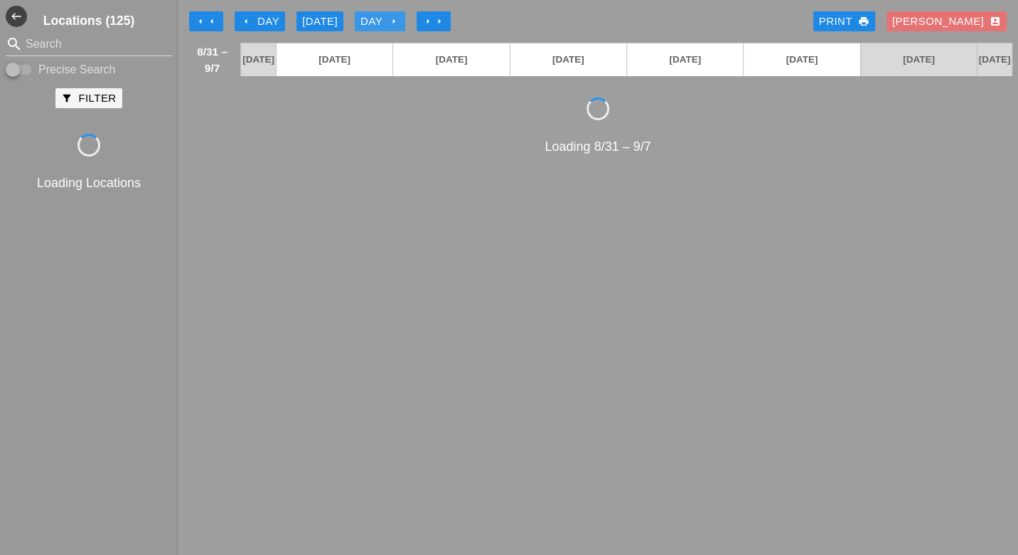
click at [387, 19] on div "Day arrow_right" at bounding box center [380, 22] width 39 height 16
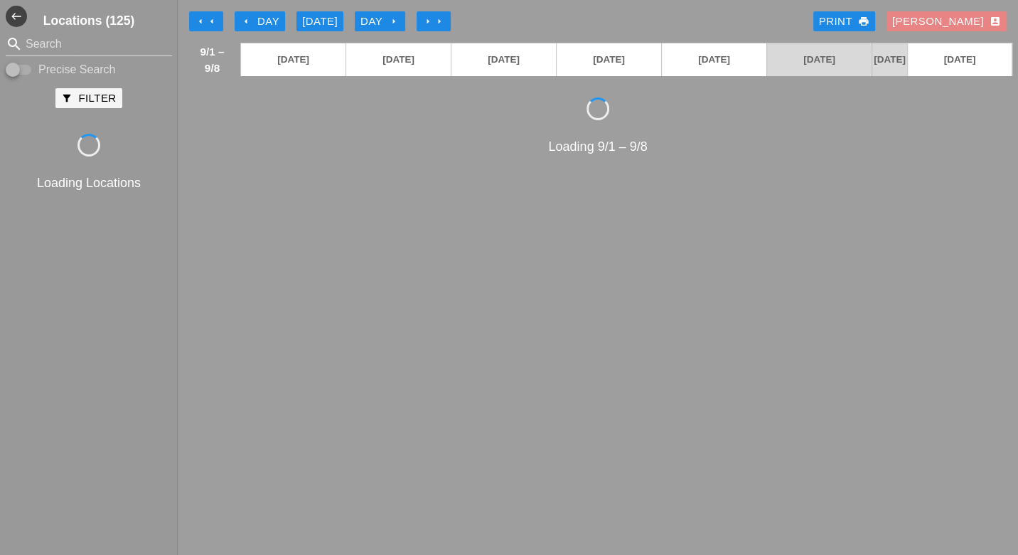
click at [966, 17] on div "Luca account_box" at bounding box center [947, 22] width 109 height 16
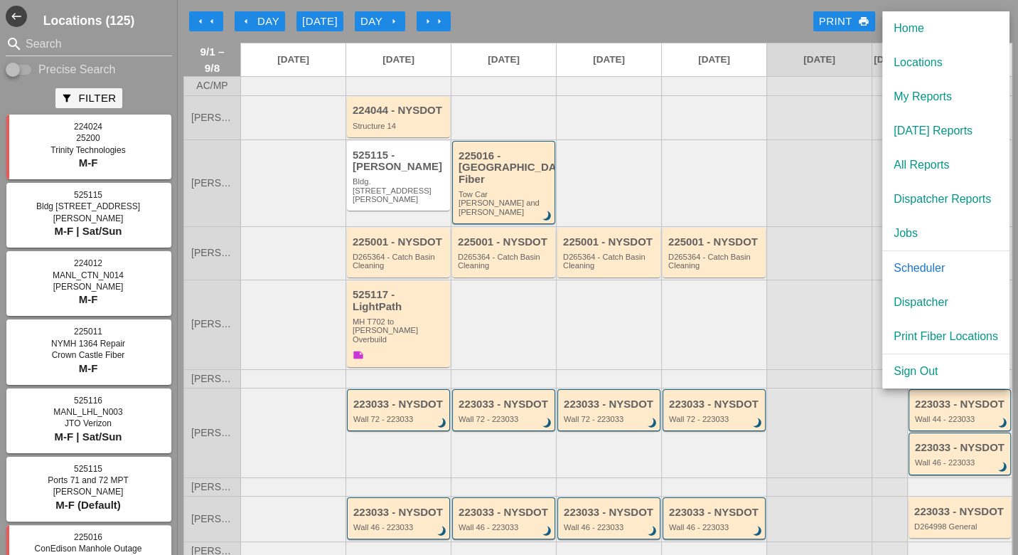
click at [386, 19] on div "Day arrow_right" at bounding box center [380, 22] width 39 height 16
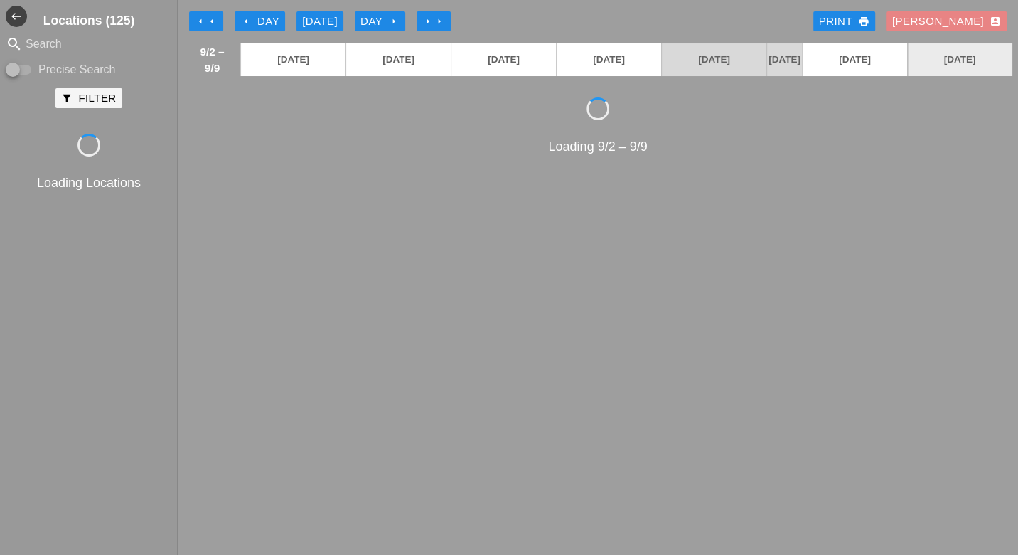
click at [974, 25] on div "Luca account_box" at bounding box center [947, 22] width 109 height 16
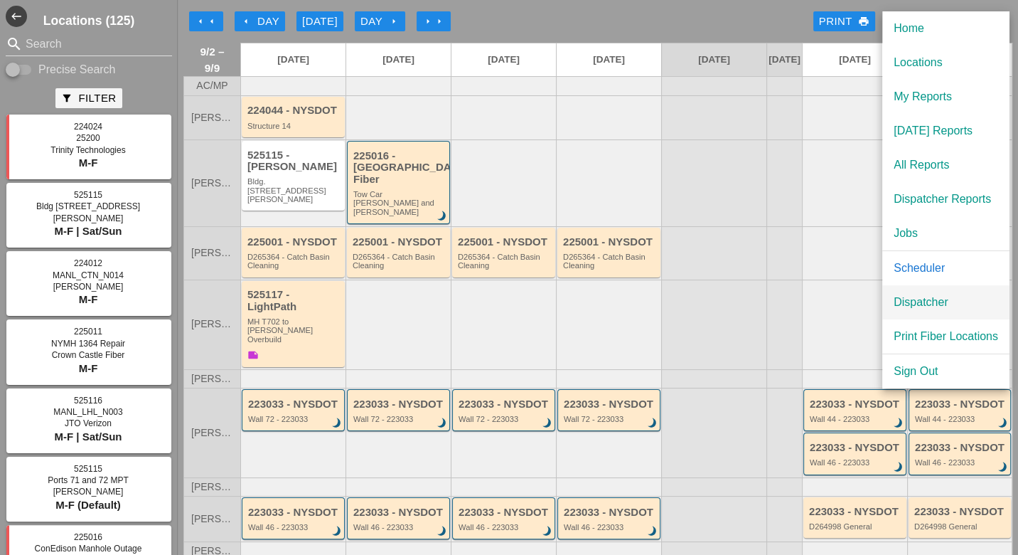
click at [929, 299] on div "Dispatcher" at bounding box center [946, 302] width 105 height 17
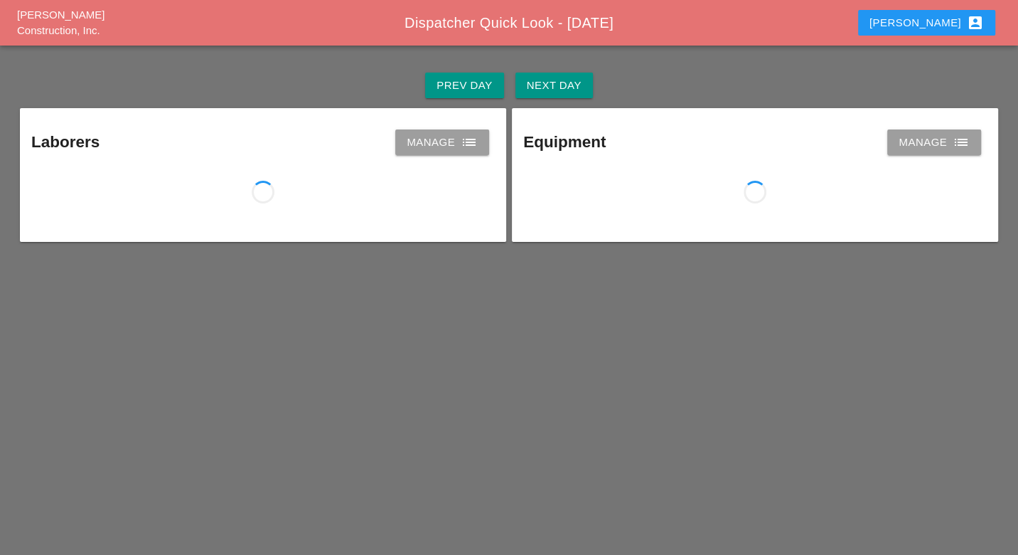
click at [554, 83] on div "Next Day" at bounding box center [554, 86] width 55 height 16
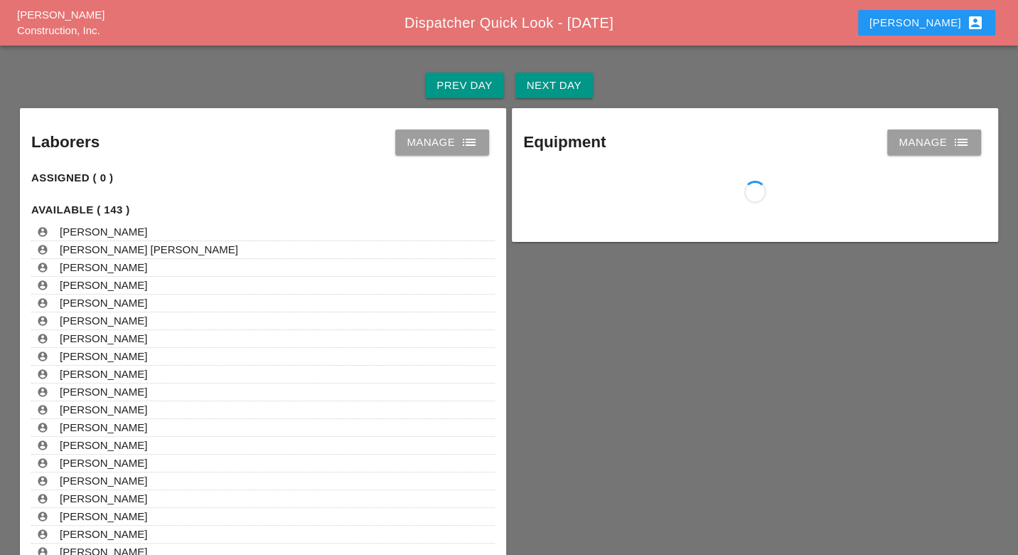
click at [554, 83] on div "Next Day" at bounding box center [554, 86] width 55 height 16
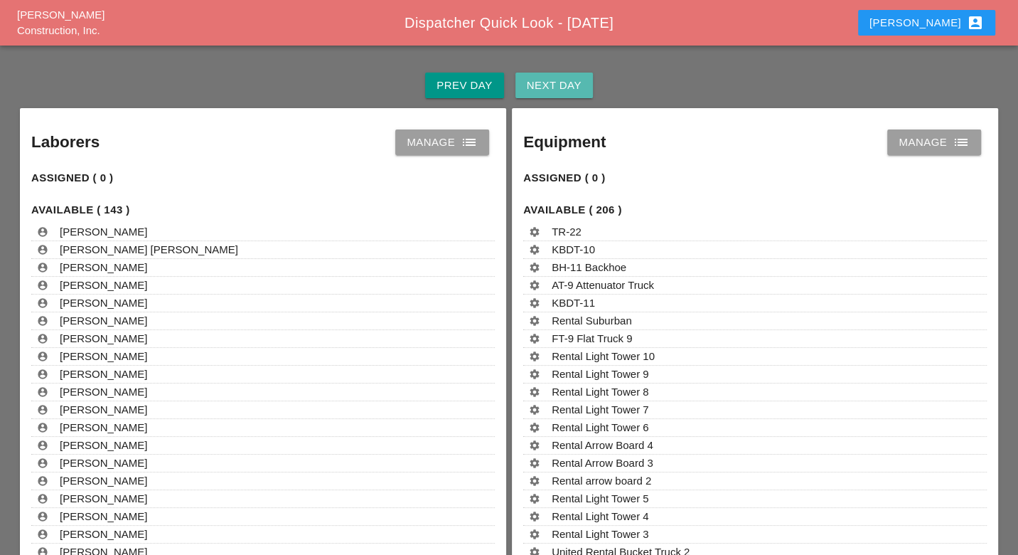
click at [554, 83] on div "Next Day" at bounding box center [554, 86] width 55 height 16
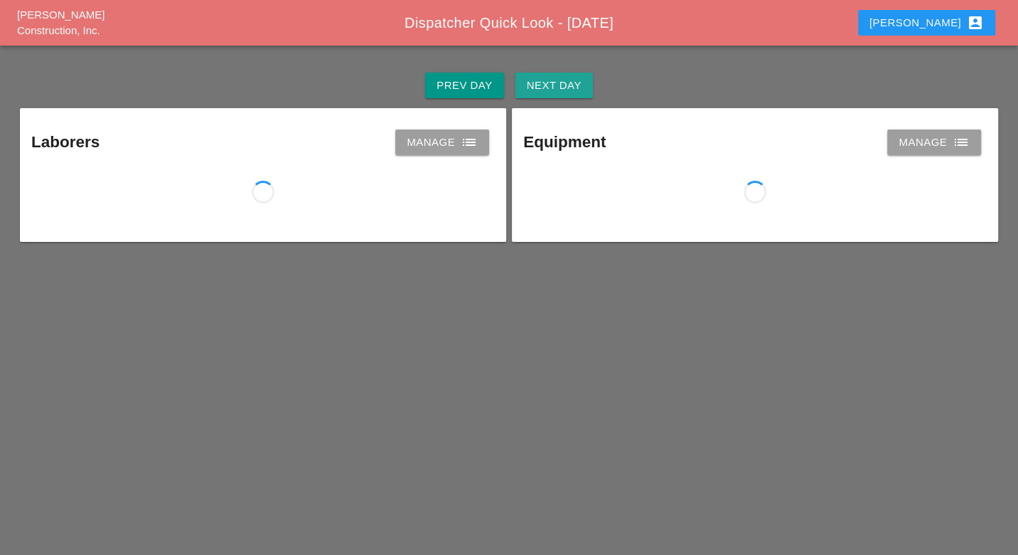
click at [554, 83] on div "Next Day" at bounding box center [554, 86] width 55 height 16
click at [555, 83] on div "Next Day" at bounding box center [554, 86] width 55 height 16
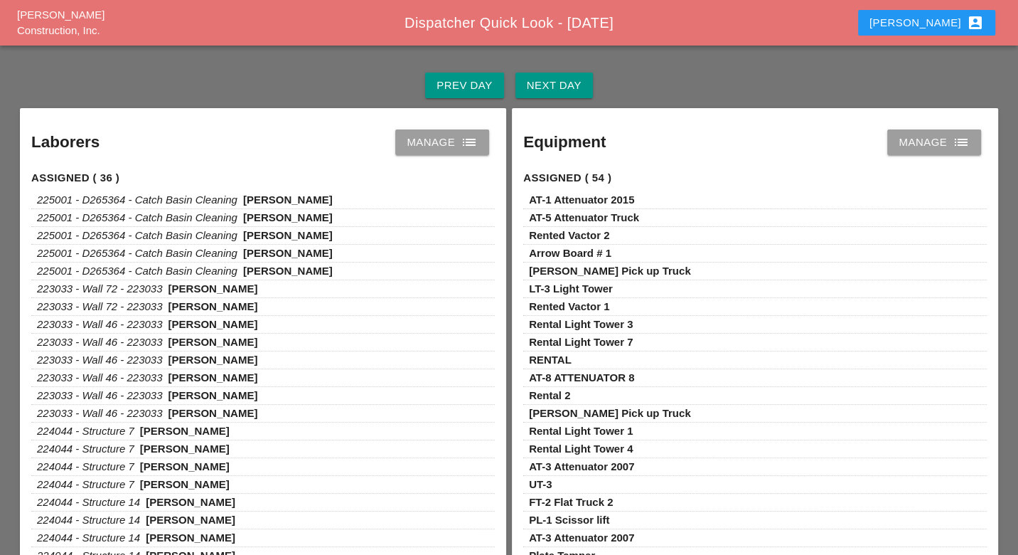
click at [477, 86] on div "Prev Day" at bounding box center [464, 86] width 55 height 16
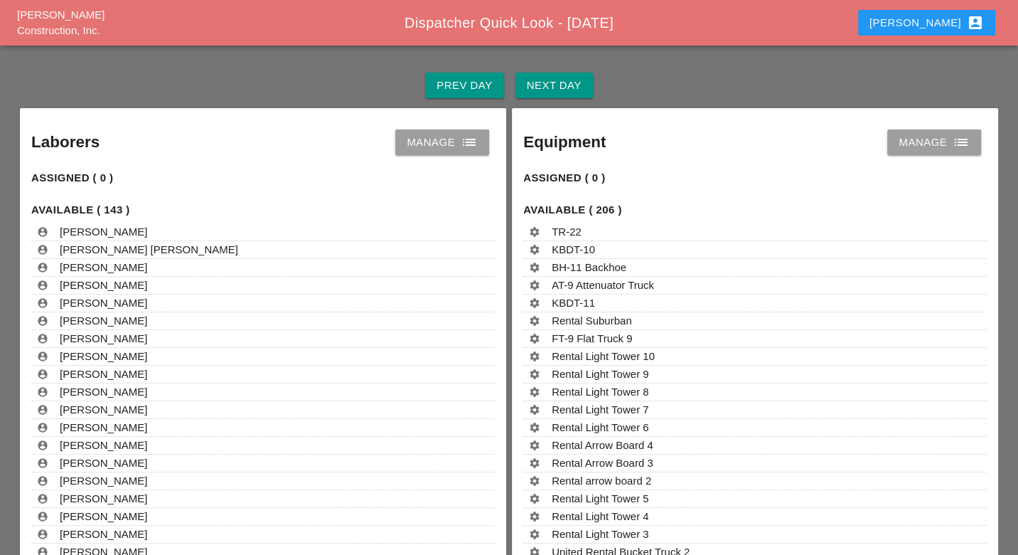
click at [552, 89] on div "Next Day" at bounding box center [554, 86] width 55 height 16
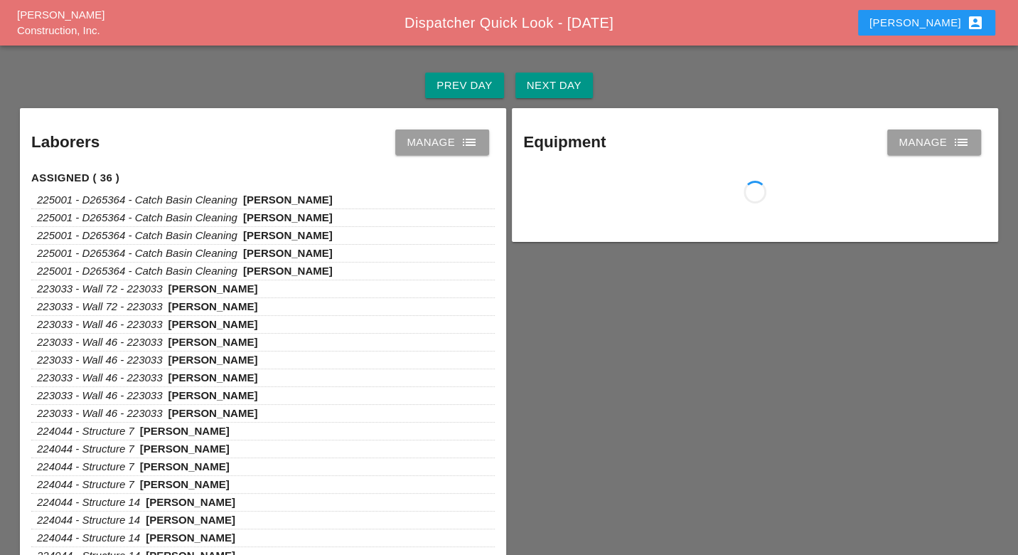
click at [445, 141] on div "Manage list" at bounding box center [442, 142] width 71 height 17
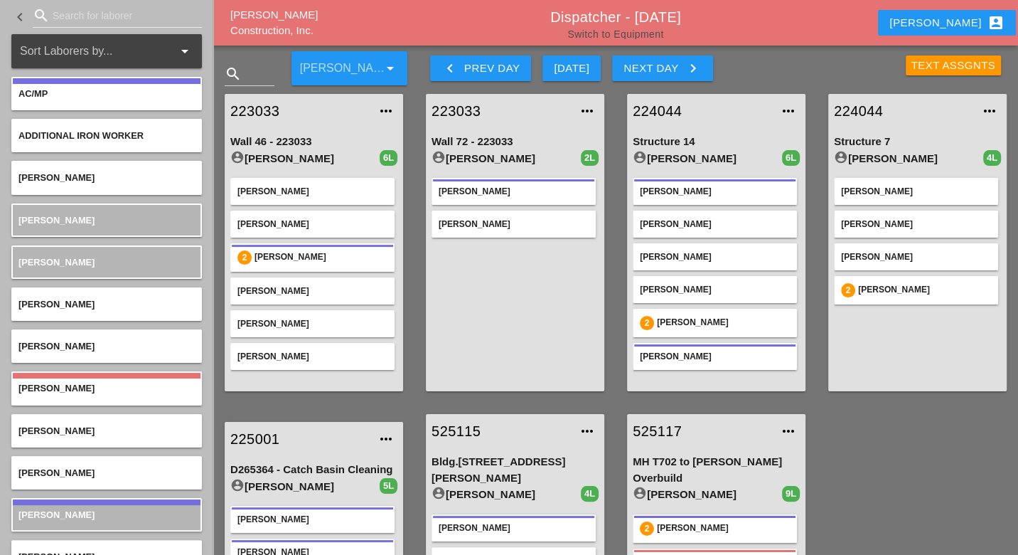
click at [629, 36] on link "Switch to Equipment" at bounding box center [616, 33] width 96 height 11
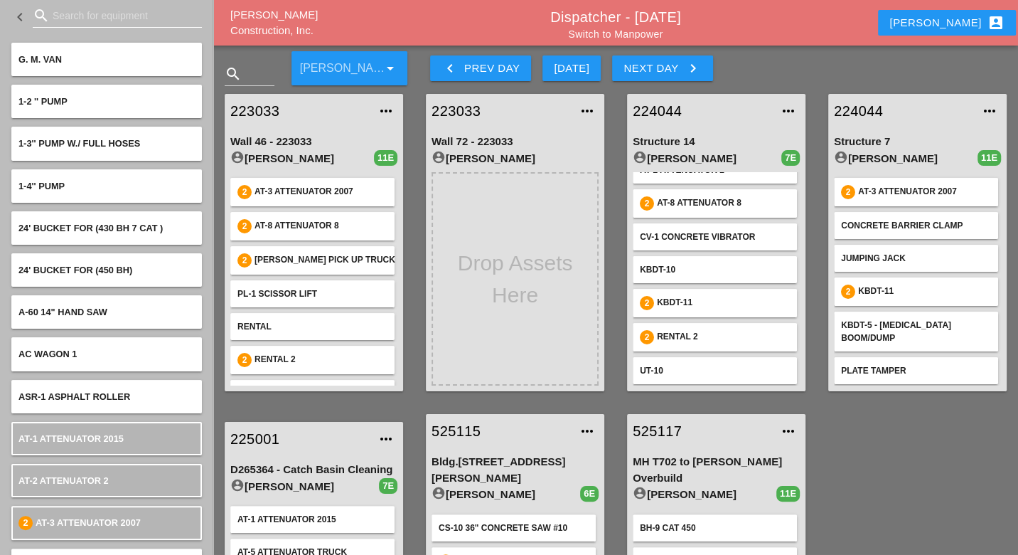
click at [78, 15] on input "Search for equipment" at bounding box center [117, 15] width 129 height 23
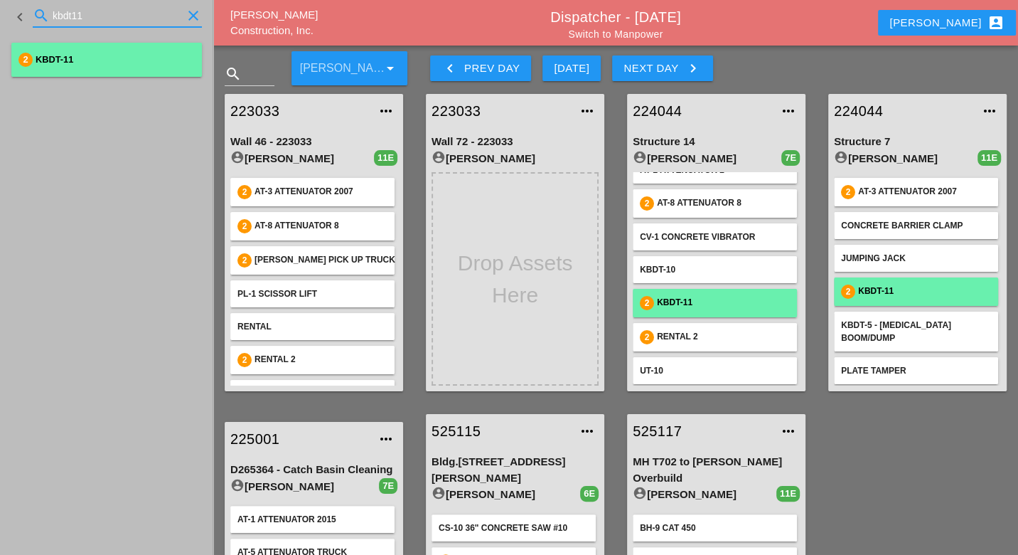
type input "kbdt11"
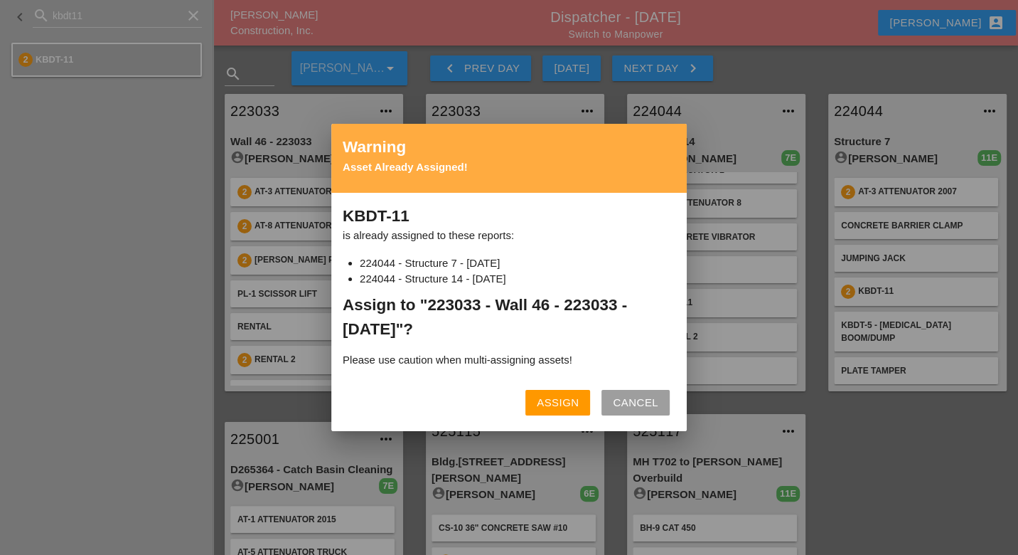
click at [559, 399] on div "Assign" at bounding box center [558, 403] width 42 height 16
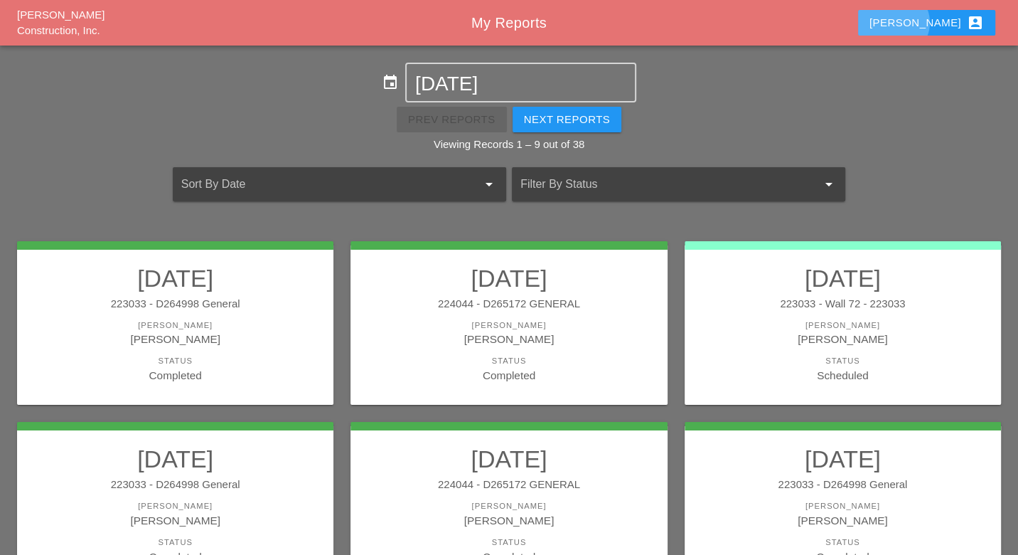
click at [952, 30] on div "Luca account_box" at bounding box center [927, 22] width 115 height 17
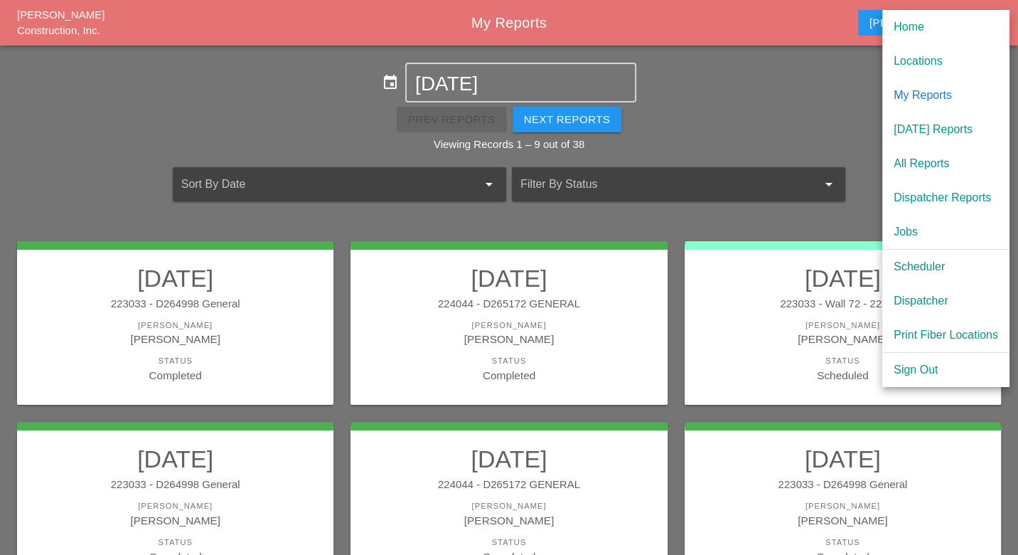
drag, startPoint x: 923, startPoint y: 270, endPoint x: 913, endPoint y: 263, distance: 12.4
click at [923, 270] on div "Scheduler" at bounding box center [946, 266] width 105 height 17
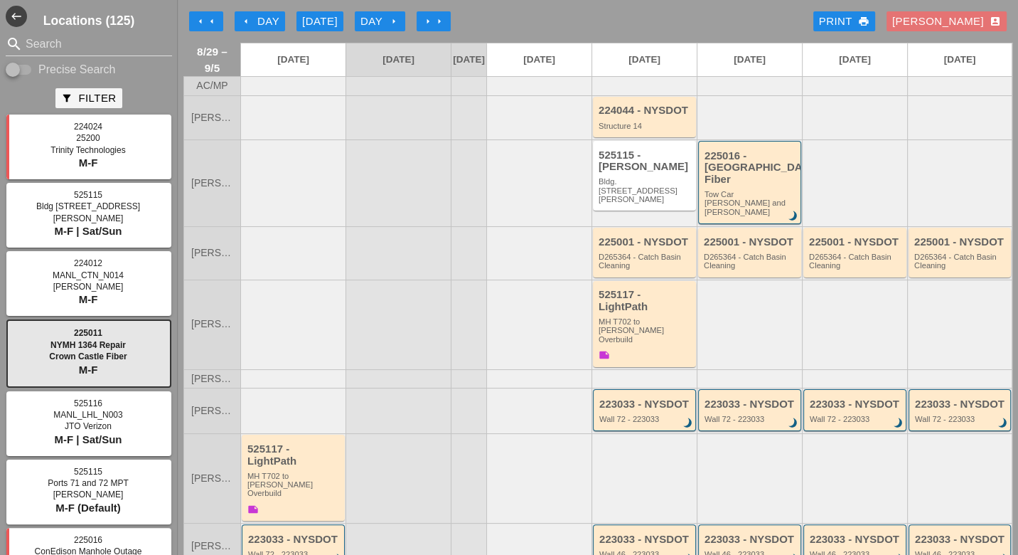
click at [383, 21] on div "Day arrow_right" at bounding box center [380, 22] width 39 height 16
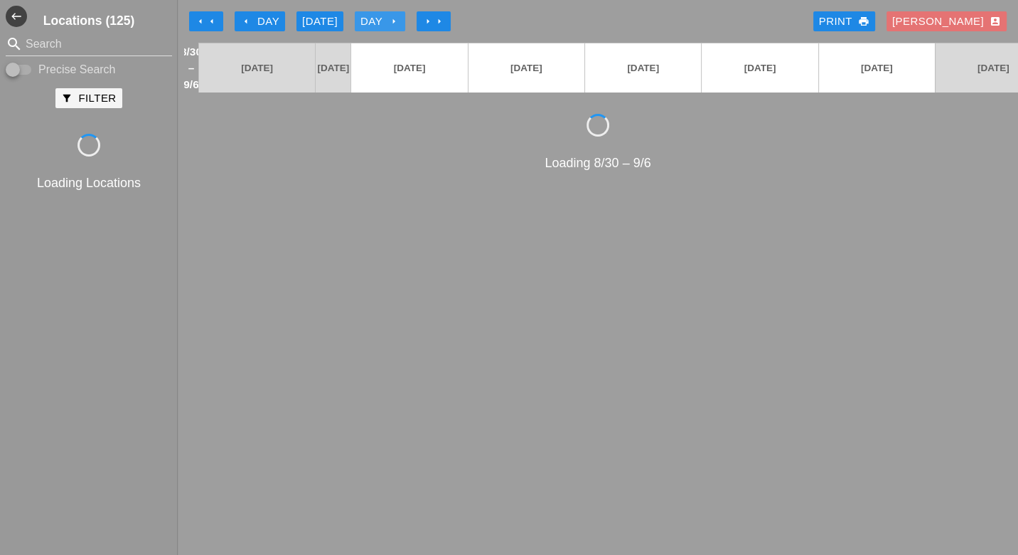
click at [383, 21] on div "Day arrow_right" at bounding box center [380, 22] width 39 height 16
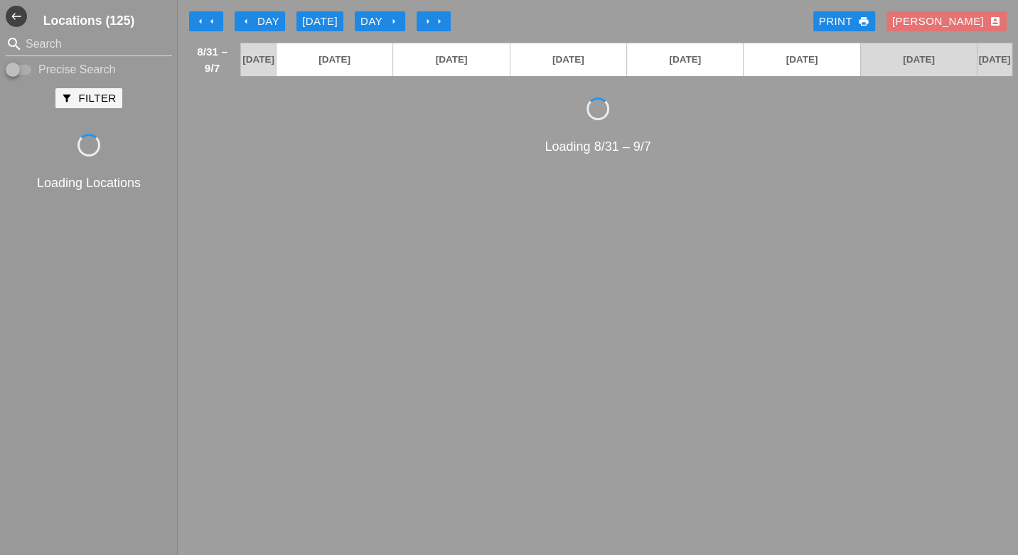
click at [383, 21] on div "Day arrow_right" at bounding box center [380, 22] width 39 height 16
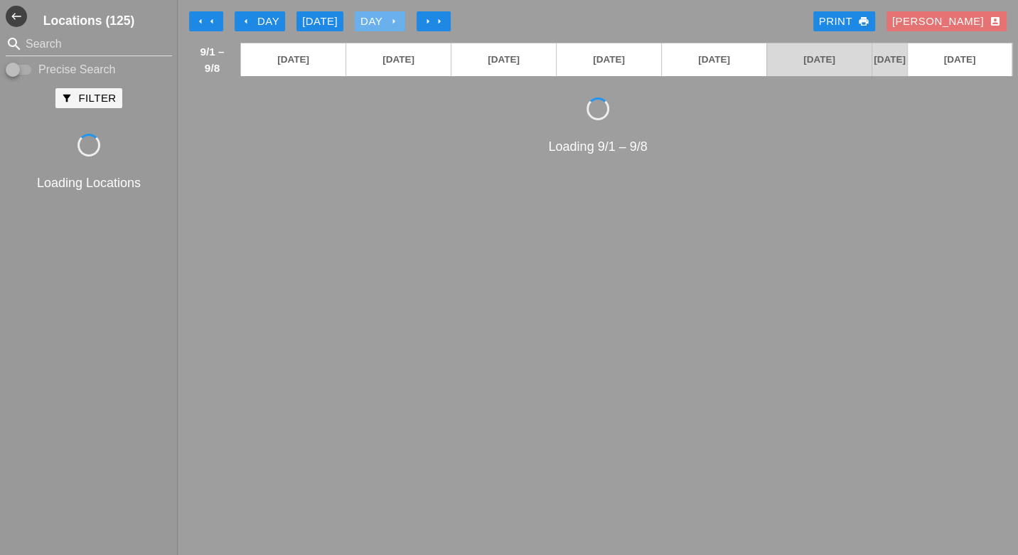
click at [383, 21] on div "Day arrow_right" at bounding box center [380, 22] width 39 height 16
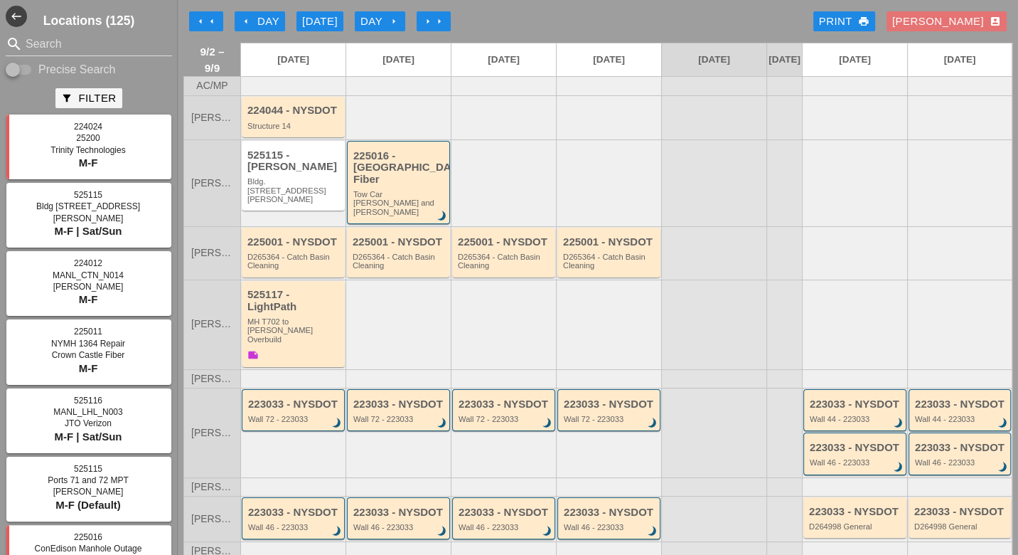
click at [272, 18] on div "arrow_left Day" at bounding box center [259, 22] width 39 height 16
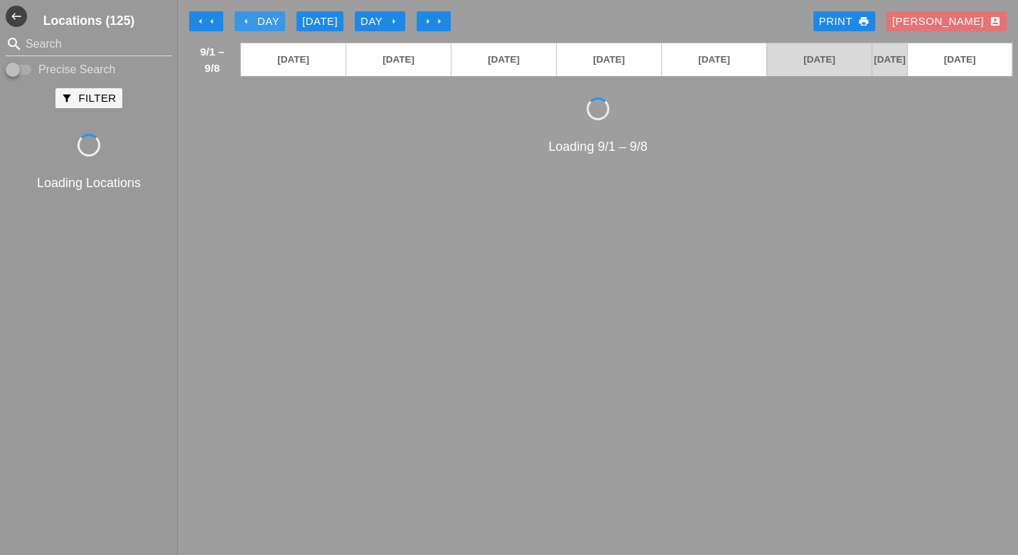
click at [271, 18] on div "arrow_left Day" at bounding box center [259, 22] width 39 height 16
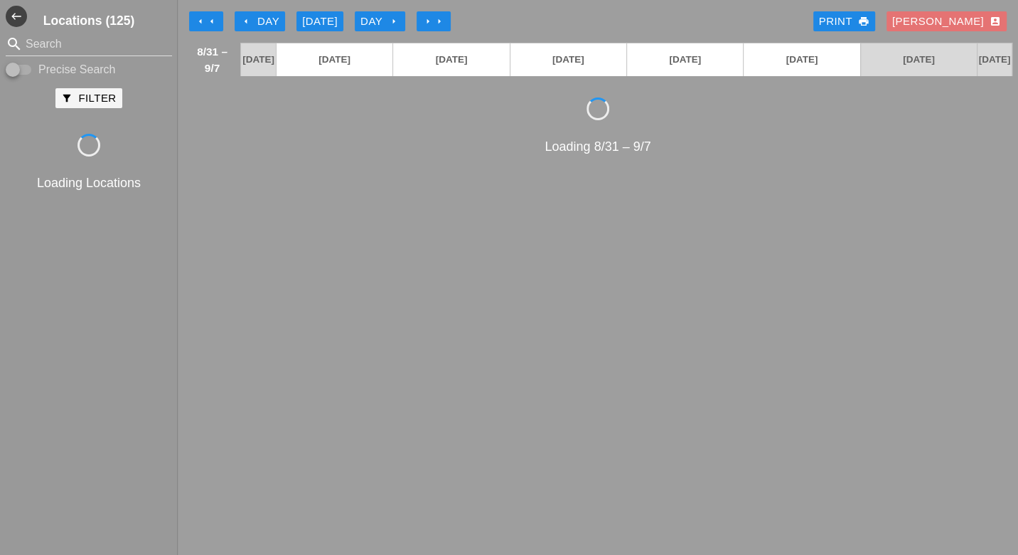
click at [272, 22] on div "arrow_left Day" at bounding box center [259, 22] width 39 height 16
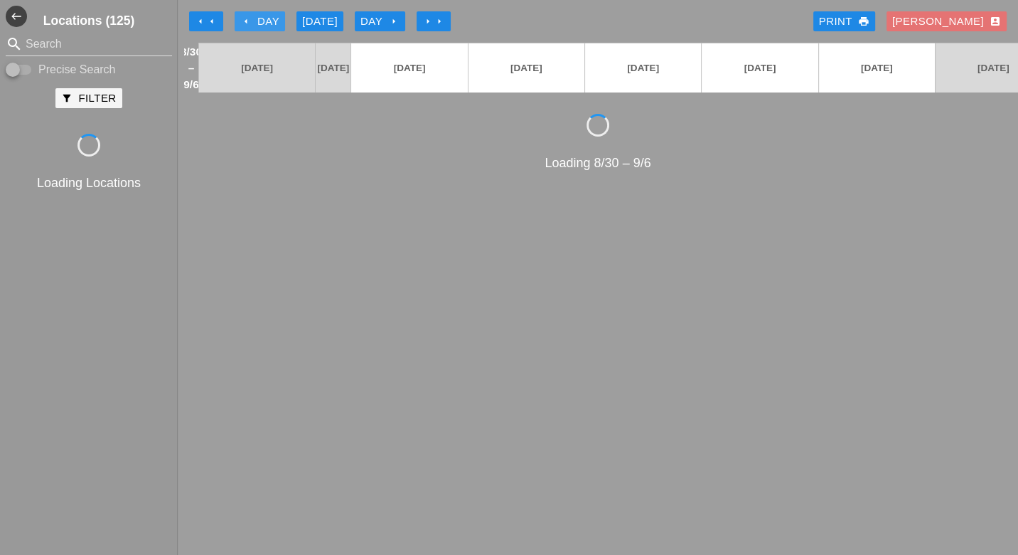
click at [272, 22] on div "arrow_left Day" at bounding box center [259, 22] width 39 height 16
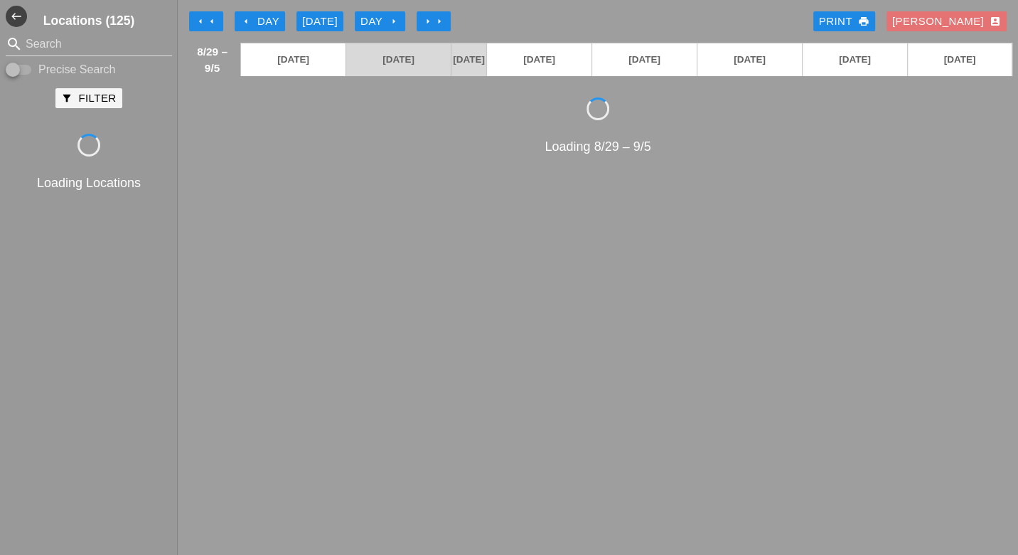
click at [272, 22] on div "arrow_left Day" at bounding box center [259, 22] width 39 height 16
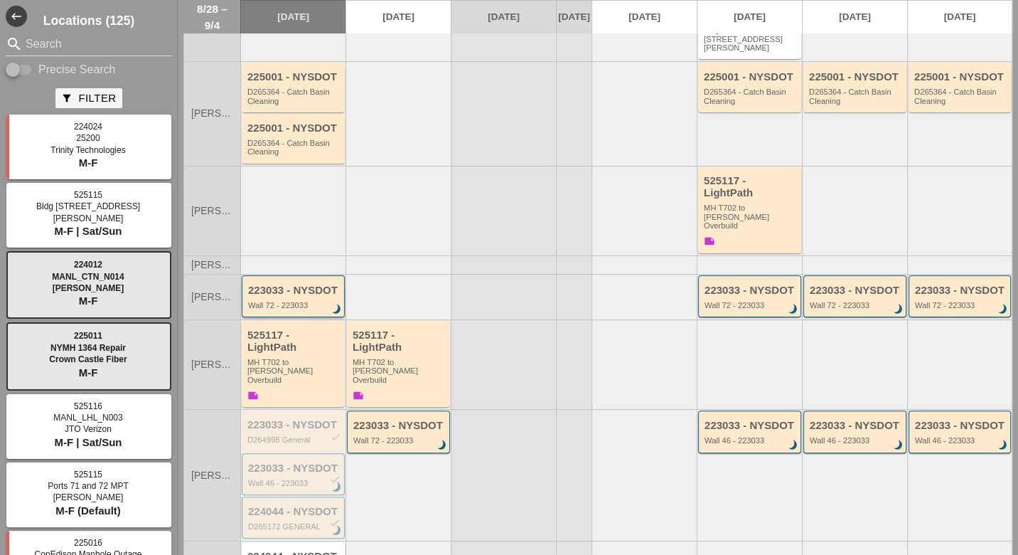
scroll to position [153, 0]
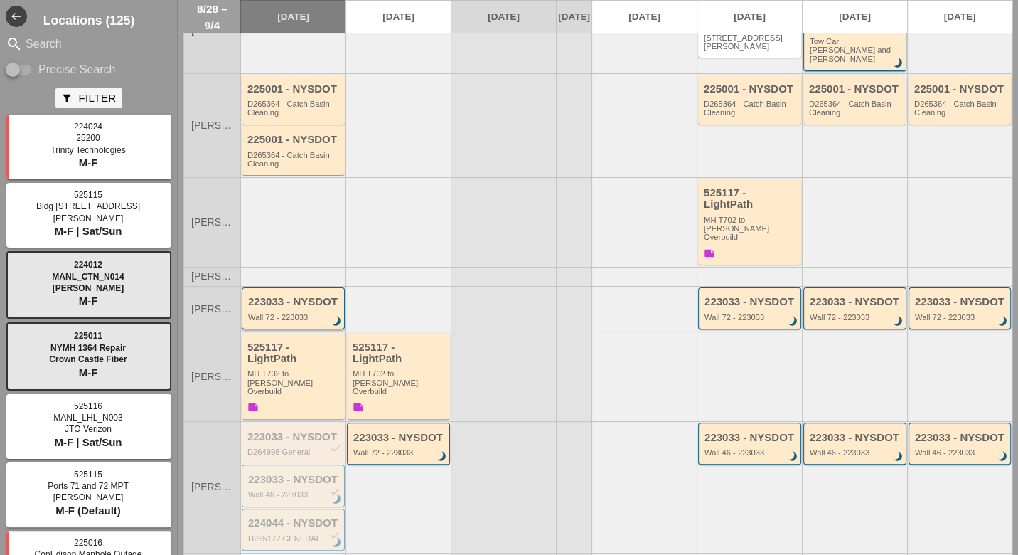
click at [292, 296] on div "223033 - NYSDOT Wall 72 - 223033 brightness_3" at bounding box center [294, 309] width 92 height 26
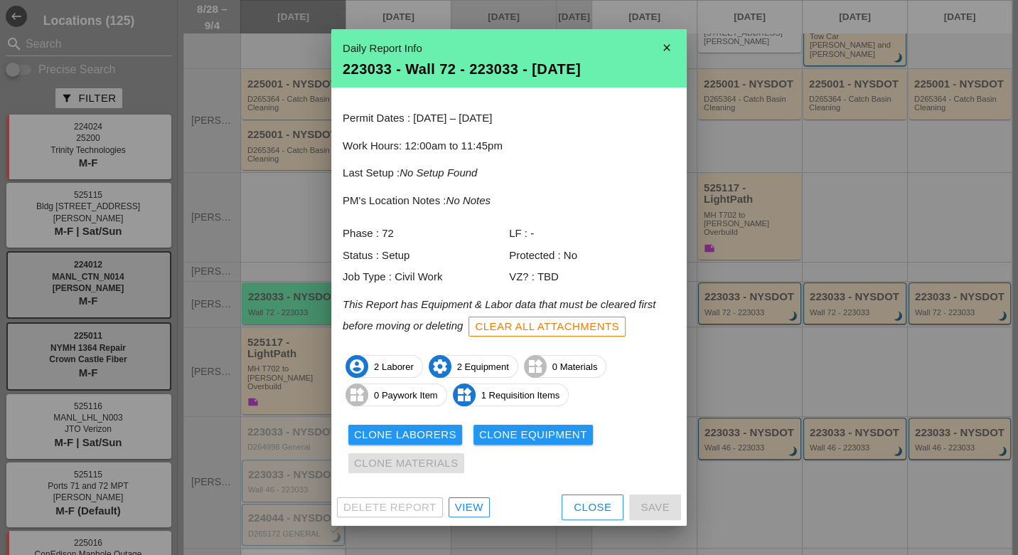
click at [479, 509] on div "View" at bounding box center [469, 507] width 28 height 16
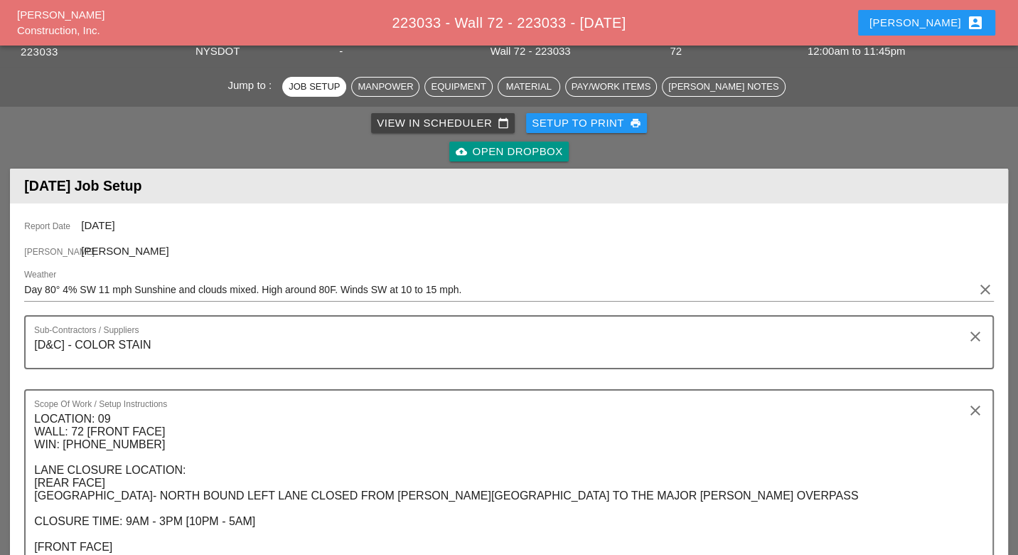
scroll to position [158, 0]
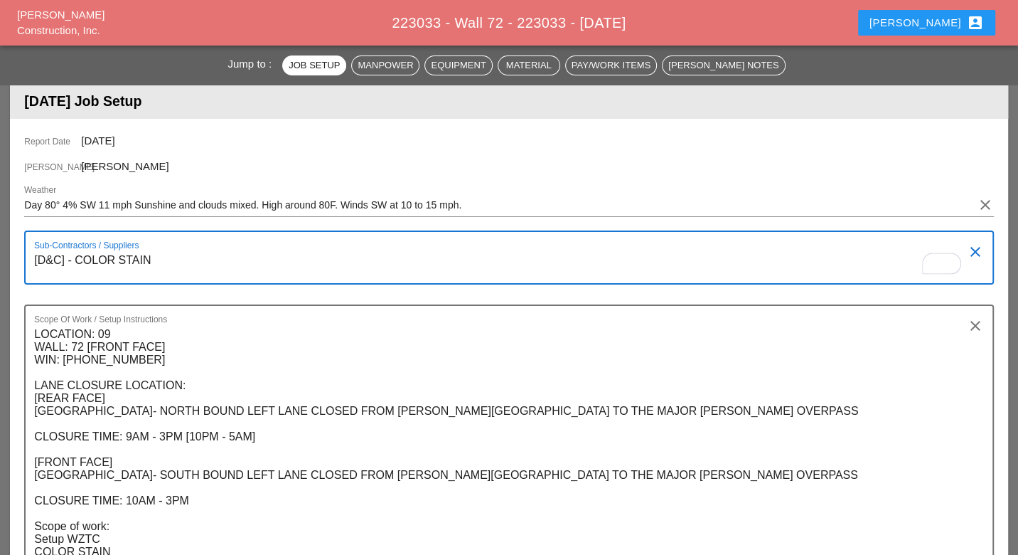
drag, startPoint x: 171, startPoint y: 263, endPoint x: 30, endPoint y: 257, distance: 141.7
click at [31, 257] on div "Sub-Contractors / Suppliers [D&C] - COLOR STAIN clear" at bounding box center [508, 257] width 969 height 54
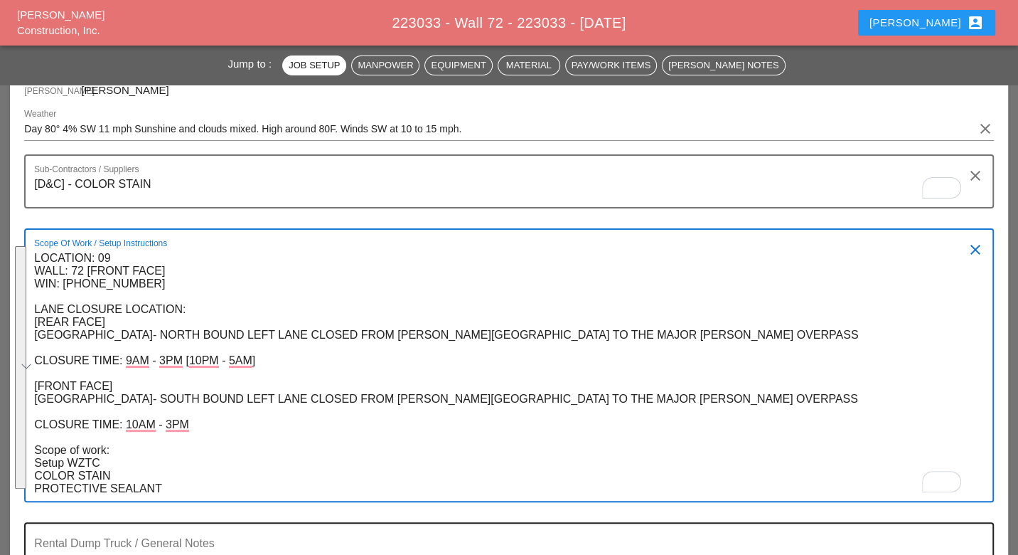
scroll to position [260, 0]
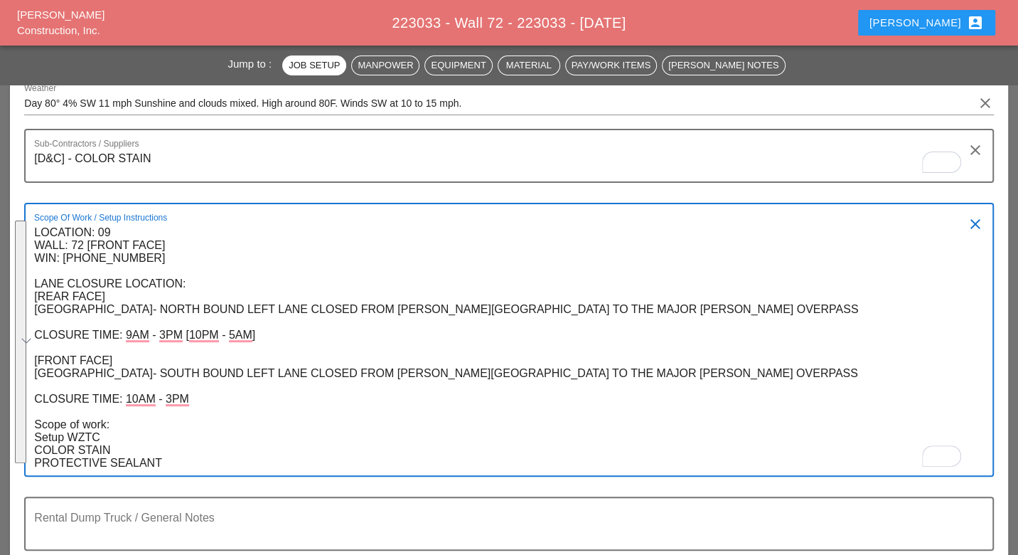
drag, startPoint x: 43, startPoint y: 383, endPoint x: 185, endPoint y: 472, distance: 167.1
click at [185, 472] on textarea "LOCATION: 09 WALL: 72 [FRONT FACE] WIN: [PHONE_NUMBER] LANE CLOSURE LOCATION: […" at bounding box center [503, 348] width 938 height 254
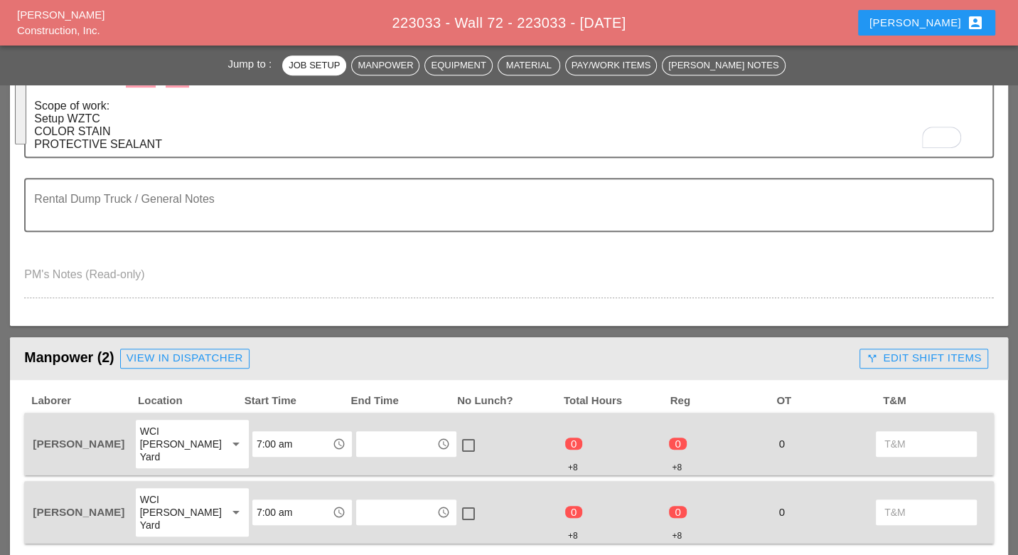
scroll to position [654, 0]
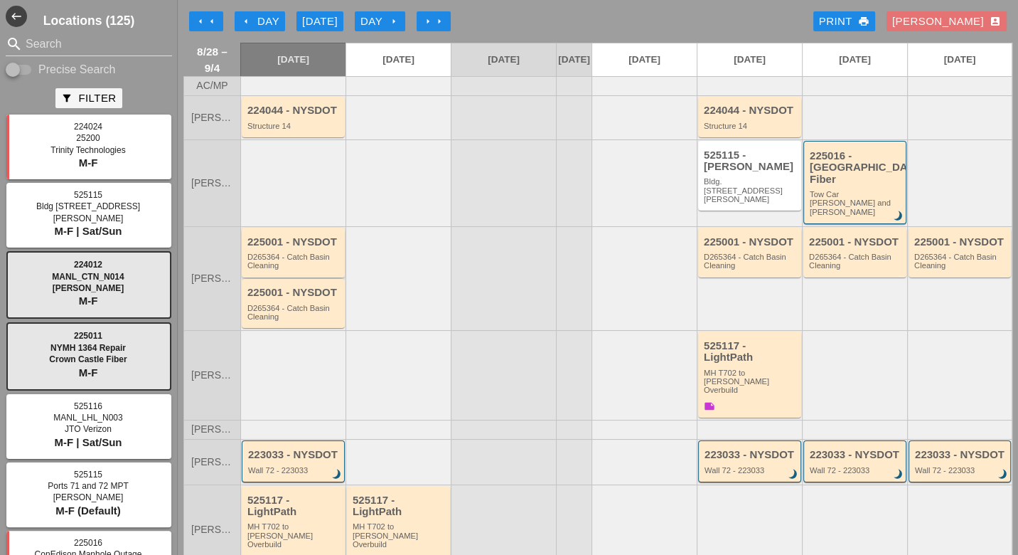
click at [281, 252] on div "D265364 - Catch Basin Cleaning" at bounding box center [295, 261] width 94 height 18
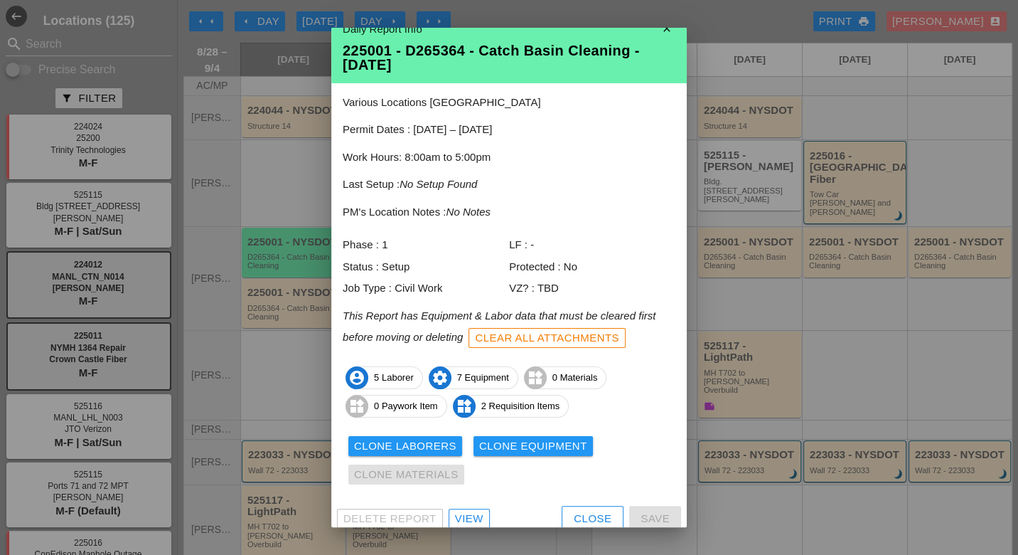
scroll to position [27, 0]
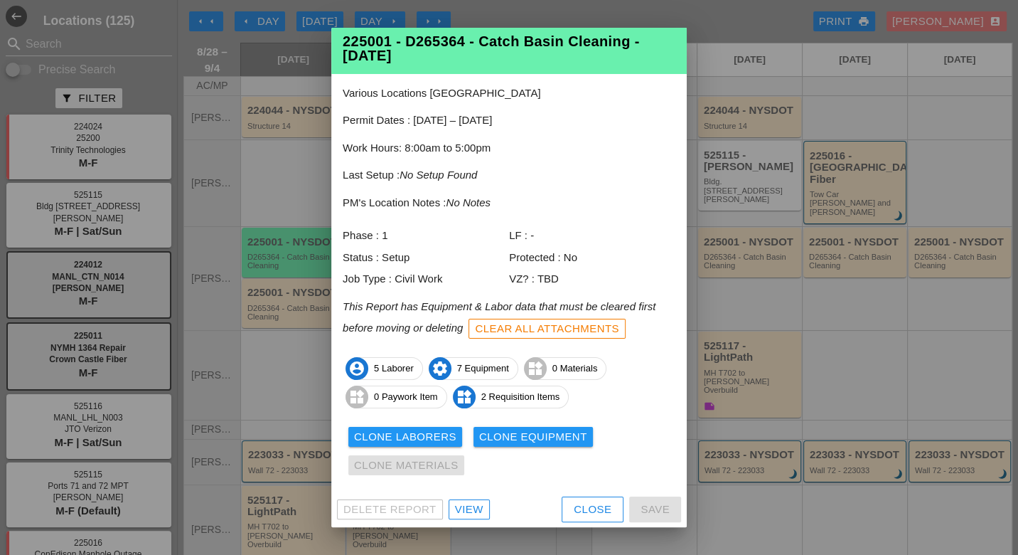
click at [477, 510] on div "View" at bounding box center [469, 509] width 28 height 16
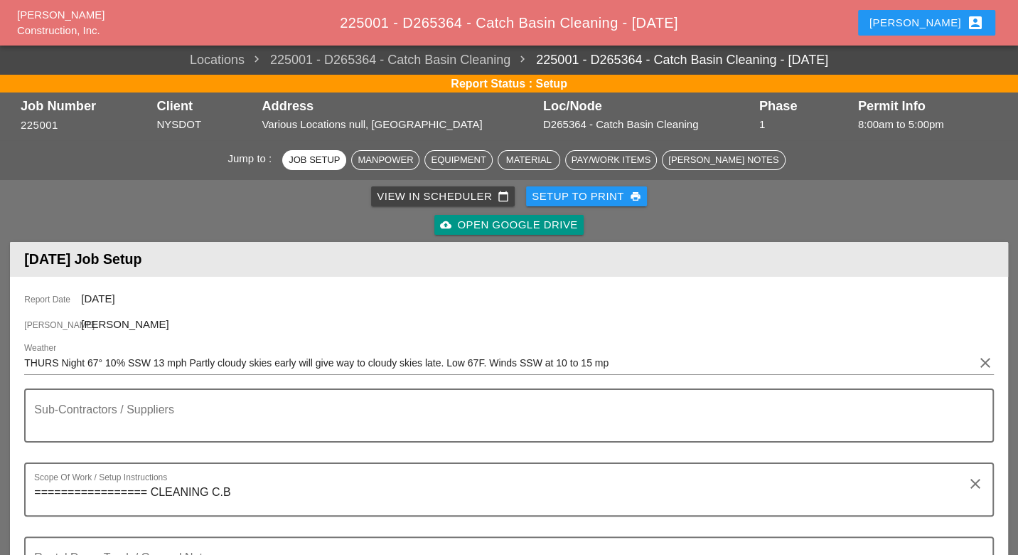
scroll to position [553, 0]
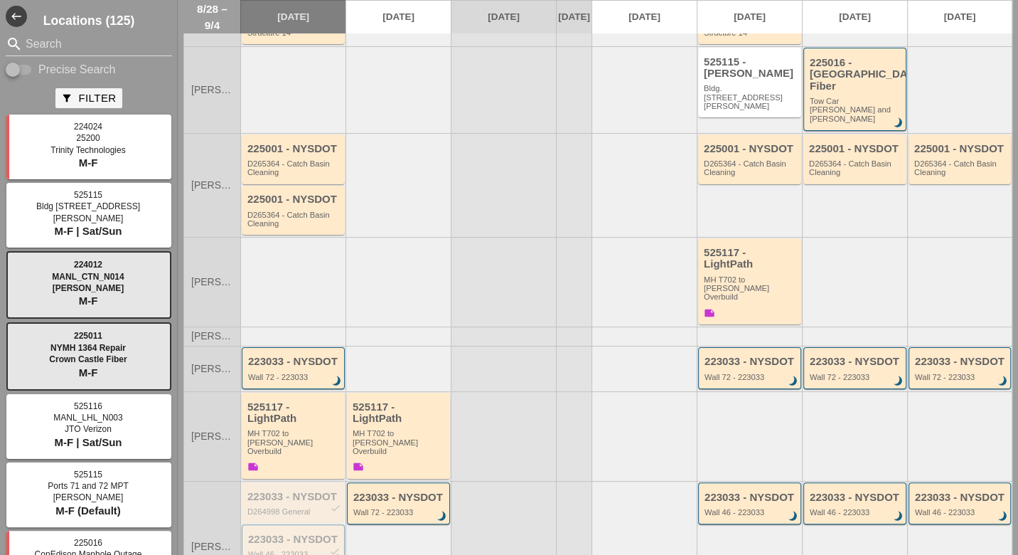
scroll to position [79, 0]
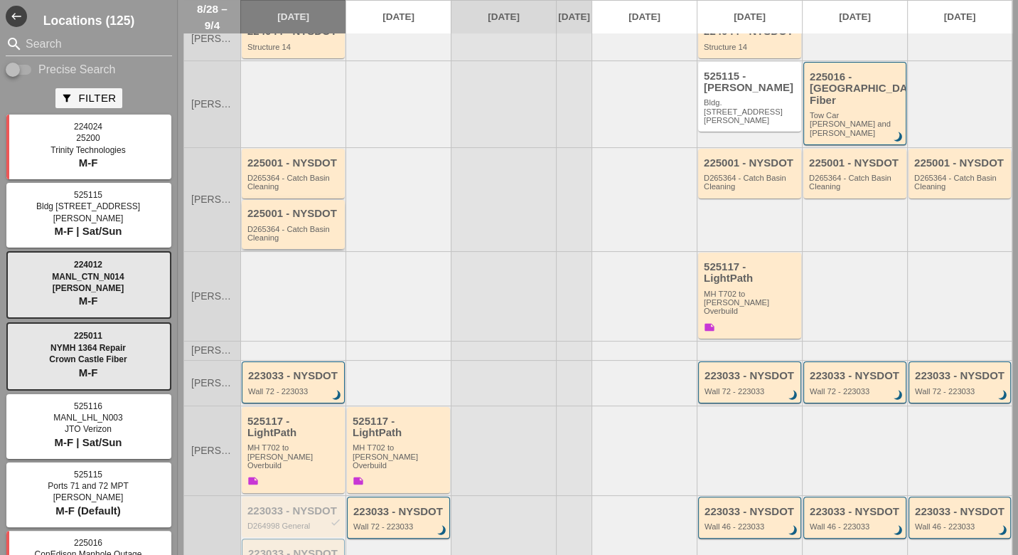
click at [290, 225] on div "D265364 - Catch Basin Cleaning" at bounding box center [295, 234] width 94 height 18
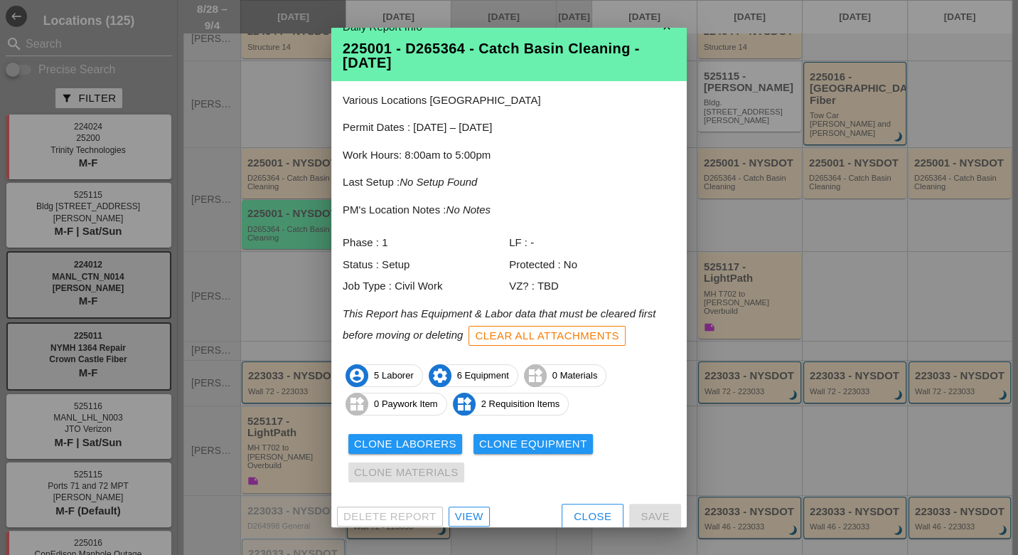
scroll to position [27, 0]
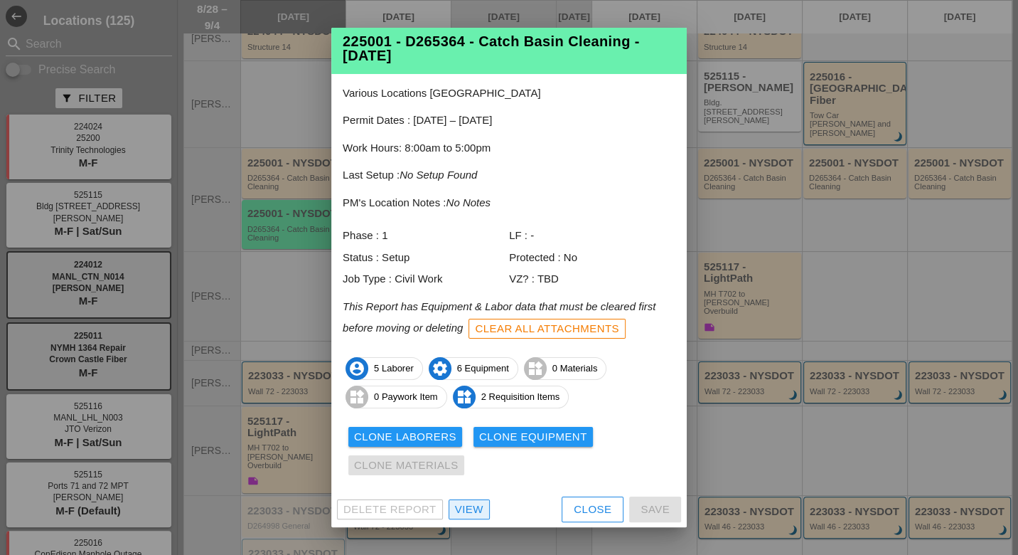
click at [469, 506] on div "View" at bounding box center [469, 509] width 28 height 16
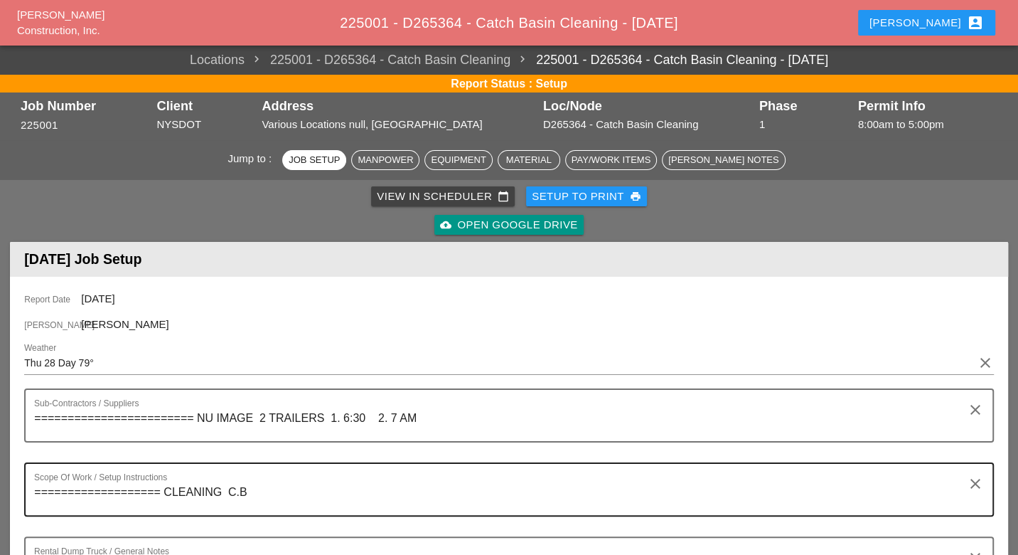
scroll to position [553, 0]
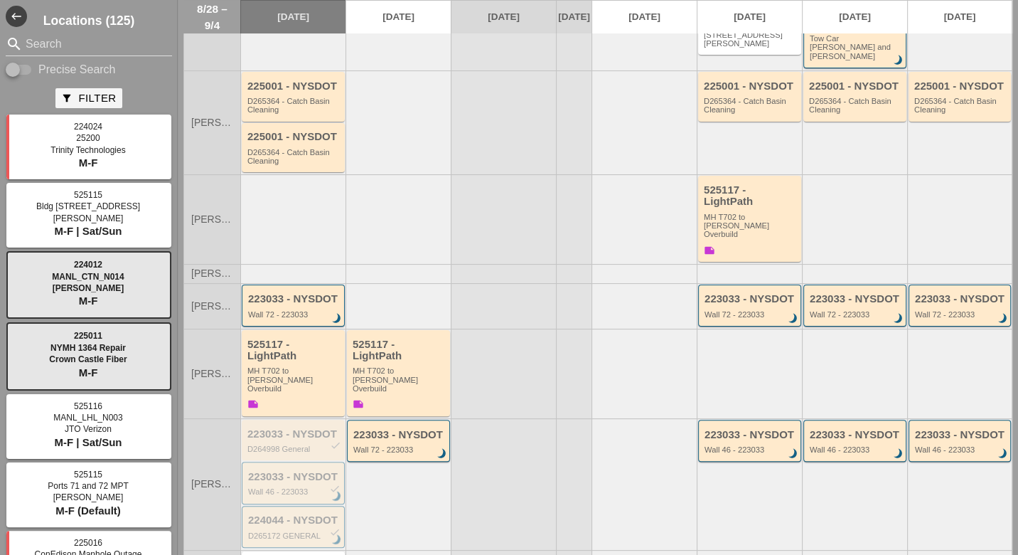
scroll to position [158, 0]
click at [735, 211] on div "MH T702 to Boldyn MH Overbuild" at bounding box center [751, 224] width 94 height 26
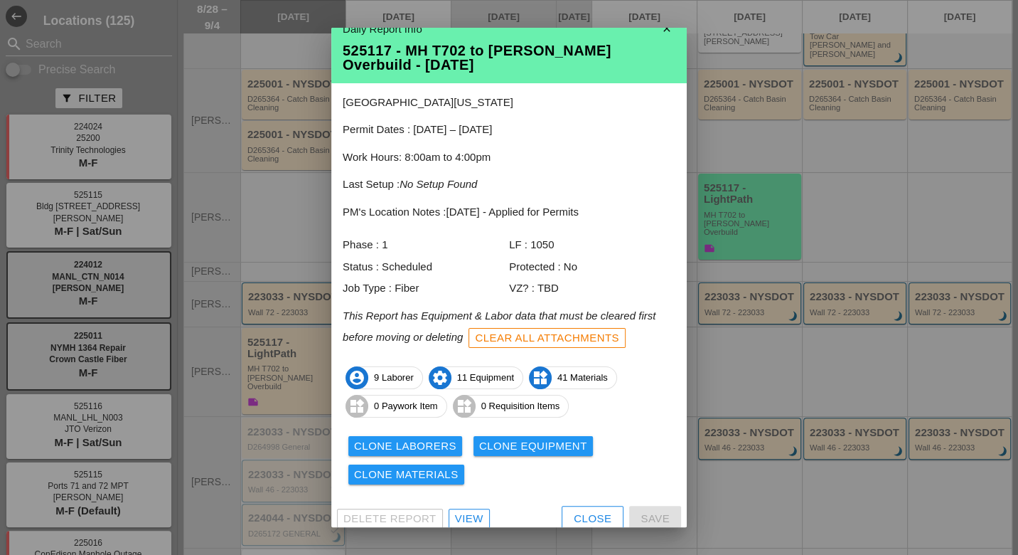
scroll to position [27, 0]
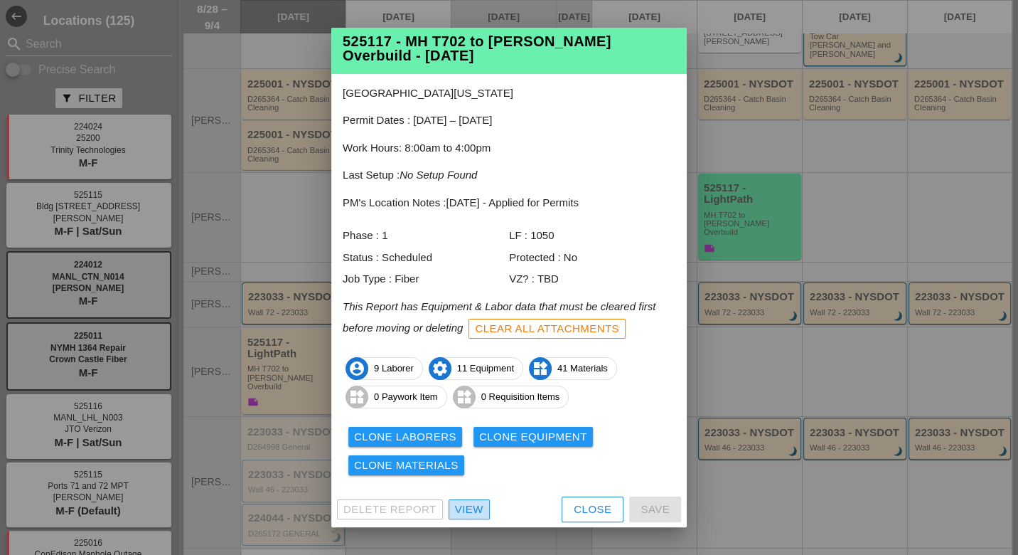
click at [478, 502] on div "View" at bounding box center [469, 509] width 28 height 16
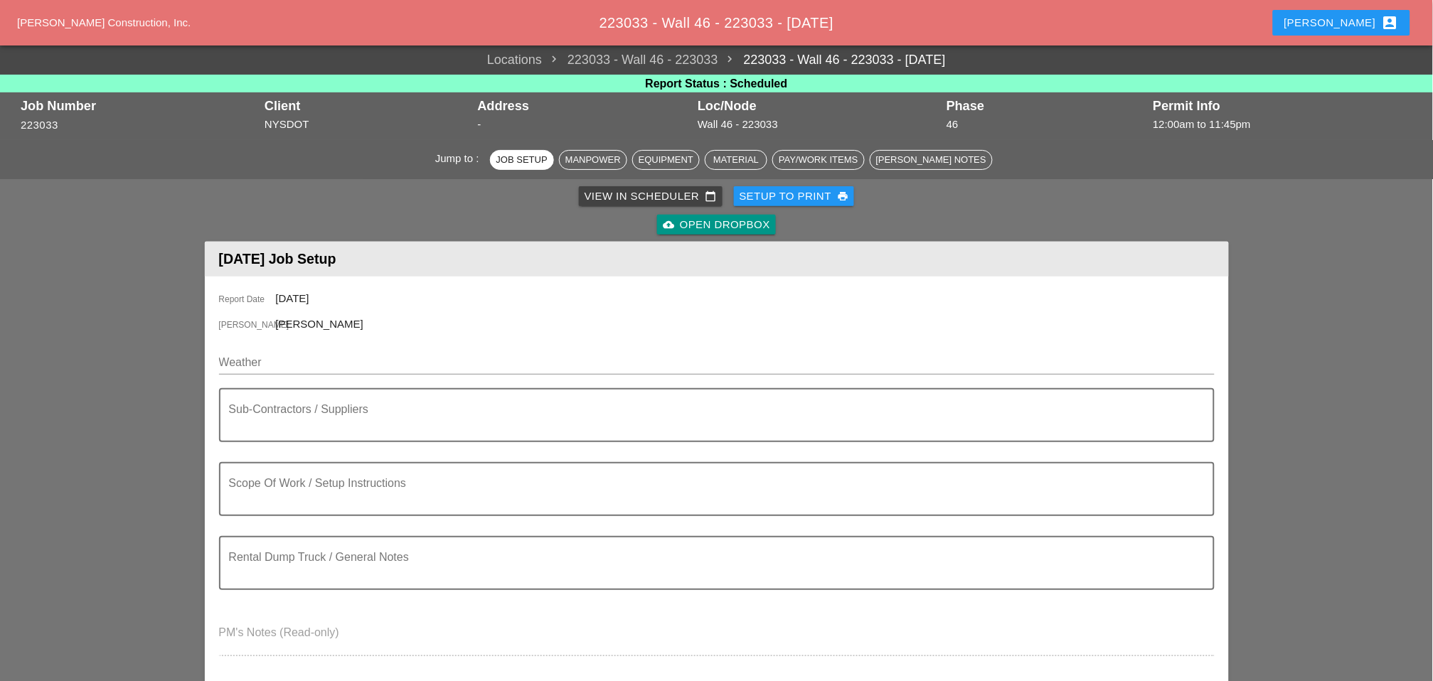
scroll to position [79, 0]
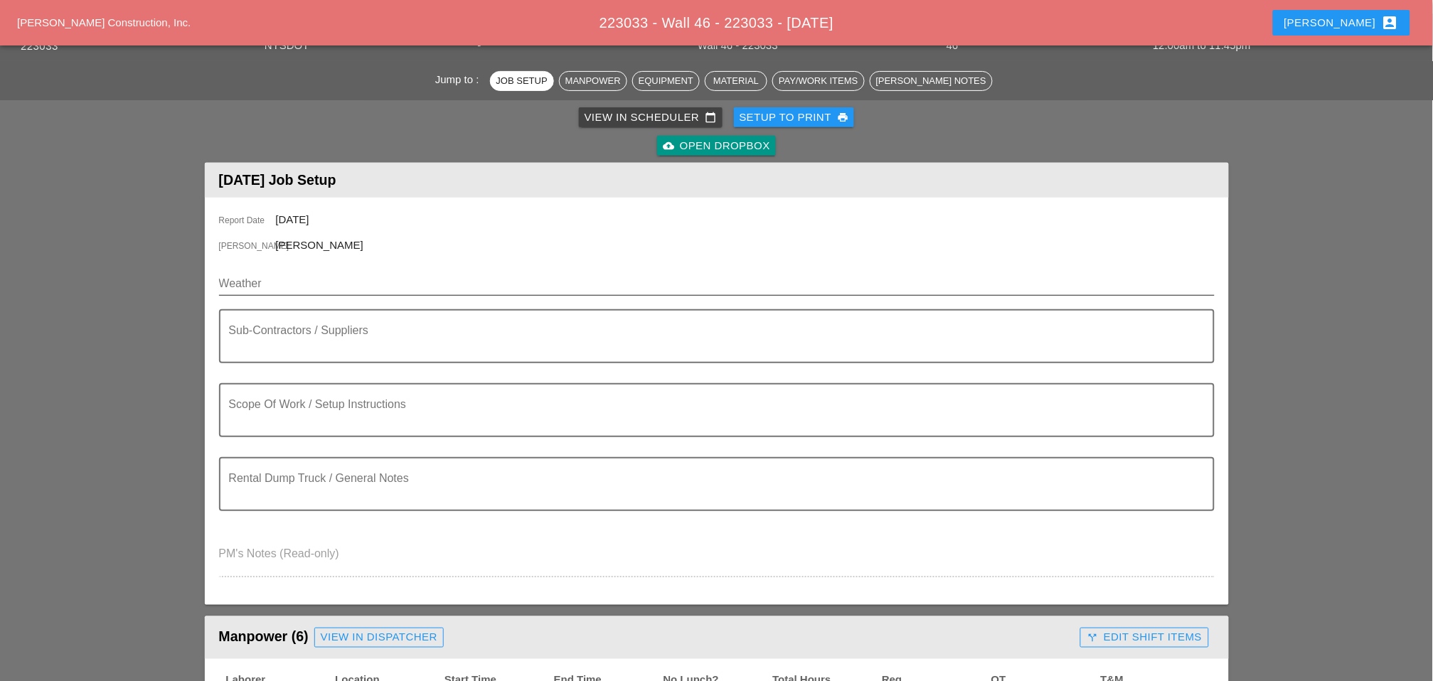
click at [304, 274] on input "Weather" at bounding box center [707, 283] width 976 height 23
paste input "Tue 02 Mostly Sunny 78° /60° 15% E 8 mph Day 78° 15% E 8 mph Except for a few a…"
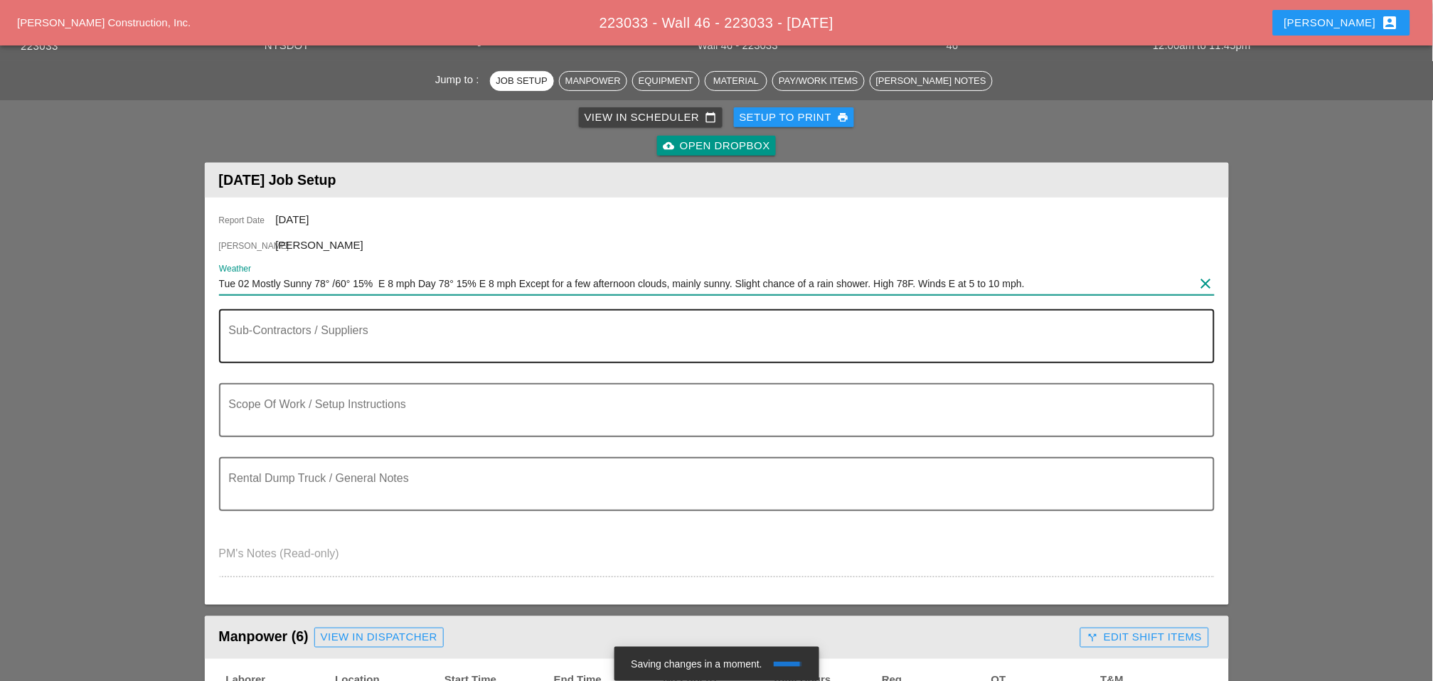
type input "Tue 02 Mostly Sunny 78° /60° 15% E 8 mph Day 78° 15% E 8 mph Except for a few a…"
click at [269, 341] on textarea "Sub-Contractors / Suppliers" at bounding box center [711, 345] width 964 height 34
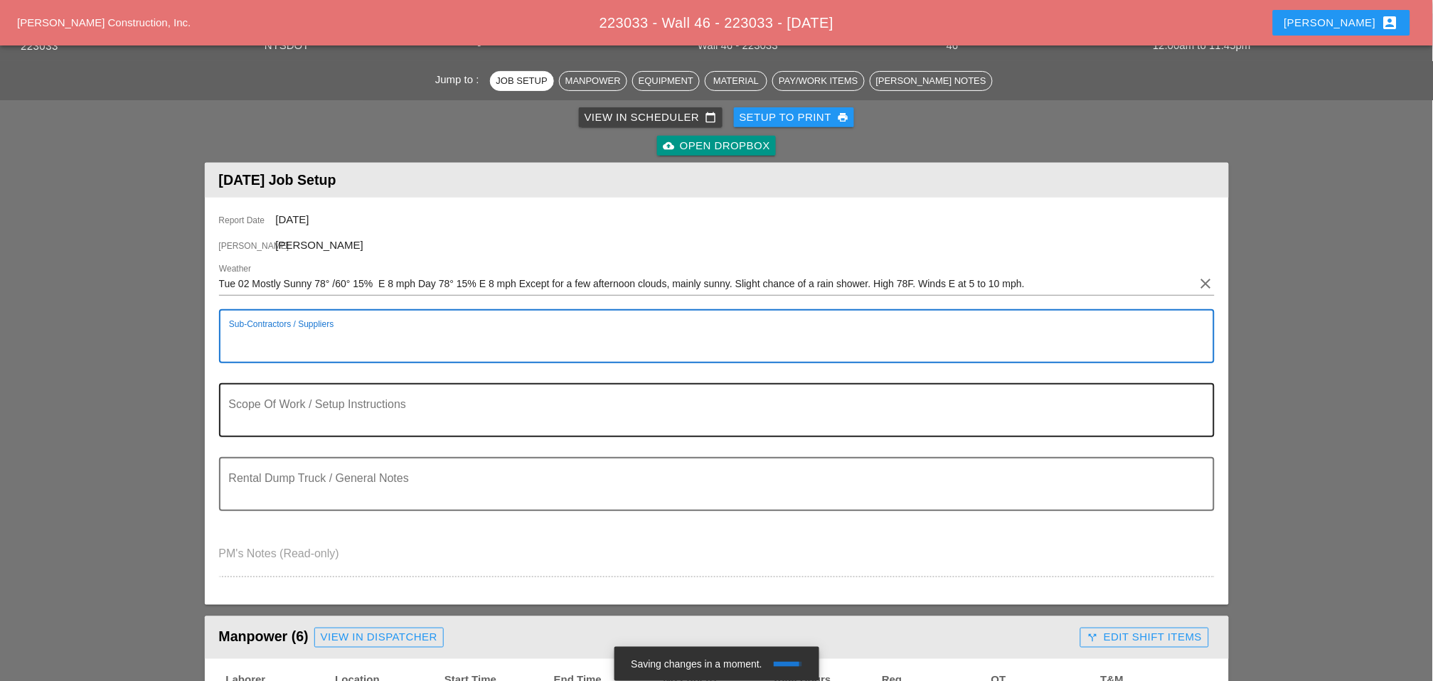
click at [262, 423] on textarea "Scope Of Work / Setup Instructions" at bounding box center [711, 419] width 964 height 34
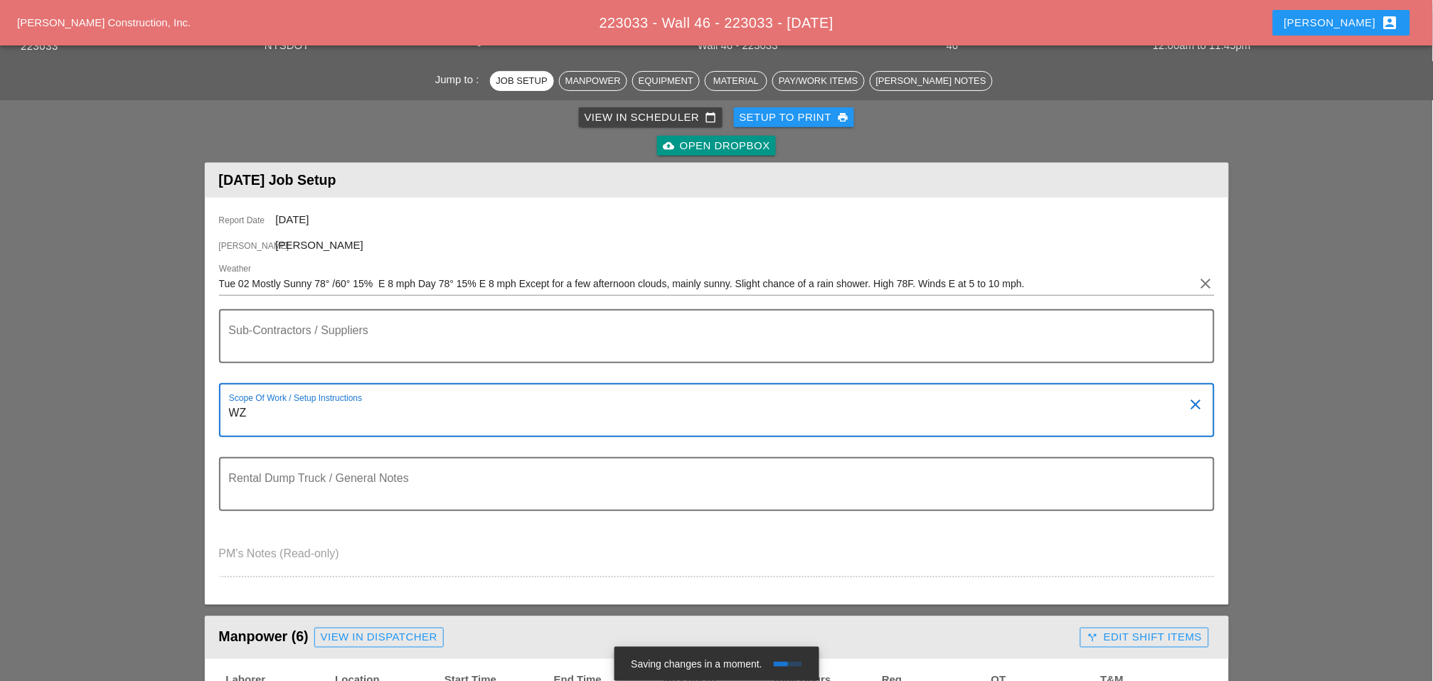
type textarea "W"
drag, startPoint x: 260, startPoint y: 413, endPoint x: 211, endPoint y: 410, distance: 49.1
click at [213, 411] on div "Report Date 09/02/2025 Foreman Luca Gambardella Weather Tue 02 Mostly Sunny 78°…" at bounding box center [717, 402] width 1024 height 408
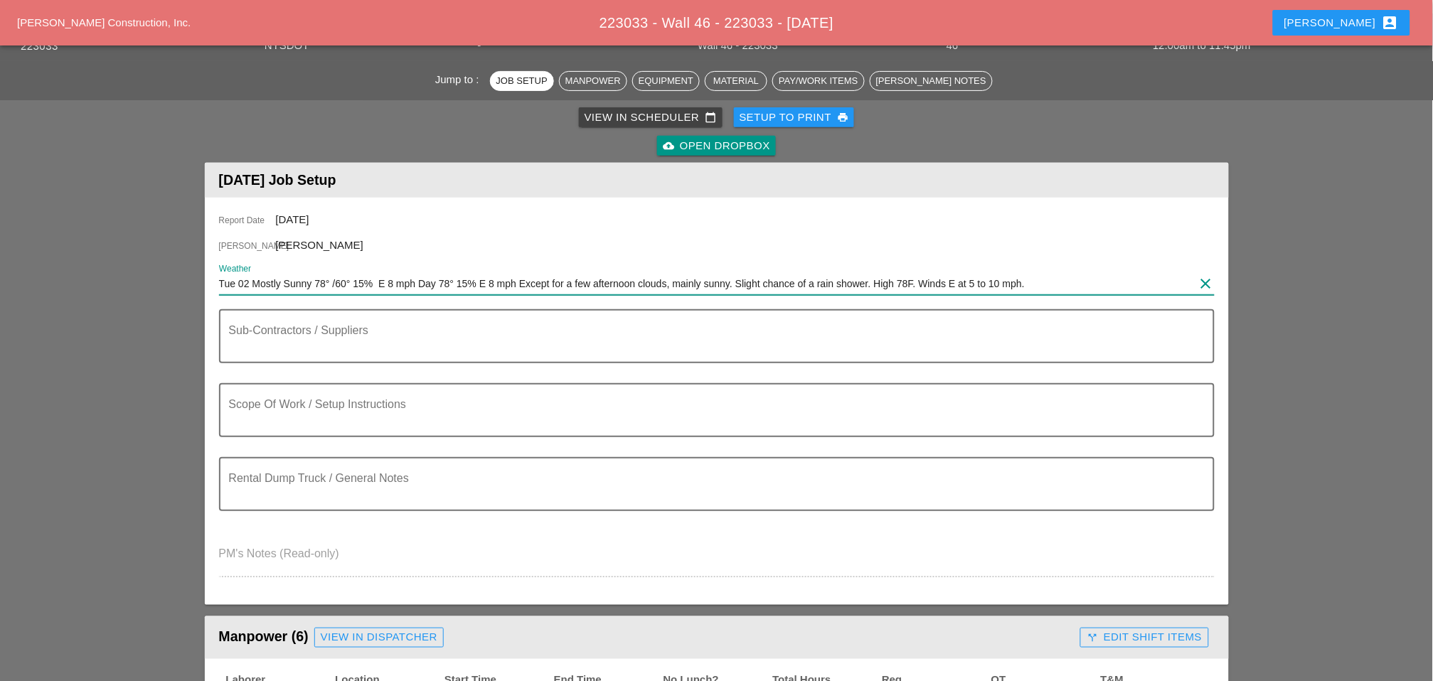
drag, startPoint x: 1037, startPoint y: 280, endPoint x: 201, endPoint y: 289, distance: 835.8
click at [205, 288] on div "Report Date 09/02/2025 Foreman Luca Gambardella Weather Tue 02 Mostly Sunny 78°…" at bounding box center [717, 402] width 1024 height 408
paste input "Night 60° 5% SSW 9 mph Mostly clear skies. Low around 60F. Winds SSW"
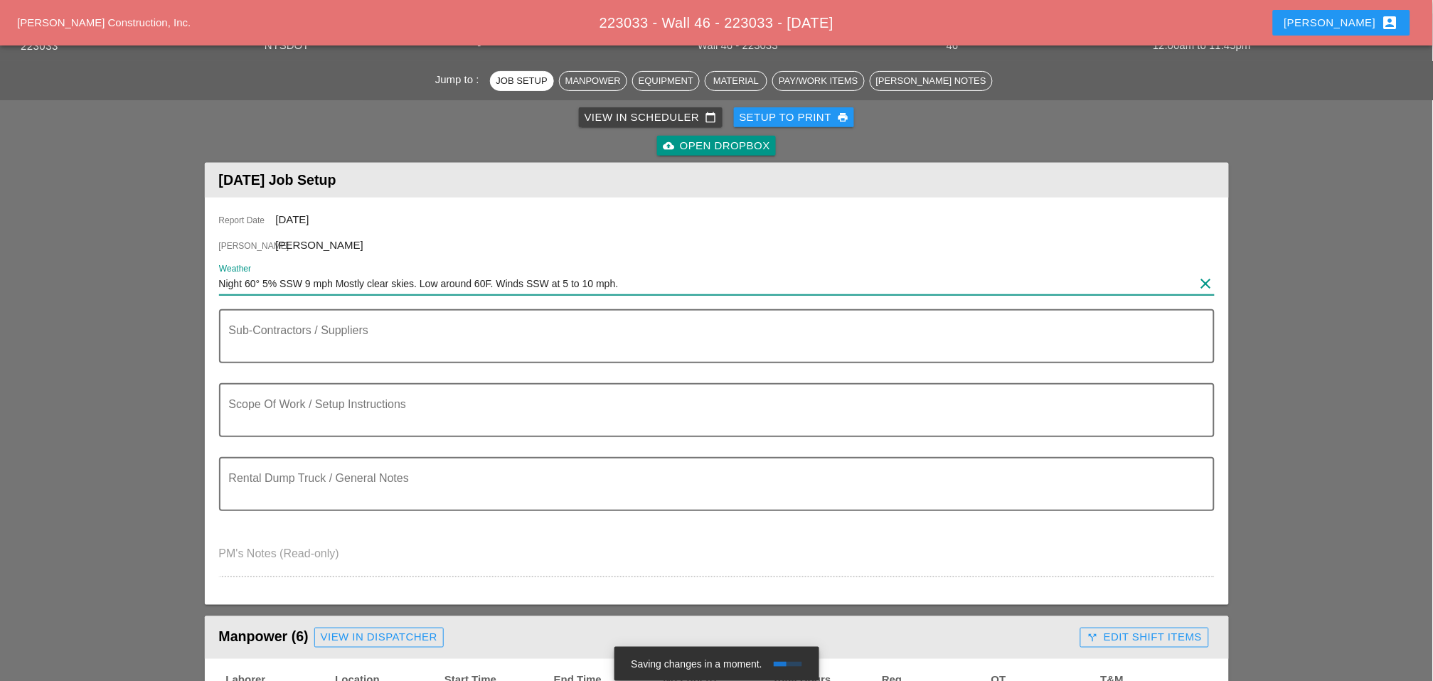
type input "Night 60° 5% SSW 9 mph Mostly clear skies. Low around 60F. Winds SSW at 5 to 10…"
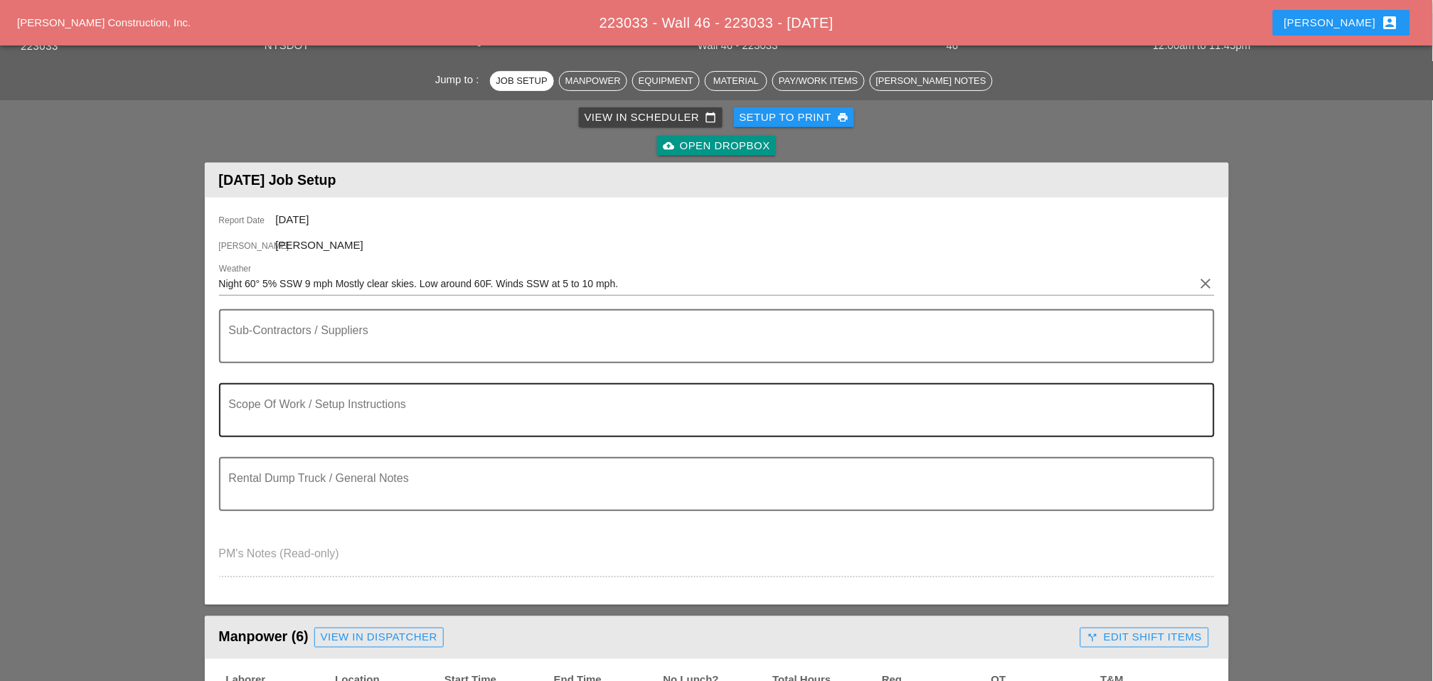
click at [250, 413] on textarea "To enrich screen reader interactions, please activate Accessibility in Grammarl…" at bounding box center [711, 419] width 964 height 34
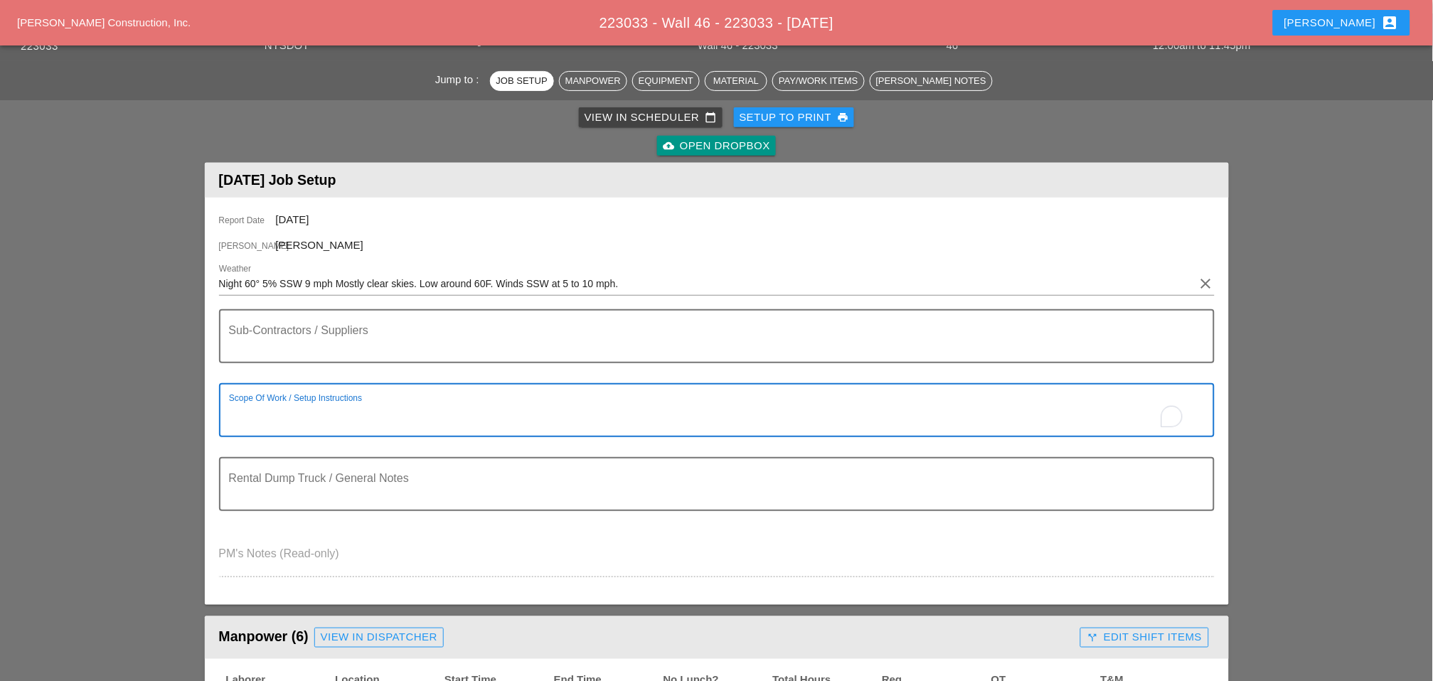
paste textarea "LOCATION: 04 WALL: 46 WIN: 1-095-048 LANE CLOSURE LOCATION: [FRONT FACE] CROSS …"
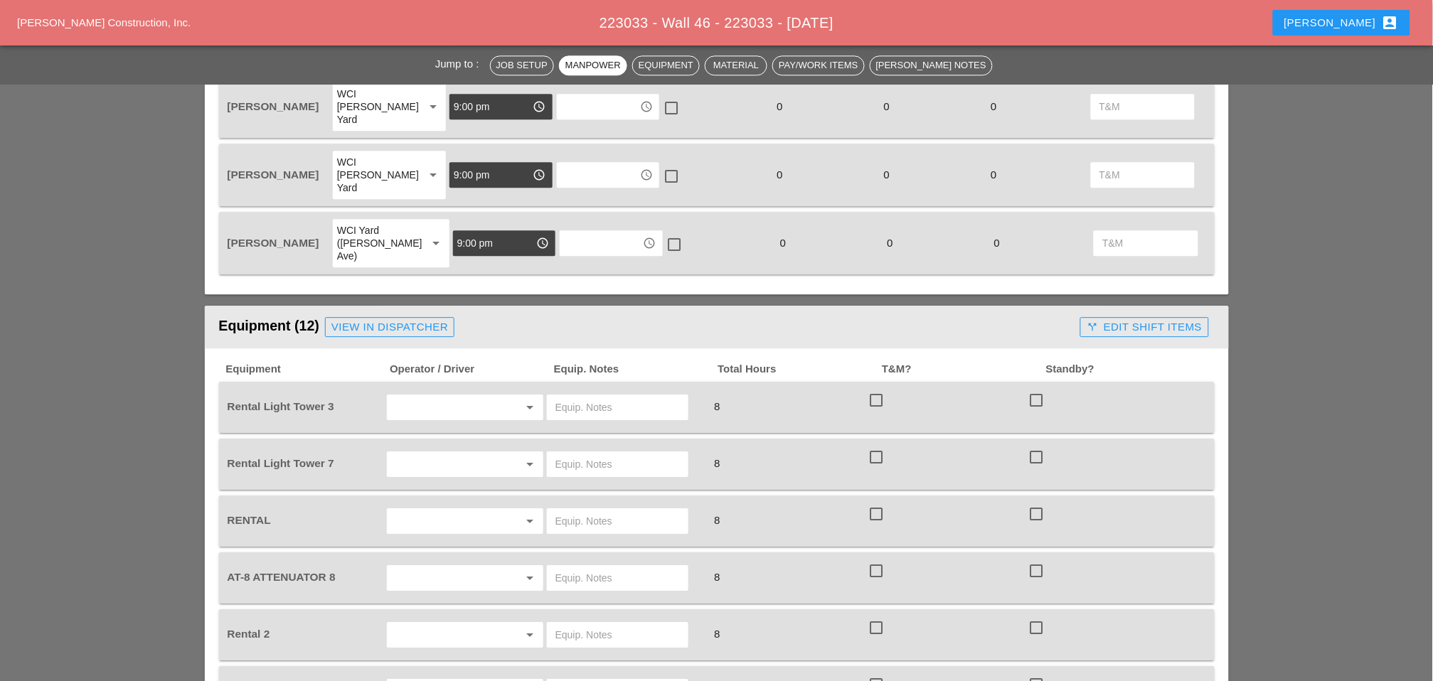
scroll to position [1106, 0]
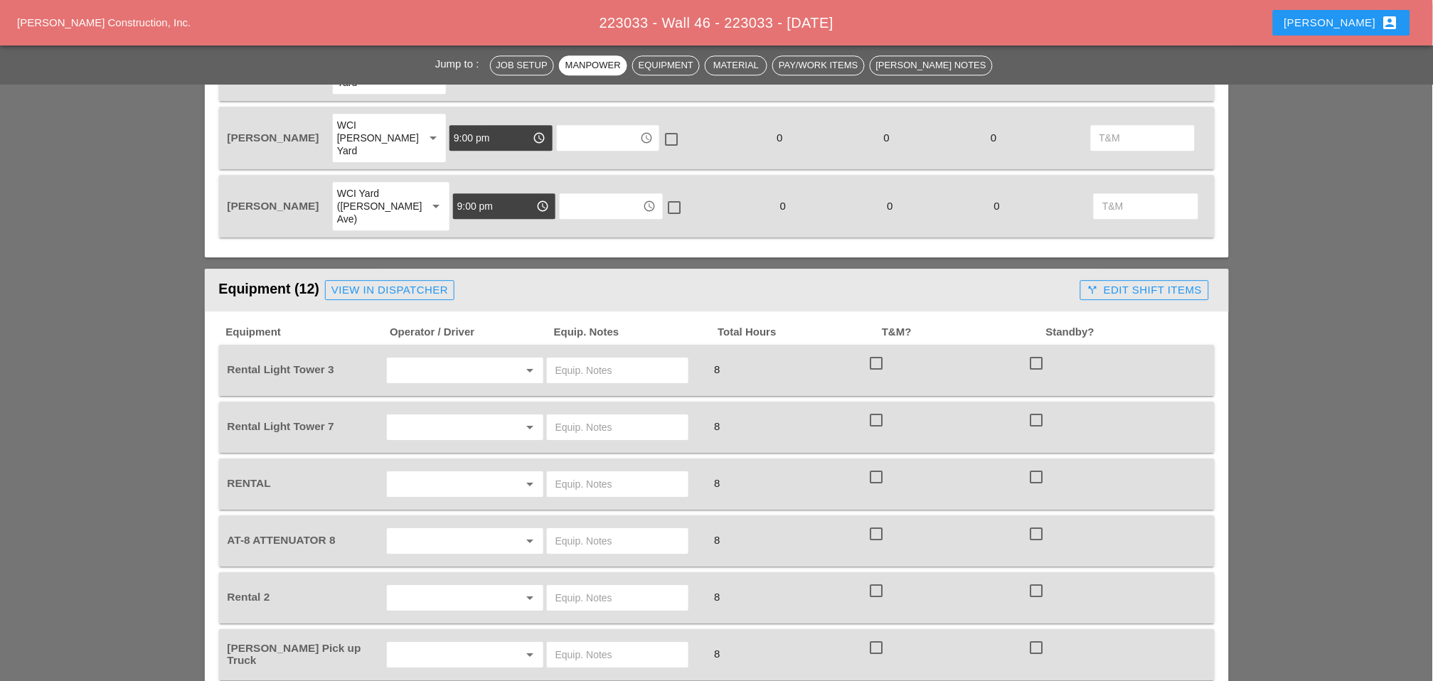
type textarea "LOCATION: 04 WALL: 46 WIN: 1-095-048 LANE CLOSURE LOCATION: [FRONT FACE] CROSS …"
click at [417, 359] on input "text" at bounding box center [445, 370] width 108 height 23
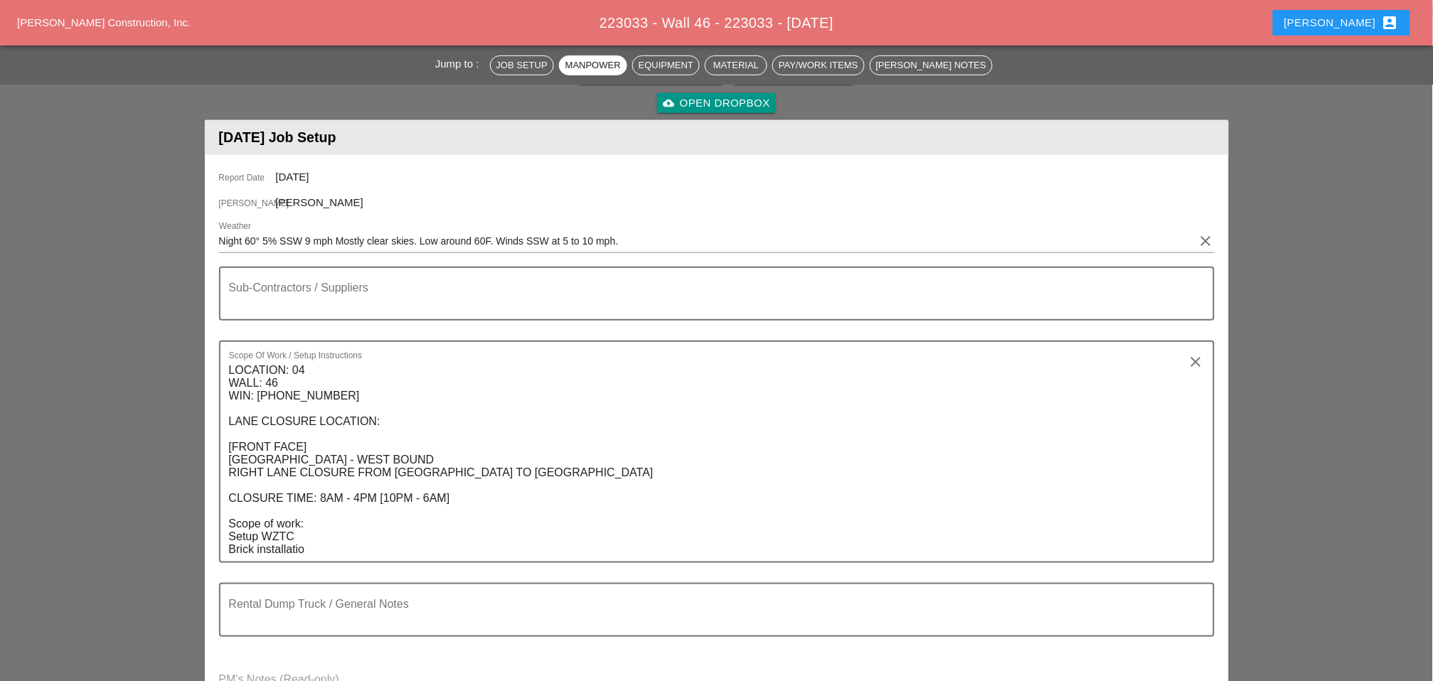
scroll to position [0, 0]
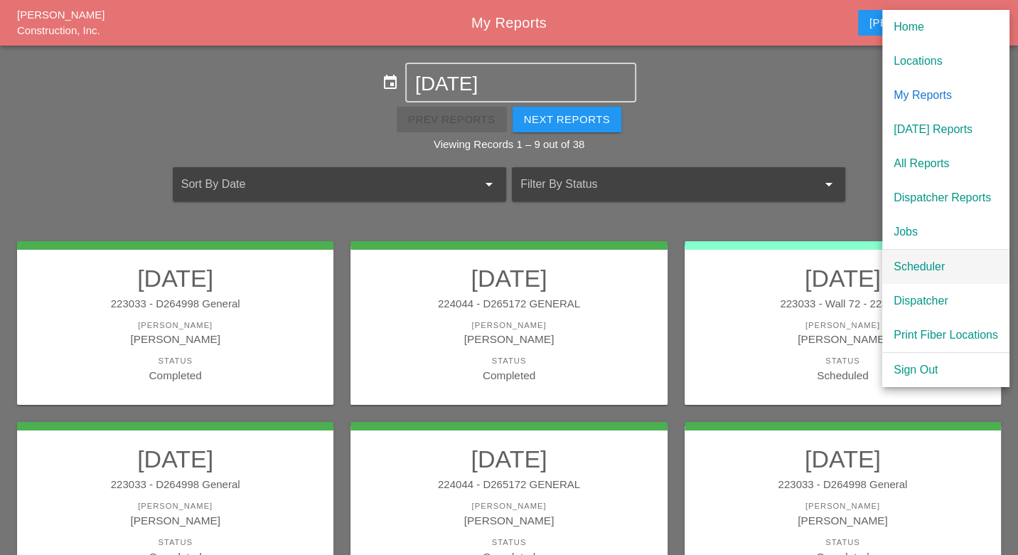
click at [929, 269] on div "Scheduler" at bounding box center [946, 266] width 105 height 17
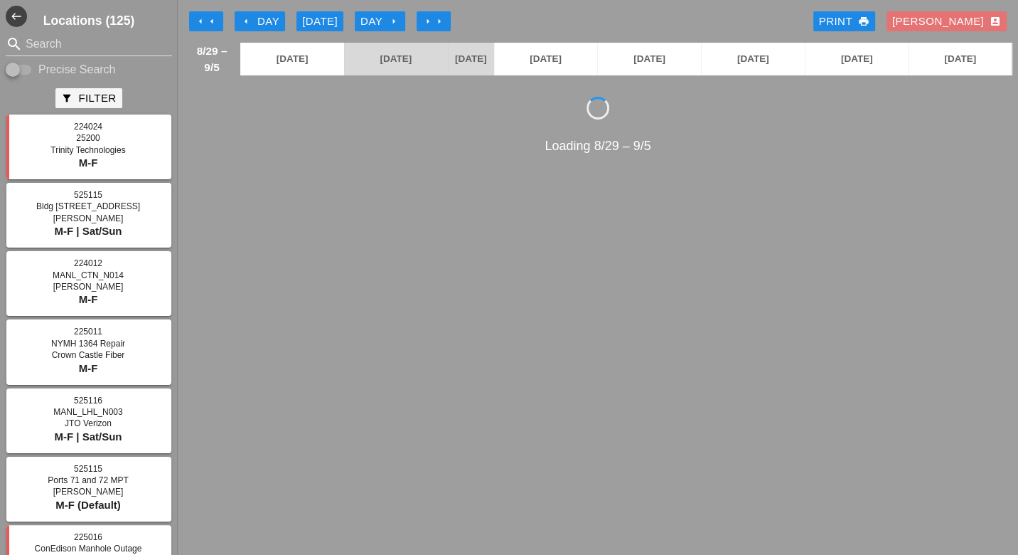
click at [264, 23] on div "arrow_left Day" at bounding box center [259, 22] width 39 height 16
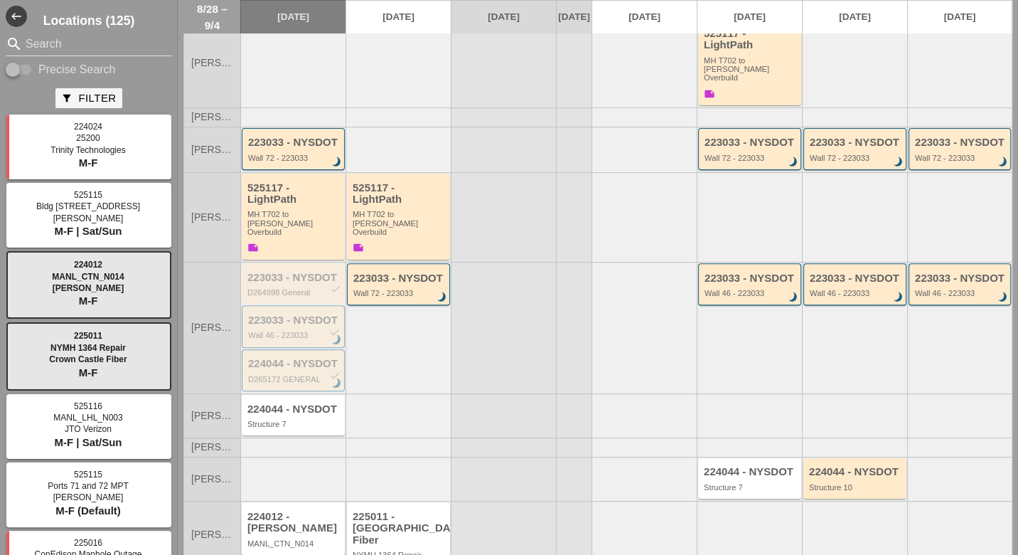
scroll to position [315, 0]
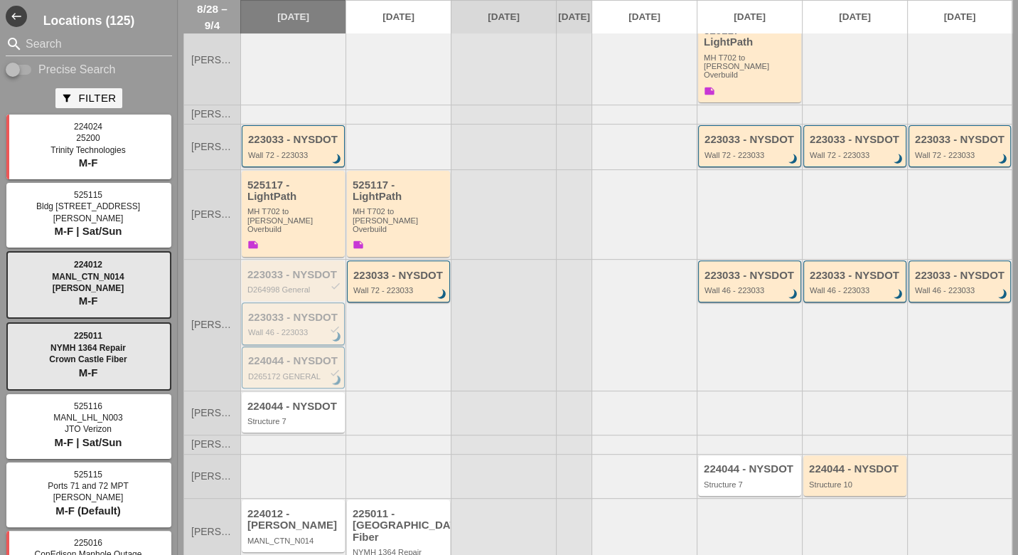
click at [287, 312] on div "223033 - NYSDOT check Wall 46 - 223033 brightness_3" at bounding box center [294, 325] width 92 height 26
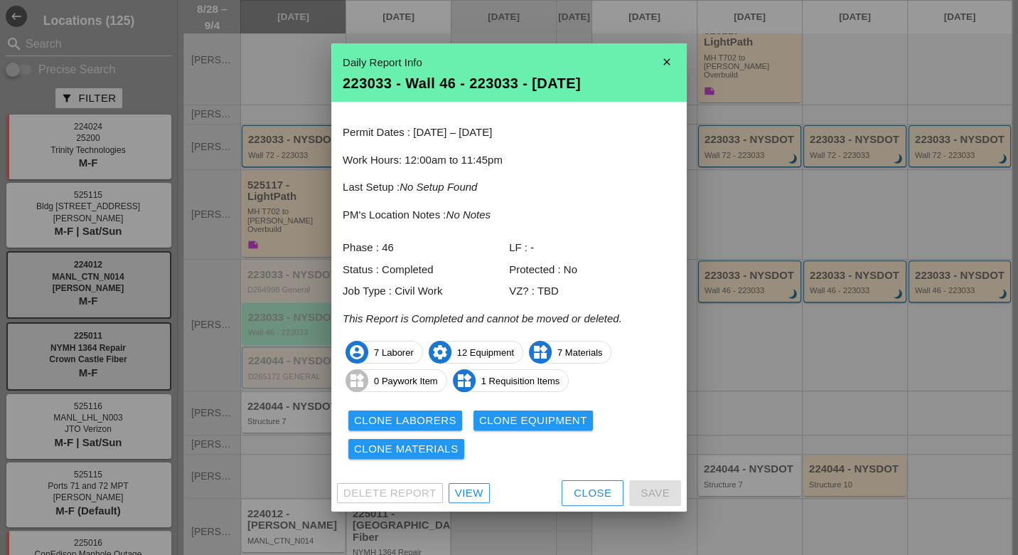
click at [467, 488] on div "View" at bounding box center [469, 493] width 28 height 16
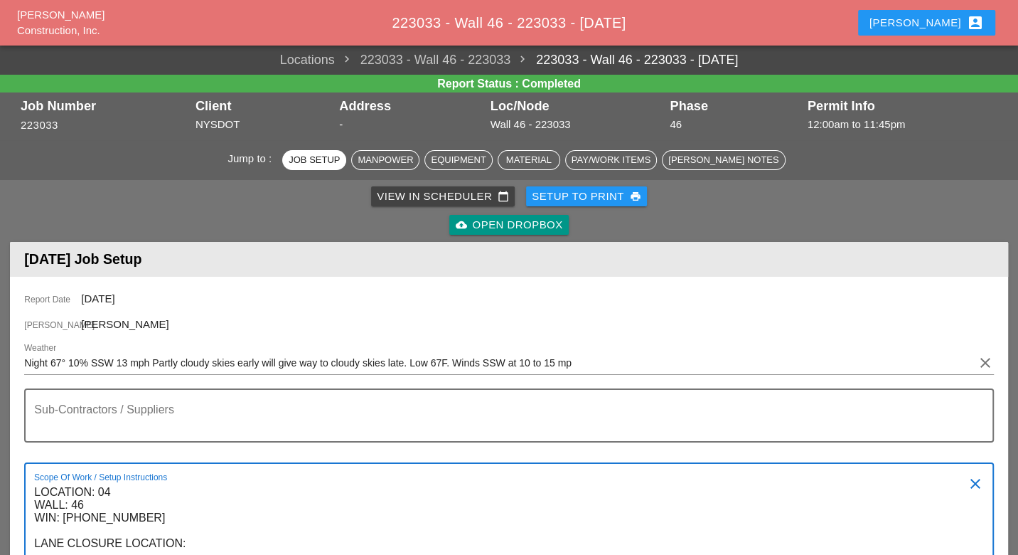
scroll to position [237, 0]
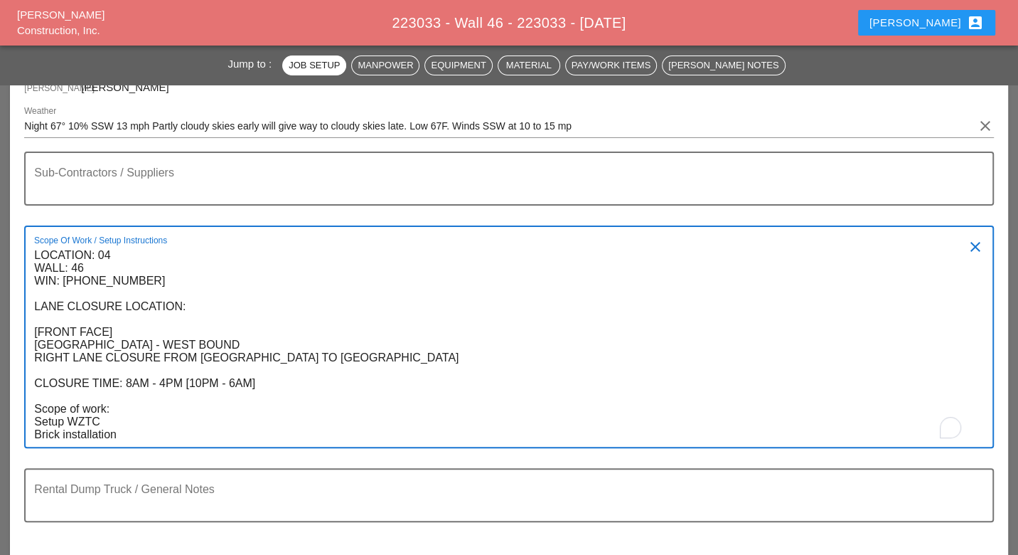
click at [63, 279] on textarea "LOCATION: 04 WALL: 46 WIN: [PHONE_NUMBER] LANE CLOSURE LOCATION: [FRONT FACE] […" at bounding box center [503, 345] width 938 height 203
drag, startPoint x: 36, startPoint y: 251, endPoint x: 111, endPoint y: 426, distance: 190.5
click at [109, 432] on textarea "LOCATION: 04 WALL: 46 WIN: [PHONE_NUMBER] LANE CLOSURE LOCATION: [FRONT FACE] […" at bounding box center [503, 345] width 938 height 203
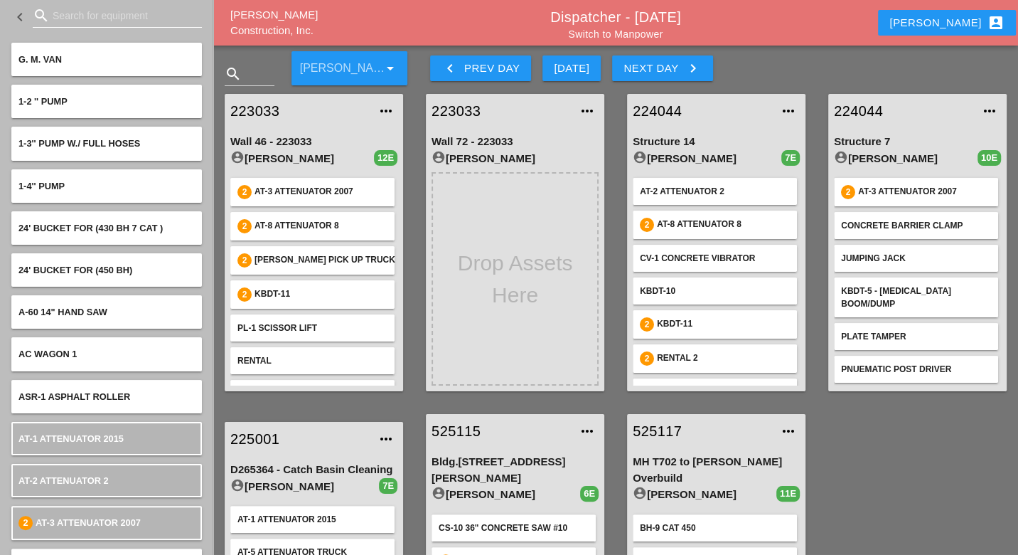
click at [80, 21] on input "Search for equipment" at bounding box center [117, 15] width 129 height 23
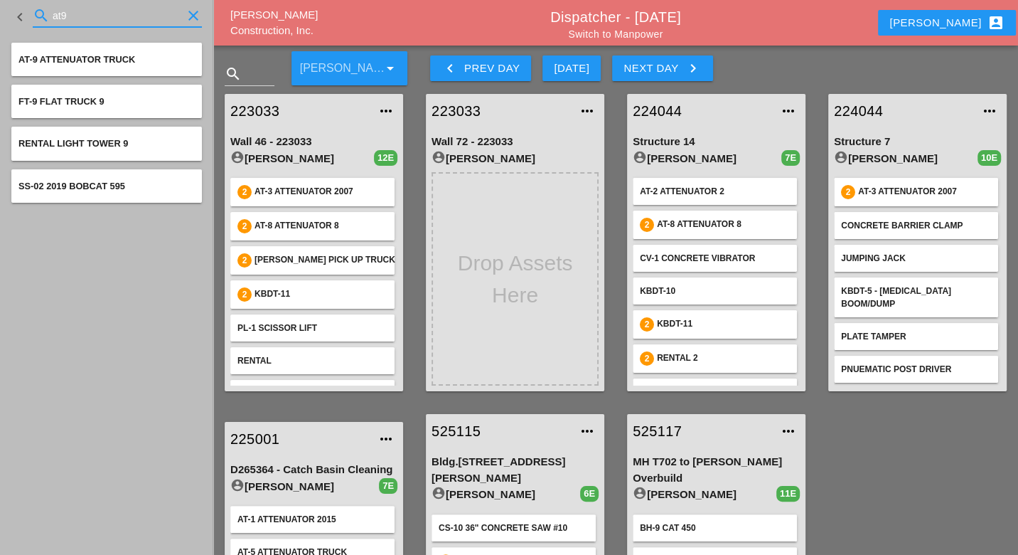
type input "at9"
drag, startPoint x: 99, startPoint y: 19, endPoint x: 61, endPoint y: 18, distance: 37.7
click at [62, 14] on input "at9" at bounding box center [117, 15] width 129 height 23
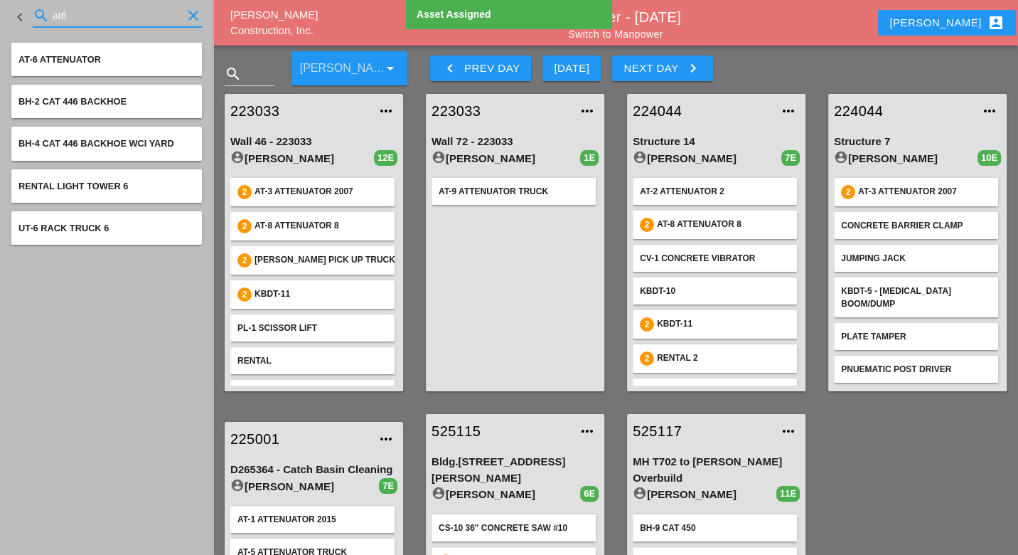
type input "at6"
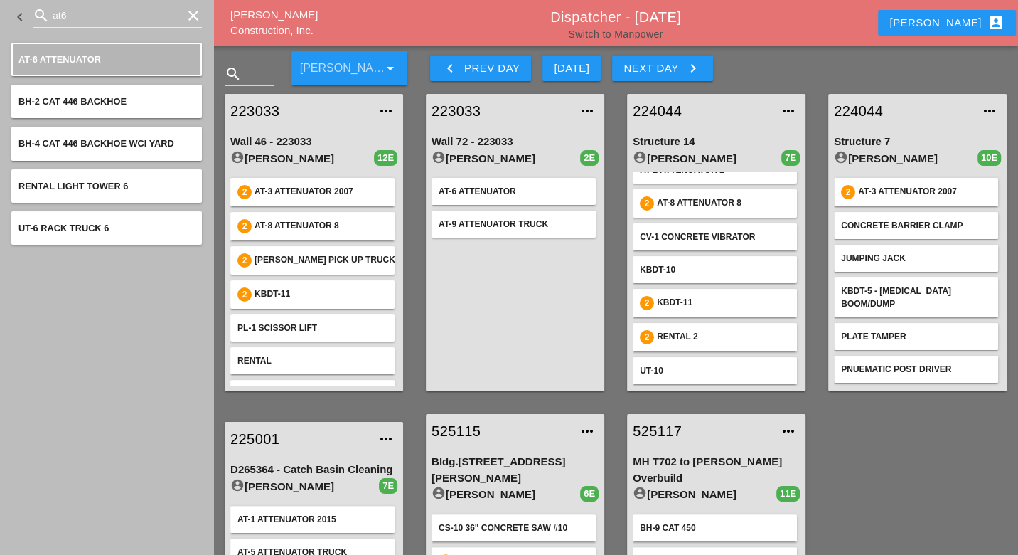
click at [612, 32] on link "Switch to Manpower" at bounding box center [615, 33] width 95 height 11
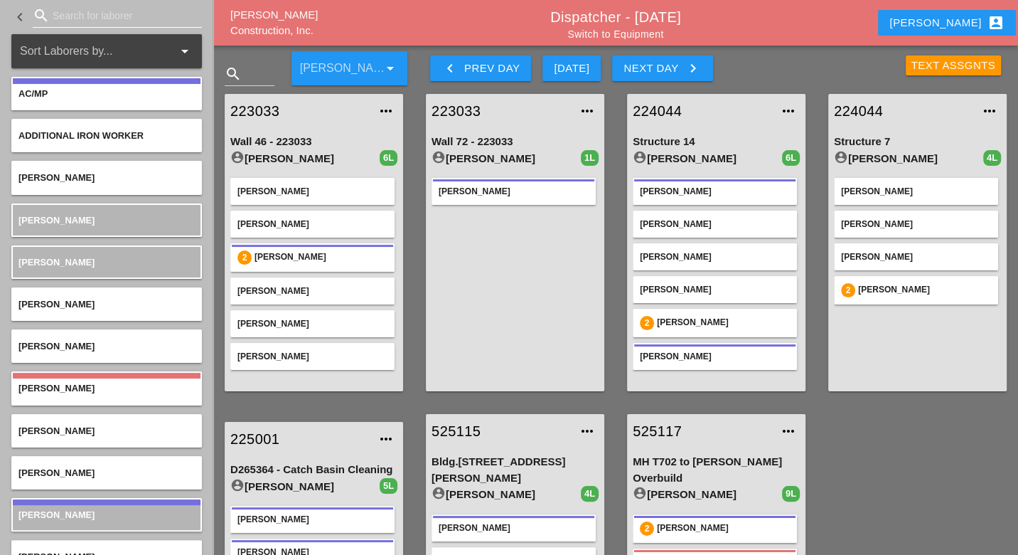
click at [85, 16] on input "Search for laborer" at bounding box center [117, 15] width 129 height 23
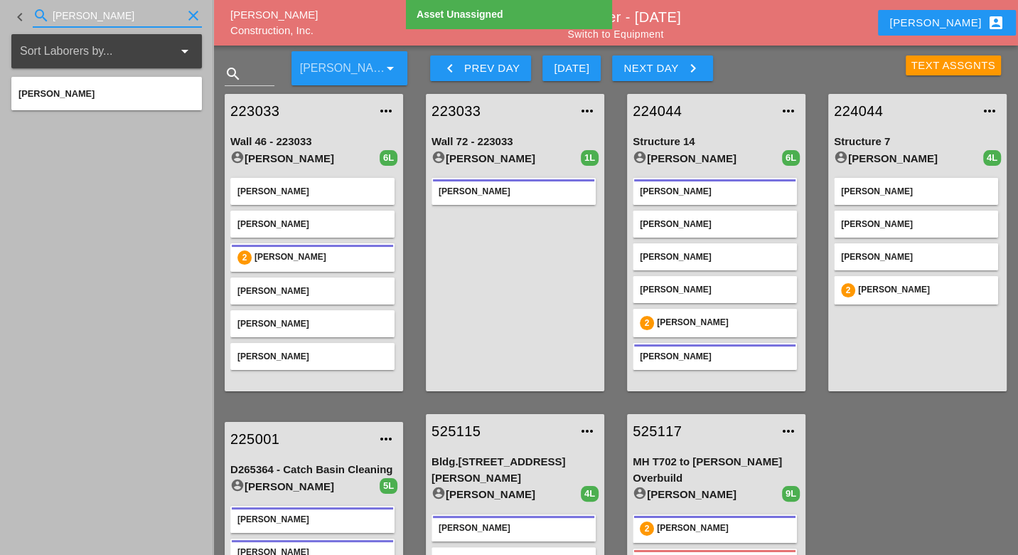
type input "hugo"
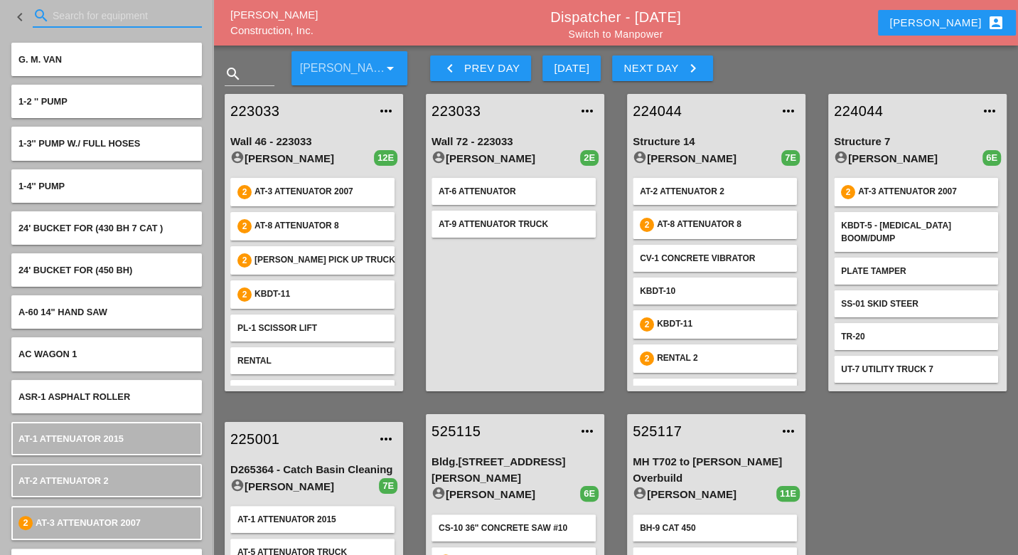
click at [63, 11] on input "Search for equipment" at bounding box center [117, 15] width 129 height 23
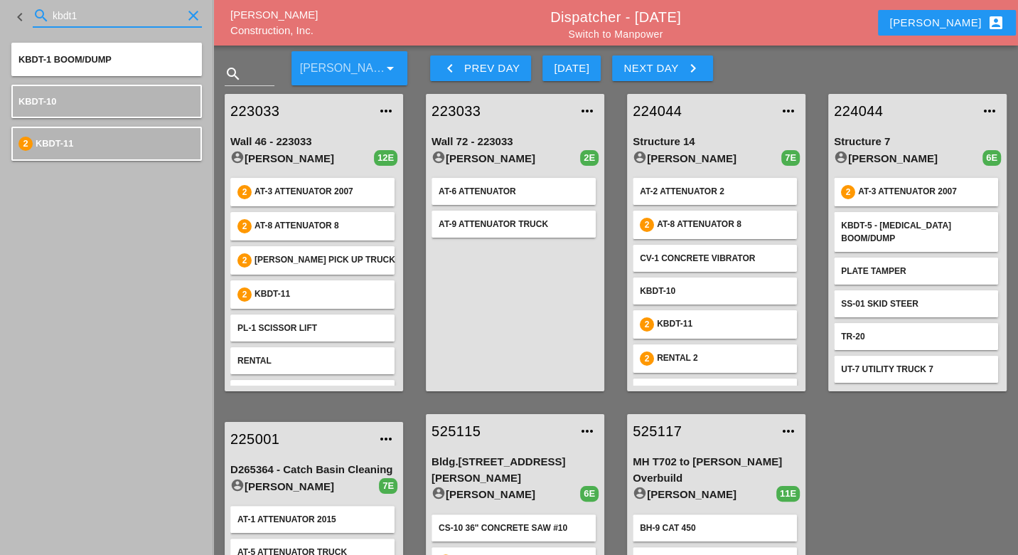
type input "kbdt1"
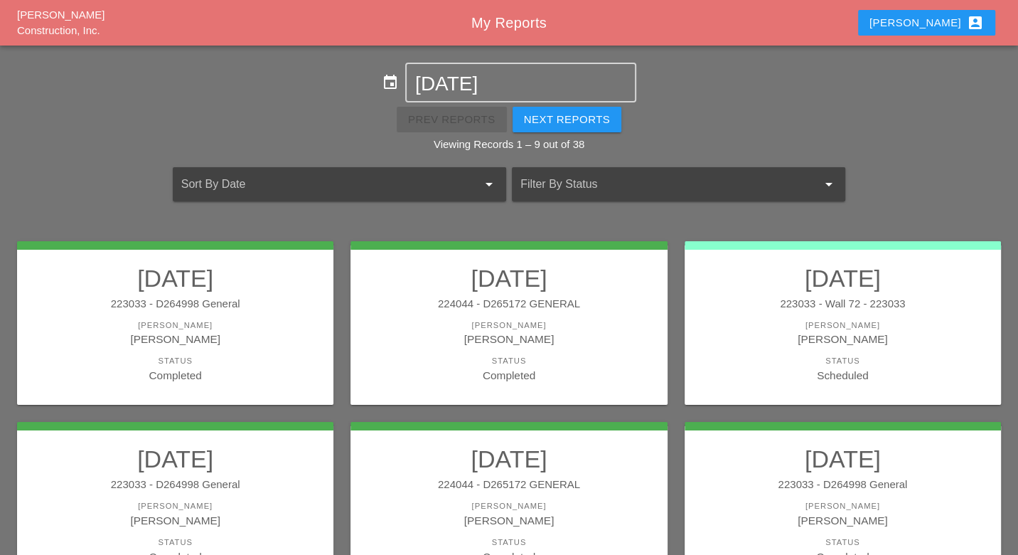
click at [950, 23] on div "Luca account_box" at bounding box center [927, 22] width 115 height 17
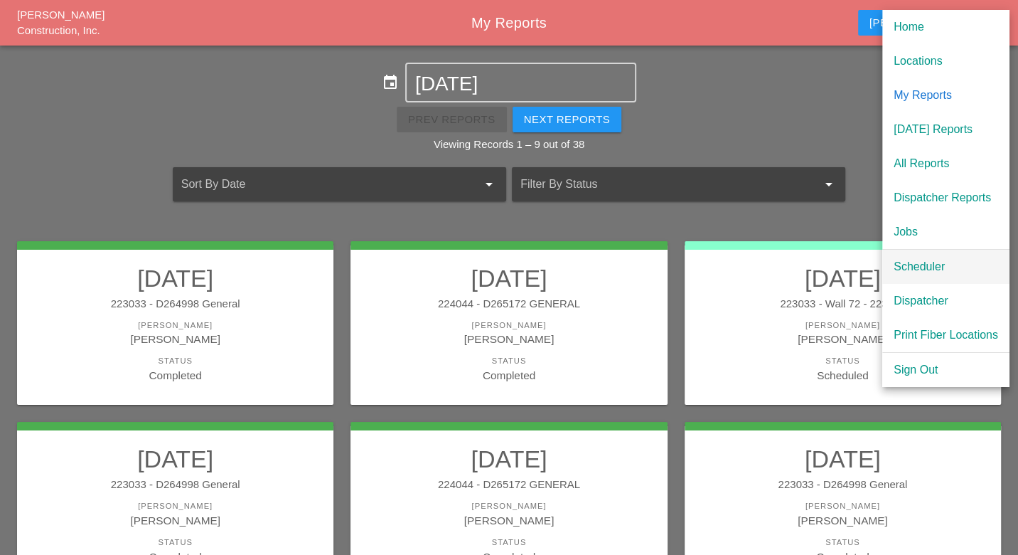
click at [920, 267] on div "Scheduler" at bounding box center [946, 266] width 105 height 17
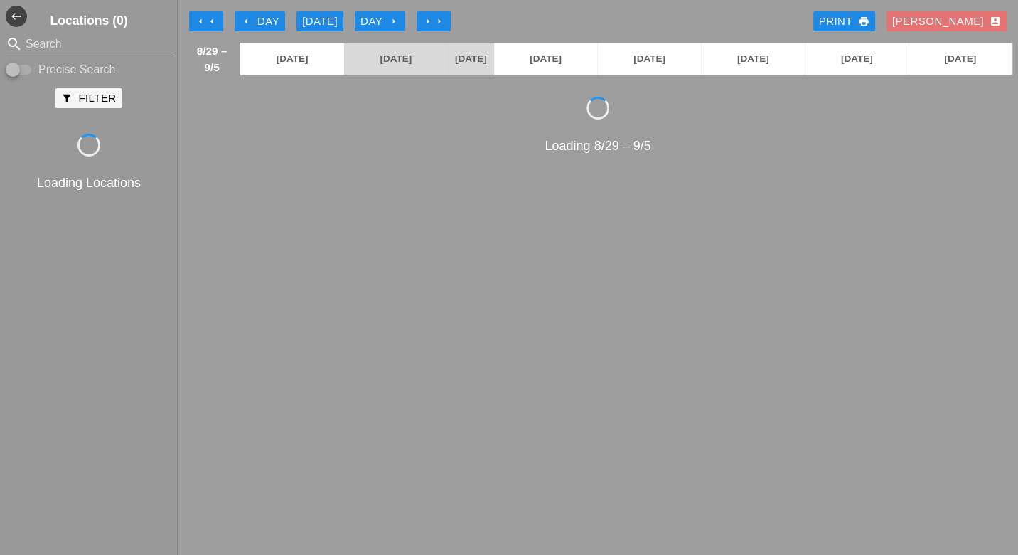
click at [276, 21] on div "arrow_left Day" at bounding box center [259, 22] width 39 height 16
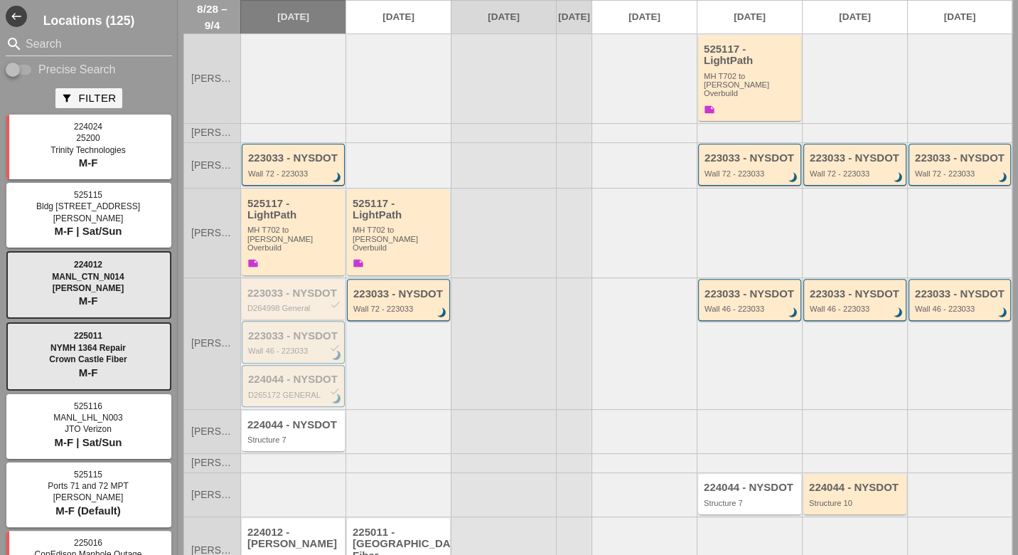
scroll to position [315, 0]
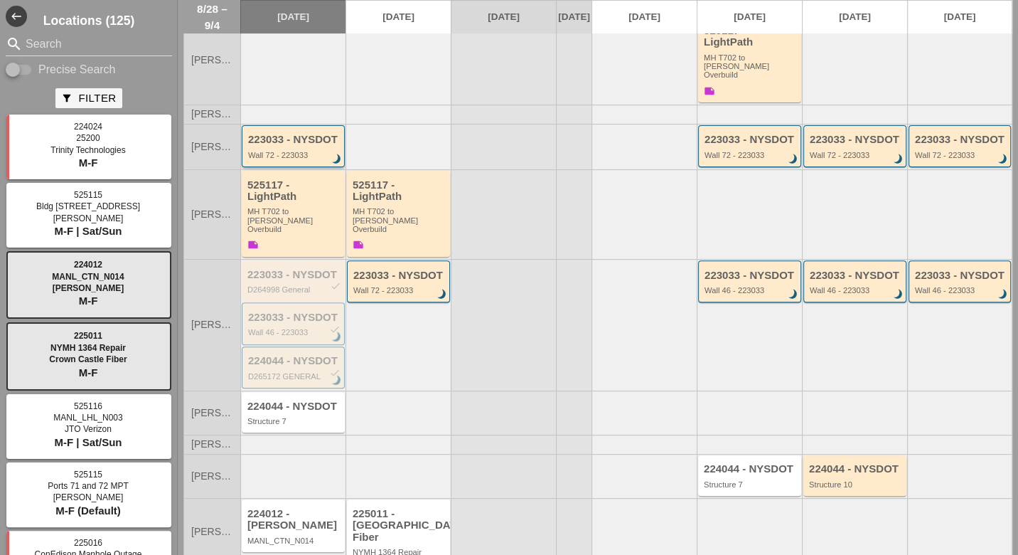
click at [288, 151] on div "Wall 72 - 223033" at bounding box center [294, 155] width 92 height 9
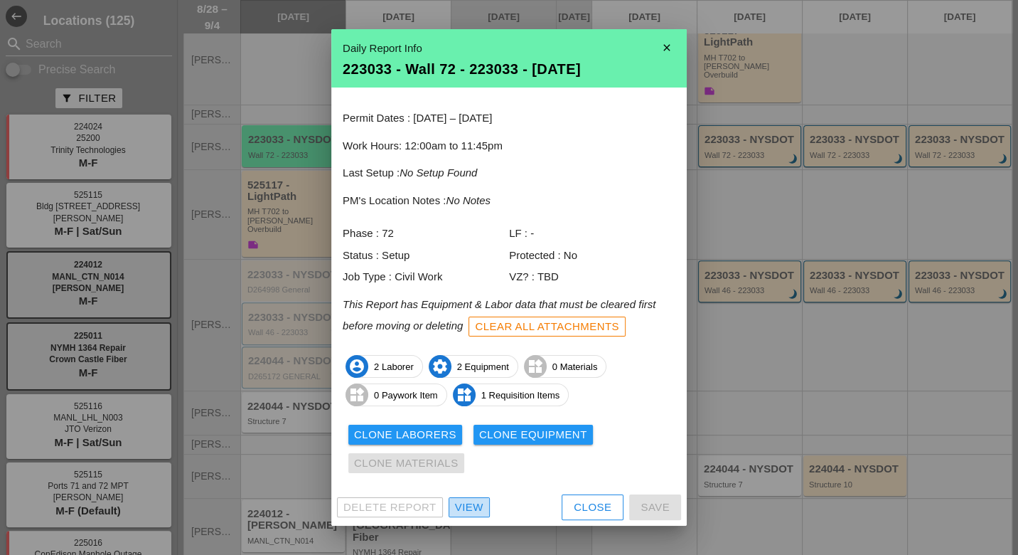
click at [481, 505] on div "View" at bounding box center [469, 507] width 28 height 16
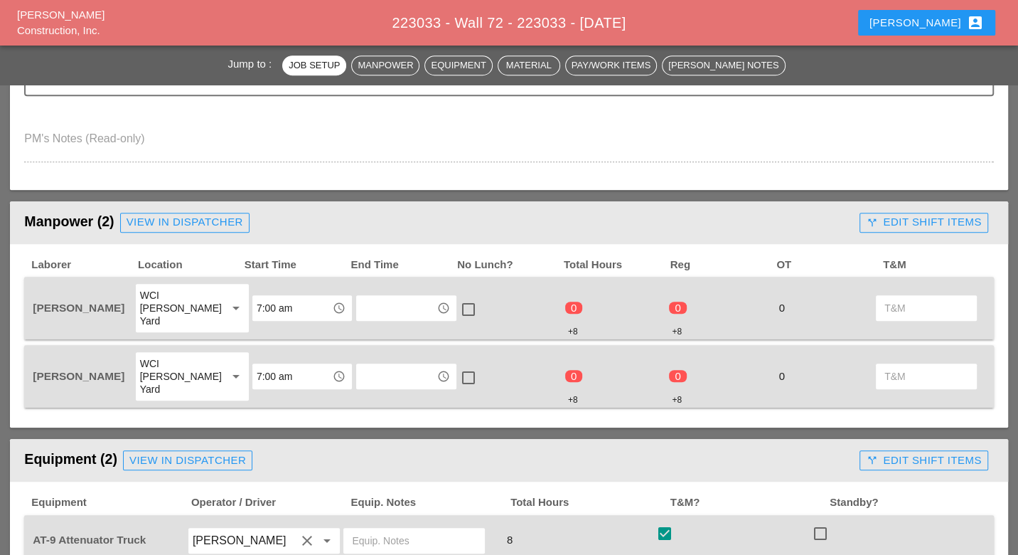
scroll to position [869, 0]
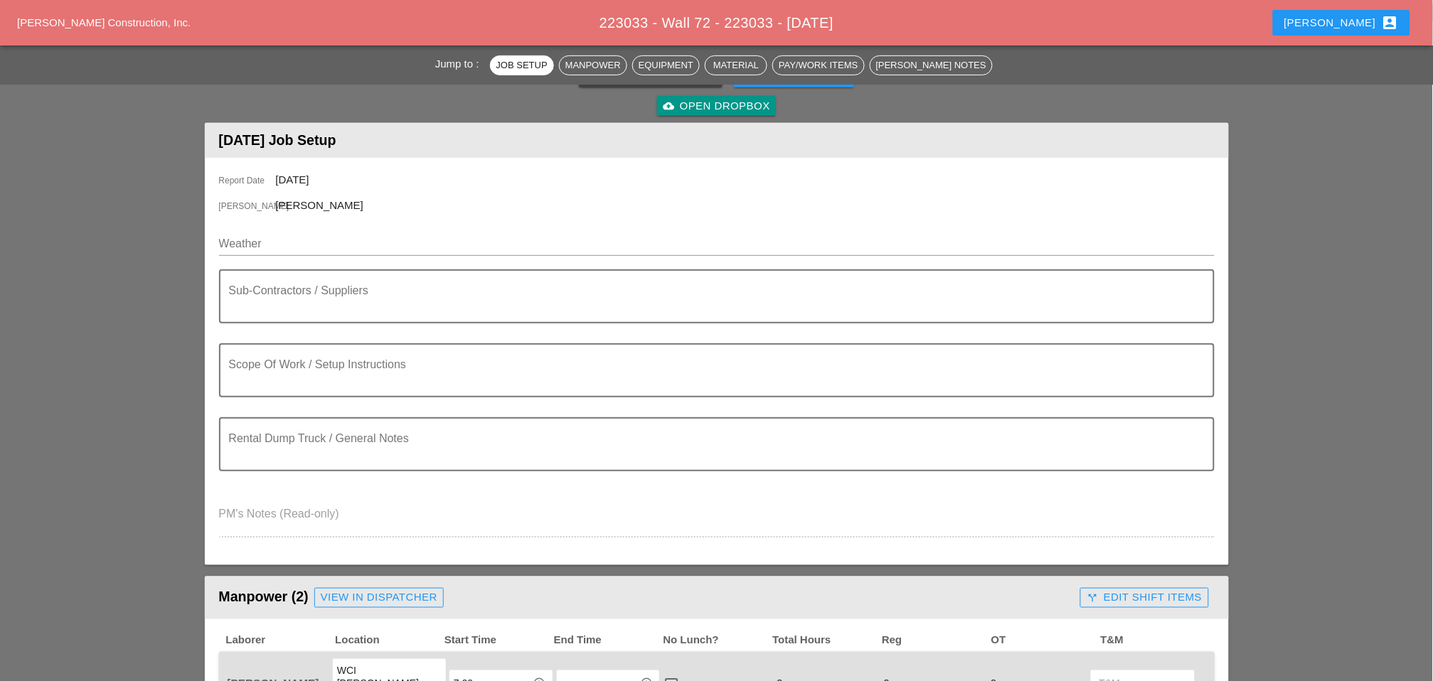
scroll to position [158, 0]
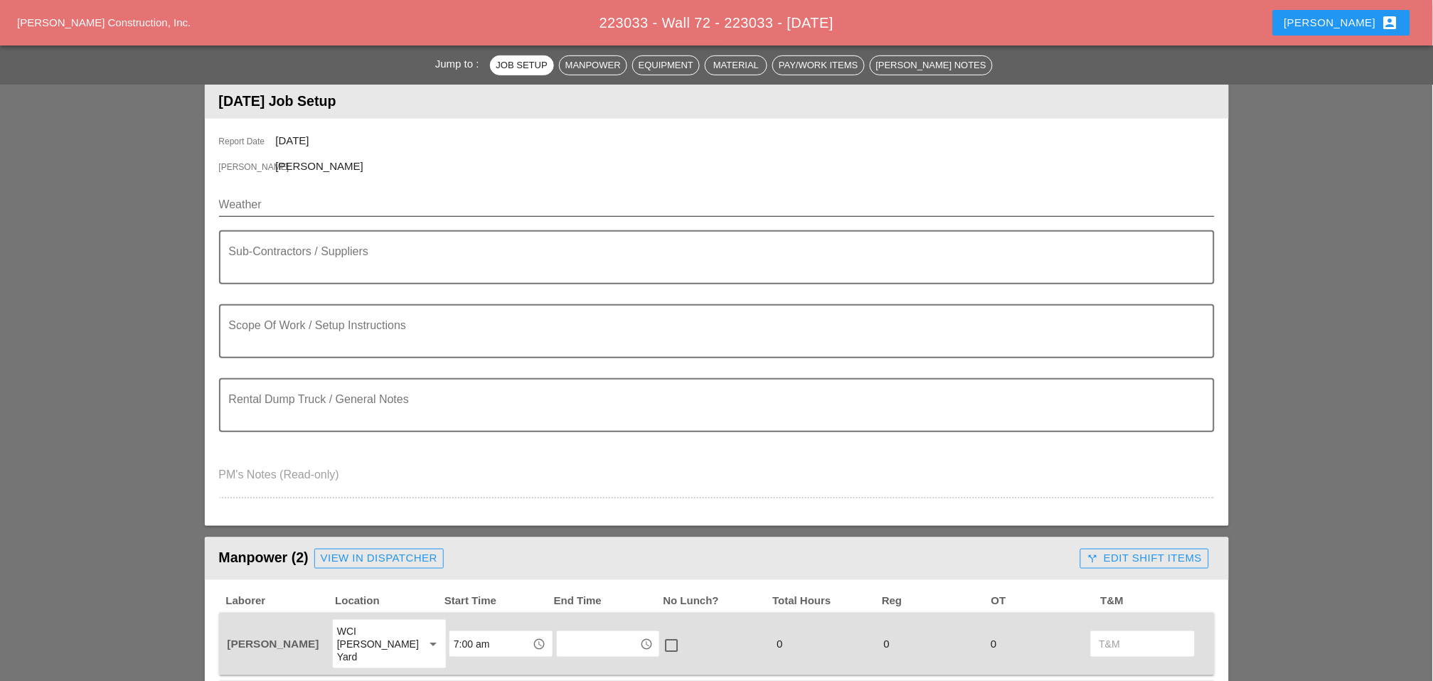
click at [288, 201] on input "Weather" at bounding box center [707, 204] width 976 height 23
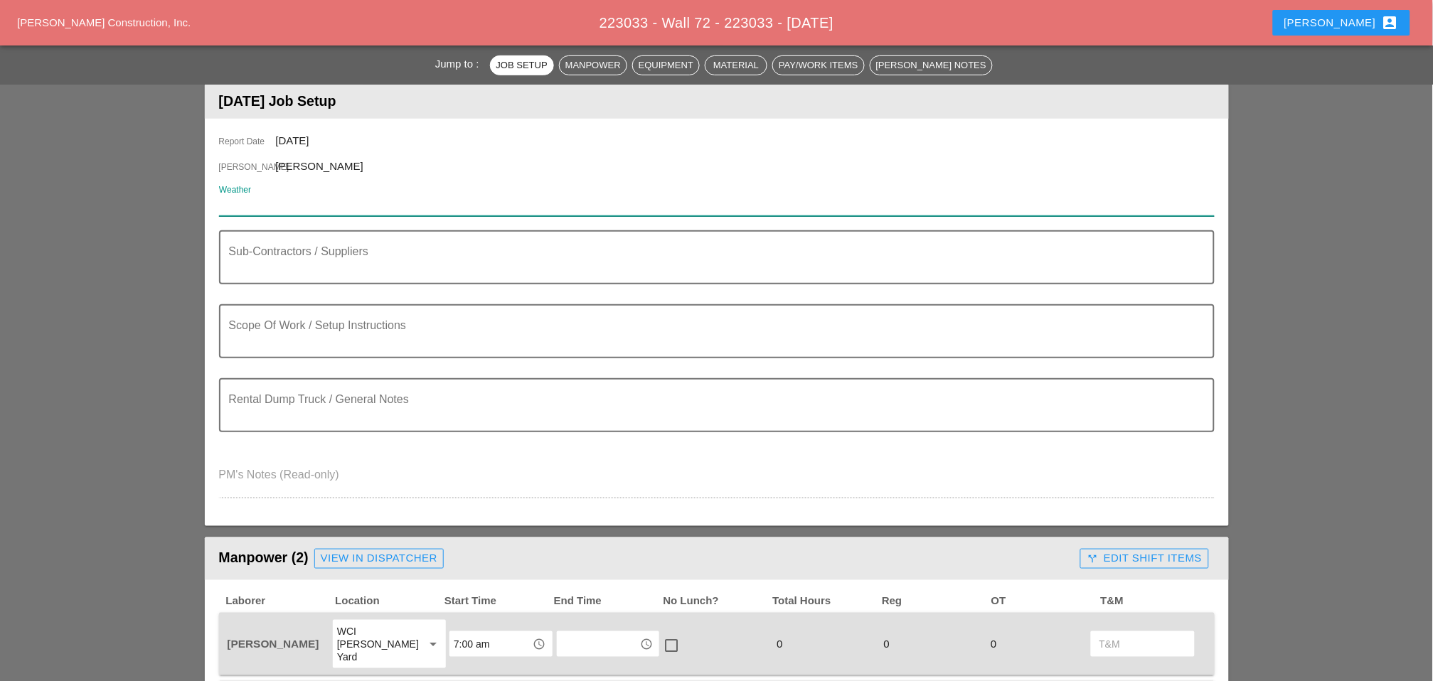
paste input "ue 02 Day 78° 15% E 8 mph Except for a few afternoon clouds, mainly sunny. Slig…"
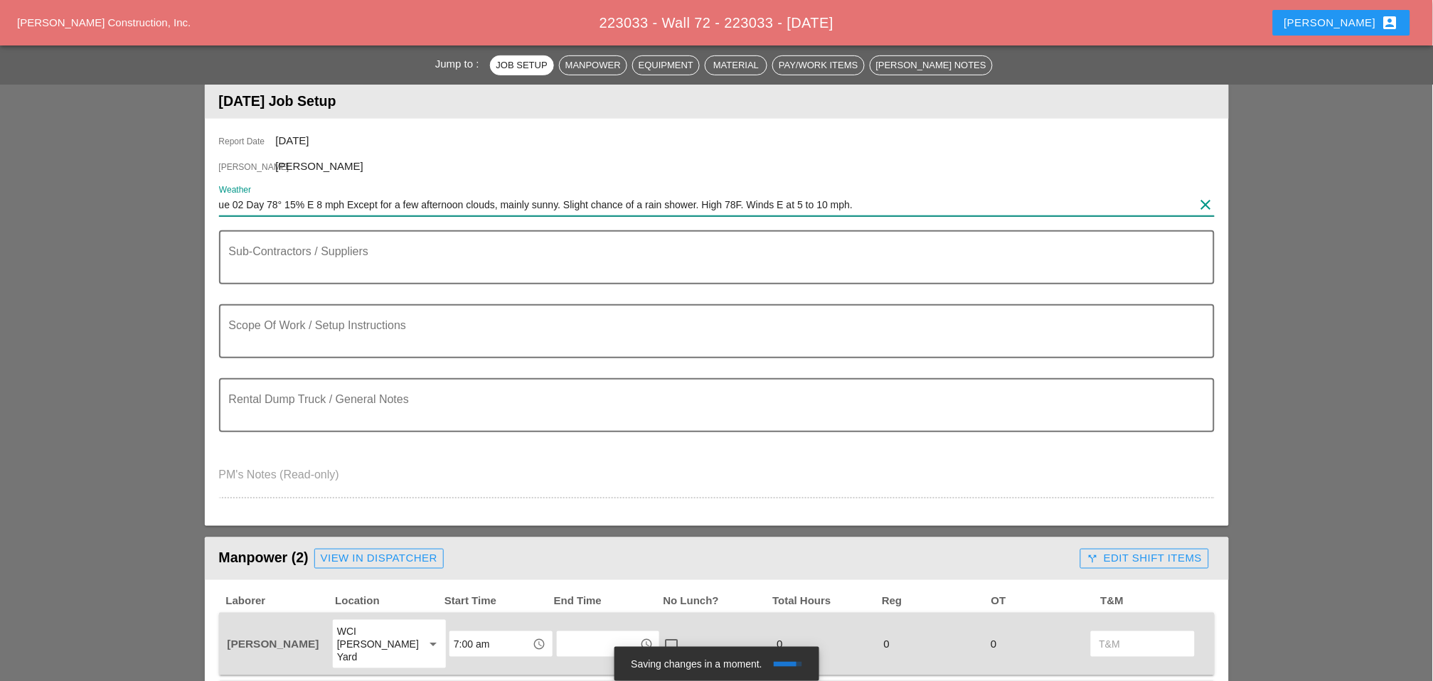
click at [219, 201] on input "ue 02 Day 78° 15% E 8 mph Except for a few afternoon clouds, mainly sunny. Slig…" at bounding box center [707, 204] width 976 height 23
type input "Tue 02 Day 78° 15% E 8 mph Except for a few afternoon clouds, mainly sunny. Sli…"
click at [240, 336] on textarea "Scope Of Work / Setup Instructions" at bounding box center [711, 340] width 964 height 34
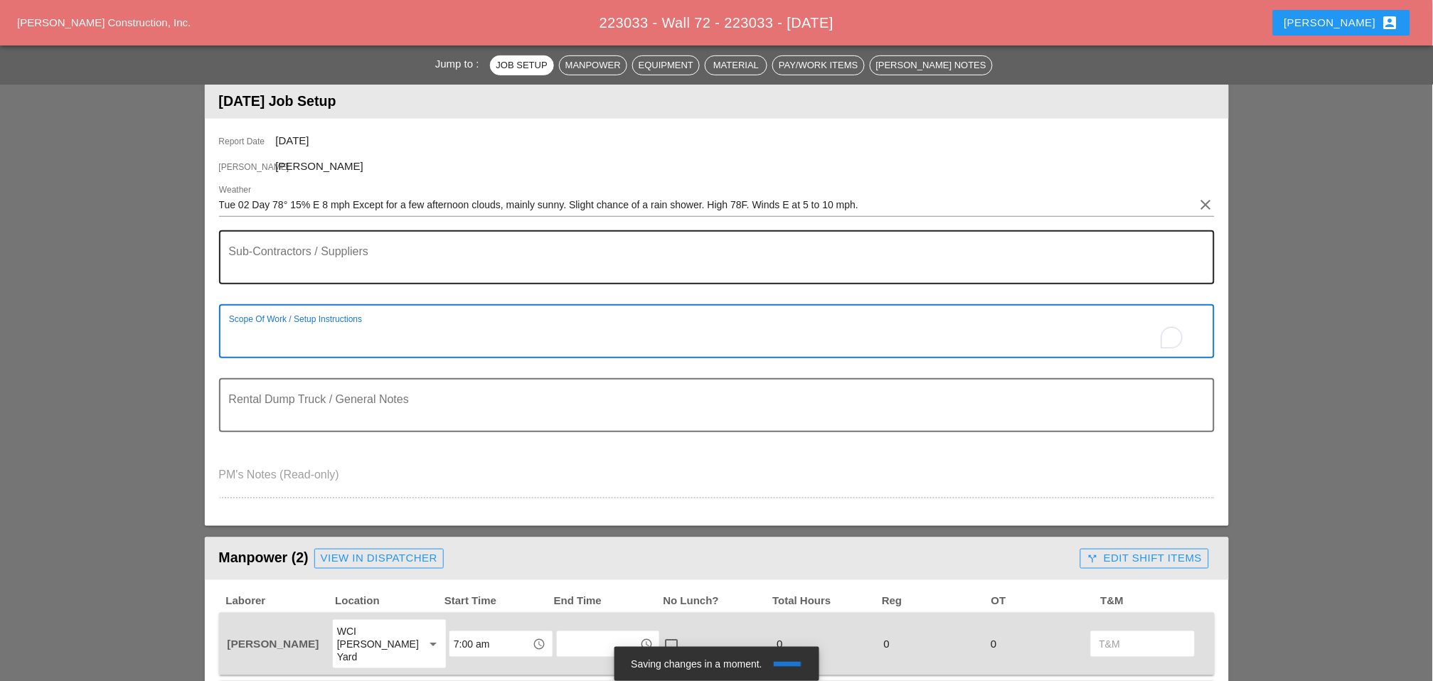
click at [260, 258] on textarea "Sub-Contractors / Suppliers" at bounding box center [711, 266] width 964 height 34
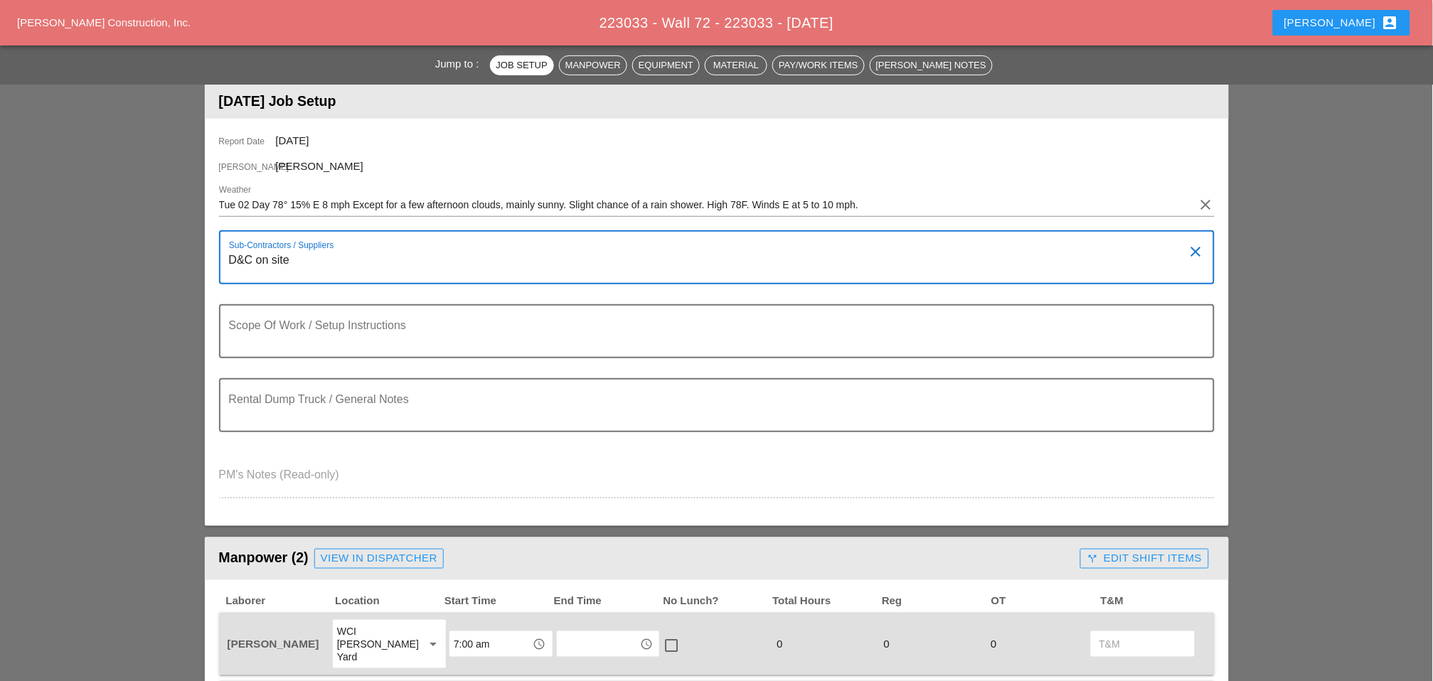
drag, startPoint x: 304, startPoint y: 262, endPoint x: 218, endPoint y: 262, distance: 85.3
click at [219, 262] on div "Sub-Contractors / Suppliers D&C on site clear" at bounding box center [717, 257] width 996 height 54
paste textarea "[D&C] - COLOR STAIN"
type textarea "[D&C] - COLOR STAIN"
click at [257, 342] on textarea "To enrich screen reader interactions, please activate Accessibility in Grammarl…" at bounding box center [711, 340] width 964 height 34
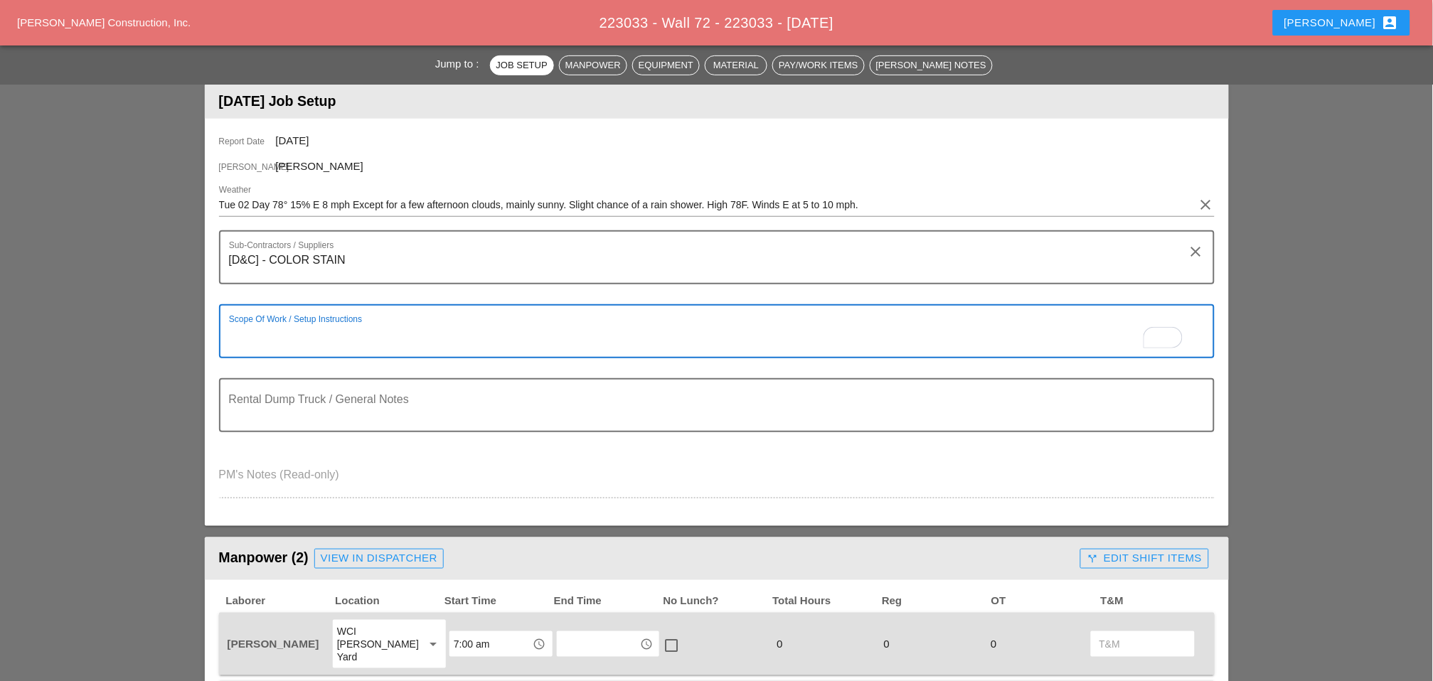
paste textarea "OCATION: 09 WALL: 72 [FRONT FACE] WIN: 1-908-204 LANE CLOSURE LOCATION: [REAR F…"
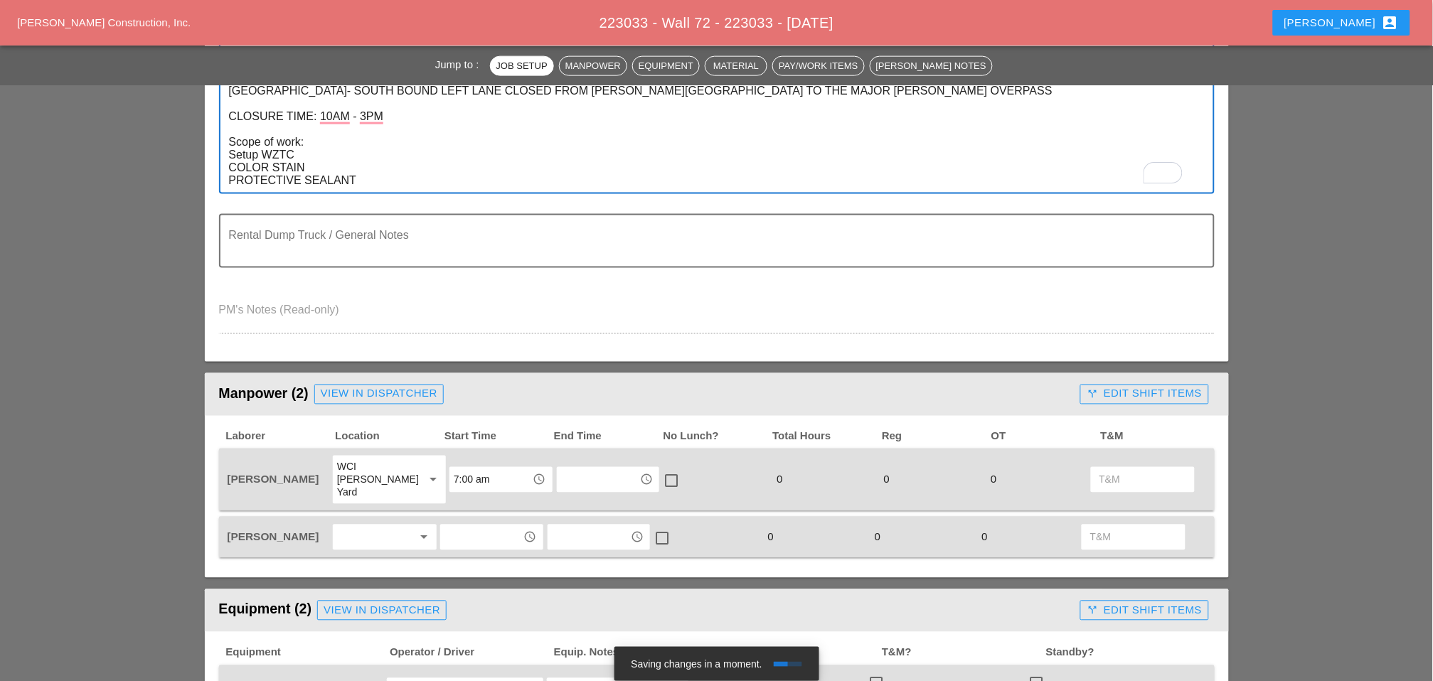
scroll to position [553, 0]
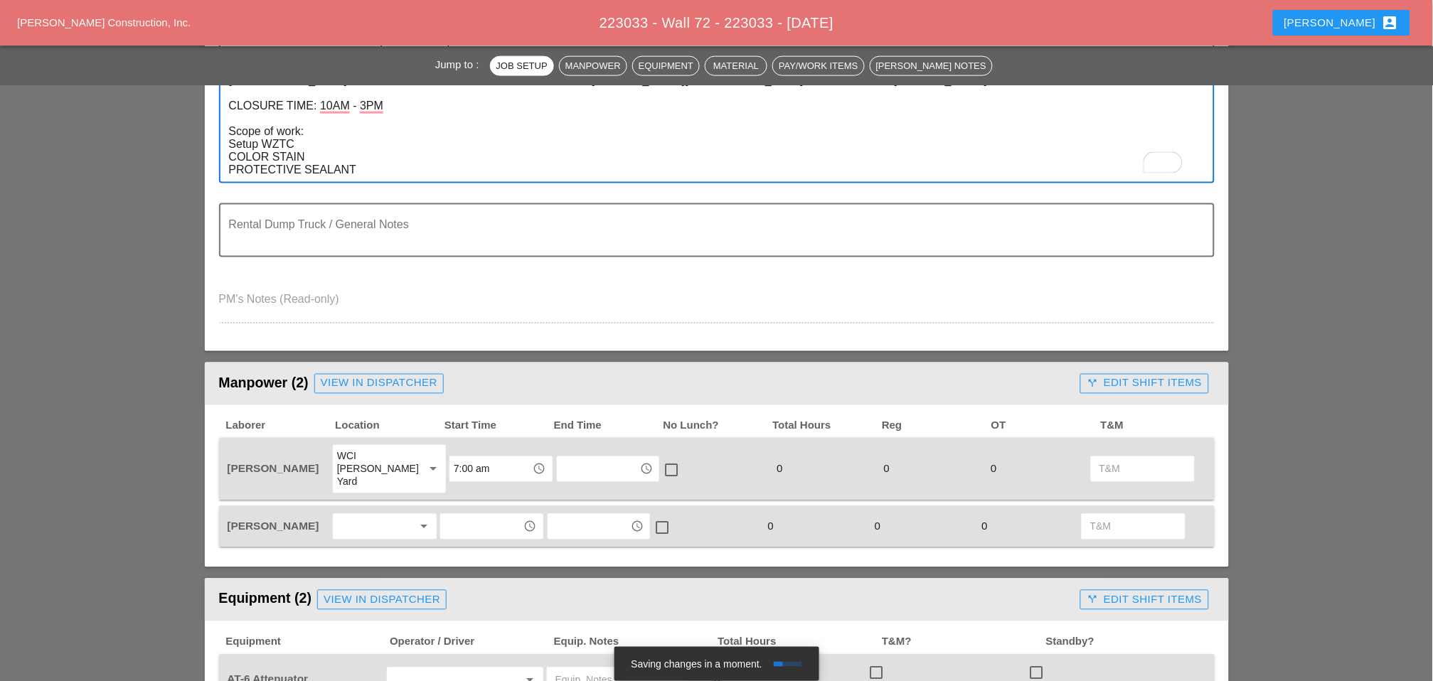
type textarea "OCATION: 09 WALL: 72 [FRONT FACE] WIN: 1-908-204 LANE CLOSURE LOCATION: [REAR F…"
click at [358, 516] on div at bounding box center [374, 527] width 75 height 23
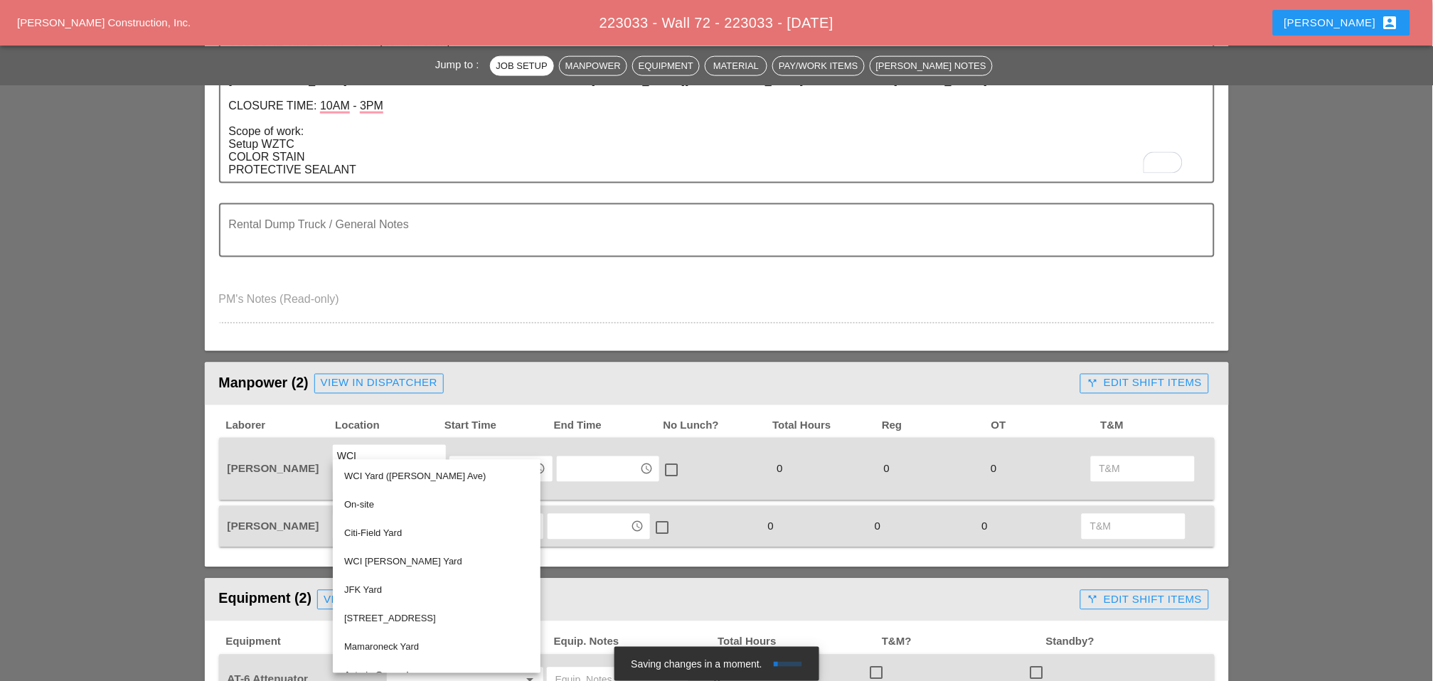
click at [390, 473] on div "WCI Yard ([PERSON_NAME] Ave)" at bounding box center [436, 477] width 185 height 17
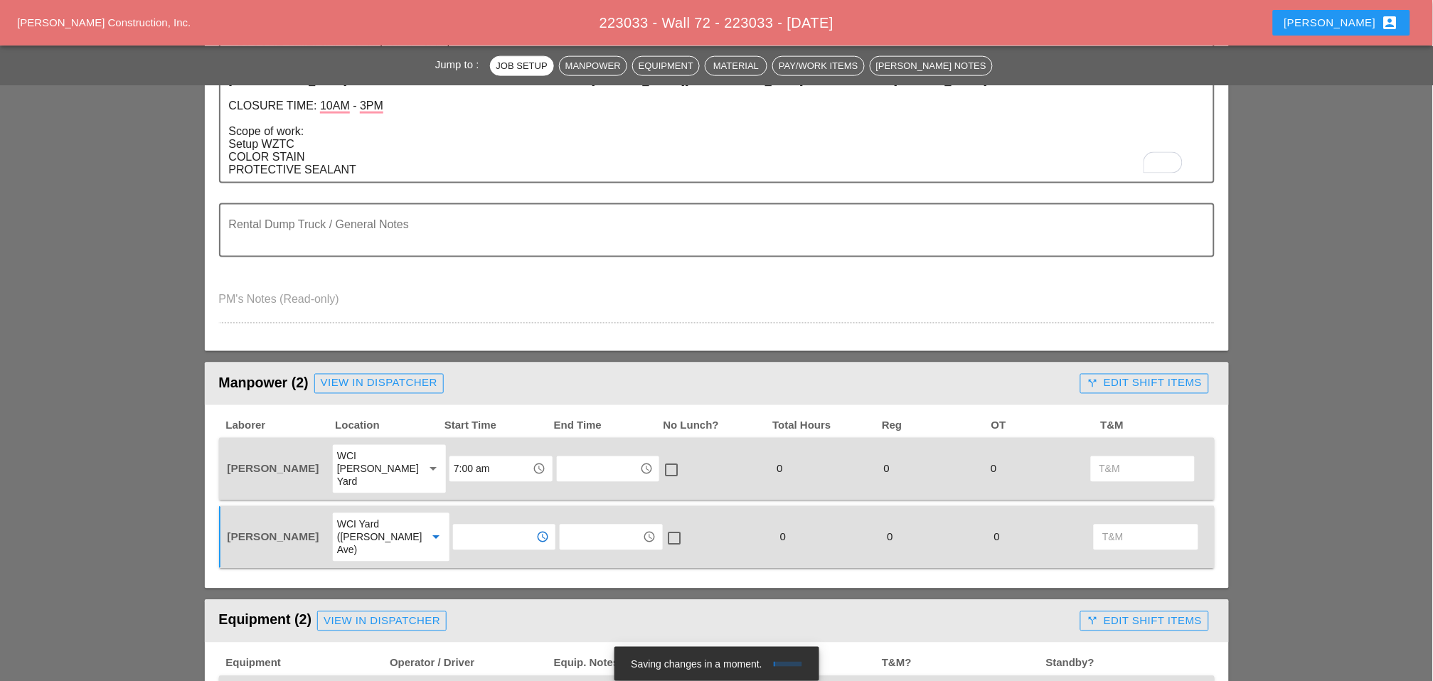
click at [462, 526] on input "text" at bounding box center [494, 537] width 74 height 23
click at [463, 542] on div "7 :00 am" at bounding box center [492, 543] width 80 height 17
type input "7:00 am"
click at [462, 458] on input "7:00 am" at bounding box center [491, 469] width 74 height 23
click at [469, 514] on div "7 :30 am" at bounding box center [492, 517] width 80 height 17
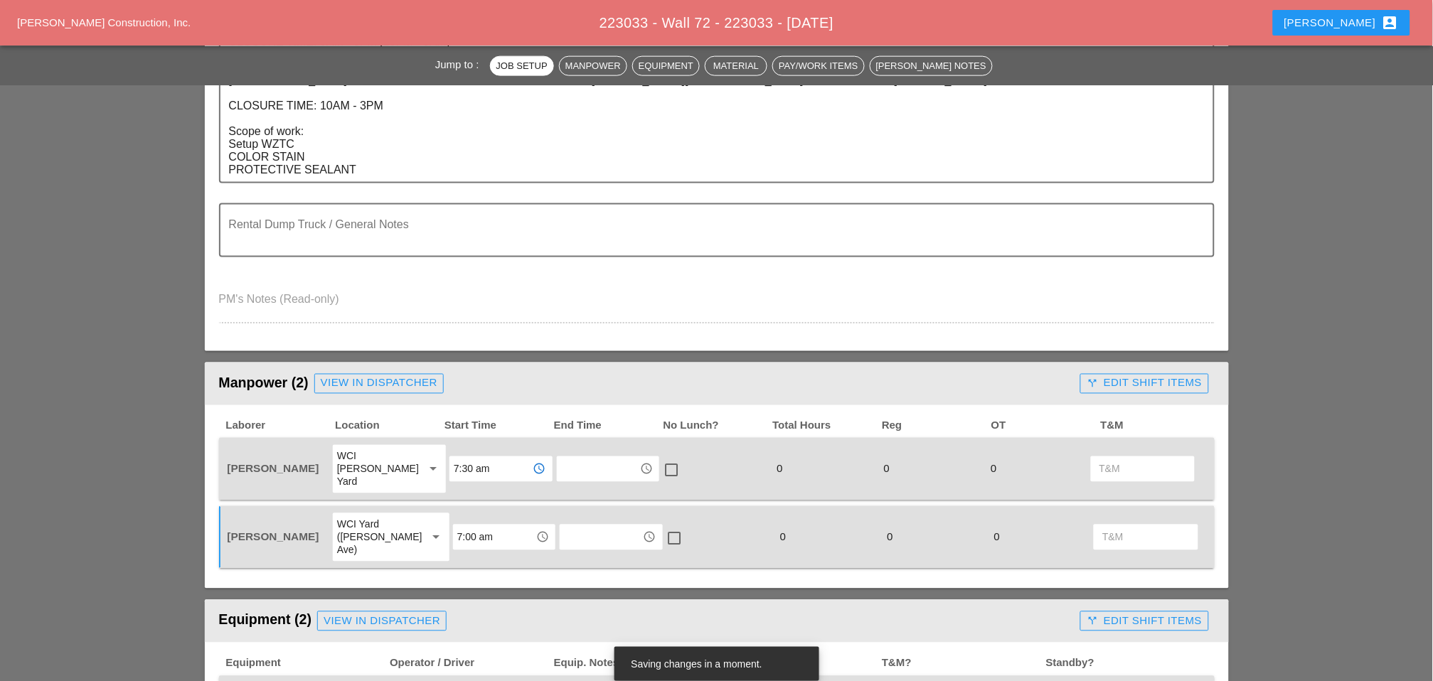
type input "7:30 am"
click at [468, 526] on input "7:00 am" at bounding box center [494, 537] width 74 height 23
click at [464, 554] on div "7 :30 am" at bounding box center [492, 571] width 80 height 17
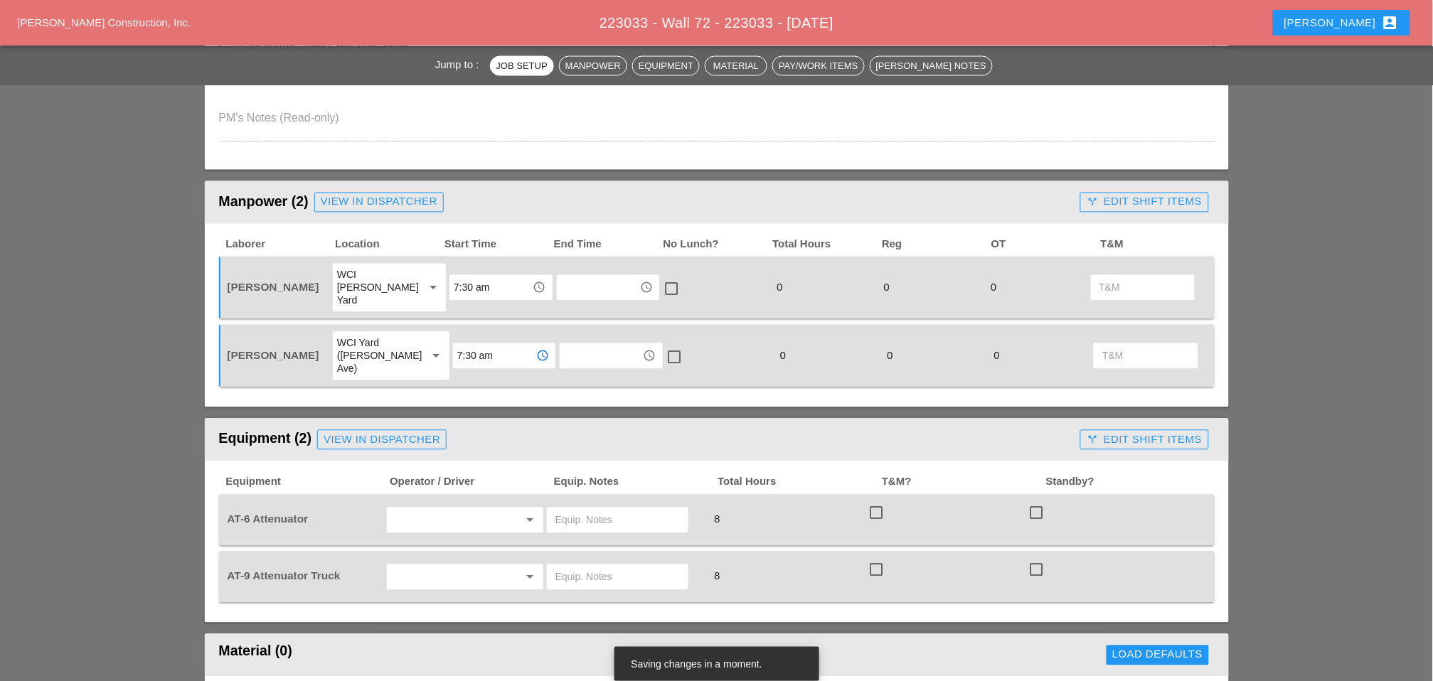
scroll to position [790, 0]
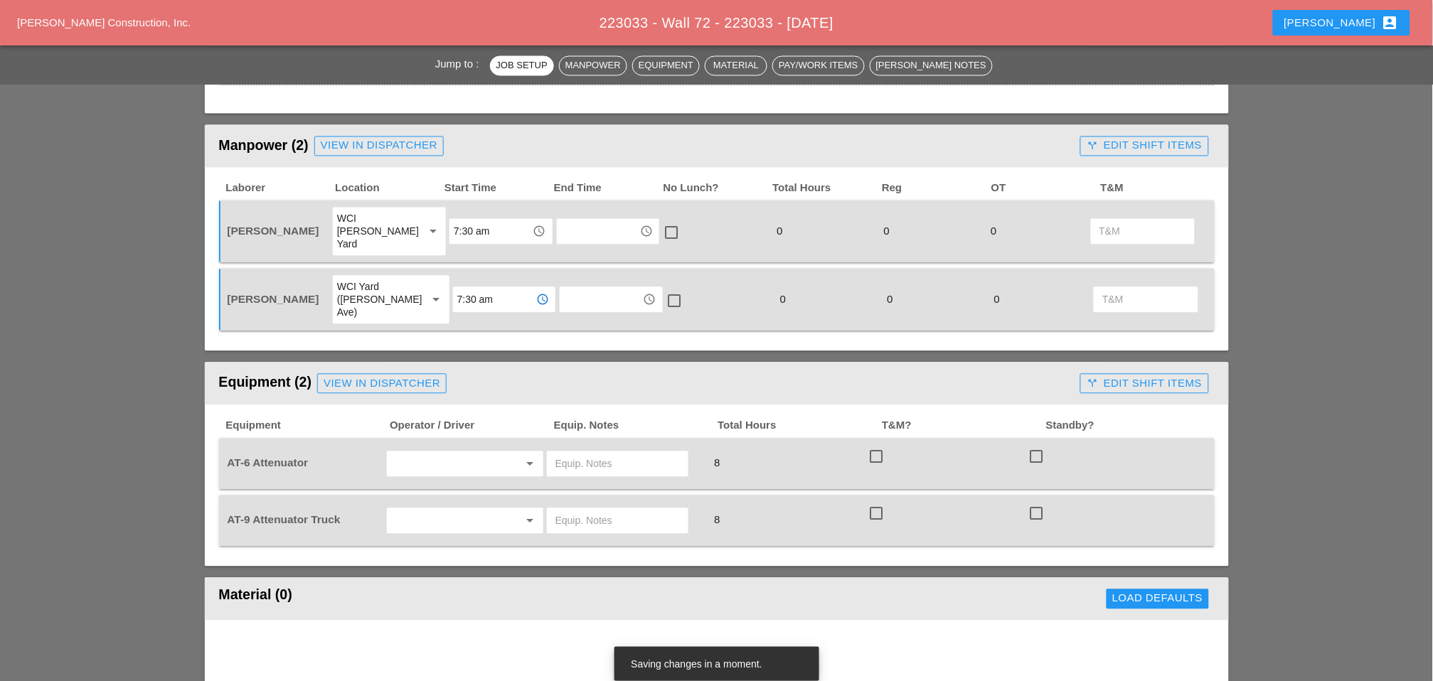
type input "7:30 am"
click at [427, 453] on input "text" at bounding box center [445, 464] width 108 height 23
click at [432, 461] on div "Ricardo Capao" at bounding box center [465, 461] width 134 height 17
type input "Ricardo Capao"
click at [428, 510] on input "text" at bounding box center [445, 521] width 108 height 23
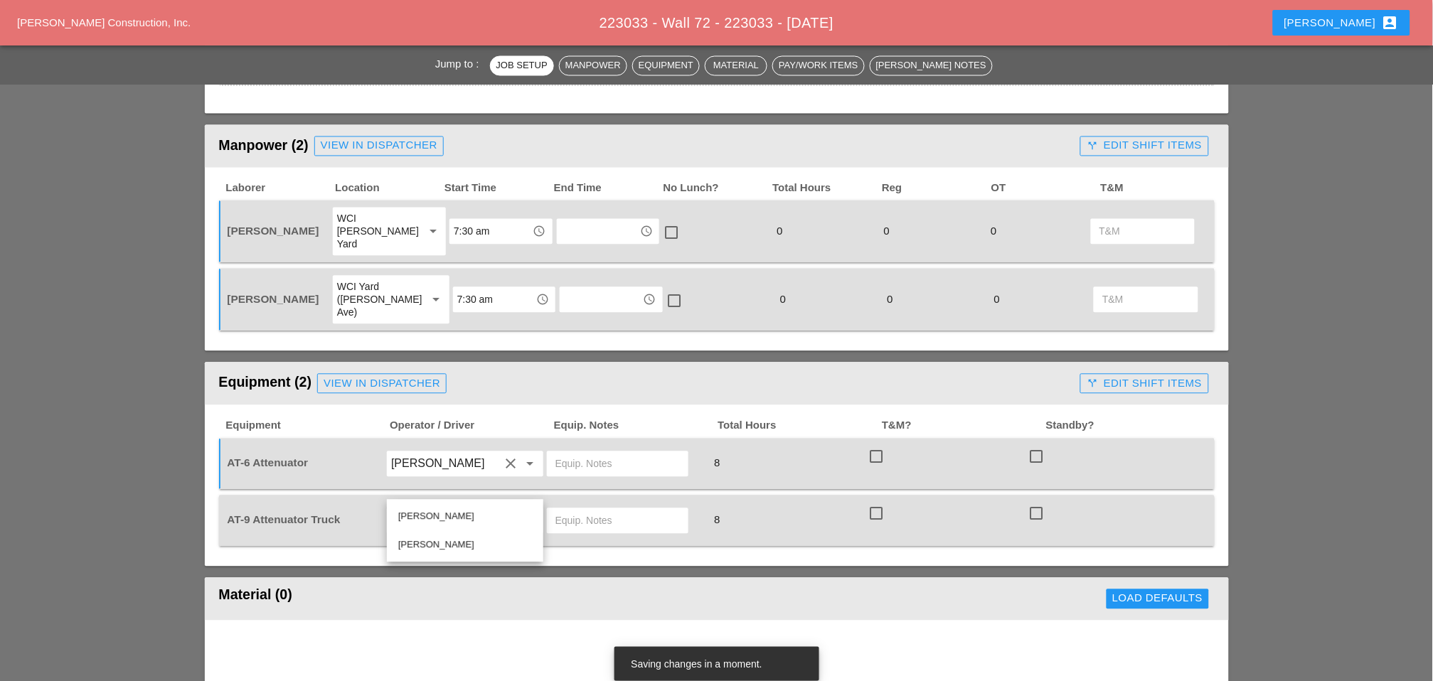
click at [439, 543] on div "Hugo Zambrano" at bounding box center [465, 545] width 134 height 17
type input "Hugo Zambrano"
click at [573, 453] on input "text" at bounding box center [617, 464] width 124 height 23
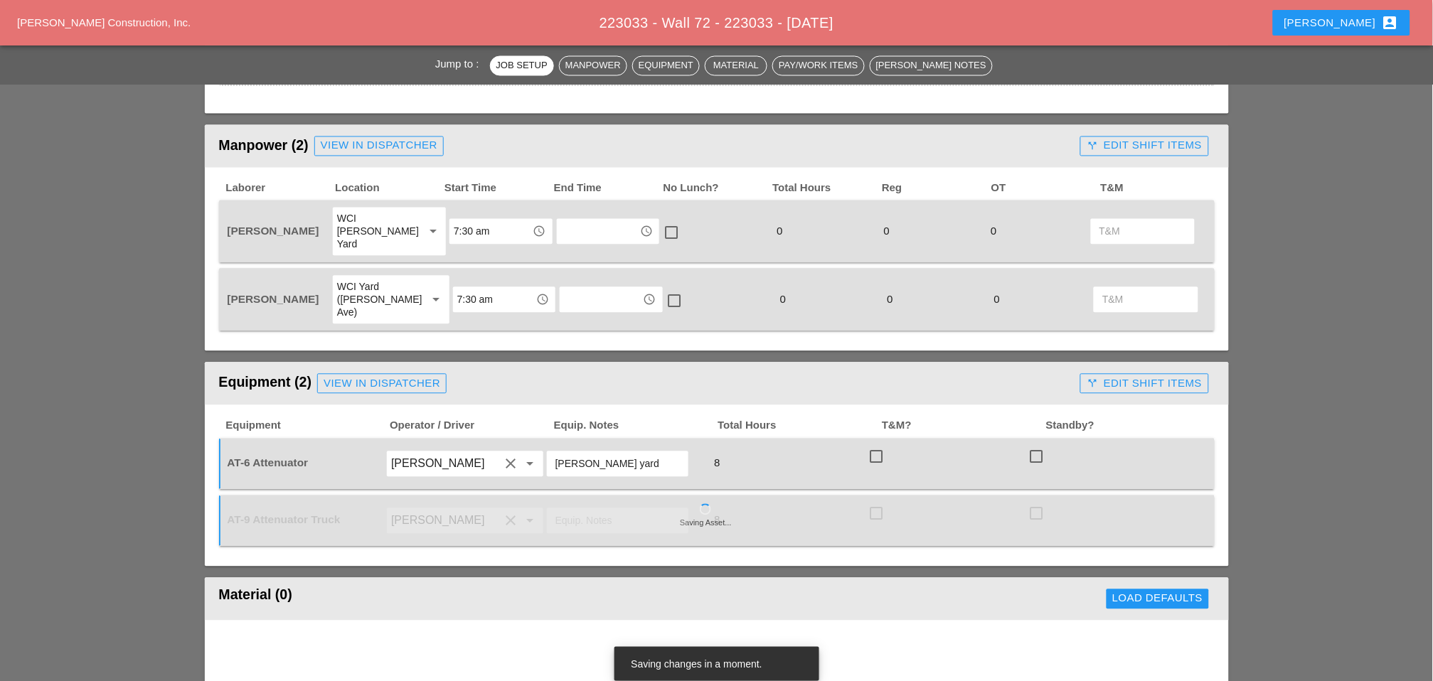
drag, startPoint x: 613, startPoint y: 432, endPoint x: 548, endPoint y: 433, distance: 64.7
click at [548, 452] on div "Bruckner yard" at bounding box center [618, 465] width 142 height 26
type input "Bruckner yard"
click at [587, 510] on input "text" at bounding box center [617, 521] width 124 height 23
paste input "Bruckner yard"
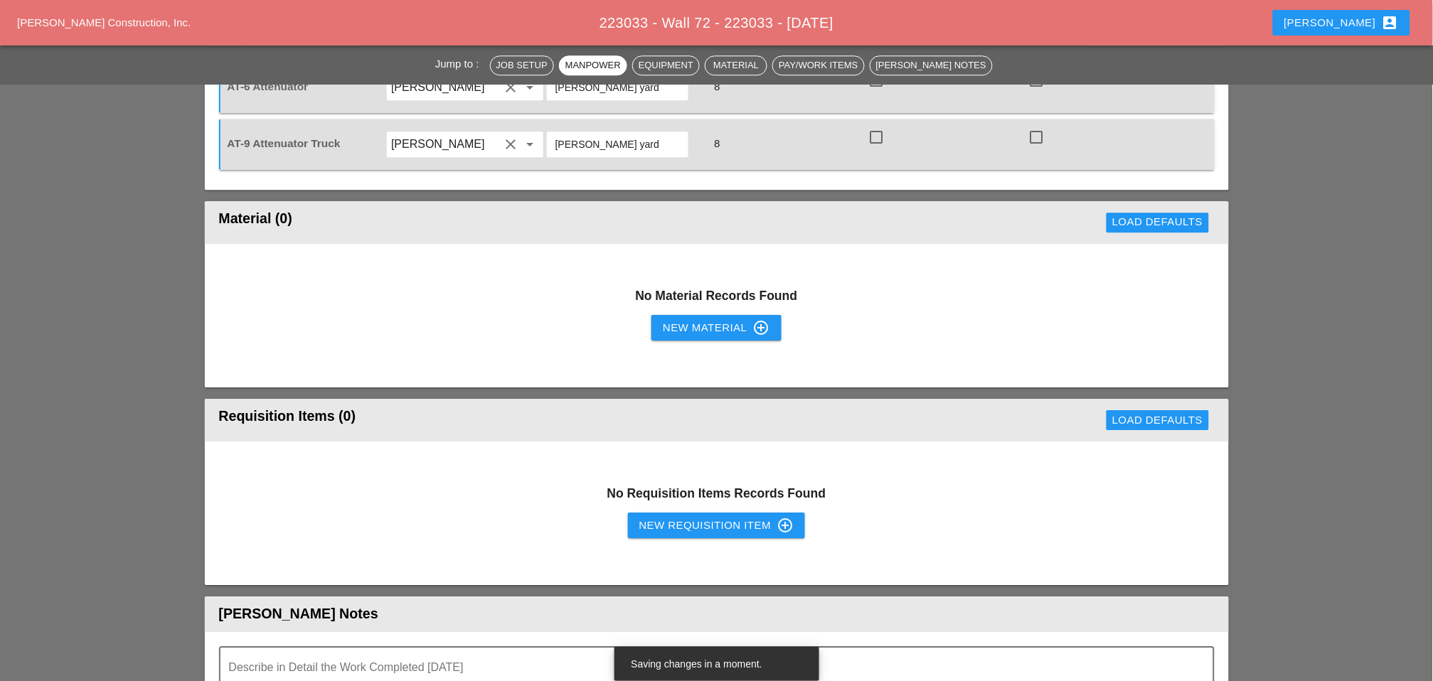
scroll to position [1185, 0]
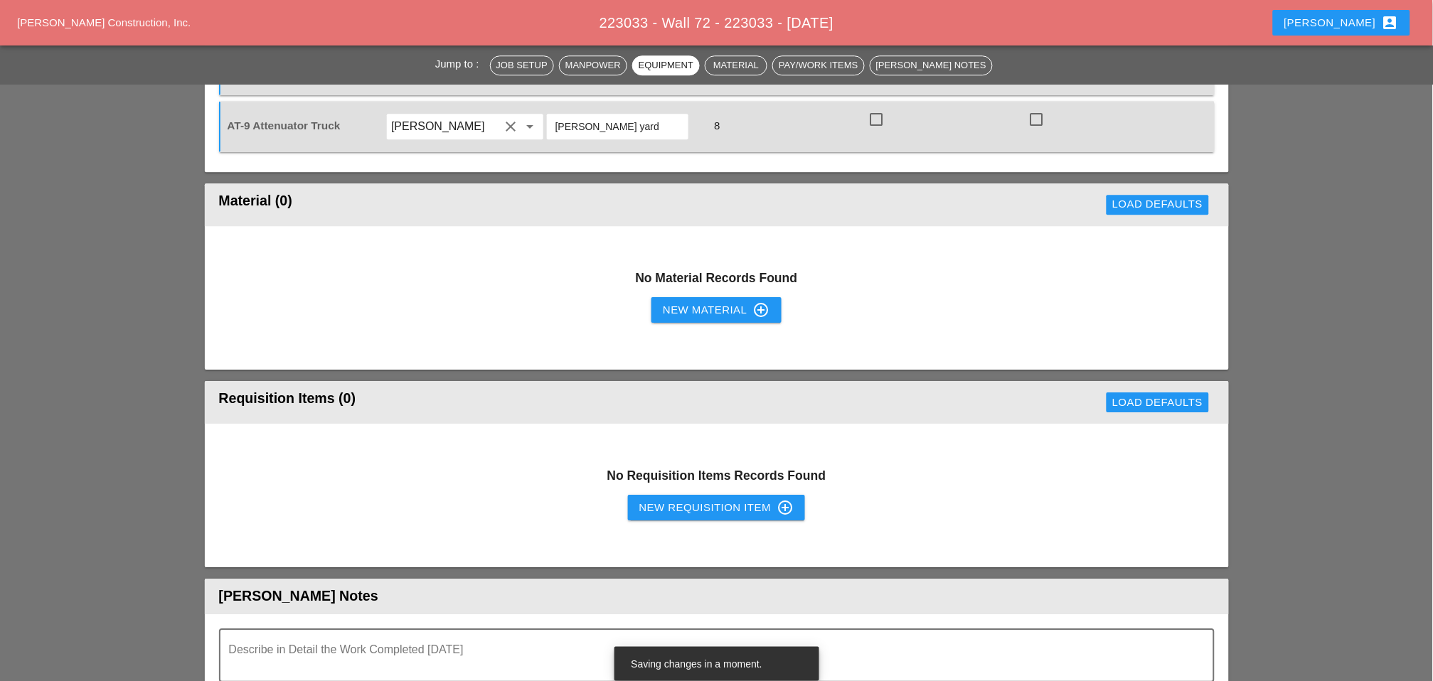
type input "Bruckner yard"
click at [680, 499] on div "New Requisition Item control_point" at bounding box center [716, 507] width 155 height 17
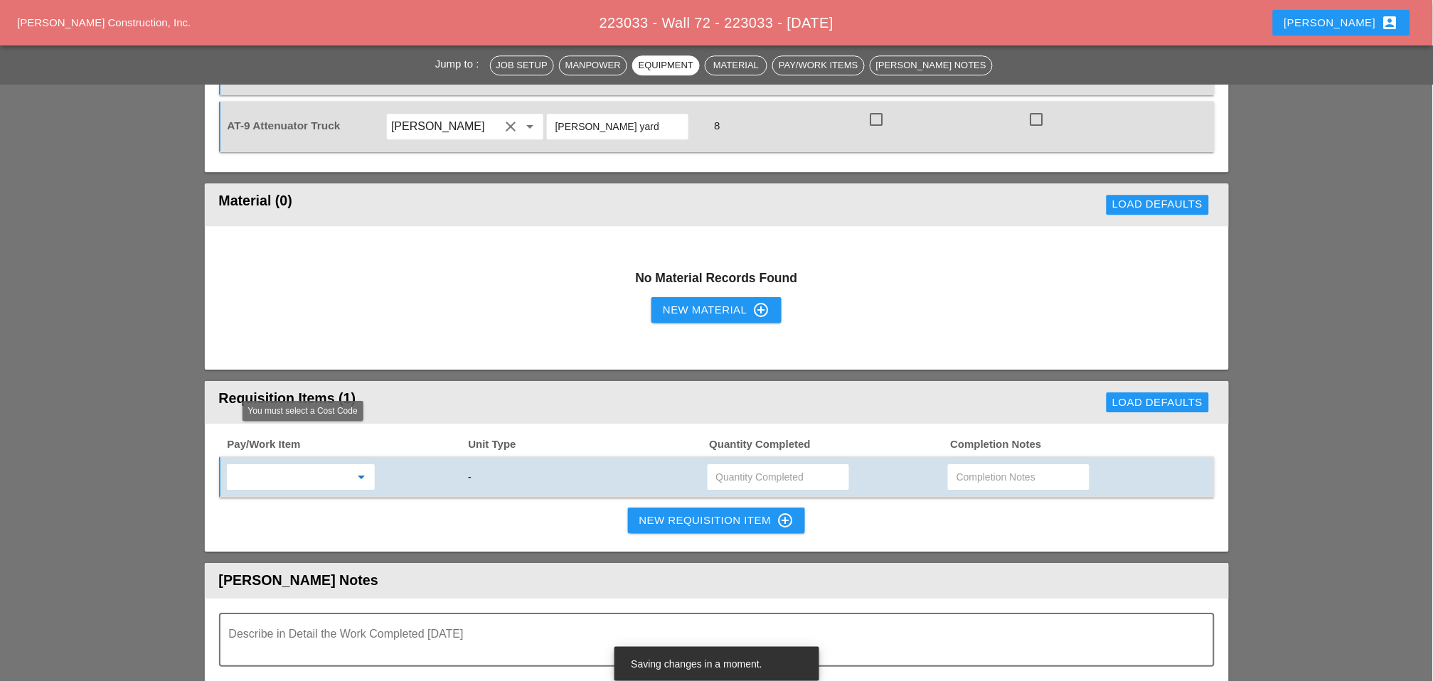
click at [319, 466] on input "text" at bounding box center [290, 477] width 119 height 23
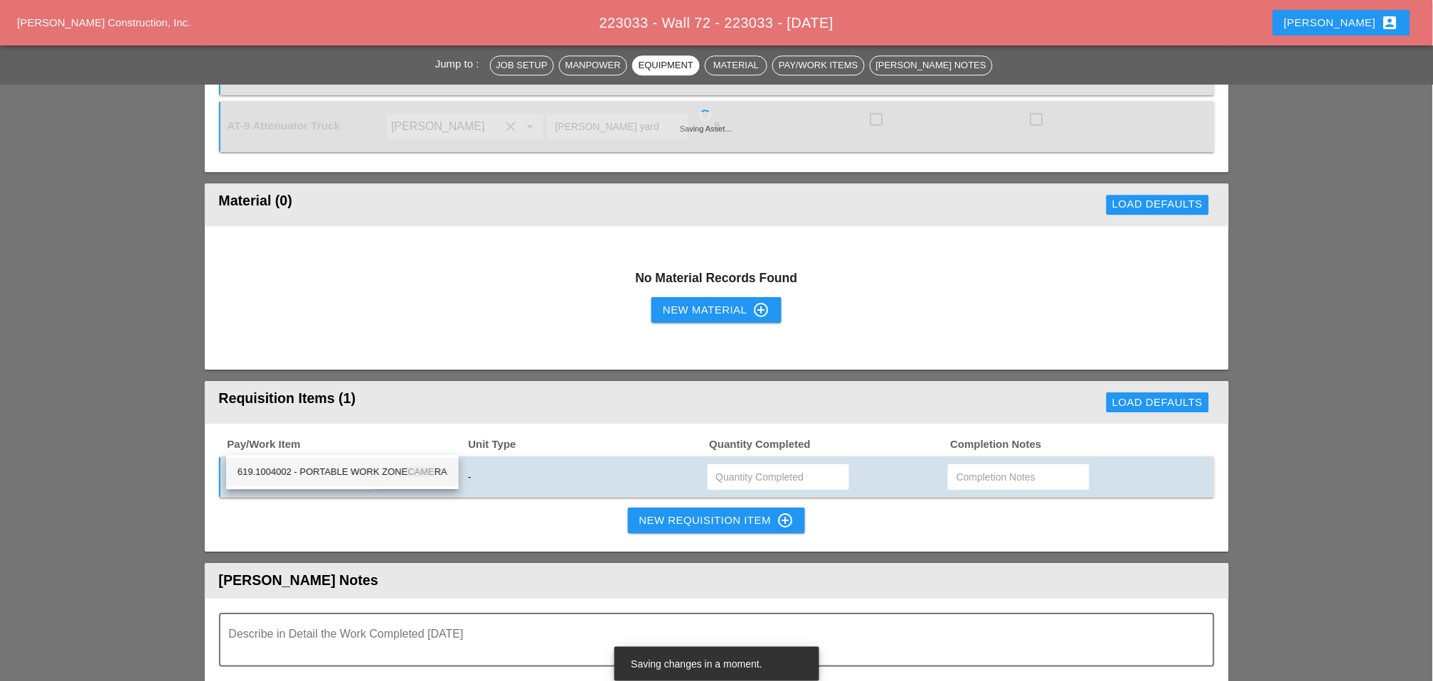
drag, startPoint x: 369, startPoint y: 471, endPoint x: 386, endPoint y: 469, distance: 17.1
click at [371, 471] on div "619.1004002 - PORTABLE WORK ZONE CAME RA" at bounding box center [343, 472] width 210 height 17
type input "619.1004002 - PORTABLE WORK ZONE CAMERA"
click at [720, 466] on input "text" at bounding box center [778, 477] width 124 height 23
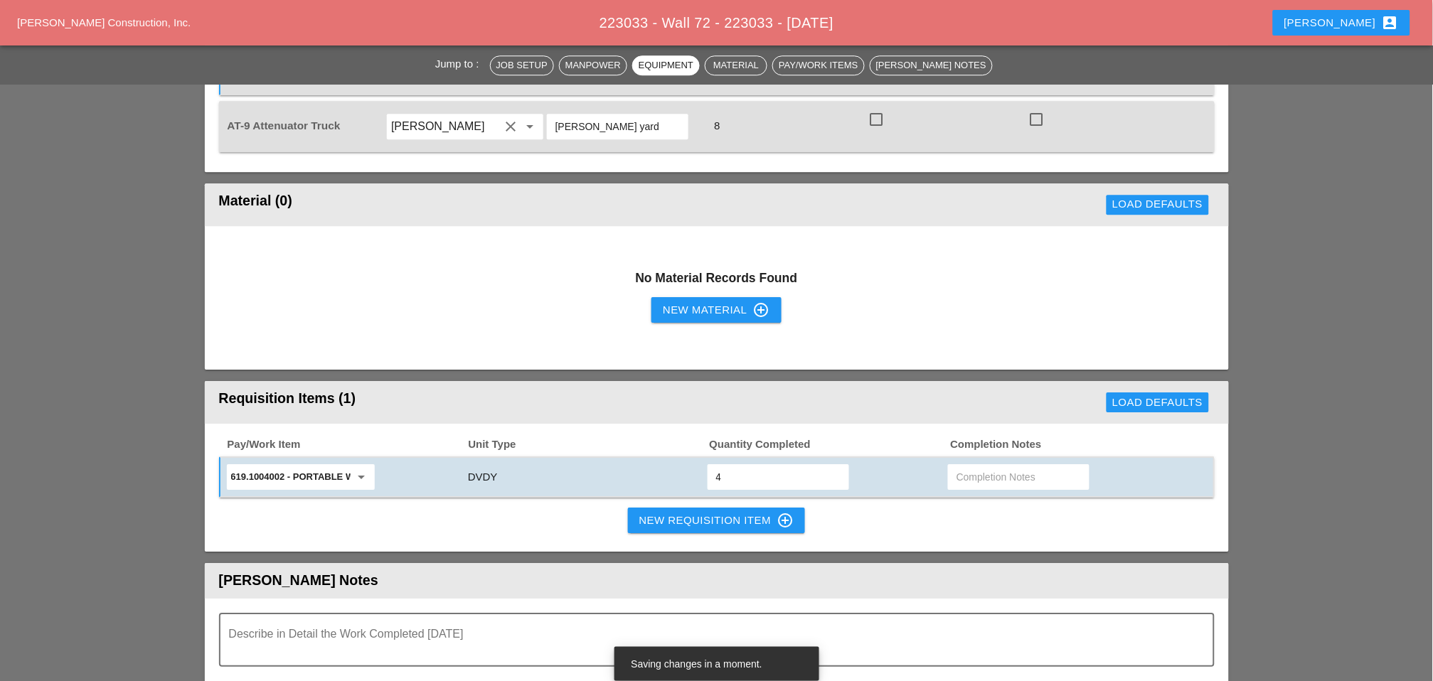
type input "4"
click at [705, 512] on div "New Requisition Item control_point" at bounding box center [716, 520] width 155 height 17
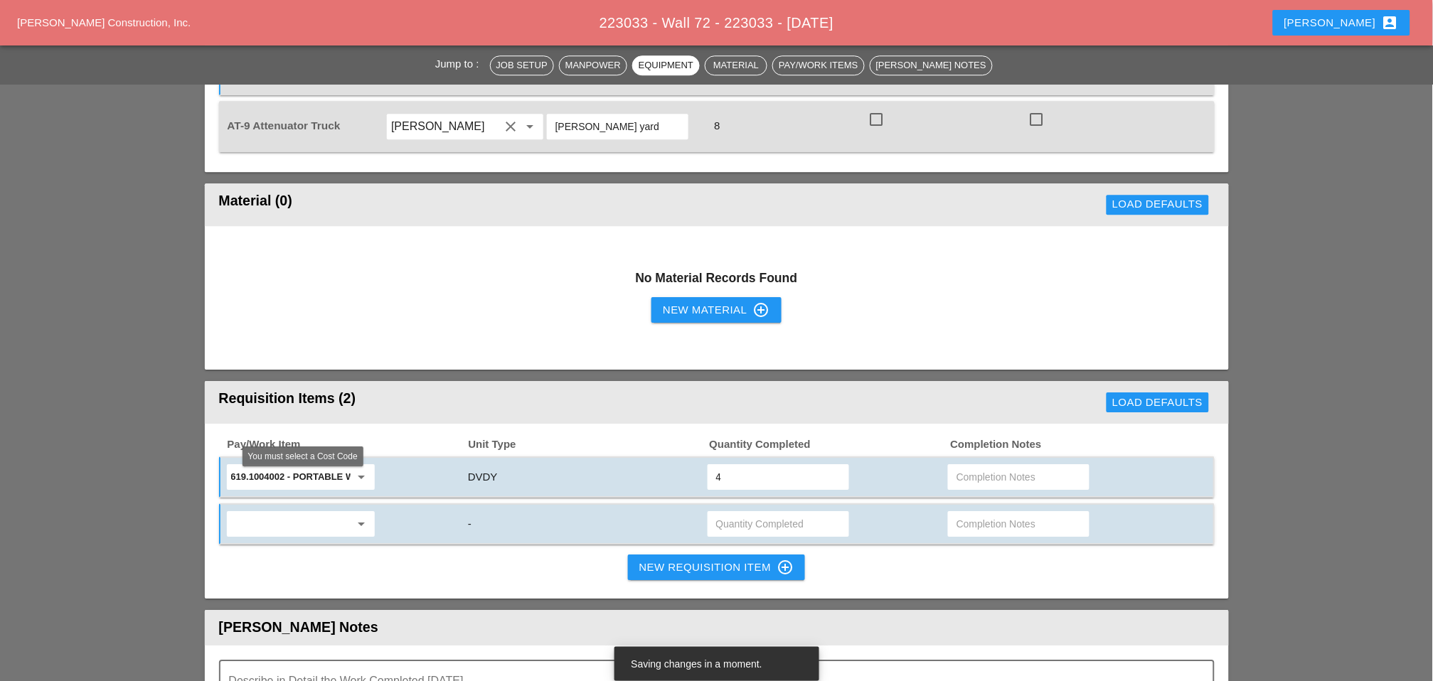
click at [302, 513] on input "text" at bounding box center [290, 524] width 119 height 23
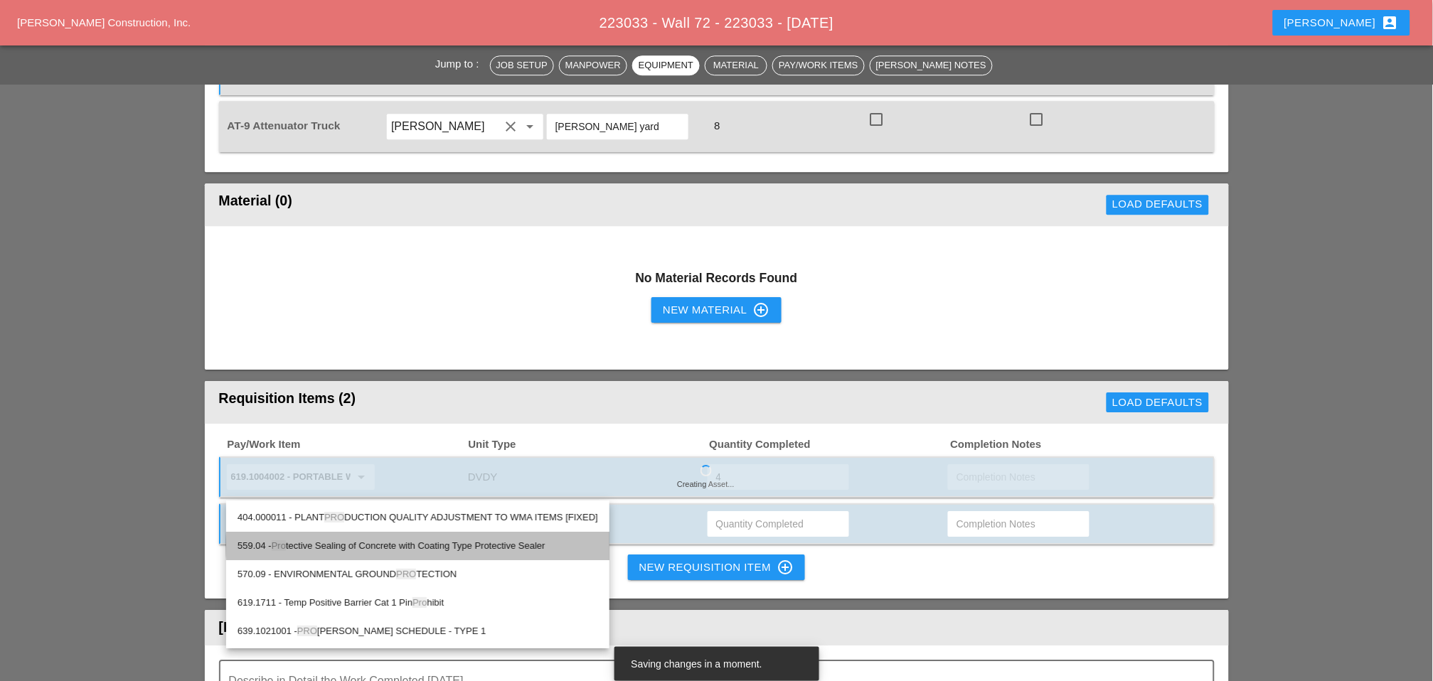
click at [381, 546] on div "559.04 - Pro tective Sealing of Concrete with Coating Type Protective Sealer" at bounding box center [418, 546] width 361 height 17
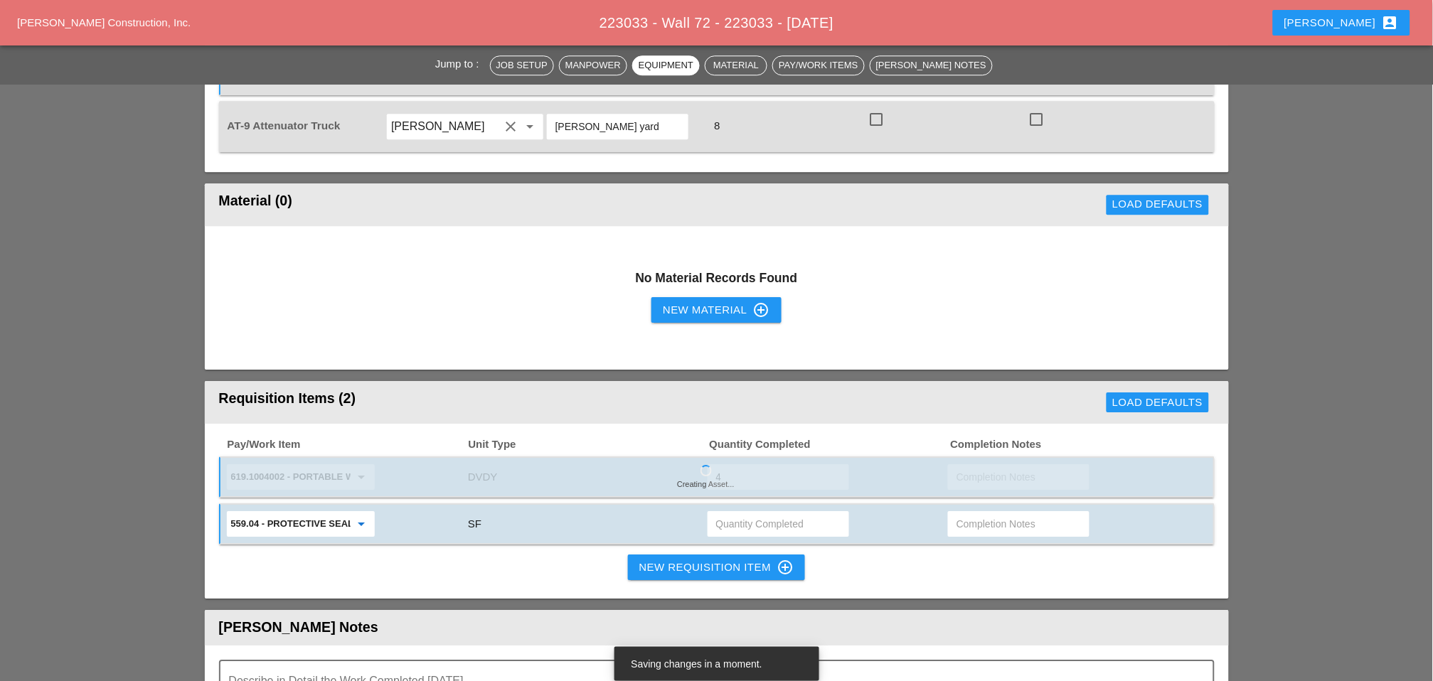
type input "559.04 - Protective Sealing of Concrete with Coating Type Protective Sealer"
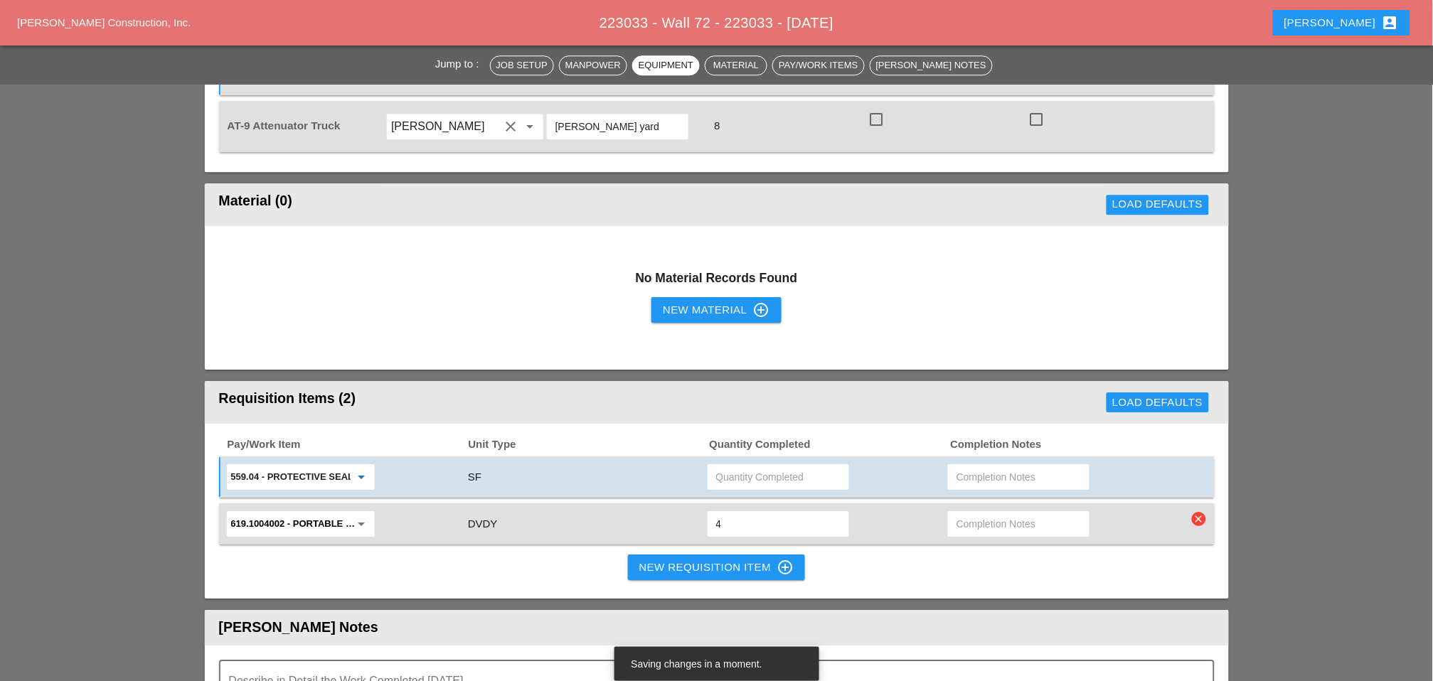
click at [962, 513] on input "text" at bounding box center [1019, 524] width 124 height 23
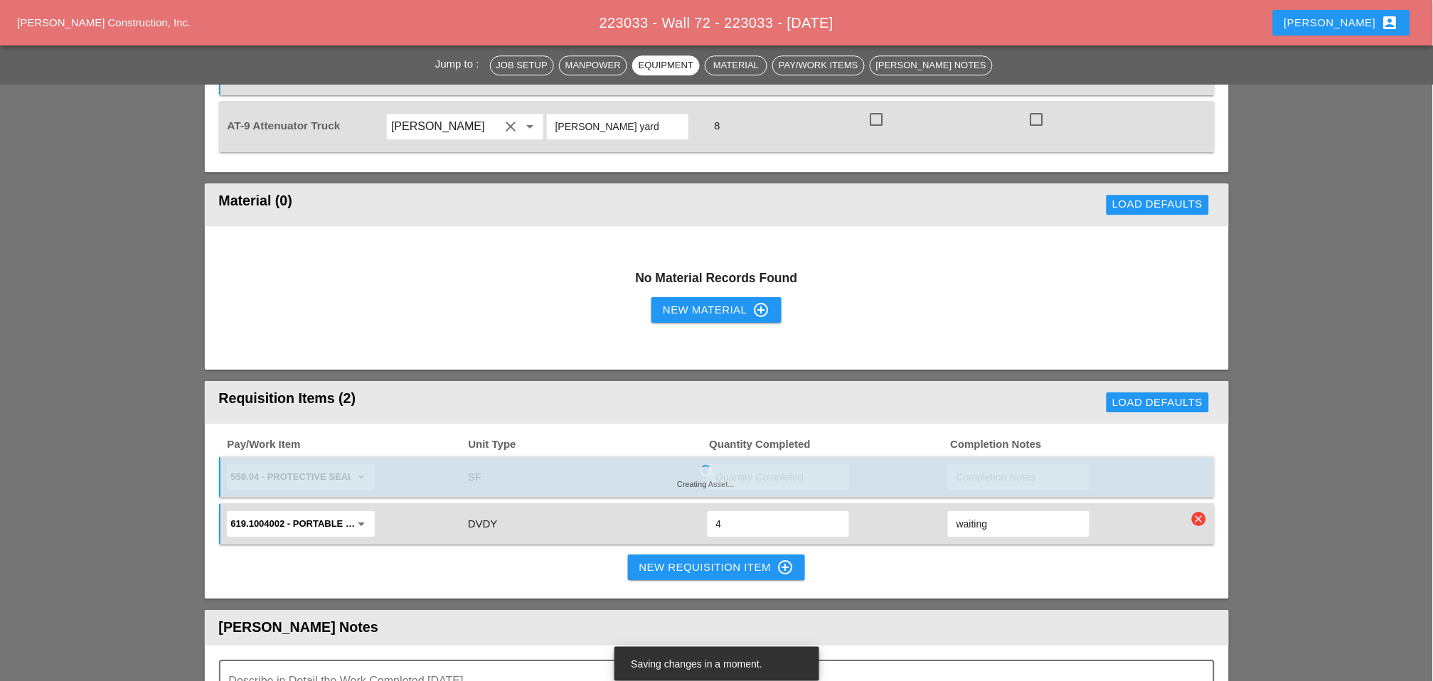
drag, startPoint x: 994, startPoint y: 477, endPoint x: 954, endPoint y: 482, distance: 40.2
click at [954, 511] on div "waiting" at bounding box center [1019, 524] width 142 height 26
type input "waiting"
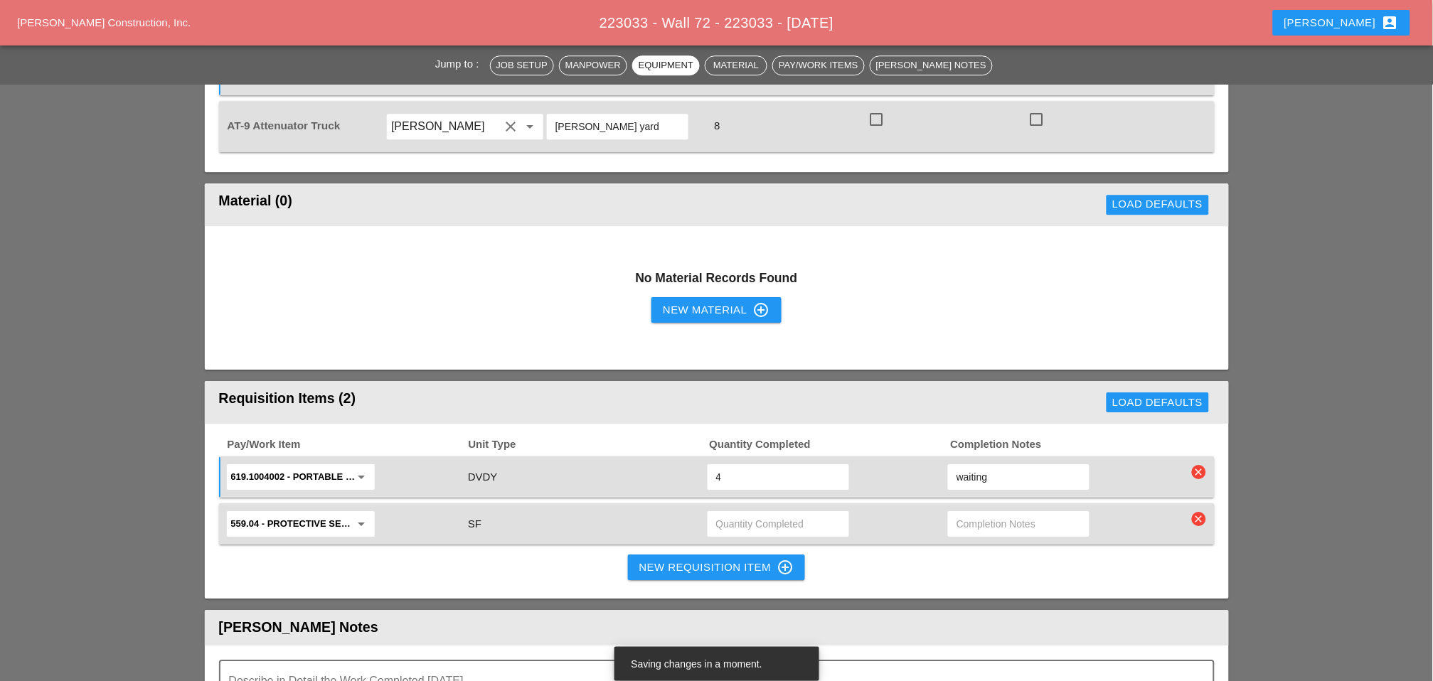
drag, startPoint x: 959, startPoint y: 486, endPoint x: 967, endPoint y: 443, distance: 44.0
click at [967, 443] on div "Pay/Work Item Unit Type Quantity Completed Completion Notes 619.1004002 - PORTA…" at bounding box center [717, 491] width 996 height 107
drag, startPoint x: 999, startPoint y: 440, endPoint x: 949, endPoint y: 438, distance: 49.8
click at [949, 464] on div "waiting" at bounding box center [1019, 477] width 142 height 26
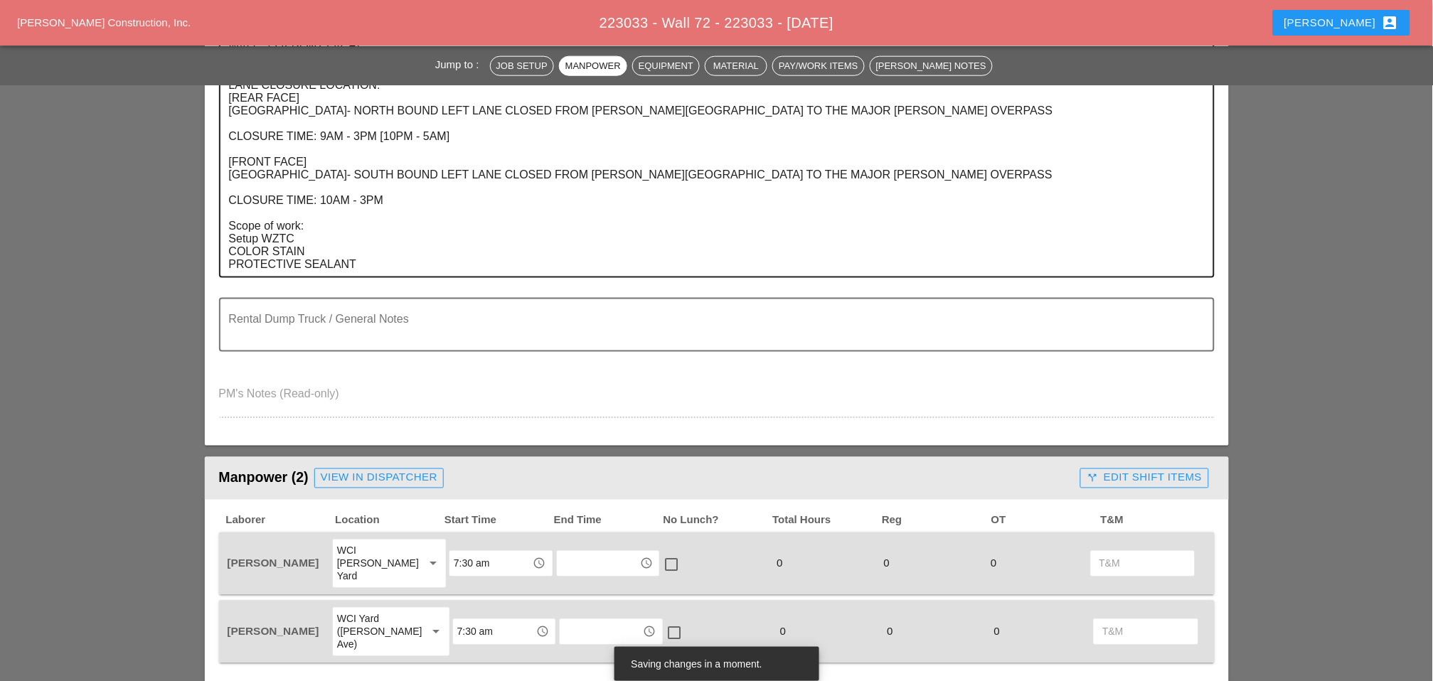
scroll to position [316, 0]
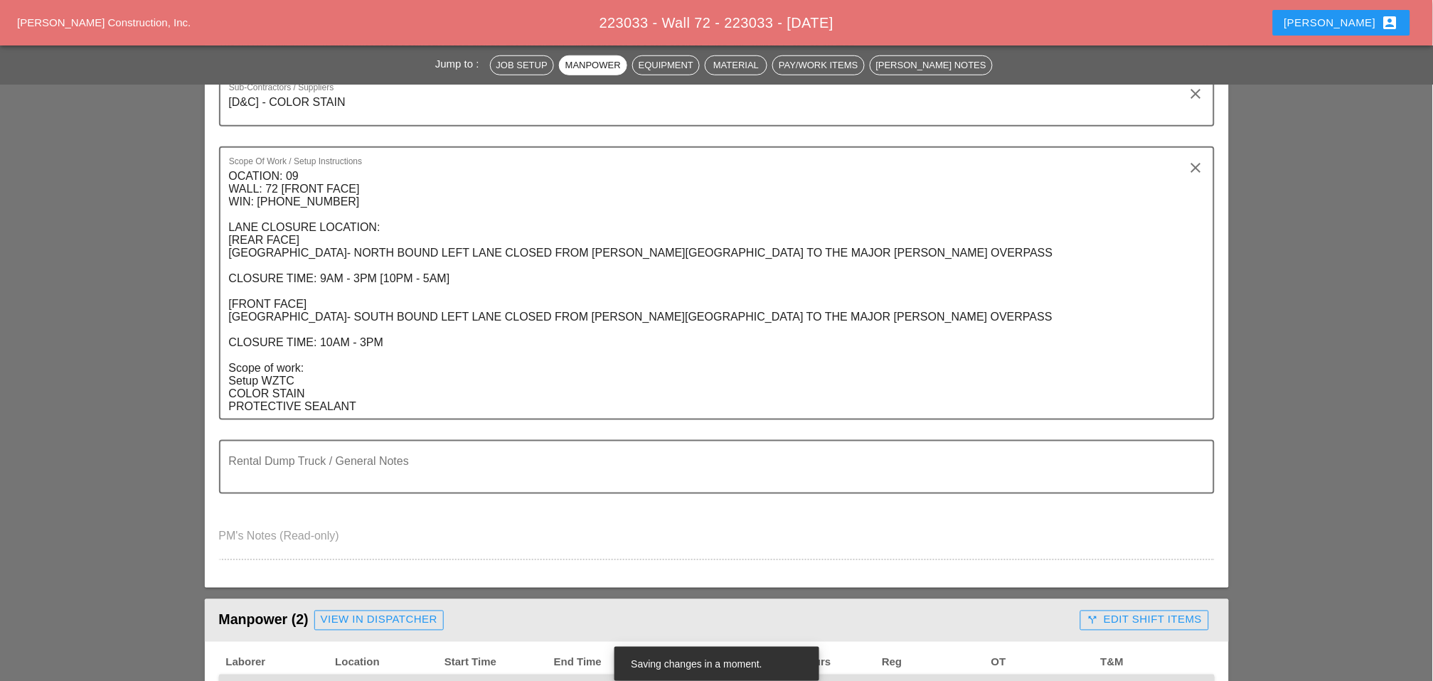
type input "waiting"
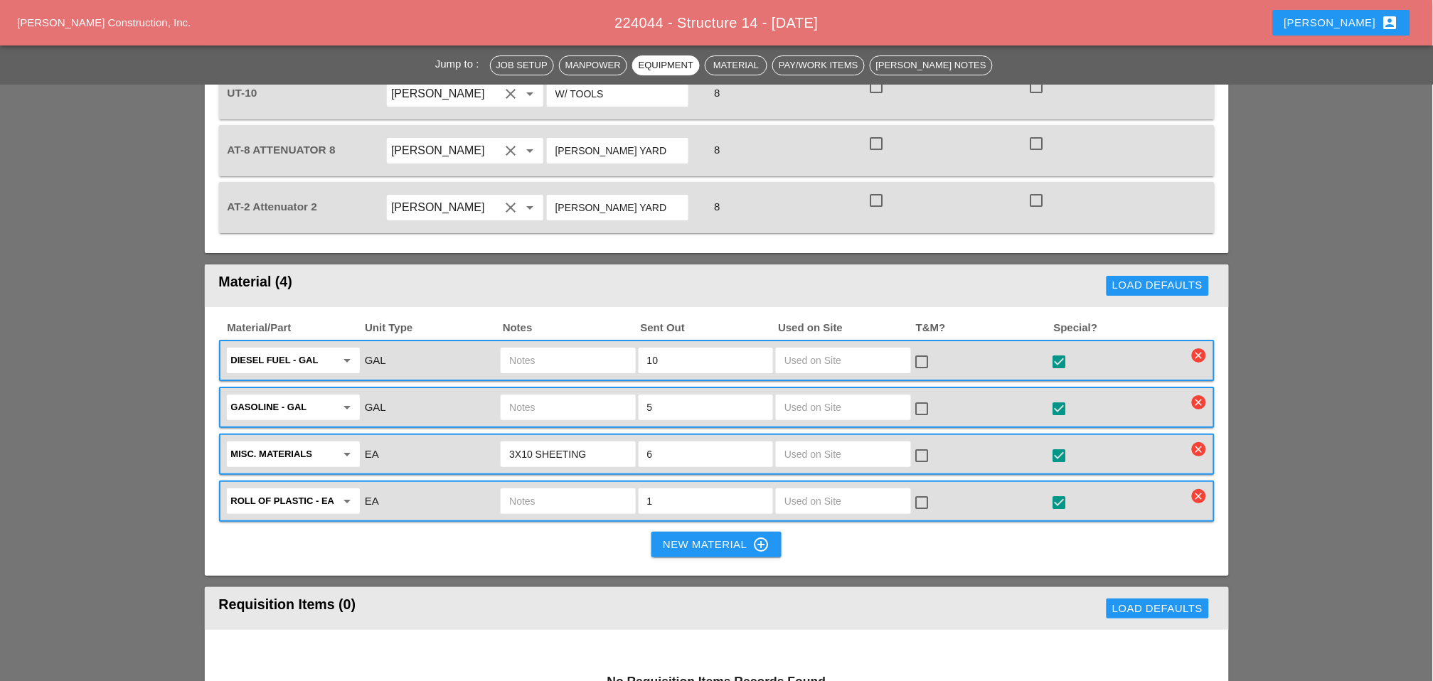
scroll to position [1450, 0]
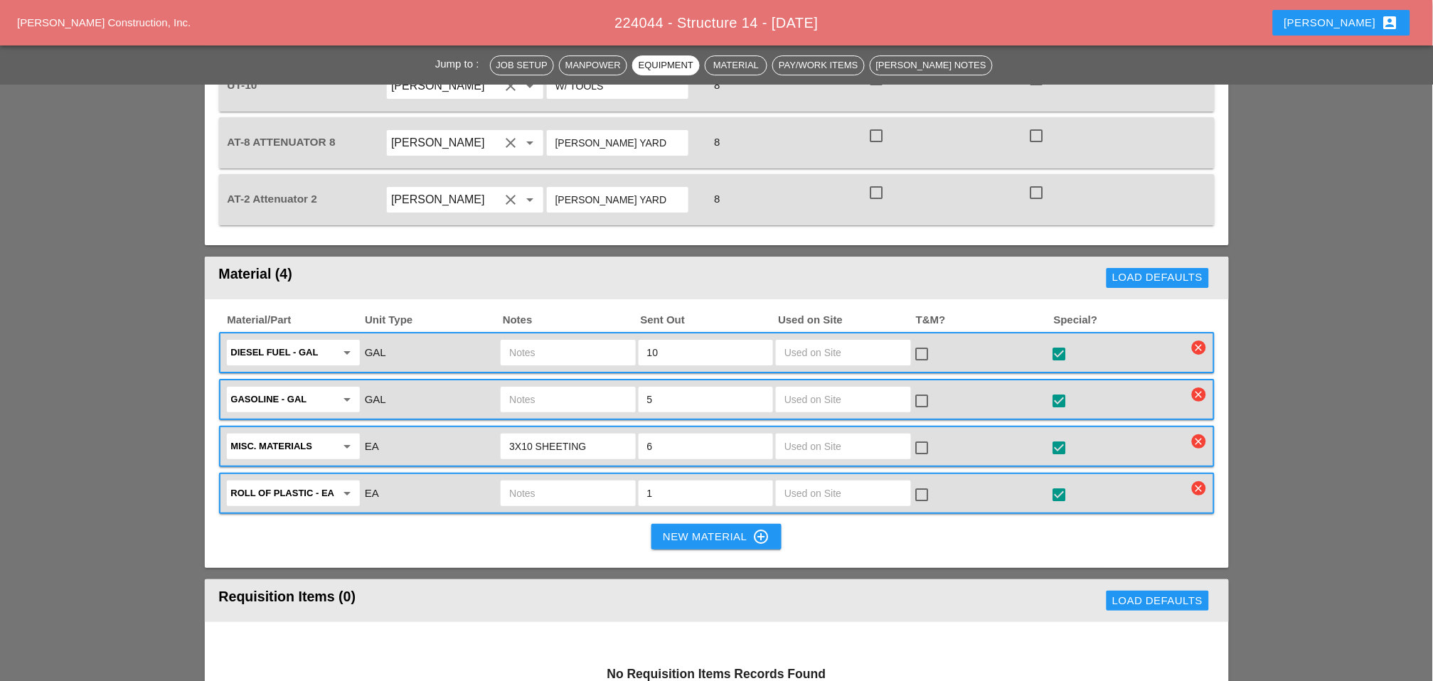
click at [385, 65] on input "text" at bounding box center [567, 352] width 117 height 23
type input "ut10"
click at [385, 65] on input "text" at bounding box center [567, 399] width 117 height 23
type input "ut10"
click at [385, 65] on input "text" at bounding box center [567, 493] width 117 height 23
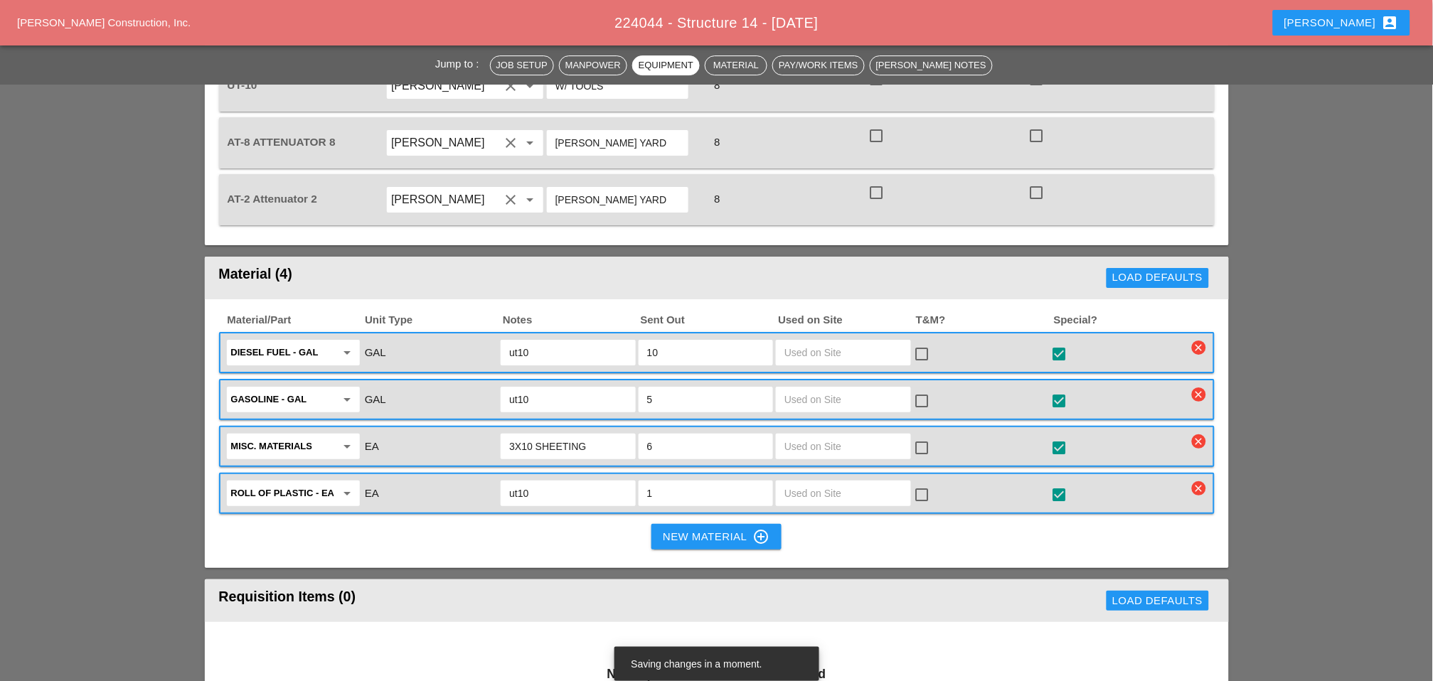
type input "ut10"
click at [385, 65] on div "New Material control_point" at bounding box center [716, 536] width 107 height 17
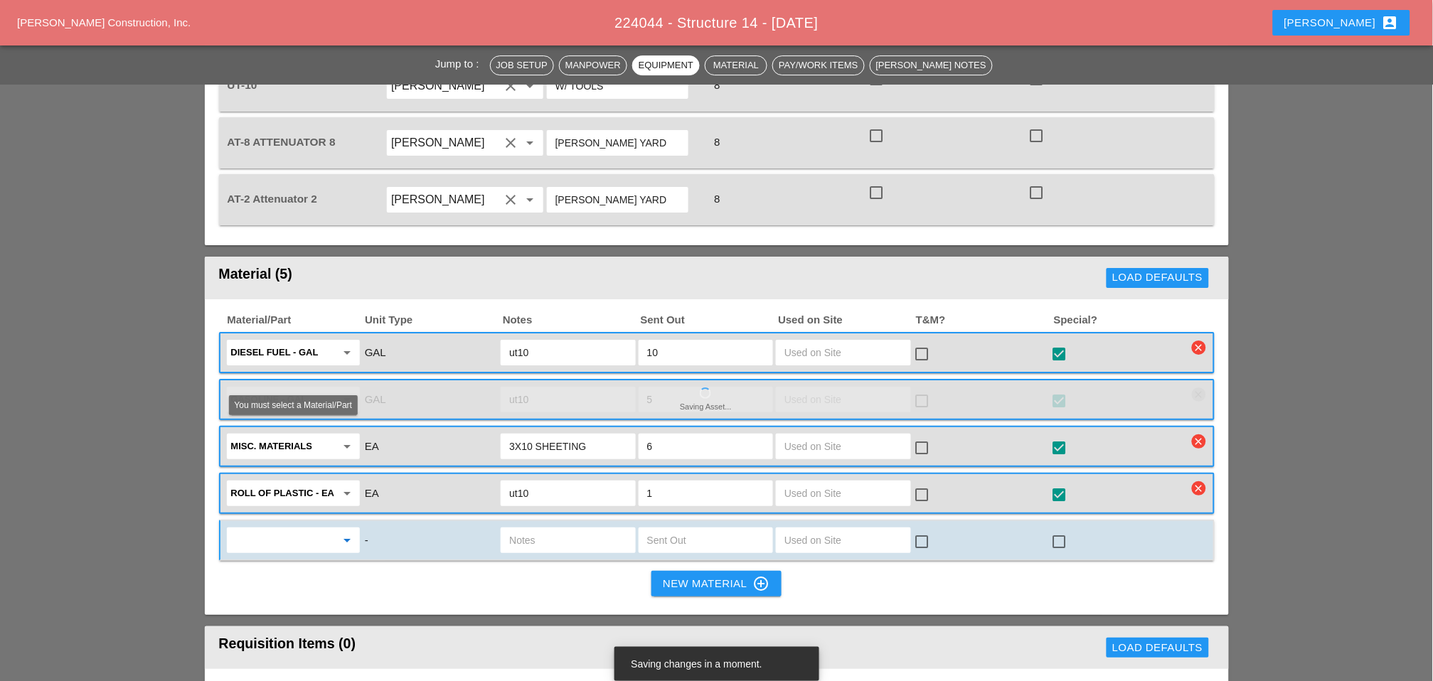
click at [309, 65] on input "text" at bounding box center [283, 540] width 105 height 23
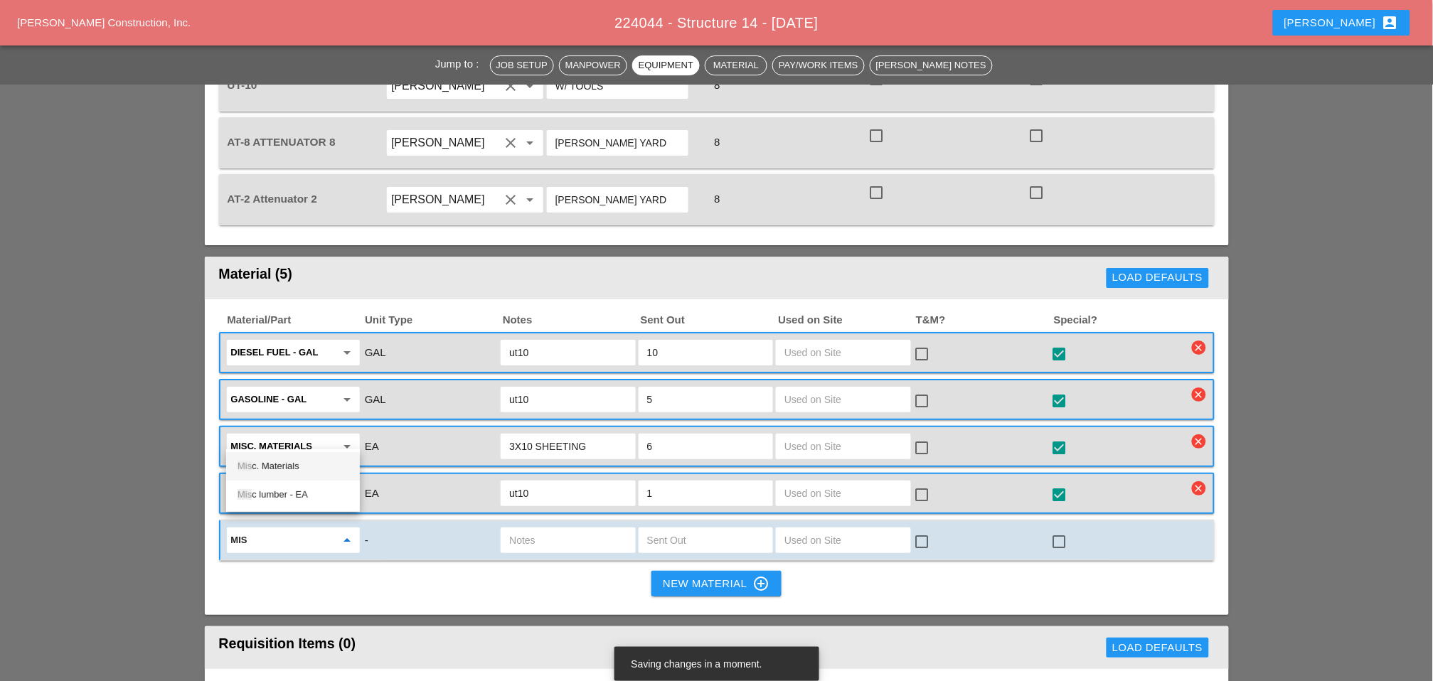
click at [295, 65] on div "Mis c. Materials" at bounding box center [293, 466] width 111 height 17
type input "Misc. Materials"
click at [385, 65] on input "text" at bounding box center [567, 540] width 117 height 23
type input "form oils 5 gal."
click at [385, 65] on input "text" at bounding box center [705, 540] width 117 height 23
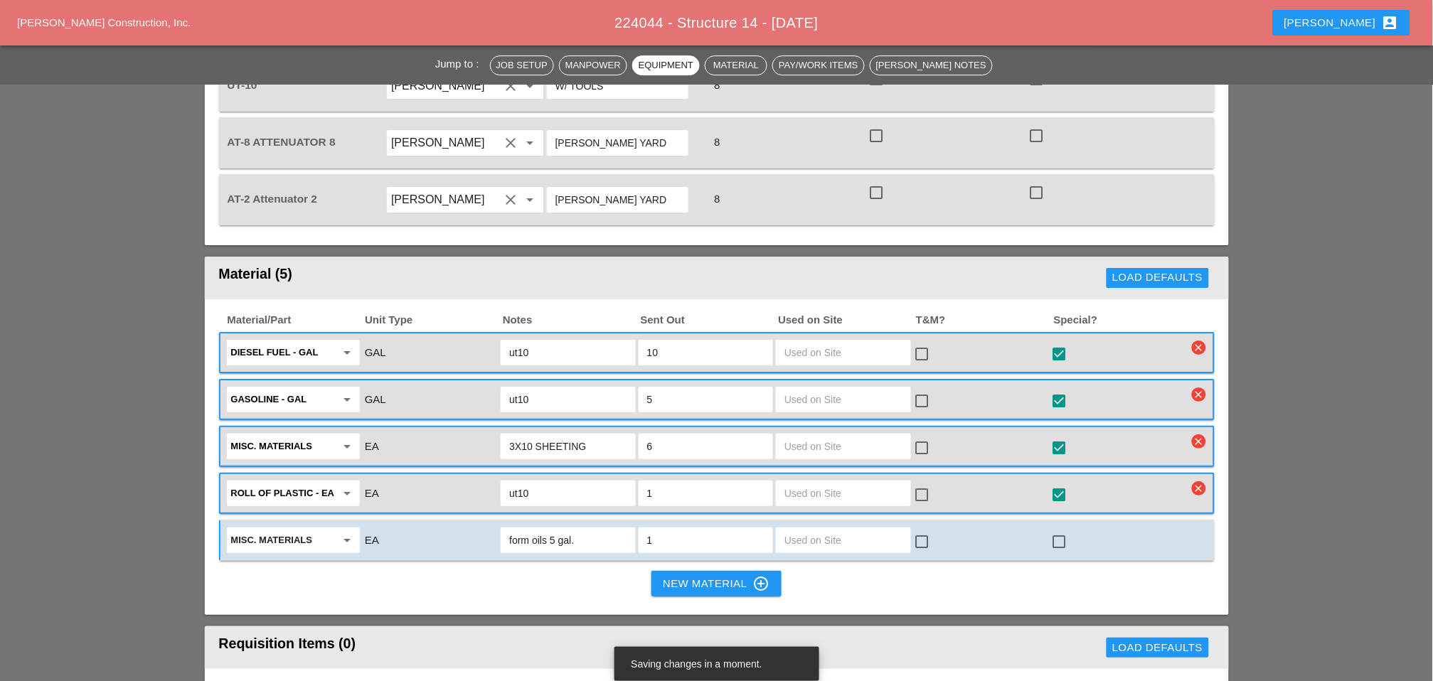
type input "1"
click at [385, 65] on input "form oils 5 gal." at bounding box center [567, 540] width 117 height 23
type input "form oils 5 gal. ut10"
click at [385, 65] on div "New Material control_point" at bounding box center [716, 583] width 107 height 17
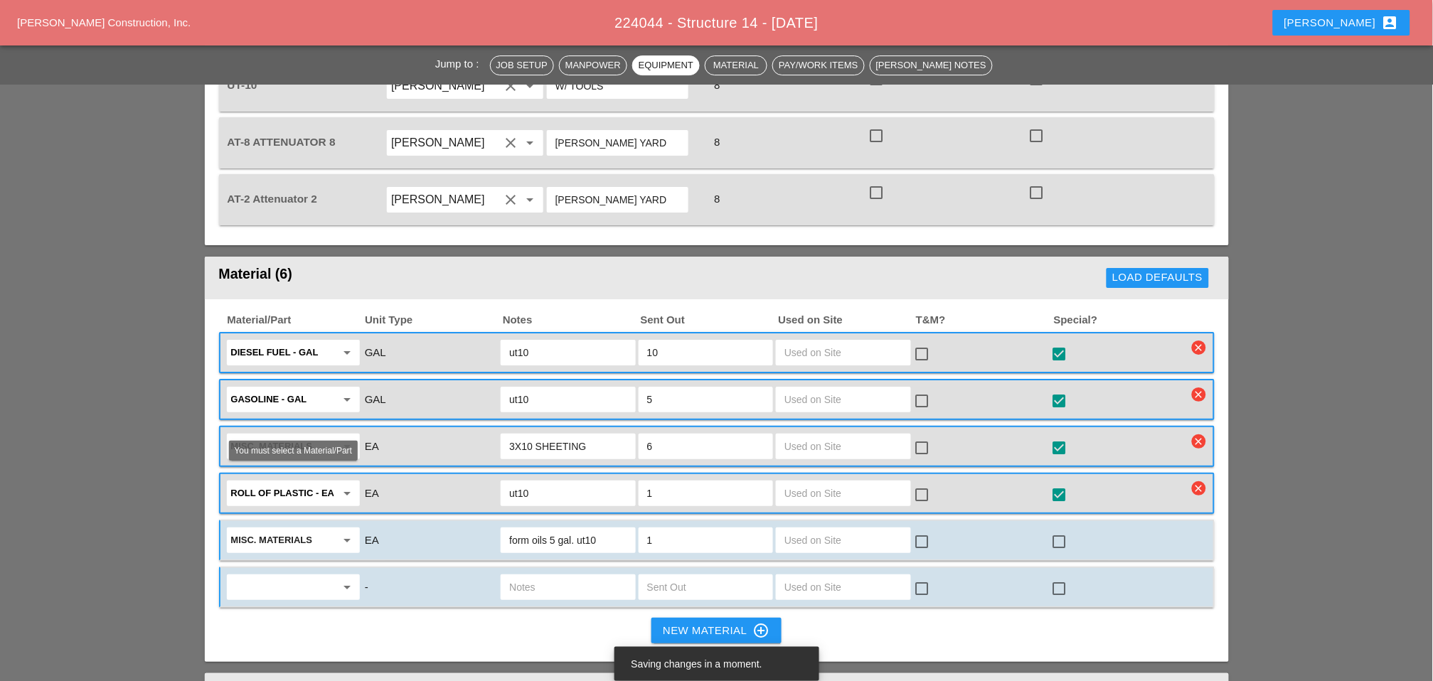
click at [301, 65] on input "text" at bounding box center [283, 587] width 105 height 23
click at [294, 65] on div "Misc . Materials" at bounding box center [293, 512] width 111 height 17
type input "Misc. Materials"
click at [385, 65] on input "text" at bounding box center [567, 587] width 117 height 23
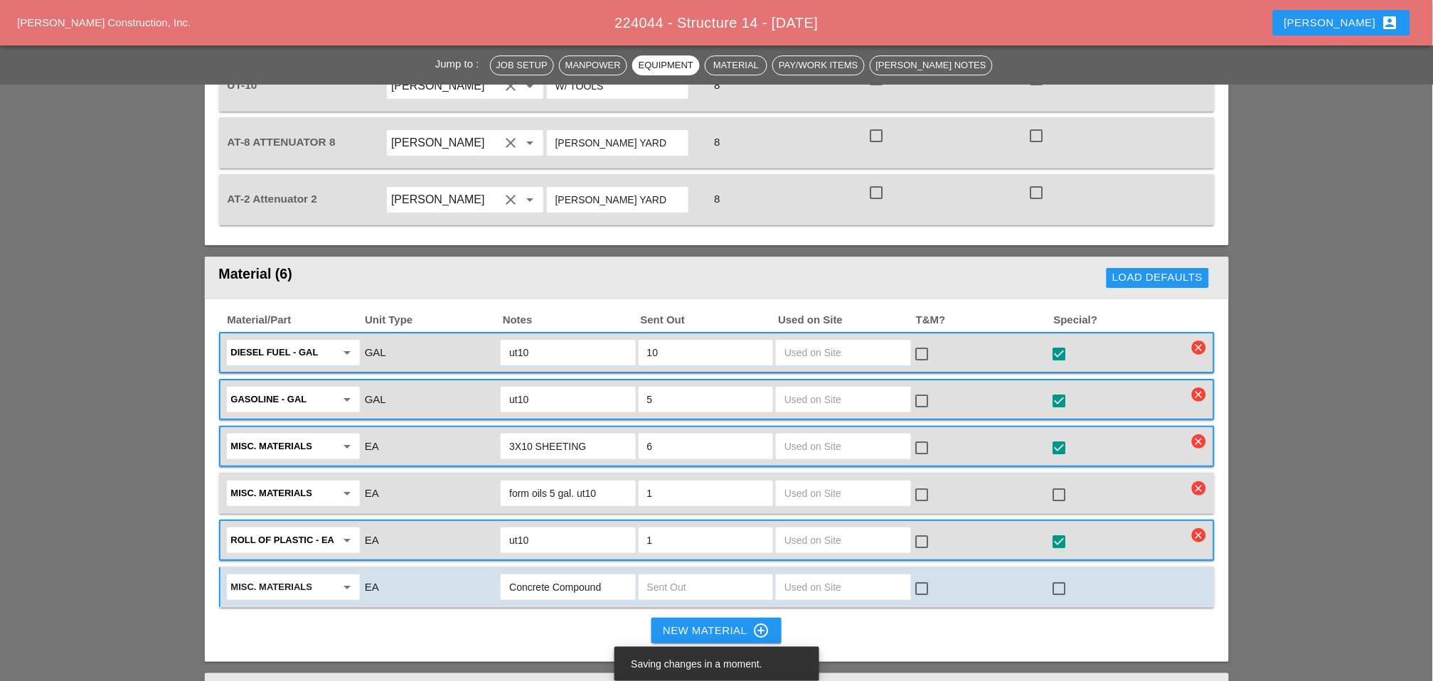
click at [385, 65] on input "Concrete Compound" at bounding box center [567, 587] width 117 height 23
type input "Concrete Curing Compound"
click at [385, 65] on input "text" at bounding box center [705, 587] width 117 height 23
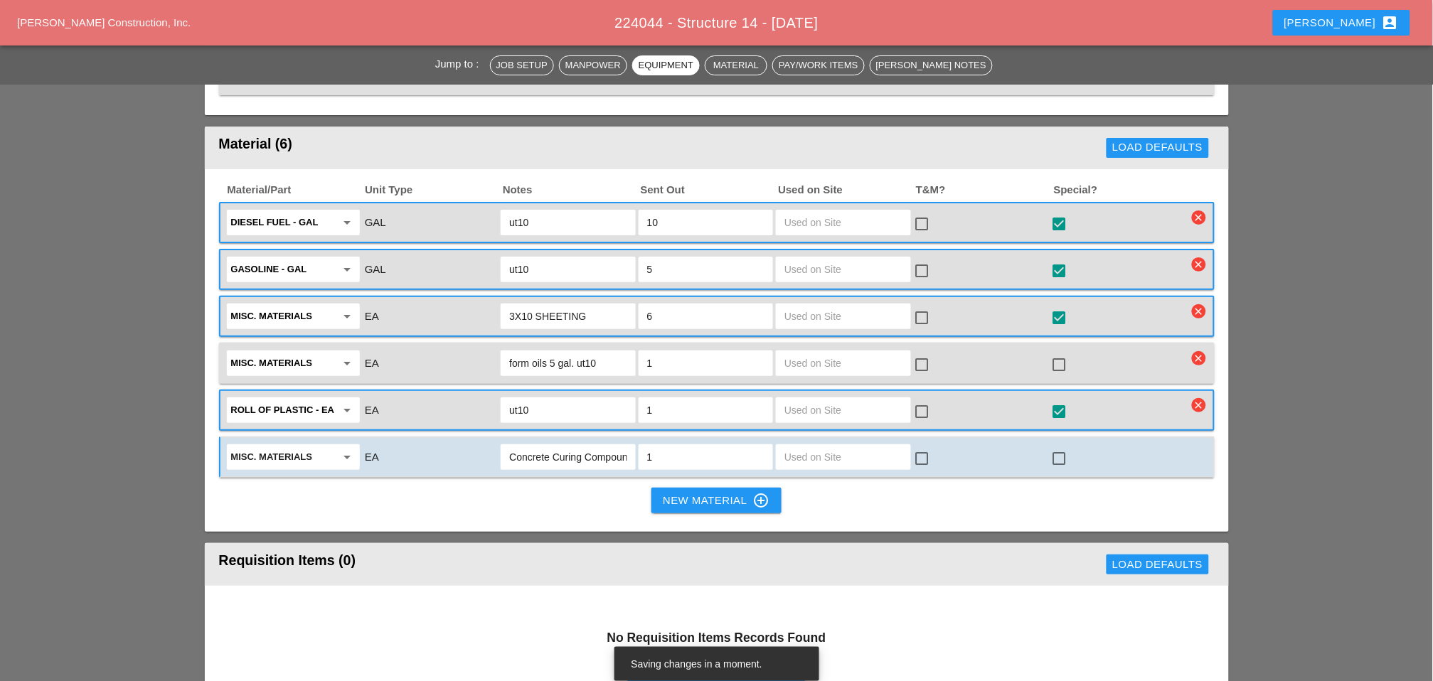
scroll to position [1607, 0]
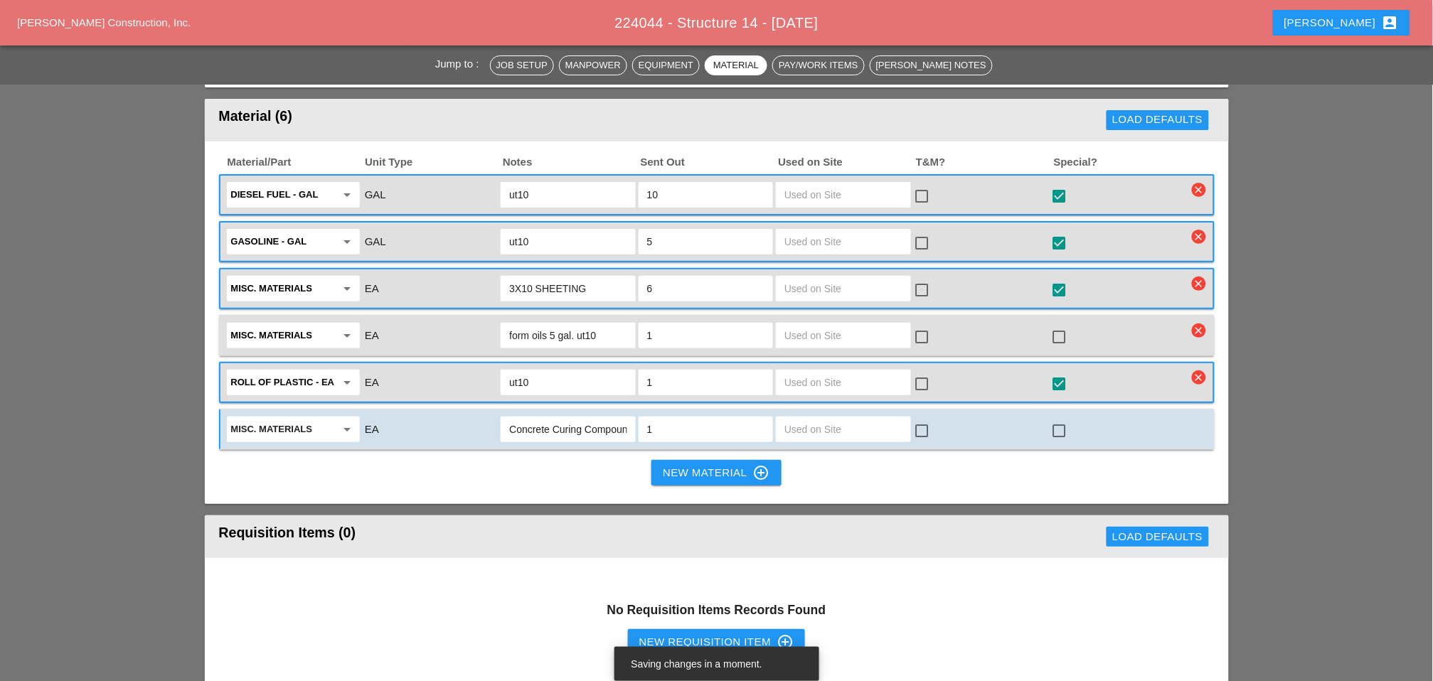
type input "1"
click at [385, 65] on div "New Requisition Item control_point" at bounding box center [716, 642] width 155 height 17
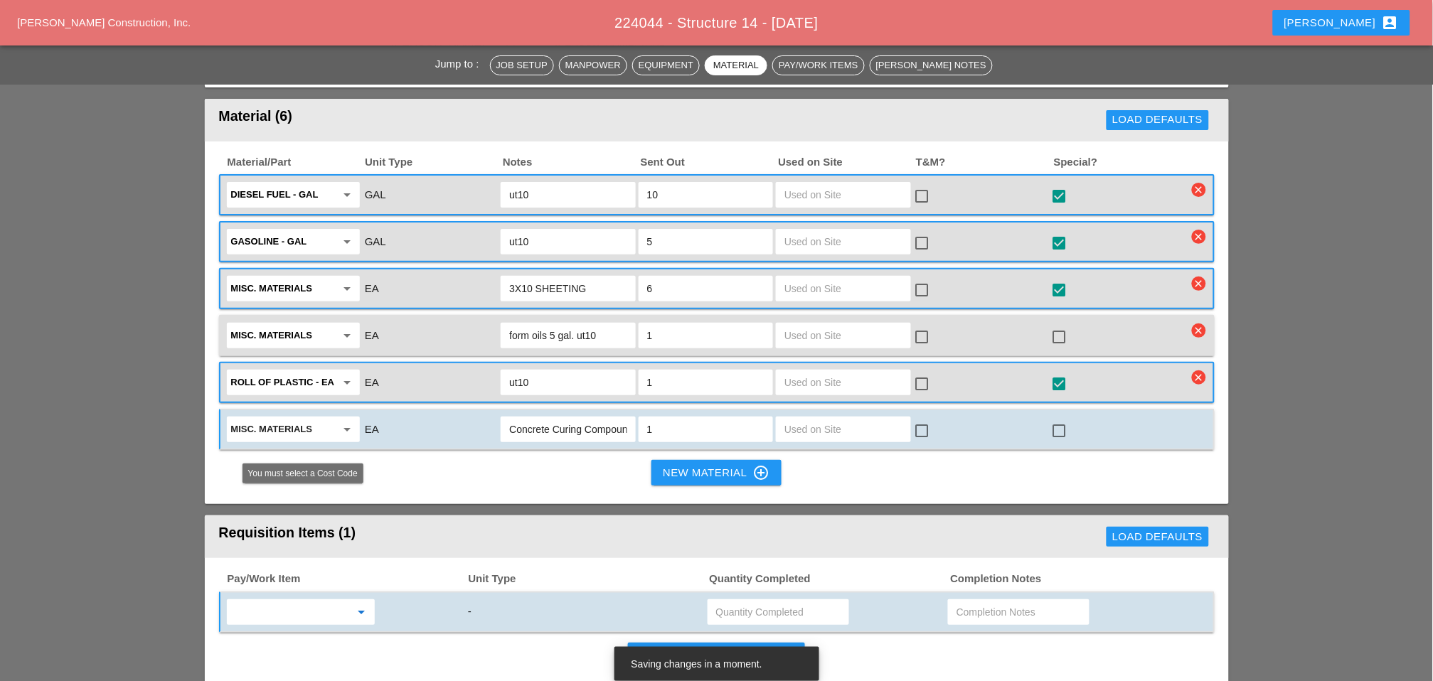
click at [274, 65] on input "text" at bounding box center [290, 612] width 119 height 23
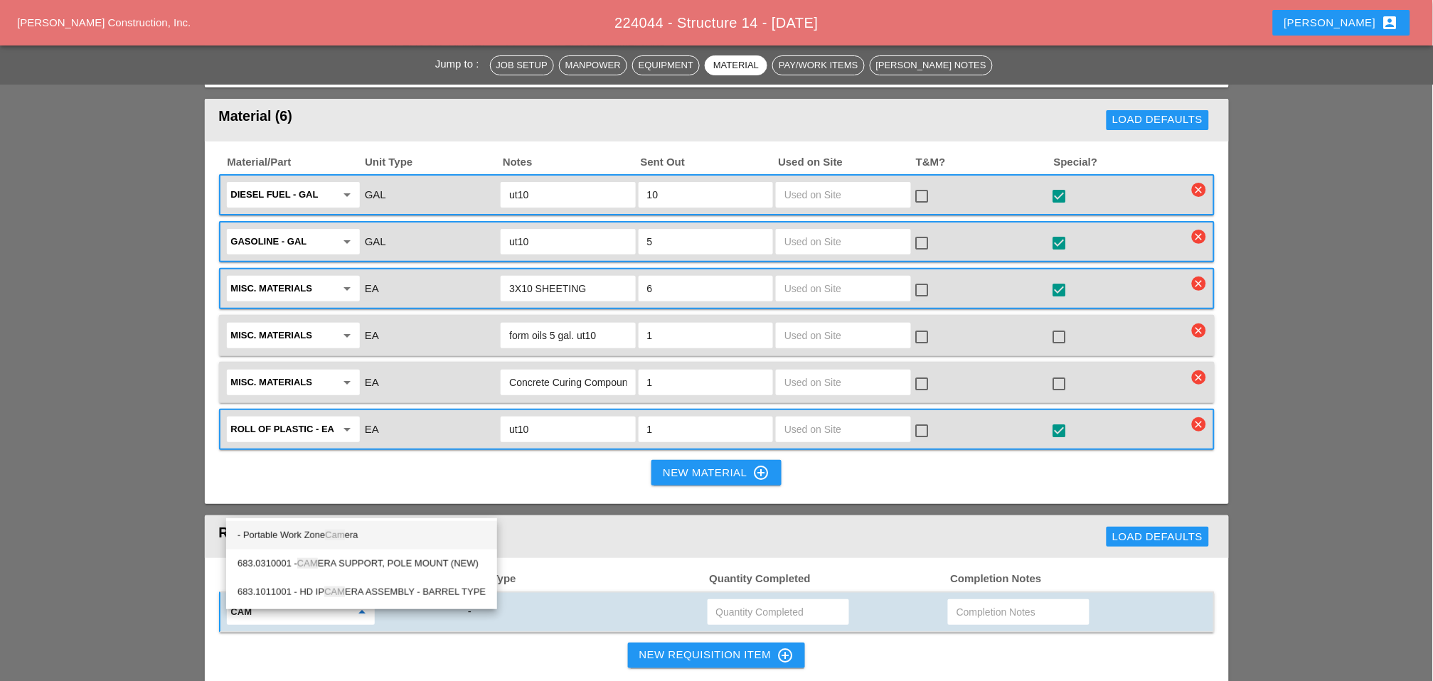
click at [344, 65] on span "Cam" at bounding box center [334, 535] width 19 height 11
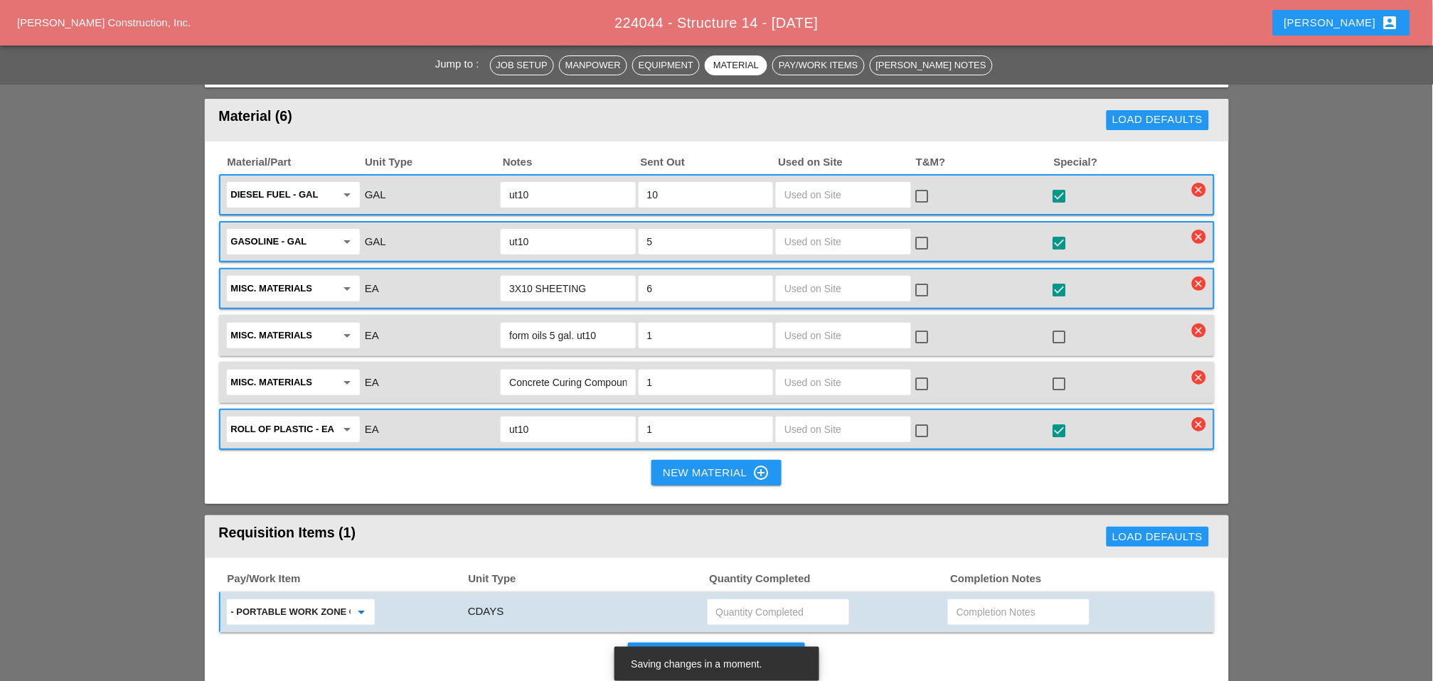
type input "- Portable Work Zone Camera"
click at [385, 65] on input "text" at bounding box center [778, 612] width 124 height 23
type input "5"
type input "4"
click at [385, 65] on div "New Requisition Item control_point" at bounding box center [716, 655] width 155 height 17
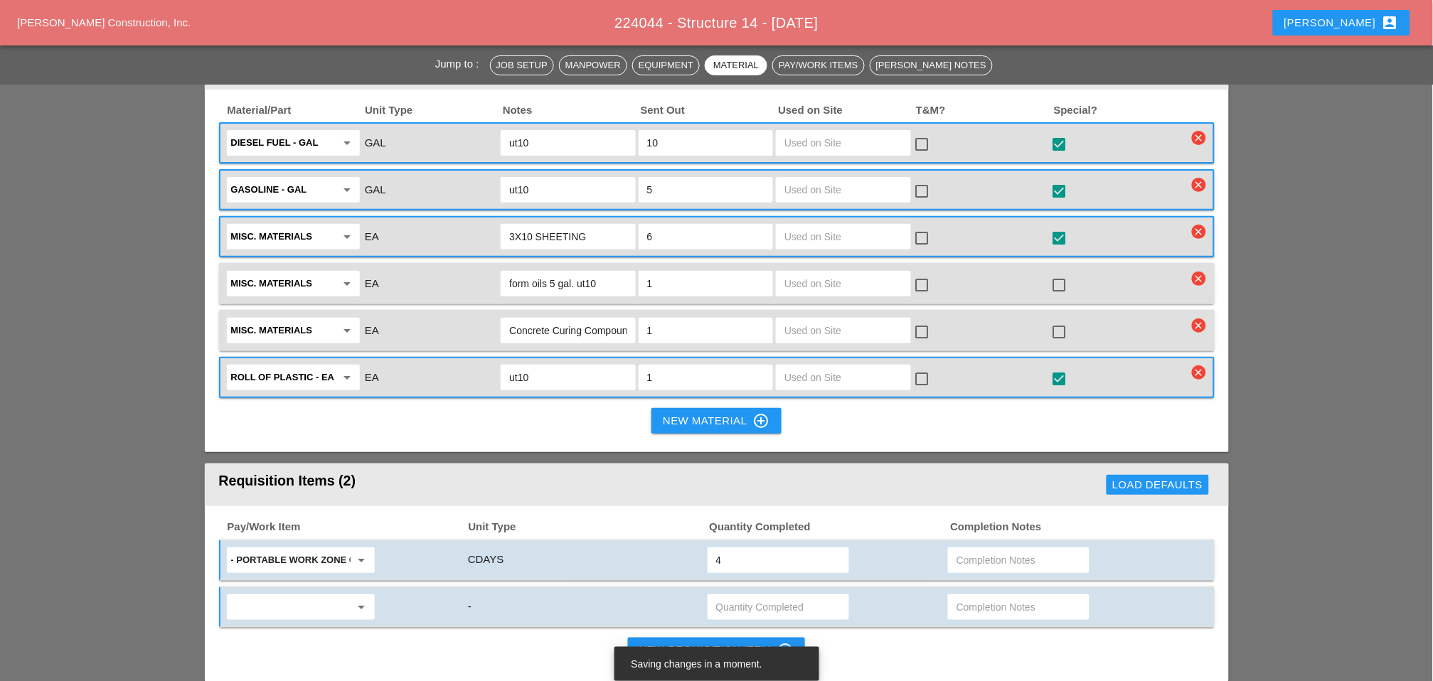
scroll to position [1686, 0]
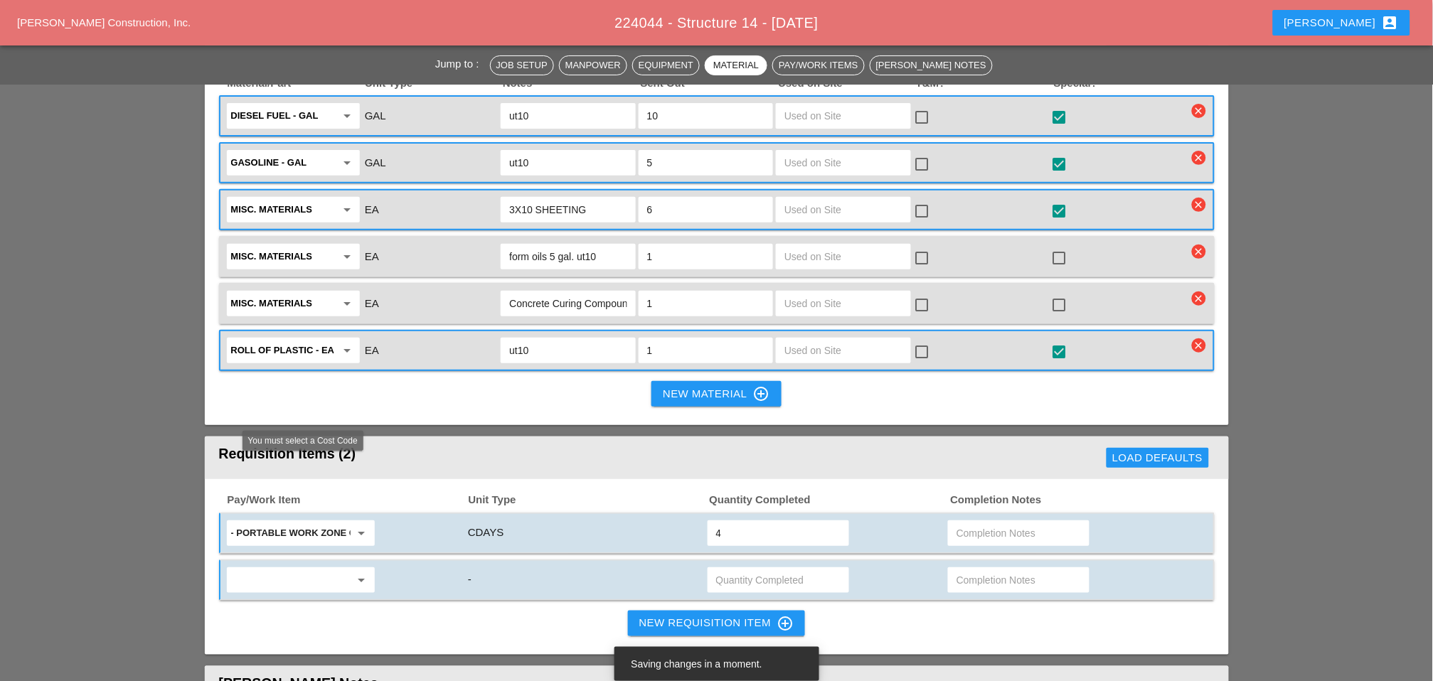
click at [299, 65] on input "text" at bounding box center [290, 580] width 119 height 23
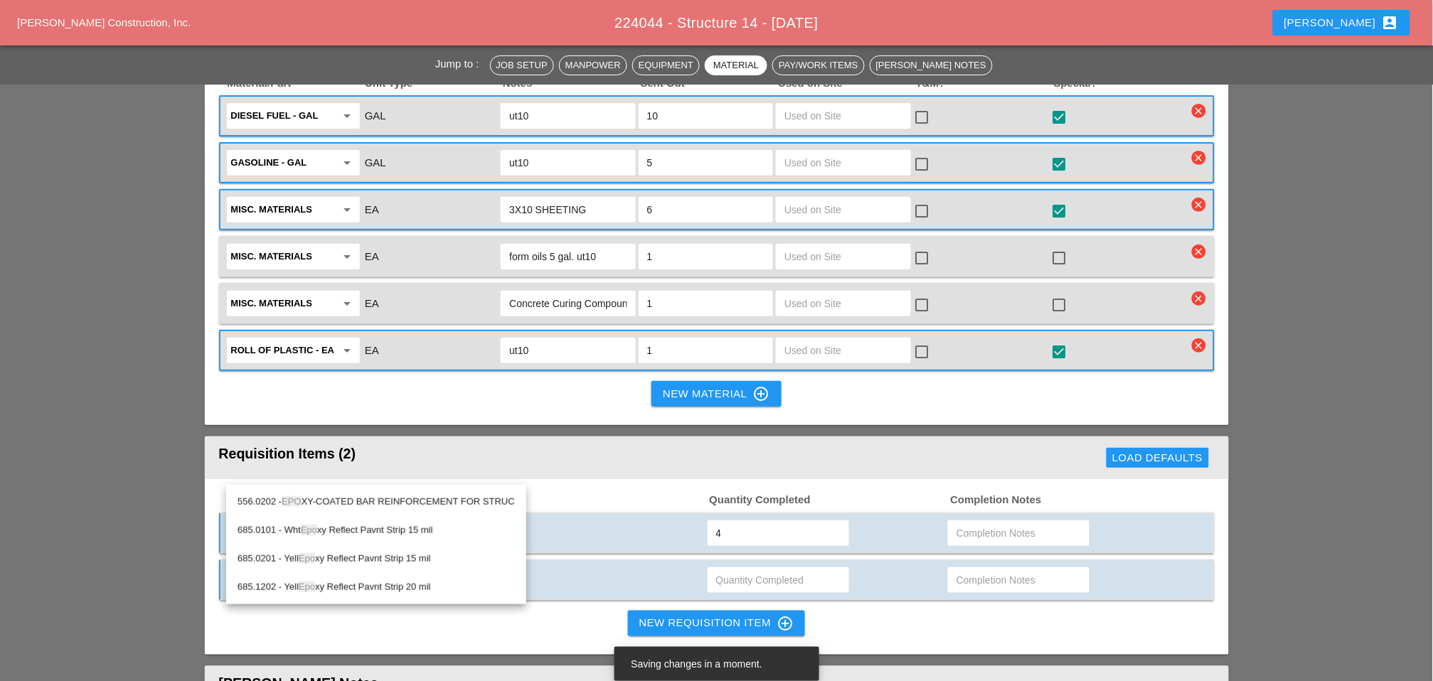
click at [340, 65] on div "556.0202 - EPO XY-COATED BAR REINFORCEMENT FOR STRUC" at bounding box center [376, 502] width 277 height 17
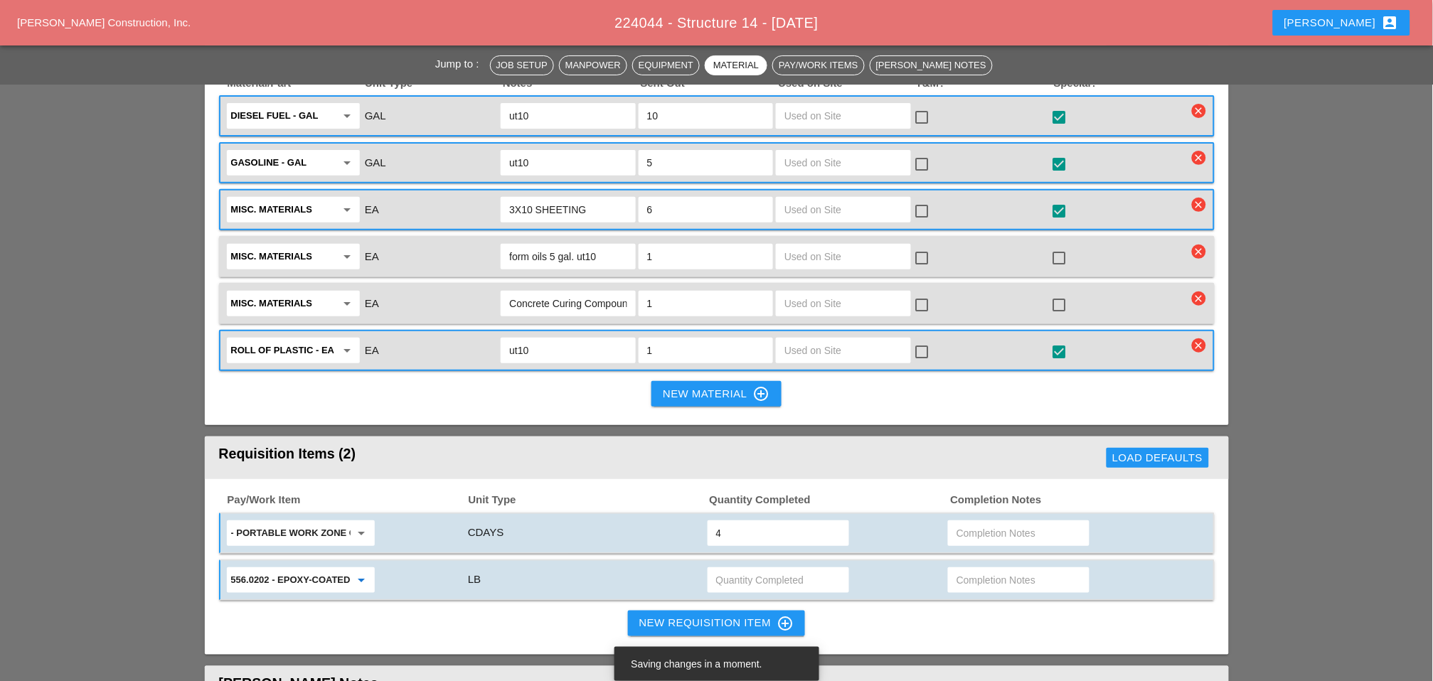
type input "556.0202 - EPOXY-COATED BAR REINFORCEMENT FOR STRUC"
click at [385, 65] on div "New Requisition Item control_point" at bounding box center [716, 623] width 155 height 17
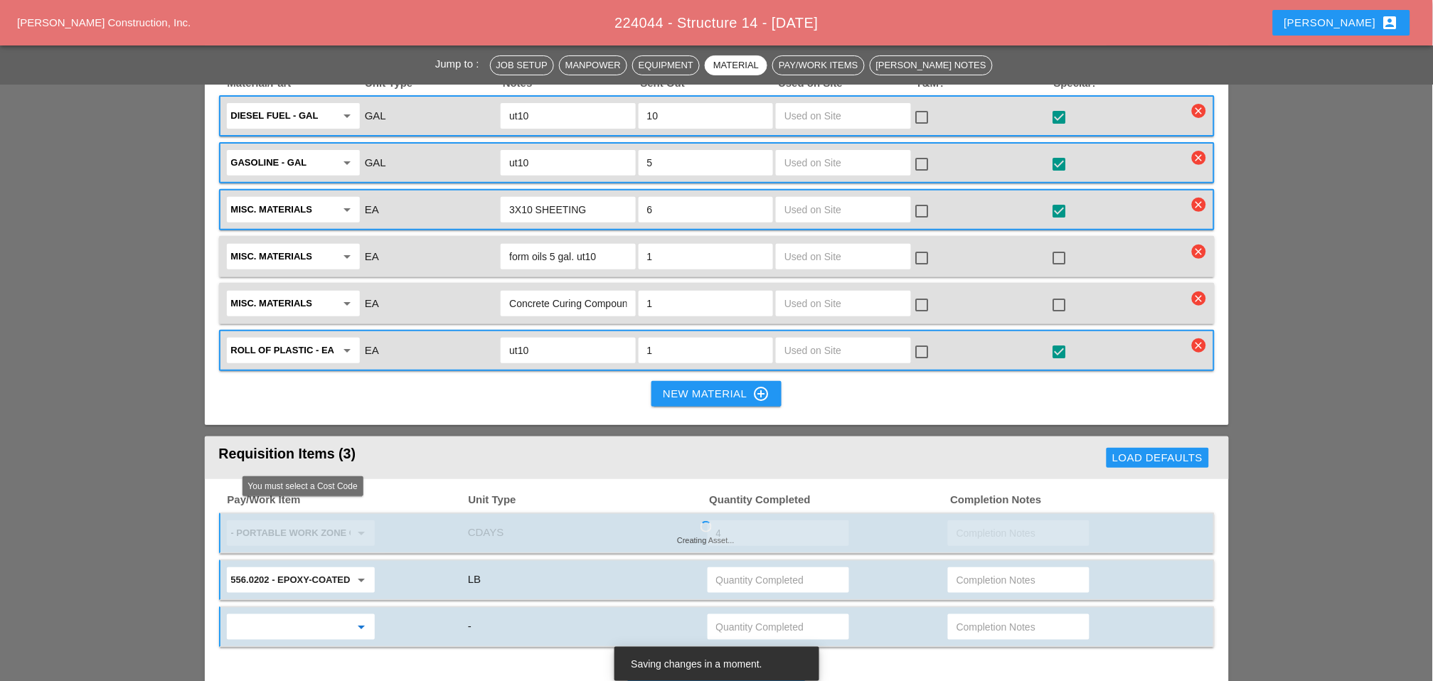
click at [313, 65] on input "text" at bounding box center [290, 627] width 119 height 23
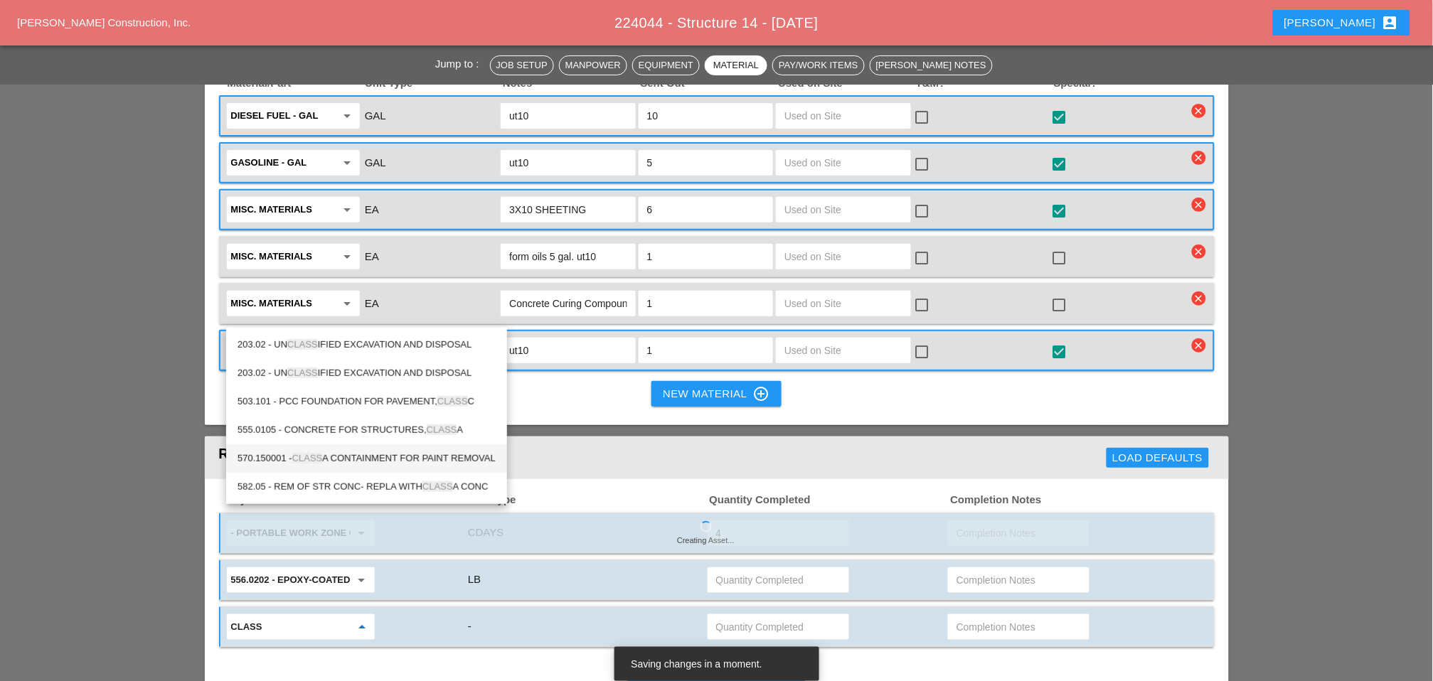
type input "class"
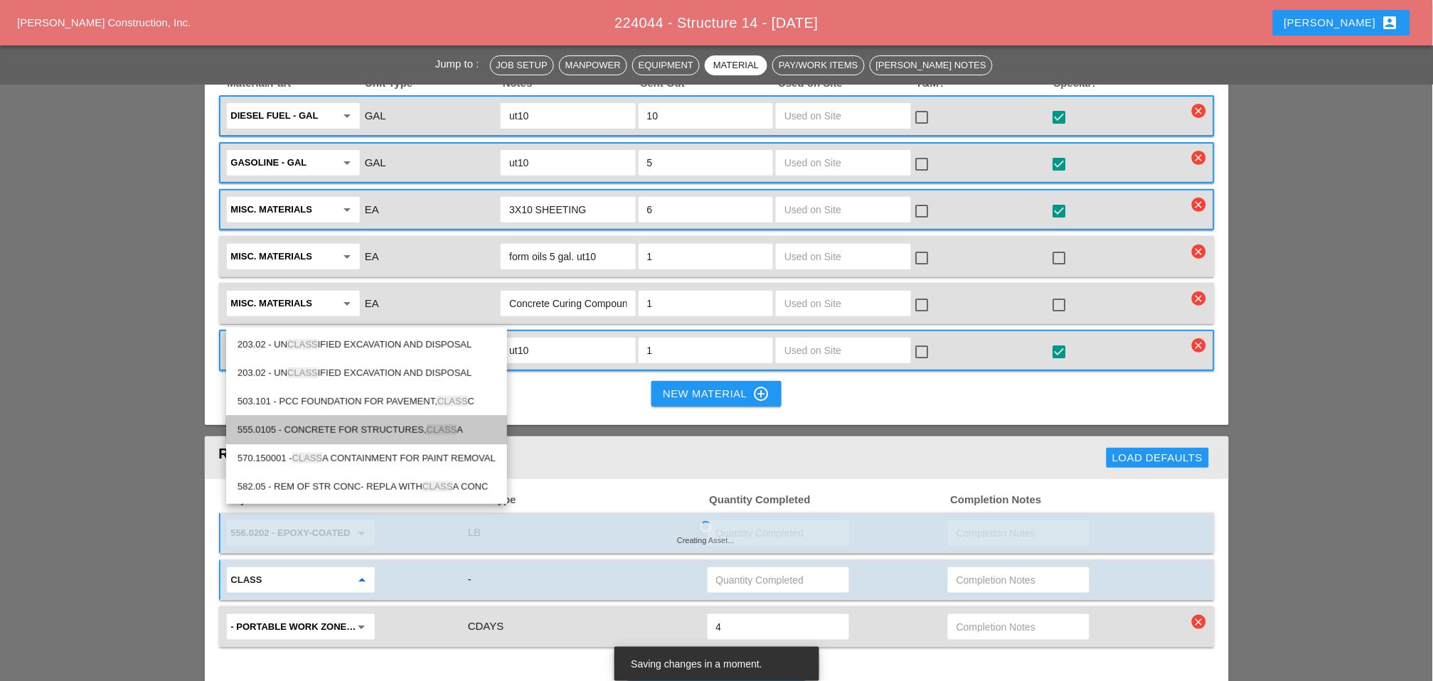
click at [359, 65] on div "555.0105 - CONCRETE FOR STRUCTURES, CLASS A" at bounding box center [367, 430] width 258 height 17
type input "555.0105 - CONCRETE FOR STRUCTURES, CLASS A"
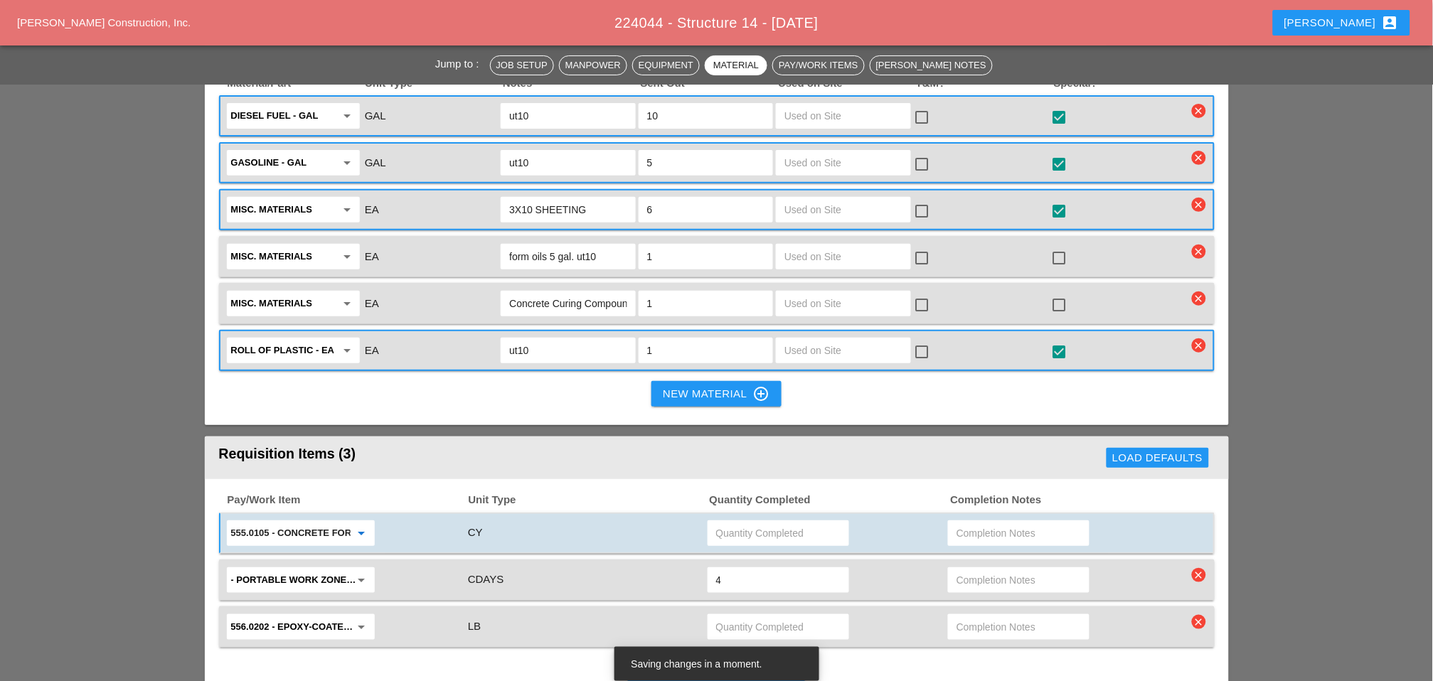
click at [385, 65] on input "text" at bounding box center [1019, 580] width 124 height 23
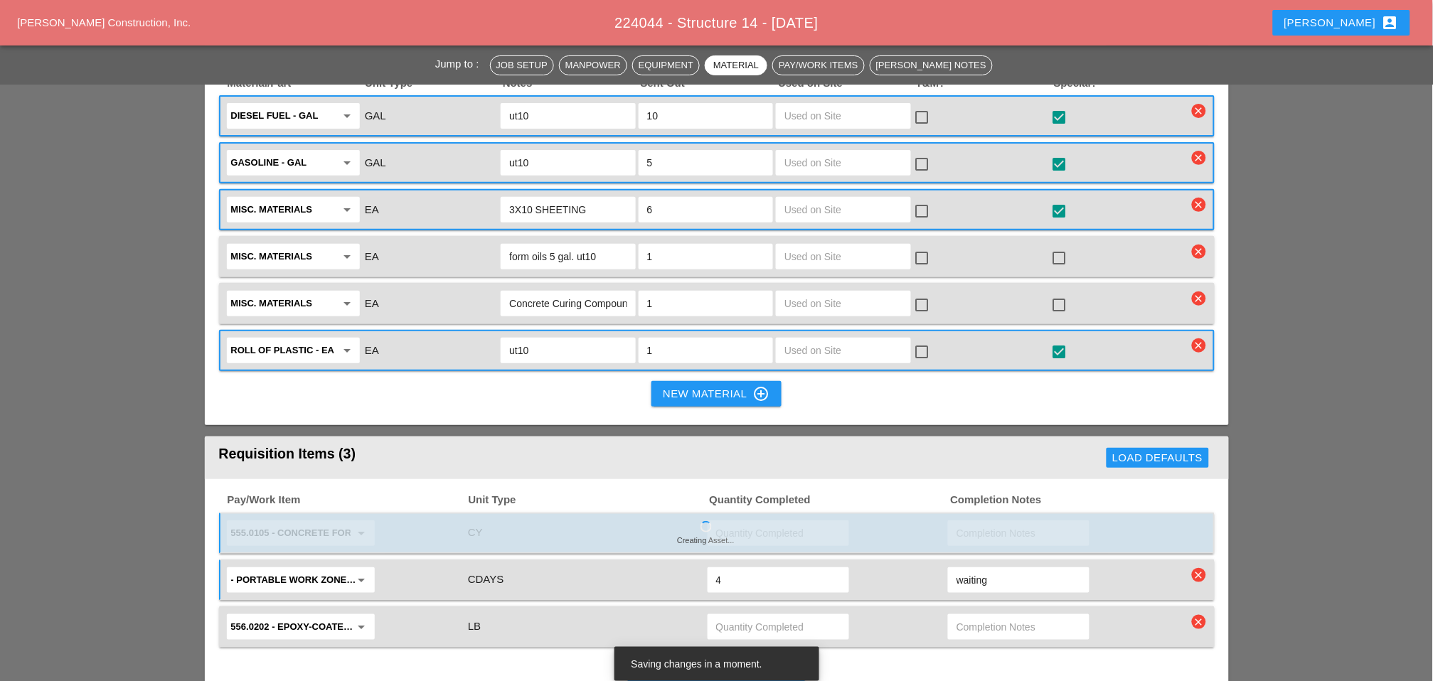
drag, startPoint x: 961, startPoint y: 472, endPoint x: 952, endPoint y: 472, distance: 9.3
click at [385, 65] on div "waiting" at bounding box center [1019, 581] width 142 height 26
type input "waiting"
click at [385, 65] on input "text" at bounding box center [1019, 627] width 124 height 23
paste input "waiting"
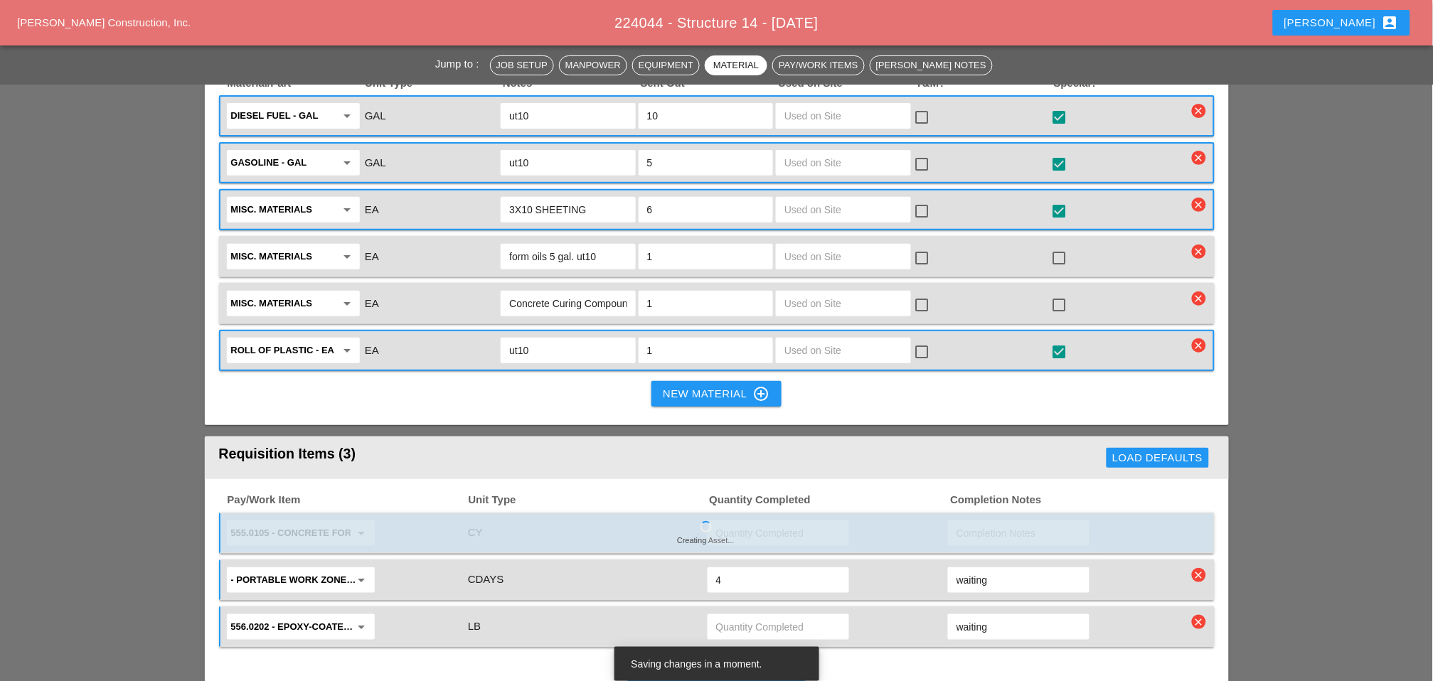
type input "waiting"
drag, startPoint x: 986, startPoint y: 468, endPoint x: 951, endPoint y: 469, distance: 34.9
click at [385, 65] on div "waiting" at bounding box center [1019, 581] width 142 height 26
type input "waiting"
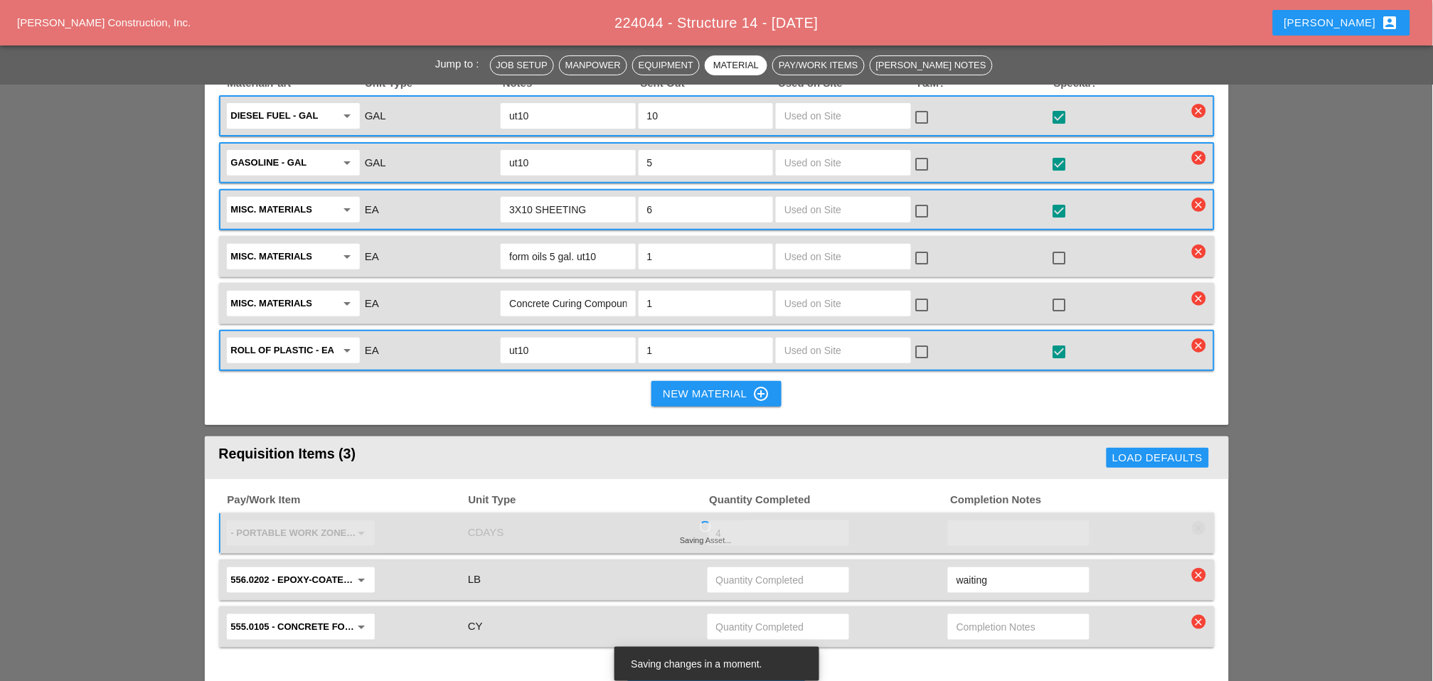
click at [385, 65] on input "waiting" at bounding box center [1019, 580] width 124 height 23
type input "waiting"
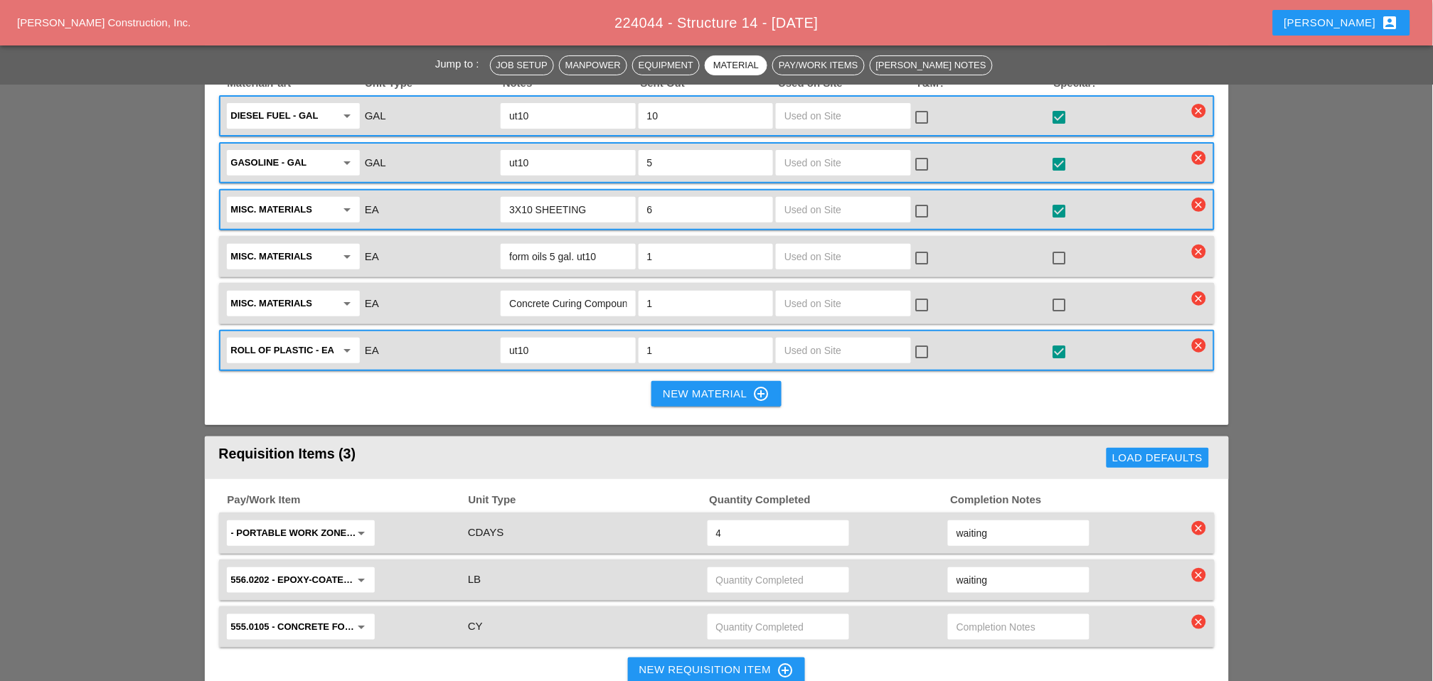
drag, startPoint x: 977, startPoint y: 425, endPoint x: 955, endPoint y: 428, distance: 21.5
click at [385, 65] on div "waiting" at bounding box center [1019, 534] width 142 height 26
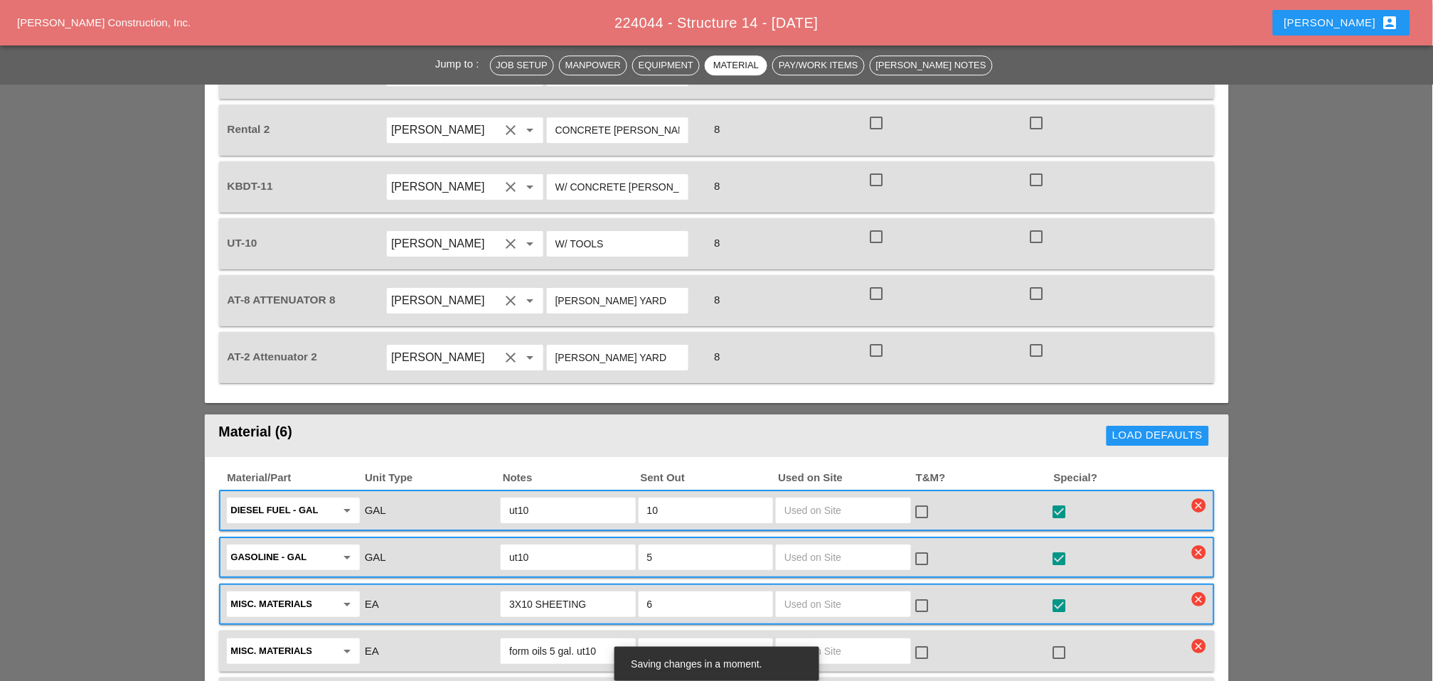
scroll to position [1291, 0]
type input "waiting"
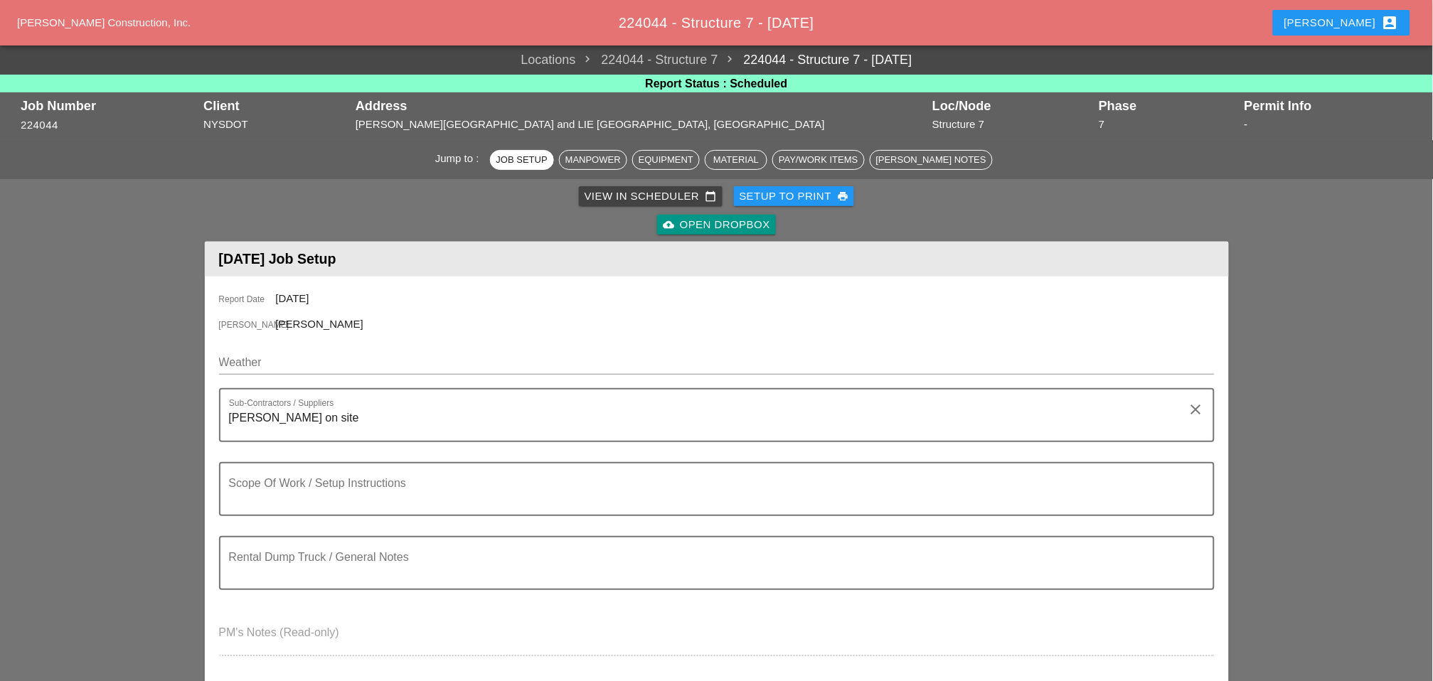
scroll to position [158, 0]
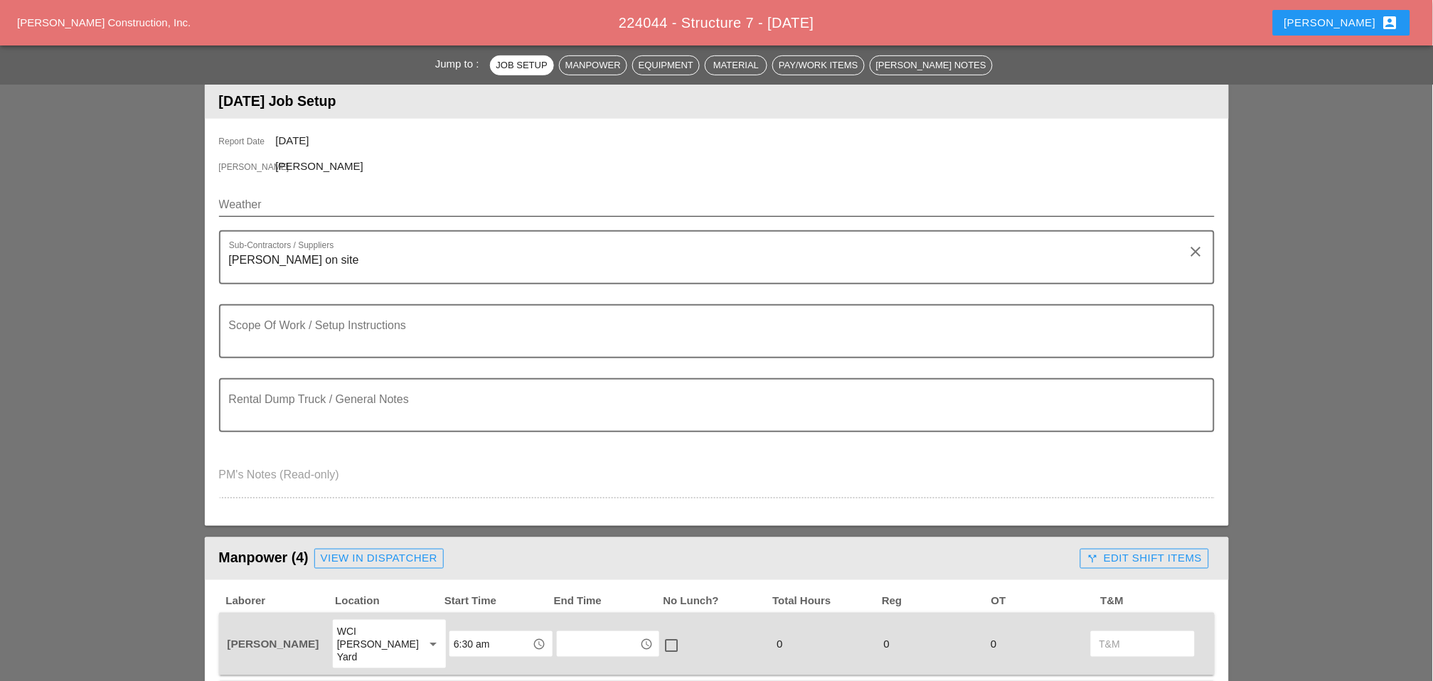
click at [277, 204] on input "Weather" at bounding box center [707, 204] width 976 height 23
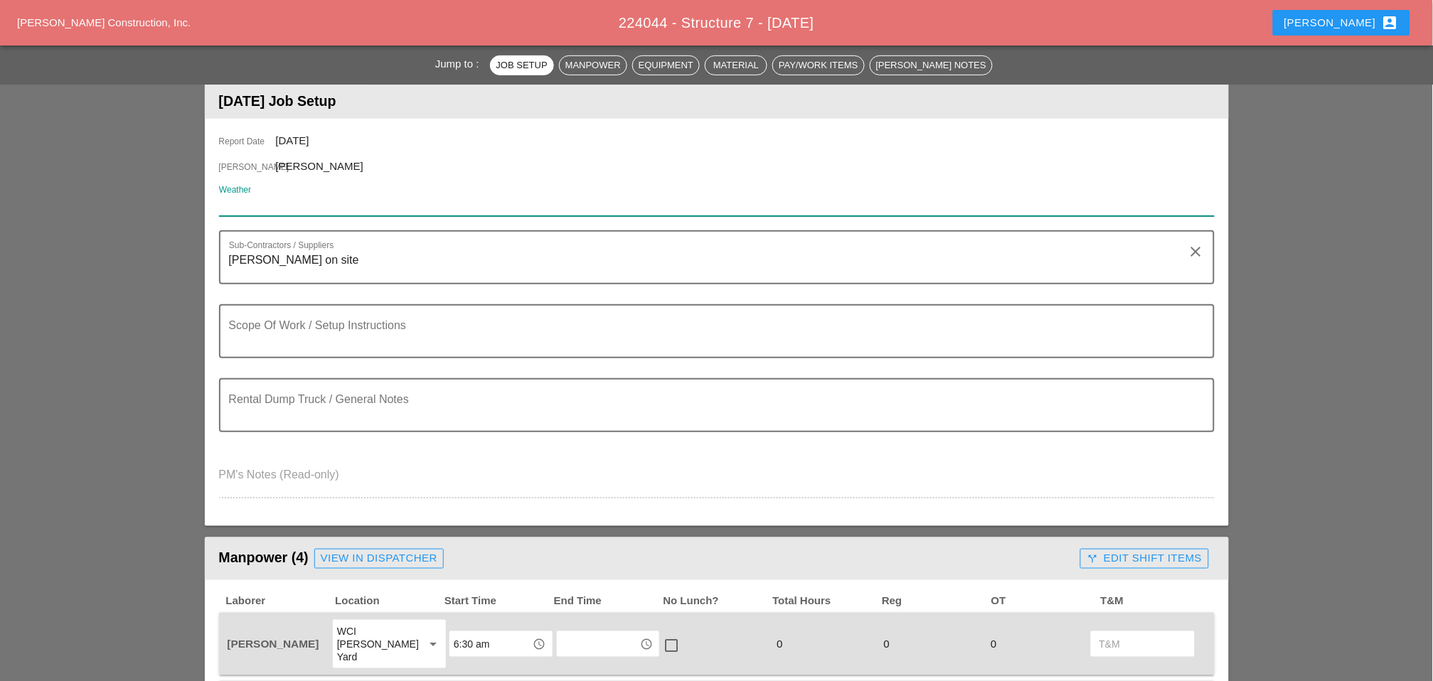
paste input "ue 02 Day 78° 15% E 8 mph Except for a few afternoon clouds, mainly sunny. Slig…"
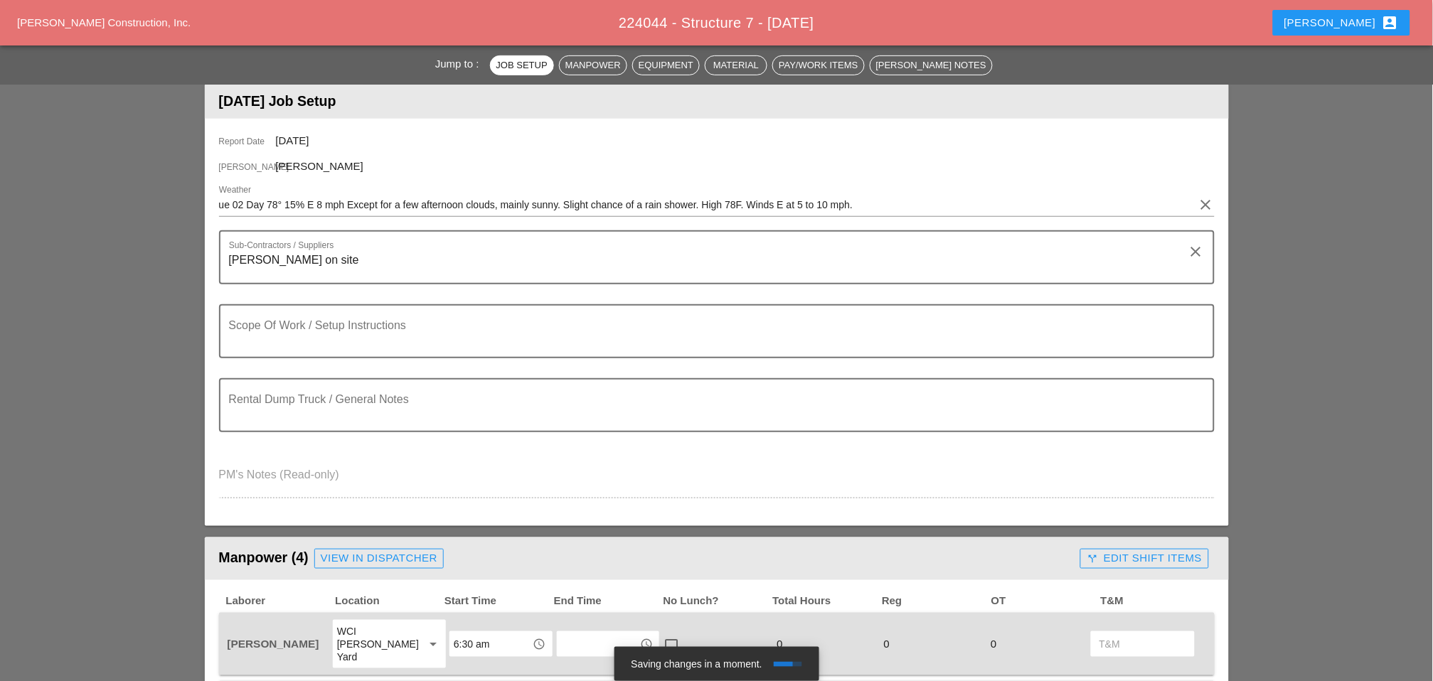
click at [215, 203] on div "Report Date [DATE] [PERSON_NAME] [PERSON_NAME] Weather ue 02 Day 78° 15% E 8 mp…" at bounding box center [717, 323] width 1024 height 408
click at [218, 203] on div "Report Date [DATE] [PERSON_NAME] [PERSON_NAME] Weather ue 02 Day 78° 15% E 8 mp…" at bounding box center [717, 323] width 1024 height 408
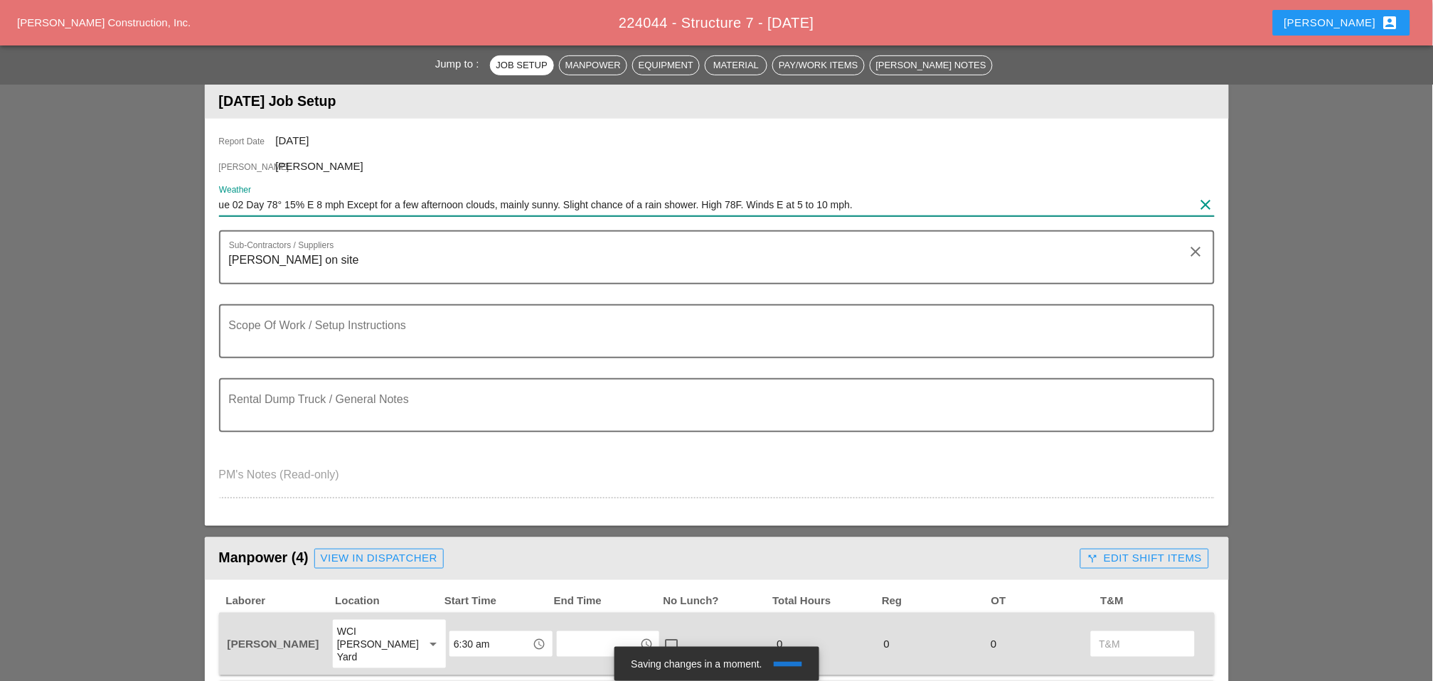
click at [220, 204] on input "ue 02 Day 78° 15% E 8 mph Except for a few afternoon clouds, mainly sunny. Slig…" at bounding box center [707, 204] width 976 height 23
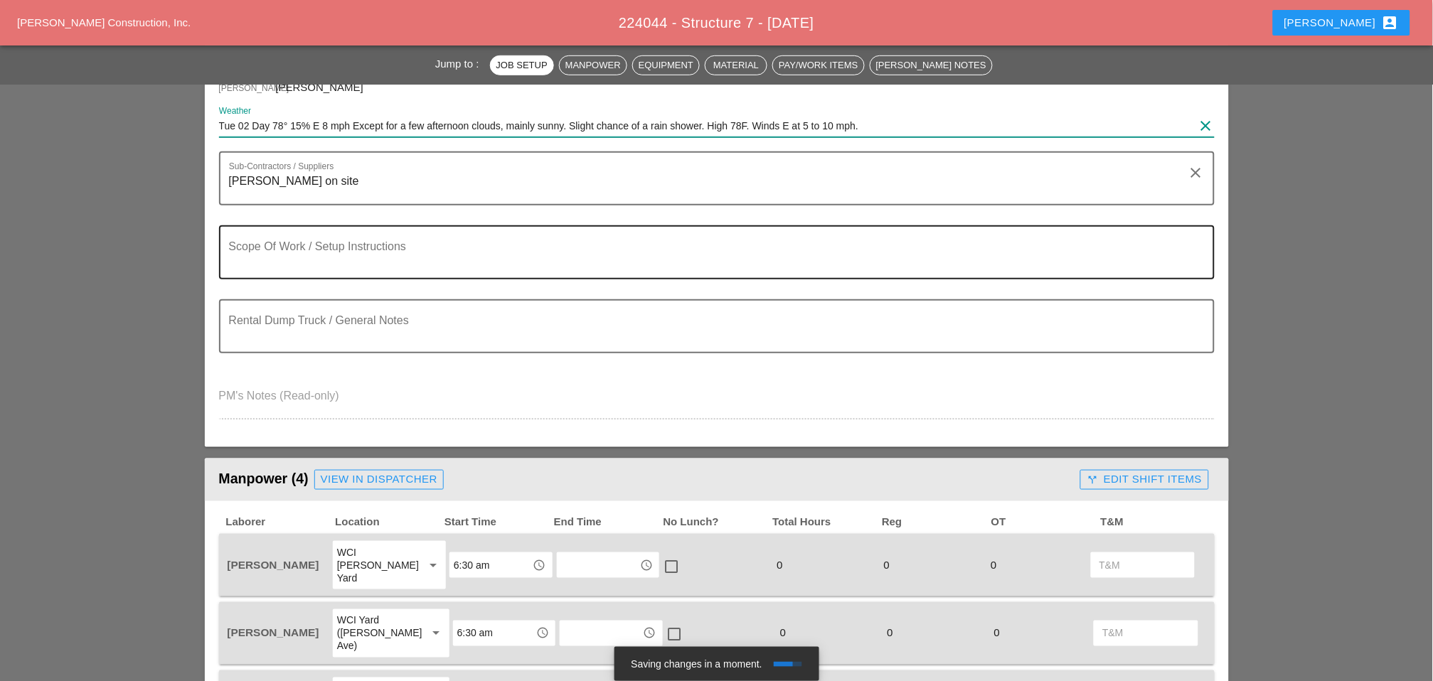
type input "Tue 02 Day 78° 15% E 8 mph Except for a few afternoon clouds, mainly sunny. Sli…"
click at [291, 257] on textarea "Scope Of Work / Setup Instructions" at bounding box center [711, 261] width 964 height 34
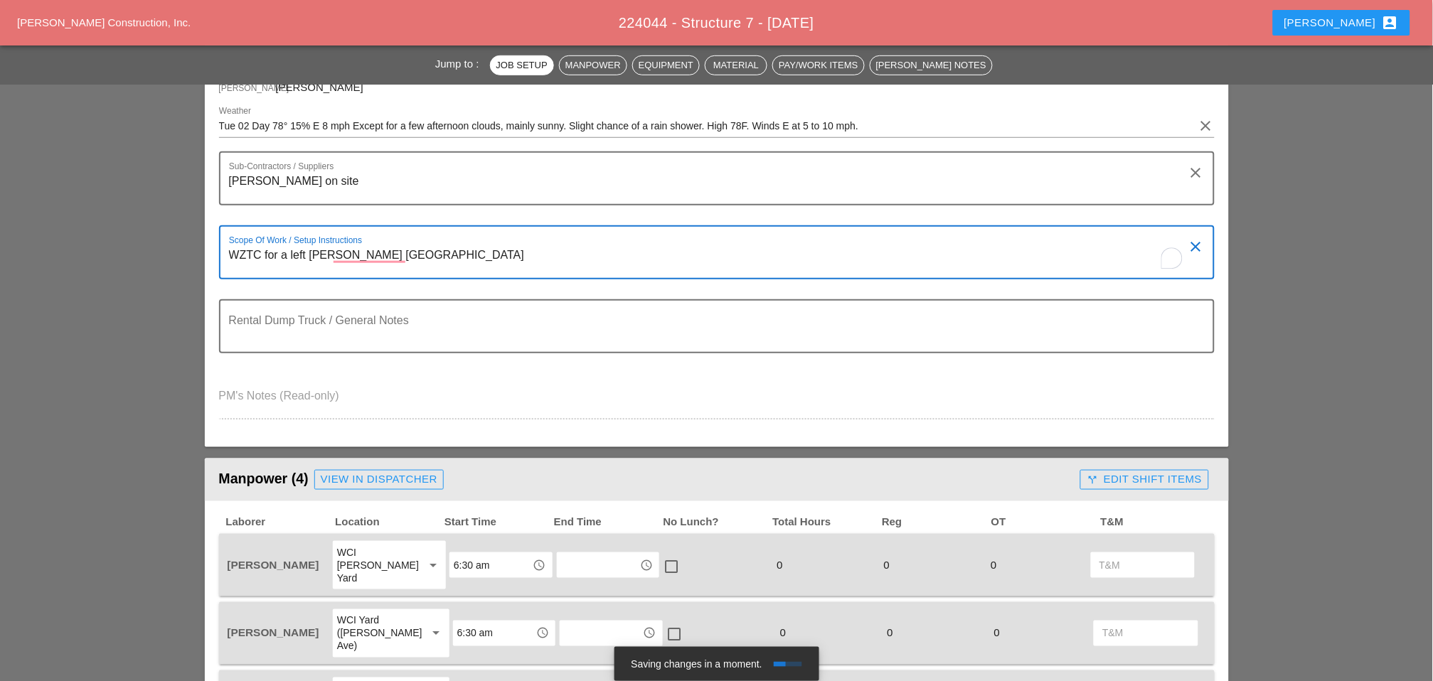
drag, startPoint x: 363, startPoint y: 260, endPoint x: 353, endPoint y: 250, distance: 14.1
click at [354, 252] on textarea "WZTC for a left [PERSON_NAME] [GEOGRAPHIC_DATA]" at bounding box center [711, 261] width 964 height 34
click at [460, 251] on textarea "WZTC for a left lane closure service road" at bounding box center [711, 261] width 964 height 34
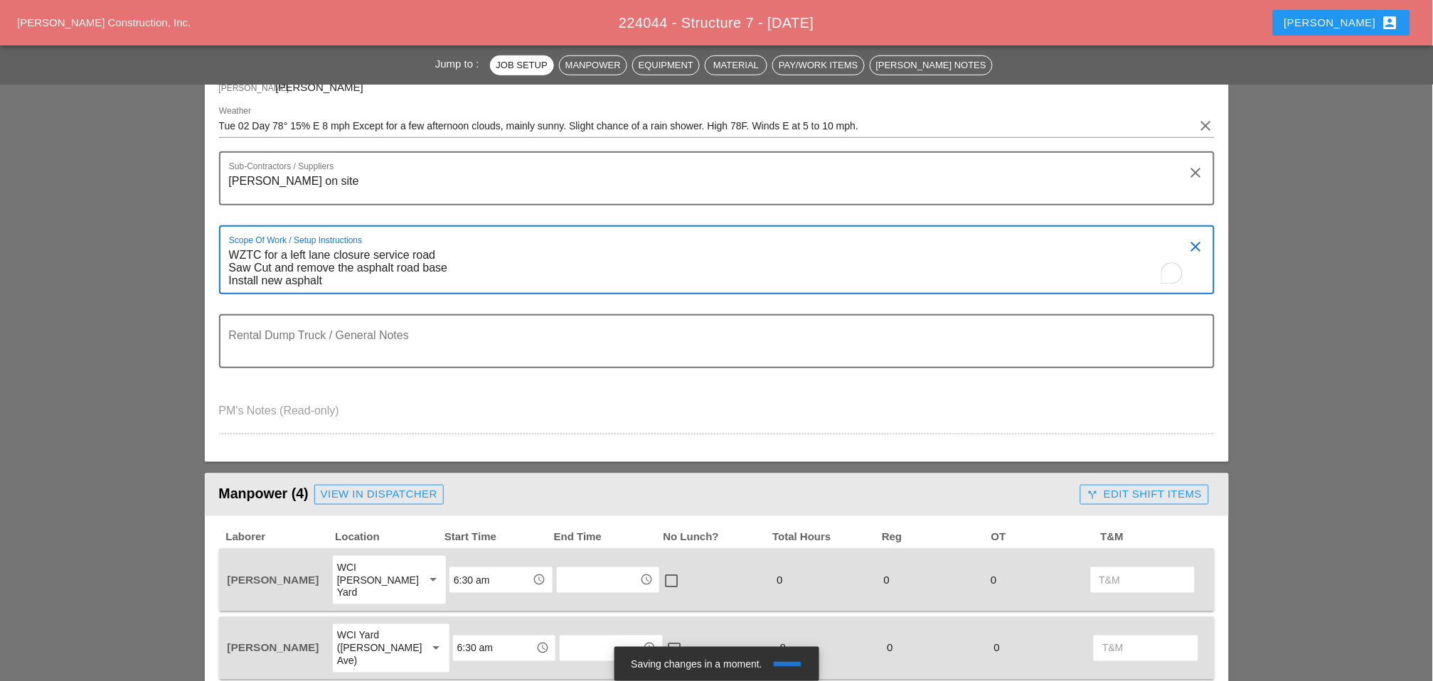
click at [464, 263] on textarea "WZTC for a left lane closure service road Saw Cut and remove the asphalt road b…" at bounding box center [711, 268] width 964 height 49
click at [336, 280] on textarea "WZTC for a left lane closure service road Saw Cut and remove the asphalt road b…" at bounding box center [711, 268] width 964 height 49
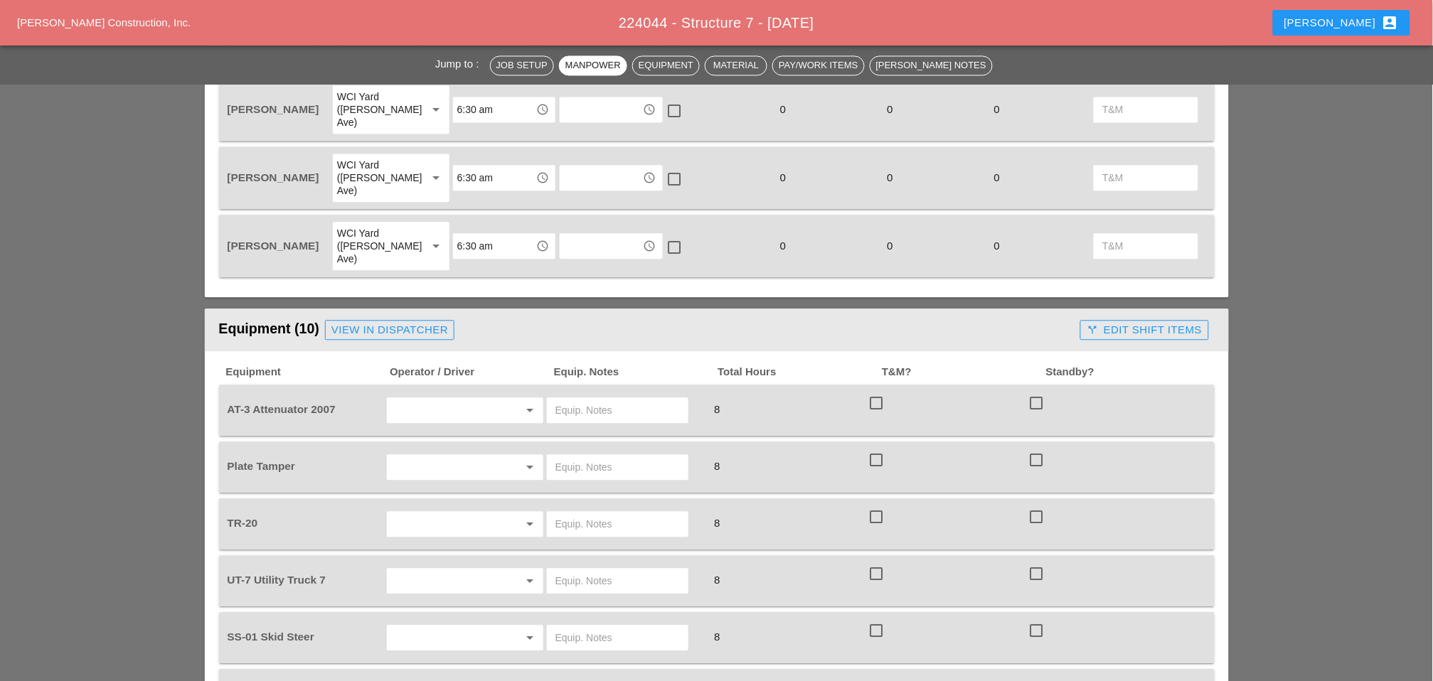
scroll to position [869, 0]
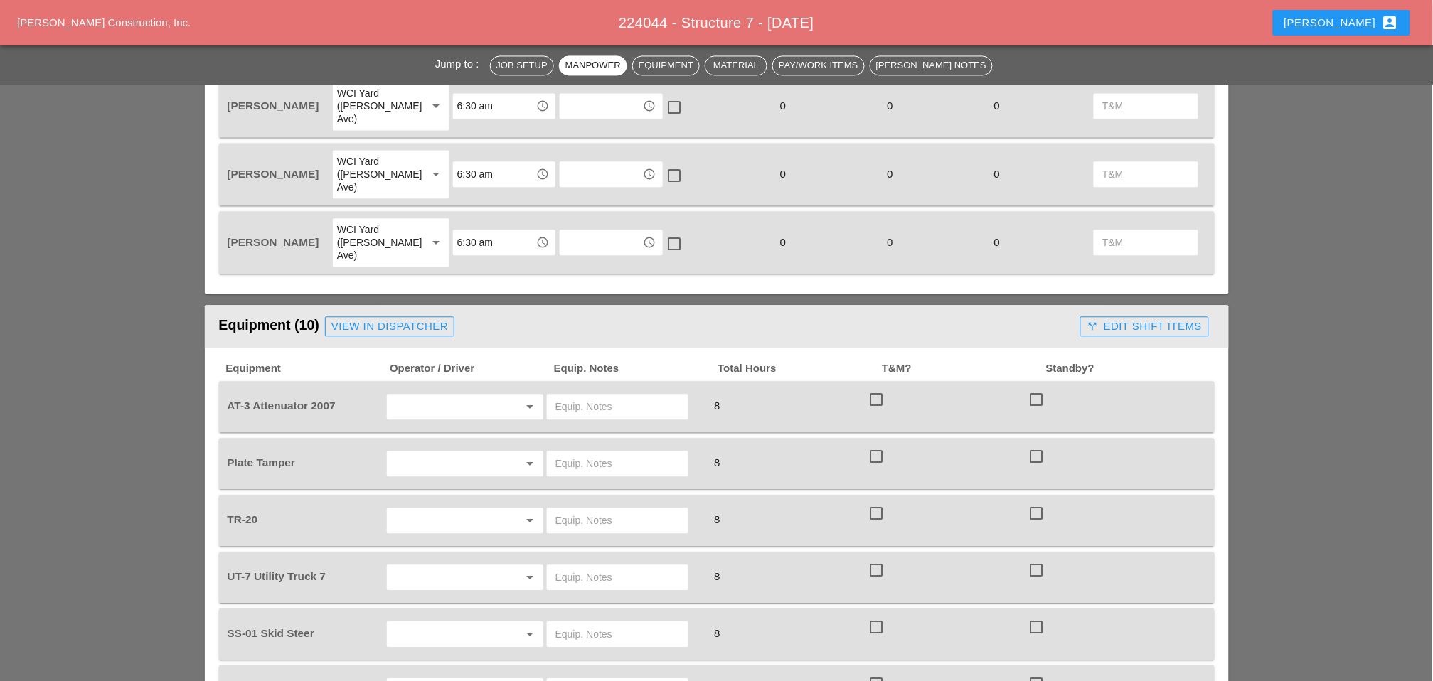
type textarea "WZTC for a left lane closure service road Saw Cut and remove the asphalt road b…"
click at [412, 395] on input "text" at bounding box center [445, 406] width 108 height 23
click at [424, 368] on div "[PERSON_NAME]" at bounding box center [465, 375] width 134 height 17
type input "[PERSON_NAME]"
click at [575, 395] on input "text" at bounding box center [617, 406] width 124 height 23
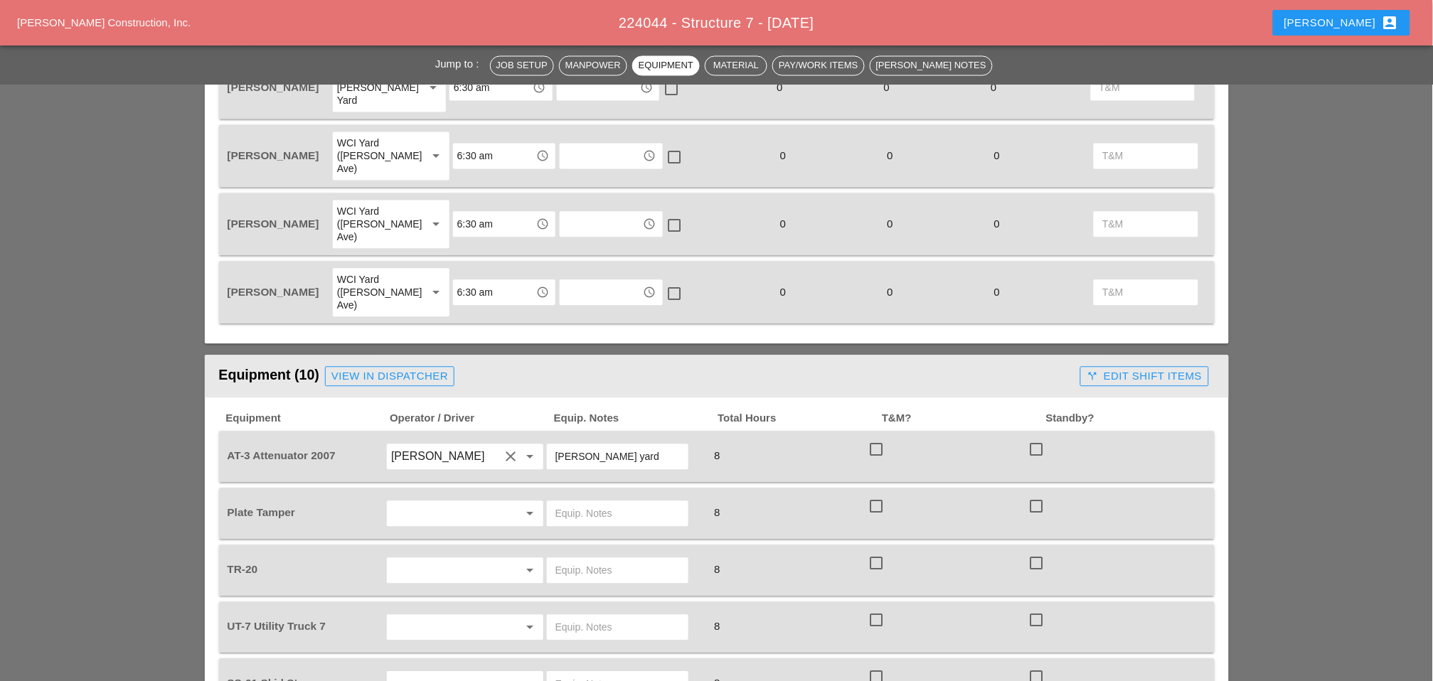
scroll to position [790, 0]
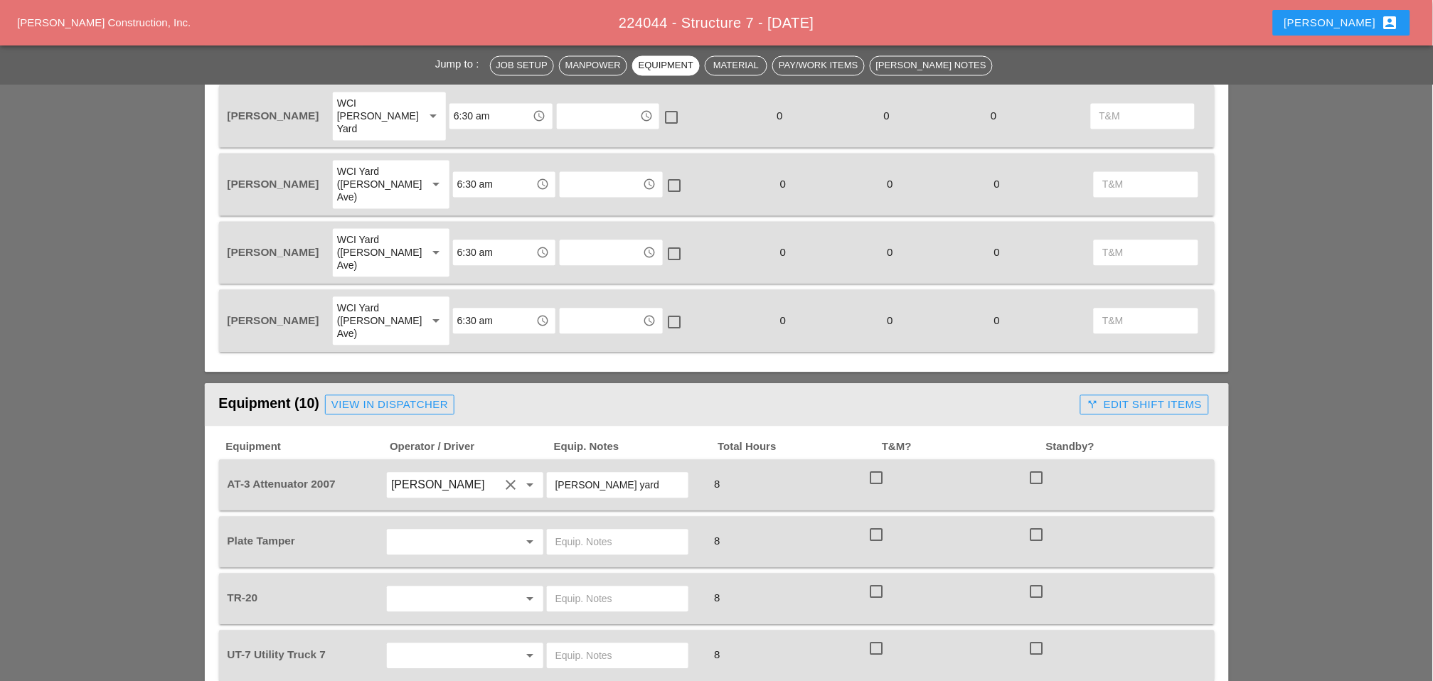
type input "[PERSON_NAME] yard"
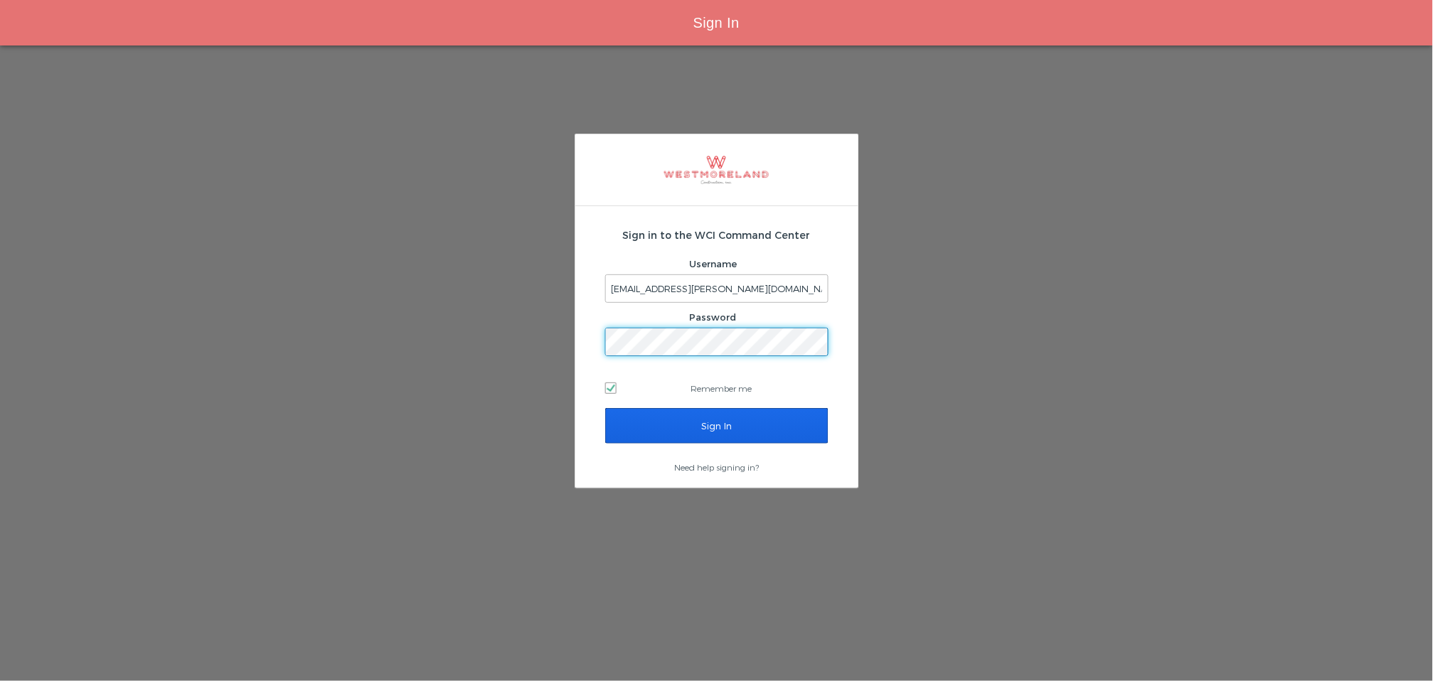
click at [692, 424] on input "Sign In" at bounding box center [716, 426] width 223 height 36
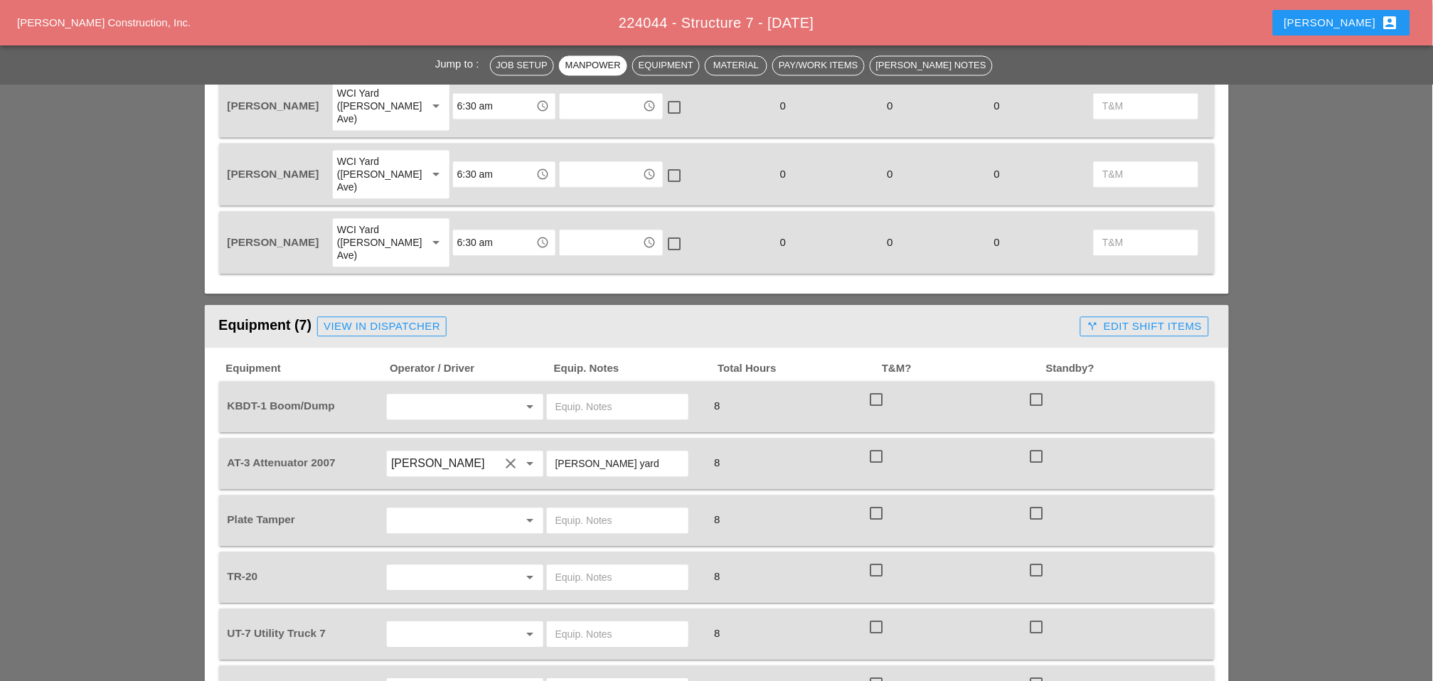
scroll to position [1027, 0]
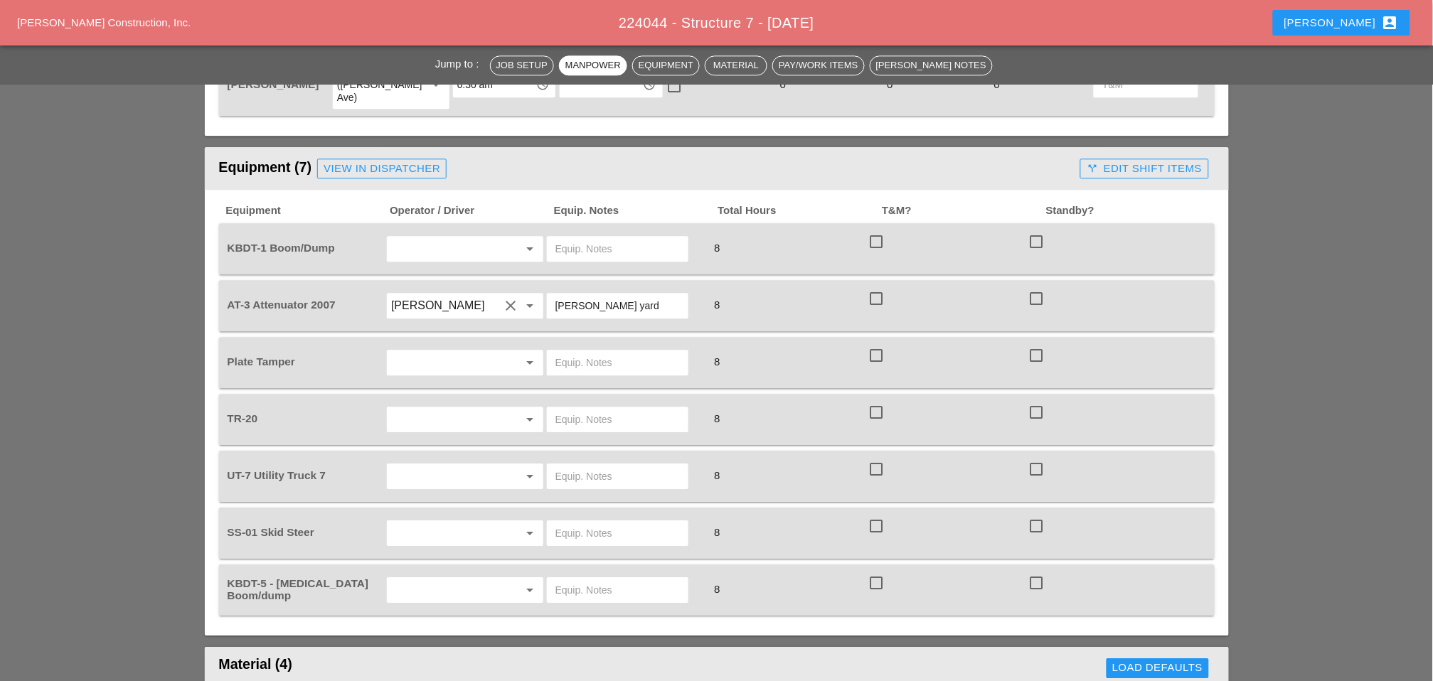
click at [437, 238] on input "text" at bounding box center [445, 249] width 108 height 23
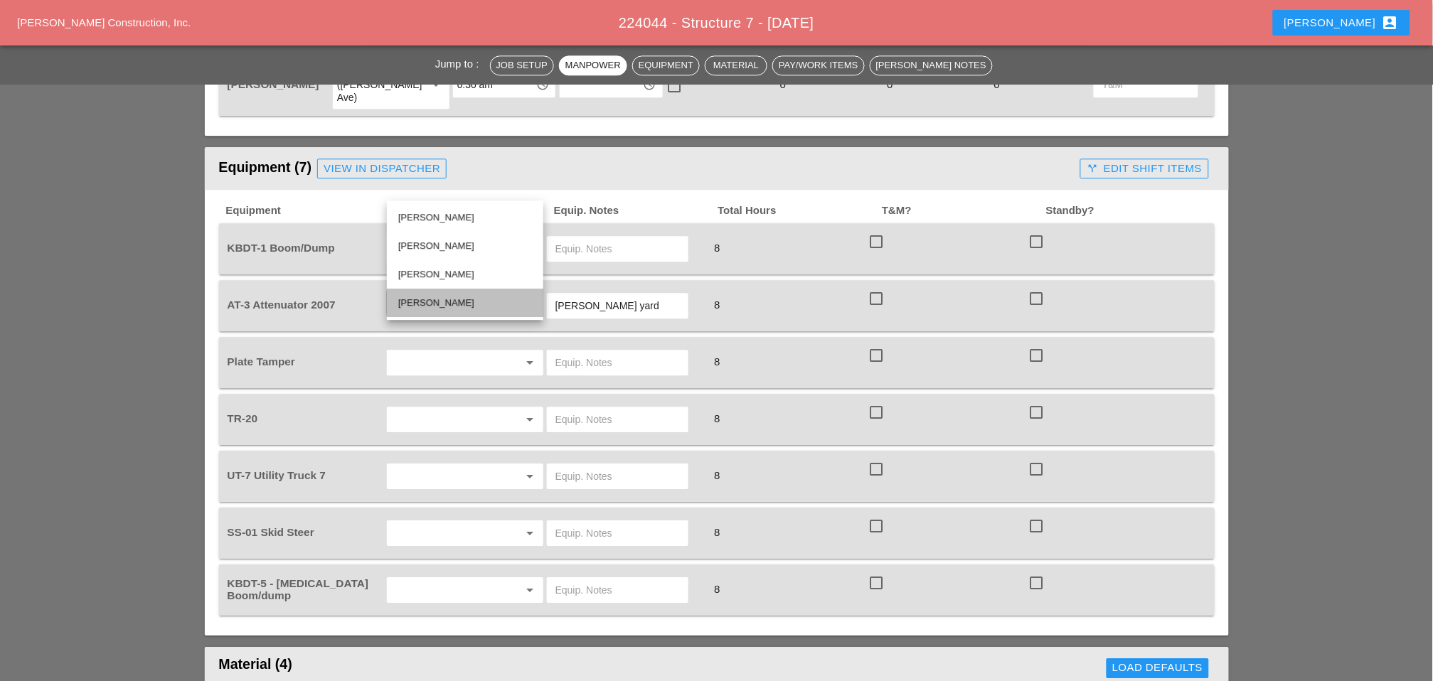
click at [425, 299] on div "[PERSON_NAME]" at bounding box center [465, 302] width 134 height 17
type input "[PERSON_NAME]"
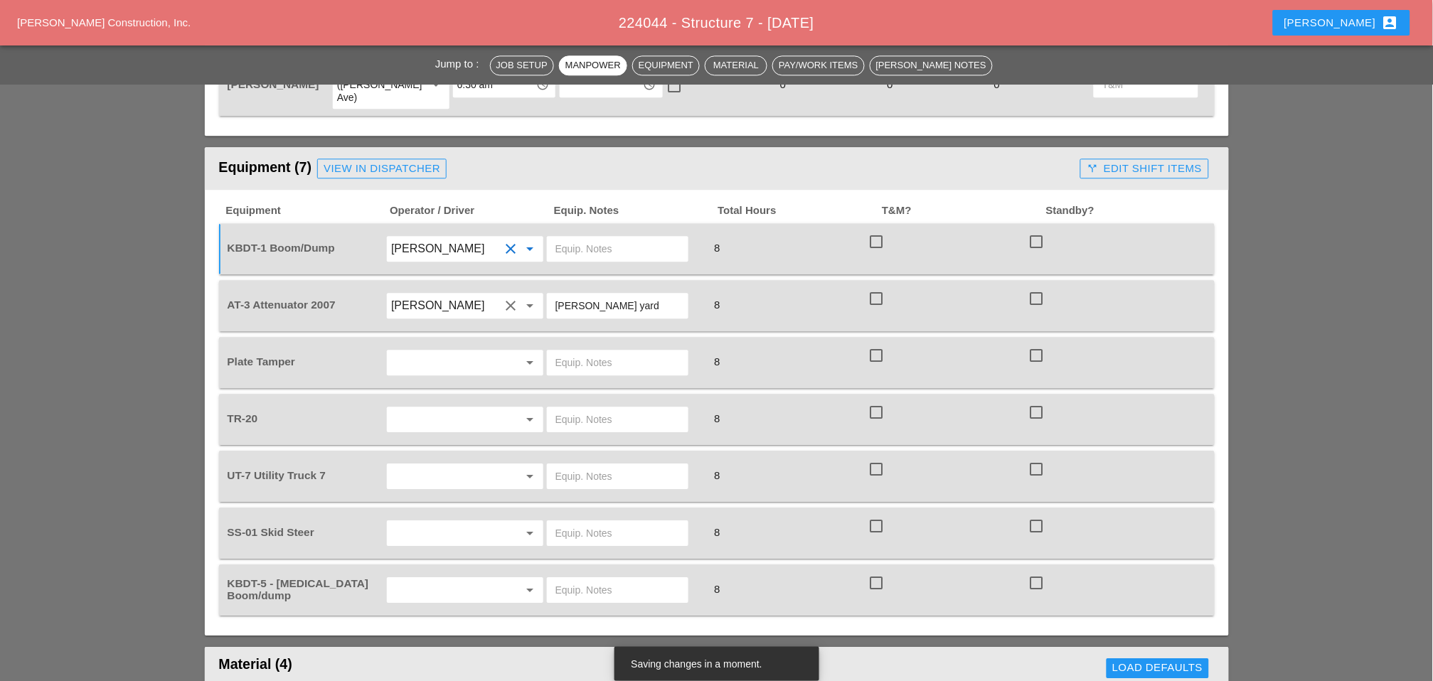
click at [597, 238] on input "text" at bounding box center [617, 249] width 124 height 23
type input "main yard"
click at [489, 351] on input "text" at bounding box center [445, 362] width 108 height 23
click at [433, 378] on div "[PERSON_NAME]" at bounding box center [465, 385] width 134 height 17
type input "[PERSON_NAME]"
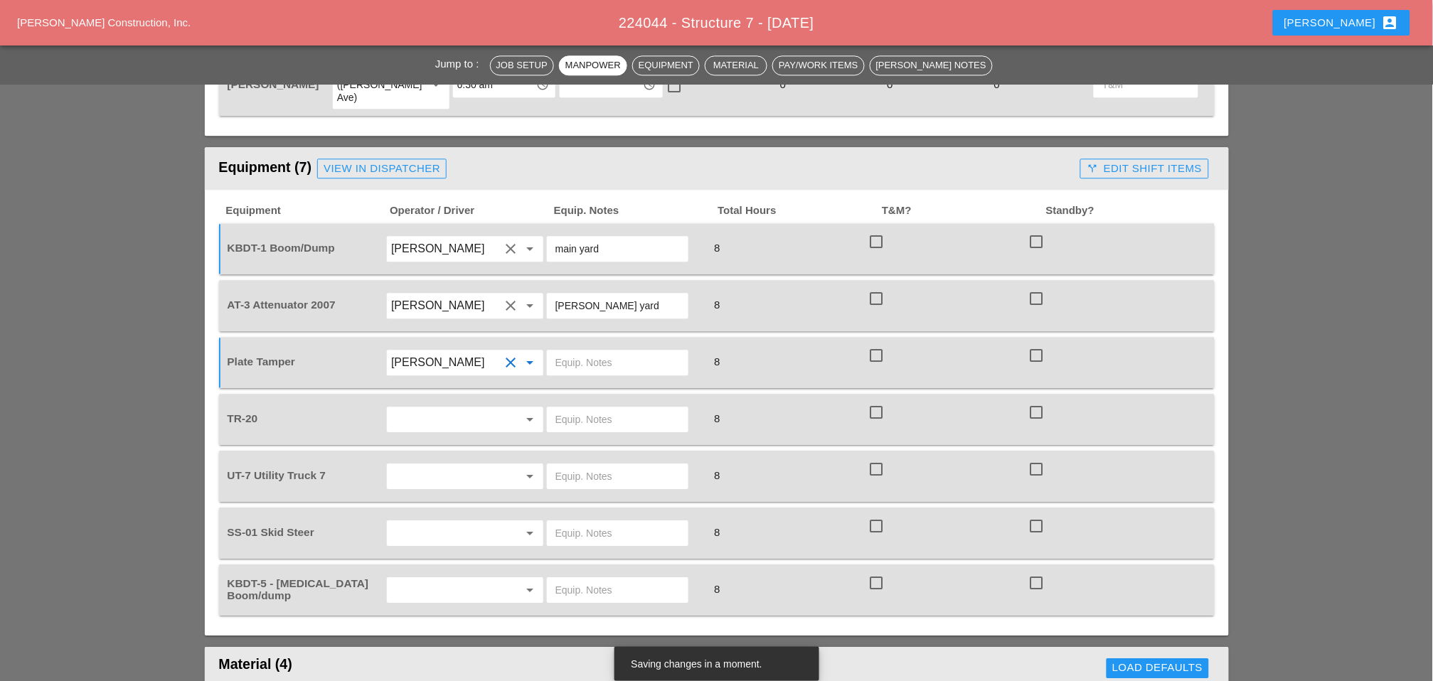
click at [580, 351] on input "text" at bounding box center [617, 362] width 124 height 23
type input "main yard"
click at [461, 408] on input "text" at bounding box center [445, 419] width 108 height 23
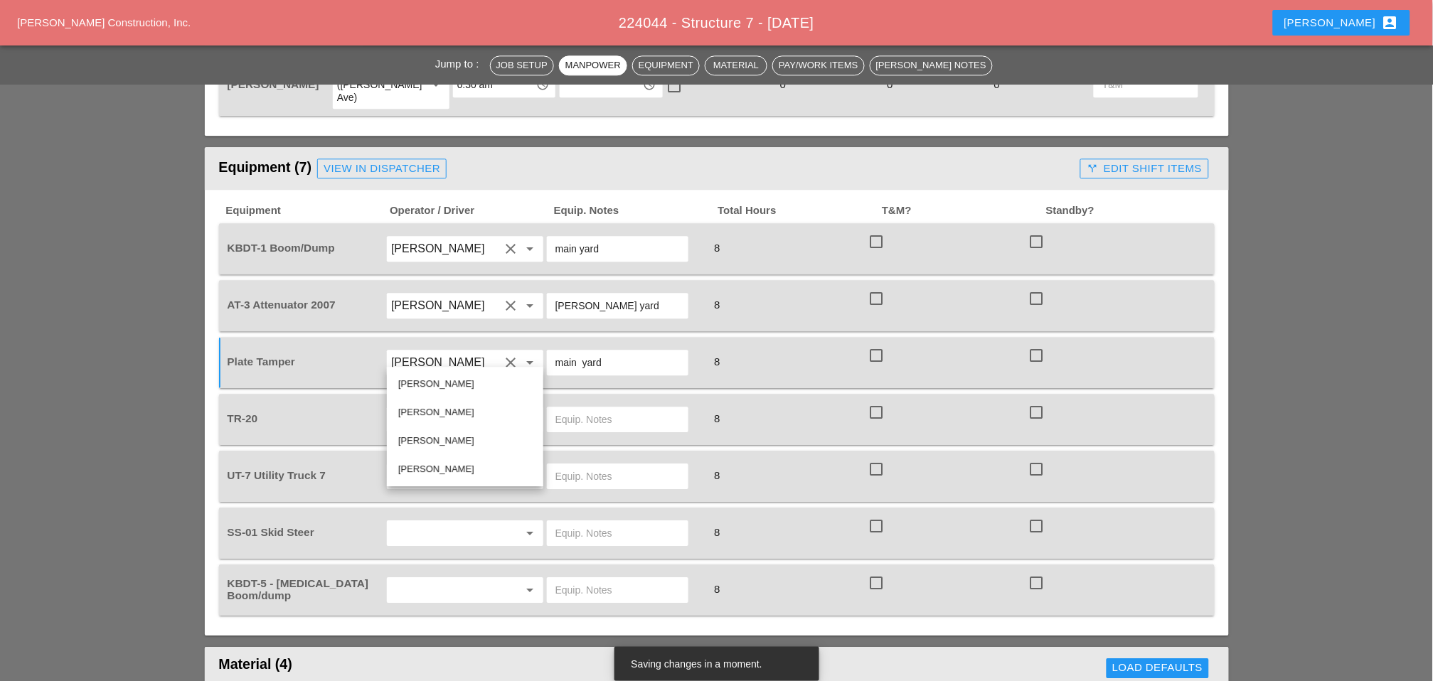
click at [435, 463] on div "Luis Ceja Rodriguez" at bounding box center [465, 469] width 134 height 17
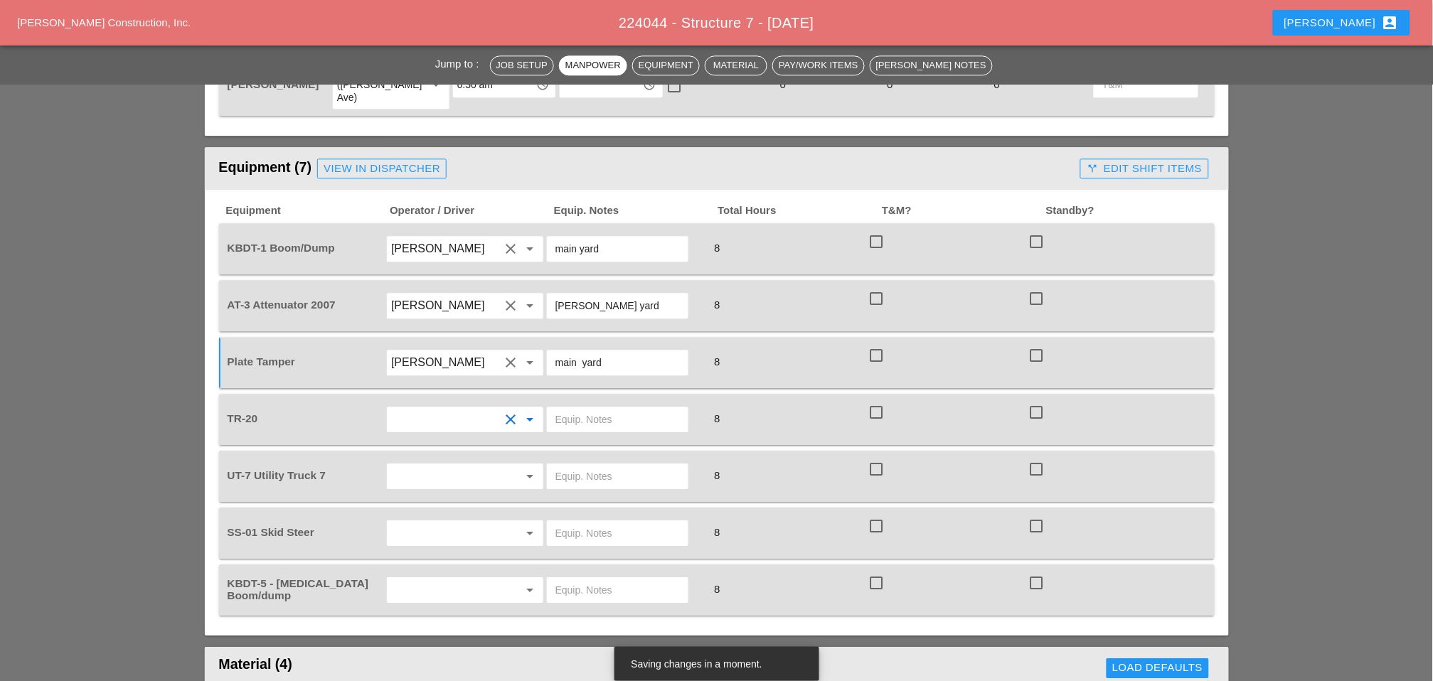
type input "Luis Ceja Rodriguez"
click at [569, 408] on input "text" at bounding box center [617, 419] width 124 height 23
type input "main yard"
click at [482, 465] on input "text" at bounding box center [445, 476] width 108 height 23
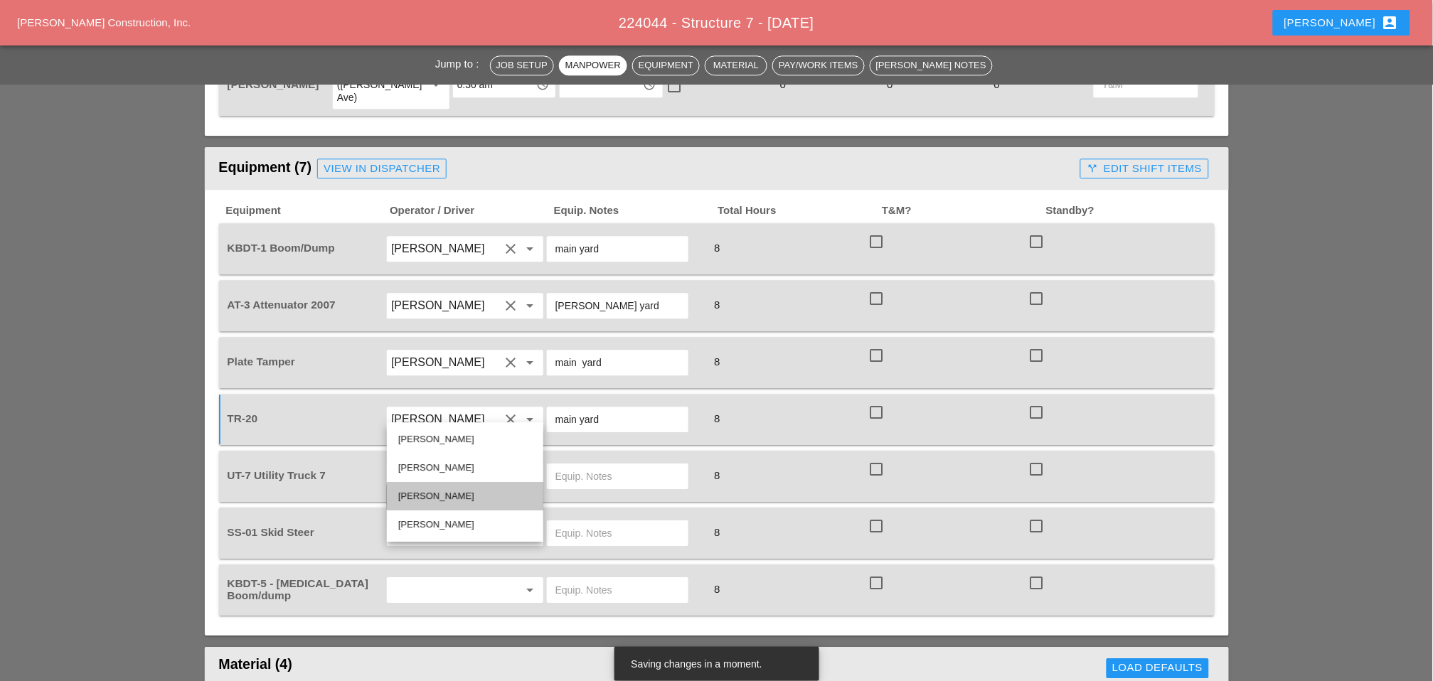
drag, startPoint x: 431, startPoint y: 497, endPoint x: 437, endPoint y: 490, distance: 9.1
click at [432, 497] on div "Alex Miller" at bounding box center [465, 496] width 134 height 17
type input "Alex Miller"
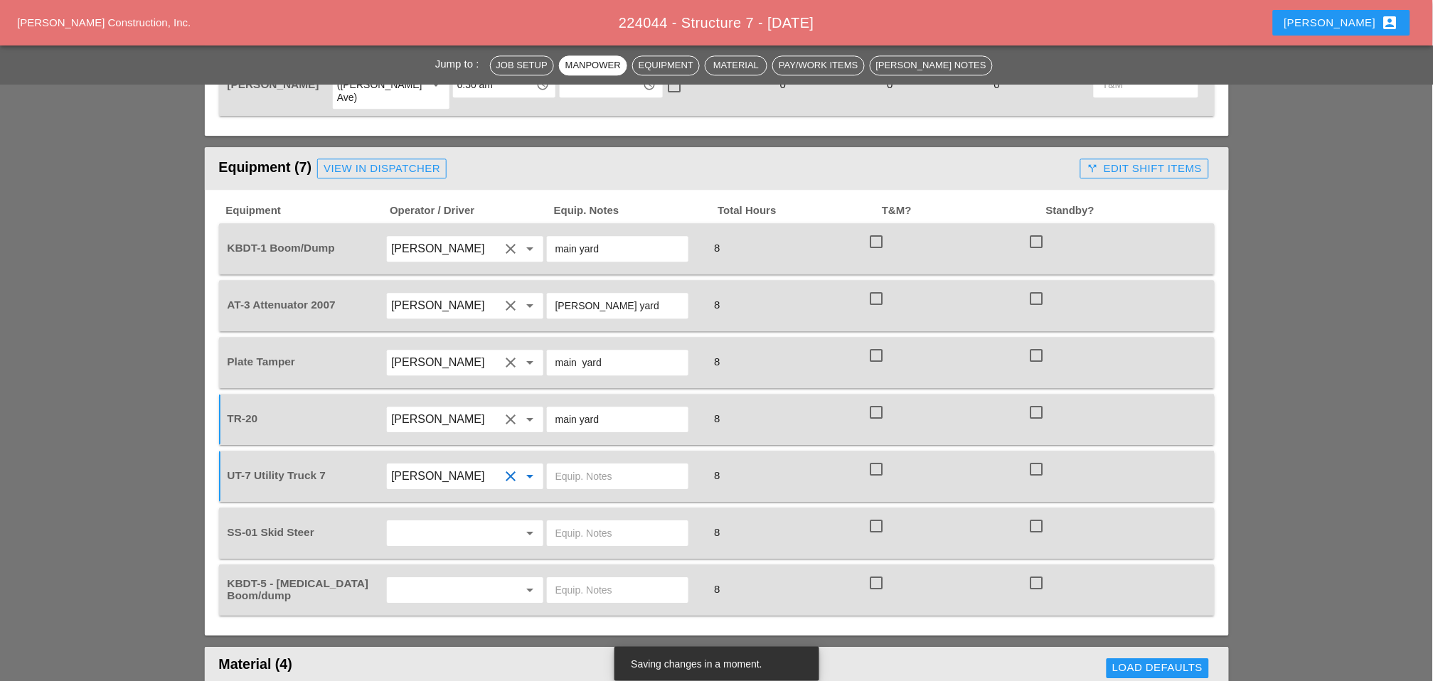
click at [574, 465] on input "text" at bounding box center [617, 476] width 124 height 23
type input "main yard"
click at [467, 522] on input "text" at bounding box center [445, 533] width 108 height 23
click at [432, 575] on div "Luis Ceja Rodriguez" at bounding box center [465, 580] width 134 height 17
type input "Luis Ceja Rodriguez"
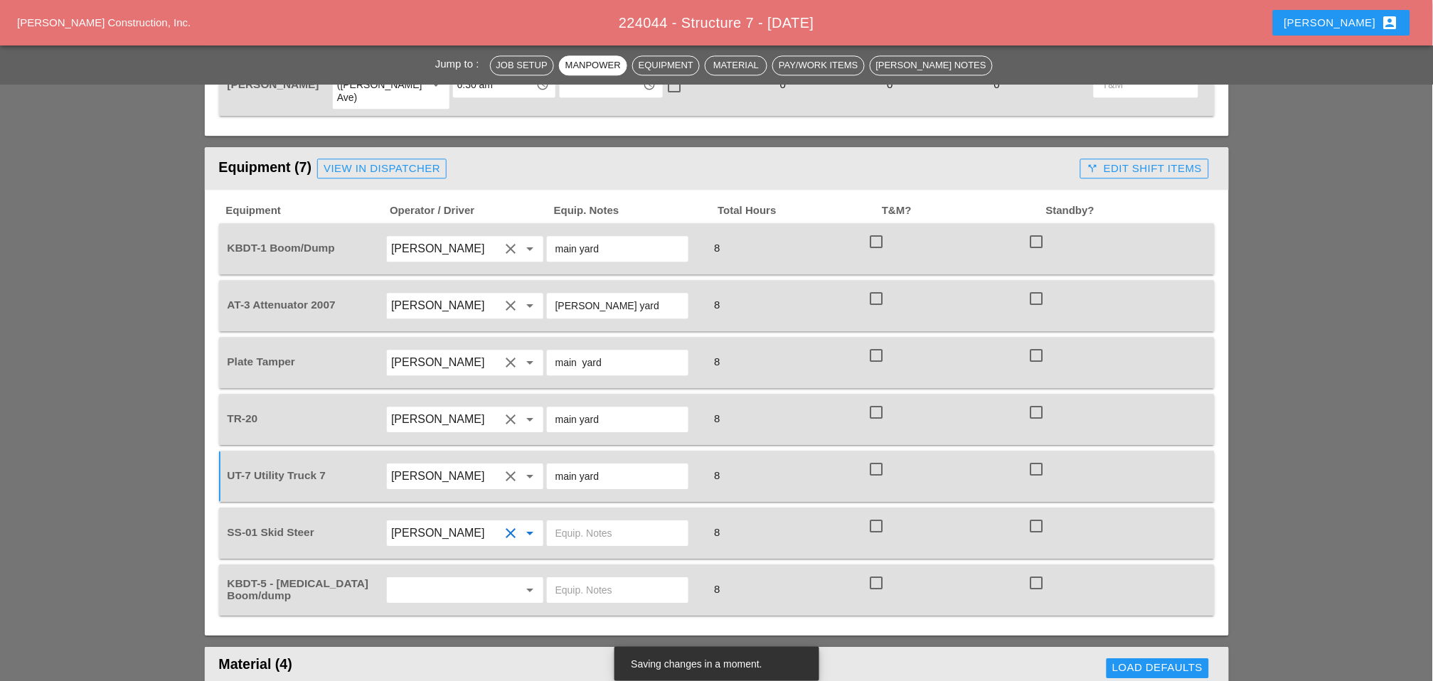
click at [584, 522] on input "text" at bounding box center [617, 533] width 124 height 23
type input "main yard"
click at [462, 579] on input "text" at bounding box center [445, 590] width 108 height 23
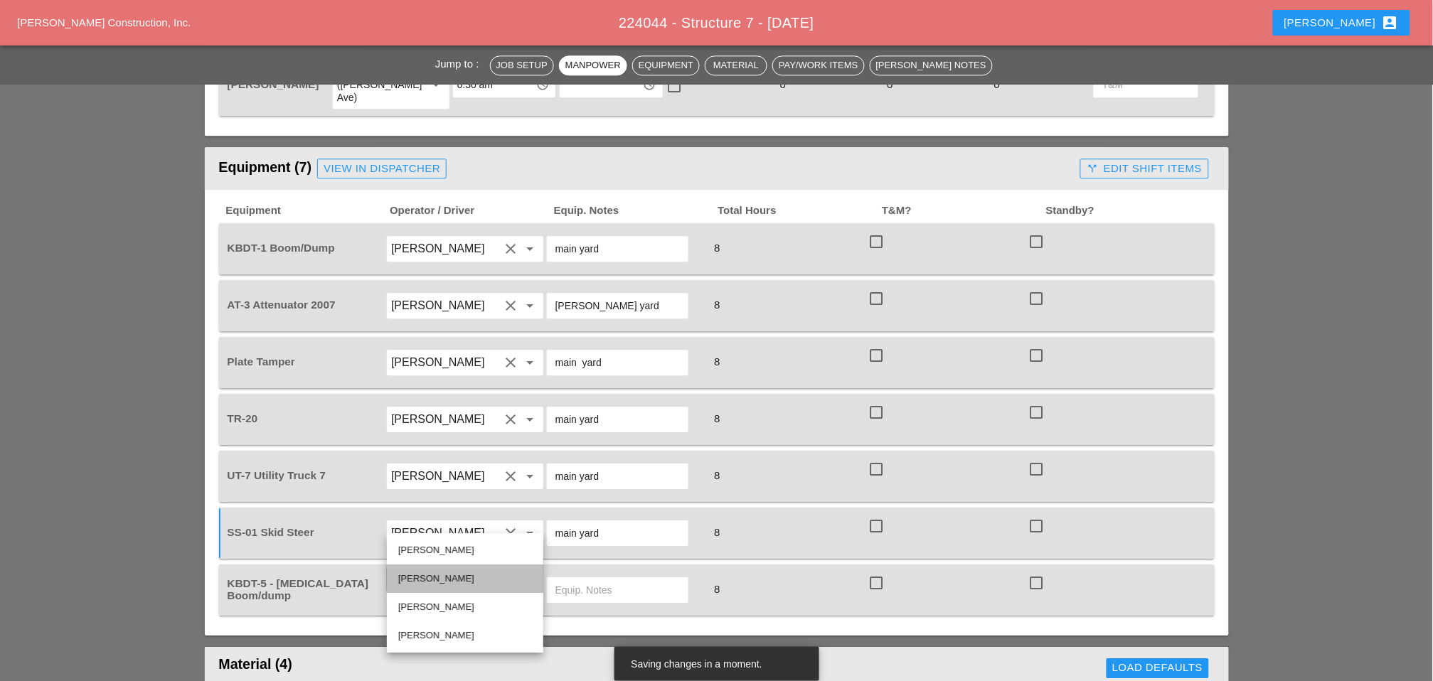
click at [436, 577] on div "Daniel Kavanaugh" at bounding box center [465, 578] width 134 height 17
type input "Daniel Kavanaugh"
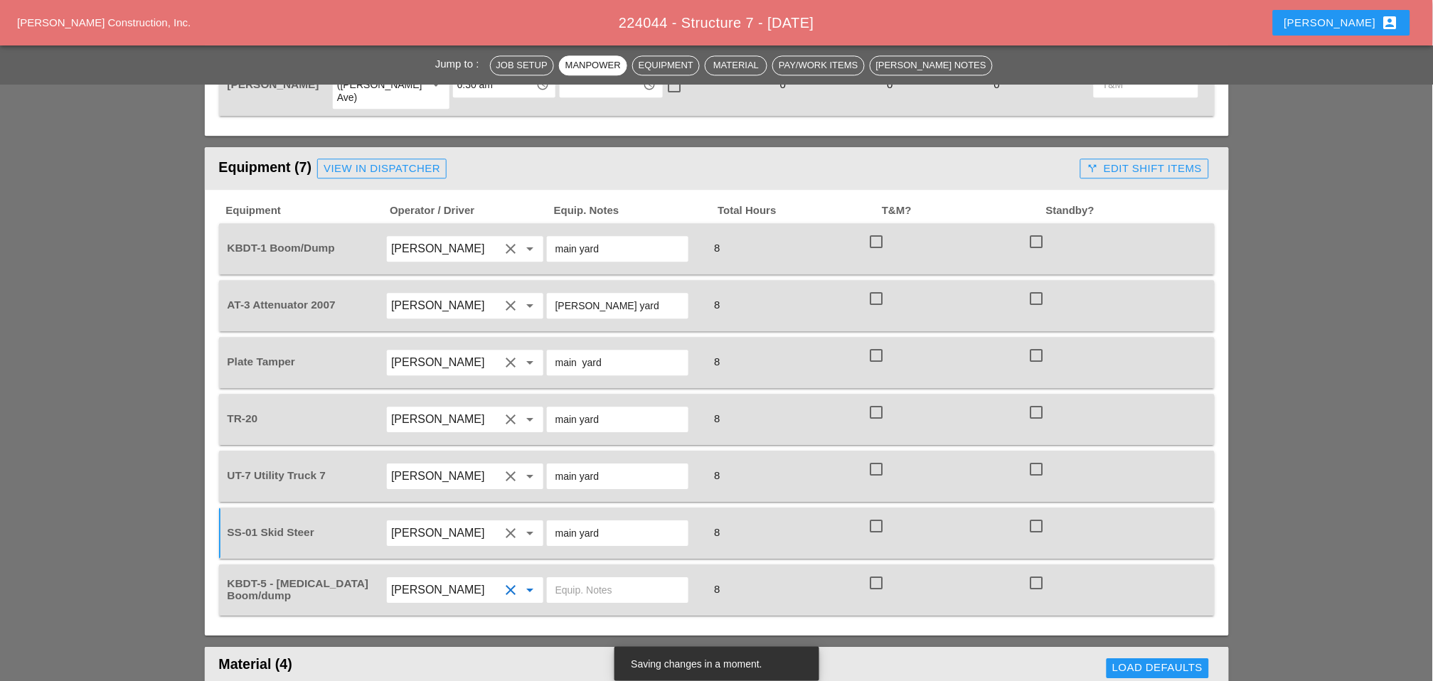
click at [572, 579] on input "text" at bounding box center [617, 590] width 124 height 23
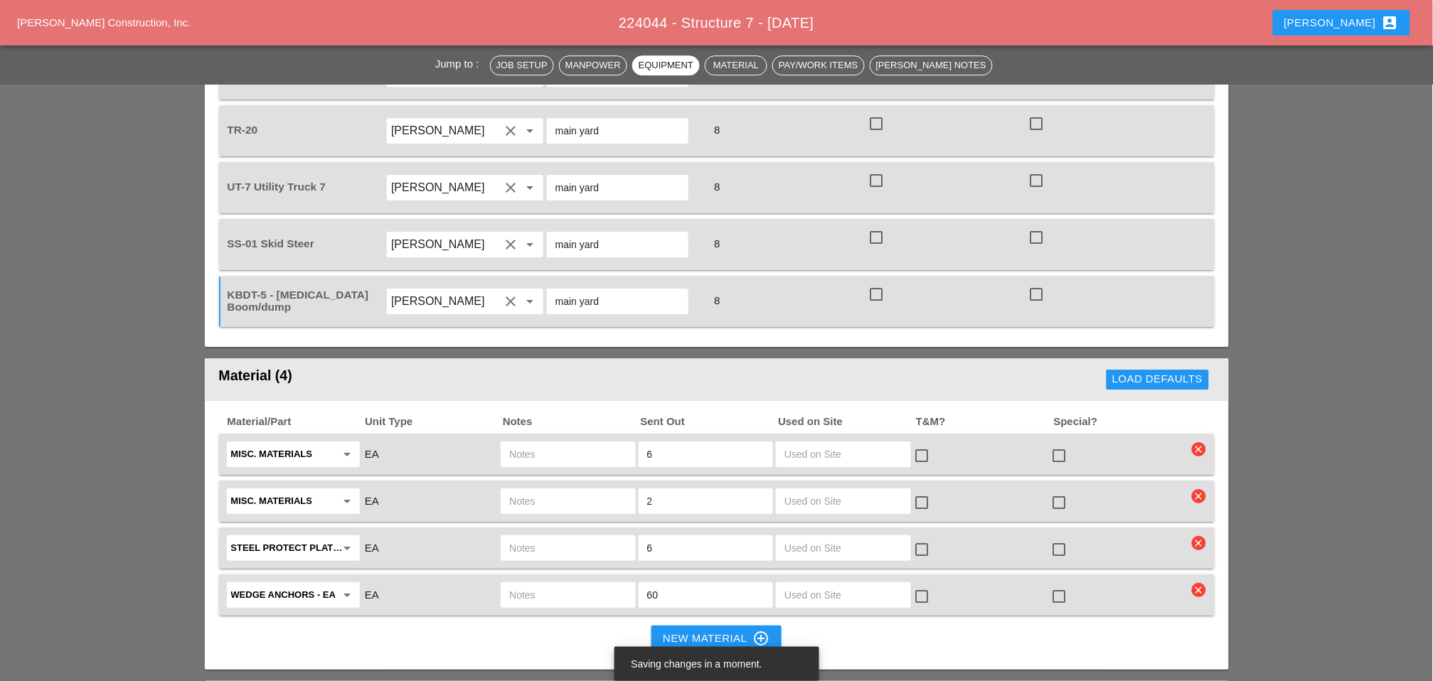
scroll to position [1343, 0]
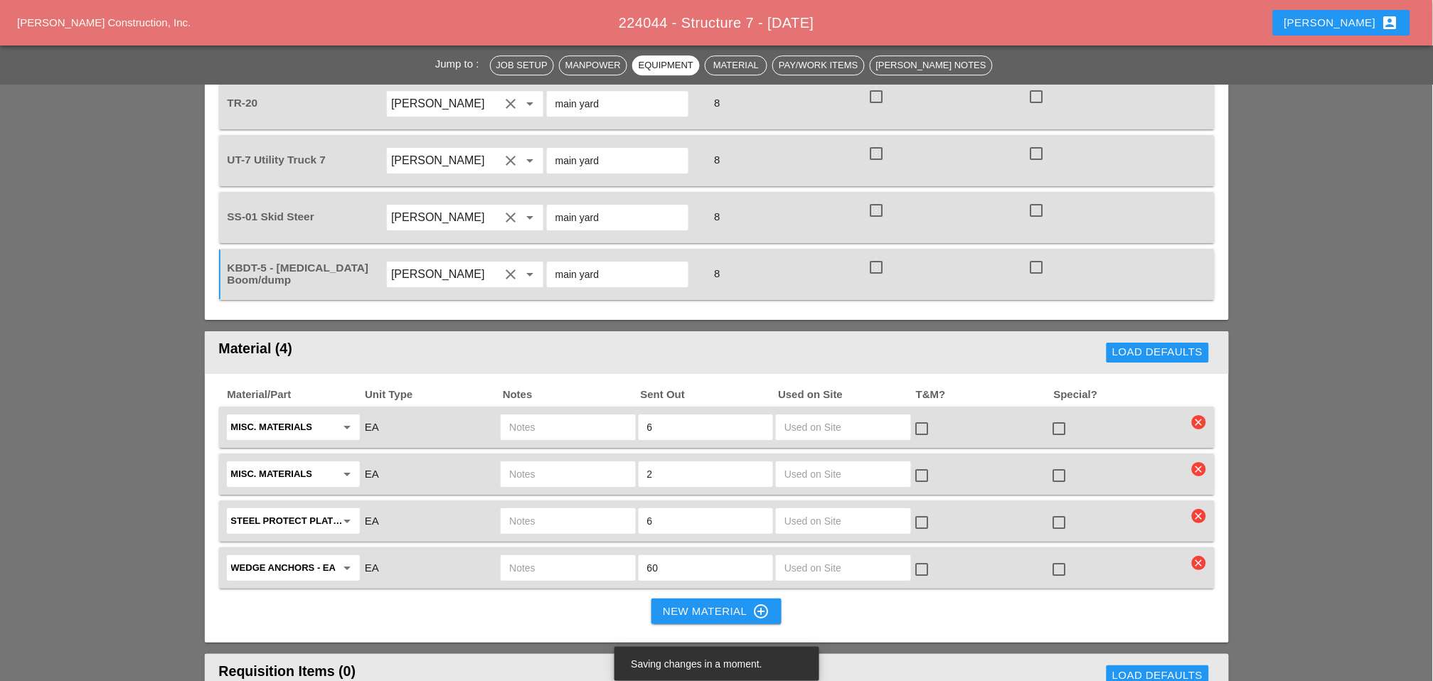
type input "main yard"
click at [529, 416] on input "text" at bounding box center [567, 427] width 117 height 23
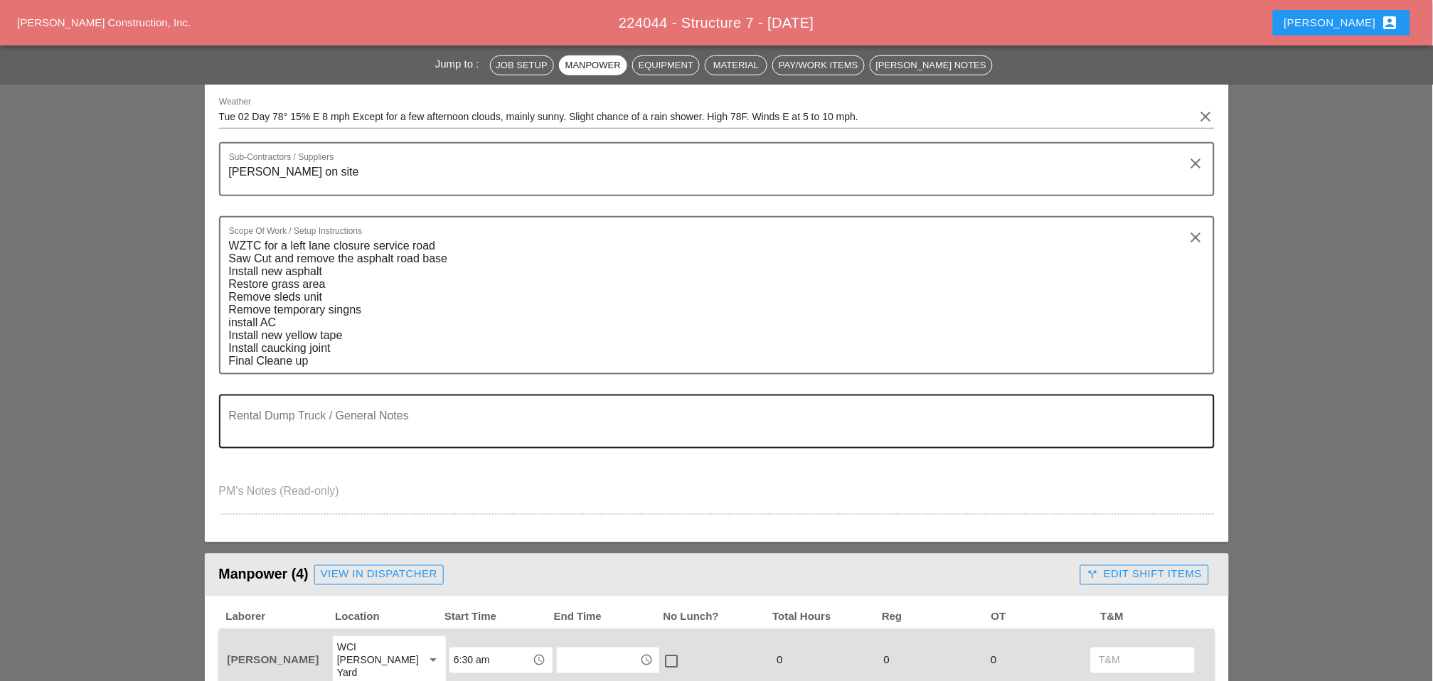
scroll to position [237, 0]
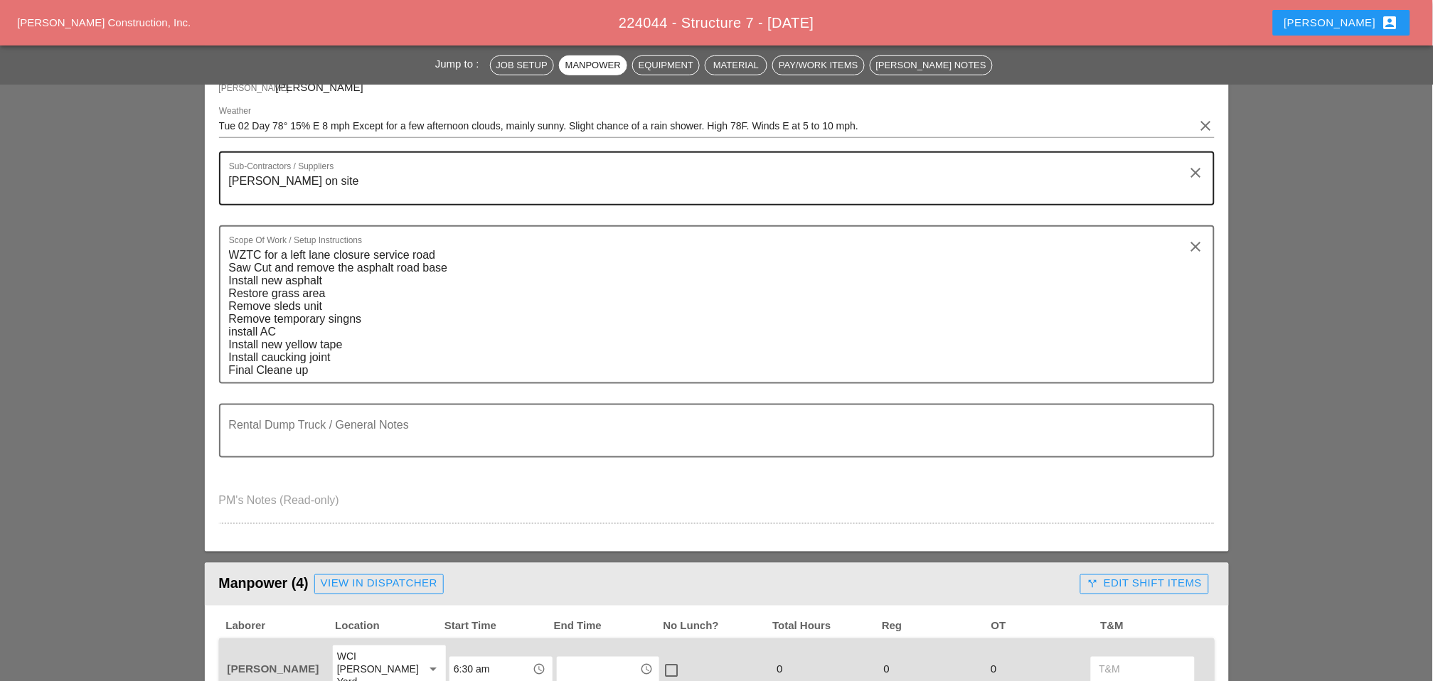
type input "9F Superpave"
click at [415, 186] on textarea "Tommy Igoe on site" at bounding box center [711, 187] width 964 height 34
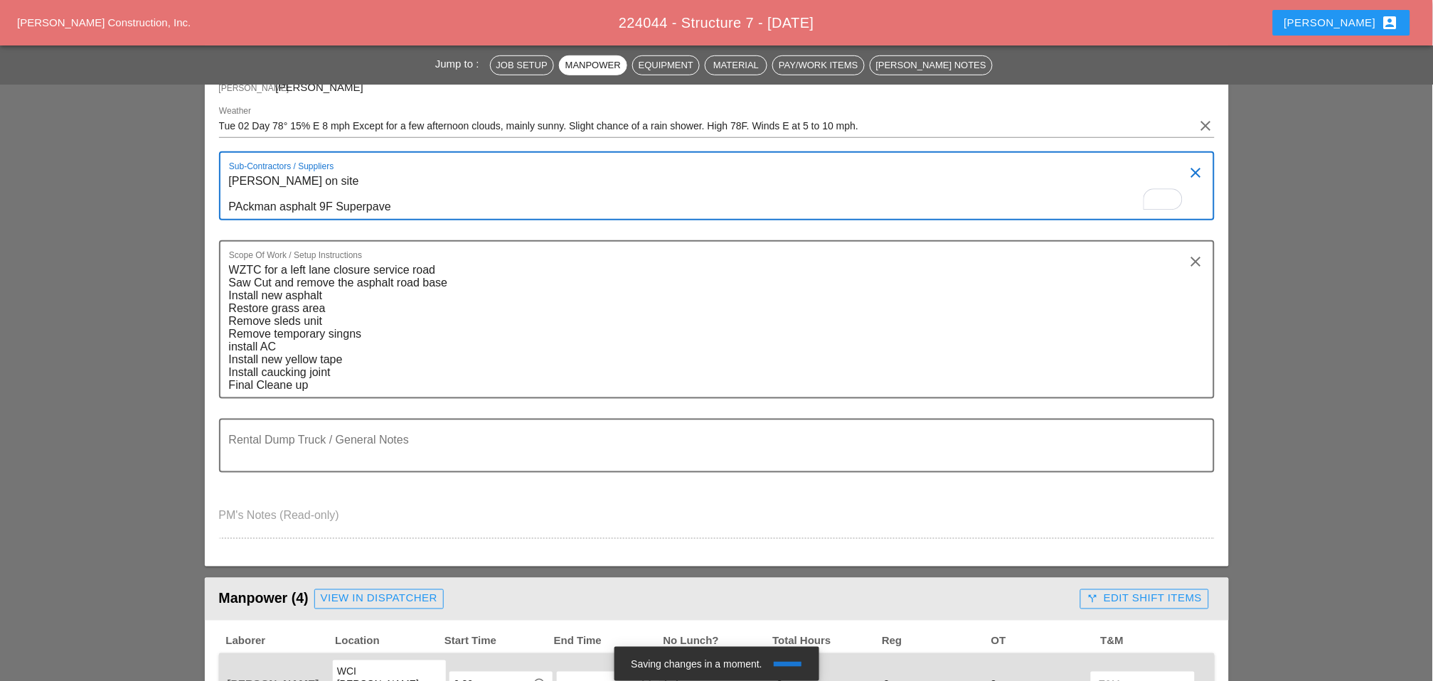
click at [422, 205] on textarea "Tommy Igoe on site PAckman asphalt 9F Superpave" at bounding box center [711, 194] width 964 height 49
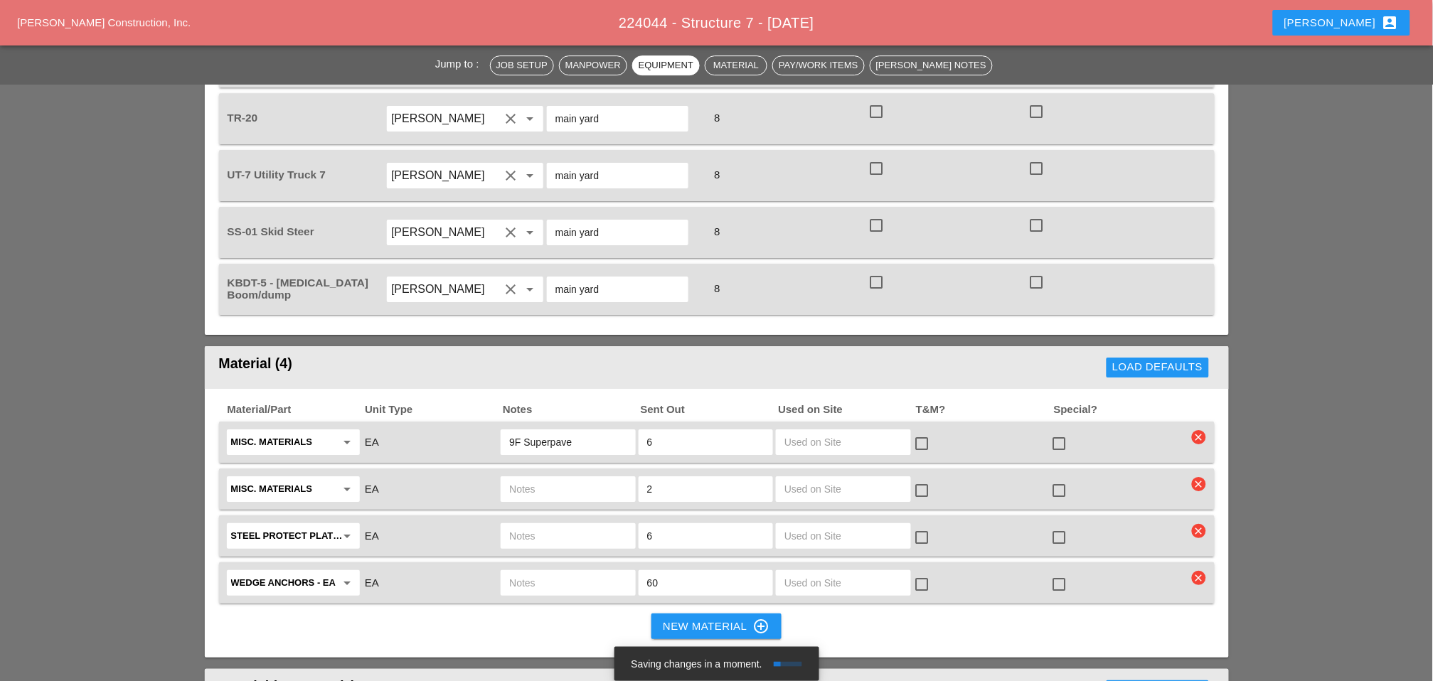
scroll to position [1422, 0]
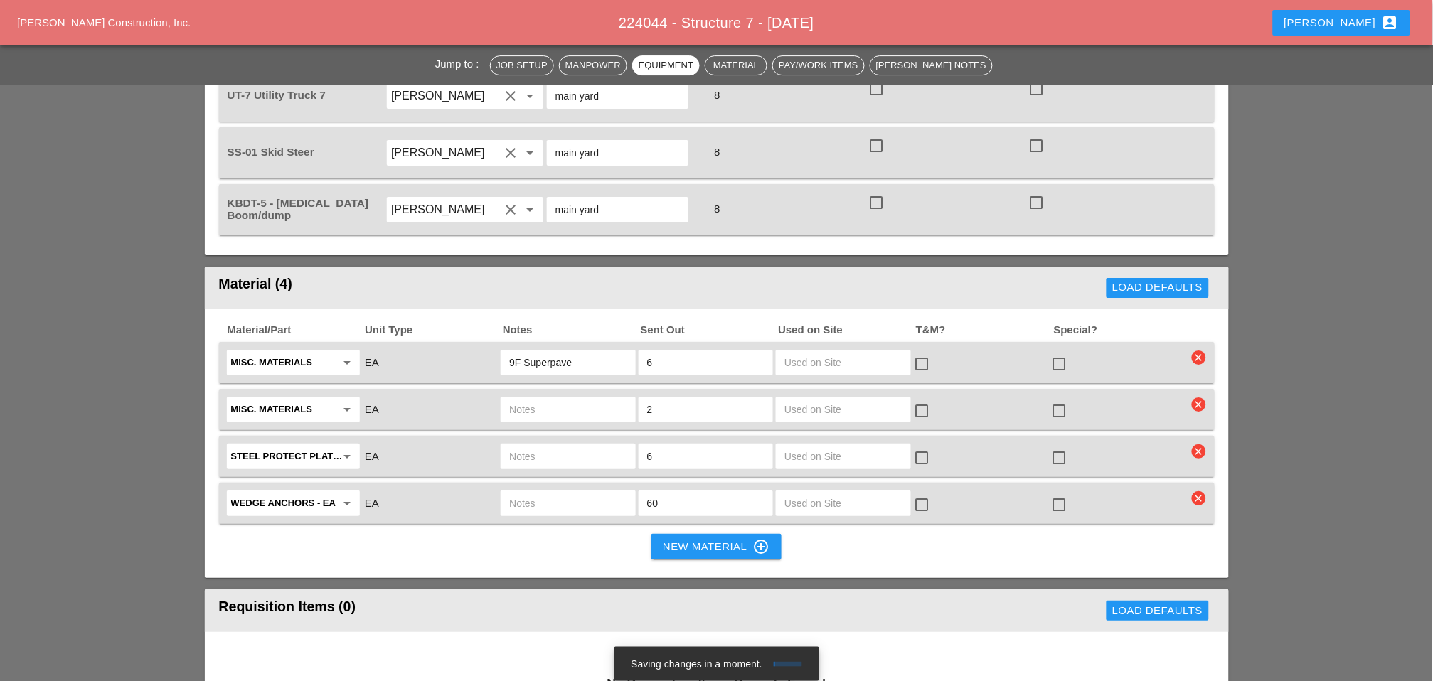
type textarea "Tommy Igoe on site PAckman asphalt 9F Superpave 5Ton."
drag, startPoint x: 652, startPoint y: 290, endPoint x: 644, endPoint y: 290, distance: 7.8
click at [644, 350] on div "6" at bounding box center [706, 363] width 134 height 26
type input "5"
click at [601, 351] on input "9F Superpave" at bounding box center [567, 362] width 117 height 23
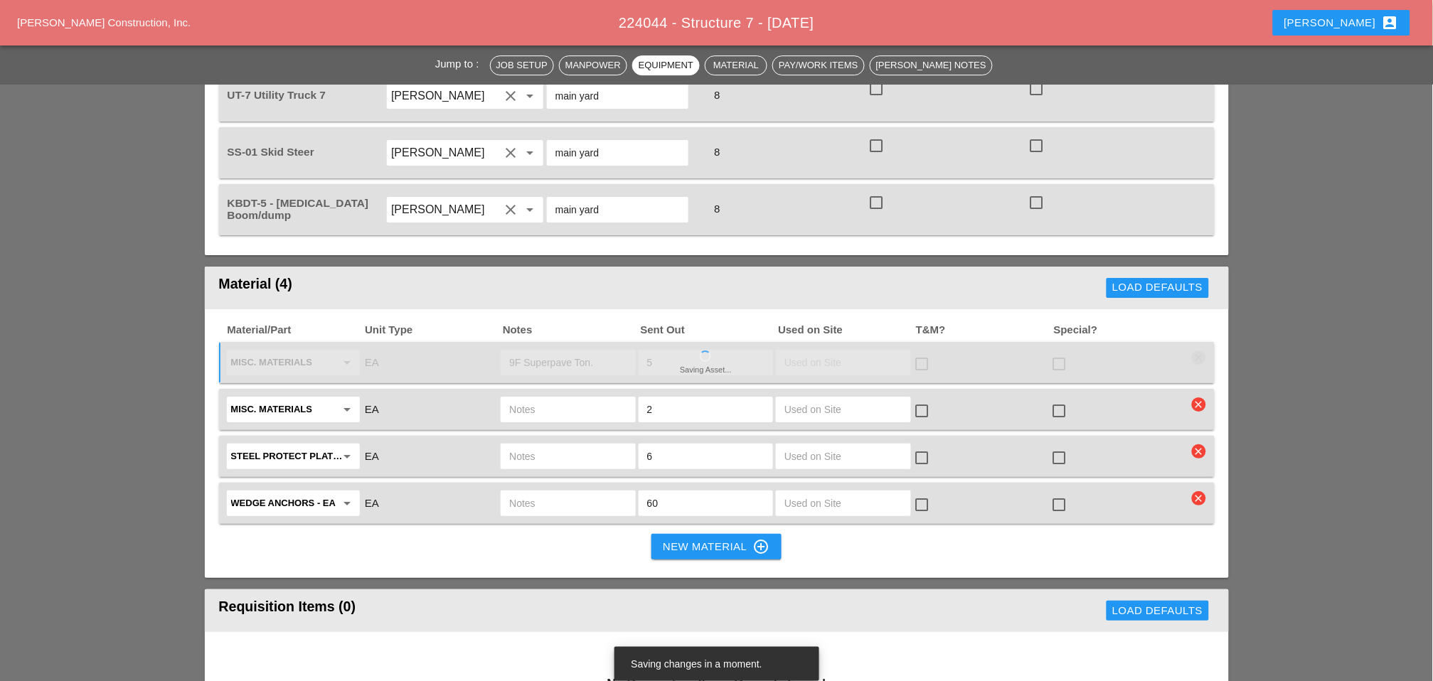
type input "9F Superpave Ton."
click at [1200, 398] on icon "clear" at bounding box center [1199, 405] width 14 height 14
click at [1195, 304] on div "Are you Sure?" at bounding box center [1200, 300] width 90 height 16
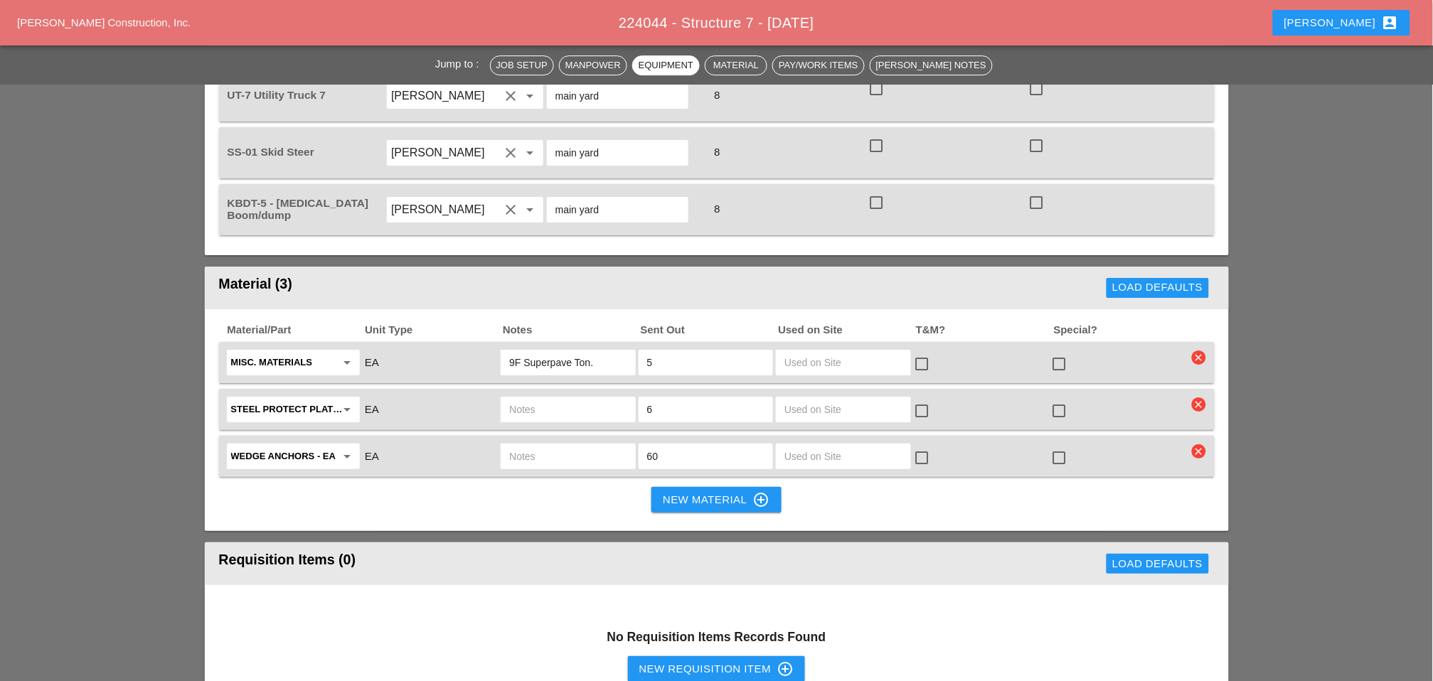
click at [1203, 445] on icon "clear" at bounding box center [1199, 452] width 14 height 14
click at [1198, 347] on div "Are you Sure?" at bounding box center [1200, 346] width 90 height 16
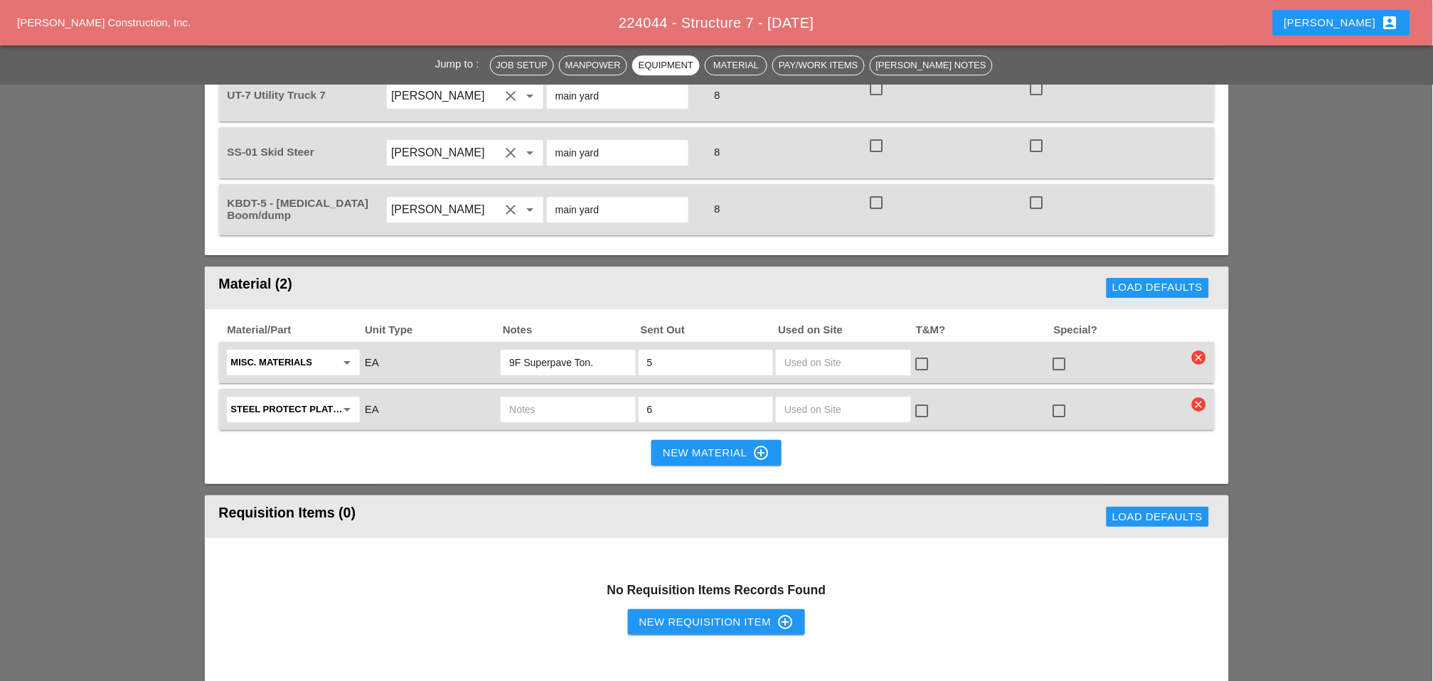
click at [1201, 398] on icon "clear" at bounding box center [1199, 405] width 14 height 14
click at [1195, 303] on div "Are you Sure?" at bounding box center [1200, 300] width 90 height 16
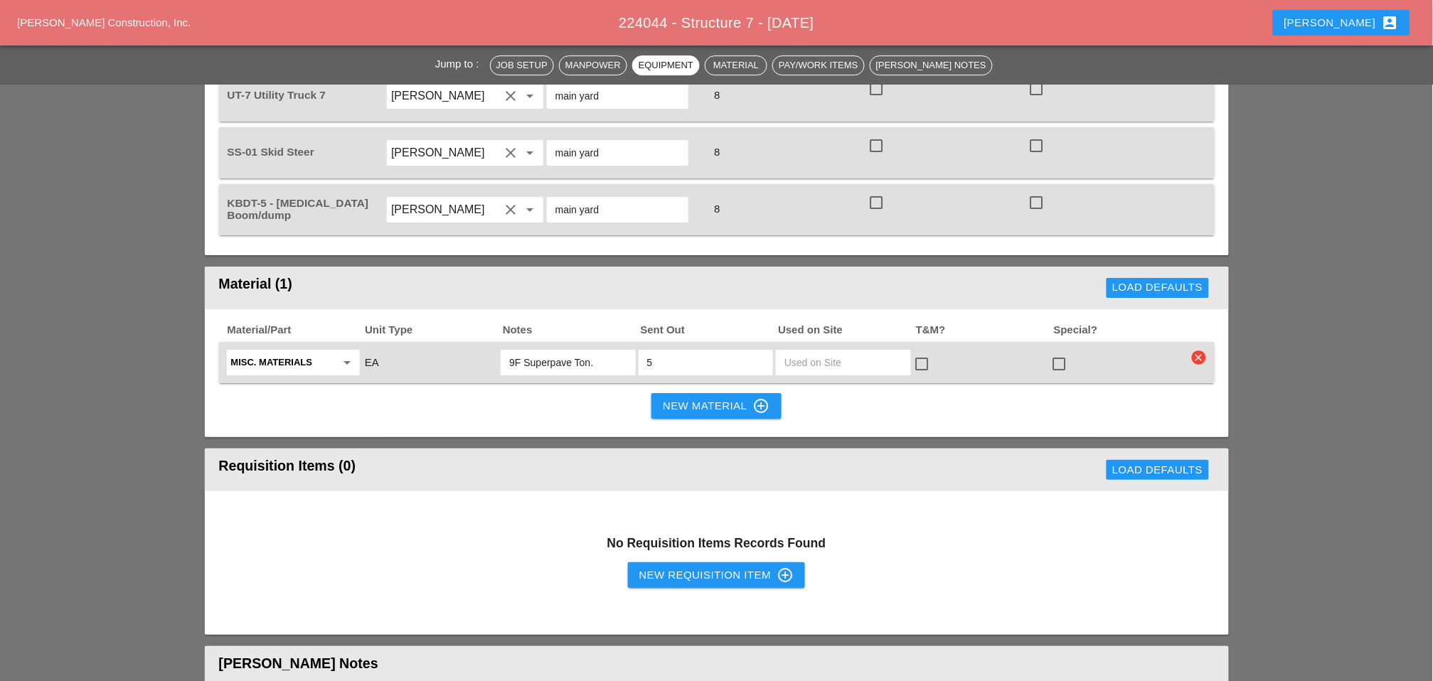
click at [673, 398] on div "New Material control_point" at bounding box center [716, 406] width 107 height 17
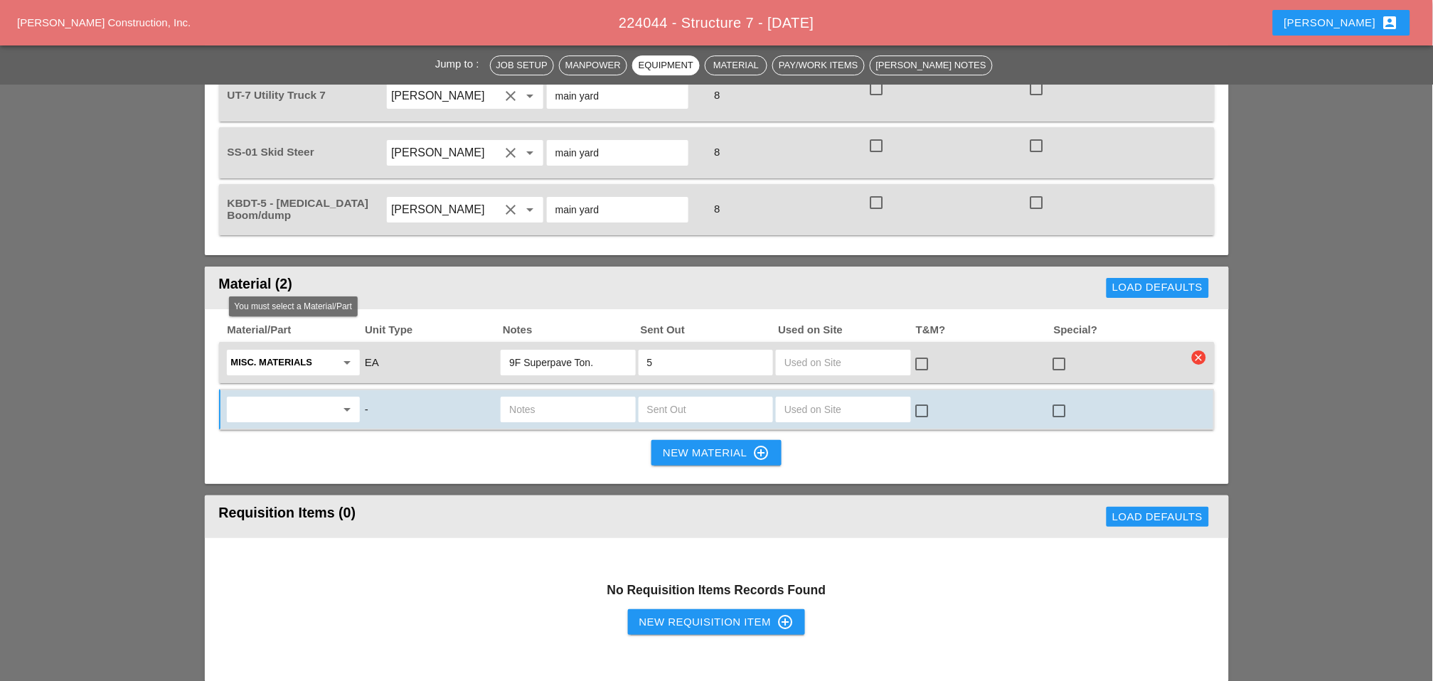
click at [314, 398] on input "text" at bounding box center [283, 409] width 105 height 23
drag, startPoint x: 293, startPoint y: 367, endPoint x: 341, endPoint y: 361, distance: 48.1
click at [296, 366] on div "Die sel Fuel - GAL" at bounding box center [293, 367] width 111 height 17
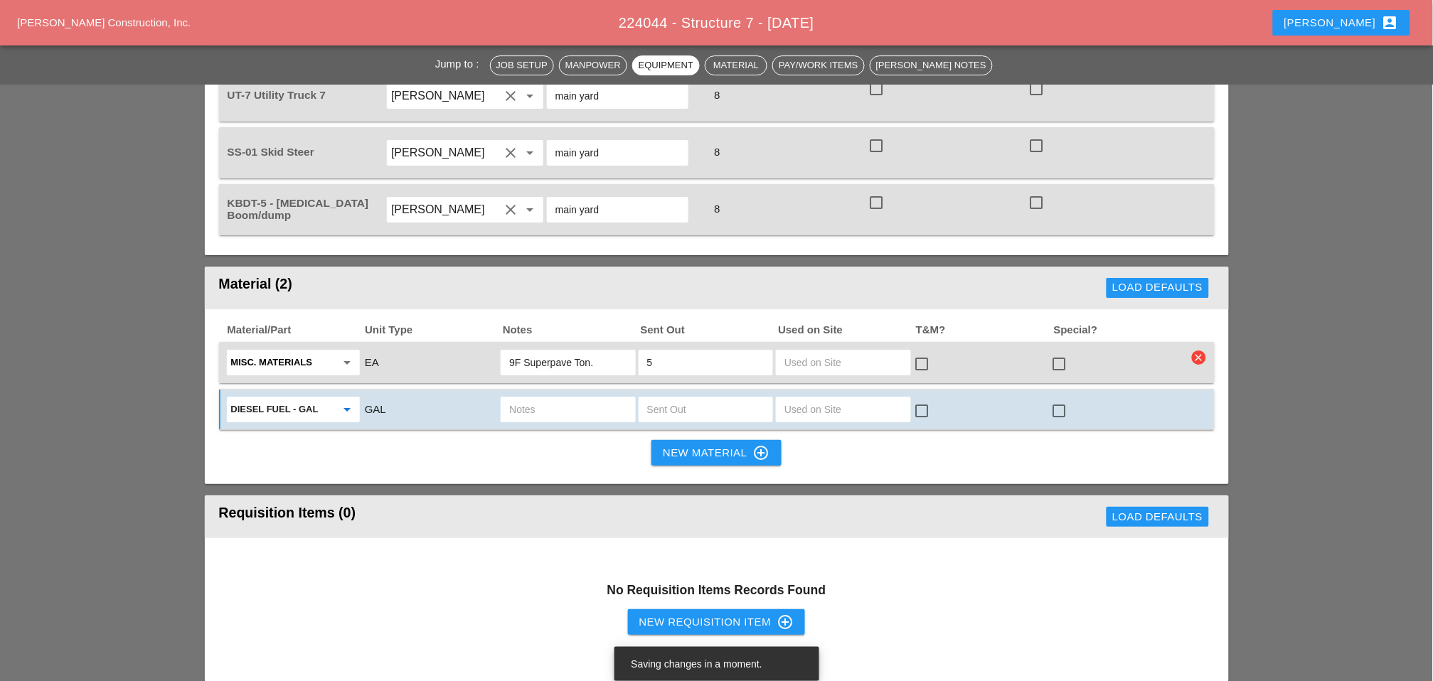
type input "Diesel Fuel - GAL"
click at [653, 398] on input "text" at bounding box center [705, 409] width 117 height 23
type input "10"
click at [562, 398] on input "text" at bounding box center [567, 409] width 117 height 23
type input "ut7"
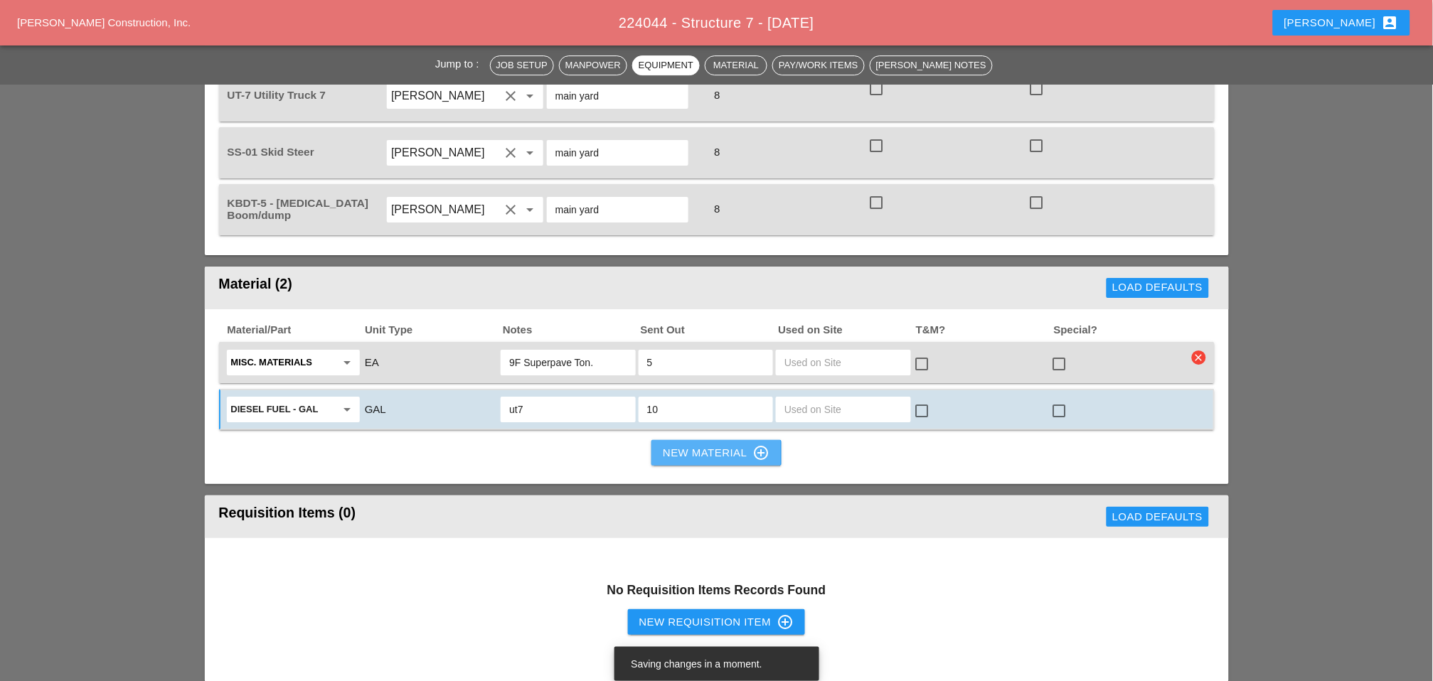
click at [698, 445] on div "New Material control_point" at bounding box center [716, 453] width 107 height 17
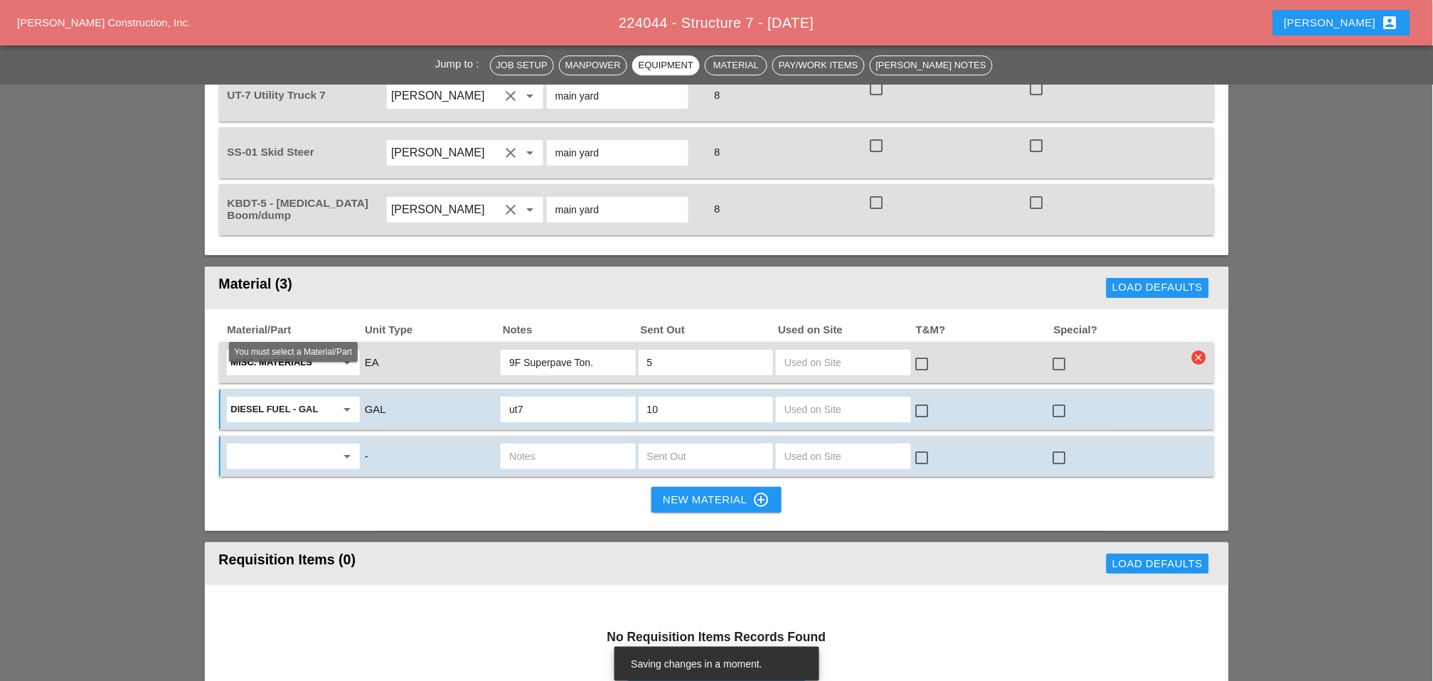
click at [312, 445] on input "text" at bounding box center [283, 456] width 105 height 23
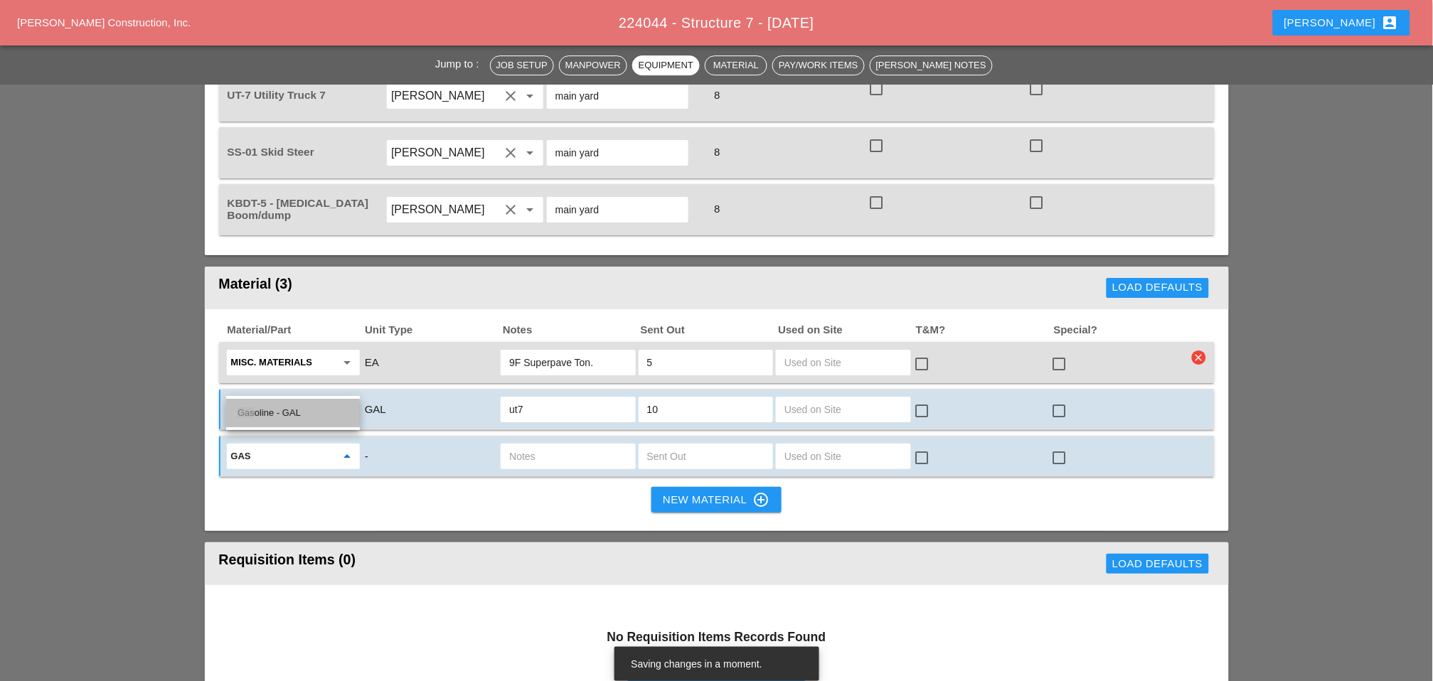
drag, startPoint x: 295, startPoint y: 413, endPoint x: 415, endPoint y: 408, distance: 120.3
click at [296, 413] on div "Gas oline - GAL" at bounding box center [293, 413] width 111 height 17
type input "Gasoline - GAL"
click at [653, 445] on input "text" at bounding box center [705, 456] width 117 height 23
type input "5"
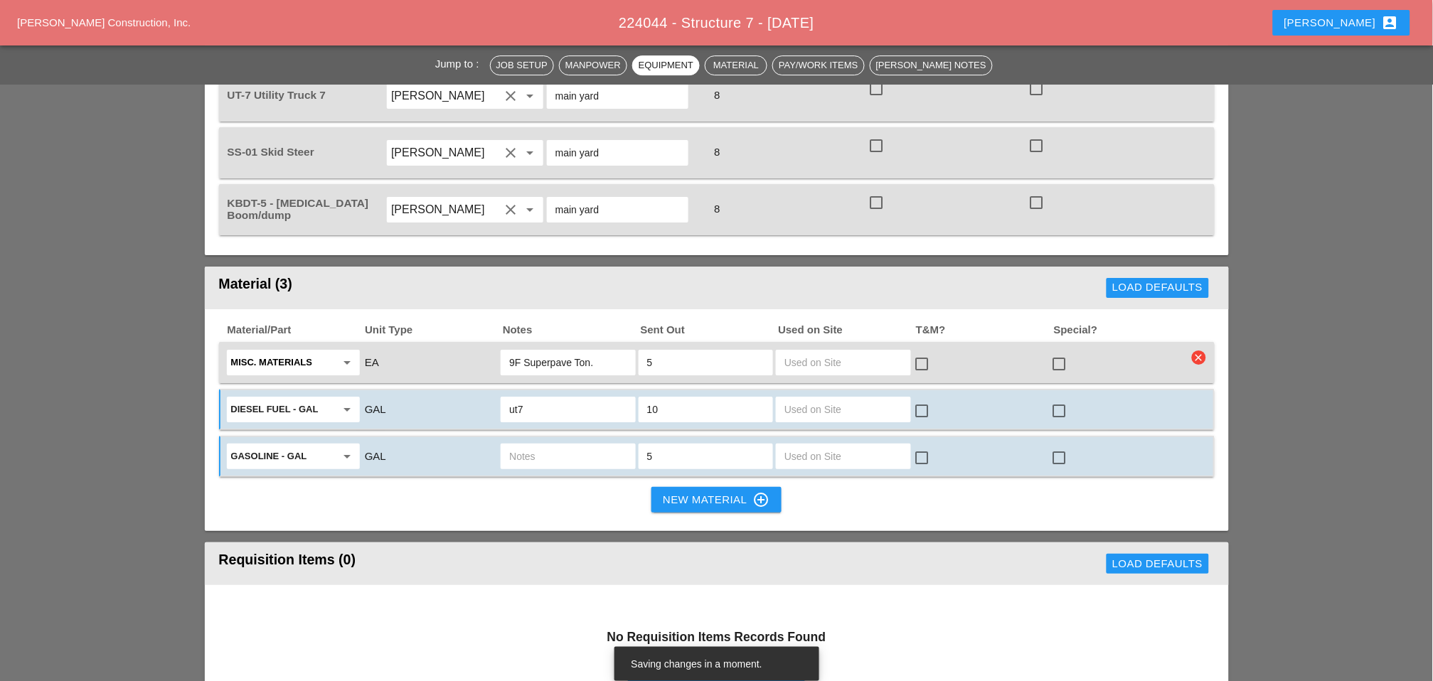
click at [576, 445] on input "text" at bounding box center [567, 456] width 117 height 23
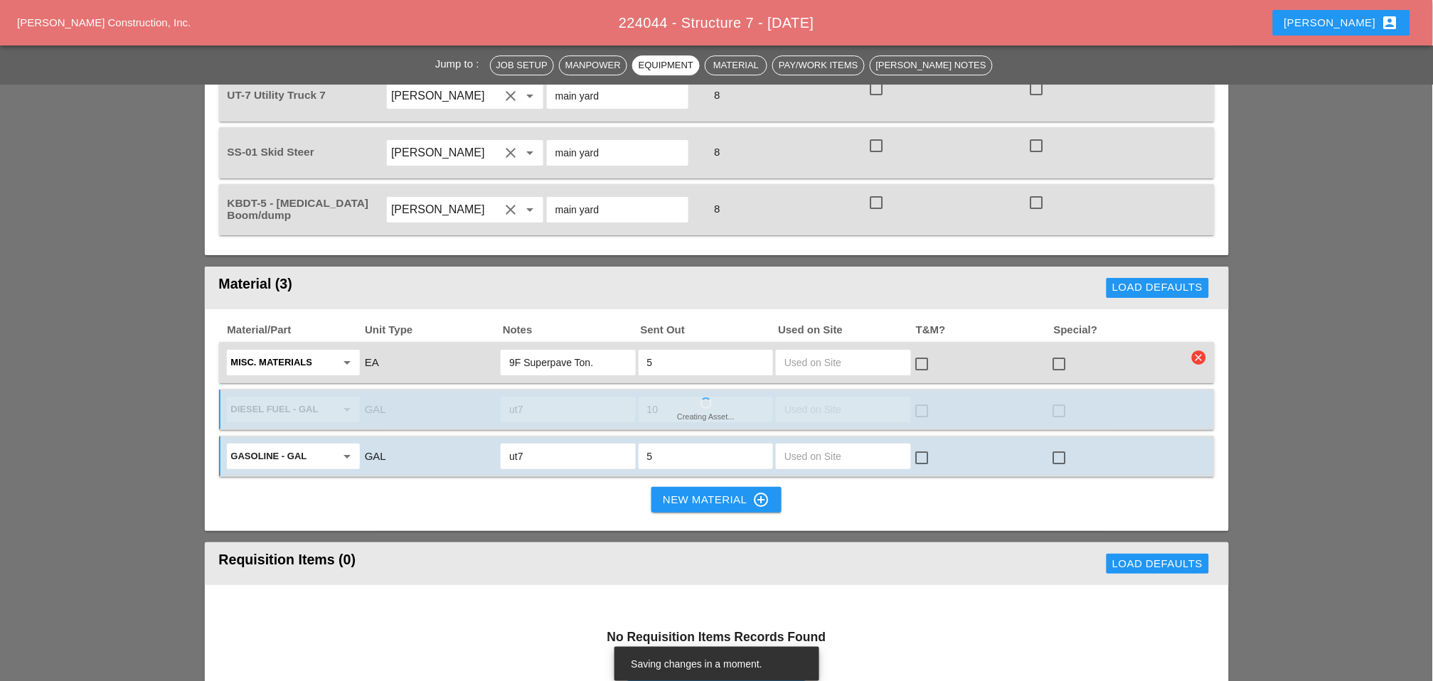
type input "ut7"
click at [697, 491] on div "New Material control_point" at bounding box center [716, 499] width 107 height 17
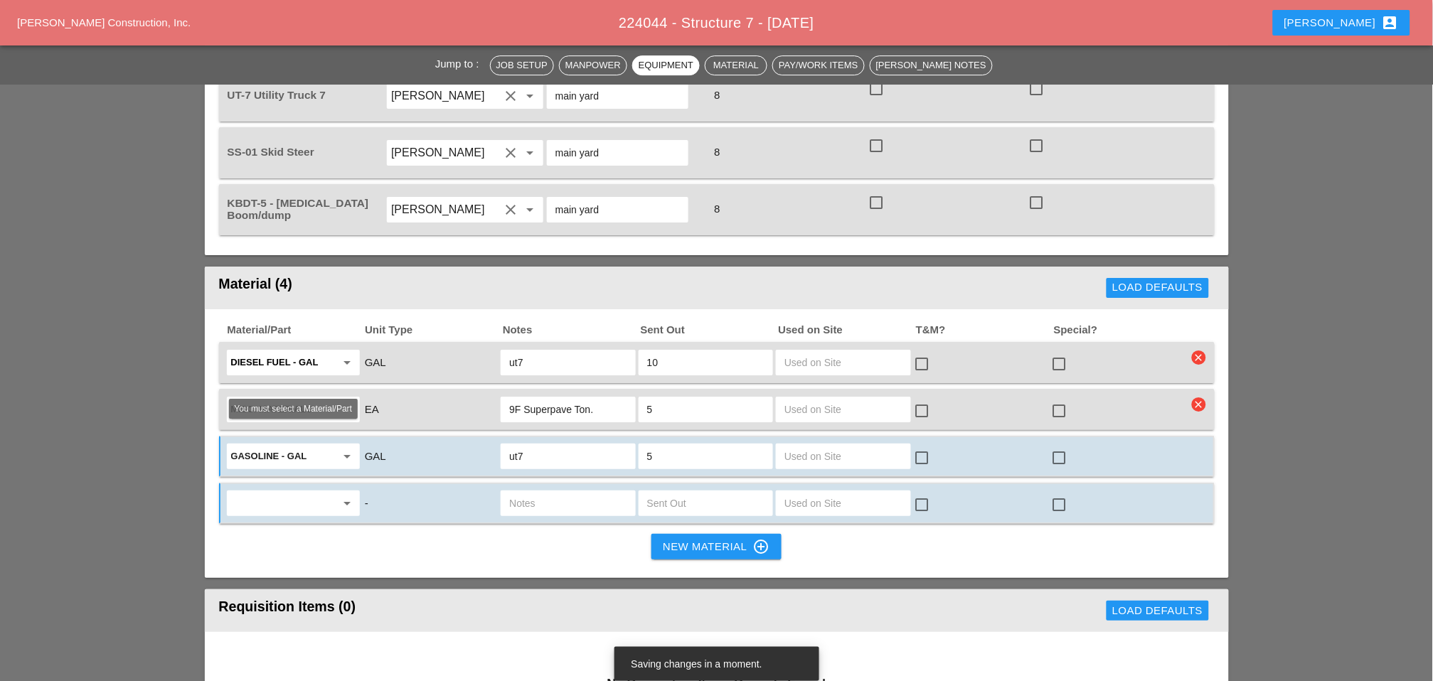
click at [316, 492] on input "text" at bounding box center [283, 503] width 105 height 23
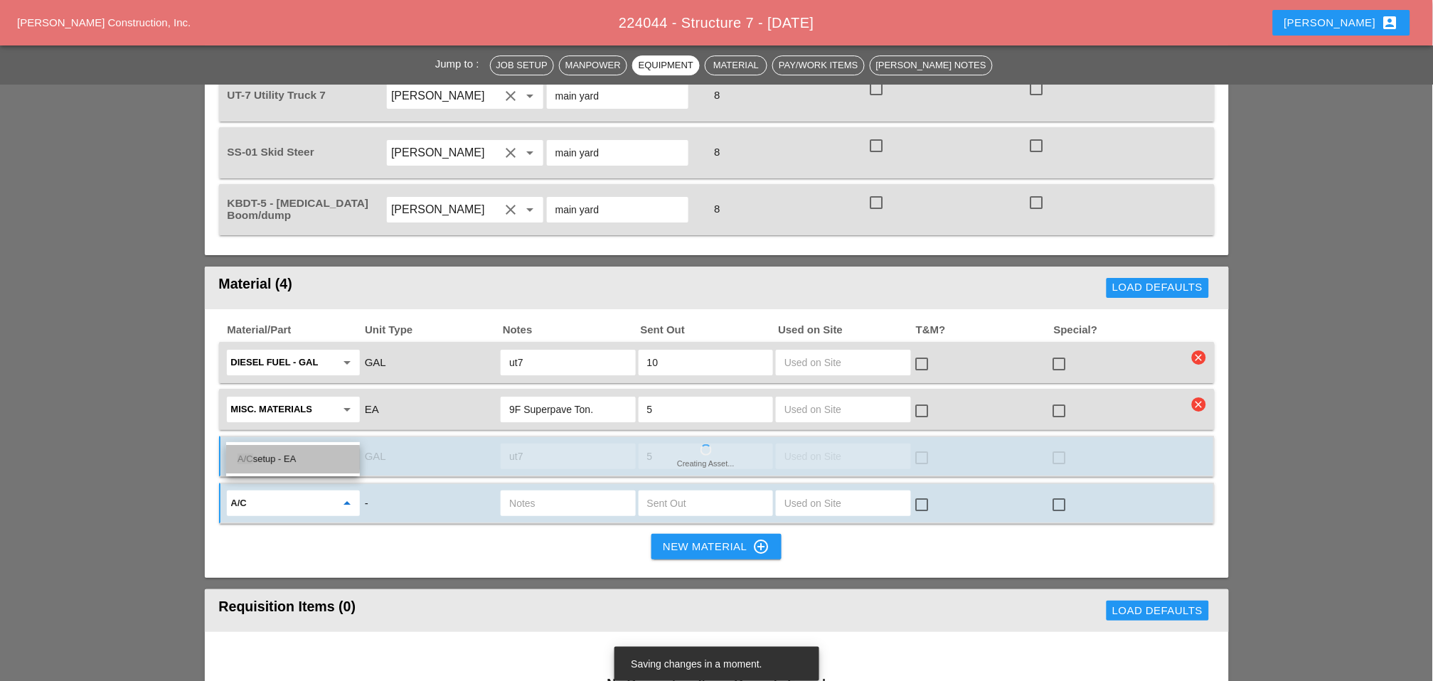
click at [288, 461] on div "A/C setup - EA" at bounding box center [293, 459] width 111 height 17
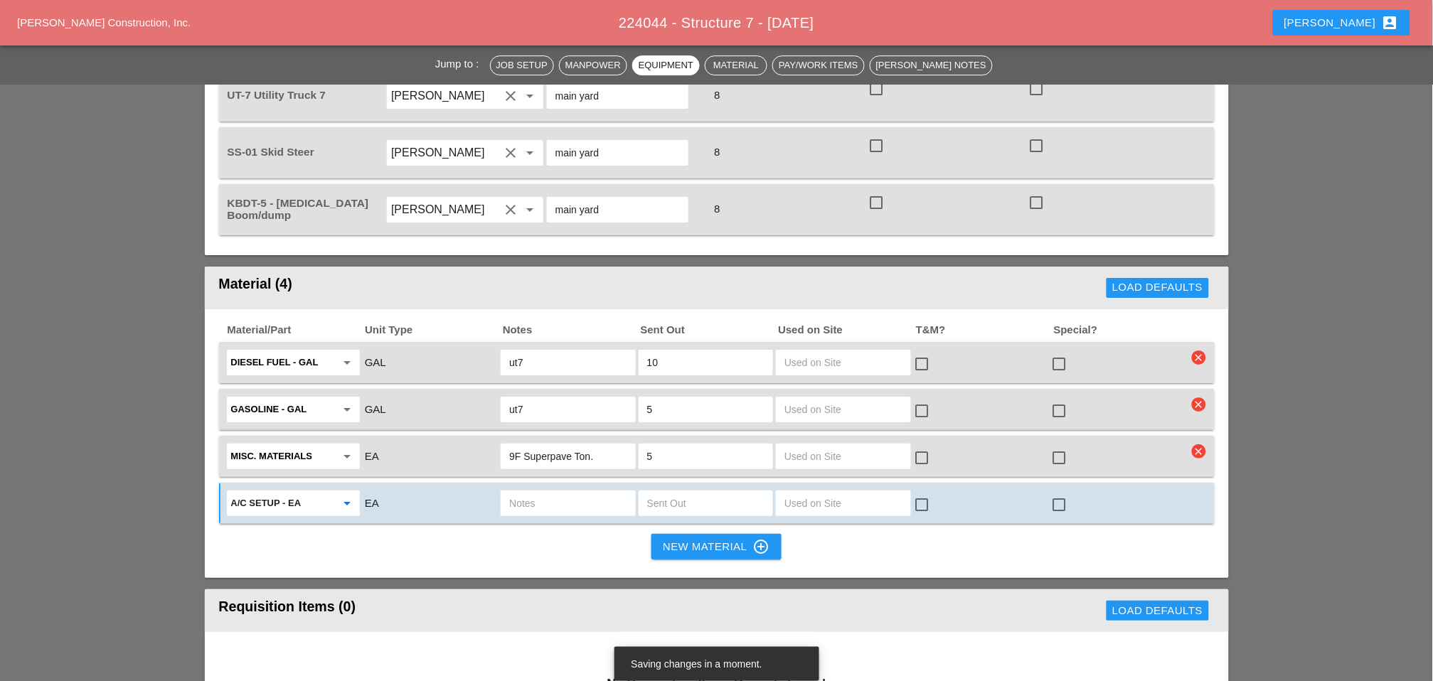
type input "A/C setup - EA"
click at [664, 492] on input "text" at bounding box center [705, 503] width 117 height 23
type input "1"
click at [539, 492] on input "text" at bounding box center [567, 503] width 117 height 23
type input "ut7"
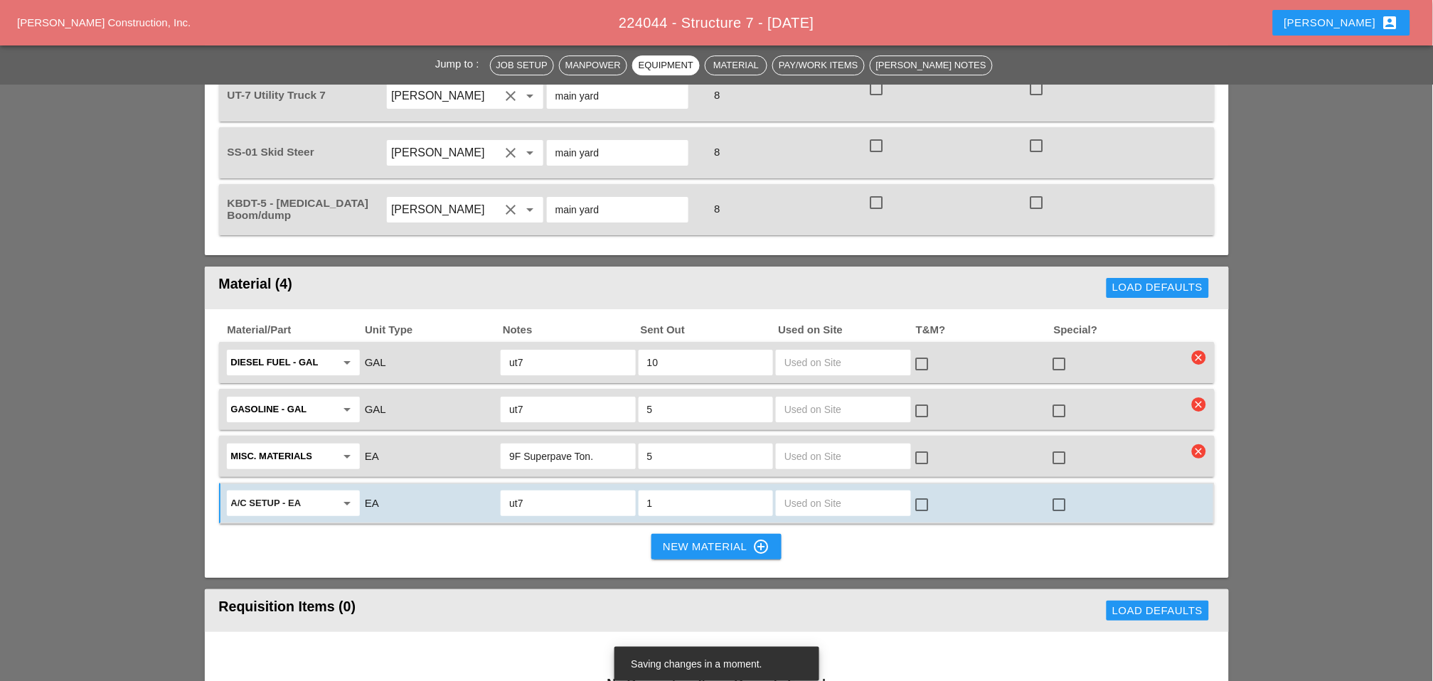
click at [661, 534] on button "New Material control_point" at bounding box center [715, 547] width 129 height 26
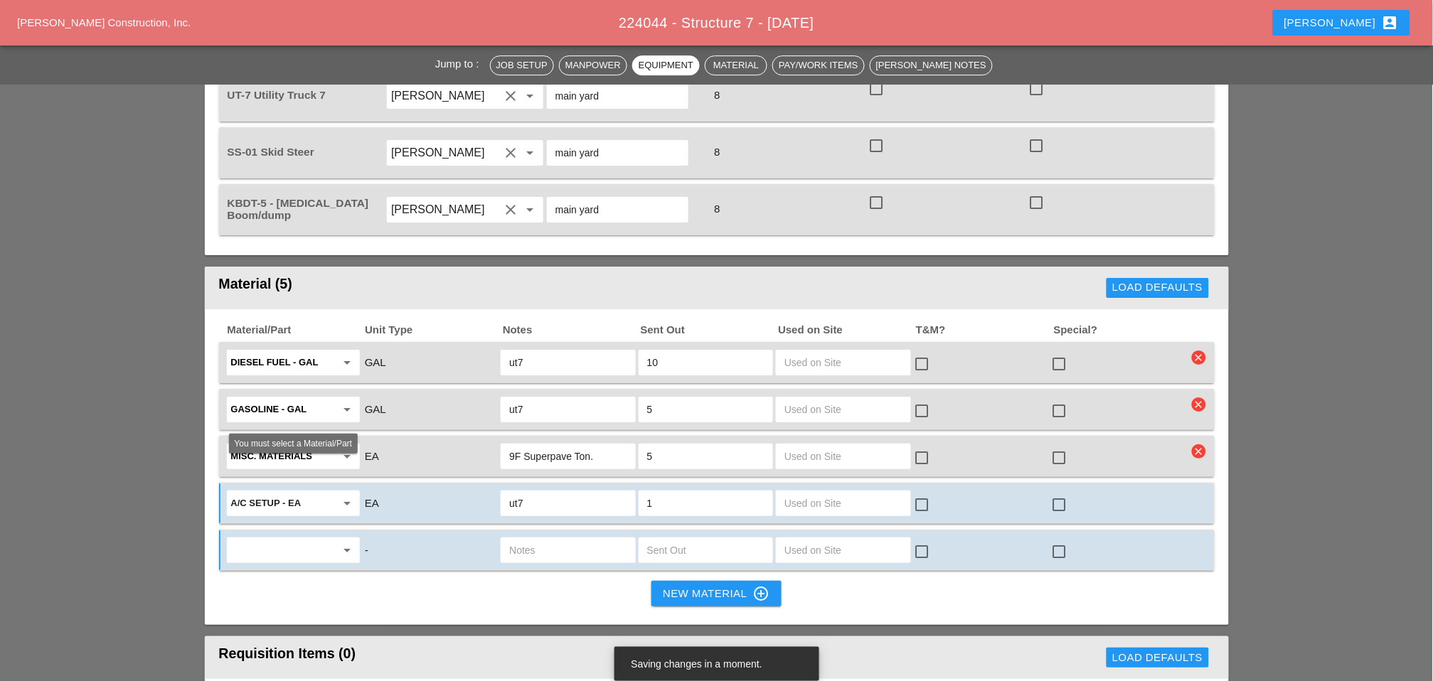
click at [304, 539] on input "text" at bounding box center [283, 550] width 105 height 23
click at [303, 499] on div "Misc . Materials" at bounding box center [293, 504] width 111 height 17
type input "Misc. Materials"
click at [510, 539] on input "text" at bounding box center [567, 550] width 117 height 23
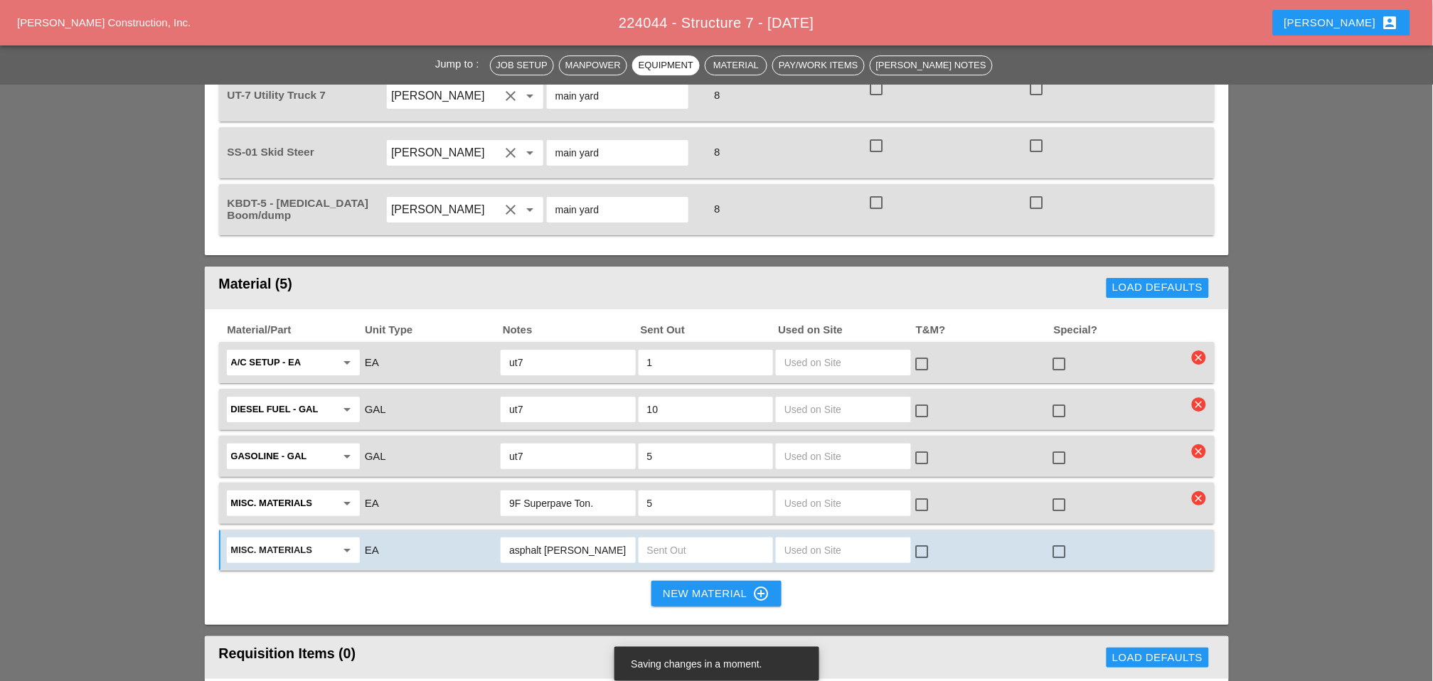
type input "asphalt rakes"
click at [658, 539] on input "text" at bounding box center [705, 550] width 117 height 23
type input "2"
click at [670, 585] on div "New Material control_point" at bounding box center [716, 593] width 107 height 17
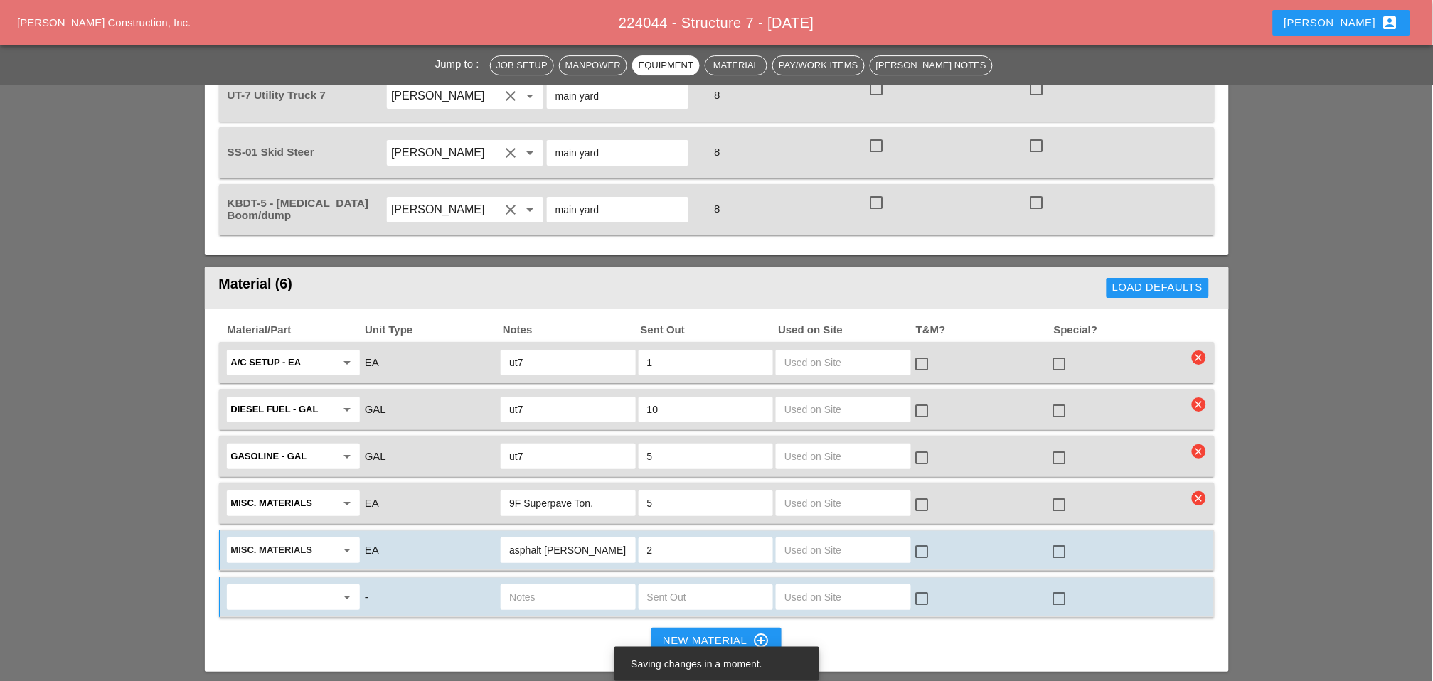
click at [606, 539] on input "asphalt rakes" at bounding box center [567, 550] width 117 height 23
type input "asphalt rakes ut7"
click at [290, 586] on input "text" at bounding box center [283, 597] width 105 height 23
click at [282, 548] on div "Misc . Materials" at bounding box center [293, 550] width 111 height 17
type input "Misc. Materials"
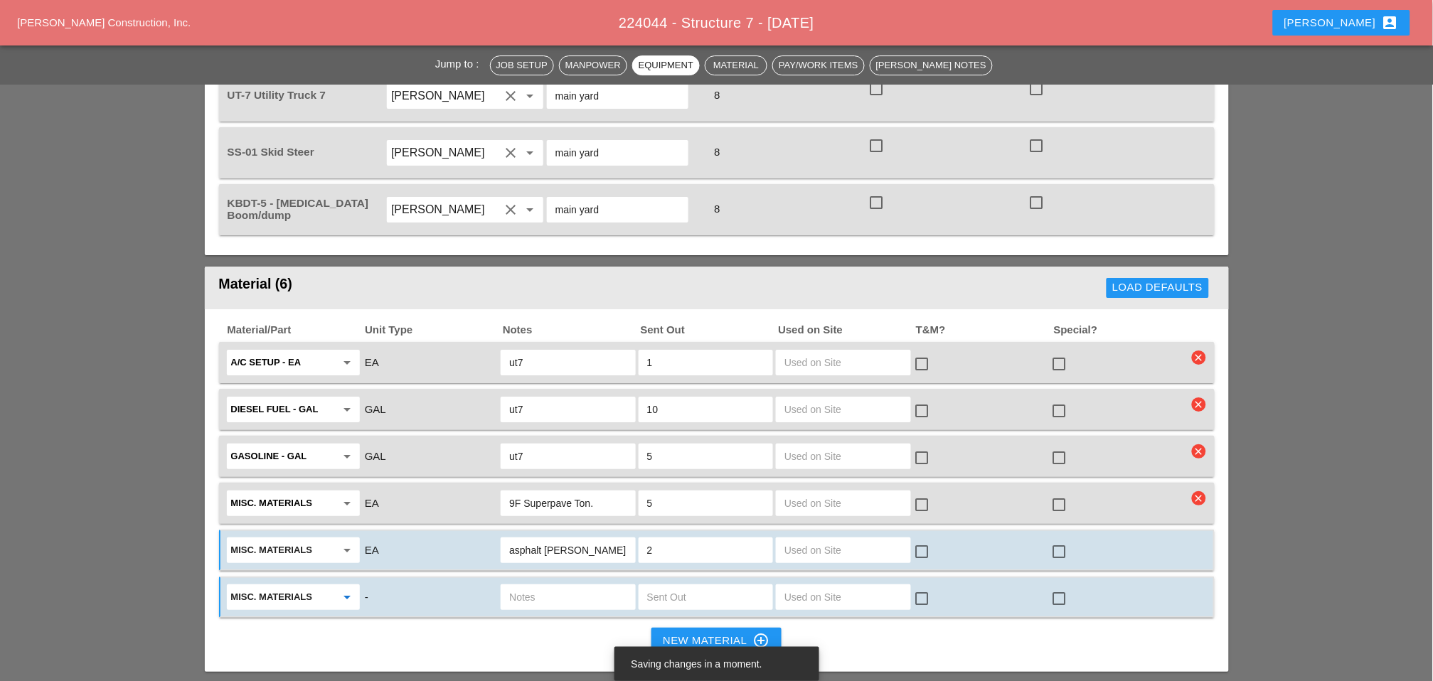
click at [544, 586] on input "text" at bounding box center [567, 597] width 117 height 23
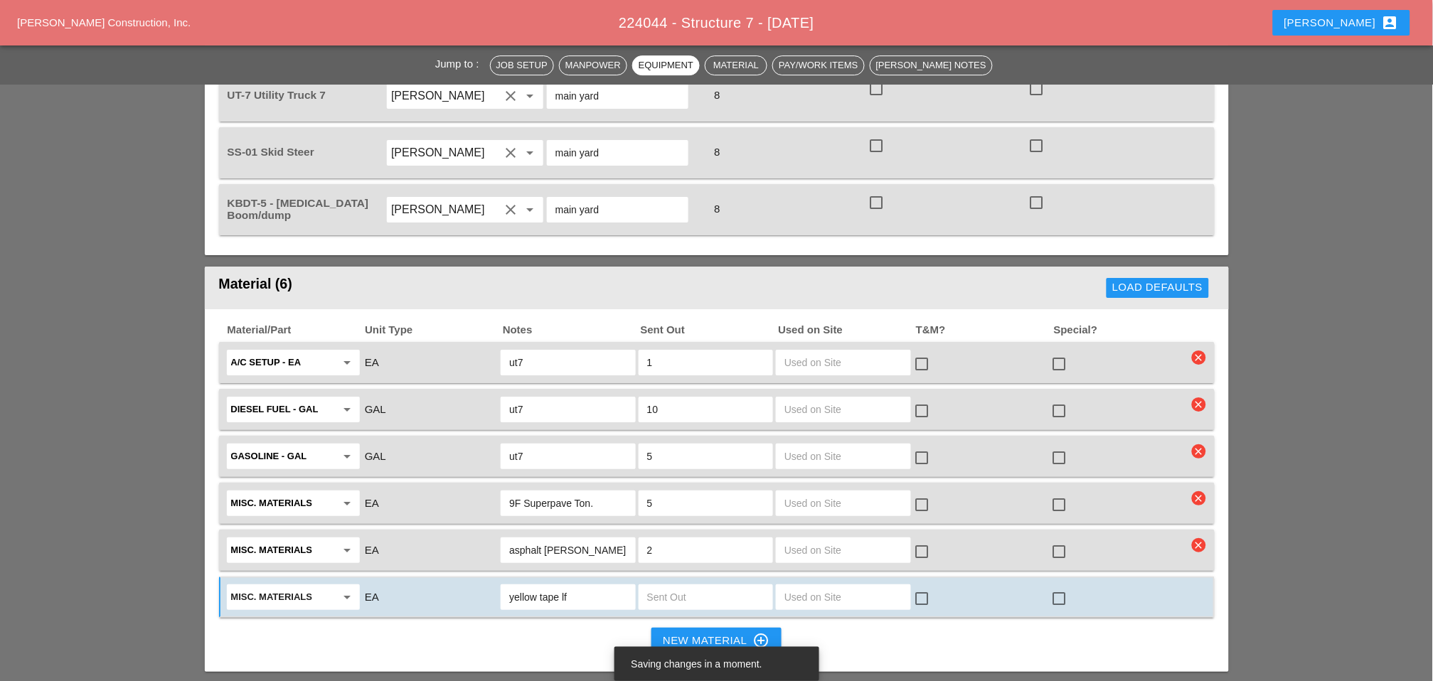
type input "yellow tape lf"
click at [659, 586] on input "text" at bounding box center [705, 597] width 117 height 23
type input "60"
click at [681, 632] on div "New Material control_point" at bounding box center [716, 640] width 107 height 17
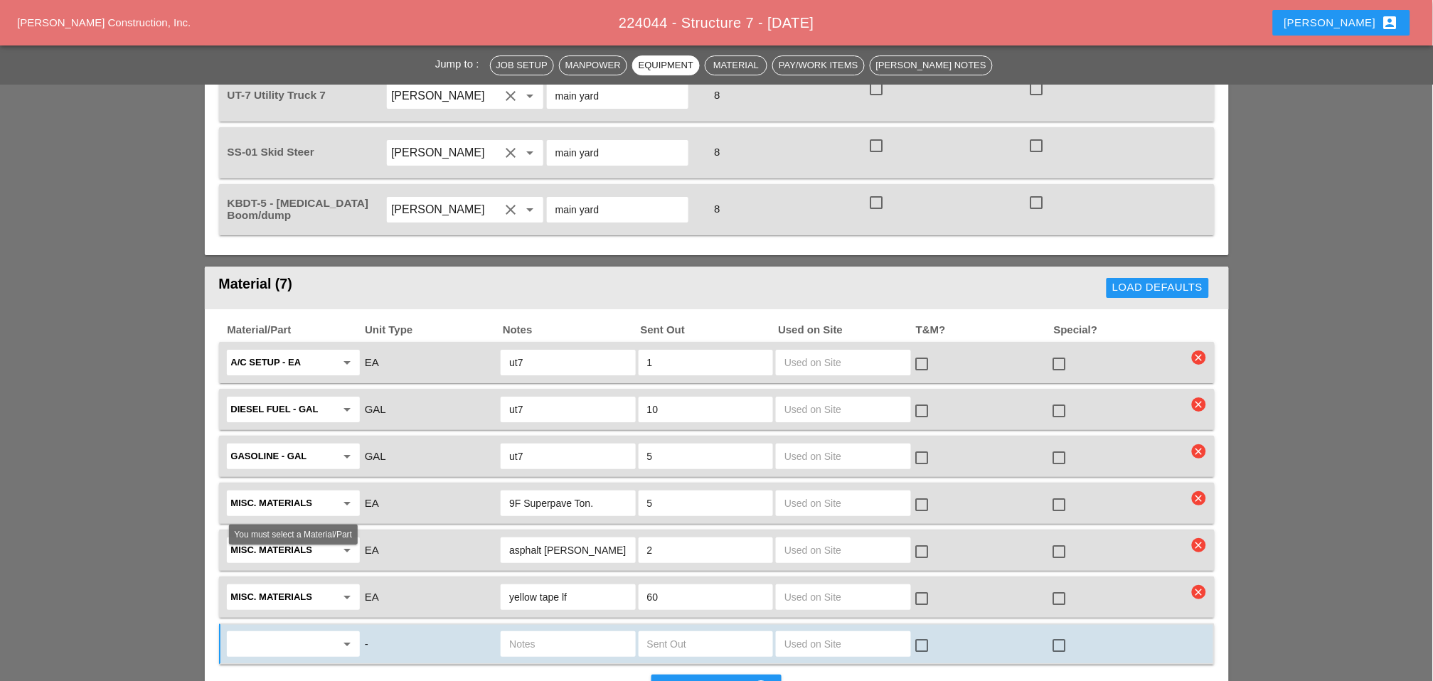
click at [309, 633] on input "text" at bounding box center [283, 644] width 105 height 23
click at [294, 591] on div "Misc. Materials" at bounding box center [293, 595] width 111 height 17
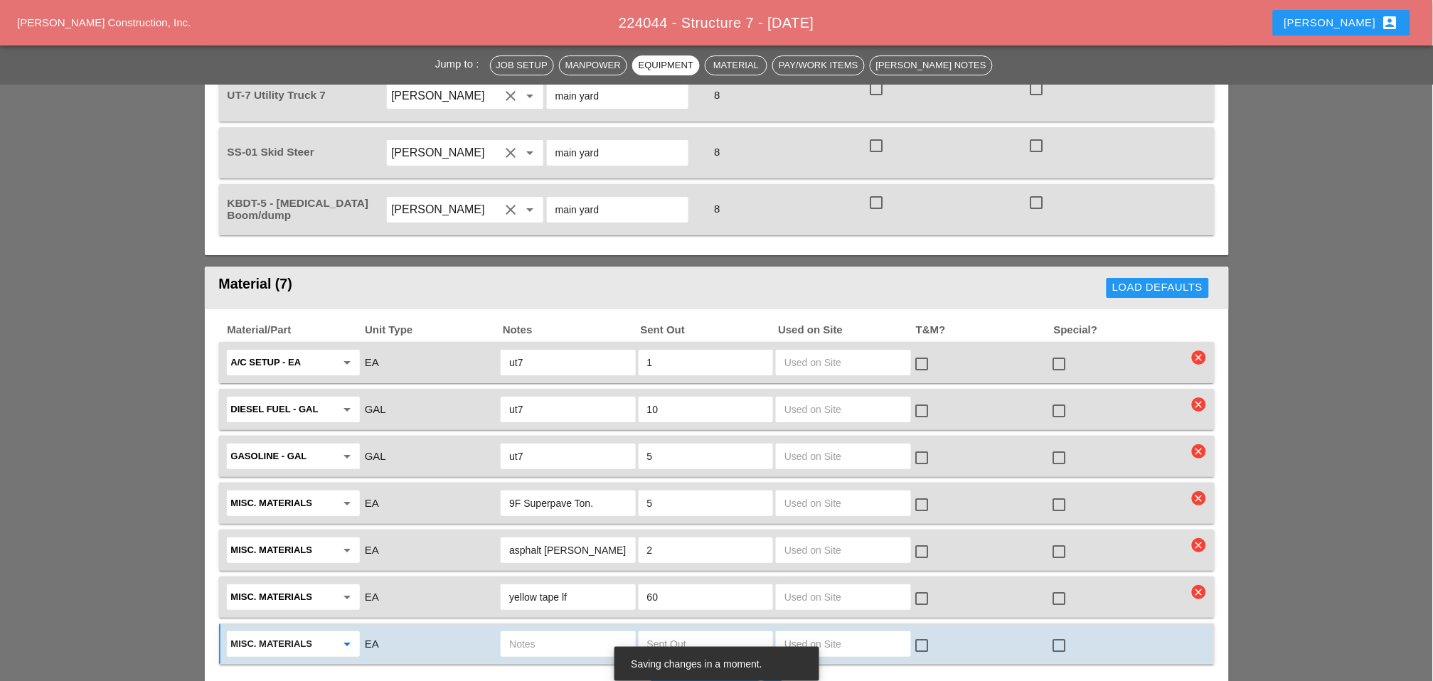
type input "Misc. Materials"
click at [539, 633] on input "text" at bounding box center [567, 644] width 117 height 23
type input "yellow reflector for TL2 on Luca desks"
click at [661, 633] on input "text" at bounding box center [705, 644] width 117 height 23
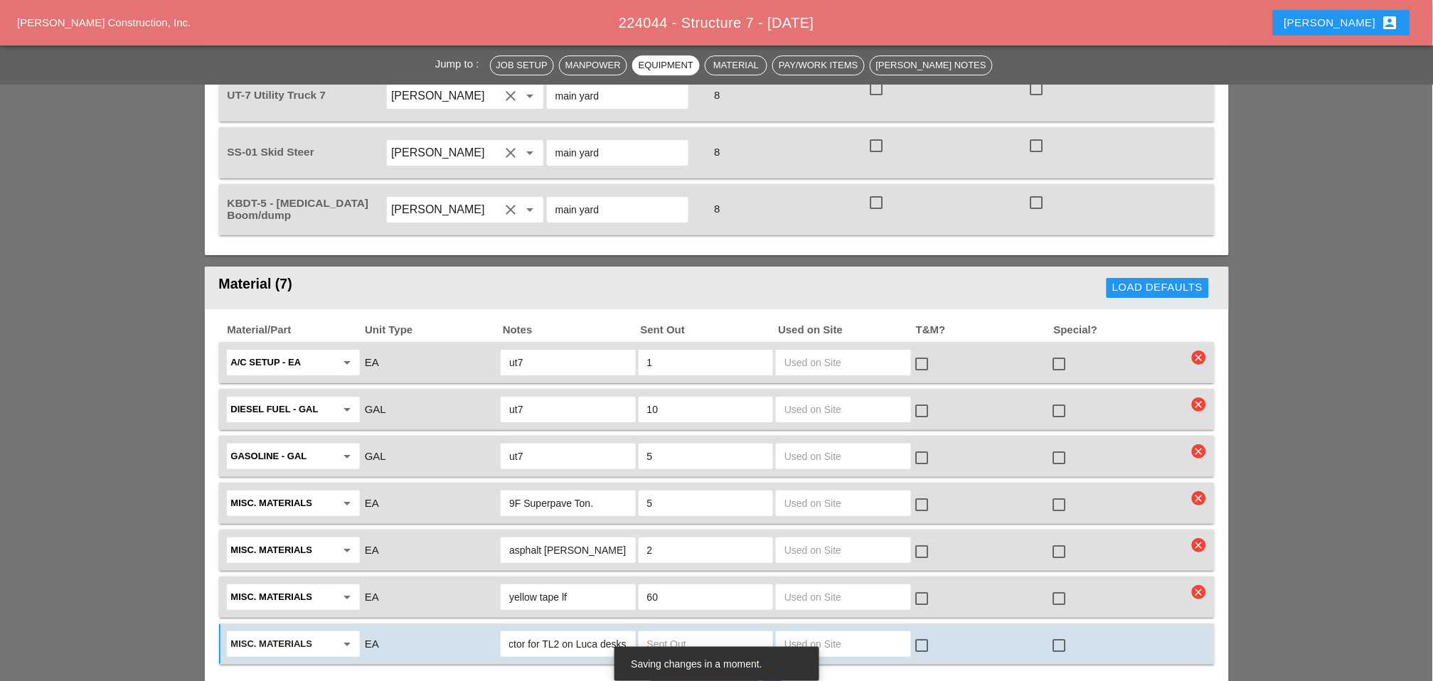
scroll to position [0, 0]
type input "2"
click at [662, 675] on button "New Material control_point" at bounding box center [715, 688] width 129 height 26
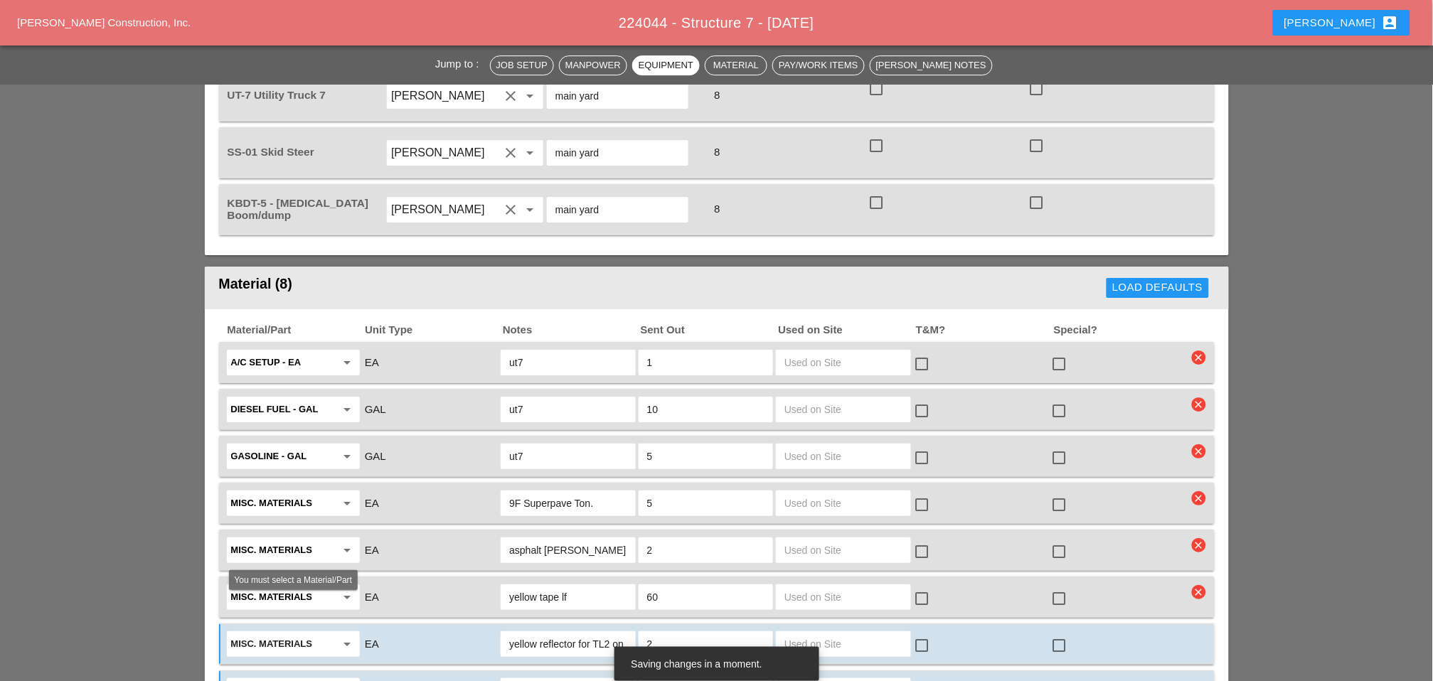
click at [299, 680] on input "text" at bounding box center [283, 691] width 105 height 23
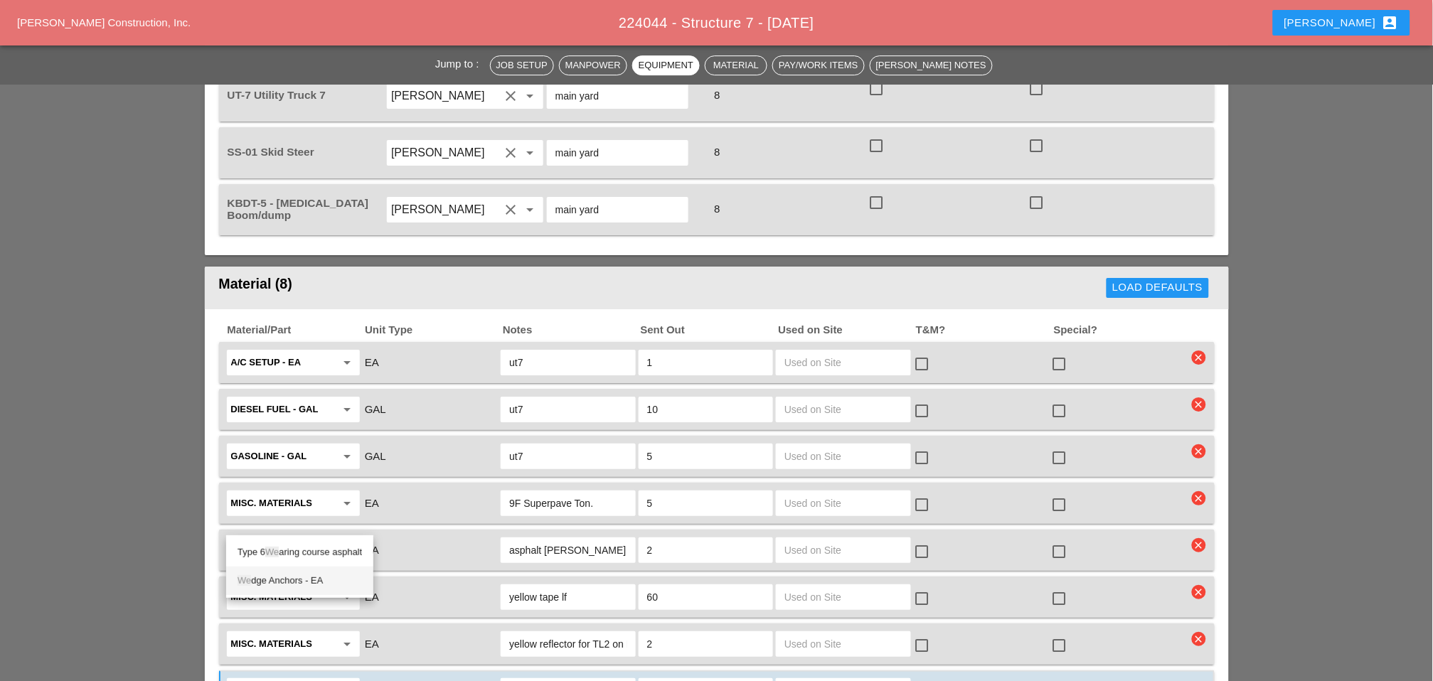
click at [283, 577] on div "We dge Anchors - EA" at bounding box center [300, 581] width 124 height 17
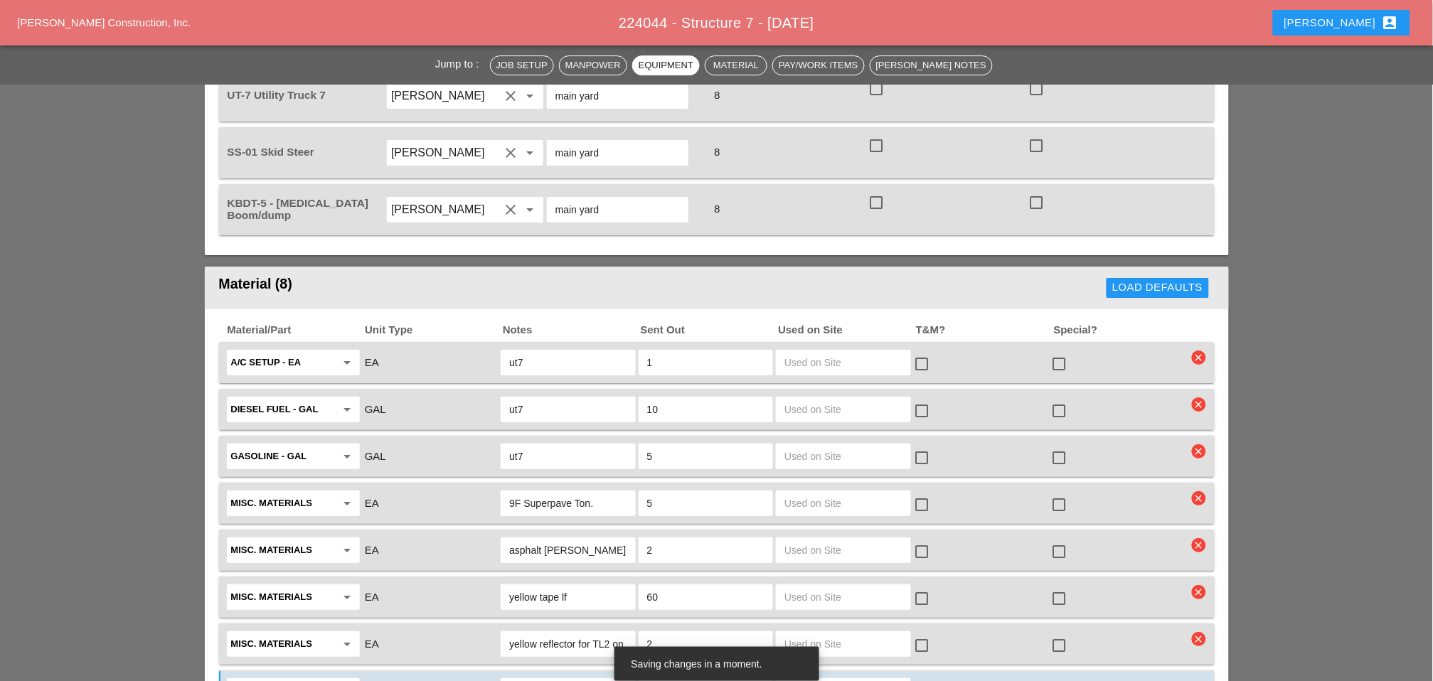
type input "Wedge Anchors - EA"
click at [533, 680] on input "text" at bounding box center [567, 691] width 117 height 23
type input "3/4" Jim's office"
click at [662, 680] on input "text" at bounding box center [705, 691] width 117 height 23
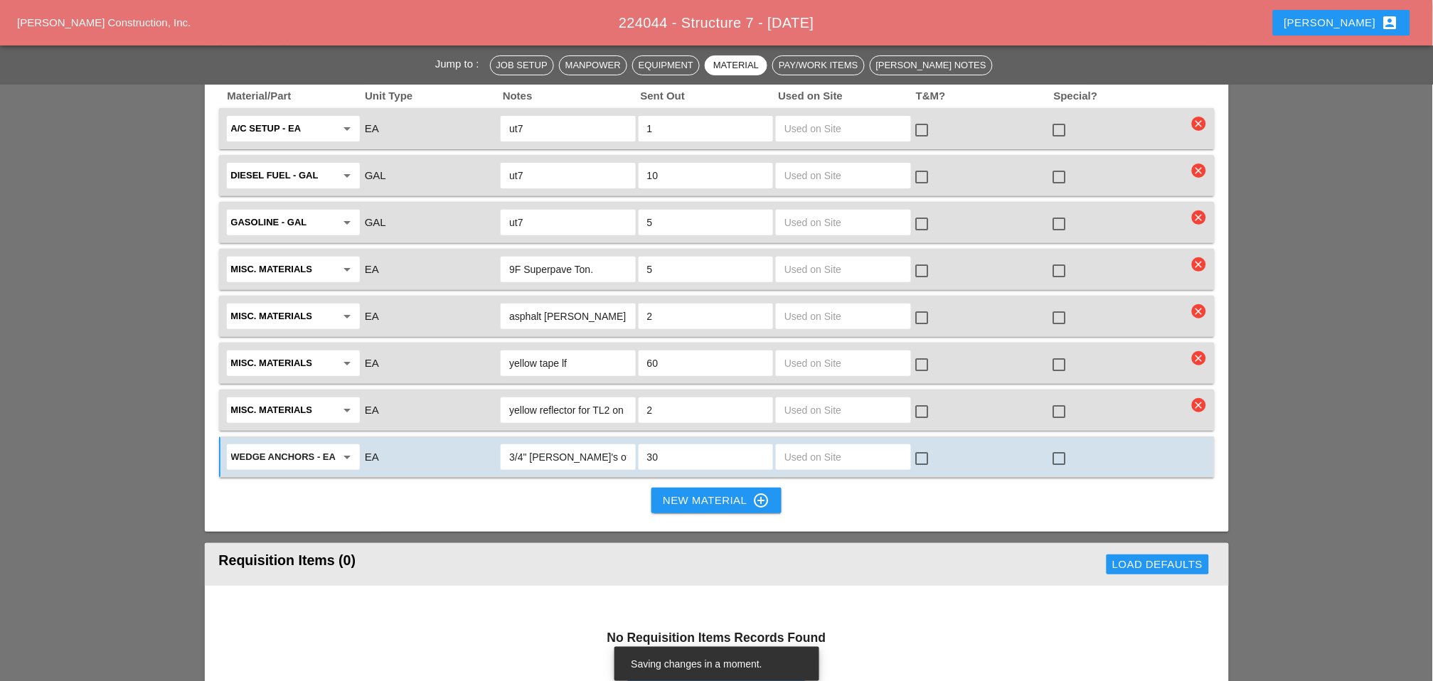
scroll to position [1659, 0]
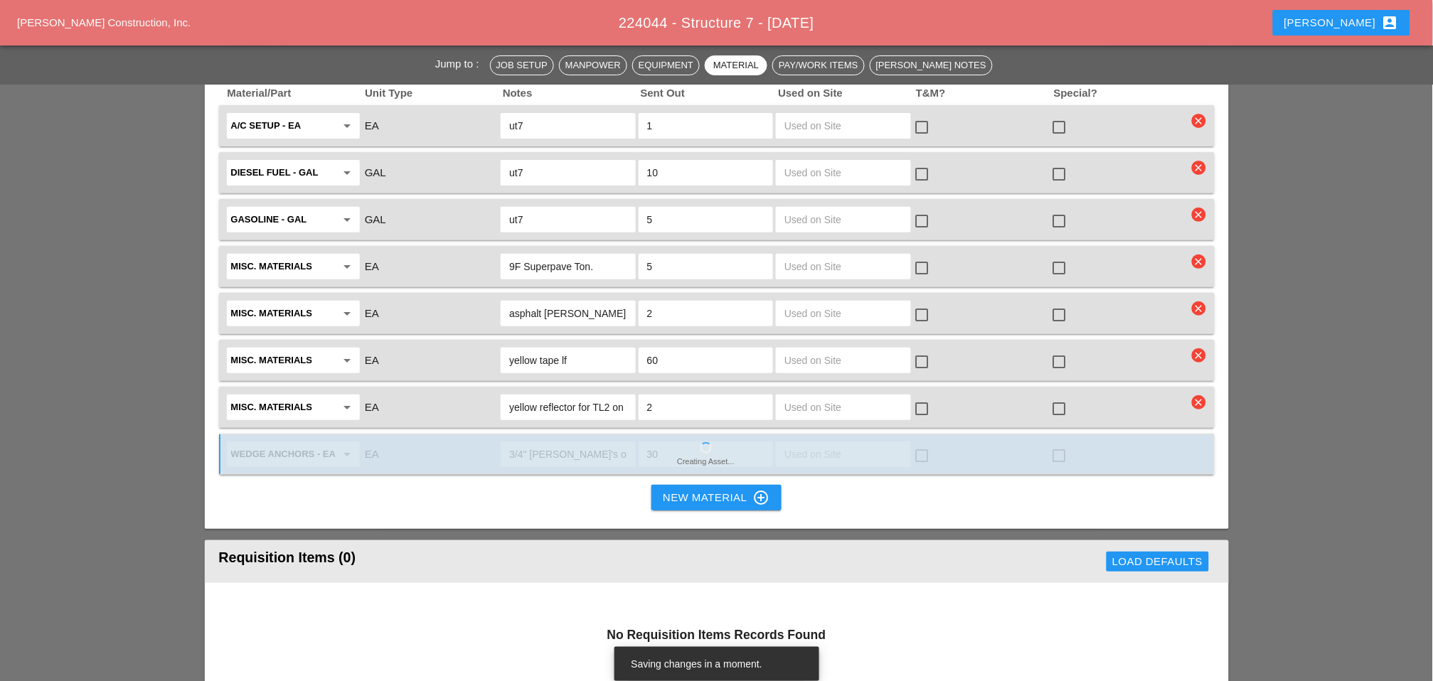
type input "30"
click at [701, 489] on div "New Material control_point" at bounding box center [716, 497] width 107 height 17
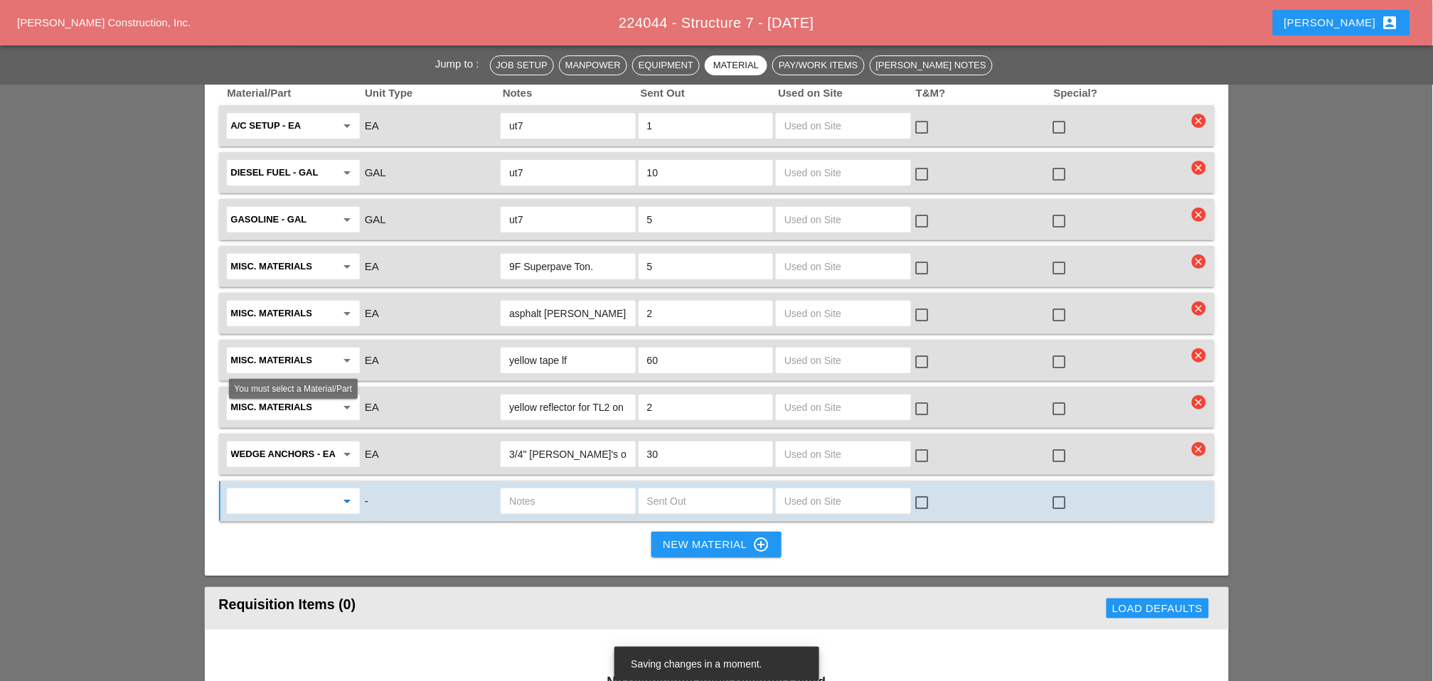
click at [276, 490] on input "text" at bounding box center [283, 501] width 105 height 23
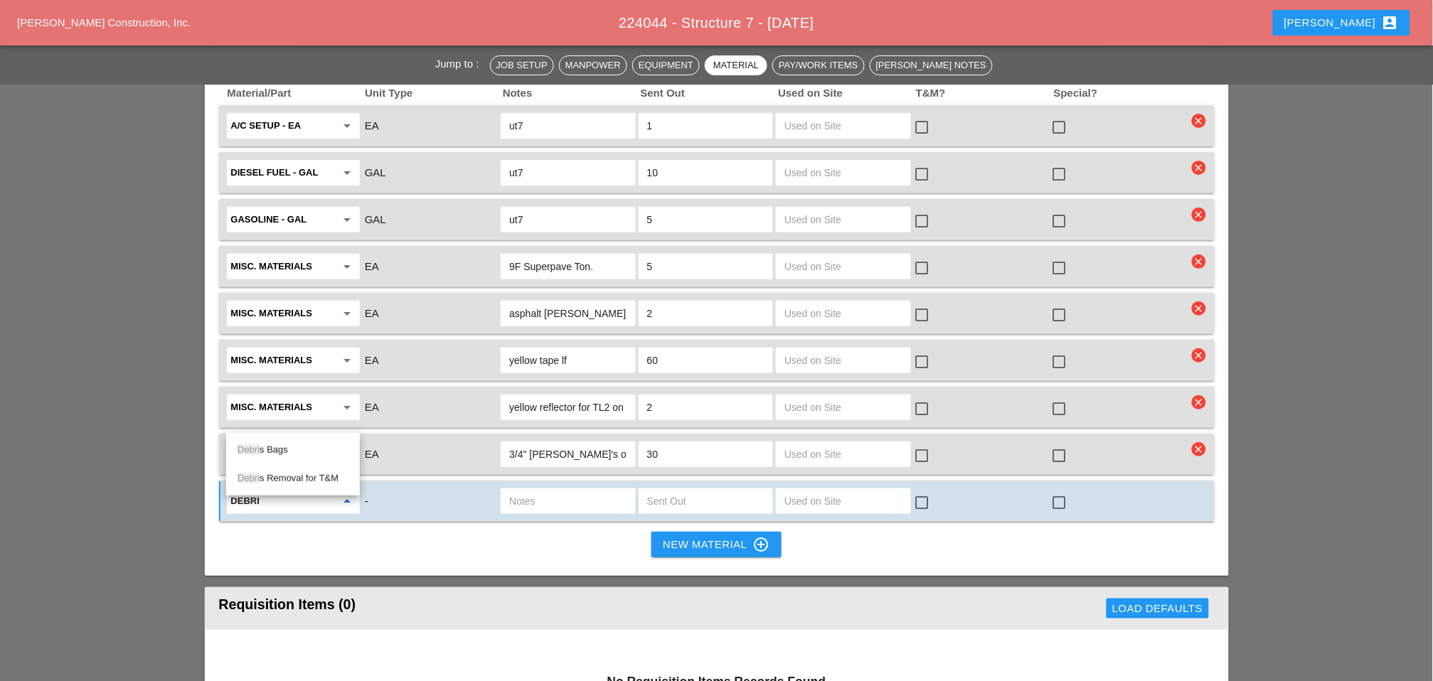
drag, startPoint x: 282, startPoint y: 449, endPoint x: 455, endPoint y: 420, distance: 175.9
click at [282, 449] on div "Debri s Bags" at bounding box center [293, 450] width 111 height 17
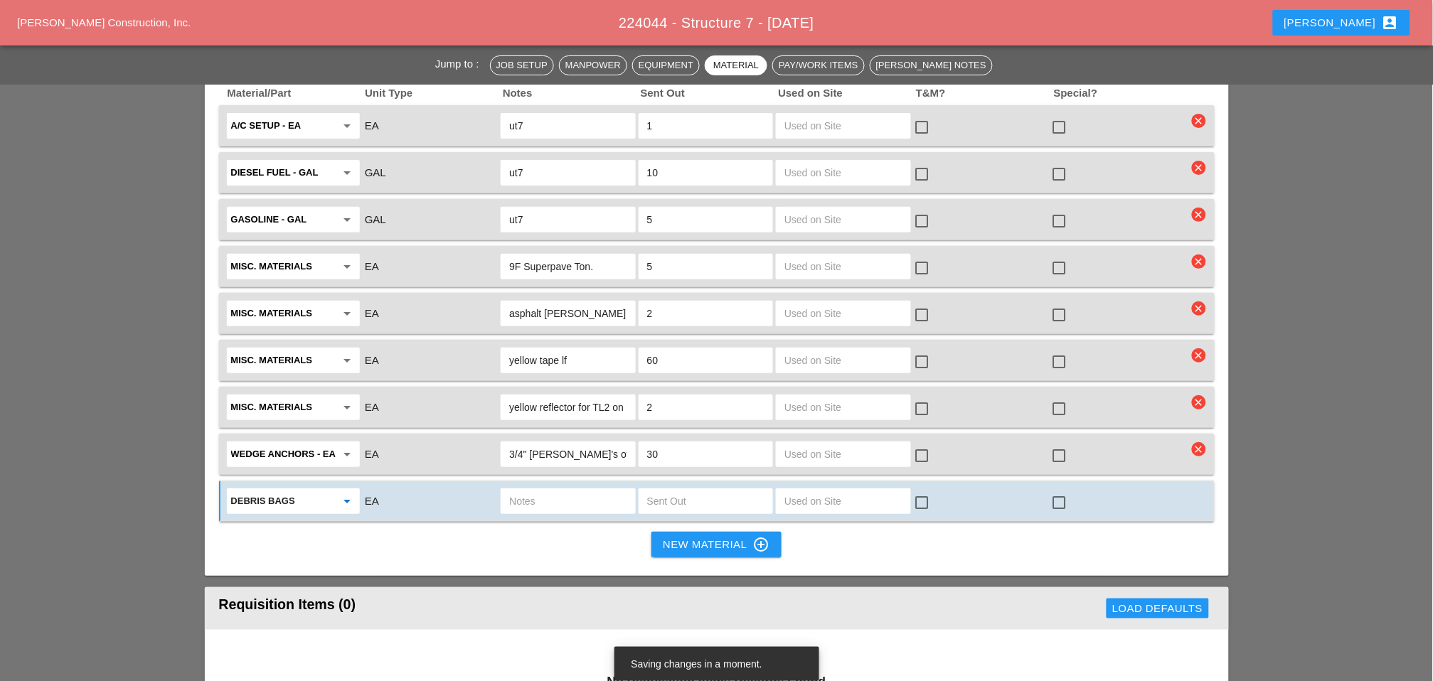
type input "Debris Bags"
click at [656, 490] on input "text" at bounding box center [705, 501] width 117 height 23
type input "2"
click at [542, 490] on input "text" at bounding box center [567, 501] width 117 height 23
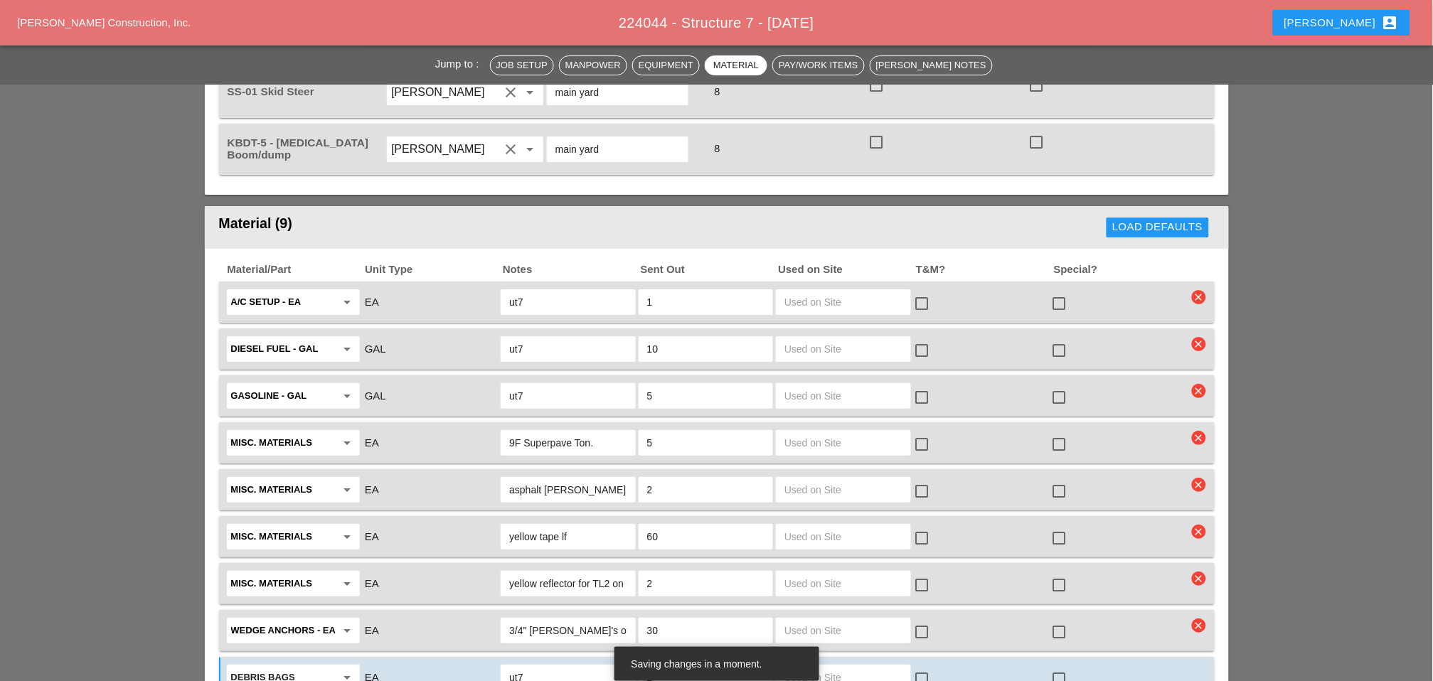
scroll to position [1580, 0]
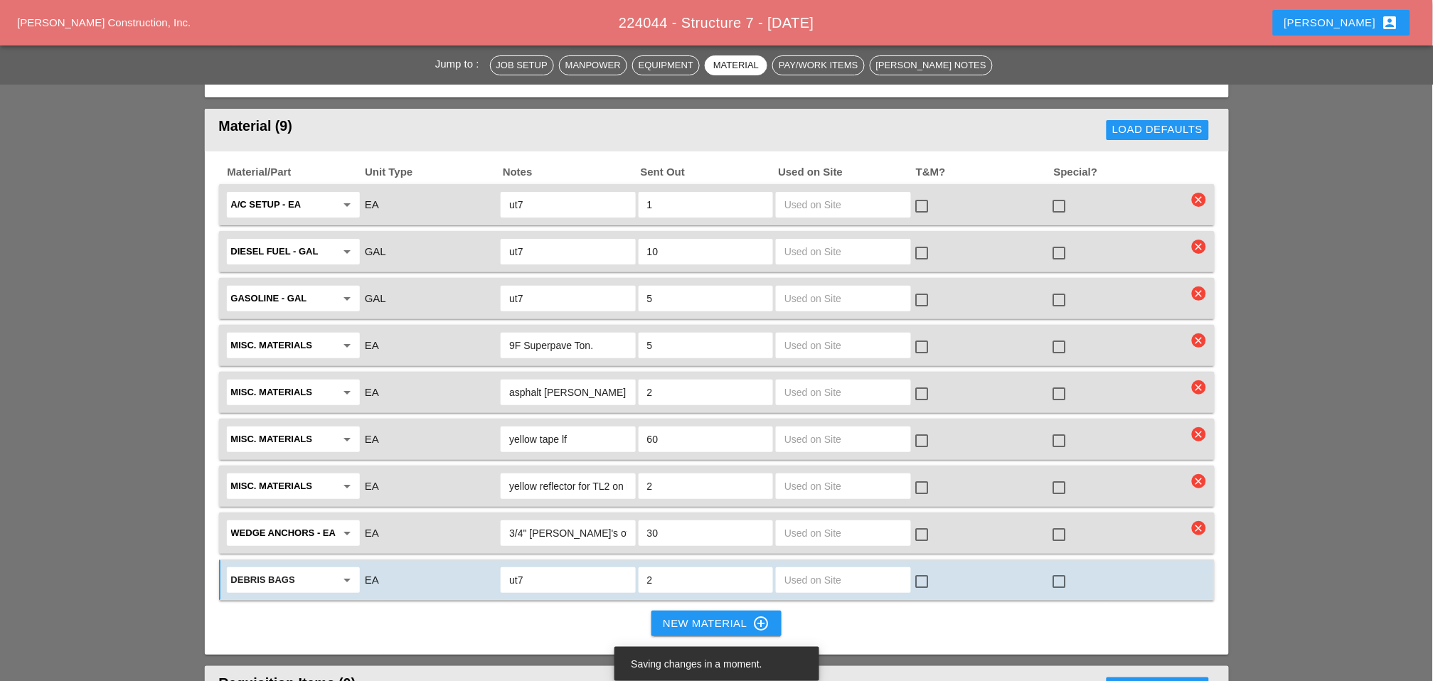
type input "ut7"
click at [718, 615] on div "New Material control_point" at bounding box center [716, 623] width 107 height 17
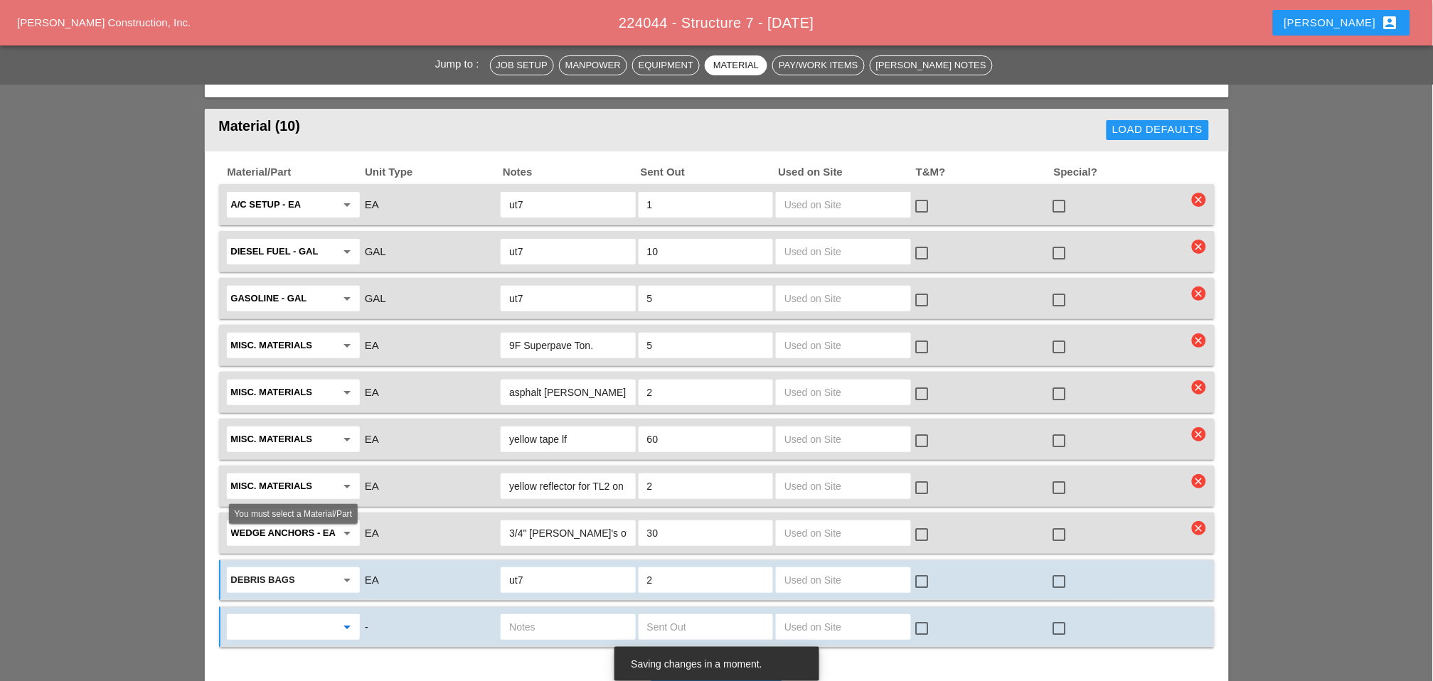
click at [288, 616] on input "text" at bounding box center [283, 627] width 105 height 23
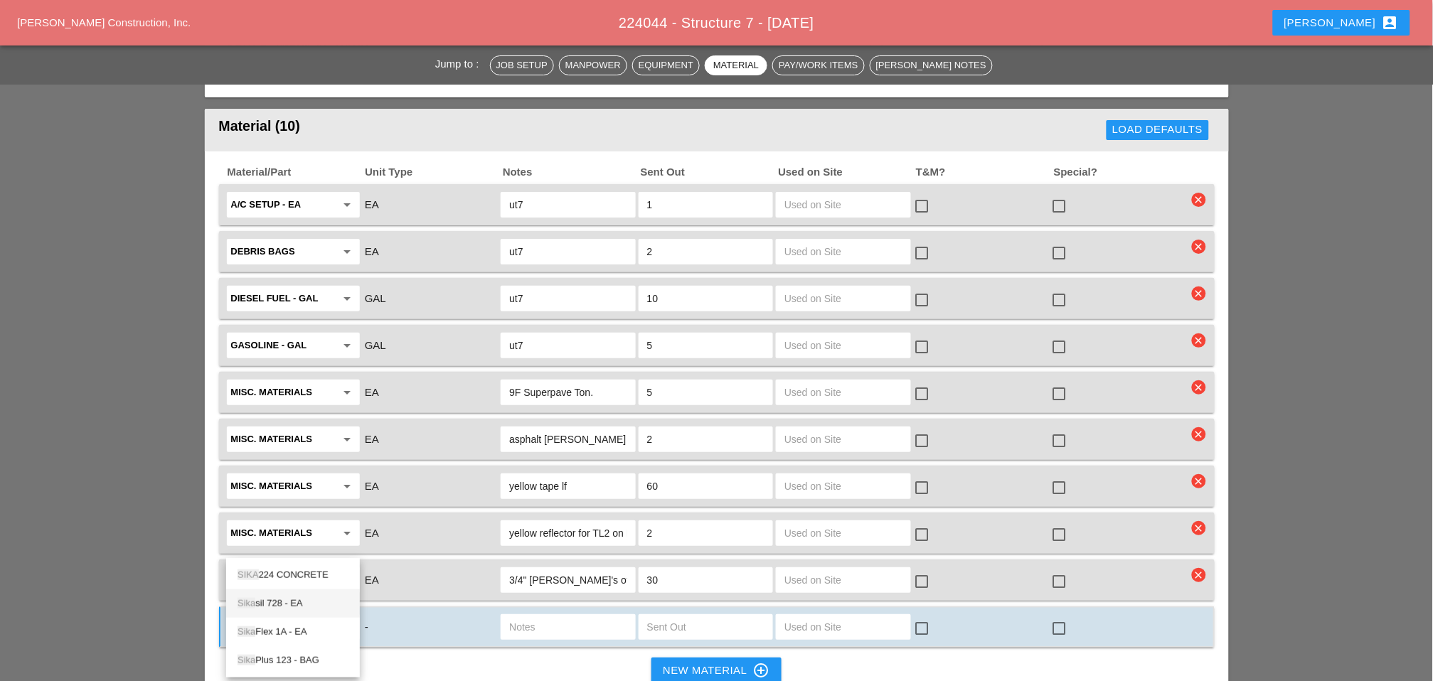
click at [297, 602] on div "Sika sil 728 - EA" at bounding box center [293, 603] width 111 height 17
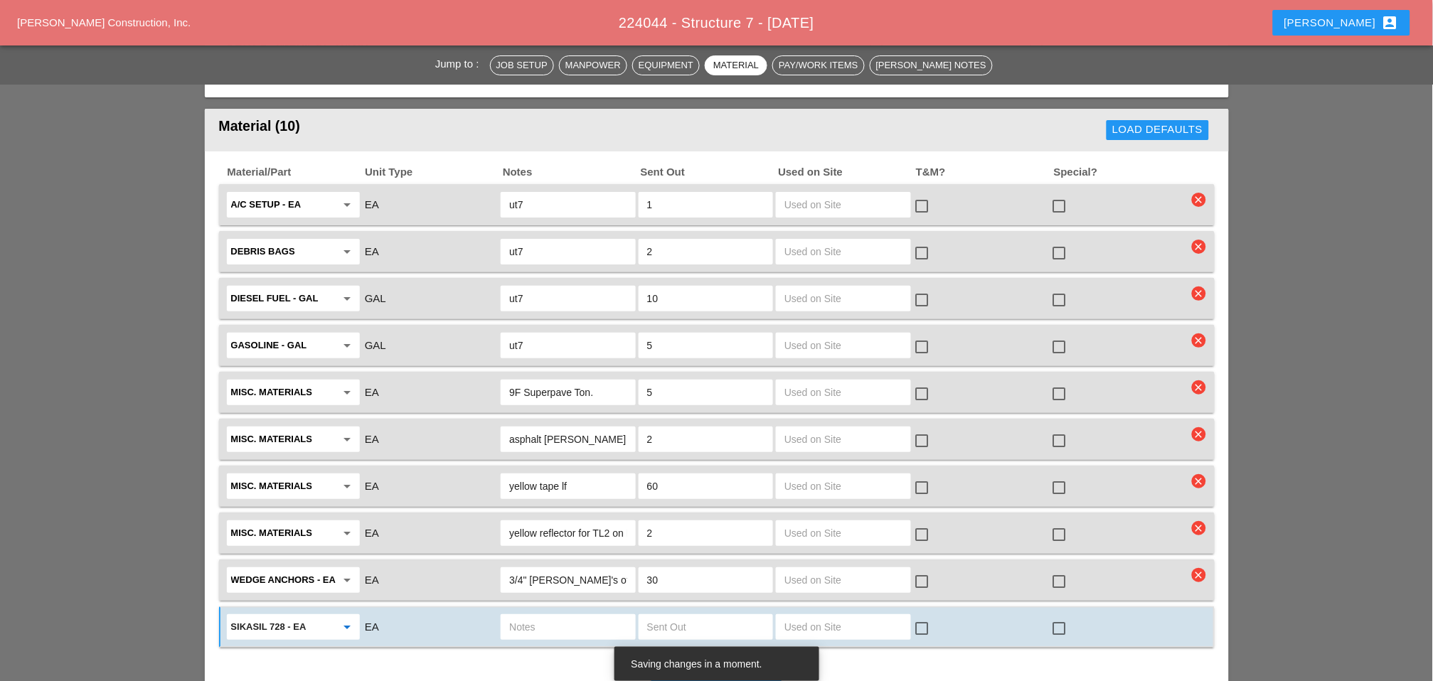
type input "Sikasil 728 - EA"
click at [574, 616] on input "text" at bounding box center [567, 627] width 117 height 23
type input "box"
click at [670, 616] on input "text" at bounding box center [705, 627] width 117 height 23
type input "1"
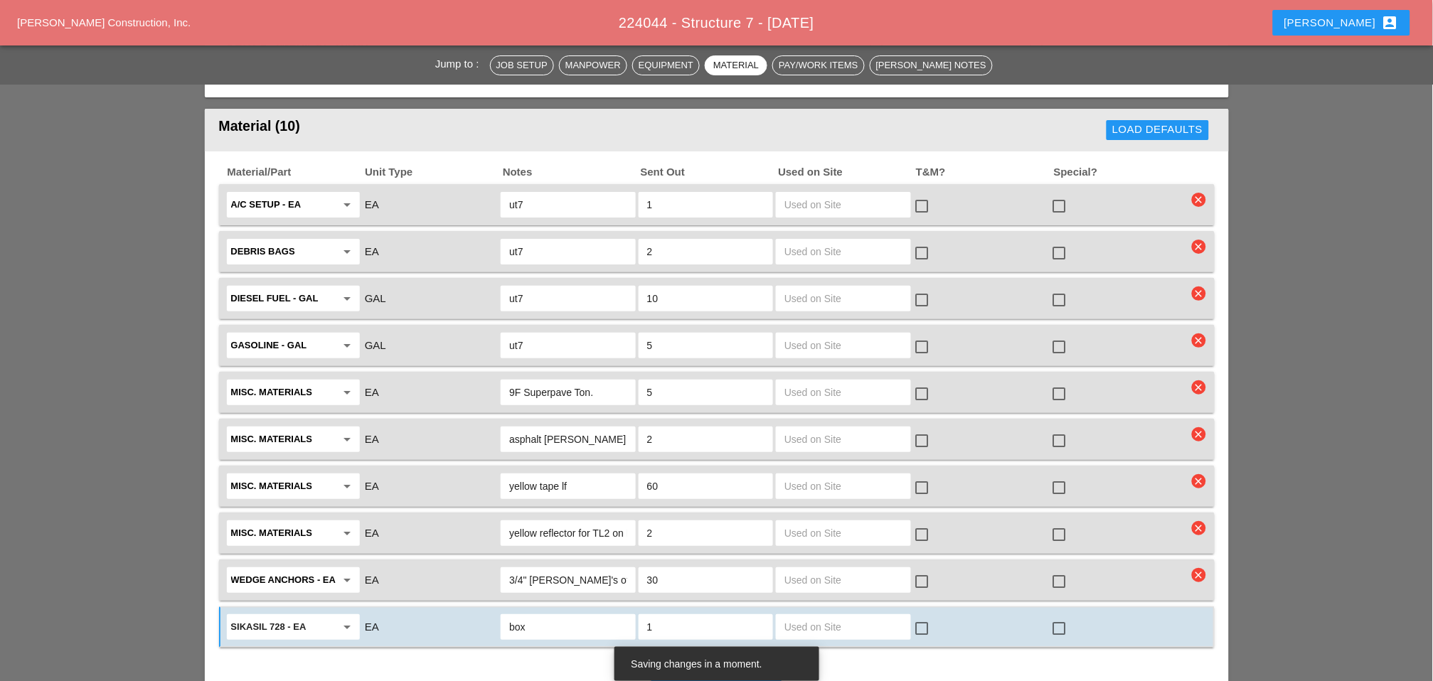
click at [600, 616] on input "box" at bounding box center [567, 627] width 117 height 23
drag, startPoint x: 546, startPoint y: 541, endPoint x: 528, endPoint y: 541, distance: 17.1
click at [528, 616] on input "box it7" at bounding box center [567, 627] width 117 height 23
type input "box ut7"
click at [708, 662] on div "New Material control_point" at bounding box center [716, 670] width 107 height 17
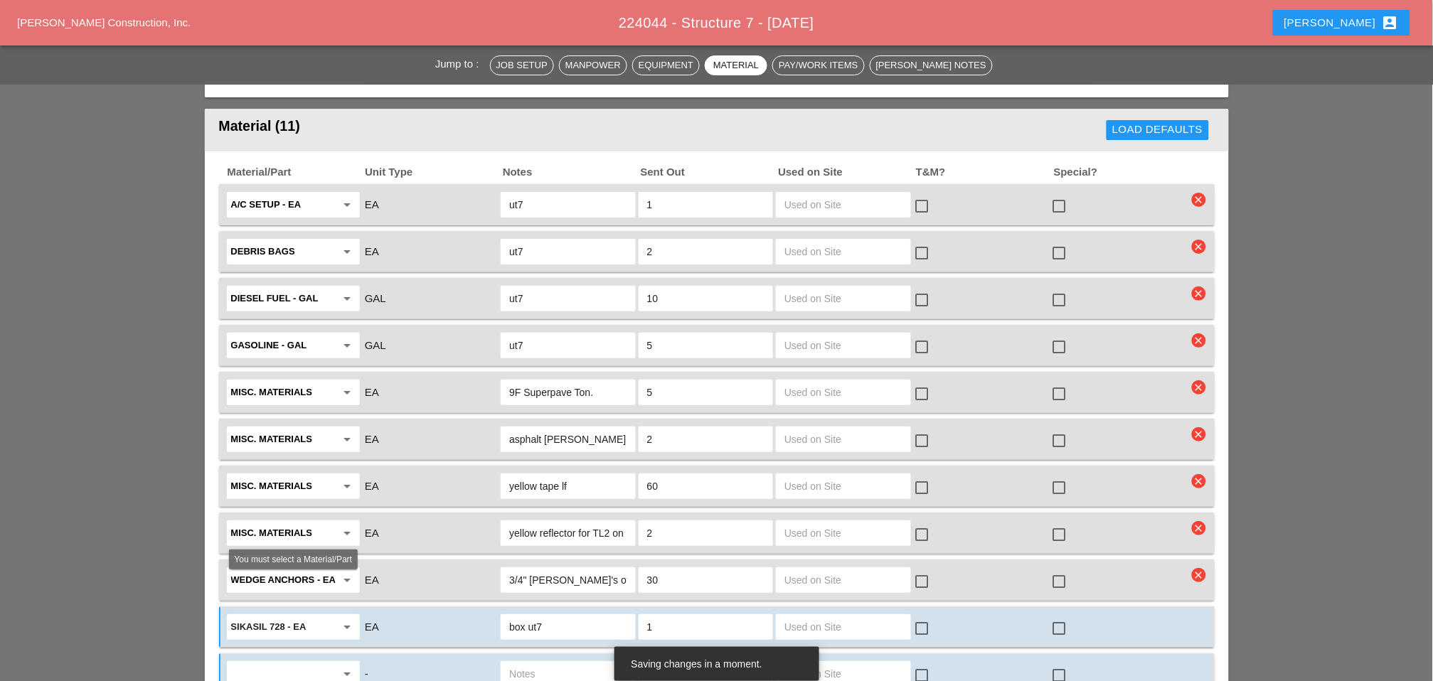
click at [305, 663] on input "text" at bounding box center [283, 674] width 105 height 23
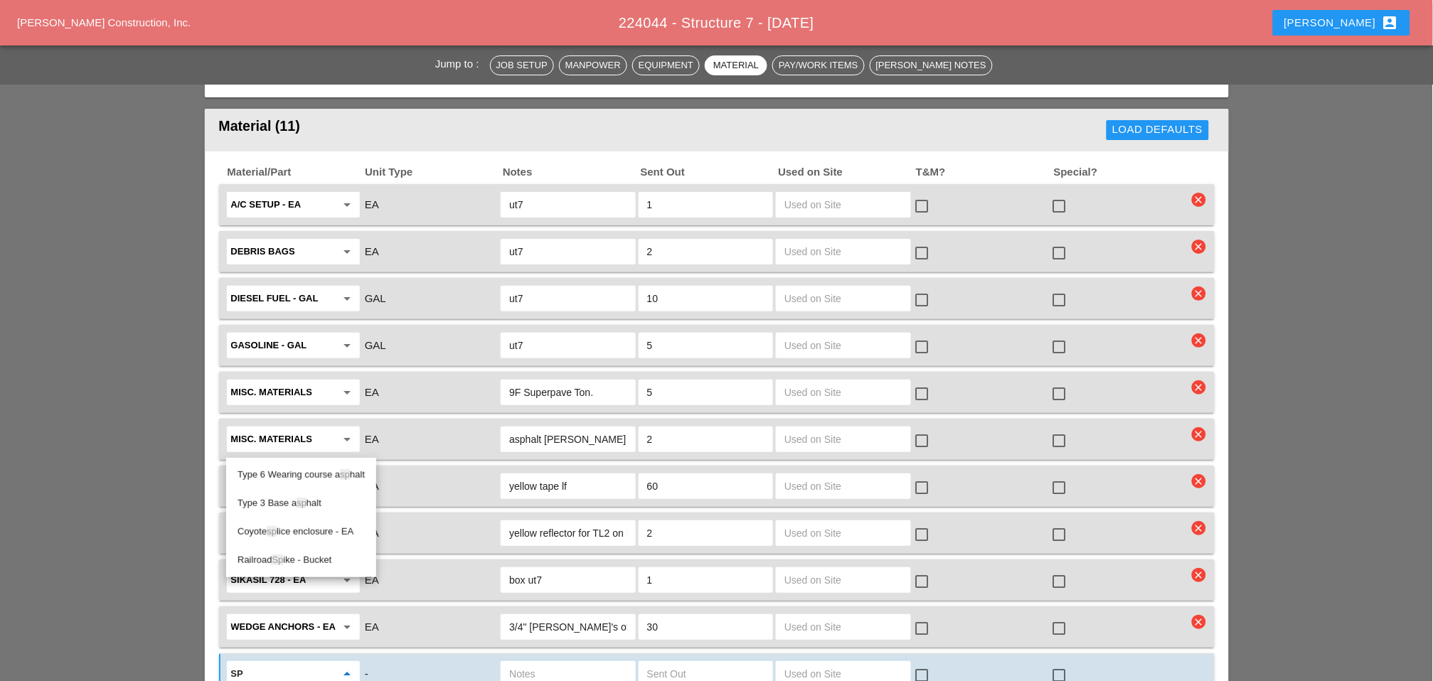
type input "s"
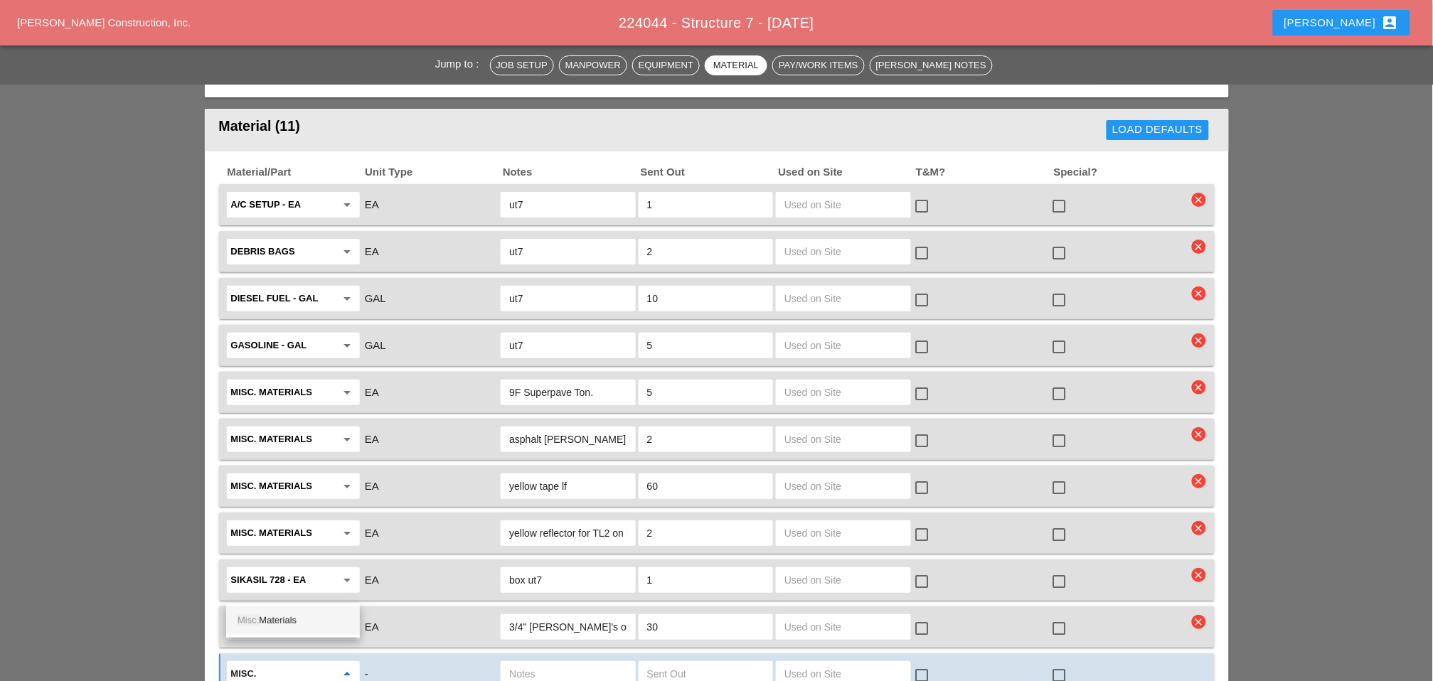
click at [297, 622] on div "Misc. Materials" at bounding box center [293, 620] width 111 height 17
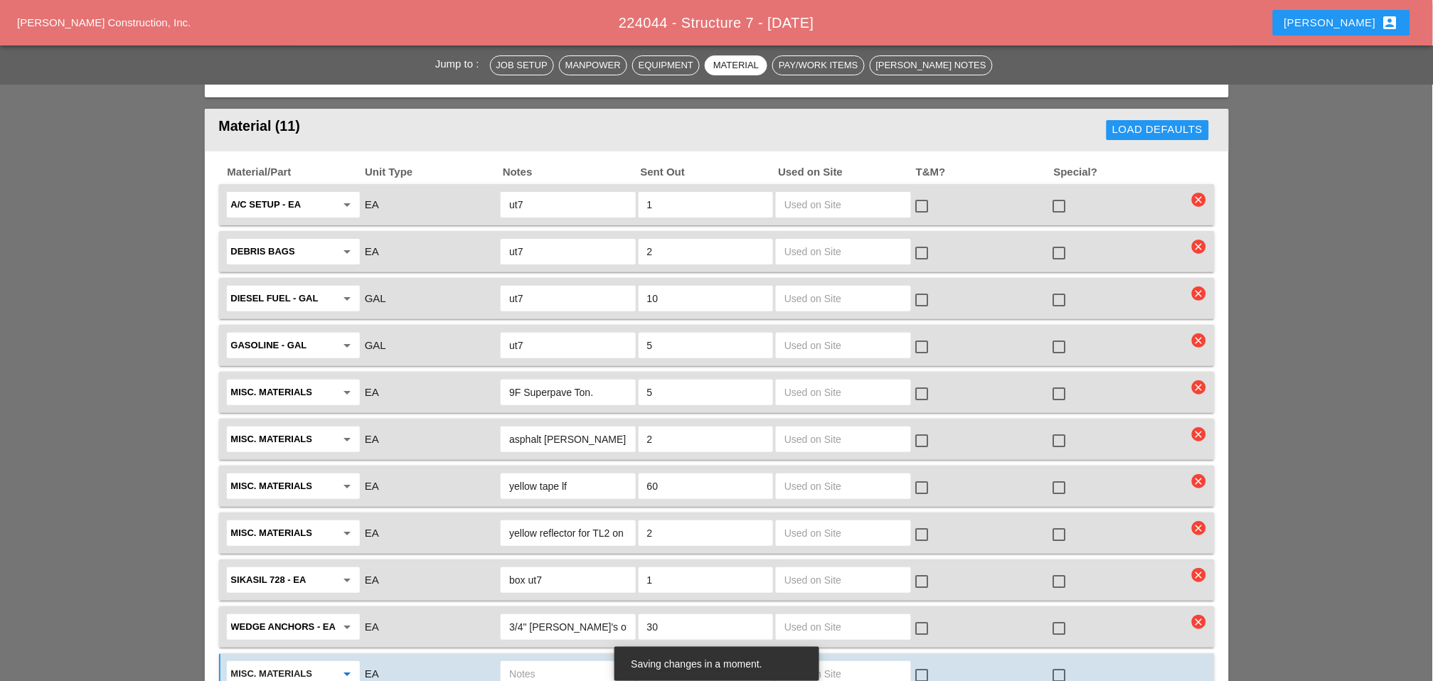
type input "Misc. Materials"
click at [523, 663] on input "text" at bounding box center [567, 674] width 117 height 23
click at [674, 663] on input "text" at bounding box center [705, 674] width 117 height 23
click at [612, 663] on input "sponge rod" at bounding box center [567, 674] width 117 height 23
type input "sponge rod ut7"
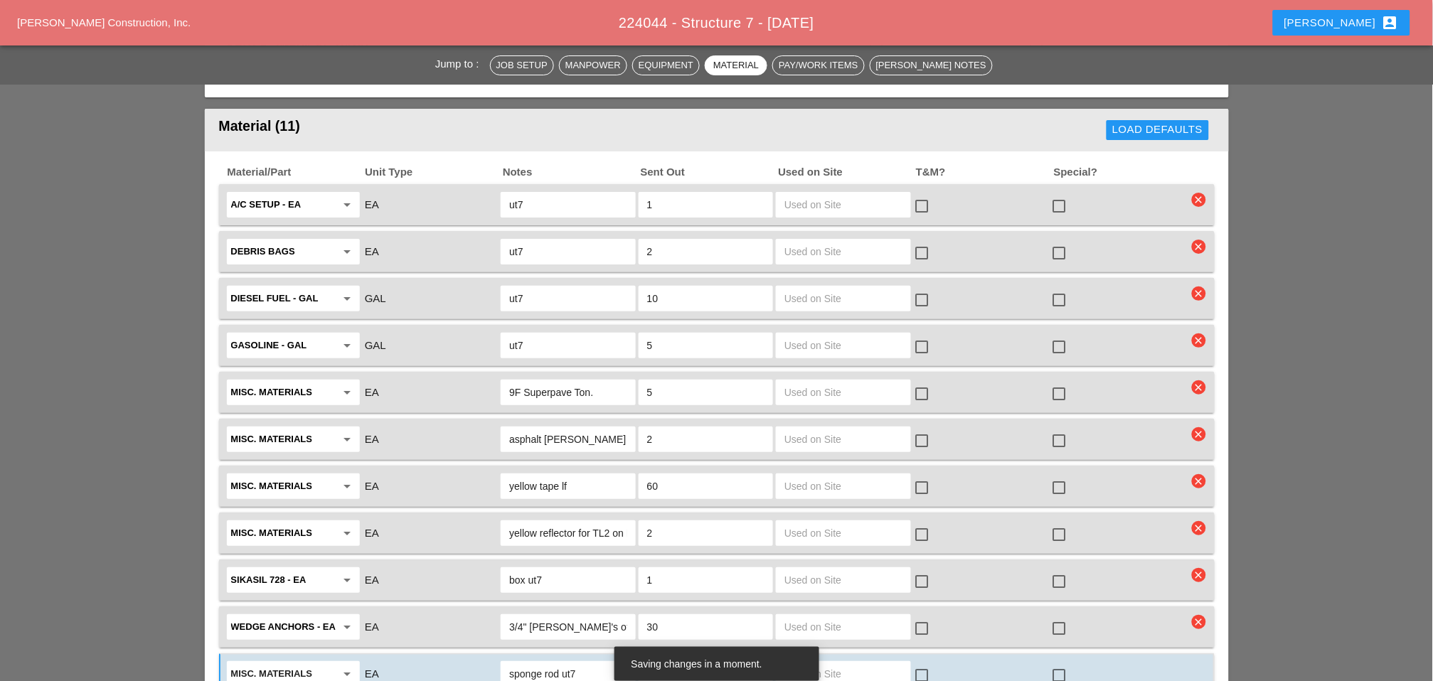
click at [673, 663] on input "text" at bounding box center [705, 674] width 117 height 23
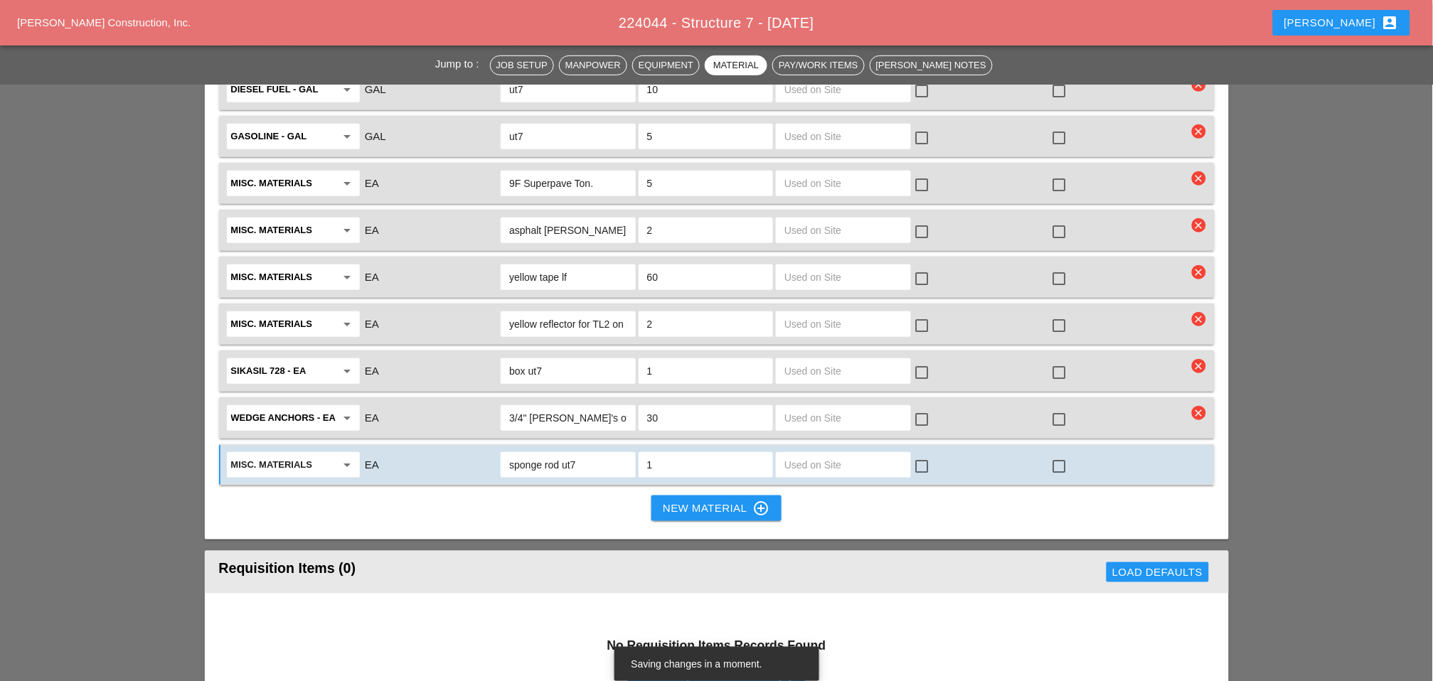
scroll to position [1817, 0]
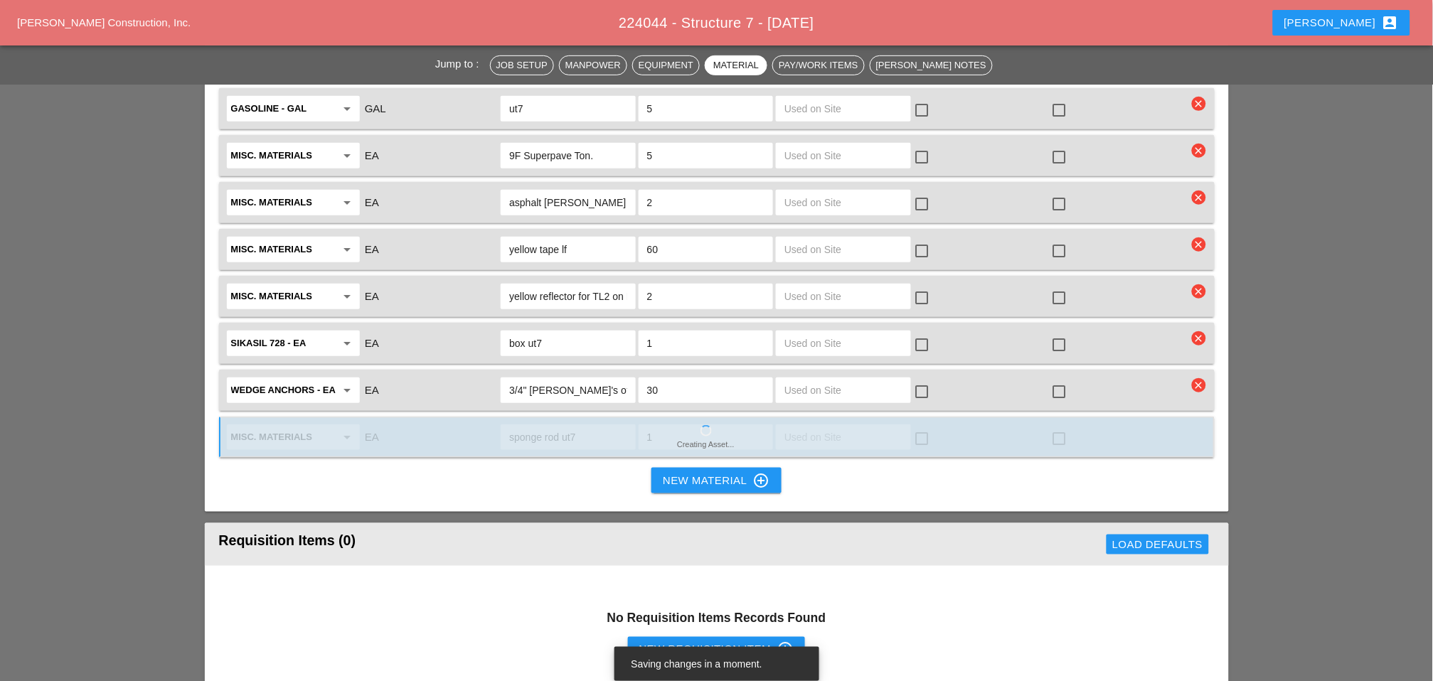
type input "1"
click at [681, 642] on div "New Requisition Item control_point" at bounding box center [716, 650] width 155 height 17
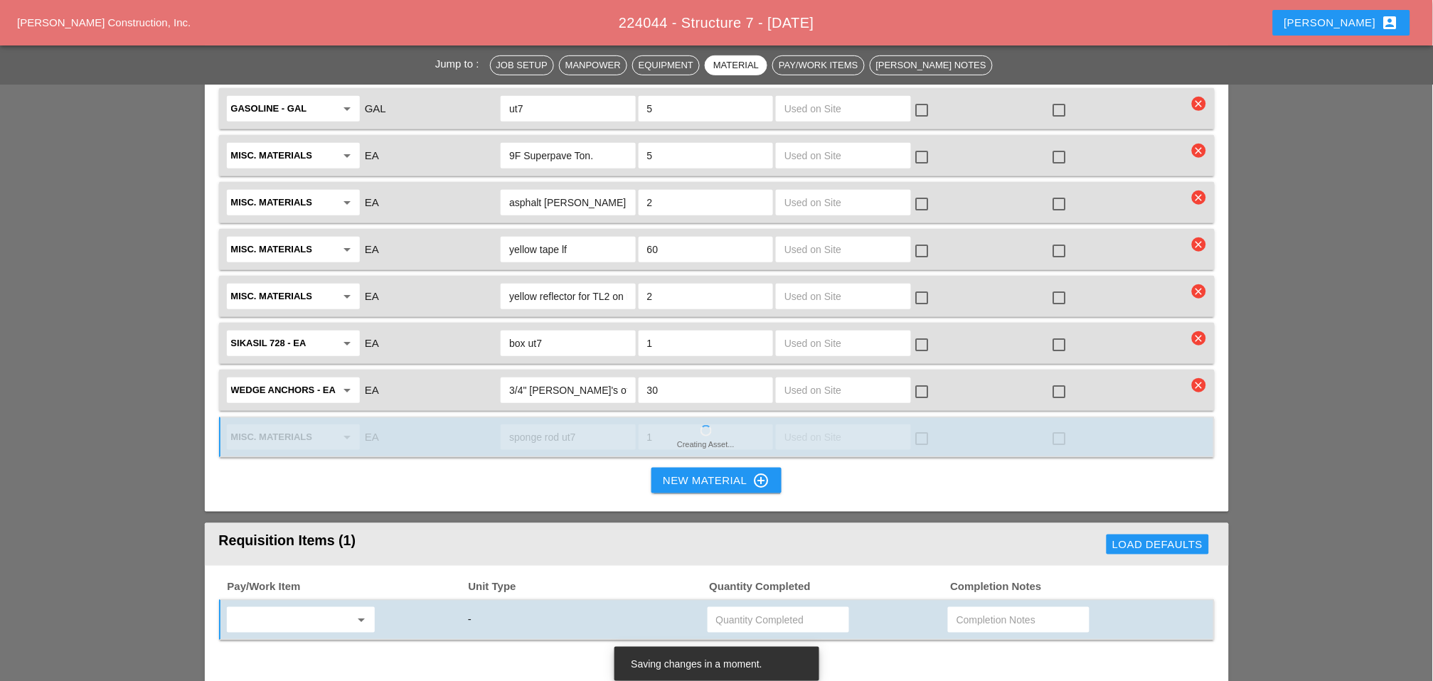
click at [294, 609] on input "text" at bounding box center [290, 620] width 119 height 23
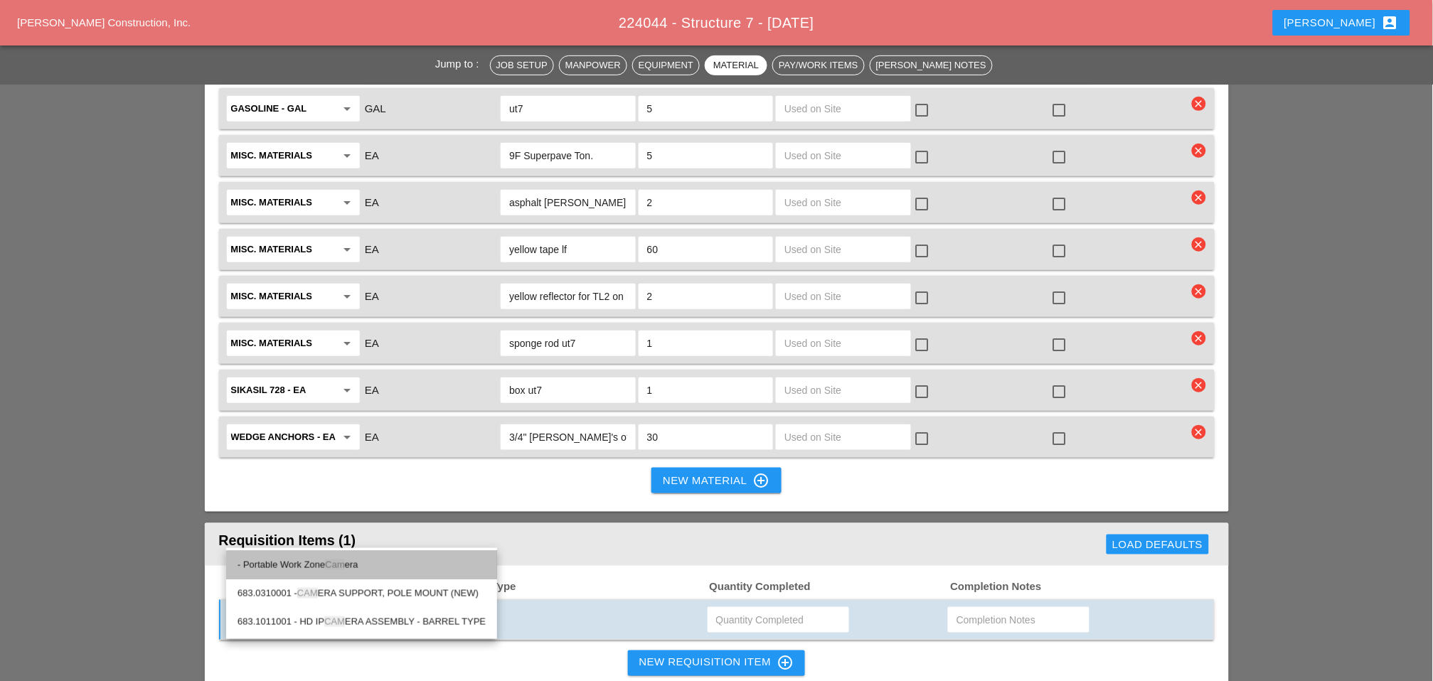
drag, startPoint x: 334, startPoint y: 565, endPoint x: 451, endPoint y: 558, distance: 116.8
click at [336, 565] on span "Cam" at bounding box center [334, 565] width 19 height 11
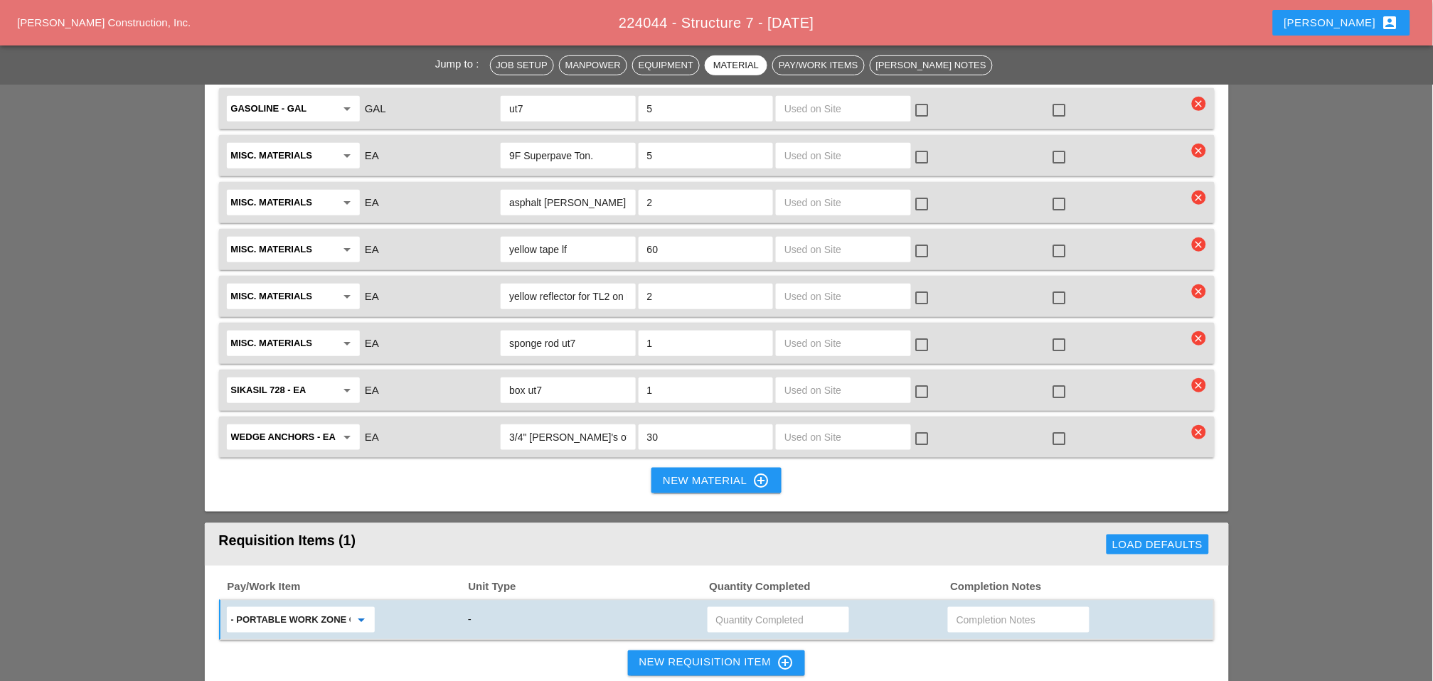
type input "- Portable Work Zone Camera"
click at [735, 609] on input "text" at bounding box center [778, 620] width 124 height 23
type input "2"
click at [695, 655] on div "New Requisition Item control_point" at bounding box center [716, 663] width 155 height 17
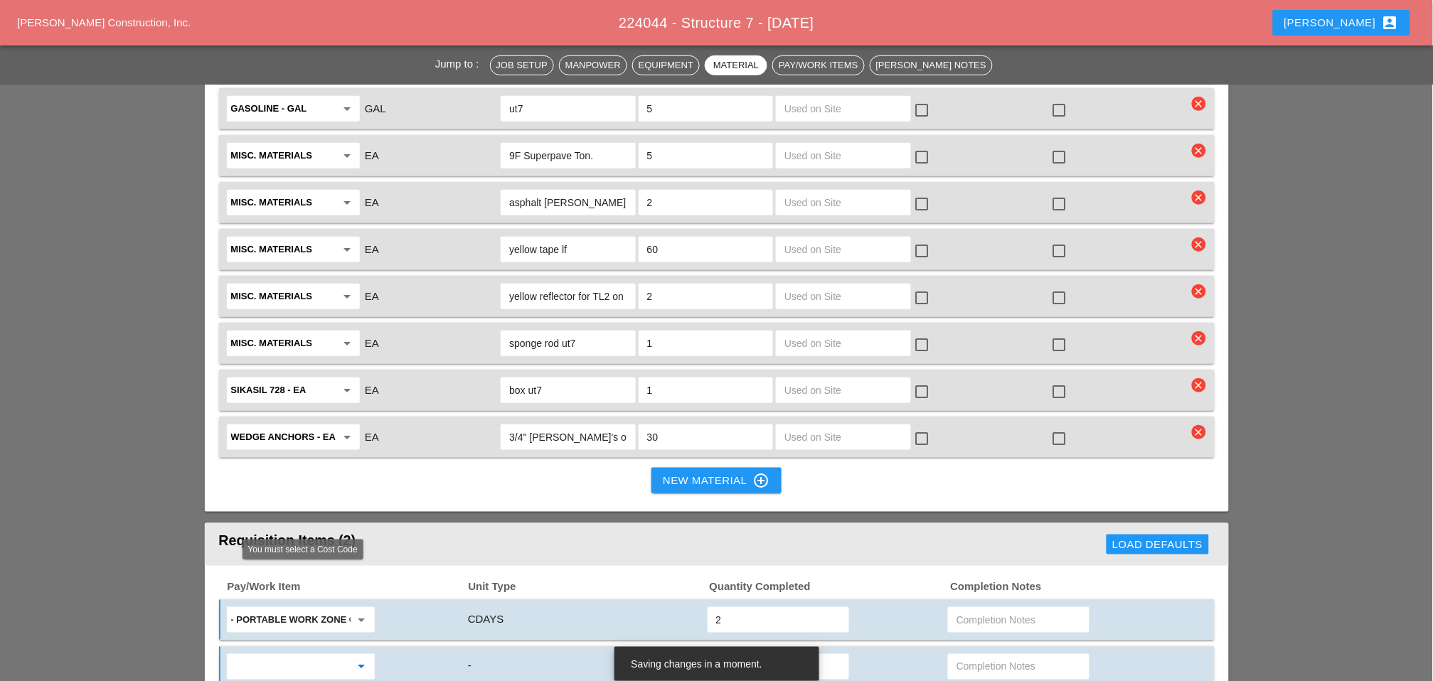
click at [307, 656] on input "text" at bounding box center [290, 667] width 119 height 23
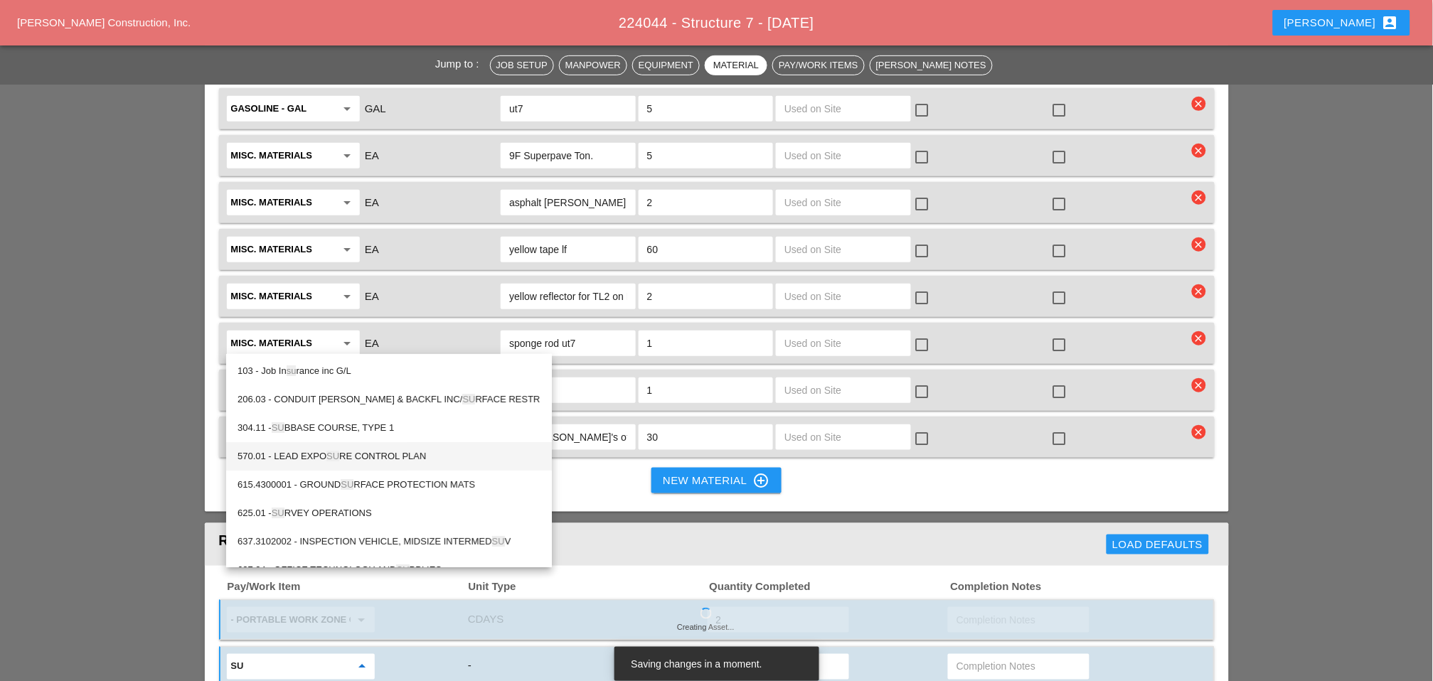
type input "s"
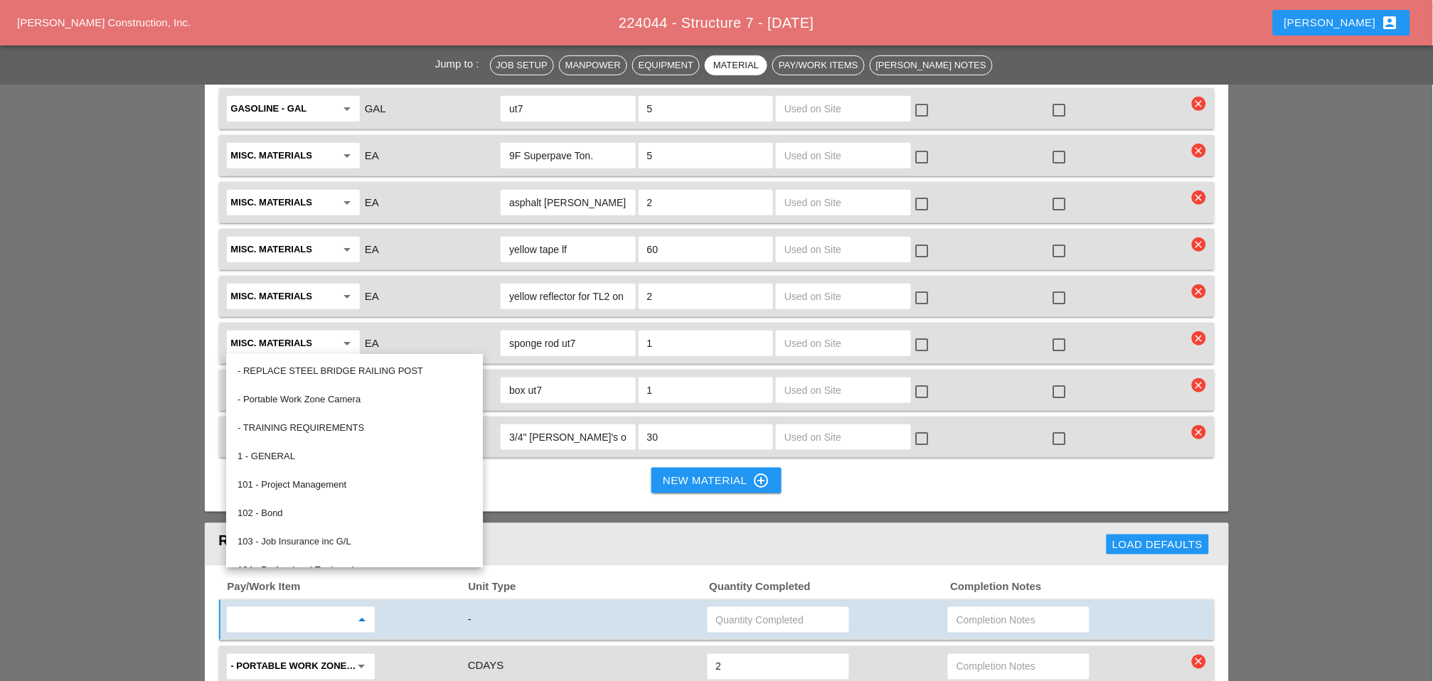
click at [309, 615] on div "Pay/Work Item Unit Type Quantity Completed Completion Notes arrow_drop_down - -…" at bounding box center [717, 654] width 1024 height 176
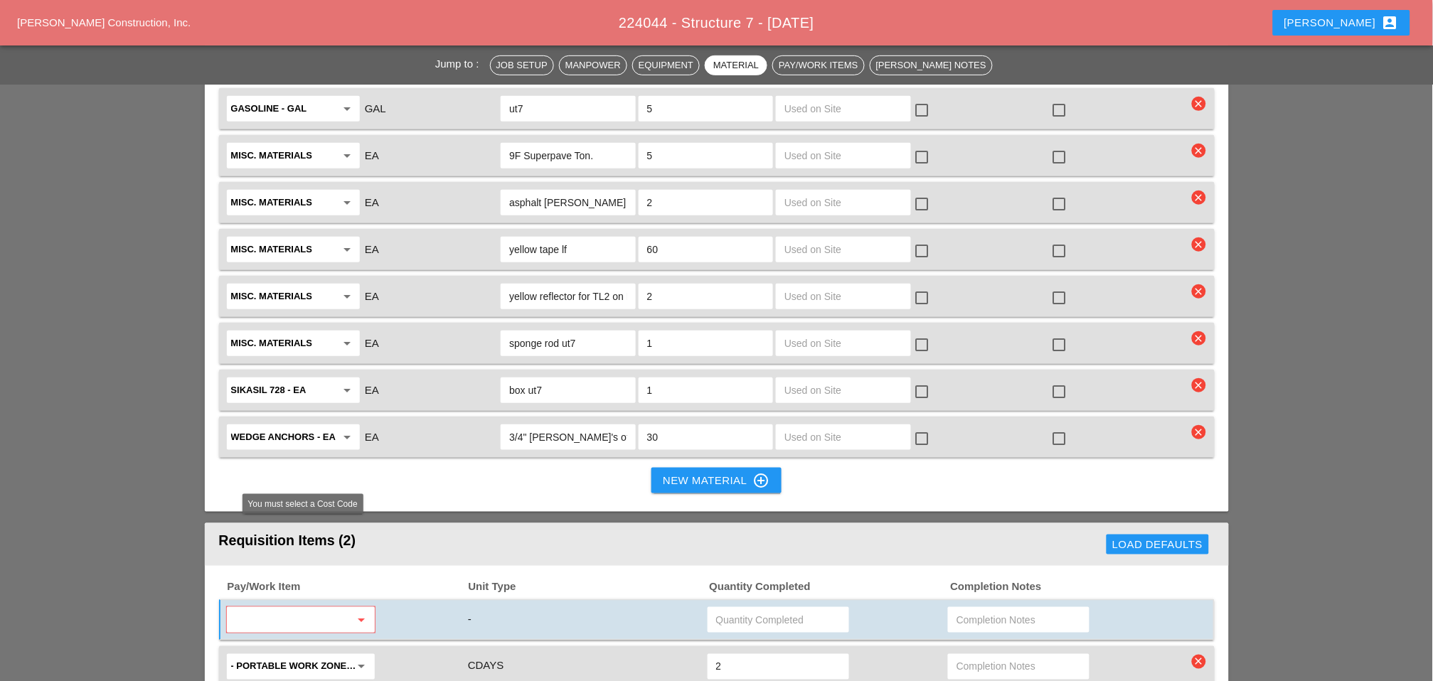
click at [301, 609] on input "text" at bounding box center [290, 620] width 119 height 23
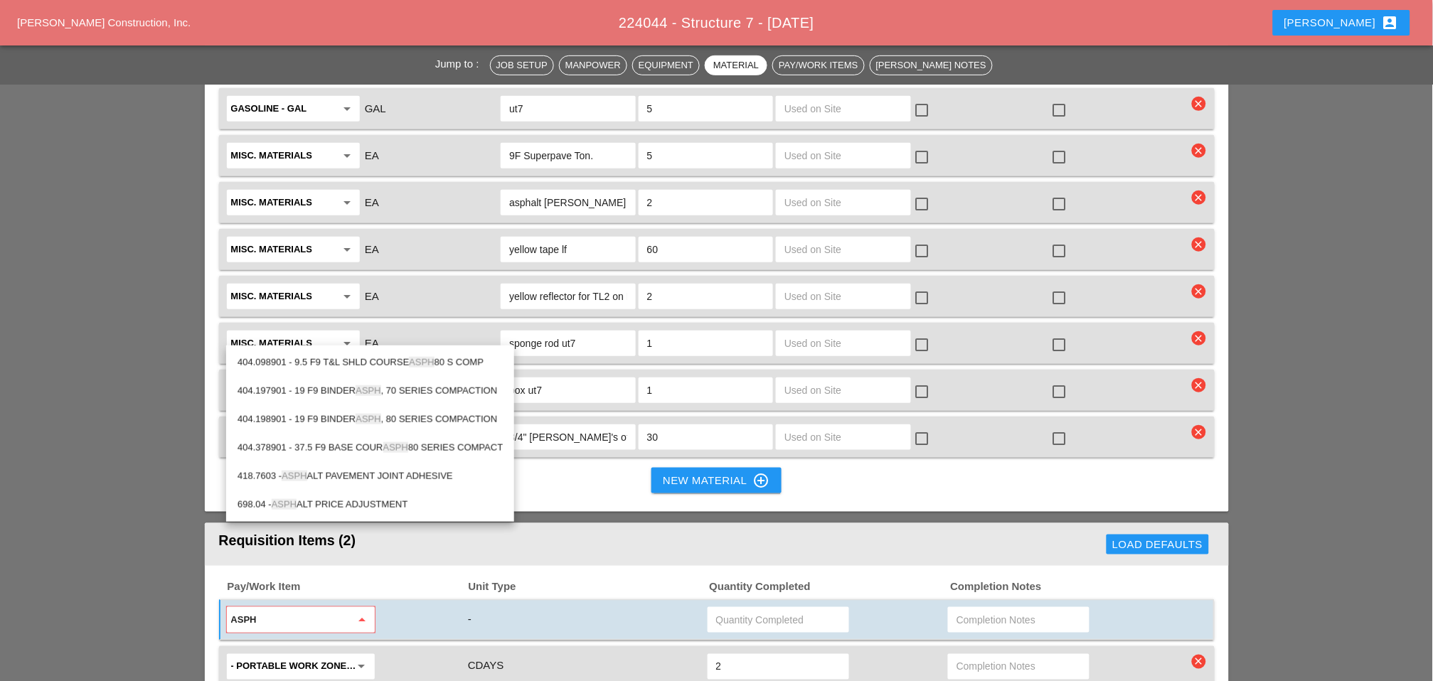
click at [360, 358] on div "404.098901 - 9.5 F9 T&L SHLD COURSE ASPH 80 S COMP" at bounding box center [370, 362] width 265 height 17
type input "404.098901 - 9.5 F9 T&L SHLD COURSE ASPH 80 S COMP"
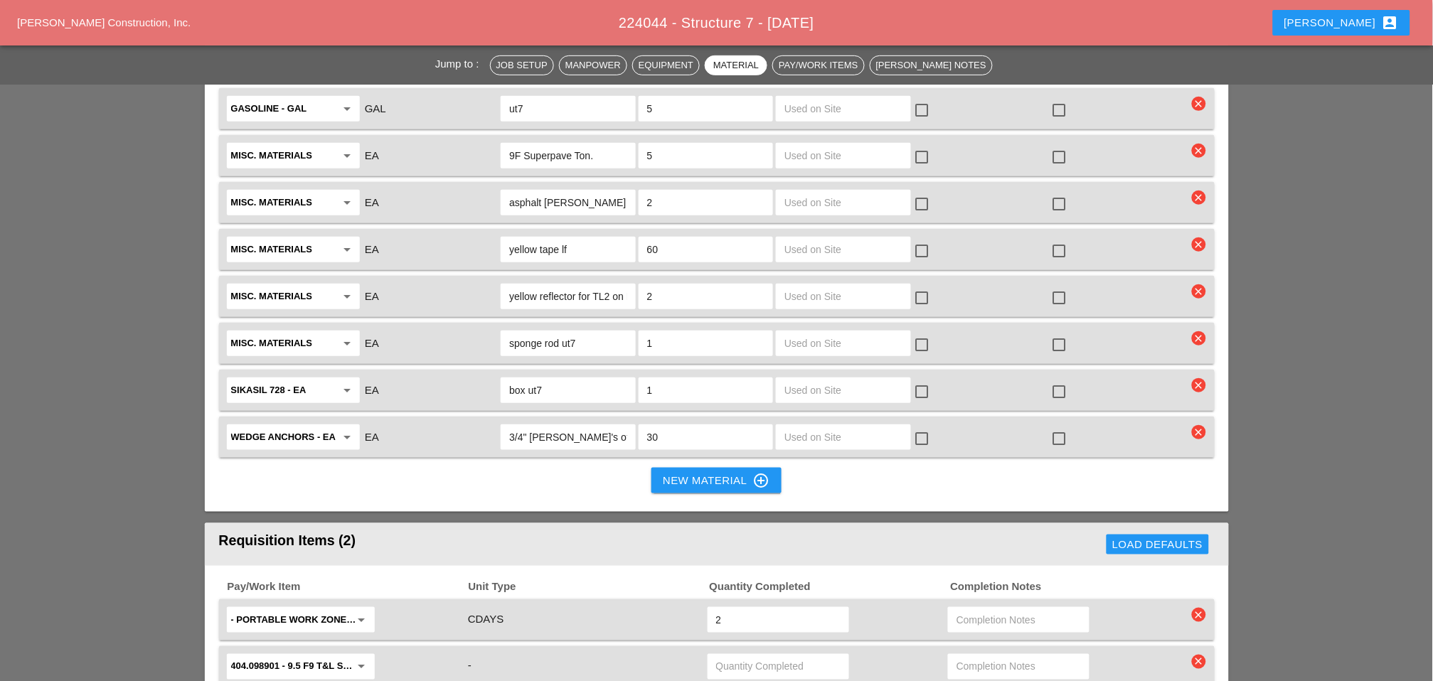
click at [964, 656] on input "text" at bounding box center [1019, 667] width 124 height 23
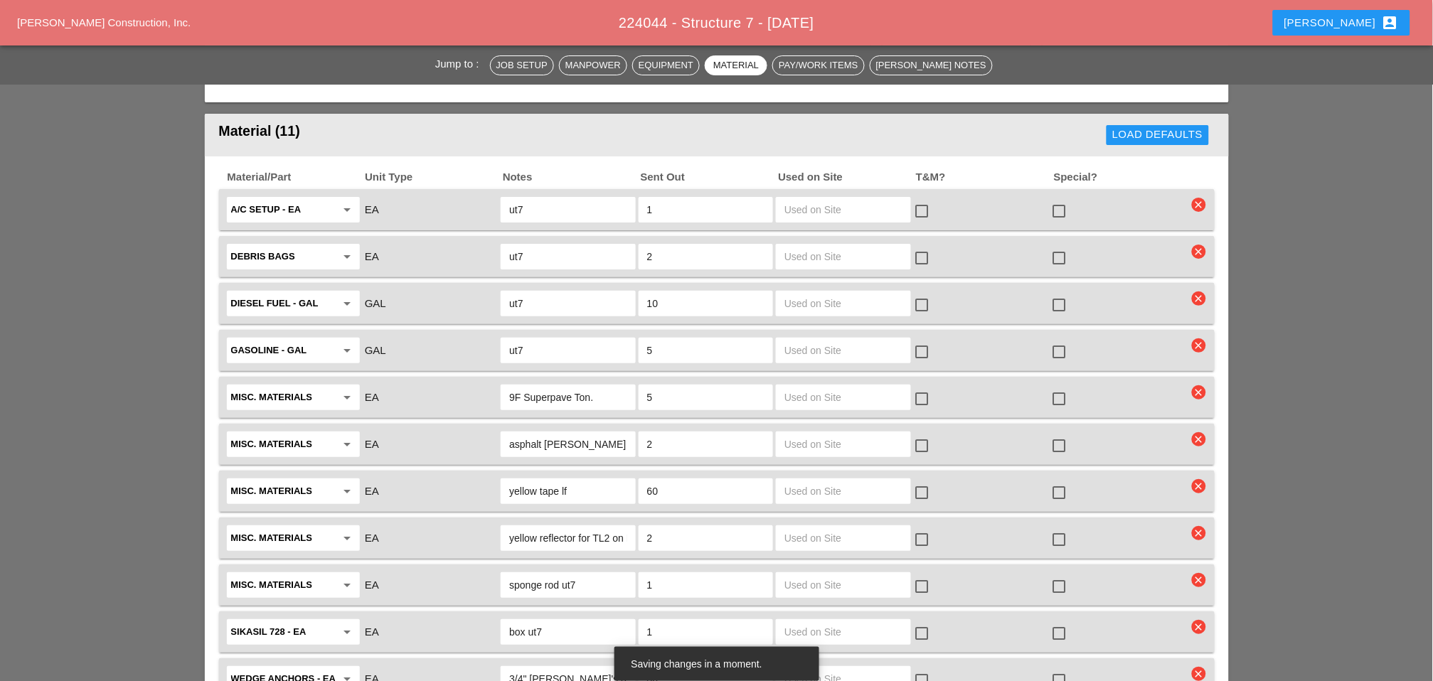
scroll to position [1501, 0]
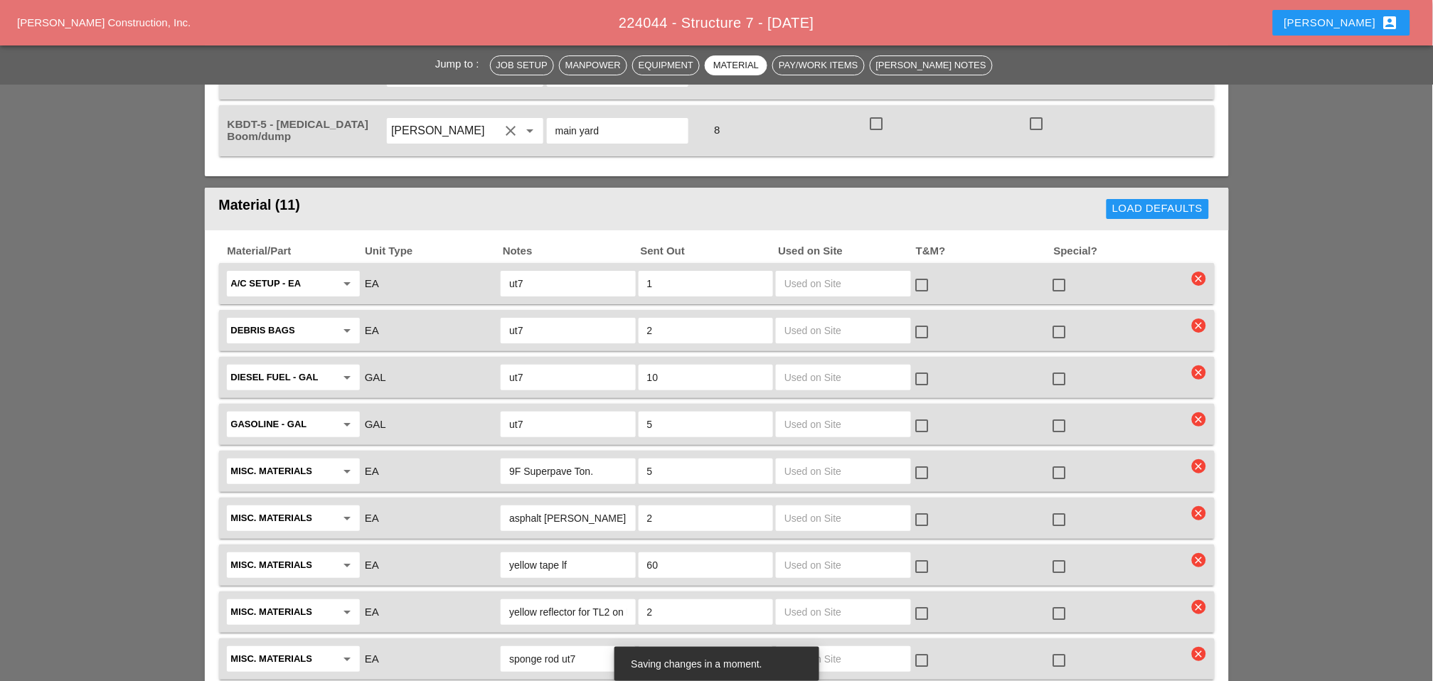
type input "Waiting"
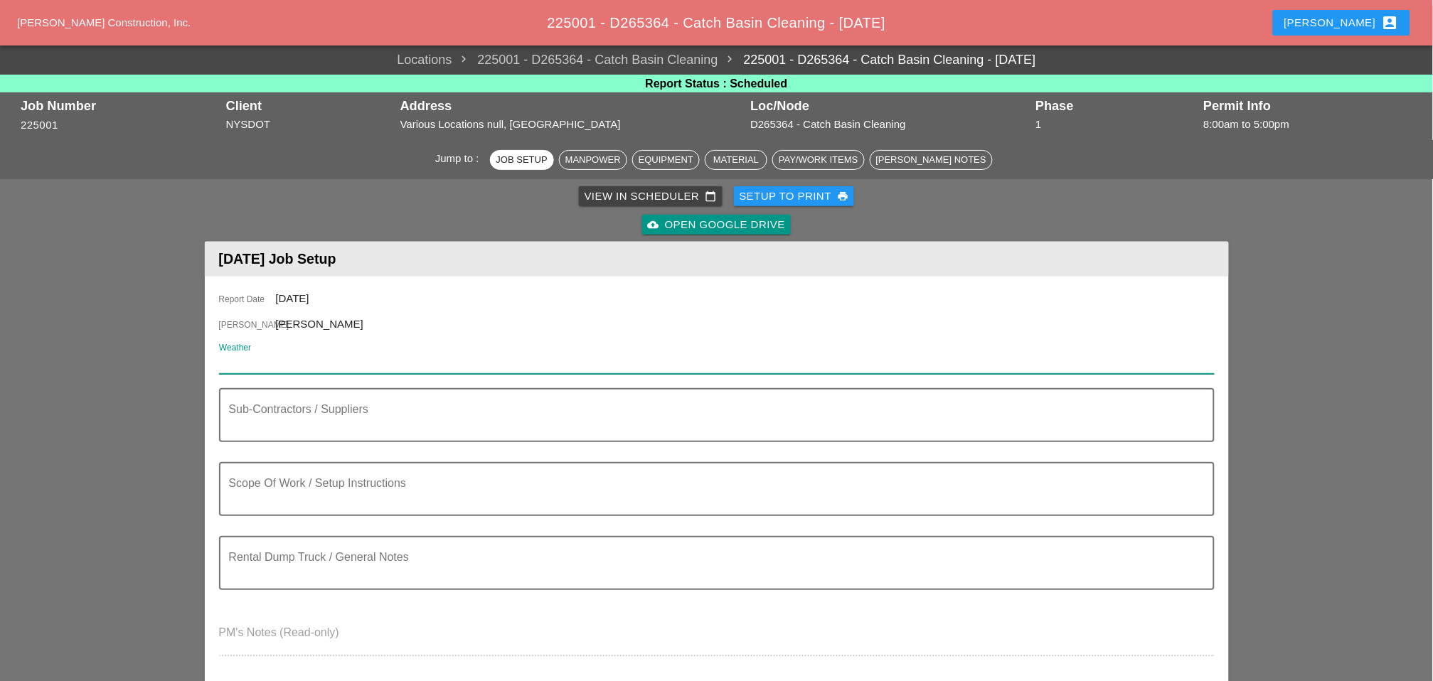
paste input "ue 02 Day 78° 15% E 8 mph Except for a few afternoon clouds, mainly sunny. Slig…"
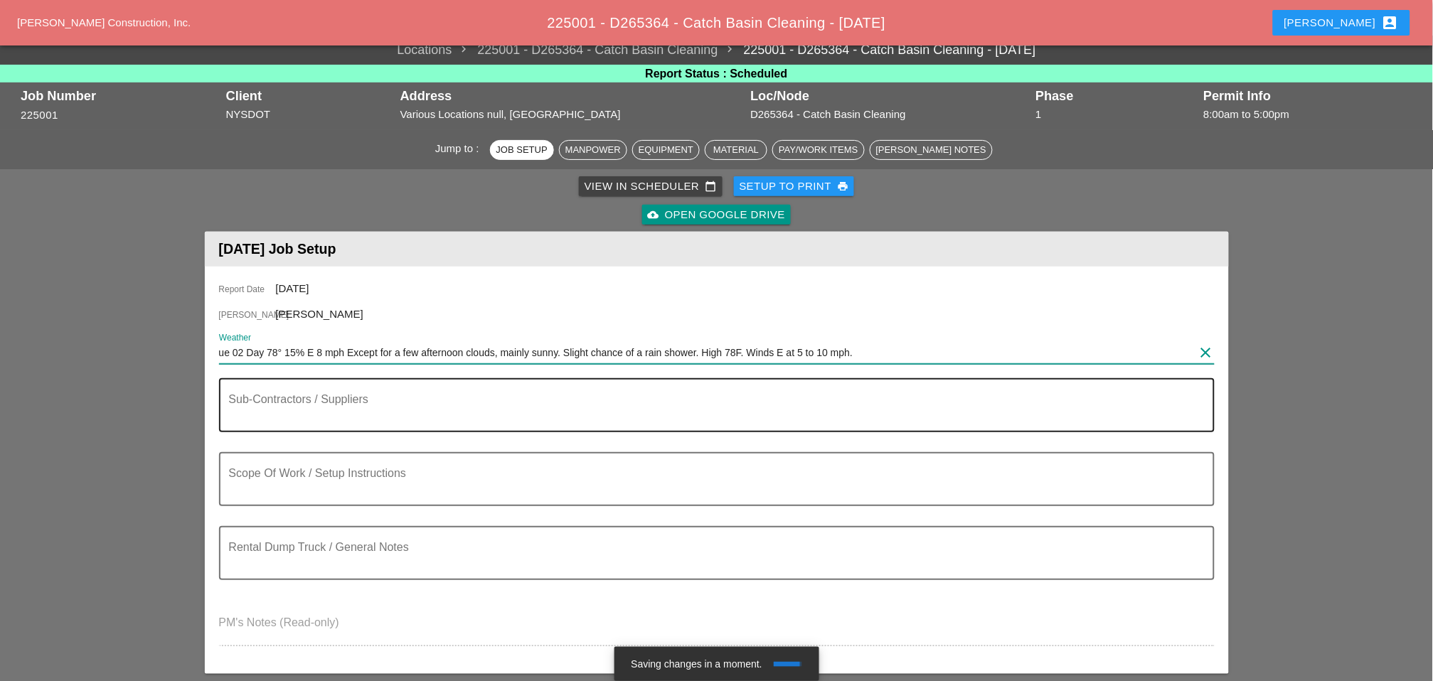
scroll to position [79, 0]
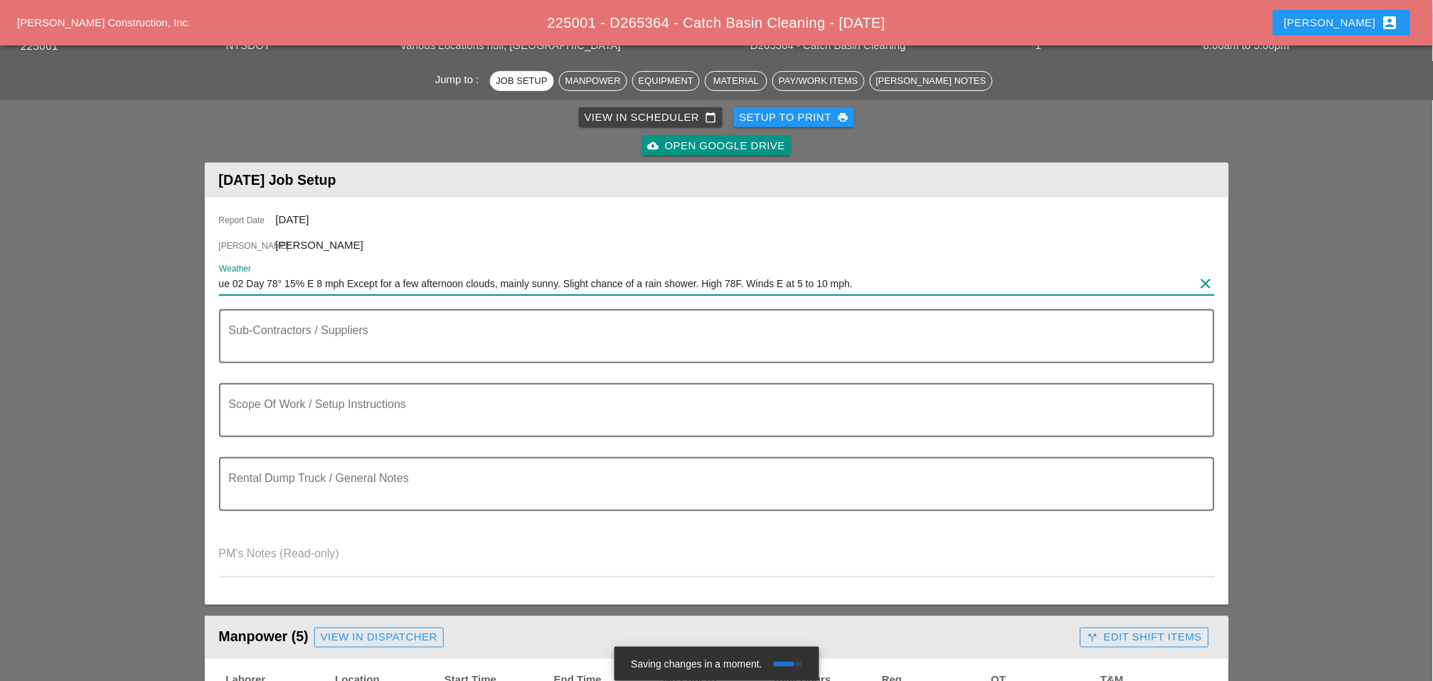
click at [219, 280] on input "ue 02 Day 78° 15% E 8 mph Except for a few afternoon clouds, mainly sunny. Slig…" at bounding box center [707, 283] width 976 height 23
type input "Tue 02 Day 78° 15% E 8 mph Except for a few afternoon clouds, mainly sunny. Sli…"
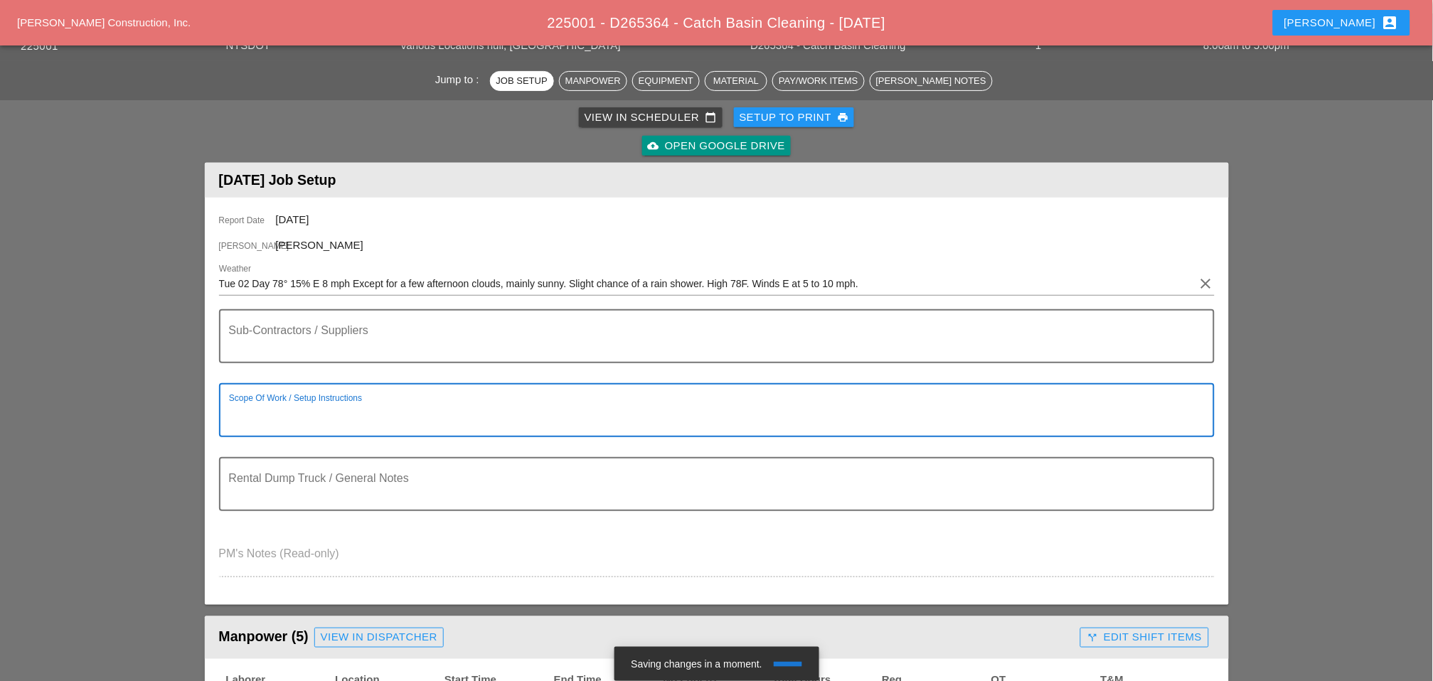
click at [280, 415] on textarea "Scope Of Work / Setup Instructions" at bounding box center [711, 419] width 964 height 34
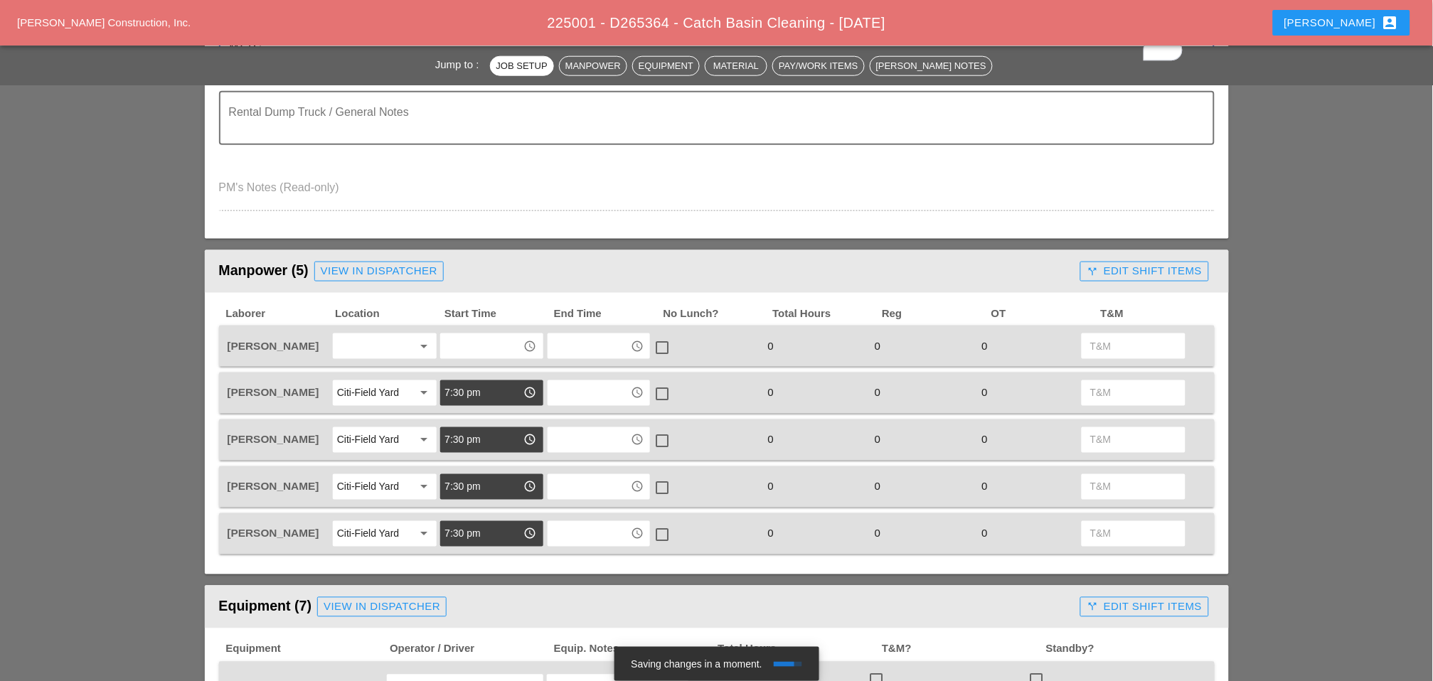
scroll to position [474, 0]
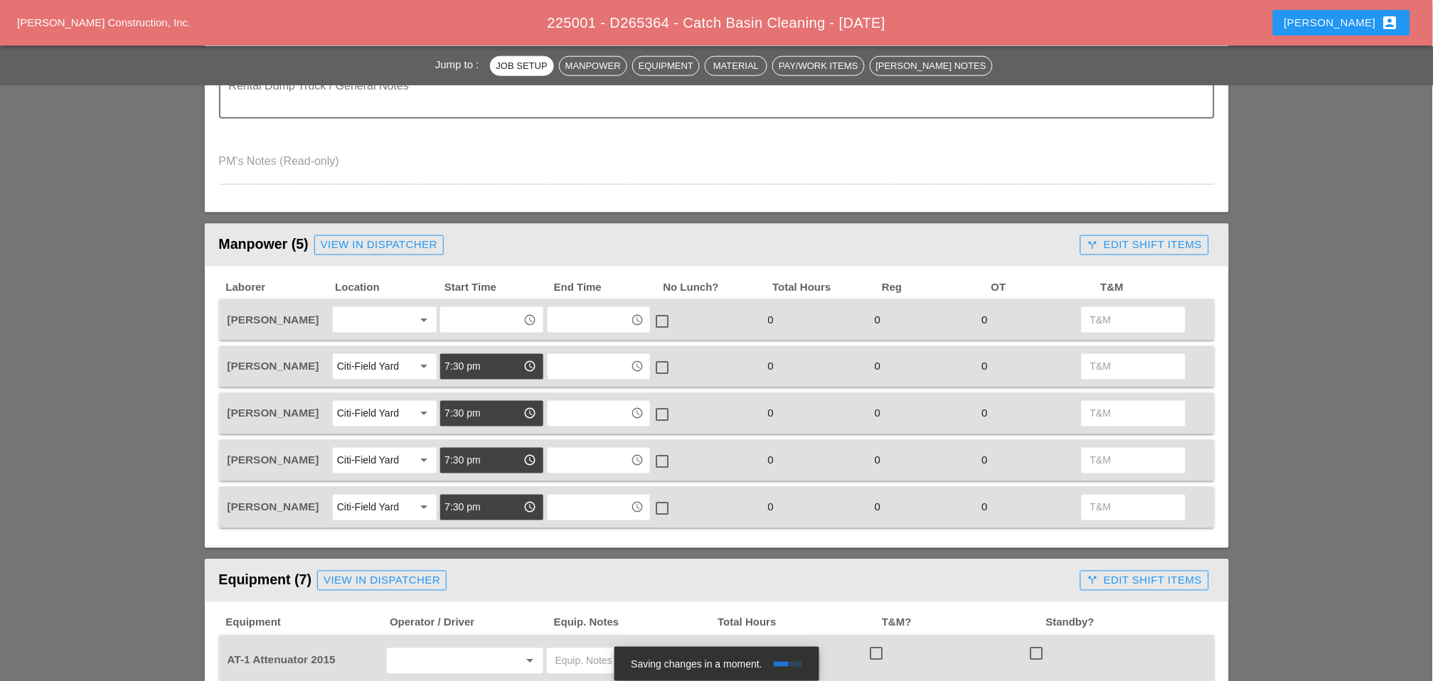
type textarea "WZTC Clean C.B."
click at [366, 312] on div at bounding box center [374, 320] width 75 height 23
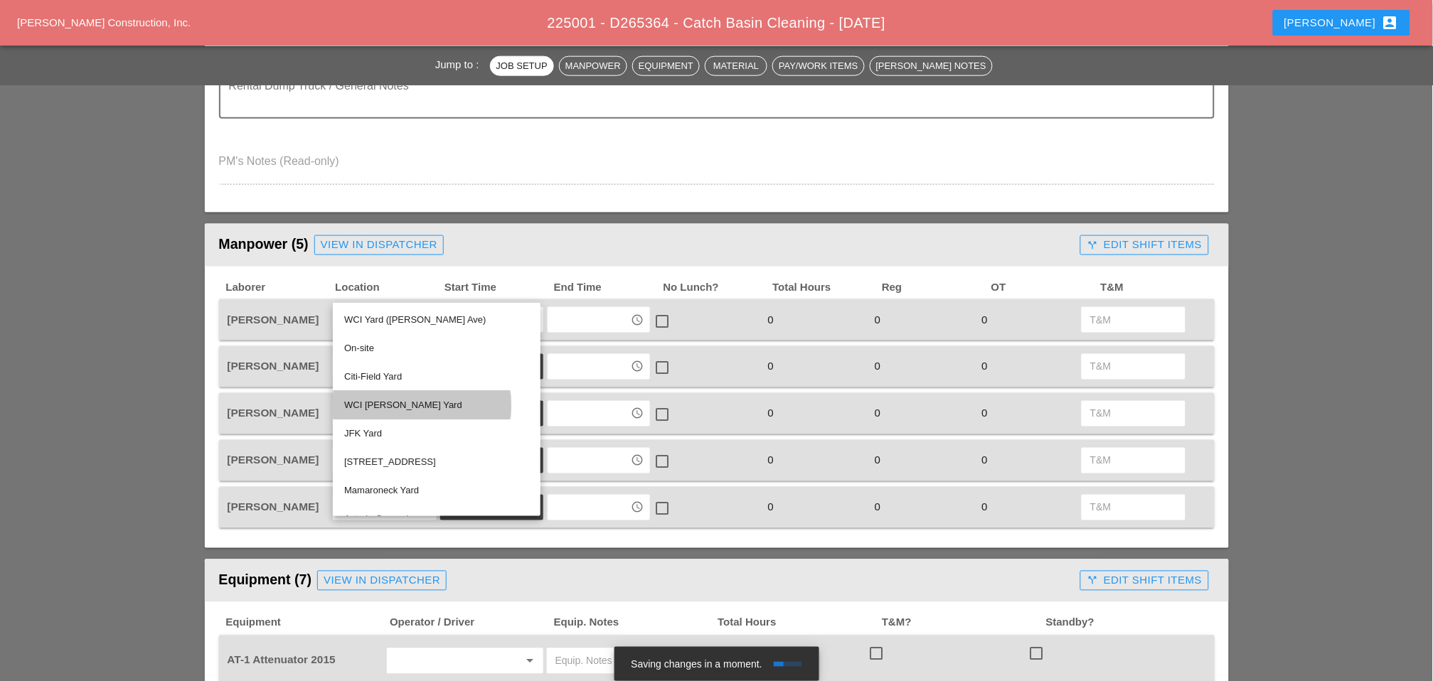
drag, startPoint x: 368, startPoint y: 404, endPoint x: 415, endPoint y: 361, distance: 64.4
click at [368, 404] on div "WCI [PERSON_NAME] Yard" at bounding box center [436, 405] width 185 height 17
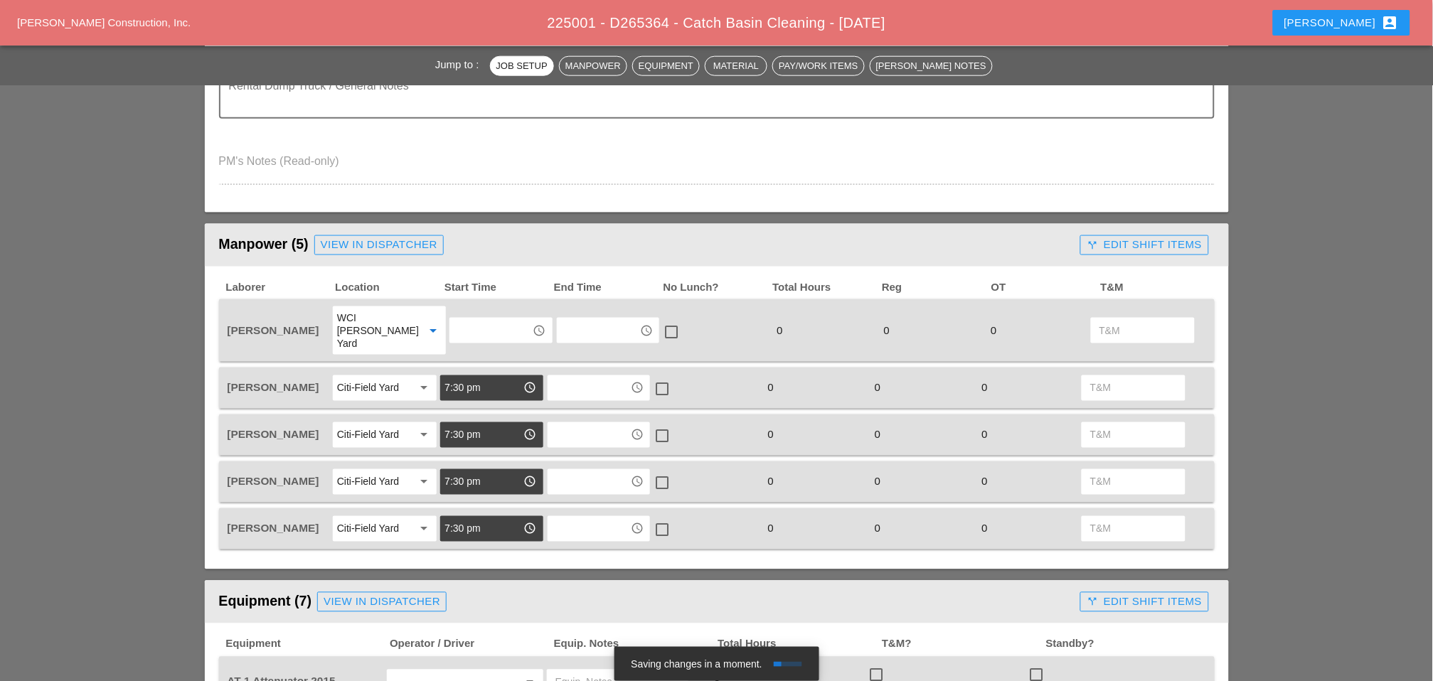
click at [459, 319] on input "text" at bounding box center [491, 330] width 74 height 23
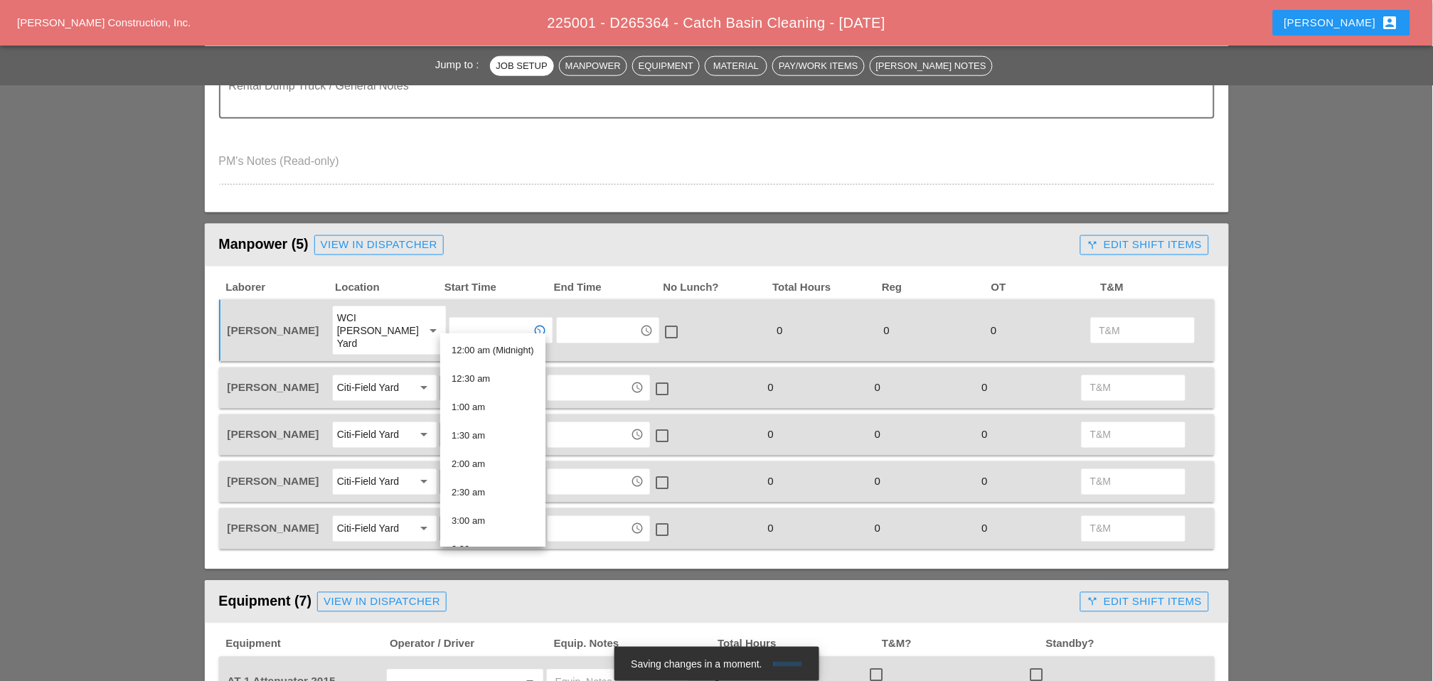
click at [570, 319] on input "text" at bounding box center [598, 330] width 74 height 23
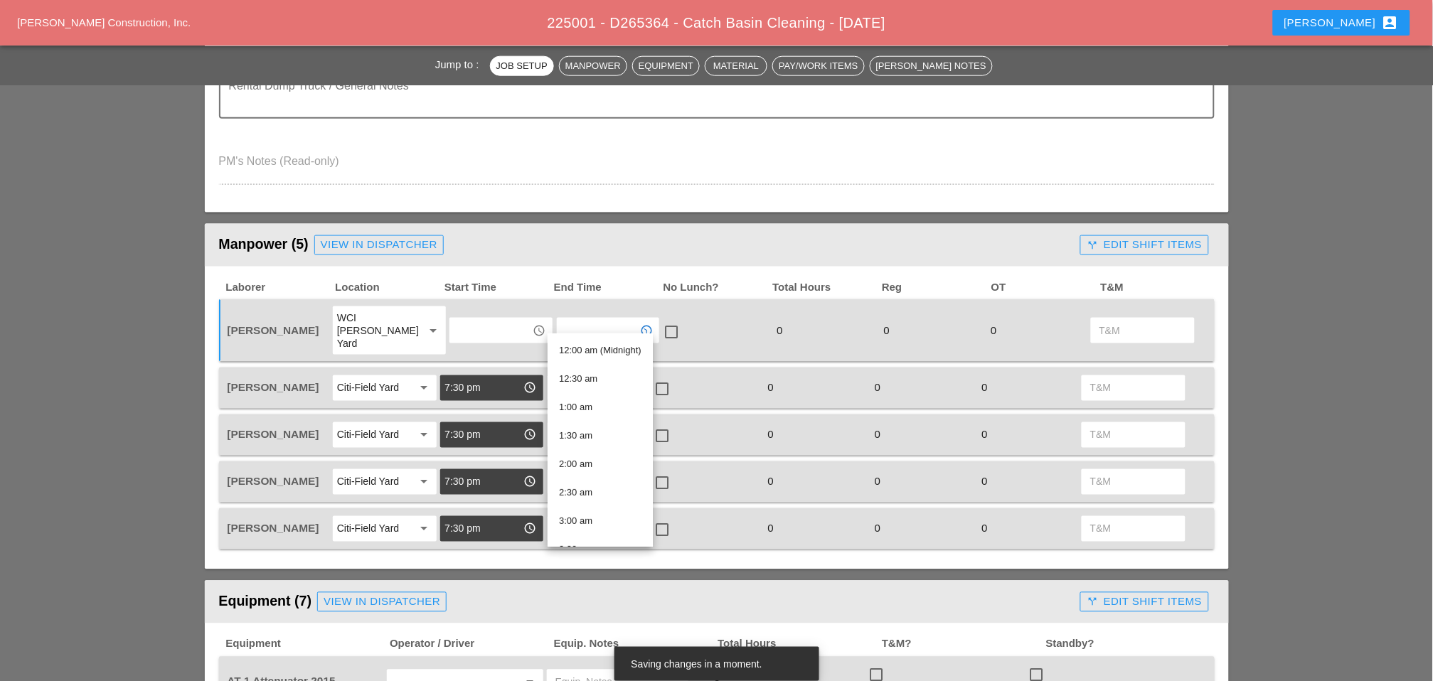
click at [467, 320] on input "text" at bounding box center [491, 330] width 74 height 23
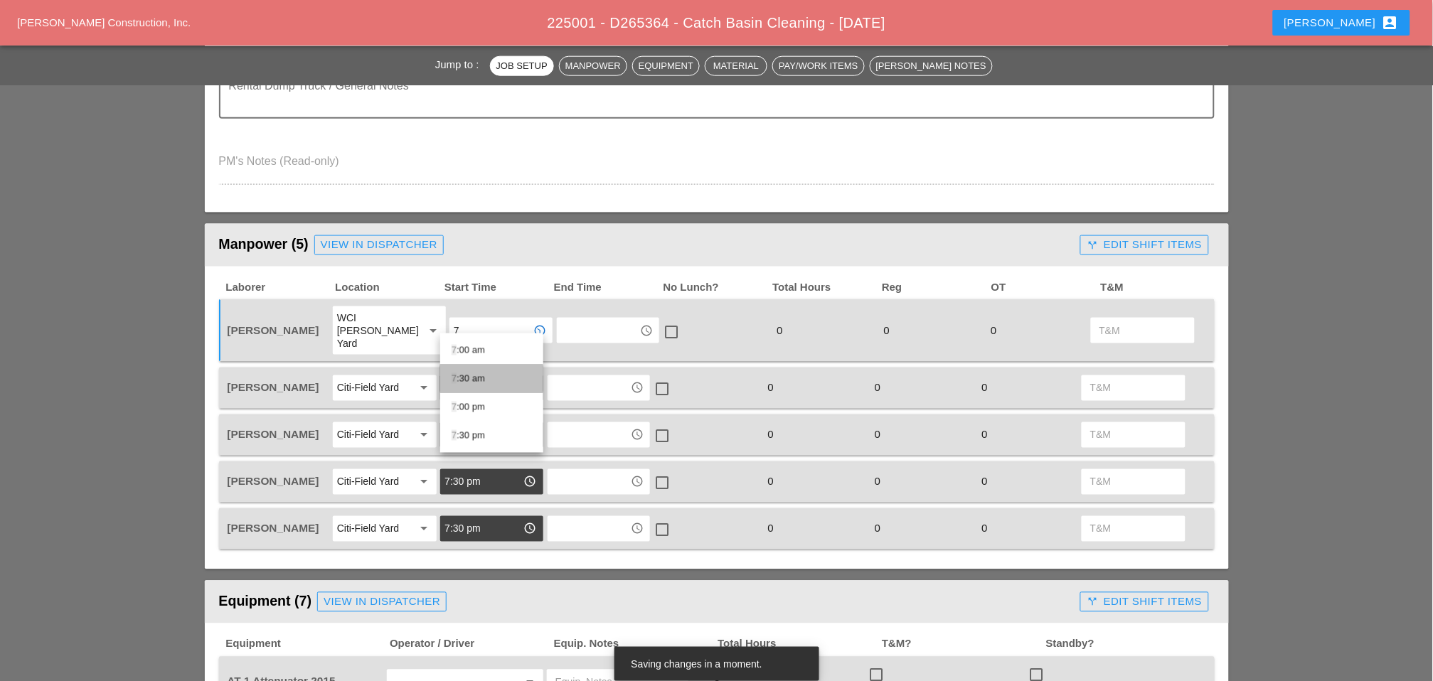
click at [472, 376] on div "7 :30 am" at bounding box center [492, 379] width 80 height 17
type input "7:30 am"
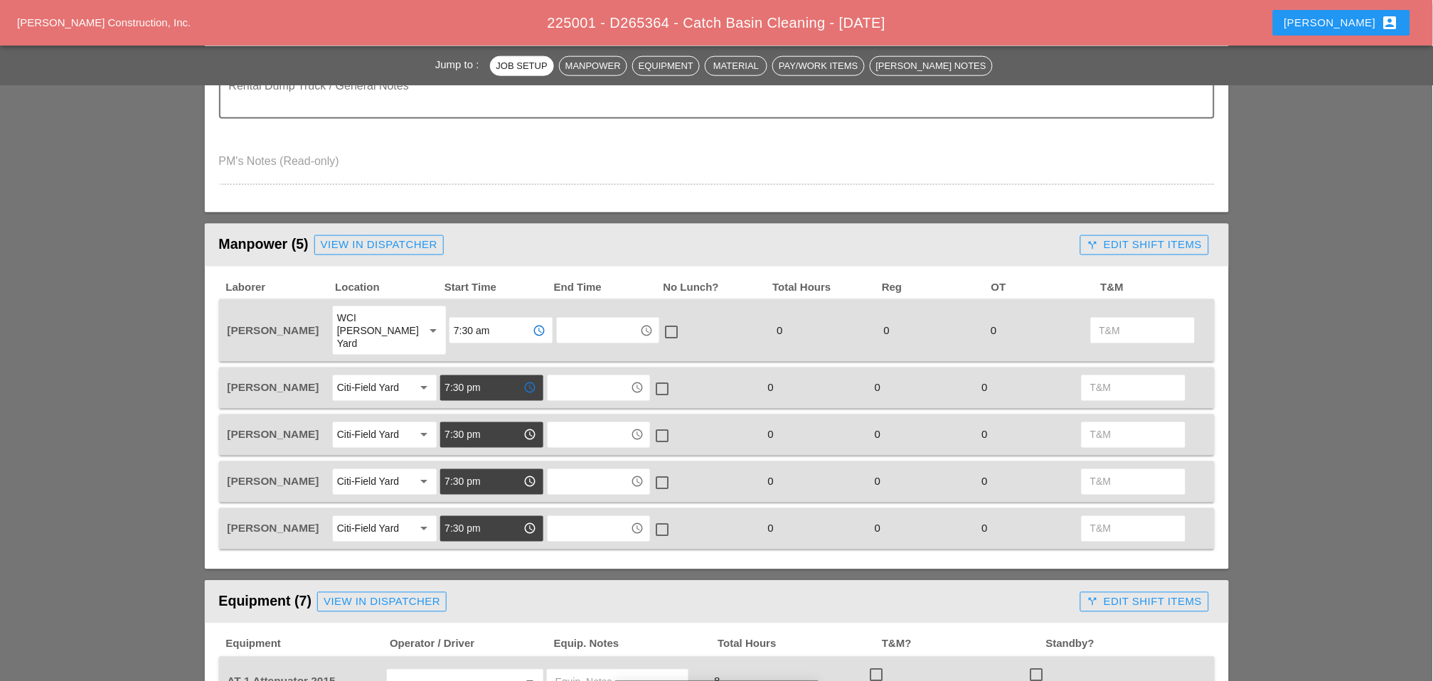
click at [454, 377] on input "7:30 pm" at bounding box center [482, 388] width 74 height 23
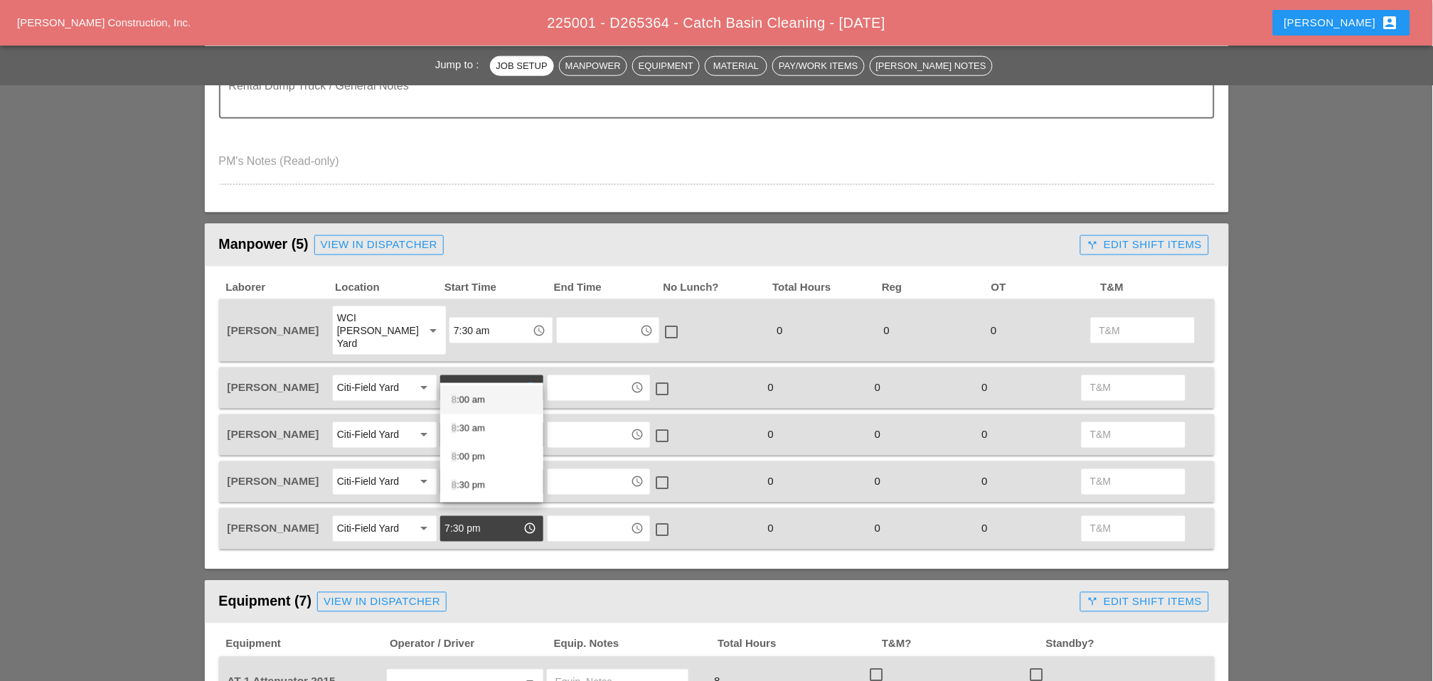
click at [467, 400] on div "8 :00 am" at bounding box center [492, 400] width 80 height 17
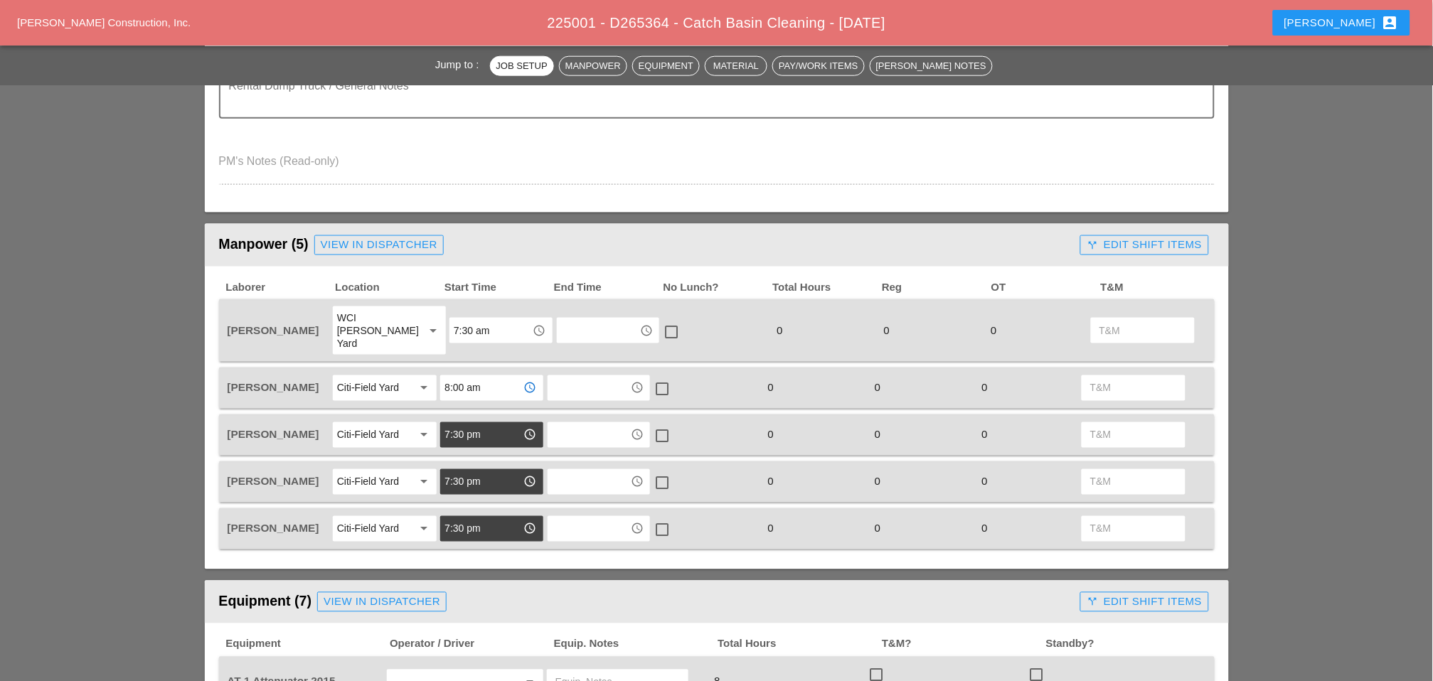
type input "8:00 am"
click at [469, 424] on input "7:30 pm" at bounding box center [482, 435] width 74 height 23
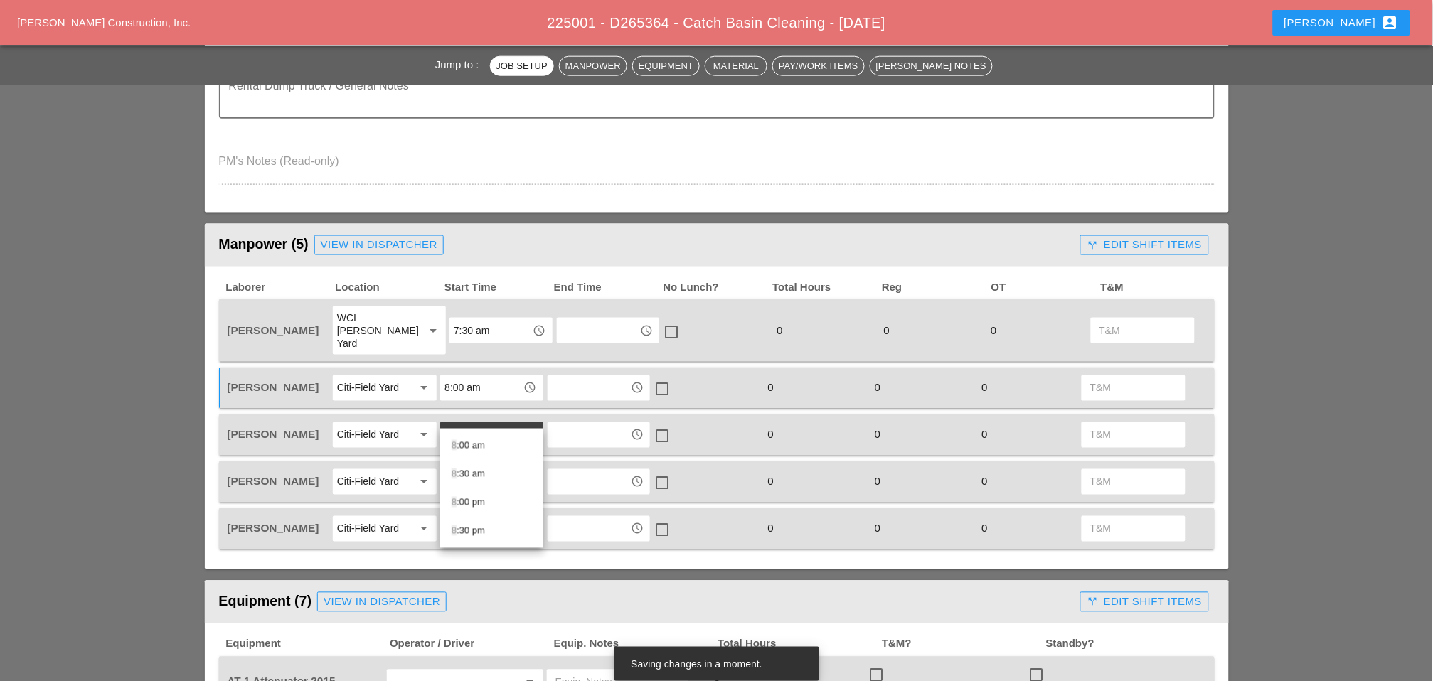
click at [470, 446] on div "8 :00 am" at bounding box center [492, 445] width 80 height 17
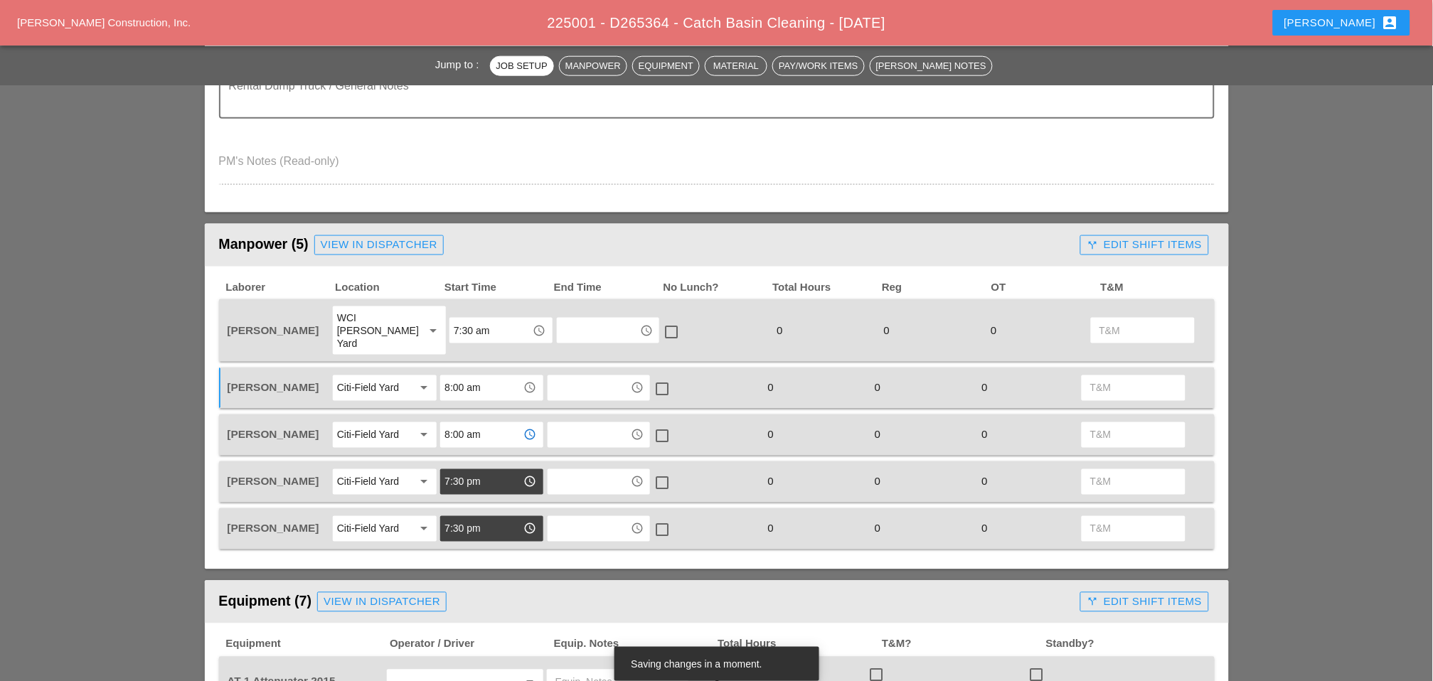
type input "8:00 am"
click at [472, 471] on input "7:30 pm" at bounding box center [482, 482] width 74 height 23
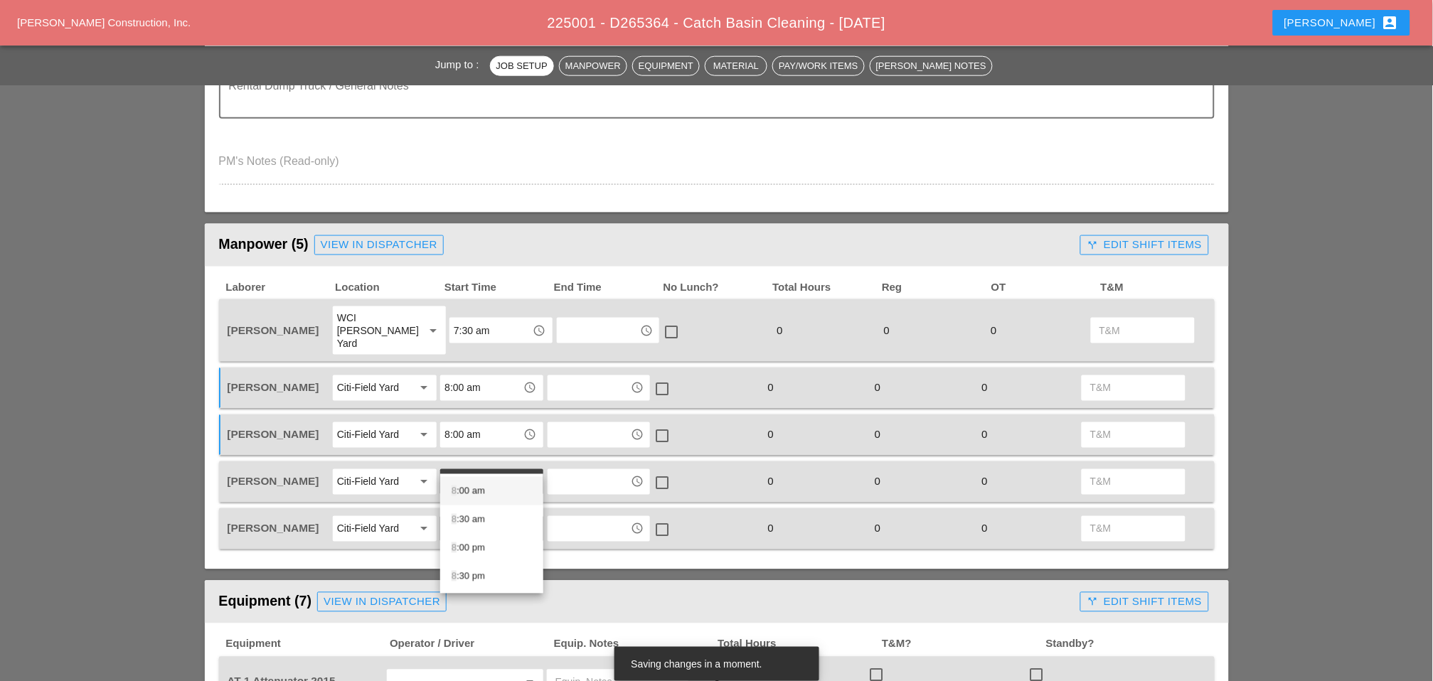
click at [470, 491] on div "8 :00 am" at bounding box center [492, 491] width 80 height 17
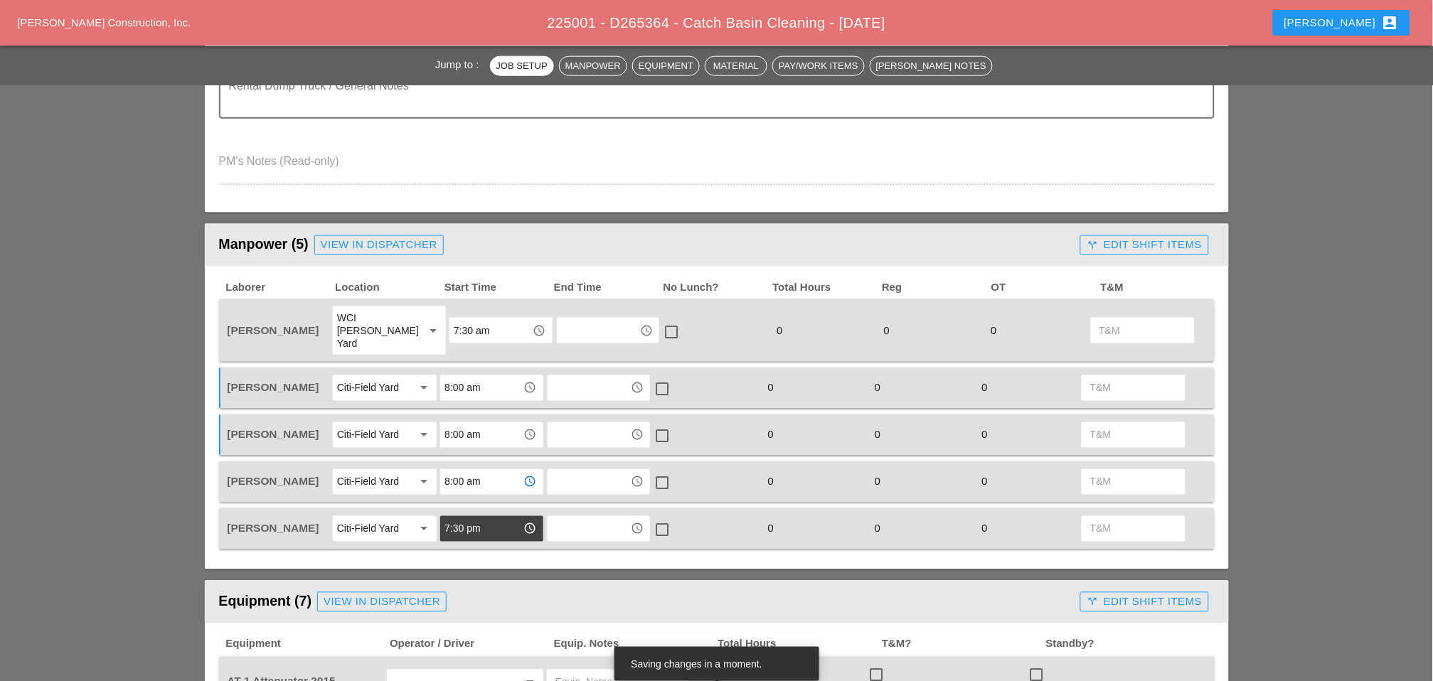
type input "8:00 am"
click at [469, 518] on input "7:30 pm" at bounding box center [482, 529] width 74 height 23
click at [470, 535] on div "8 :00 am" at bounding box center [492, 536] width 80 height 17
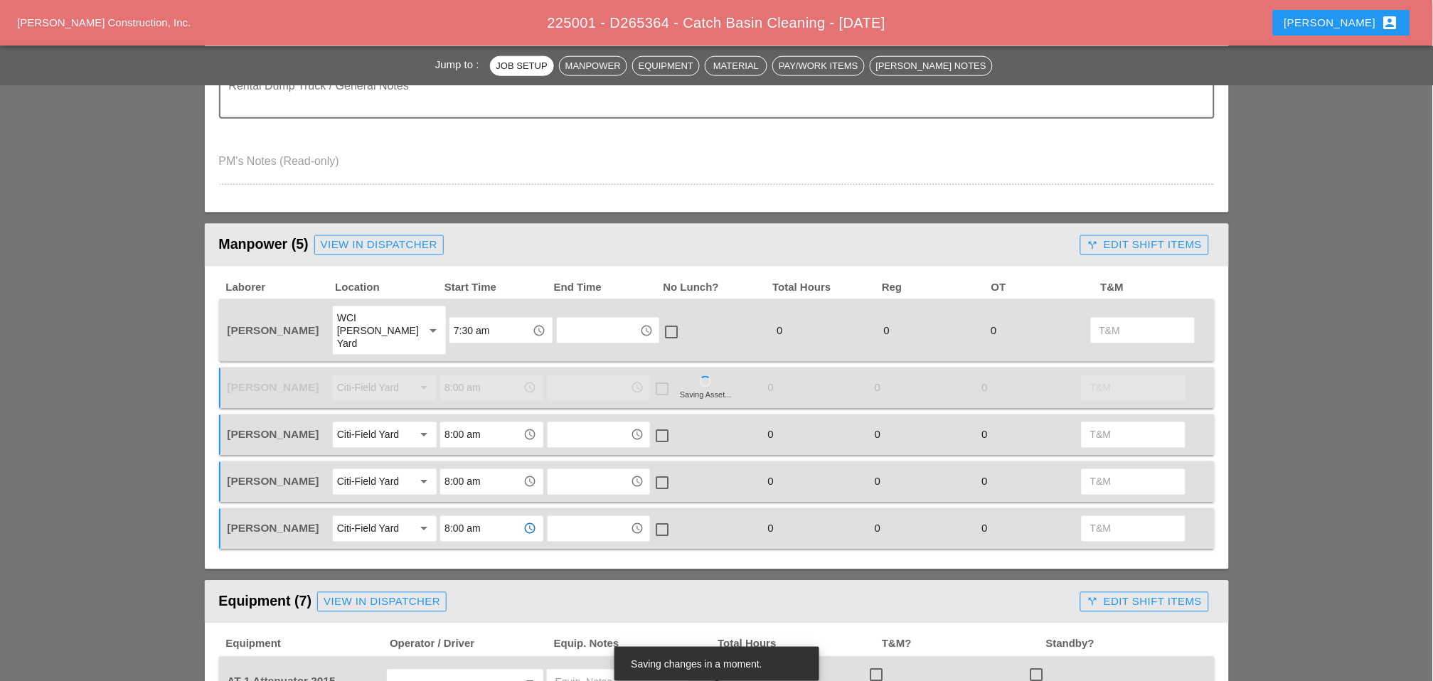
type input "8:00 am"
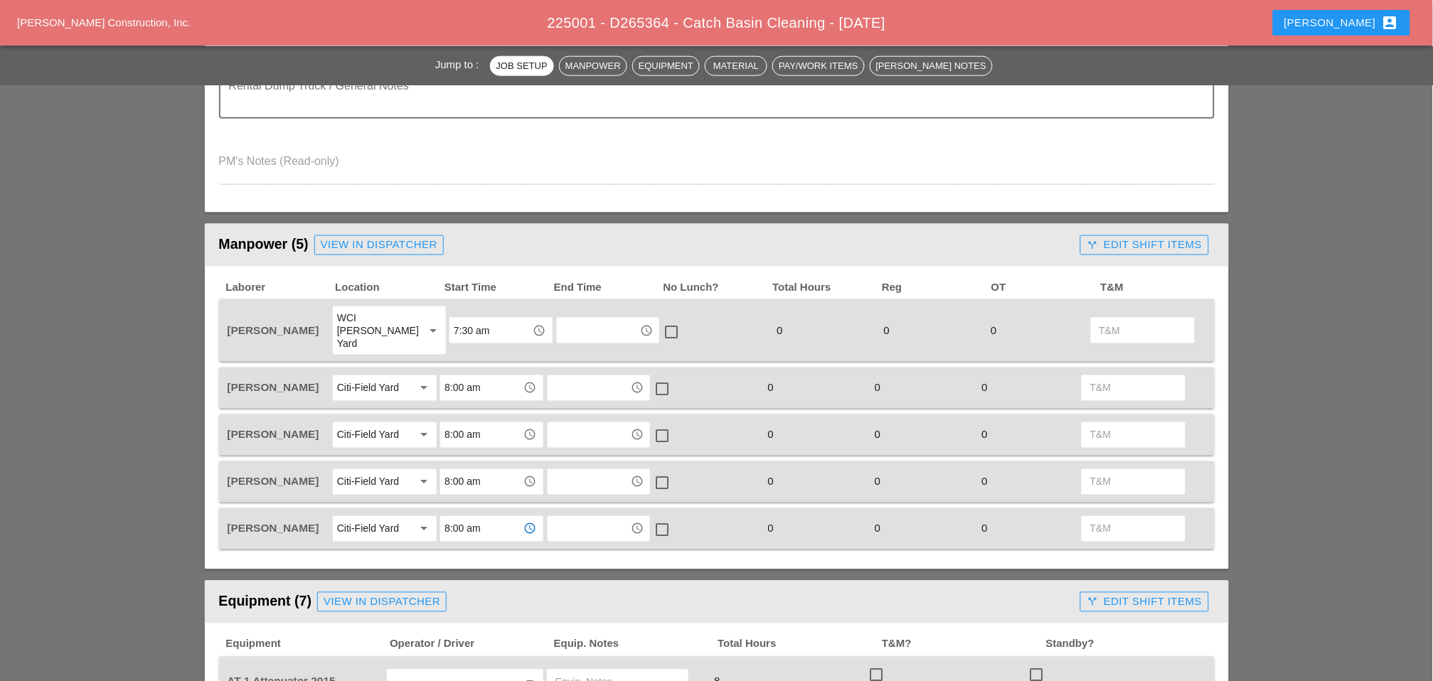
click at [459, 319] on input "7:30 am" at bounding box center [491, 330] width 74 height 23
click at [472, 346] on div "7 :00 am" at bounding box center [492, 350] width 80 height 17
type input "7:00 am"
click at [461, 377] on input "8:00 am" at bounding box center [482, 388] width 74 height 23
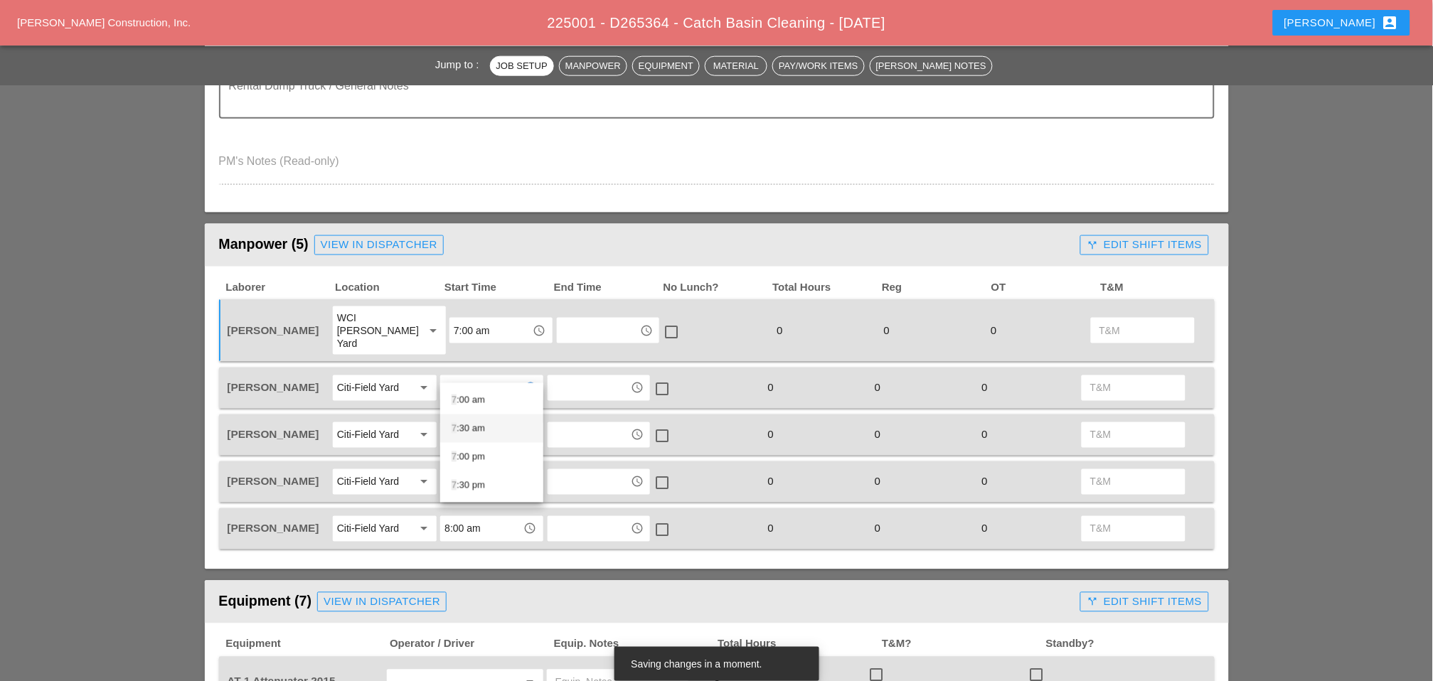
click at [469, 423] on div "7 :30 am" at bounding box center [492, 428] width 80 height 17
type input "7:30 am"
click at [468, 424] on input "8:00 am" at bounding box center [482, 435] width 74 height 23
click at [463, 472] on div "7 :30 am" at bounding box center [492, 474] width 80 height 17
type input "7:30 am"
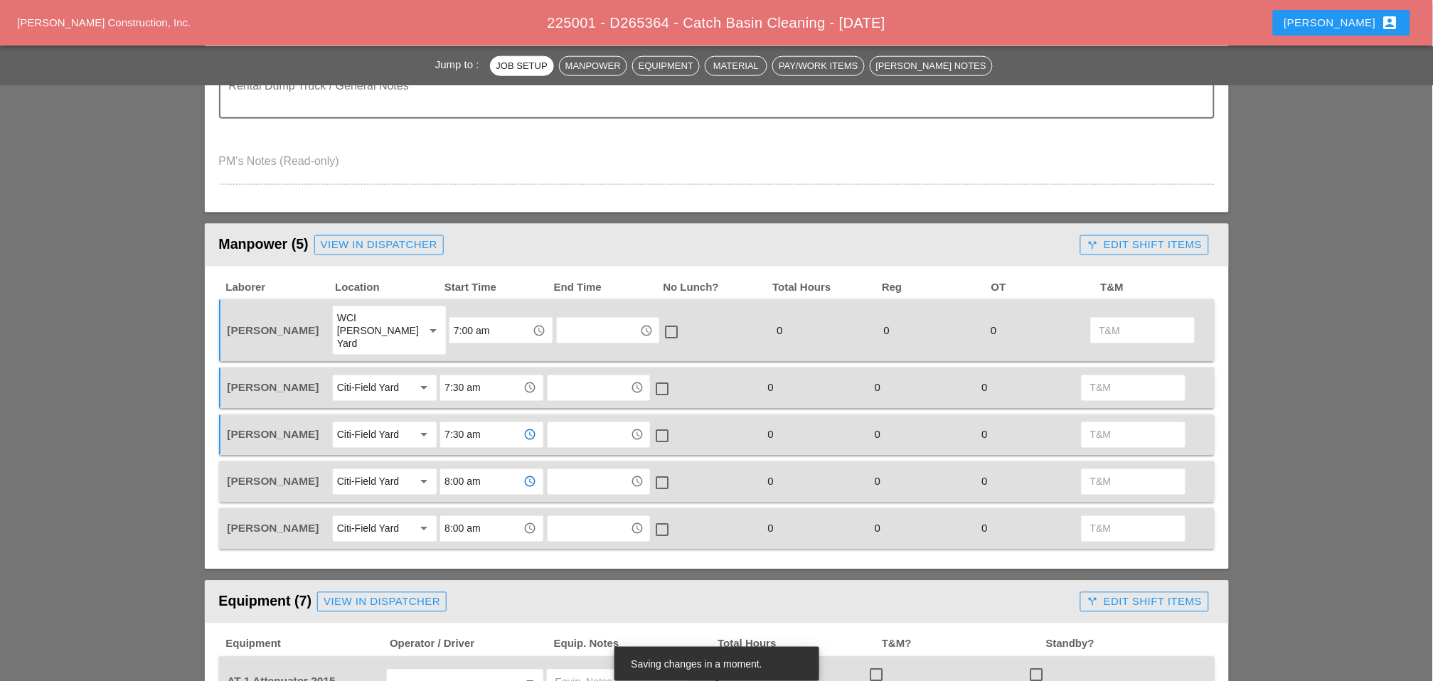
click at [464, 471] on input "8:00 am" at bounding box center [482, 482] width 74 height 23
click at [464, 517] on div "7 :30 am" at bounding box center [492, 519] width 80 height 17
type input "7:30 am"
click at [469, 518] on input "8:00 am" at bounding box center [482, 529] width 74 height 23
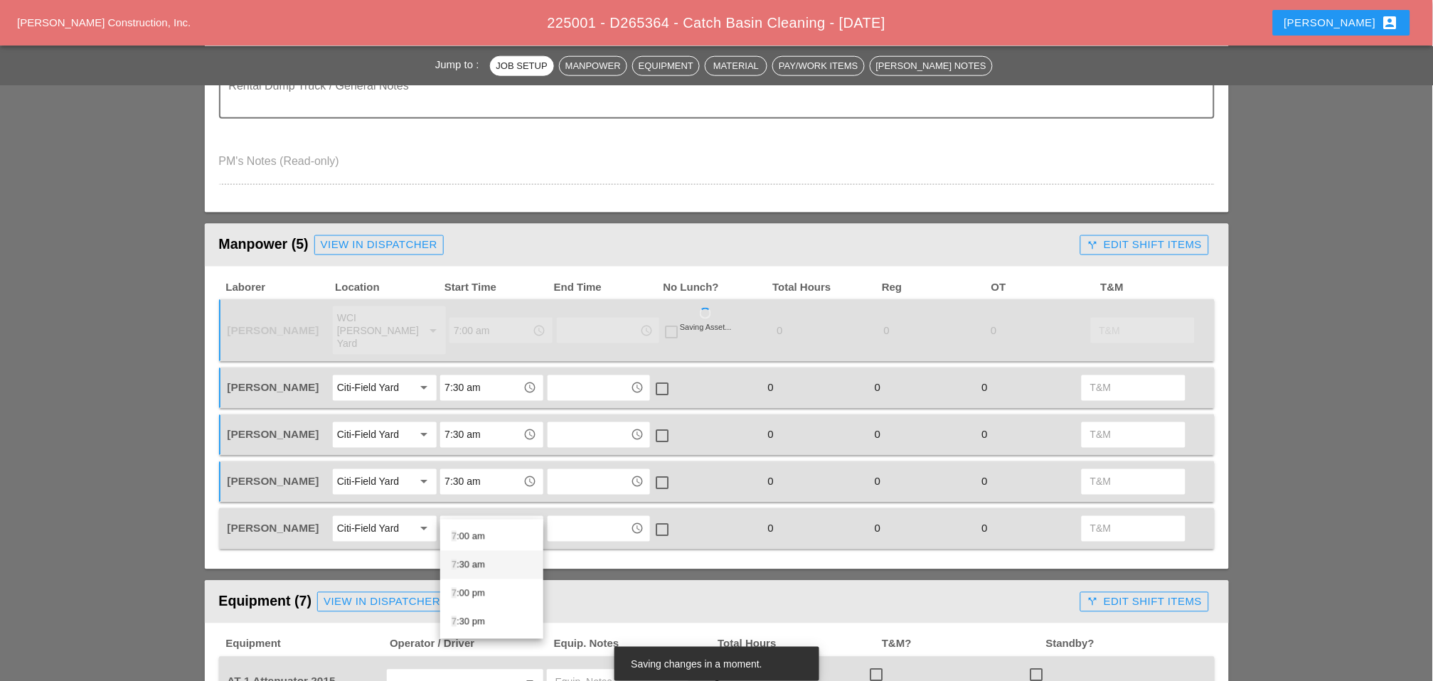
click at [461, 554] on div "7 :30 am" at bounding box center [492, 565] width 80 height 17
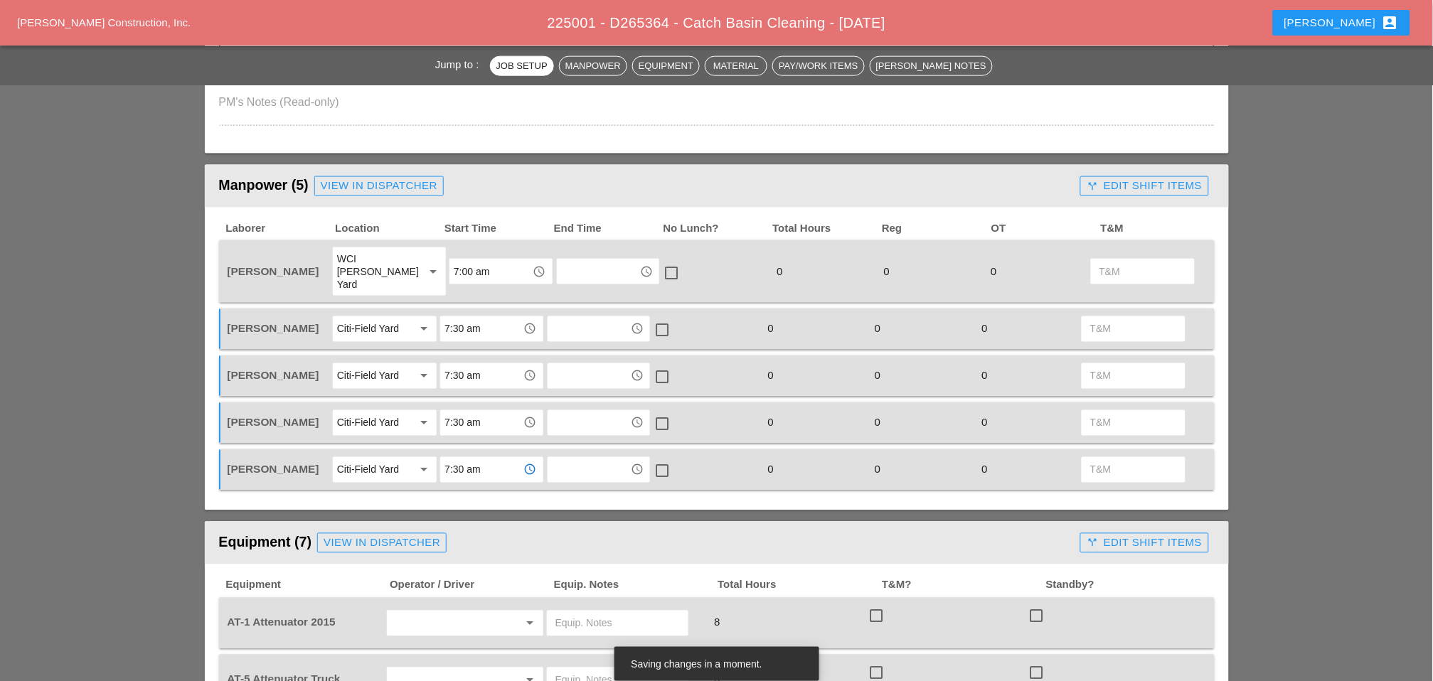
scroll to position [790, 0]
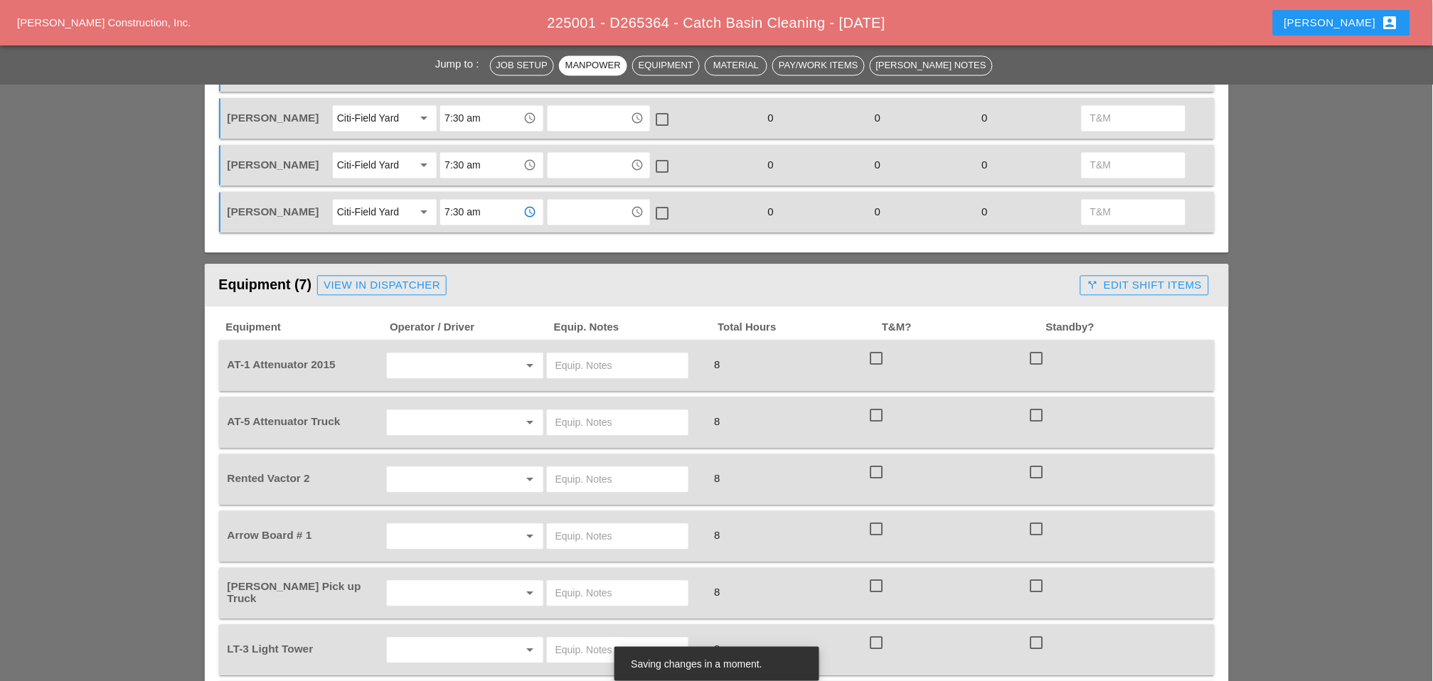
type input "7:30 am"
click at [420, 355] on input "text" at bounding box center [445, 366] width 108 height 23
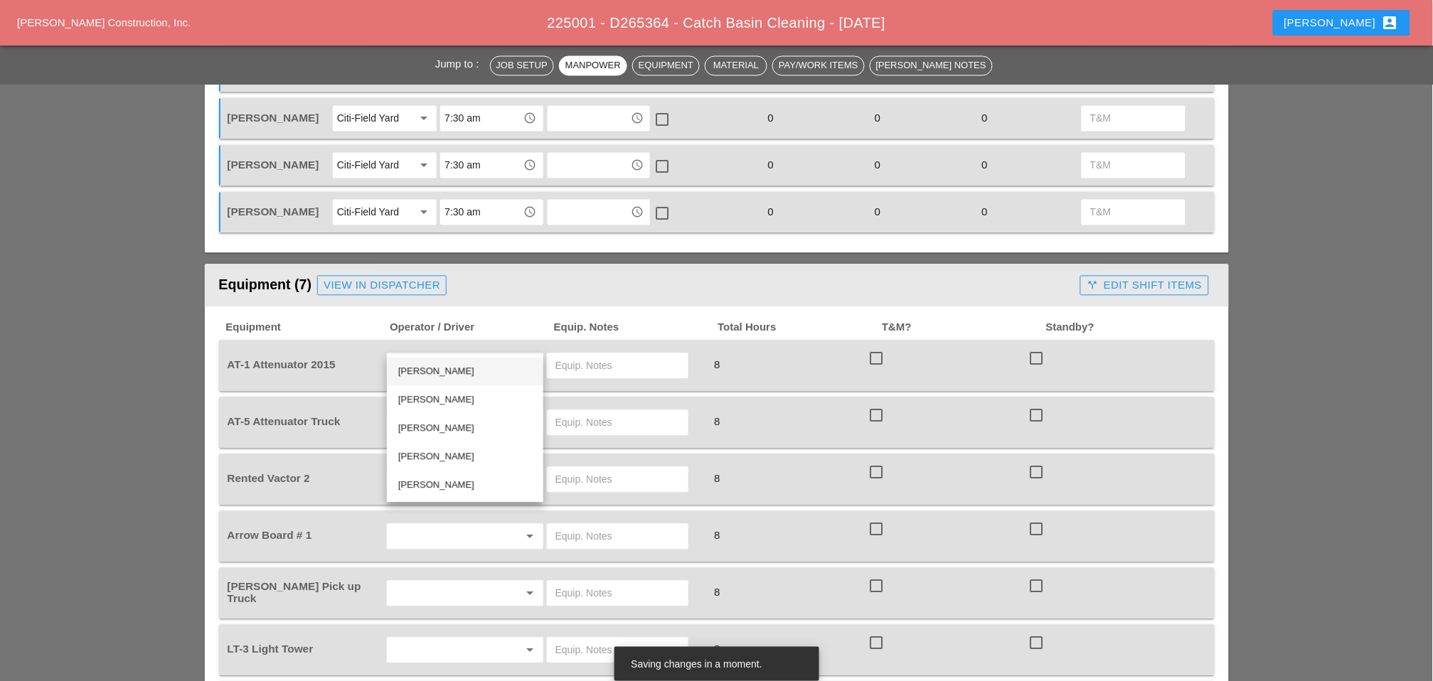
click at [430, 366] on div "[PERSON_NAME]" at bounding box center [465, 371] width 134 height 17
type input "[PERSON_NAME]"
click at [572, 355] on input "text" at bounding box center [617, 366] width 124 height 23
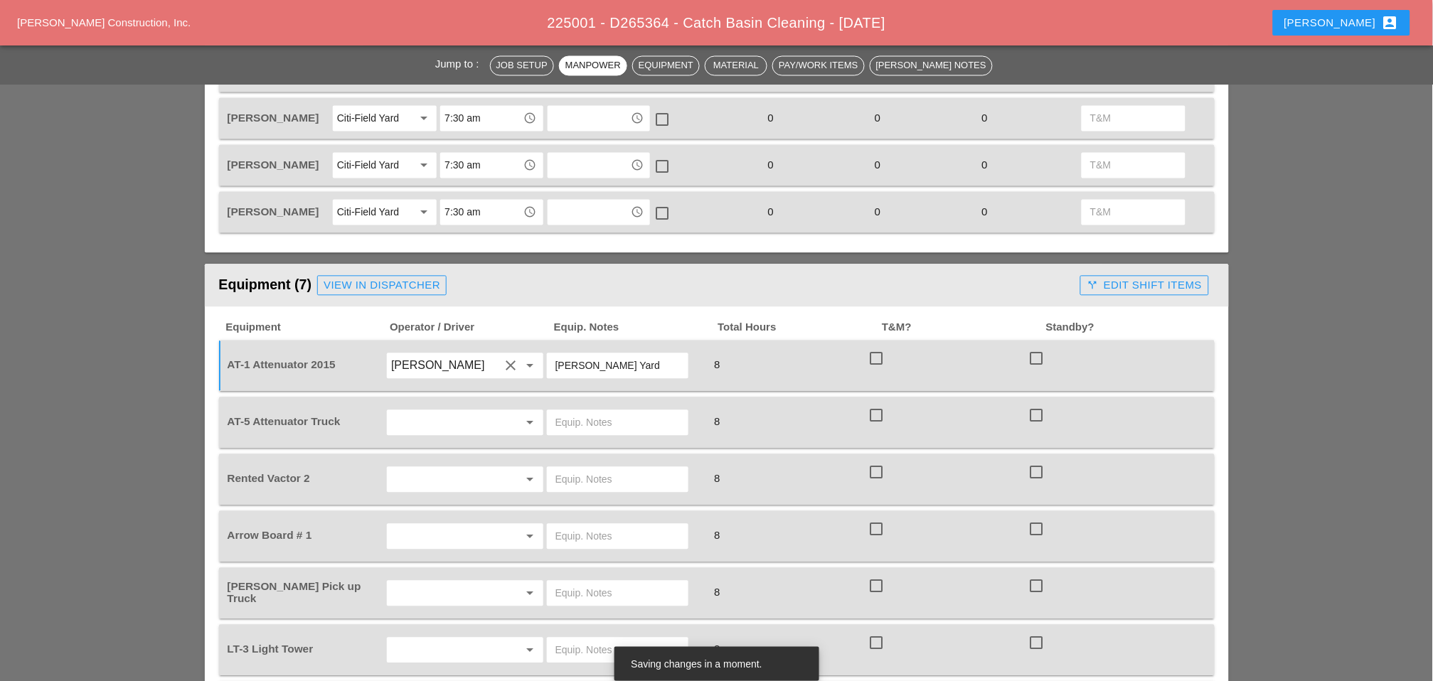
type input "[PERSON_NAME] Yard"
click at [420, 412] on input "text" at bounding box center [445, 423] width 108 height 23
drag, startPoint x: 431, startPoint y: 480, endPoint x: 506, endPoint y: 425, distance: 93.6
click at [432, 480] on div "[PERSON_NAME]" at bounding box center [465, 485] width 134 height 17
type input "[PERSON_NAME]"
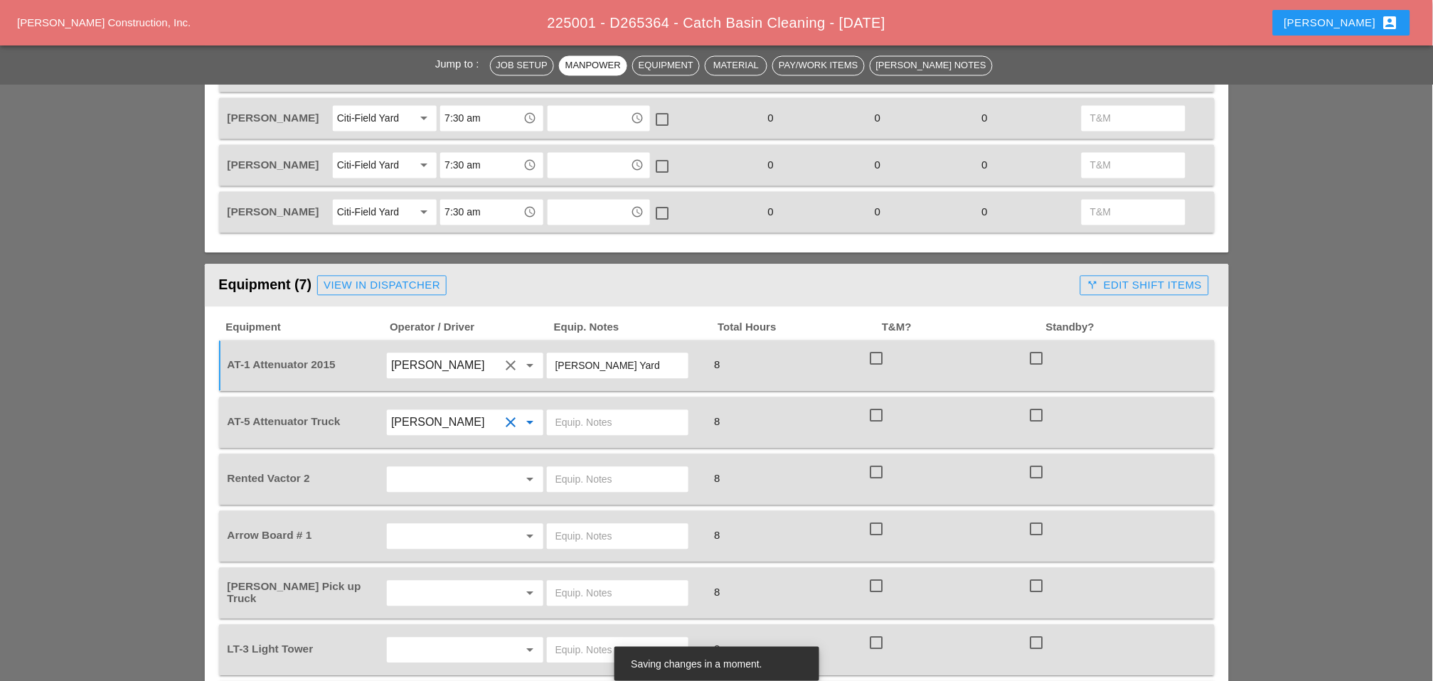
click at [565, 412] on input "text" at bounding box center [617, 423] width 124 height 23
drag, startPoint x: 604, startPoint y: 394, endPoint x: 555, endPoint y: 396, distance: 49.1
click at [555, 412] on input "[GEOGRAPHIC_DATA]" at bounding box center [617, 423] width 124 height 23
type input "[GEOGRAPHIC_DATA]"
click at [578, 469] on input "text" at bounding box center [617, 480] width 124 height 23
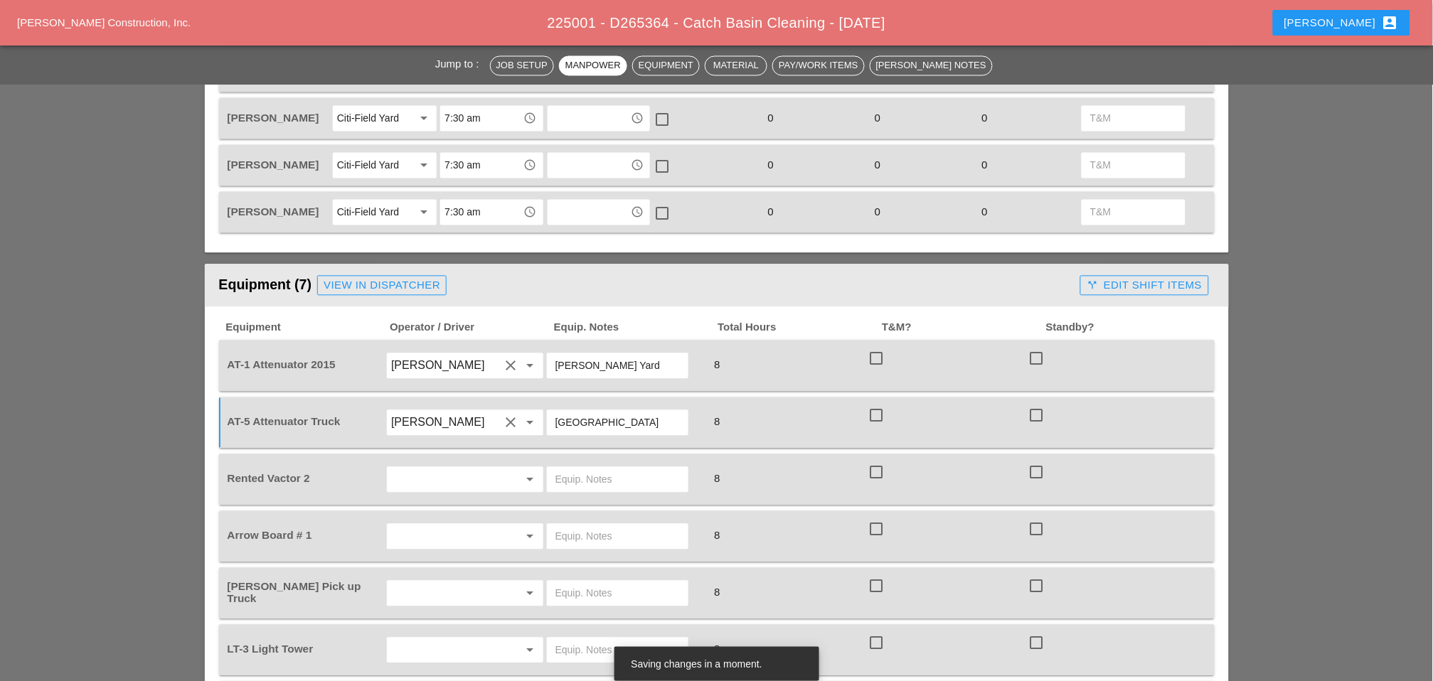
paste input "[GEOGRAPHIC_DATA]"
type input "[GEOGRAPHIC_DATA]"
click at [585, 526] on input "text" at bounding box center [617, 537] width 124 height 23
paste input "[GEOGRAPHIC_DATA]"
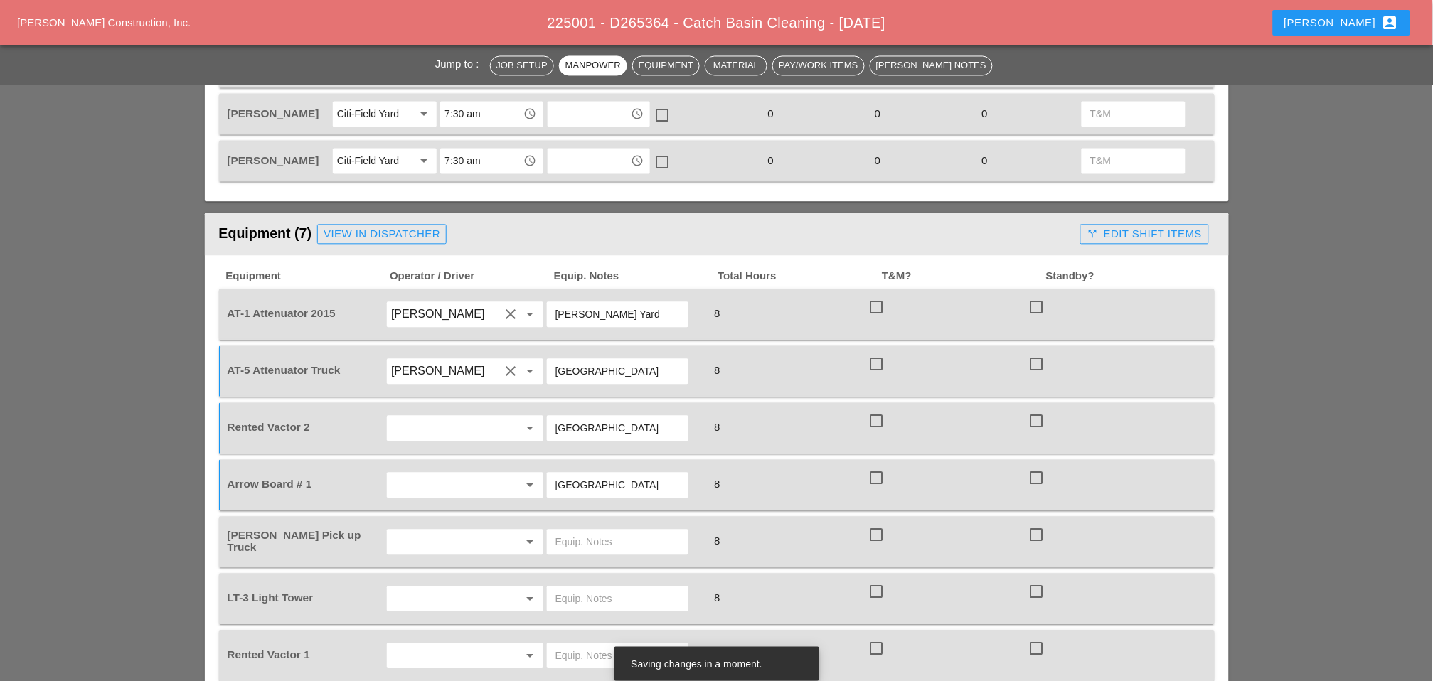
scroll to position [869, 0]
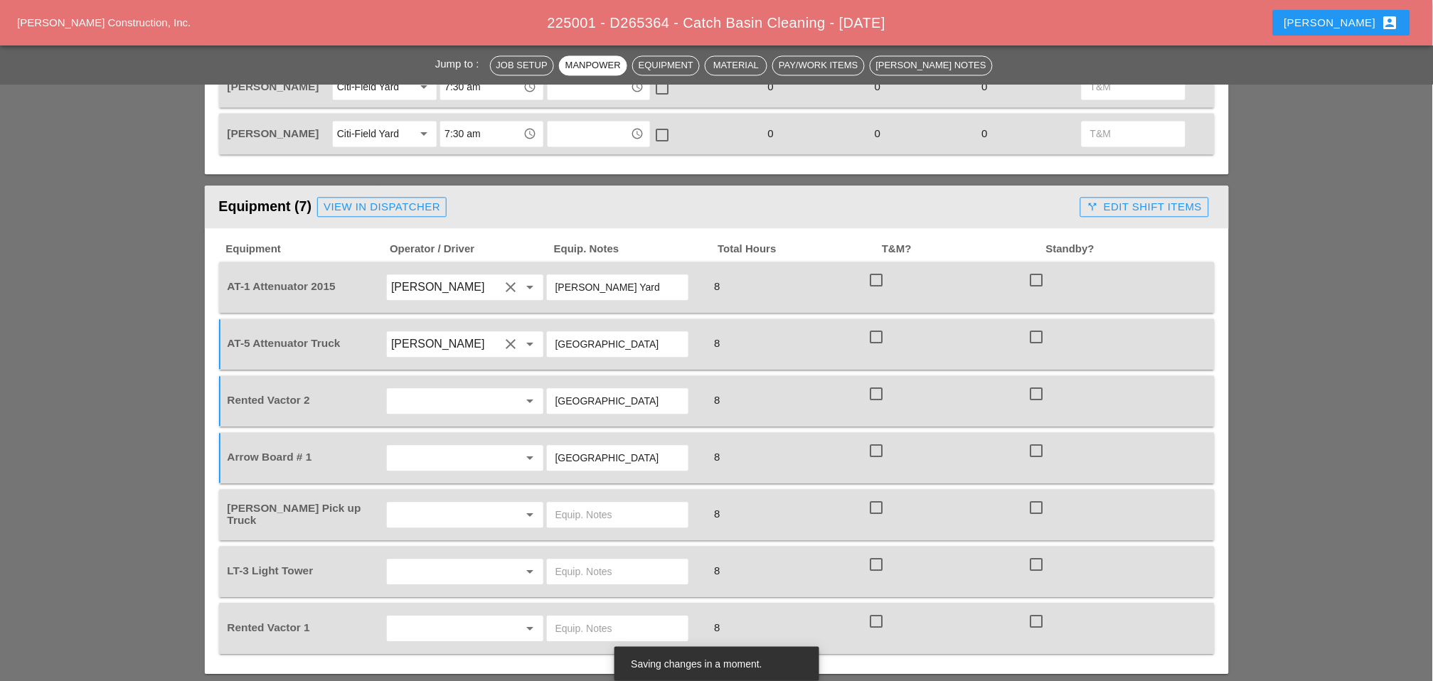
type input "[GEOGRAPHIC_DATA]"
click at [573, 554] on input "text" at bounding box center [617, 571] width 124 height 23
paste input "[GEOGRAPHIC_DATA]"
type input "[GEOGRAPHIC_DATA]"
click at [573, 554] on input "text" at bounding box center [617, 628] width 124 height 23
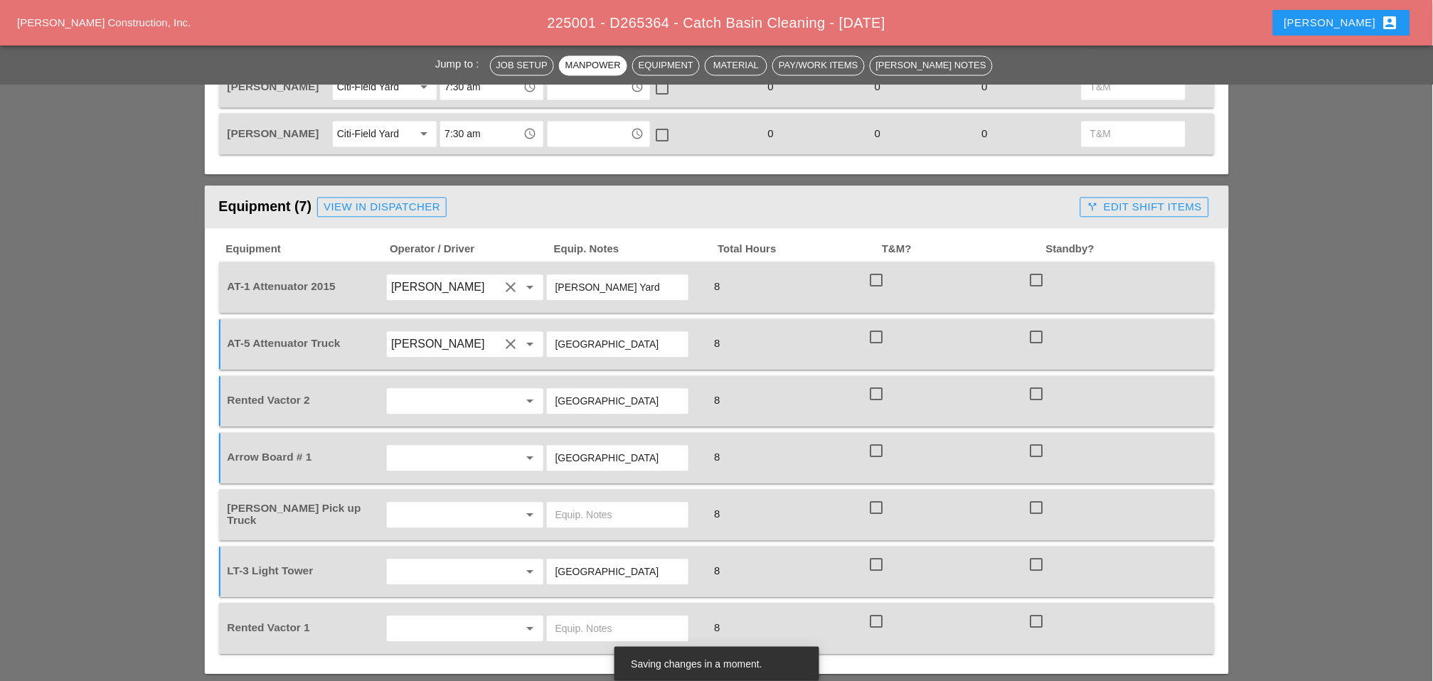
paste input "[GEOGRAPHIC_DATA]"
type input "[GEOGRAPHIC_DATA]"
click at [432, 390] on input "text" at bounding box center [445, 401] width 108 height 23
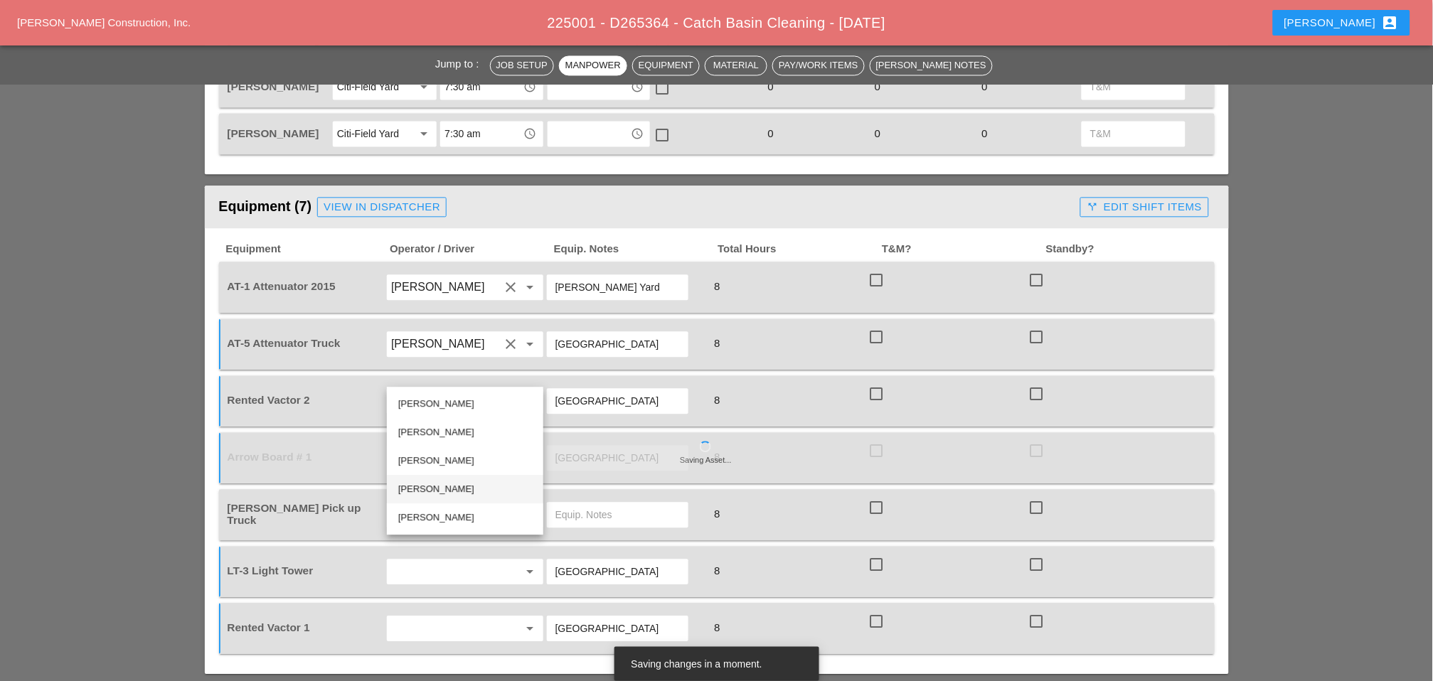
click at [424, 483] on div "[PERSON_NAME]" at bounding box center [465, 489] width 134 height 17
type input "[PERSON_NAME]"
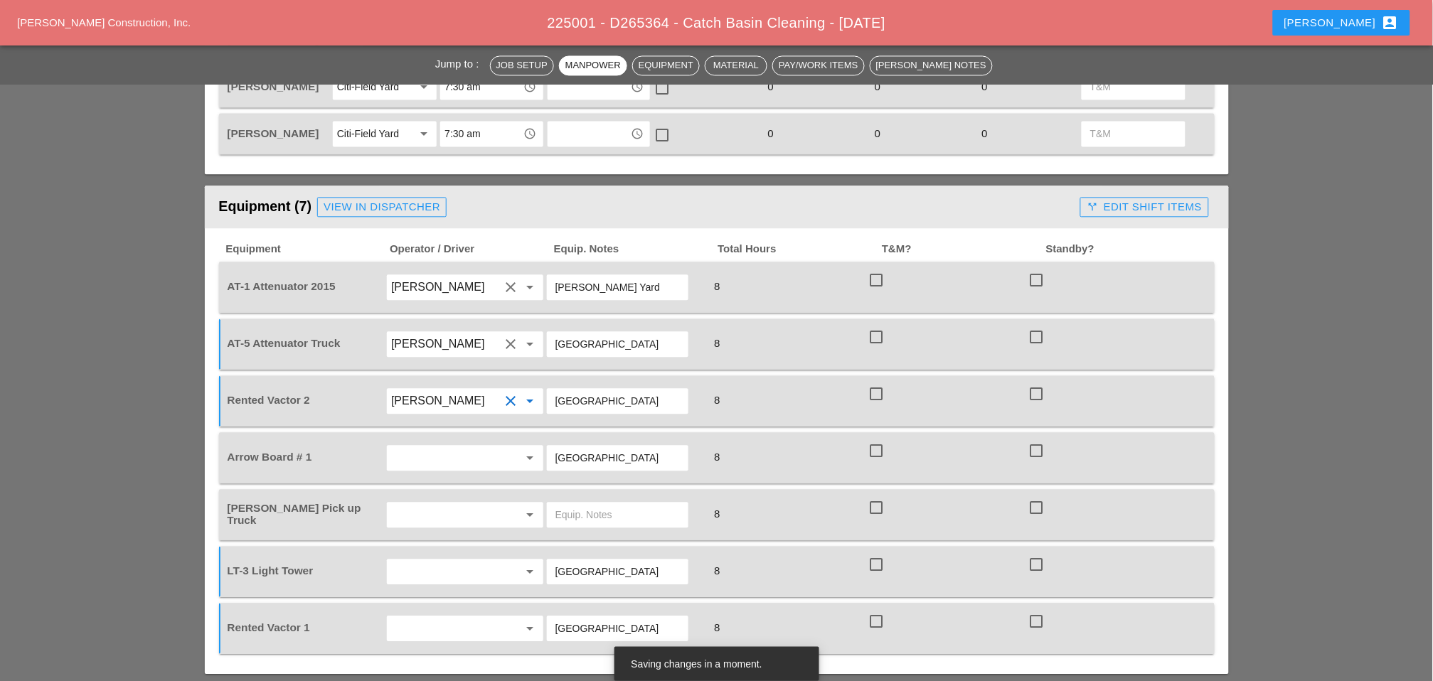
click at [422, 447] on input "text" at bounding box center [445, 458] width 108 height 23
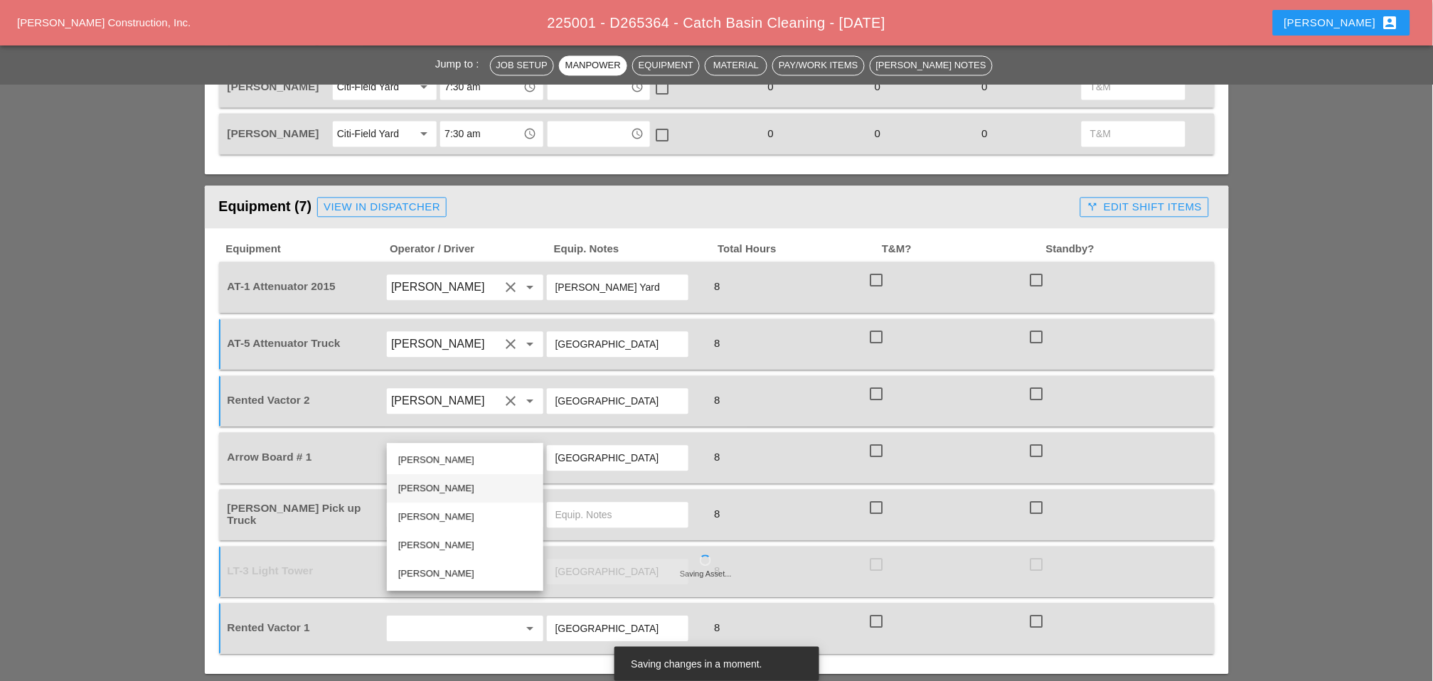
click at [432, 484] on div "[PERSON_NAME]" at bounding box center [465, 488] width 134 height 17
type input "[PERSON_NAME]"
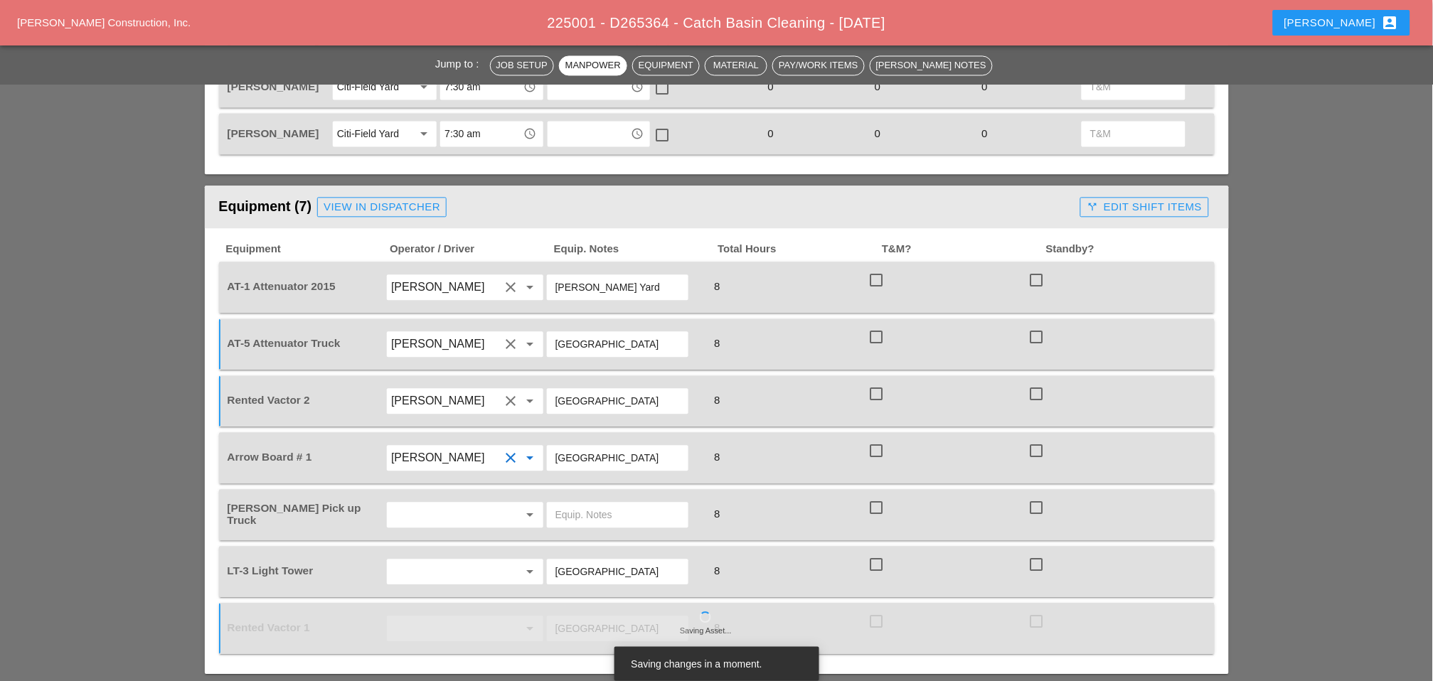
click at [425, 504] on input "text" at bounding box center [445, 515] width 108 height 23
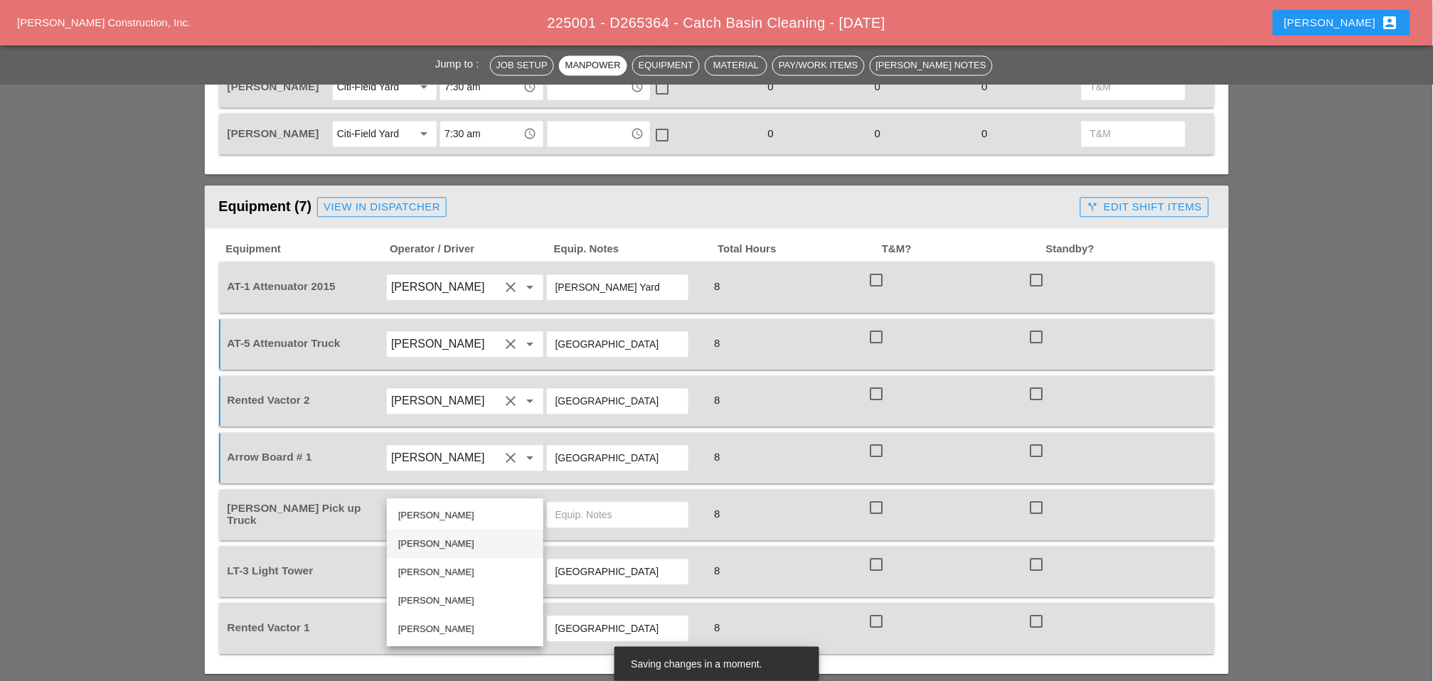
click at [427, 541] on div "[PERSON_NAME]" at bounding box center [465, 544] width 134 height 17
type input "[PERSON_NAME]"
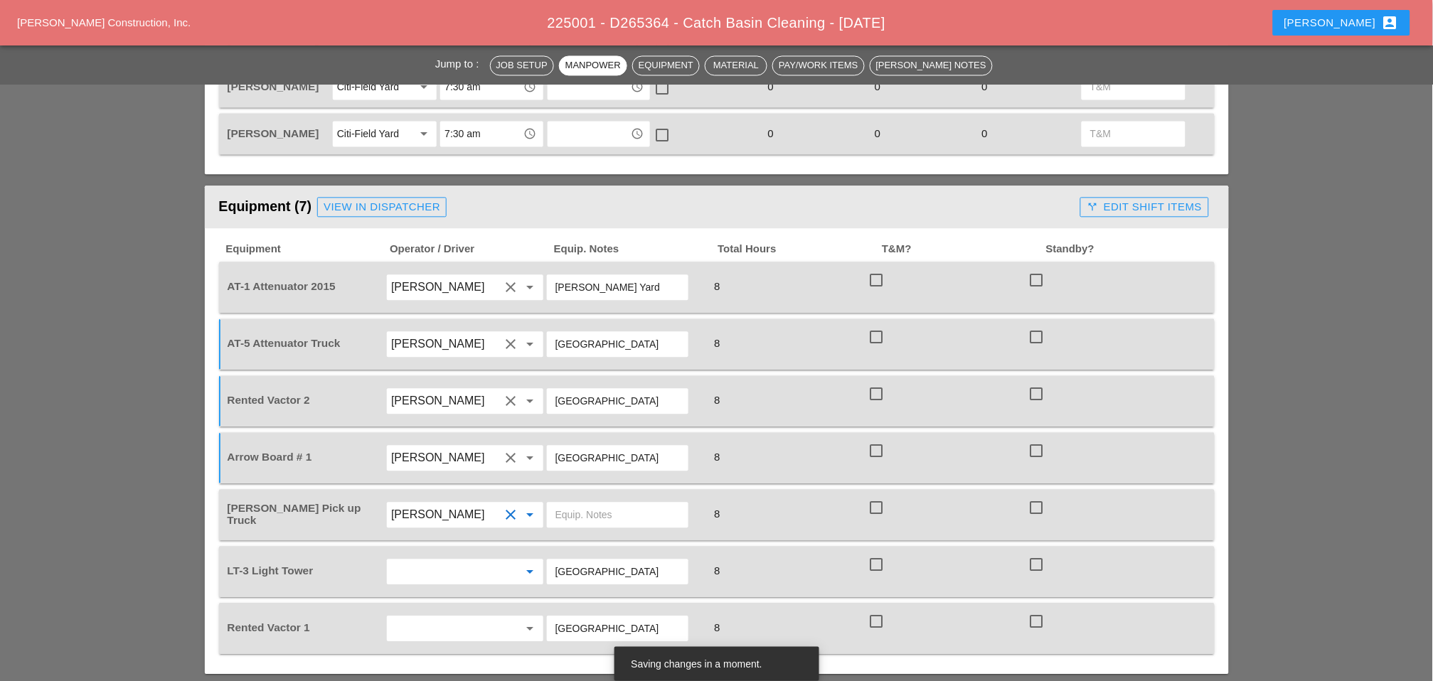
click at [429, 554] on input "text" at bounding box center [445, 571] width 108 height 23
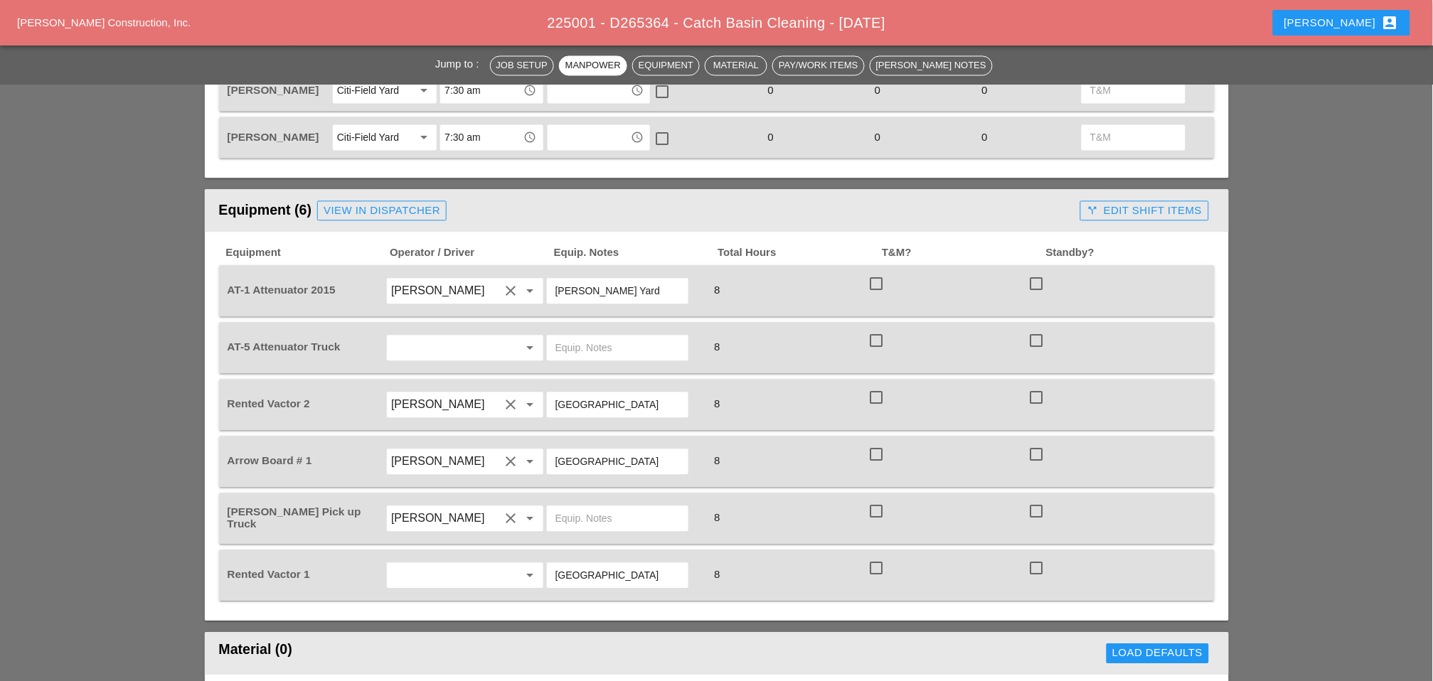
scroll to position [869, 0]
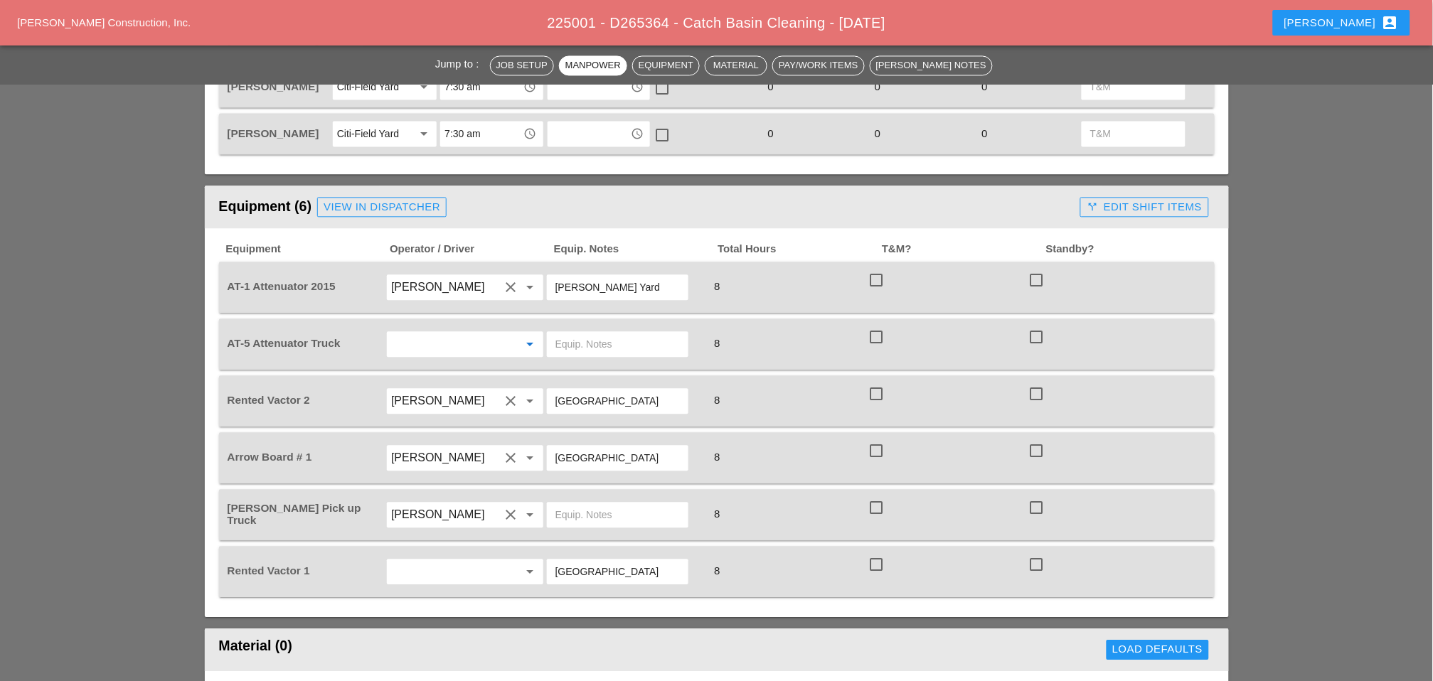
click at [427, 333] on input "text" at bounding box center [445, 344] width 108 height 23
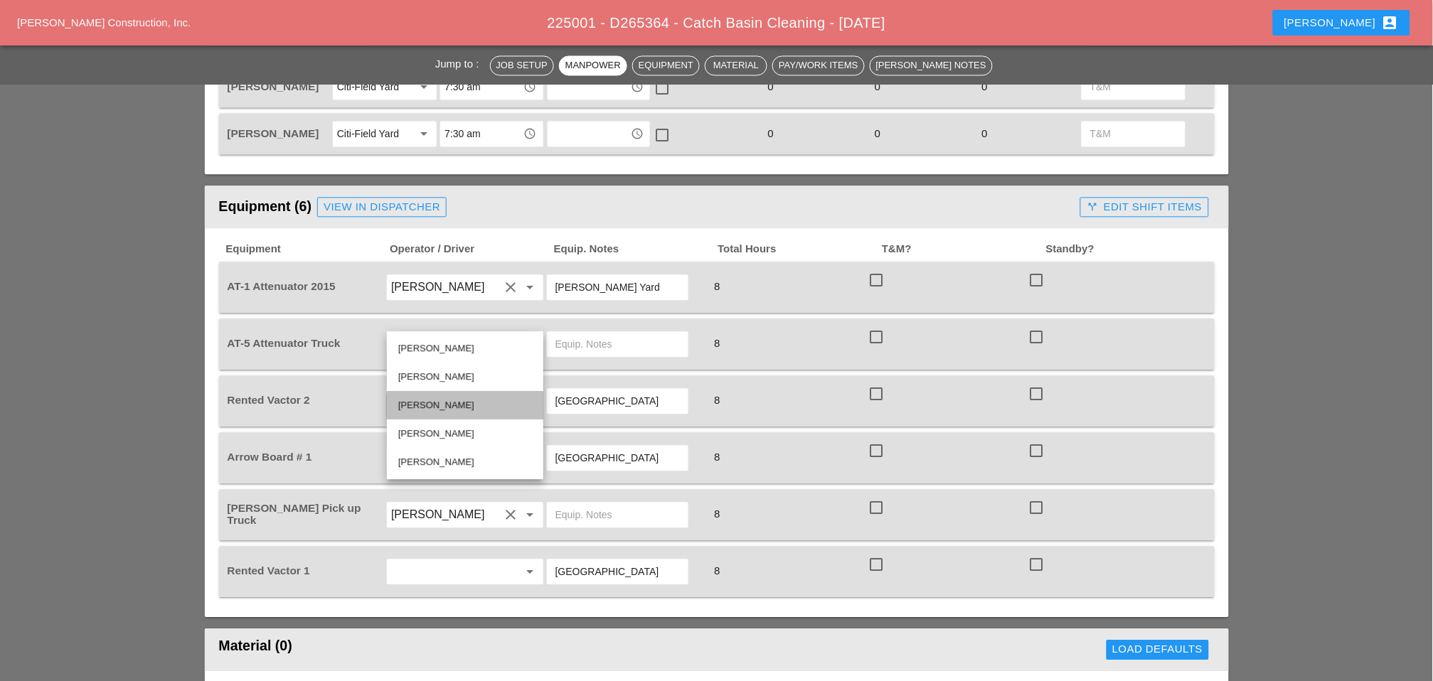
click at [421, 400] on div "[PERSON_NAME]" at bounding box center [465, 405] width 134 height 17
type input "[PERSON_NAME]"
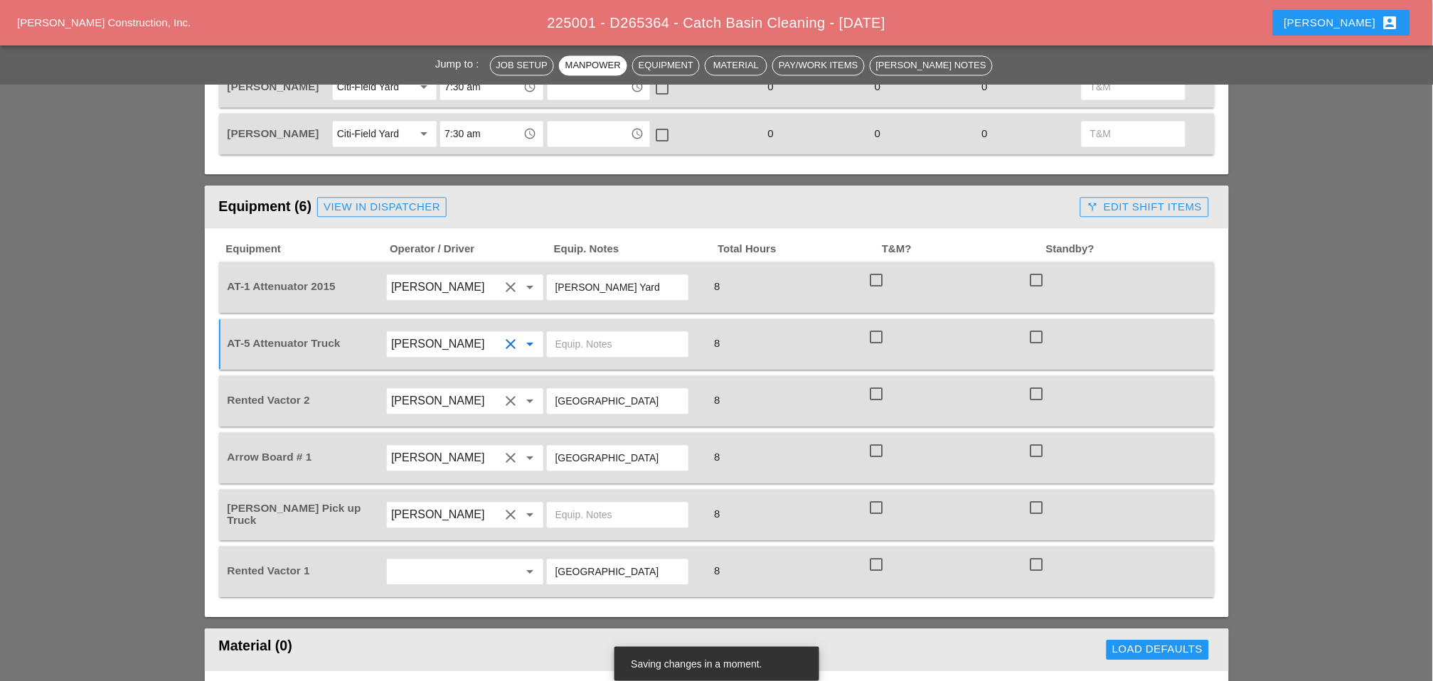
drag, startPoint x: 600, startPoint y: 371, endPoint x: 549, endPoint y: 371, distance: 50.5
click at [549, 388] on div "[GEOGRAPHIC_DATA]" at bounding box center [618, 401] width 142 height 26
click at [581, 333] on input "text" at bounding box center [617, 344] width 124 height 23
paste input "[GEOGRAPHIC_DATA]"
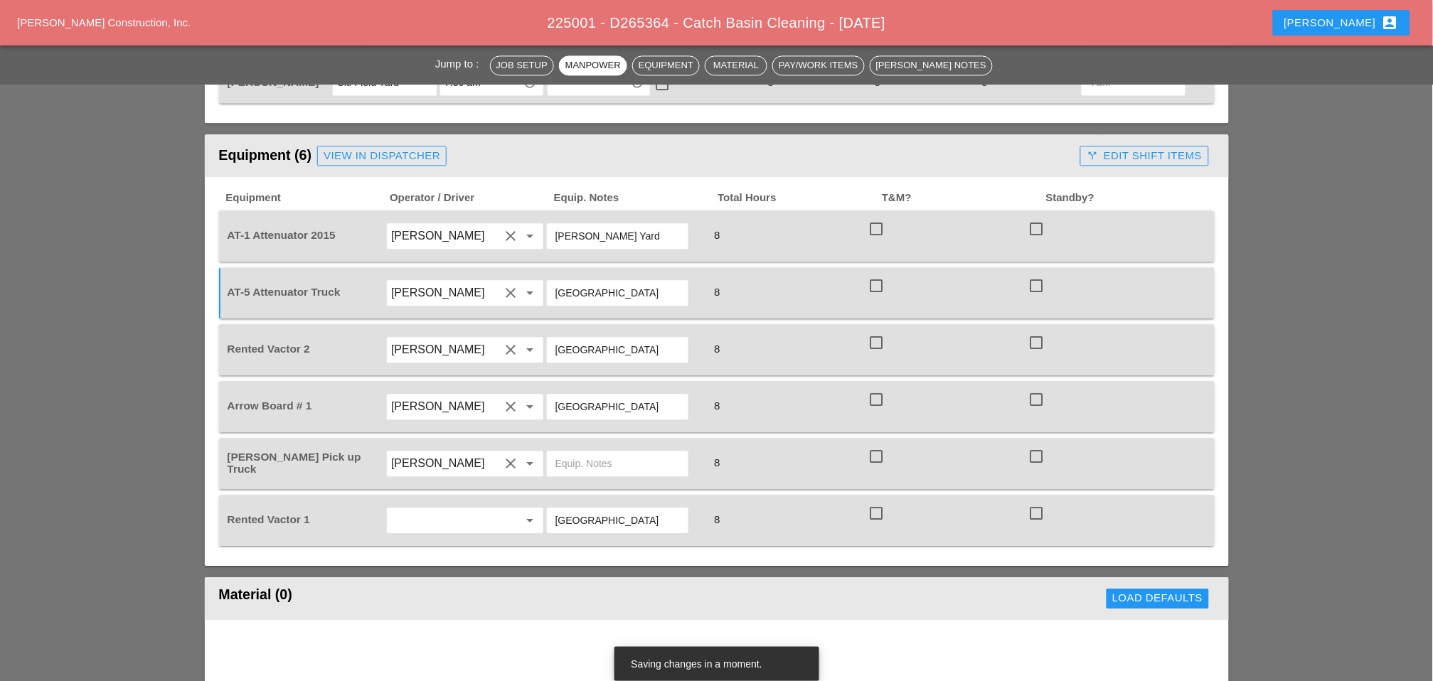
scroll to position [948, 0]
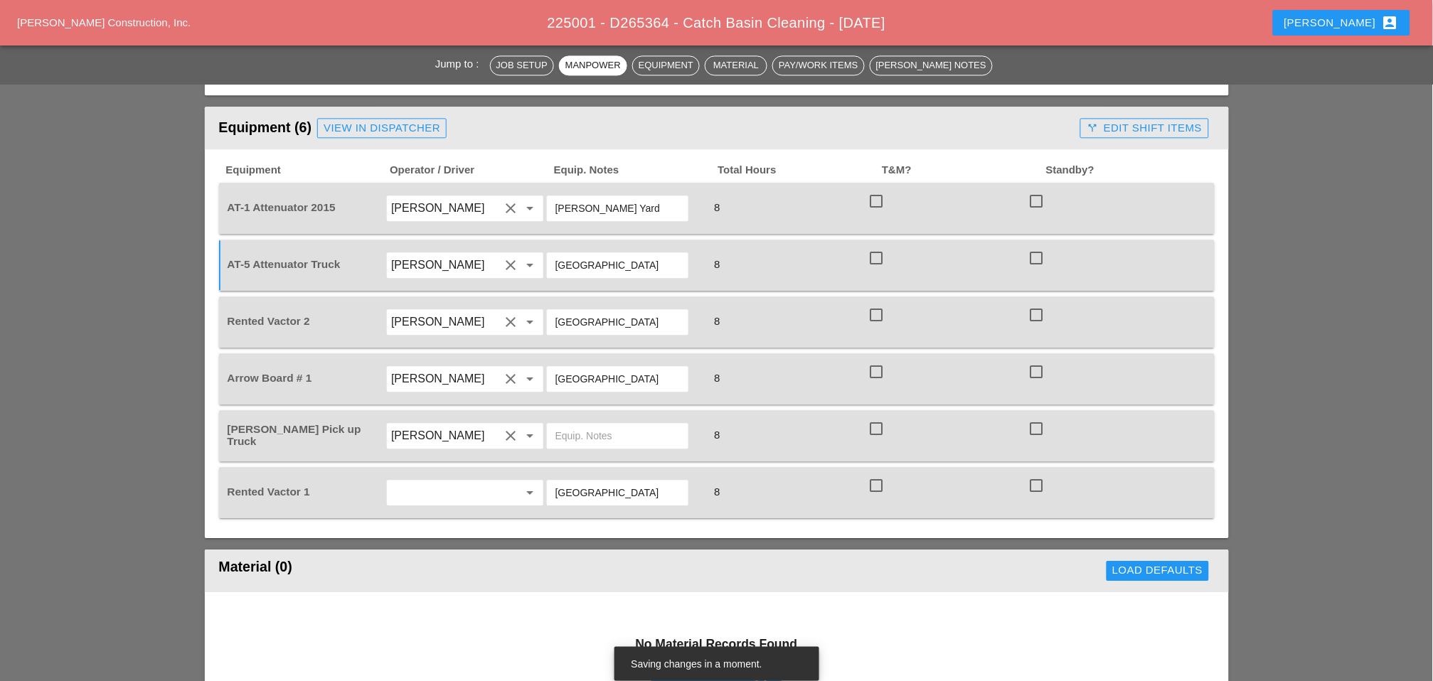
type input "[GEOGRAPHIC_DATA]"
click at [450, 482] on input "text" at bounding box center [445, 493] width 108 height 23
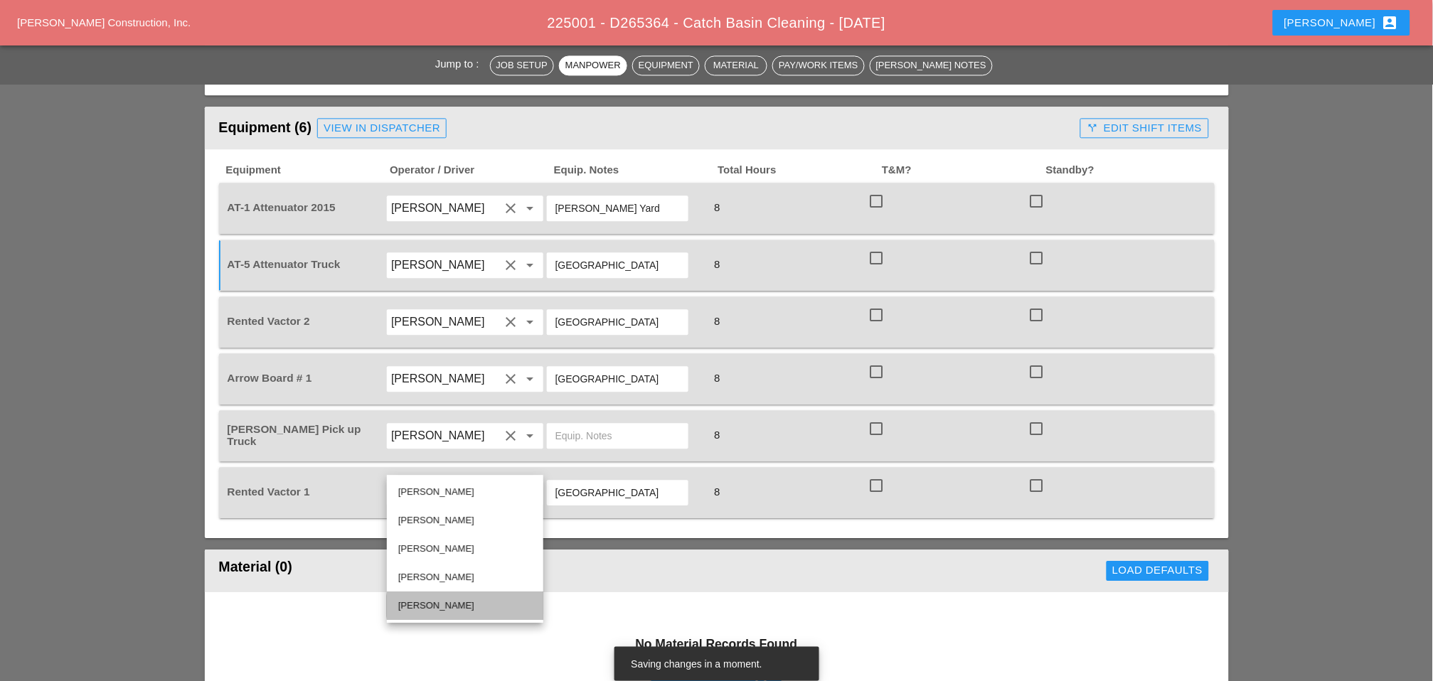
drag, startPoint x: 425, startPoint y: 604, endPoint x: 493, endPoint y: 548, distance: 87.9
click at [427, 604] on div "[PERSON_NAME]" at bounding box center [465, 605] width 134 height 17
type input "[PERSON_NAME]"
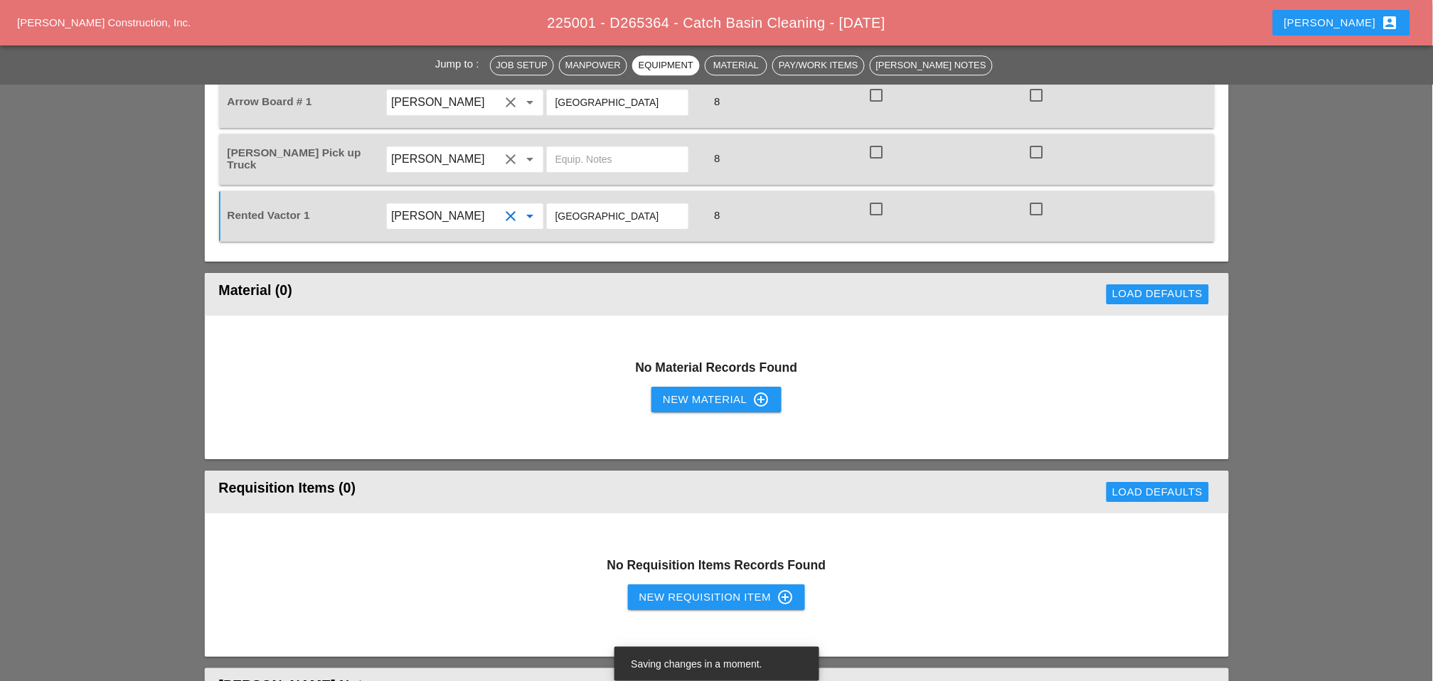
scroll to position [1264, 0]
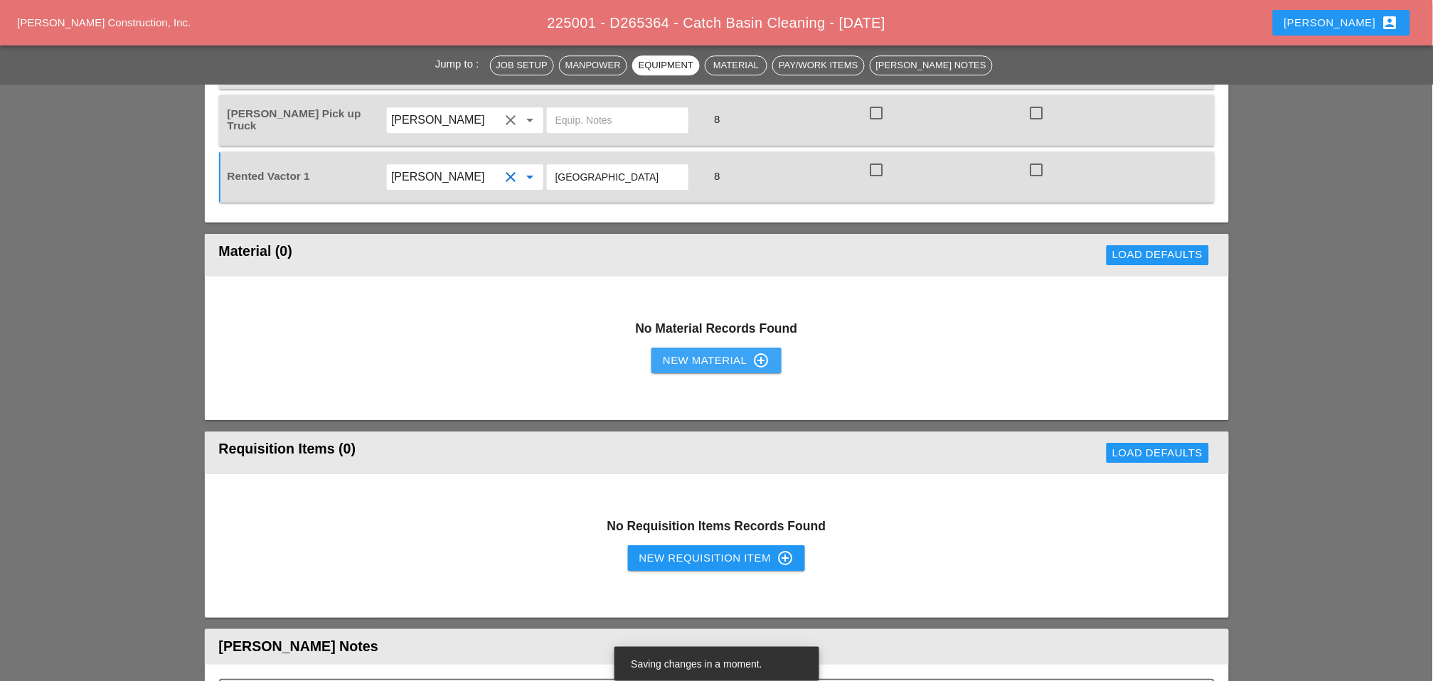
click at [686, 352] on div "New Material control_point" at bounding box center [716, 360] width 107 height 17
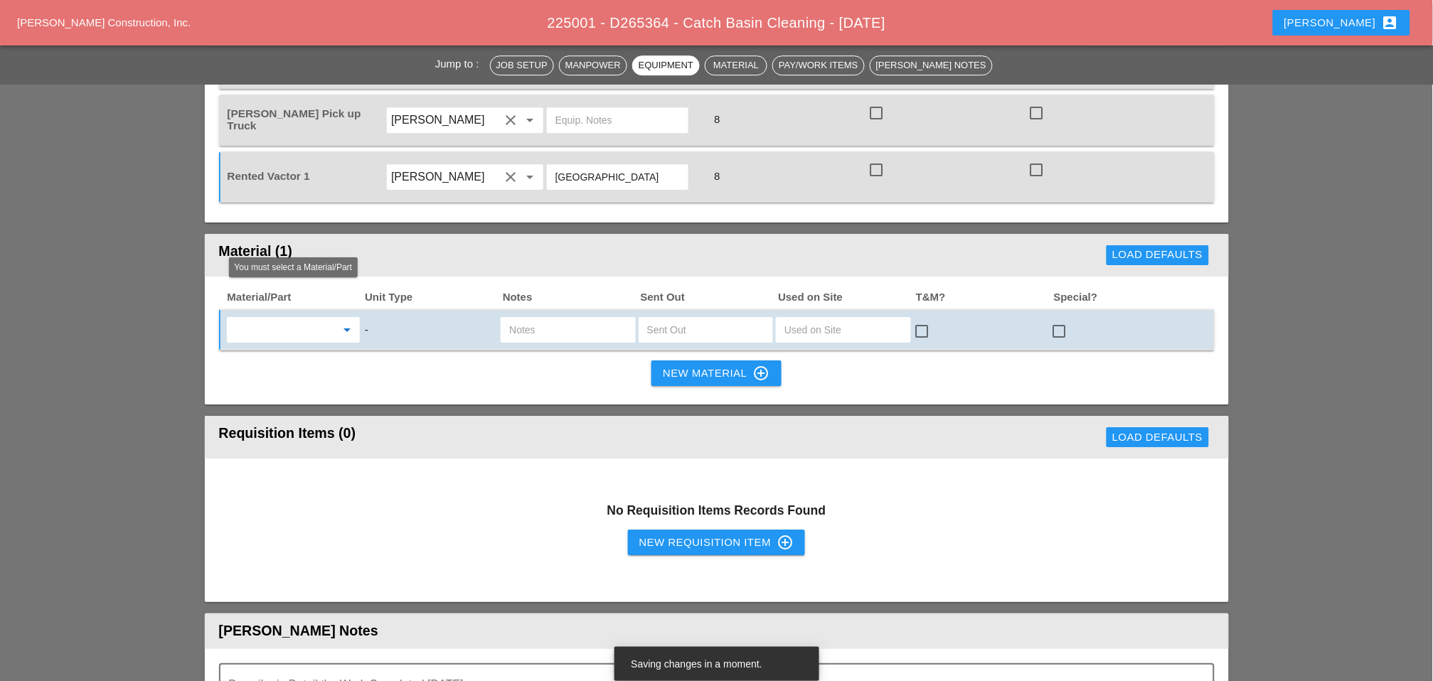
click at [299, 319] on input "text" at bounding box center [283, 330] width 105 height 23
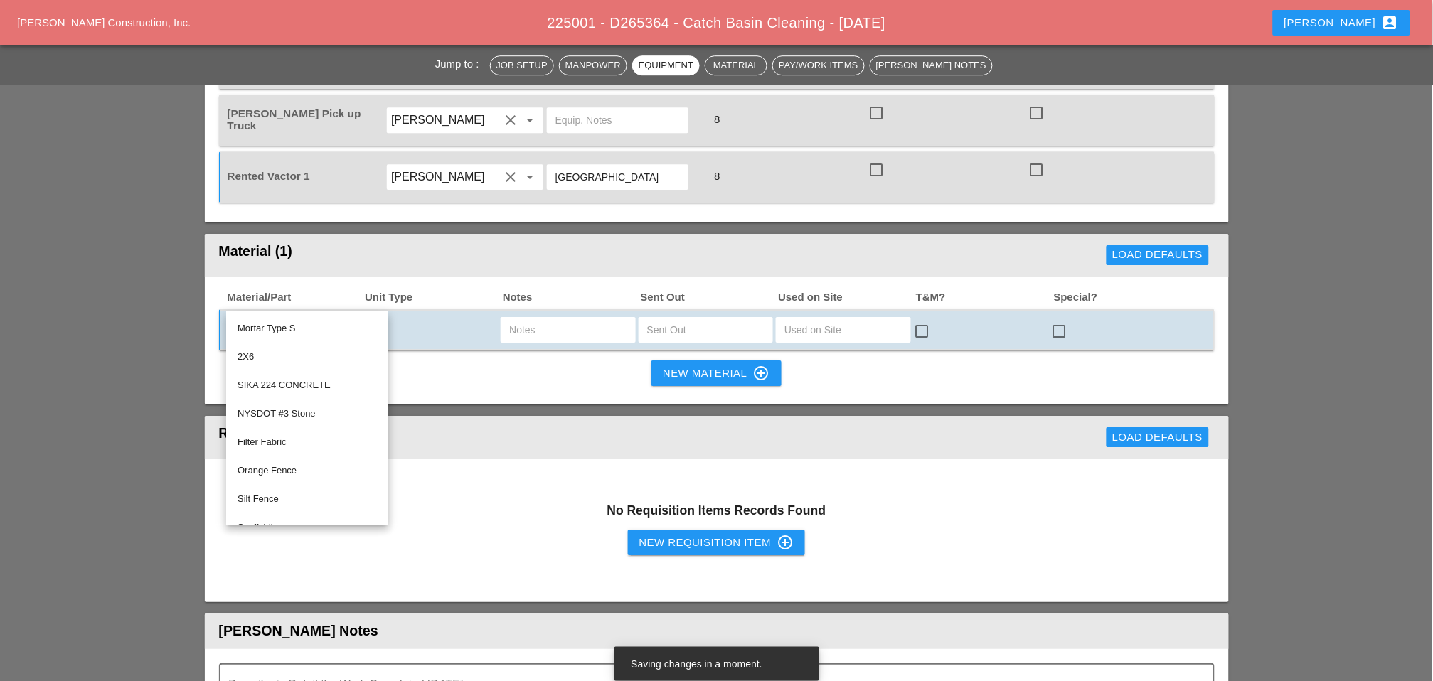
click at [462, 459] on div "No Requisition Items Records Found New Requisition Item control_point" at bounding box center [717, 531] width 1024 height 144
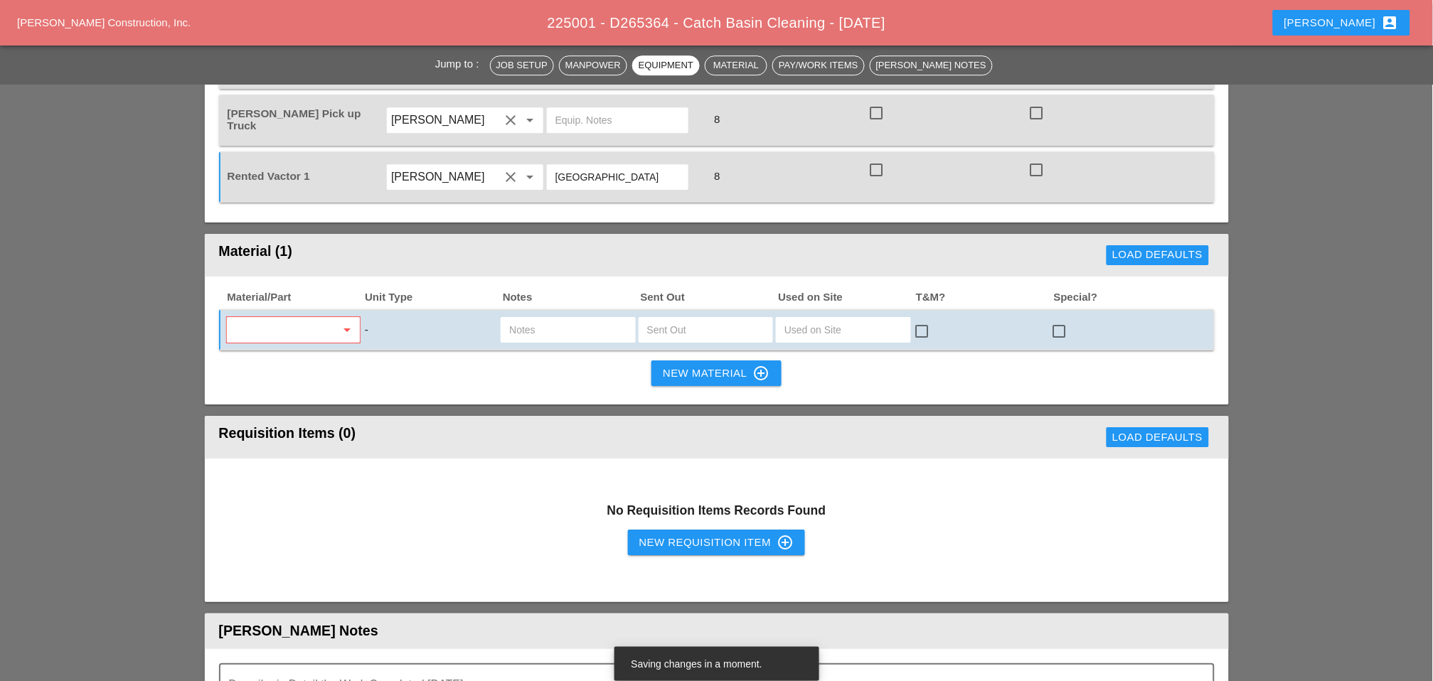
click at [655, 534] on div "New Requisition Item control_point" at bounding box center [716, 542] width 155 height 17
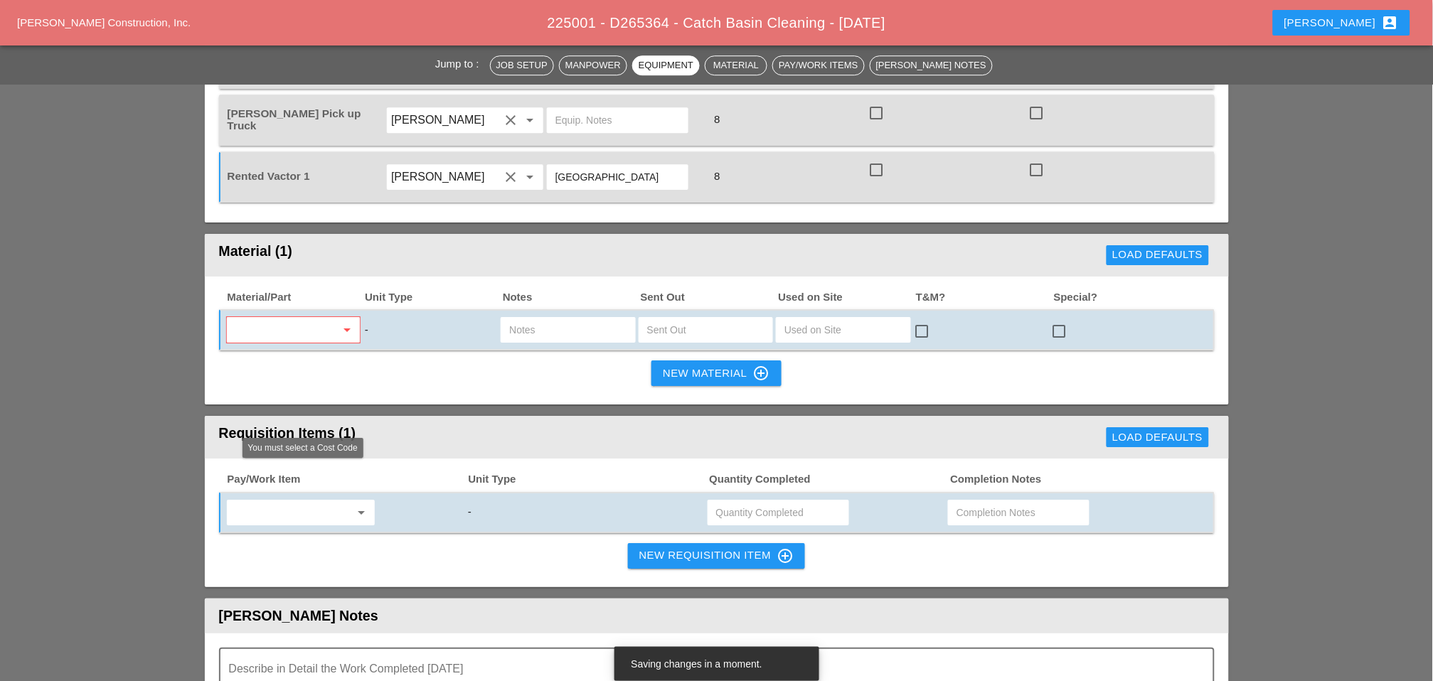
click at [262, 501] on input "text" at bounding box center [290, 512] width 119 height 23
drag, startPoint x: 298, startPoint y: 507, endPoint x: 385, endPoint y: 506, distance: 87.5
click at [300, 507] on div "619.1005002 - Portable Work Zone Came ra" at bounding box center [326, 509] width 177 height 17
type input "619.1005002 - Portable Work Zone Camera"
click at [732, 501] on input "text" at bounding box center [778, 512] width 124 height 23
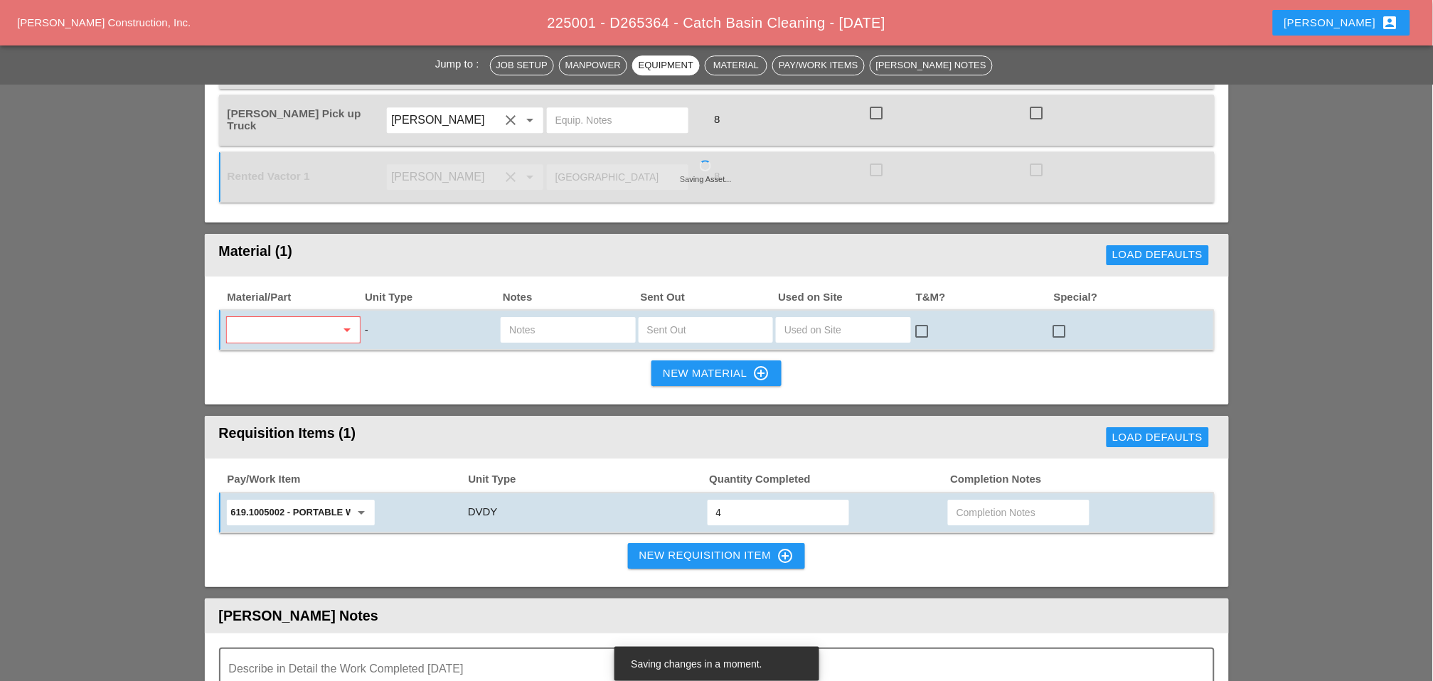
type input "4"
click at [699, 548] on div "New Requisition Item control_point" at bounding box center [716, 556] width 155 height 17
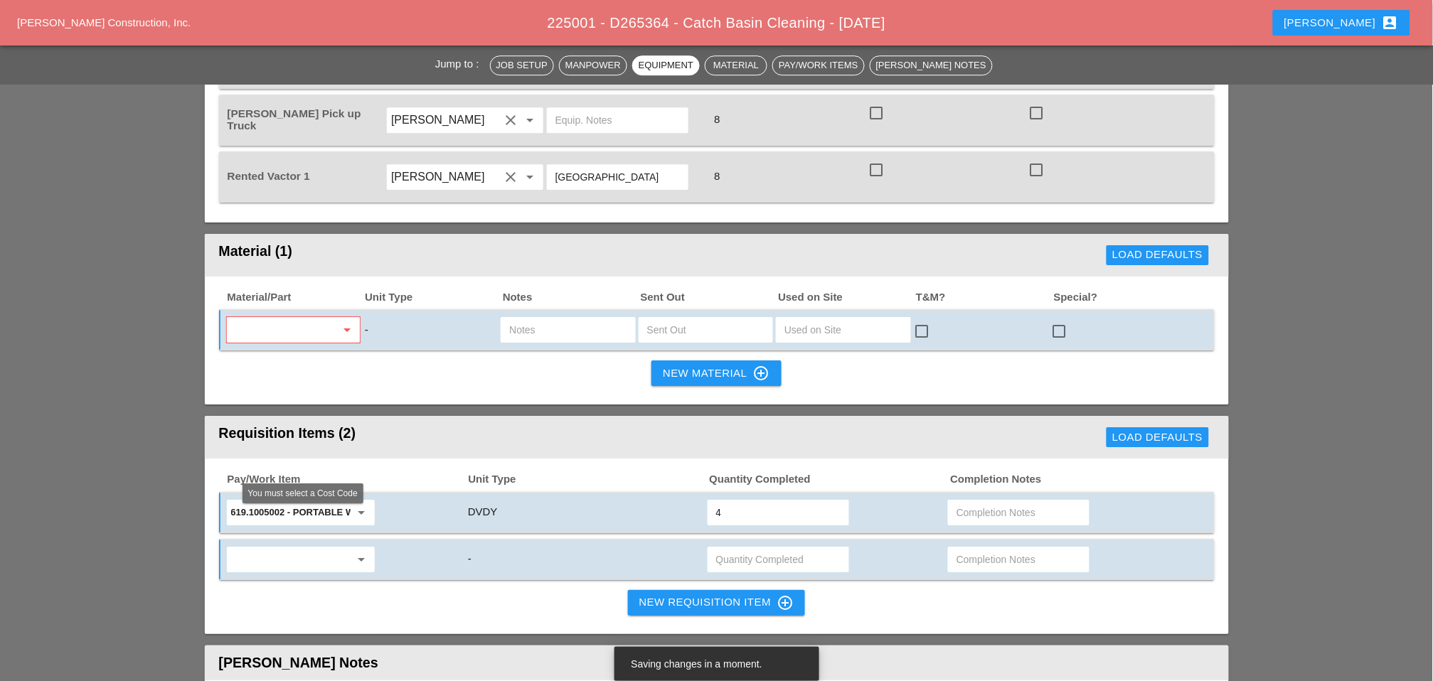
click at [314, 548] on input "text" at bounding box center [290, 559] width 119 height 23
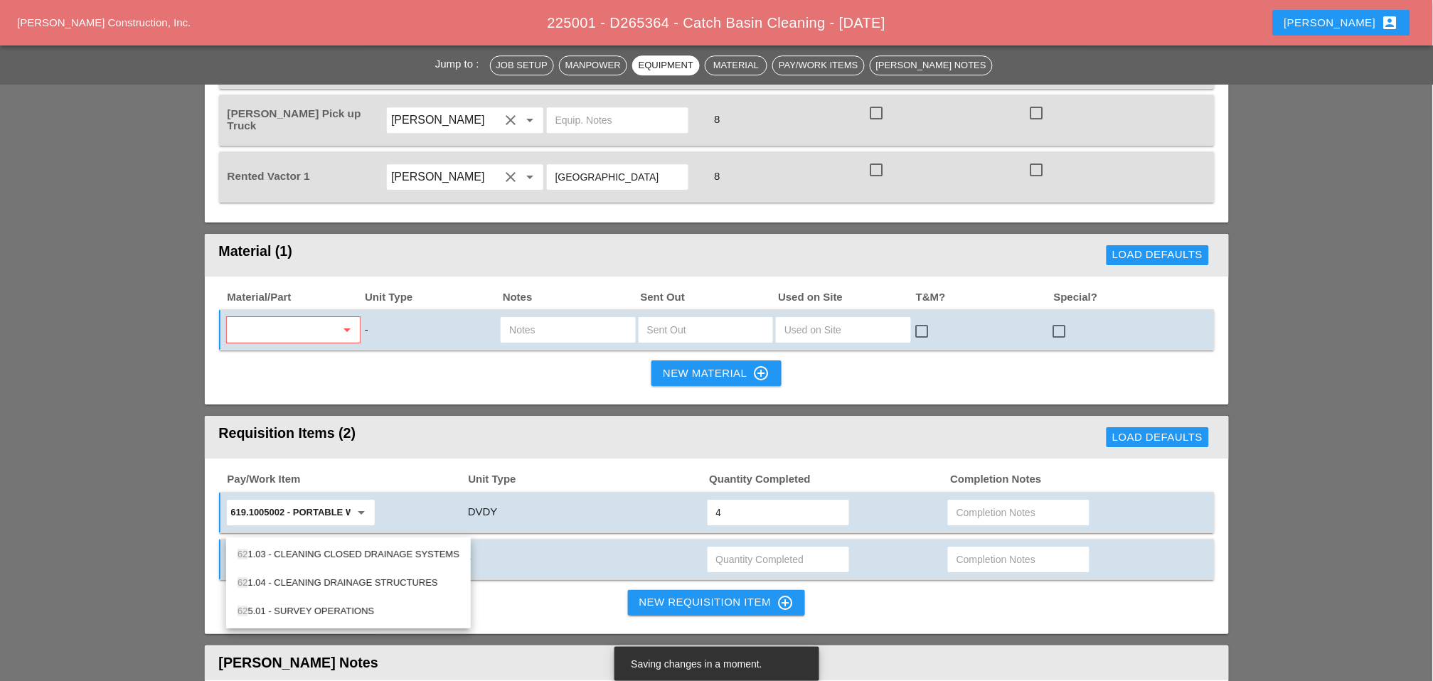
click at [320, 581] on div "62 1.04 - CLEANING DRAINAGE STRUCTURES" at bounding box center [349, 583] width 222 height 17
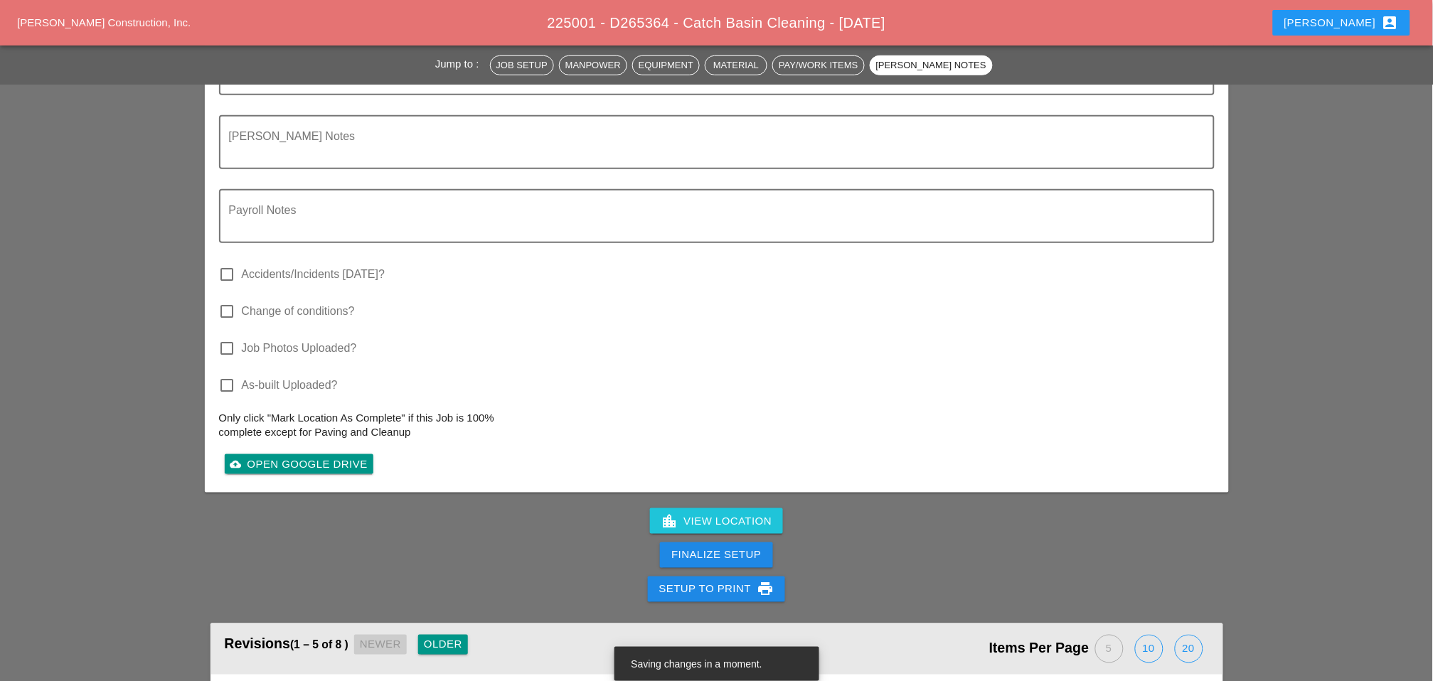
scroll to position [2054, 0]
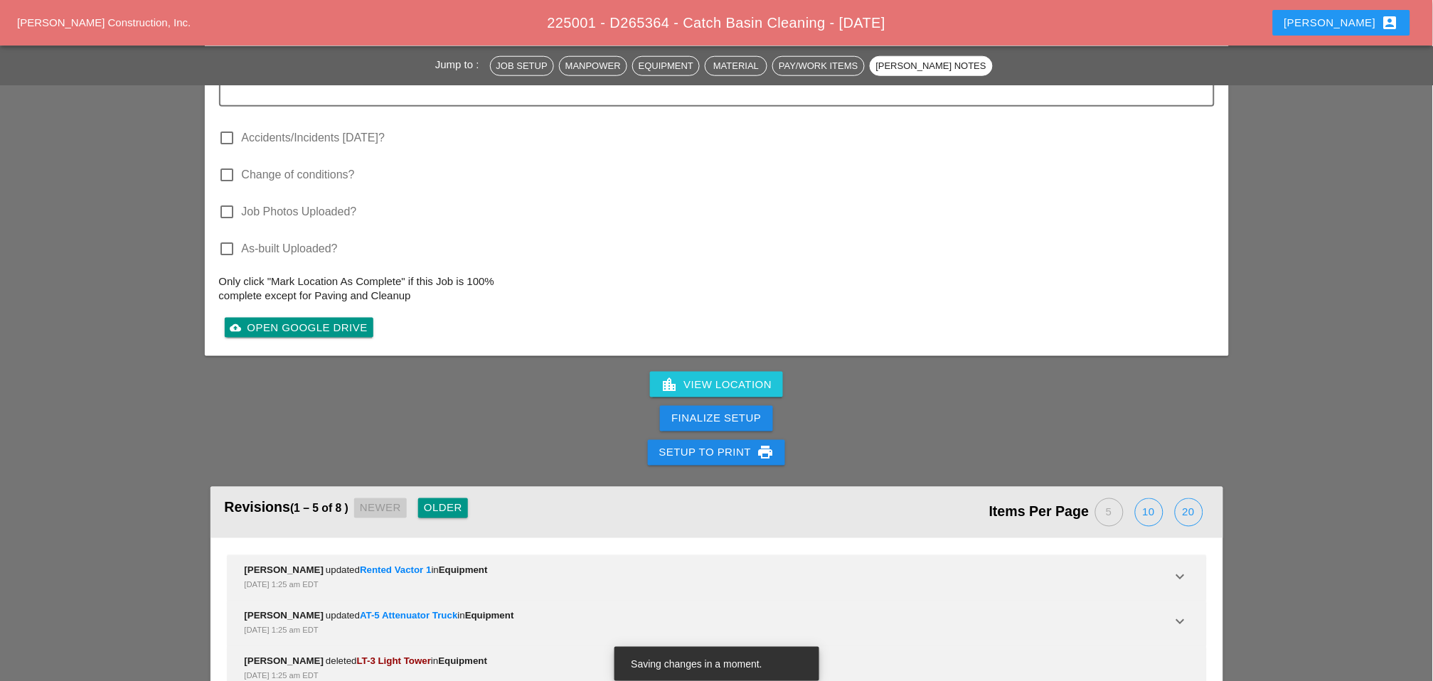
type input "621.04 - CLEANING DRAINAGE STRUCTURES"
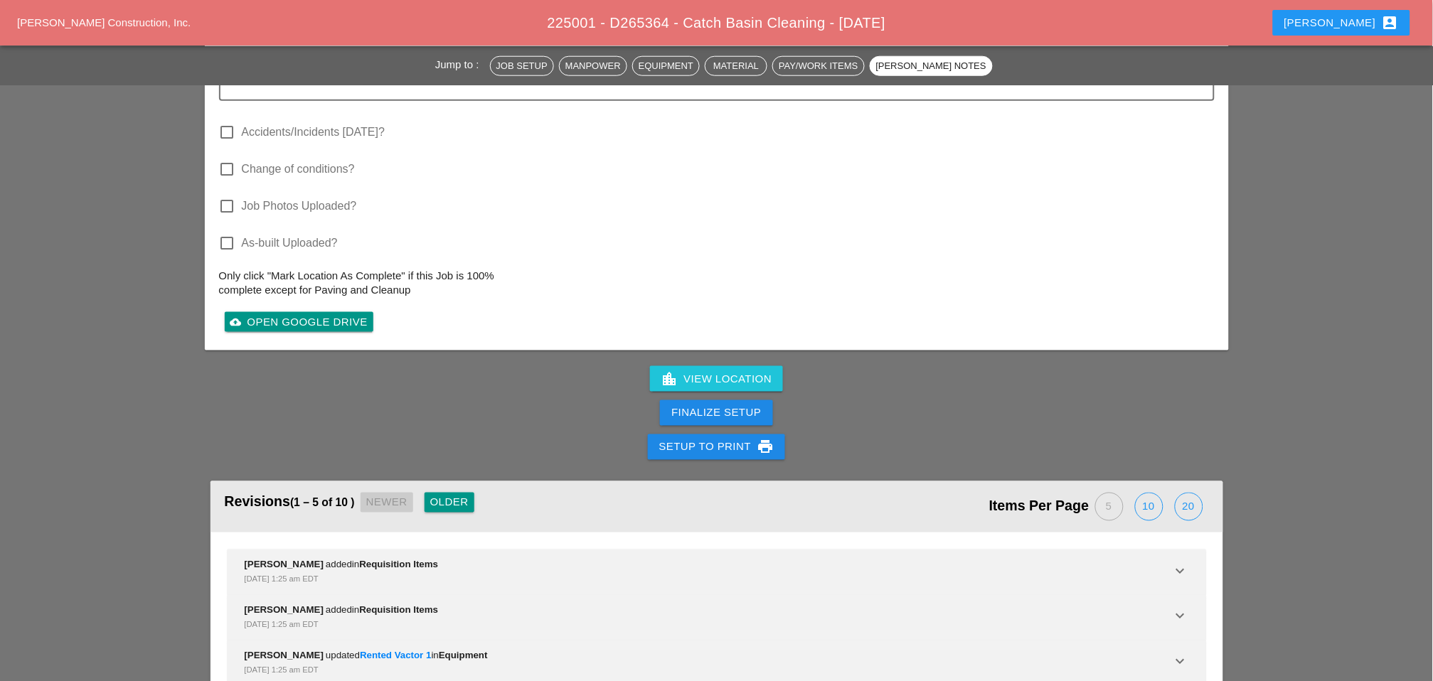
scroll to position [2149, 0]
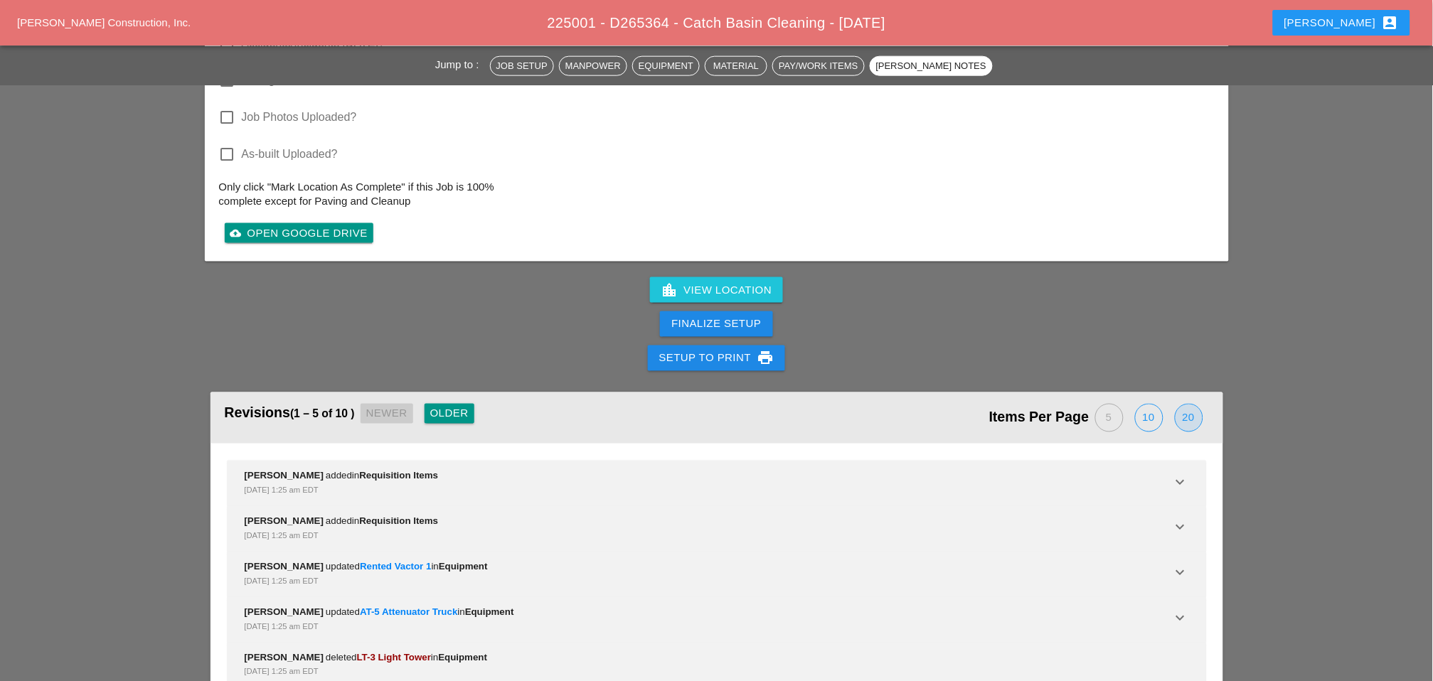
click at [1191, 405] on div "20" at bounding box center [1189, 418] width 27 height 27
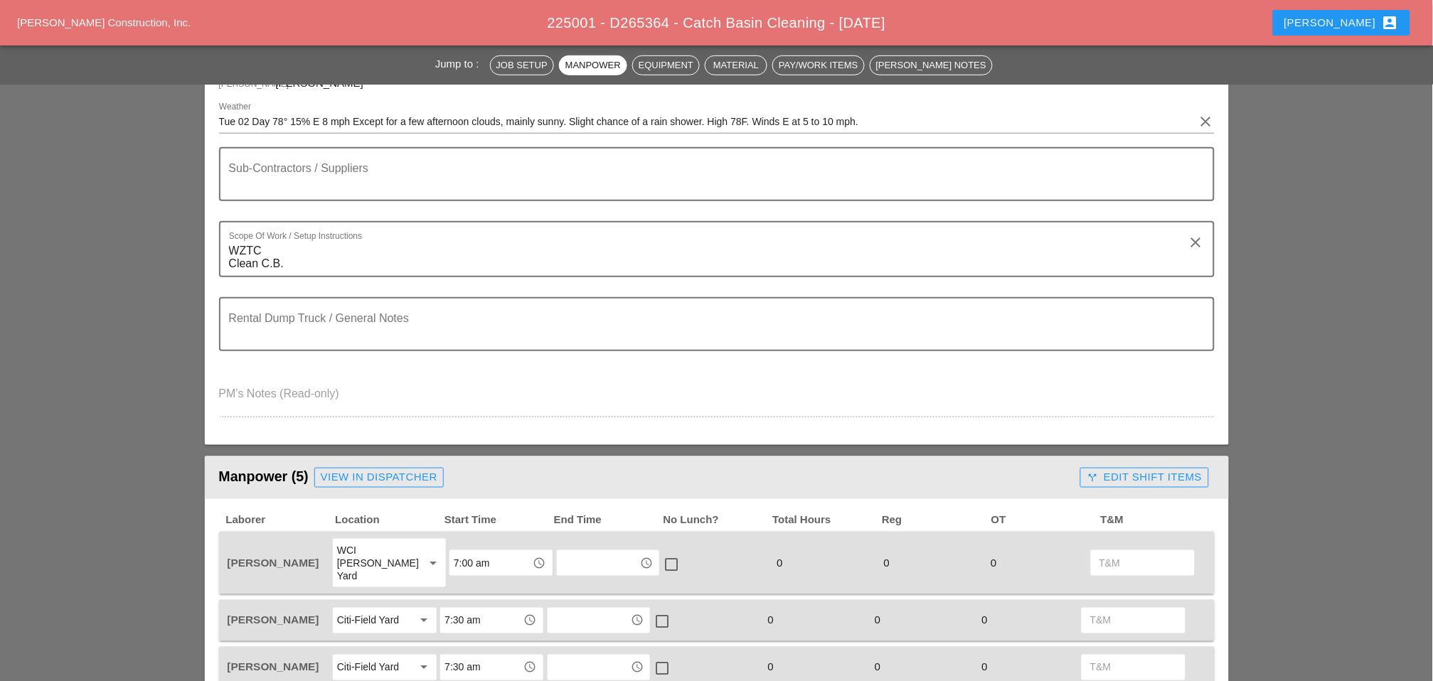
scroll to position [0, 0]
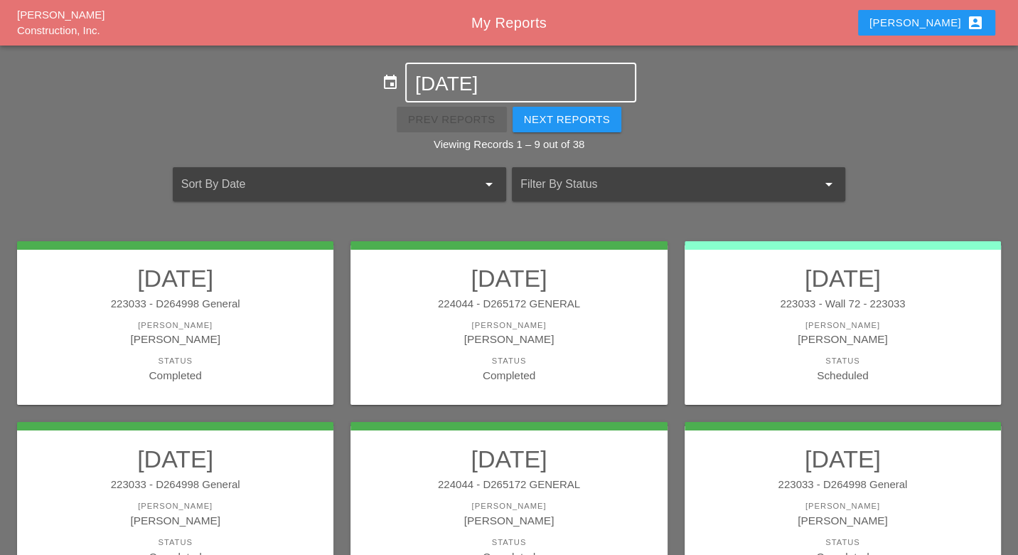
click at [470, 85] on input "[DATE]" at bounding box center [520, 84] width 211 height 23
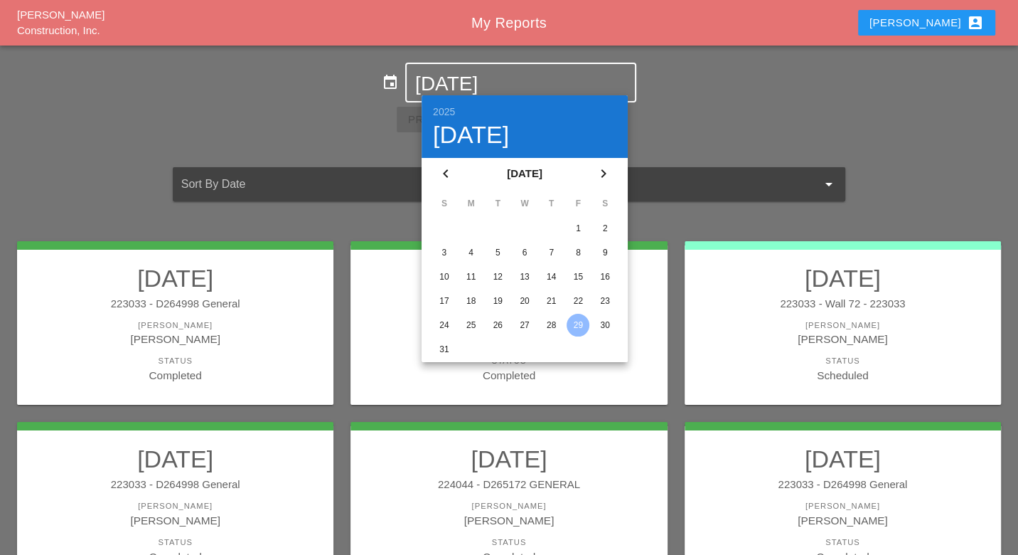
click at [954, 19] on div "Luca account_box" at bounding box center [927, 22] width 115 height 17
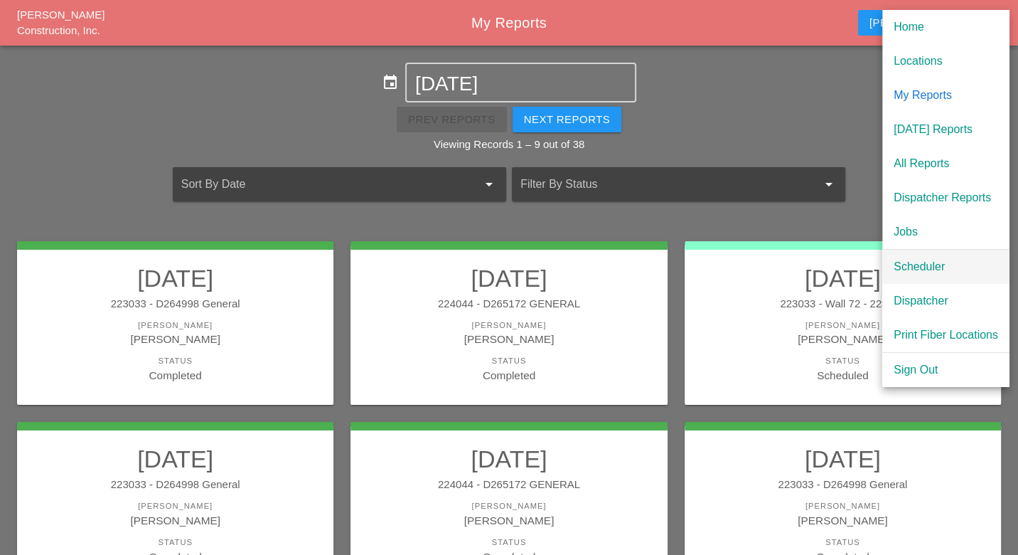
click at [927, 262] on div "Scheduler" at bounding box center [946, 266] width 105 height 17
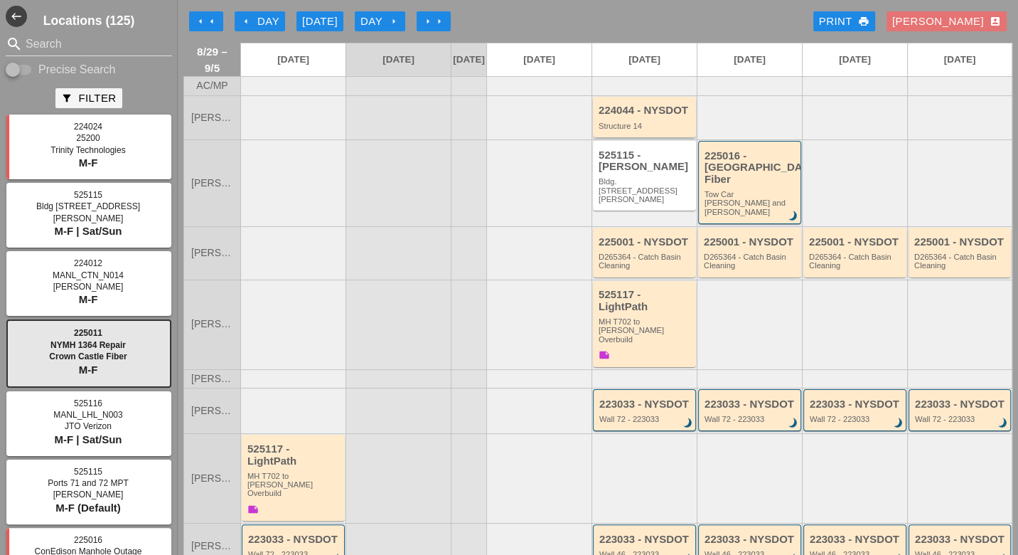
click at [632, 130] on div "Structure 14" at bounding box center [646, 126] width 94 height 9
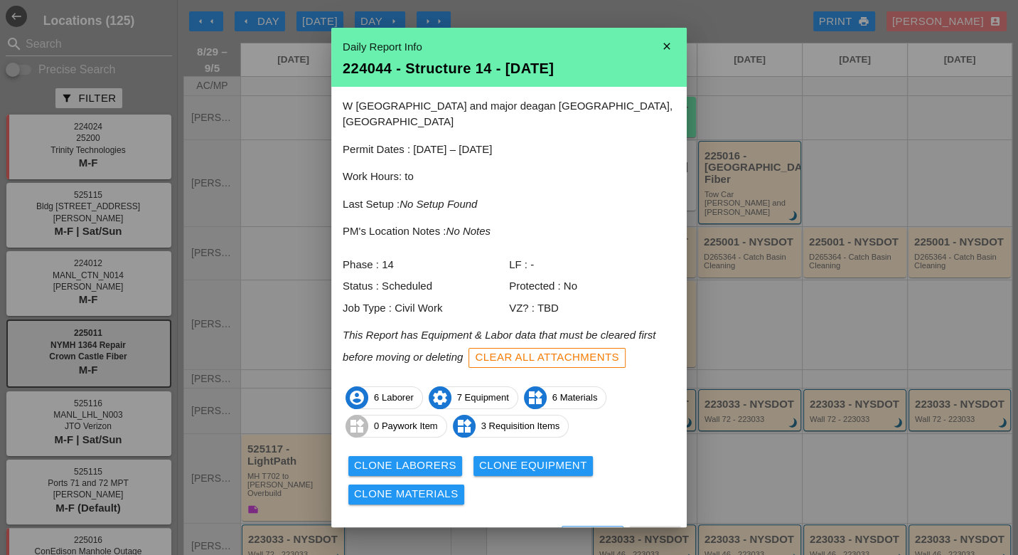
click at [466, 530] on div "View" at bounding box center [469, 538] width 28 height 16
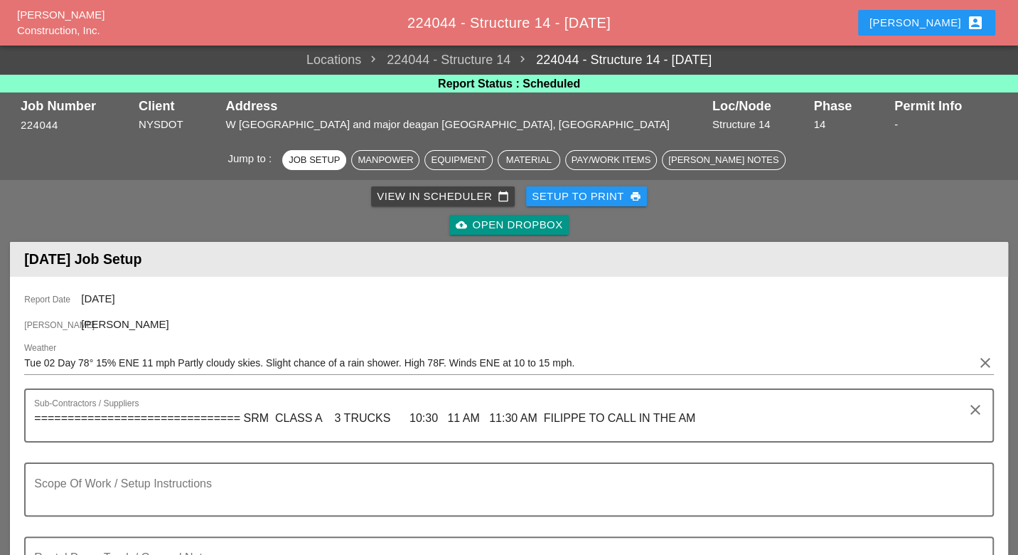
click at [605, 196] on div "Setup to Print print" at bounding box center [587, 196] width 110 height 16
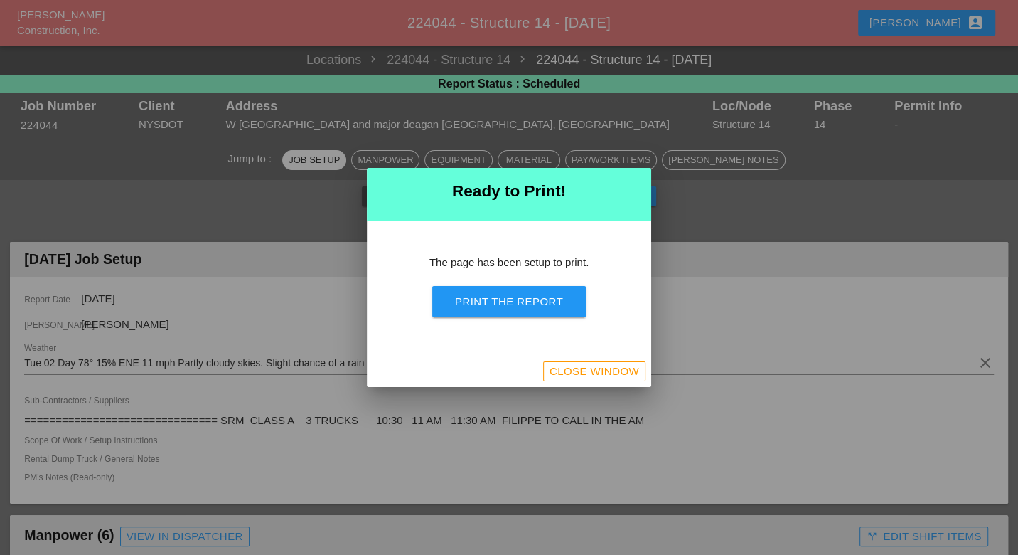
click at [543, 309] on button "Print the Report" at bounding box center [509, 301] width 154 height 31
click at [594, 368] on div "Close Window" at bounding box center [595, 371] width 90 height 16
click at [600, 372] on div "Close Window" at bounding box center [595, 371] width 90 height 16
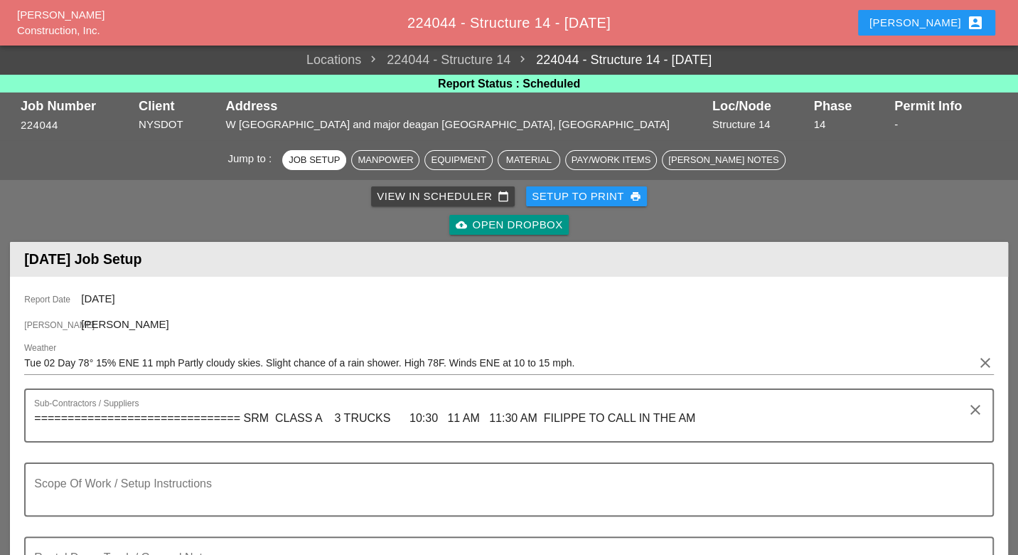
click at [449, 195] on div "View in Scheduler calendar_today" at bounding box center [443, 196] width 132 height 16
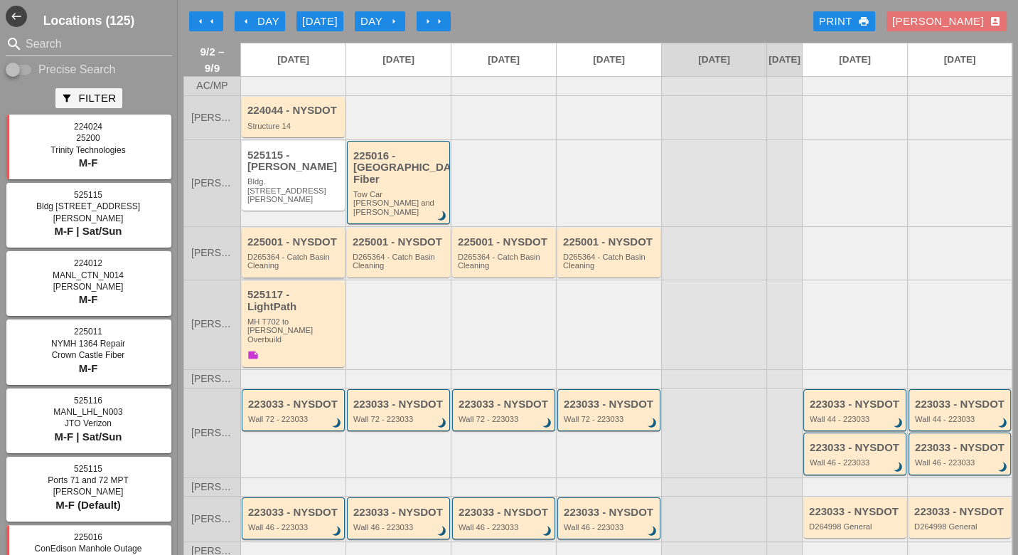
click at [290, 252] on div "D265364 - Catch Basin Cleaning" at bounding box center [295, 261] width 94 height 18
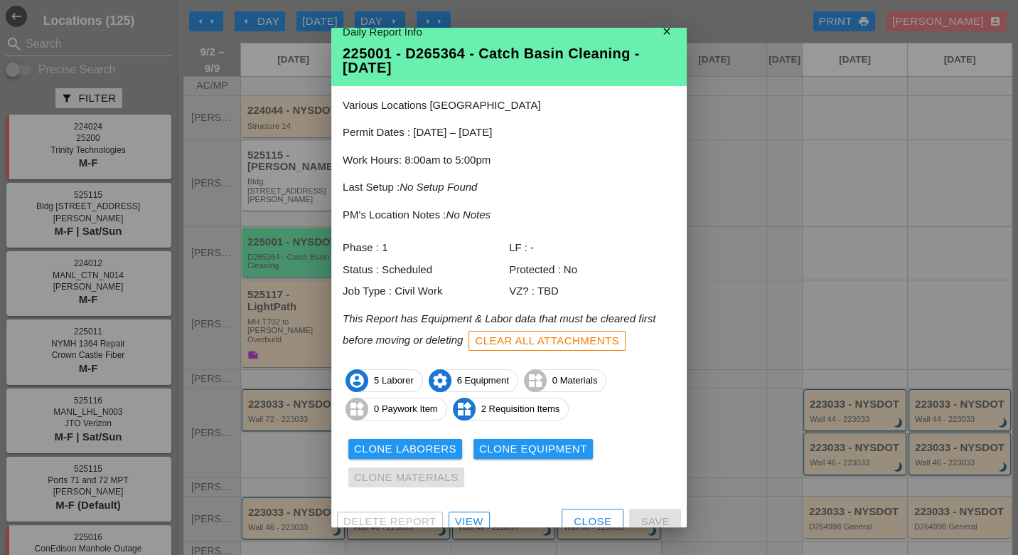
scroll to position [27, 0]
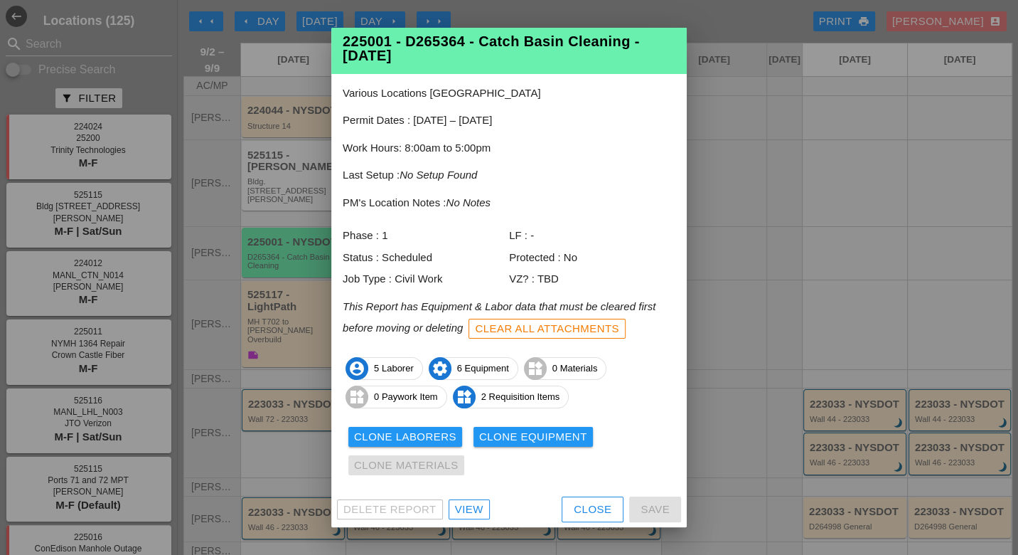
click at [469, 509] on div "View" at bounding box center [469, 509] width 28 height 16
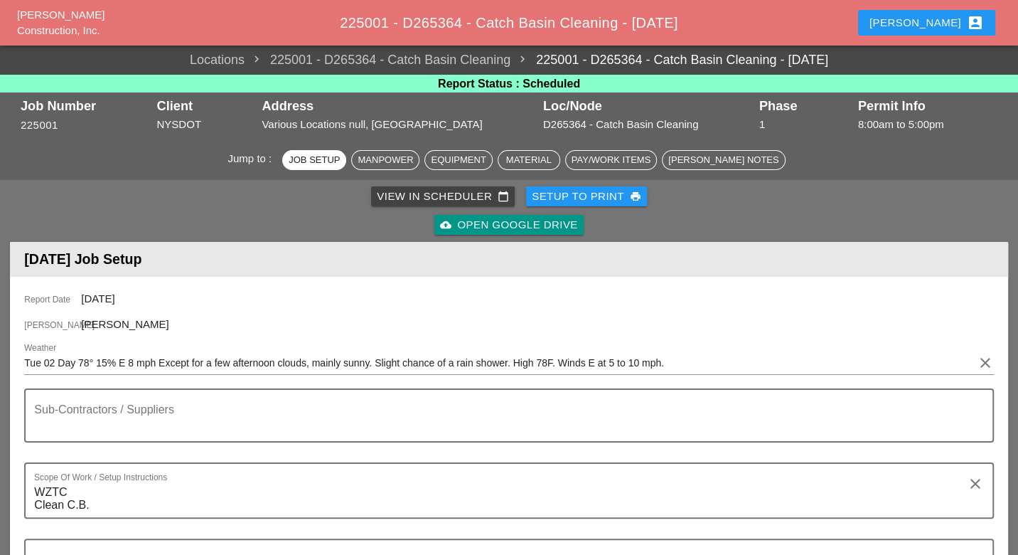
click at [590, 192] on div "Setup to Print print" at bounding box center [587, 196] width 110 height 16
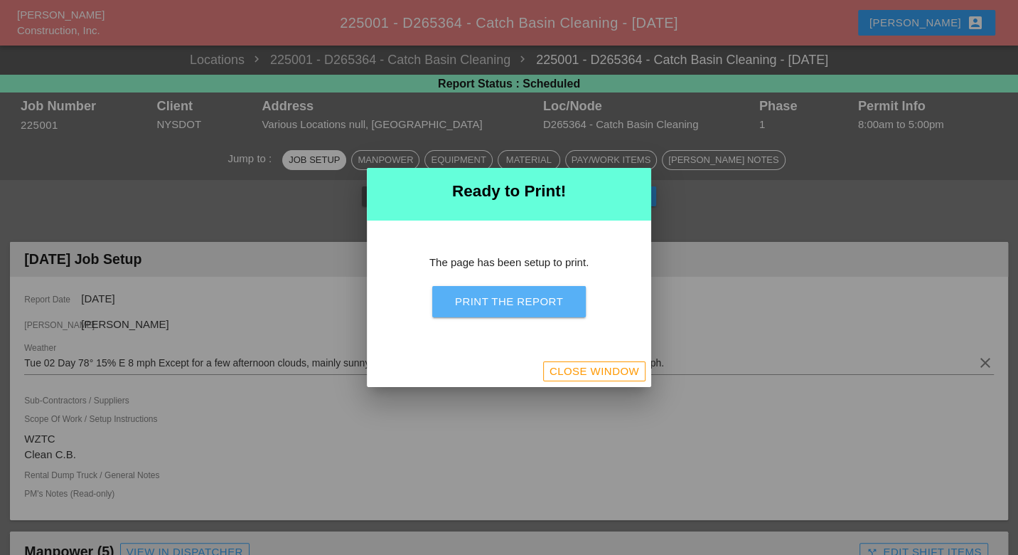
click at [543, 302] on div "Print the Report" at bounding box center [509, 302] width 108 height 16
click at [624, 370] on div "Close Window" at bounding box center [595, 371] width 90 height 16
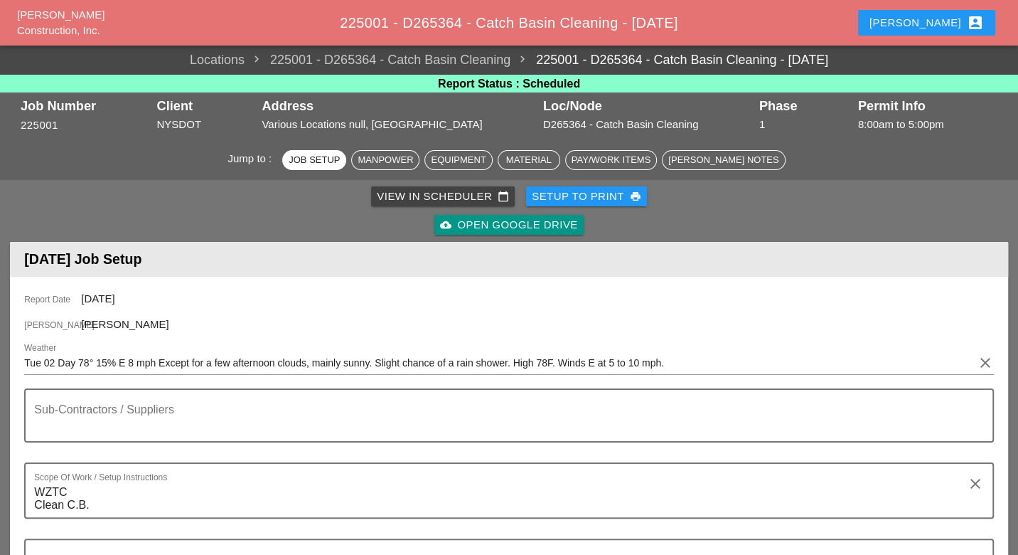
click at [401, 165] on div "Manpower" at bounding box center [385, 160] width 55 height 14
click at [396, 193] on div "View in Scheduler calendar_today" at bounding box center [443, 196] width 132 height 16
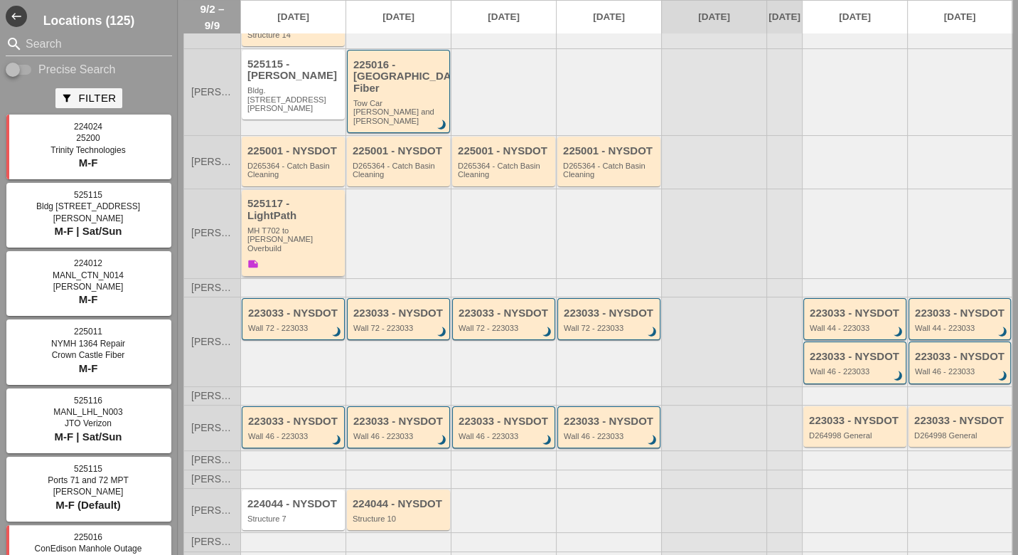
scroll to position [97, 0]
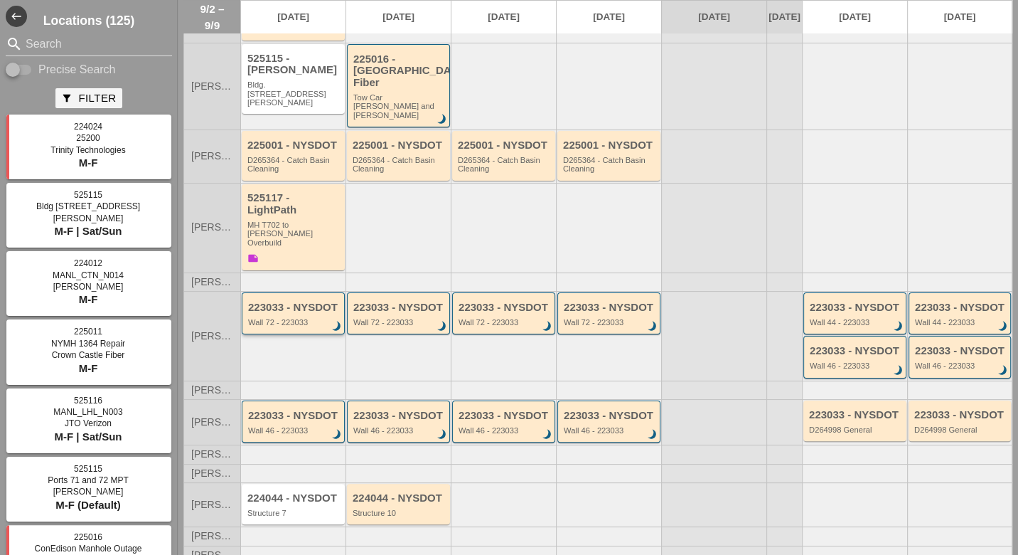
click at [293, 302] on div "223033 - NYSDOT Wall 72 - 223033 brightness_3" at bounding box center [294, 315] width 92 height 26
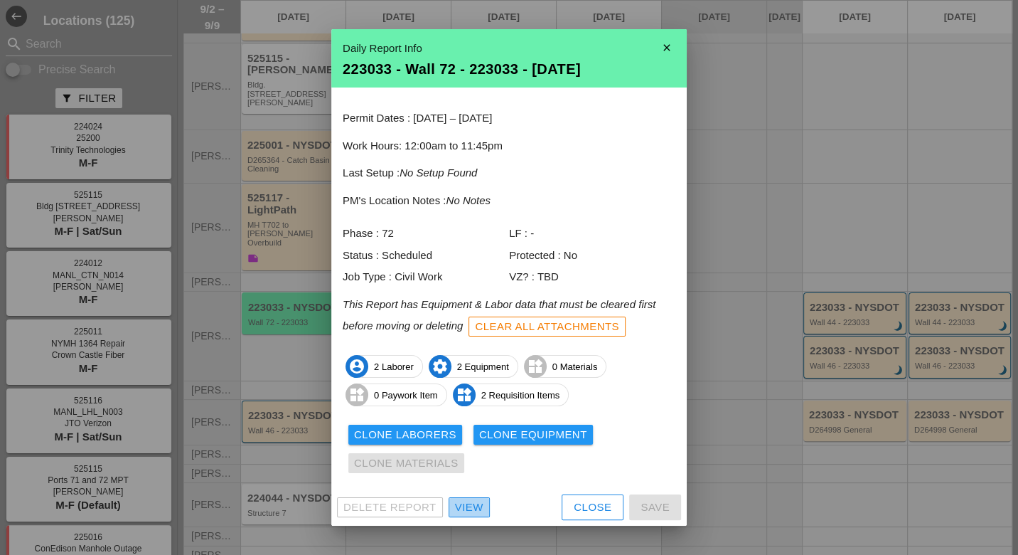
drag, startPoint x: 464, startPoint y: 503, endPoint x: 465, endPoint y: 490, distance: 12.8
click at [465, 503] on div "View" at bounding box center [469, 507] width 28 height 16
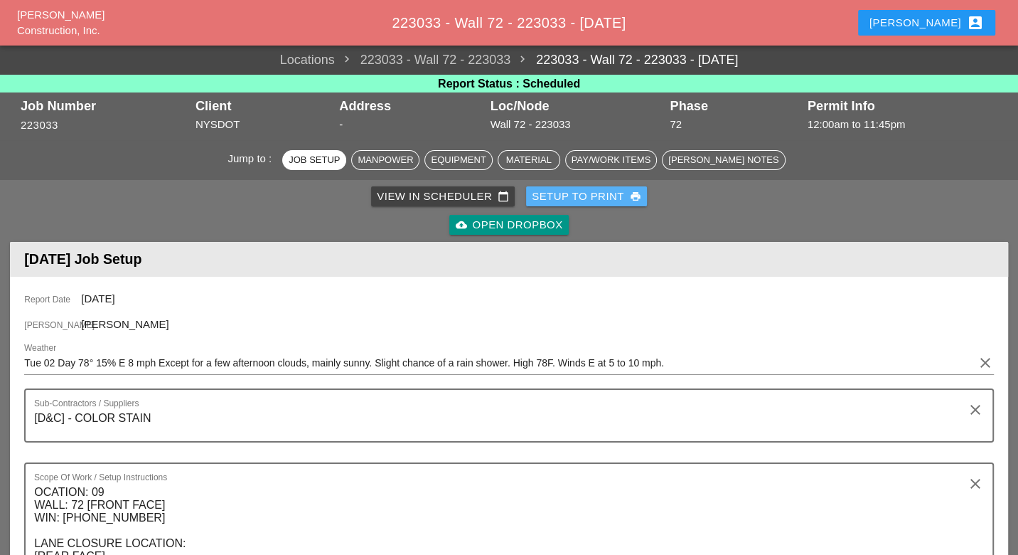
click at [598, 195] on div "Setup to Print print" at bounding box center [587, 196] width 110 height 16
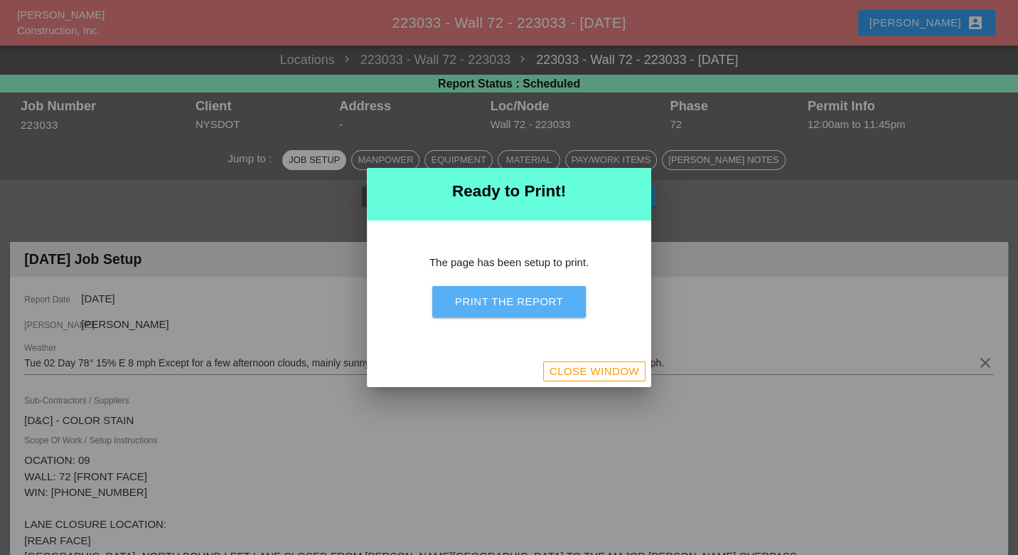
click at [537, 304] on div "Print the Report" at bounding box center [509, 302] width 108 height 16
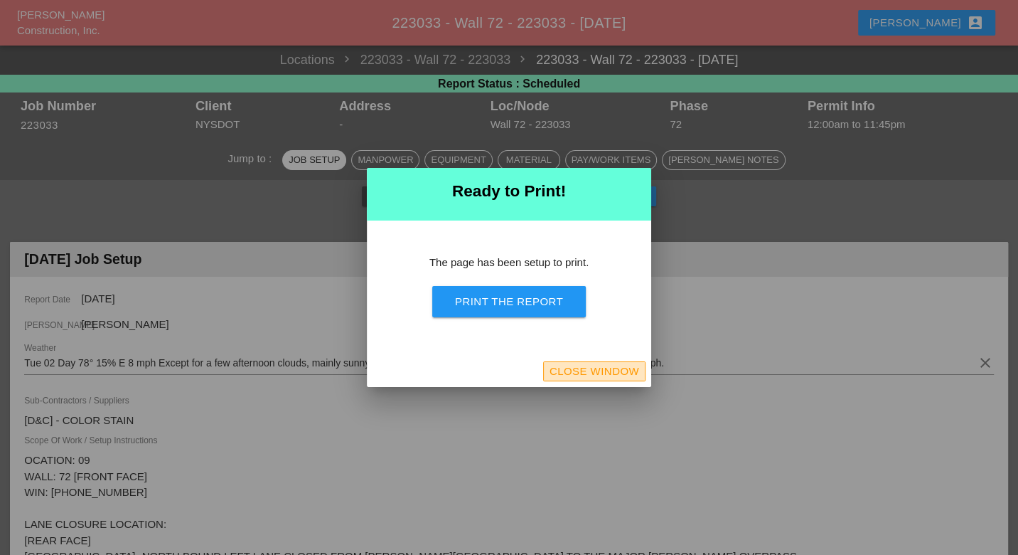
click at [576, 374] on div "Close Window" at bounding box center [595, 371] width 90 height 16
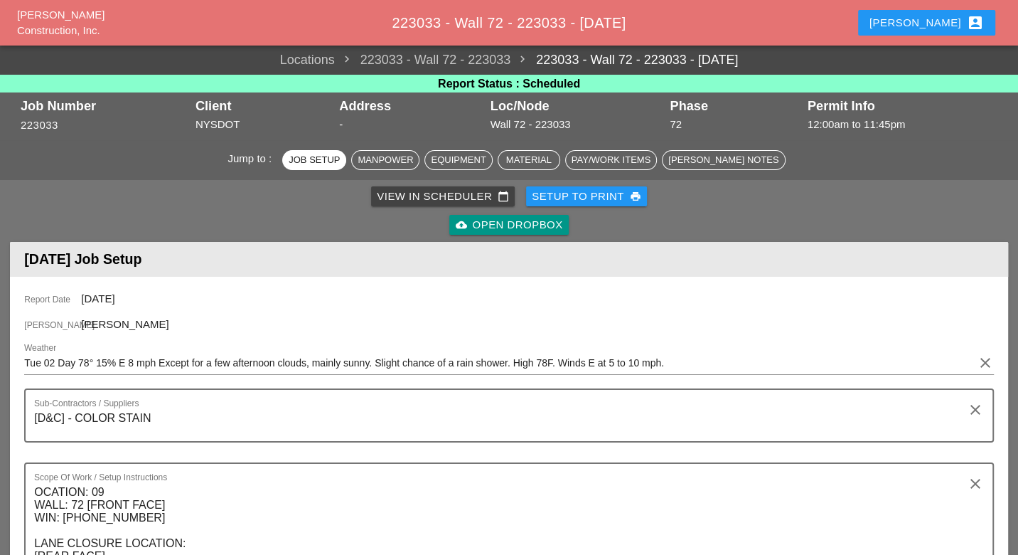
click at [412, 197] on div "View in Scheduler calendar_today" at bounding box center [443, 196] width 132 height 16
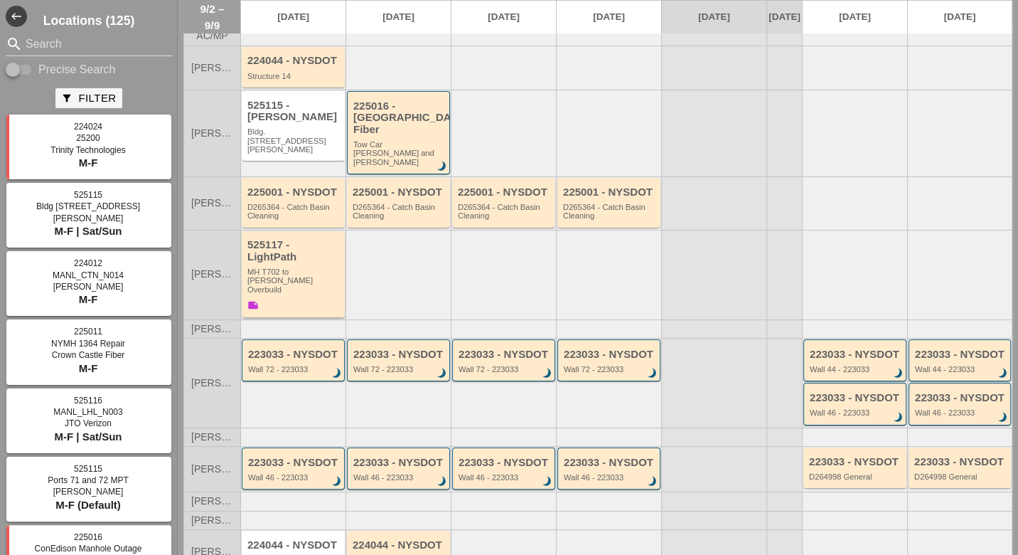
scroll to position [97, 0]
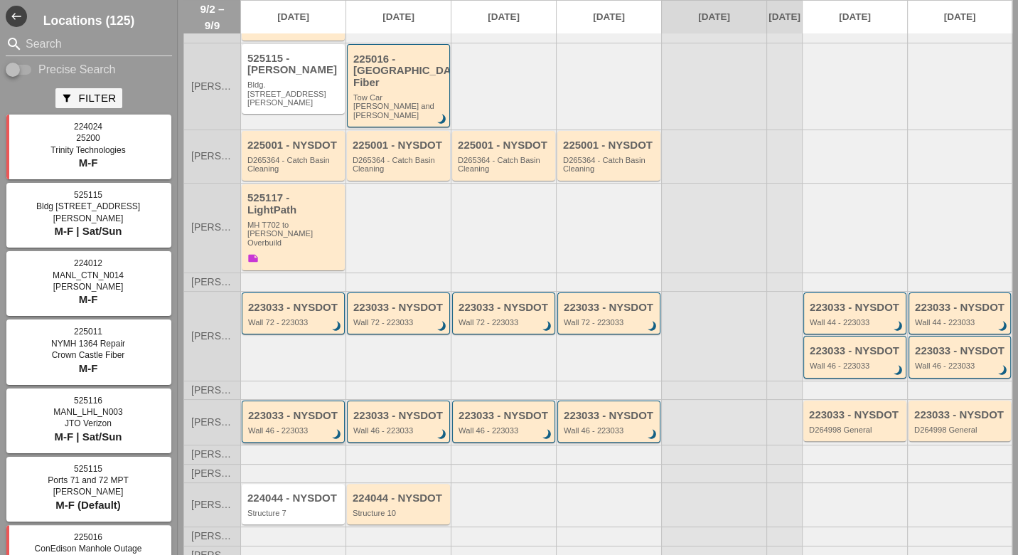
click at [289, 410] on div "223033 - NYSDOT" at bounding box center [294, 416] width 92 height 12
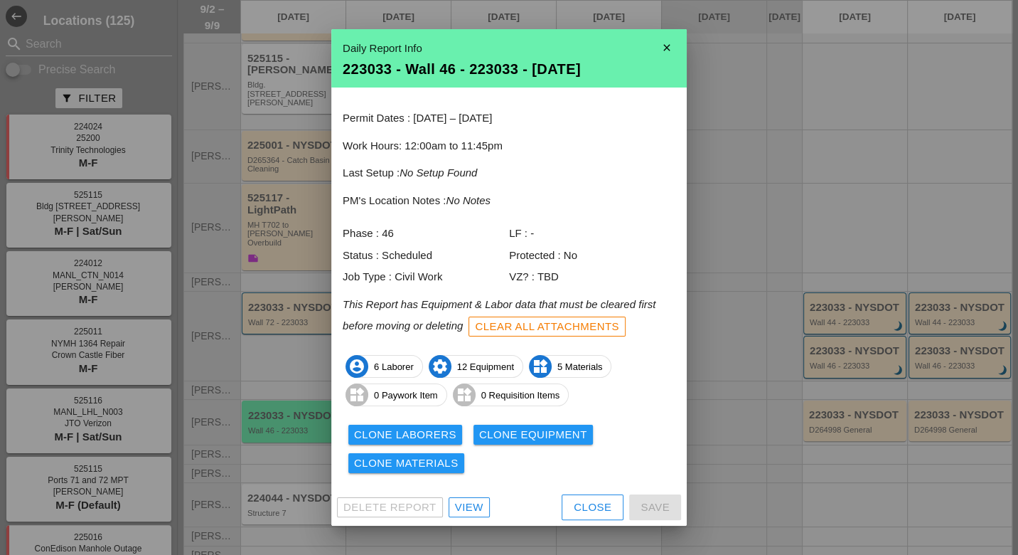
click at [477, 503] on div "View" at bounding box center [469, 507] width 28 height 16
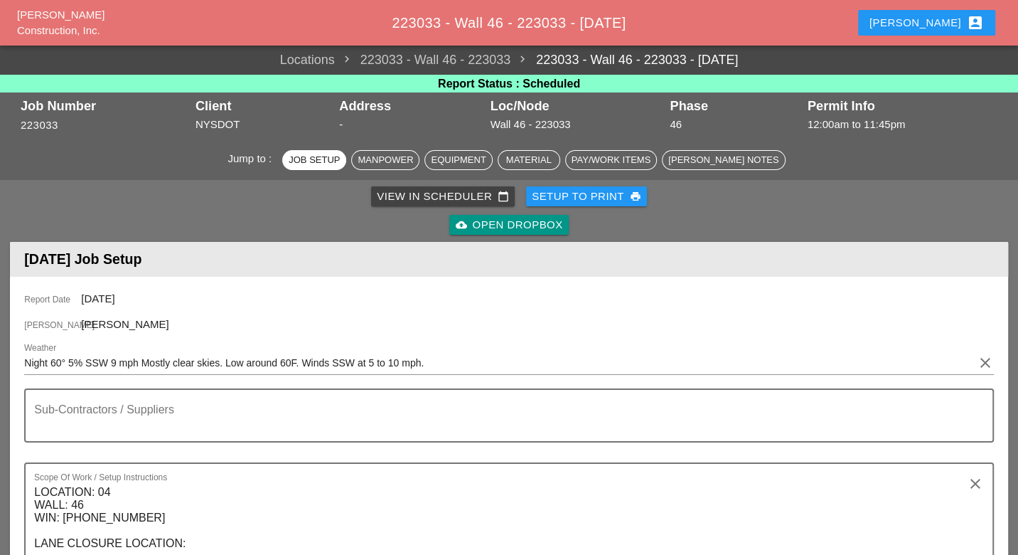
click at [605, 192] on div "Setup to Print print" at bounding box center [587, 196] width 110 height 16
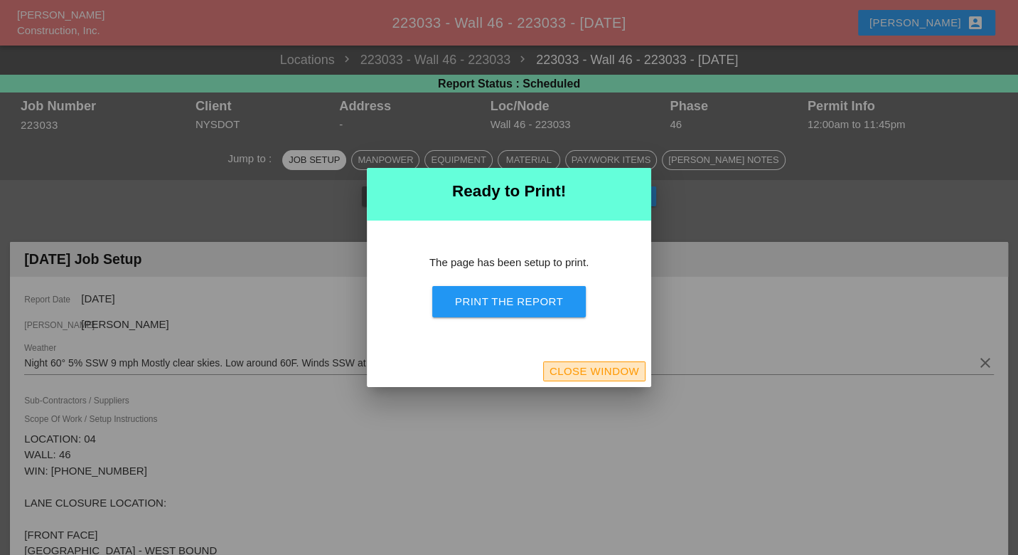
drag, startPoint x: 581, startPoint y: 365, endPoint x: 701, endPoint y: 314, distance: 130.4
click at [583, 366] on div "Close Window" at bounding box center [595, 371] width 90 height 16
click at [683, 346] on div "Weather Night 60° 5% SSW 9 mph Mostly clear skies. Low around 60F. Winds SSW at…" at bounding box center [508, 366] width 969 height 46
click at [622, 366] on div "Close Window" at bounding box center [595, 371] width 90 height 16
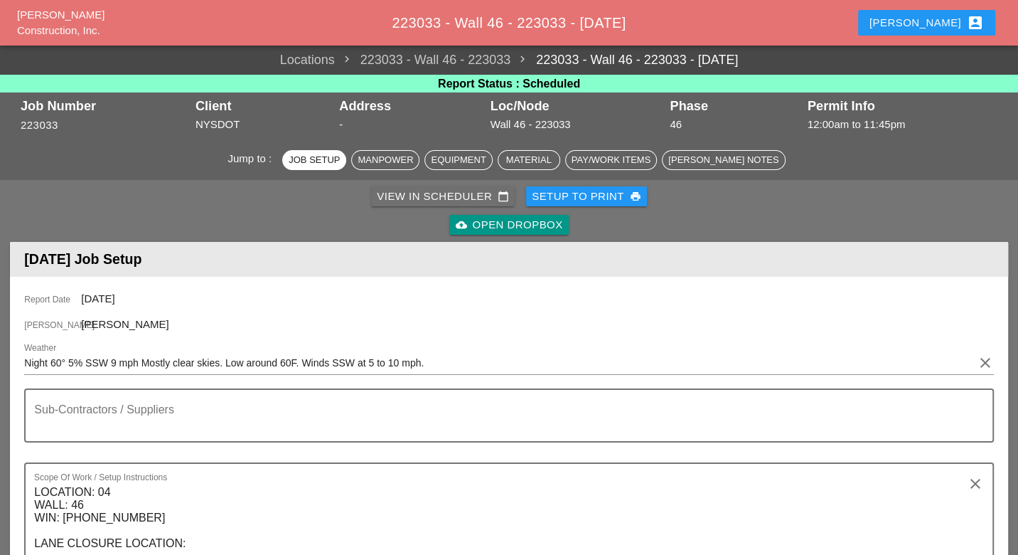
click at [403, 187] on link "View in Scheduler calendar_today" at bounding box center [443, 196] width 144 height 20
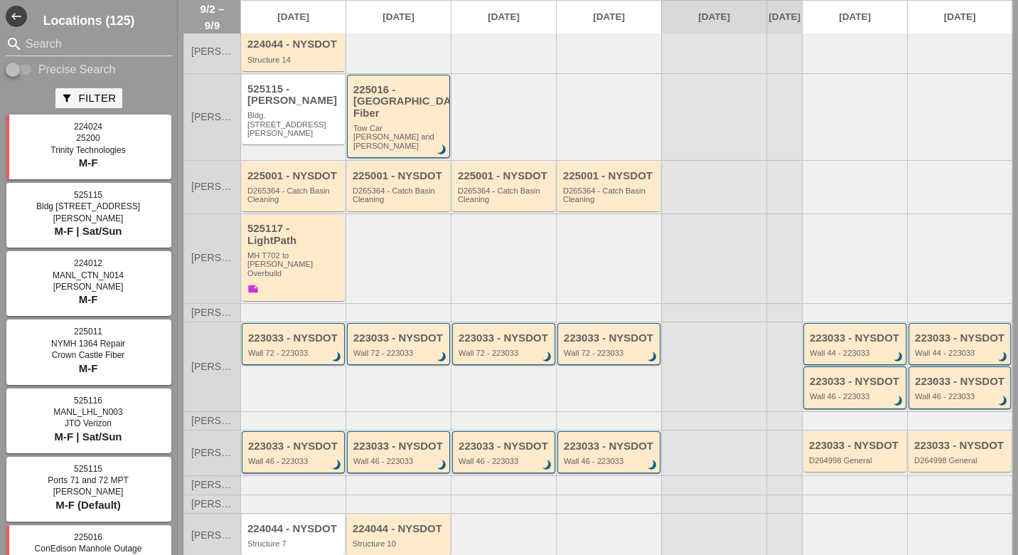
scroll to position [97, 0]
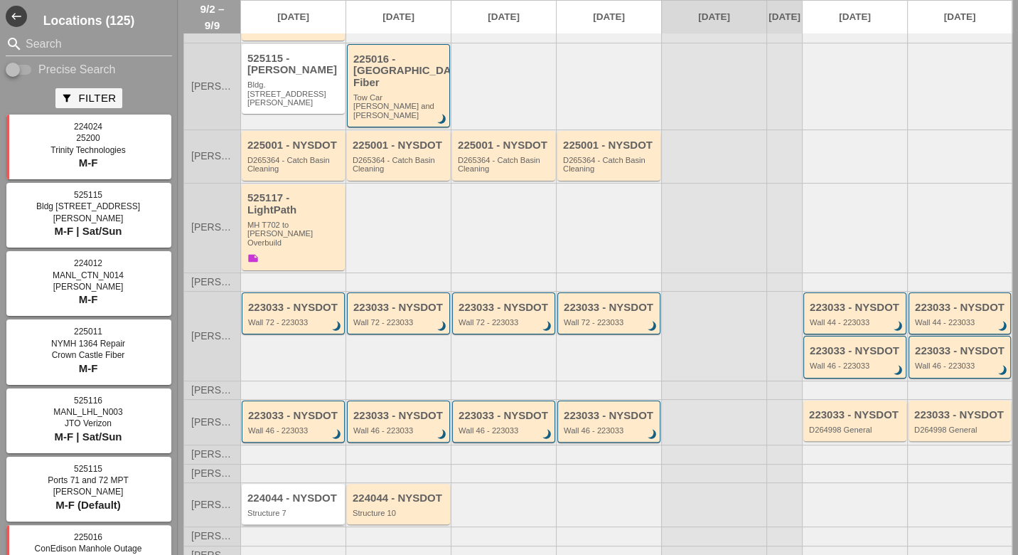
click at [284, 492] on div "224044 - NYSDOT Structure 7" at bounding box center [295, 505] width 94 height 26
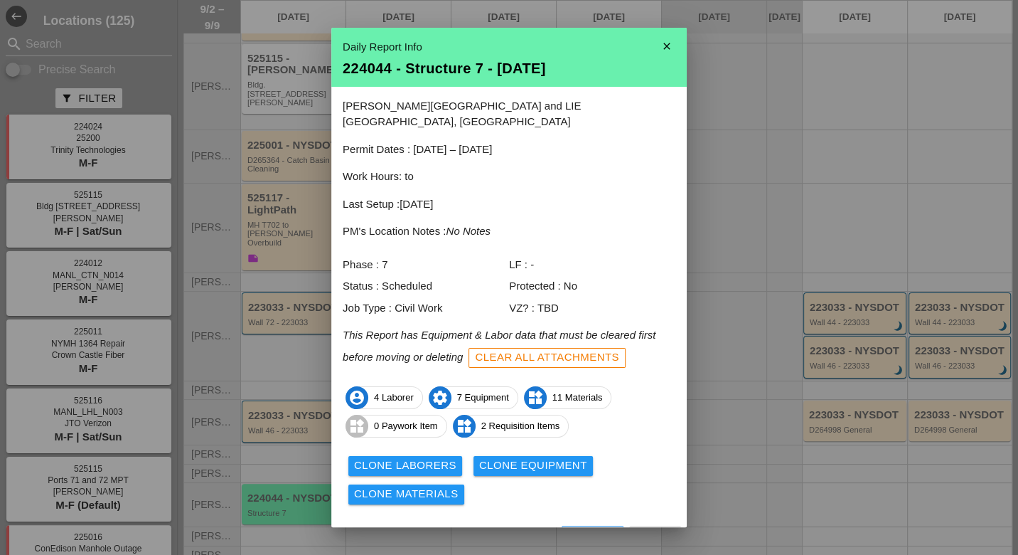
click at [471, 530] on div "View" at bounding box center [469, 538] width 28 height 16
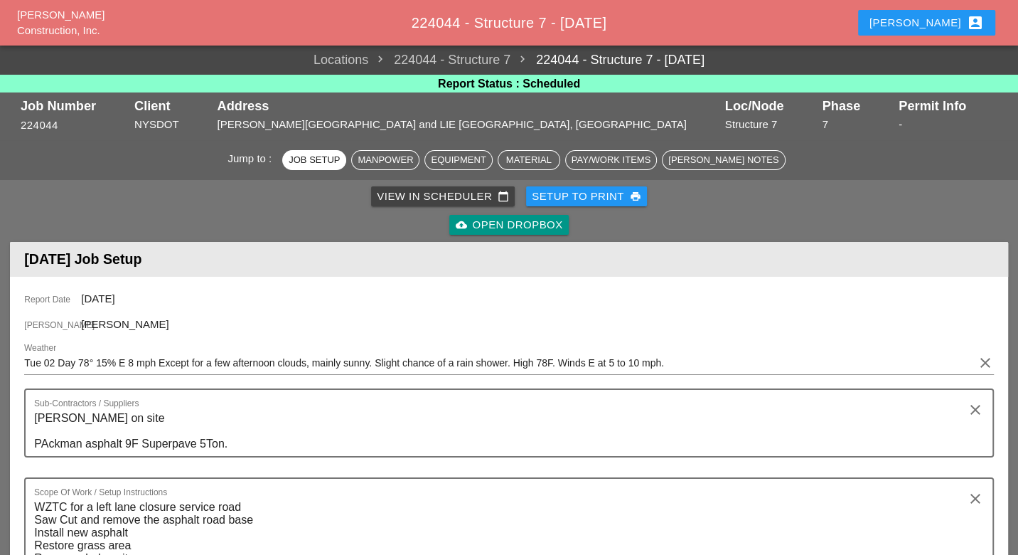
click at [602, 189] on div "Setup to Print print" at bounding box center [587, 196] width 110 height 16
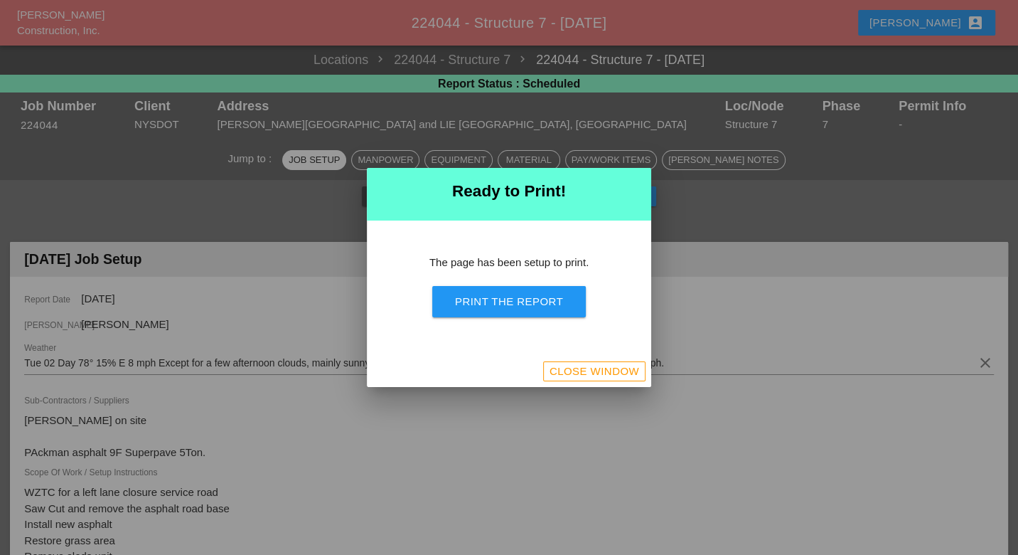
click at [537, 302] on div "Print the Report" at bounding box center [509, 302] width 108 height 16
